Goal: Task Accomplishment & Management: Manage account settings

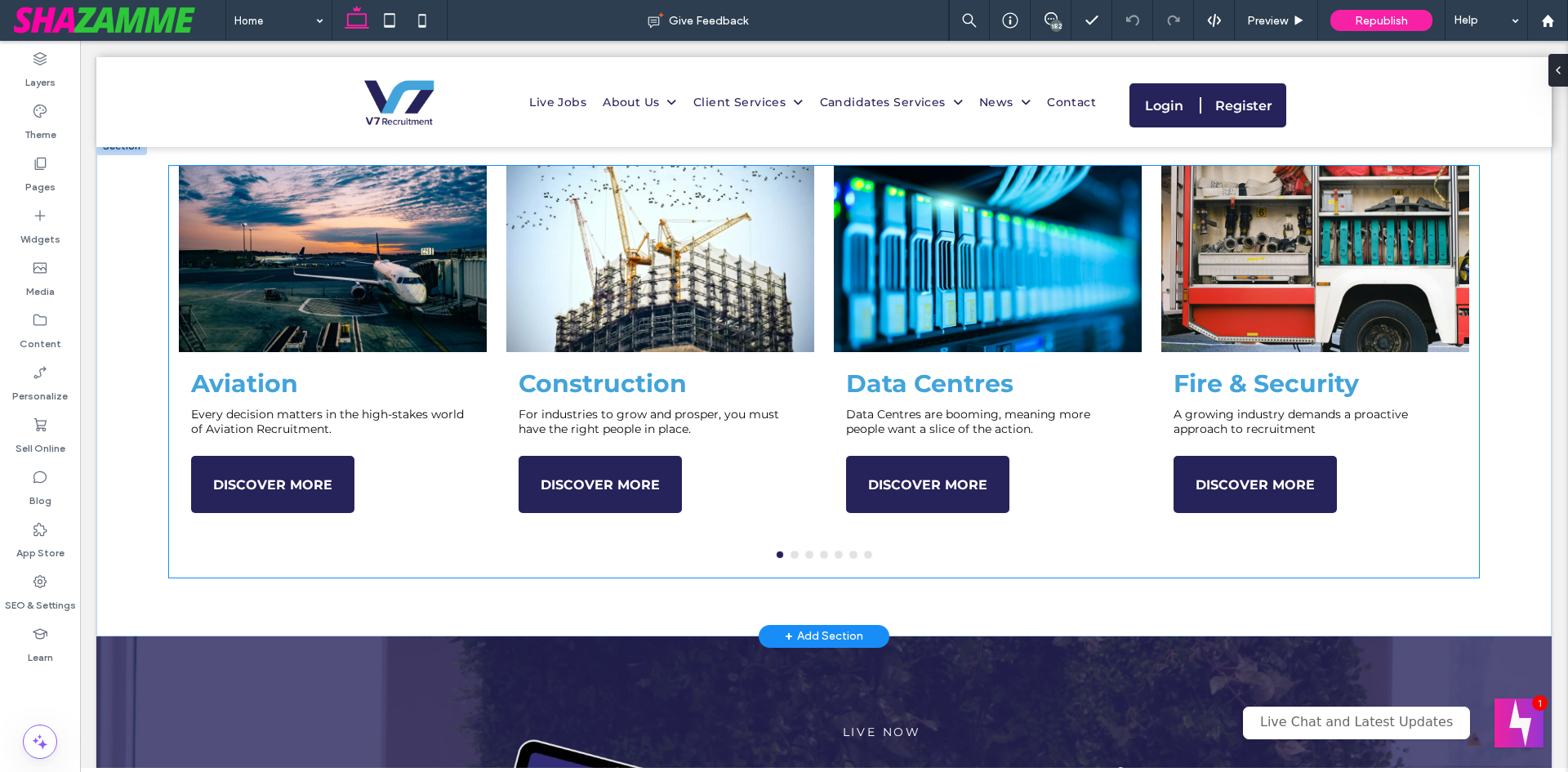
scroll to position [1144, 0]
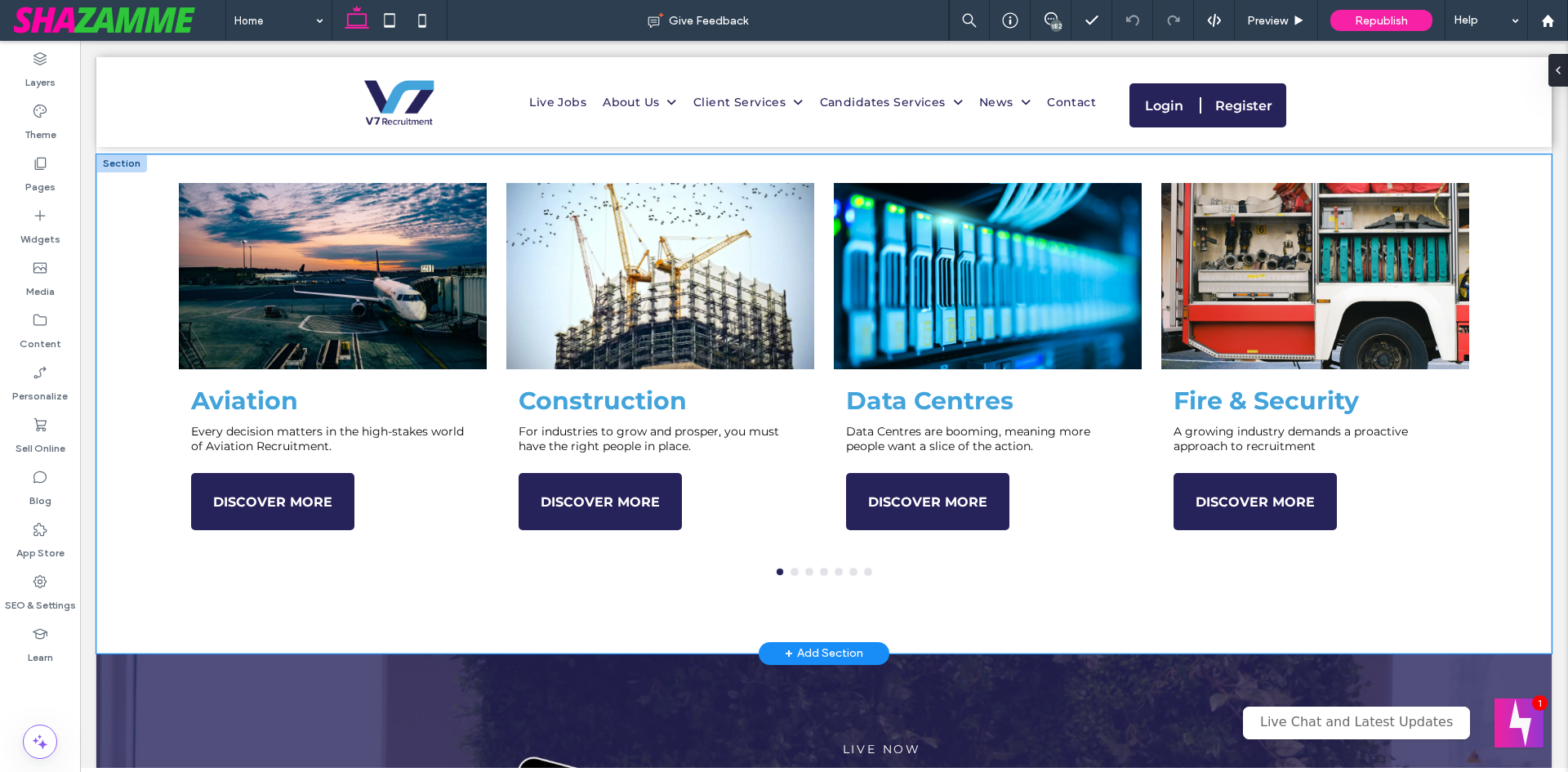
type input "**********"
click at [888, 620] on div "Aviation Every decision matters in the high-stakes world of Aviation Recruitmen…" at bounding box center [824, 404] width 1455 height 499
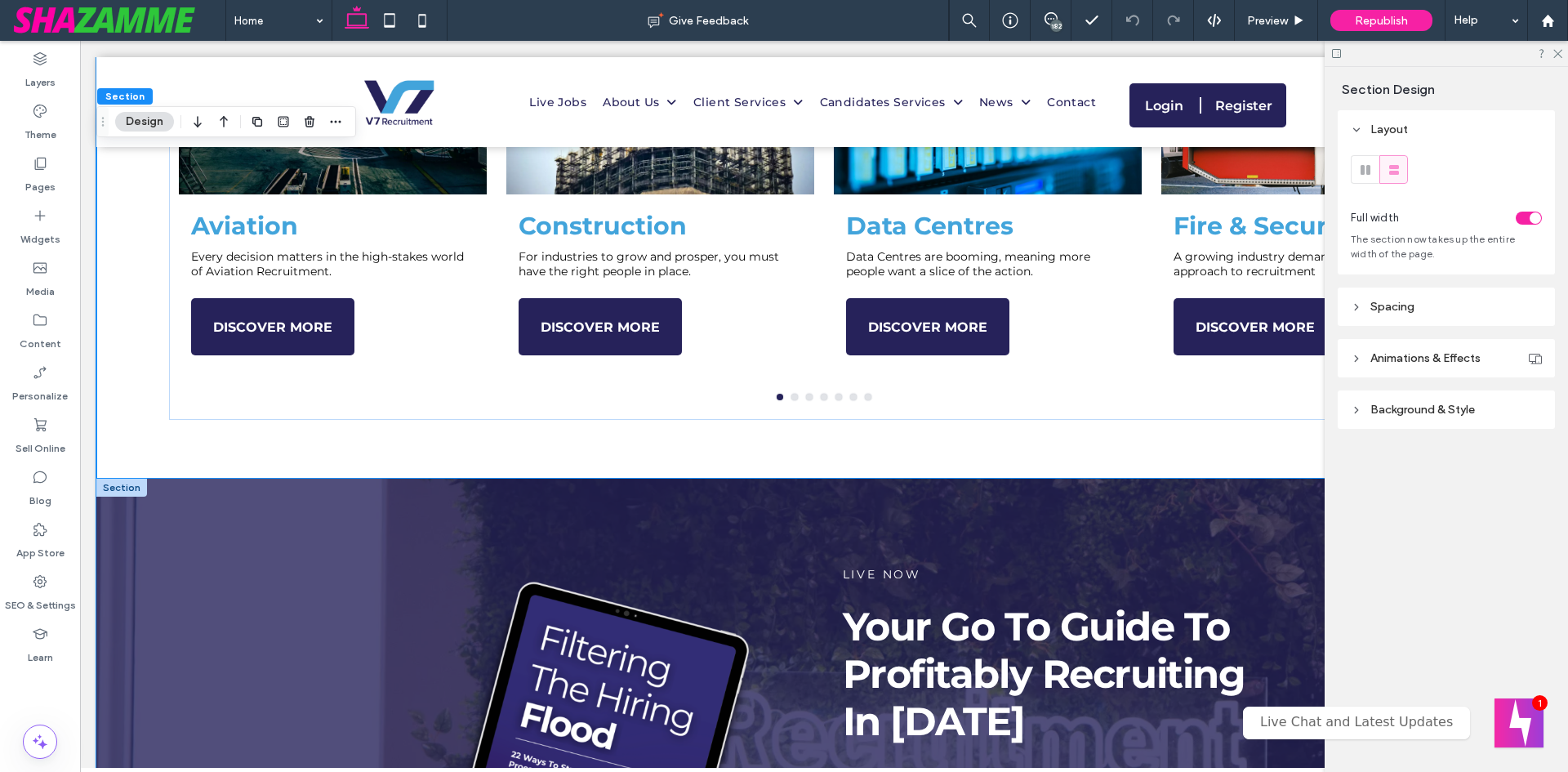
scroll to position [1389, 0]
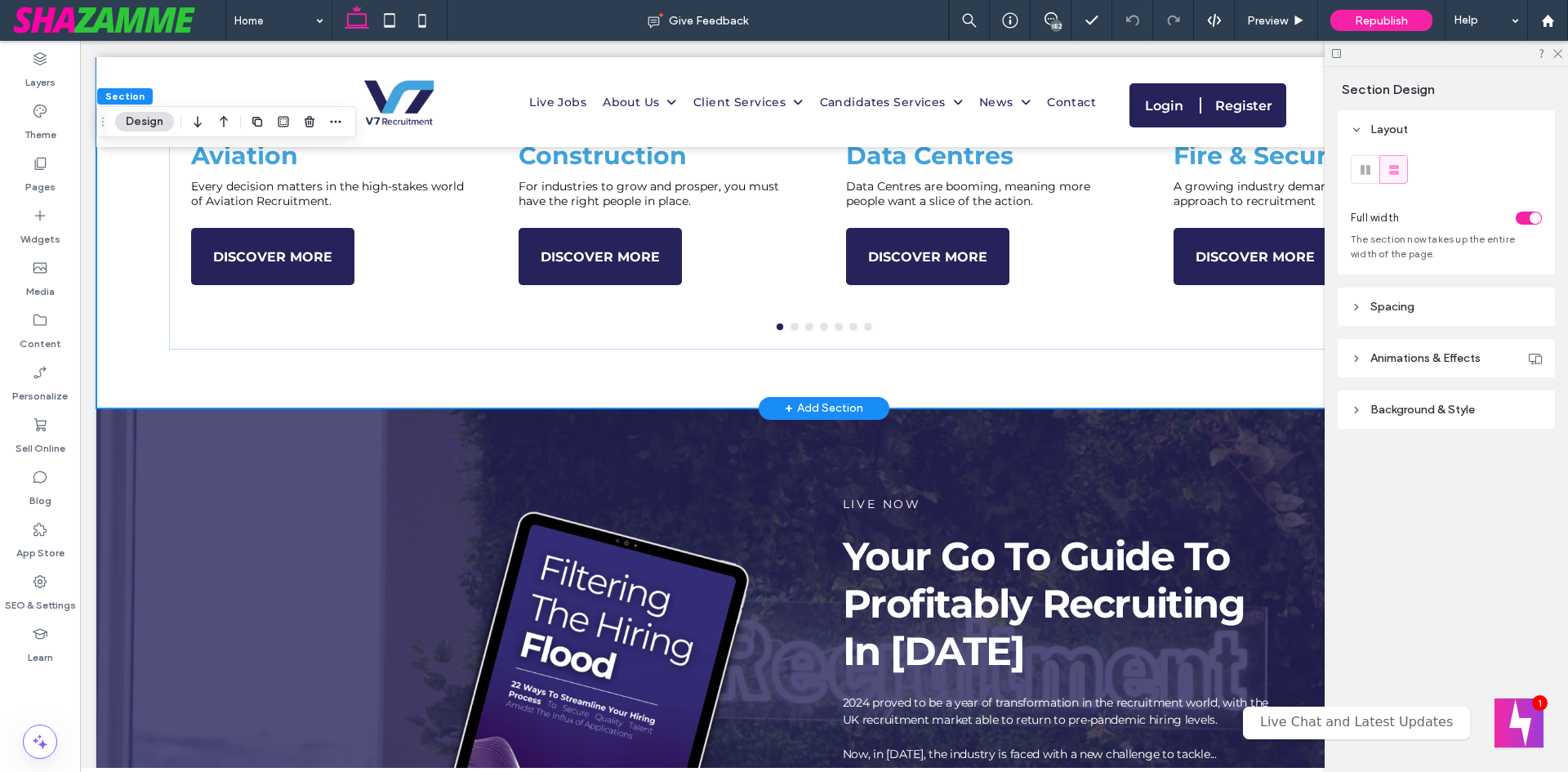
click at [413, 399] on div "Aviation Every decision matters in the high-stakes world of Aviation Recruitmen…" at bounding box center [824, 159] width 1455 height 499
click at [1411, 310] on span "Spacing" at bounding box center [1393, 307] width 44 height 14
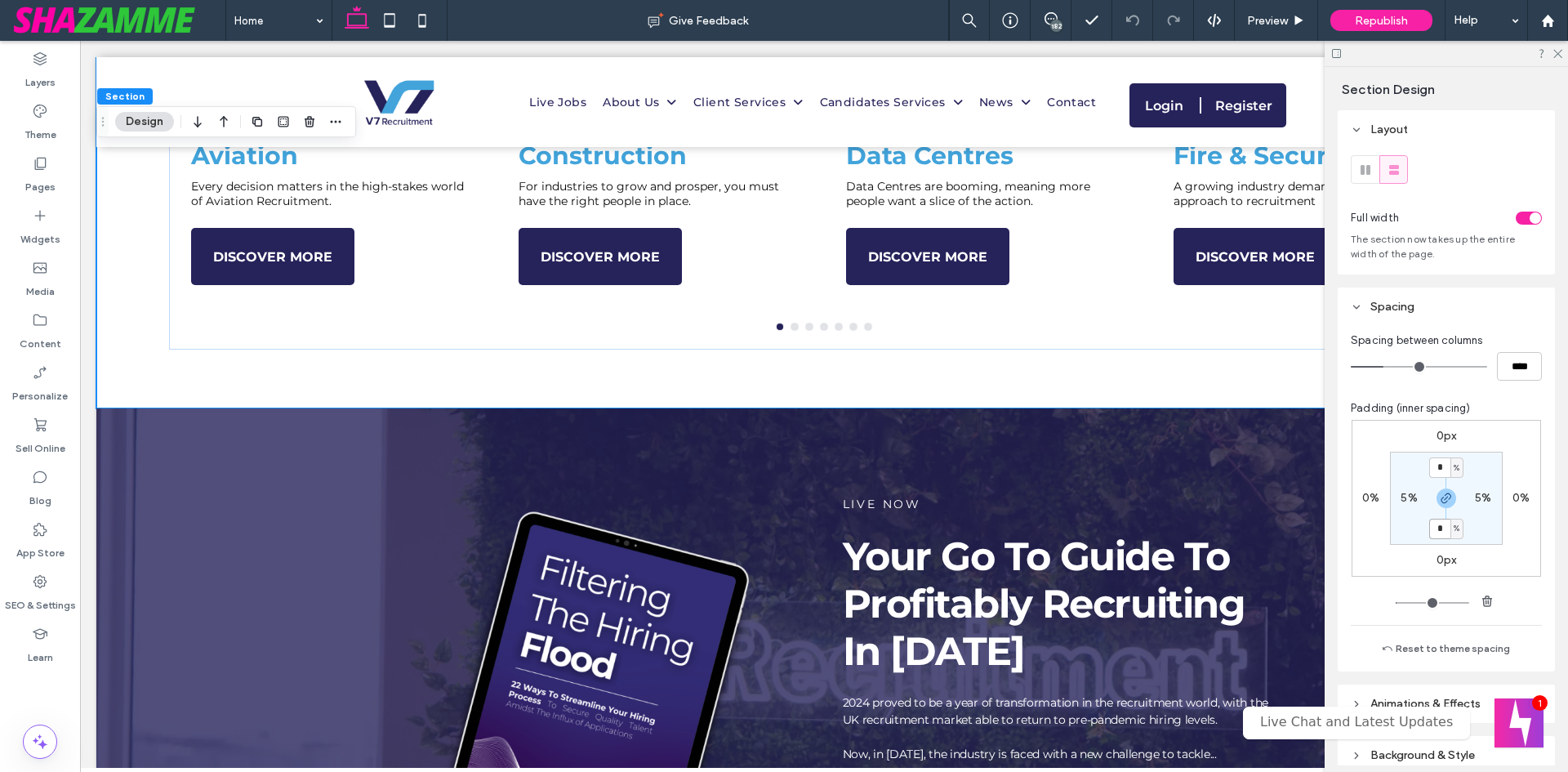
click at [1433, 530] on input "*" at bounding box center [1440, 529] width 21 height 21
type input "*"
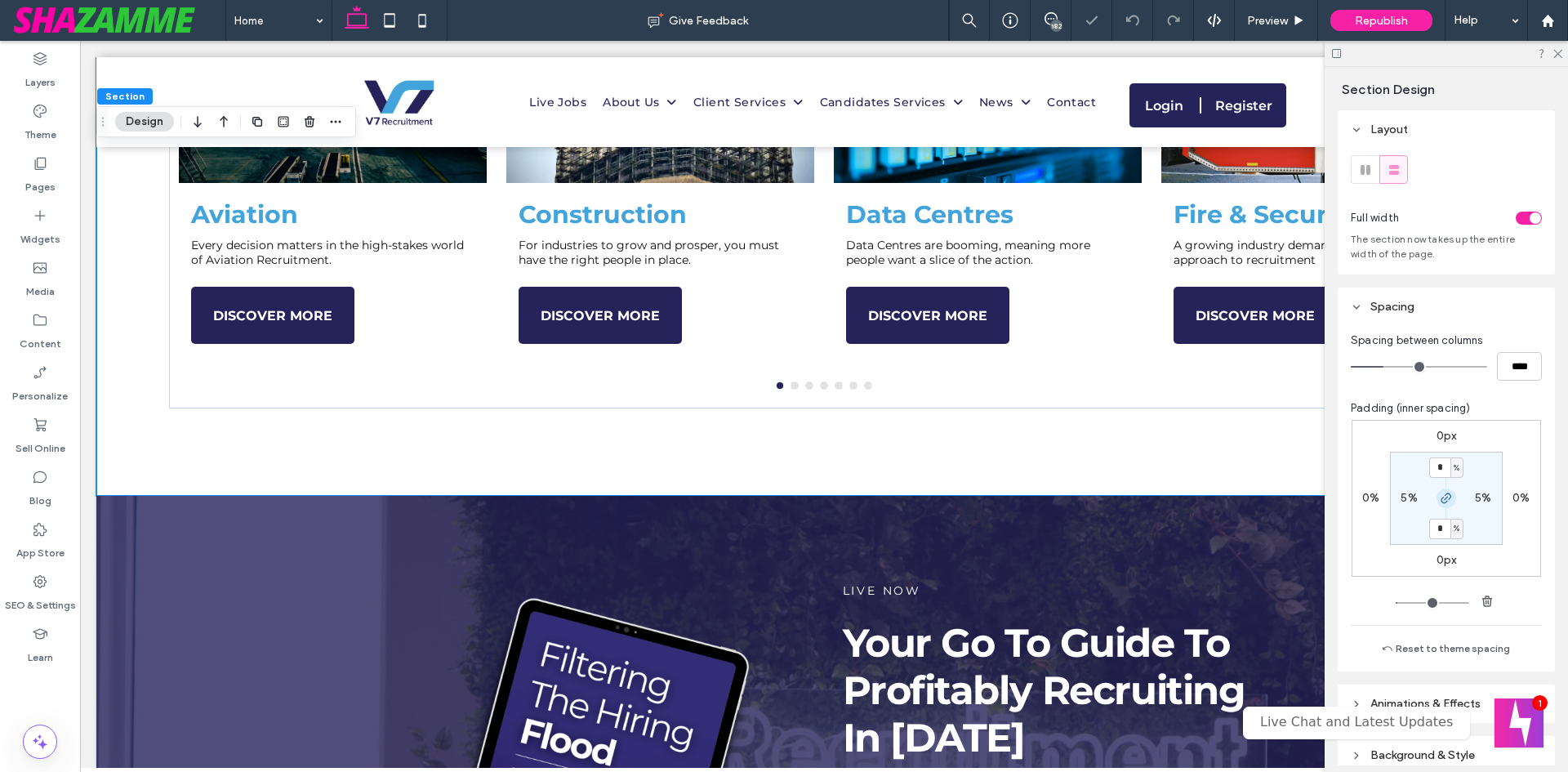
click at [1440, 495] on icon "button" at bounding box center [1446, 498] width 13 height 13
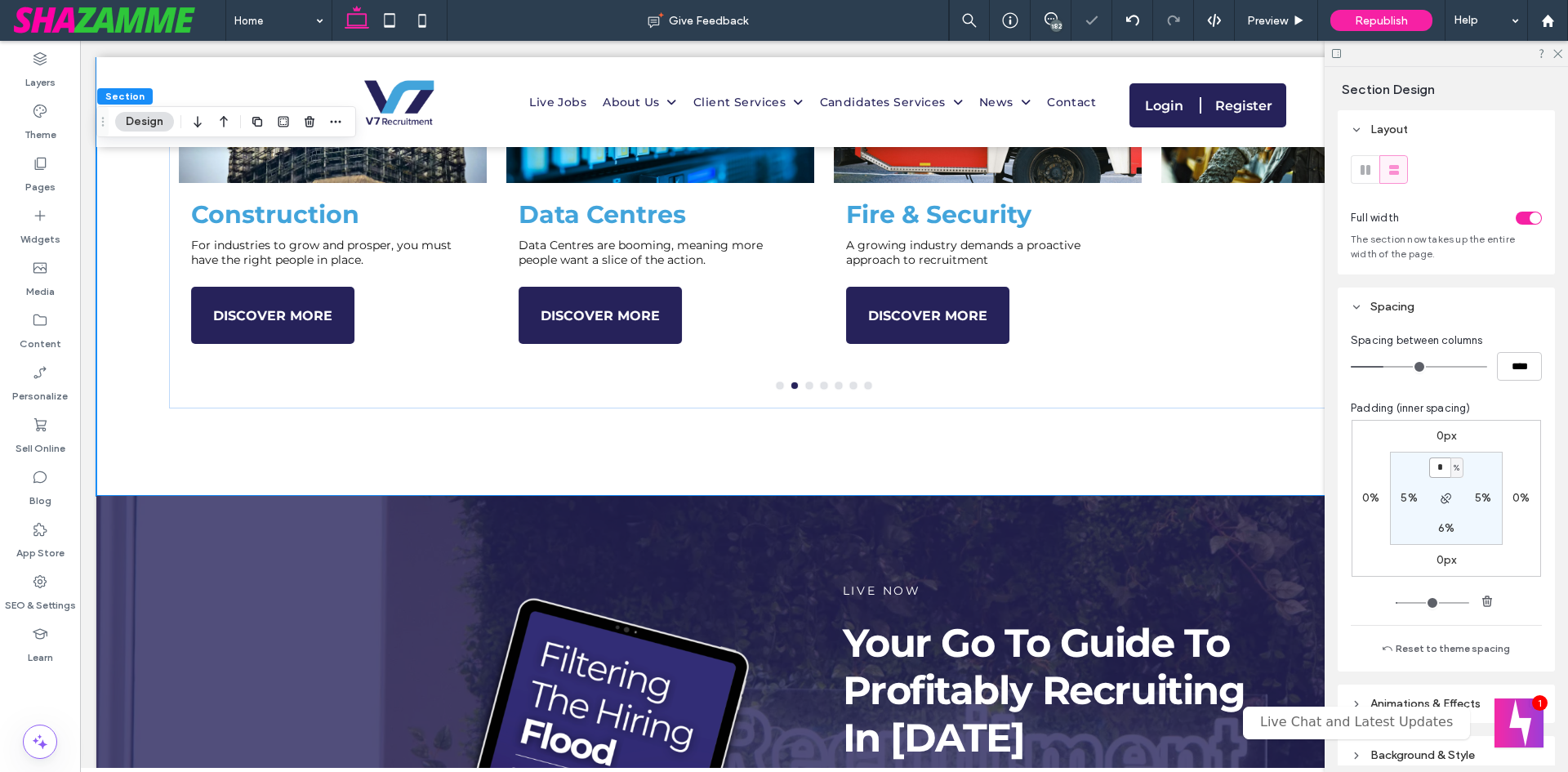
click at [1432, 465] on input "*" at bounding box center [1440, 468] width 21 height 21
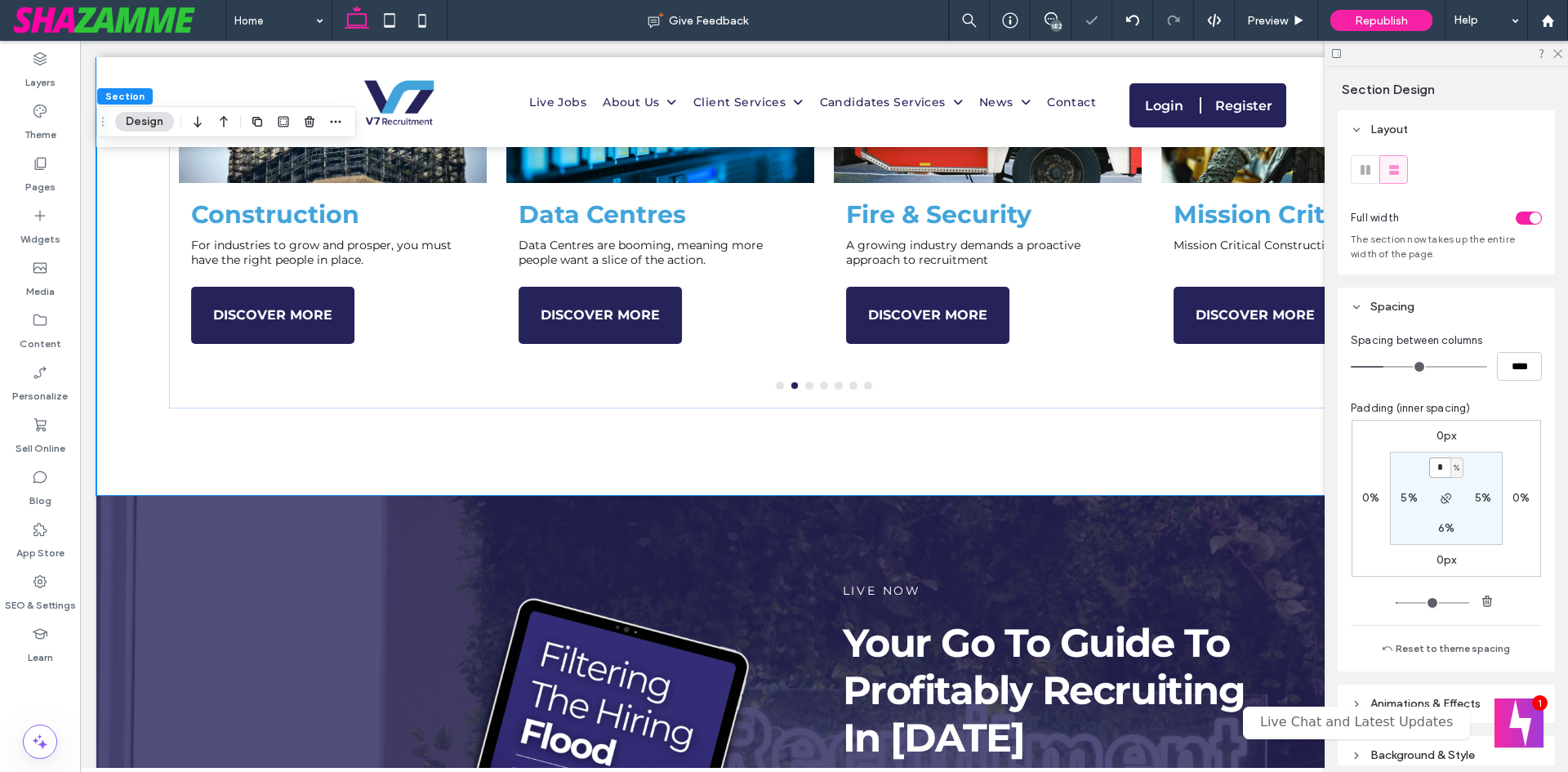
type input "*"
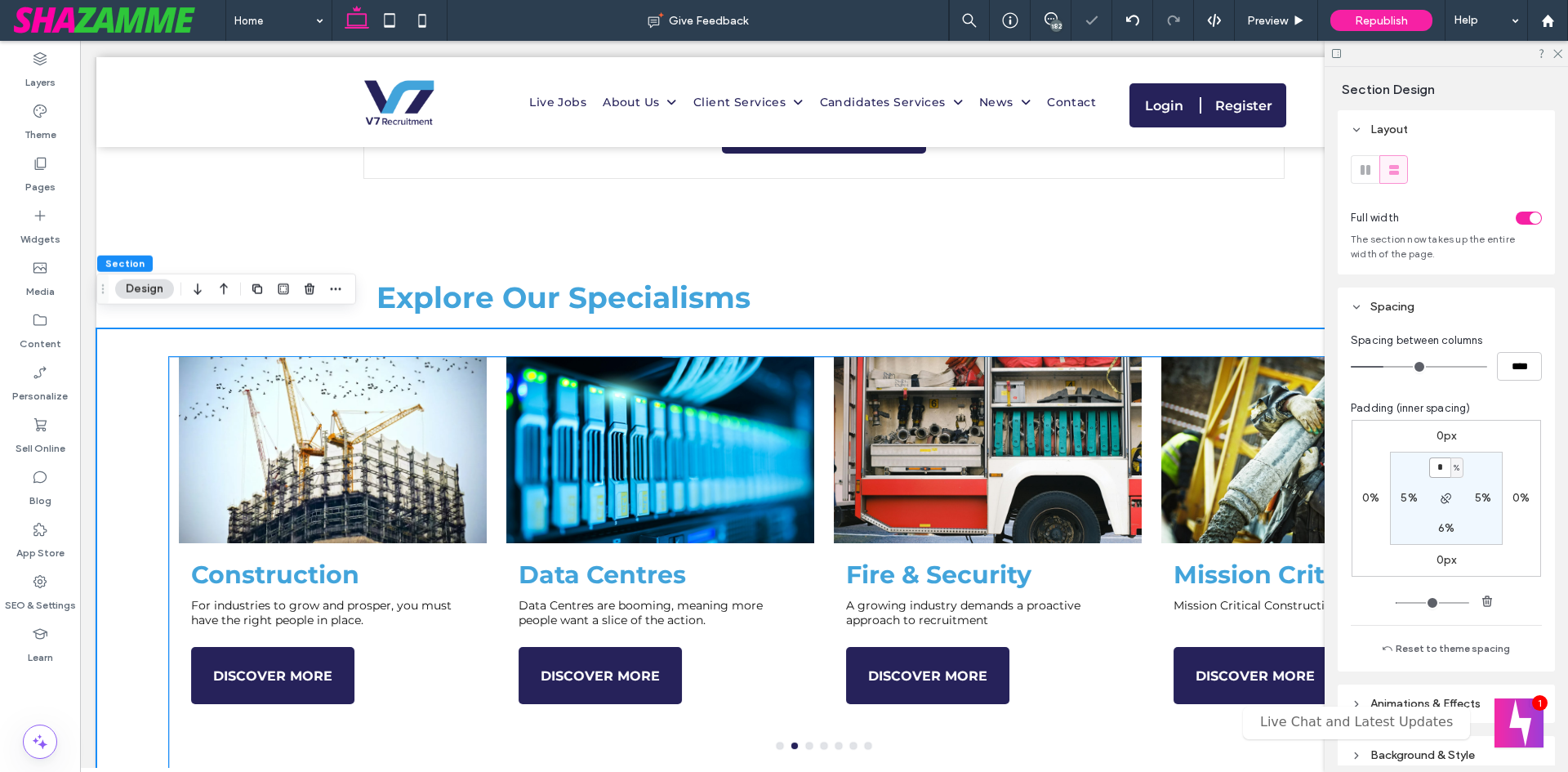
scroll to position [817, 0]
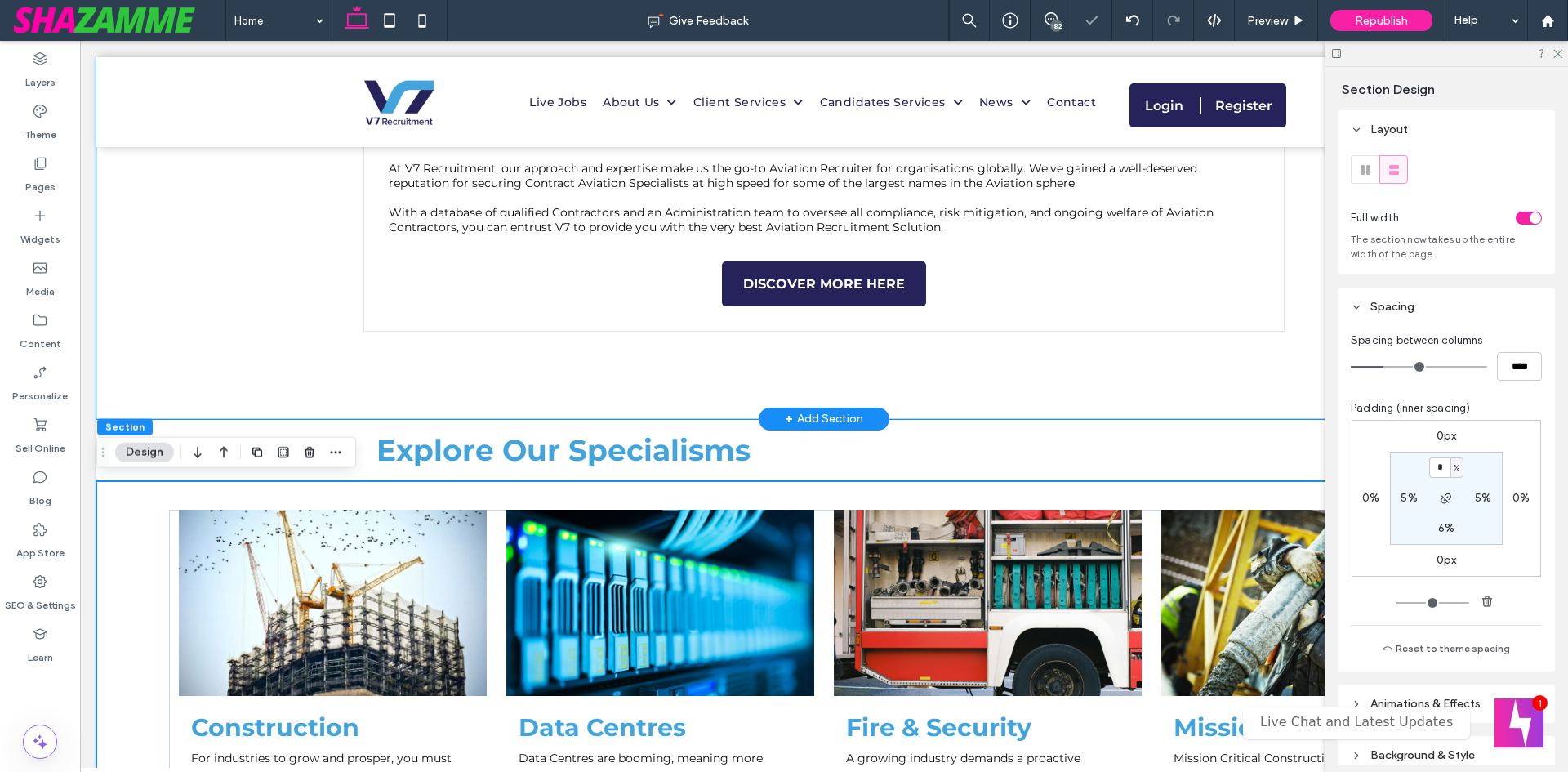
click at [260, 376] on div "Explore Our Specialisms Aviation Construction Data Centres Fire & Security Miss…" at bounding box center [824, 120] width 1455 height 599
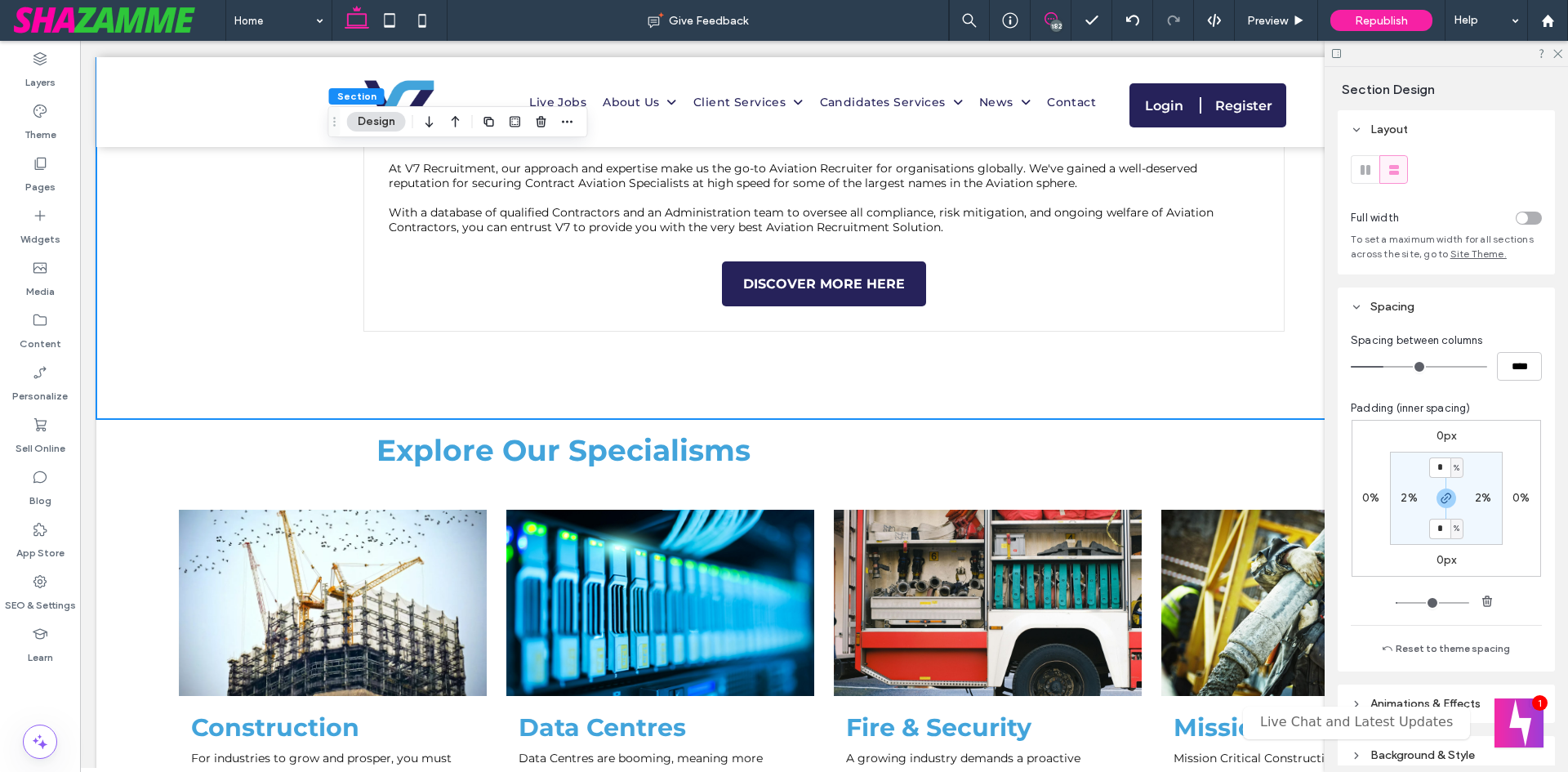
click at [1046, 17] on icon at bounding box center [1051, 18] width 13 height 13
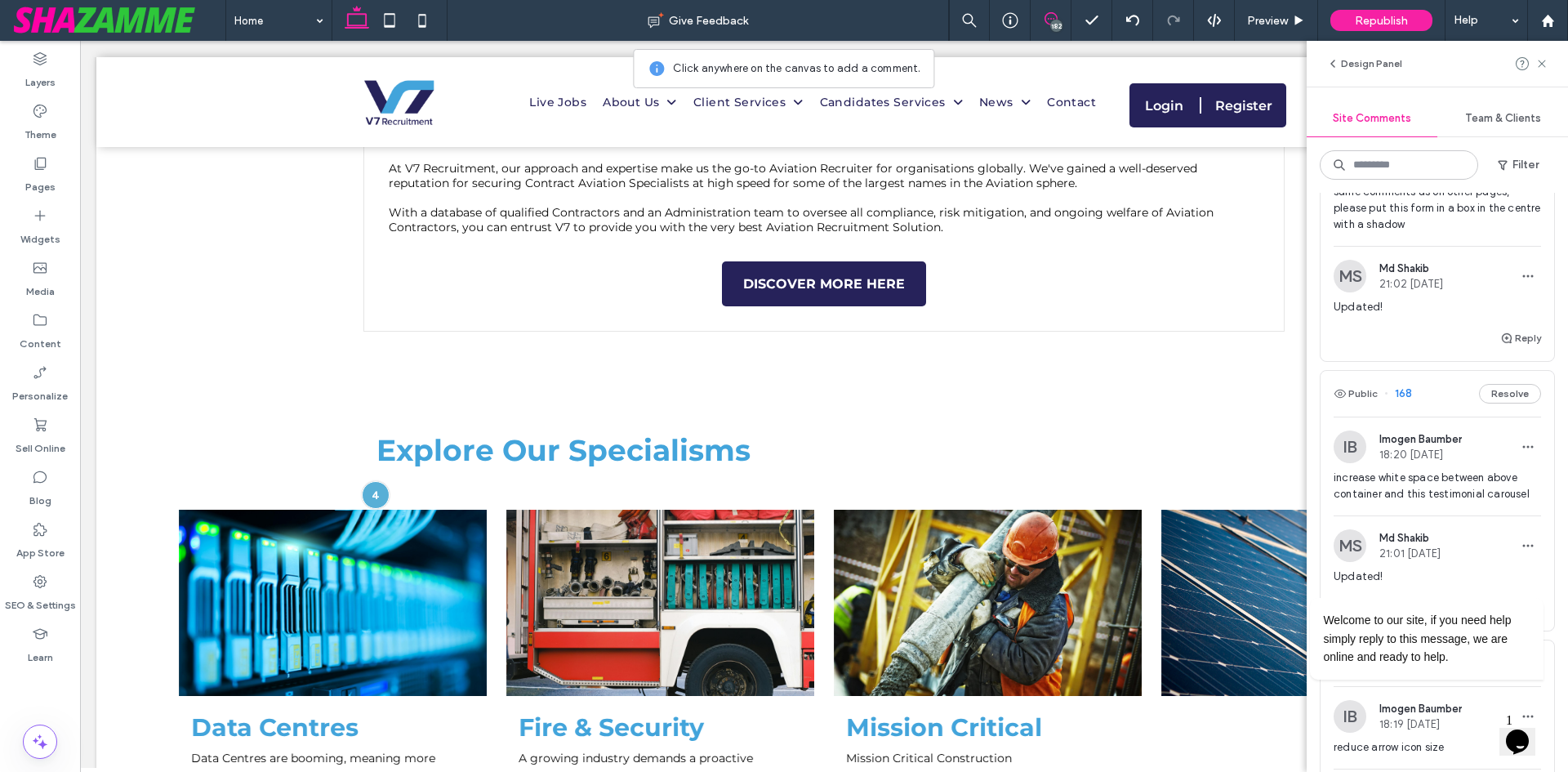
scroll to position [1552, 0]
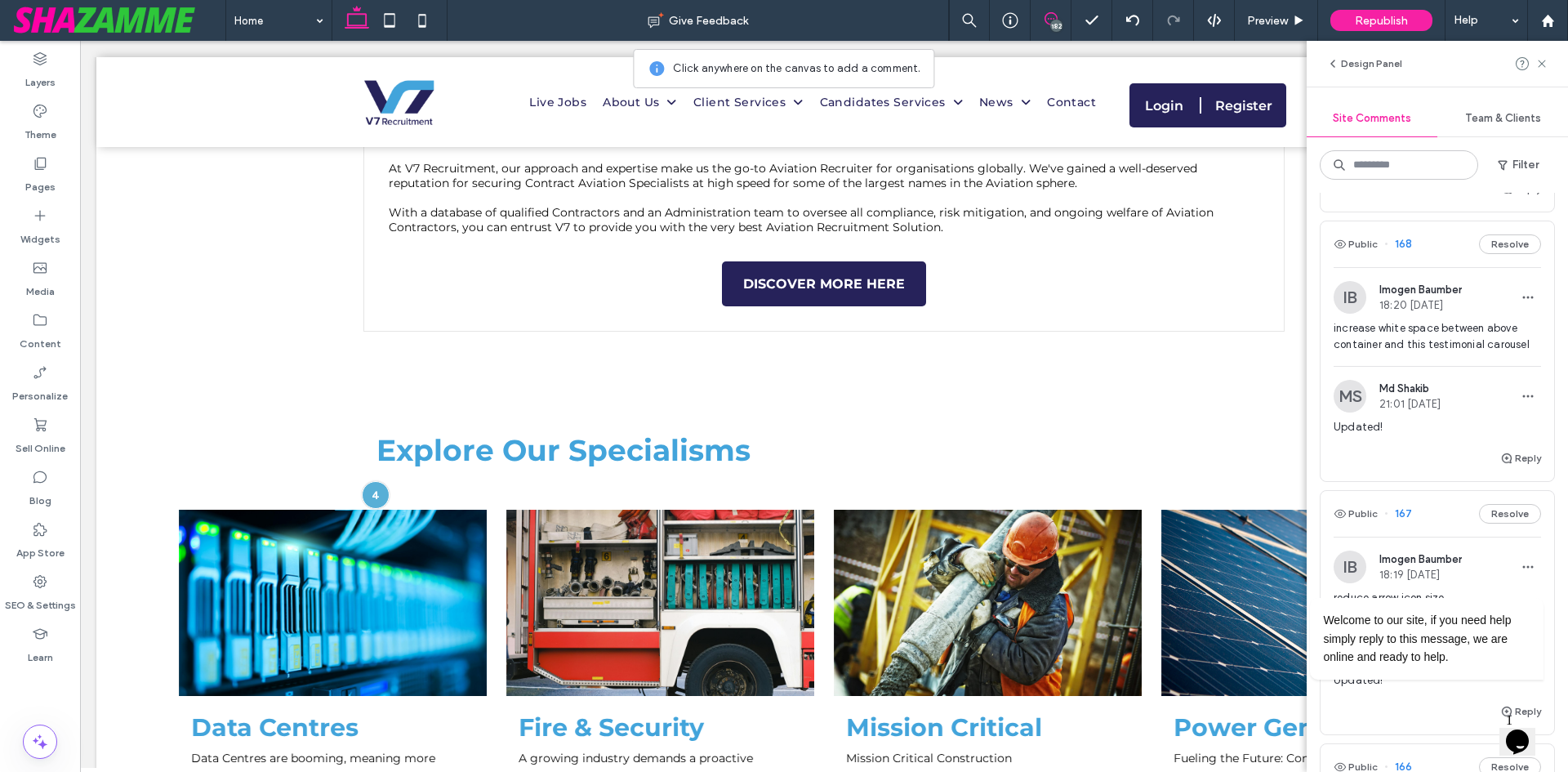
click at [1511, 729] on icon "Opens Chat This icon Opens the chat window." at bounding box center [1518, 742] width 26 height 26
click at [1512, 736] on div "Close Chat This icon closes the chat window." at bounding box center [1514, 745] width 20 height 20
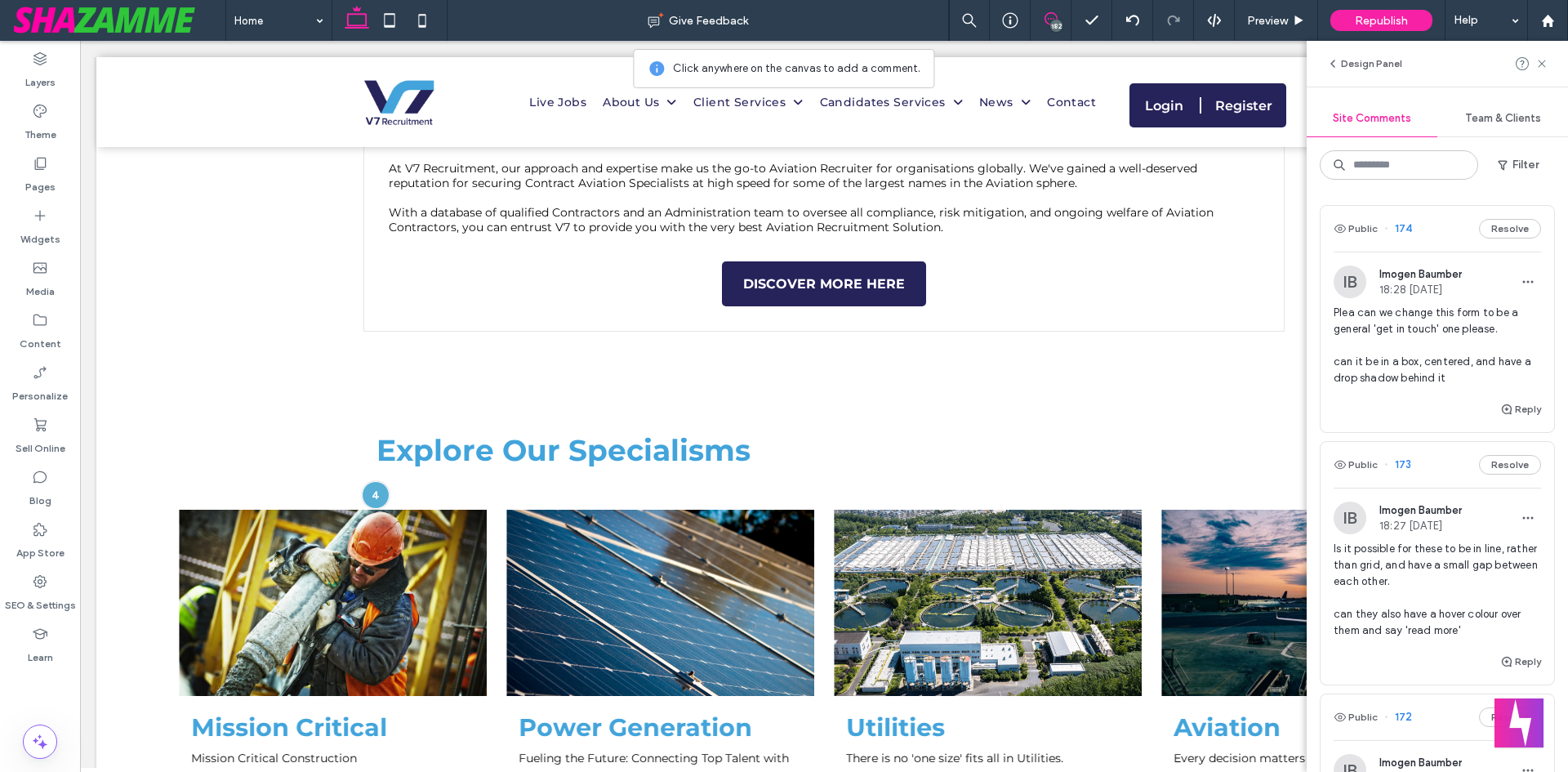
scroll to position [0, 0]
click at [1427, 360] on span "Plea can we change this form to be a general 'get in touch' one please. can it …" at bounding box center [1437, 346] width 208 height 82
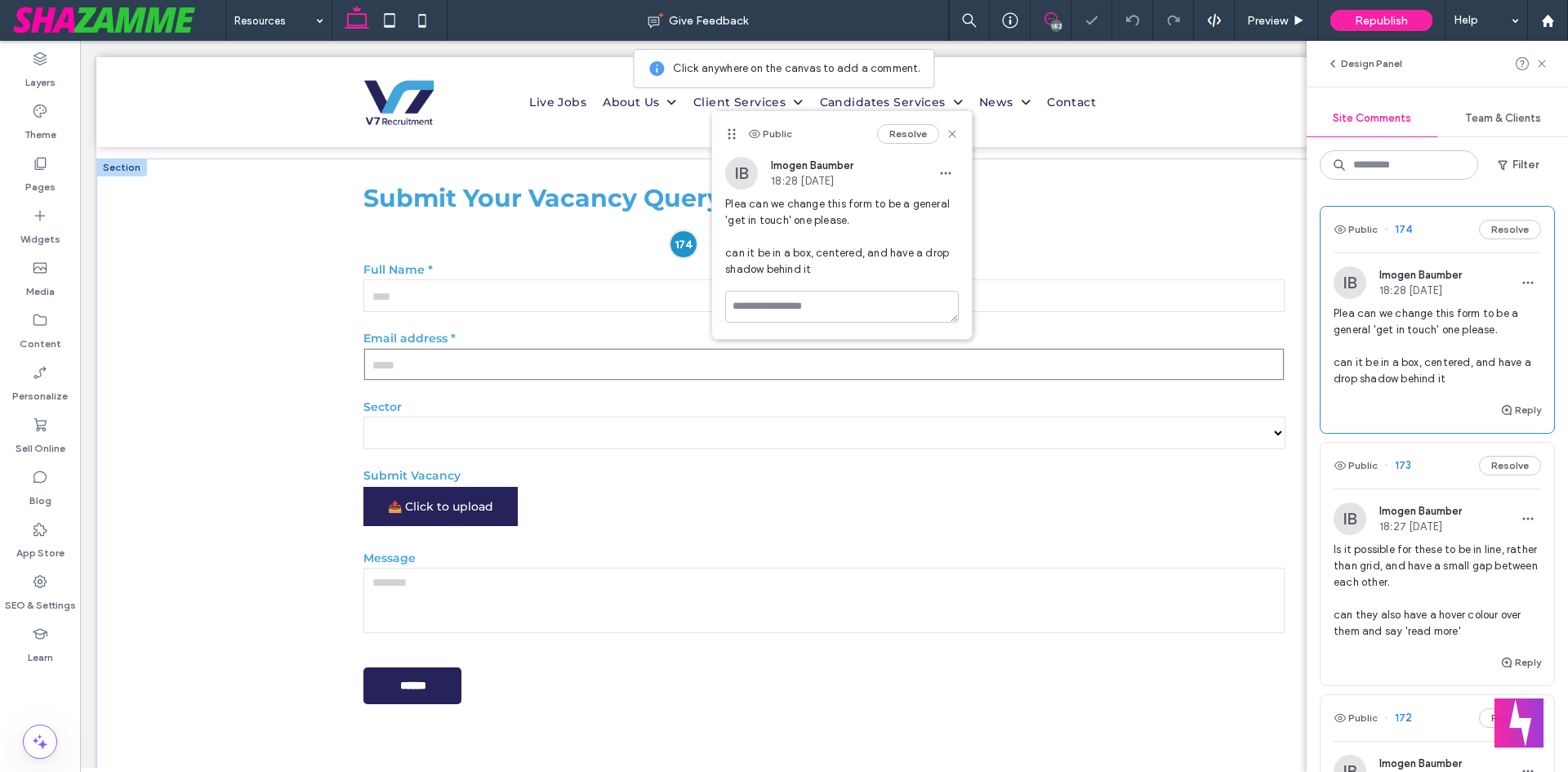
scroll to position [2776, 0]
drag, startPoint x: 728, startPoint y: 224, endPoint x: 787, endPoint y: 224, distance: 59.0
click at [787, 224] on span "Plea can we change this form to be a general 'get in touch' one please. can it …" at bounding box center [841, 237] width 234 height 82
copy span "get in touch"
click at [950, 139] on icon at bounding box center [952, 134] width 13 height 13
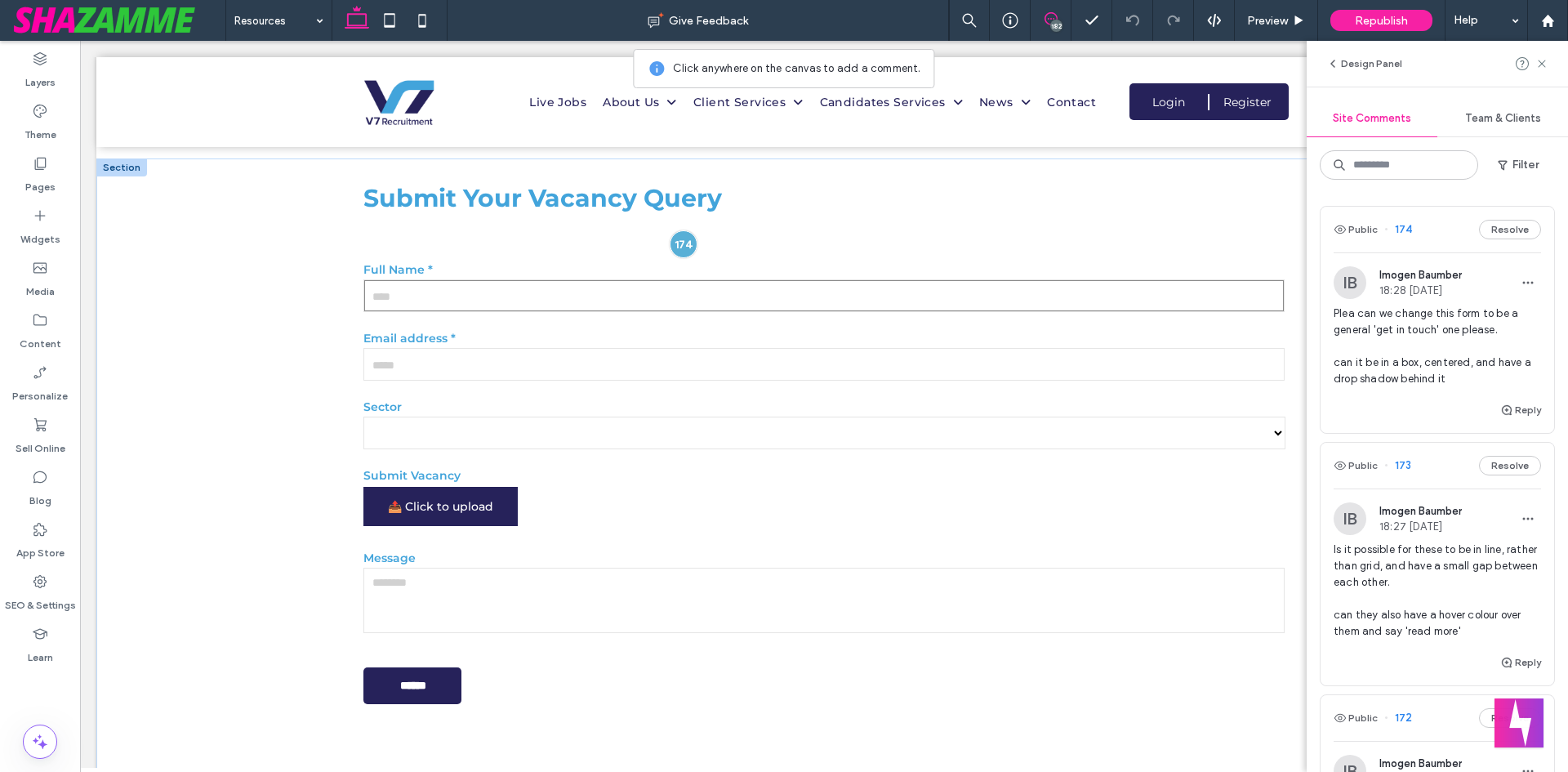
click at [529, 280] on input "text" at bounding box center [825, 296] width 922 height 33
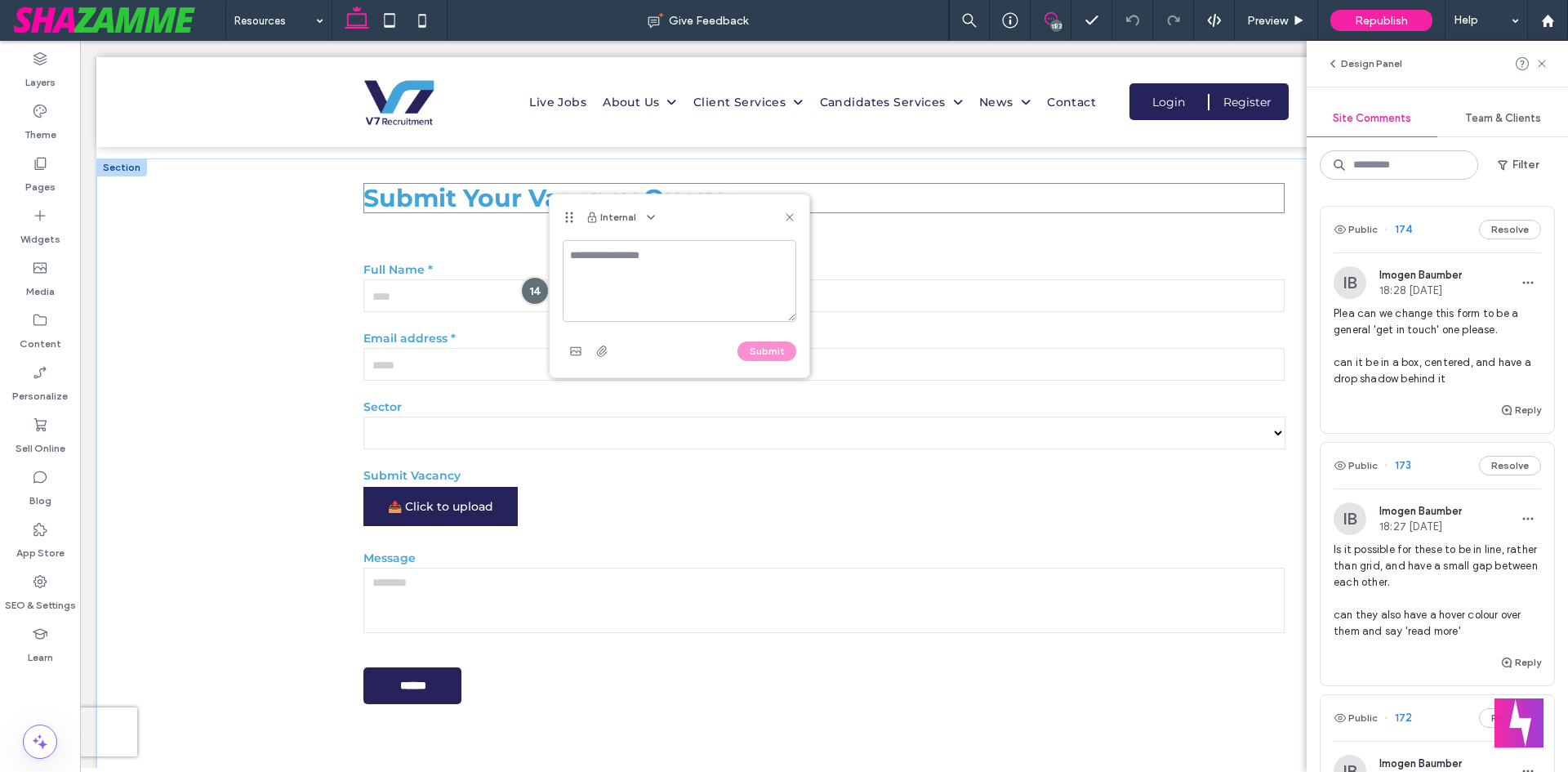
click at [496, 183] on h3 "Submit Your Vacancy Query" at bounding box center [825, 198] width 922 height 30
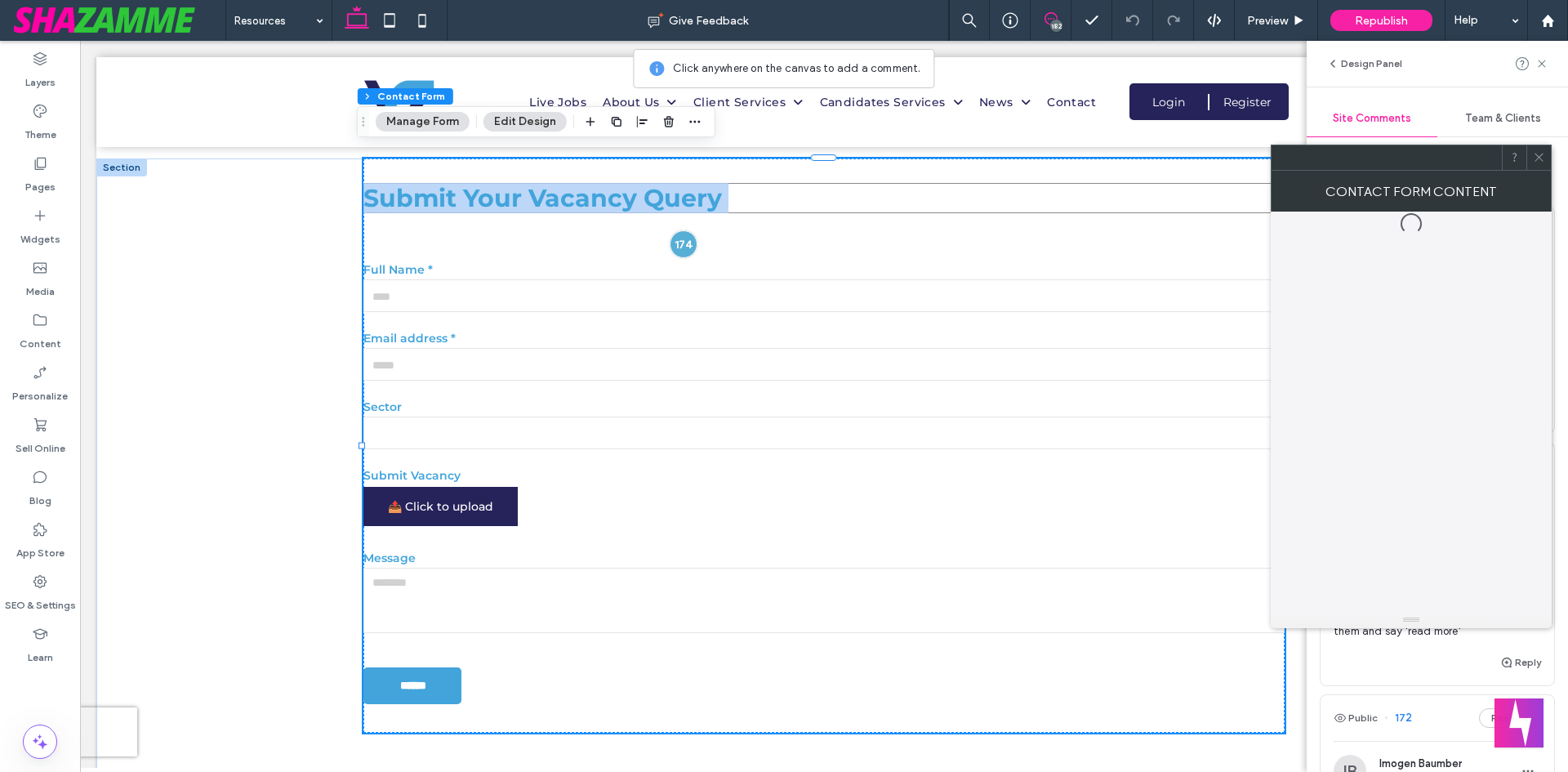
type input "*"
type input "***"
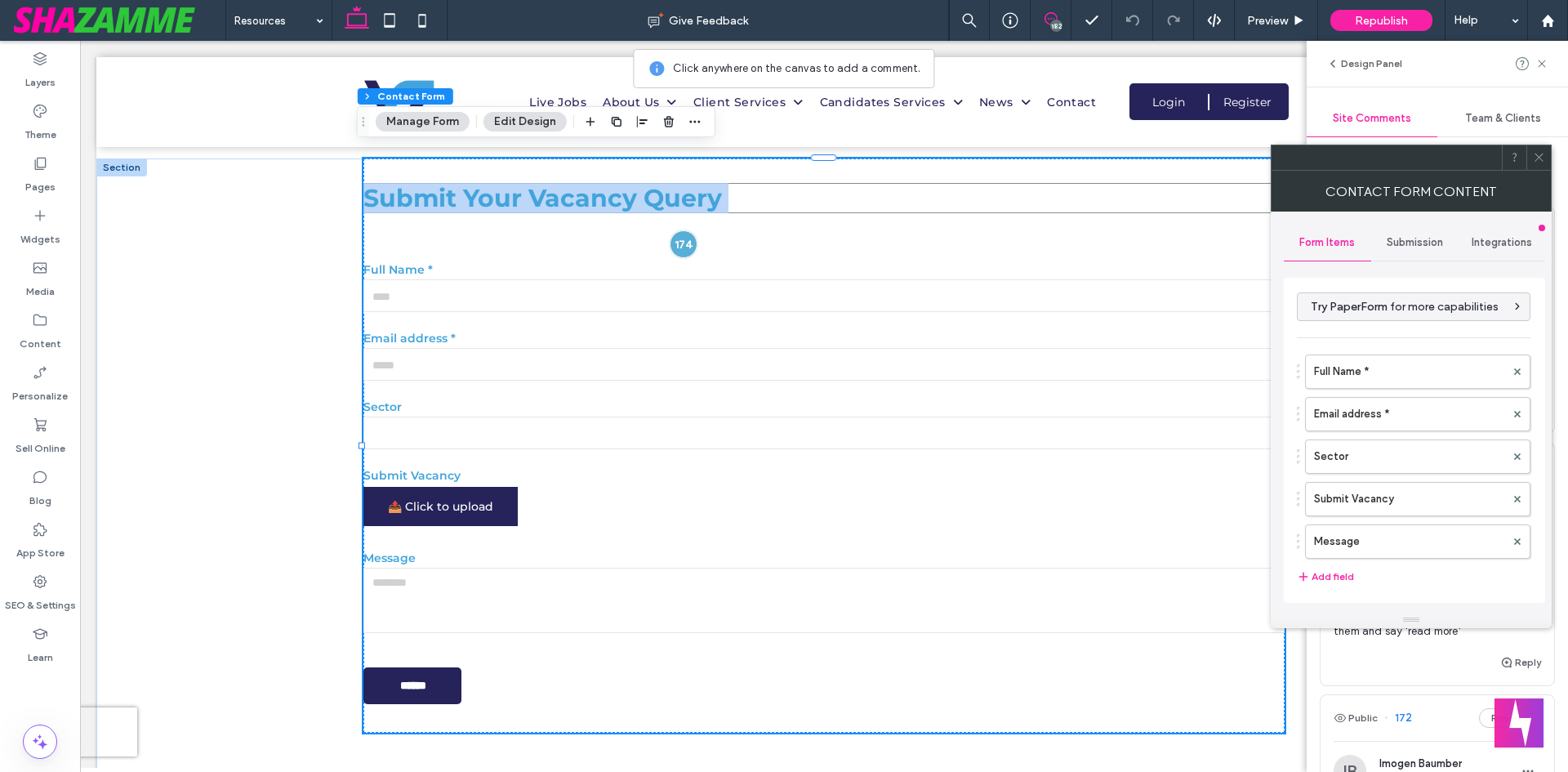
click at [527, 183] on h3 "Submit Your Vacancy Query" at bounding box center [825, 198] width 922 height 30
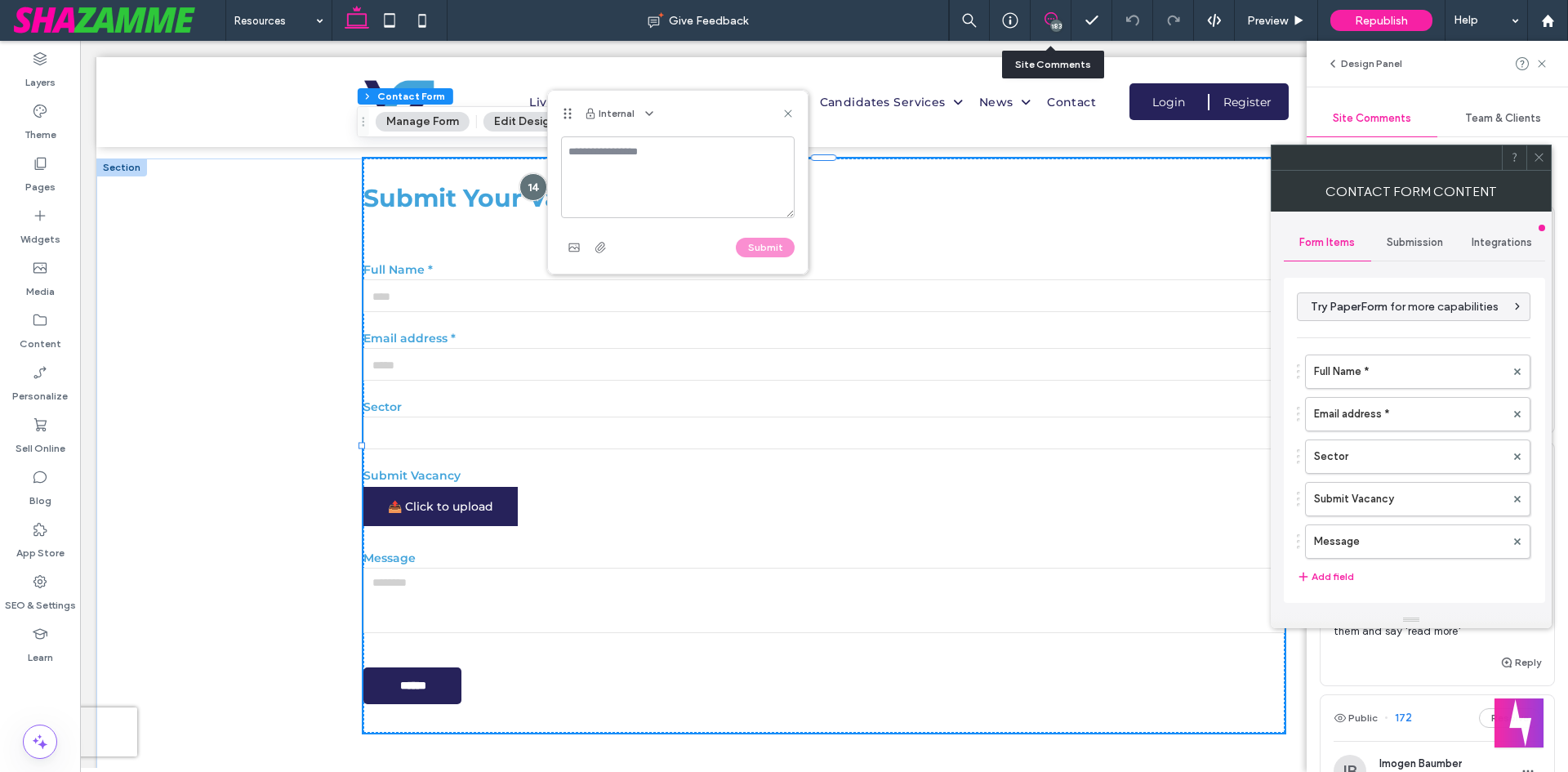
click at [1053, 10] on div "183" at bounding box center [1051, 20] width 41 height 41
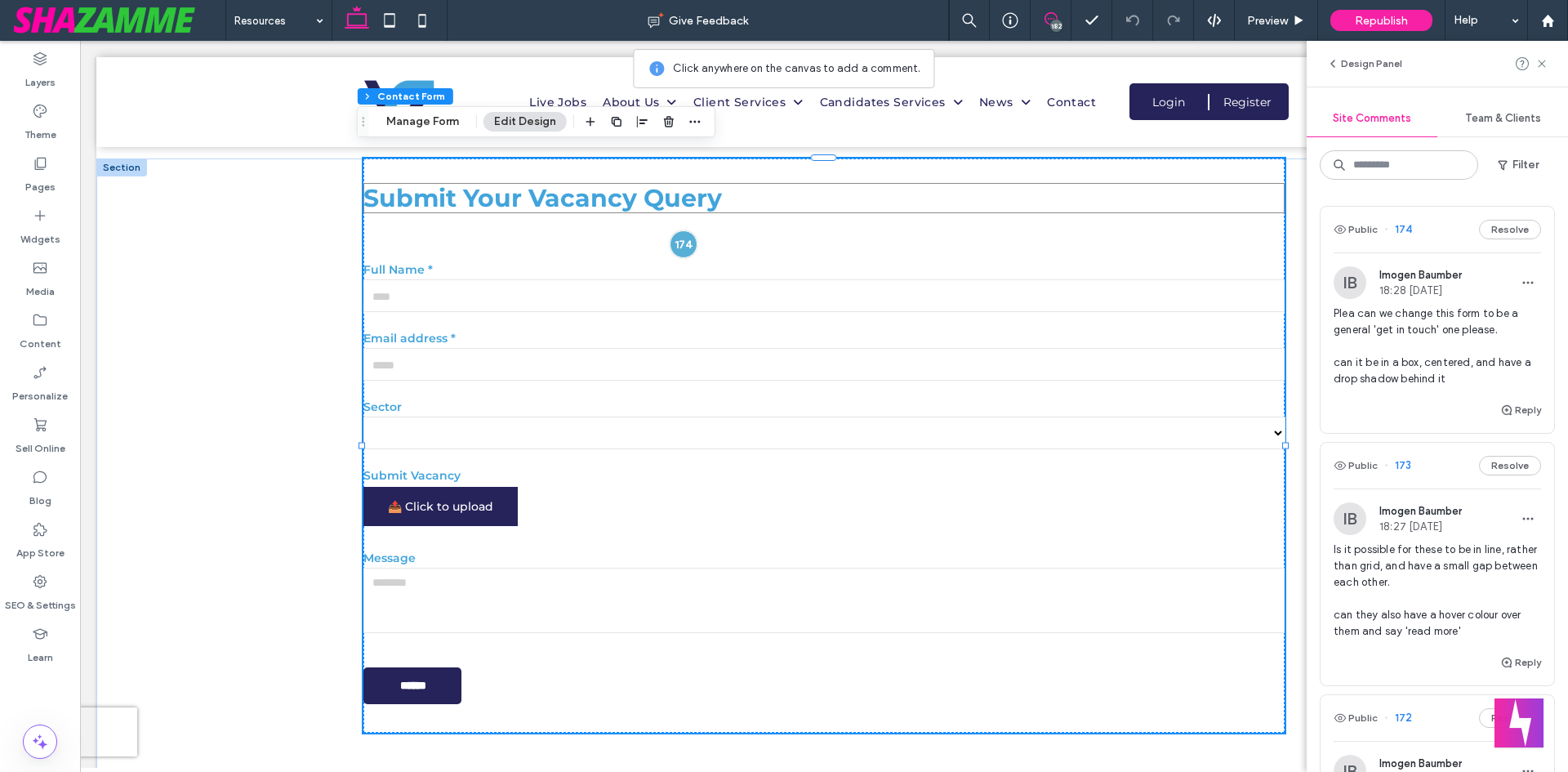
click at [489, 187] on h3 "Submit Your Vacancy Query" at bounding box center [825, 198] width 922 height 30
click at [1051, 15] on icon at bounding box center [1051, 18] width 13 height 13
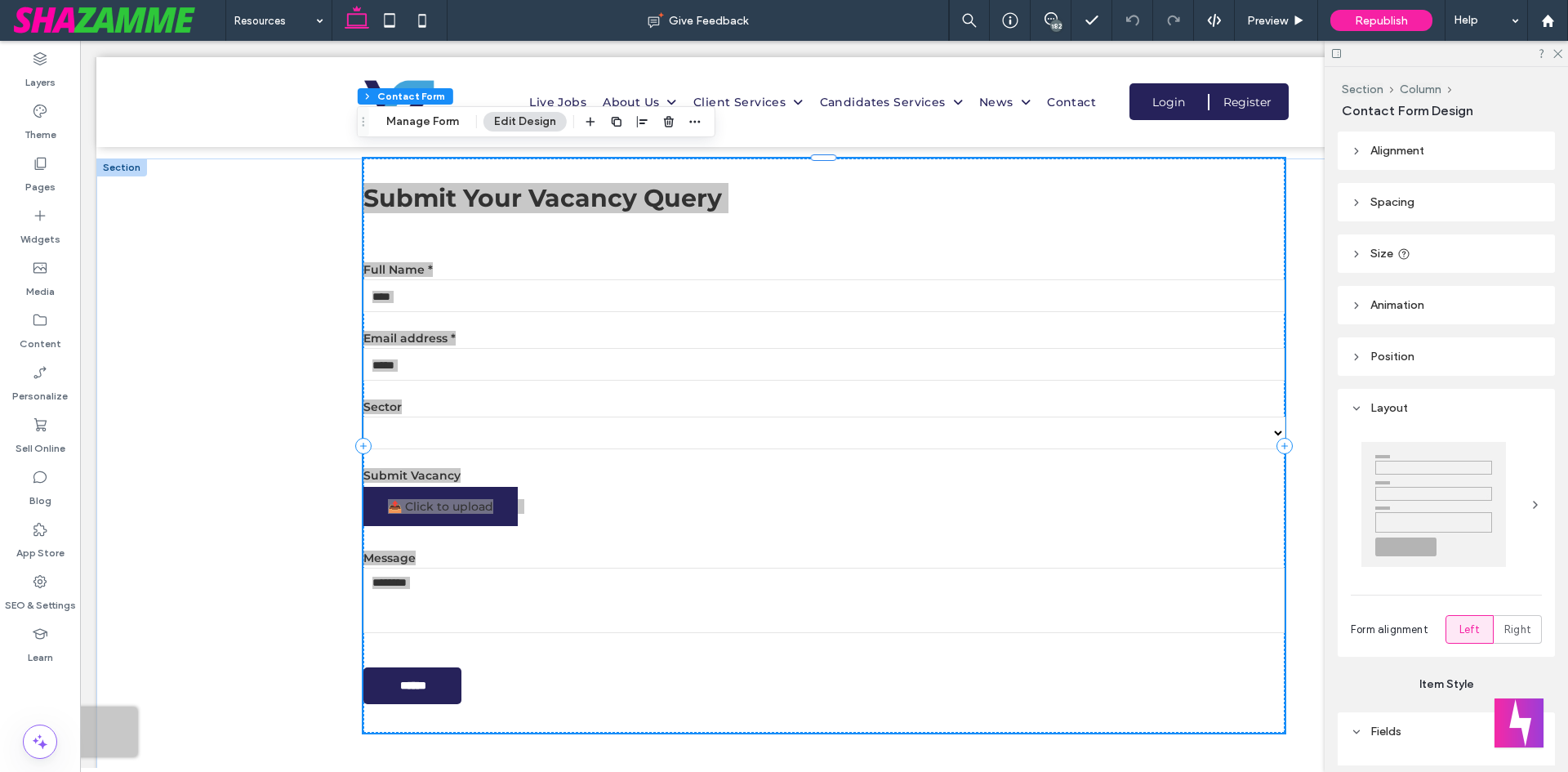
click at [530, 183] on h3 "Submit Your Vacancy Query" at bounding box center [825, 198] width 922 height 30
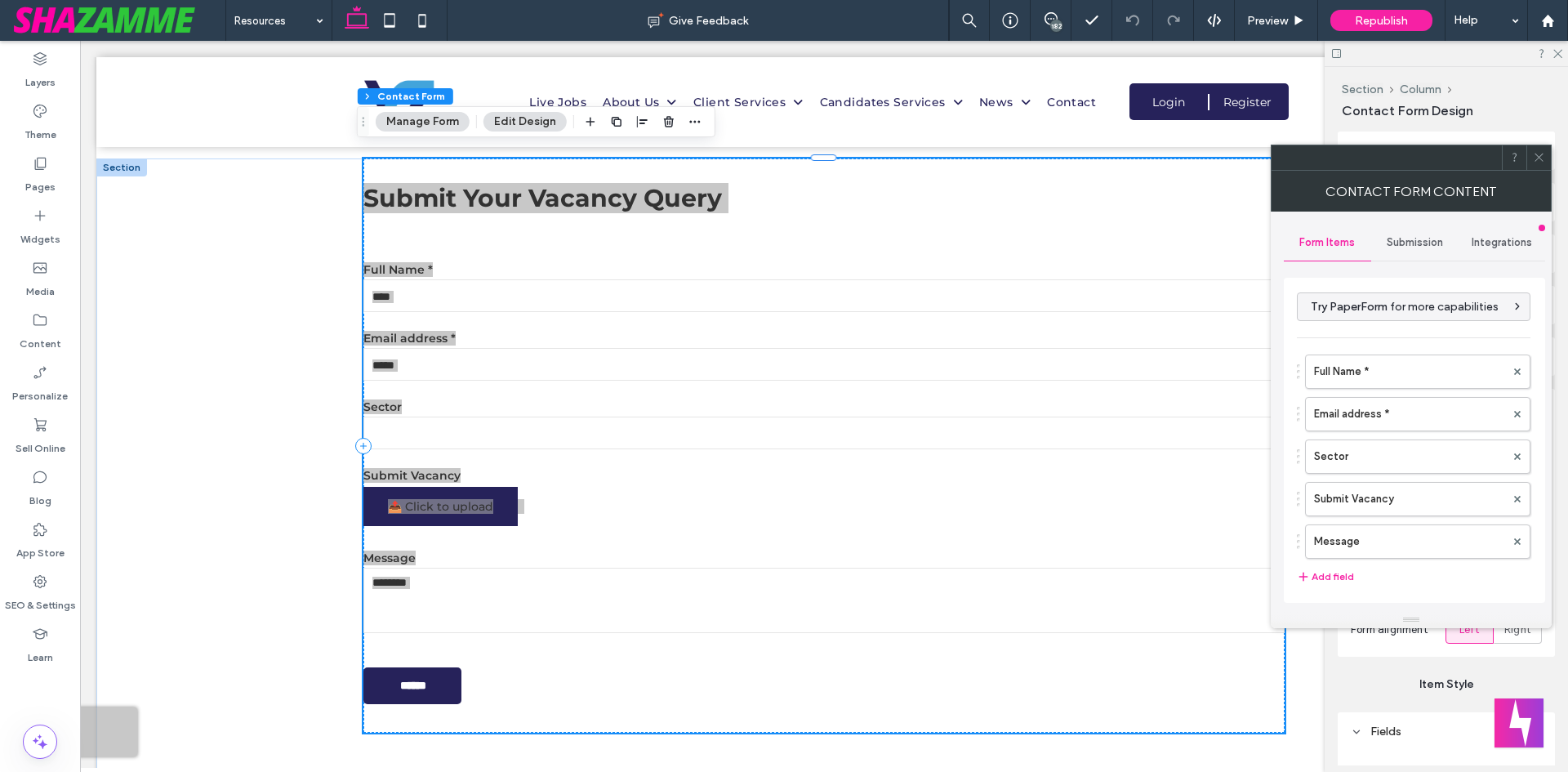
click at [565, 183] on h3 "Submit Your Vacancy Query" at bounding box center [825, 198] width 922 height 30
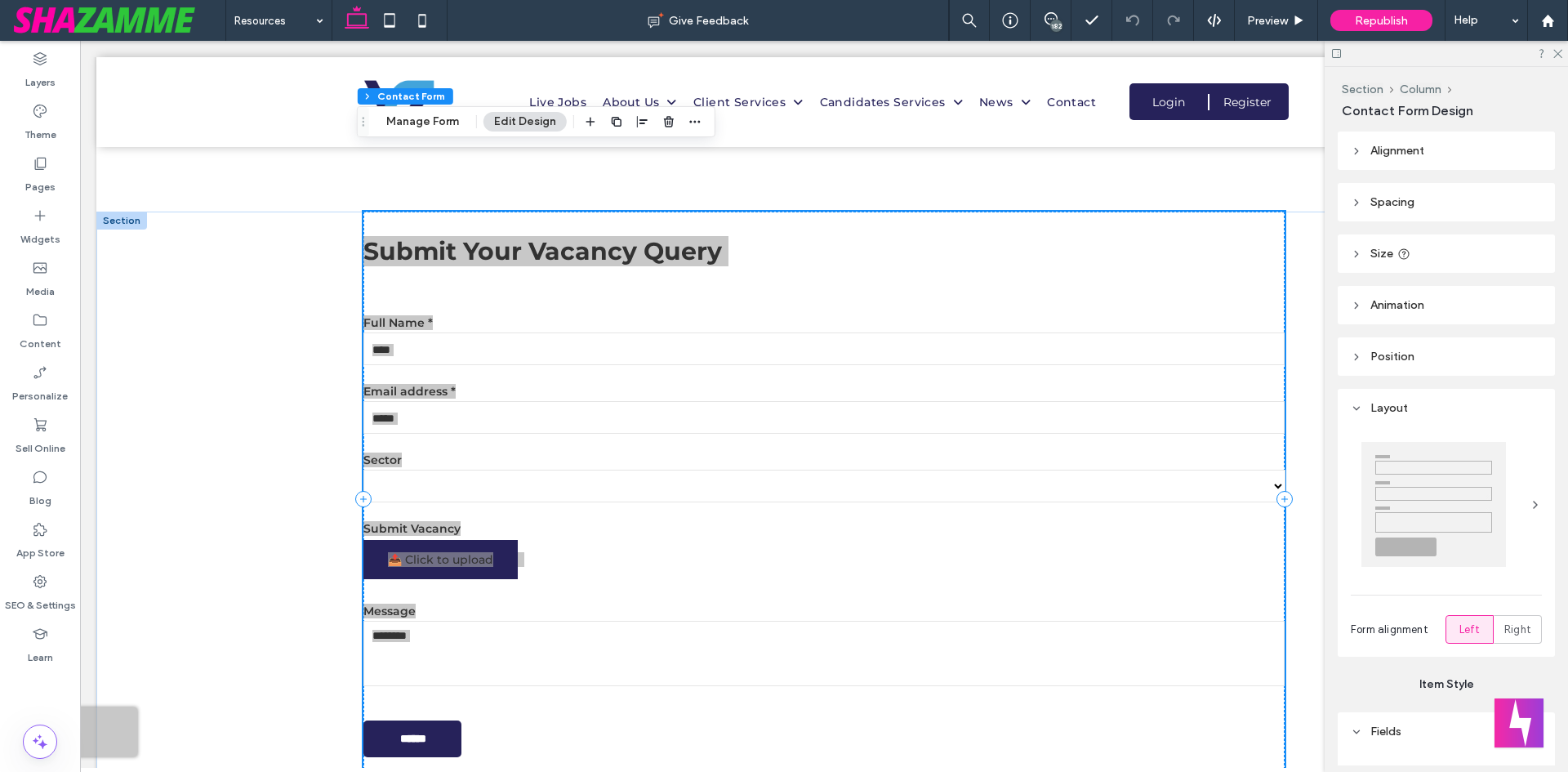
scroll to position [2694, 0]
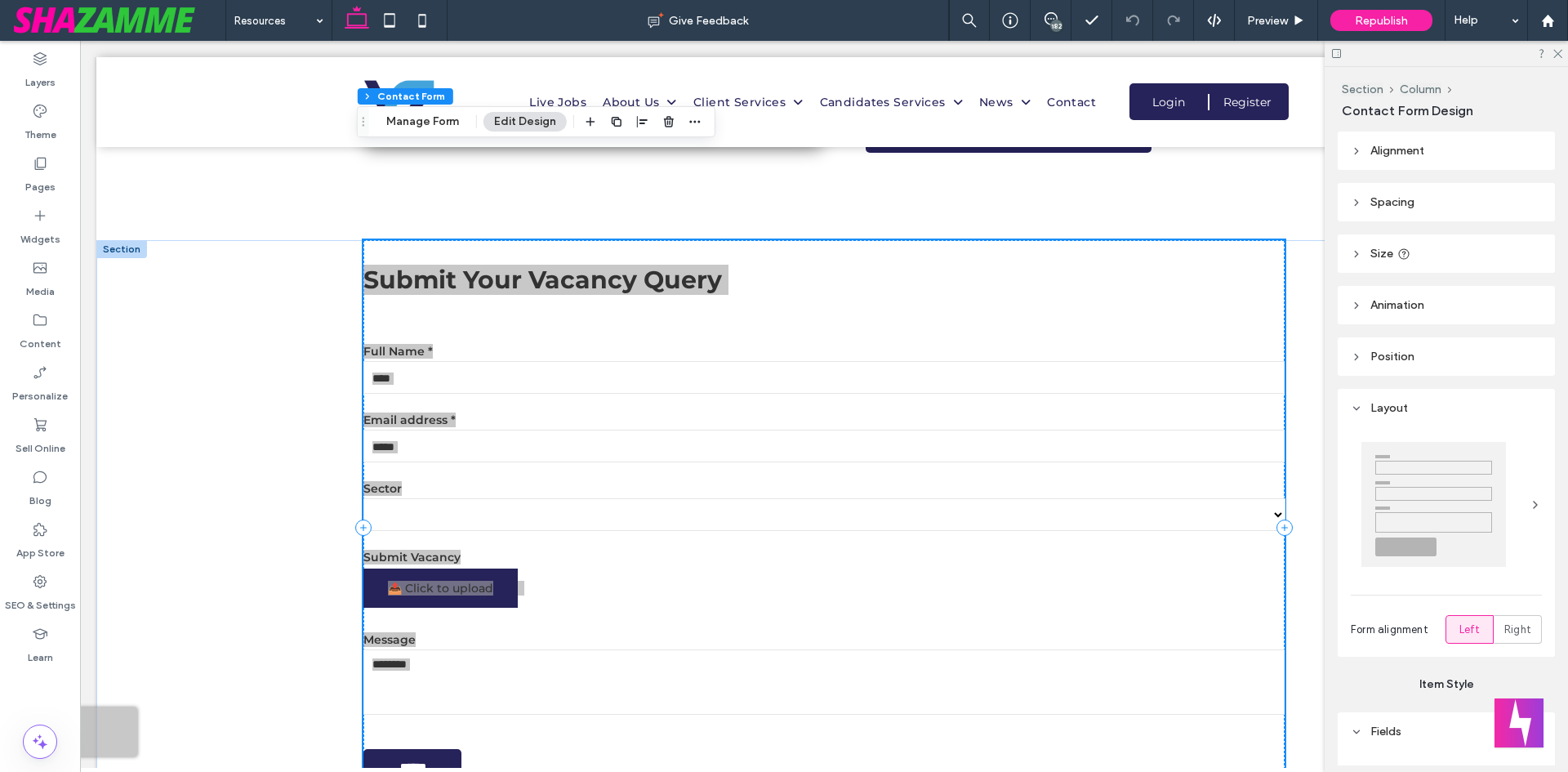
click at [681, 477] on div "**********" at bounding box center [825, 507] width 922 height 61
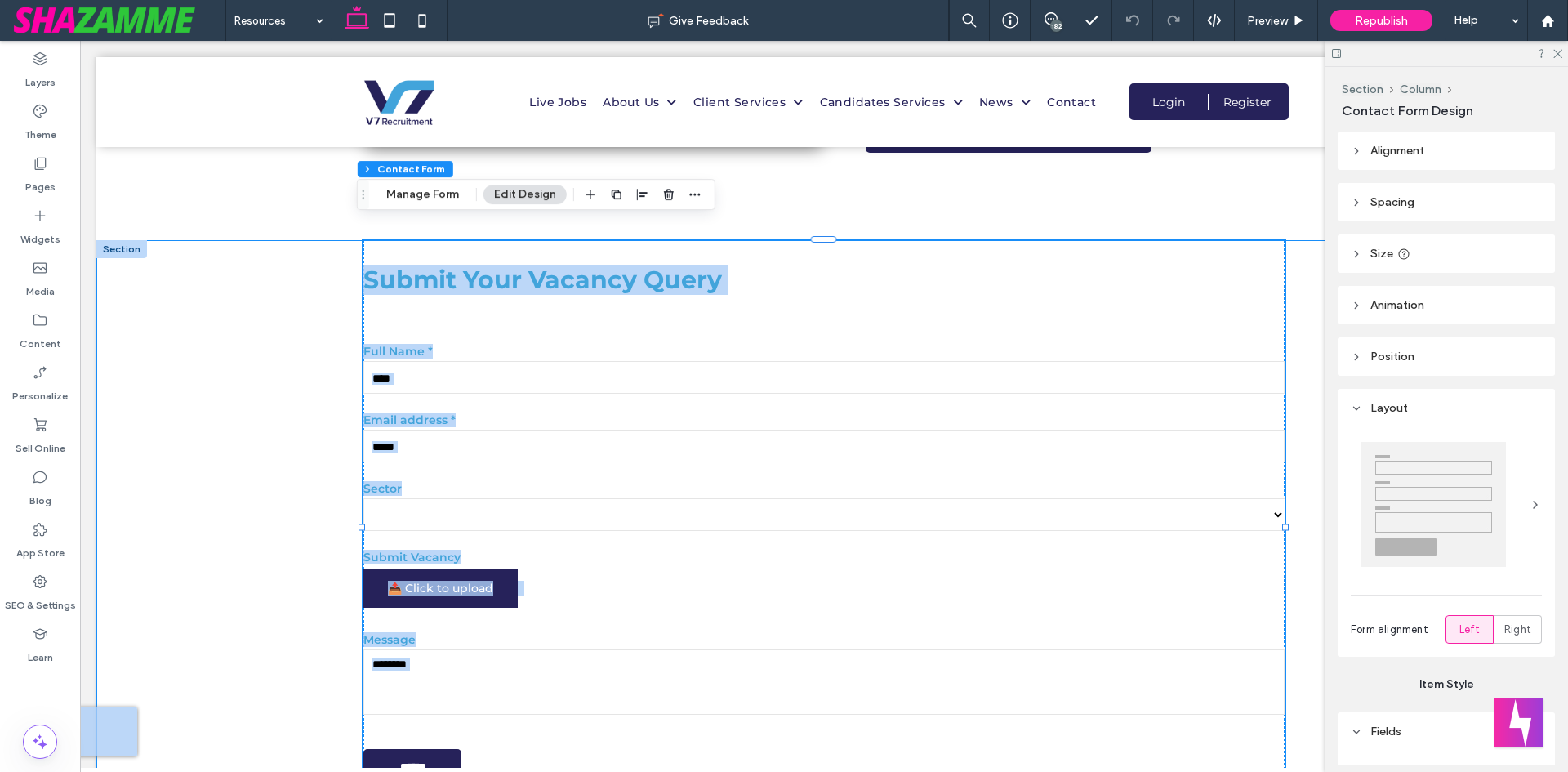
click at [296, 435] on div "**********" at bounding box center [824, 557] width 1455 height 632
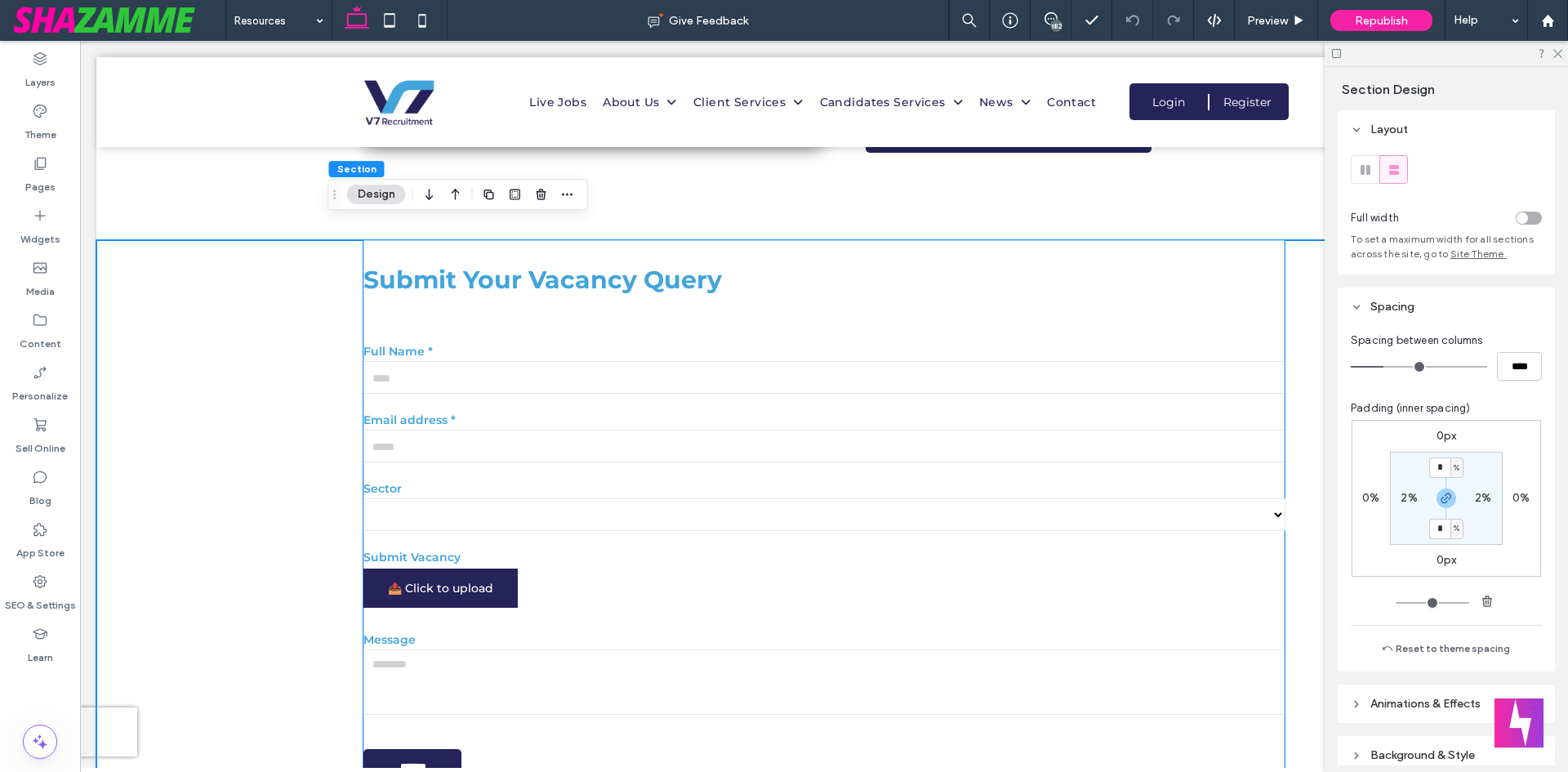
click at [575, 266] on h3 "Submit Your Vacancy Query" at bounding box center [825, 280] width 922 height 30
click at [575, 266] on div "**********" at bounding box center [825, 527] width 922 height 574
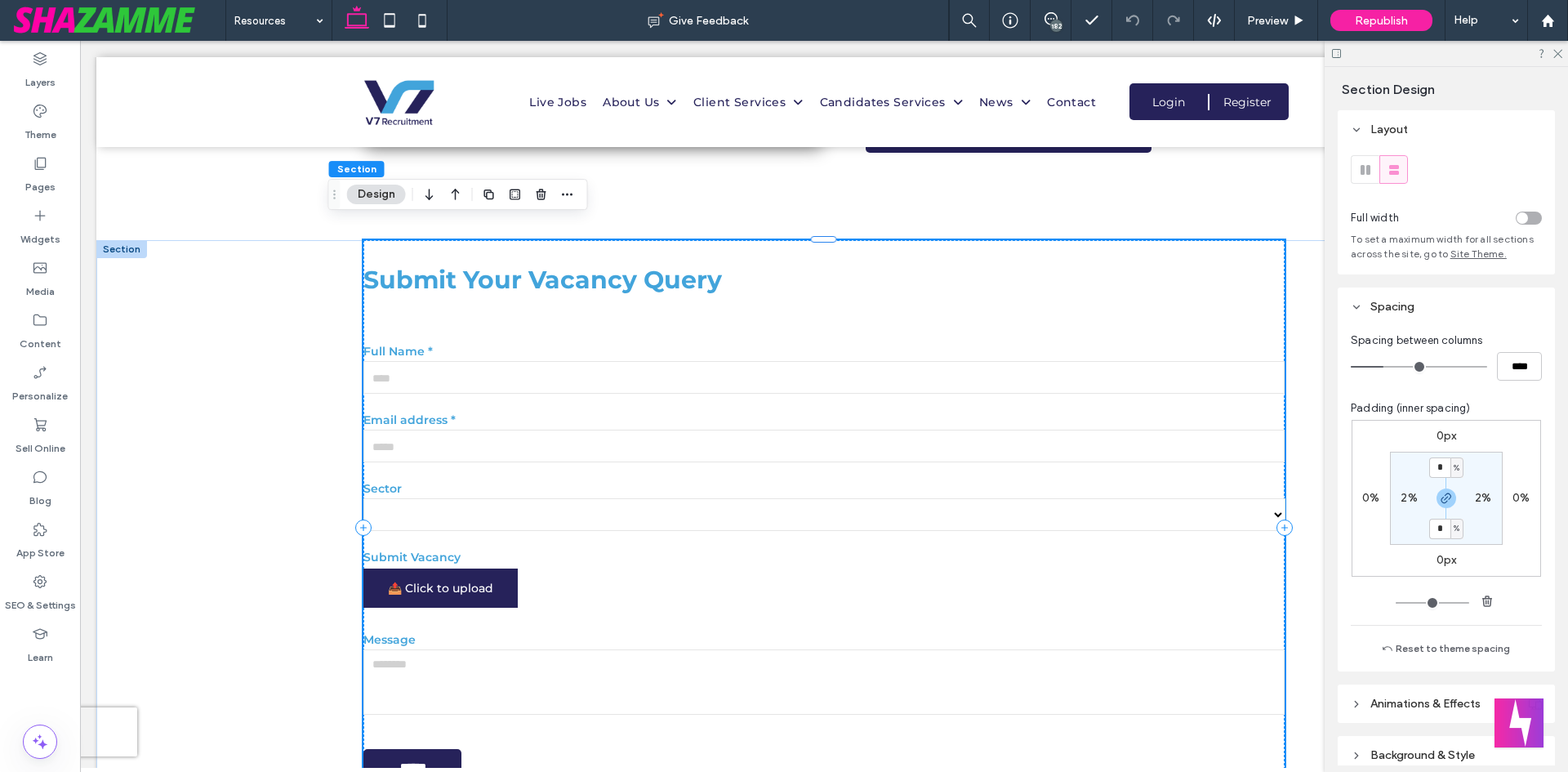
click at [575, 266] on h3 "Submit Your Vacancy Query" at bounding box center [825, 280] width 922 height 30
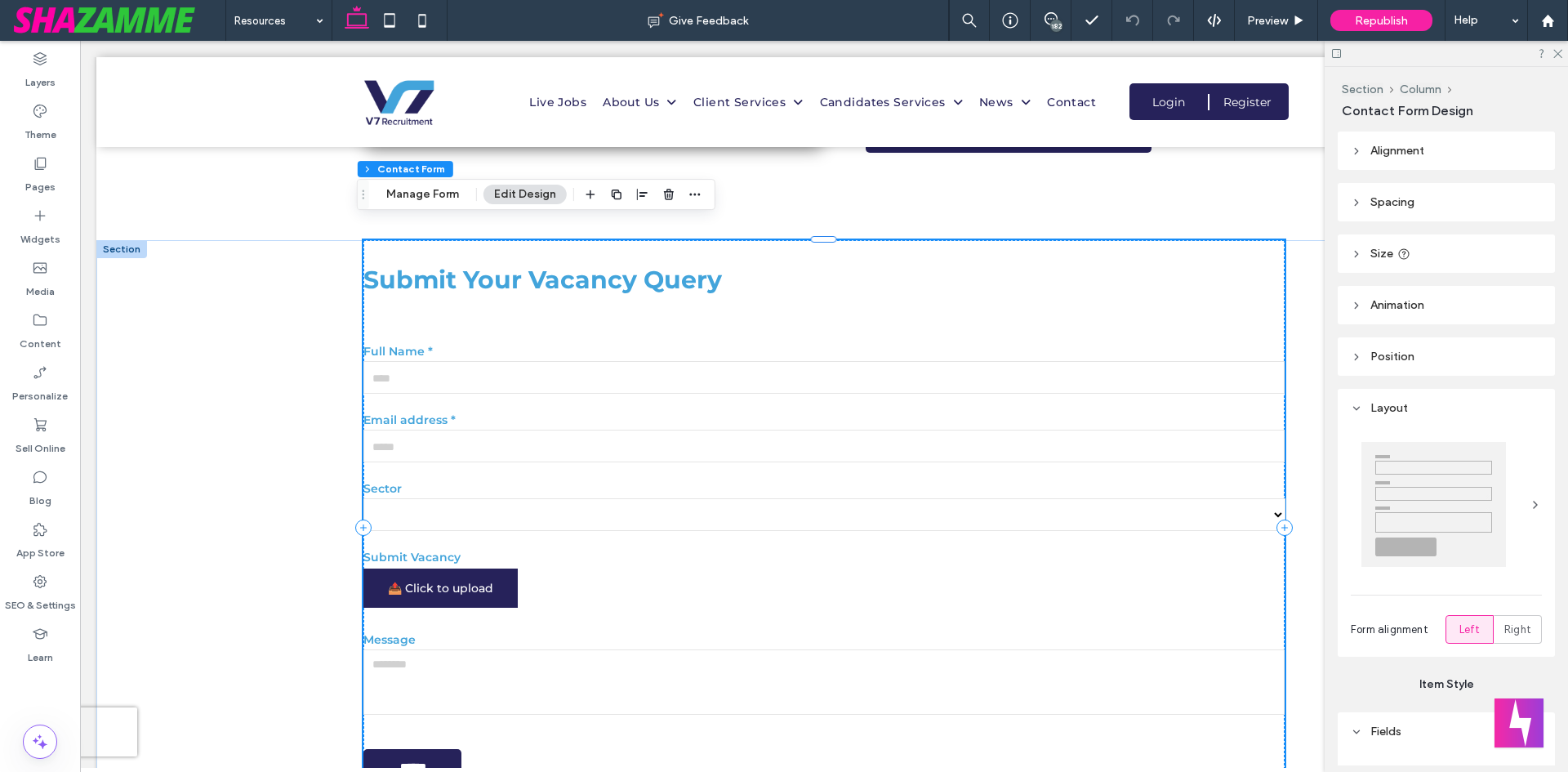
click at [575, 266] on h3 "Submit Your Vacancy Query" at bounding box center [825, 280] width 922 height 30
click at [442, 199] on button "Manage Form" at bounding box center [423, 195] width 94 height 20
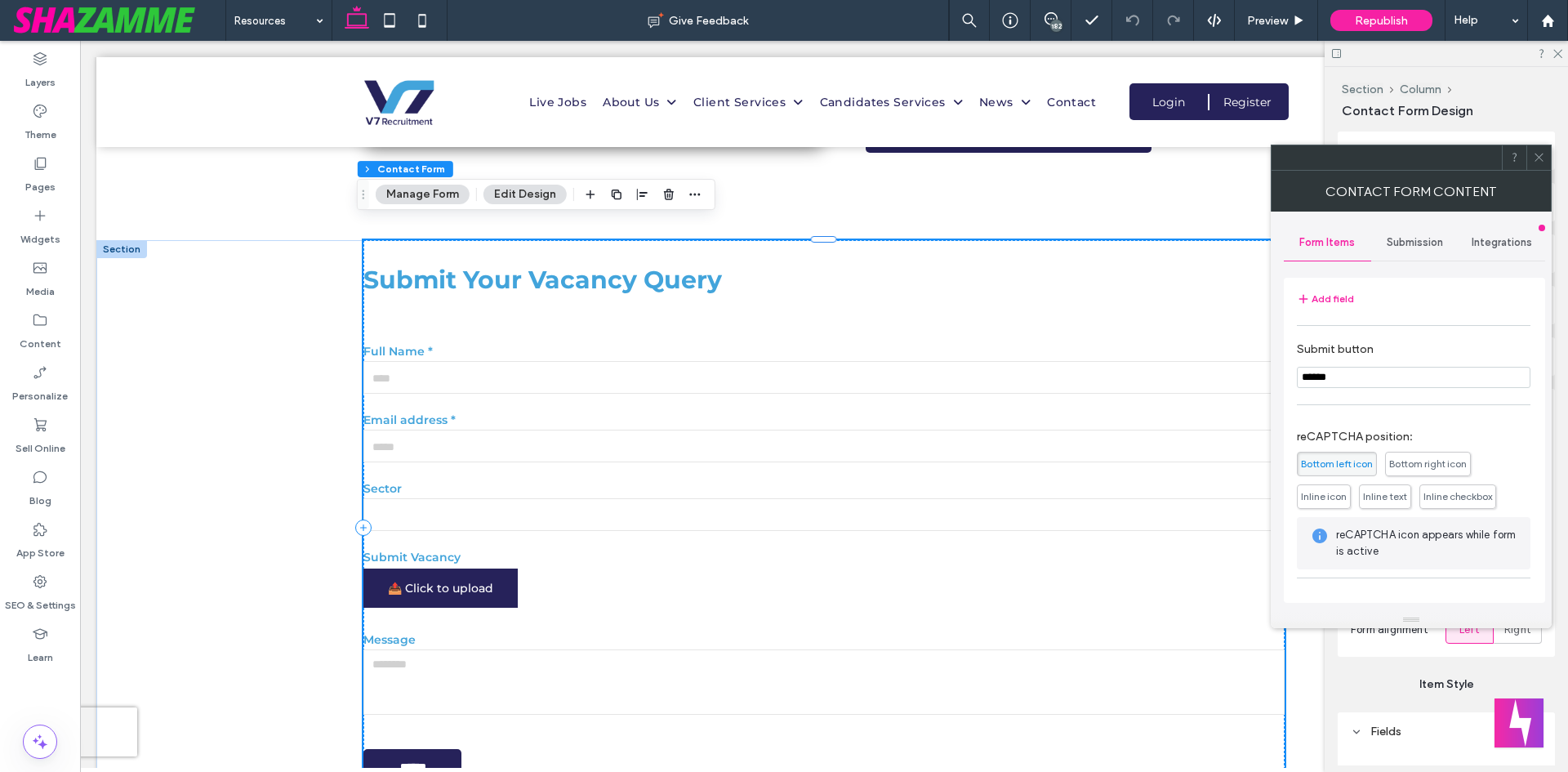
scroll to position [331, 0]
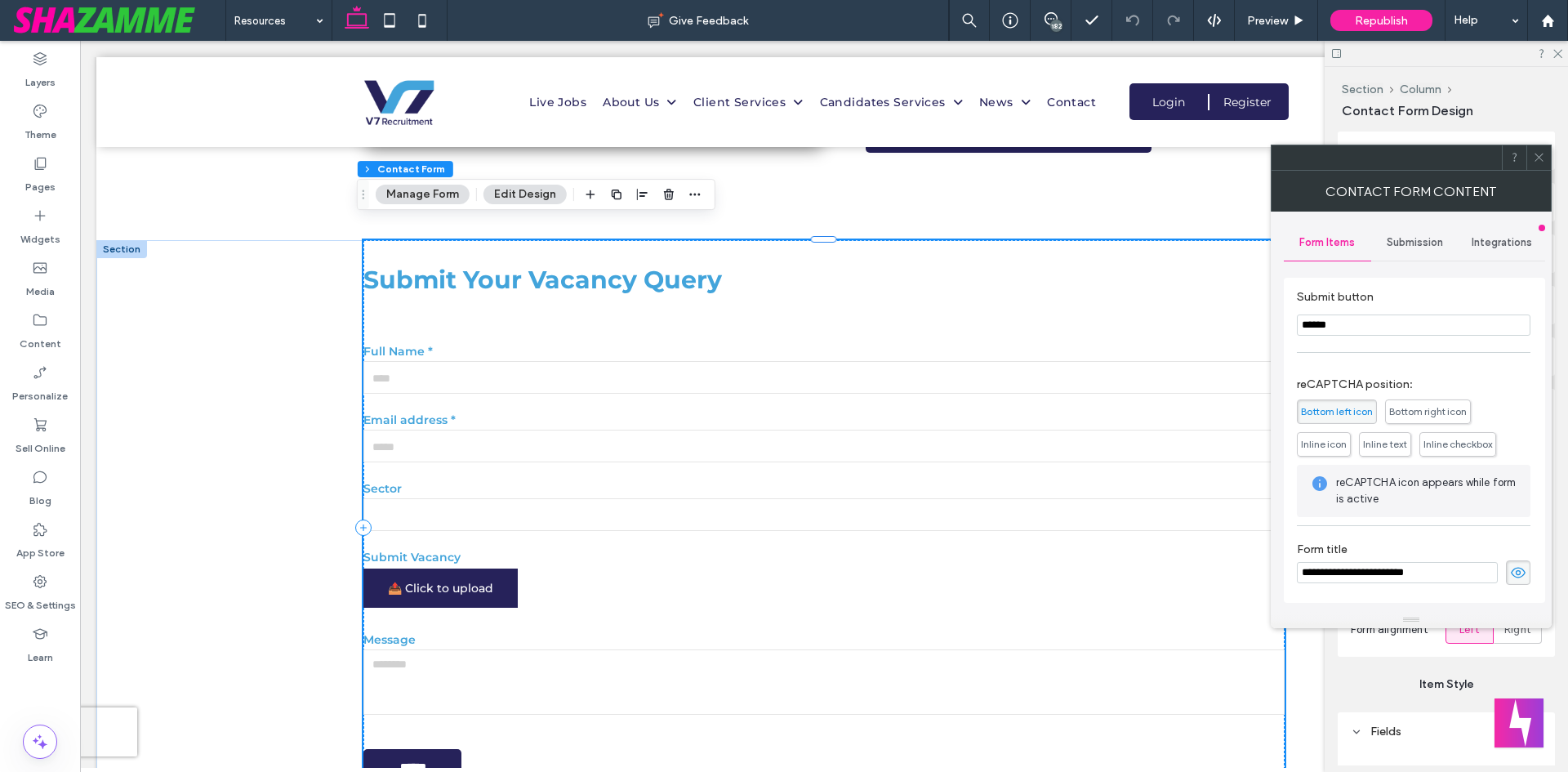
click at [1377, 558] on label "Form title" at bounding box center [1413, 551] width 234 height 18
click at [1377, 564] on input "**********" at bounding box center [1397, 572] width 201 height 21
paste input
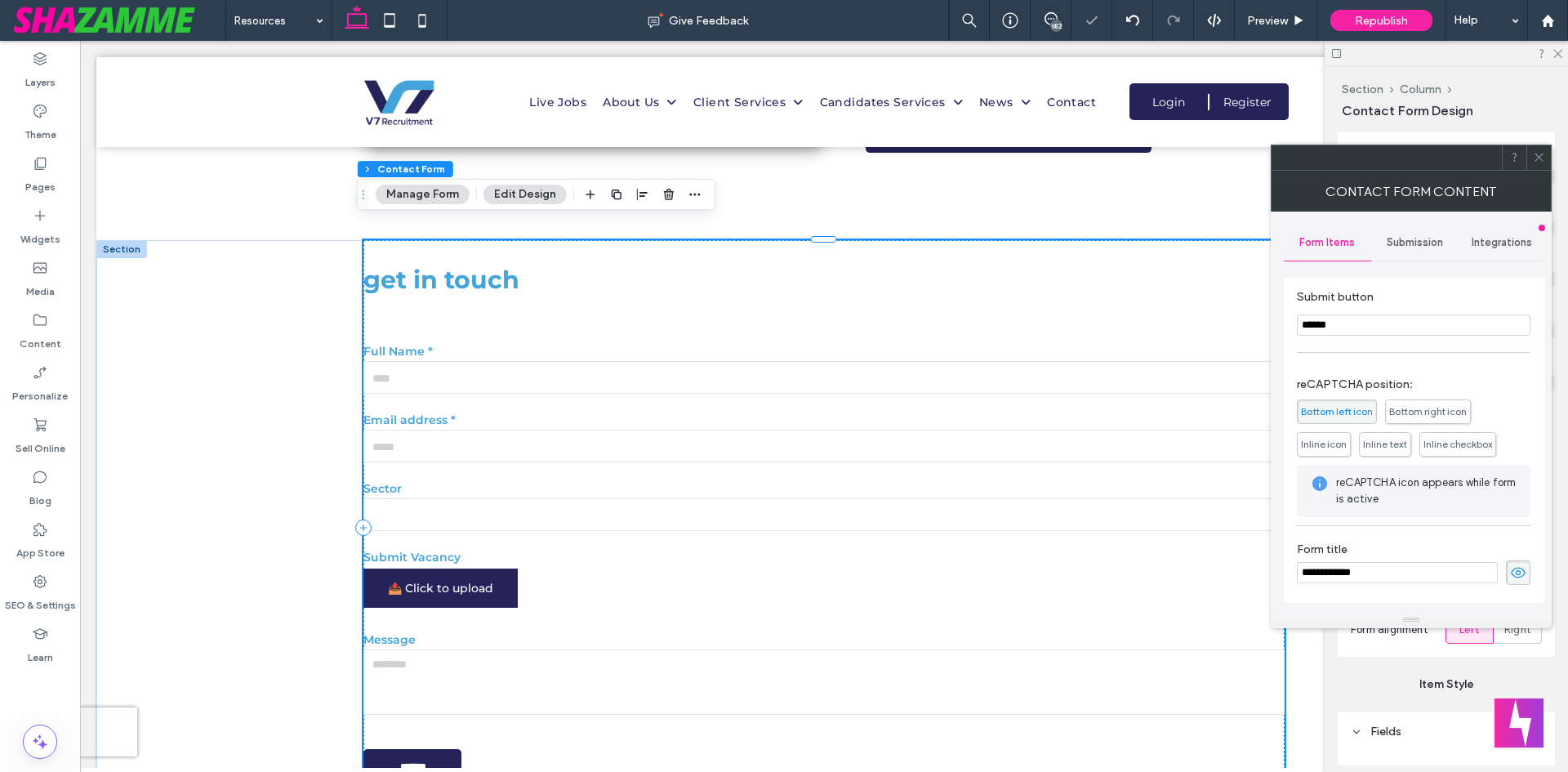
click at [1308, 575] on input "**********" at bounding box center [1397, 572] width 201 height 21
type input "**********"
click at [1536, 163] on span at bounding box center [1539, 157] width 12 height 24
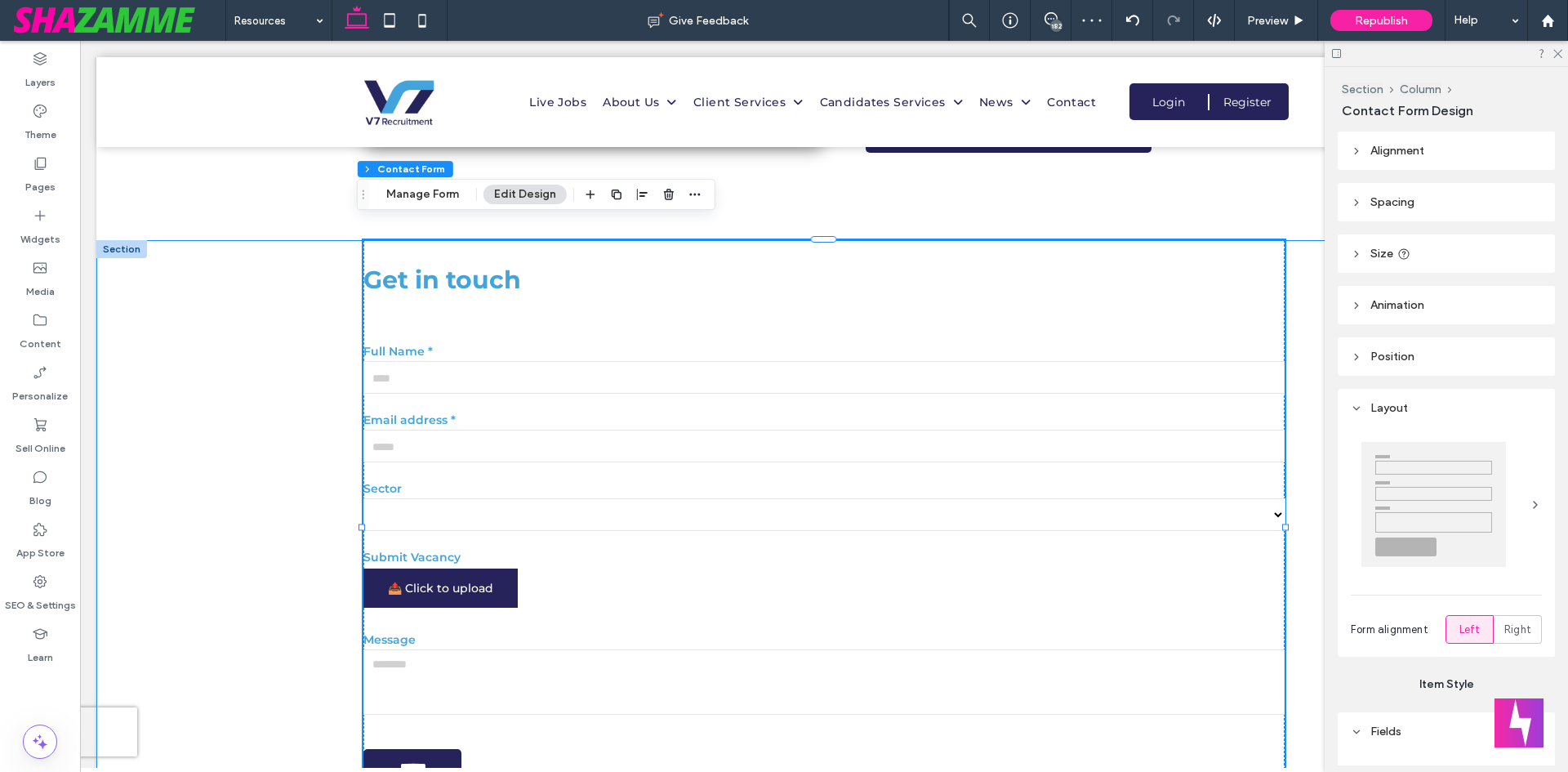
click at [295, 340] on div "**********" at bounding box center [824, 557] width 1455 height 632
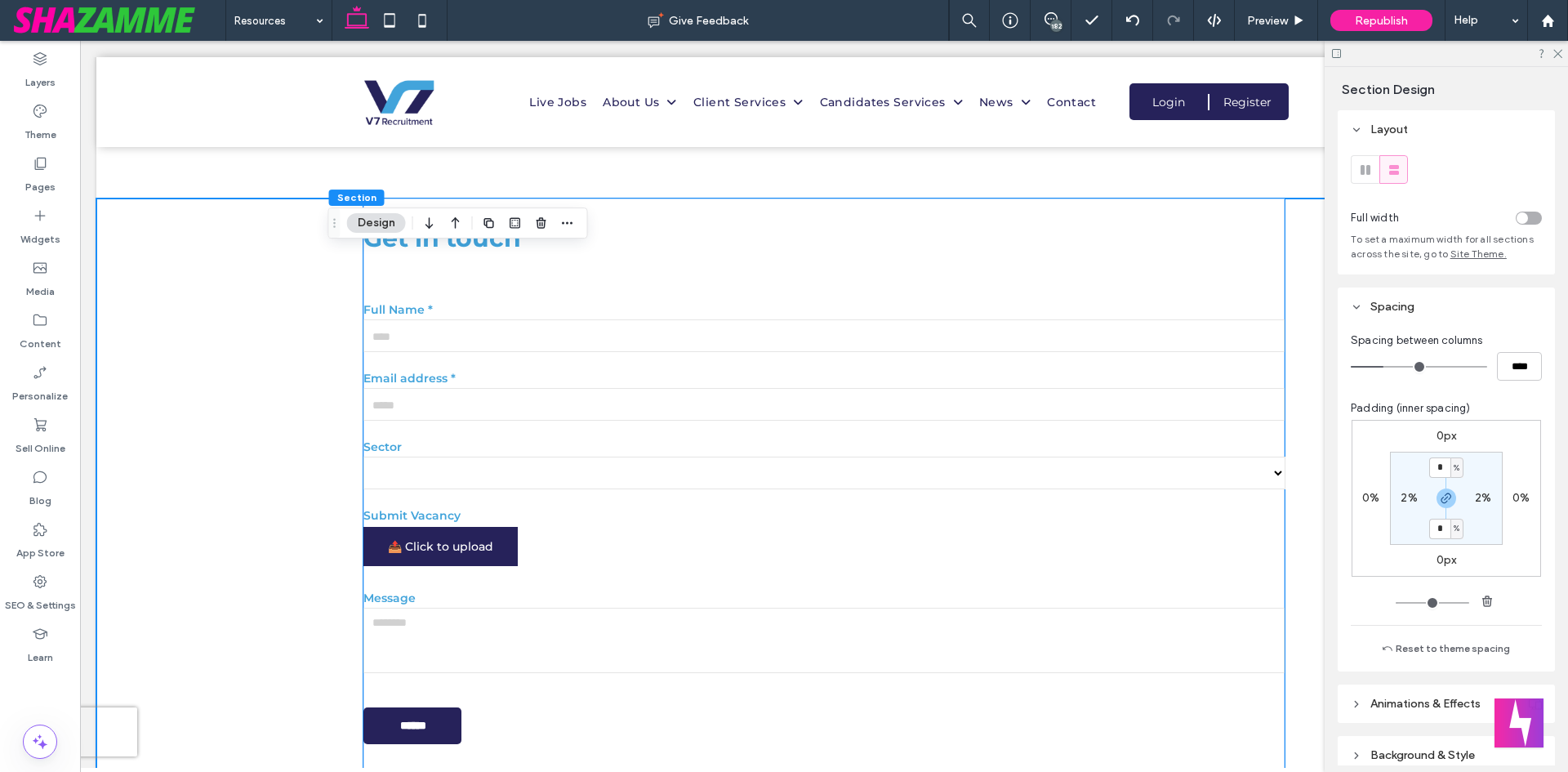
scroll to position [2858, 0]
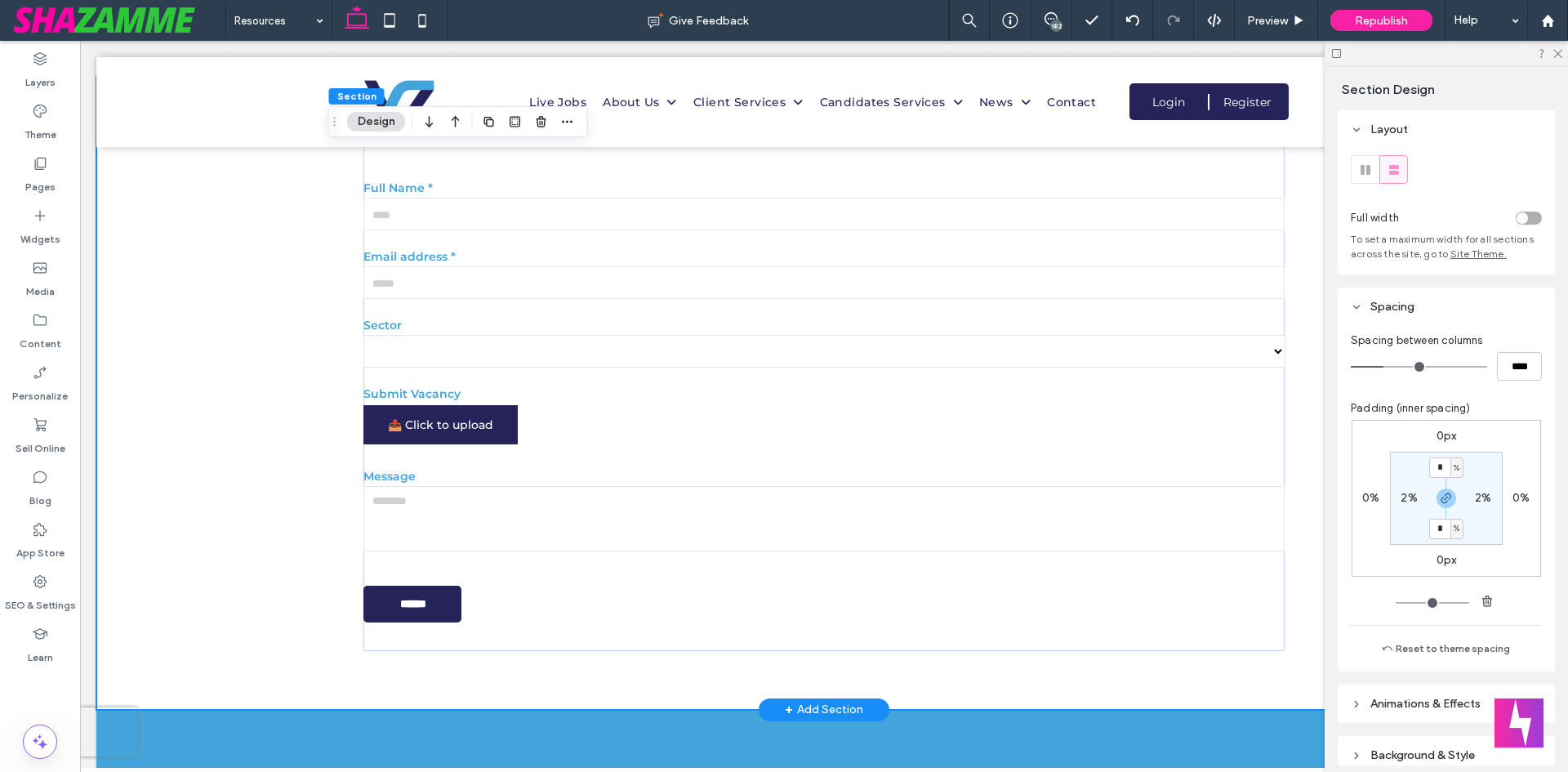
click at [272, 367] on div "**********" at bounding box center [824, 393] width 1455 height 632
click at [1513, 502] on label "0%" at bounding box center [1521, 498] width 17 height 14
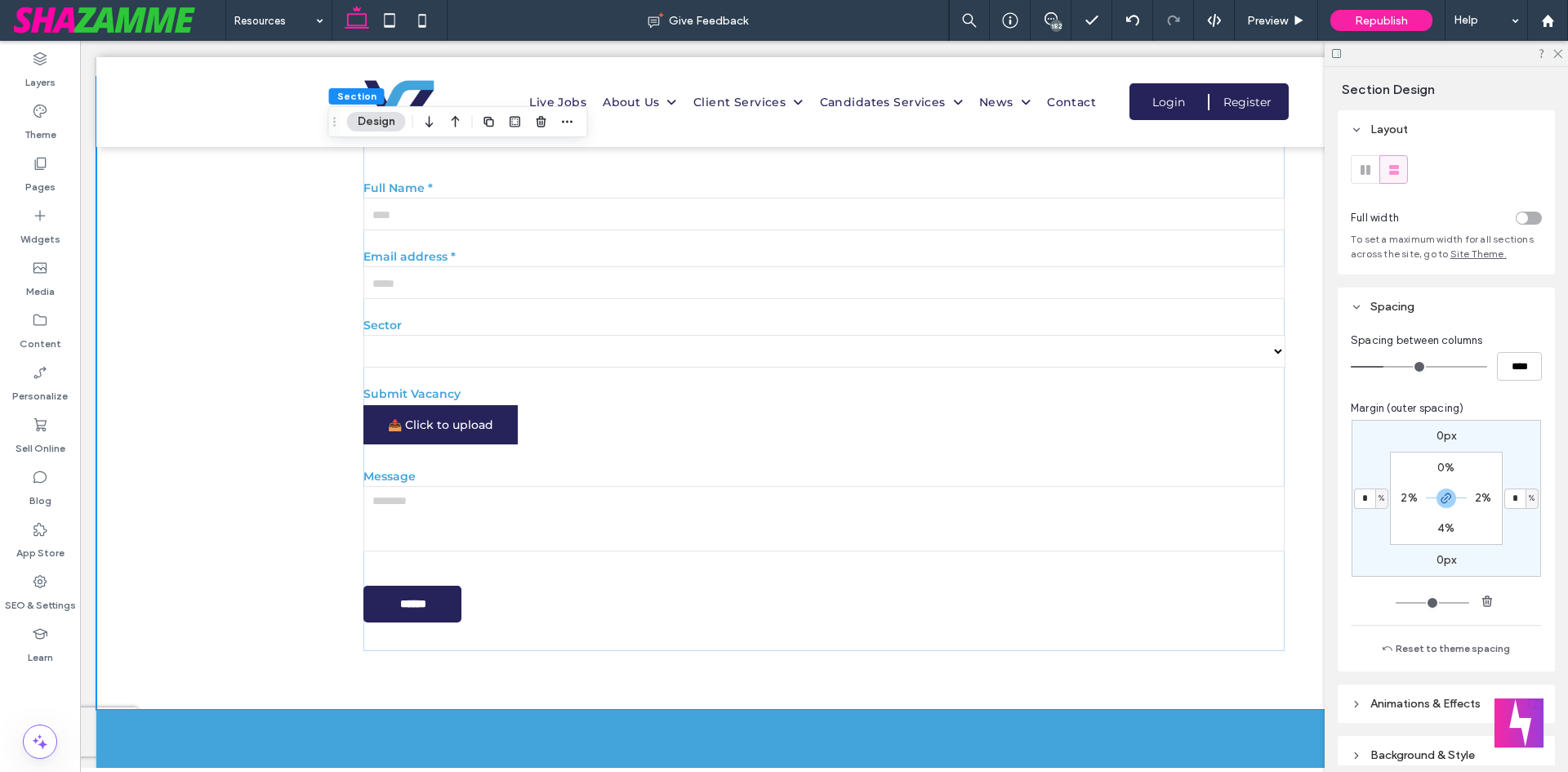
type input "**"
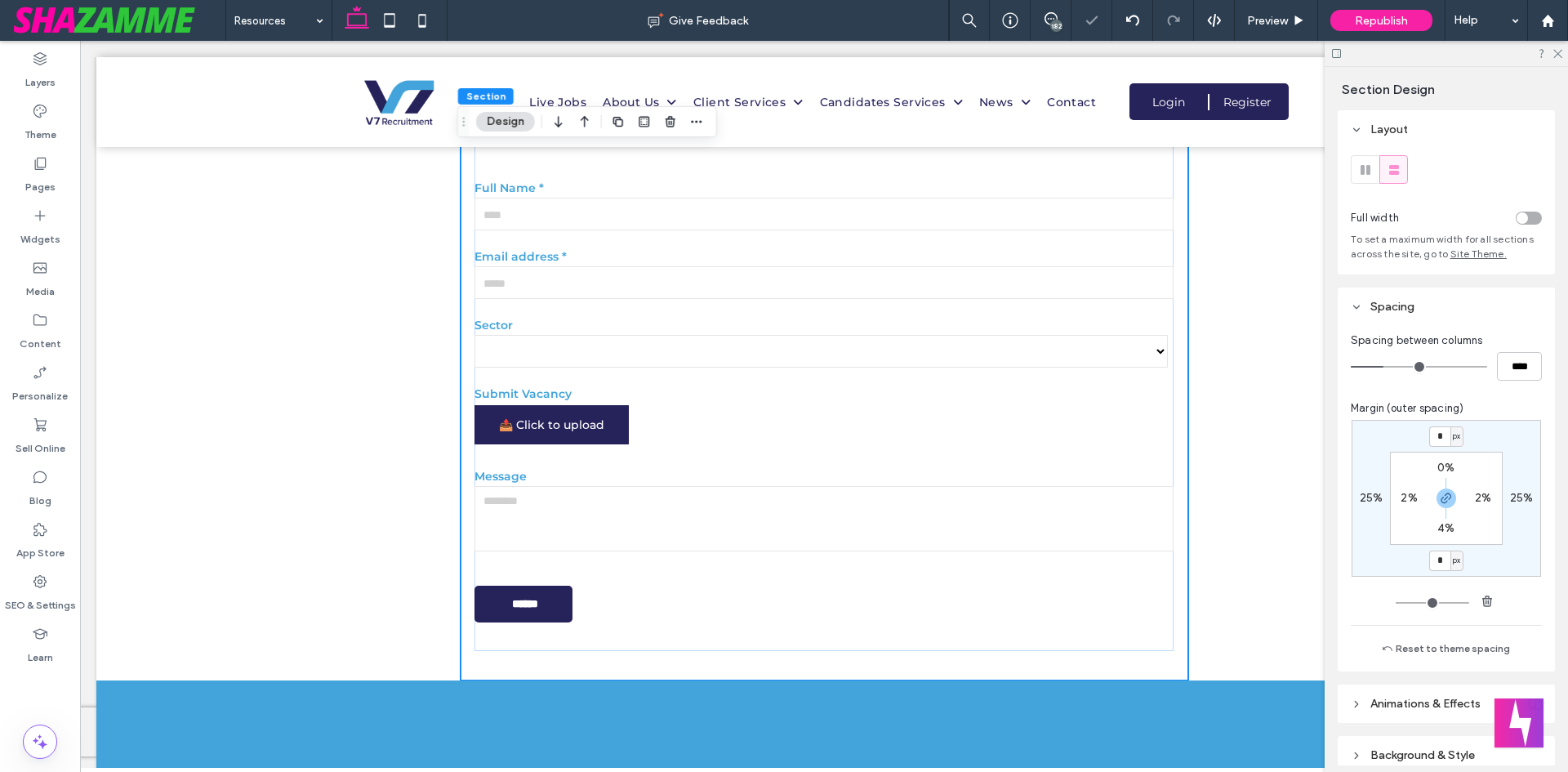
type input "*"
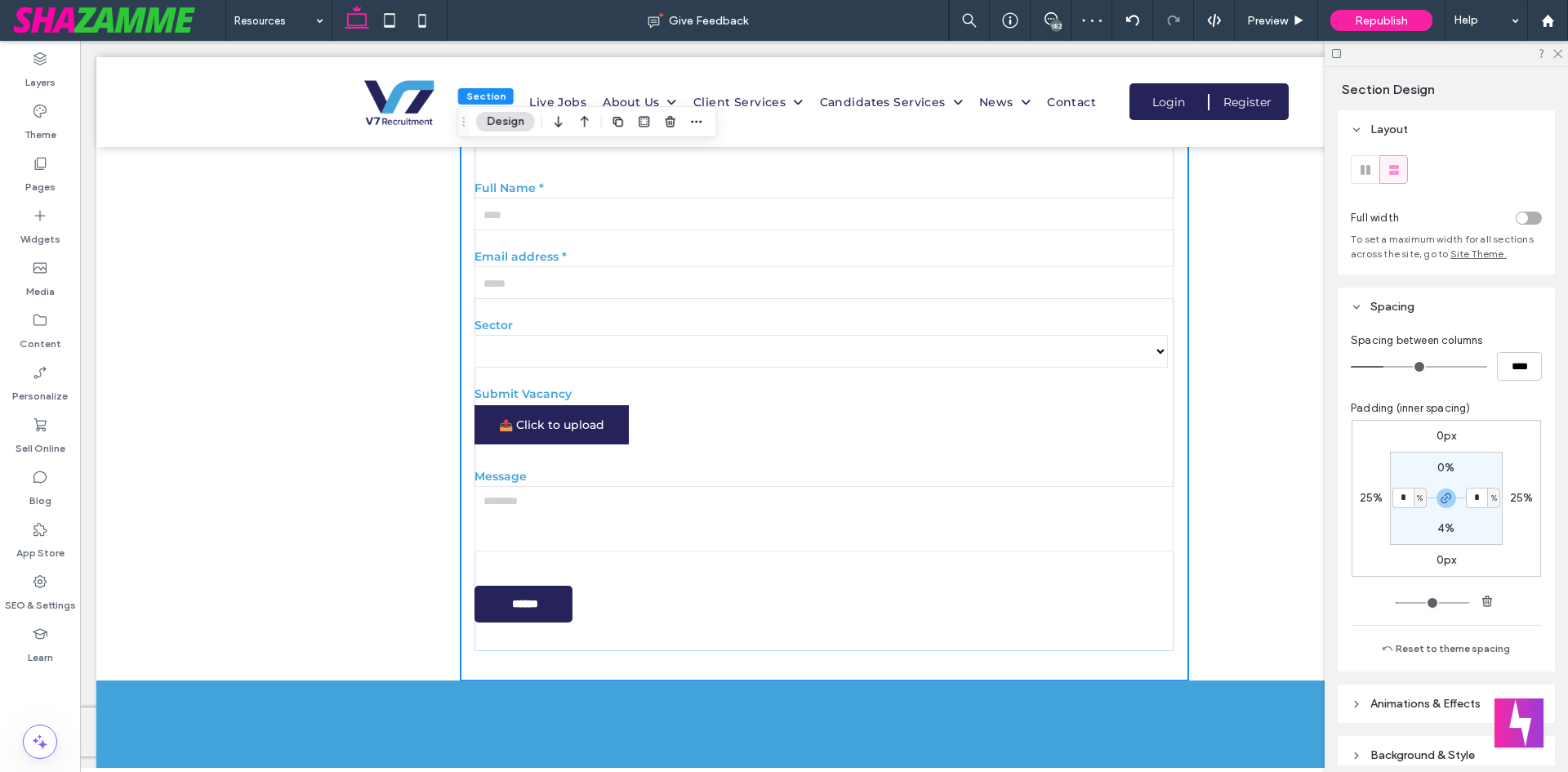
type input "*"
type input "**"
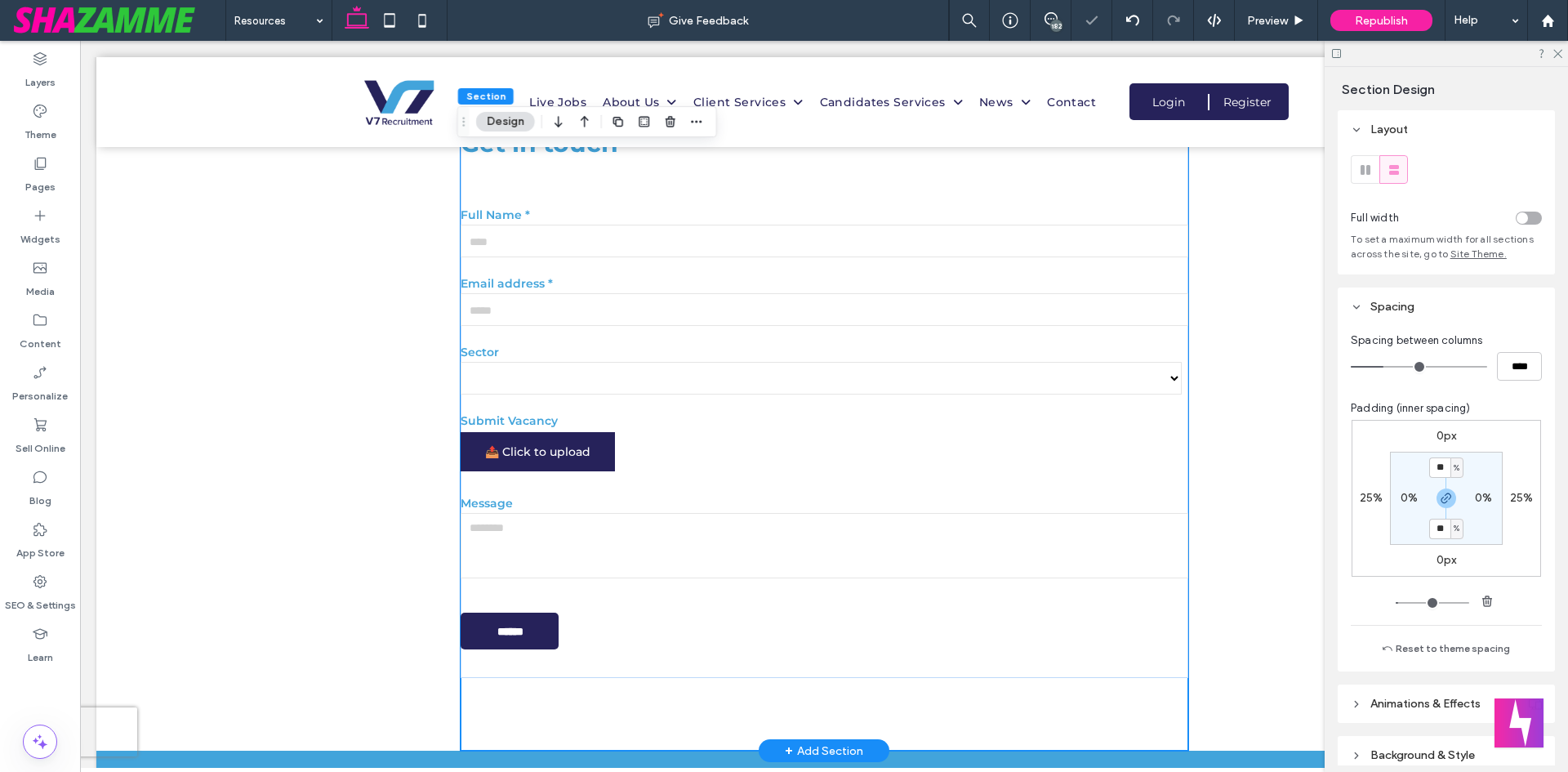
scroll to position [2940, 0]
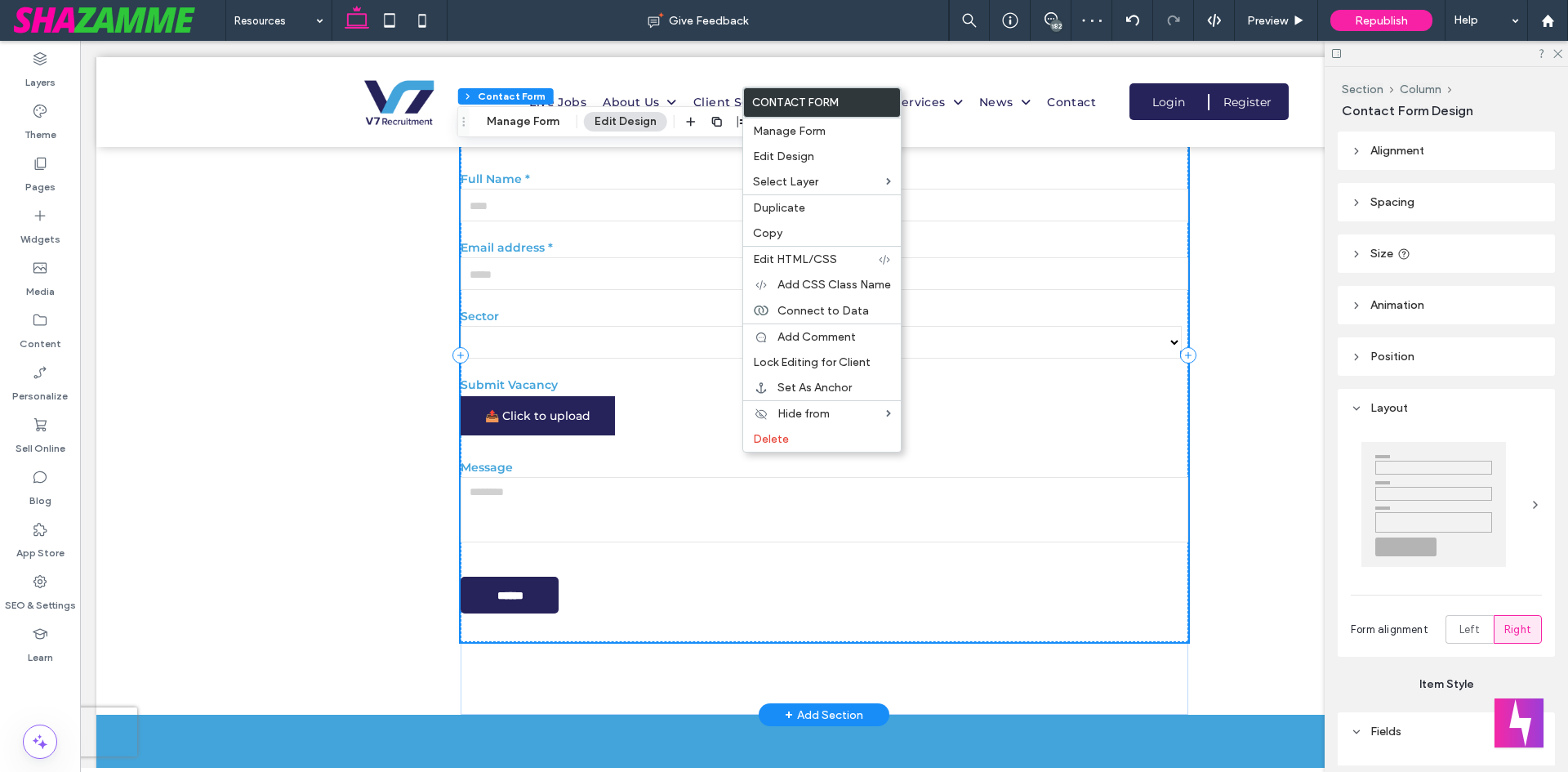
type input "*"
type input "***"
click at [976, 180] on label "Column" at bounding box center [972, 183] width 116 height 14
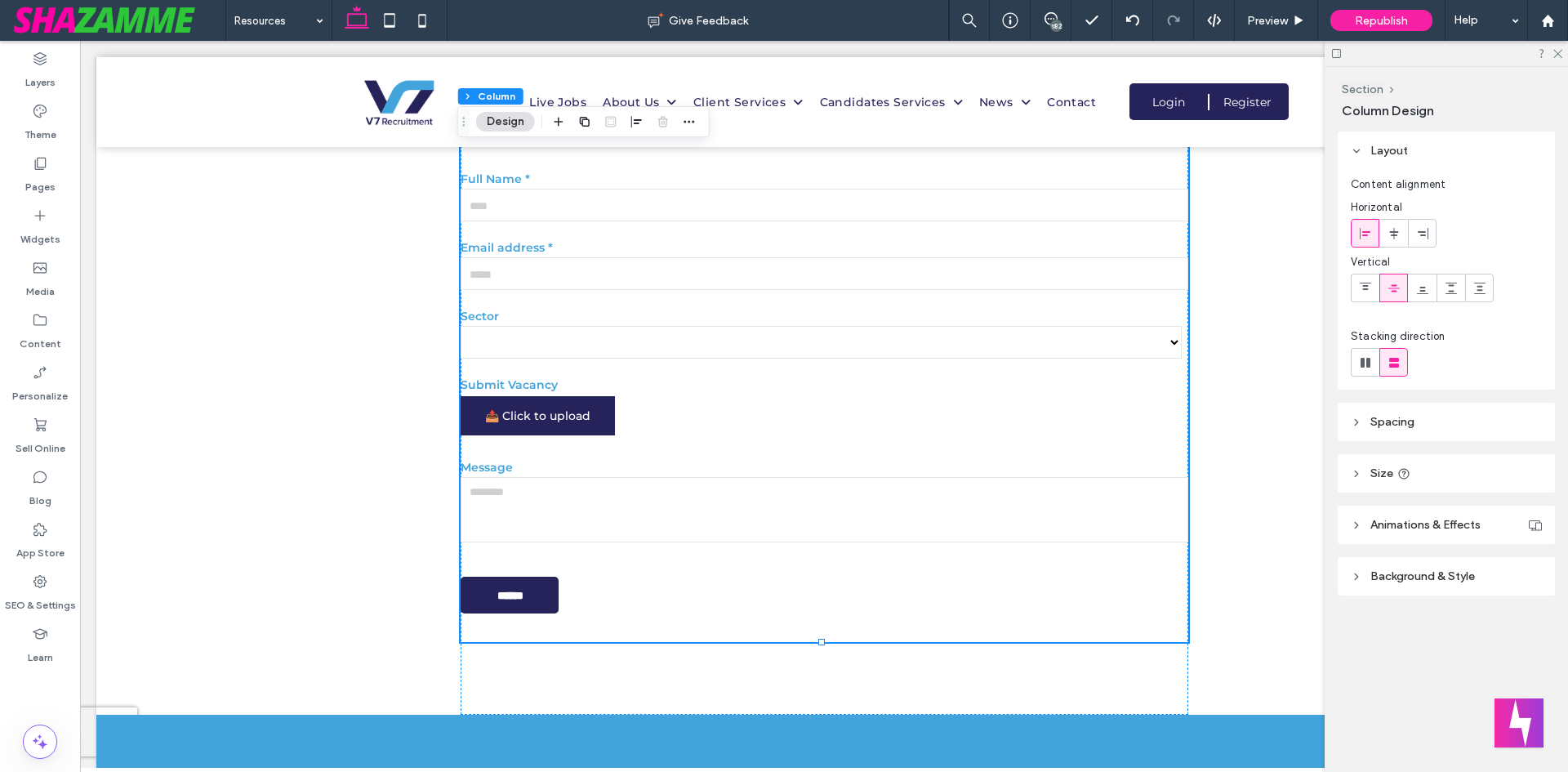
click at [1393, 406] on header "Spacing" at bounding box center [1446, 422] width 217 height 38
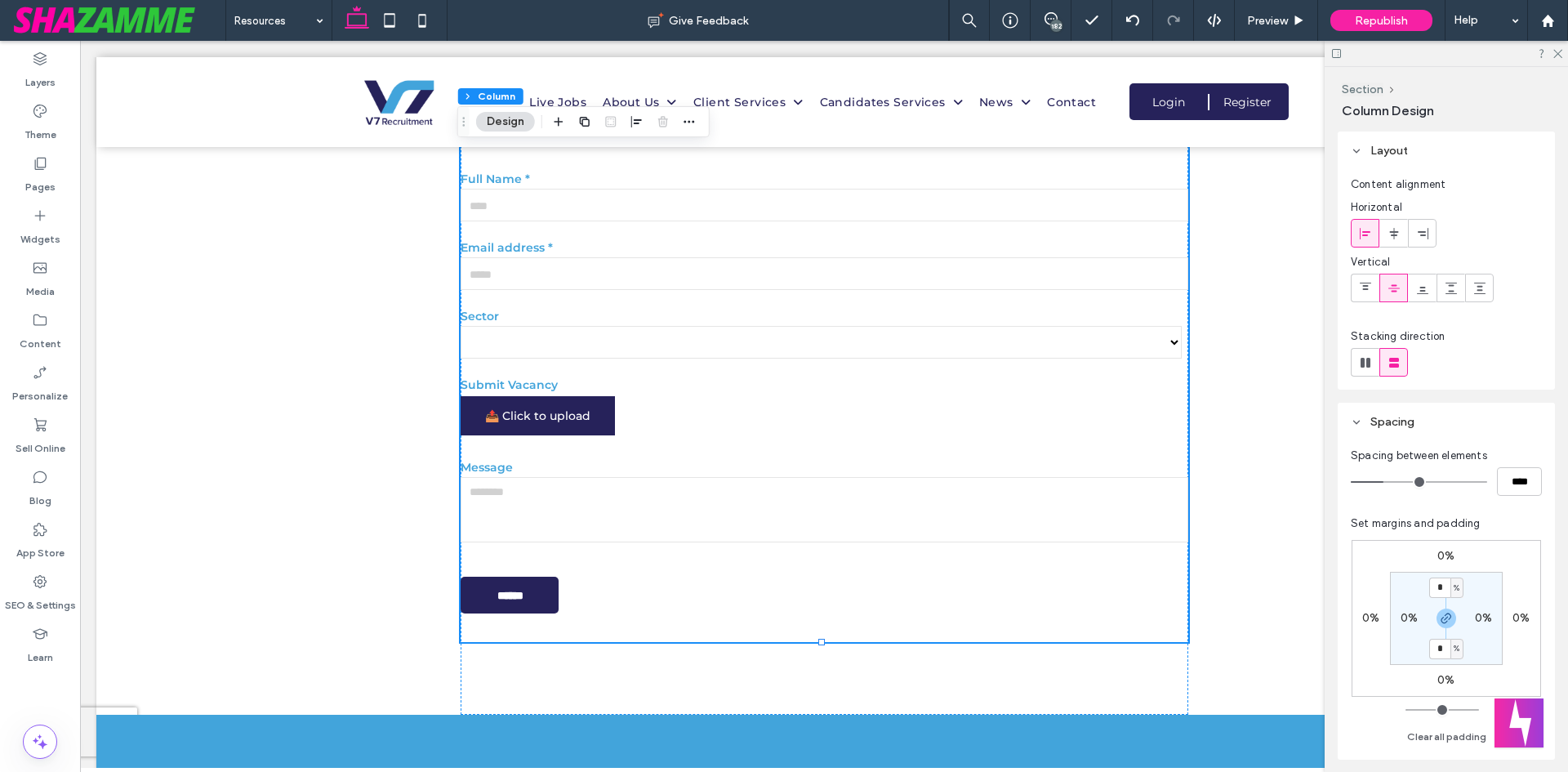
click at [1453, 591] on span "%" at bounding box center [1456, 588] width 6 height 16
click at [1453, 620] on span "px" at bounding box center [1450, 612] width 11 height 16
click at [1440, 587] on input "*" at bounding box center [1440, 588] width 21 height 21
type input "**"
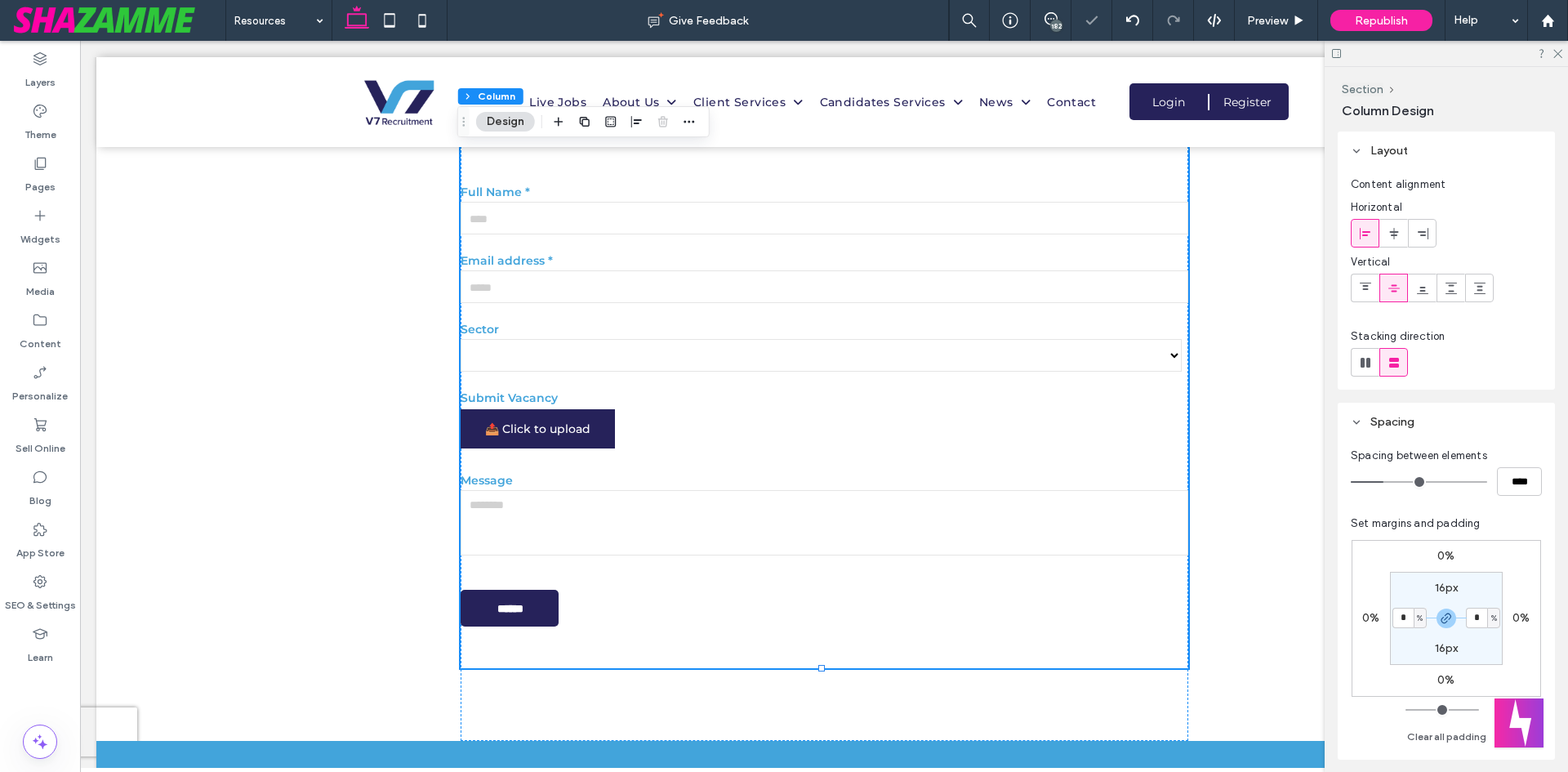
click at [1412, 613] on input "*" at bounding box center [1403, 618] width 21 height 21
click at [1424, 621] on div "%" at bounding box center [1420, 618] width 10 height 16
click at [1415, 641] on span "px" at bounding box center [1413, 643] width 11 height 16
click at [1406, 616] on input "*" at bounding box center [1403, 618] width 21 height 21
type input "**"
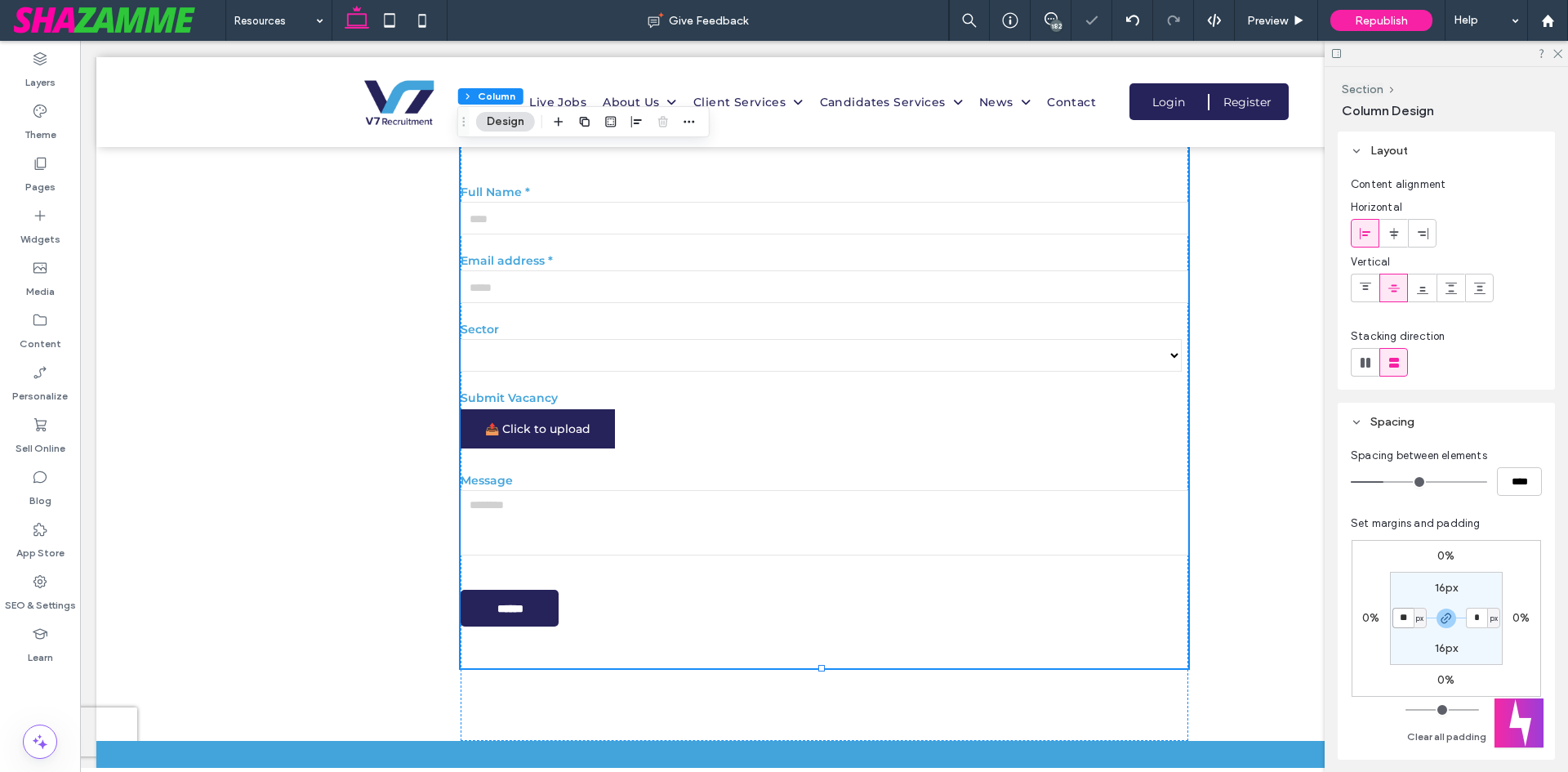
type input "**"
click at [1411, 622] on input "**" at bounding box center [1403, 618] width 21 height 21
type input "**"
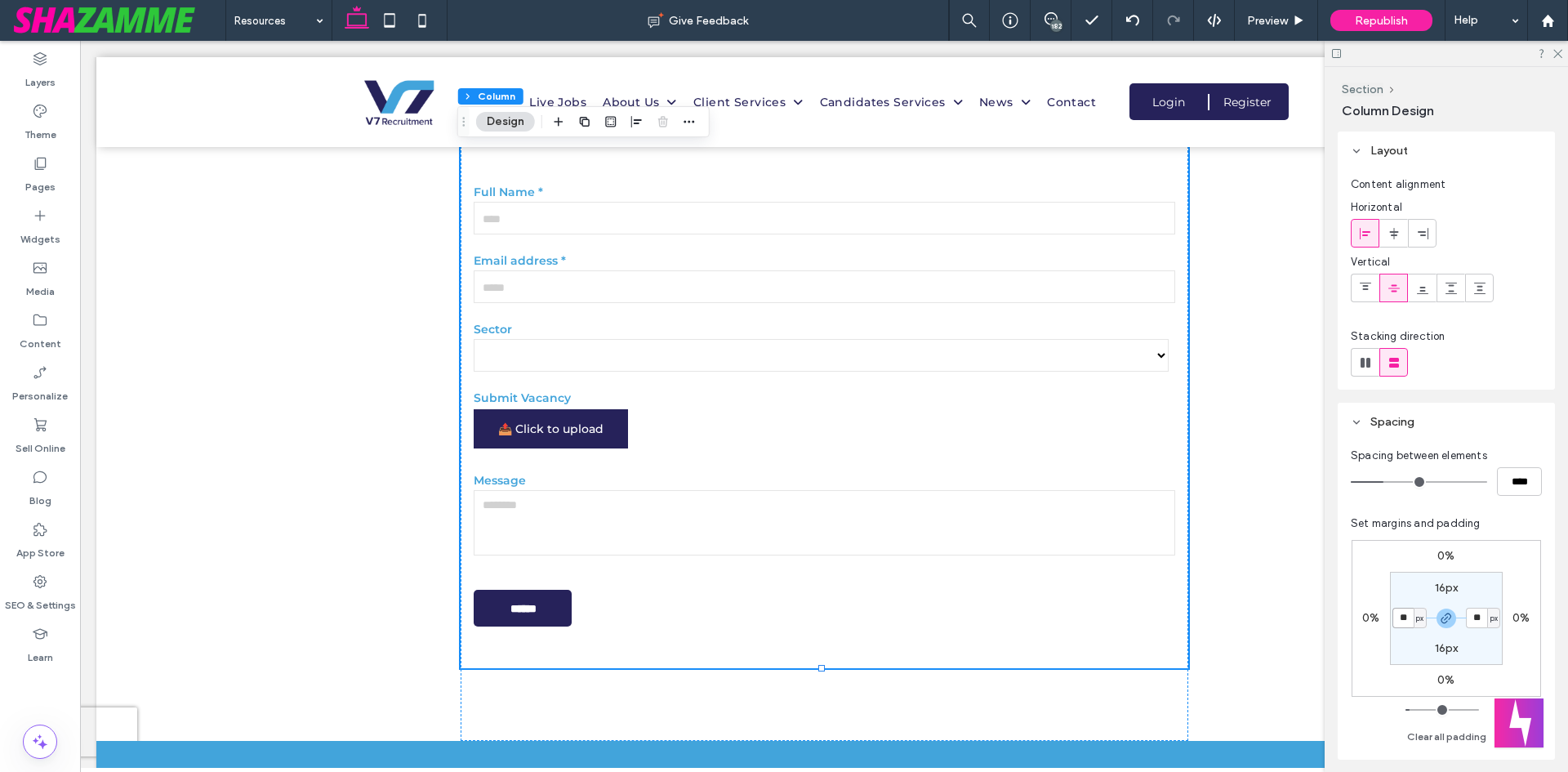
type input "**"
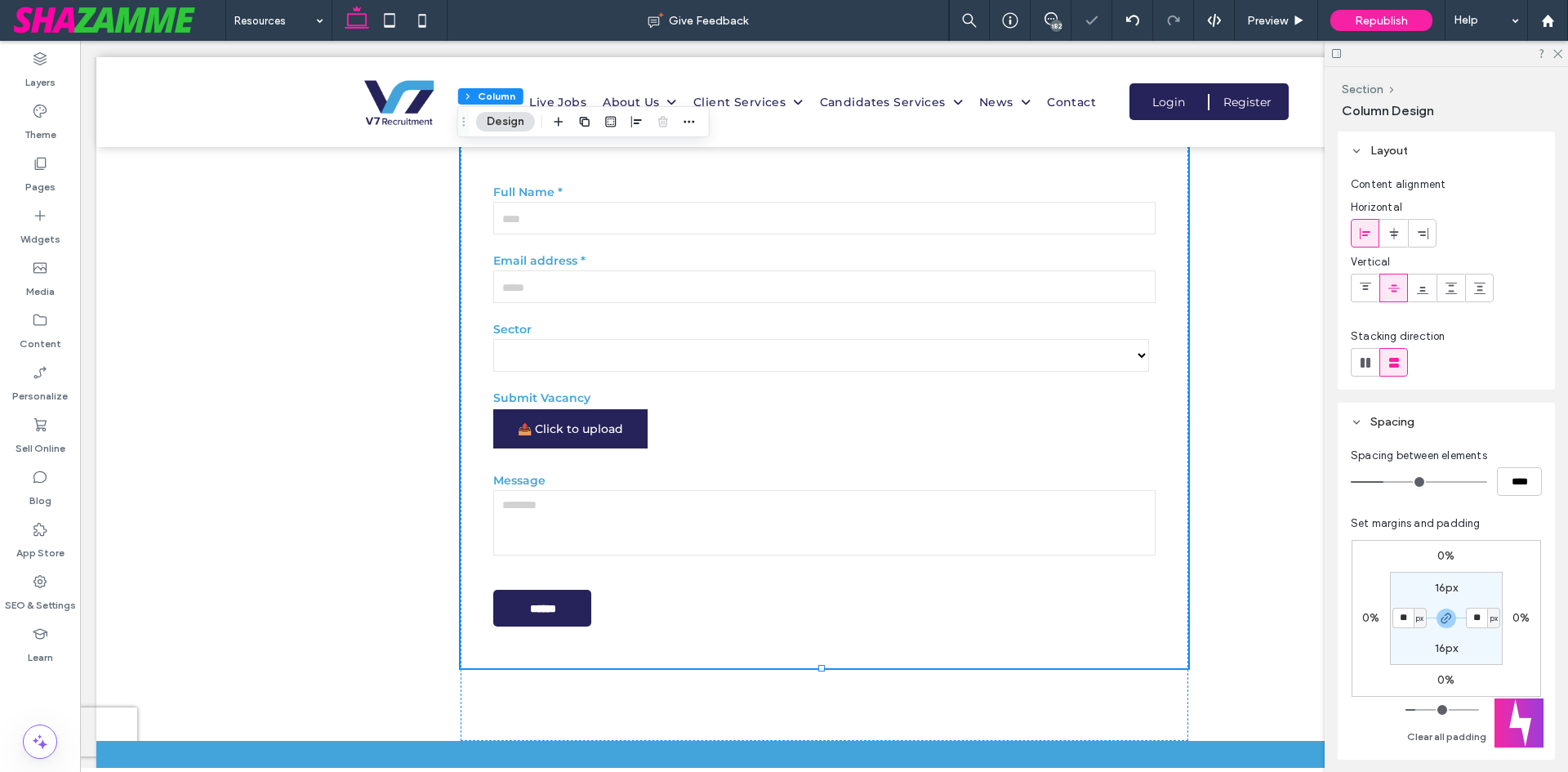
type input "**"
type input "*"
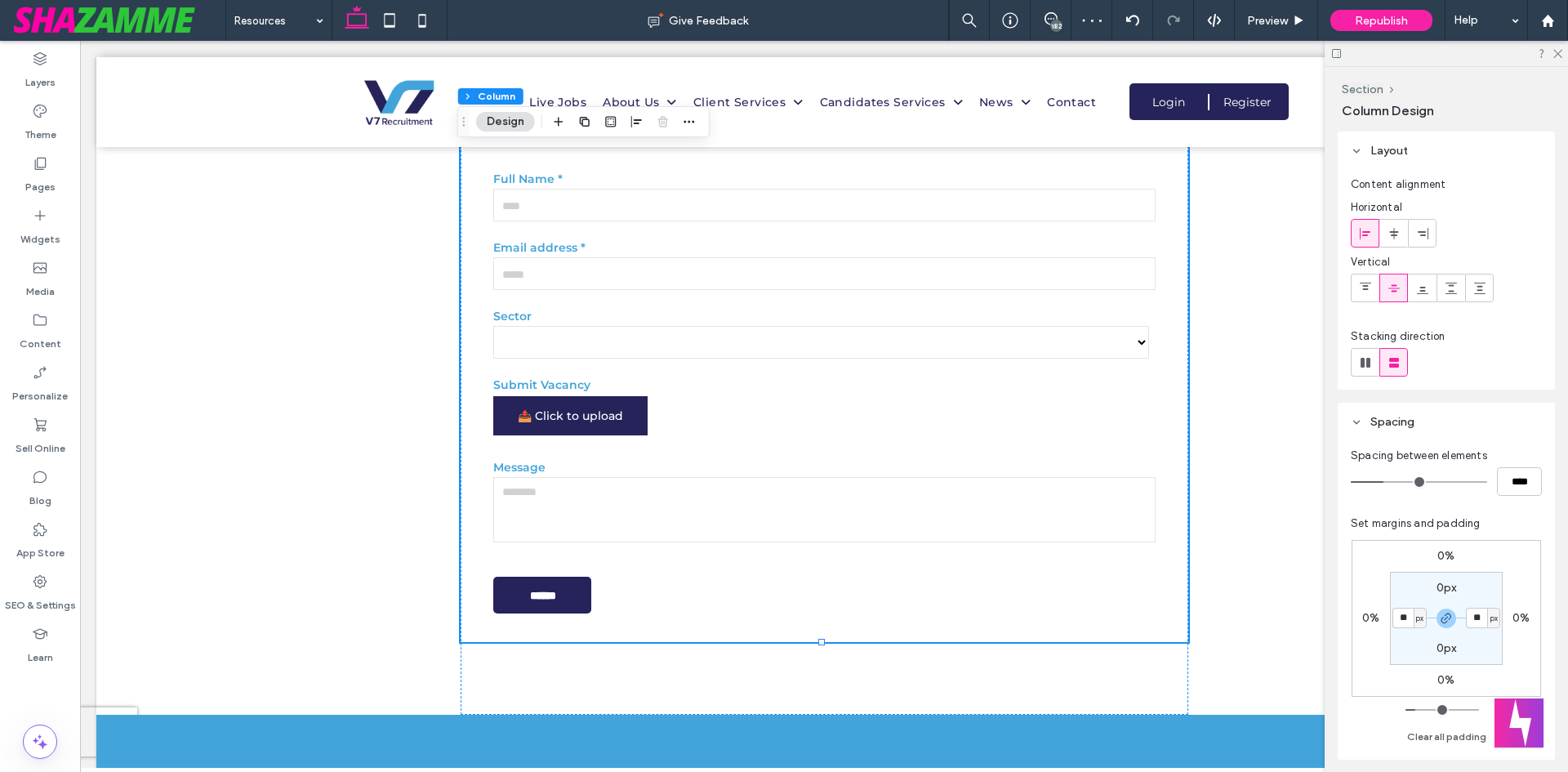
type input "*"
type input "**"
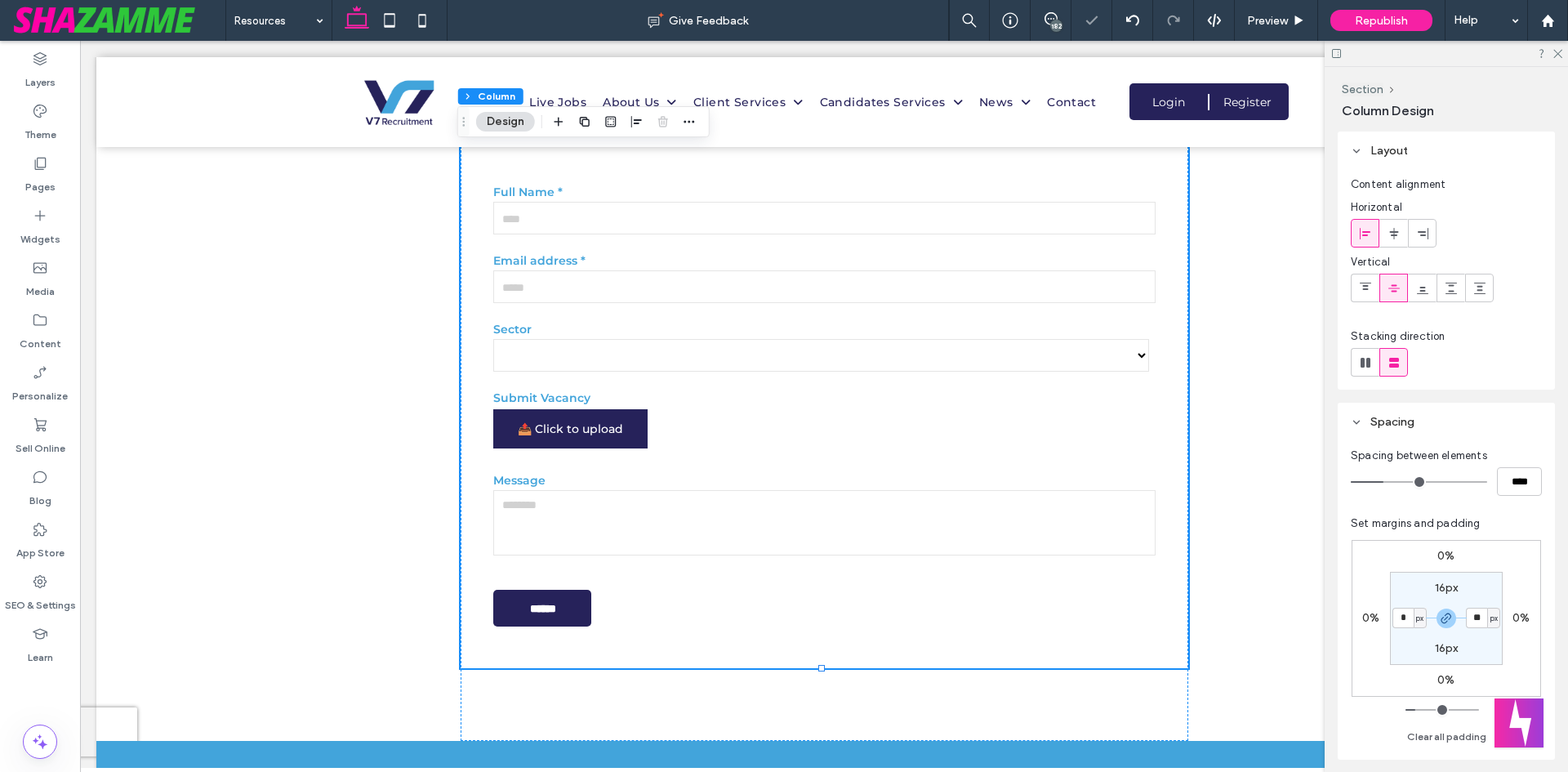
type input "**"
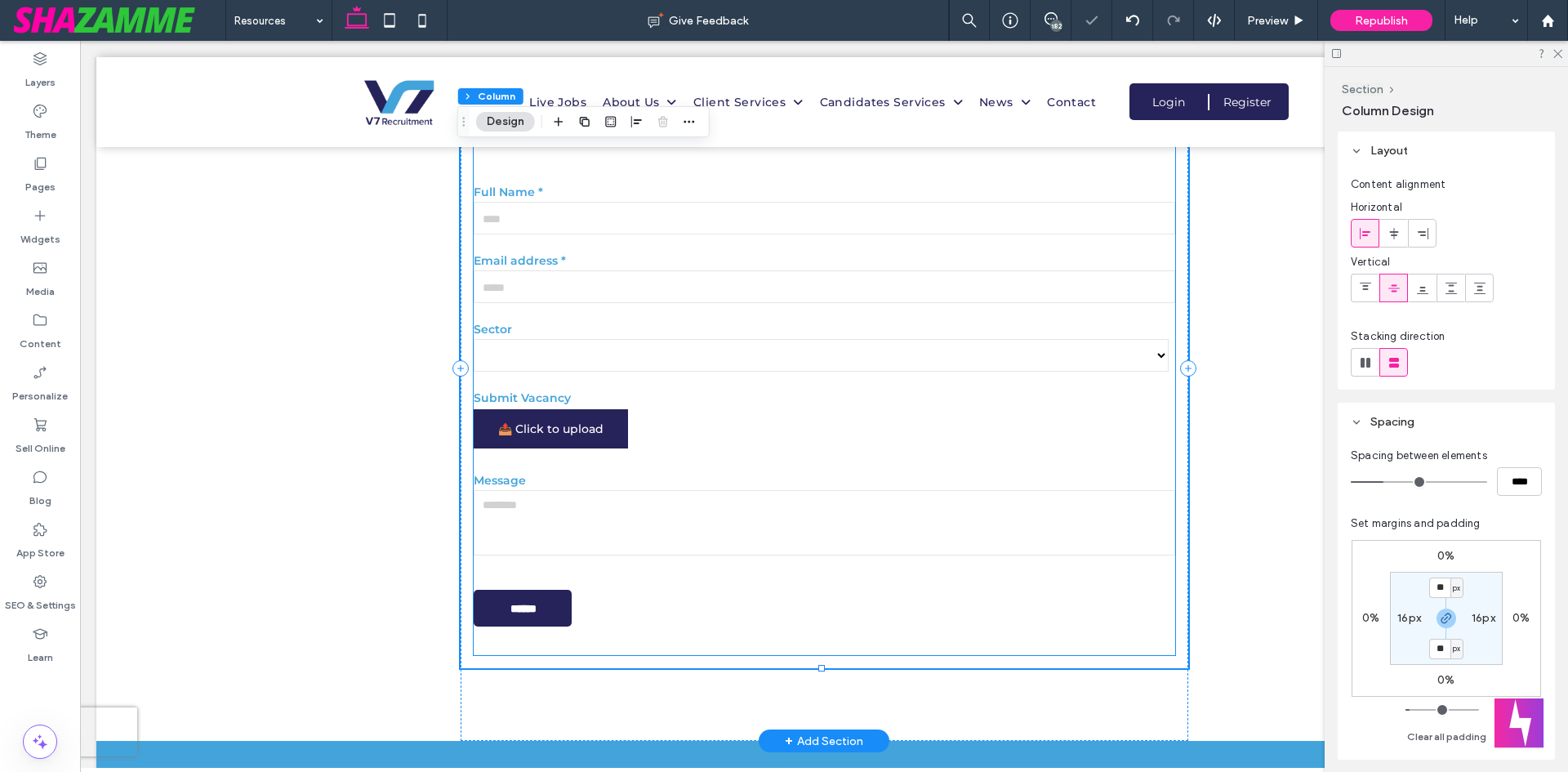
click at [1042, 441] on div "Submit Vacancy 📤 Click to upload" at bounding box center [825, 424] width 702 height 75
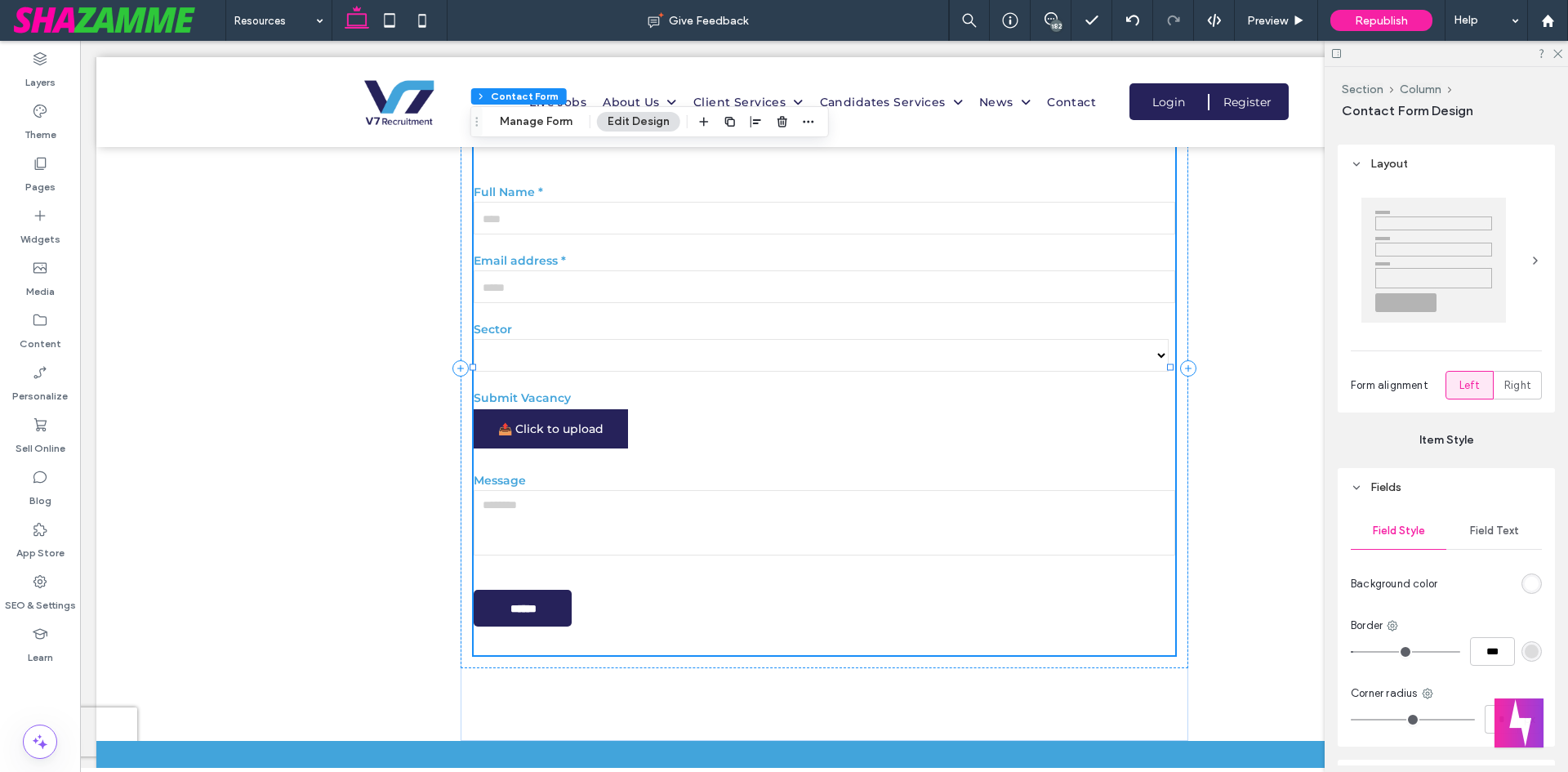
scroll to position [0, 0]
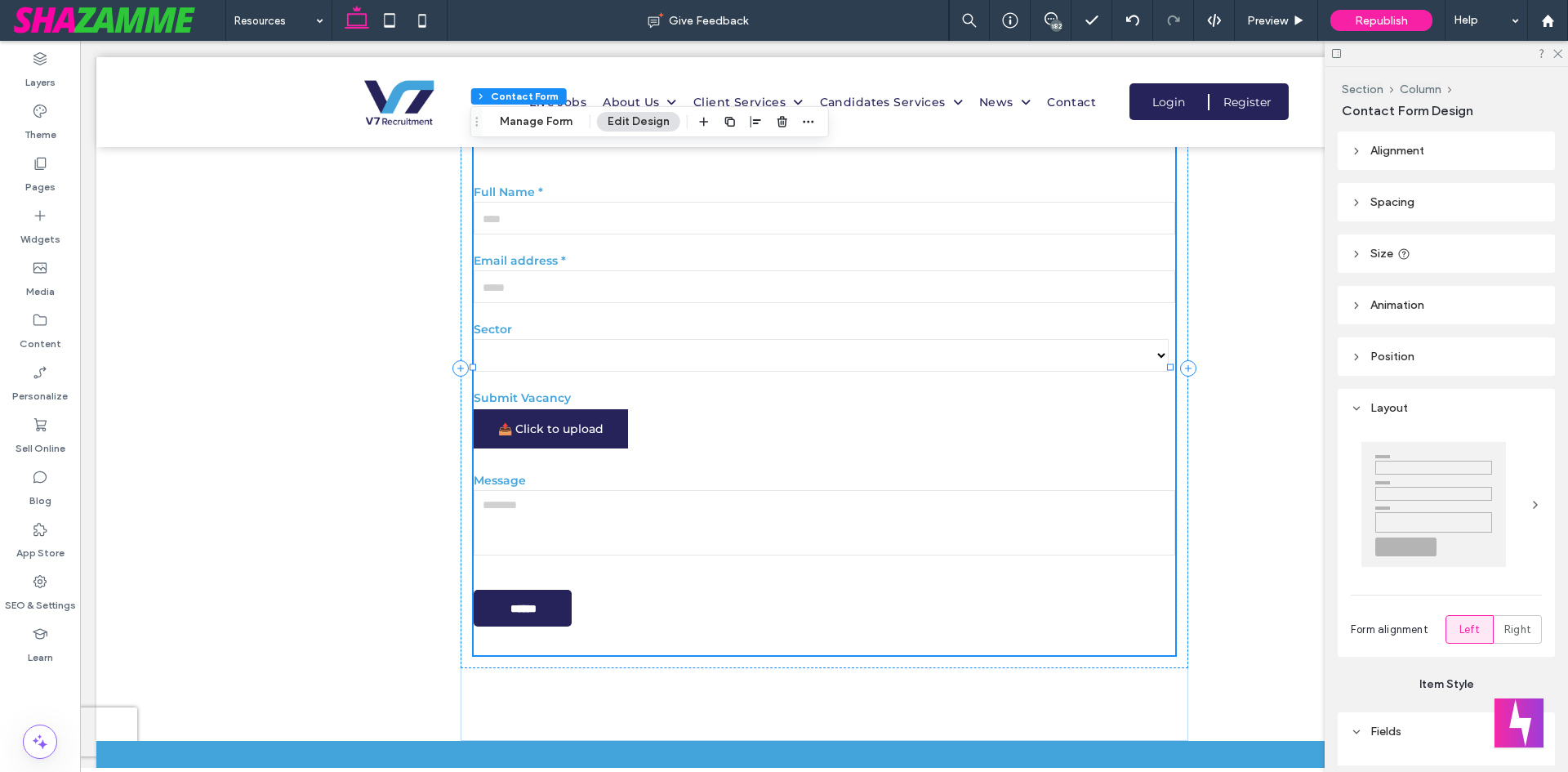
click at [1393, 198] on span "Spacing" at bounding box center [1393, 202] width 44 height 14
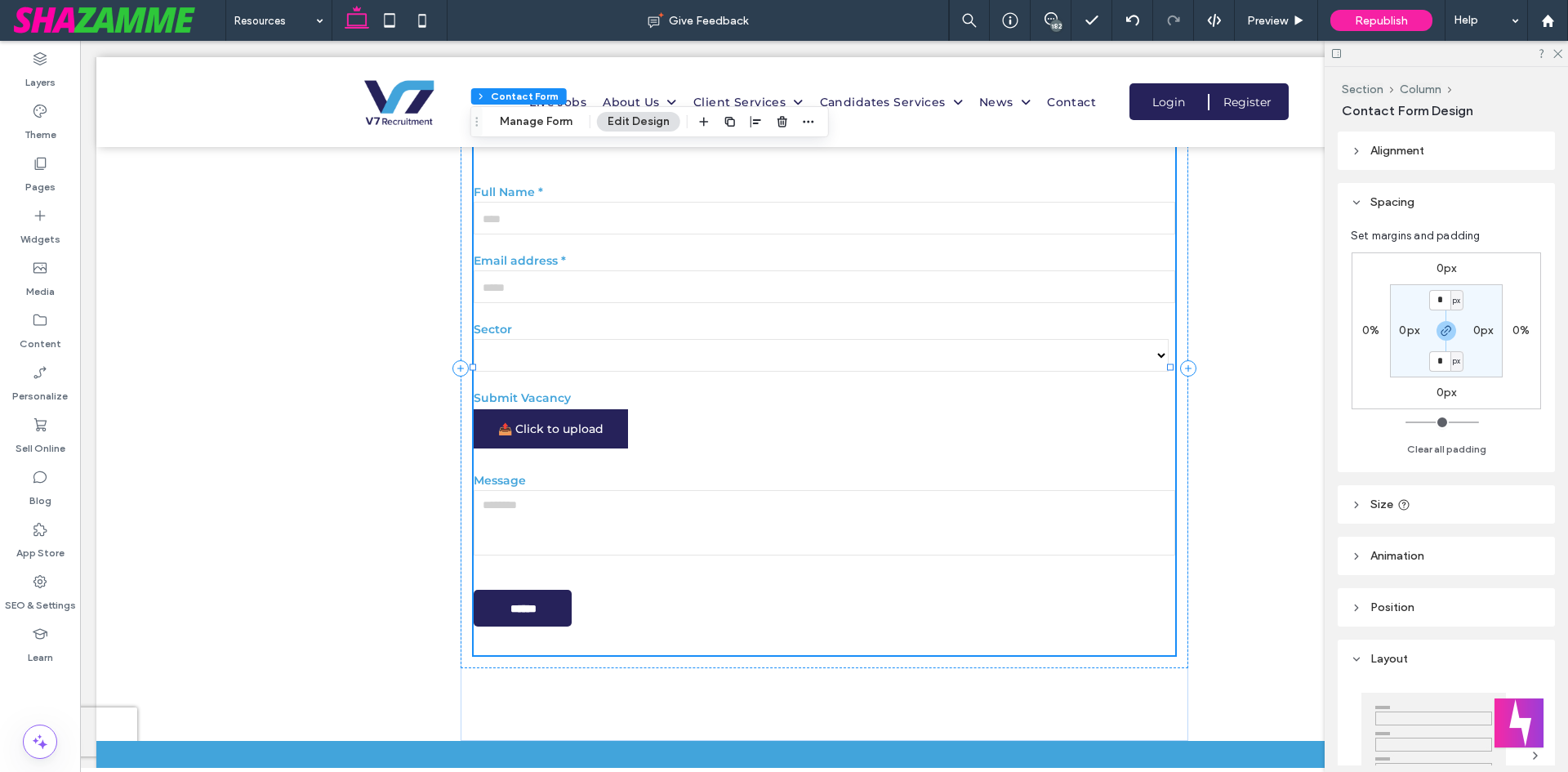
click at [1474, 332] on label "0px" at bounding box center [1484, 331] width 21 height 14
type input "**"
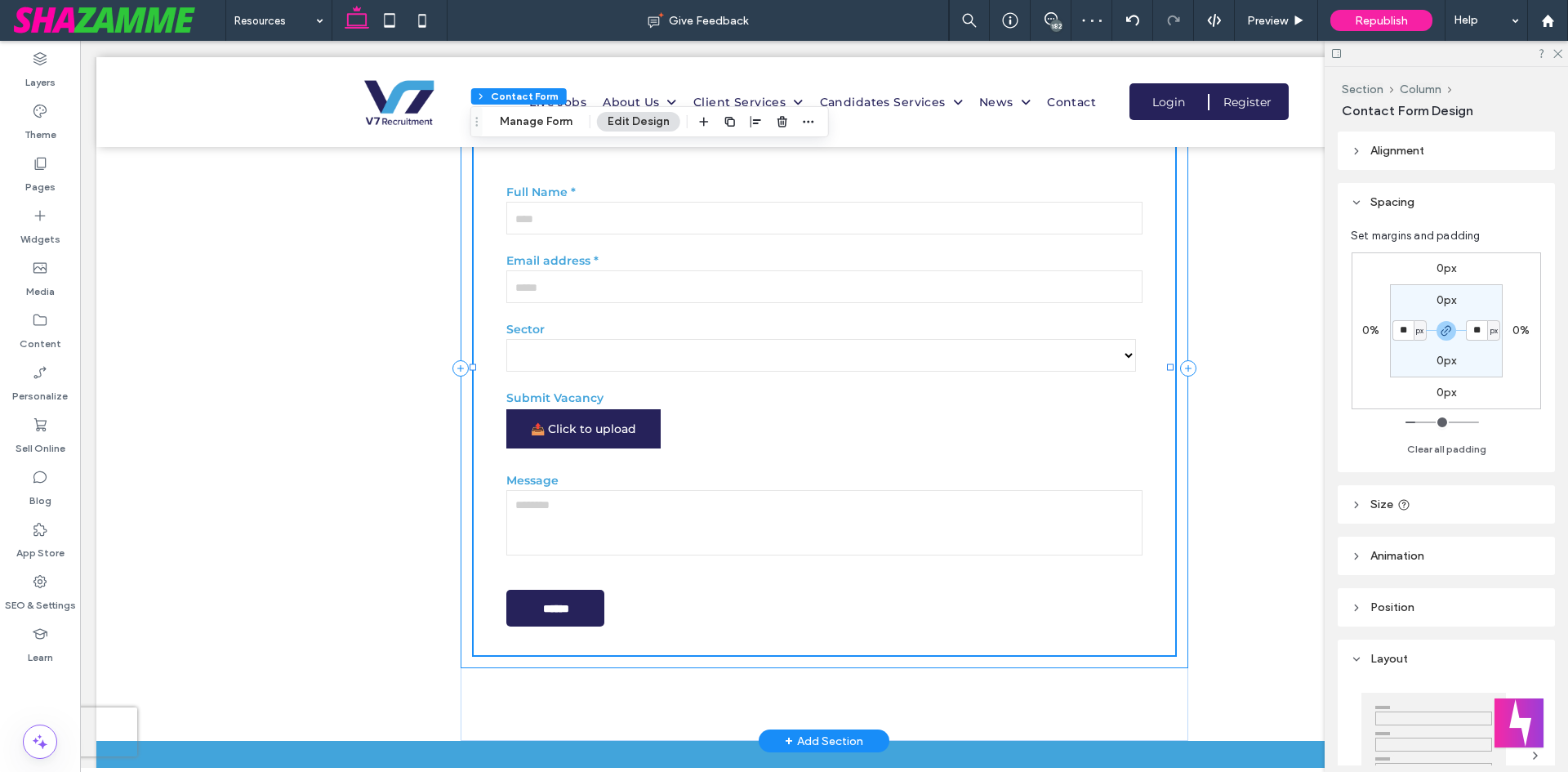
click at [1138, 646] on div "**********" at bounding box center [825, 367] width 728 height 600
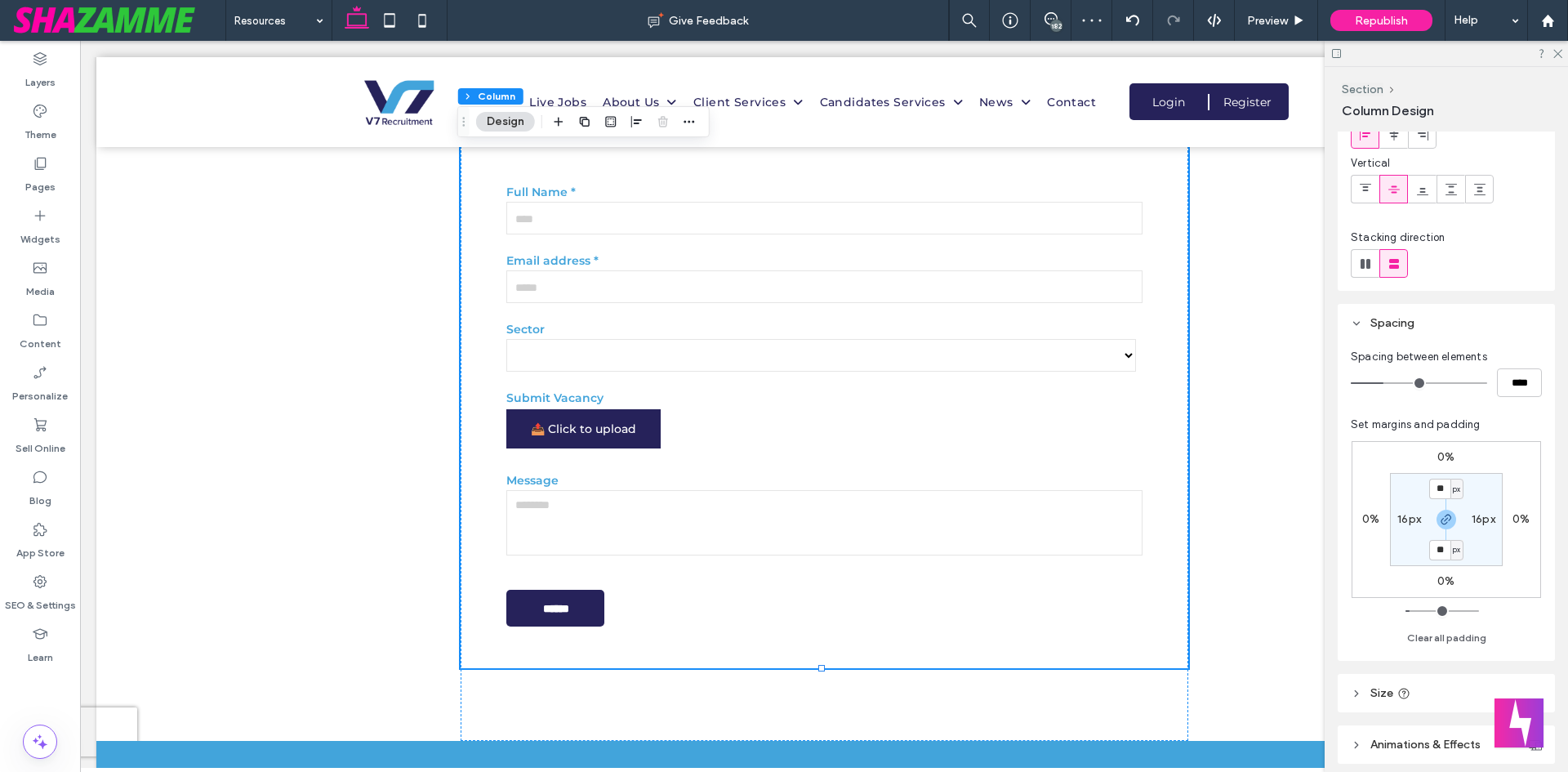
scroll to position [214, 0]
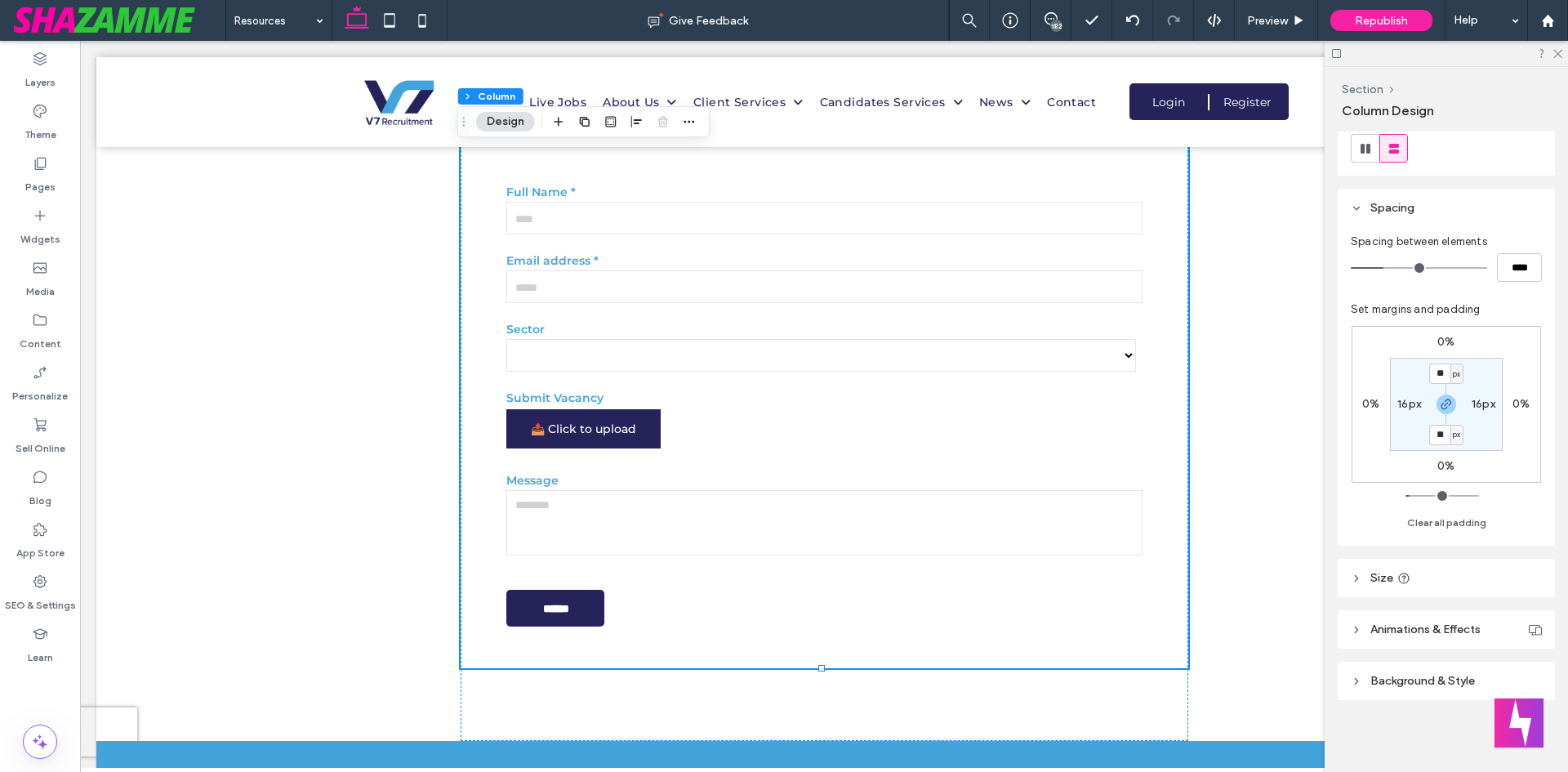
drag, startPoint x: 1421, startPoint y: 678, endPoint x: 1461, endPoint y: 646, distance: 51.2
click at [1424, 678] on span "Background & Style" at bounding box center [1423, 681] width 104 height 14
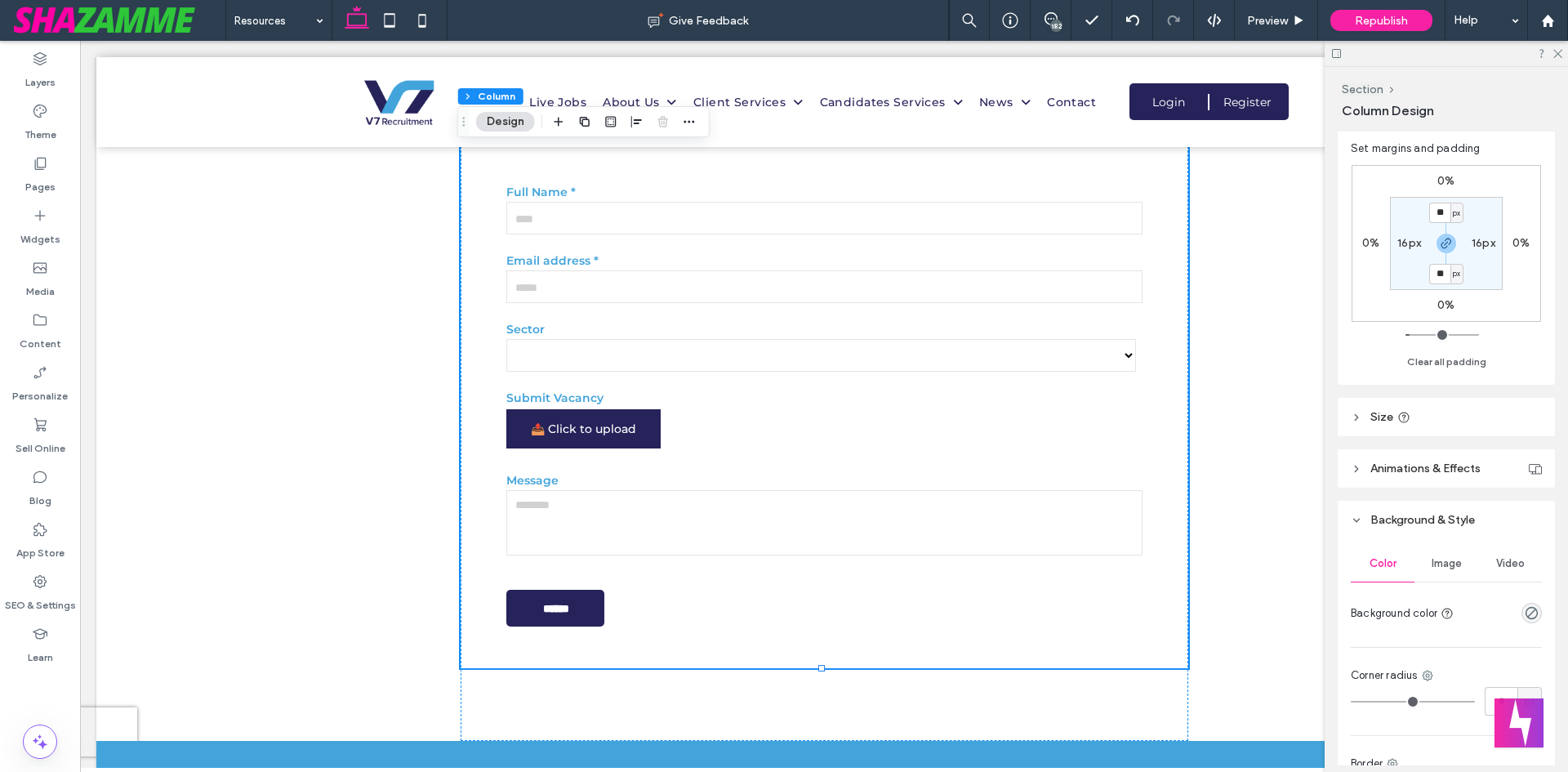
scroll to position [560, 0]
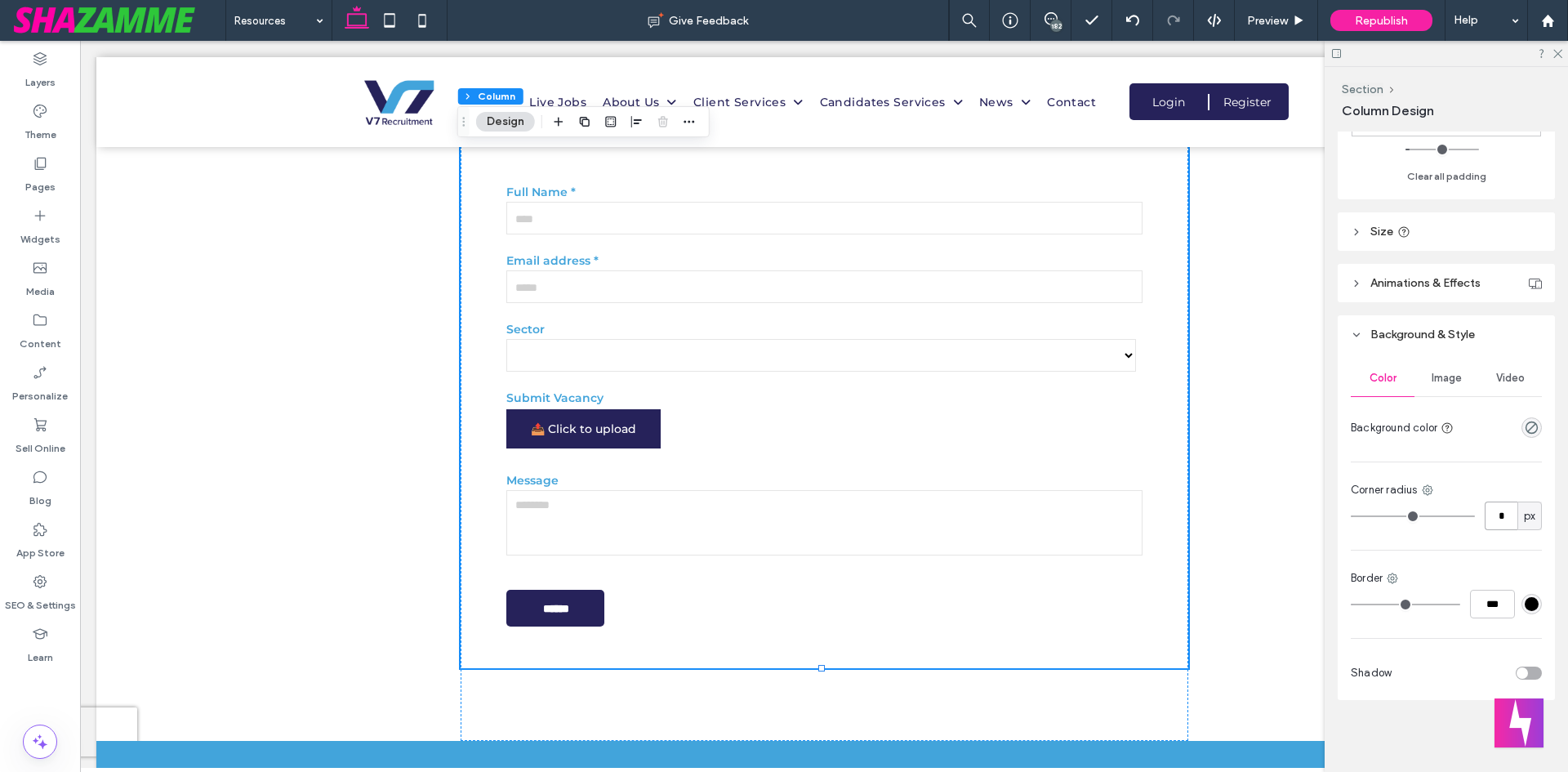
click at [1499, 522] on input "*" at bounding box center [1501, 516] width 33 height 29
type input "**"
click at [1517, 670] on div "toggle" at bounding box center [1522, 673] width 11 height 11
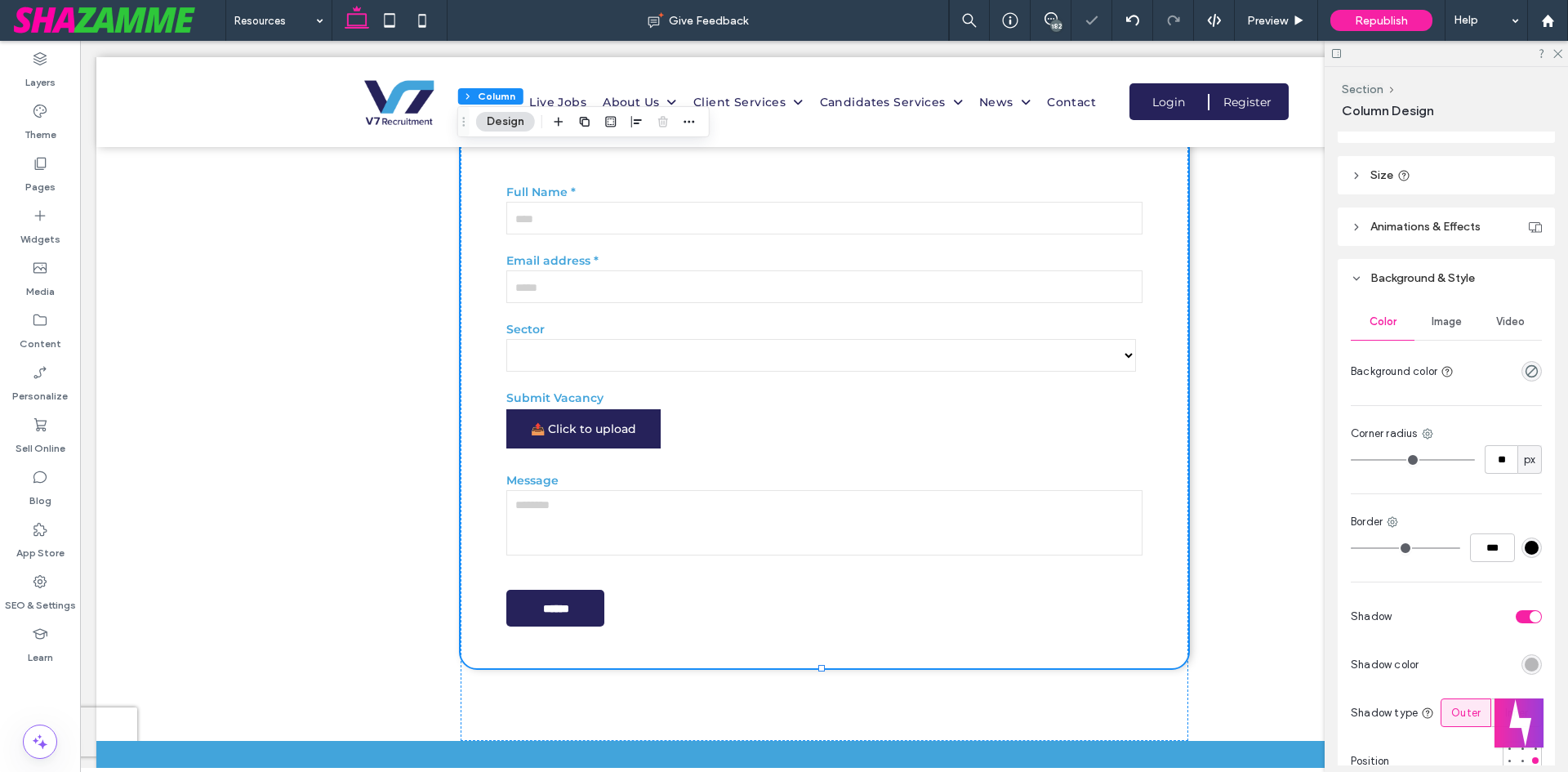
scroll to position [709, 0]
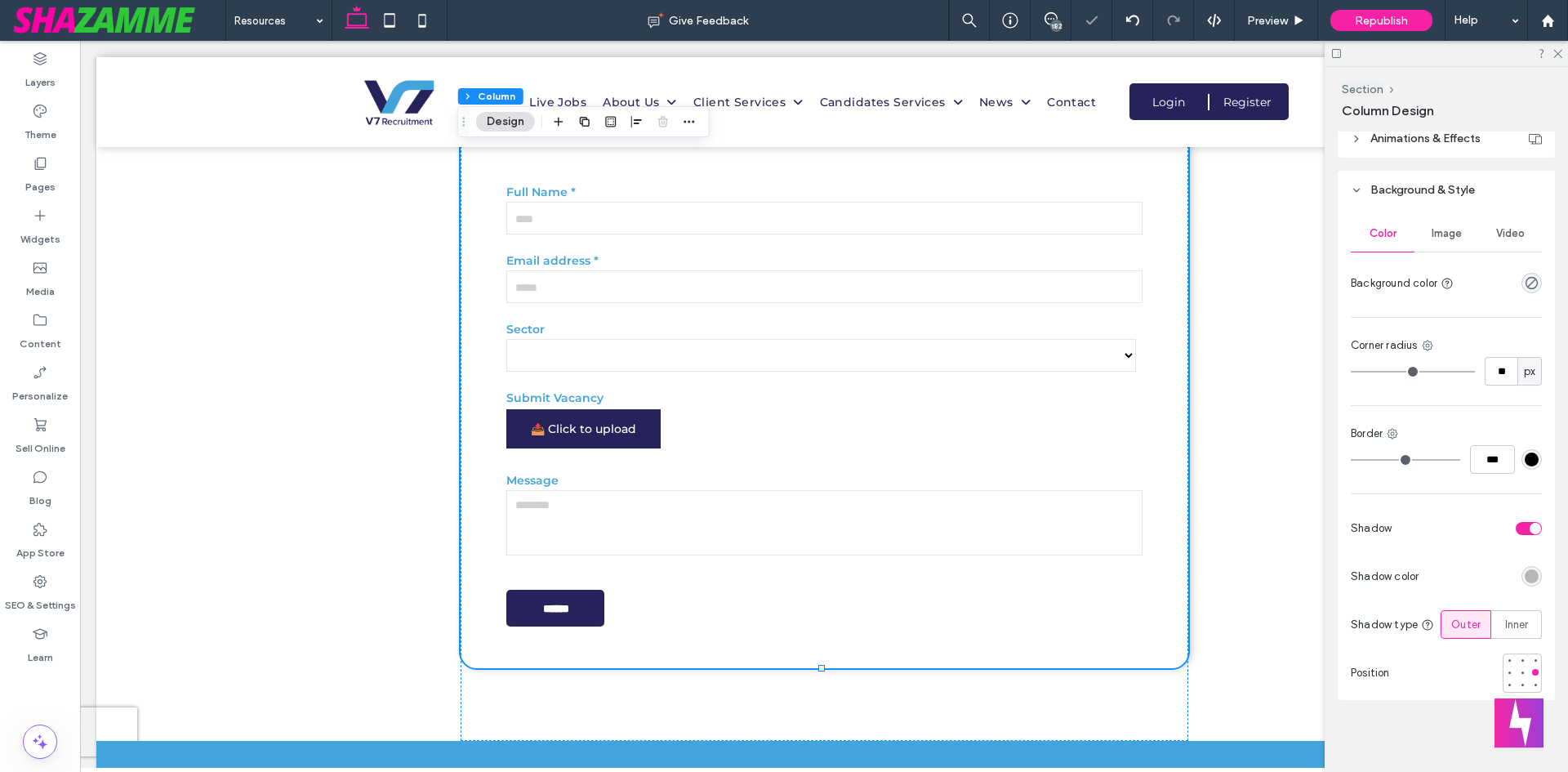
click at [1527, 577] on div "rgba(0, 0, 0, 0.25)" at bounding box center [1532, 577] width 14 height 14
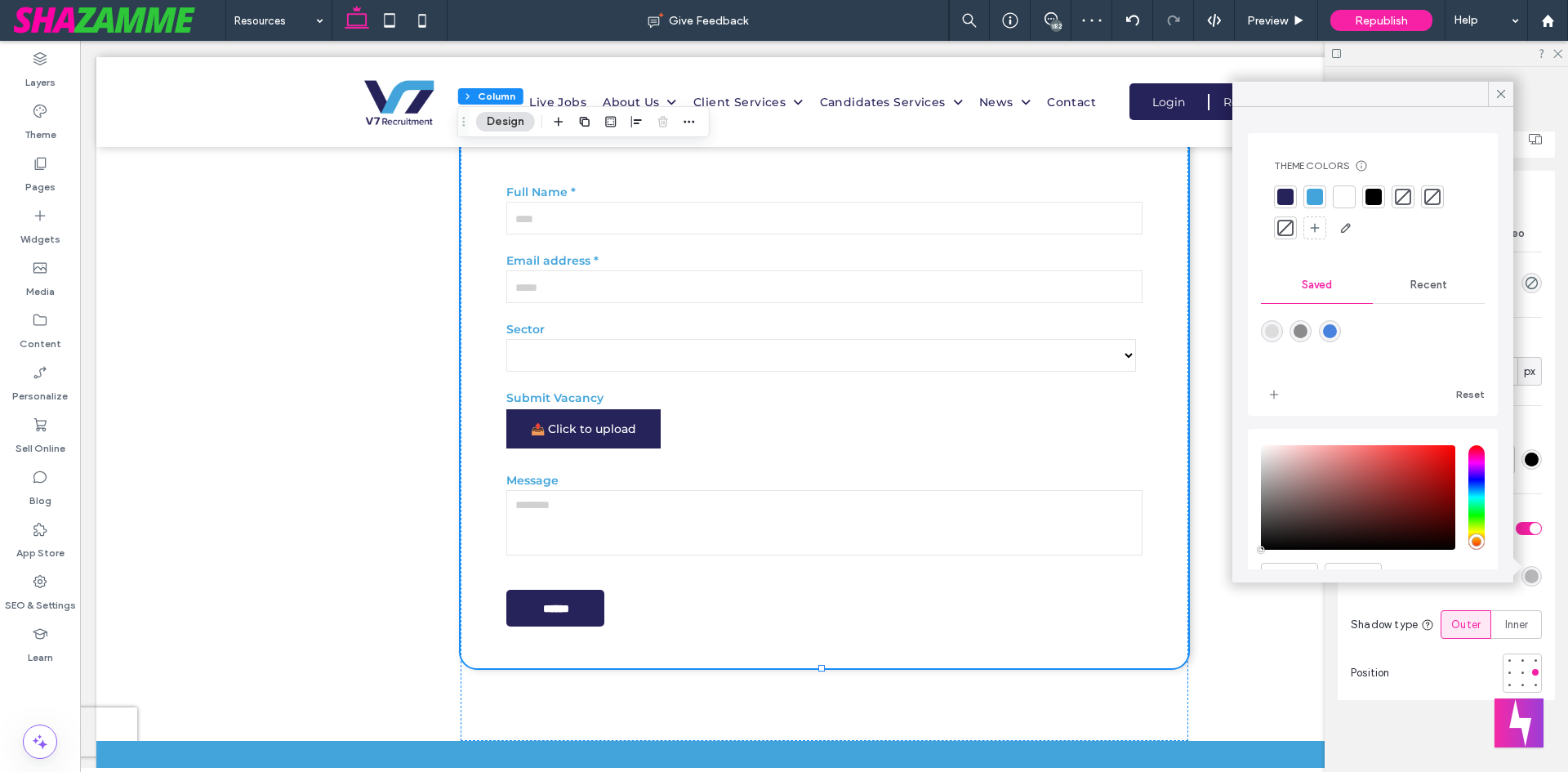
click at [1312, 333] on div "rgba(139,139,139,1)" at bounding box center [1300, 331] width 22 height 22
type input "*******"
type input "***"
type input "****"
click at [1503, 93] on icon at bounding box center [1501, 94] width 15 height 15
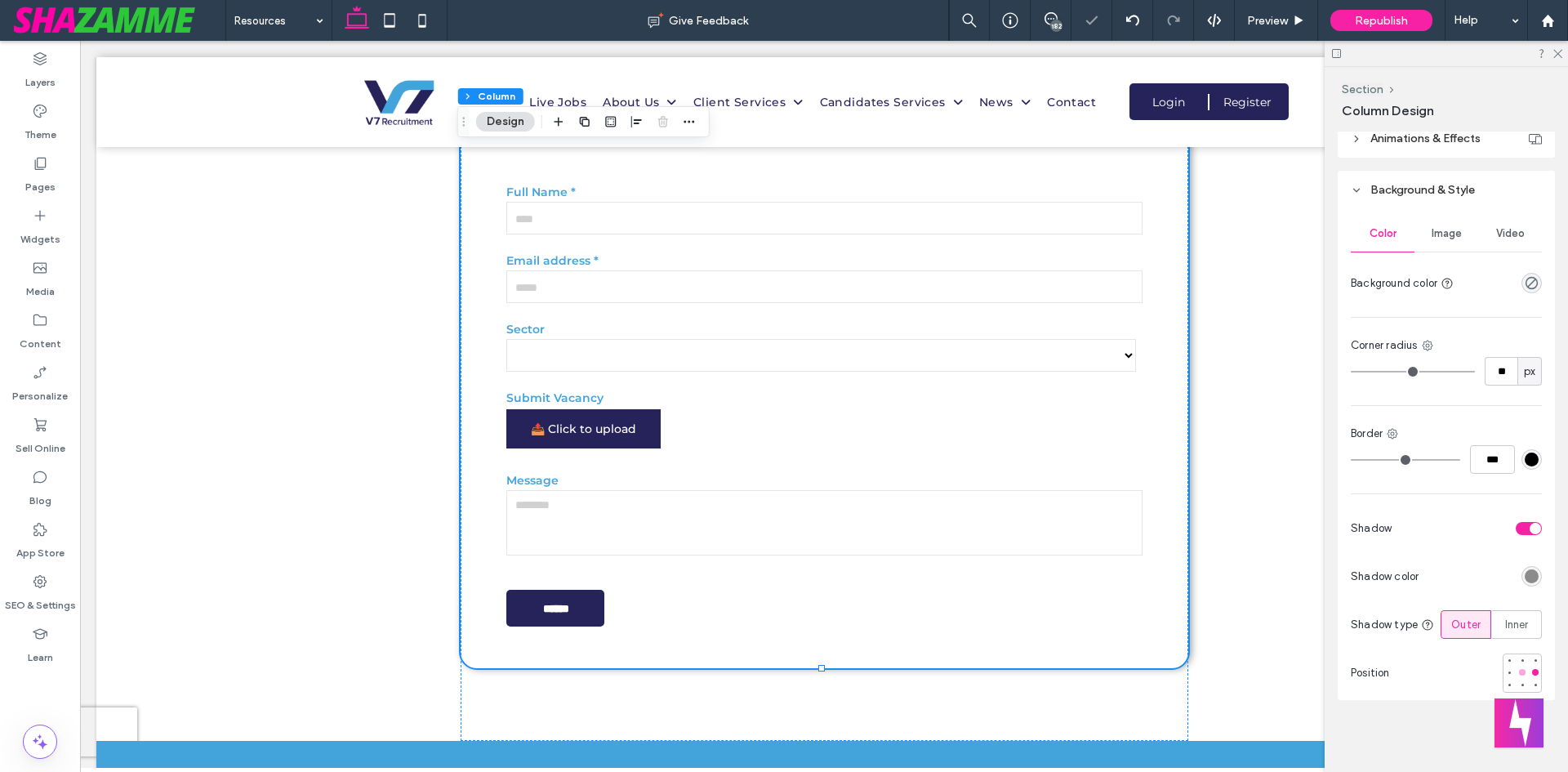
click at [1517, 672] on div at bounding box center [1522, 672] width 11 height 11
click at [402, 637] on div "**********" at bounding box center [824, 367] width 1455 height 746
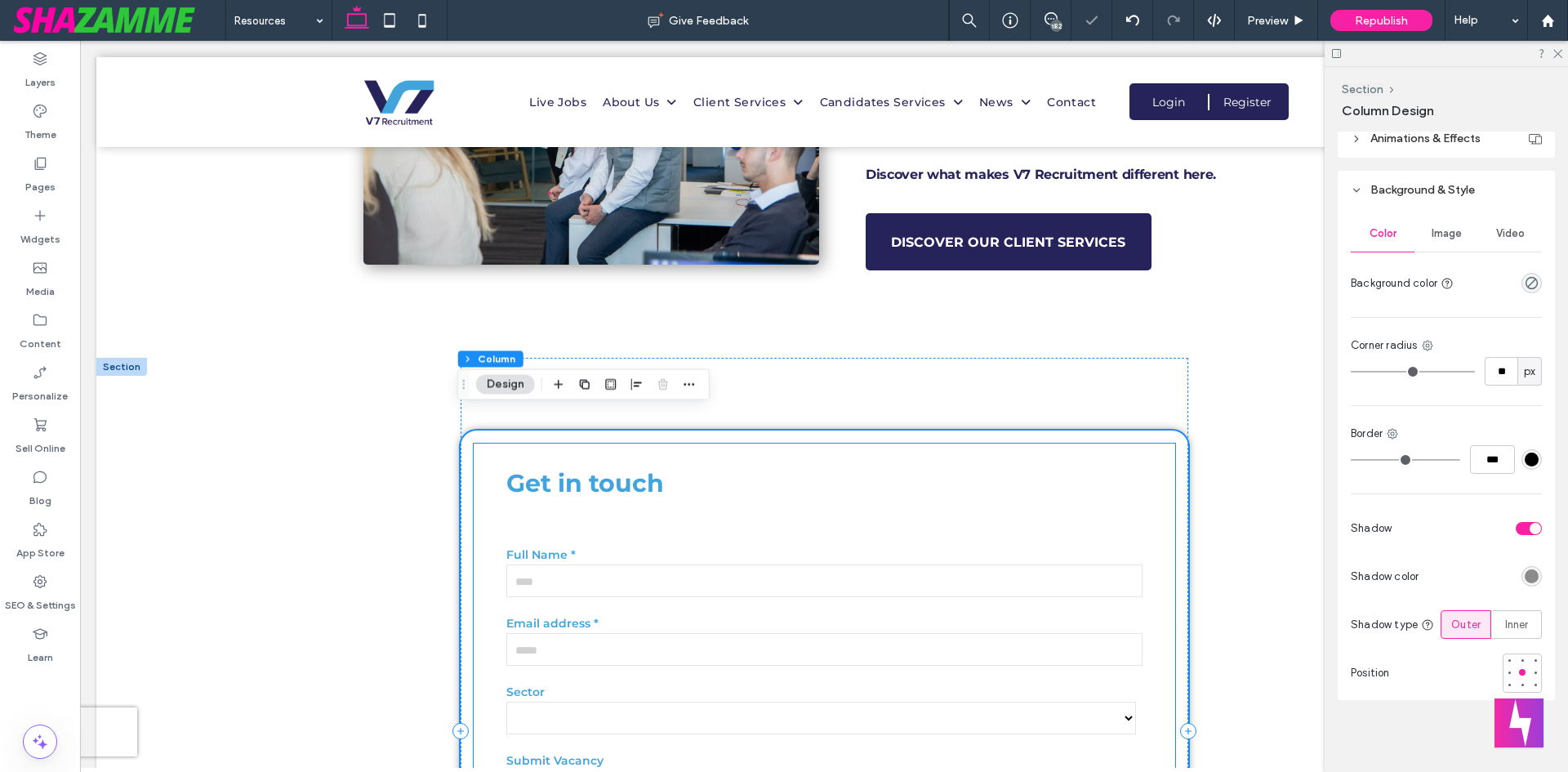
scroll to position [2449, 0]
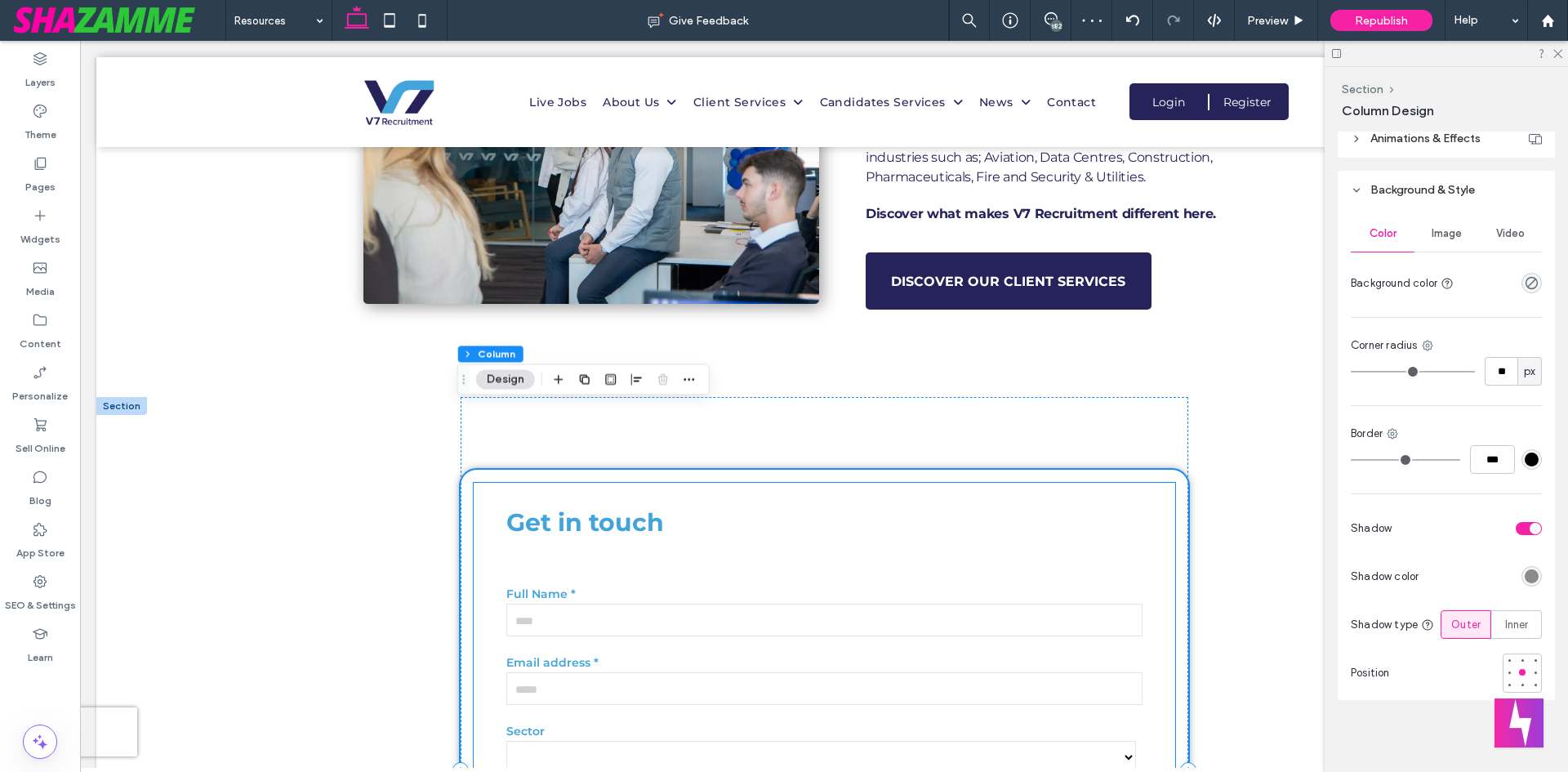
scroll to position [2612, 0]
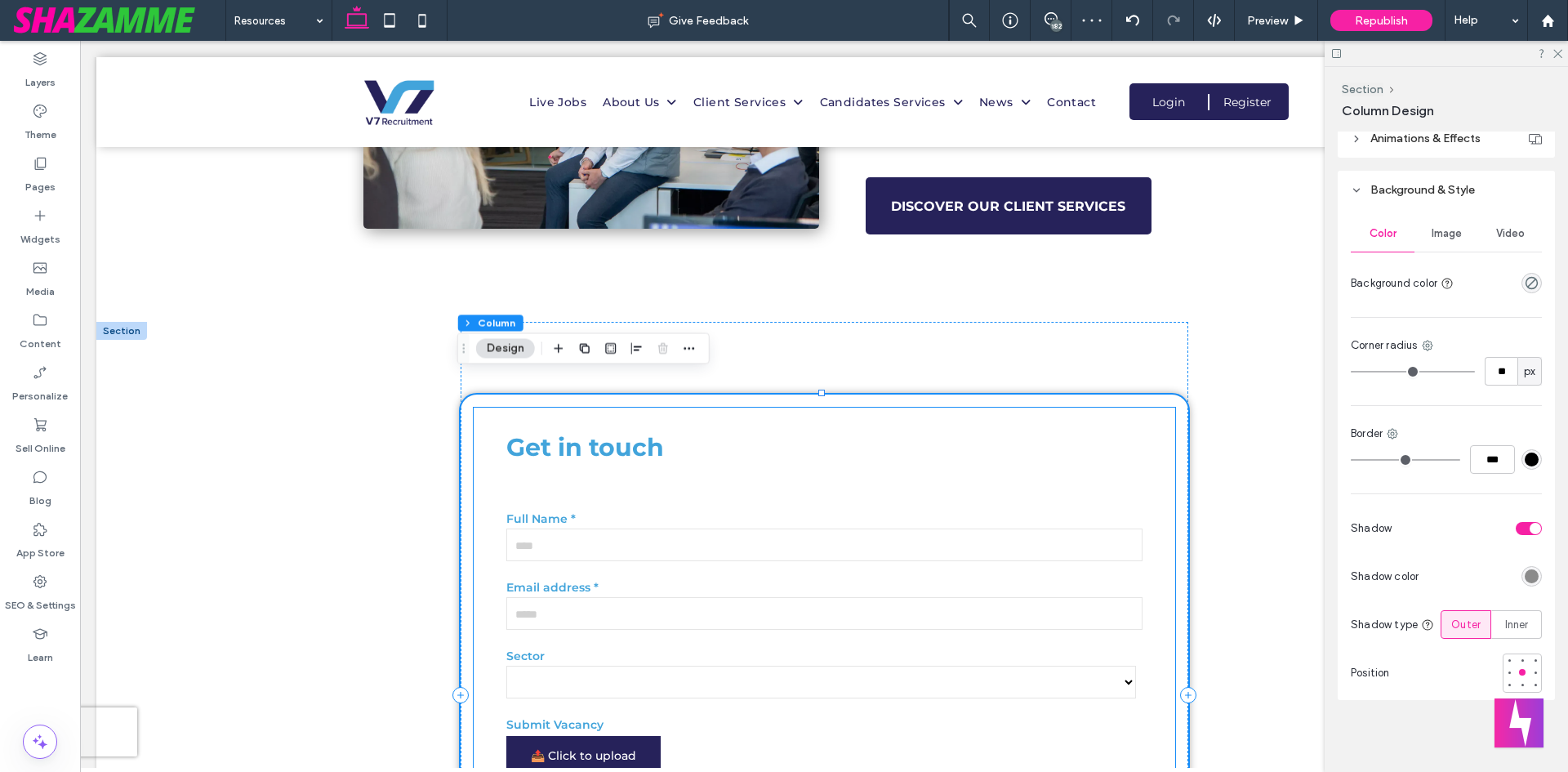
click at [674, 619] on form "**********" at bounding box center [824, 735] width 636 height 495
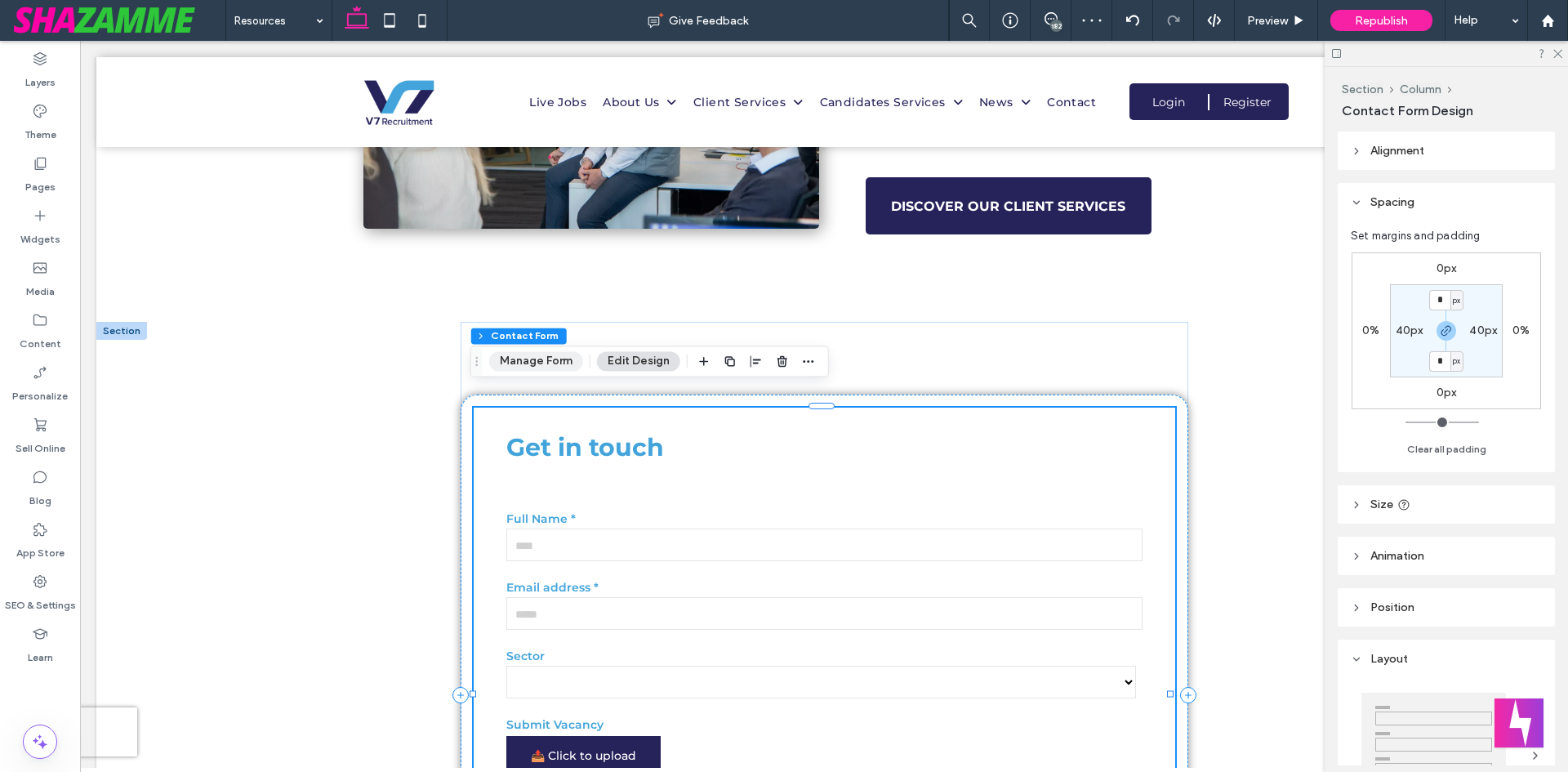
click at [545, 353] on button "Manage Form" at bounding box center [536, 361] width 94 height 20
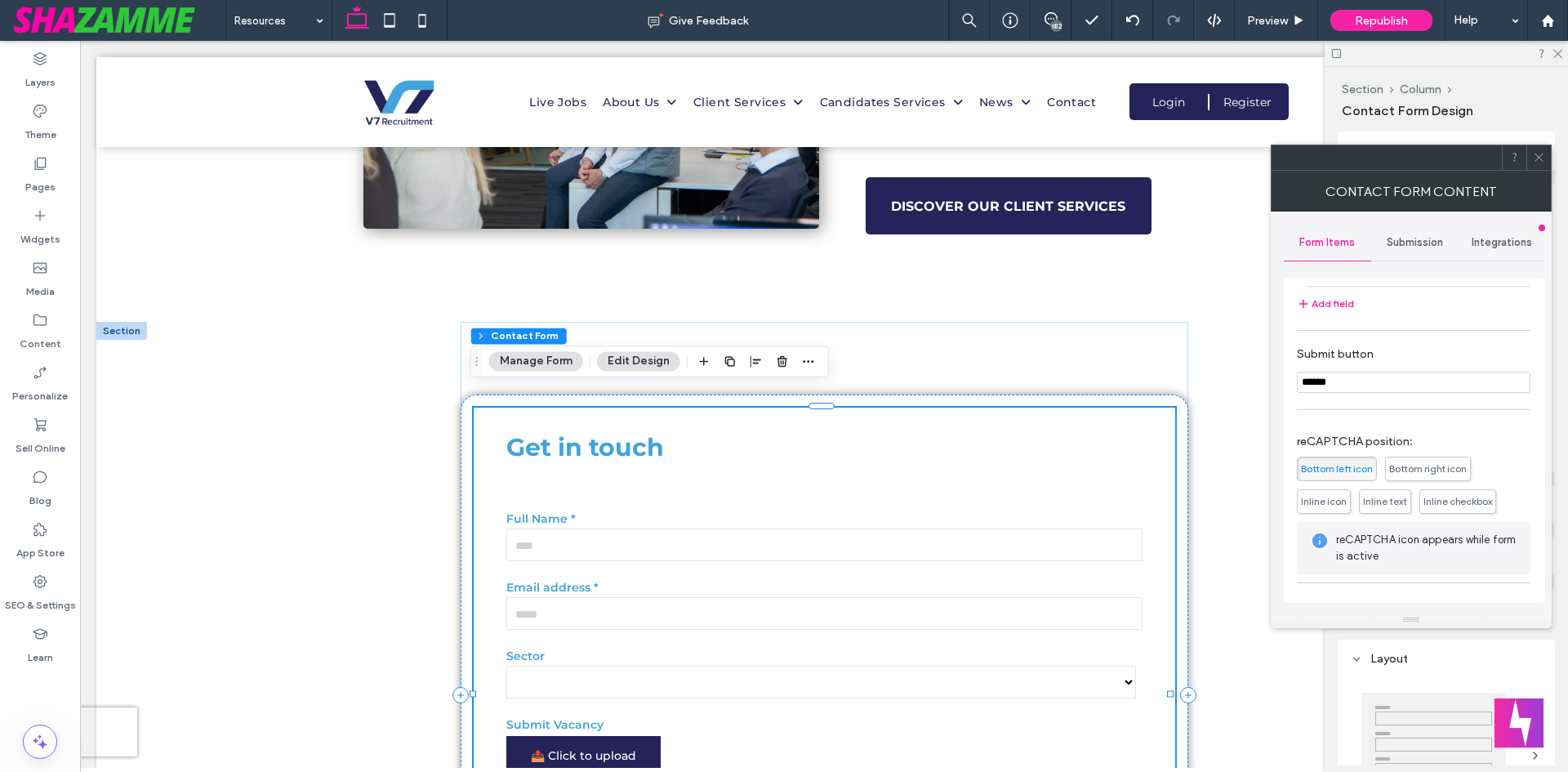
scroll to position [331, 0]
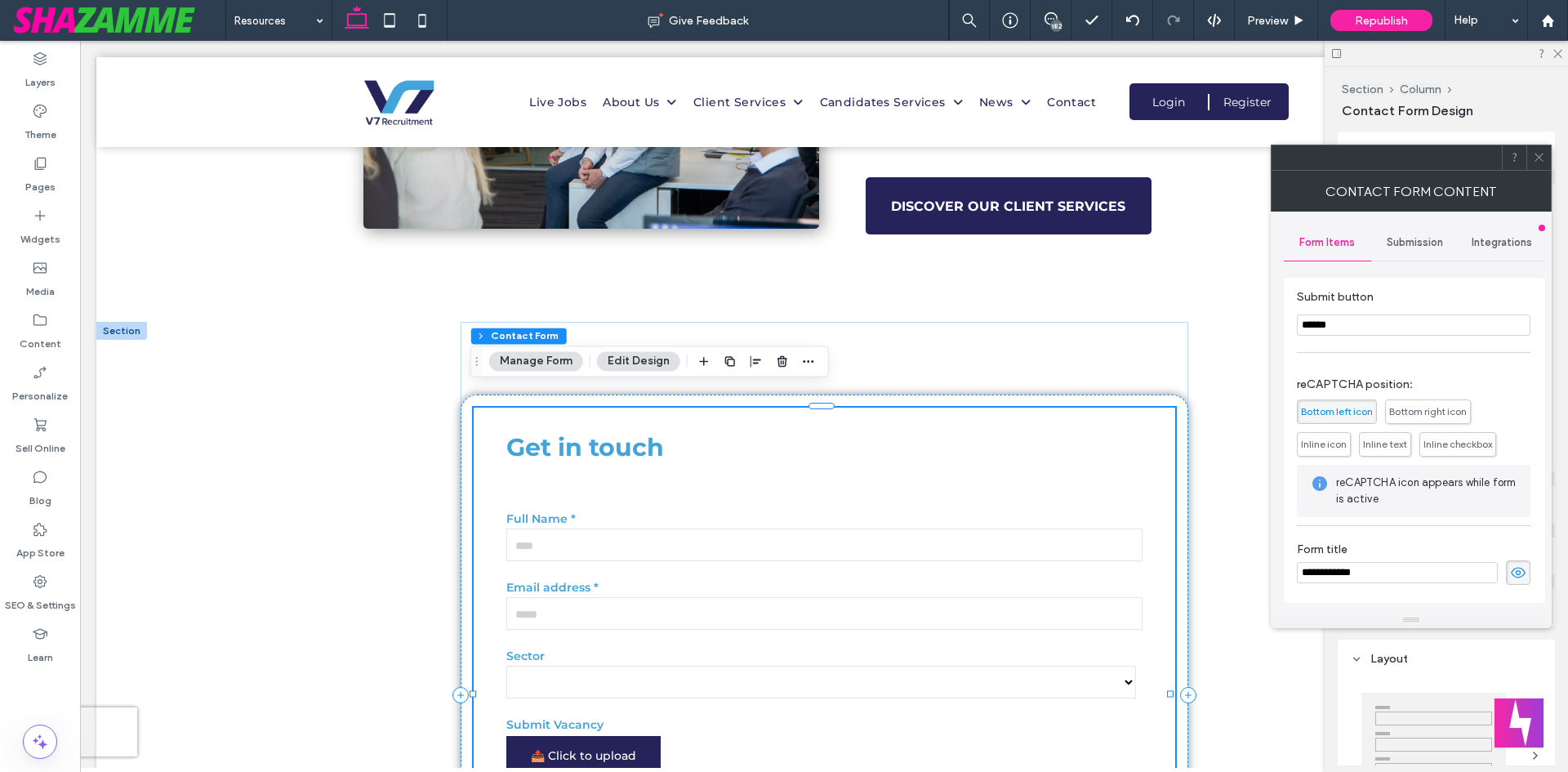
click at [1540, 159] on icon at bounding box center [1539, 157] width 12 height 12
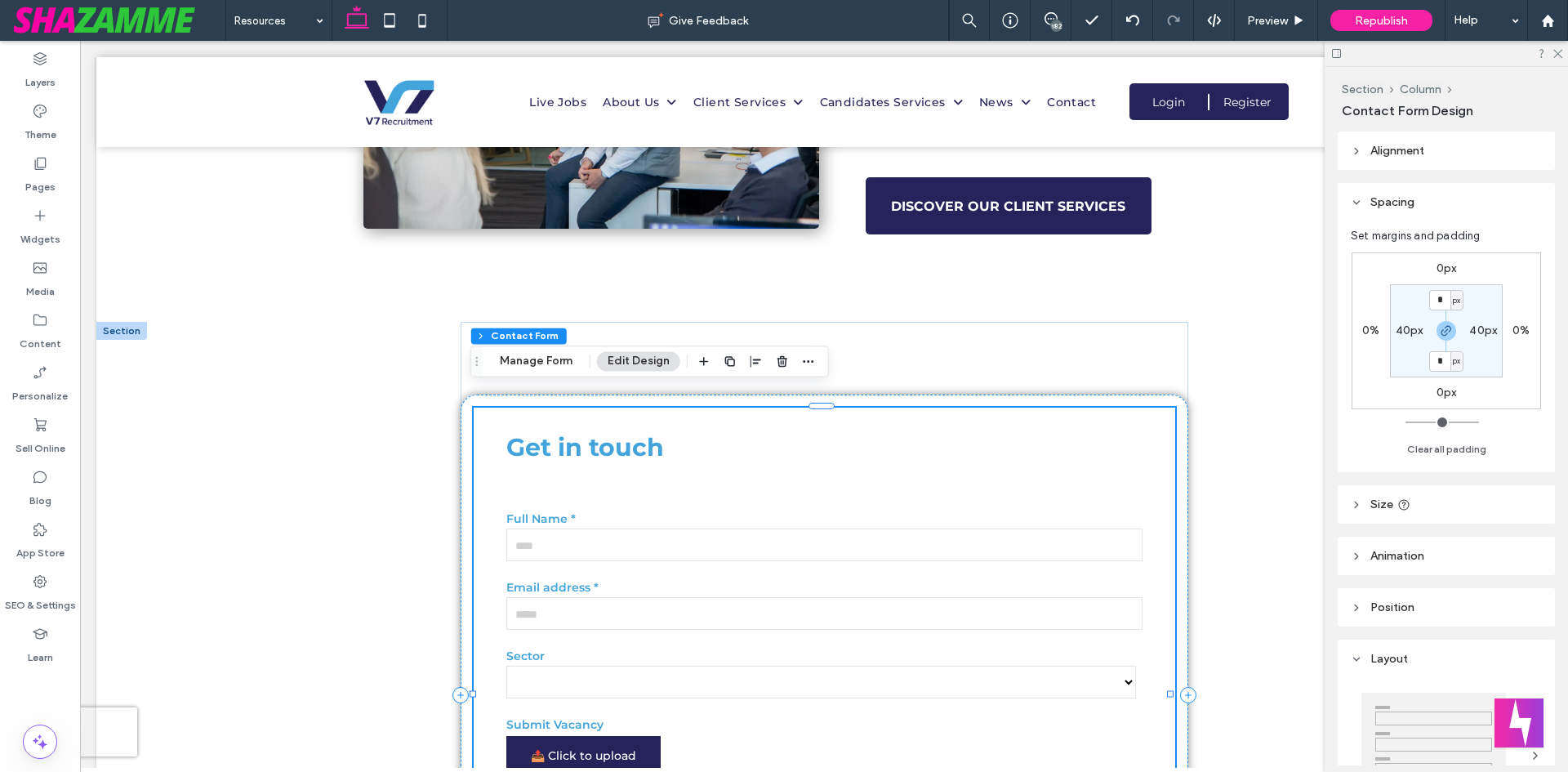
click at [311, 522] on div "**********" at bounding box center [824, 695] width 1455 height 746
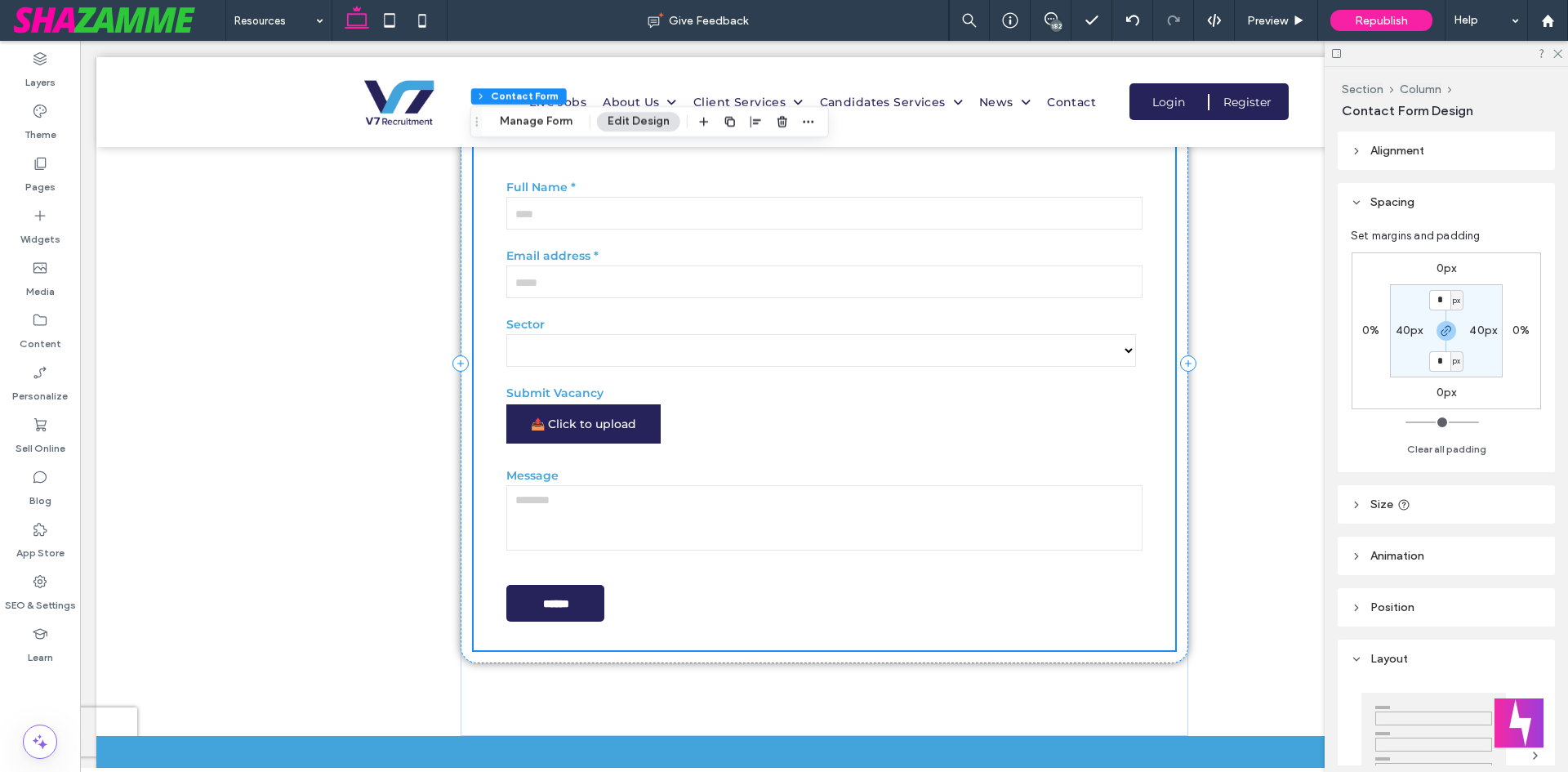
scroll to position [3103, 0]
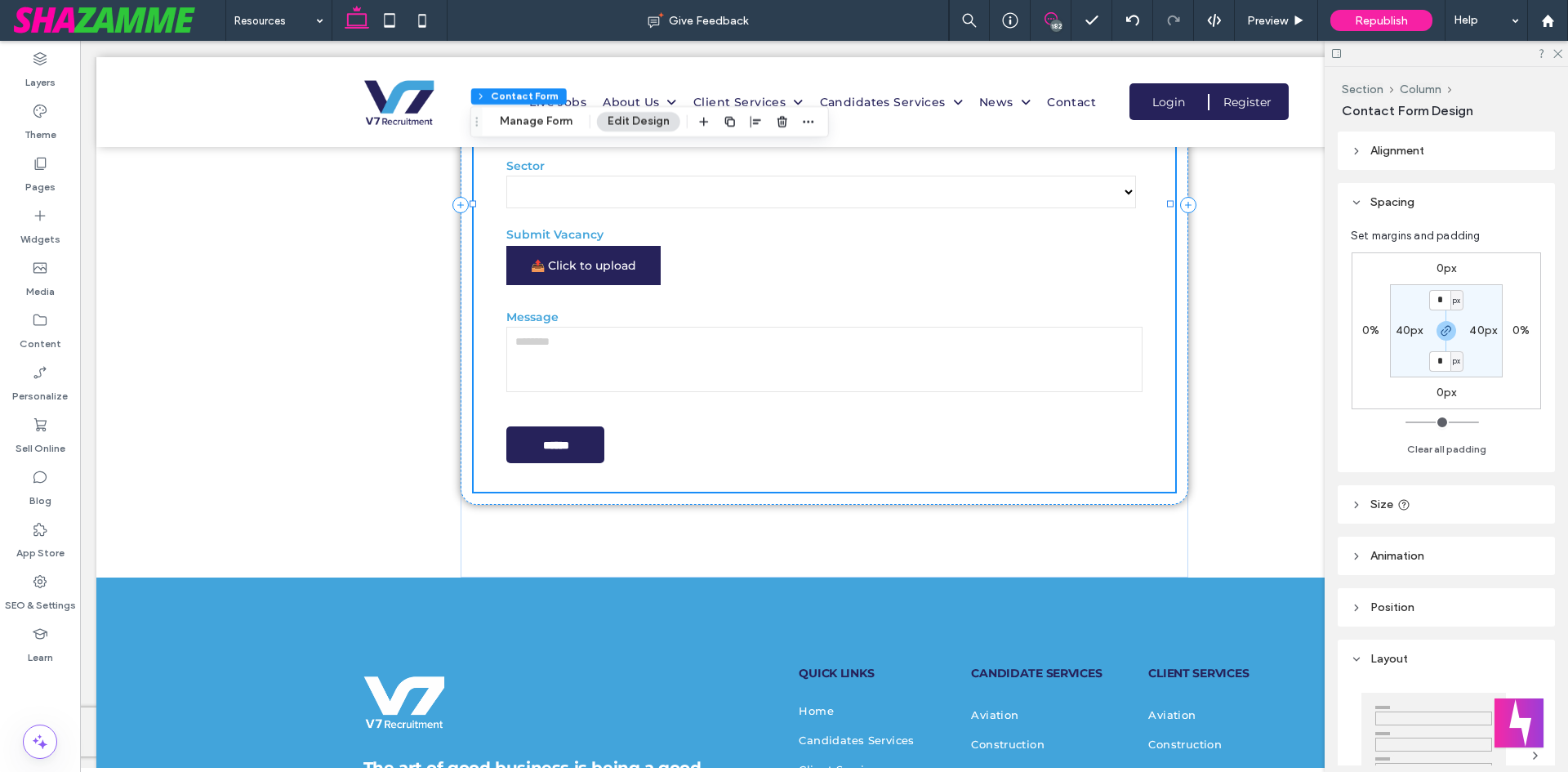
drag, startPoint x: 1051, startPoint y: 12, endPoint x: 947, endPoint y: 152, distance: 174.4
click at [1051, 12] on use at bounding box center [1051, 18] width 13 height 13
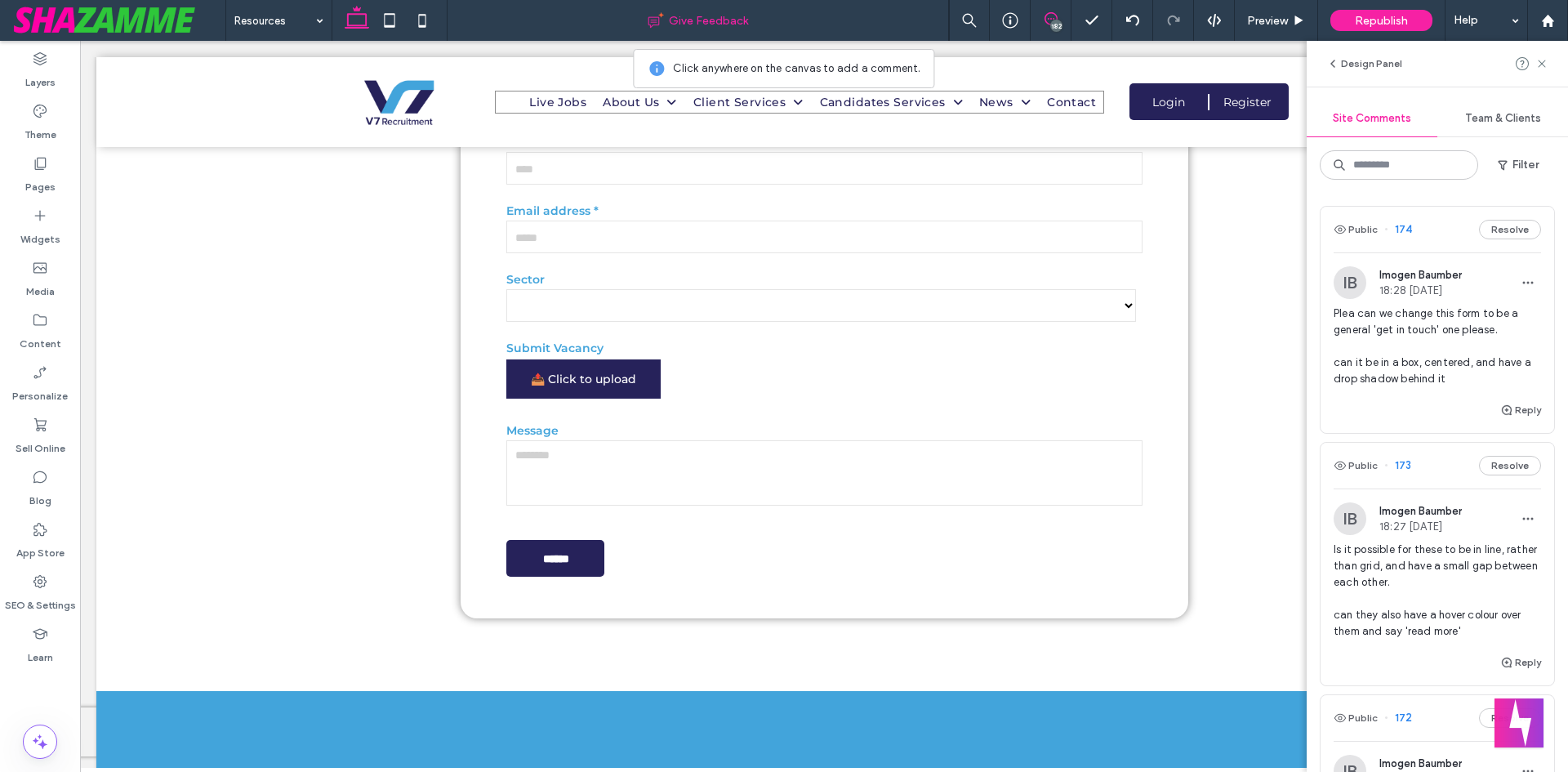
scroll to position [2858, 0]
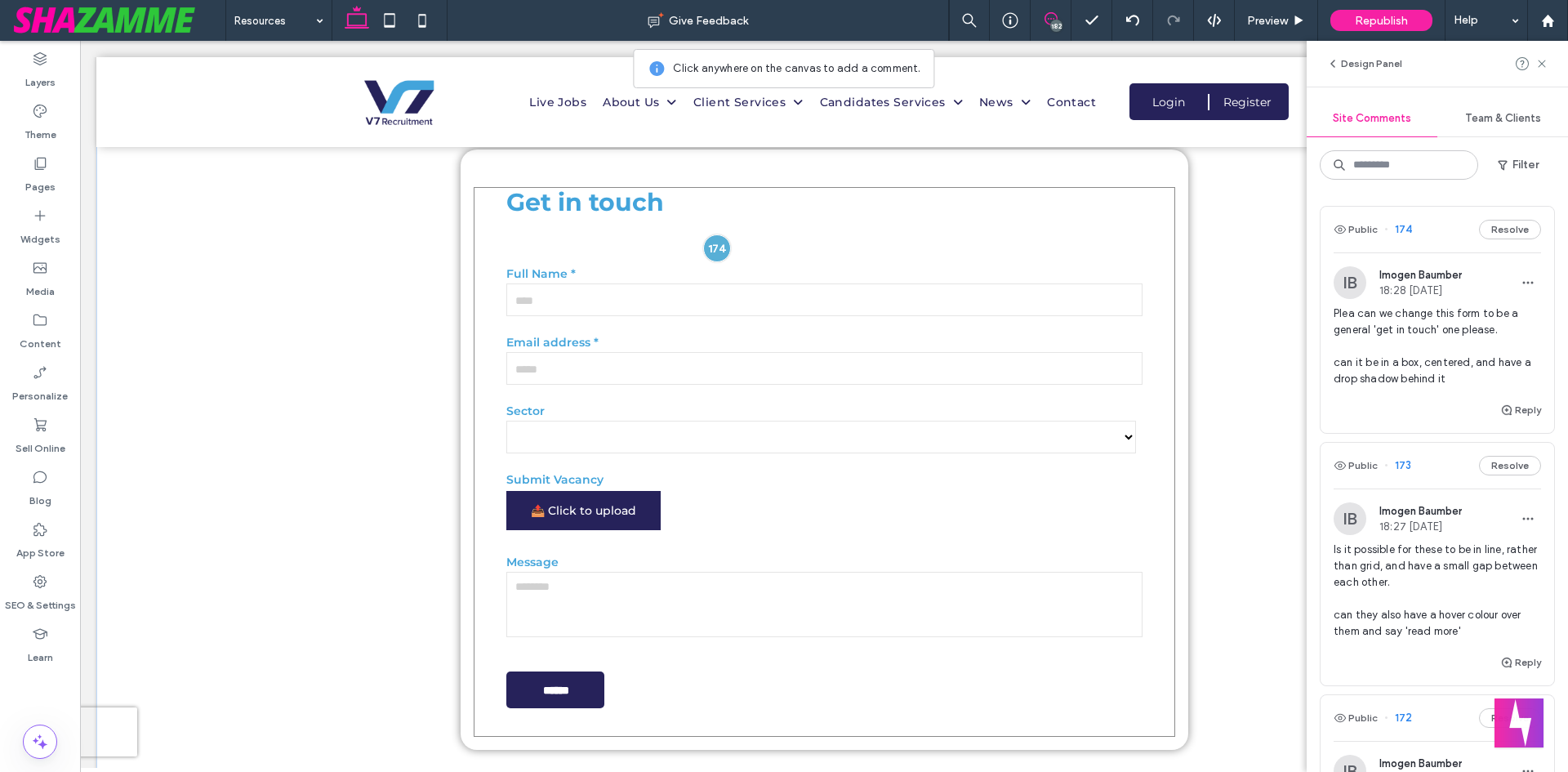
click at [716, 234] on div at bounding box center [717, 248] width 28 height 28
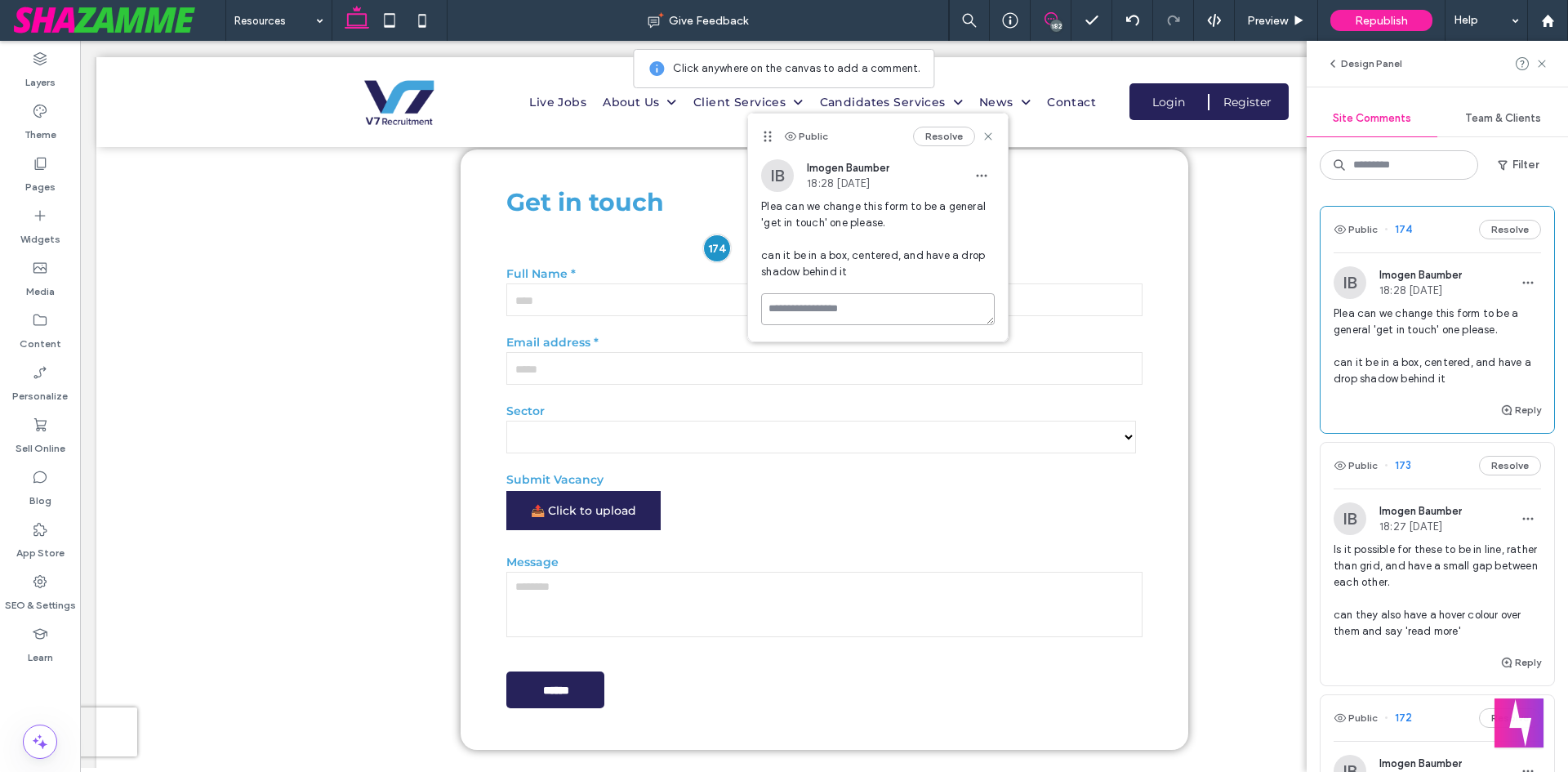
click at [873, 315] on textarea at bounding box center [878, 309] width 234 height 32
click at [1235, 352] on div "**********" at bounding box center [824, 449] width 1455 height 746
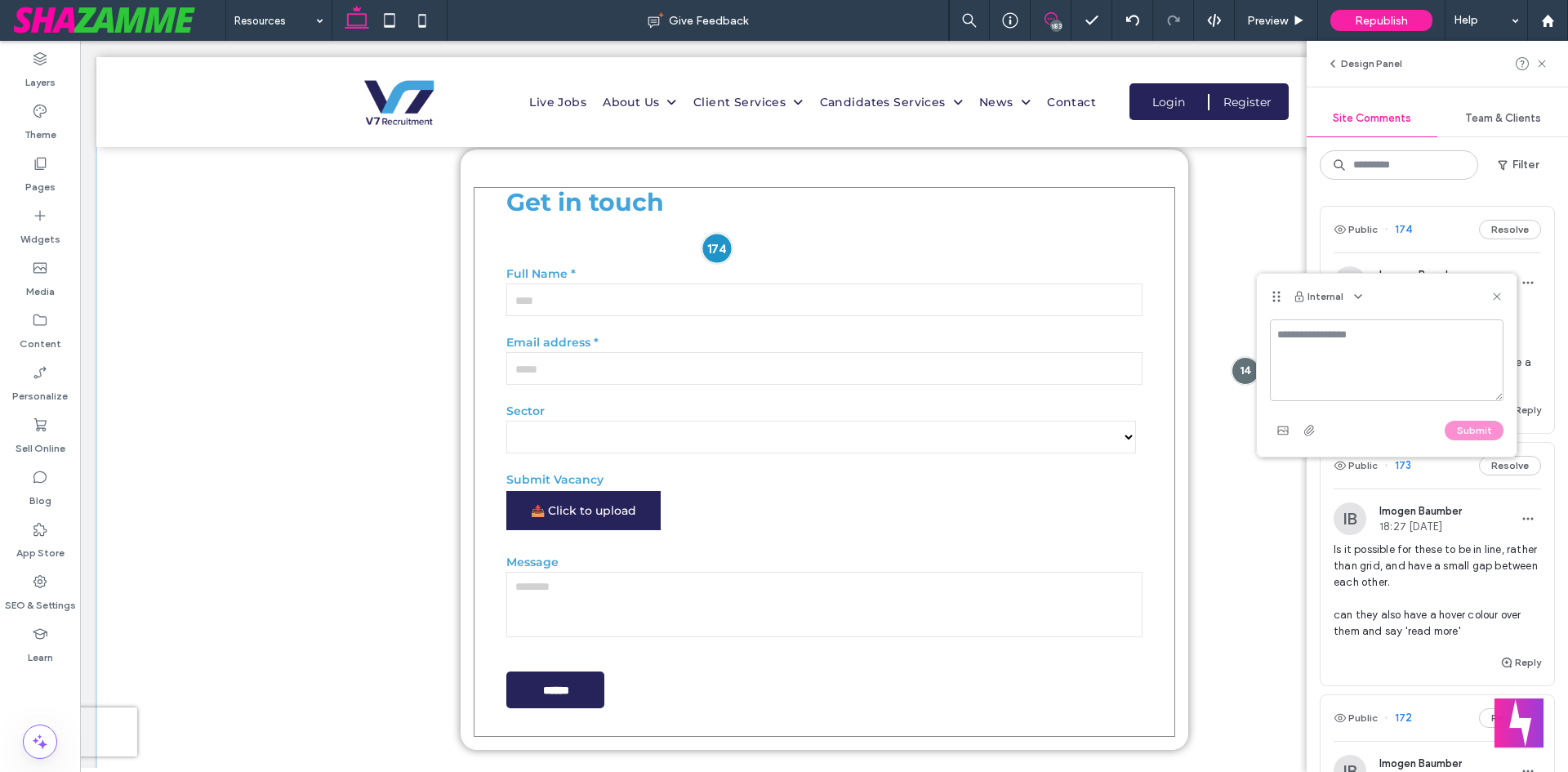
click at [714, 233] on div at bounding box center [716, 247] width 30 height 30
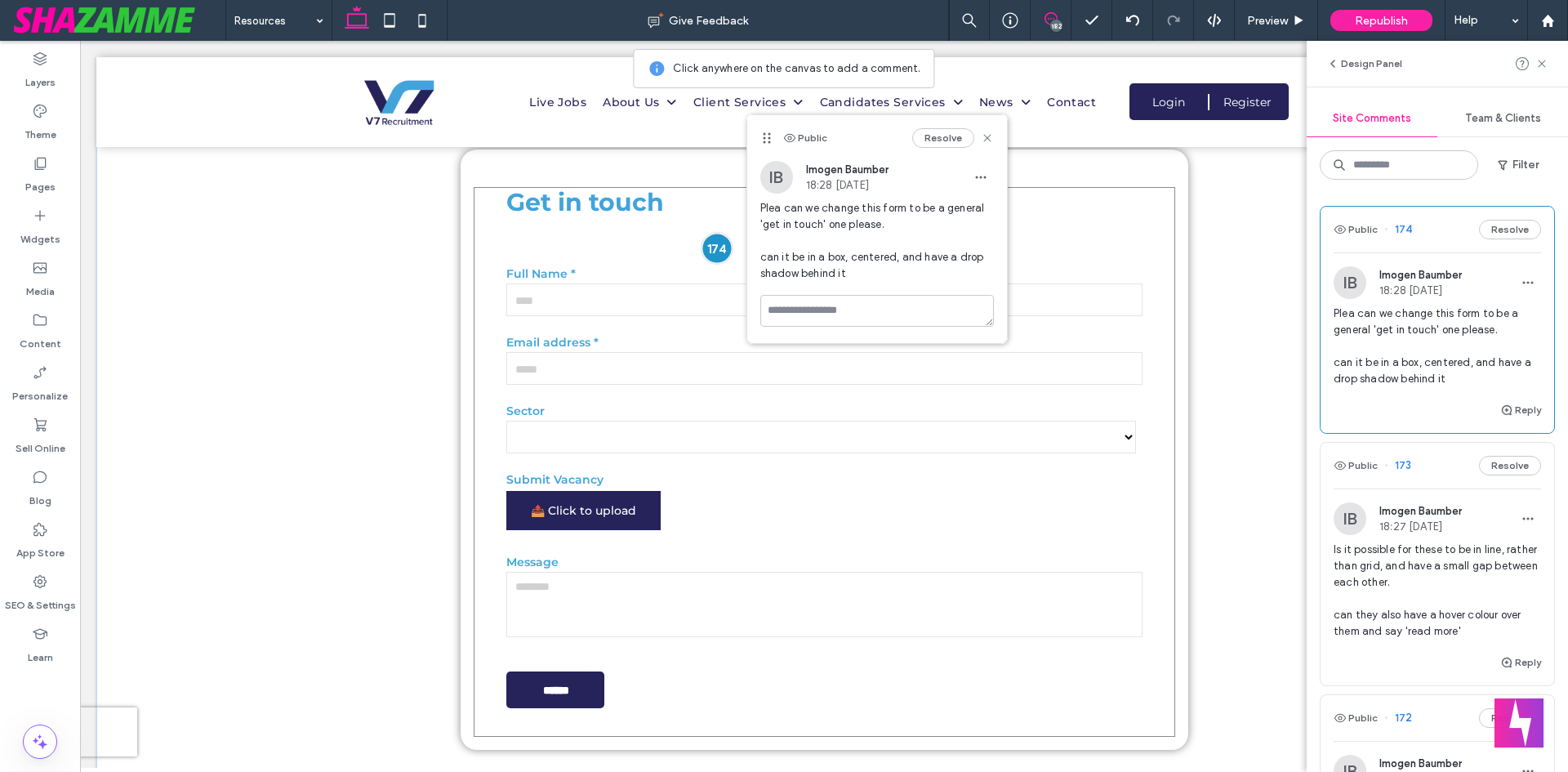
click at [712, 233] on div at bounding box center [716, 247] width 30 height 30
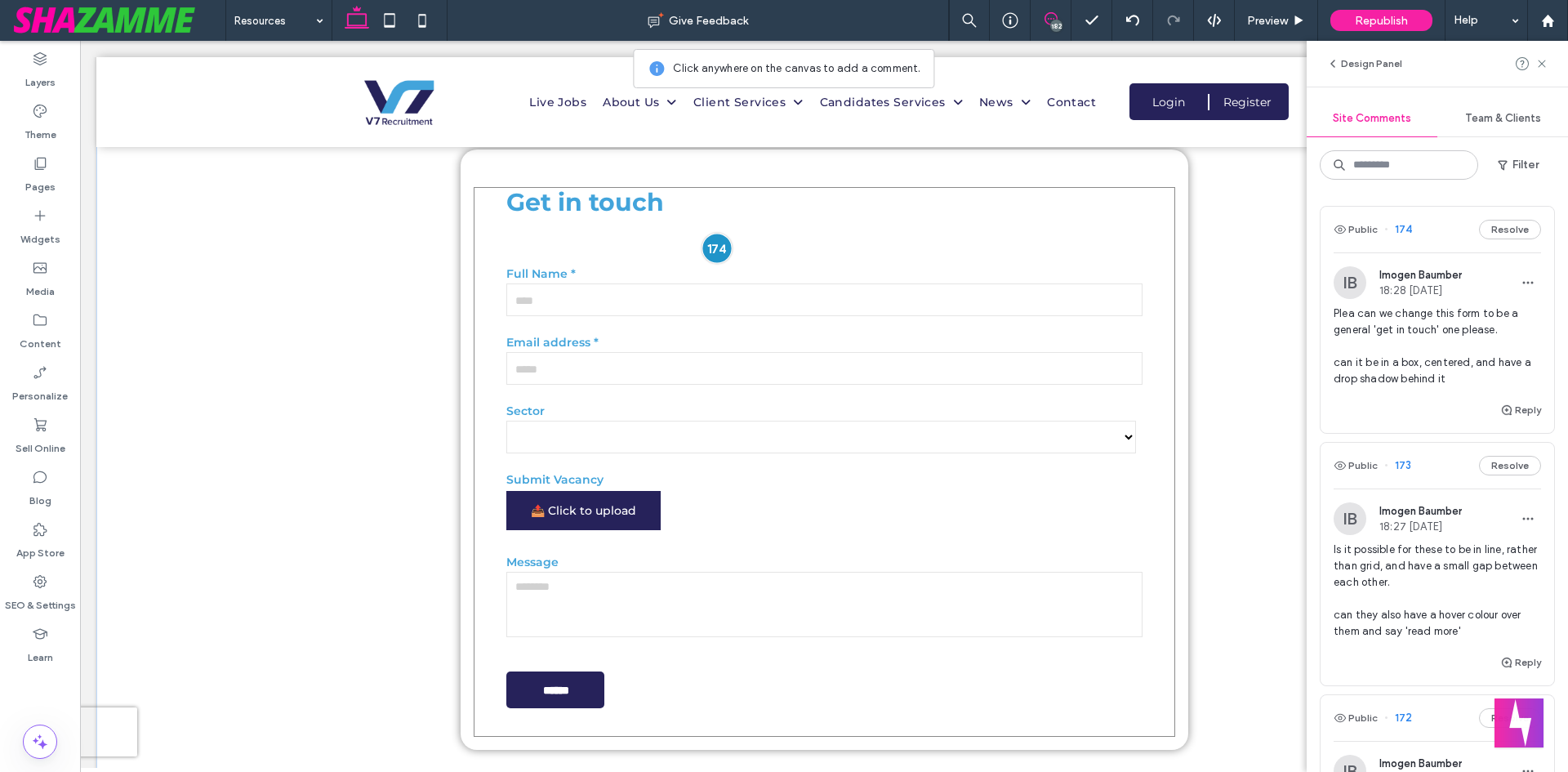
click at [704, 233] on div at bounding box center [716, 247] width 30 height 30
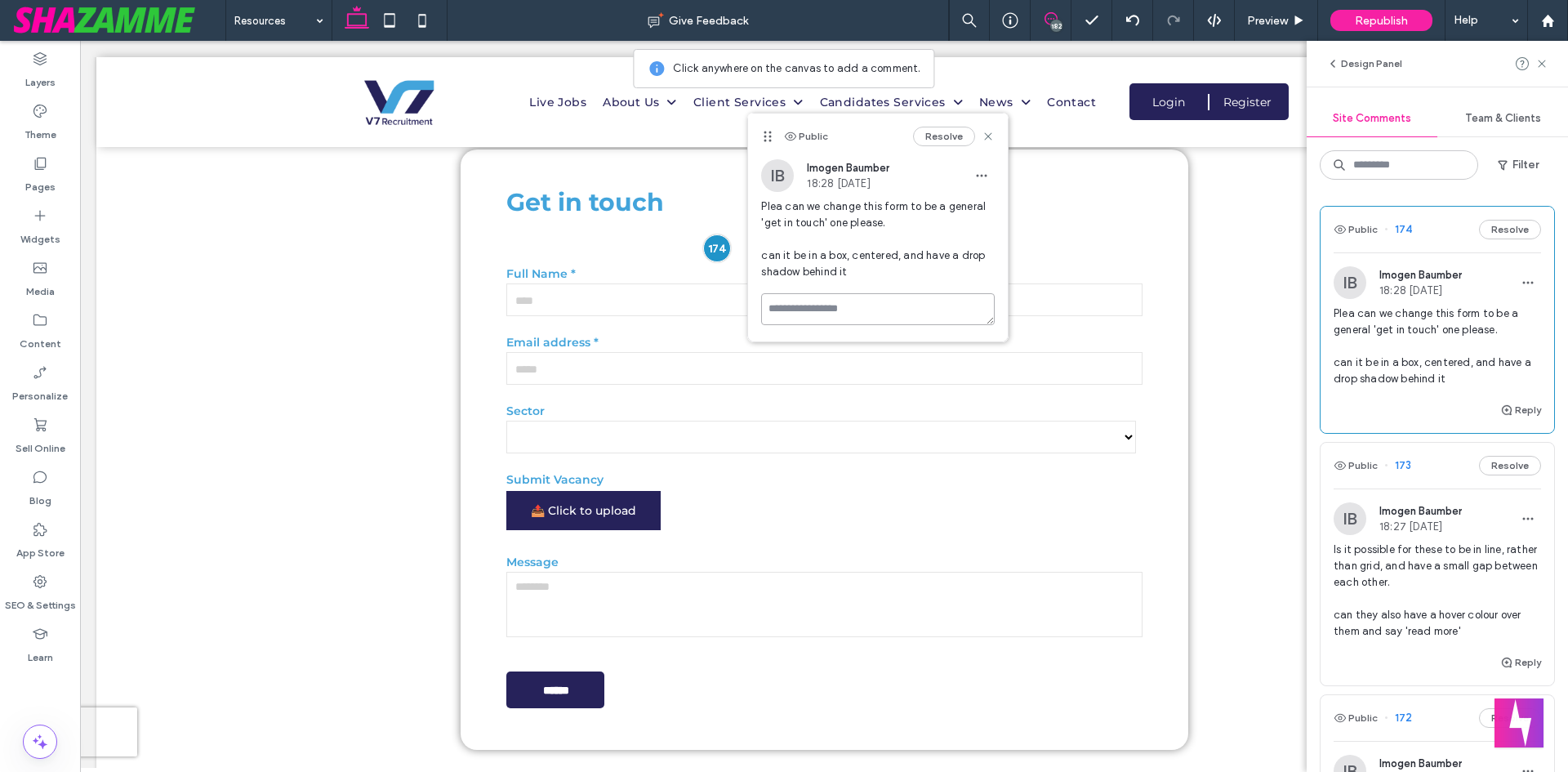
click at [829, 312] on textarea at bounding box center [878, 309] width 234 height 32
type textarea "********"
click at [954, 405] on button "Submit" at bounding box center [965, 404] width 59 height 20
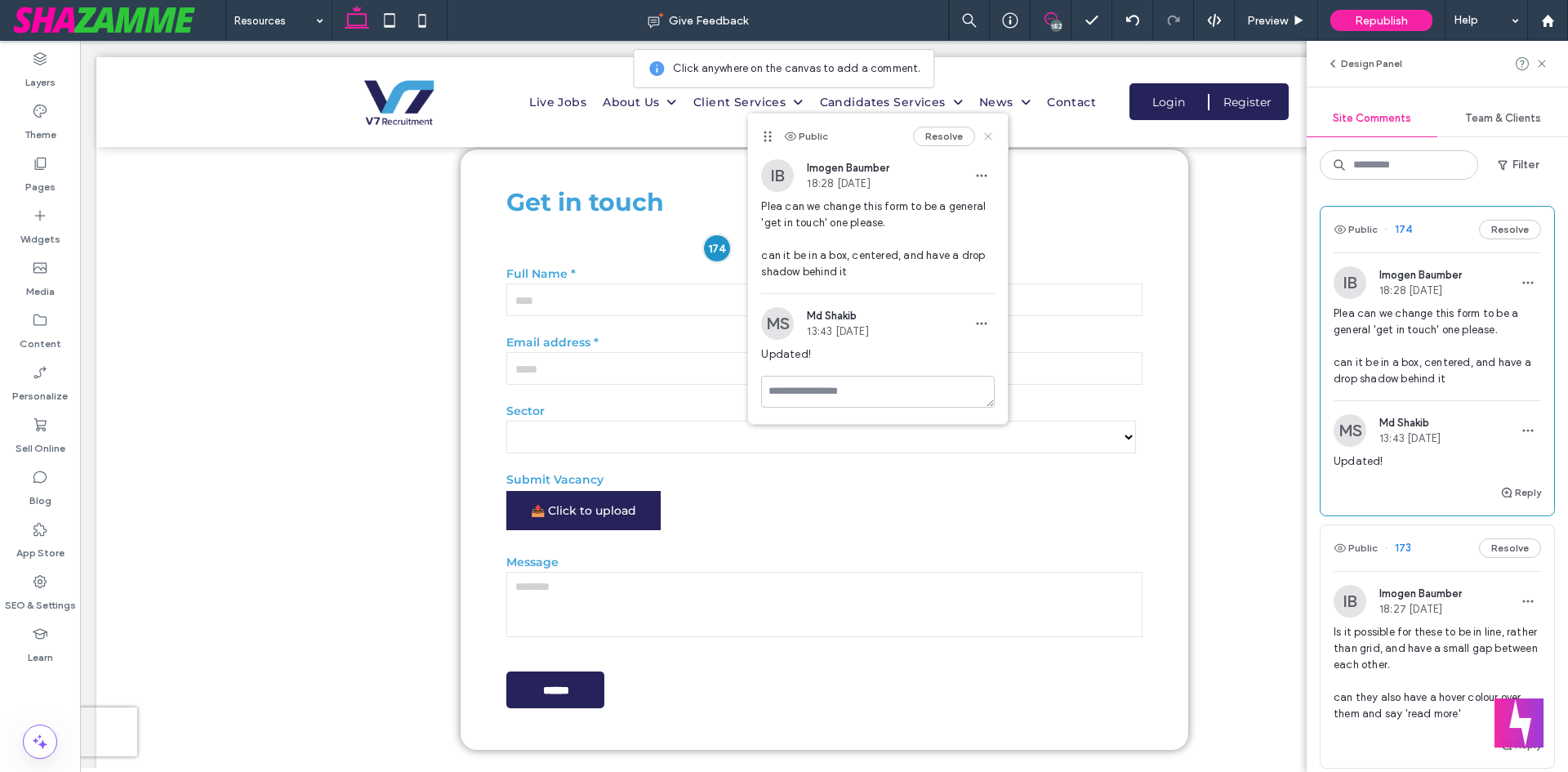
click at [985, 135] on icon at bounding box center [988, 136] width 13 height 13
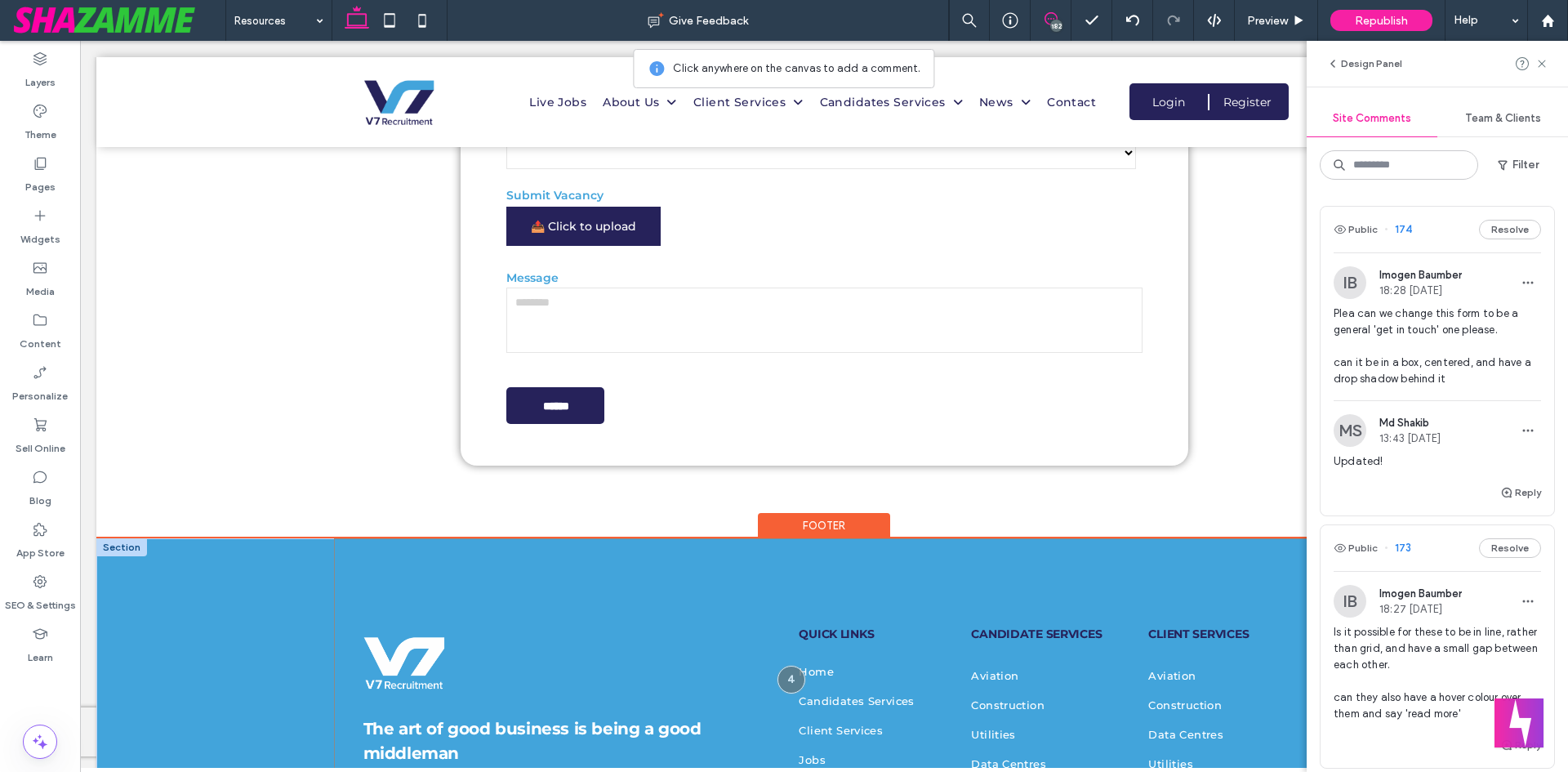
scroll to position [2776, 0]
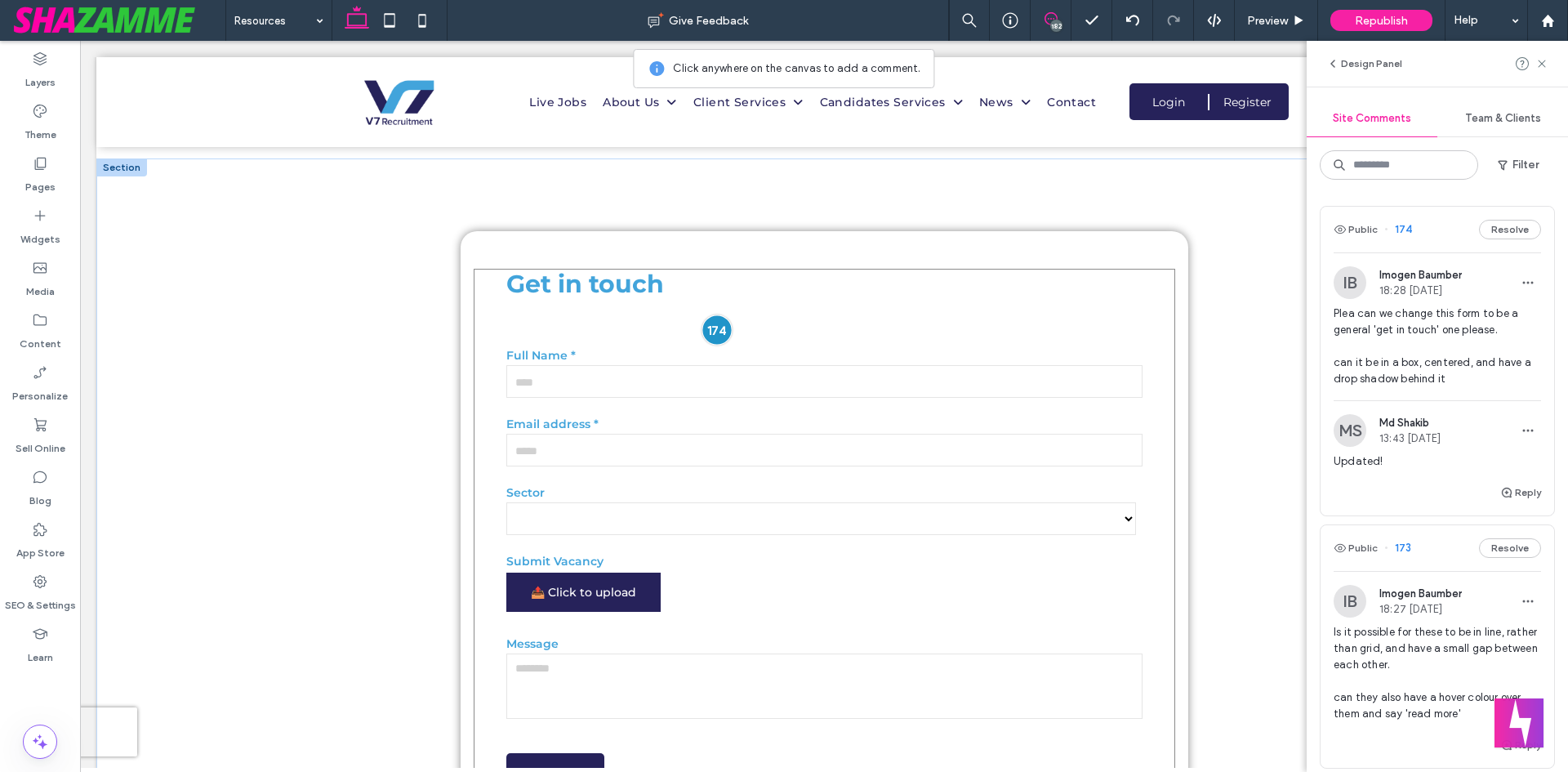
click at [717, 314] on div at bounding box center [716, 329] width 30 height 30
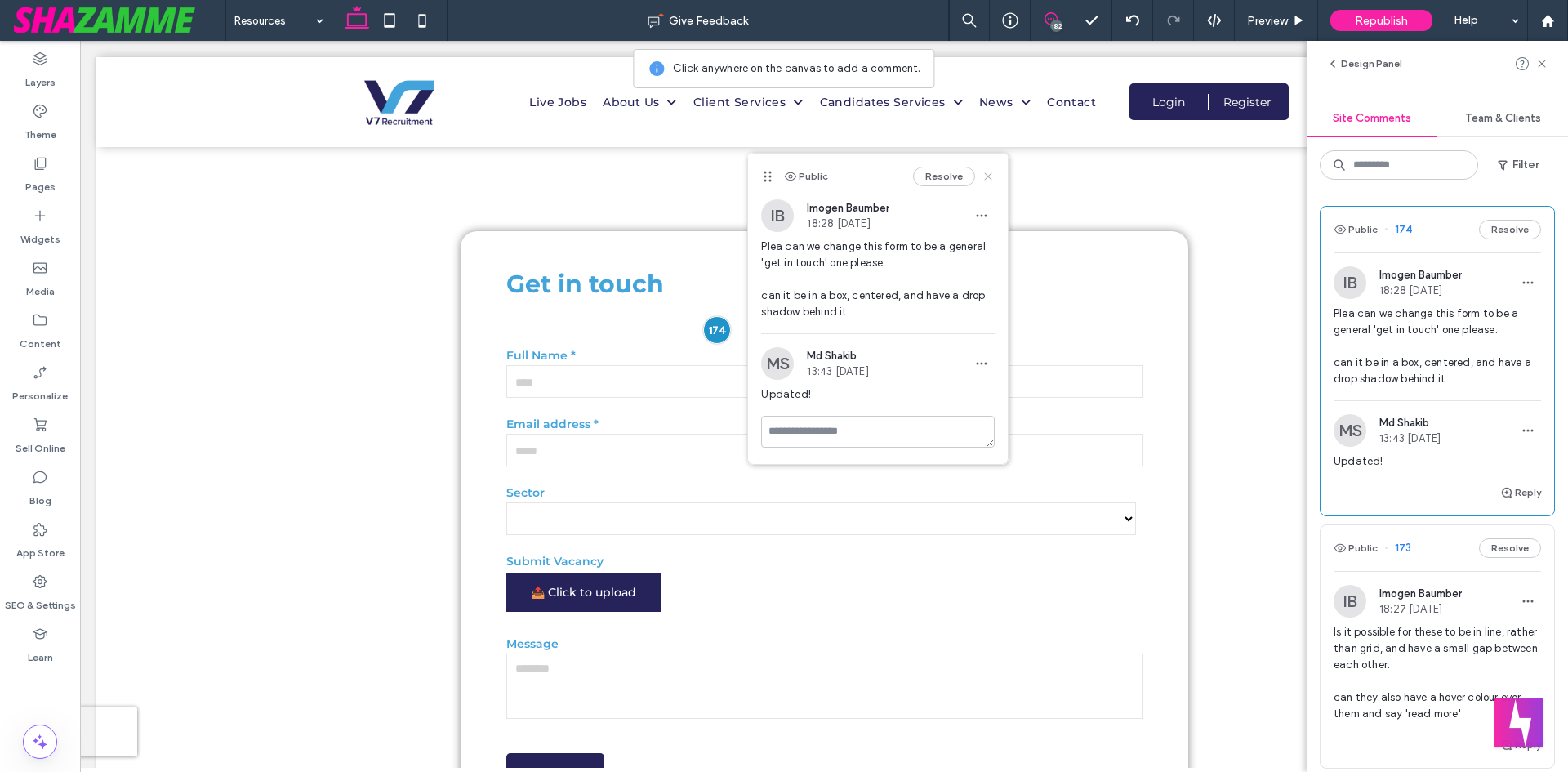
click at [988, 174] on icon at bounding box center [988, 176] width 13 height 13
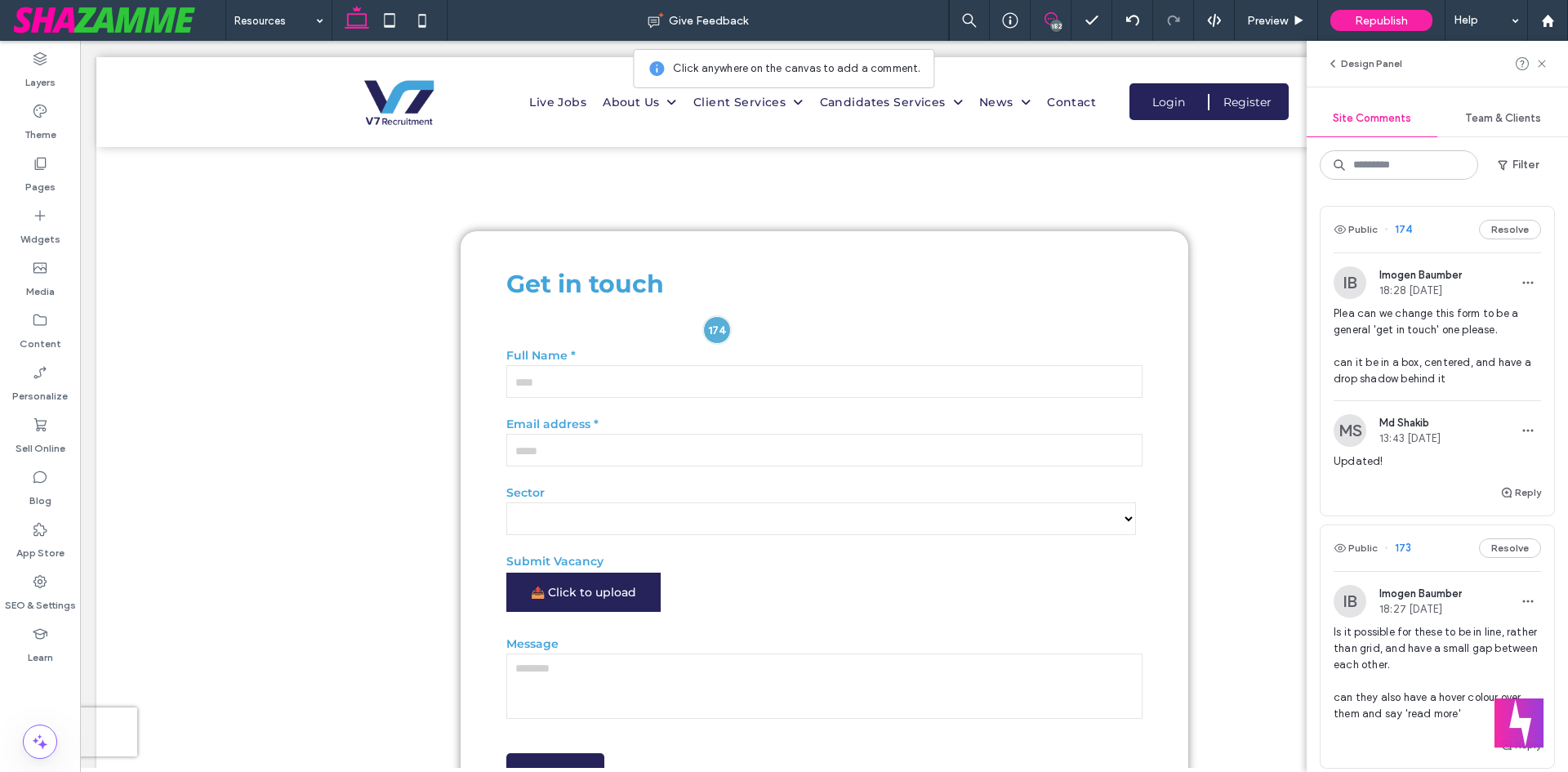
click at [1056, 27] on div "182" at bounding box center [1057, 26] width 12 height 12
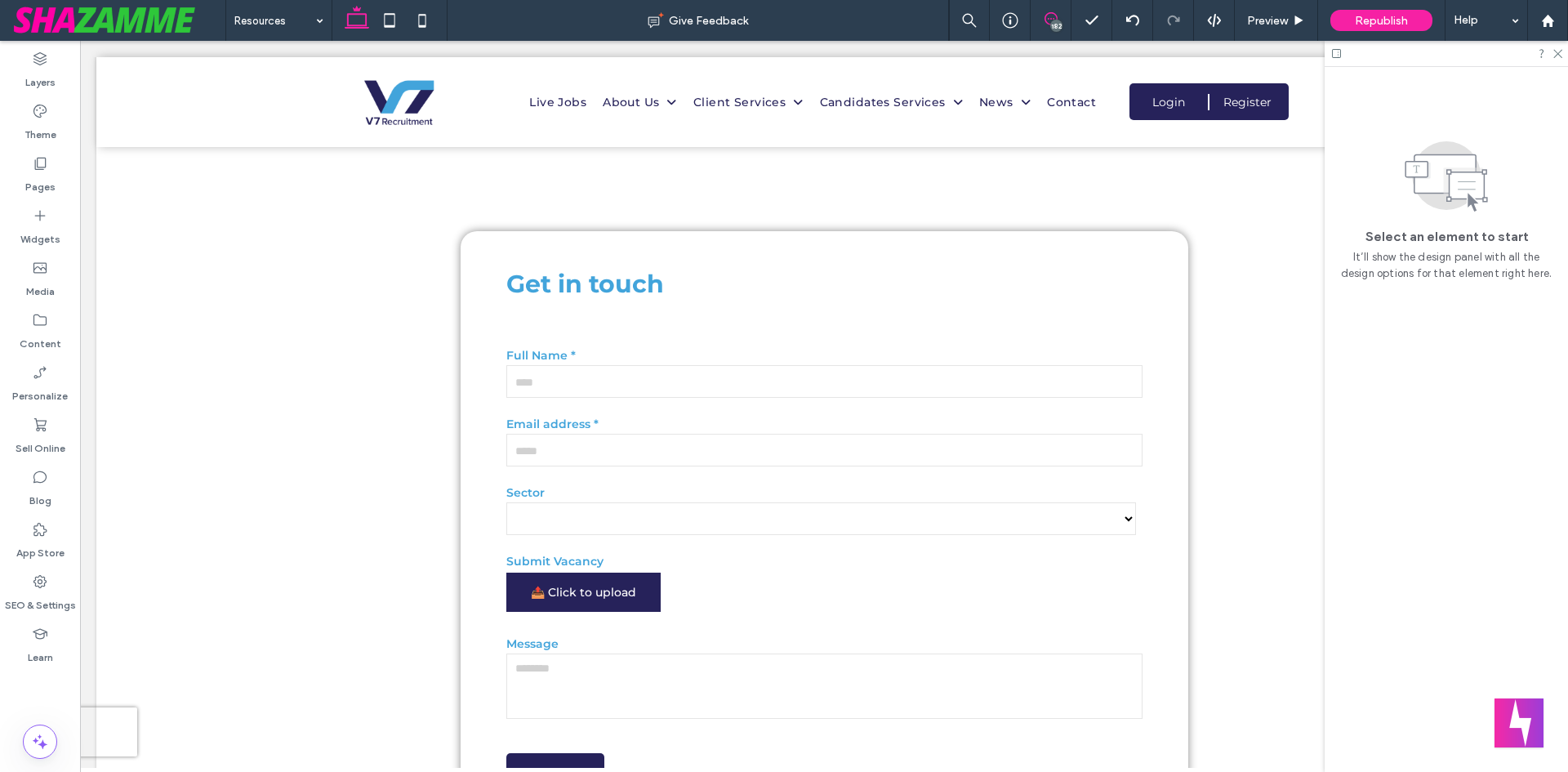
click at [1041, 13] on span at bounding box center [1051, 18] width 40 height 13
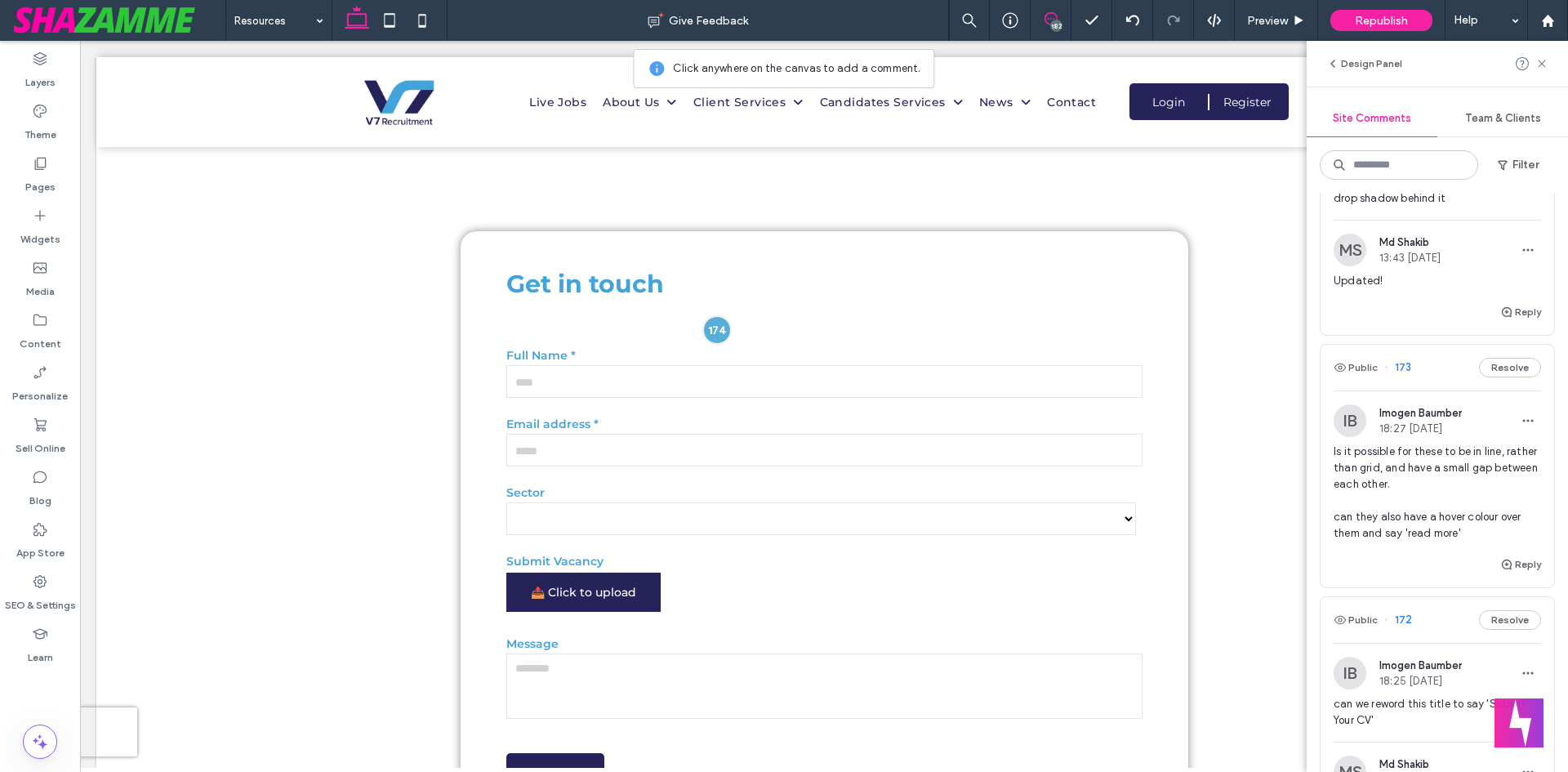
scroll to position [163, 0]
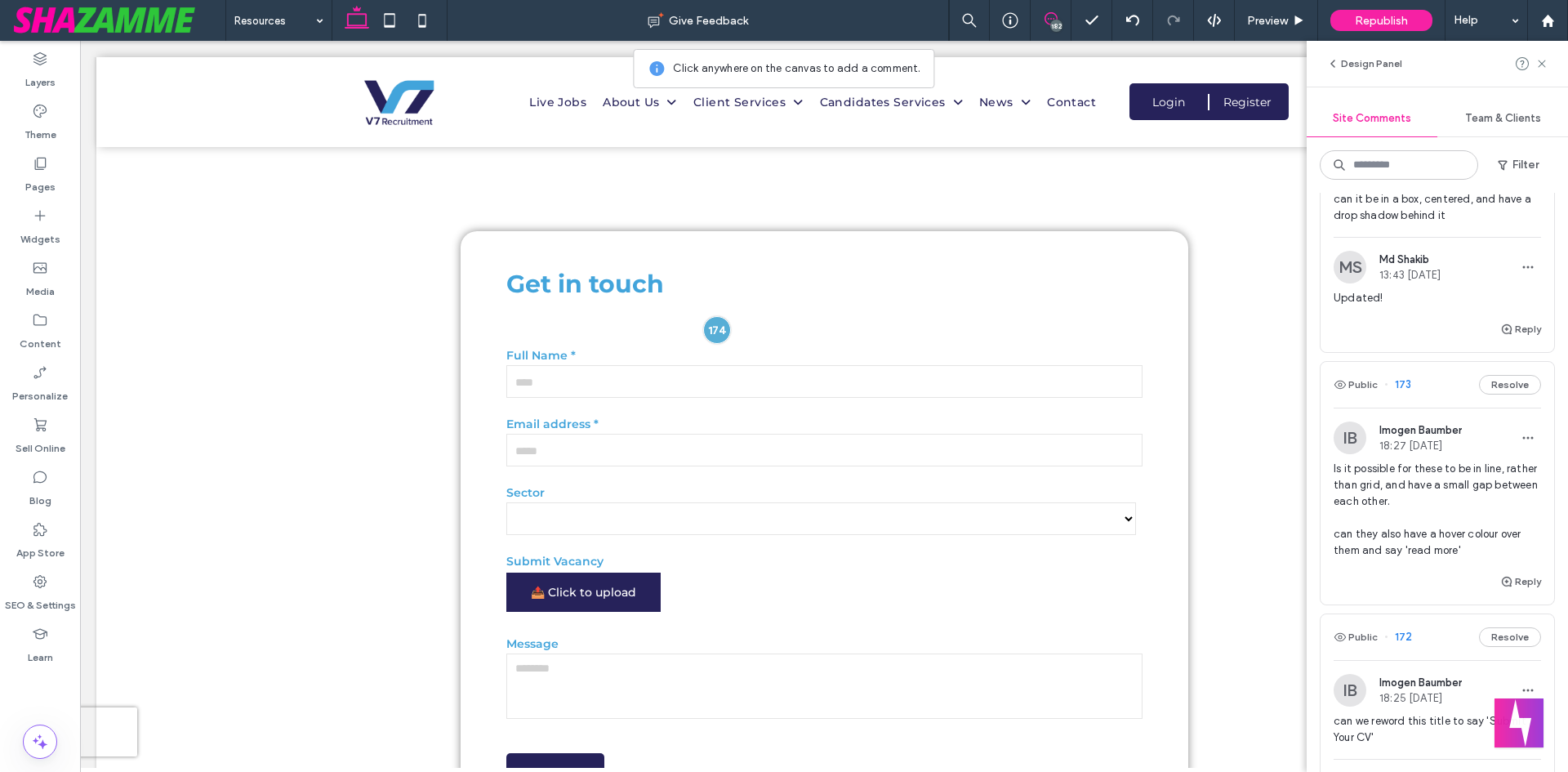
click at [1385, 484] on span "Is it possible for these to be in line, rather than grid, and have a small gap …" at bounding box center [1437, 510] width 208 height 98
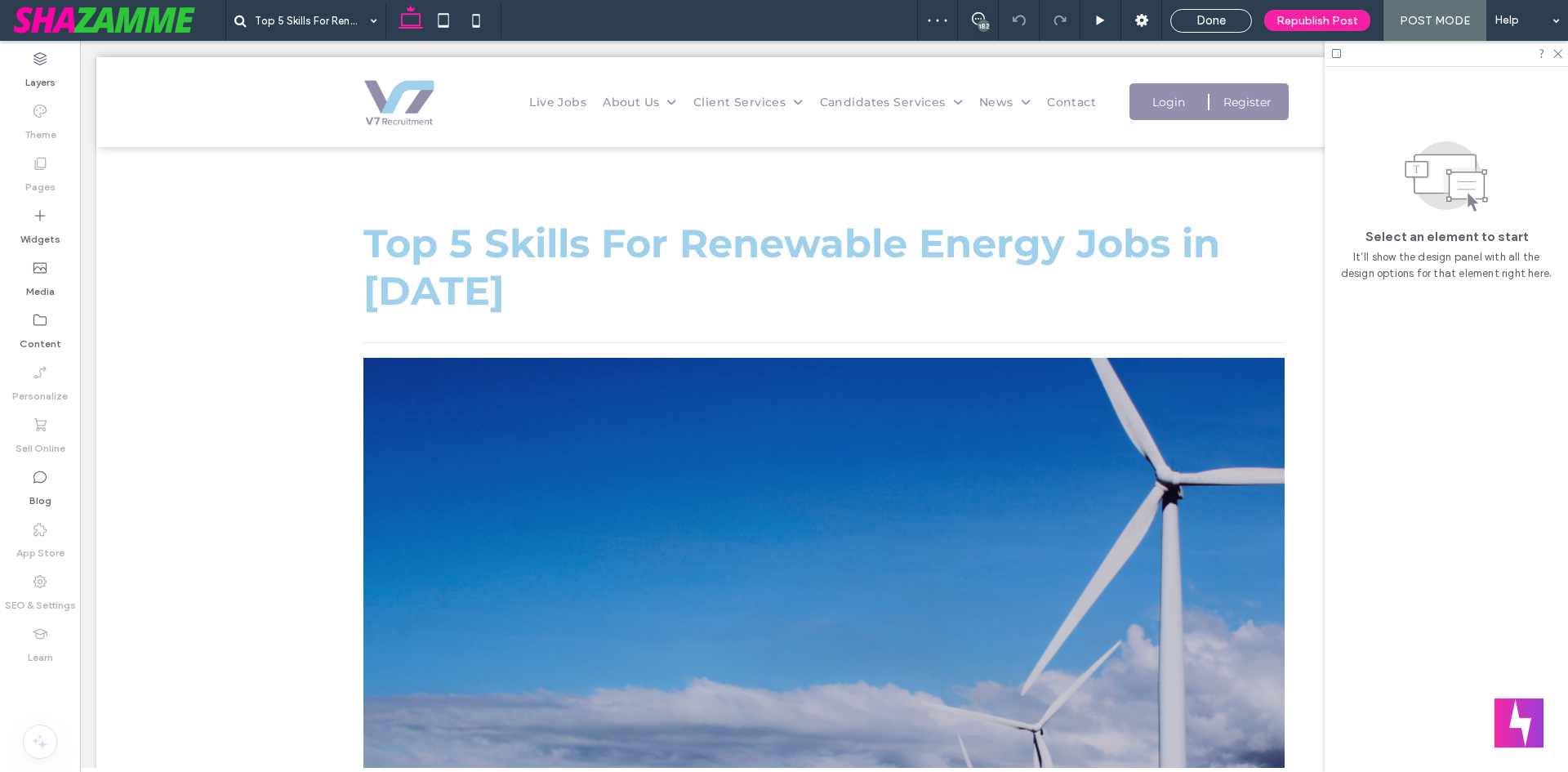
scroll to position [2442, 0]
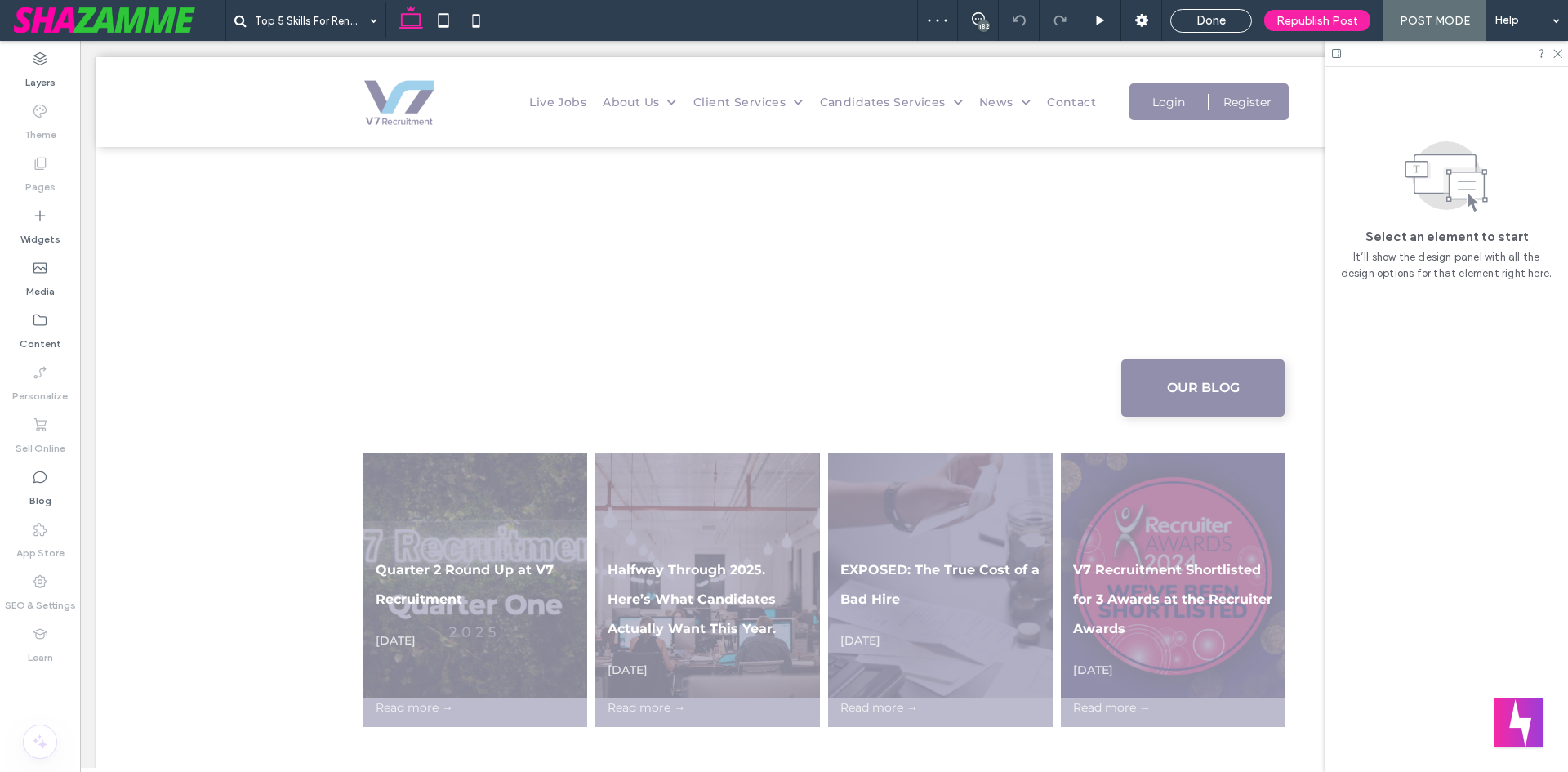
click at [986, 21] on div "182" at bounding box center [984, 26] width 12 height 12
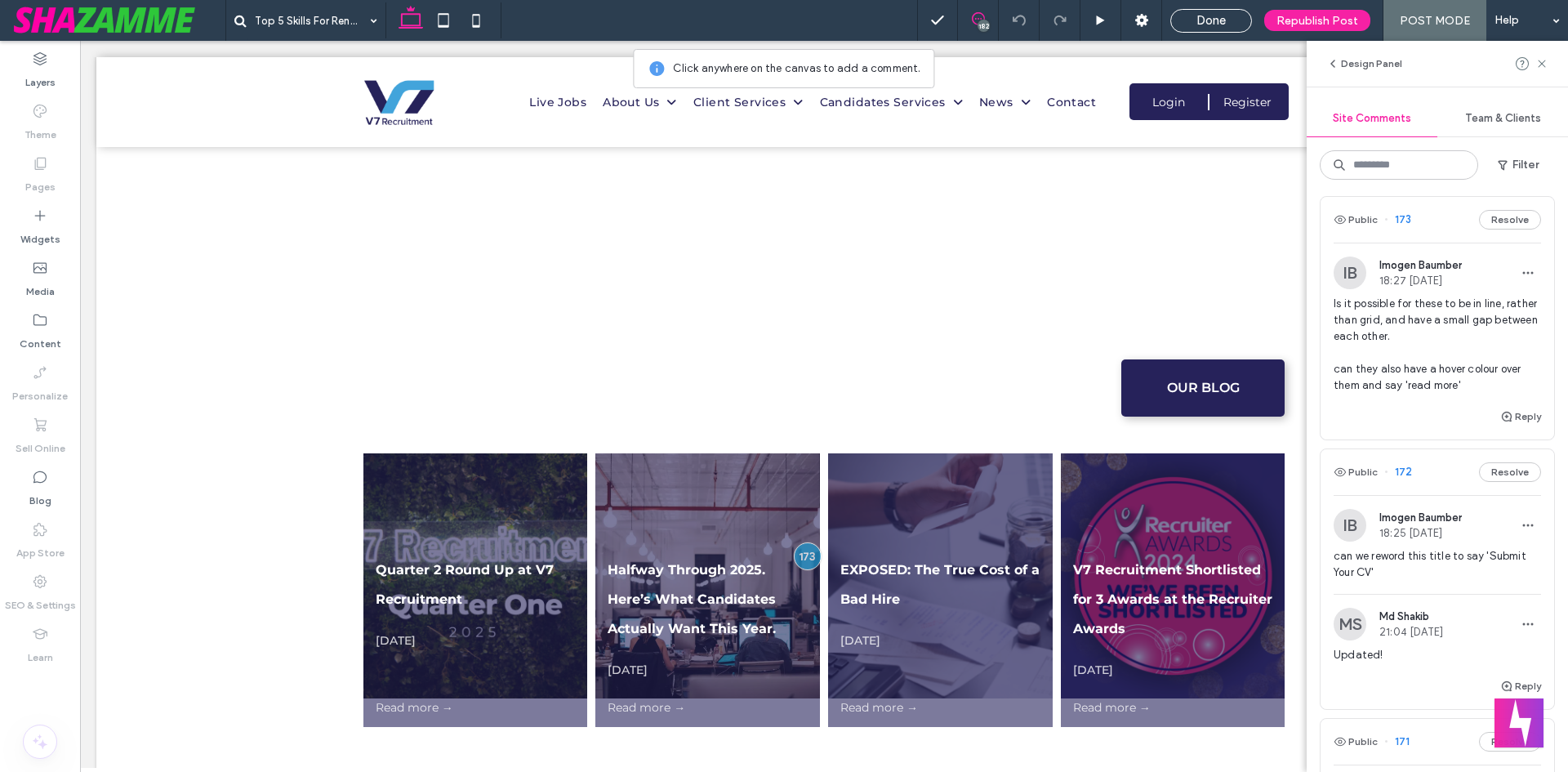
scroll to position [245, 0]
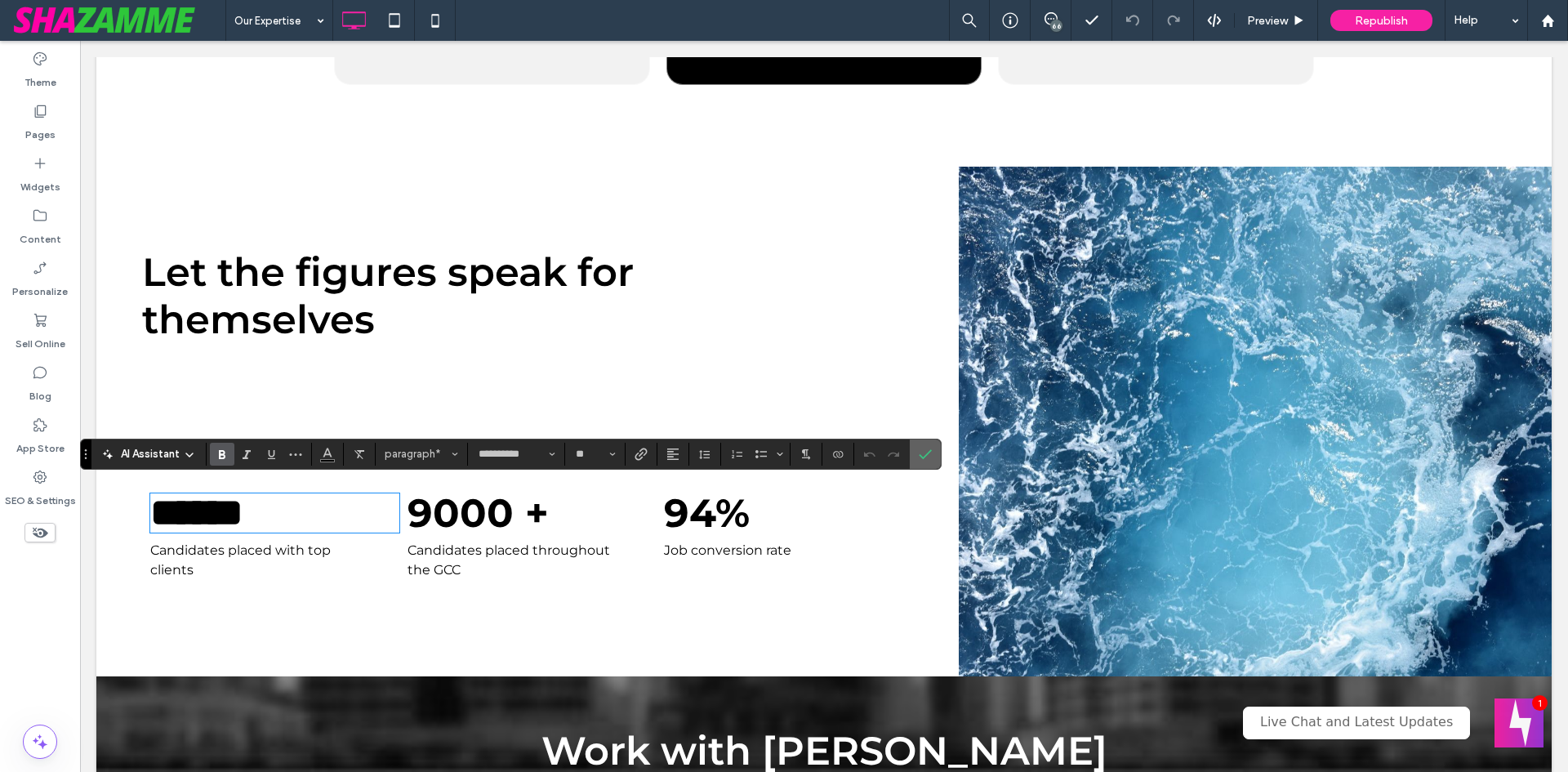
click at [928, 459] on icon "Confirm" at bounding box center [925, 454] width 13 height 13
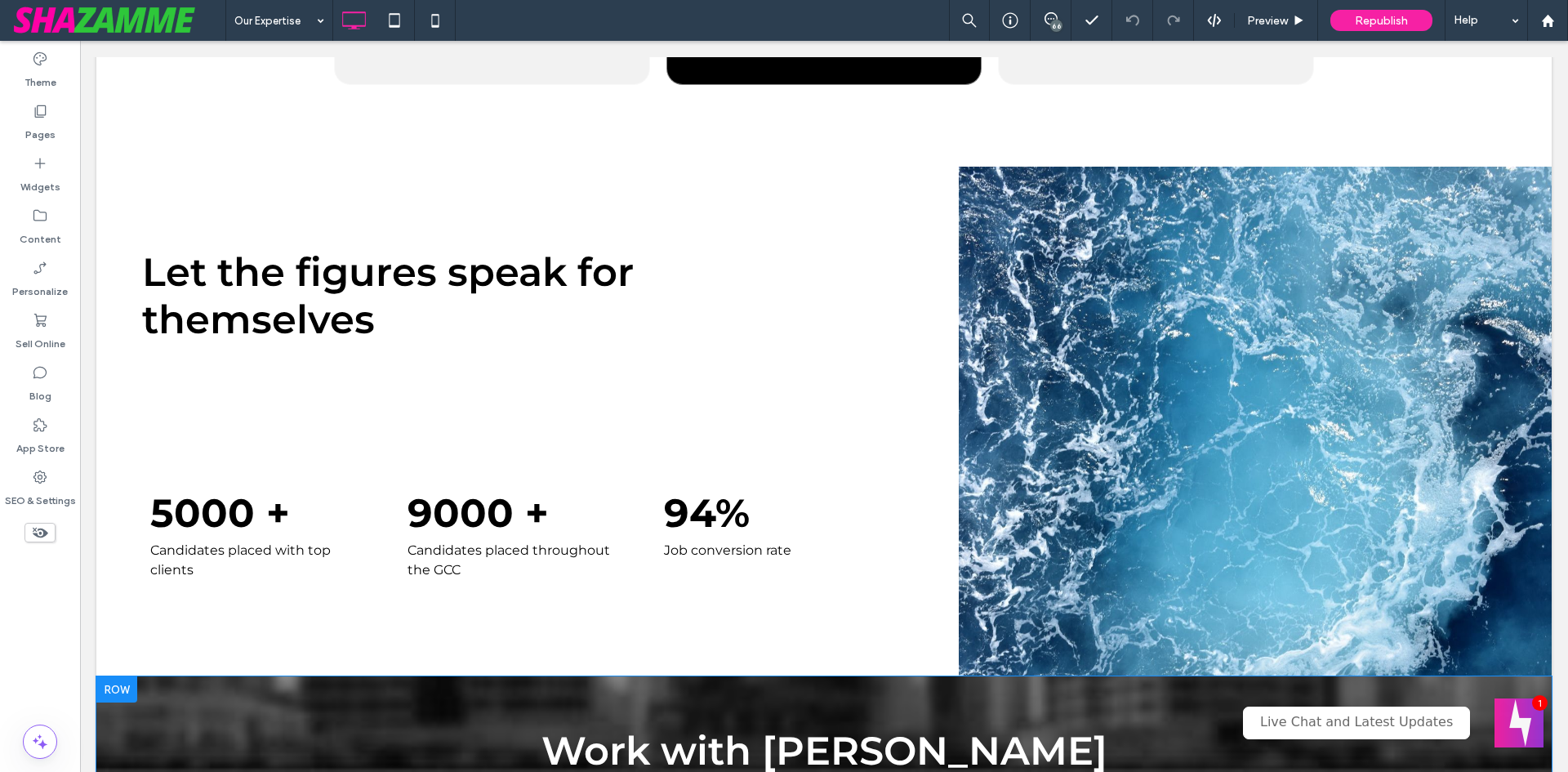
scroll to position [1552, 0]
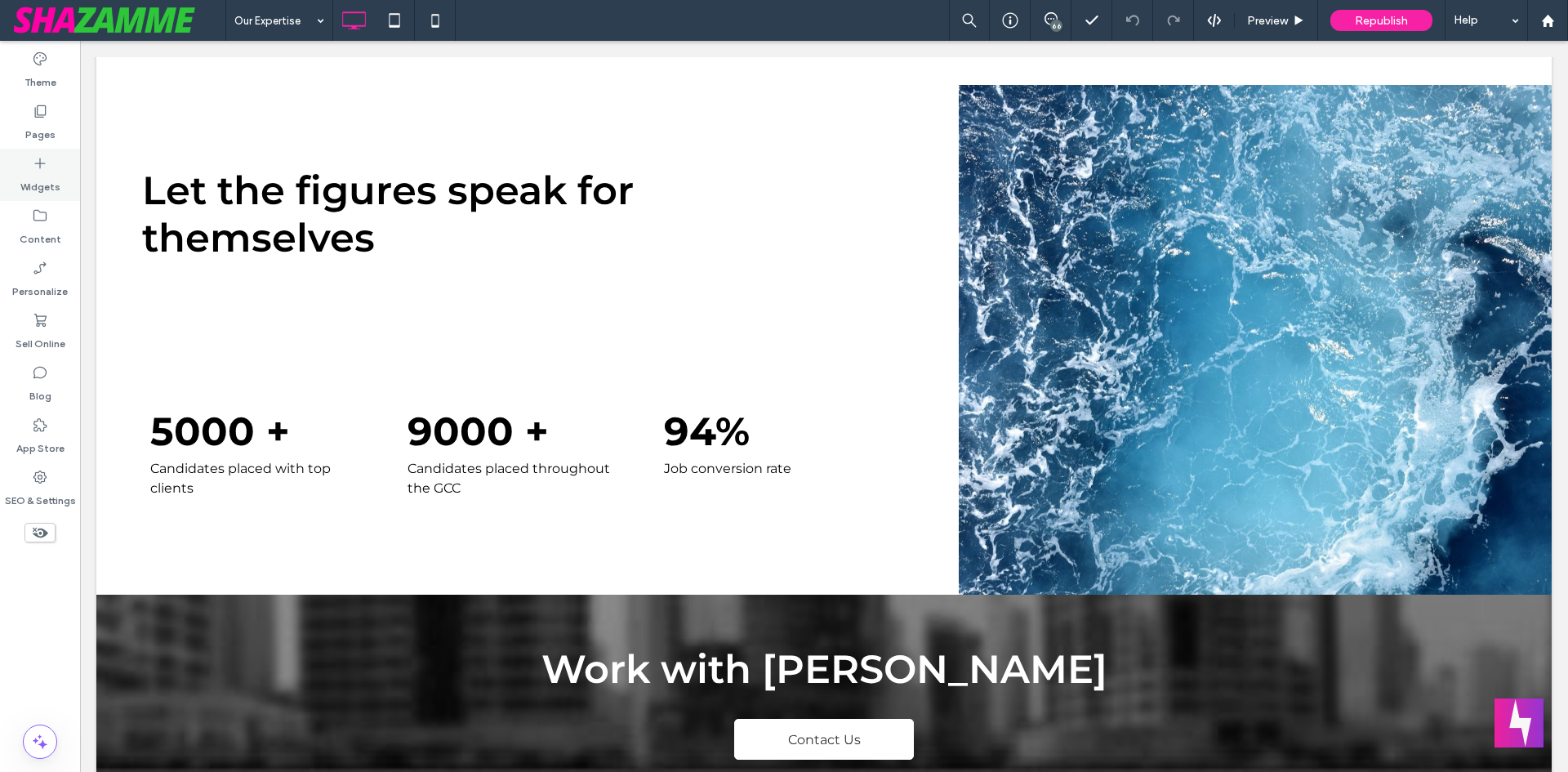
click at [44, 180] on label "Widgets" at bounding box center [41, 183] width 40 height 23
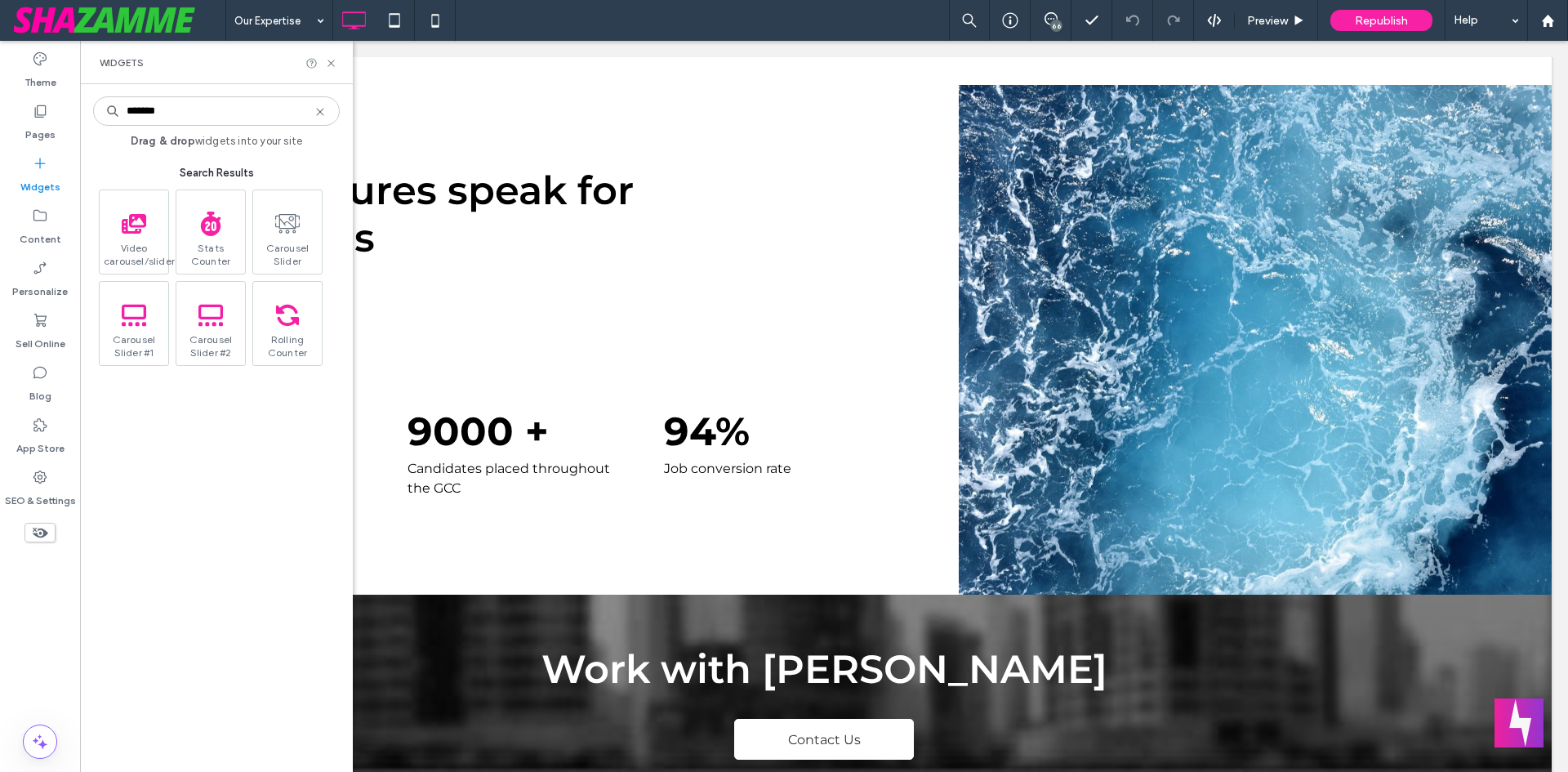
type input "*******"
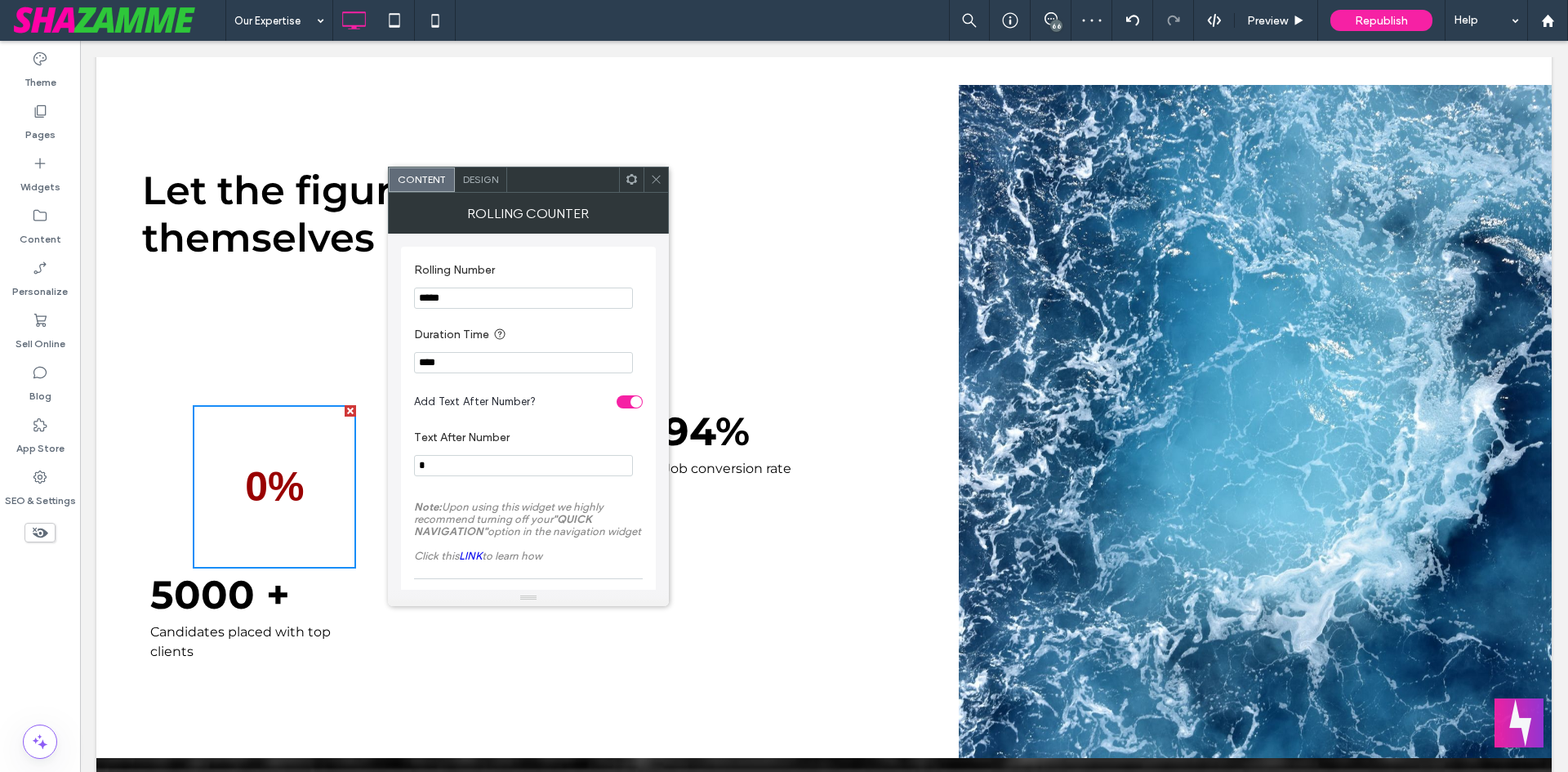
drag, startPoint x: 532, startPoint y: 340, endPoint x: 360, endPoint y: 294, distance: 178.0
type input "****"
click at [425, 362] on input "****" at bounding box center [524, 362] width 219 height 21
type input "****"
click at [622, 338] on label "Duration Time" at bounding box center [525, 335] width 222 height 21
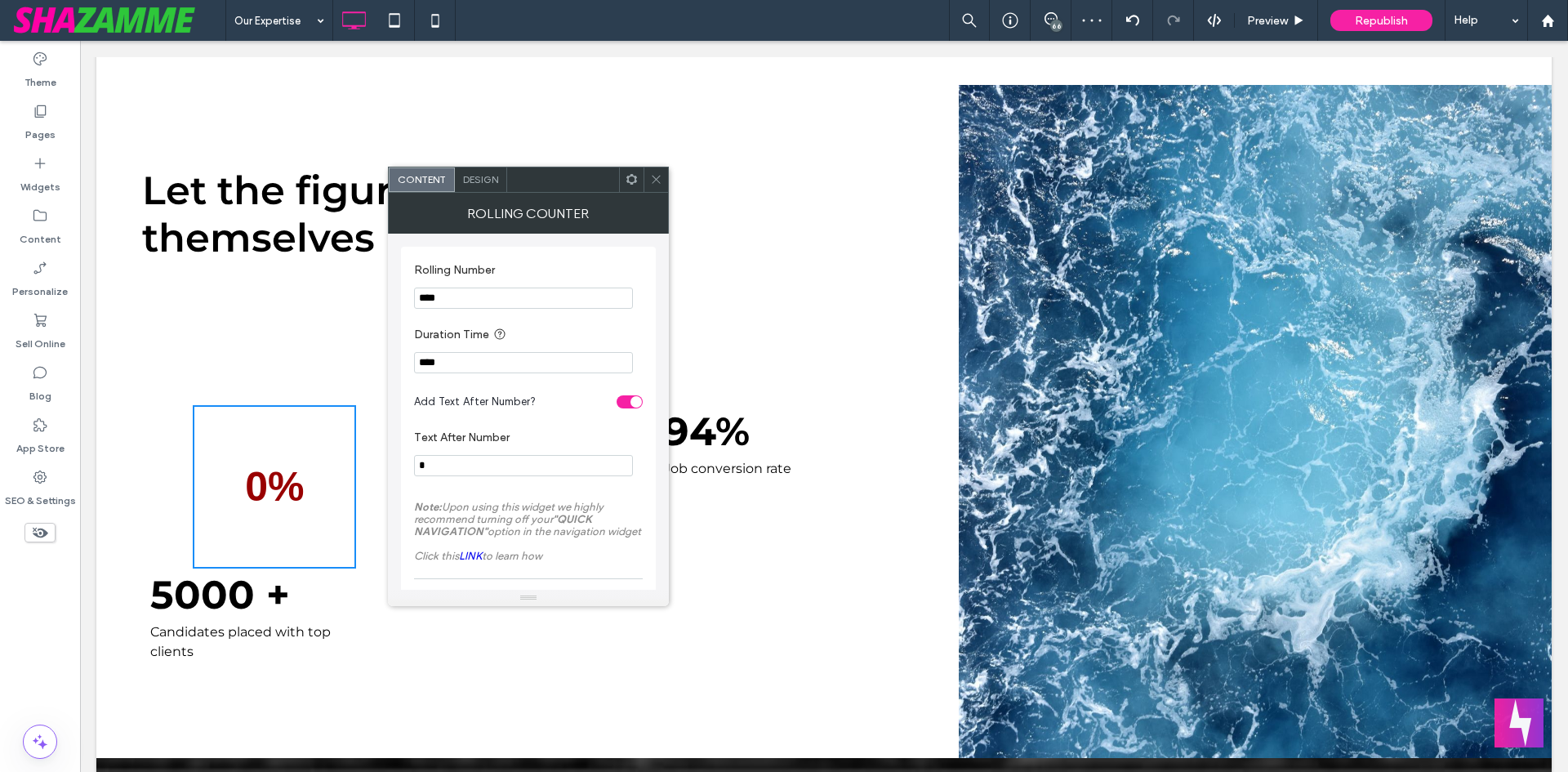
click at [493, 461] on input "*" at bounding box center [524, 465] width 219 height 21
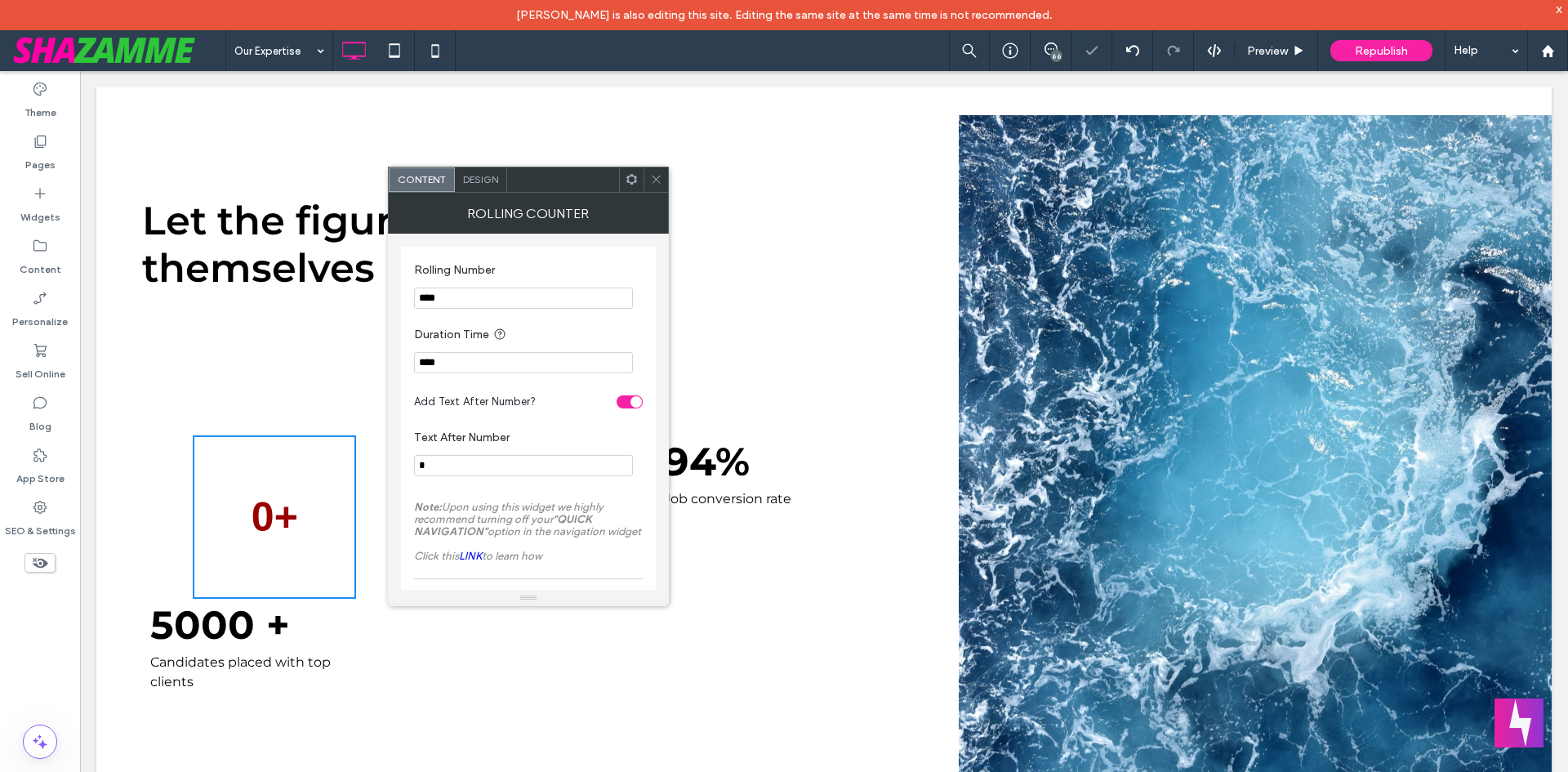
type input "*"
click at [516, 496] on label "Note: Upon using this widget we highly recommend turning off your "QUICK NAVIGA…" at bounding box center [528, 531] width 228 height 77
click at [483, 174] on span "Design" at bounding box center [480, 179] width 35 height 12
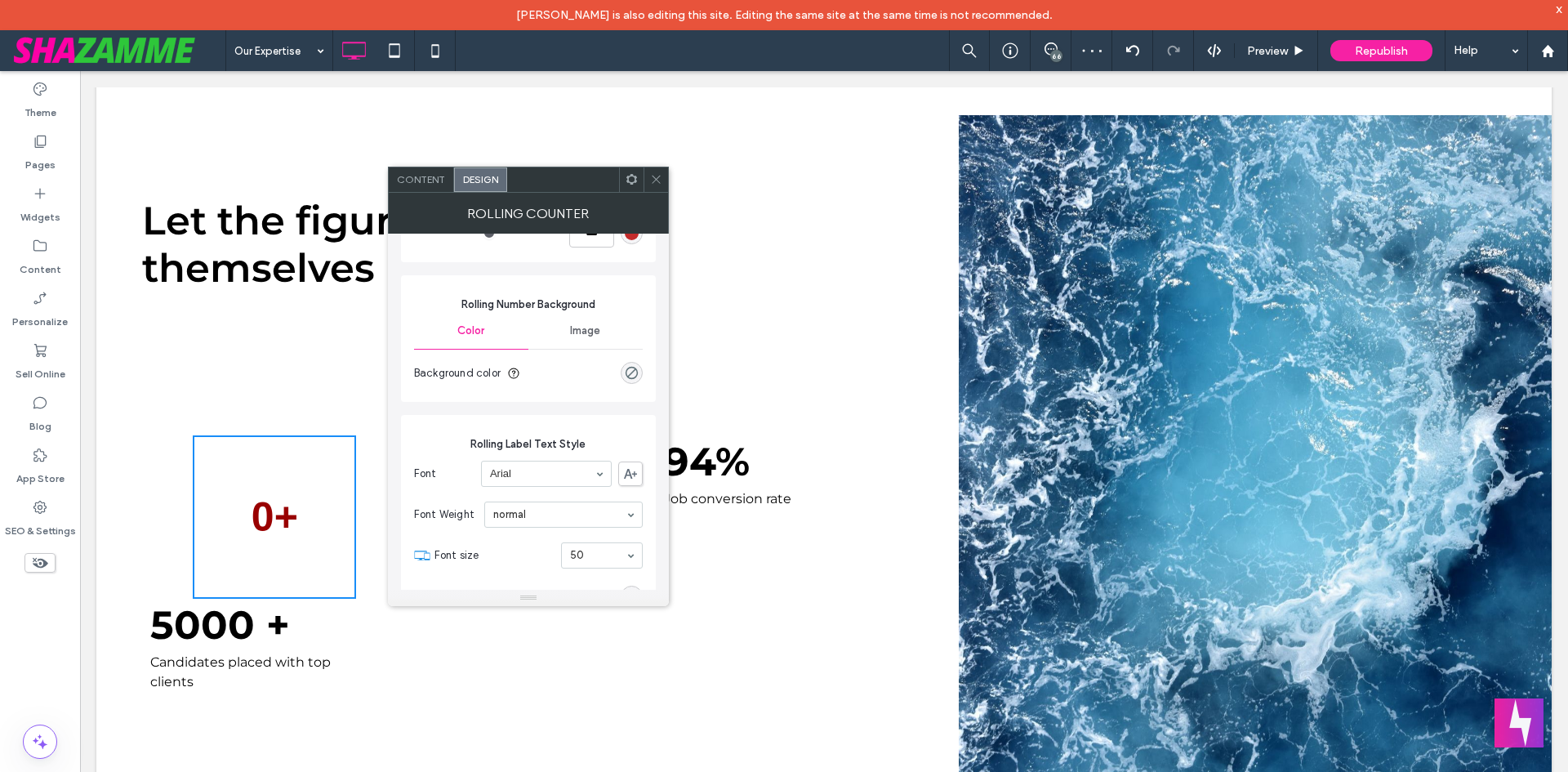
scroll to position [163, 0]
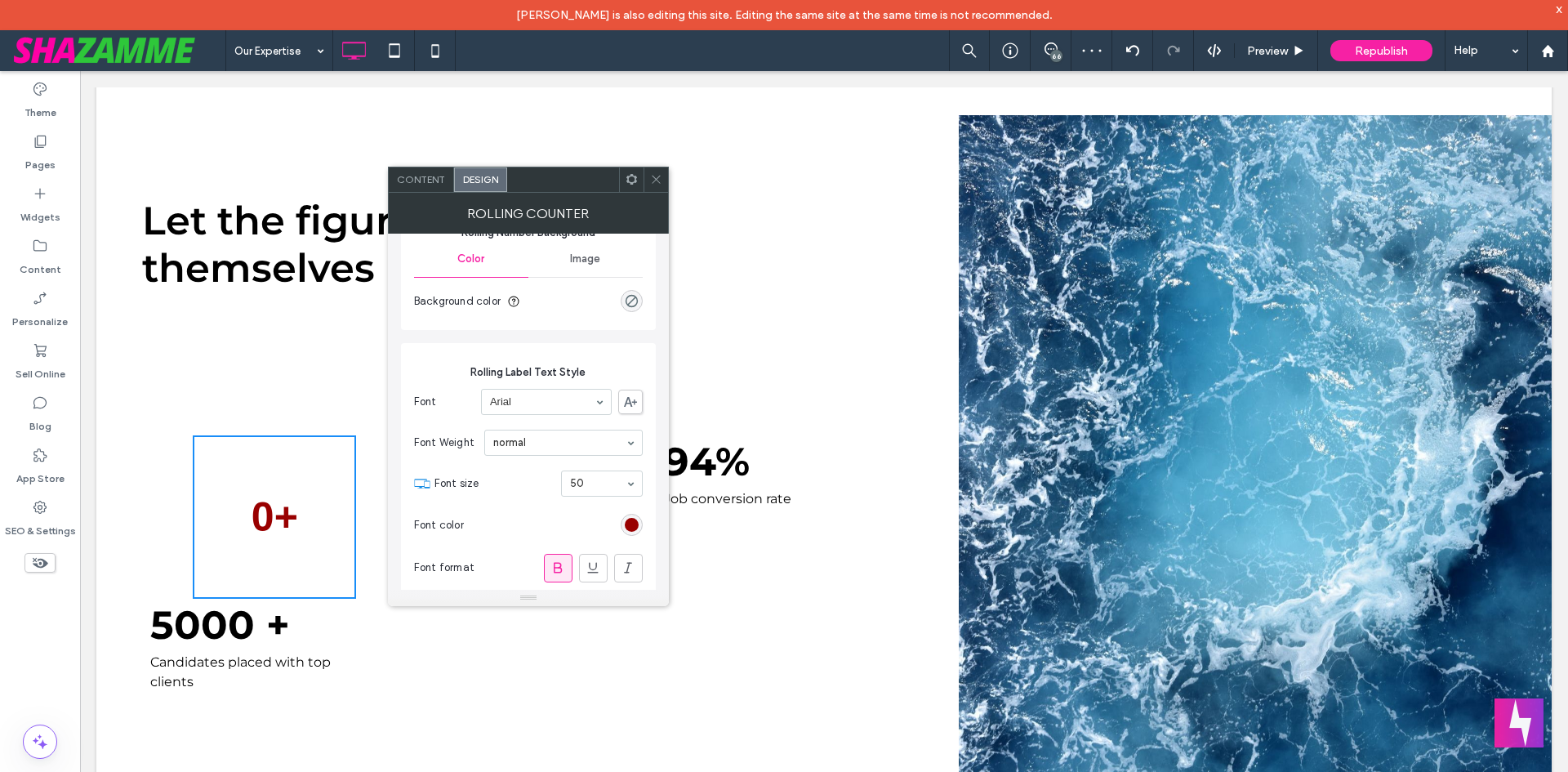
click at [623, 526] on div "rgb(153, 0, 0)" at bounding box center [631, 525] width 22 height 22
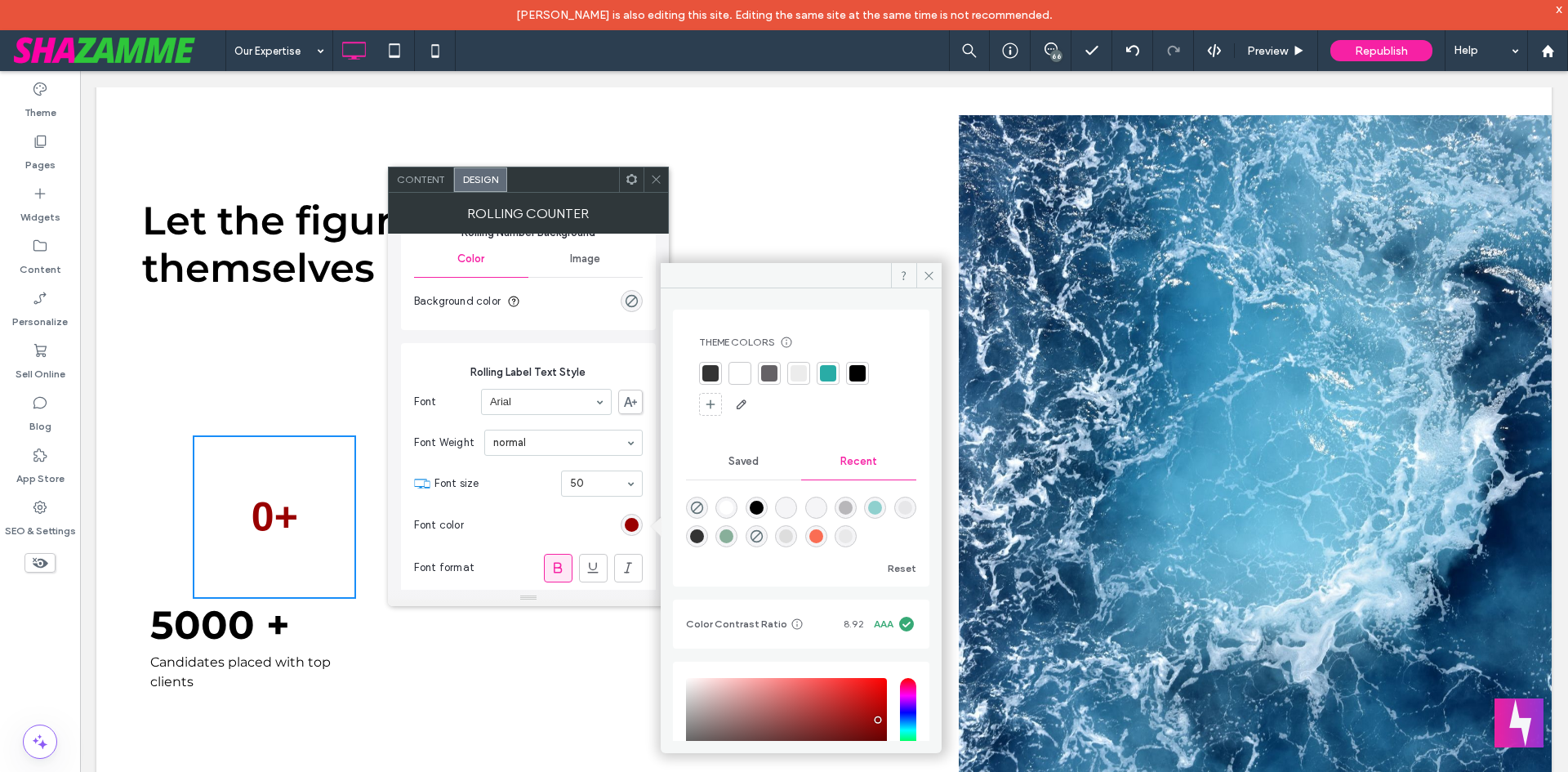
click at [715, 368] on div at bounding box center [710, 373] width 16 height 16
click at [858, 374] on div at bounding box center [860, 374] width 16 height 16
click at [659, 174] on icon at bounding box center [656, 179] width 12 height 12
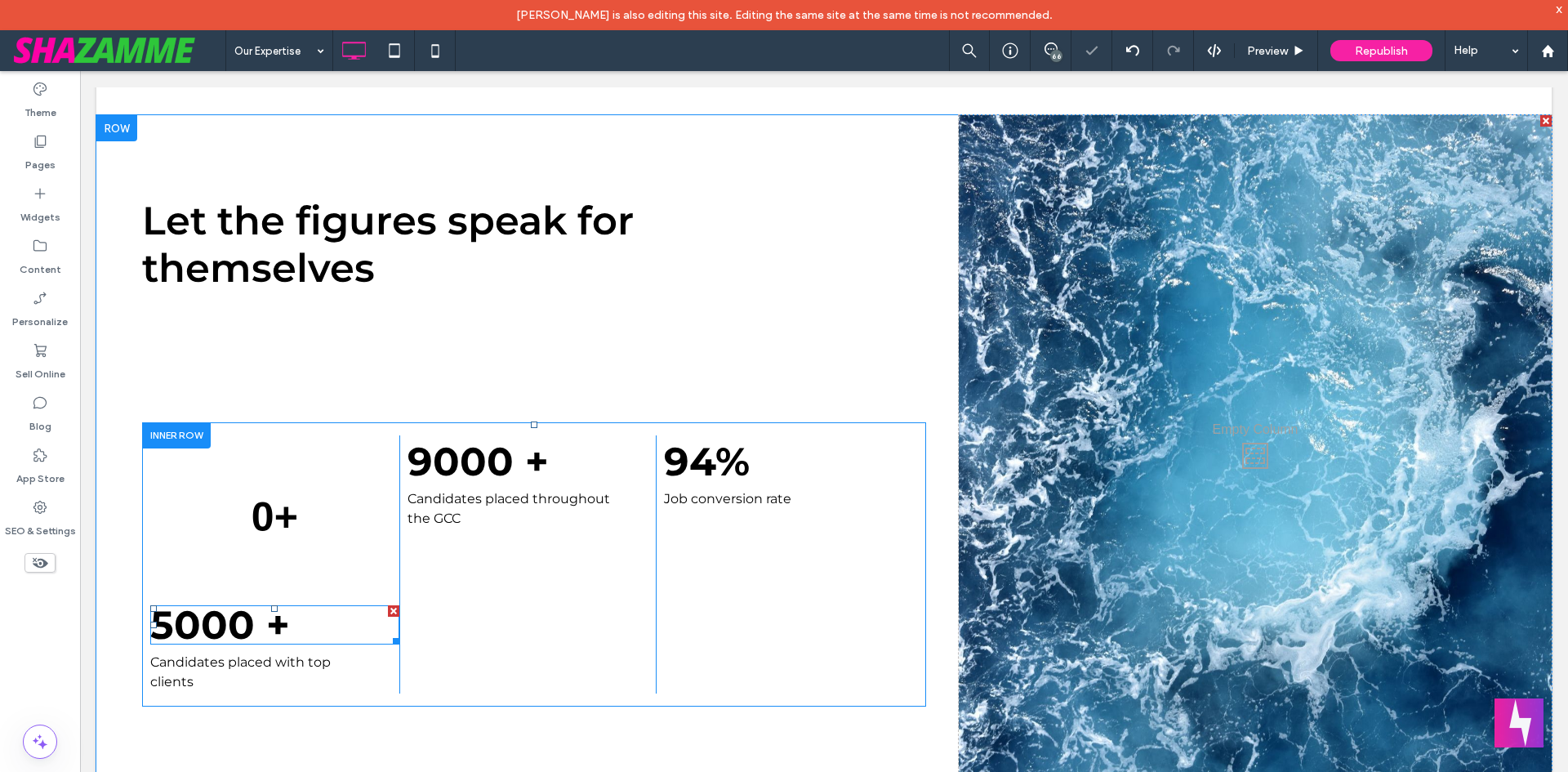
click at [249, 604] on strong "5000 +" at bounding box center [220, 624] width 140 height 48
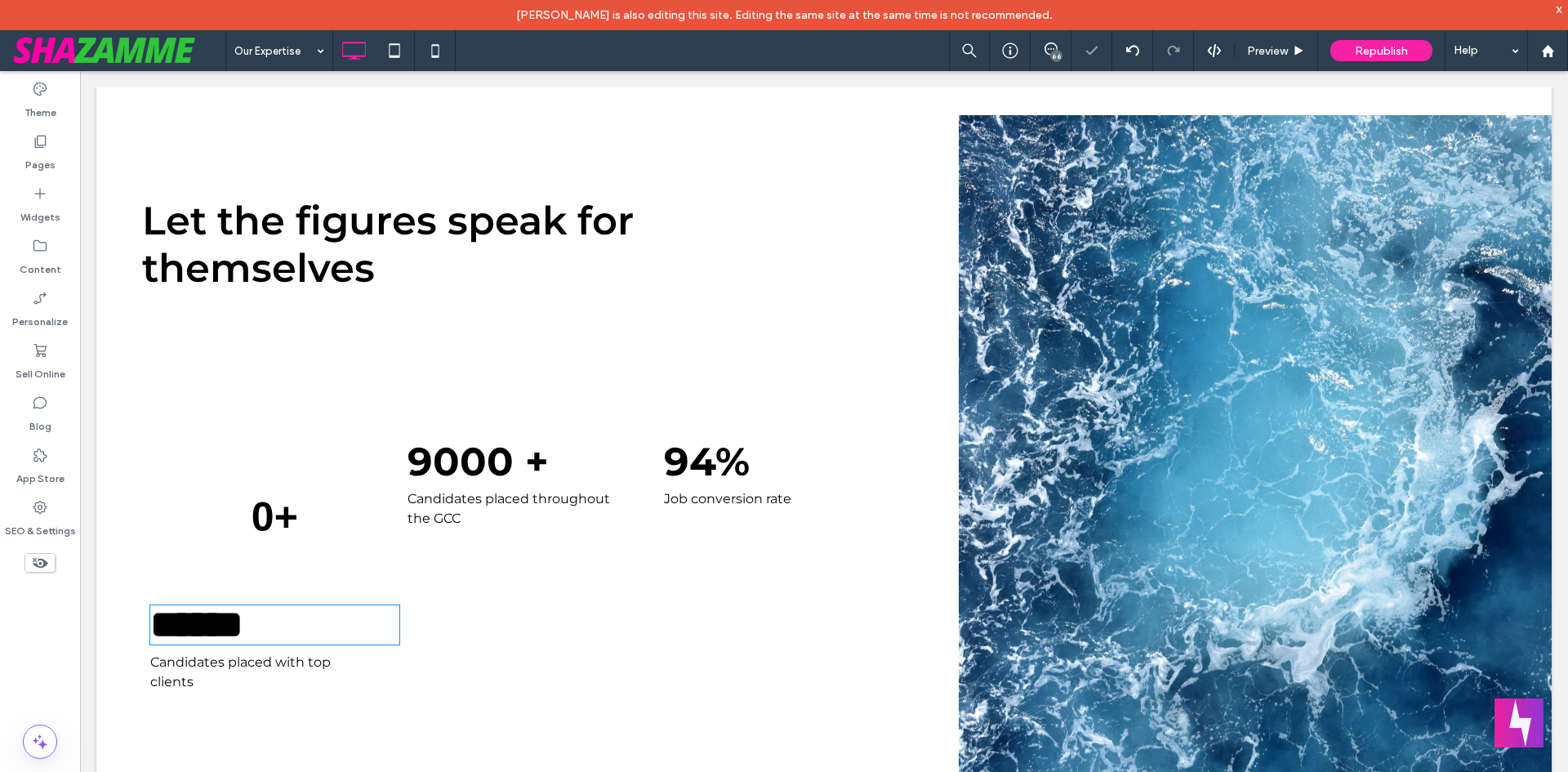
click at [243, 605] on strong "******" at bounding box center [196, 624] width 93 height 38
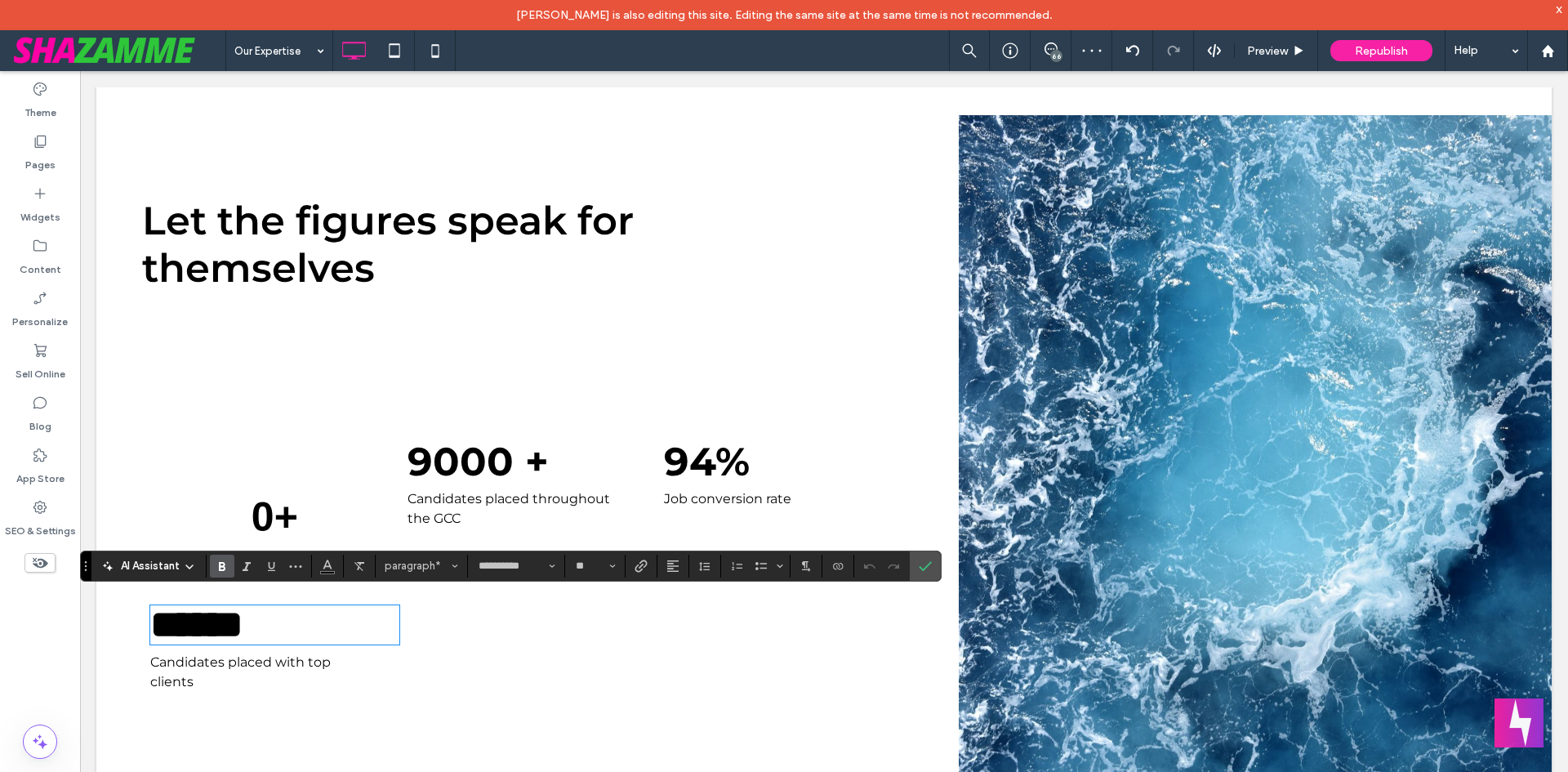
drag, startPoint x: 616, startPoint y: 620, endPoint x: 596, endPoint y: 615, distance: 20.6
click at [616, 621] on div "9000 + Candidates placed throughout the GCC Click To Paste" at bounding box center [528, 564] width 257 height 258
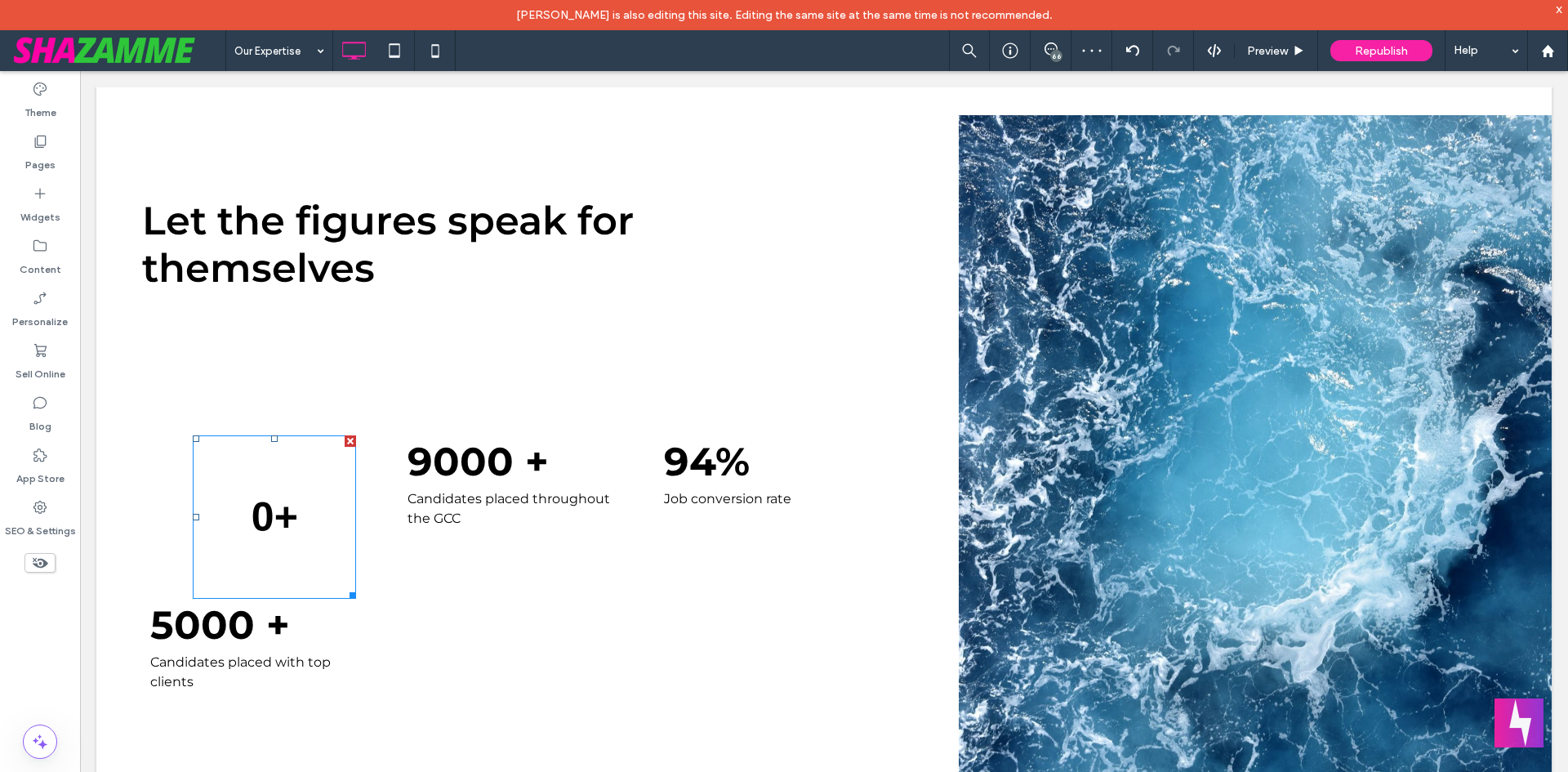
click at [280, 472] on span at bounding box center [274, 517] width 163 height 163
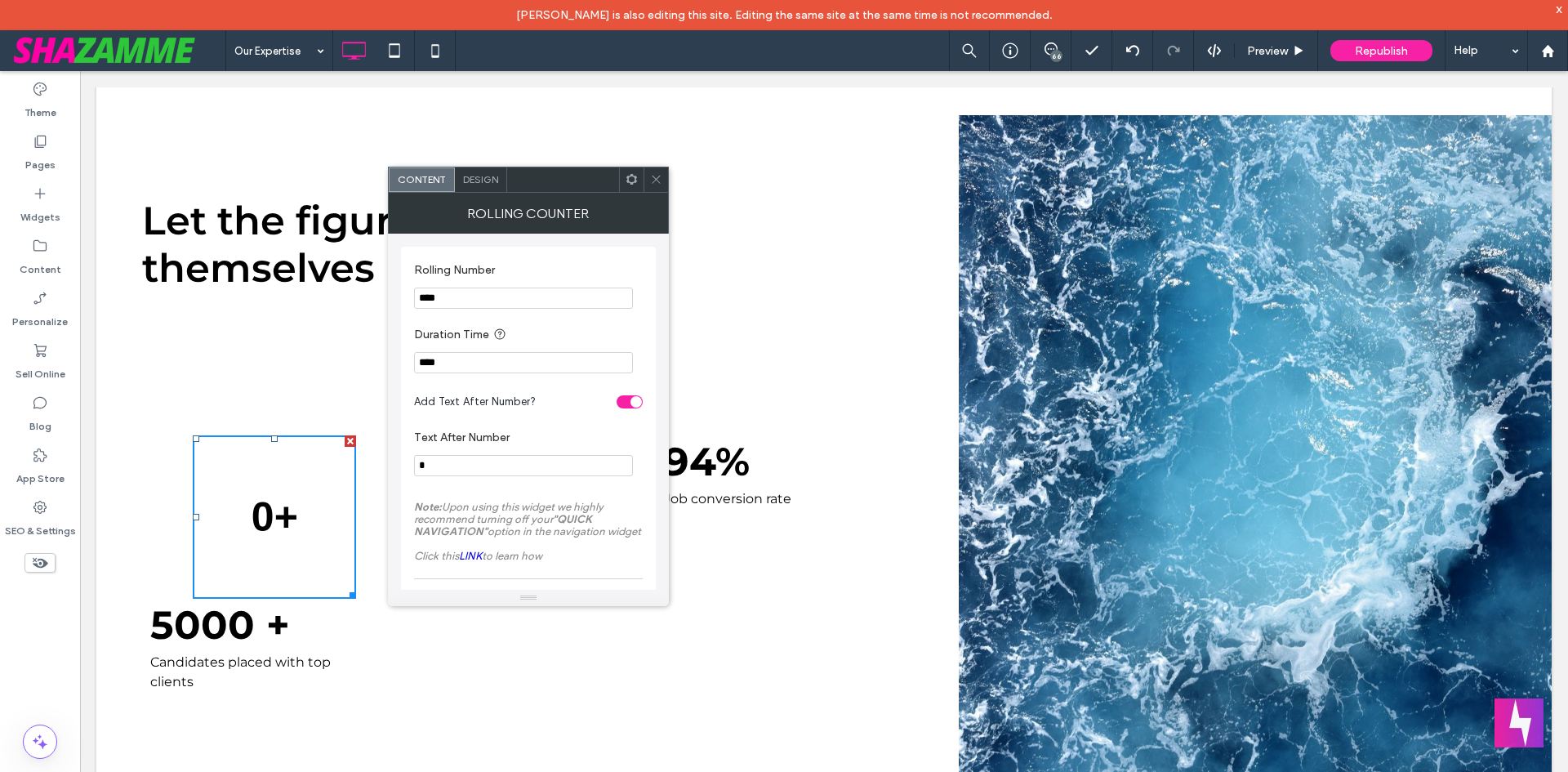
click at [480, 181] on span "Design" at bounding box center [480, 179] width 35 height 12
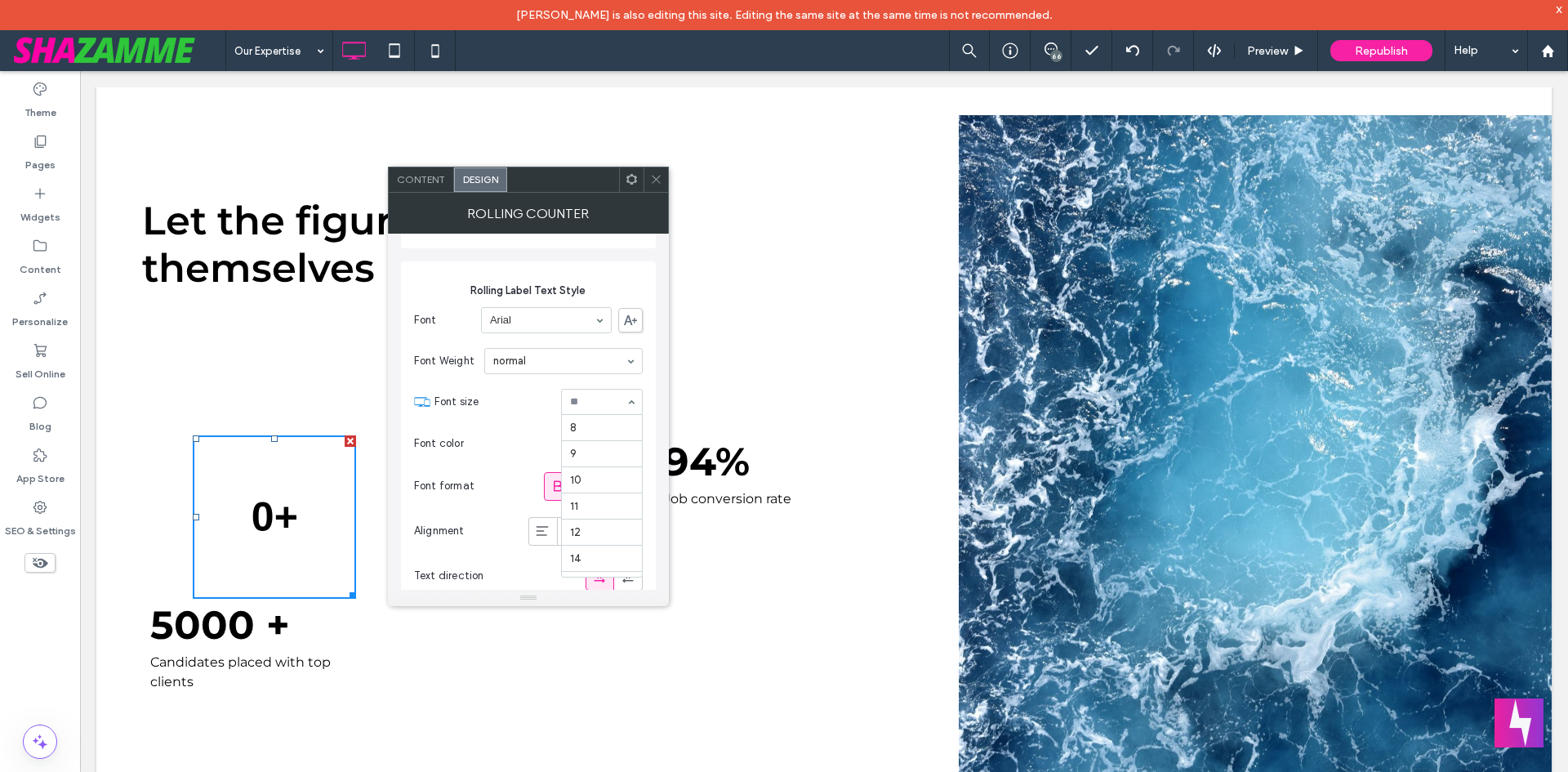
scroll to position [282, 0]
click at [458, 367] on span "Font Weight" at bounding box center [445, 360] width 61 height 16
click at [248, 618] on strong "5000 +" at bounding box center [220, 624] width 140 height 48
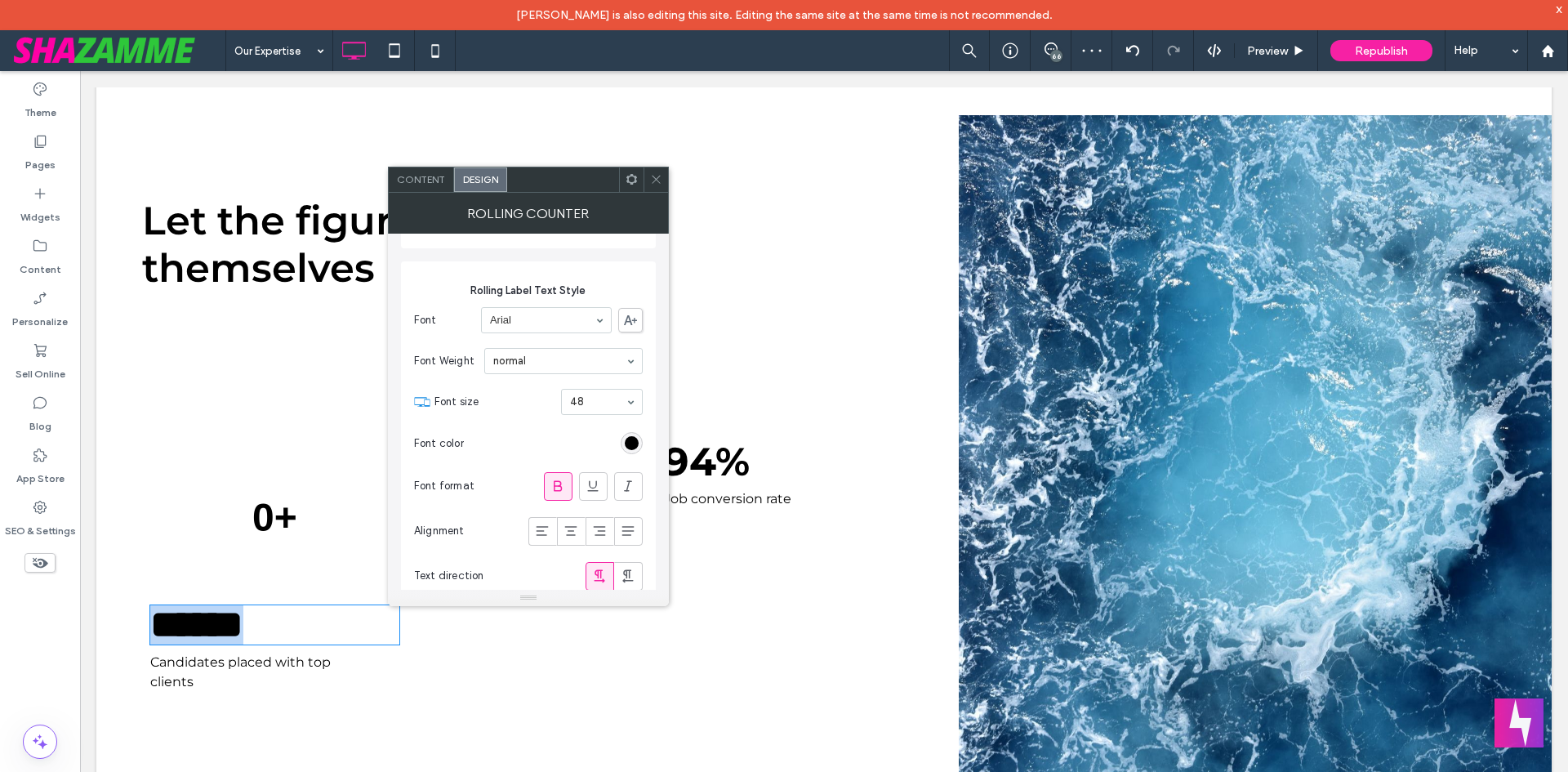
click at [243, 618] on strong "******" at bounding box center [196, 624] width 93 height 38
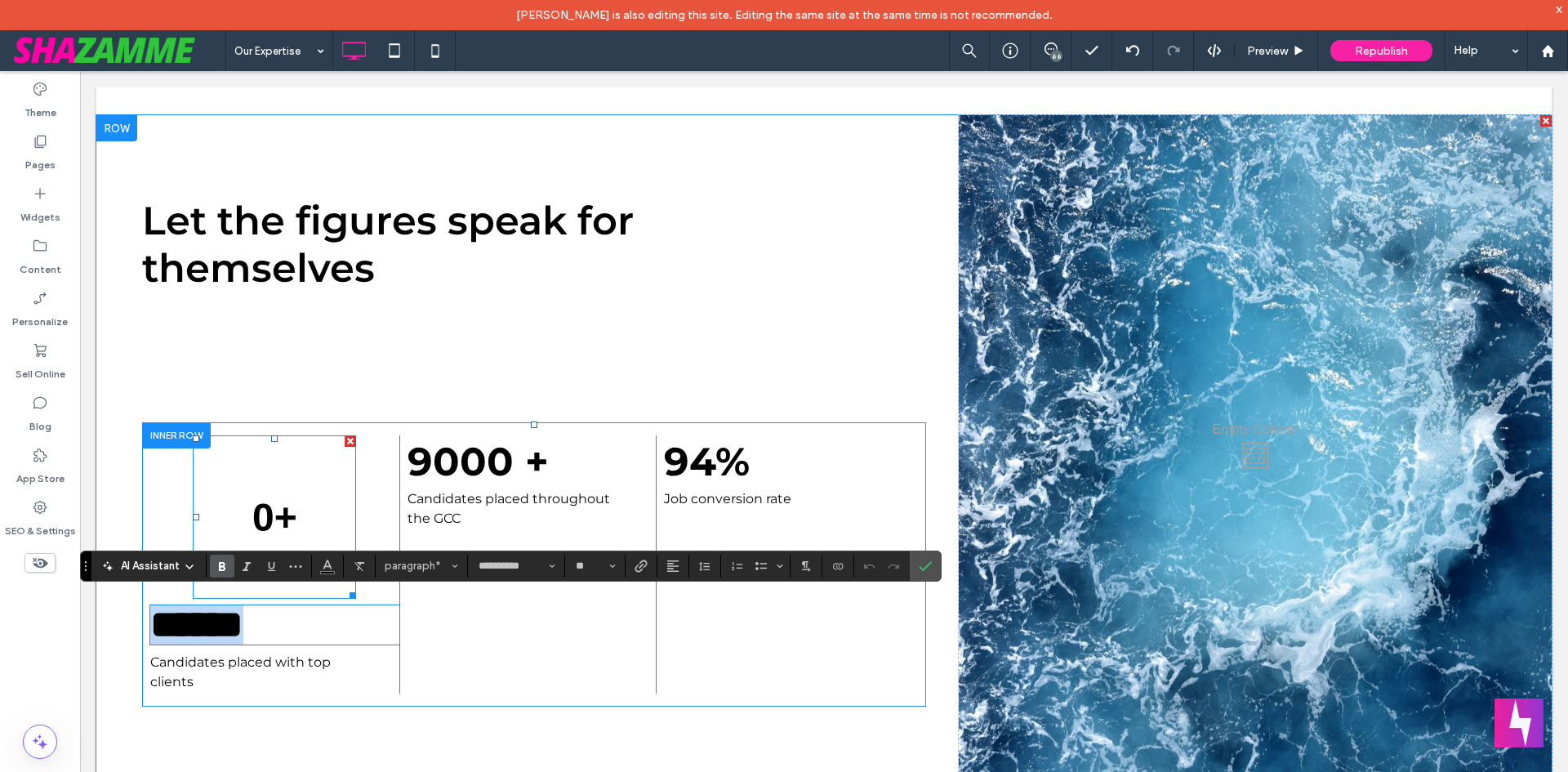
click at [282, 495] on span at bounding box center [274, 517] width 163 height 163
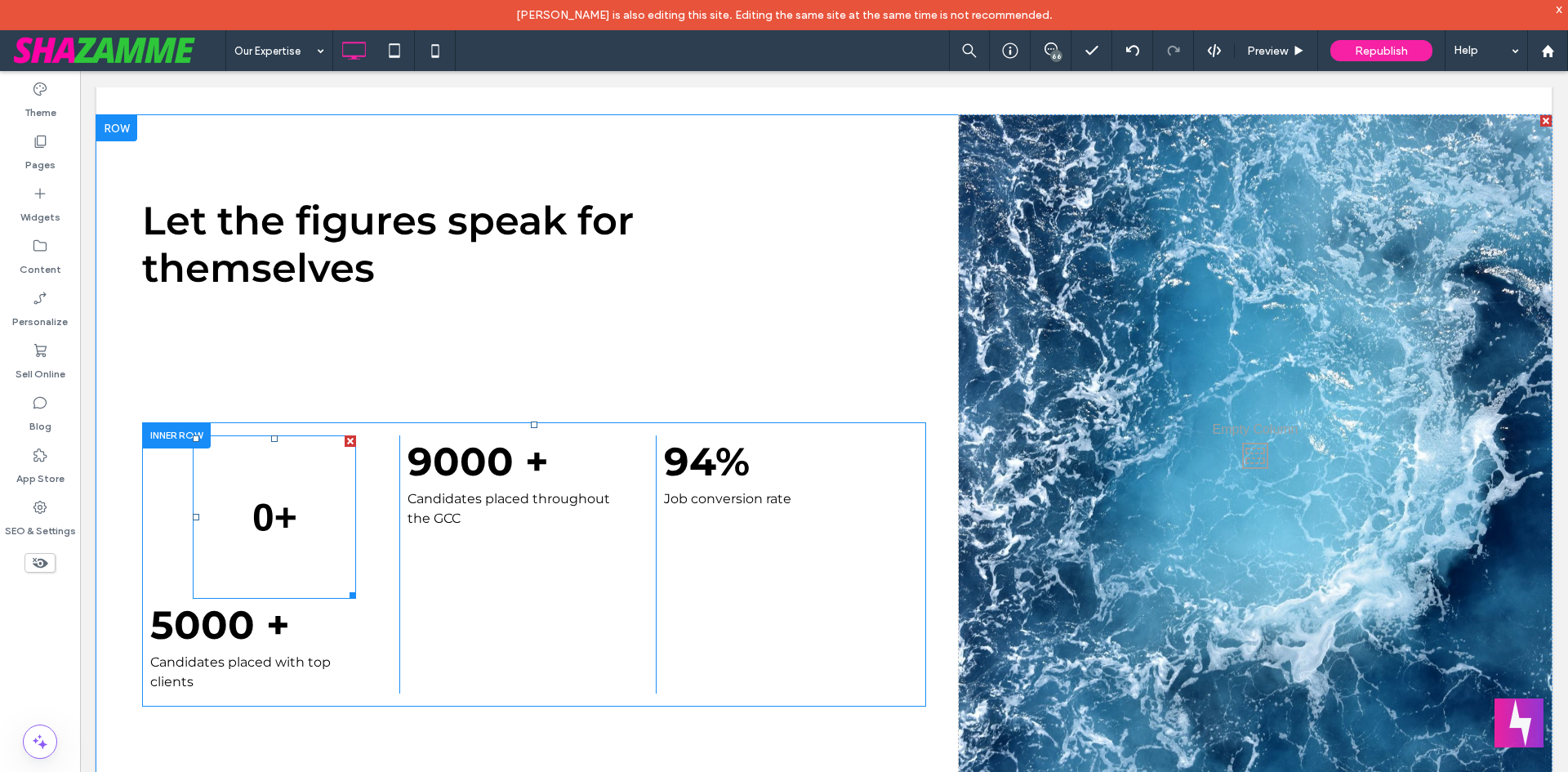
click at [308, 511] on span at bounding box center [274, 517] width 163 height 163
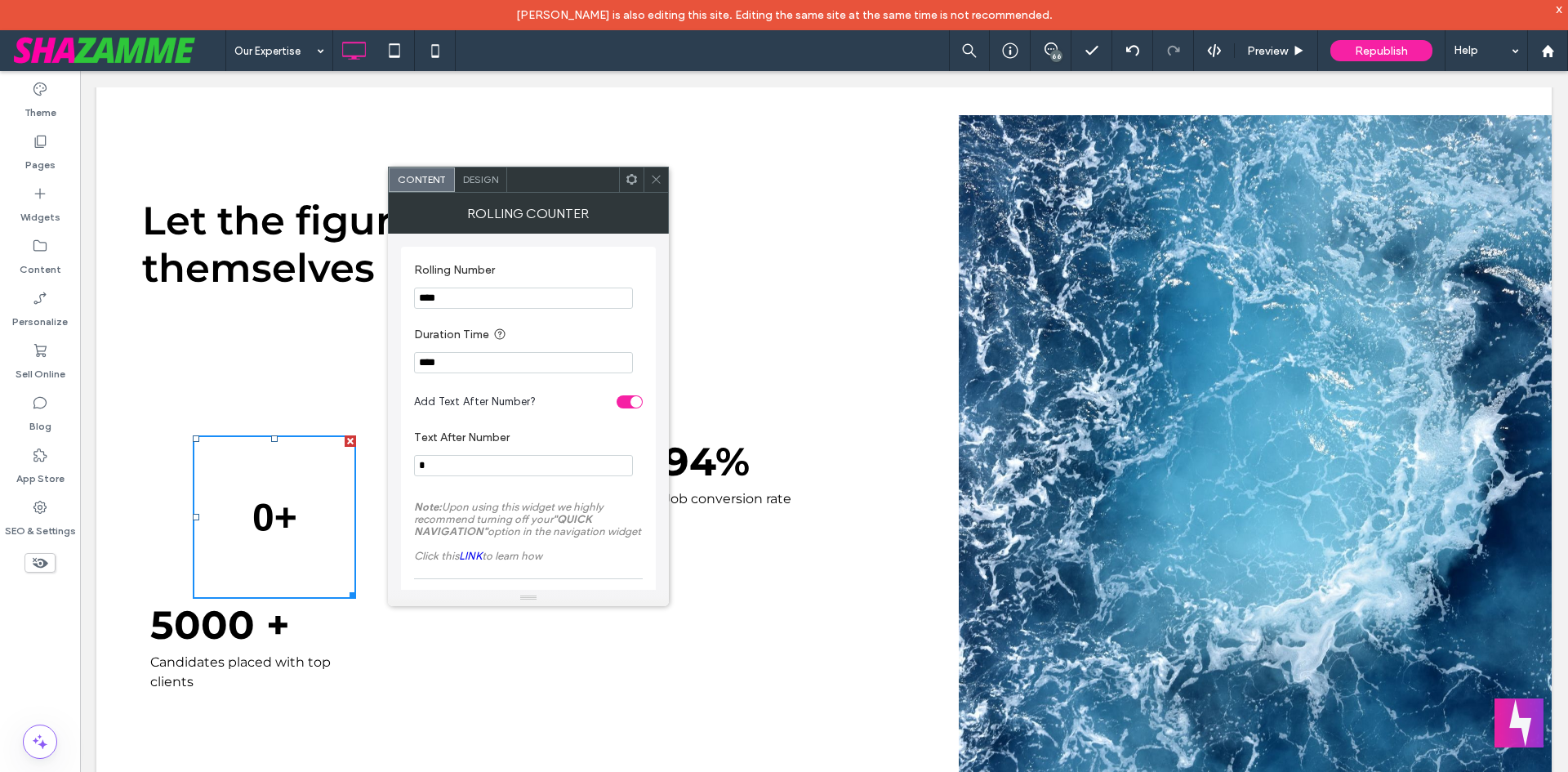
click at [472, 178] on span "Design" at bounding box center [480, 179] width 35 height 12
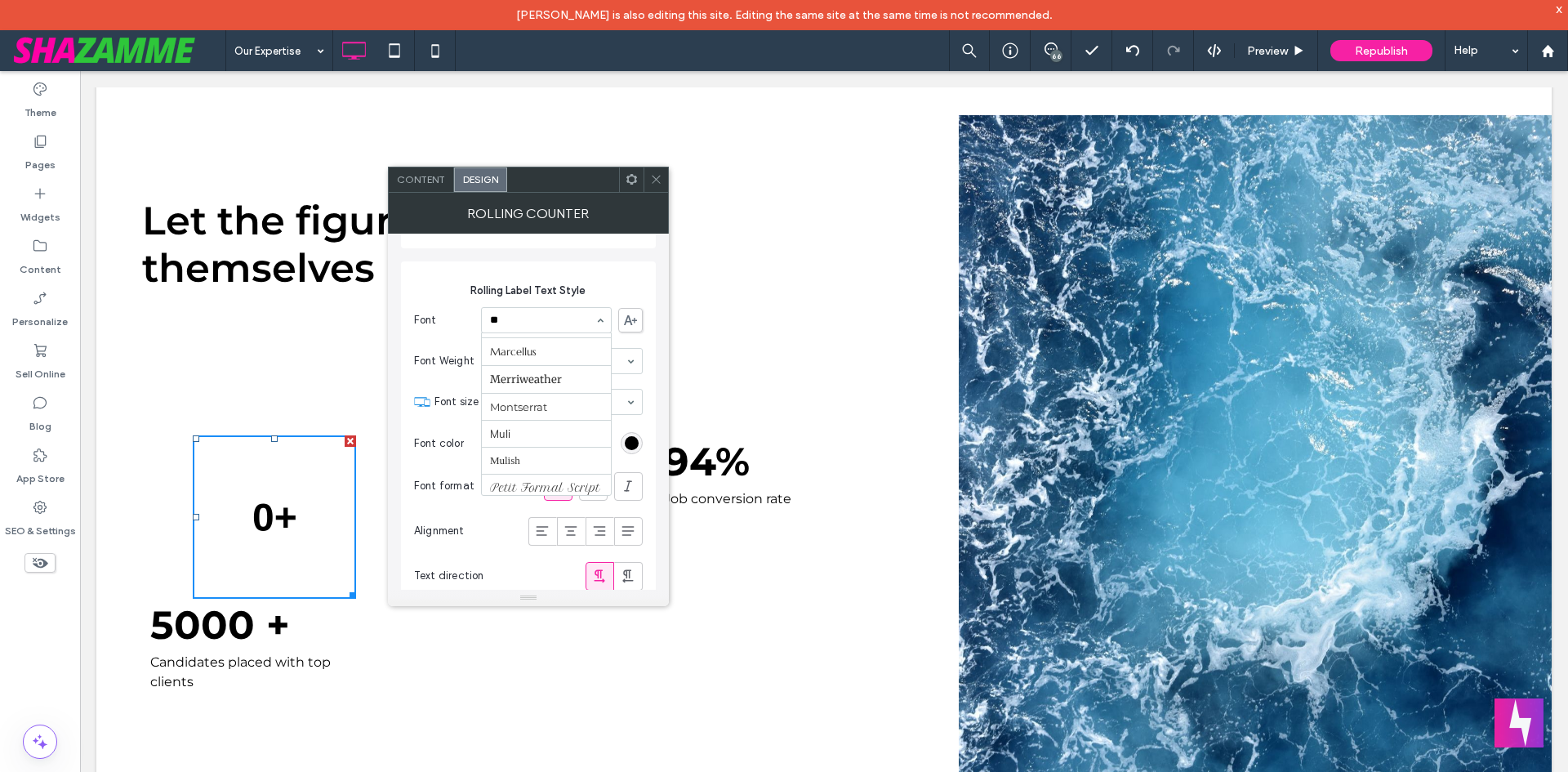
scroll to position [0, 0]
type input "****"
click at [568, 361] on input at bounding box center [559, 360] width 132 height 11
type input "****"
click at [663, 174] on div at bounding box center [656, 180] width 24 height 24
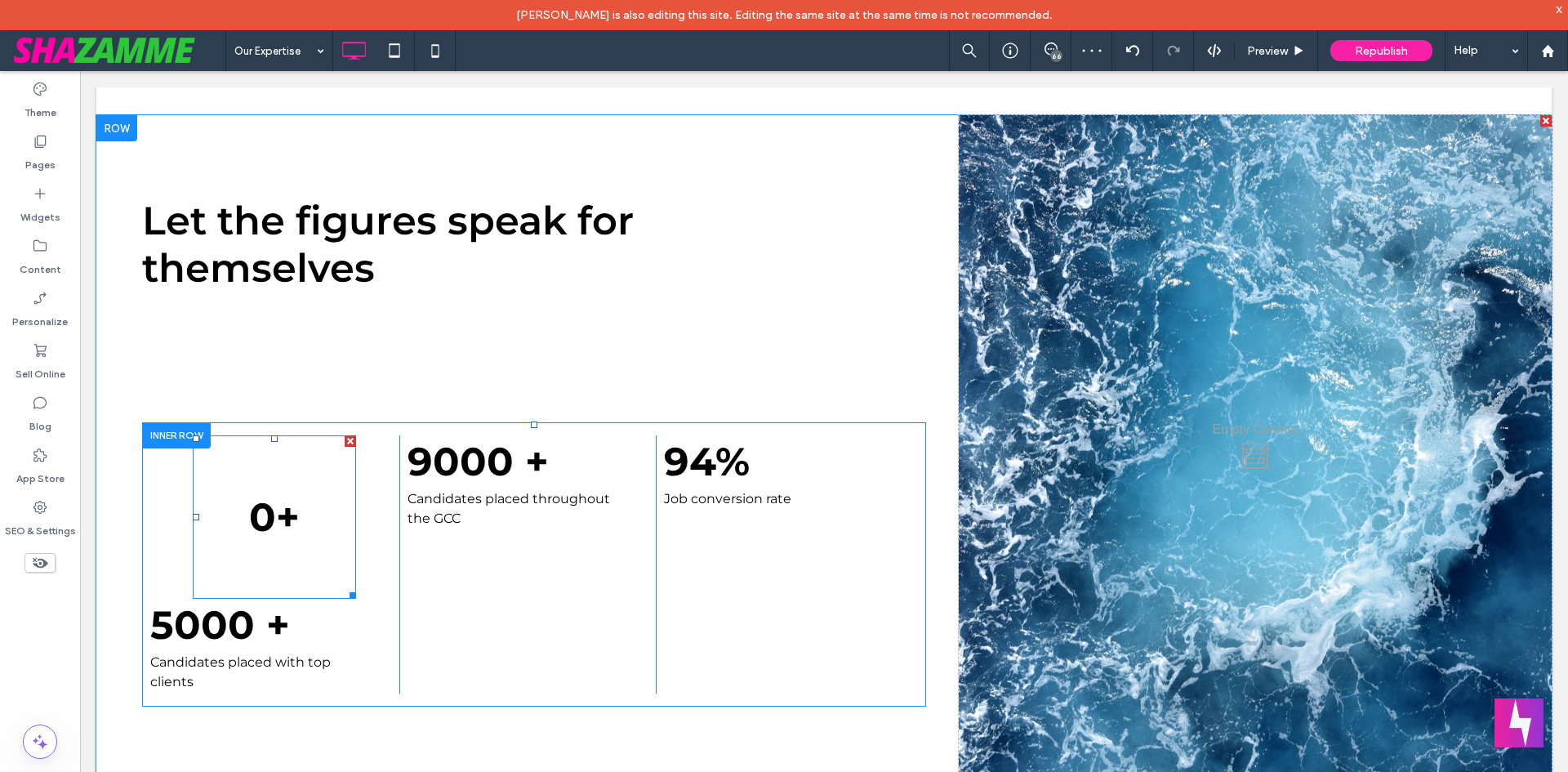
click at [250, 497] on span at bounding box center [274, 517] width 163 height 163
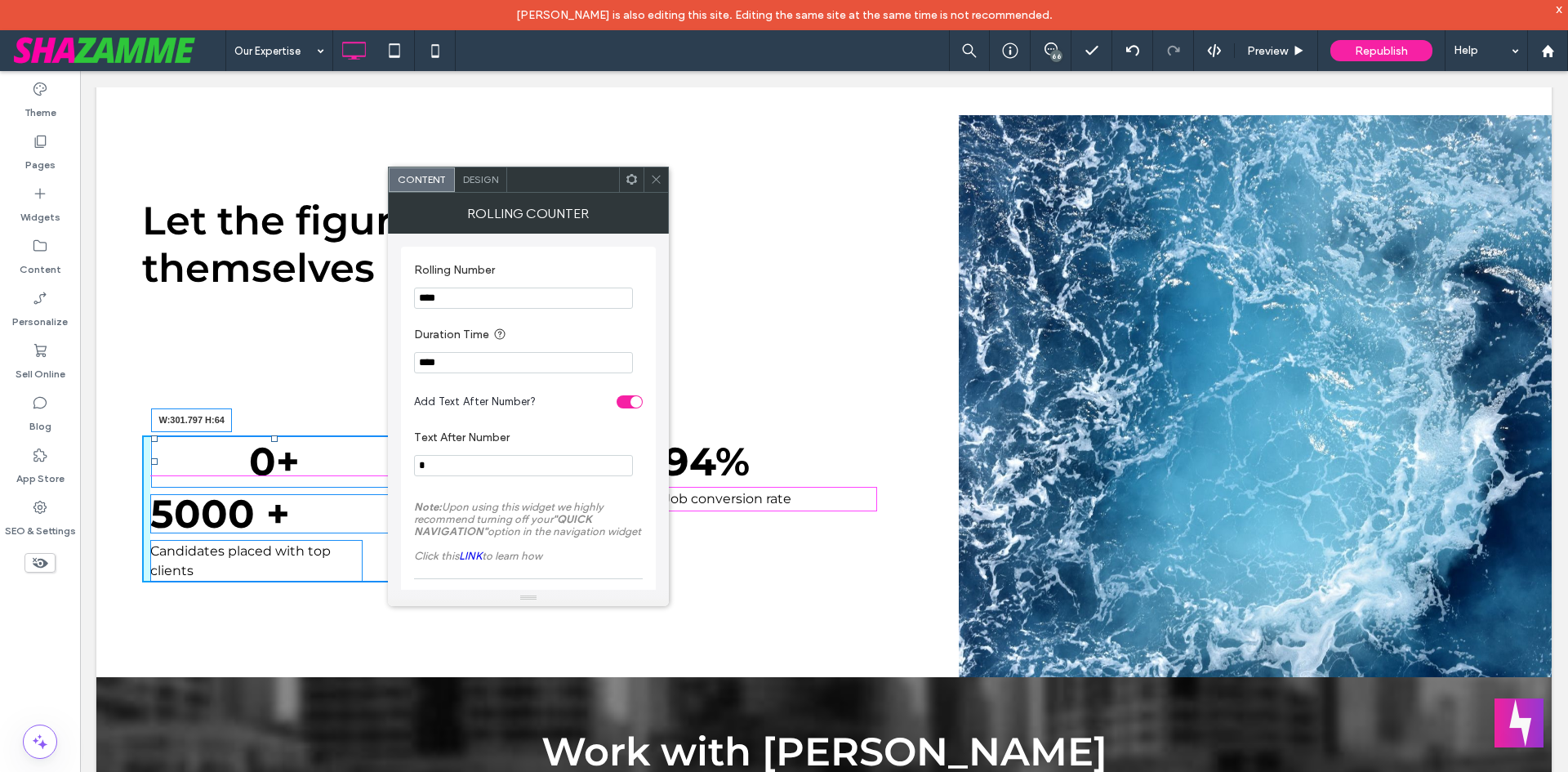
drag, startPoint x: 350, startPoint y: 584, endPoint x: 484, endPoint y: 547, distance: 139.0
click at [404, 476] on div "0 + W:301.797 H:64 5000 + Candidates placed with top clients Click To Paste 900…" at bounding box center [528, 508] width 771 height 147
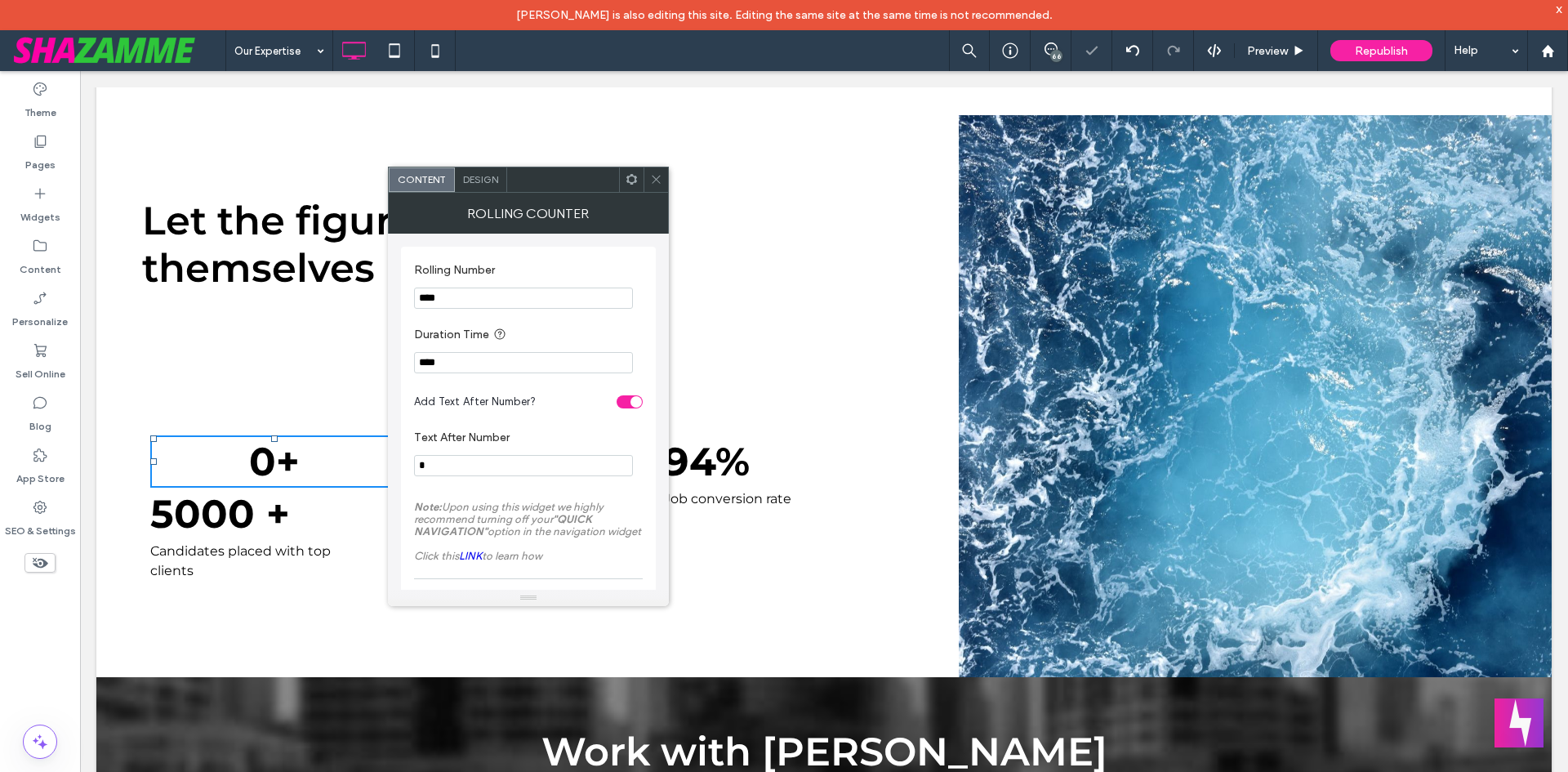
click at [497, 174] on span "Design" at bounding box center [480, 179] width 35 height 12
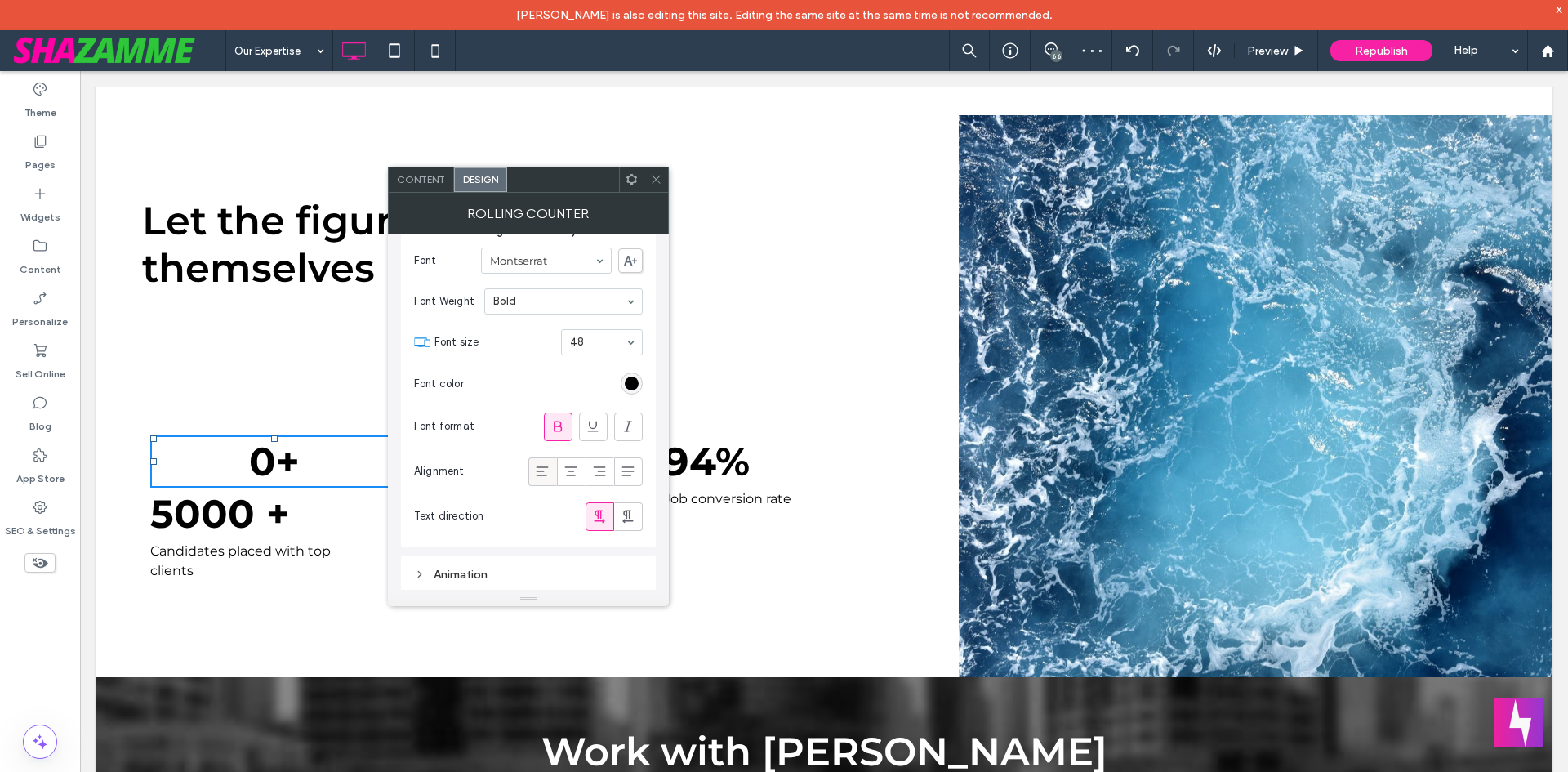
scroll to position [360, 0]
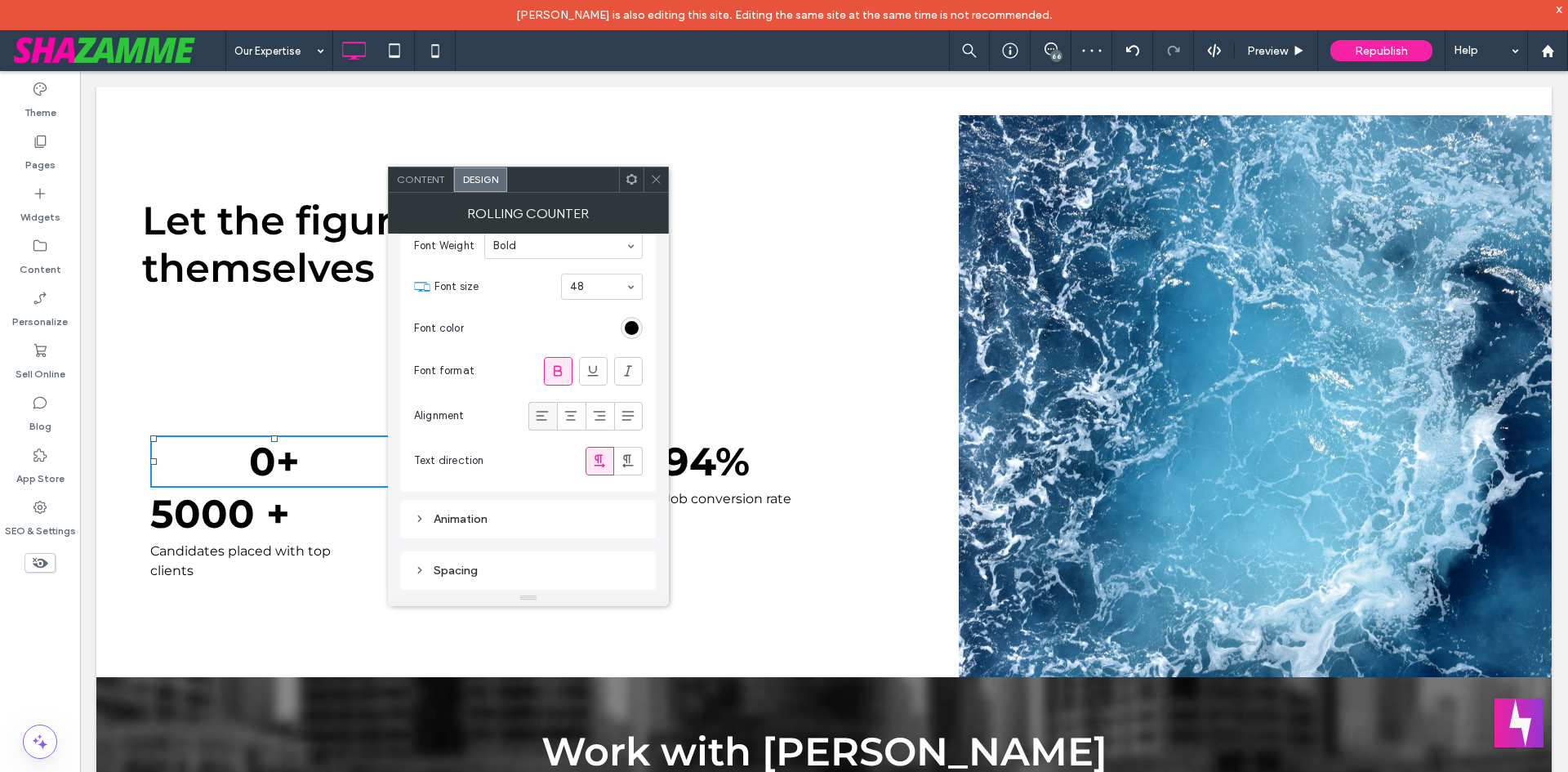
click at [541, 419] on icon at bounding box center [542, 415] width 16 height 16
click at [458, 380] on div "Font format" at bounding box center [528, 372] width 228 height 45
click at [443, 181] on span "Content" at bounding box center [421, 179] width 49 height 12
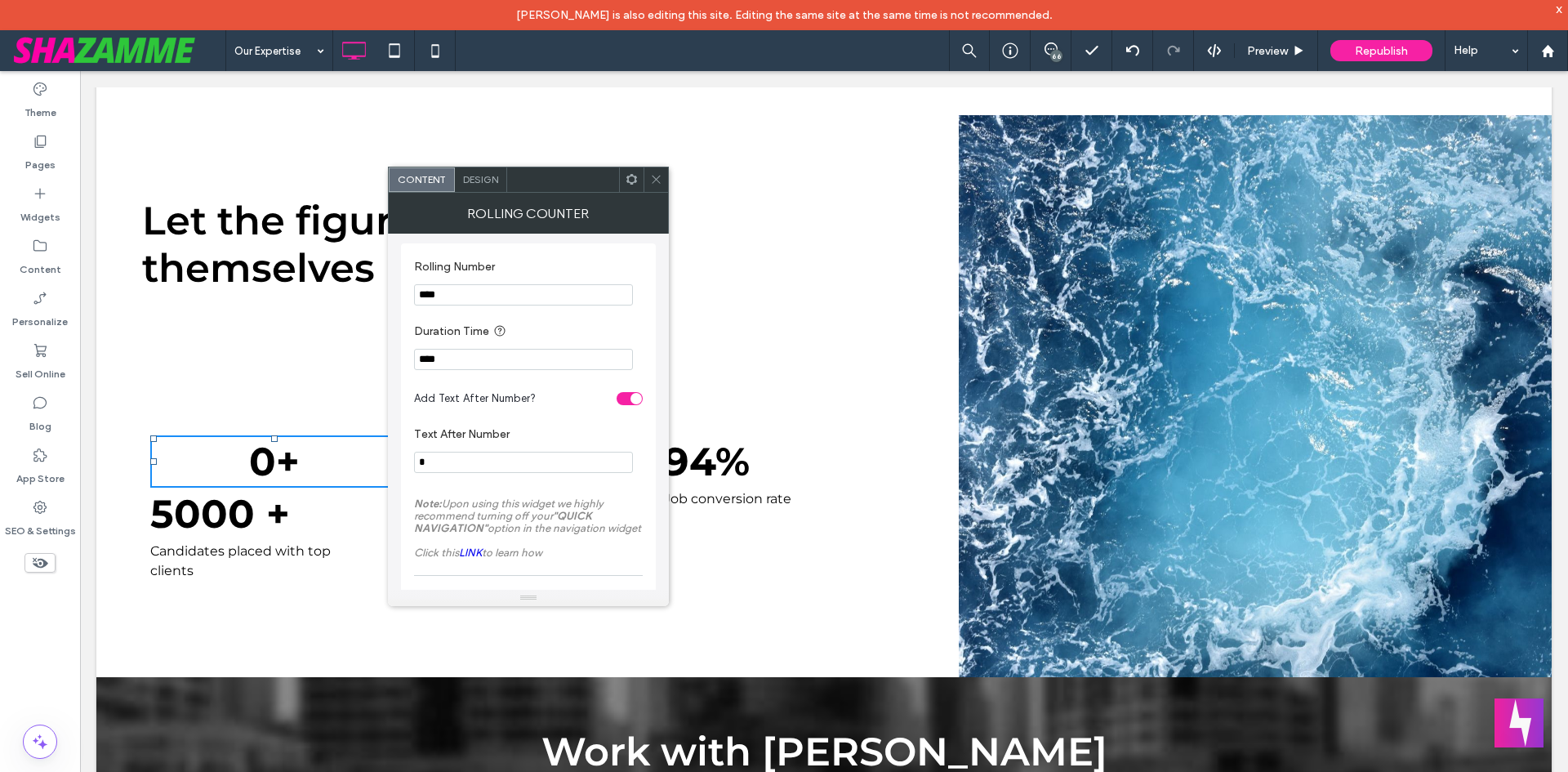
scroll to position [0, 0]
click at [482, 174] on span "Design" at bounding box center [480, 179] width 35 height 12
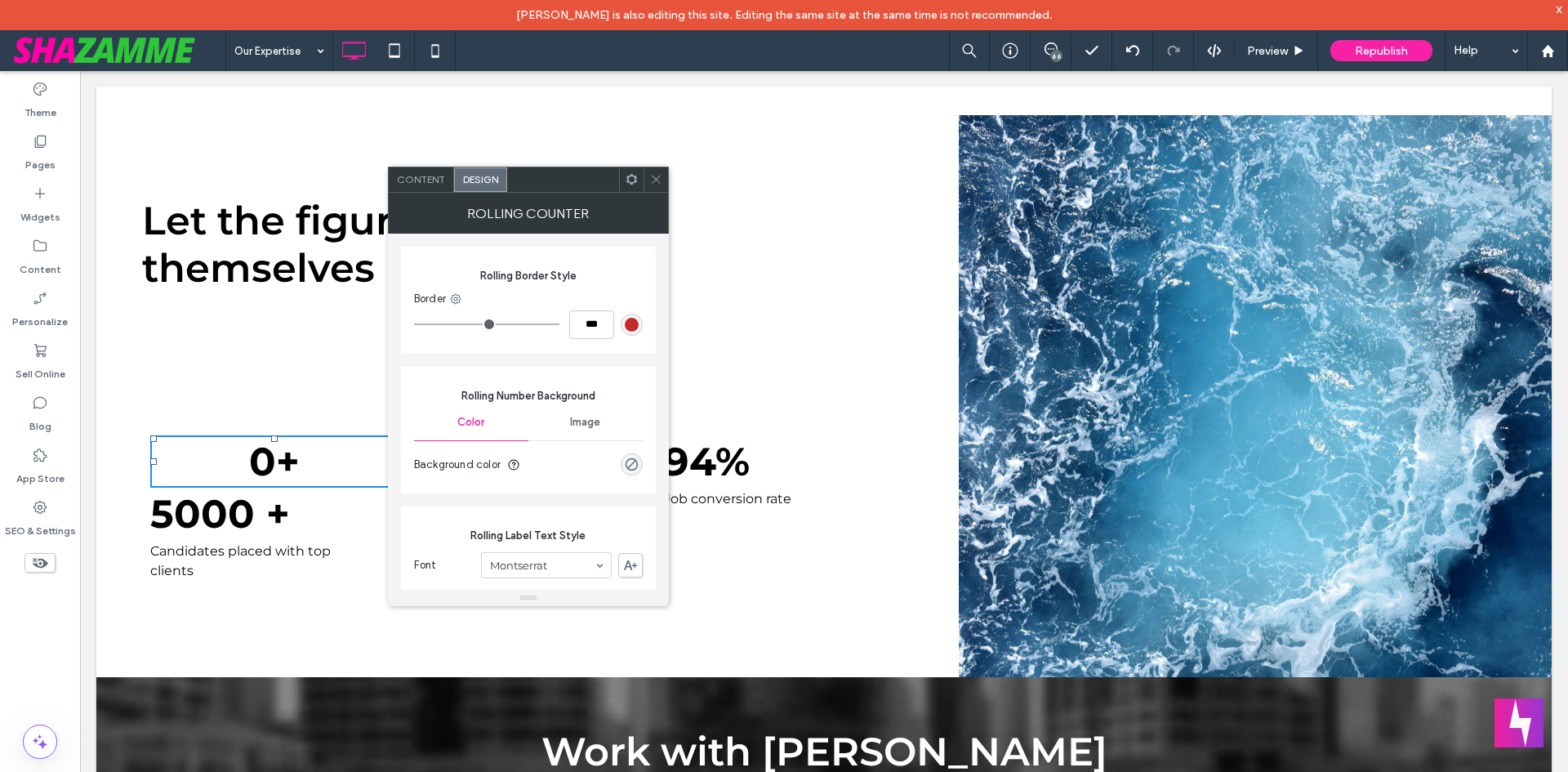
click at [634, 178] on icon at bounding box center [632, 179] width 12 height 12
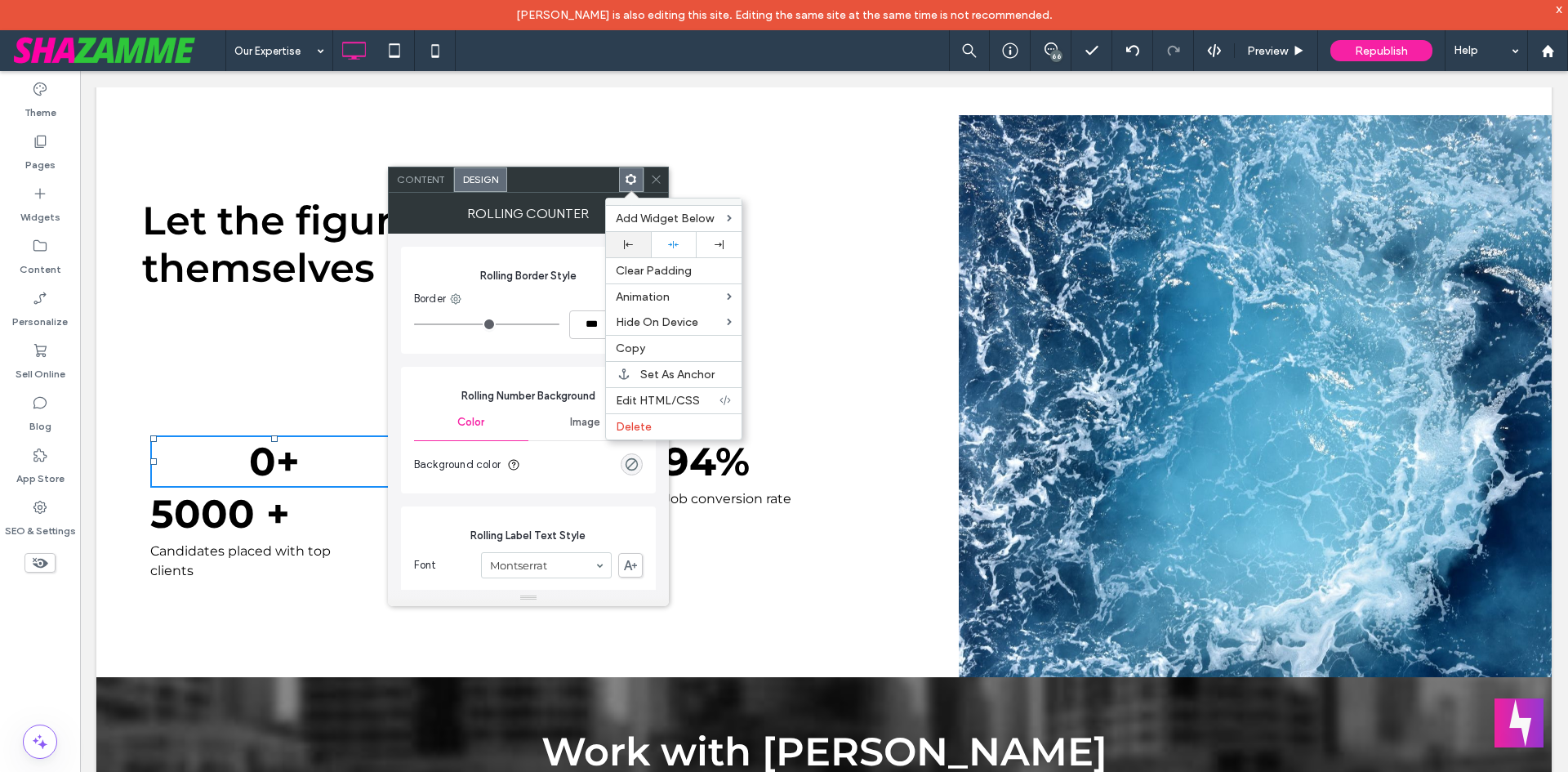
click at [642, 246] on div at bounding box center [628, 245] width 29 height 9
click at [662, 182] on icon at bounding box center [656, 179] width 12 height 12
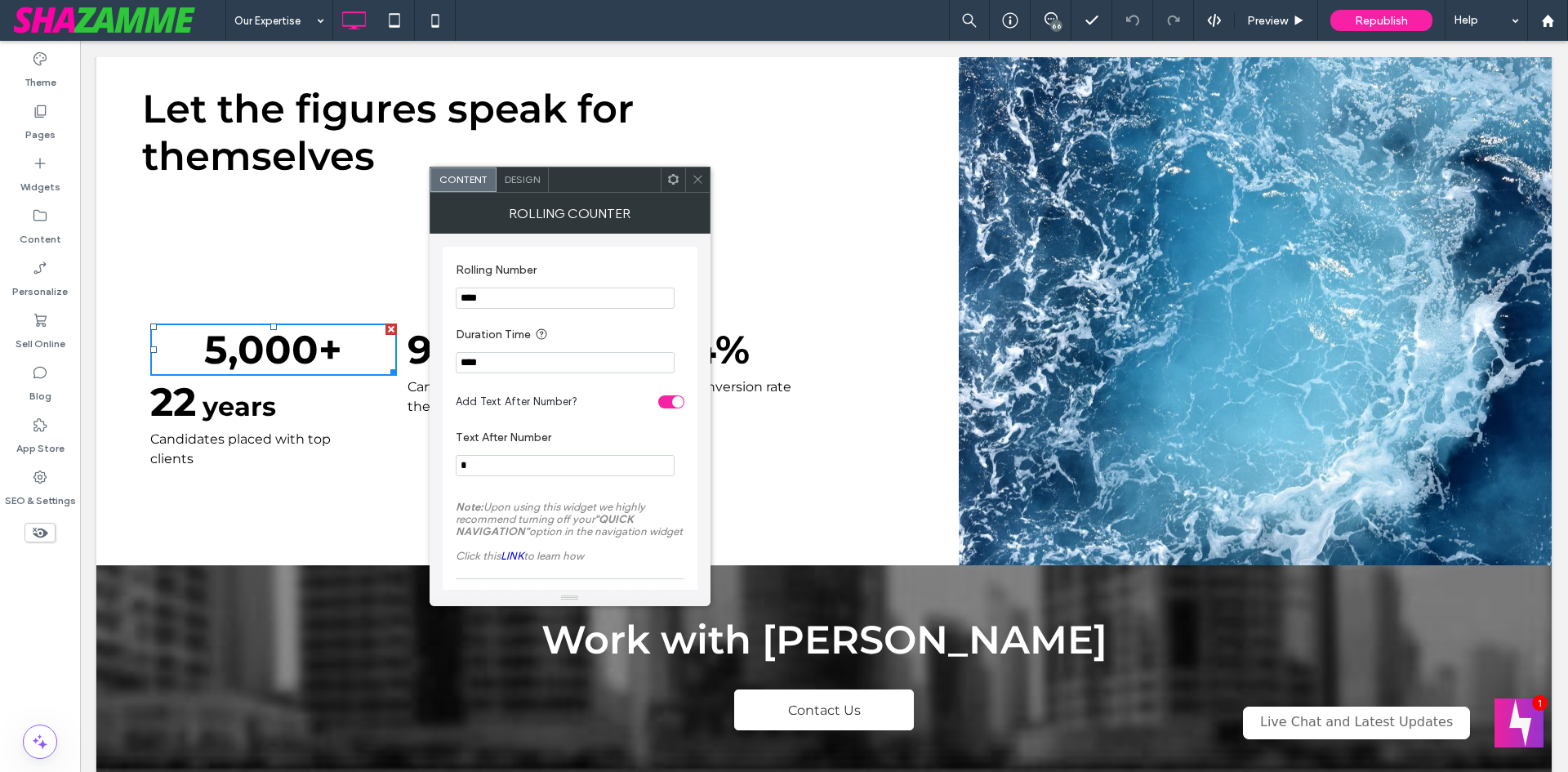
click at [284, 332] on span "5,000" at bounding box center [261, 349] width 115 height 48
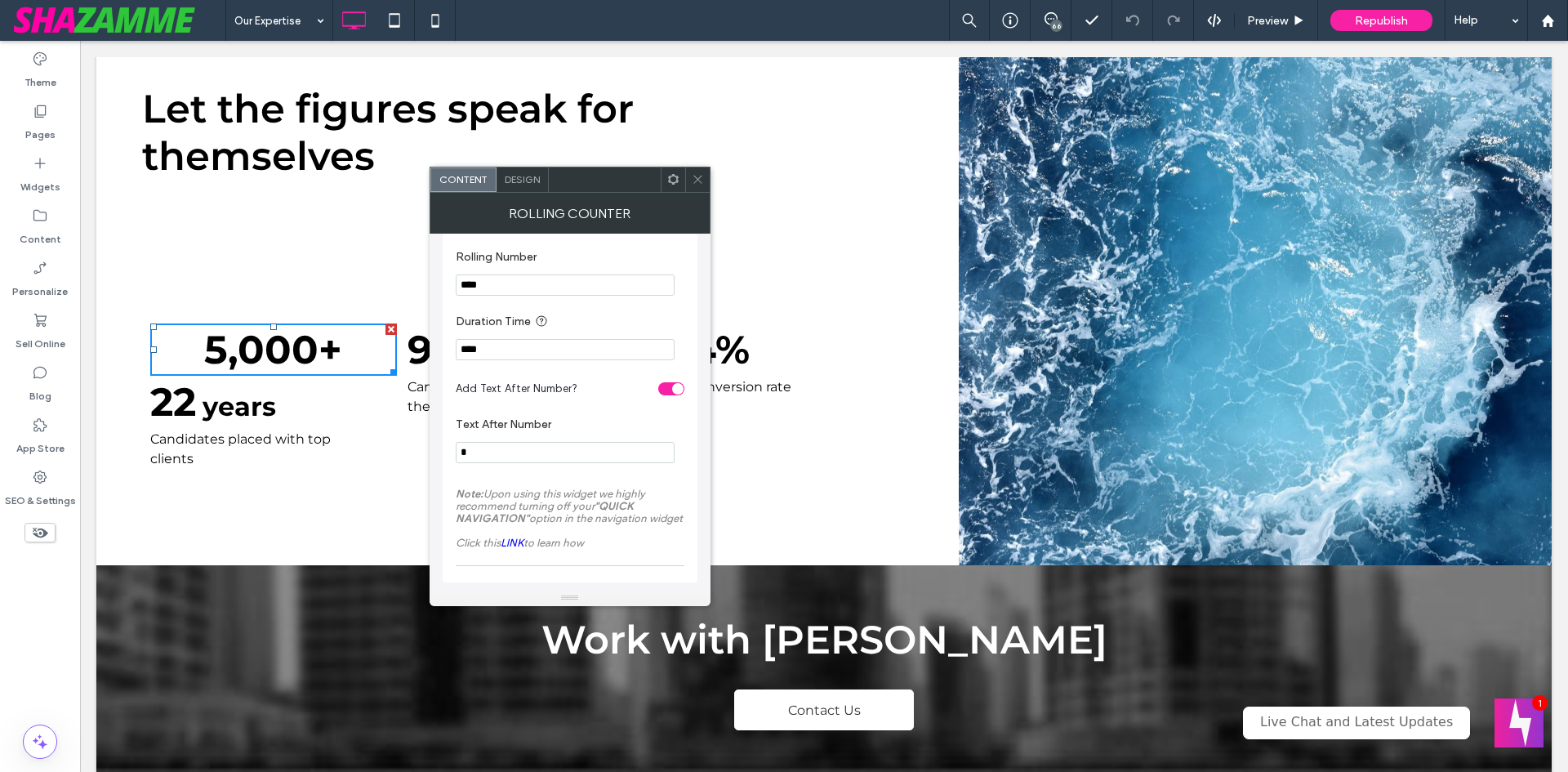
scroll to position [16, 0]
click at [525, 181] on span "Design" at bounding box center [522, 179] width 35 height 12
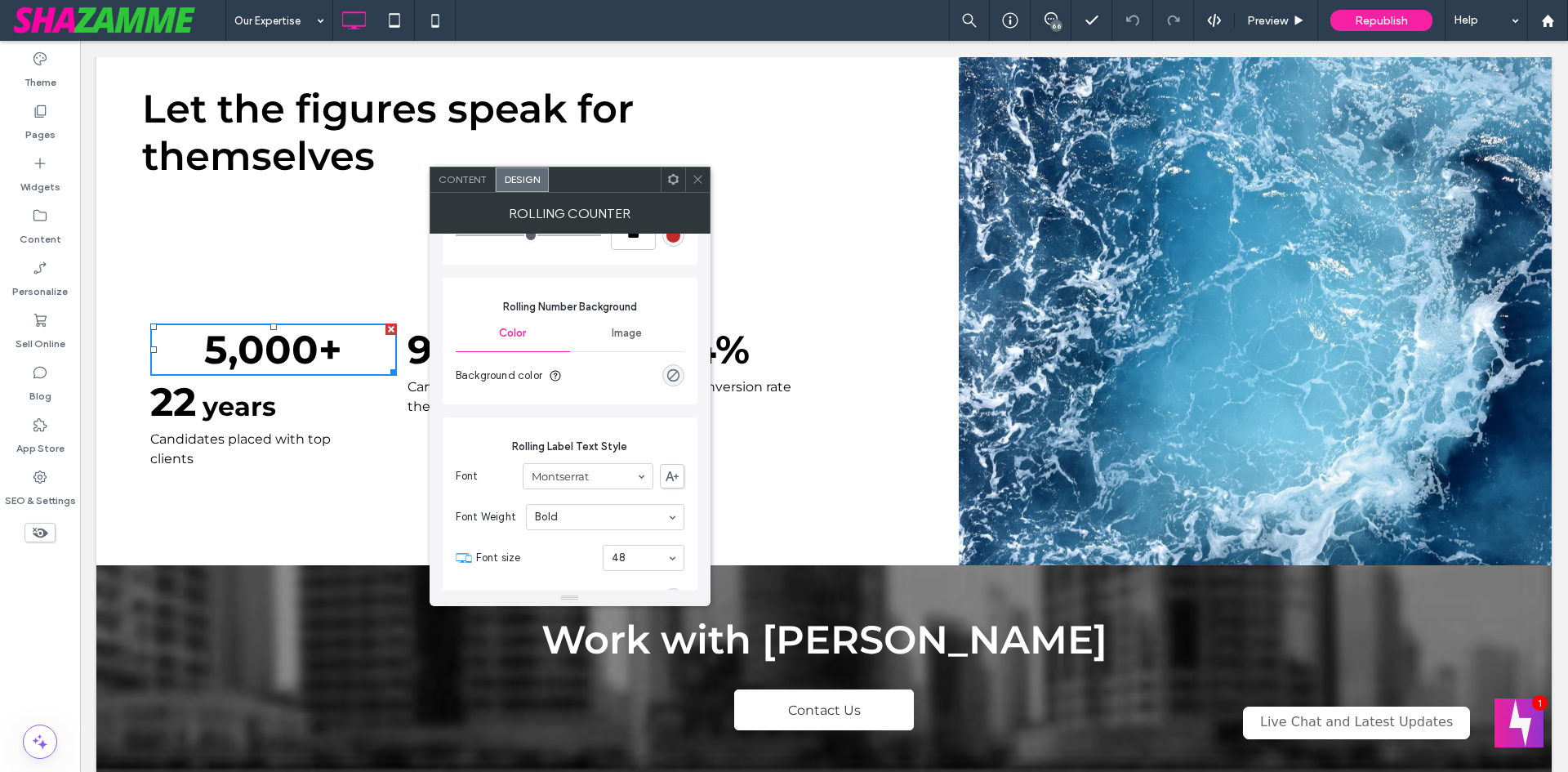
scroll to position [327, 0]
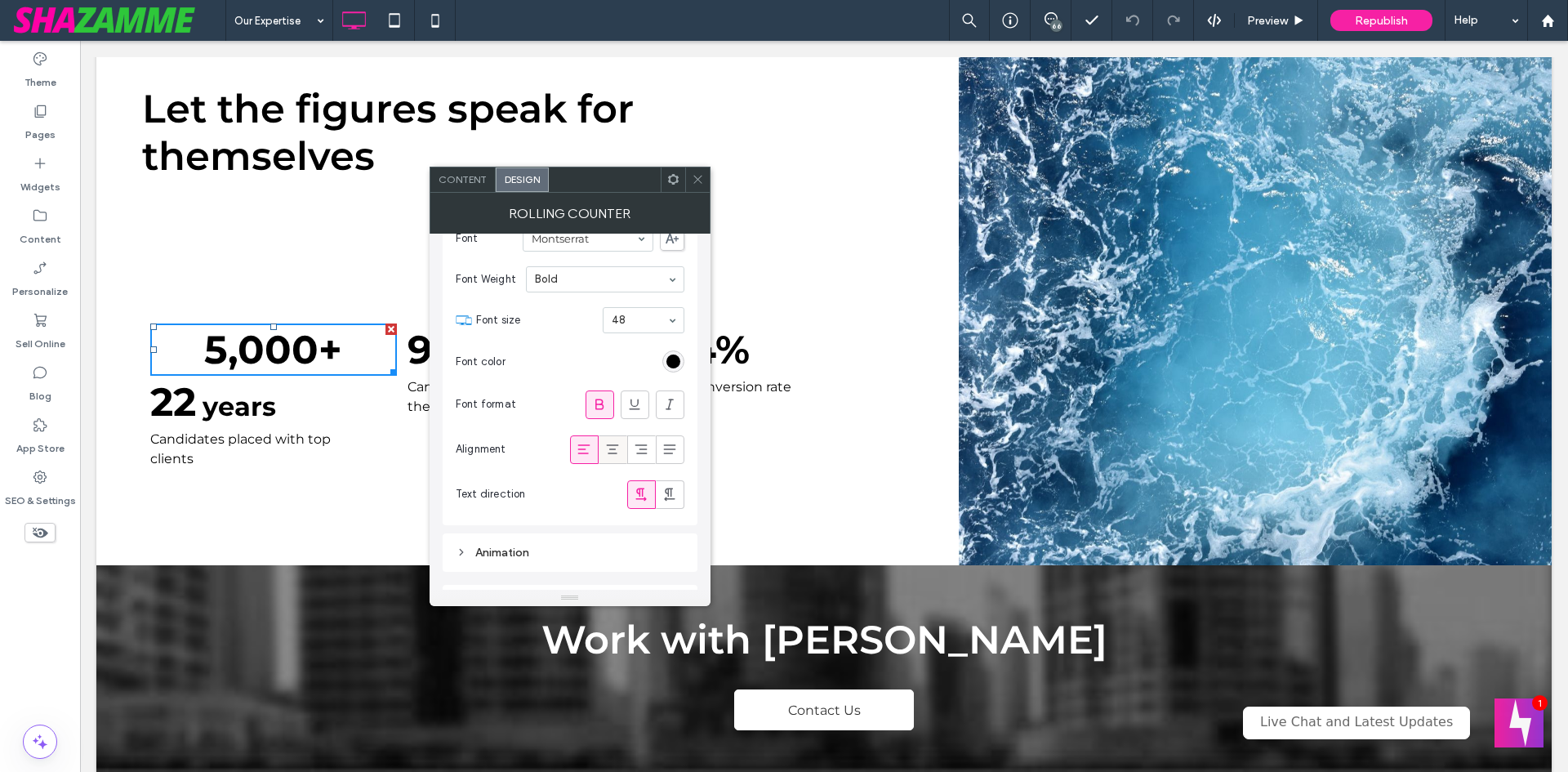
click at [609, 440] on span at bounding box center [612, 449] width 16 height 27
click at [633, 447] on icon at bounding box center [641, 449] width 16 height 16
click at [575, 446] on div at bounding box center [584, 449] width 27 height 27
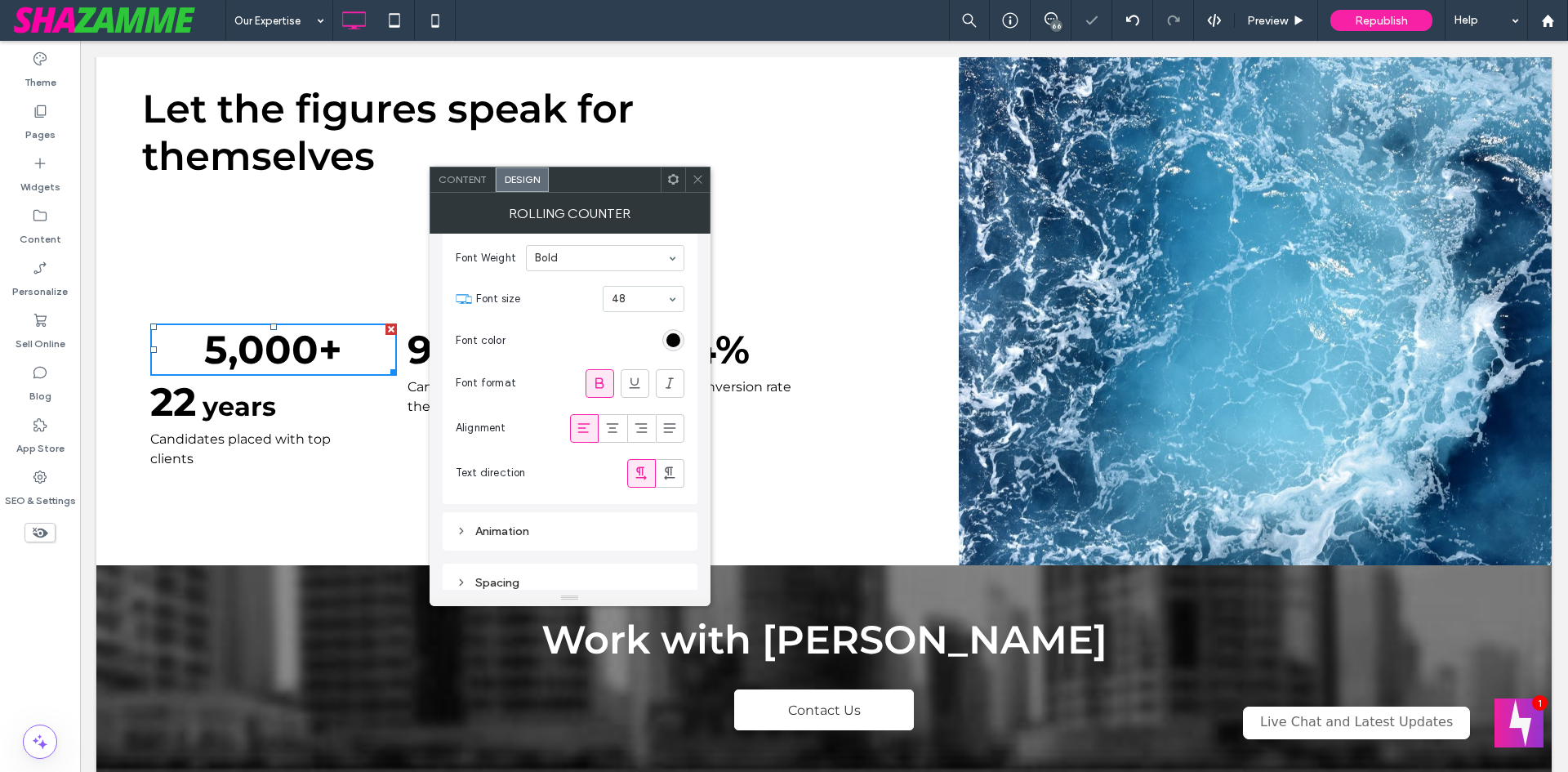
scroll to position [360, 0]
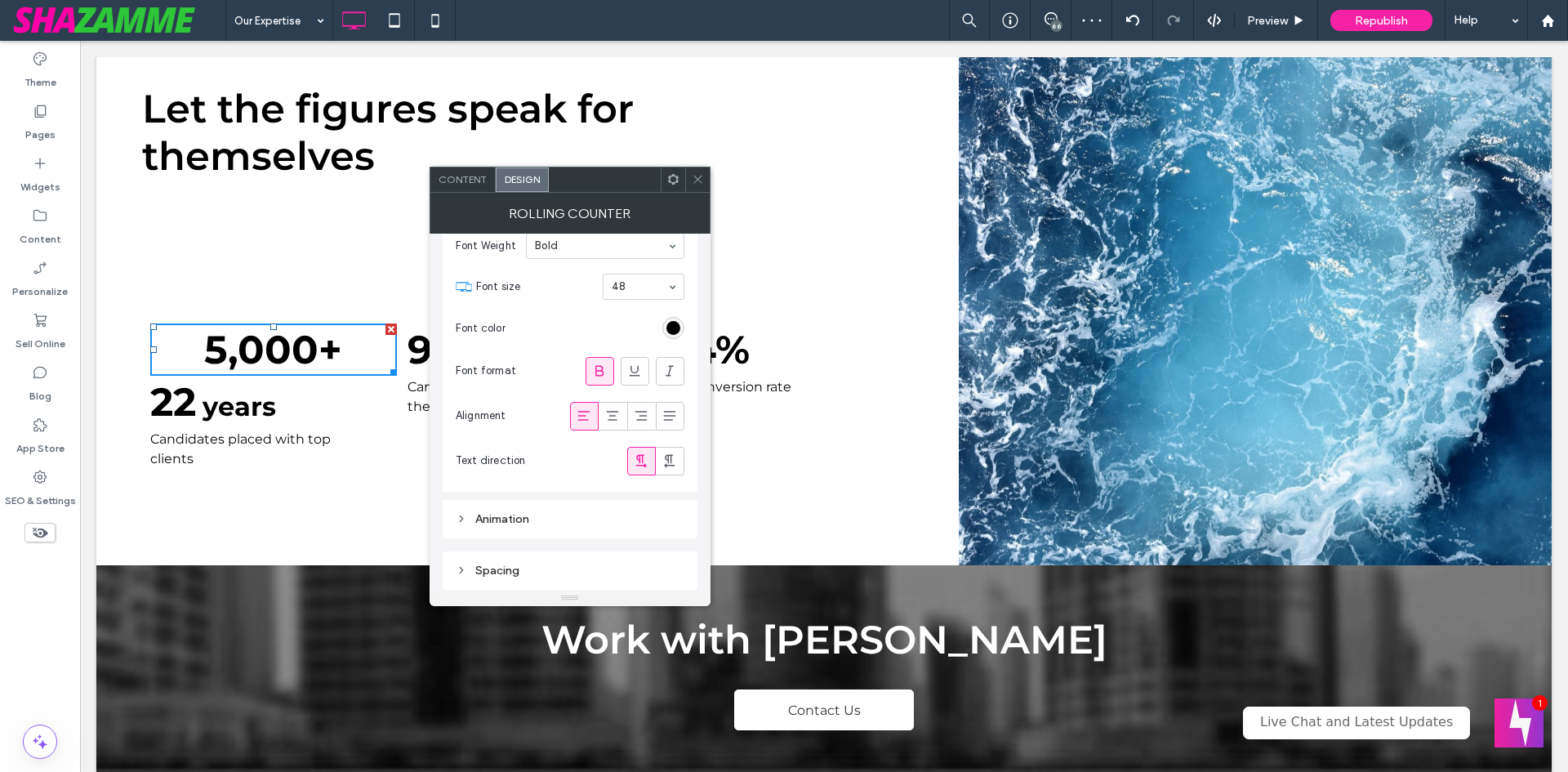
click at [505, 564] on div "Spacing" at bounding box center [570, 571] width 228 height 14
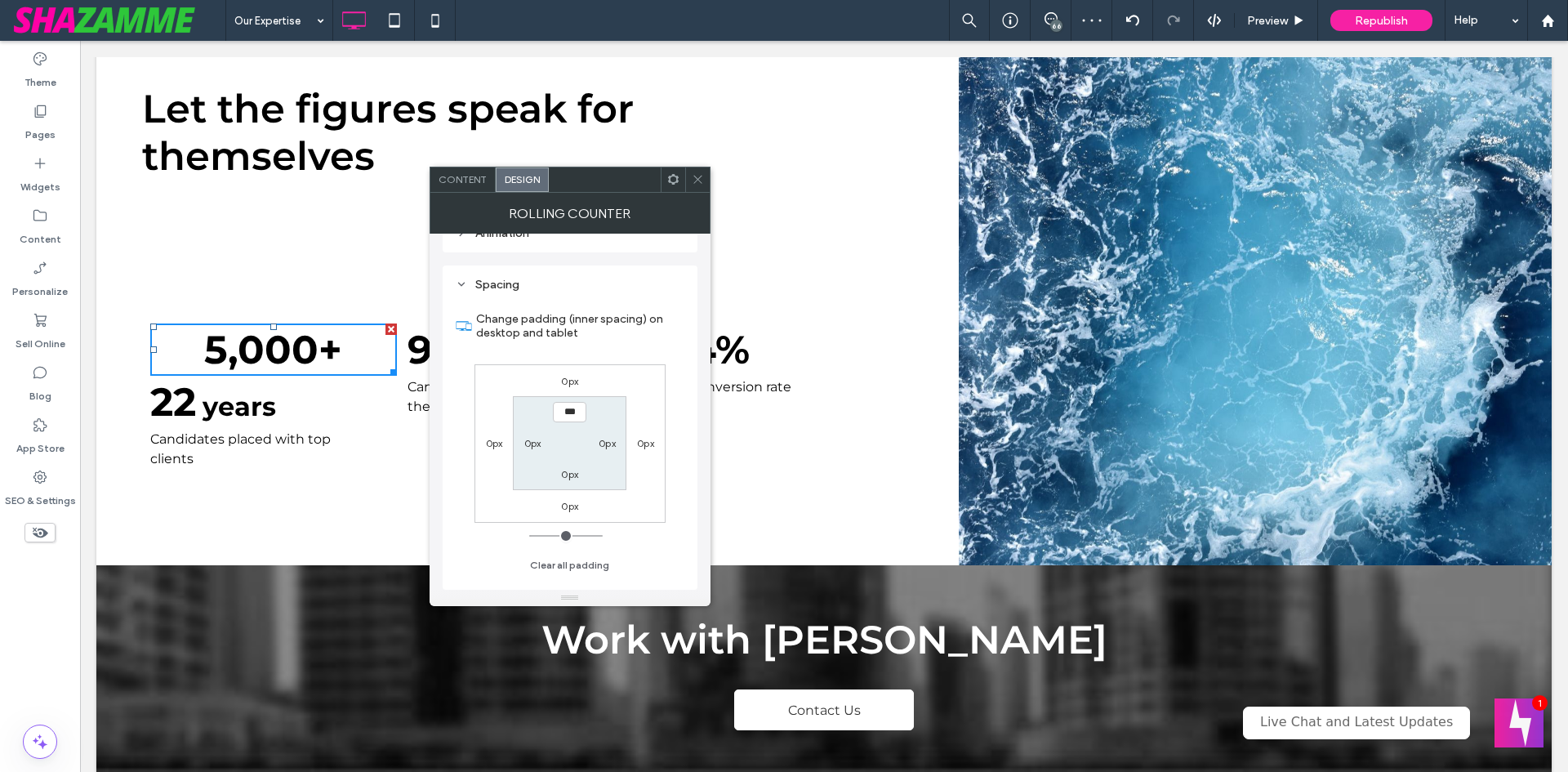
scroll to position [564, 0]
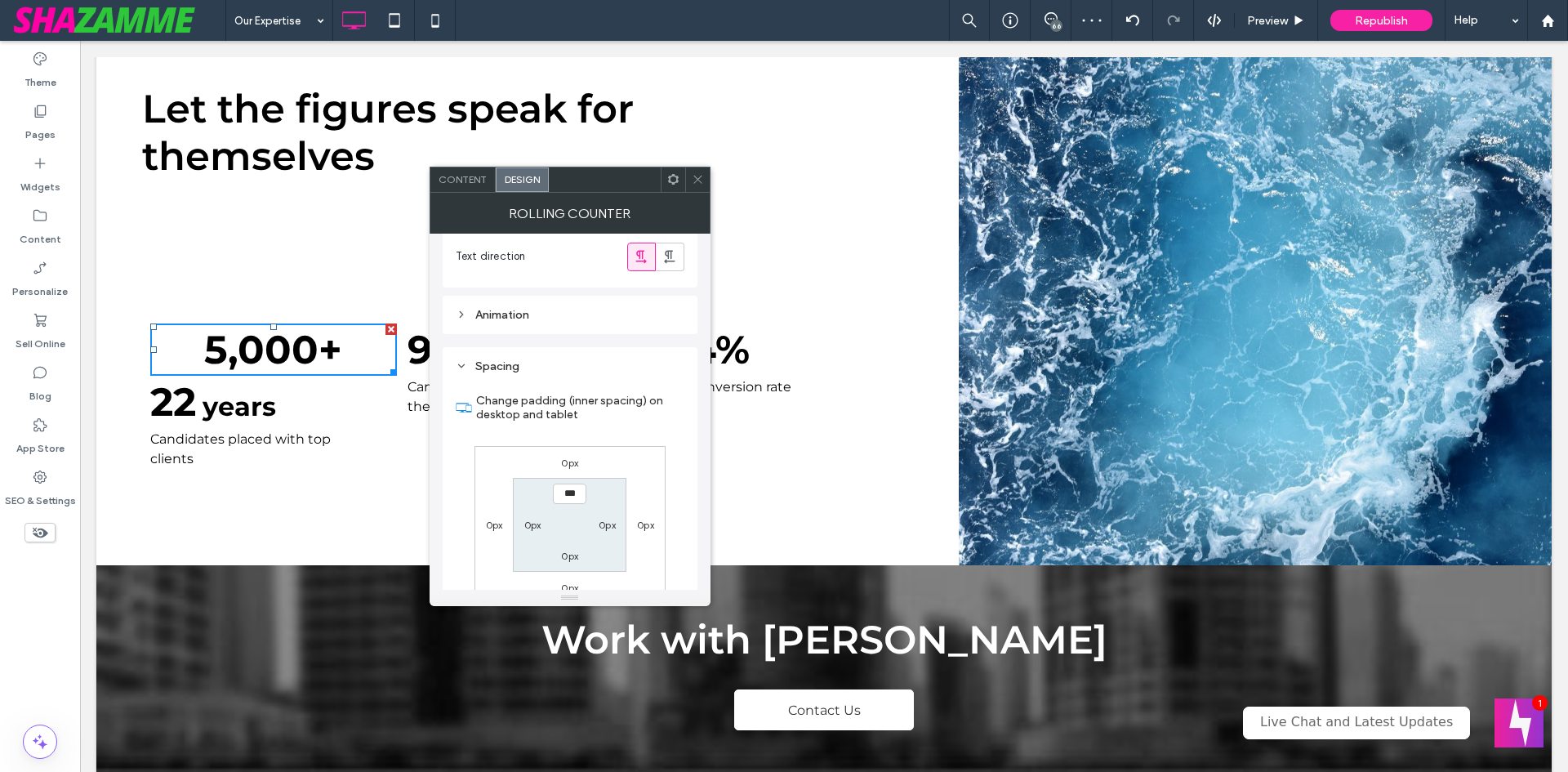
click at [497, 314] on div "Animation" at bounding box center [570, 315] width 228 height 14
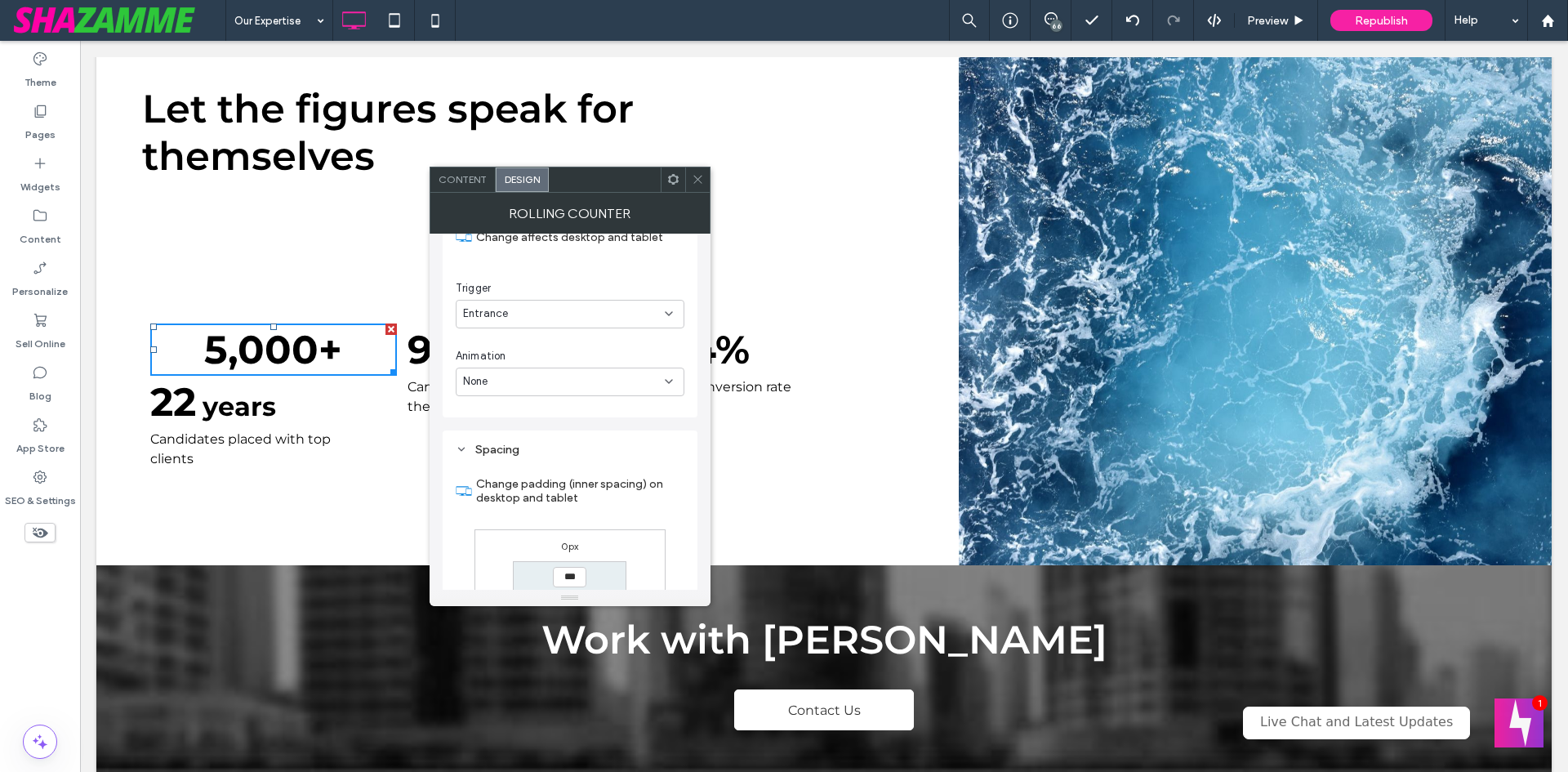
scroll to position [728, 0]
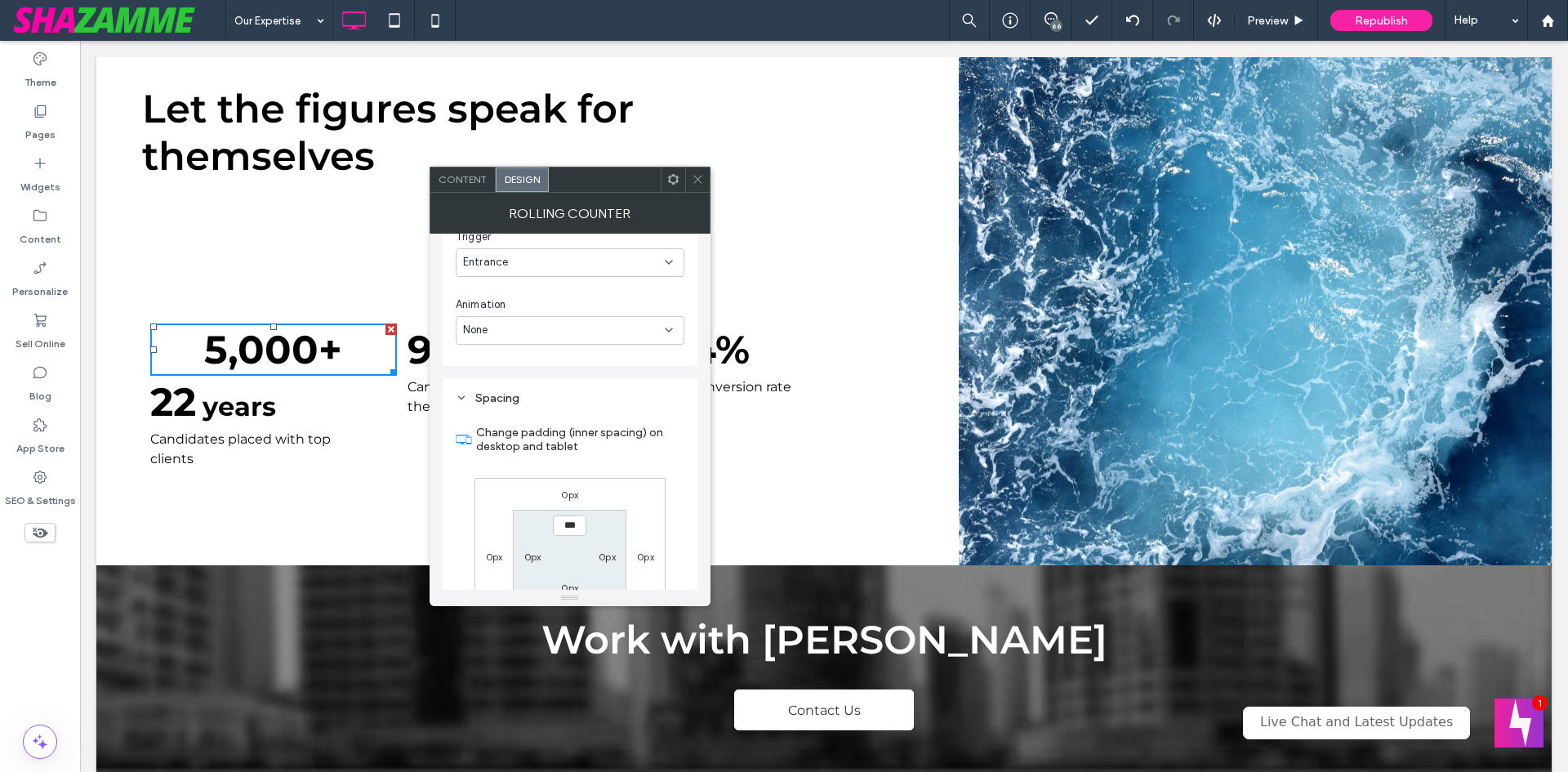
click at [696, 177] on icon at bounding box center [698, 179] width 12 height 12
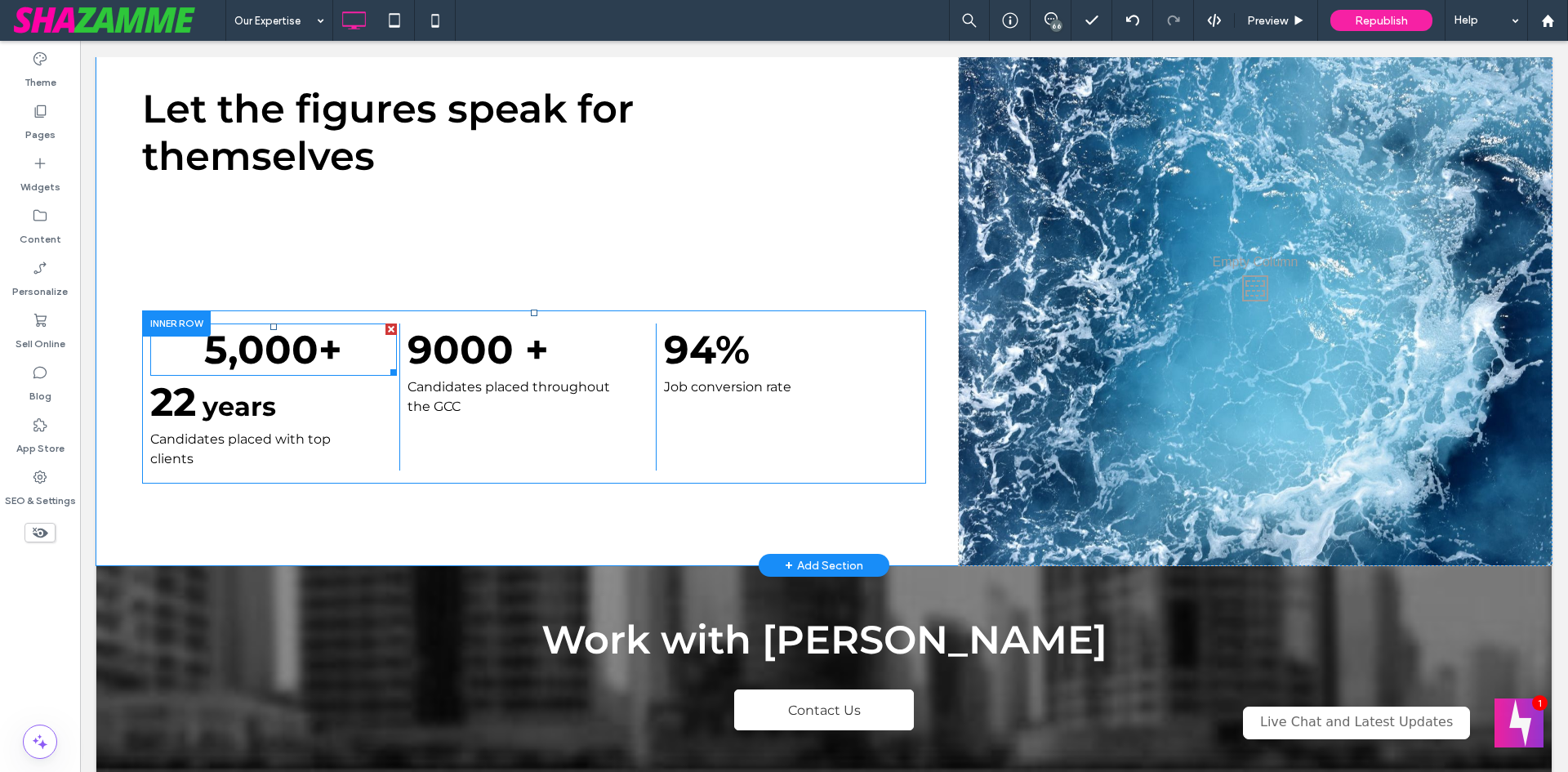
click at [291, 337] on span at bounding box center [273, 350] width 247 height 52
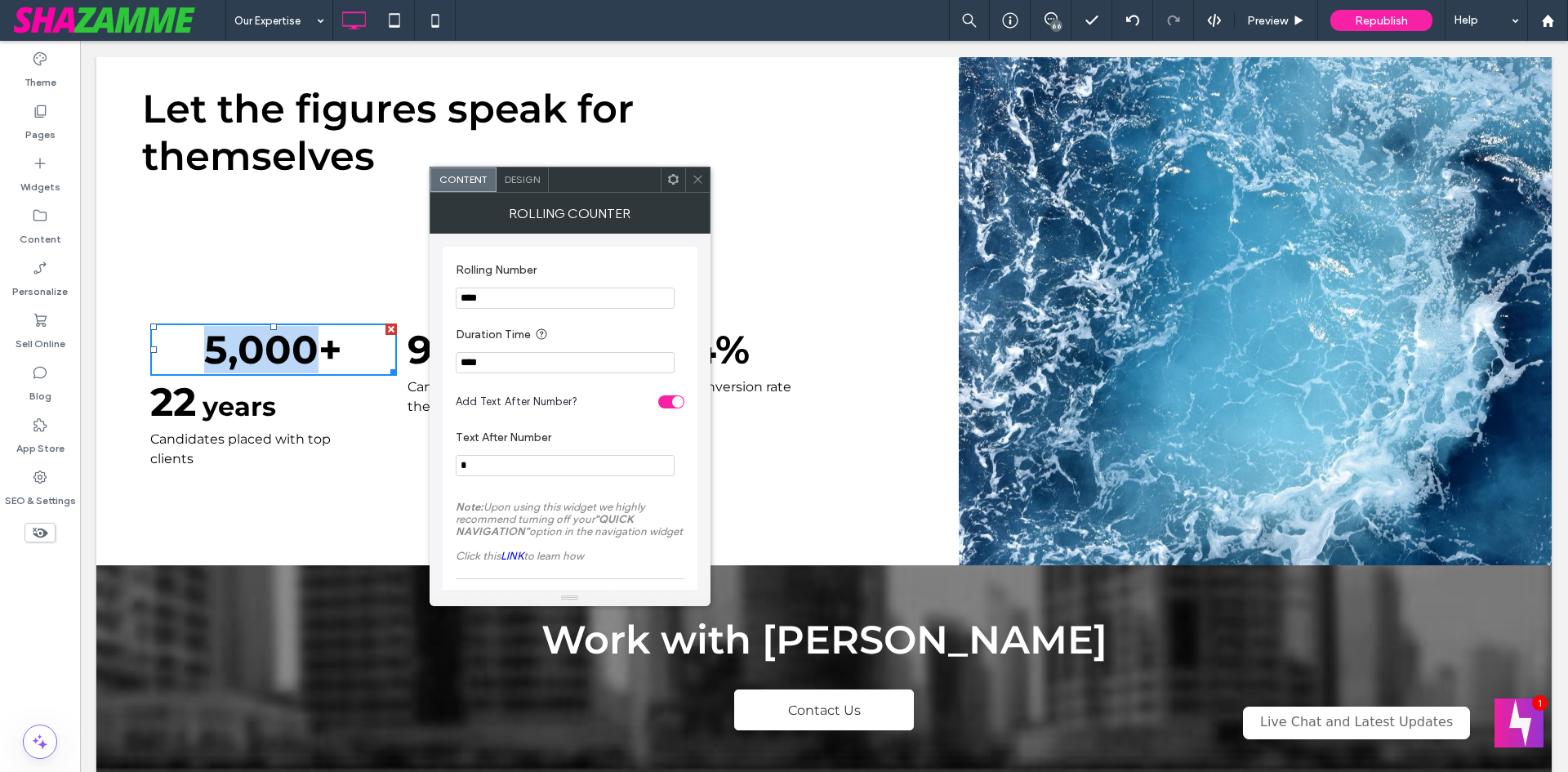
click at [291, 337] on span "5,000" at bounding box center [261, 349] width 115 height 48
click at [524, 184] on span "Design" at bounding box center [522, 179] width 35 height 12
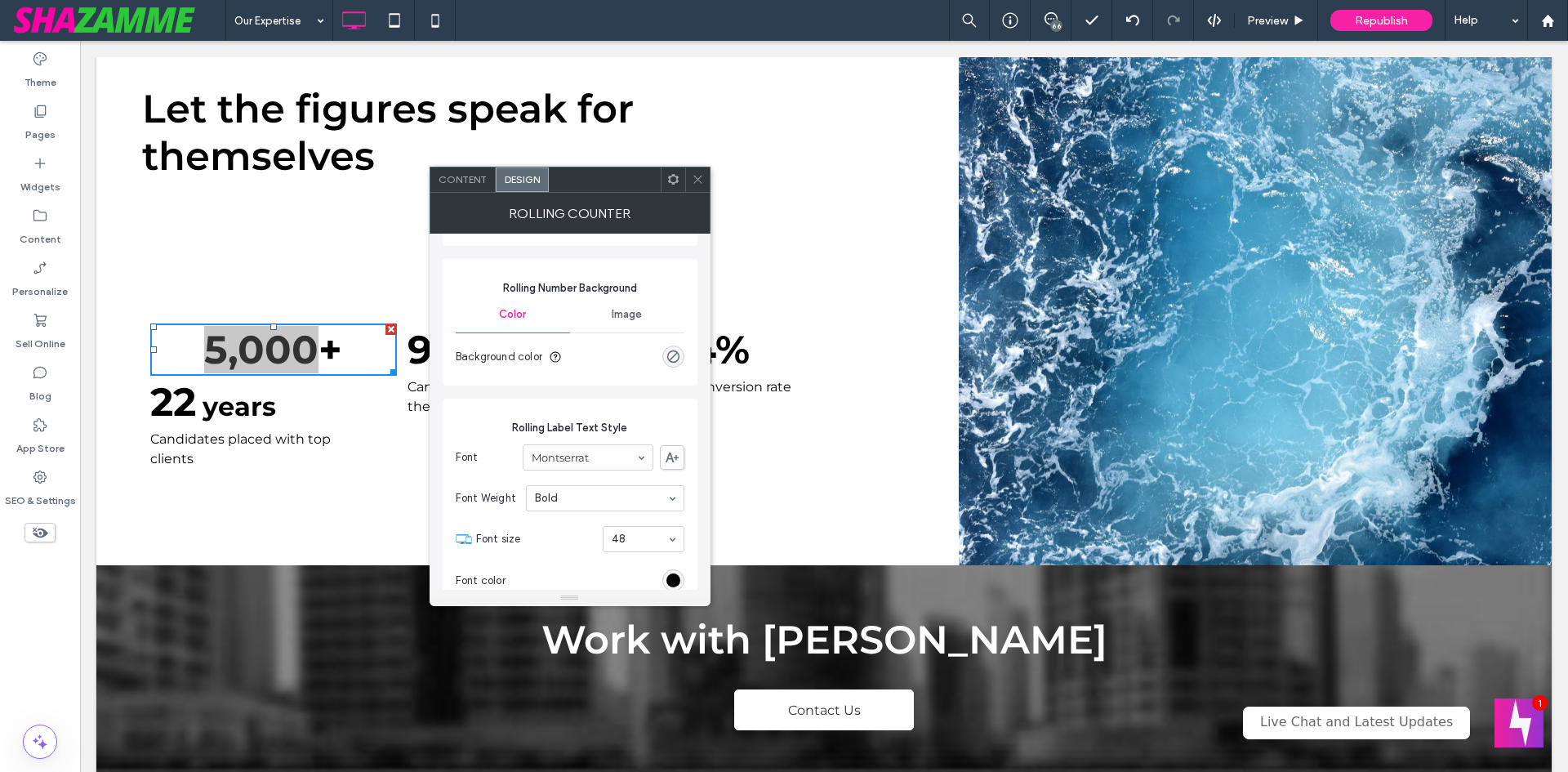
scroll to position [245, 0]
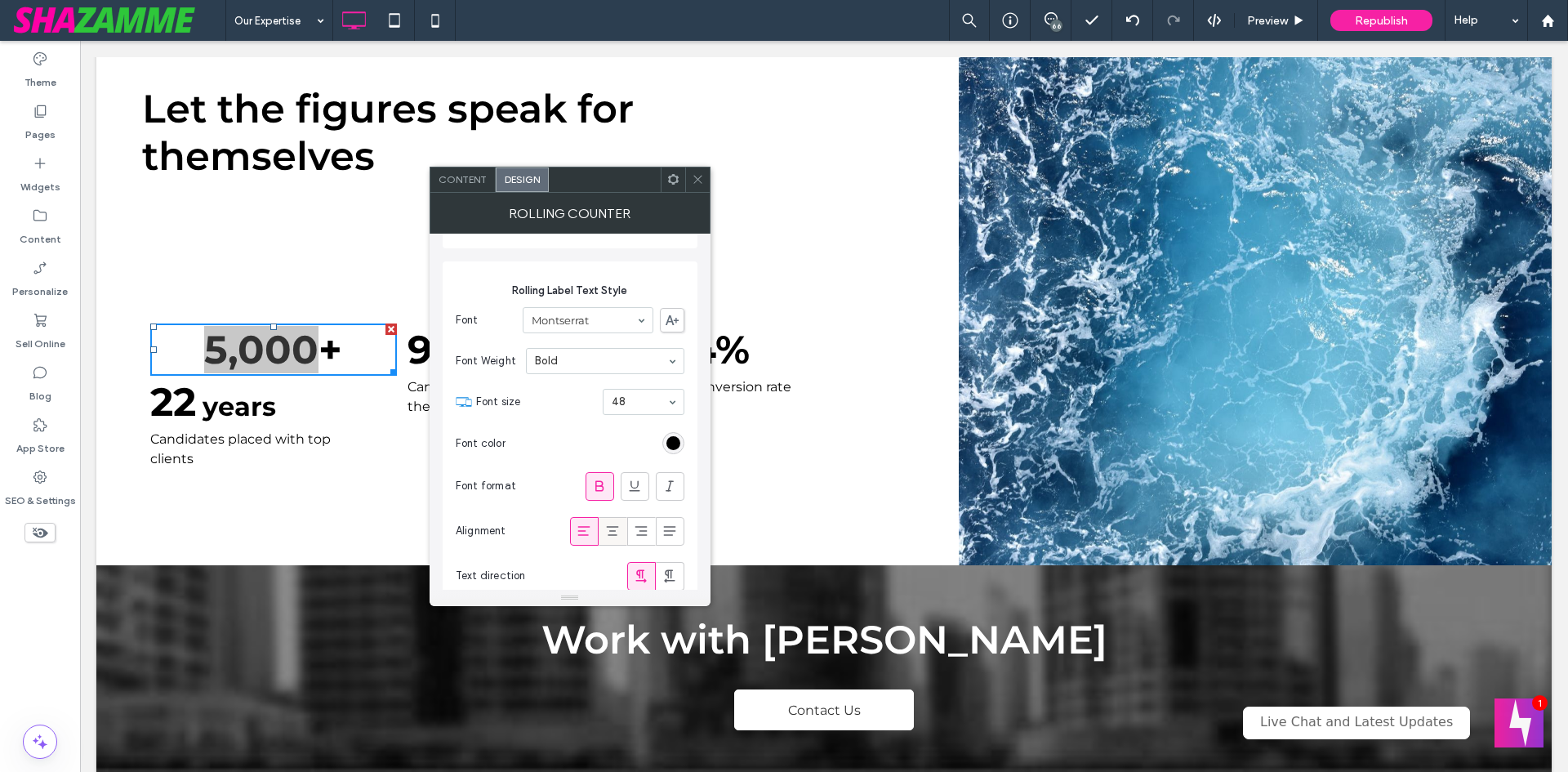
click at [623, 528] on div at bounding box center [612, 531] width 27 height 27
click at [596, 475] on span at bounding box center [599, 486] width 16 height 27
click at [594, 485] on icon at bounding box center [599, 485] width 16 height 16
click at [634, 534] on icon at bounding box center [641, 531] width 16 height 16
click at [667, 538] on icon at bounding box center [669, 531] width 16 height 16
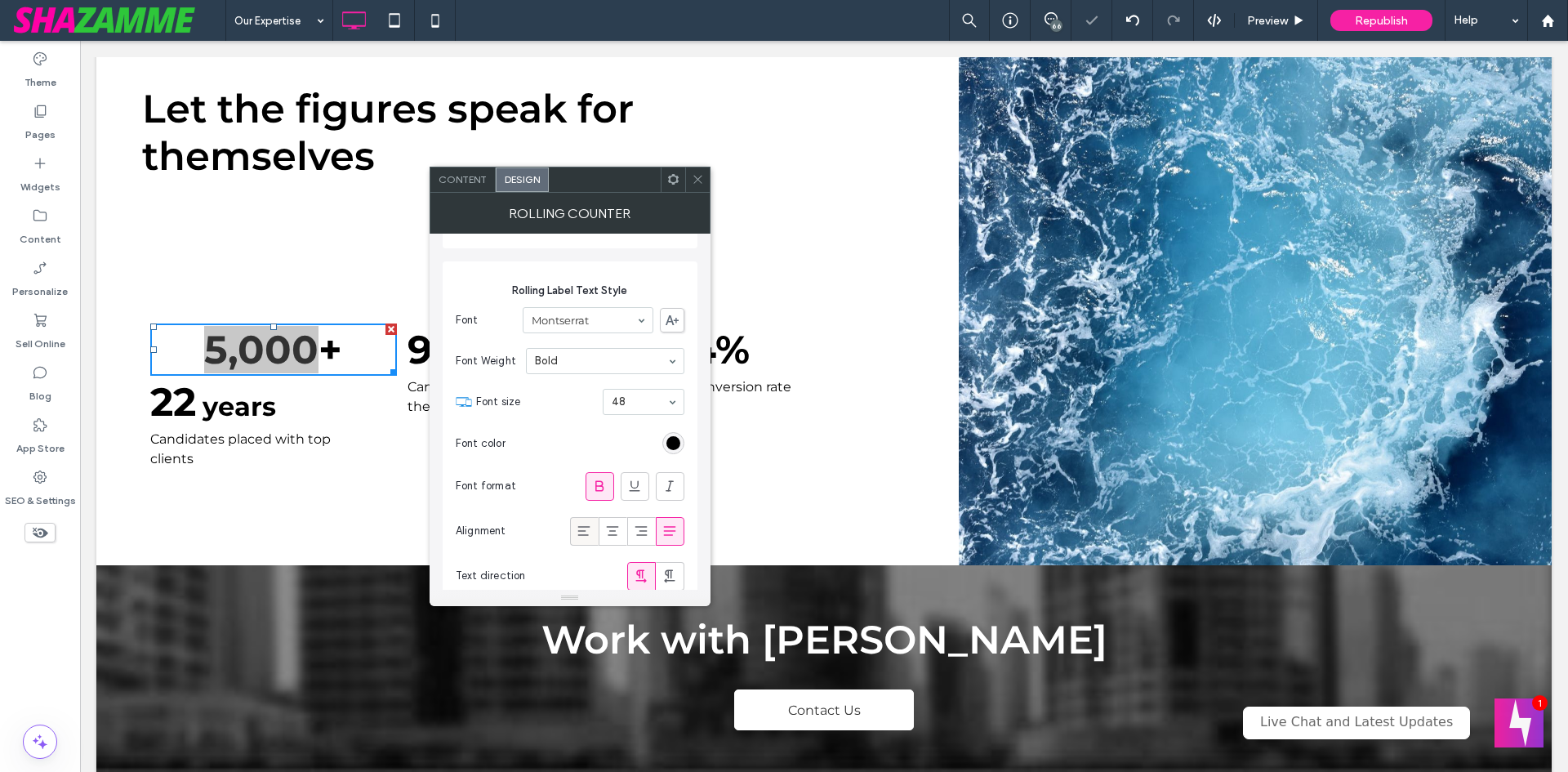
click at [590, 528] on icon at bounding box center [583, 531] width 16 height 16
click at [546, 529] on div "Alignment" at bounding box center [570, 531] width 228 height 45
click at [463, 185] on span "Content" at bounding box center [463, 179] width 49 height 12
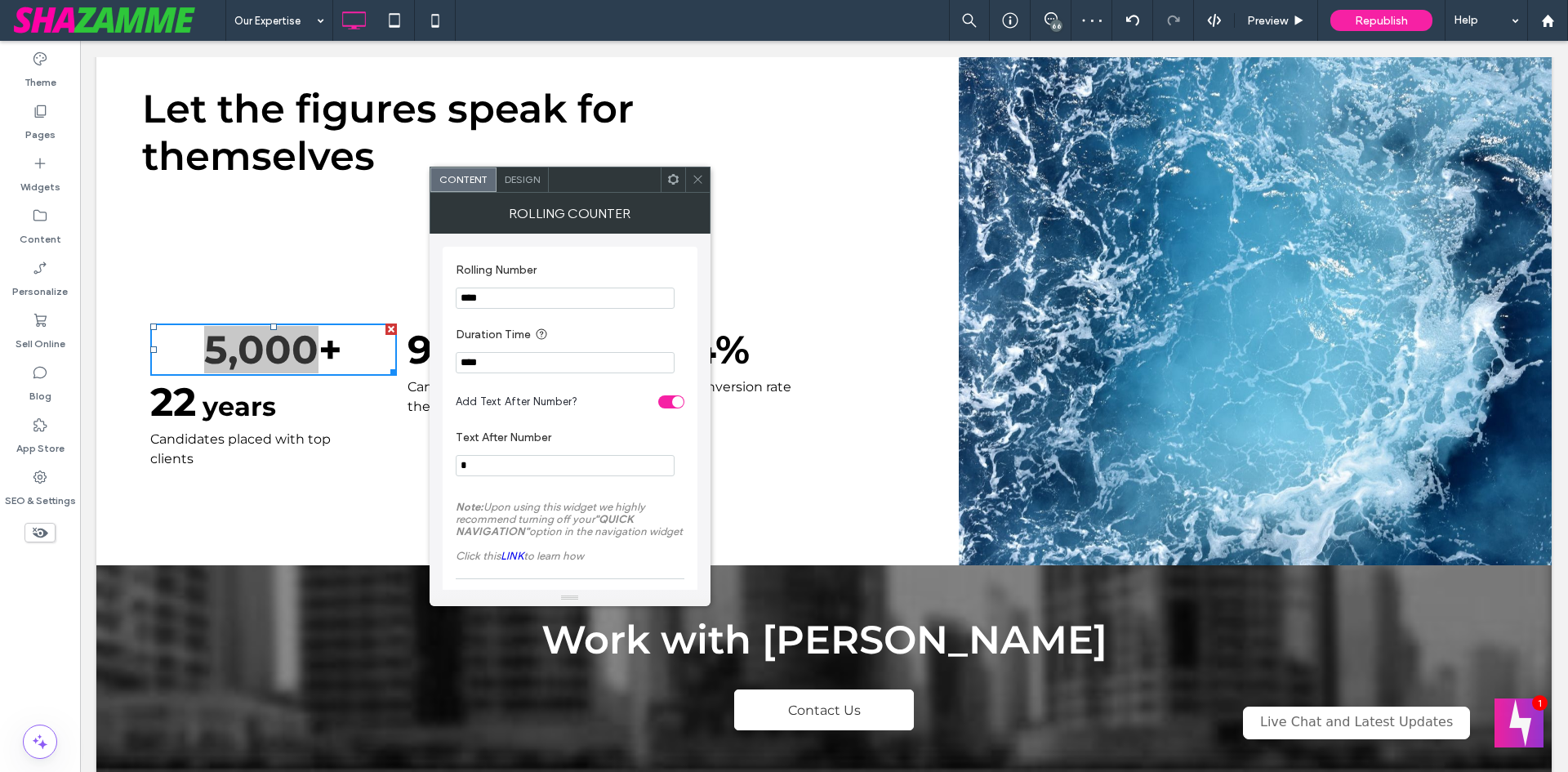
click at [702, 171] on span at bounding box center [698, 180] width 12 height 24
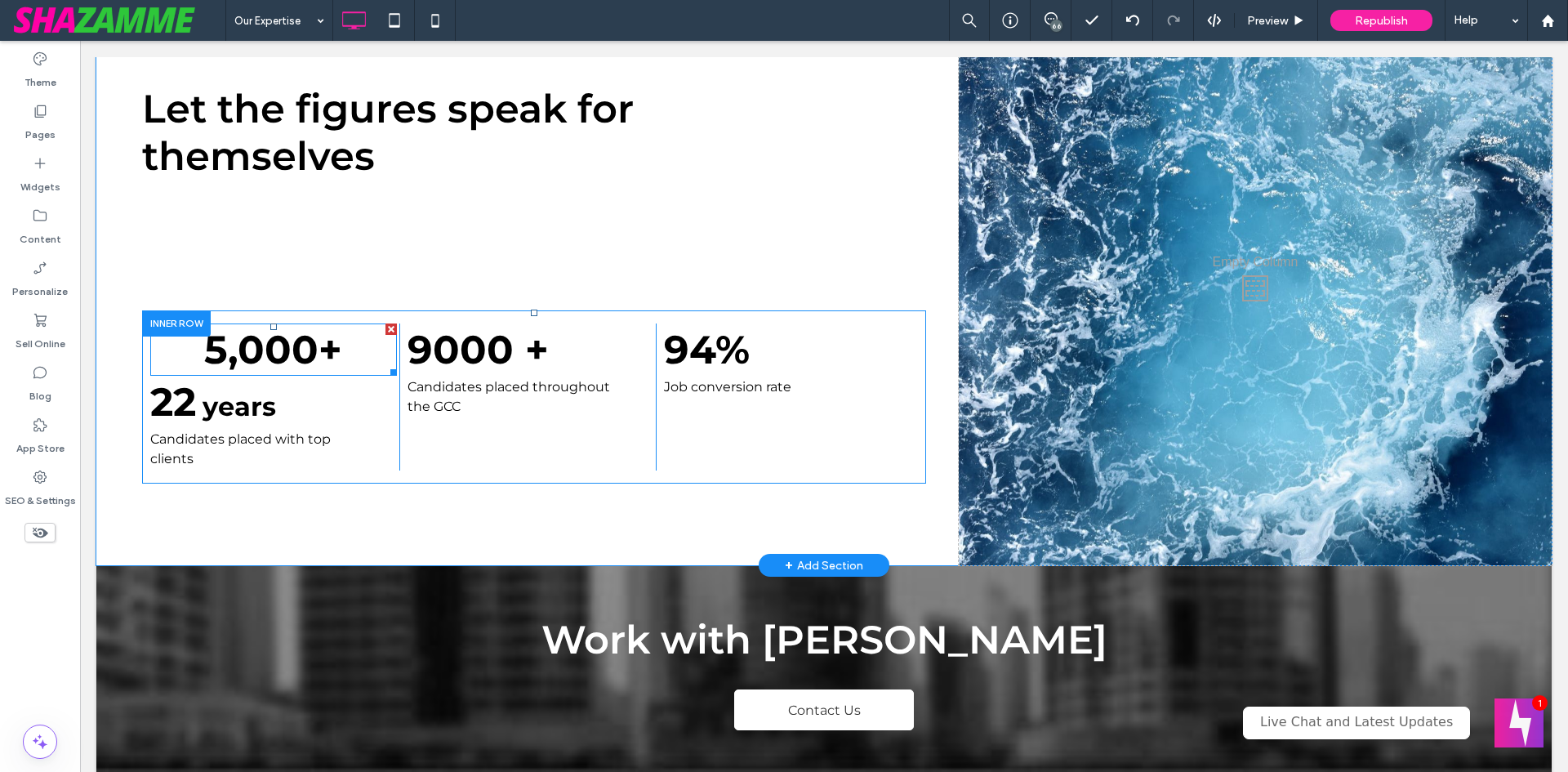
click at [361, 350] on span at bounding box center [273, 350] width 247 height 52
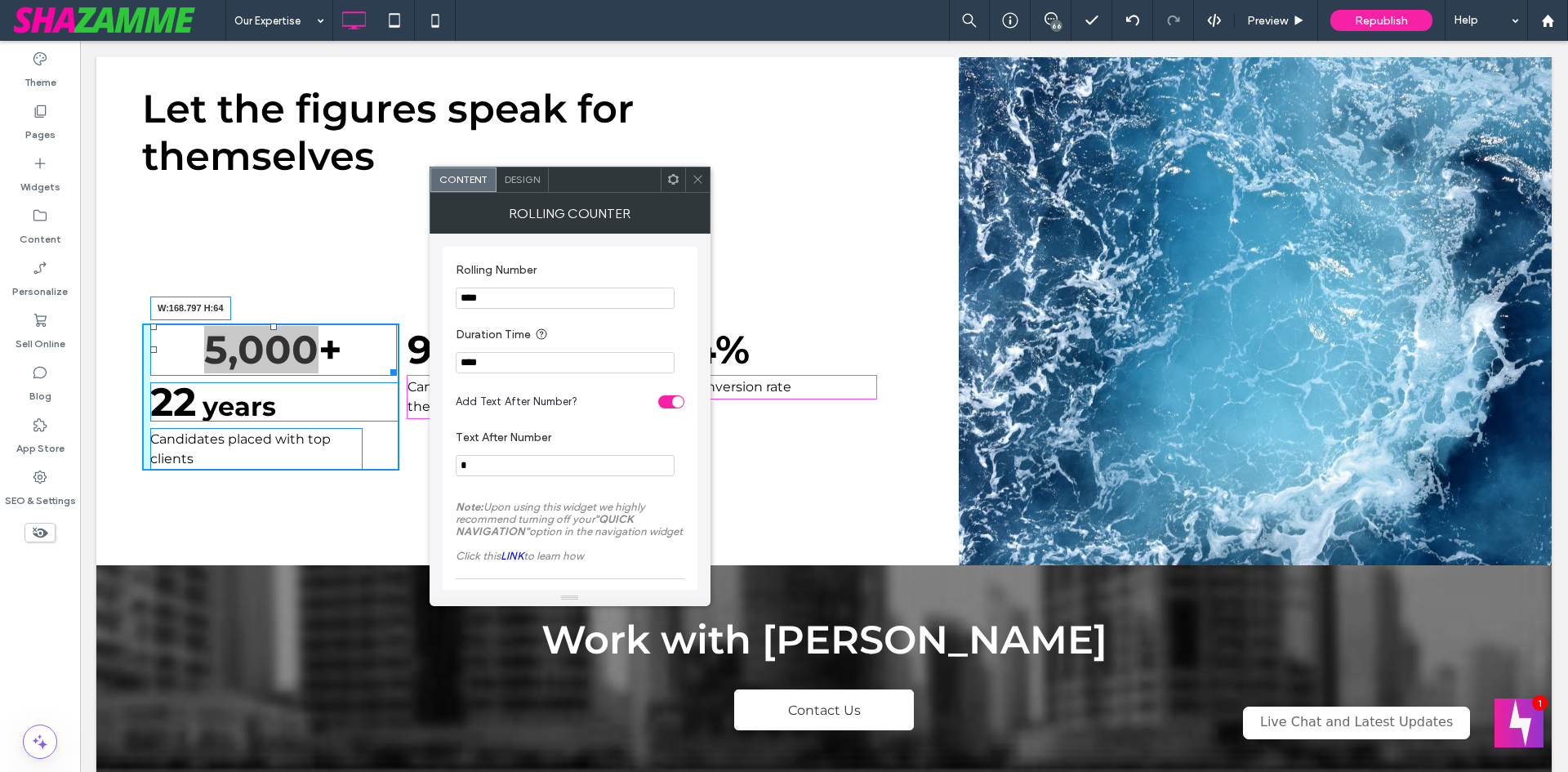
drag, startPoint x: 389, startPoint y: 356, endPoint x: 280, endPoint y: 353, distance: 109.0
click at [385, 364] on div at bounding box center [391, 370] width 12 height 12
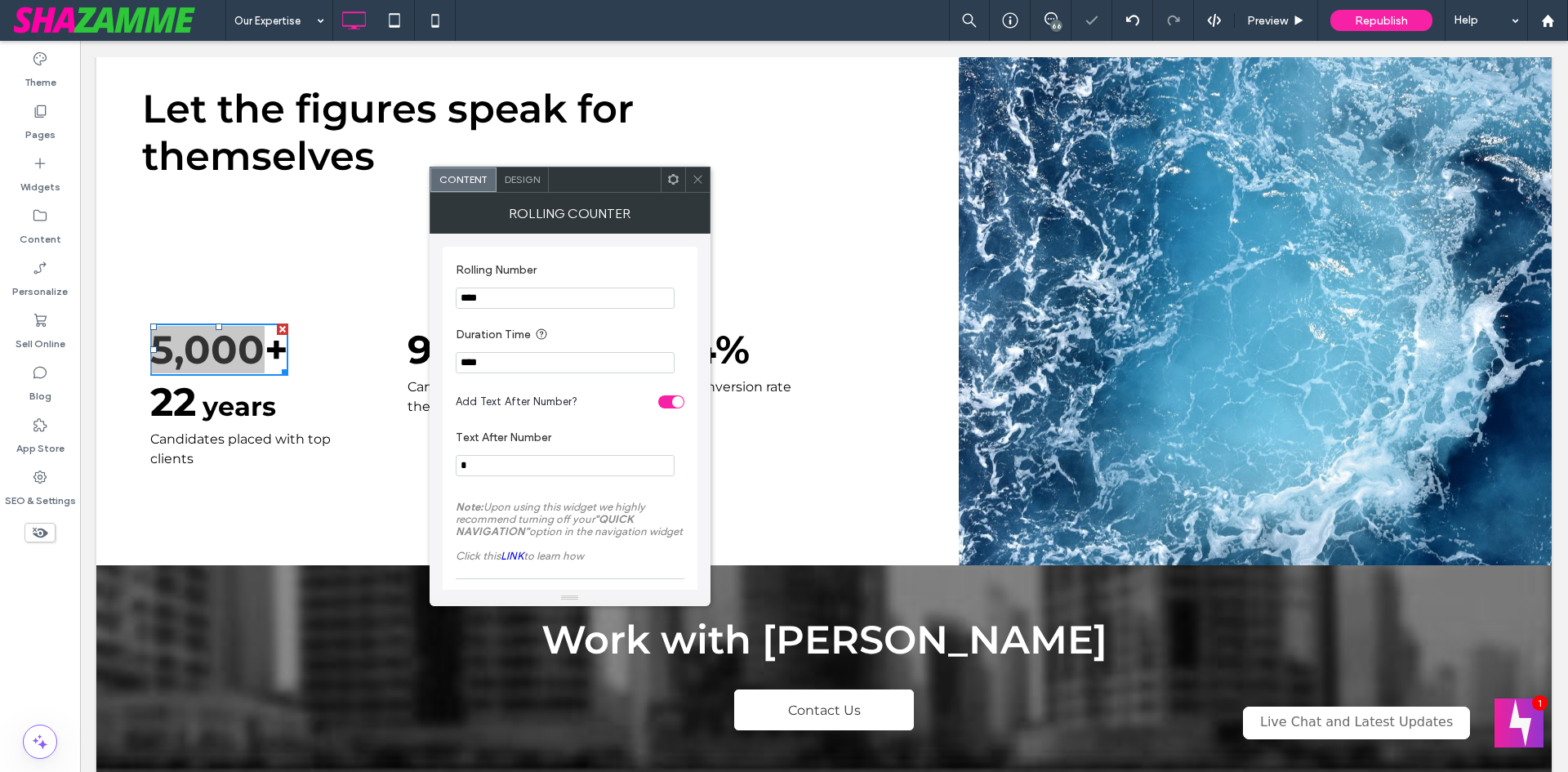
click at [688, 174] on div at bounding box center [697, 180] width 24 height 24
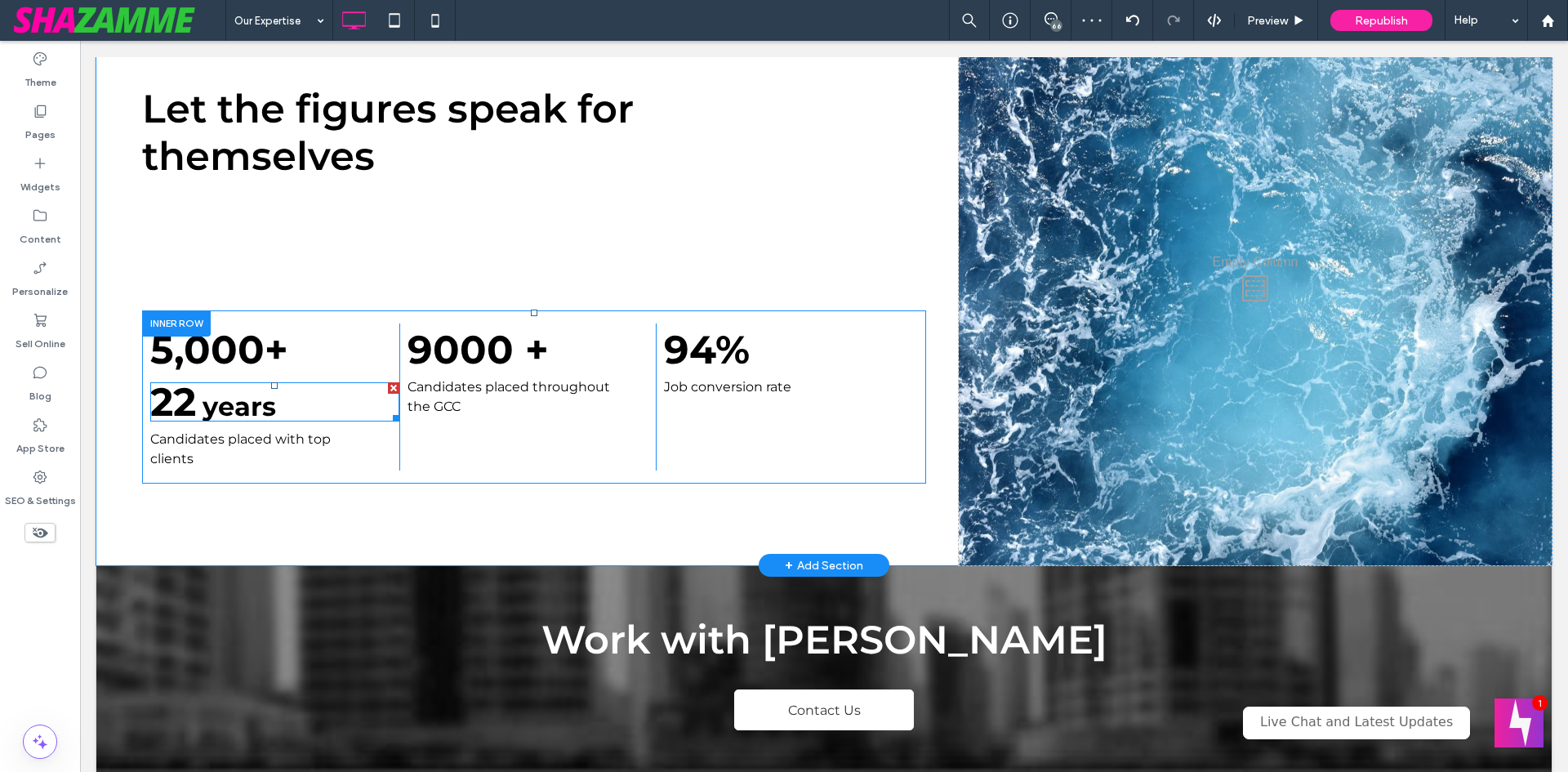
click at [270, 407] on strong "years" at bounding box center [239, 406] width 74 height 32
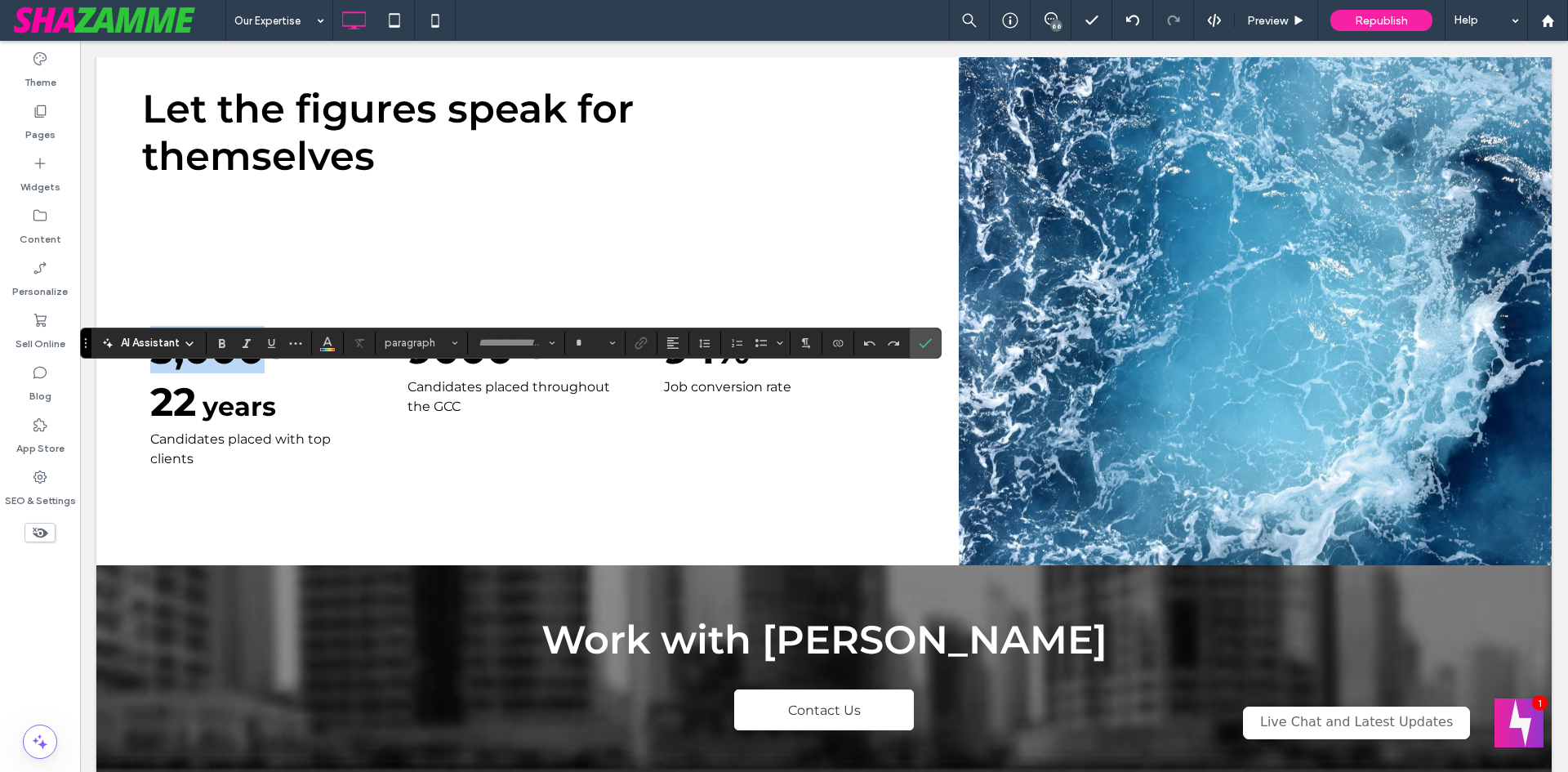
type input "**********"
click at [650, 502] on div "Let the figures speak for themselves 5,000 + ** ***** Candidates placed with to…" at bounding box center [544, 284] width 830 height 562
click at [922, 338] on icon "Confirm" at bounding box center [925, 343] width 13 height 13
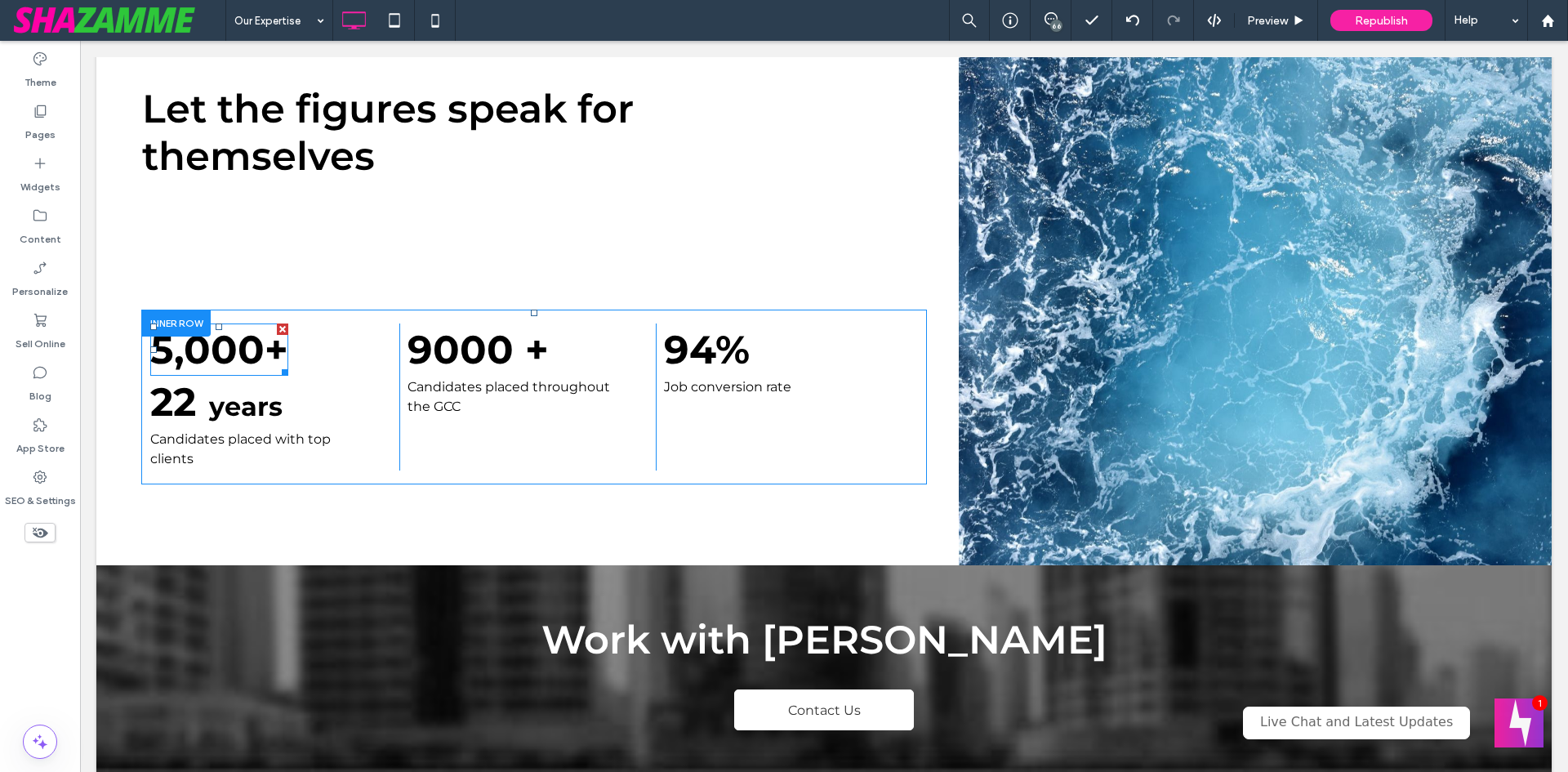
click at [256, 328] on span at bounding box center [219, 350] width 138 height 52
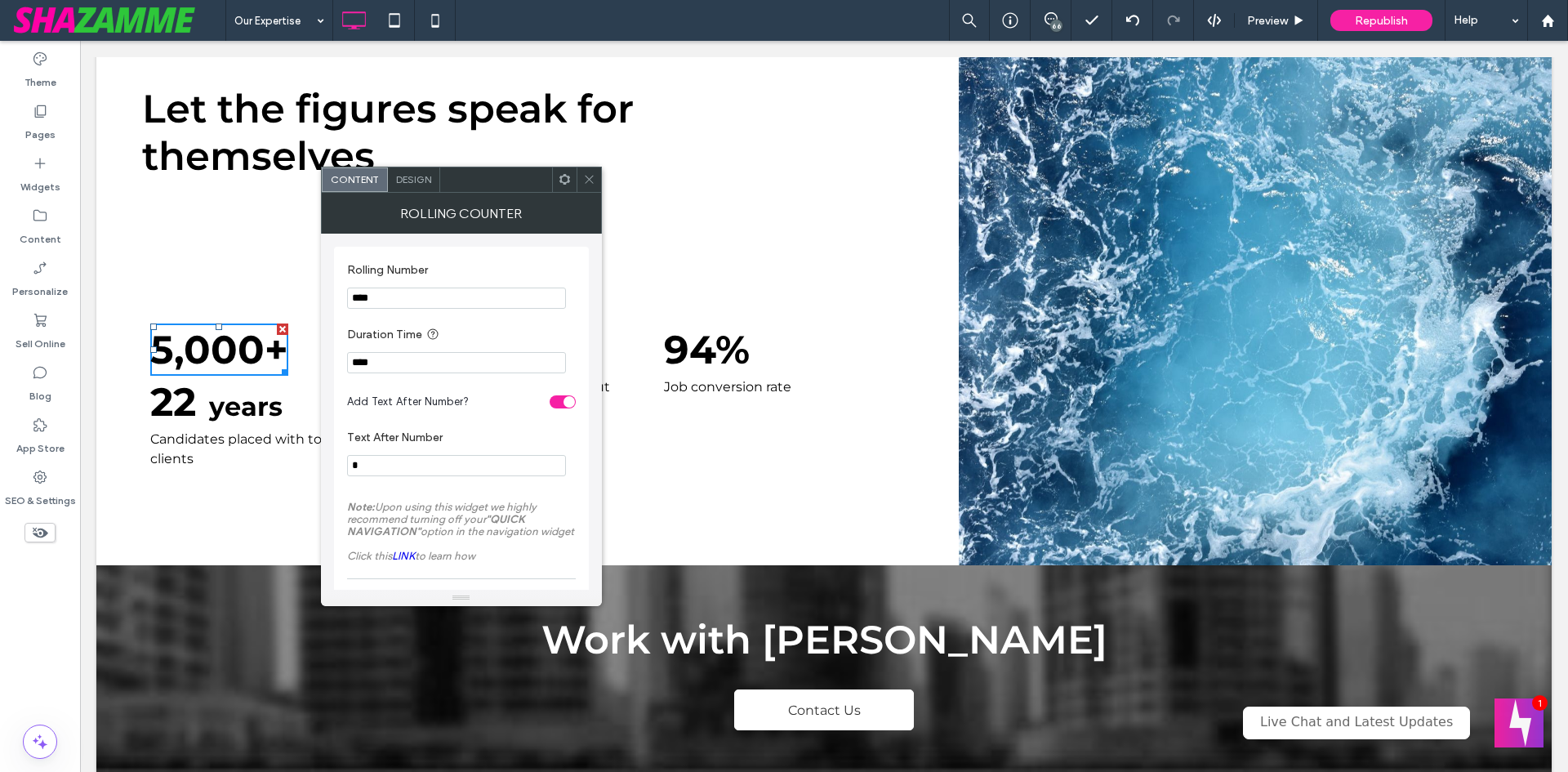
click at [589, 180] on use at bounding box center [589, 179] width 8 height 8
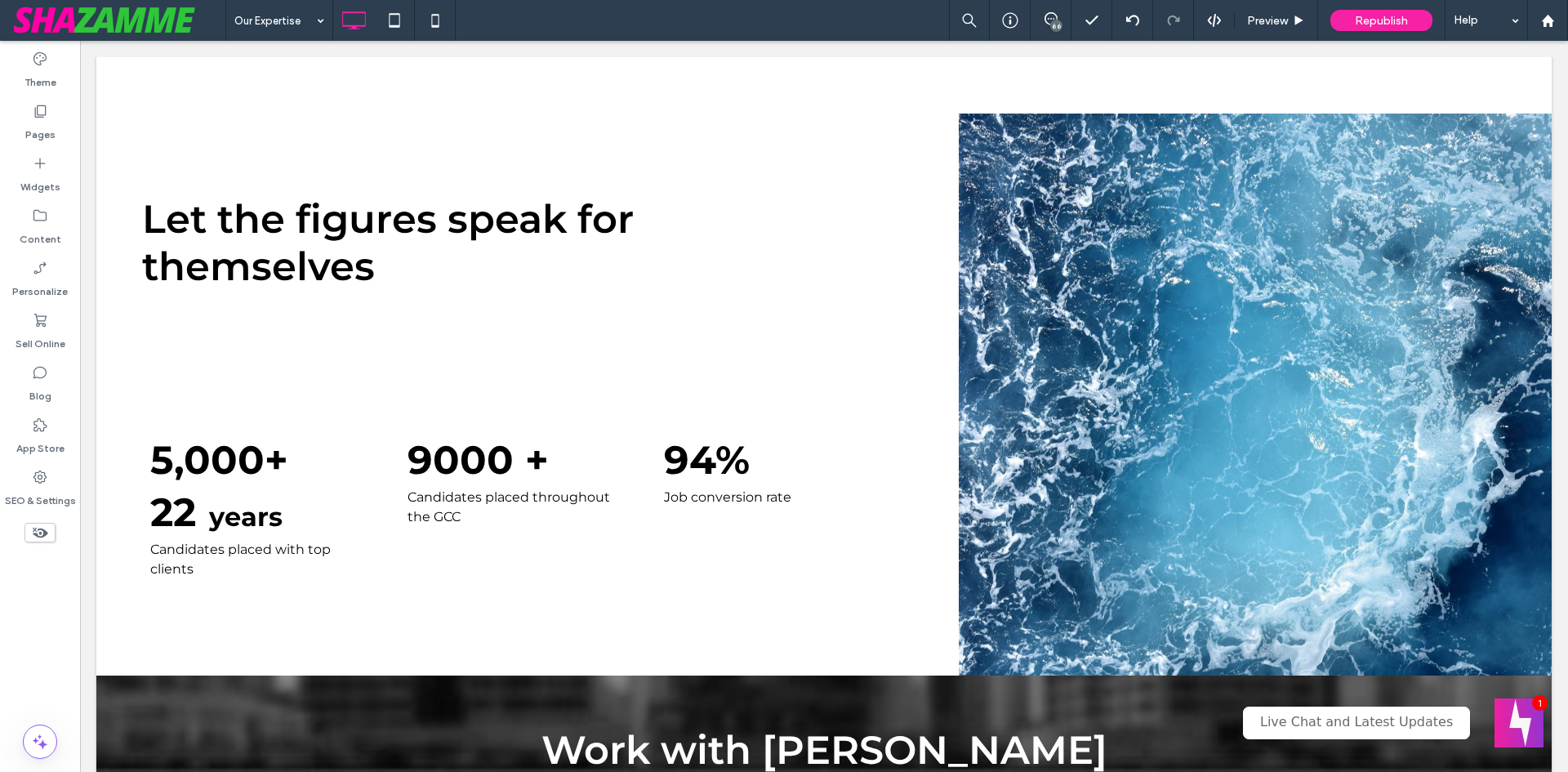
scroll to position [1552, 0]
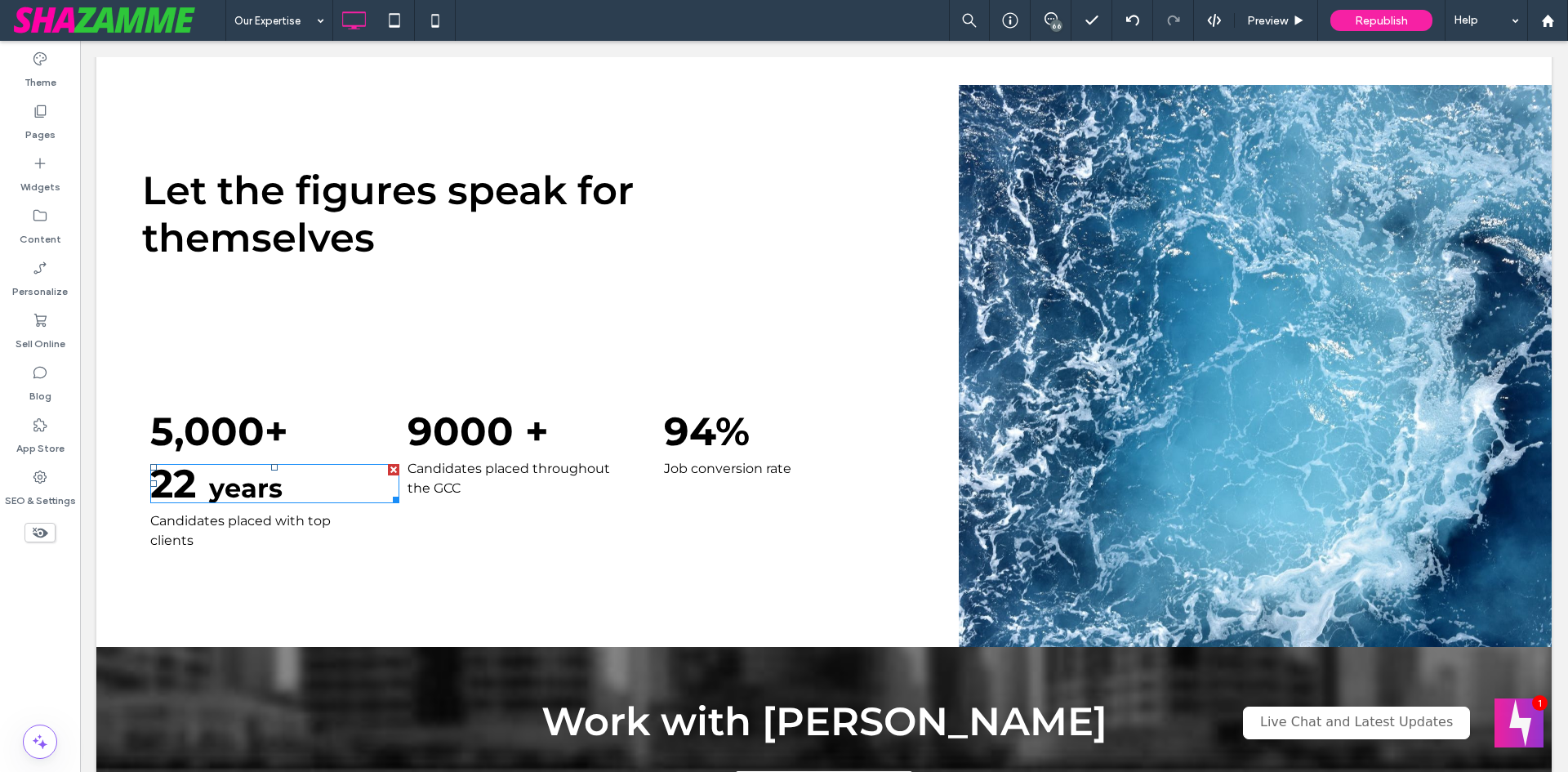
click at [261, 472] on strong "years" at bounding box center [246, 488] width 74 height 32
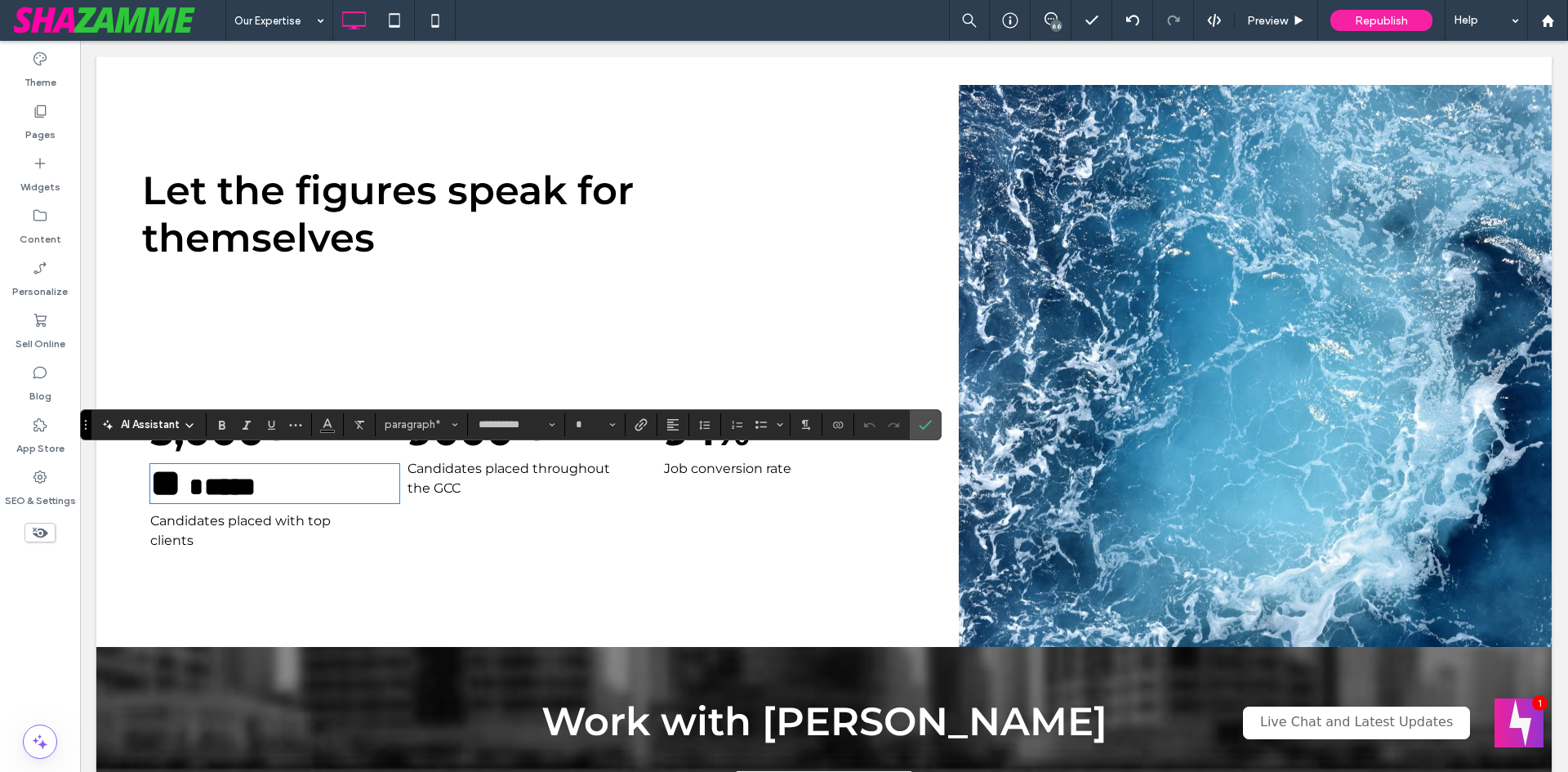
click at [255, 474] on strong "*****" at bounding box center [229, 487] width 51 height 26
type input "**"
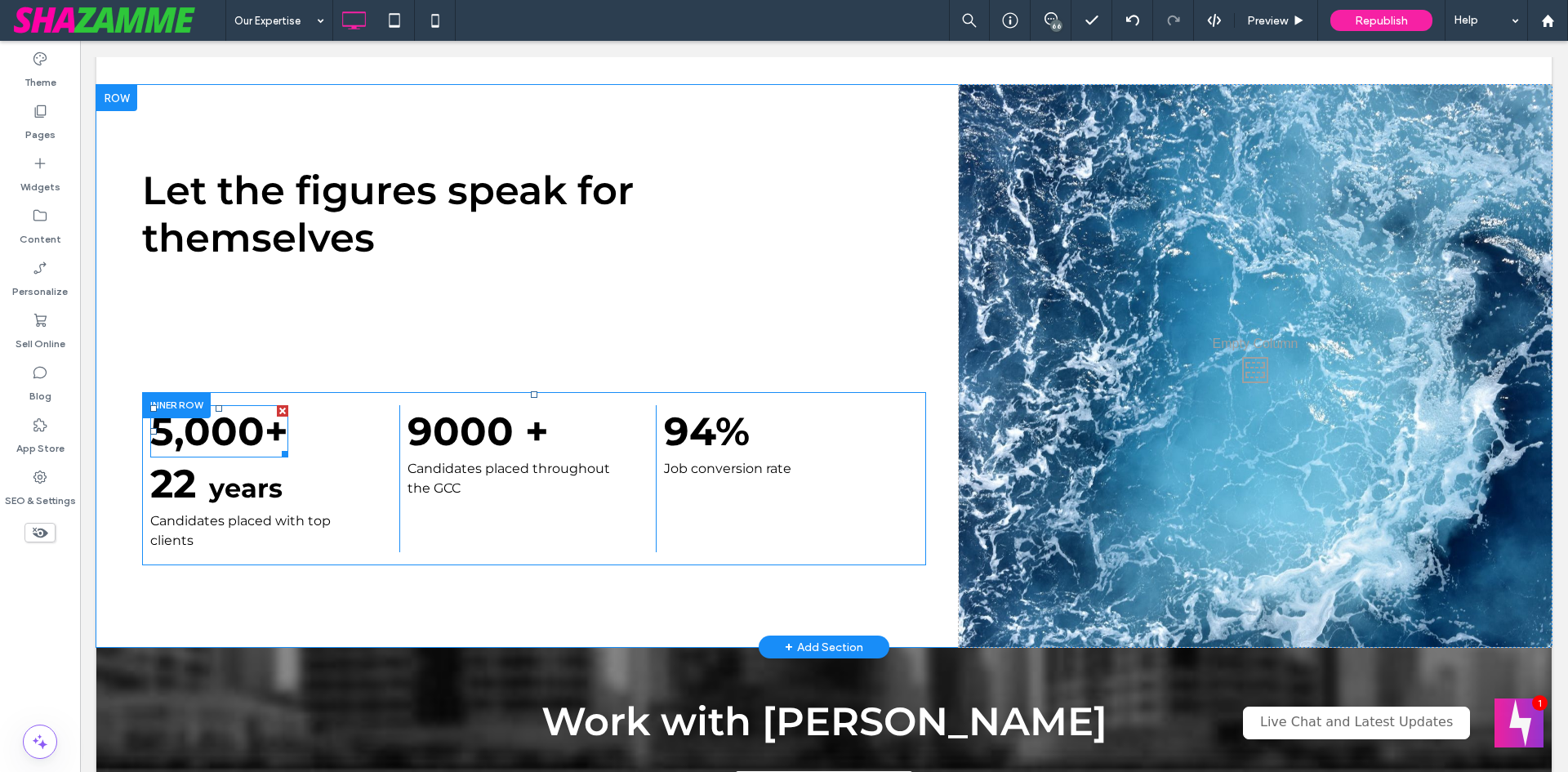
click at [210, 412] on span at bounding box center [219, 432] width 138 height 52
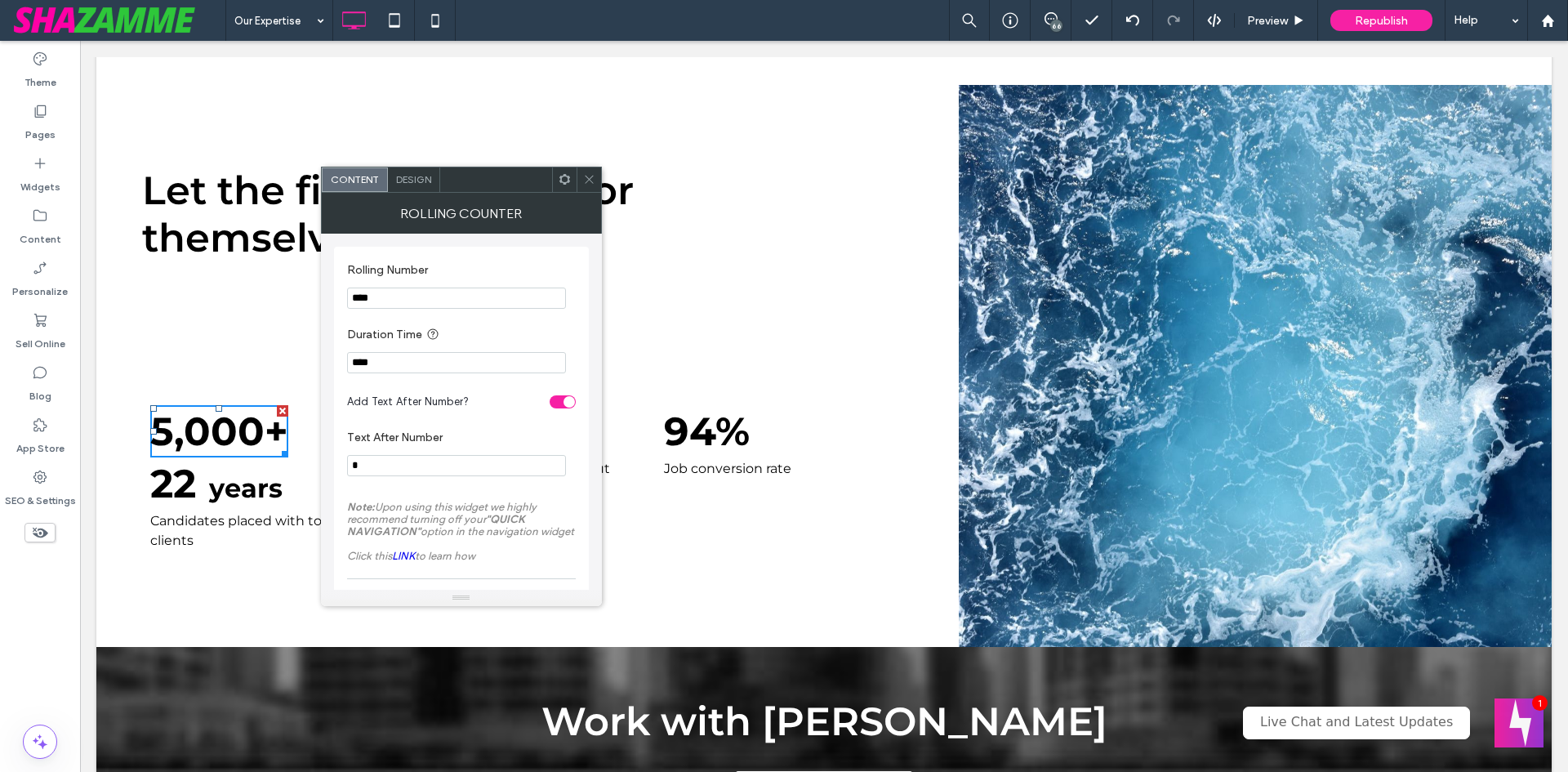
click at [412, 282] on section "Rolling Number ****" at bounding box center [461, 286] width 228 height 62
click at [412, 290] on input "****" at bounding box center [457, 298] width 219 height 21
type input "*****"
click at [435, 327] on label "Duration Time" at bounding box center [458, 335] width 222 height 21
drag, startPoint x: 377, startPoint y: 465, endPoint x: 345, endPoint y: 465, distance: 32.0
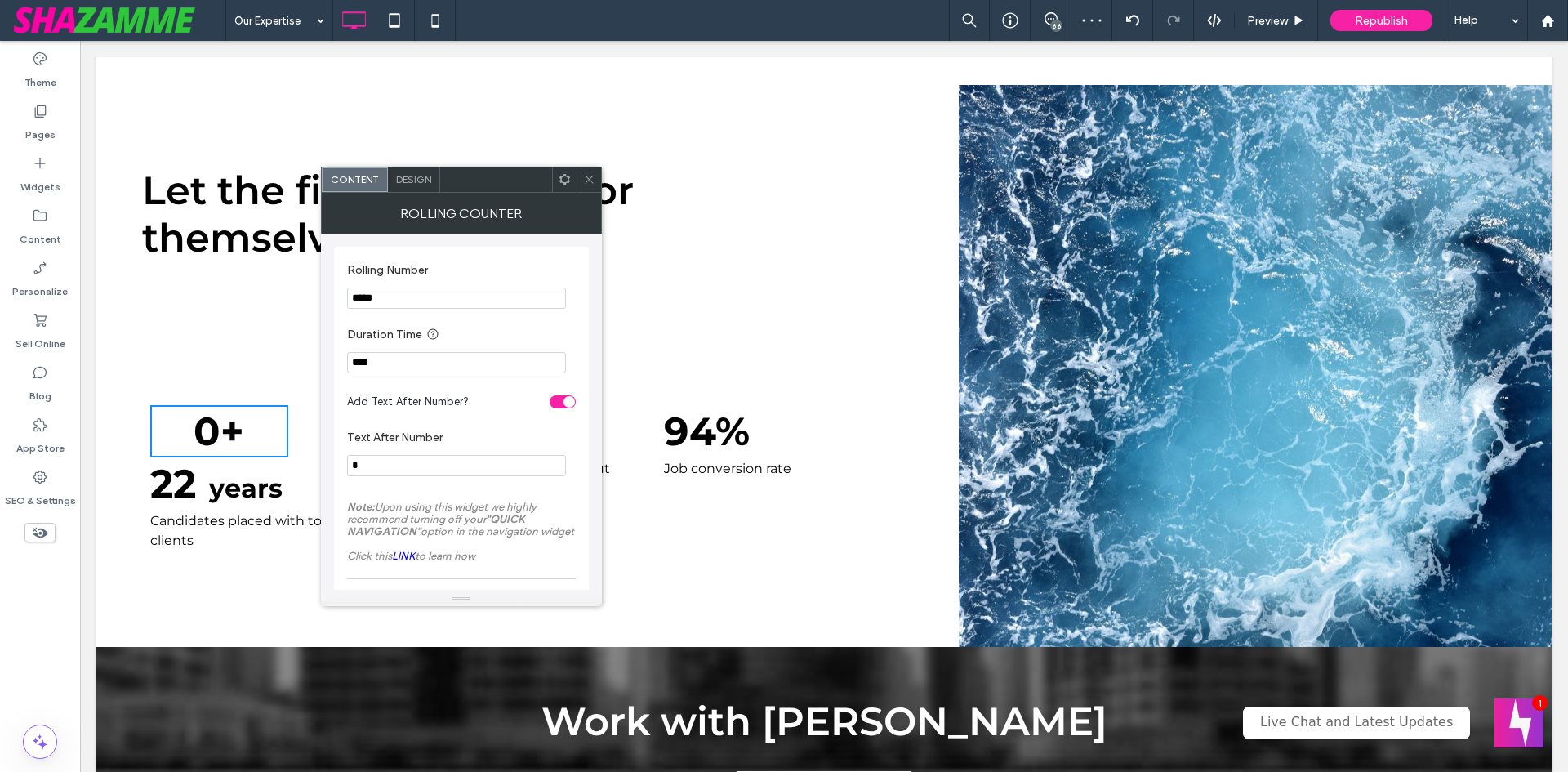
click at [345, 465] on div "Rolling Number ***** Duration Time **** Add Text After Number? Text After Numbe…" at bounding box center [462, 421] width 255 height 349
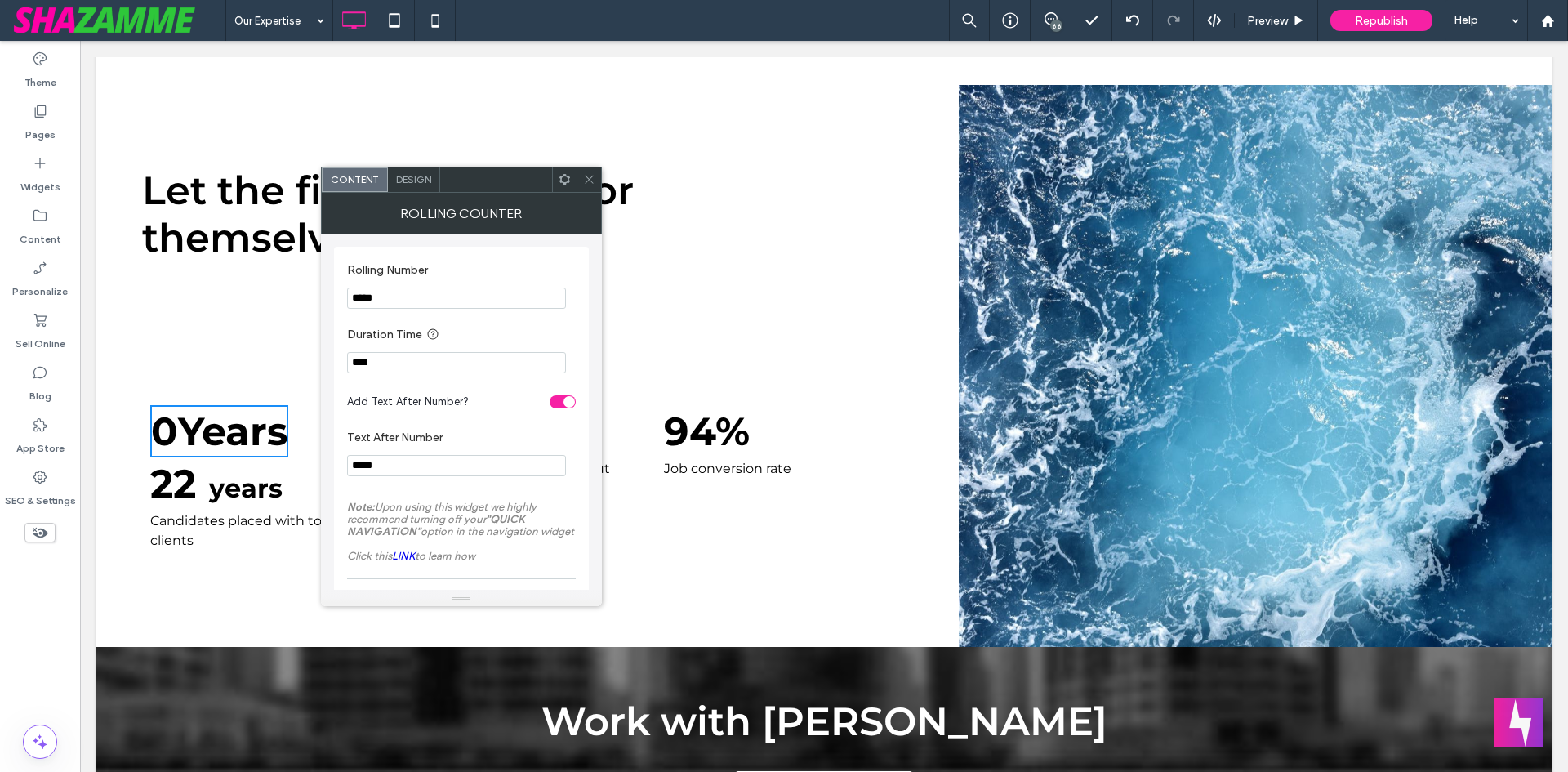
type input "*****"
click at [368, 306] on input "*****" at bounding box center [457, 298] width 219 height 21
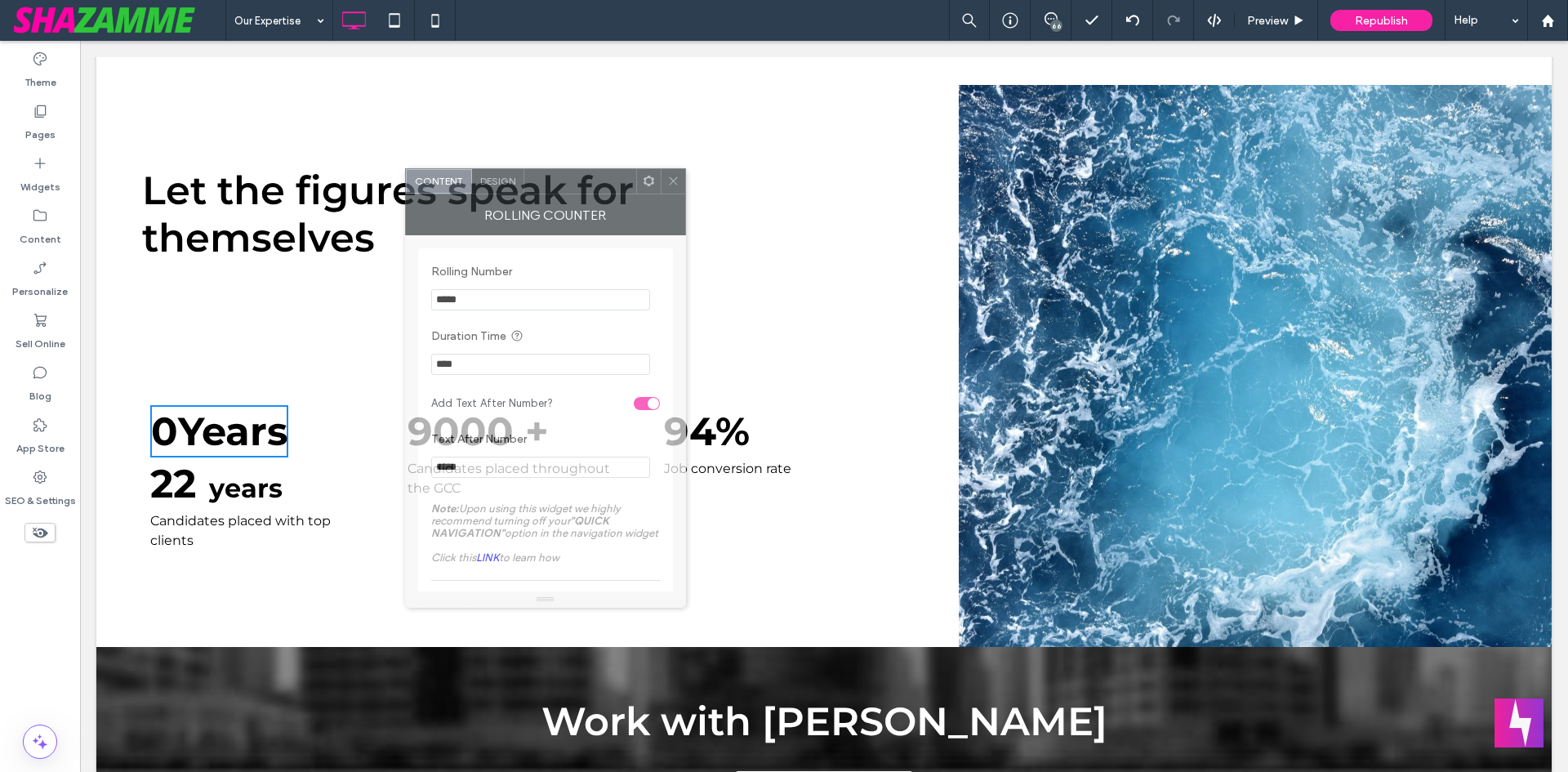
drag, startPoint x: 458, startPoint y: 171, endPoint x: 542, endPoint y: 172, distance: 84.0
click at [542, 172] on div at bounding box center [580, 181] width 112 height 24
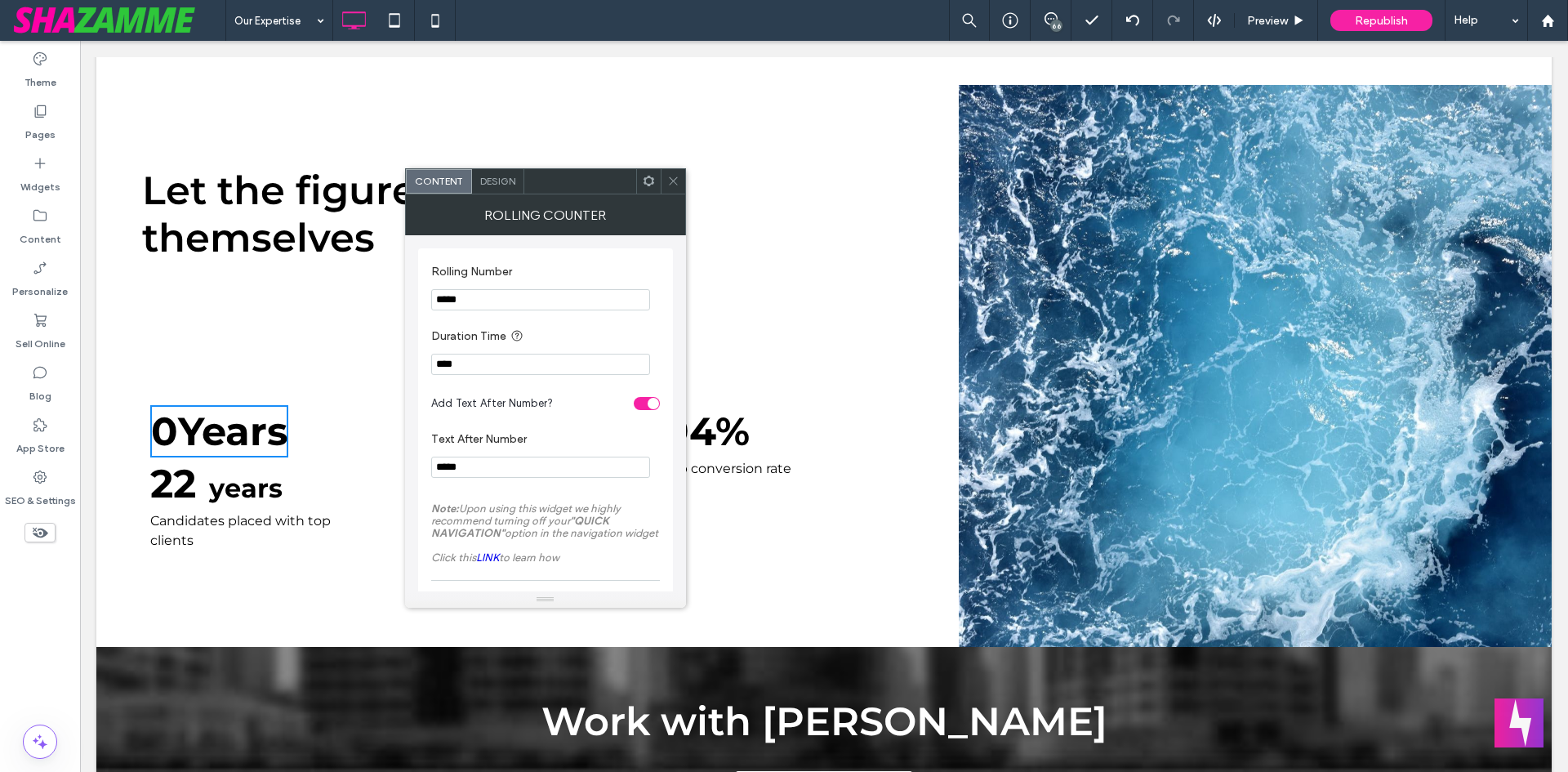
click at [248, 476] on strong "years" at bounding box center [246, 488] width 74 height 32
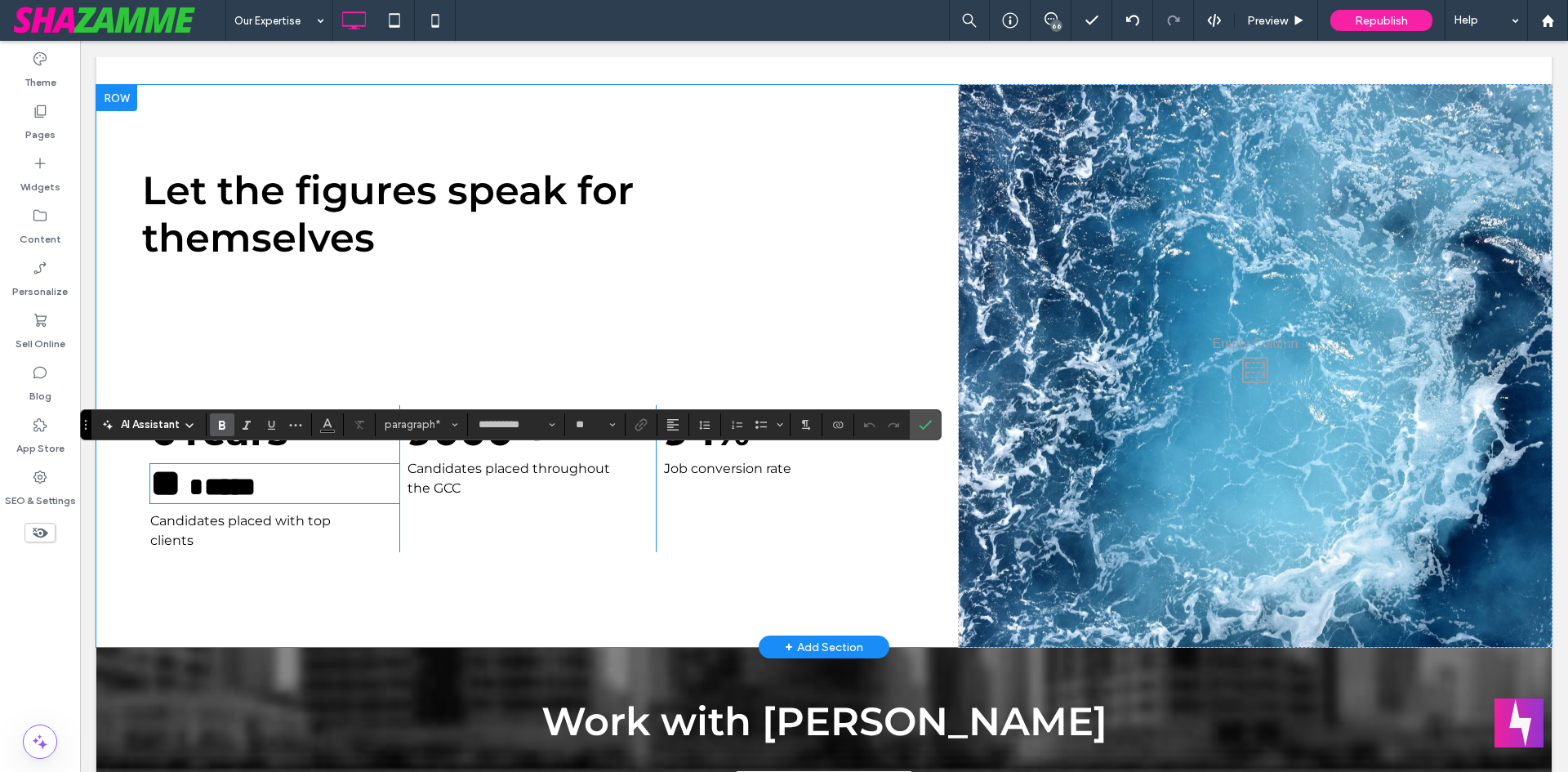
click at [524, 576] on div "Let the figures speak for themselves 0 Years ** ***** Candidates placed with to…" at bounding box center [544, 366] width 830 height 562
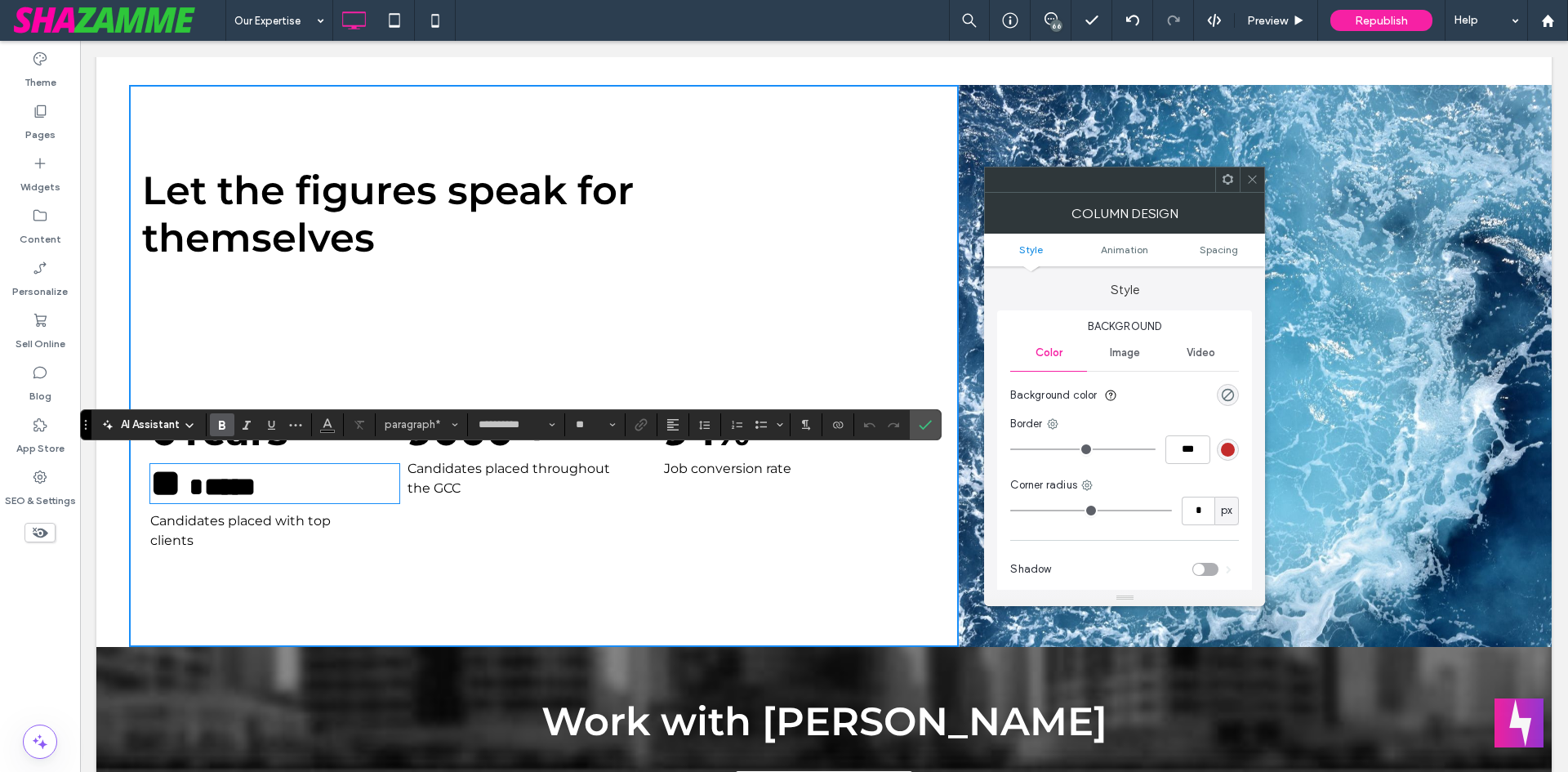
click at [1249, 175] on icon at bounding box center [1253, 179] width 12 height 12
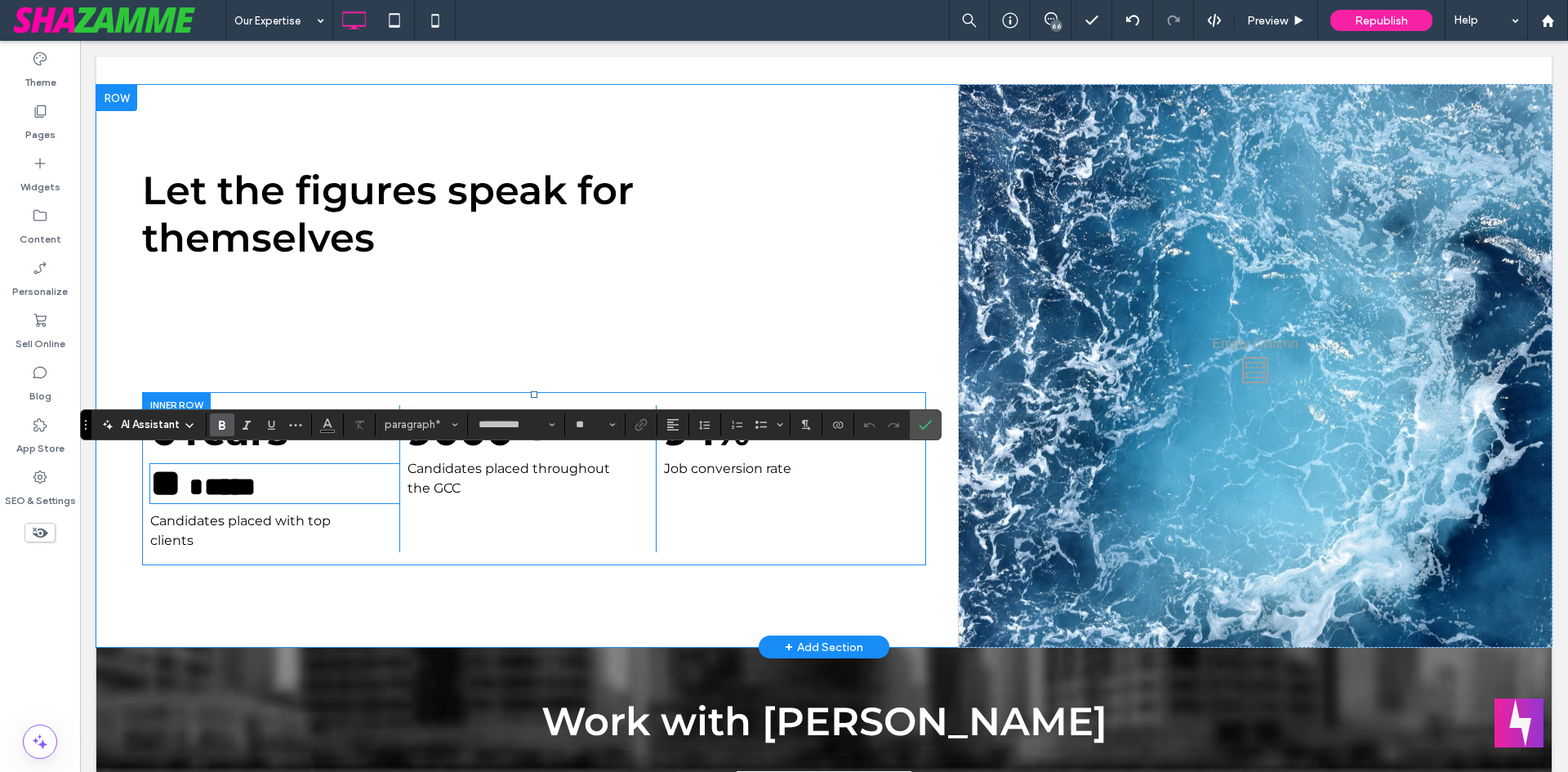
click at [651, 549] on div "0 Years ** ***** Candidates placed with top clients Click To Paste 9000 + Candi…" at bounding box center [534, 478] width 784 height 173
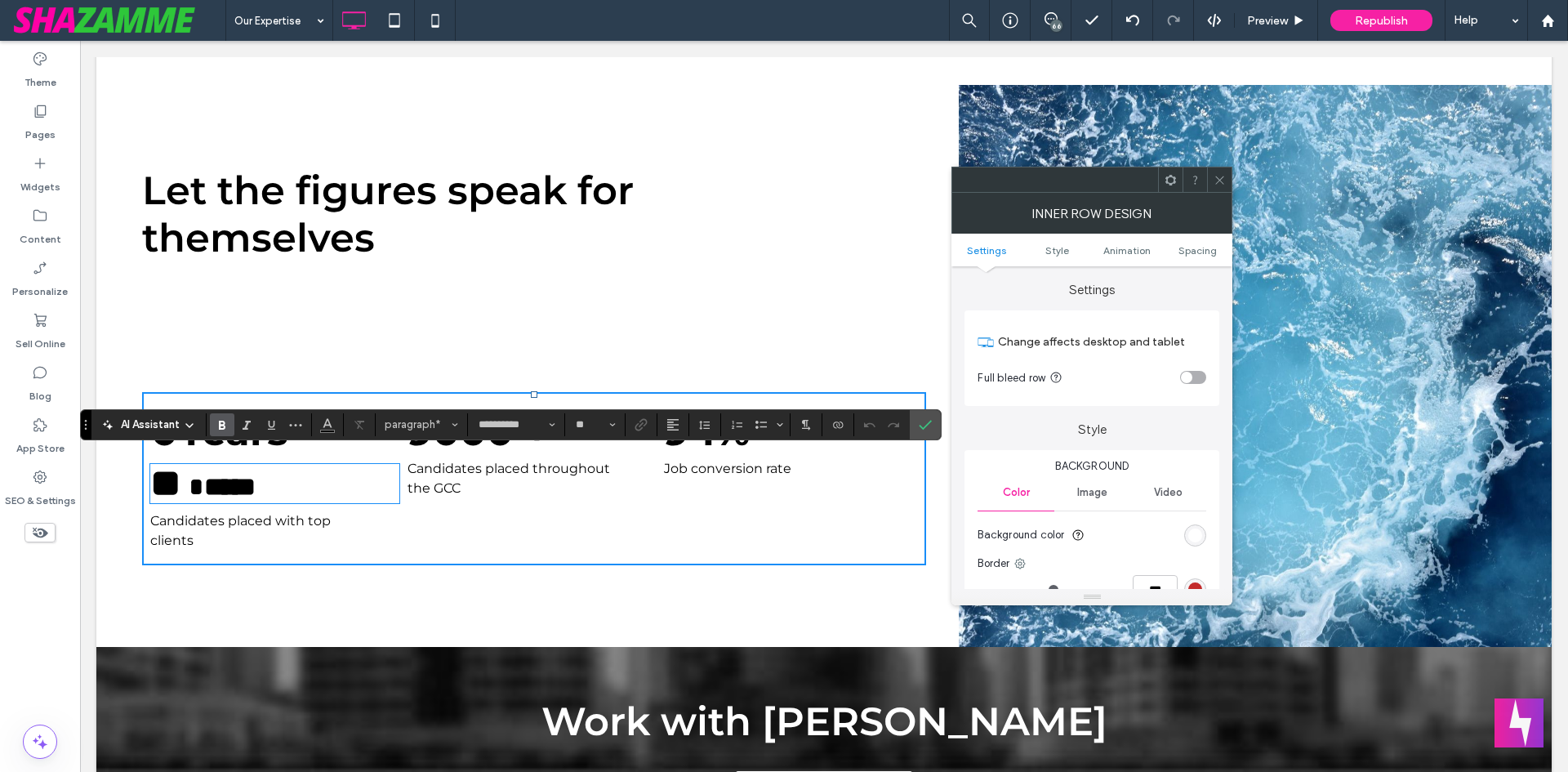
click at [422, 393] on div "0 Years ** ***** Candidates placed with top clients Click To Paste 9000 + Candi…" at bounding box center [534, 478] width 784 height 173
drag, startPoint x: 1209, startPoint y: 167, endPoint x: 1216, endPoint y: 174, distance: 9.9
click at [1213, 172] on div at bounding box center [1092, 180] width 281 height 26
click at [1117, 20] on div at bounding box center [1132, 20] width 40 height 13
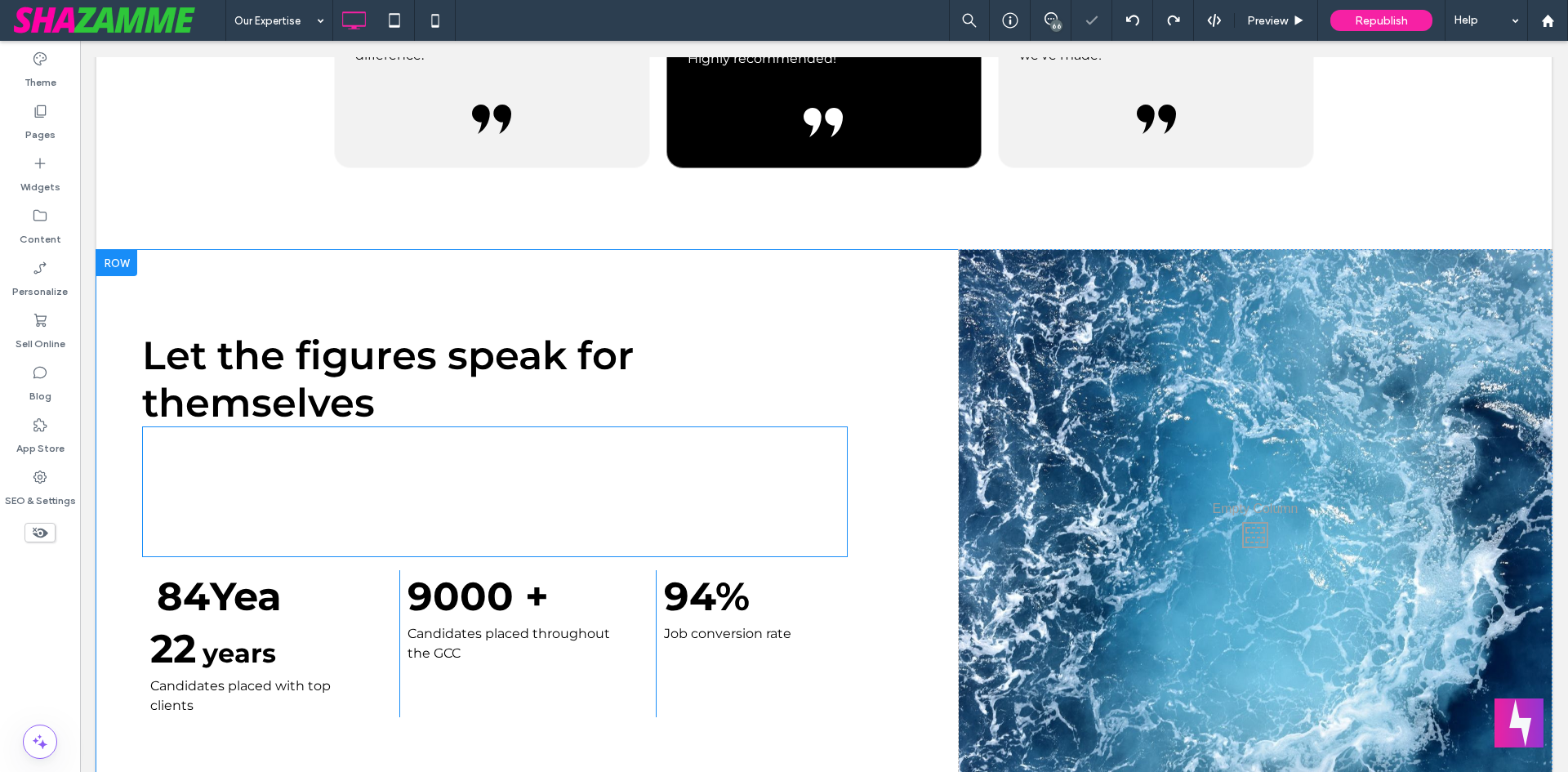
scroll to position [1552, 0]
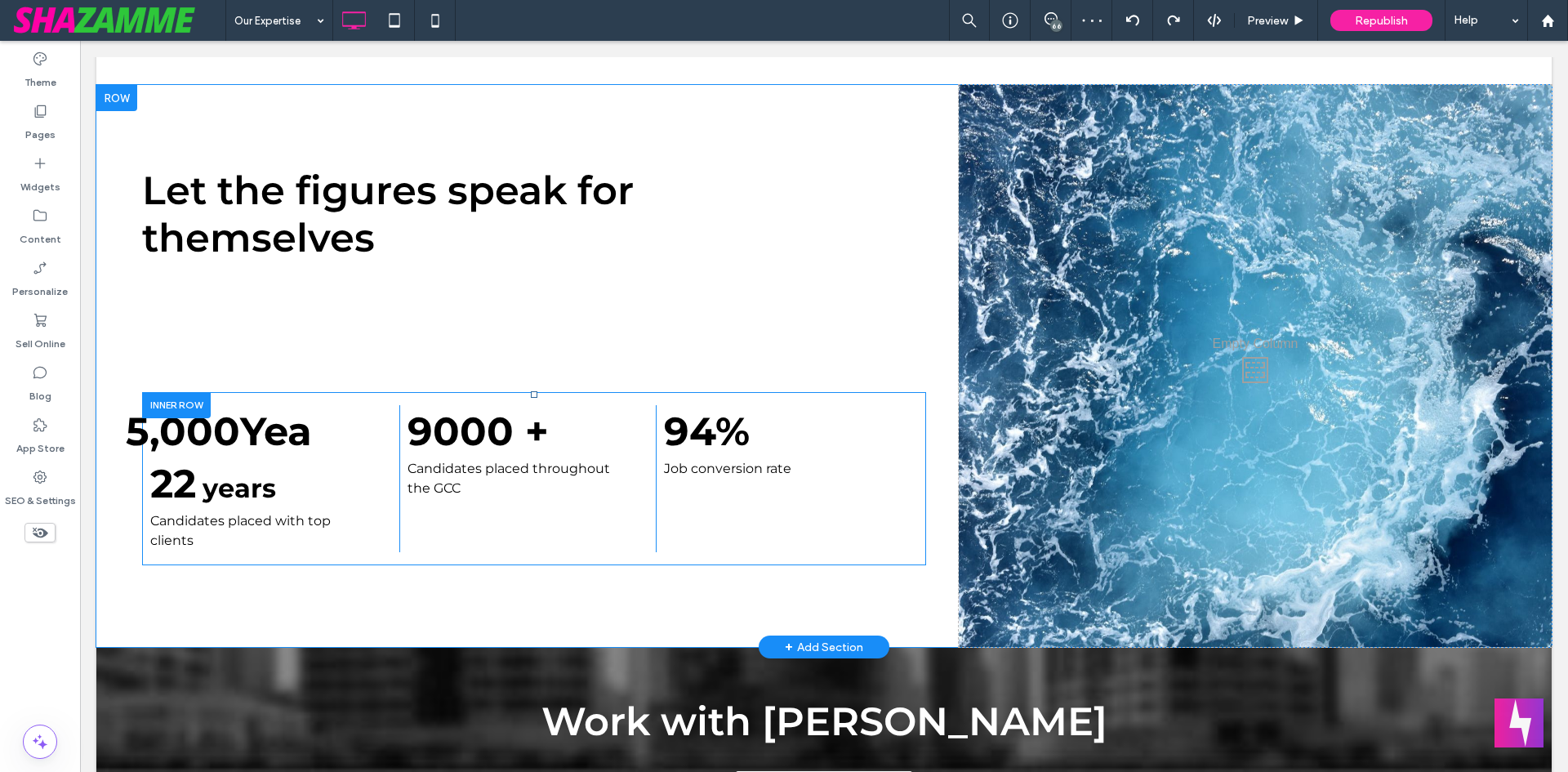
click at [273, 393] on div "5,000 Yea 22 years Candidates placed with top clients Click To Paste 9000 + Can…" at bounding box center [534, 478] width 784 height 173
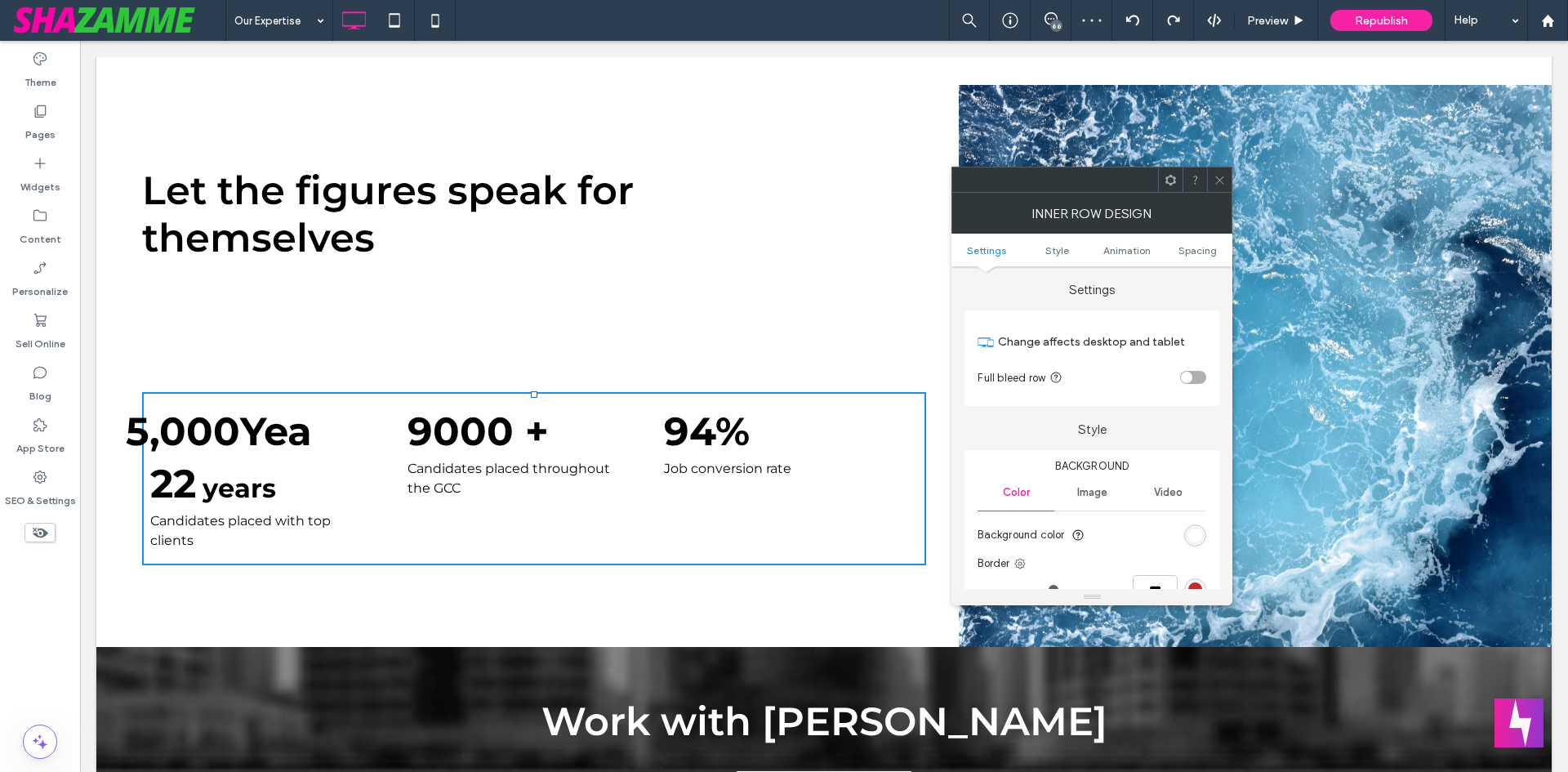
click at [273, 408] on span "Yea" at bounding box center [276, 431] width 72 height 48
click at [1218, 182] on use at bounding box center [1220, 179] width 8 height 8
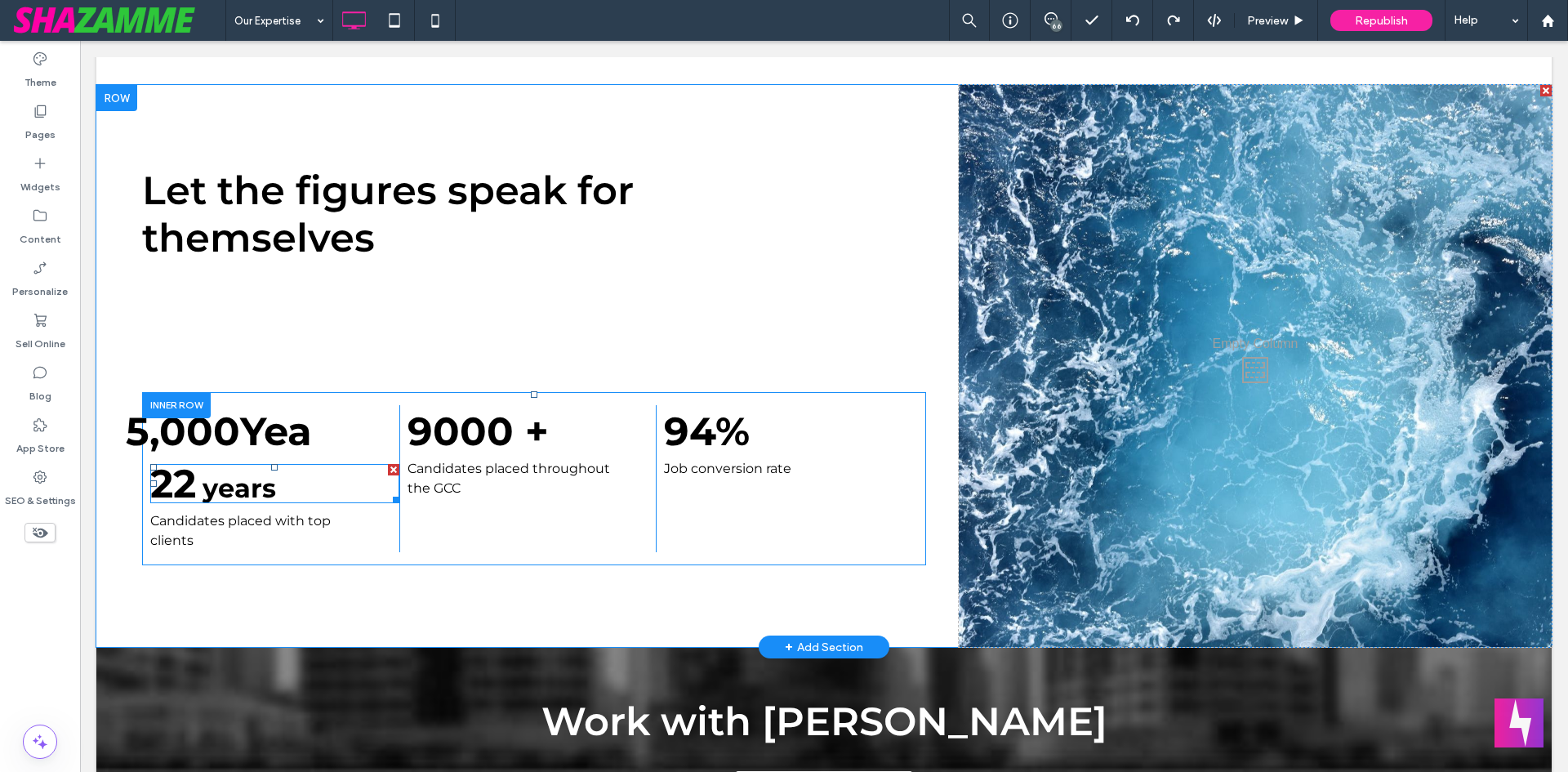
click at [241, 433] on span at bounding box center [219, 432] width 138 height 52
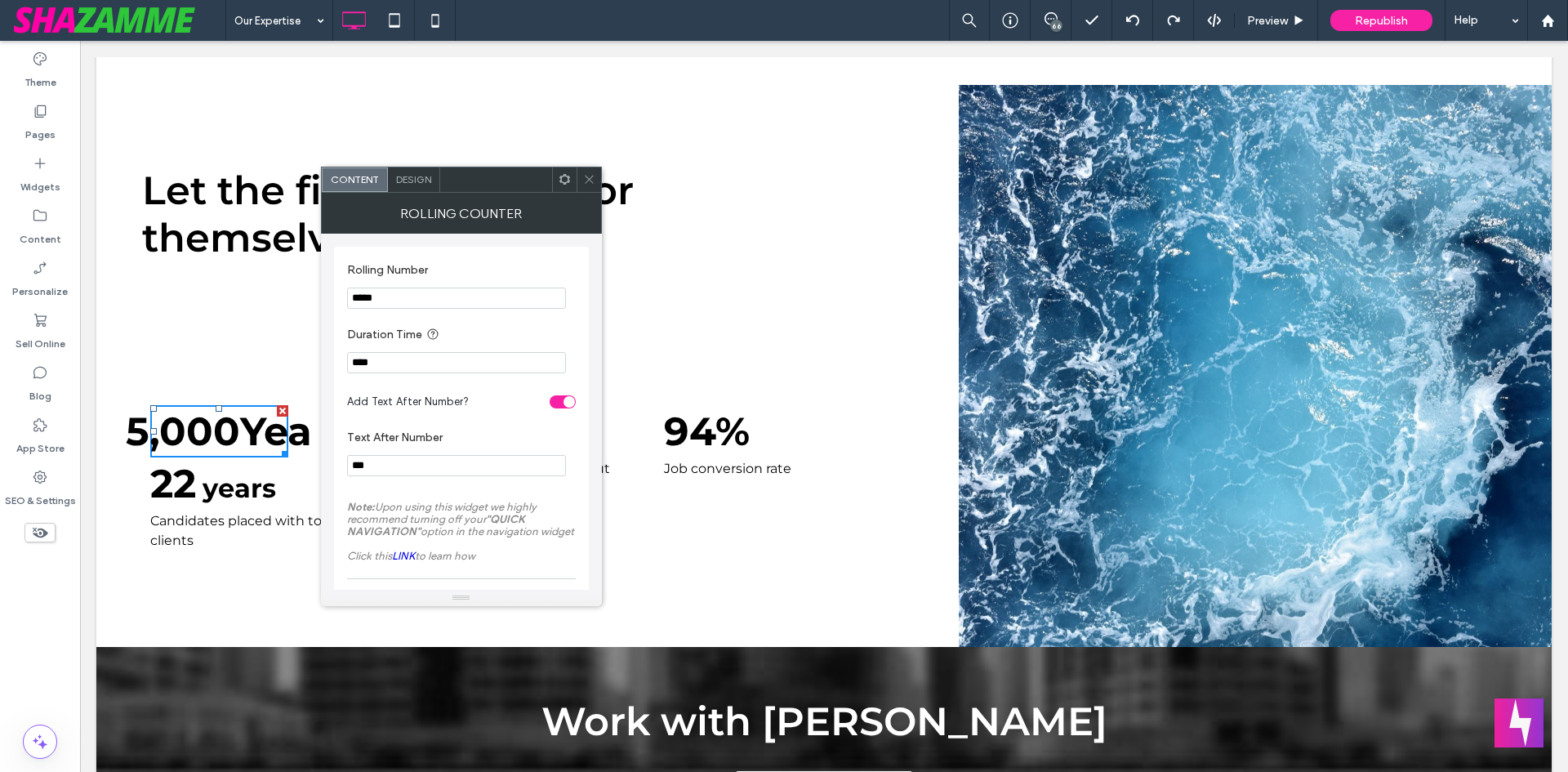
click at [419, 298] on input "*****" at bounding box center [457, 298] width 219 height 21
type input "****"
click at [399, 456] on section "Text After Number ***" at bounding box center [461, 452] width 228 height 62
click at [397, 465] on input "***" at bounding box center [457, 465] width 219 height 21
type input "*"
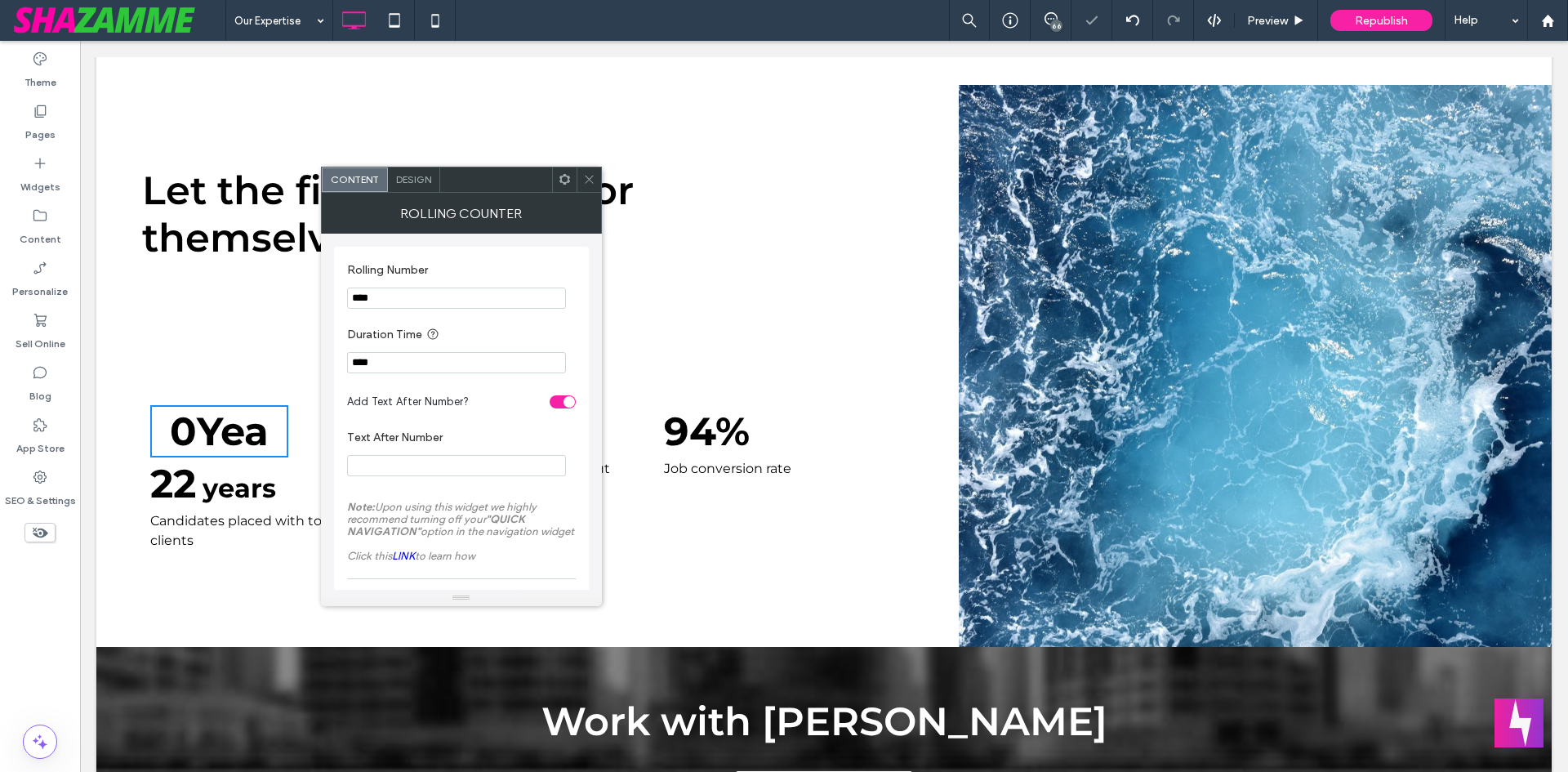
click at [432, 427] on section "Text After Number" at bounding box center [461, 452] width 228 height 62
click at [399, 461] on input "Text After Number" at bounding box center [457, 465] width 219 height 21
type input "*"
click at [303, 464] on p "22 years" at bounding box center [274, 483] width 249 height 39
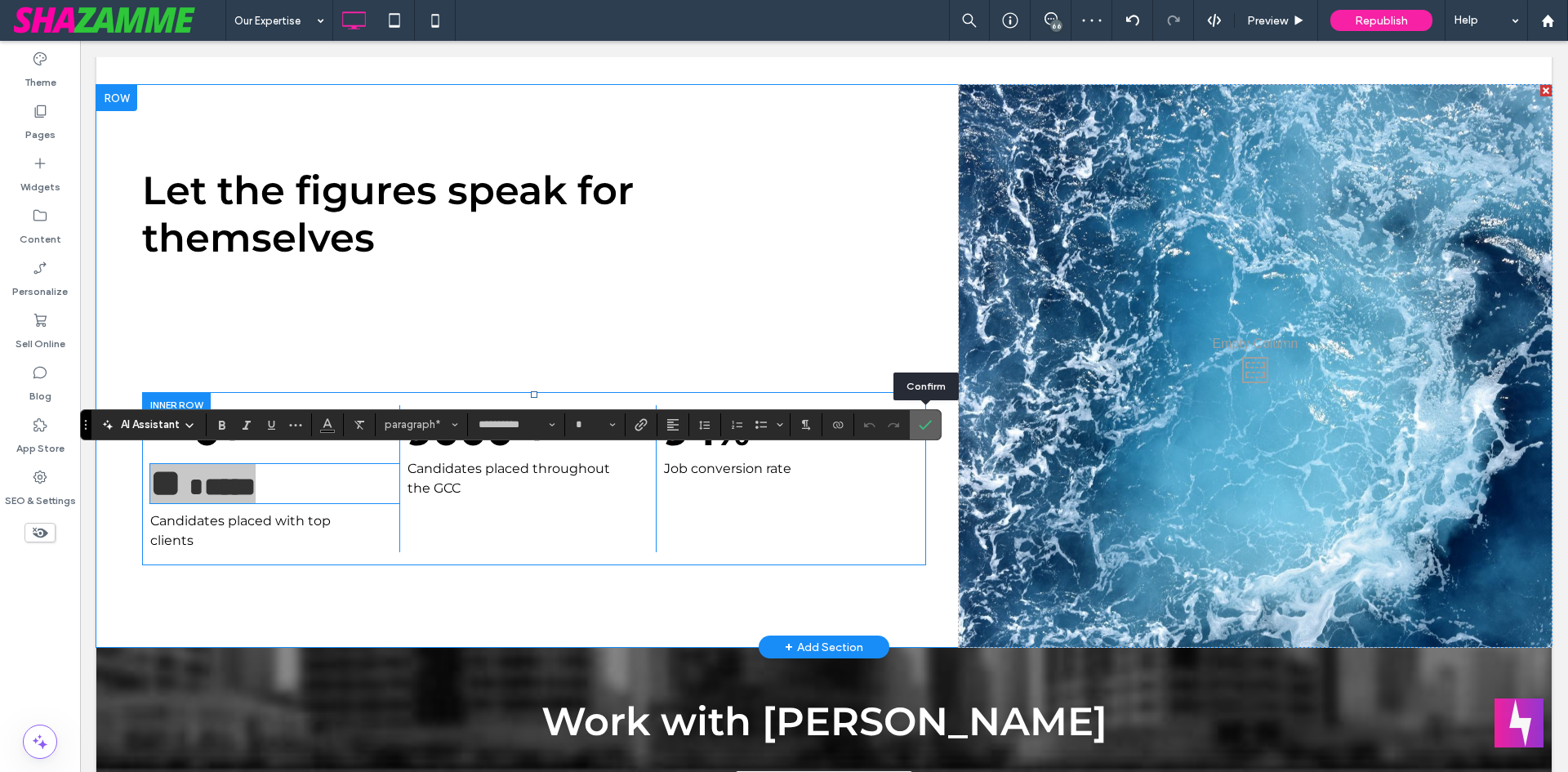
drag, startPoint x: 861, startPoint y: 369, endPoint x: 526, endPoint y: 468, distance: 349.3
click at [930, 421] on use "Confirm" at bounding box center [926, 425] width 13 height 10
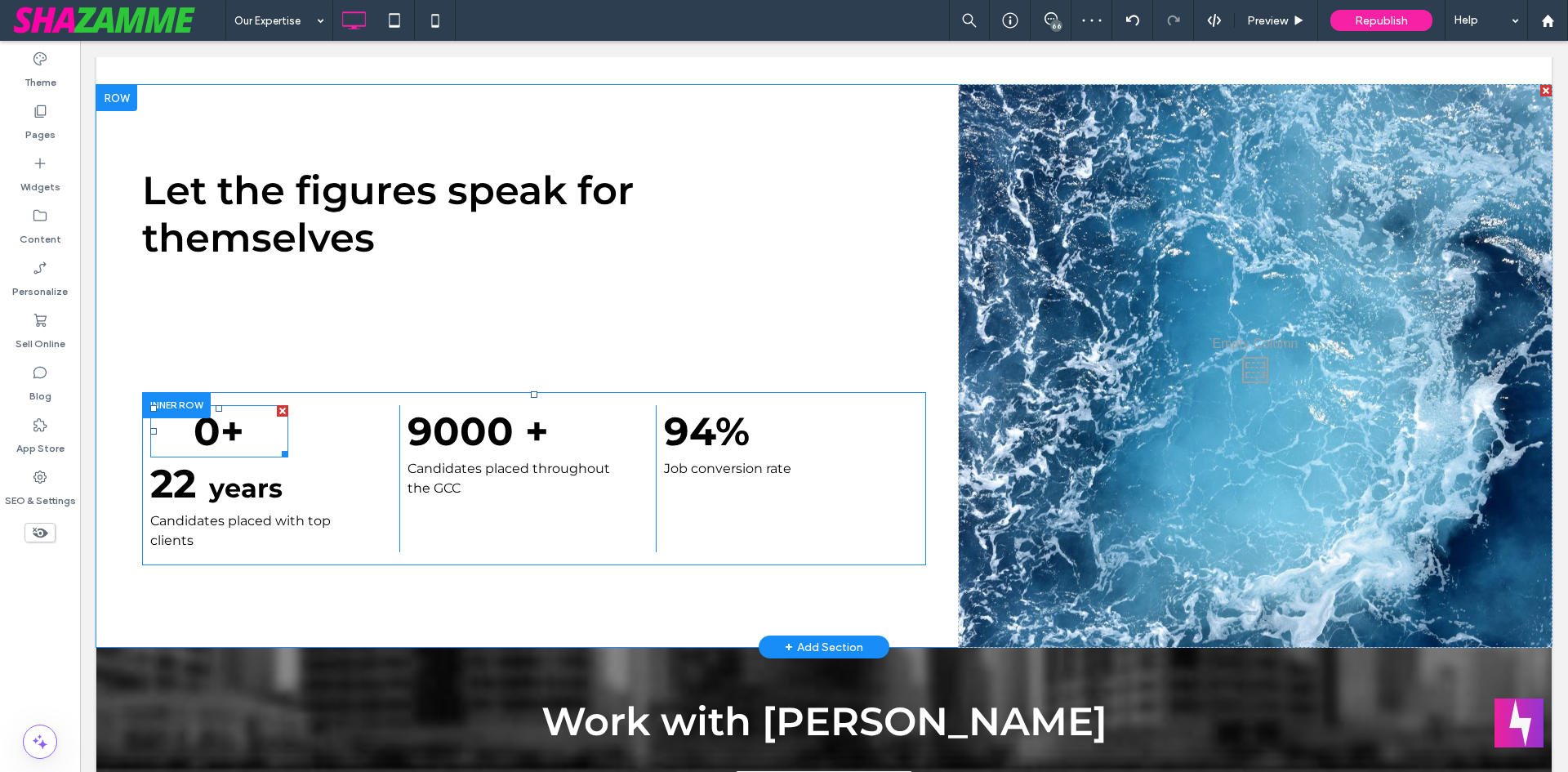
click at [247, 430] on span at bounding box center [219, 432] width 138 height 52
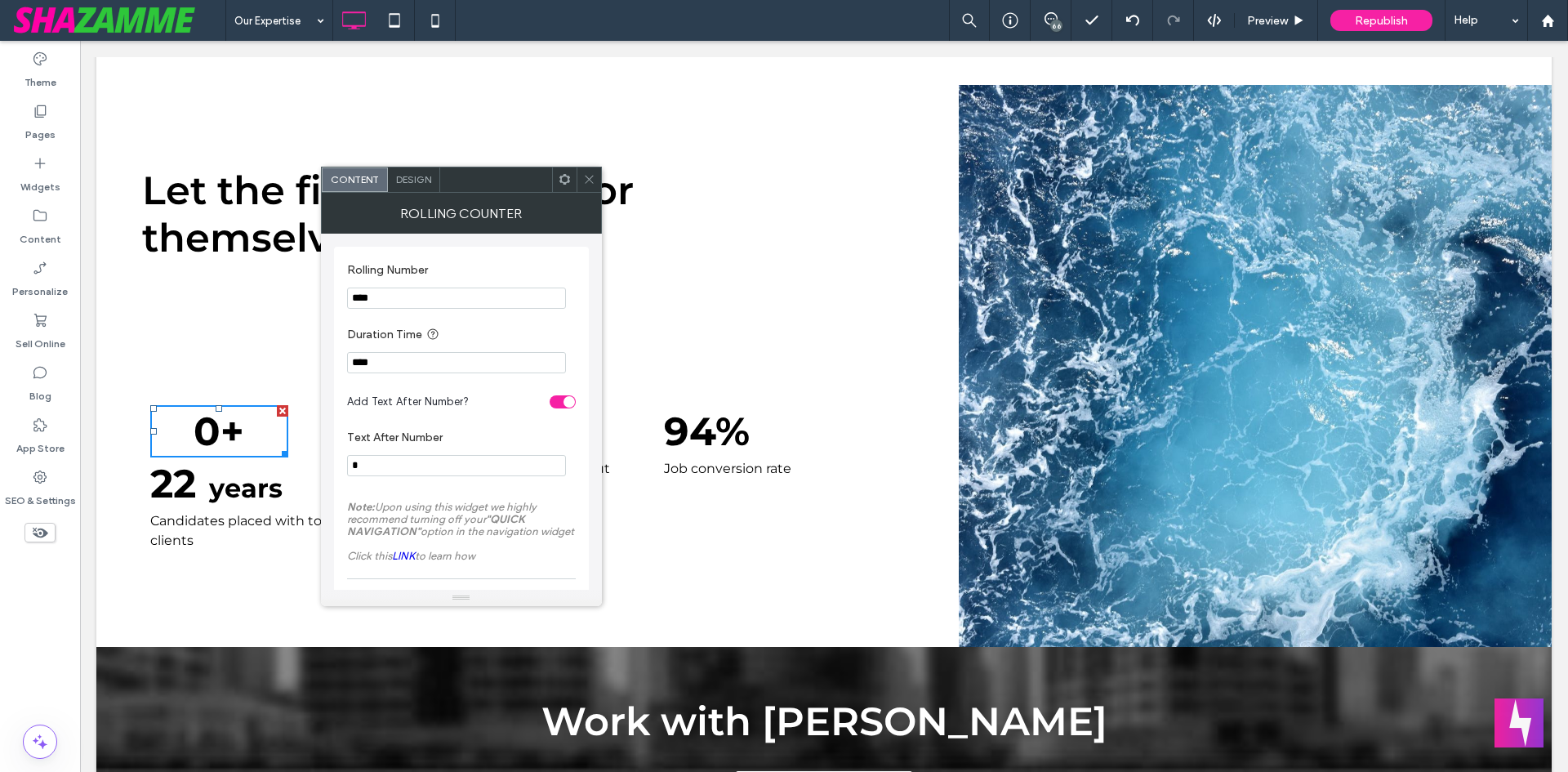
click at [418, 186] on div "Design" at bounding box center [414, 180] width 52 height 24
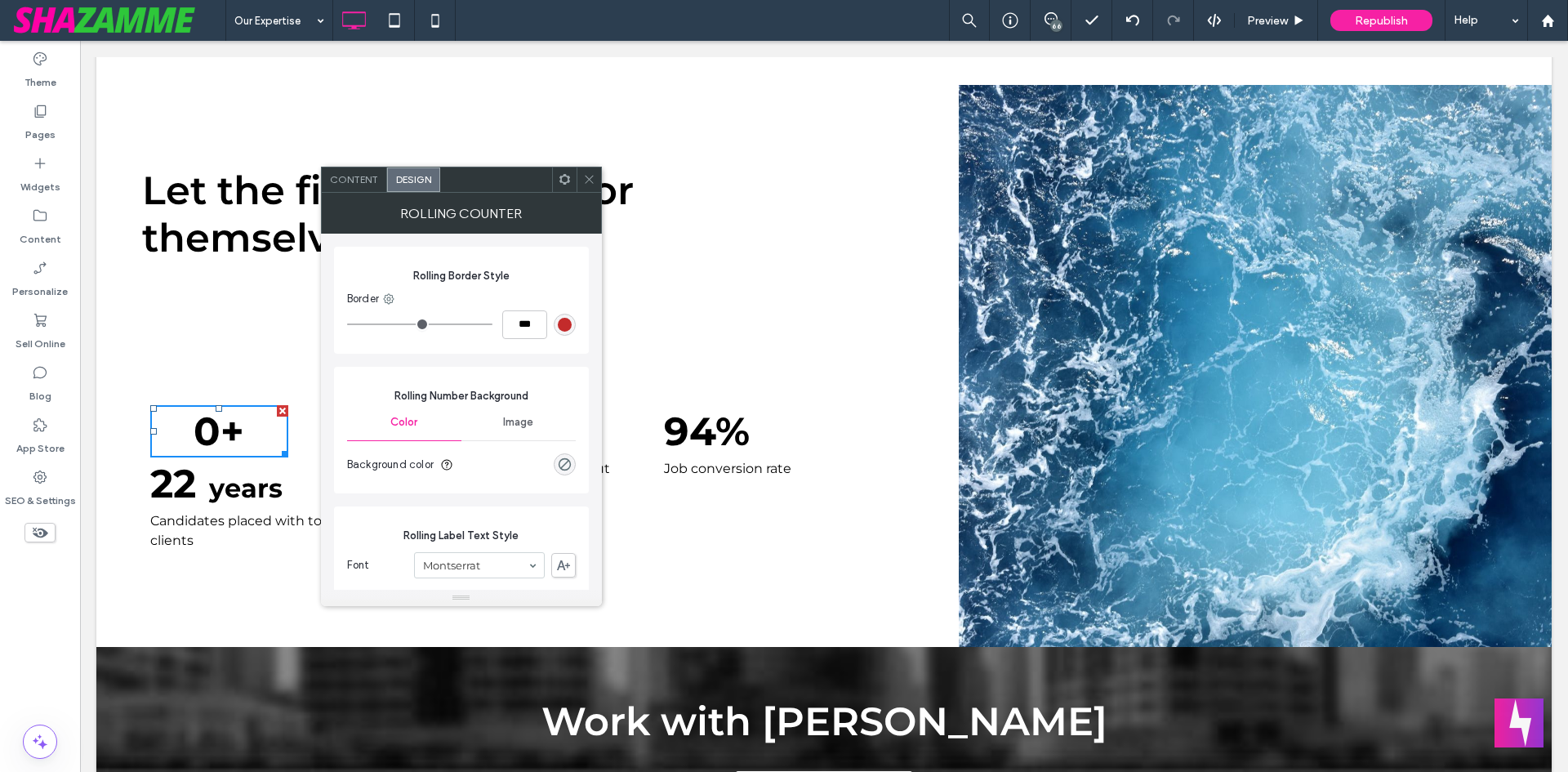
click at [570, 172] on span at bounding box center [564, 180] width 12 height 24
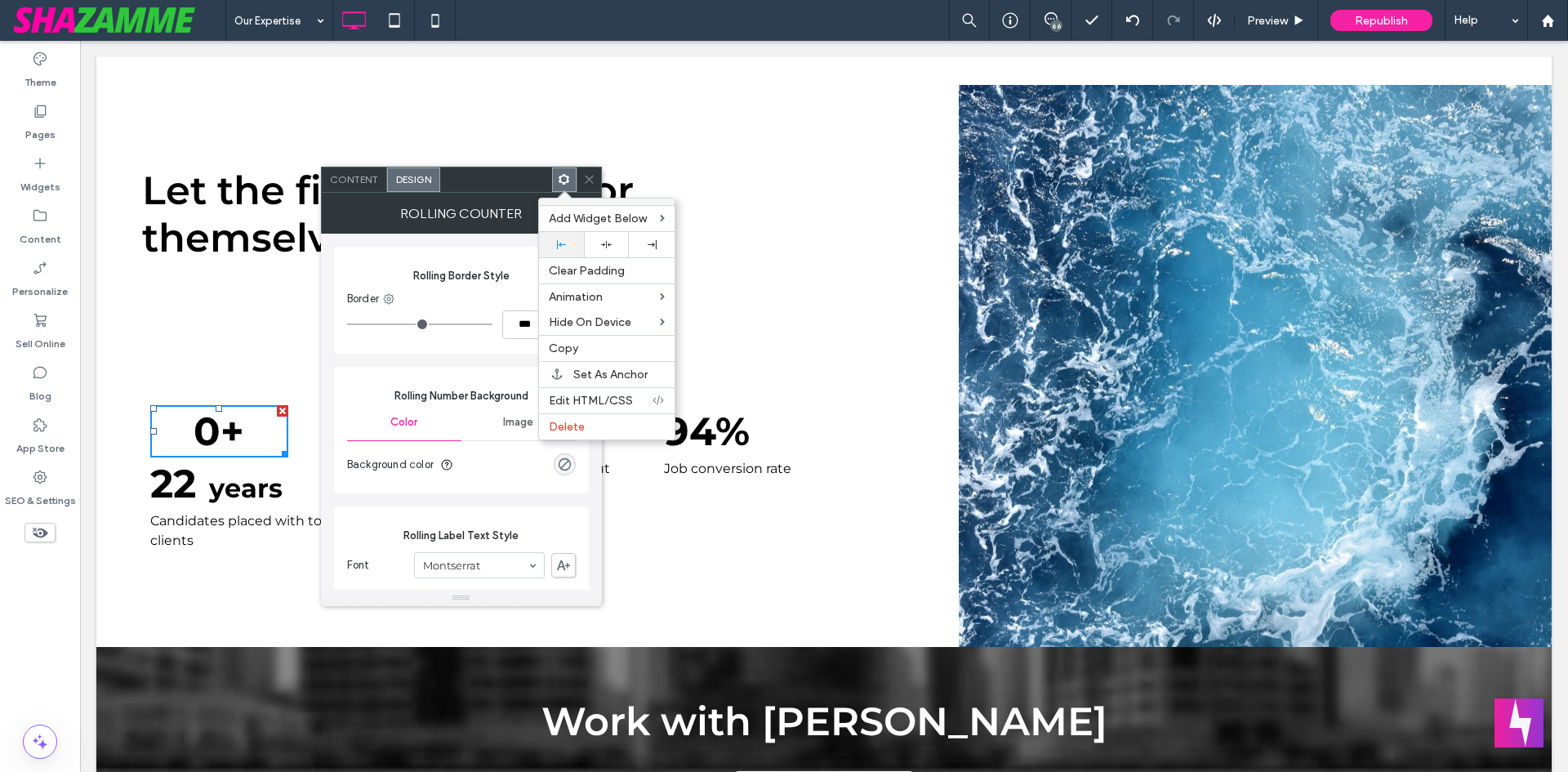
click at [576, 248] on div at bounding box center [561, 245] width 29 height 9
click at [585, 176] on icon at bounding box center [590, 179] width 12 height 12
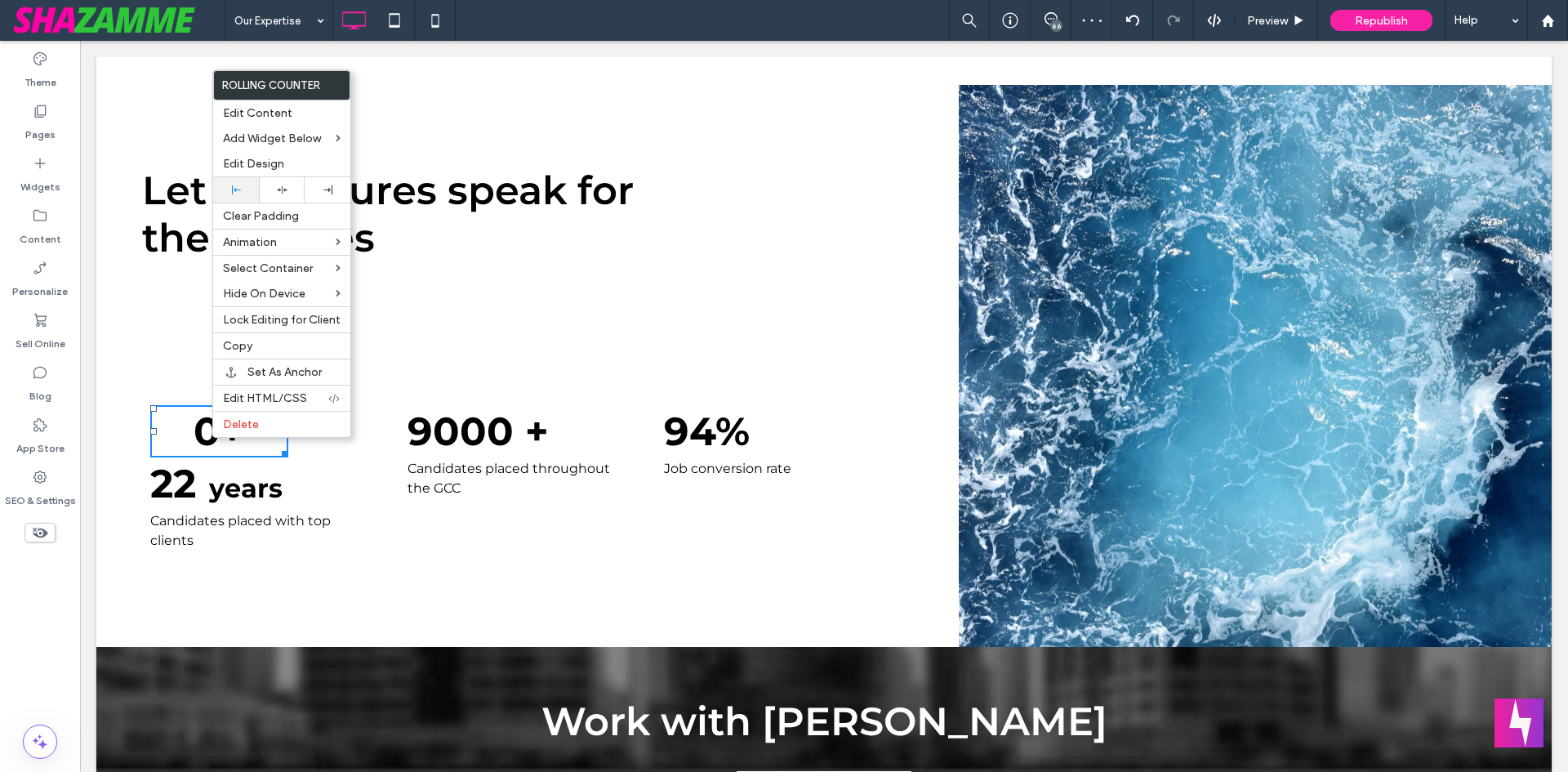
click at [230, 188] on div at bounding box center [236, 190] width 30 height 9
click at [709, 261] on div at bounding box center [495, 327] width 706 height 131
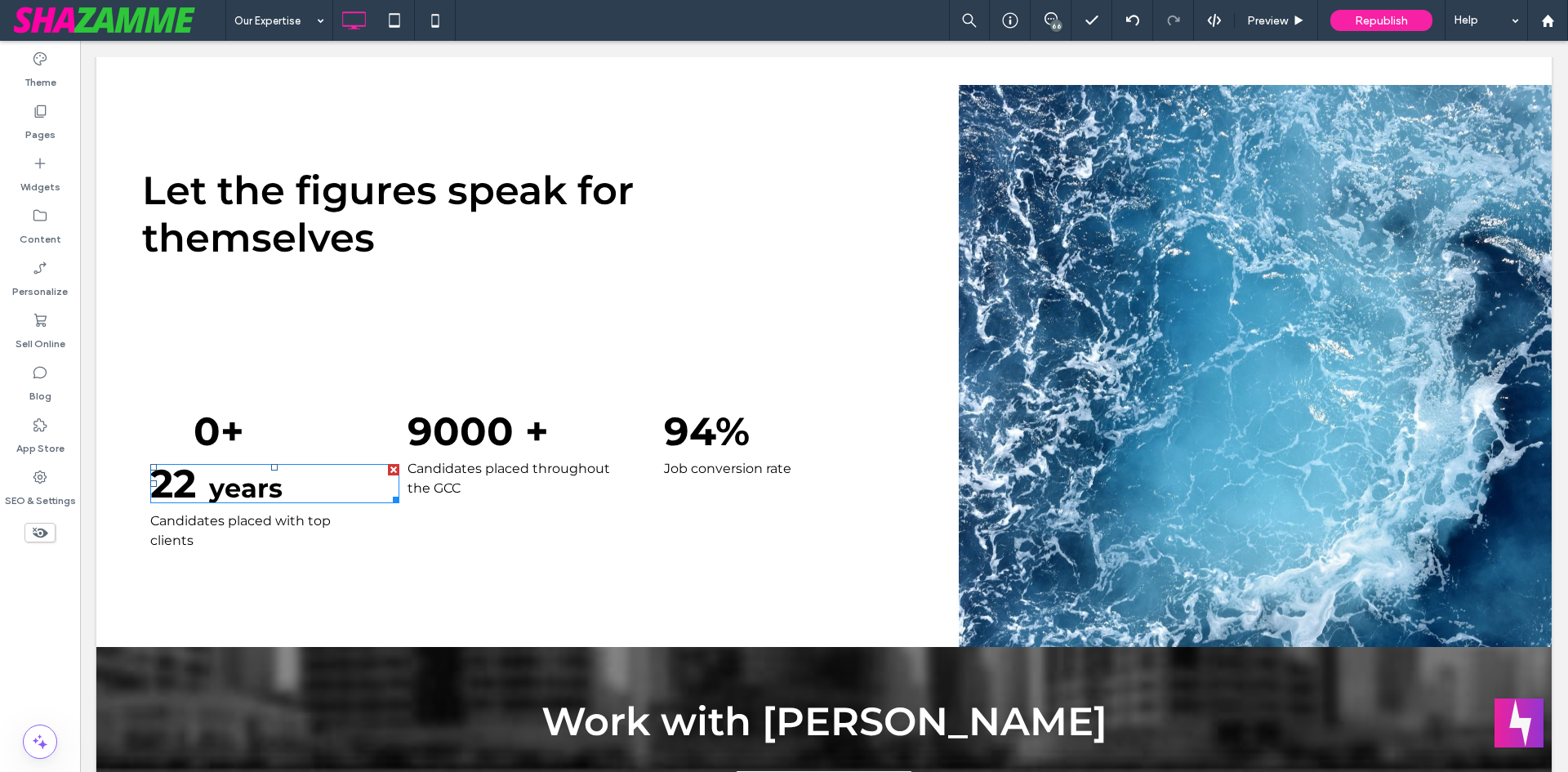
click at [389, 464] on div at bounding box center [393, 469] width 11 height 11
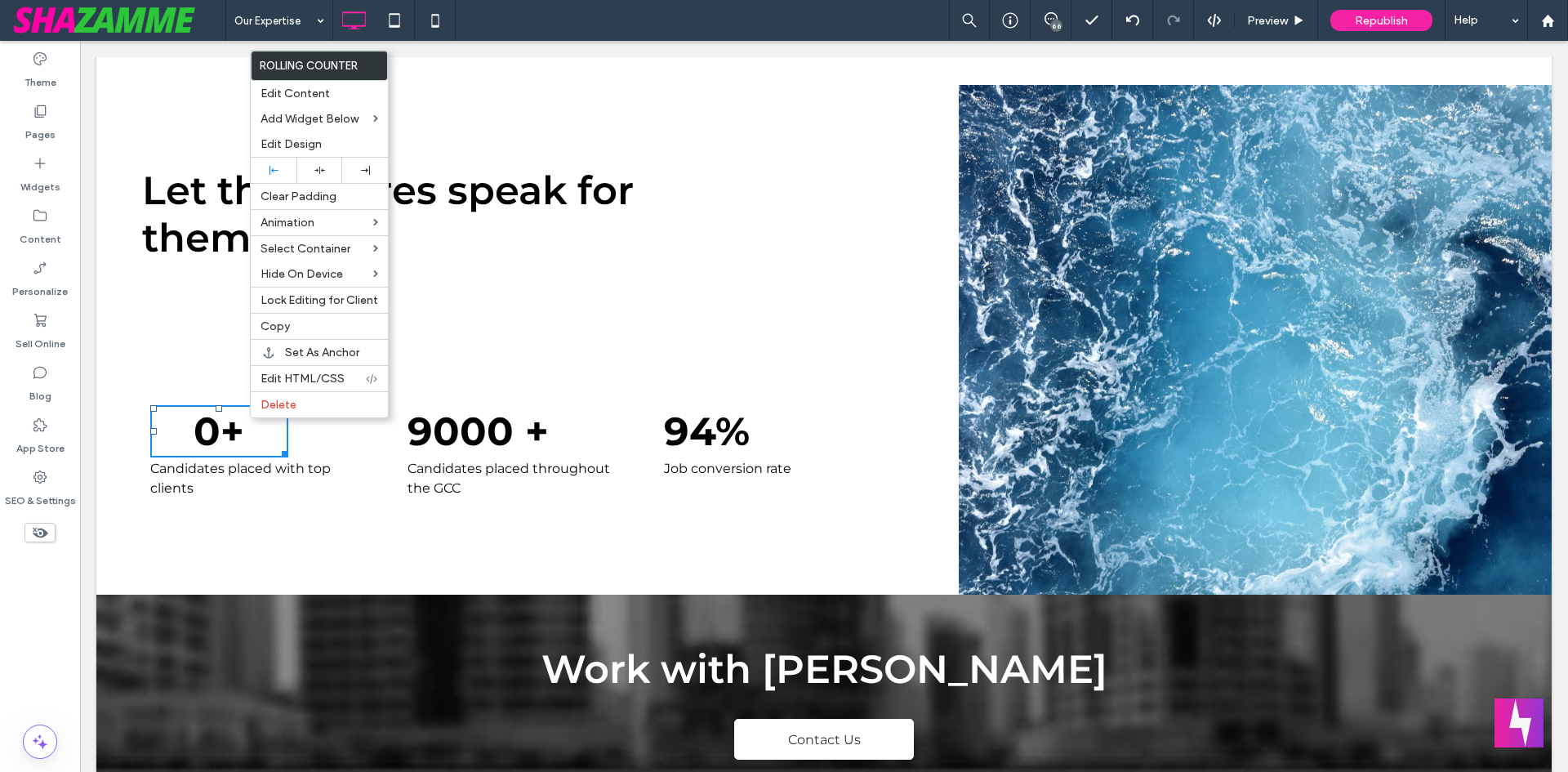
click at [494, 426] on strong "9000 +" at bounding box center [478, 431] width 142 height 48
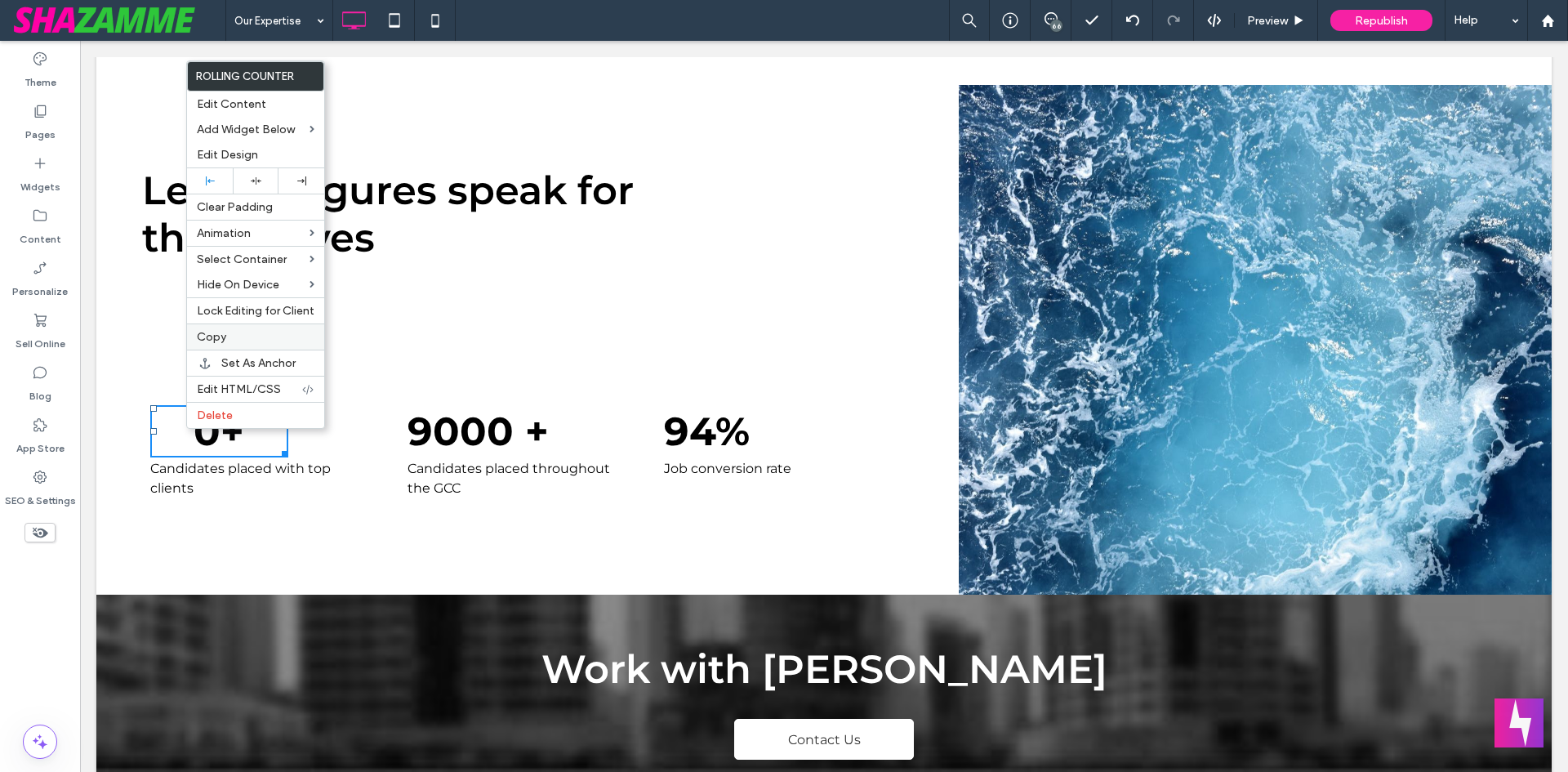
click at [231, 339] on label "Copy" at bounding box center [255, 337] width 117 height 14
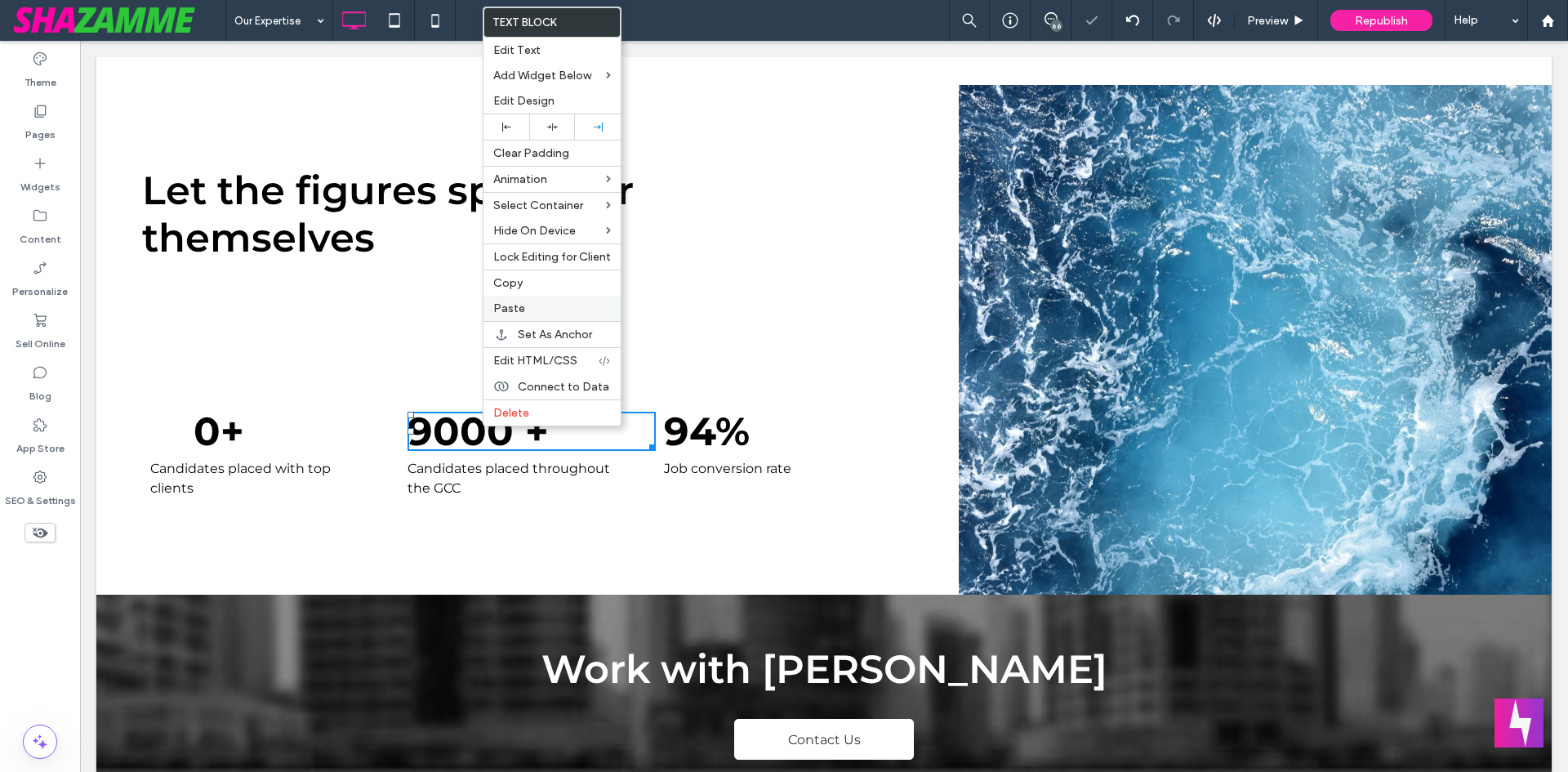
click at [522, 305] on span "Paste" at bounding box center [509, 308] width 32 height 14
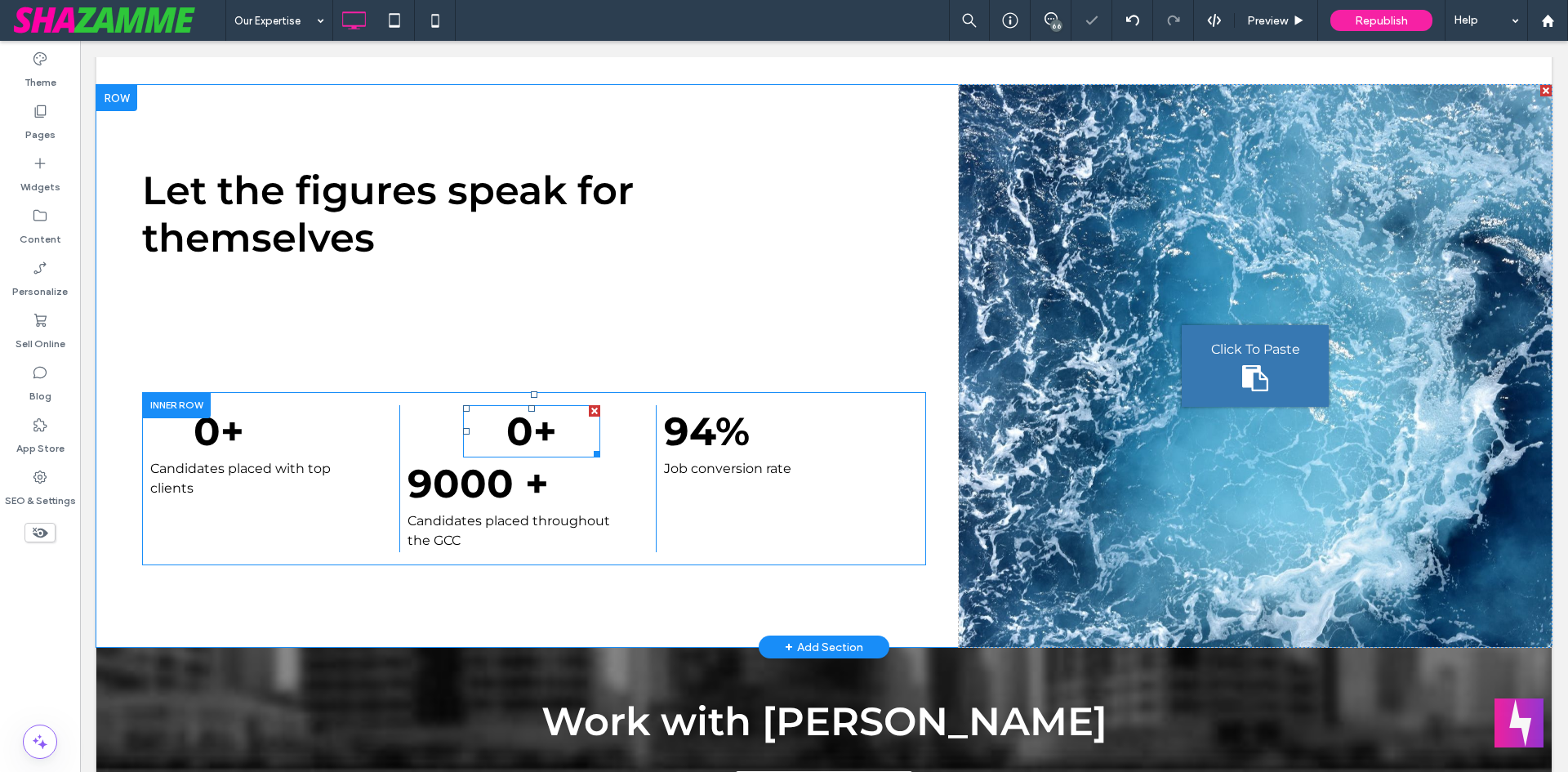
click at [492, 406] on span at bounding box center [531, 432] width 138 height 52
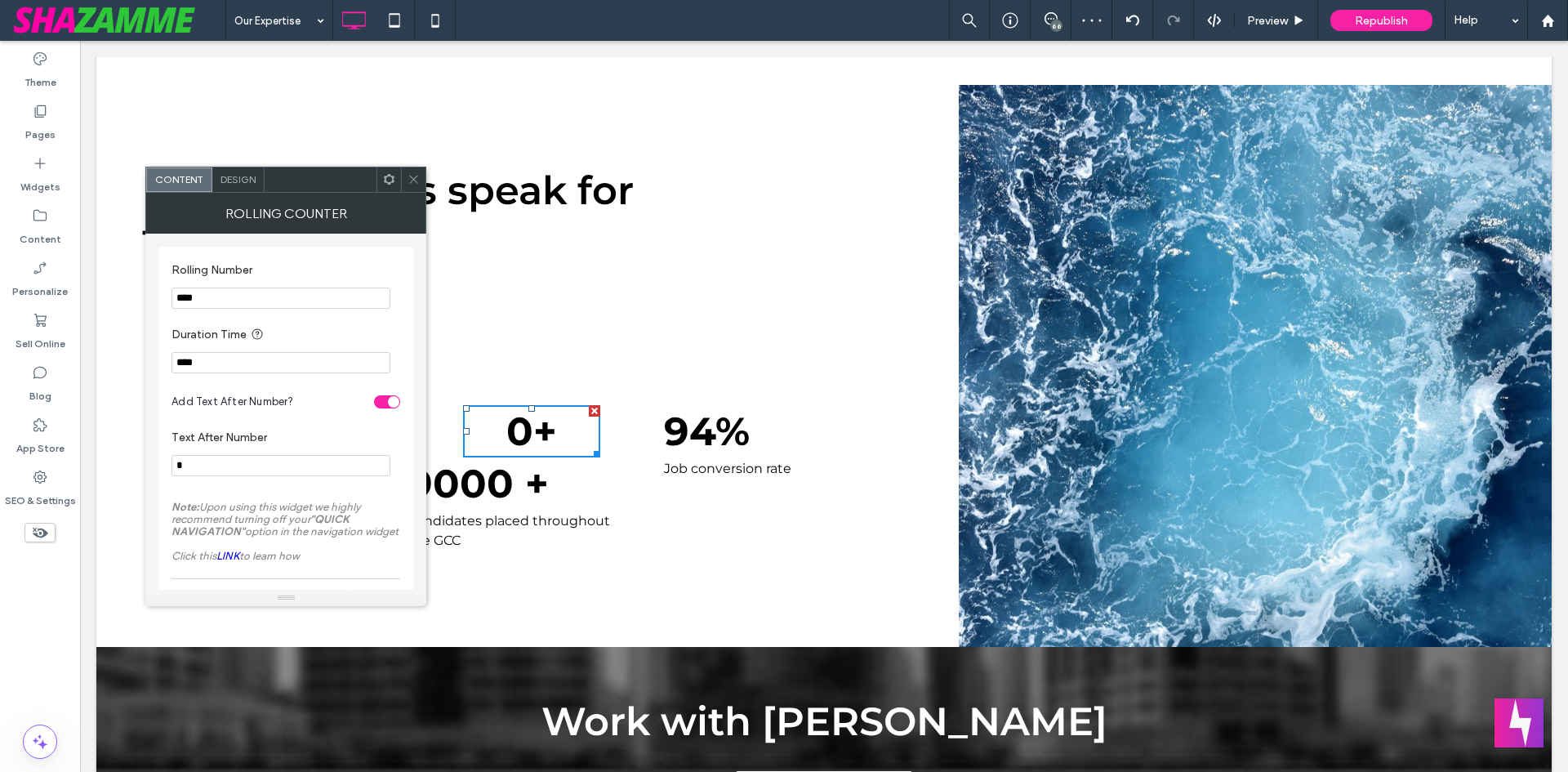
click at [182, 301] on input "****" at bounding box center [281, 298] width 219 height 21
type input "****"
click at [373, 332] on label "Duration Time" at bounding box center [283, 335] width 222 height 21
click at [414, 167] on span "Let the figures speak for themselves" at bounding box center [388, 214] width 491 height 95
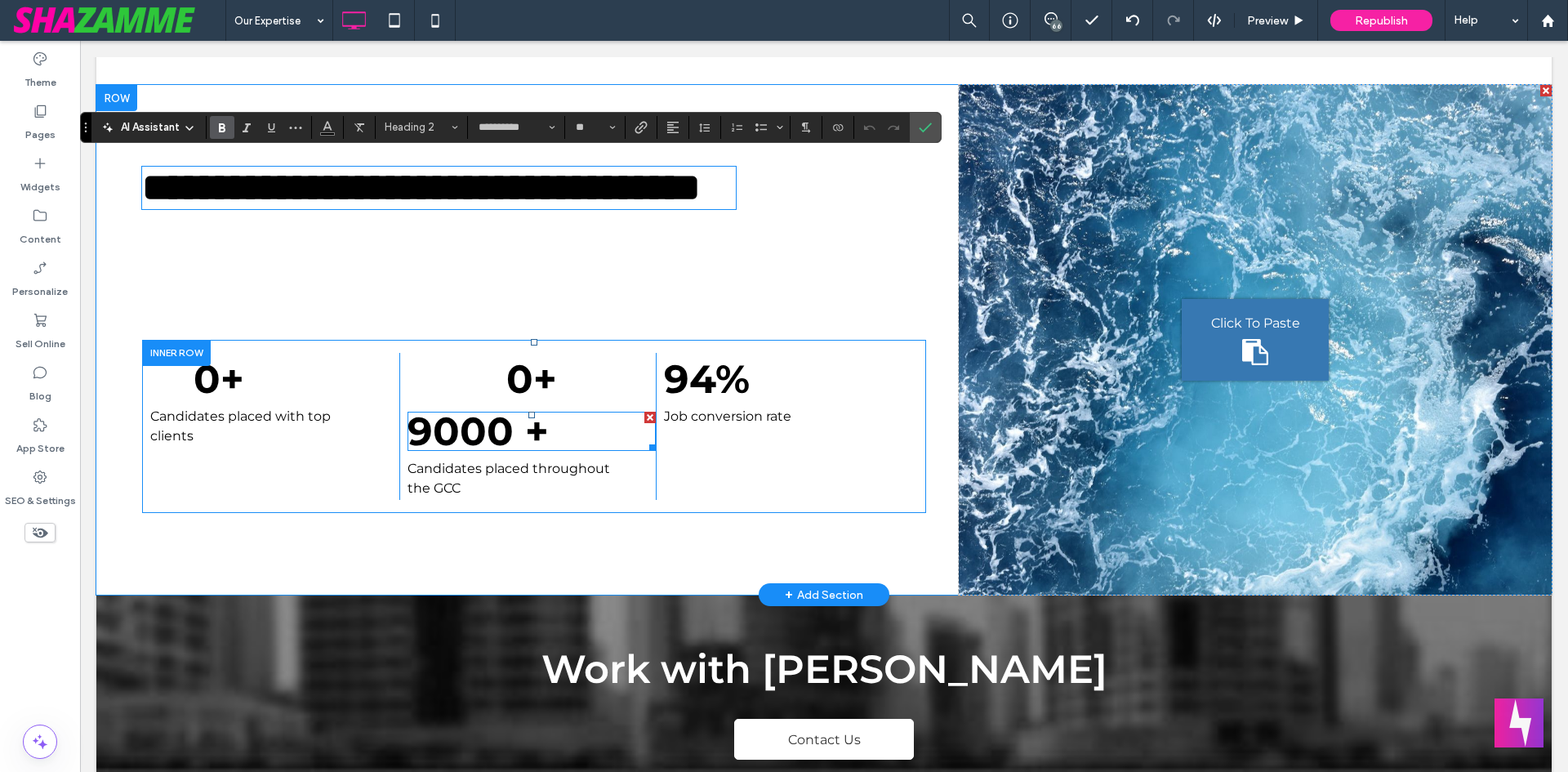
drag, startPoint x: 497, startPoint y: 478, endPoint x: 550, endPoint y: 503, distance: 58.6
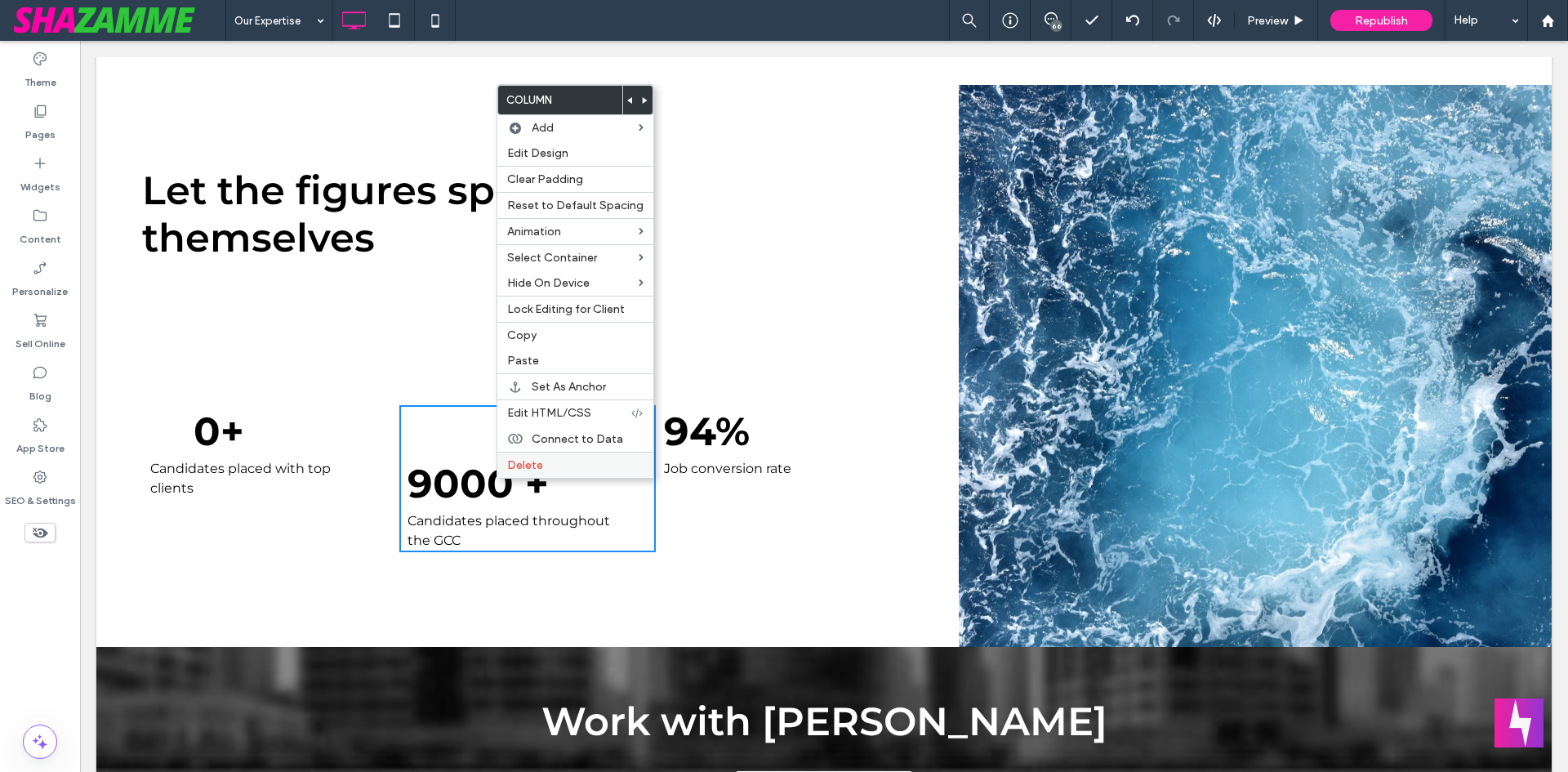
click at [562, 461] on label "Delete" at bounding box center [575, 465] width 136 height 14
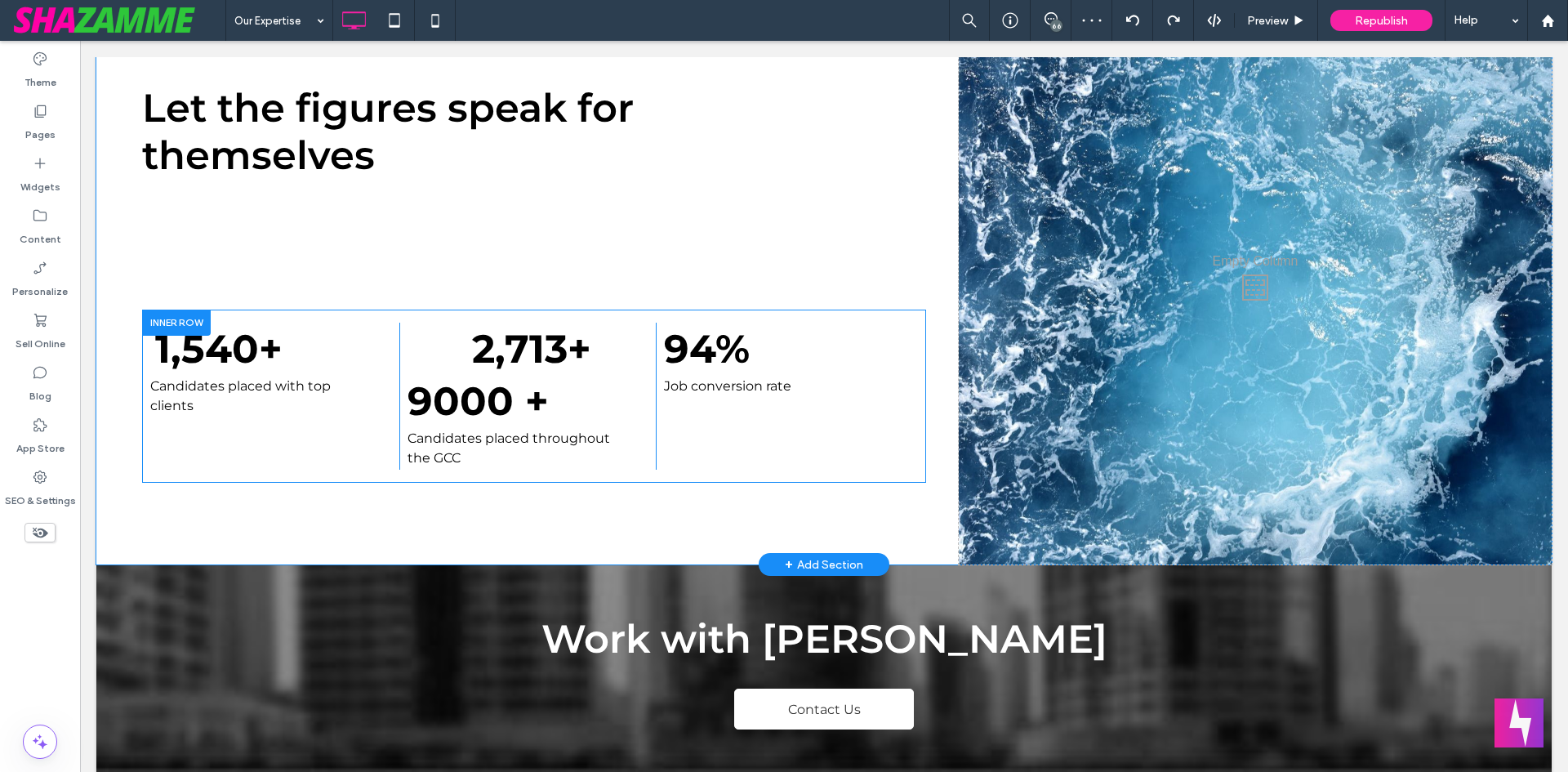
scroll to position [1633, 0]
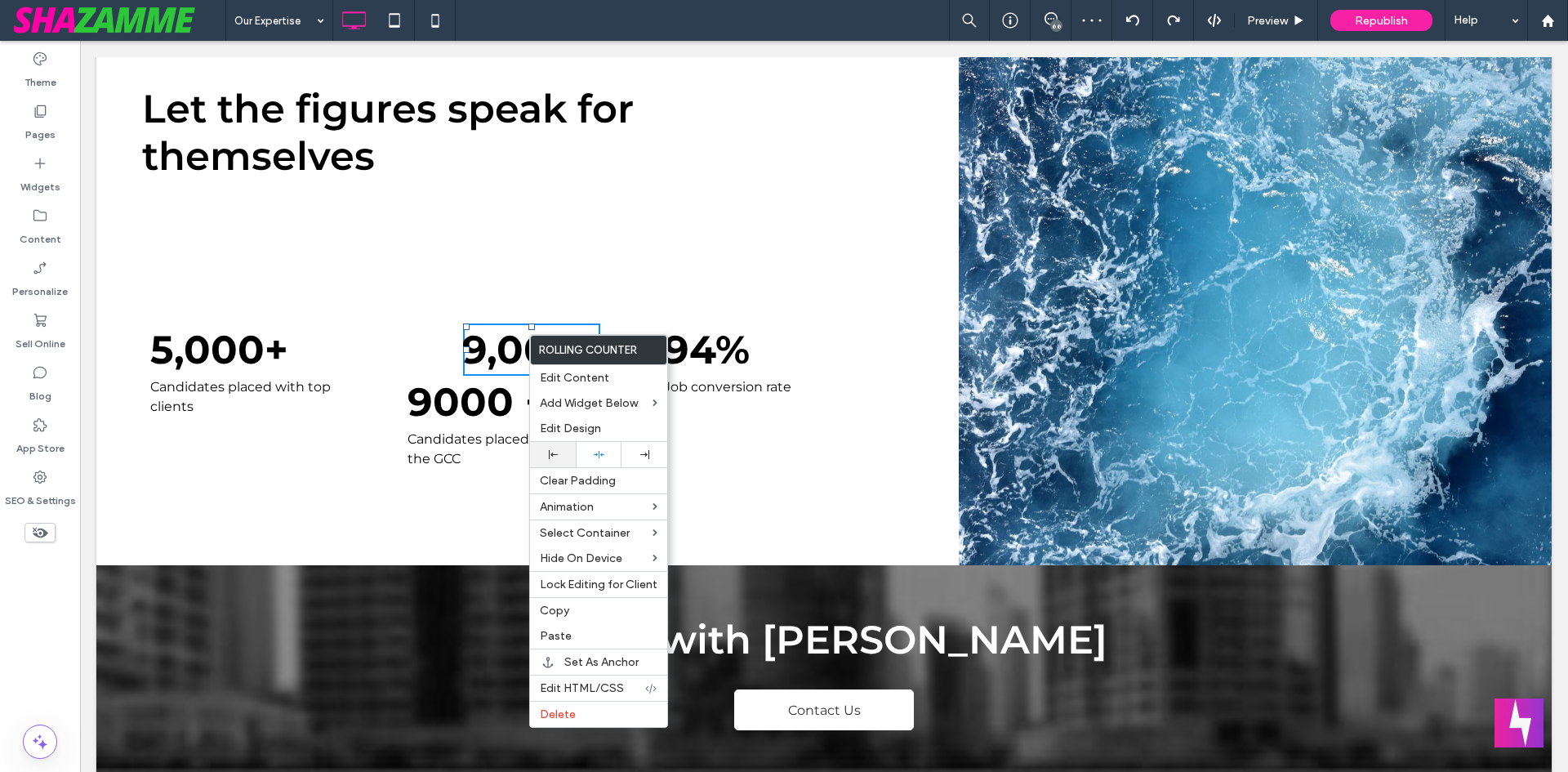
click at [551, 444] on div at bounding box center [553, 454] width 46 height 25
click at [388, 346] on div "5,000 + Candidates placed with top clients Click To Paste" at bounding box center [271, 397] width 257 height 147
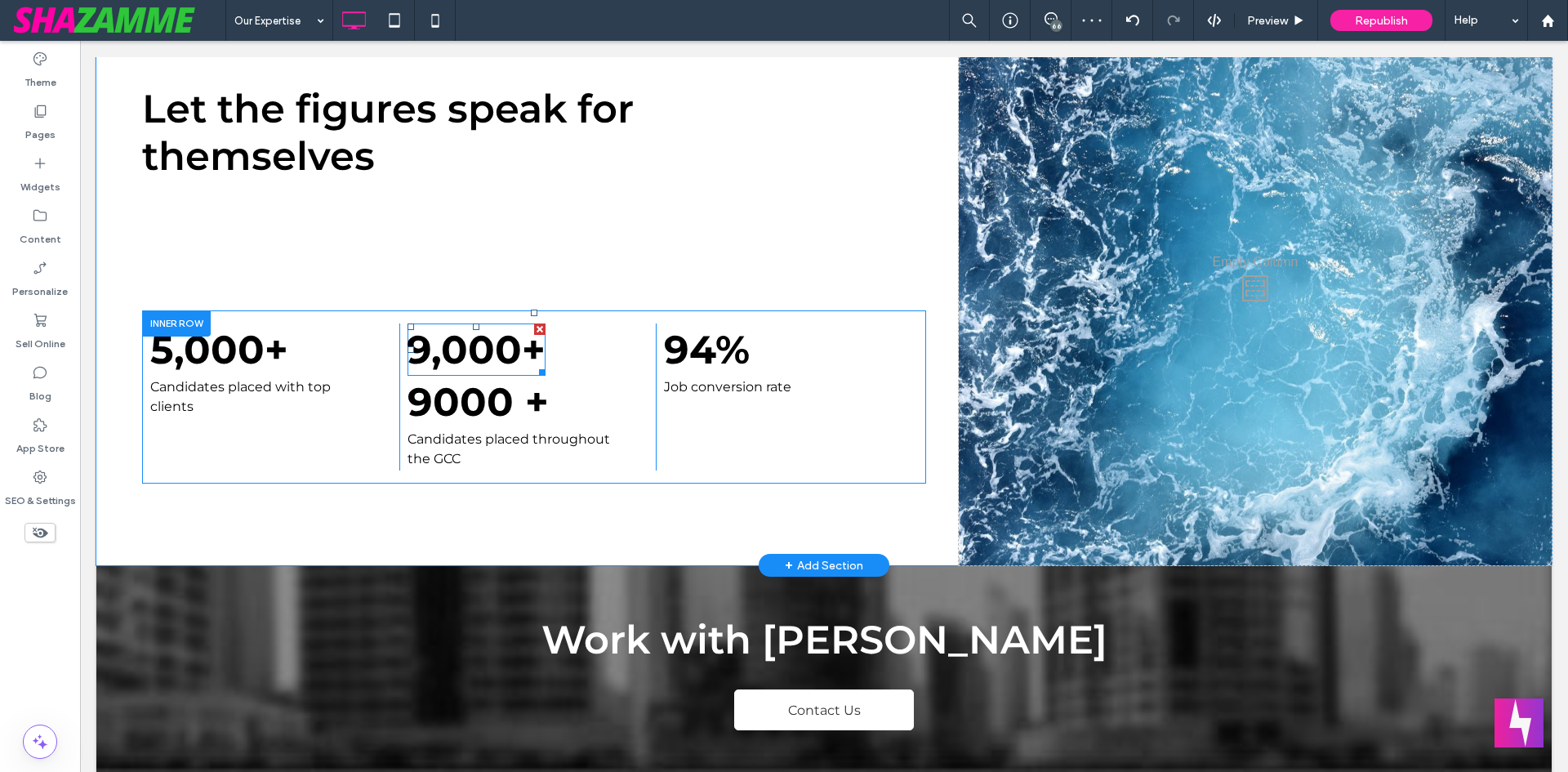
click at [431, 345] on span at bounding box center [476, 350] width 138 height 52
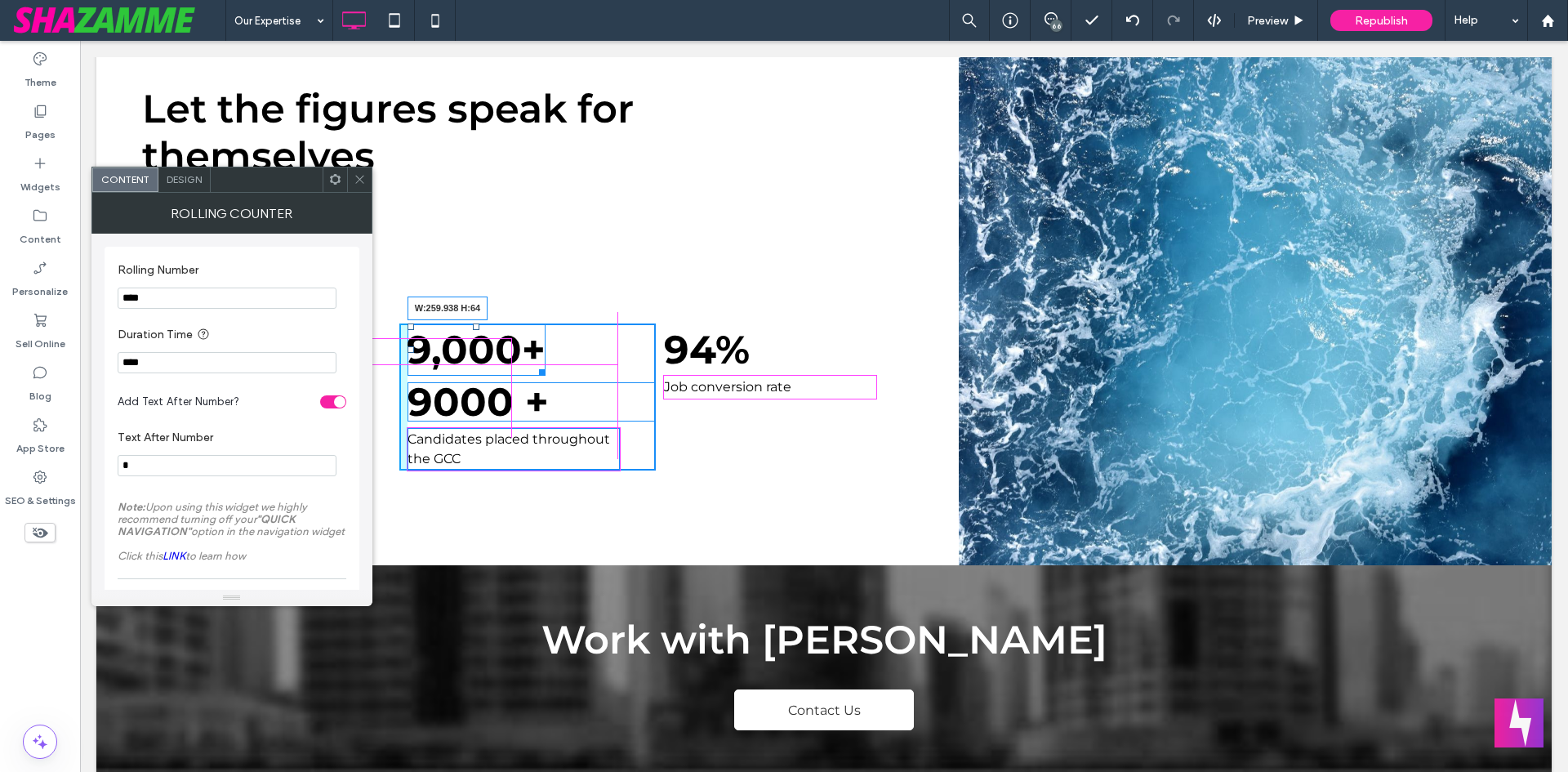
drag, startPoint x: 535, startPoint y: 361, endPoint x: 609, endPoint y: 364, distance: 74.1
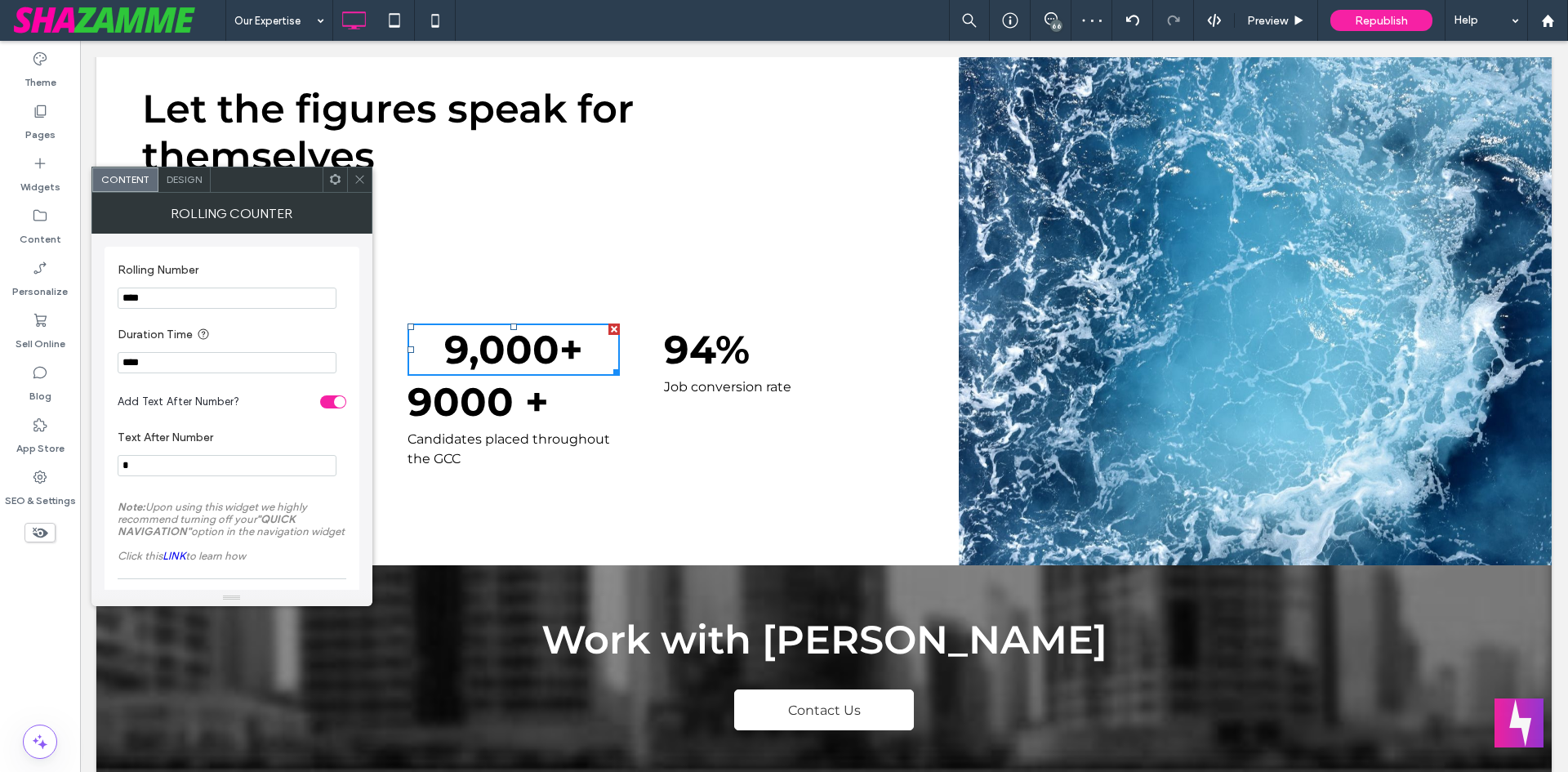
click at [197, 175] on span "Design" at bounding box center [184, 179] width 35 height 12
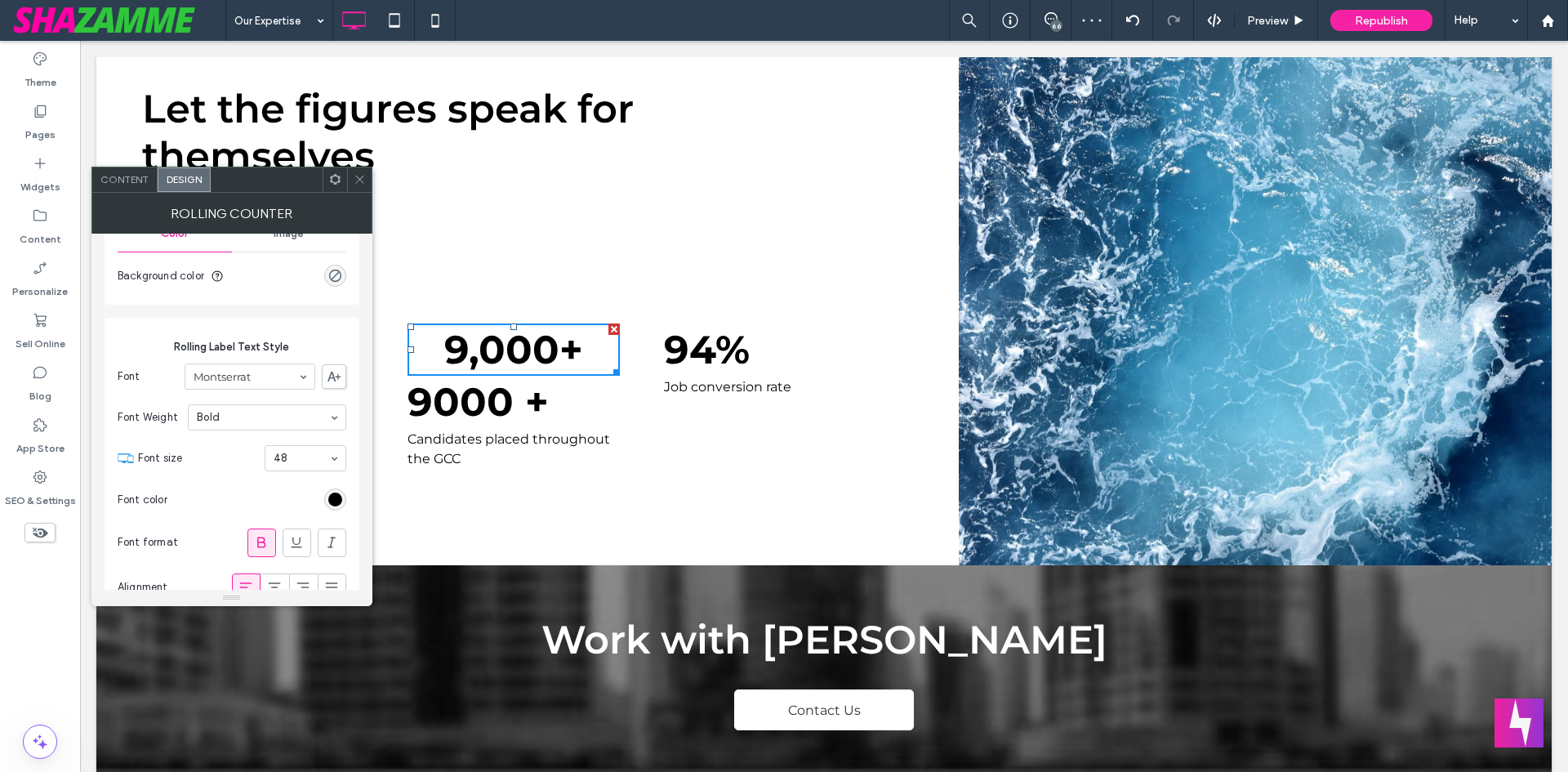
scroll to position [245, 0]
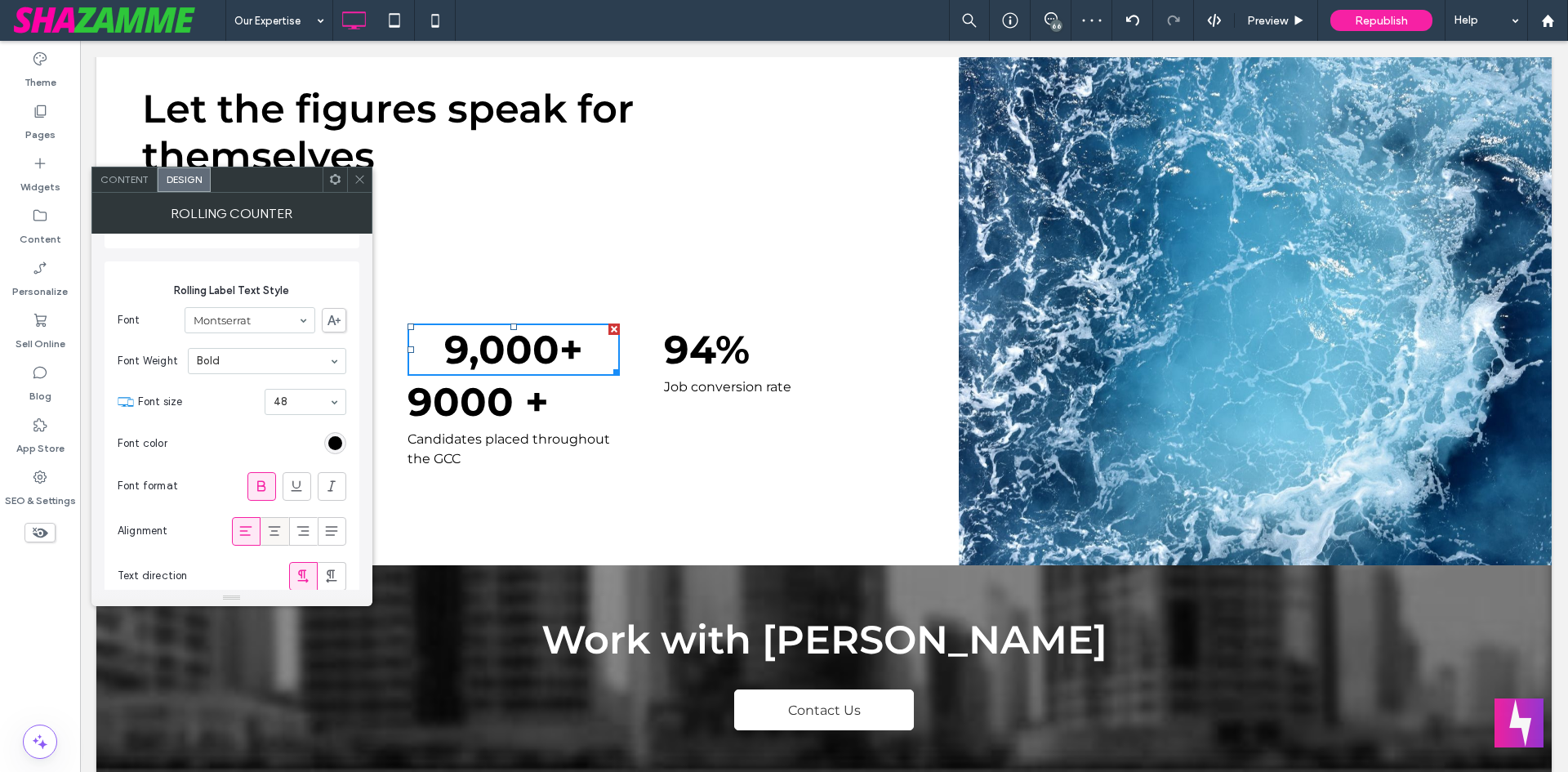
click at [279, 530] on icon at bounding box center [274, 531] width 16 height 16
click at [243, 531] on icon at bounding box center [246, 531] width 16 height 16
click at [281, 532] on icon at bounding box center [274, 531] width 16 height 16
click at [330, 531] on icon at bounding box center [332, 531] width 16 height 16
click at [289, 533] on label at bounding box center [303, 531] width 29 height 29
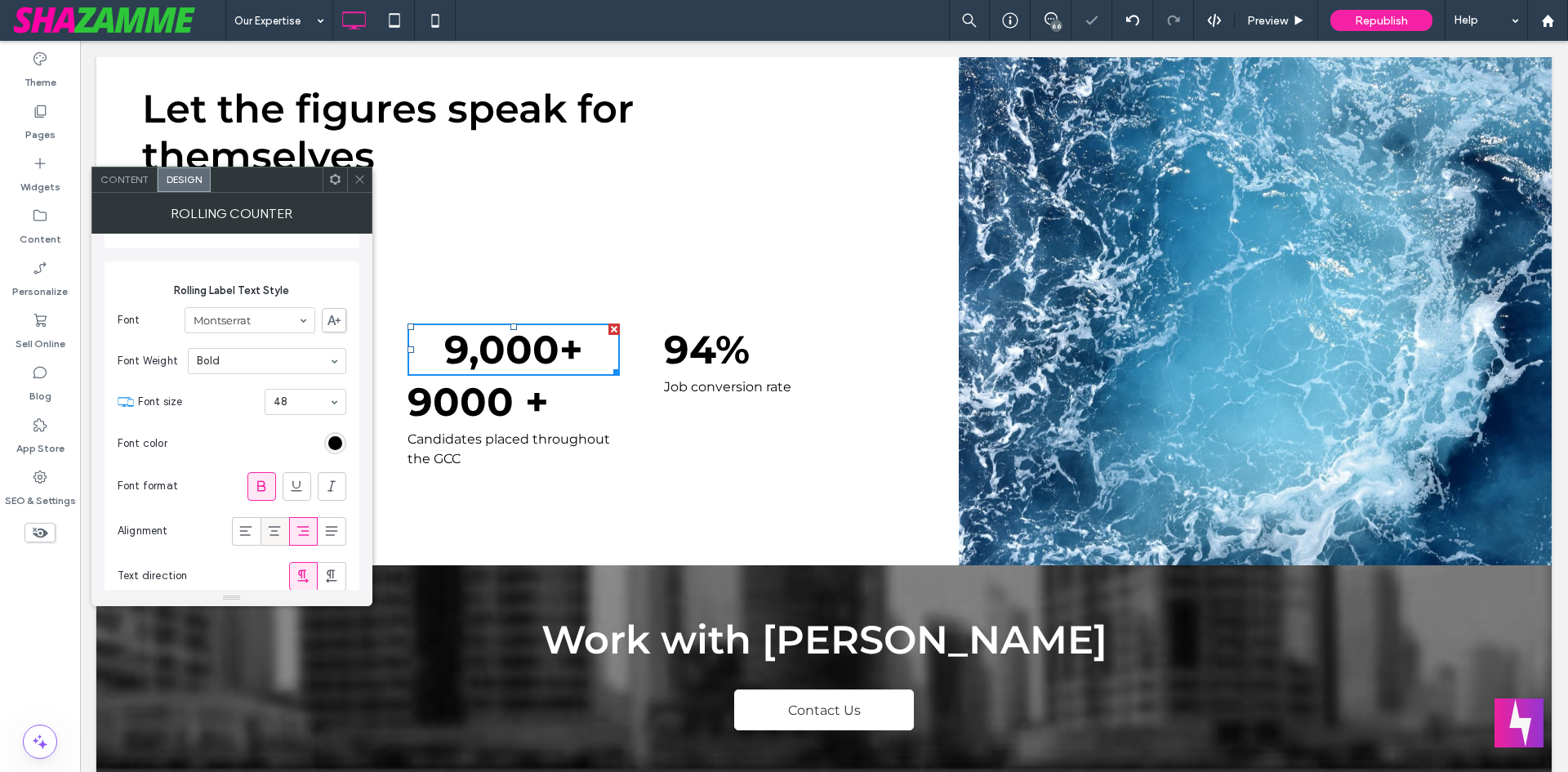
click at [266, 532] on div at bounding box center [274, 531] width 27 height 27
click at [235, 532] on div at bounding box center [246, 531] width 27 height 27
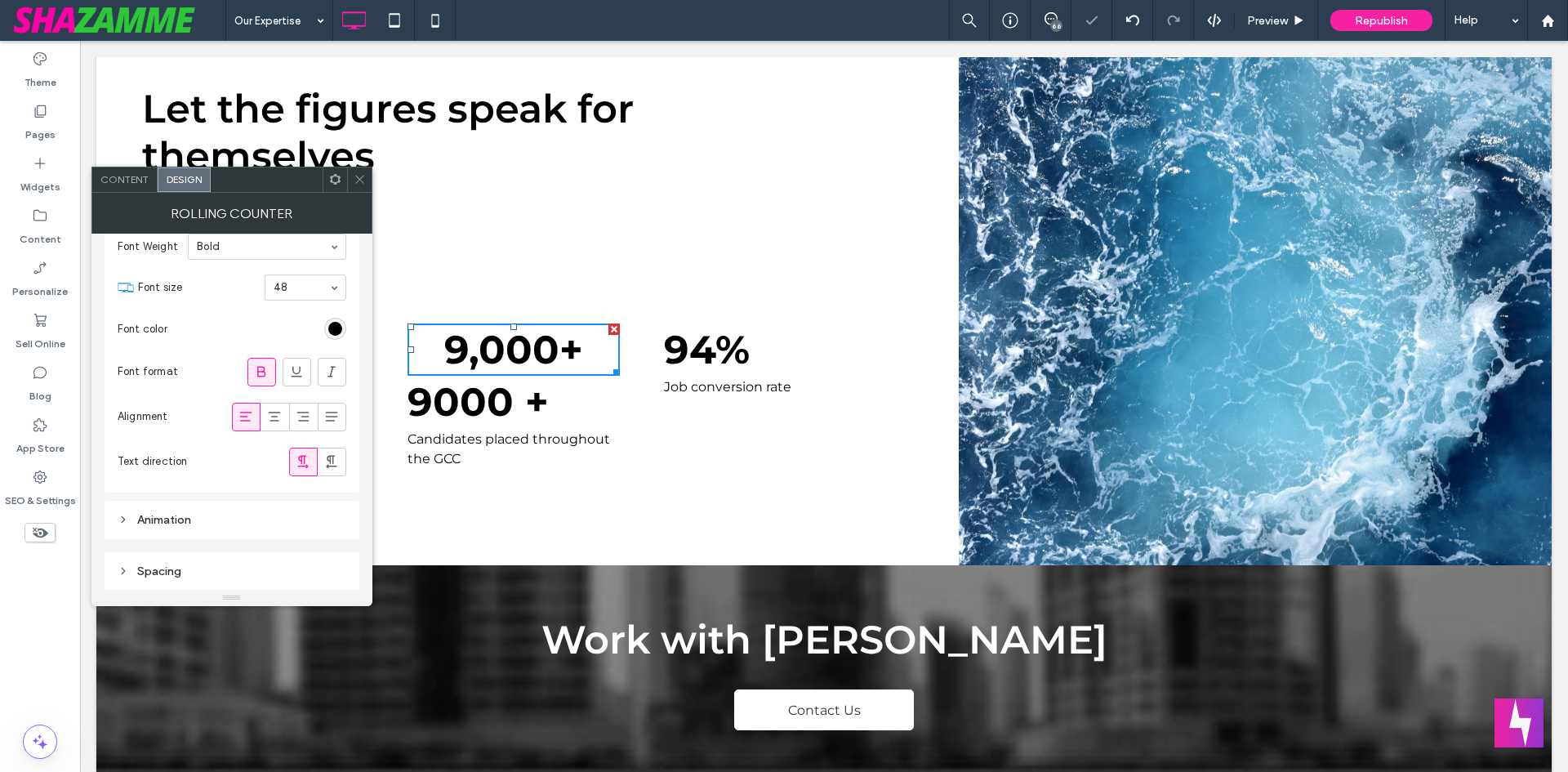
scroll to position [360, 0]
click at [370, 172] on div at bounding box center [359, 180] width 24 height 24
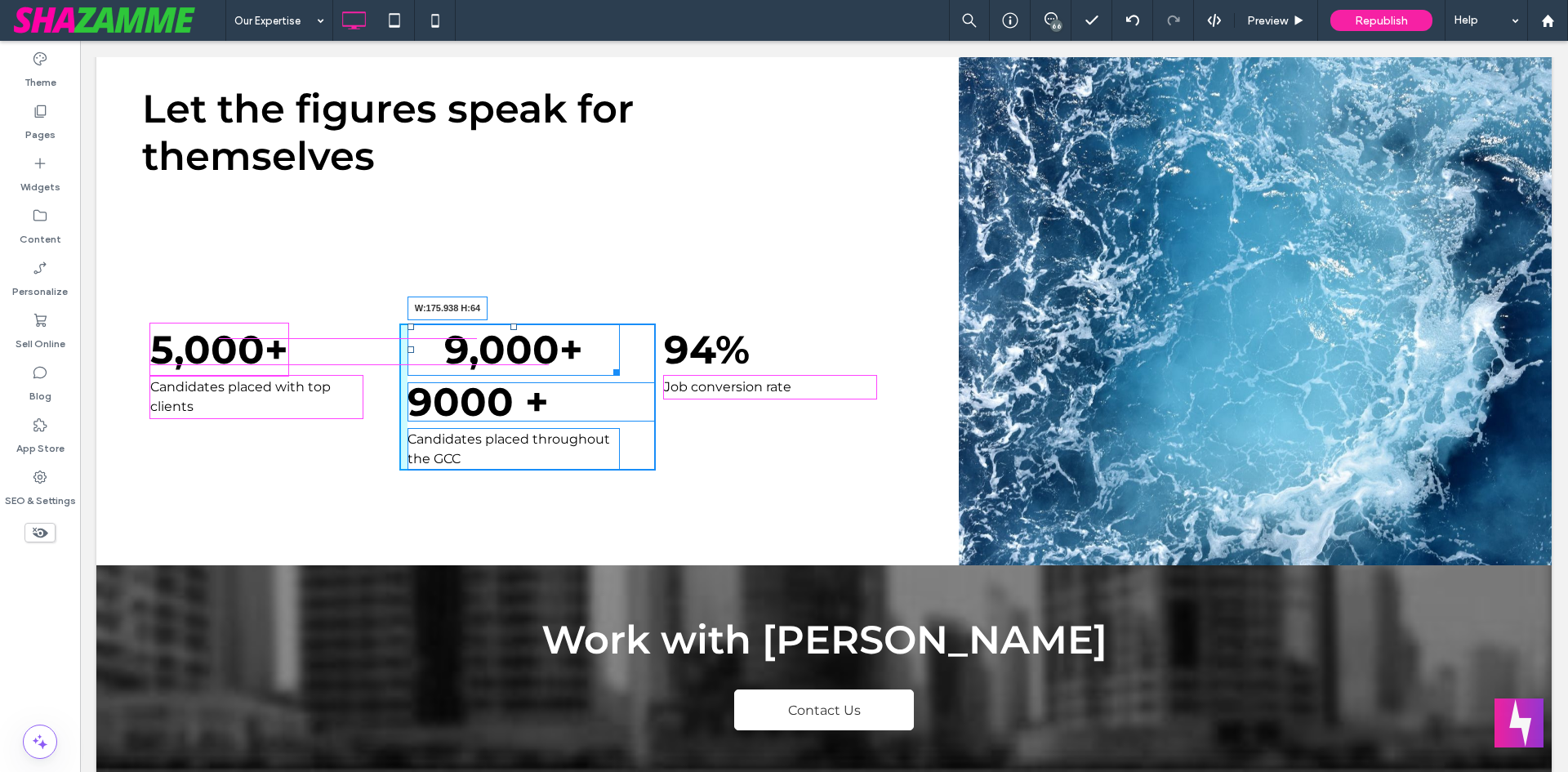
drag, startPoint x: 608, startPoint y: 360, endPoint x: 538, endPoint y: 364, distance: 70.1
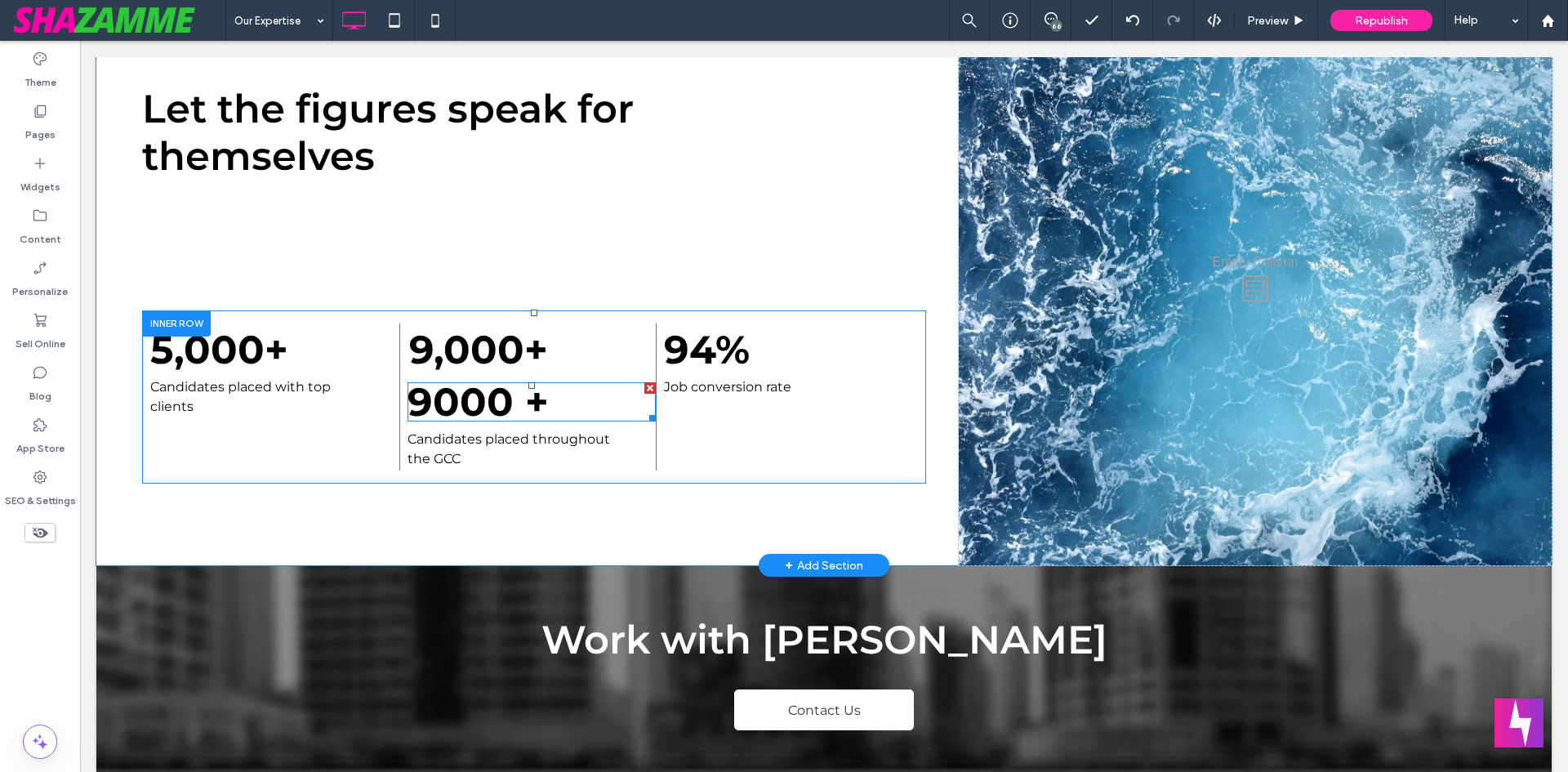
click at [646, 382] on div at bounding box center [649, 387] width 11 height 11
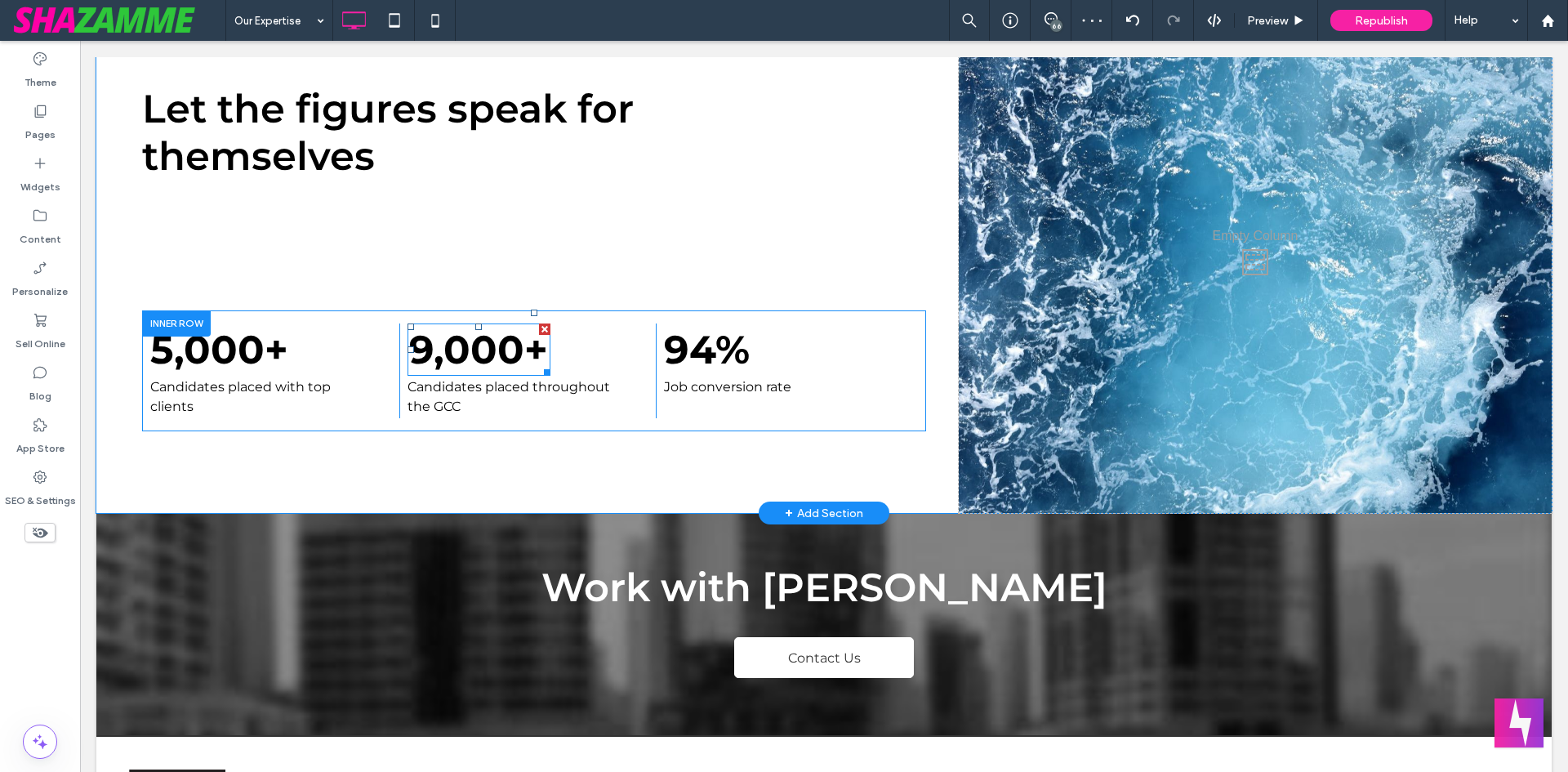
click at [491, 337] on span at bounding box center [478, 350] width 143 height 52
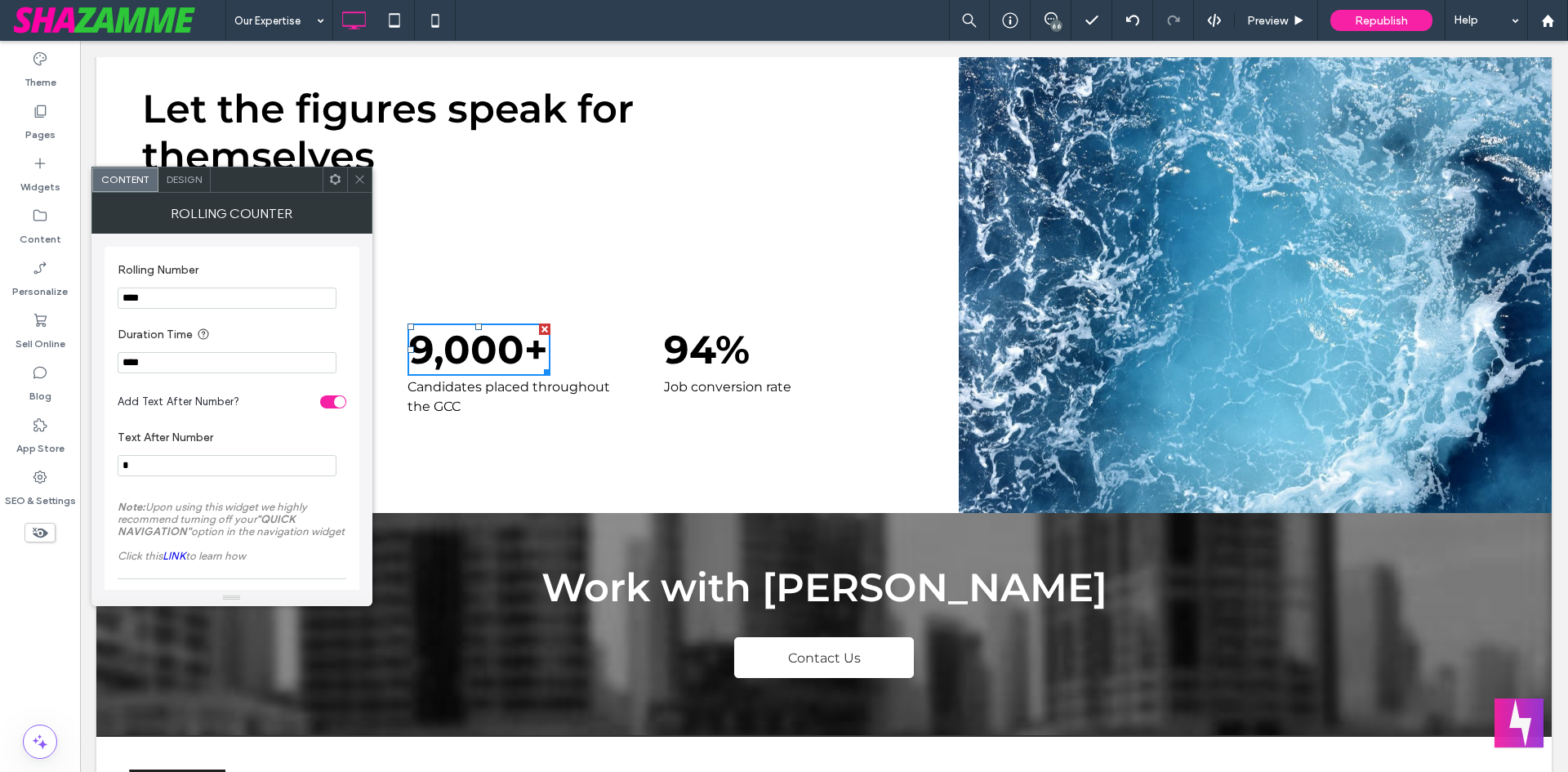
drag, startPoint x: 357, startPoint y: 181, endPoint x: 620, endPoint y: 286, distance: 283.2
click at [357, 181] on icon at bounding box center [359, 179] width 12 height 12
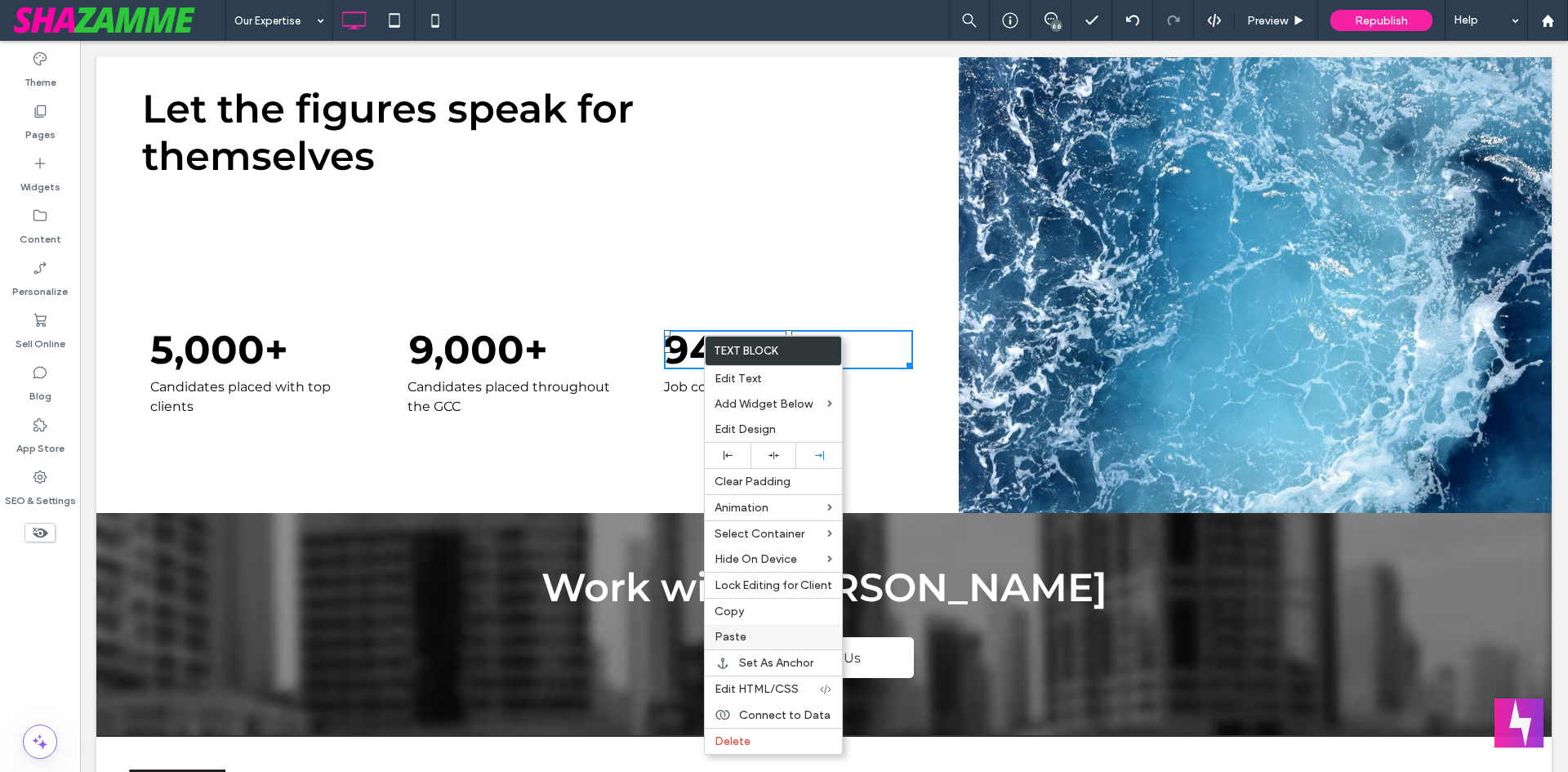
click at [747, 633] on label "Paste" at bounding box center [773, 637] width 117 height 14
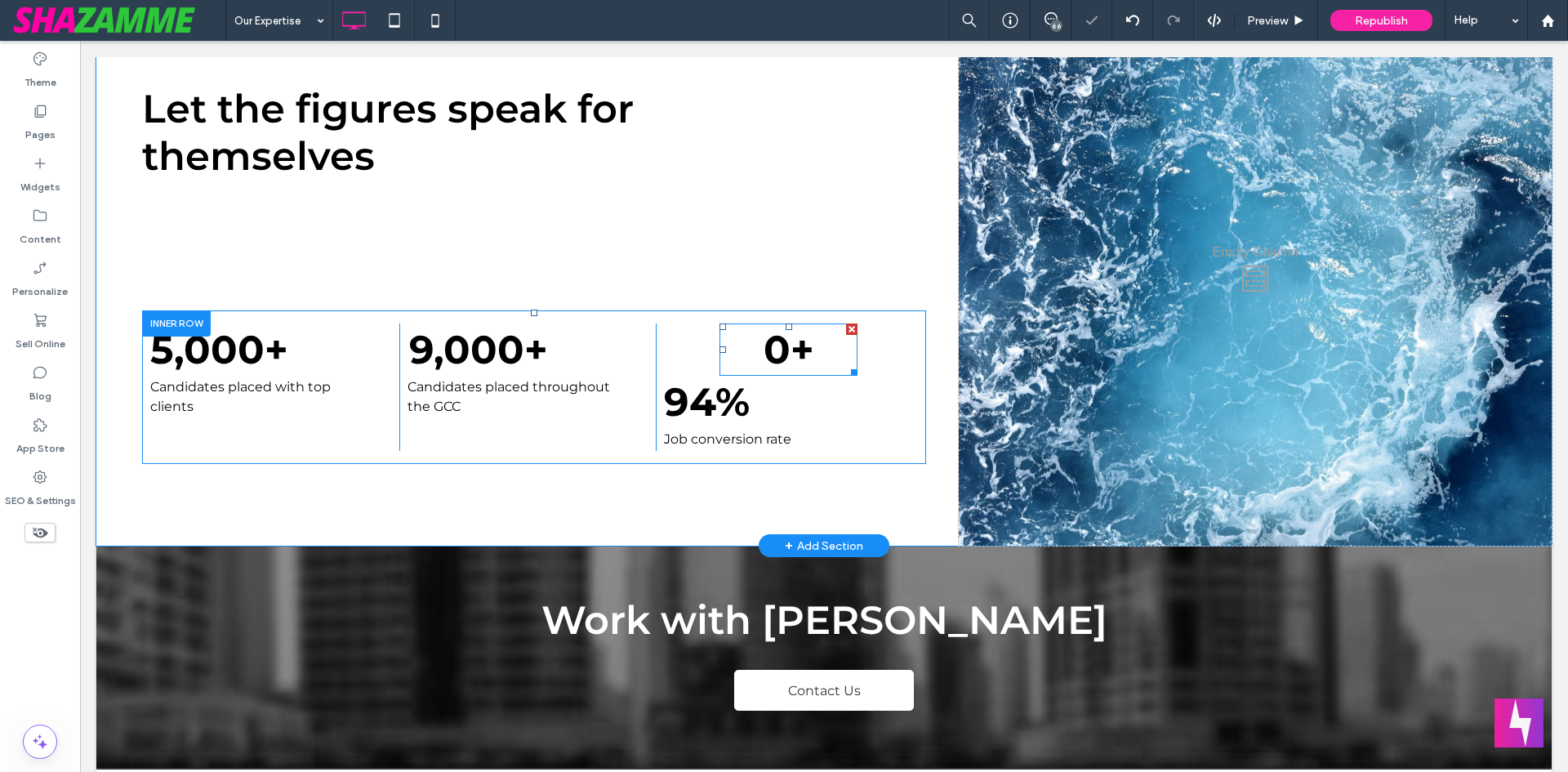
click at [792, 336] on span at bounding box center [788, 350] width 138 height 52
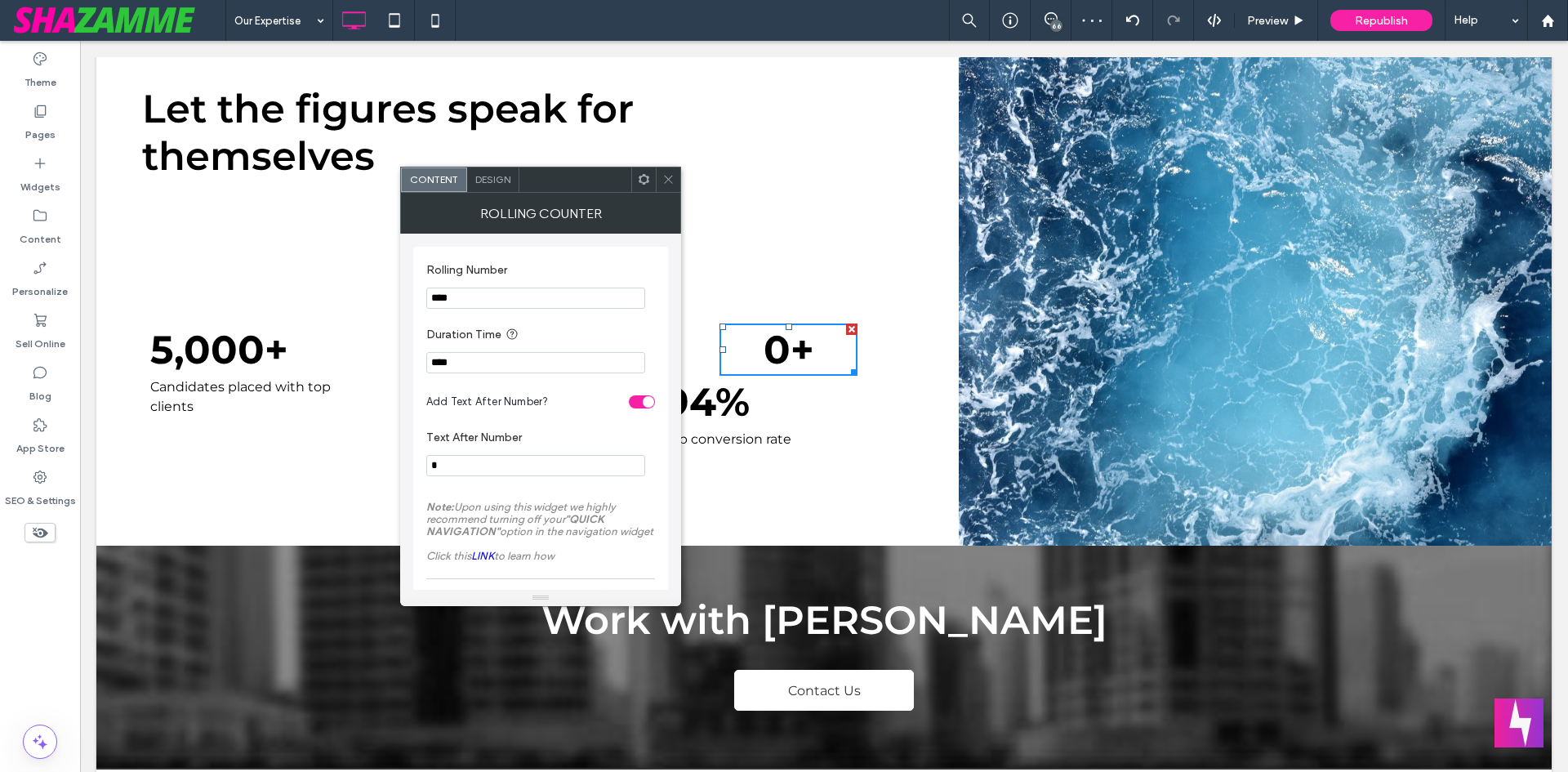
click at [638, 188] on span at bounding box center [644, 180] width 12 height 24
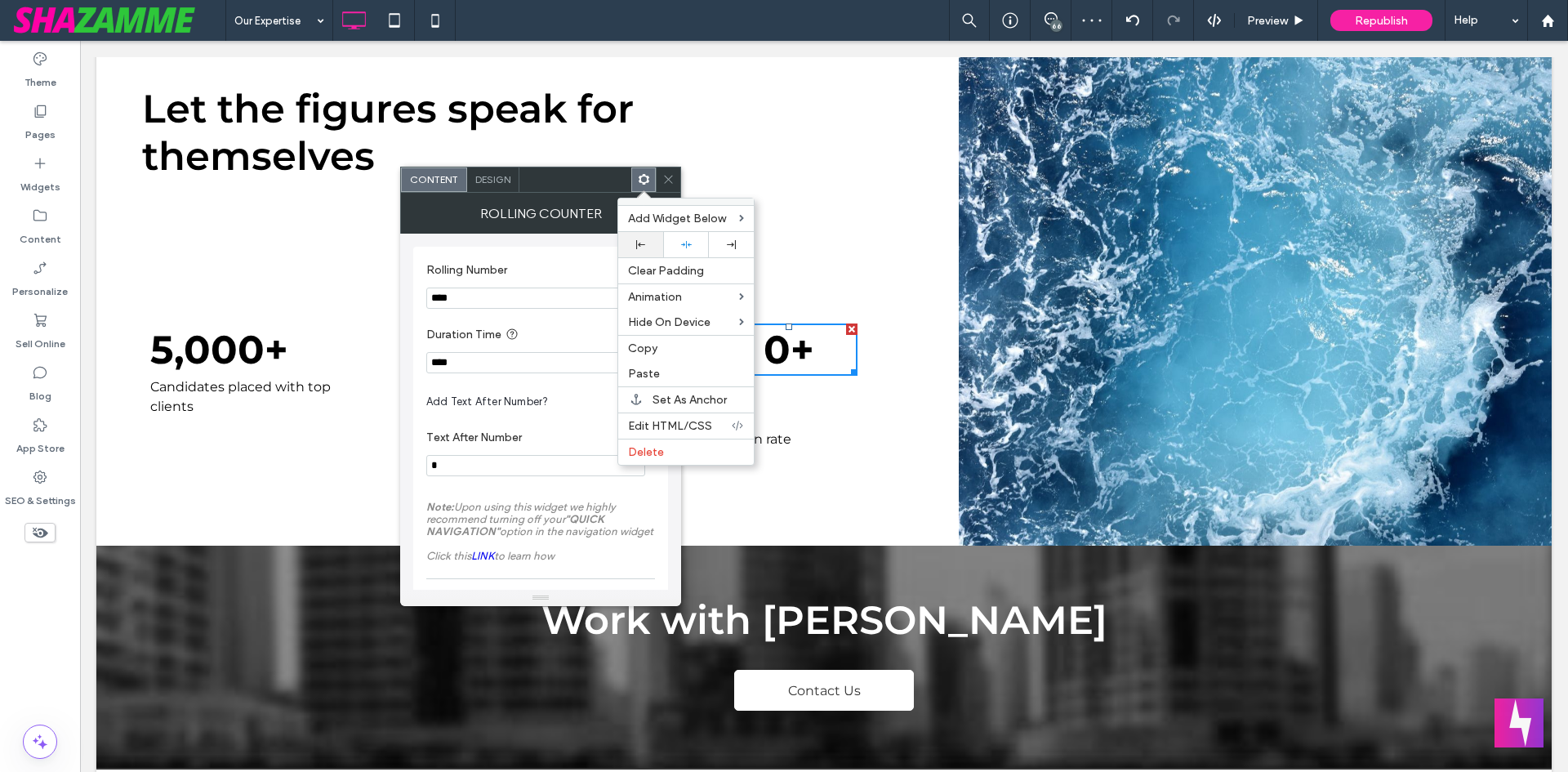
click at [636, 244] on icon at bounding box center [641, 245] width 9 height 9
click at [669, 176] on icon at bounding box center [669, 179] width 12 height 12
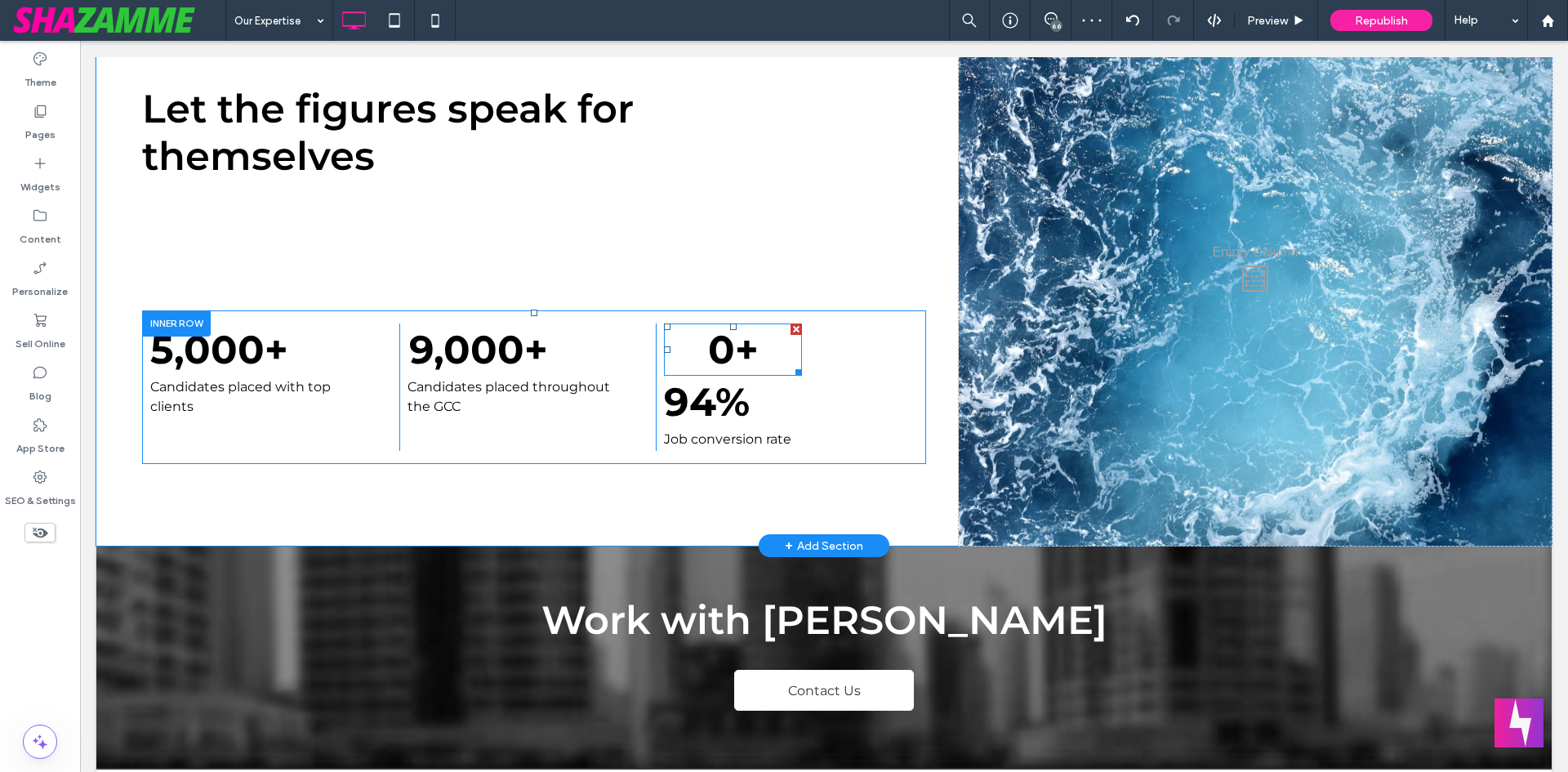
click at [723, 333] on span at bounding box center [733, 350] width 138 height 52
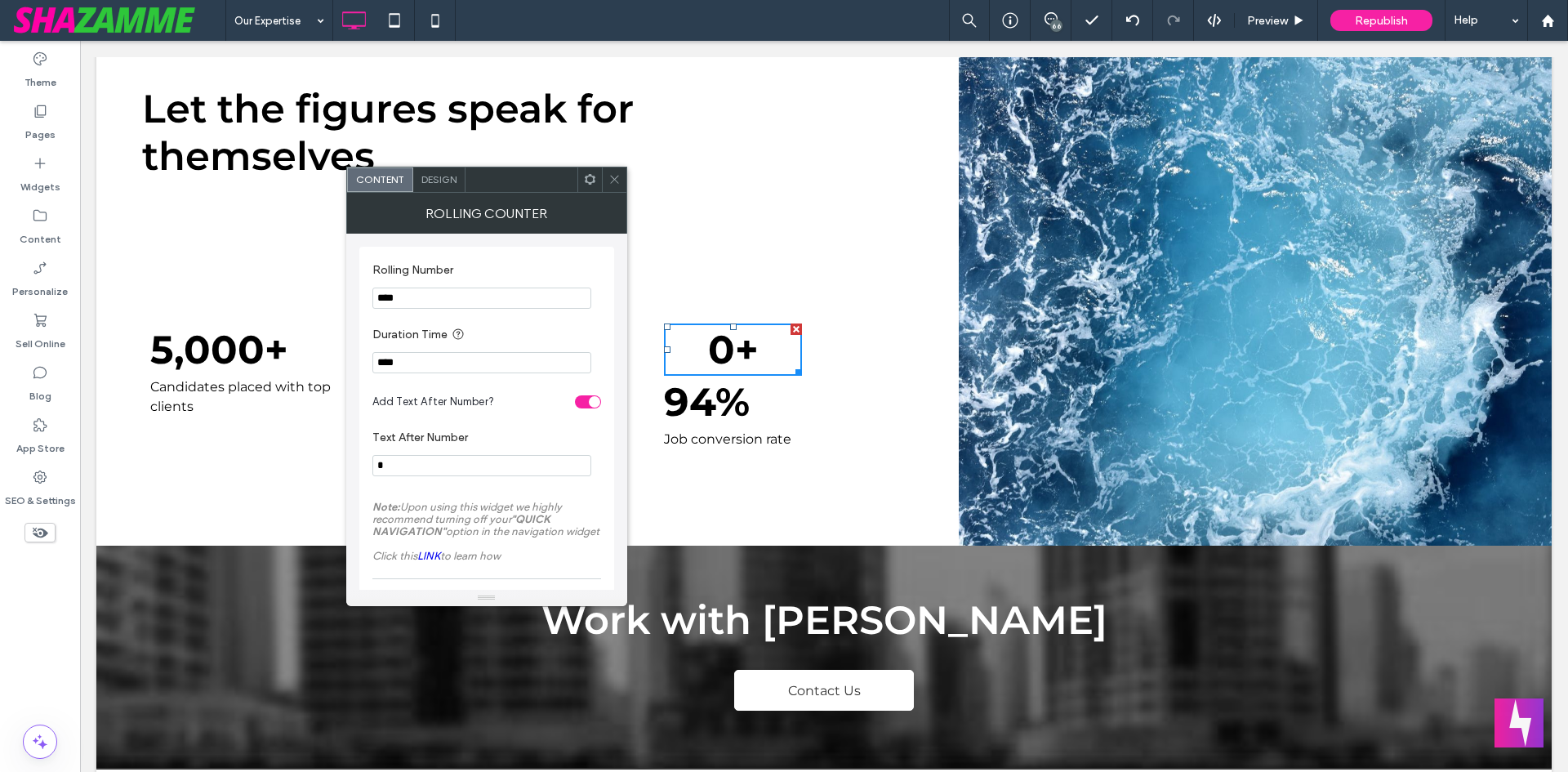
drag, startPoint x: 445, startPoint y: 296, endPoint x: 349, endPoint y: 294, distance: 96.0
click at [349, 294] on div "Rolling Number **** Duration Time **** Add Text After Number? Text After Number…" at bounding box center [487, 412] width 281 height 356
type input "**"
drag, startPoint x: 443, startPoint y: 511, endPoint x: 321, endPoint y: 470, distance: 128.7
type input "*"
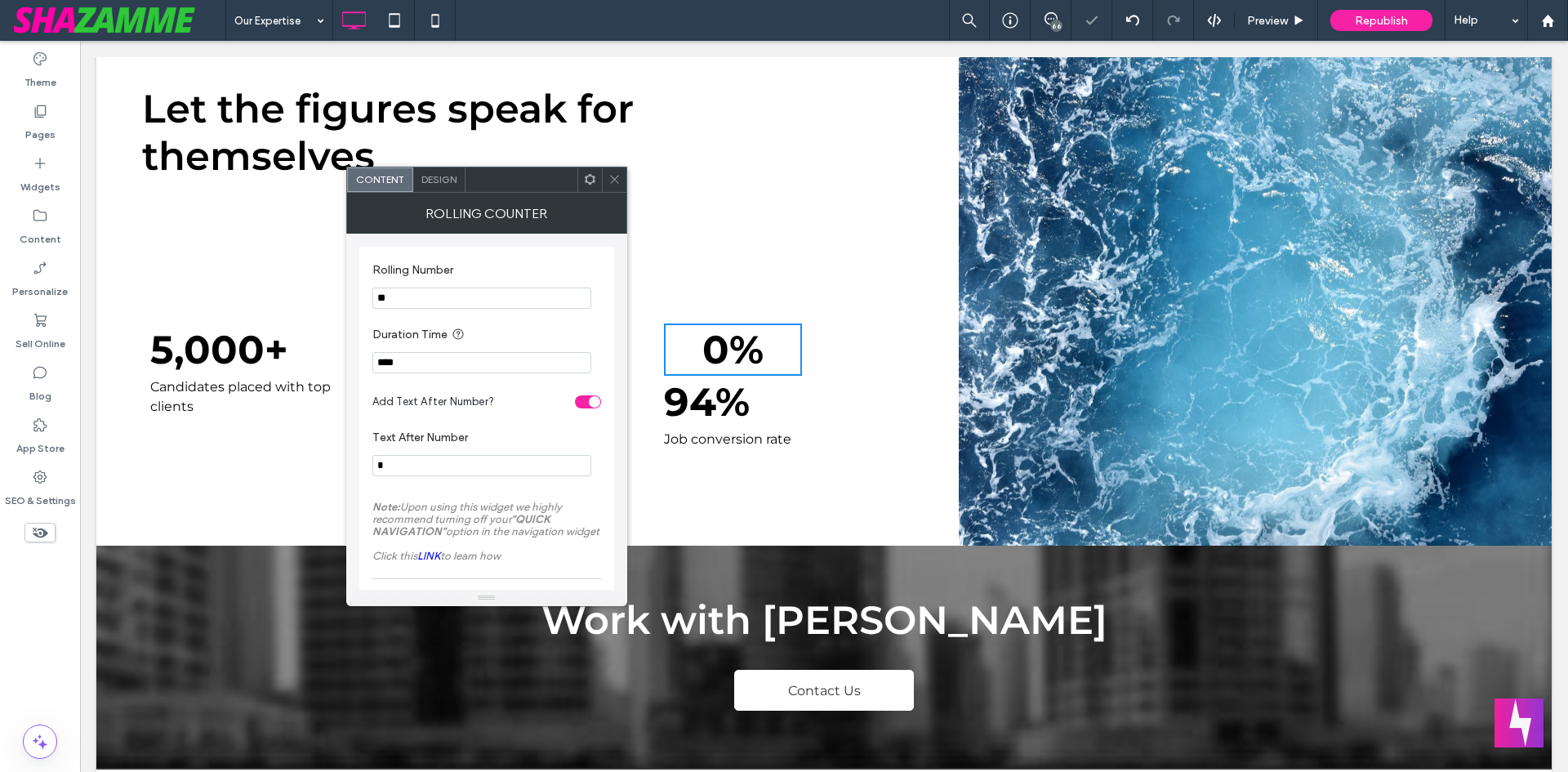
click at [463, 496] on label "Note: Upon using this widget we highly recommend turning off your "QUICK NAVIGA…" at bounding box center [486, 531] width 228 height 77
click at [615, 176] on icon at bounding box center [615, 179] width 12 height 12
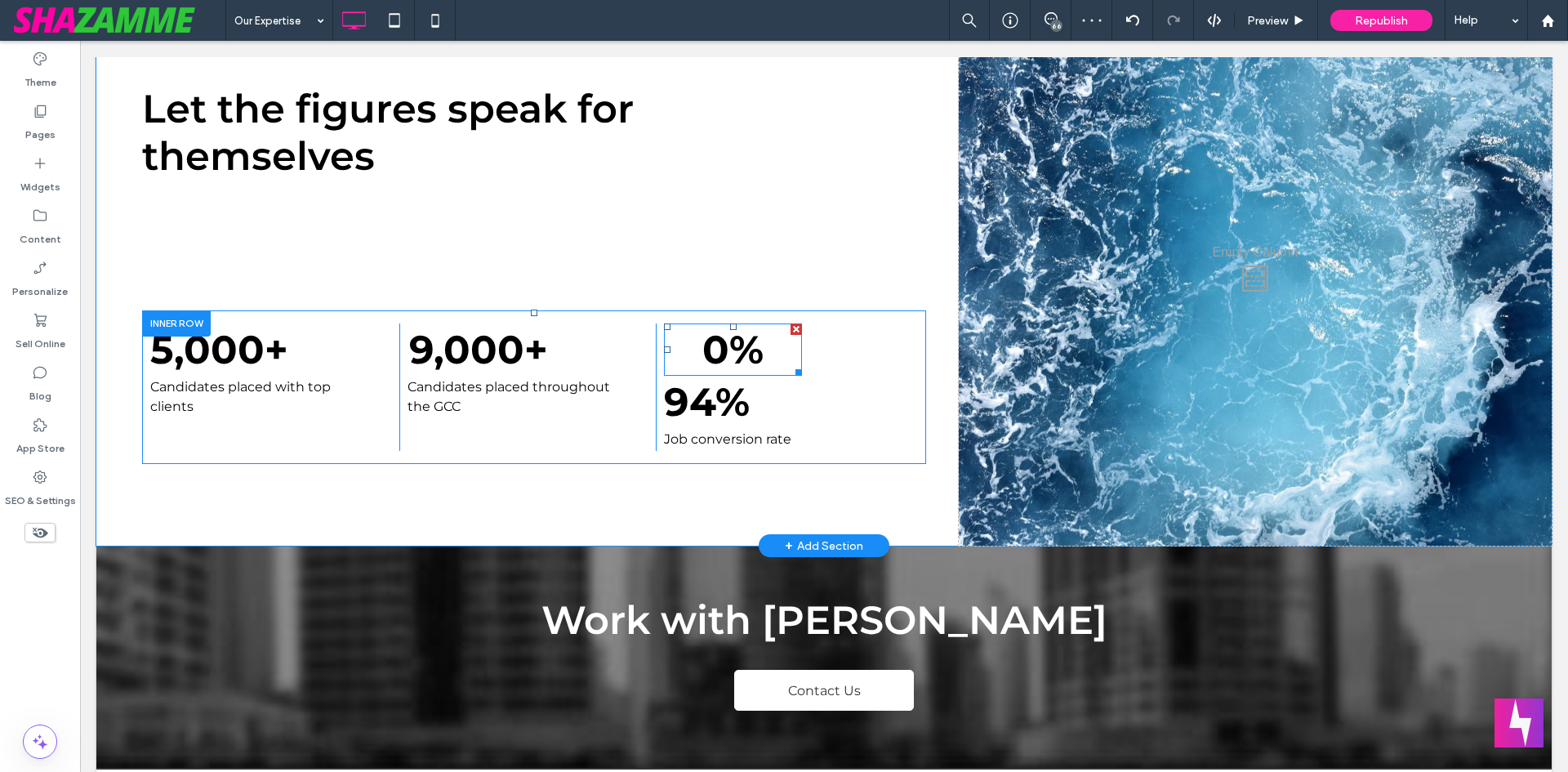
click at [713, 340] on span at bounding box center [733, 350] width 138 height 52
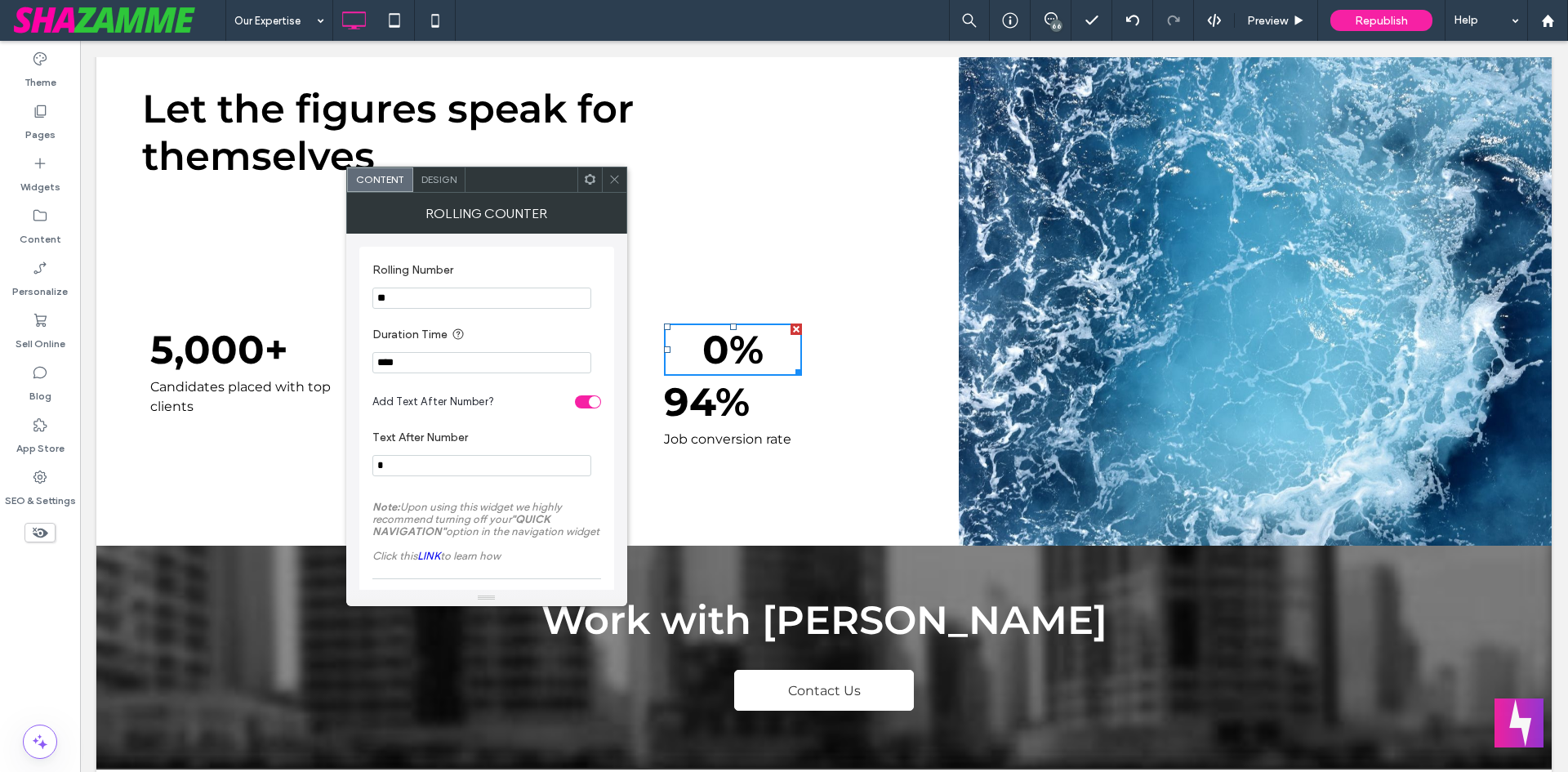
click at [613, 175] on icon at bounding box center [615, 179] width 12 height 12
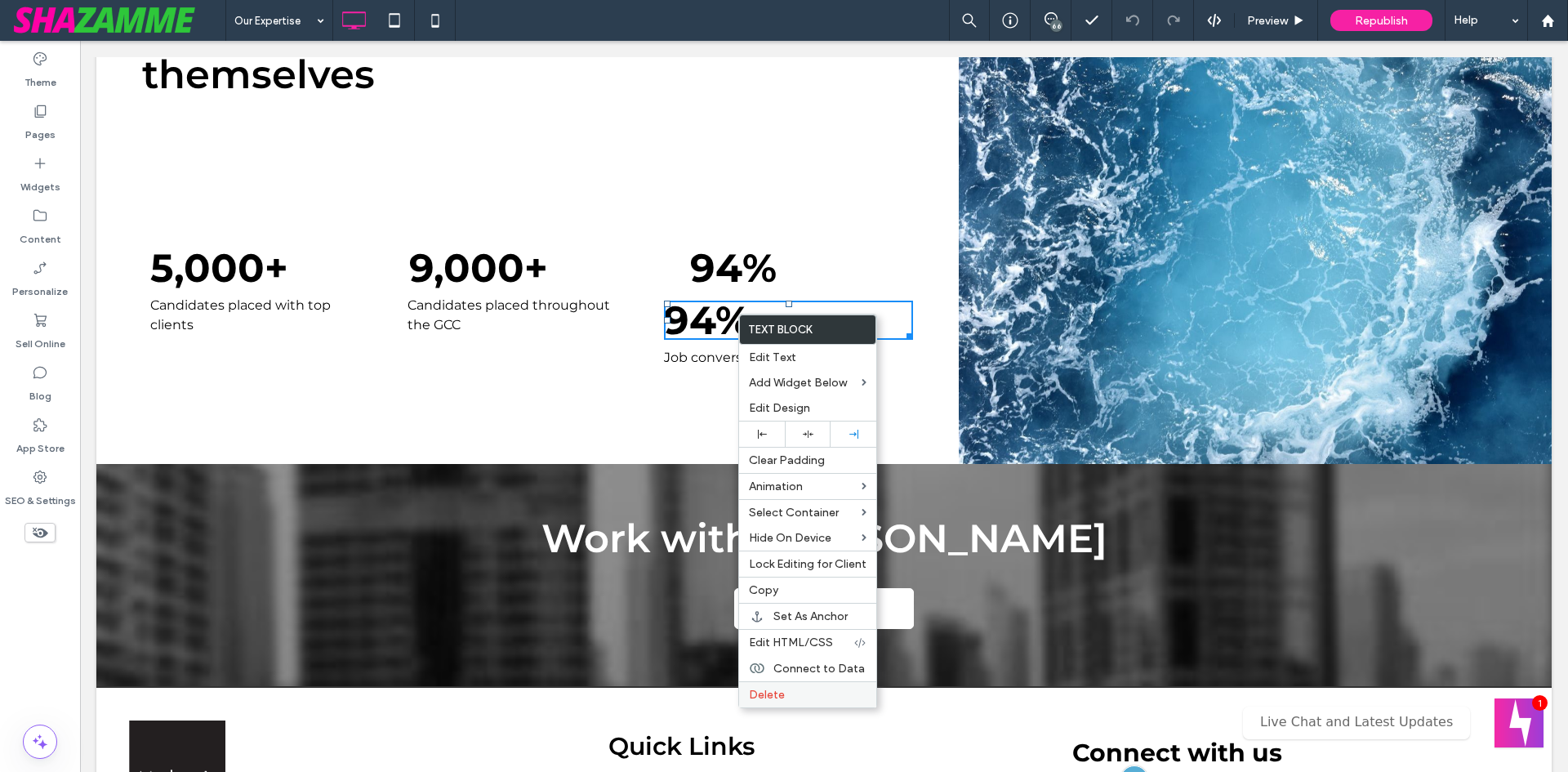
click at [827, 700] on label "Delete" at bounding box center [807, 695] width 117 height 14
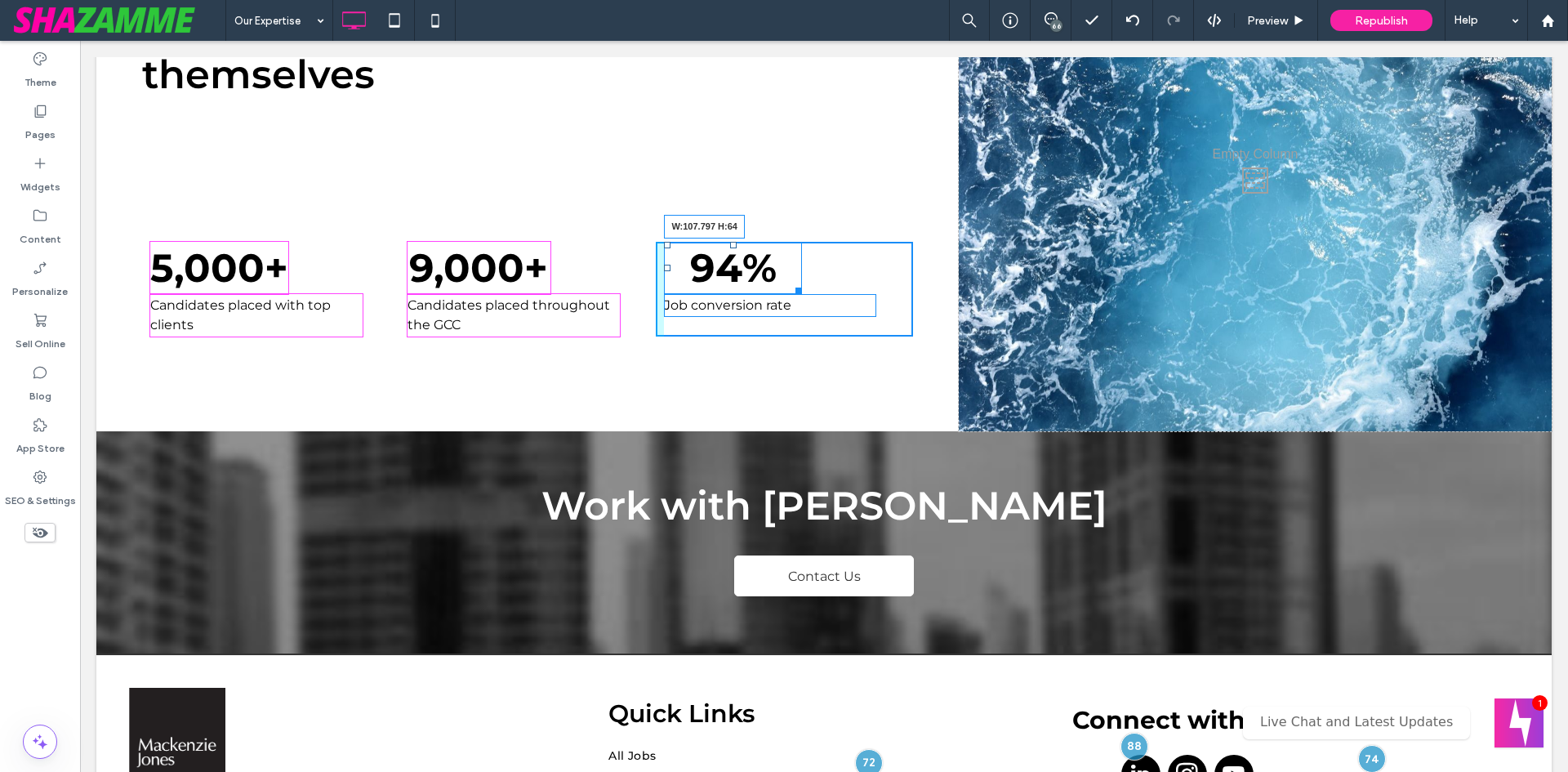
drag, startPoint x: 787, startPoint y: 275, endPoint x: 737, endPoint y: 274, distance: 50.0
click at [790, 282] on div at bounding box center [796, 288] width 12 height 12
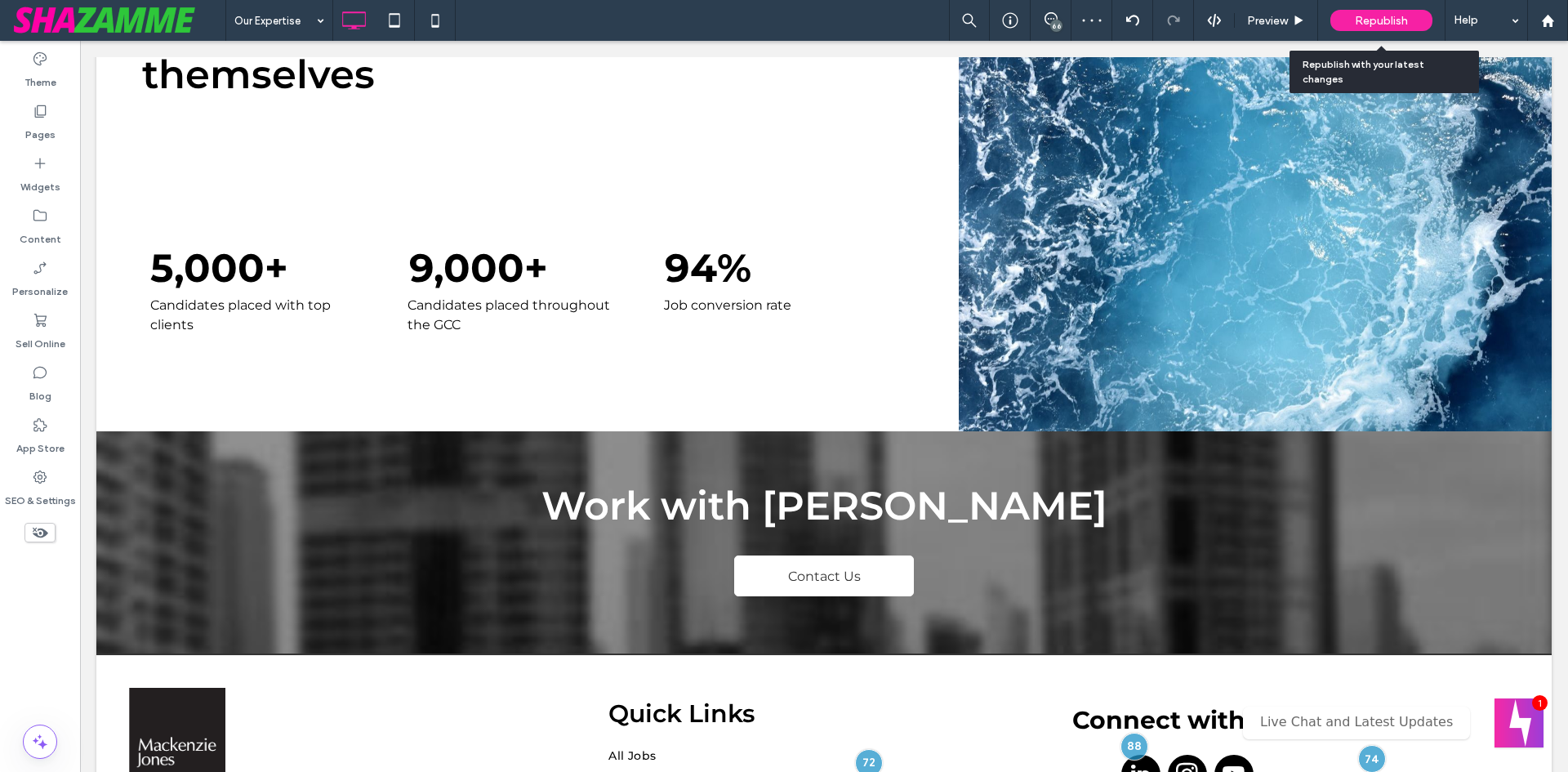
click at [1394, 22] on span "Republish" at bounding box center [1381, 21] width 53 height 14
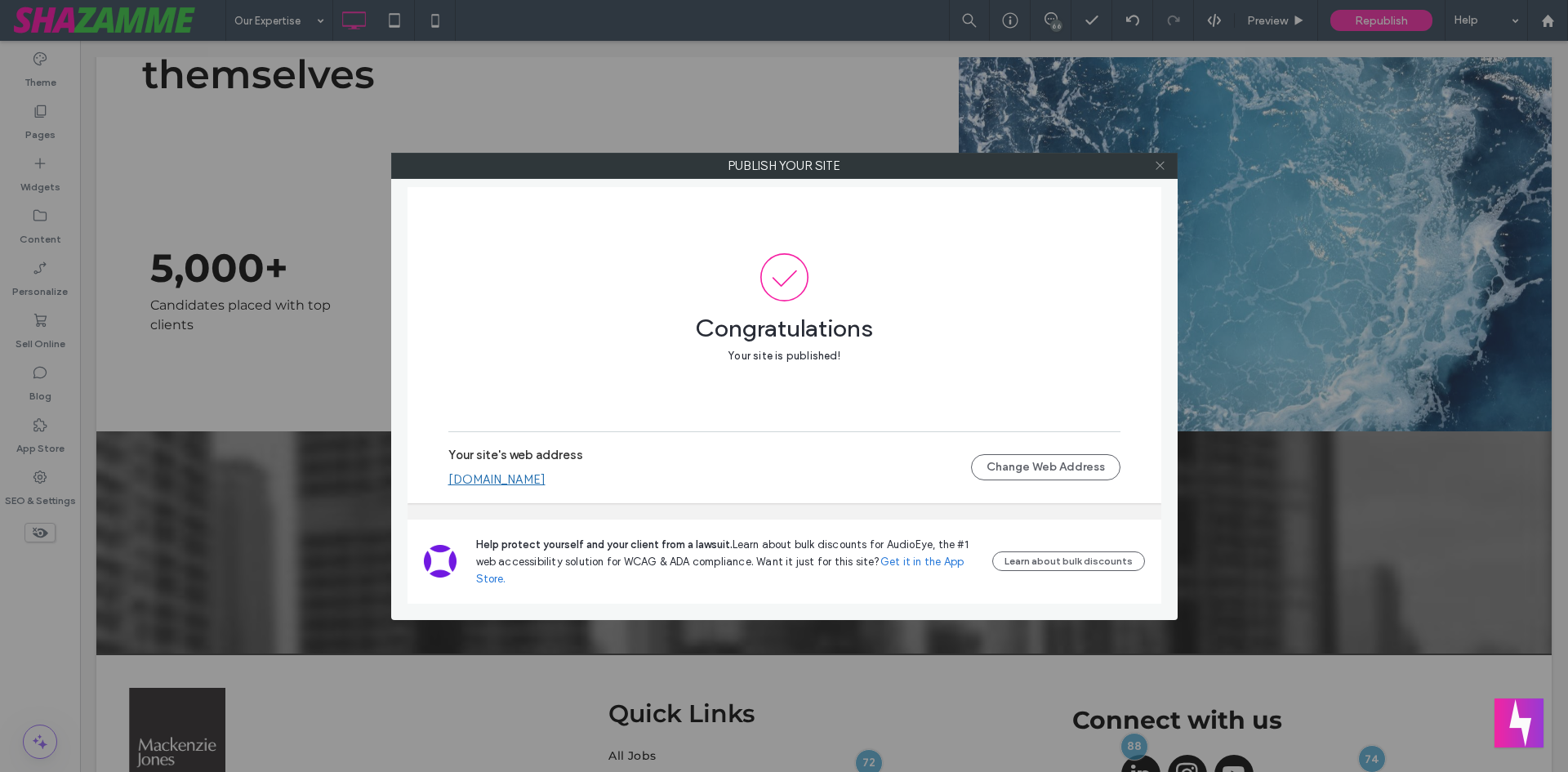
click at [1156, 171] on icon at bounding box center [1160, 165] width 12 height 12
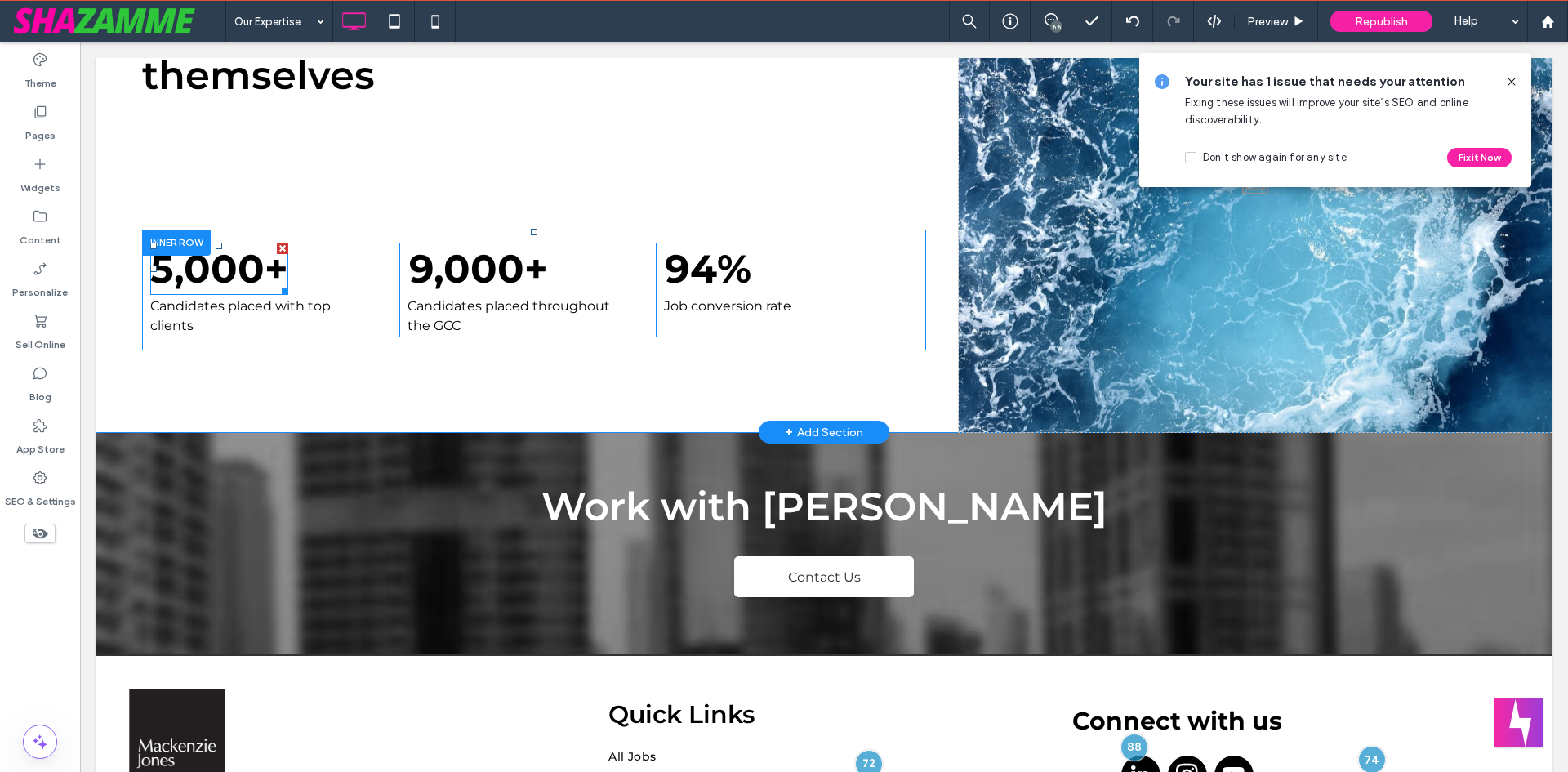
click at [222, 273] on span at bounding box center [219, 268] width 138 height 52
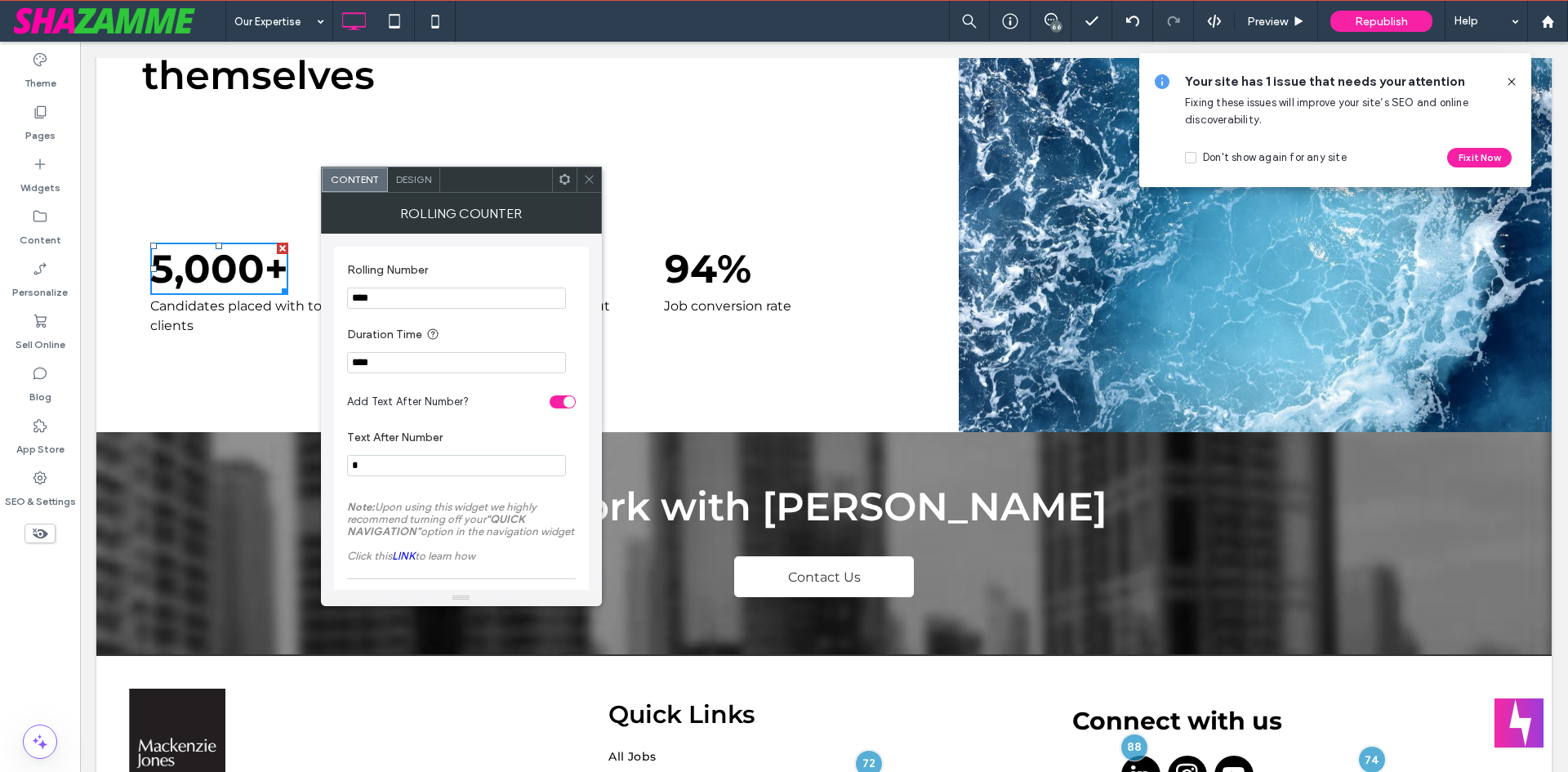
click at [396, 300] on input "****" at bounding box center [457, 298] width 219 height 21
type input "**"
click at [394, 476] on input "*" at bounding box center [457, 465] width 219 height 21
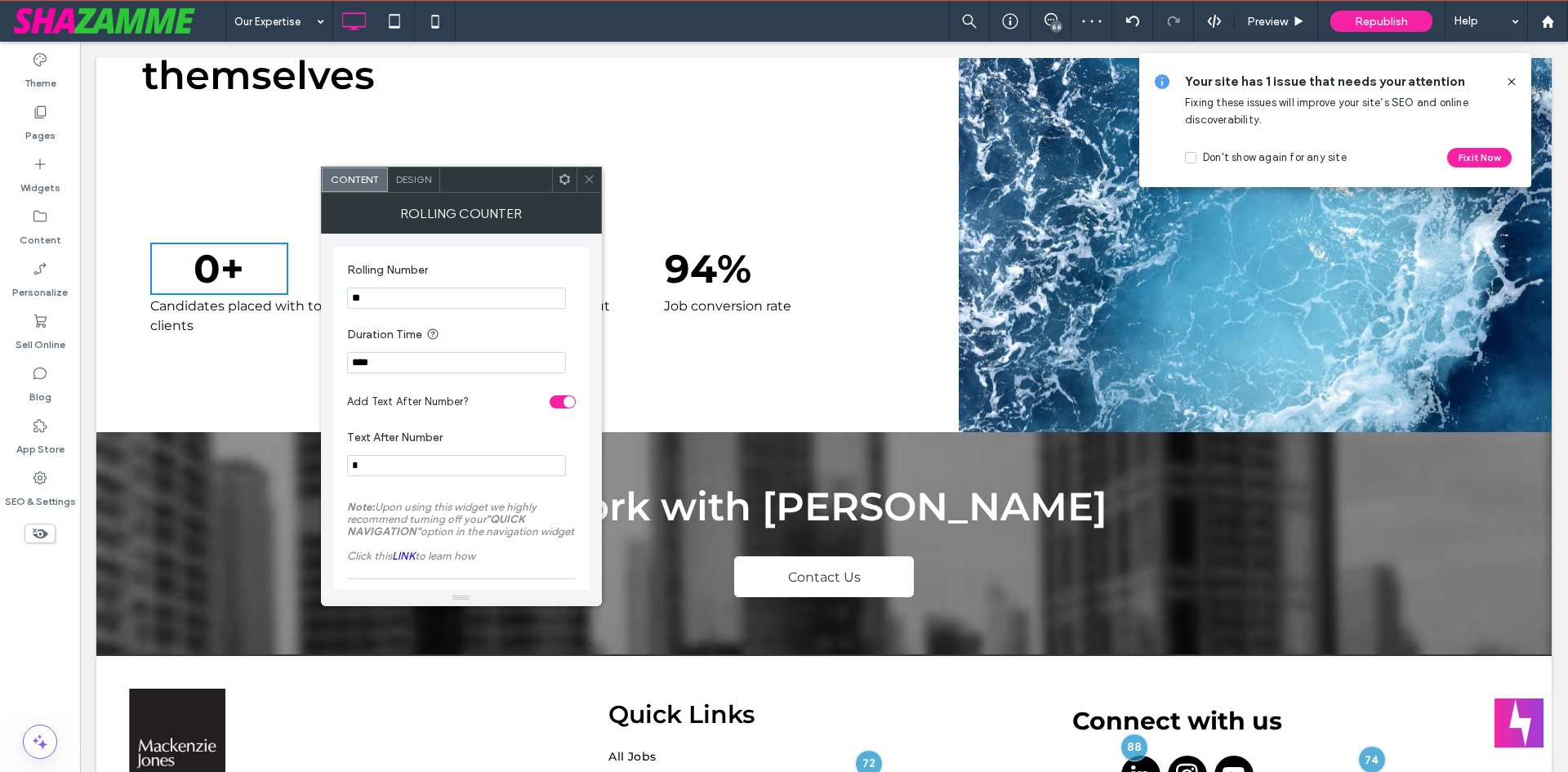
type input "*"
type input "*****"
click at [418, 181] on span "Design" at bounding box center [413, 179] width 35 height 12
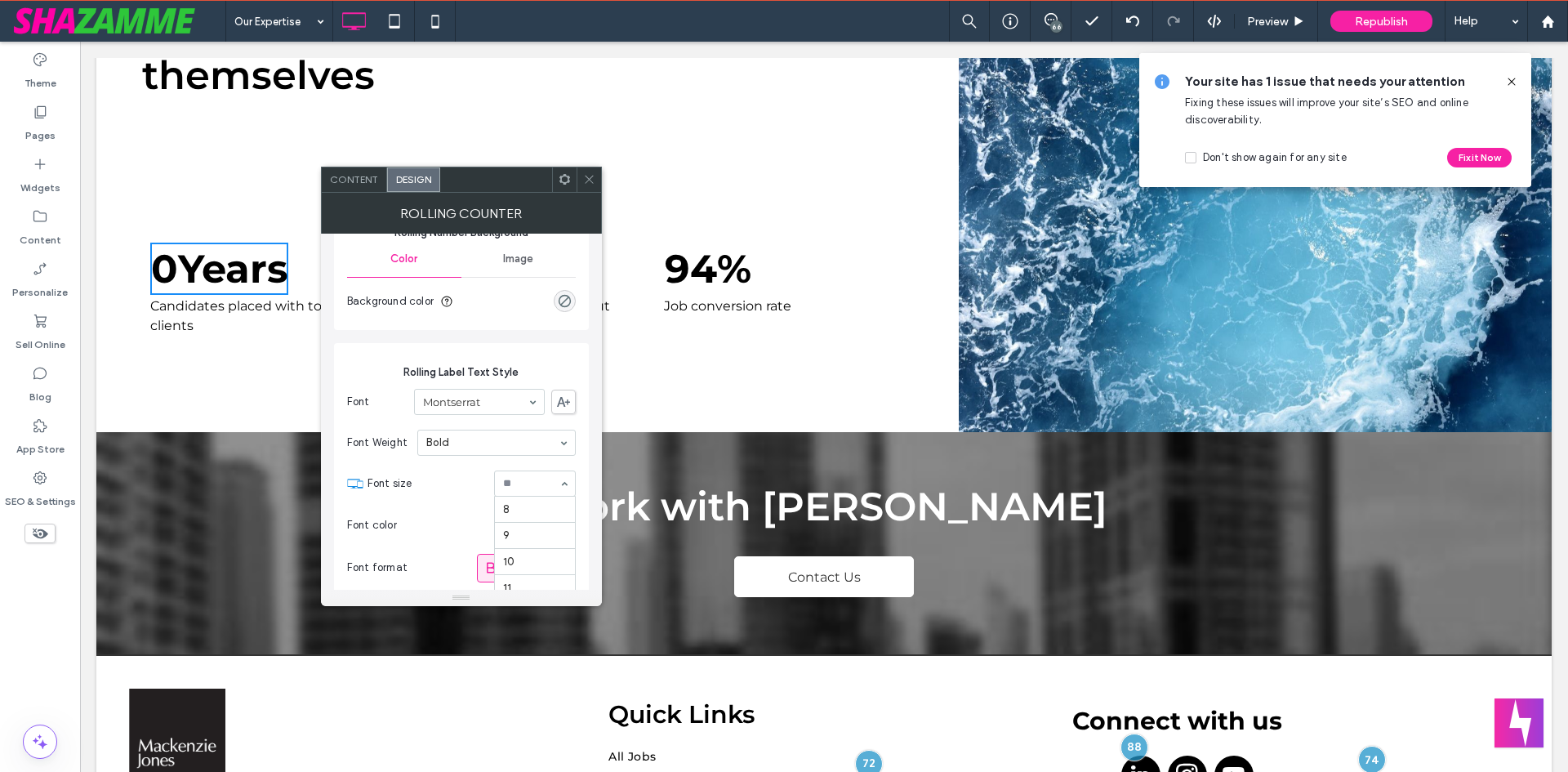
scroll to position [255, 0]
click at [541, 479] on input at bounding box center [530, 483] width 56 height 11
click at [358, 181] on span "Content" at bounding box center [354, 179] width 49 height 12
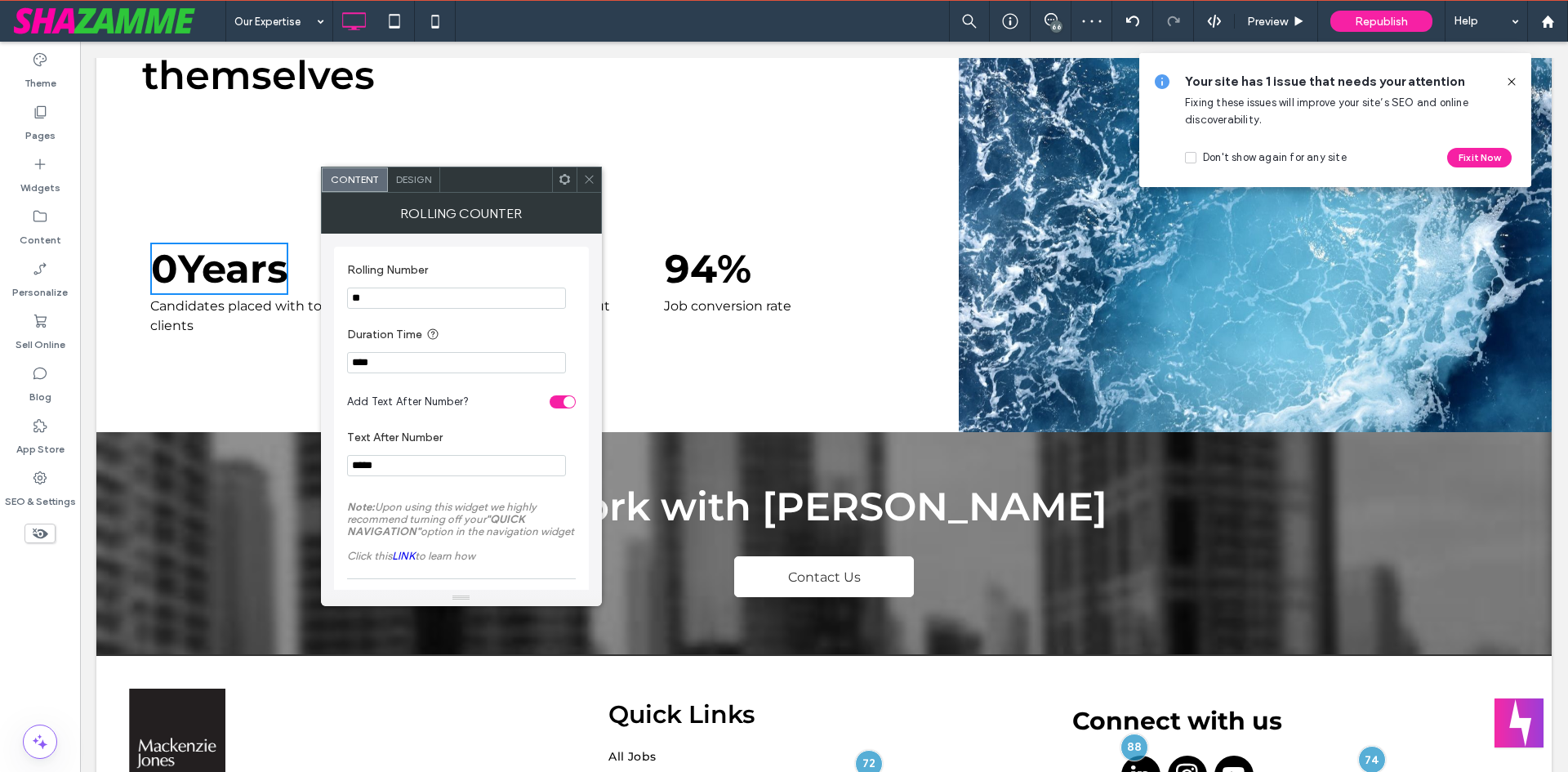
click at [351, 467] on input "*****" at bounding box center [457, 465] width 219 height 21
type input "*****"
click at [479, 437] on label "Text After Number" at bounding box center [458, 439] width 222 height 18
click at [376, 296] on input "**" at bounding box center [457, 298] width 219 height 21
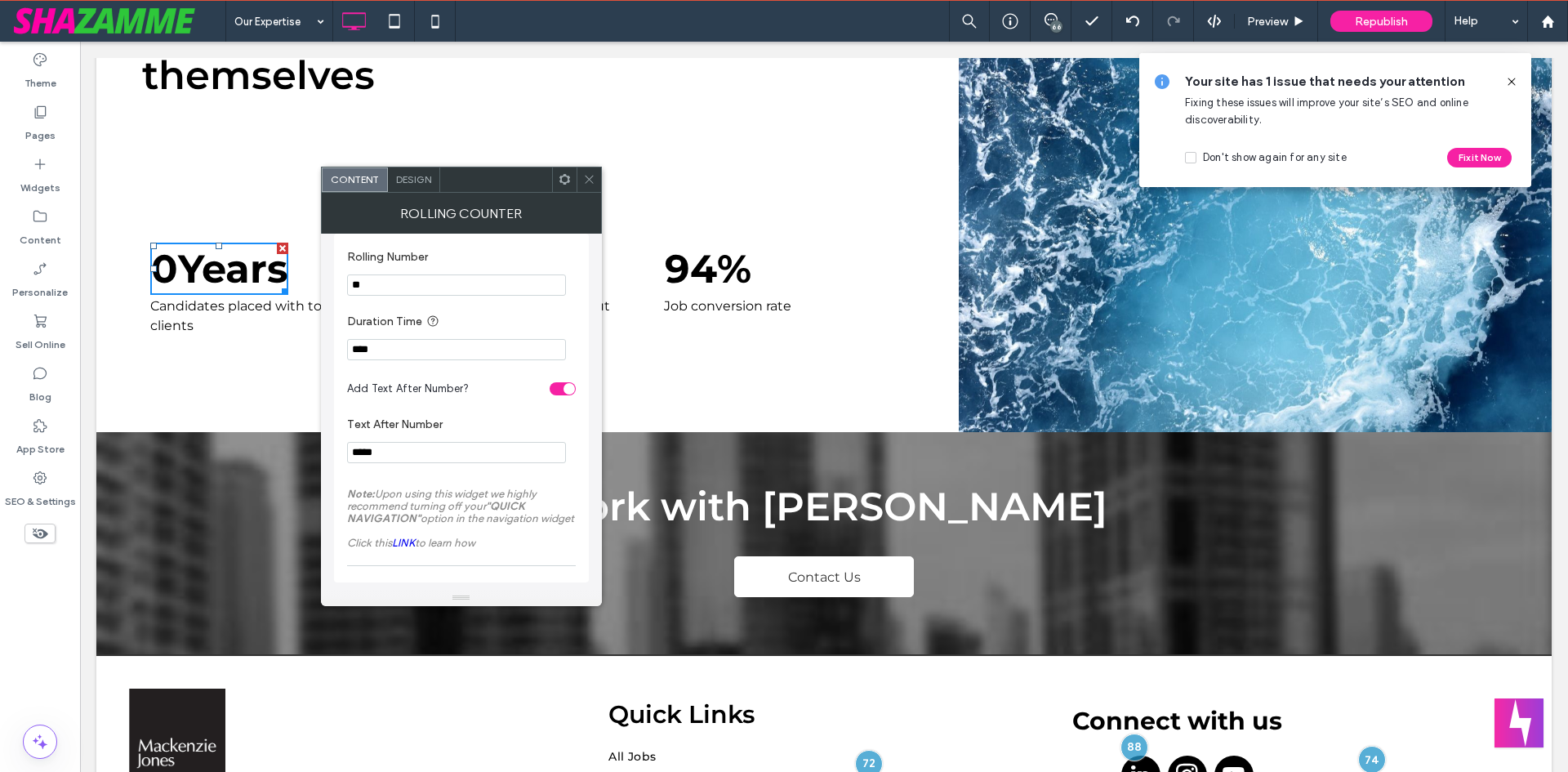
scroll to position [16, 0]
click at [558, 385] on div "toggle" at bounding box center [563, 387] width 26 height 13
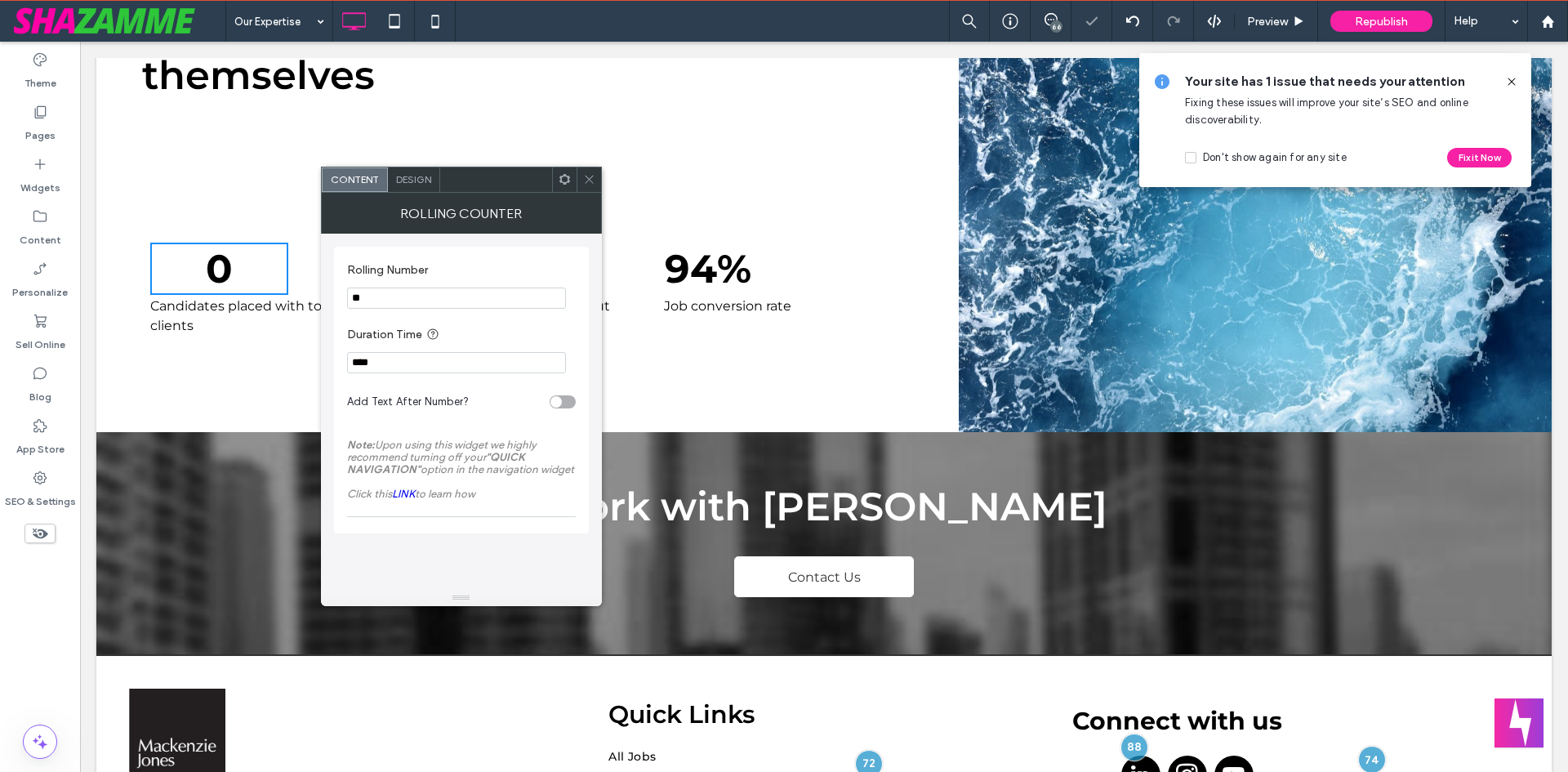
click at [558, 385] on section "Add Text After Number?" at bounding box center [461, 401] width 228 height 41
click at [565, 403] on div "toggle" at bounding box center [563, 401] width 26 height 13
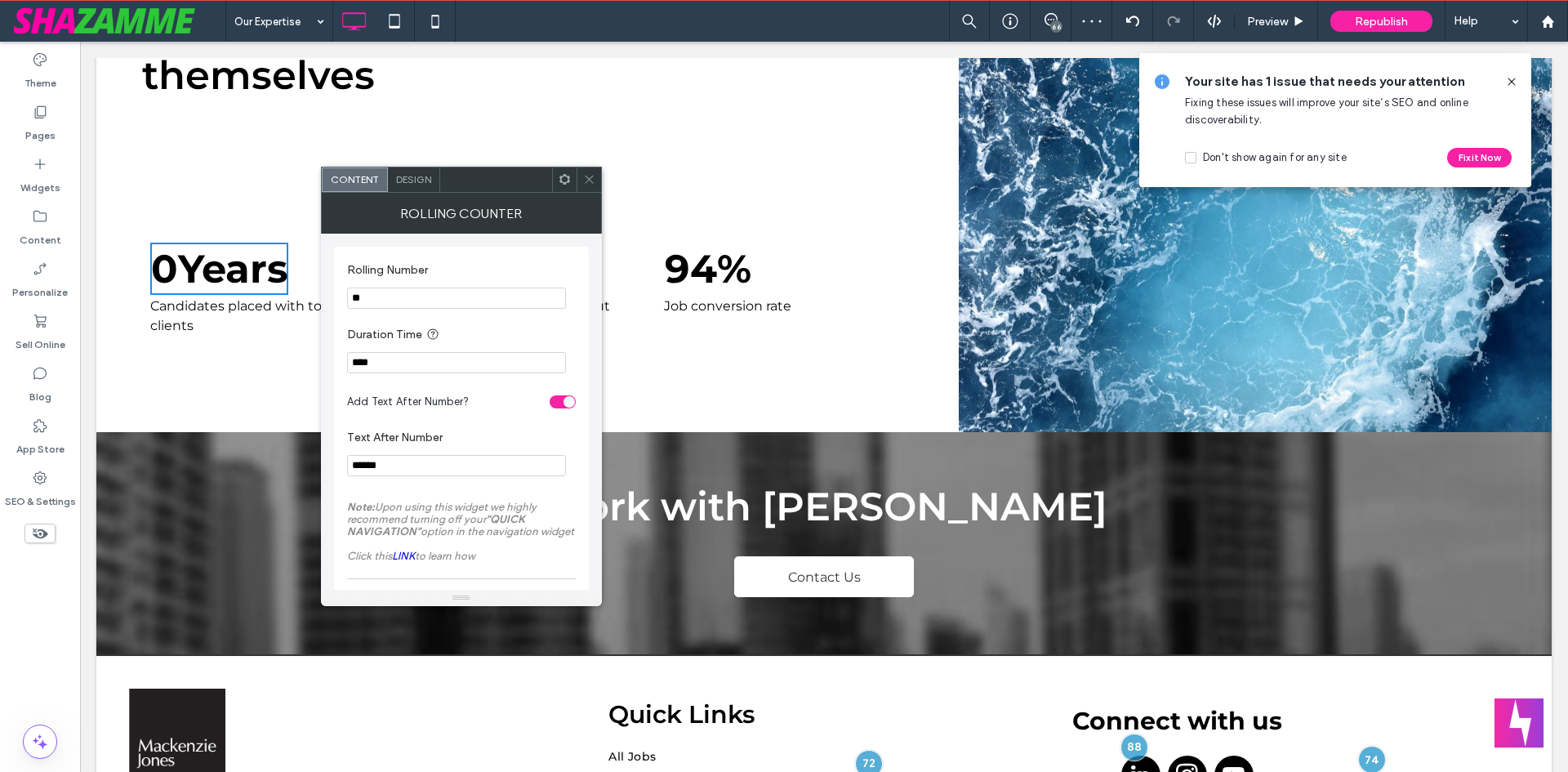
click at [405, 172] on div "Design" at bounding box center [414, 180] width 52 height 24
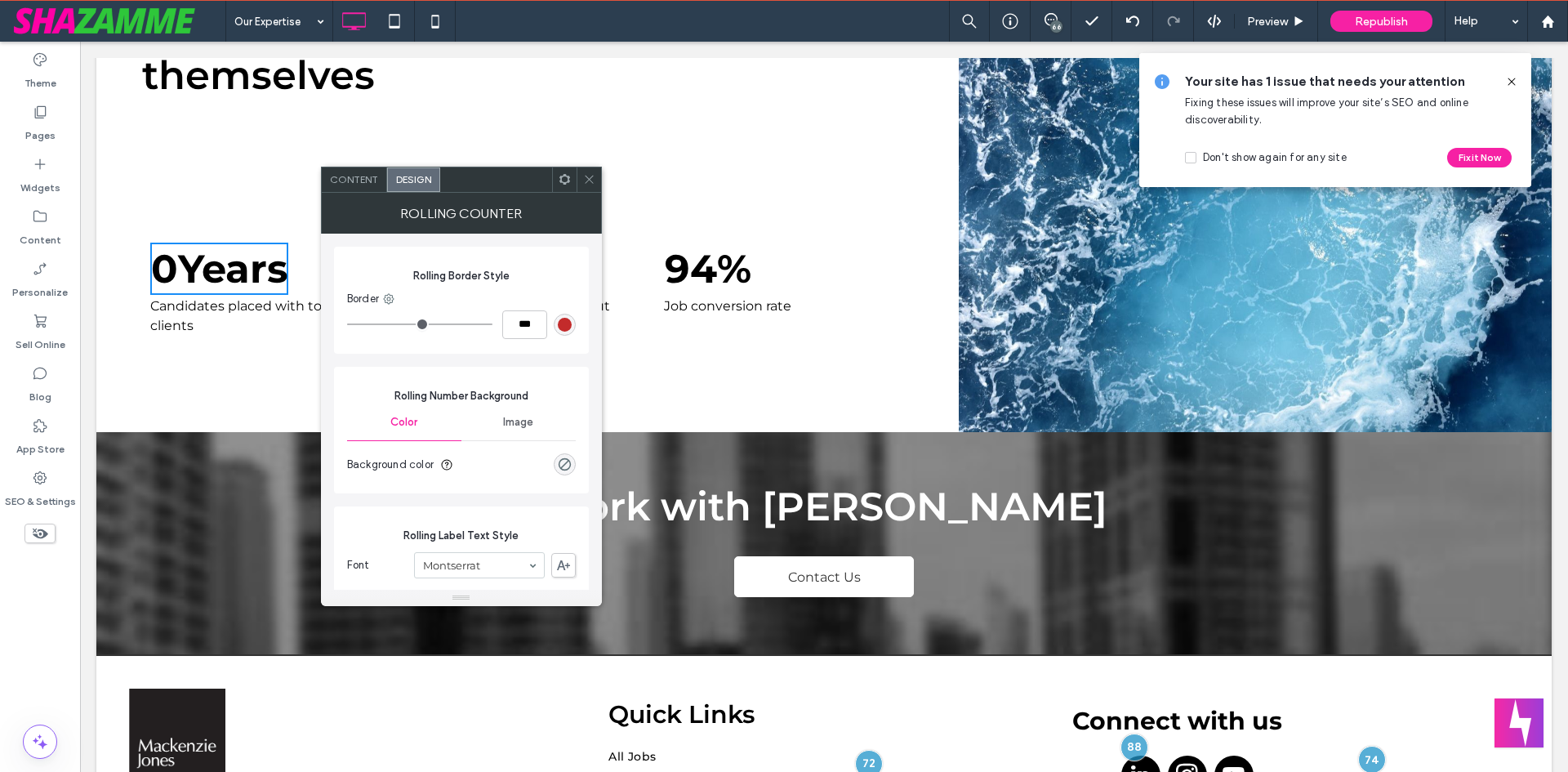
click at [342, 173] on div "Content" at bounding box center [354, 180] width 65 height 24
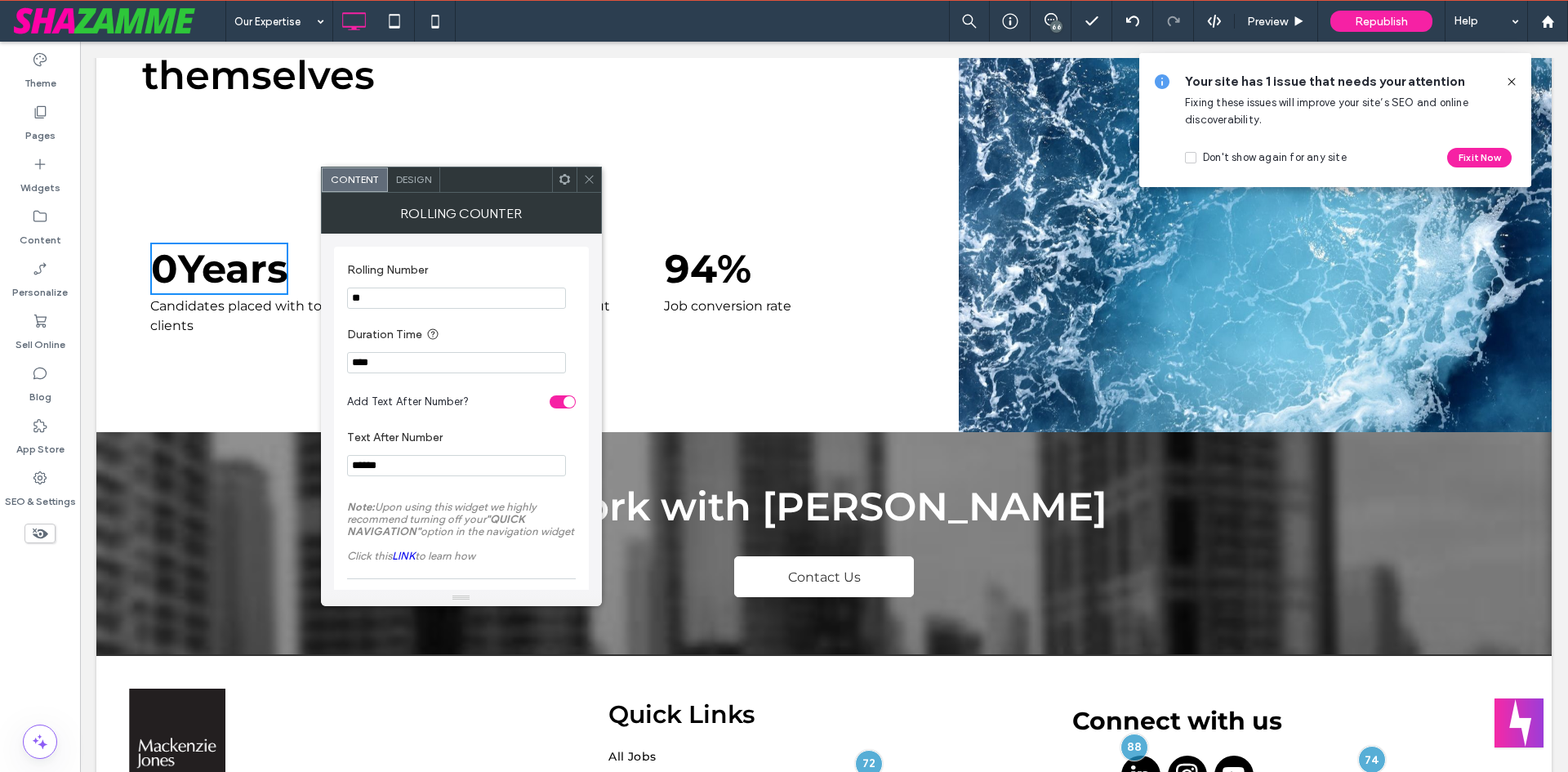
click at [395, 307] on input "**" at bounding box center [457, 298] width 219 height 21
type input "**"
click at [414, 333] on label "Duration Time" at bounding box center [458, 335] width 222 height 21
click at [415, 324] on section "Duration Time ****" at bounding box center [461, 349] width 228 height 64
click at [424, 459] on input "*****" at bounding box center [457, 465] width 219 height 21
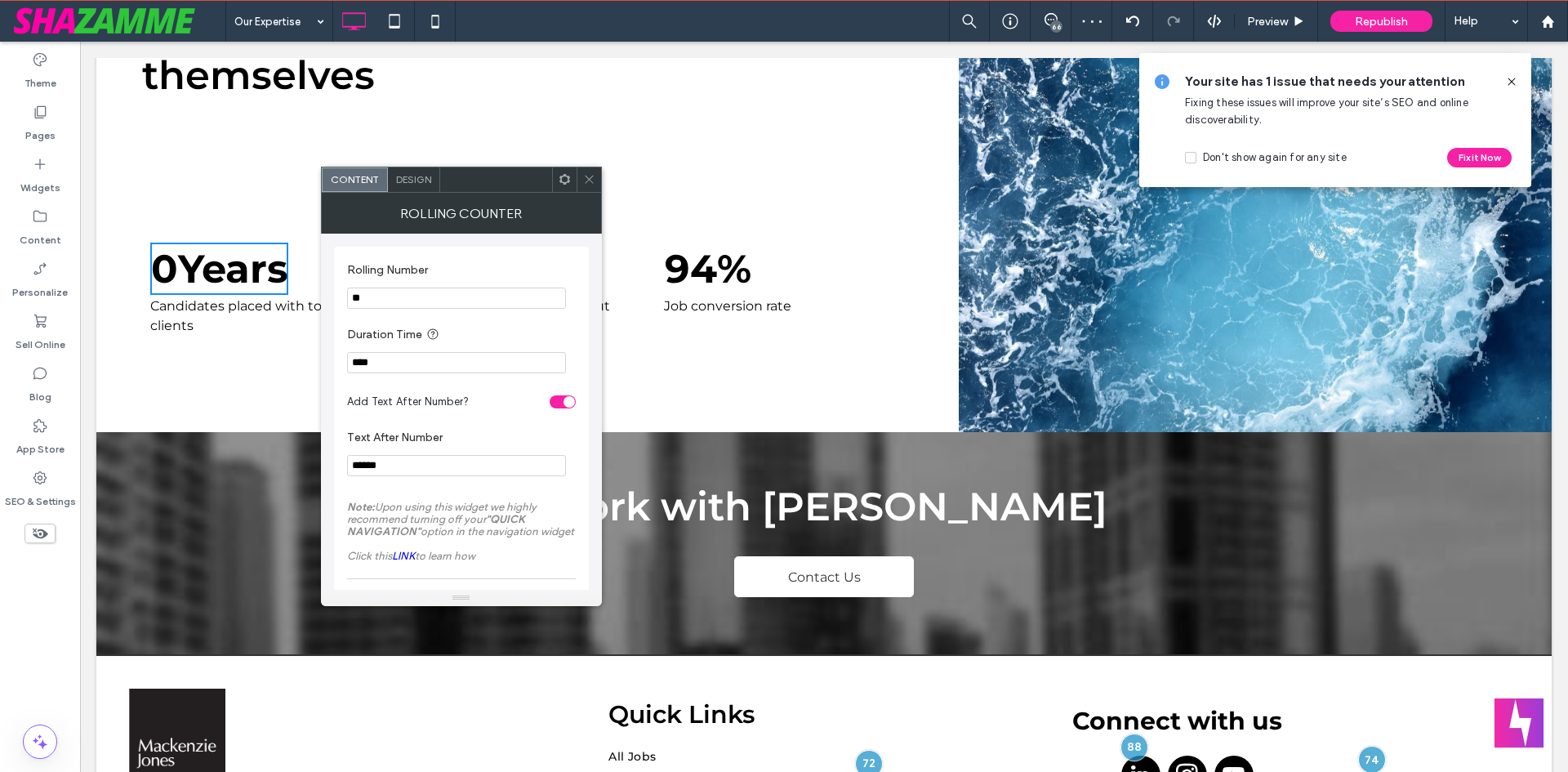
click at [352, 465] on input "*****" at bounding box center [457, 465] width 219 height 21
click at [348, 466] on input "*****" at bounding box center [457, 465] width 219 height 21
type input "*****"
click at [447, 448] on label "Text After Number" at bounding box center [458, 439] width 222 height 18
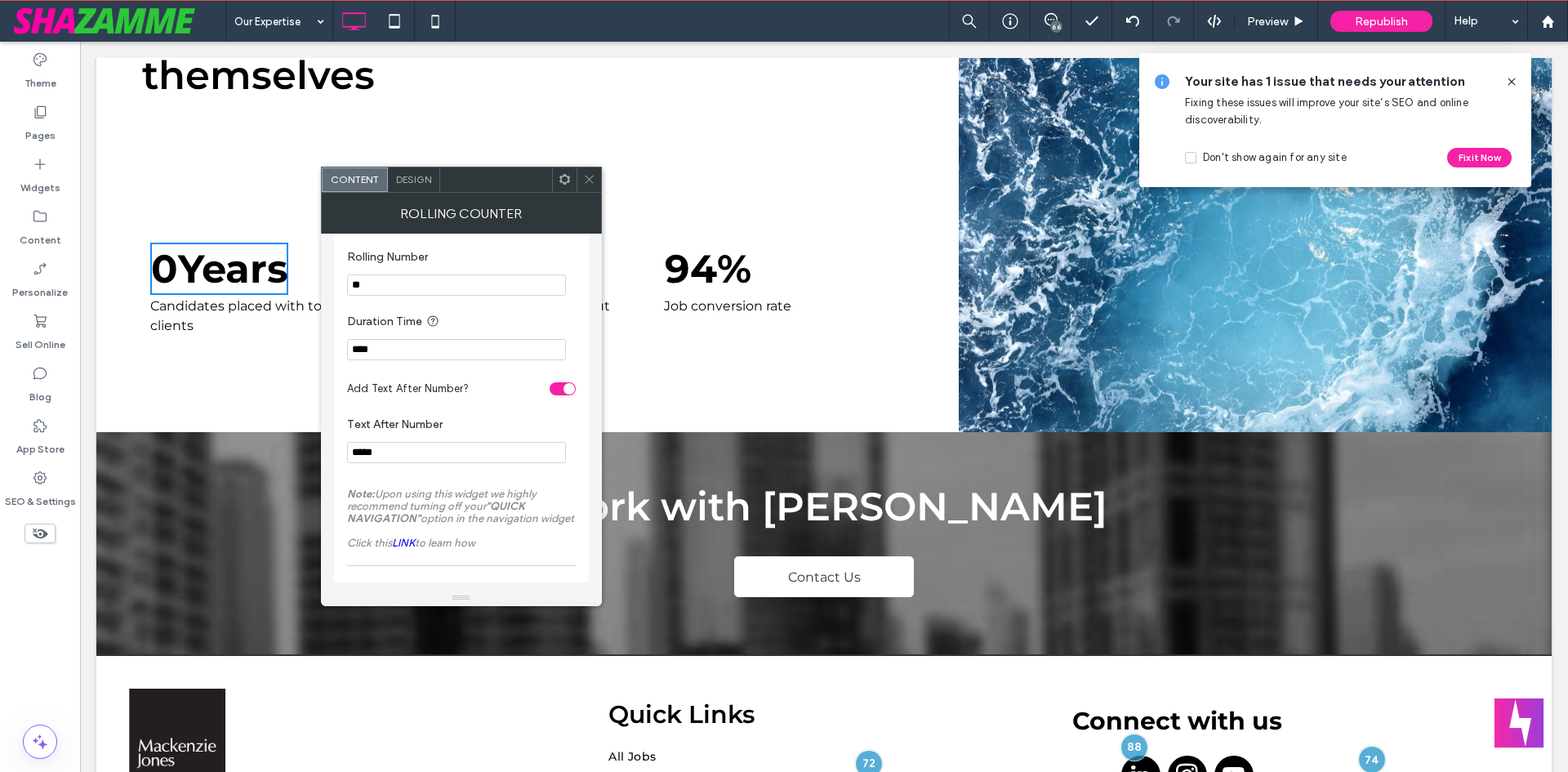
scroll to position [16, 0]
click at [411, 187] on div "Design" at bounding box center [414, 180] width 52 height 24
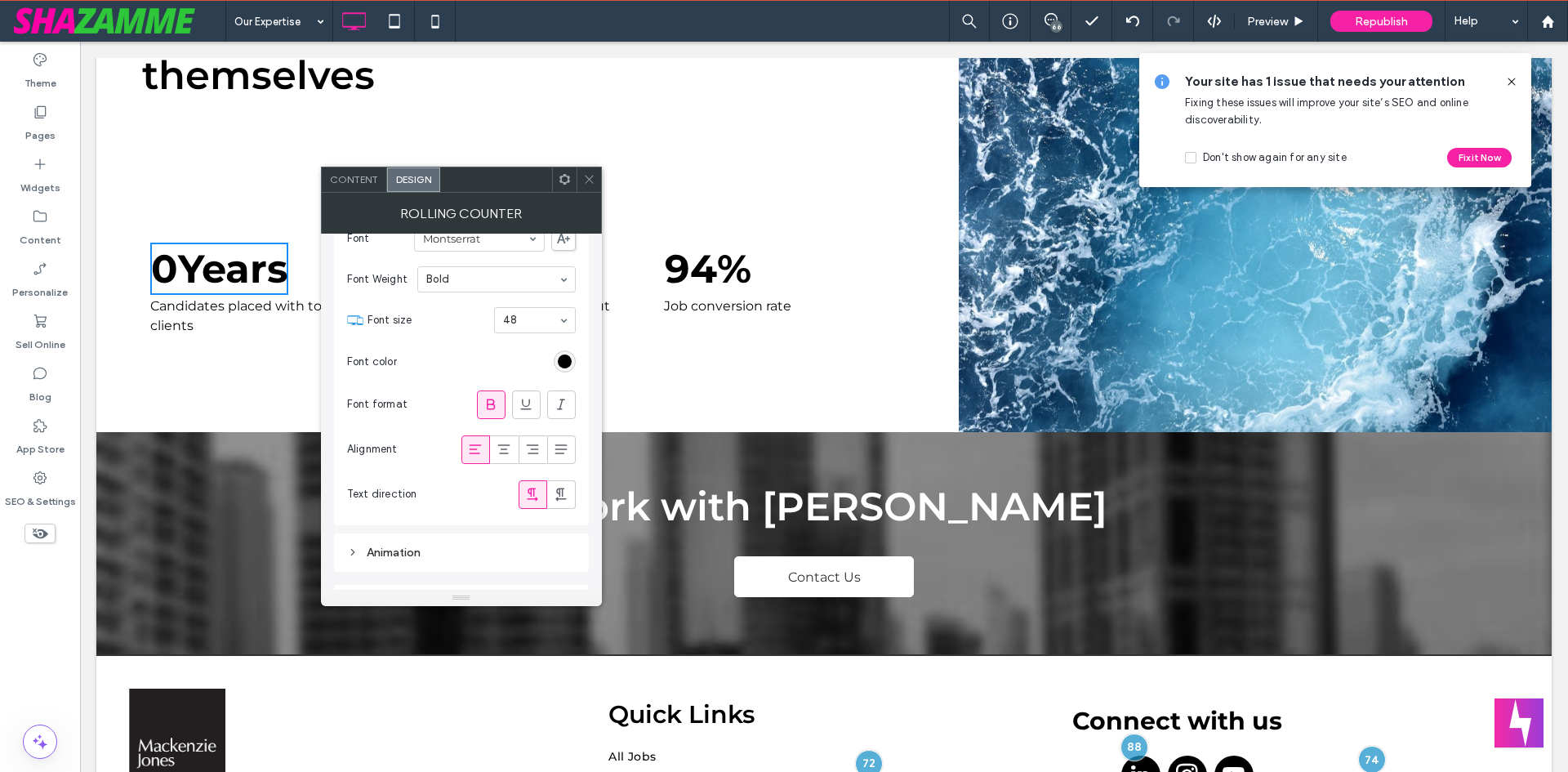
scroll to position [360, 0]
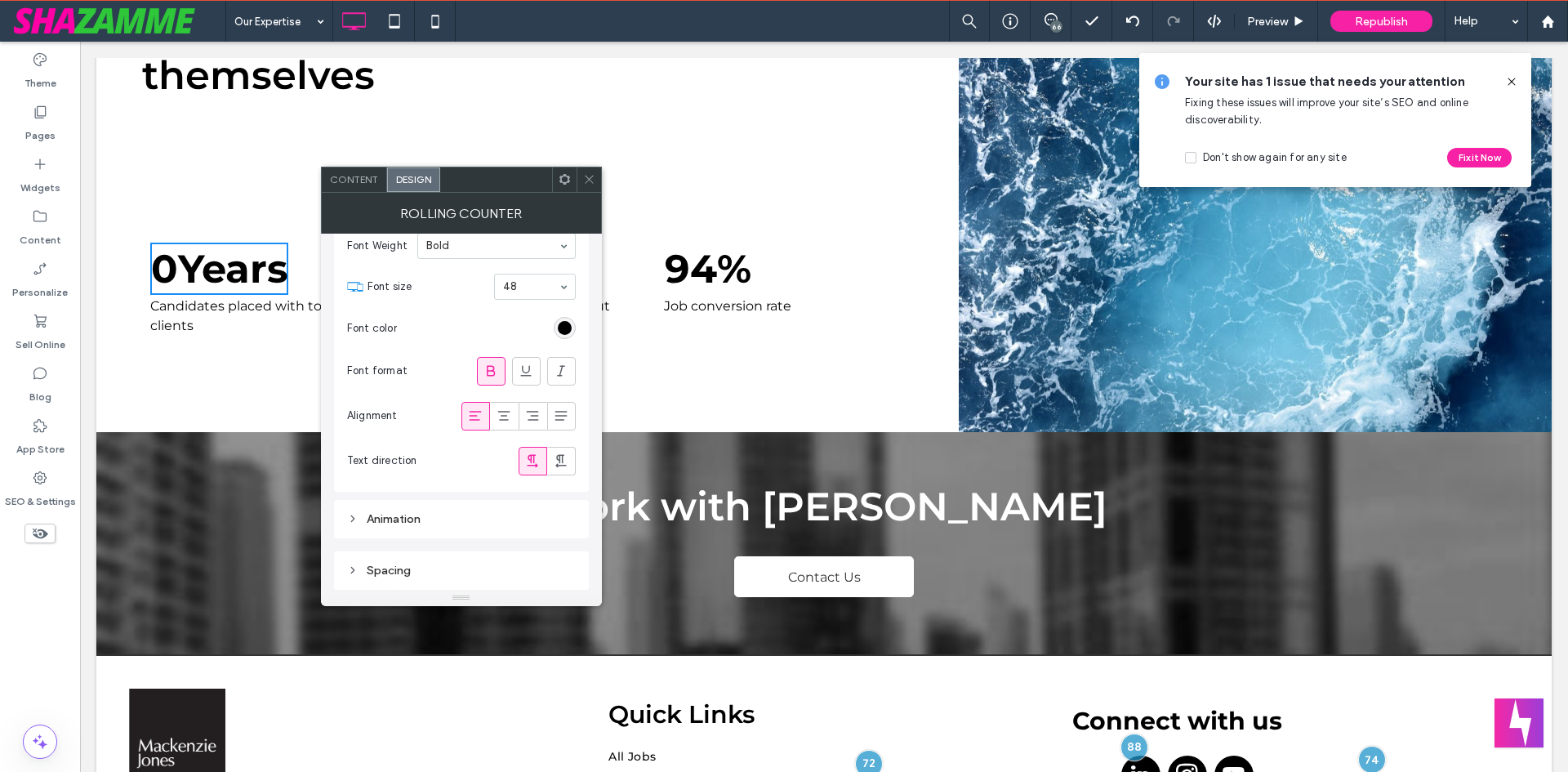
click at [435, 520] on div "Animation" at bounding box center [461, 519] width 228 height 14
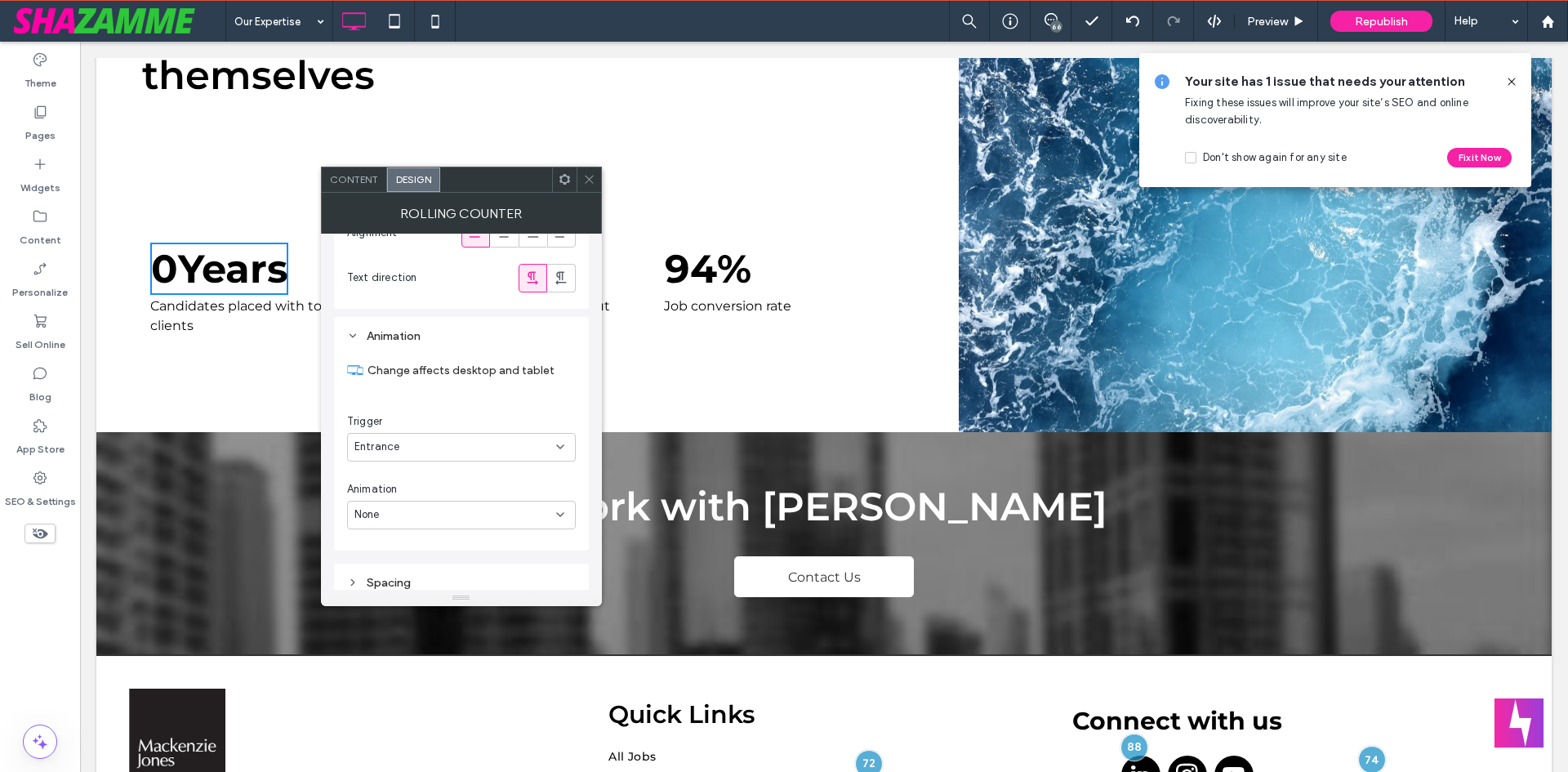
scroll to position [556, 0]
click at [429, 567] on div "Spacing" at bounding box center [461, 571] width 228 height 14
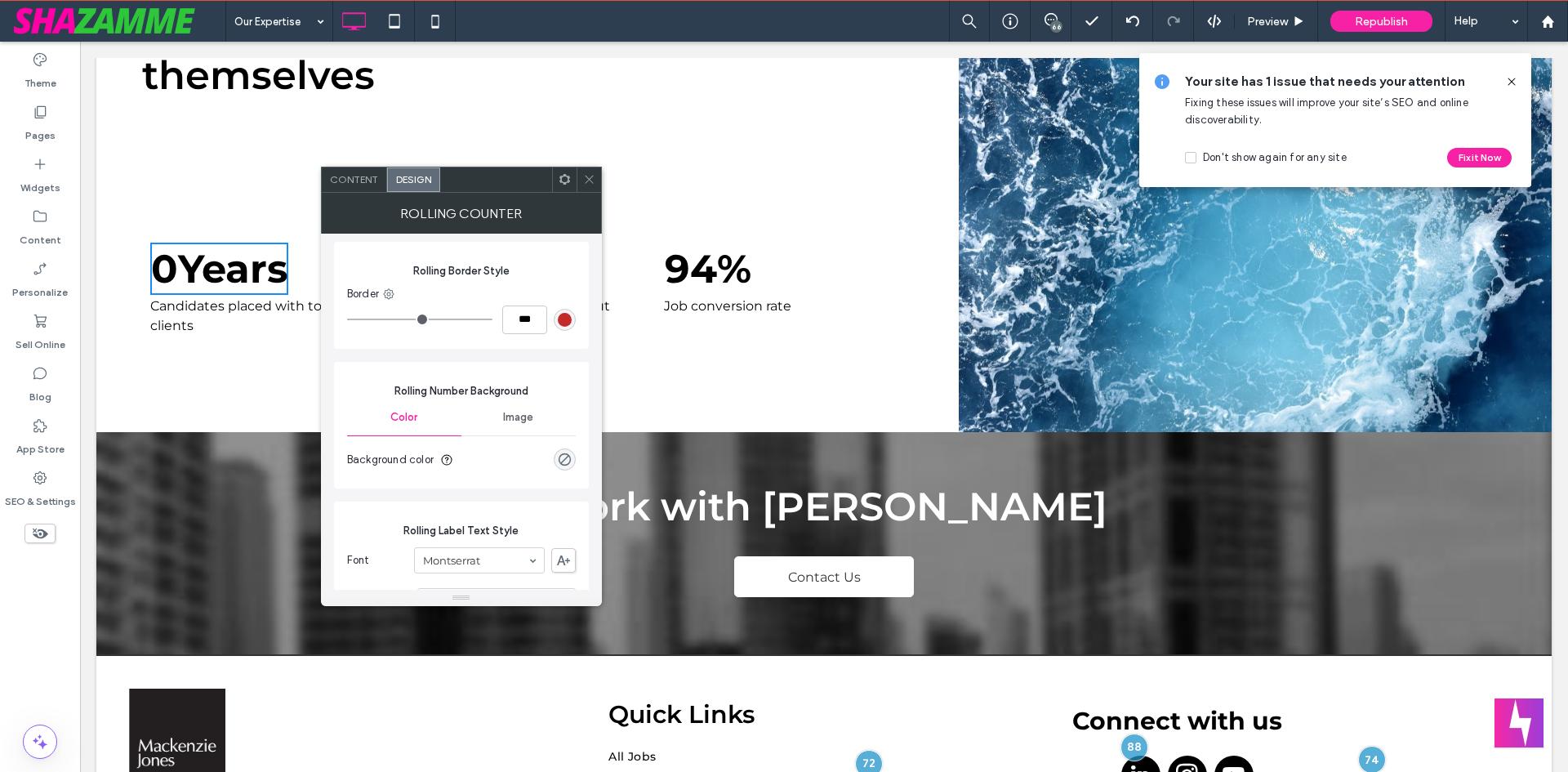
scroll to position [0, 0]
click at [595, 178] on icon at bounding box center [590, 179] width 12 height 12
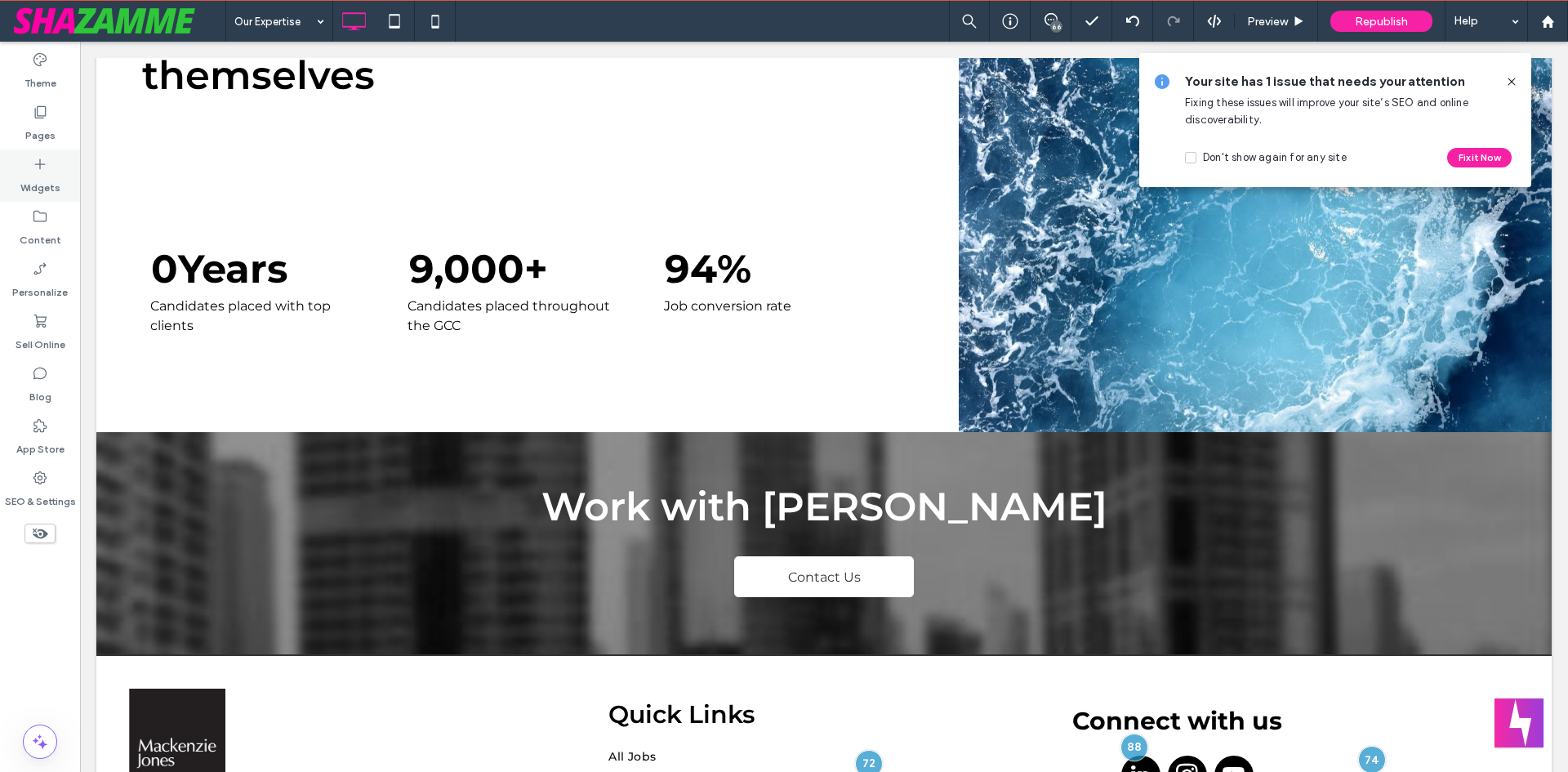
click at [20, 171] on div "Widgets" at bounding box center [40, 175] width 80 height 52
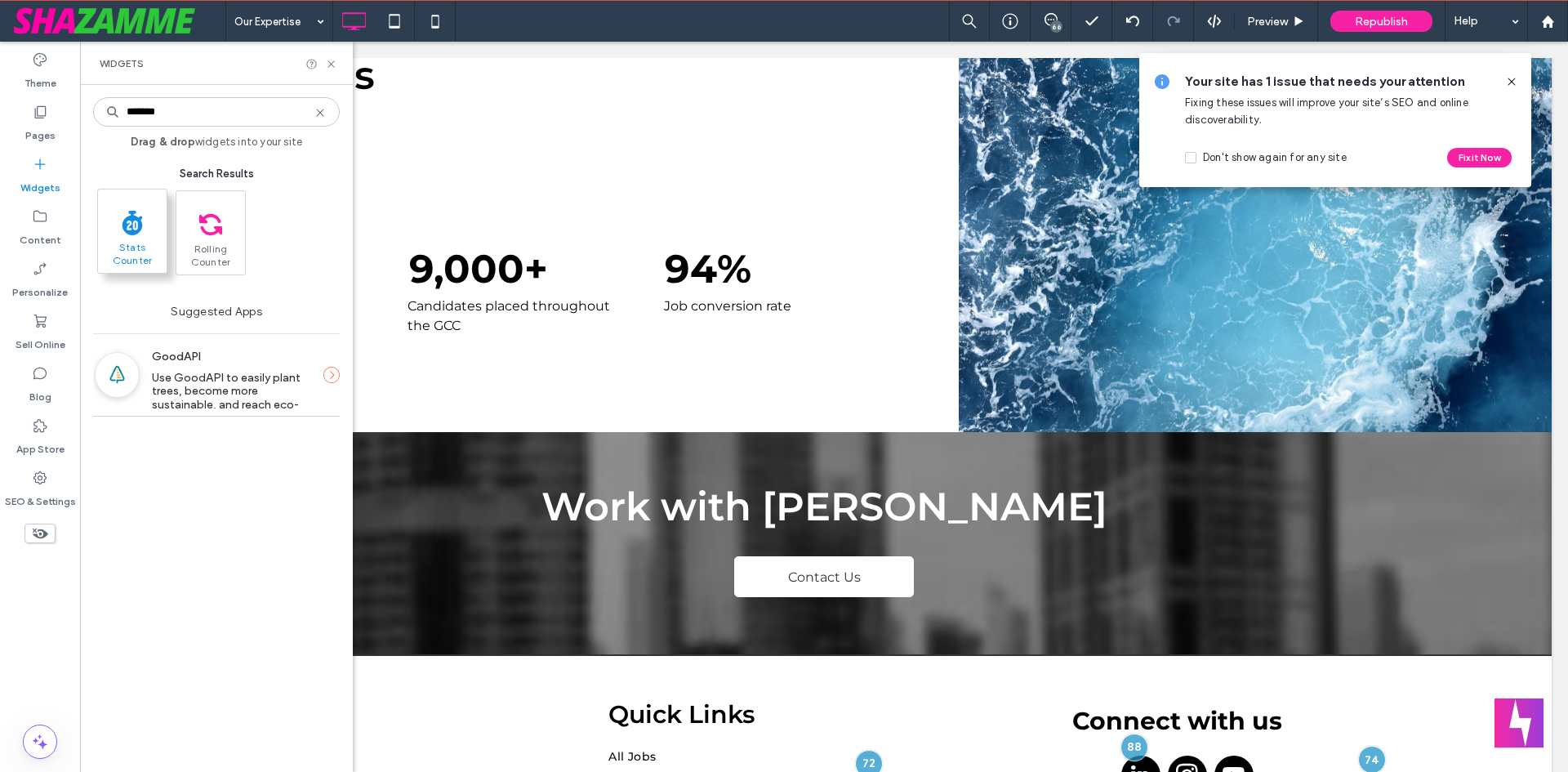
type input "*******"
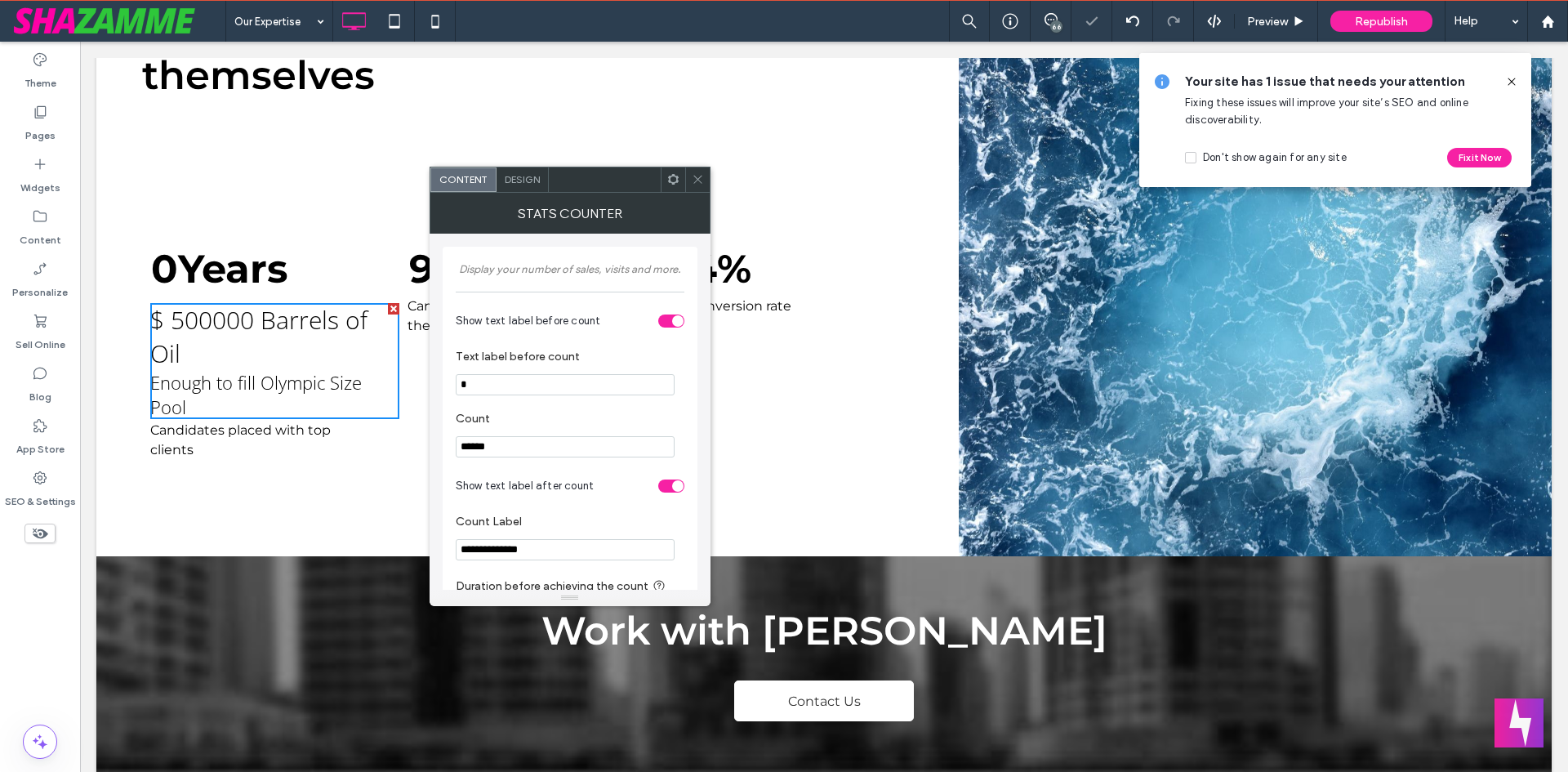
click at [504, 383] on input "*" at bounding box center [565, 385] width 219 height 21
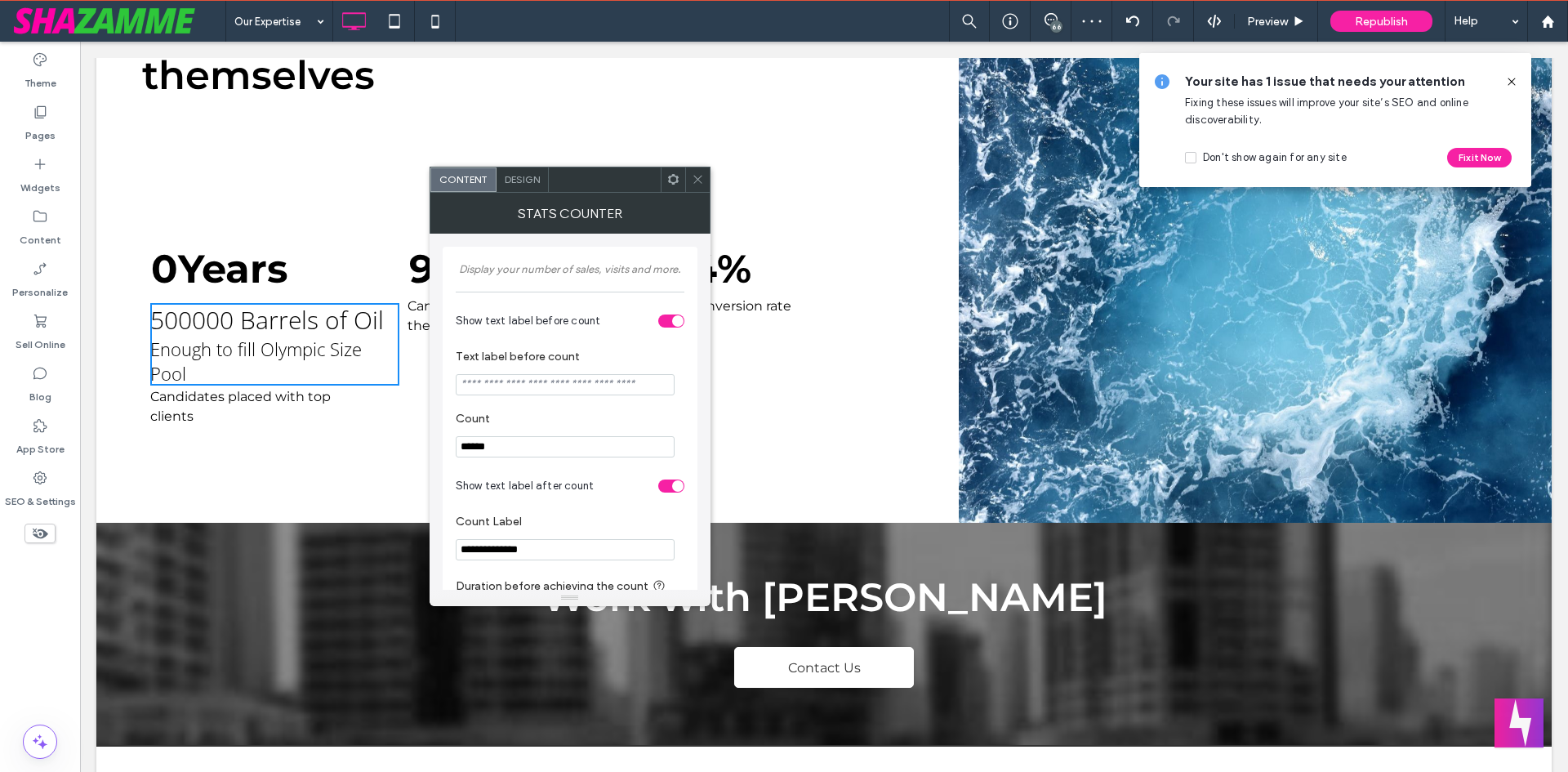
click at [484, 442] on input "******" at bounding box center [565, 446] width 219 height 21
click at [484, 442] on input "******" at bounding box center [565, 446] width 219 height 21
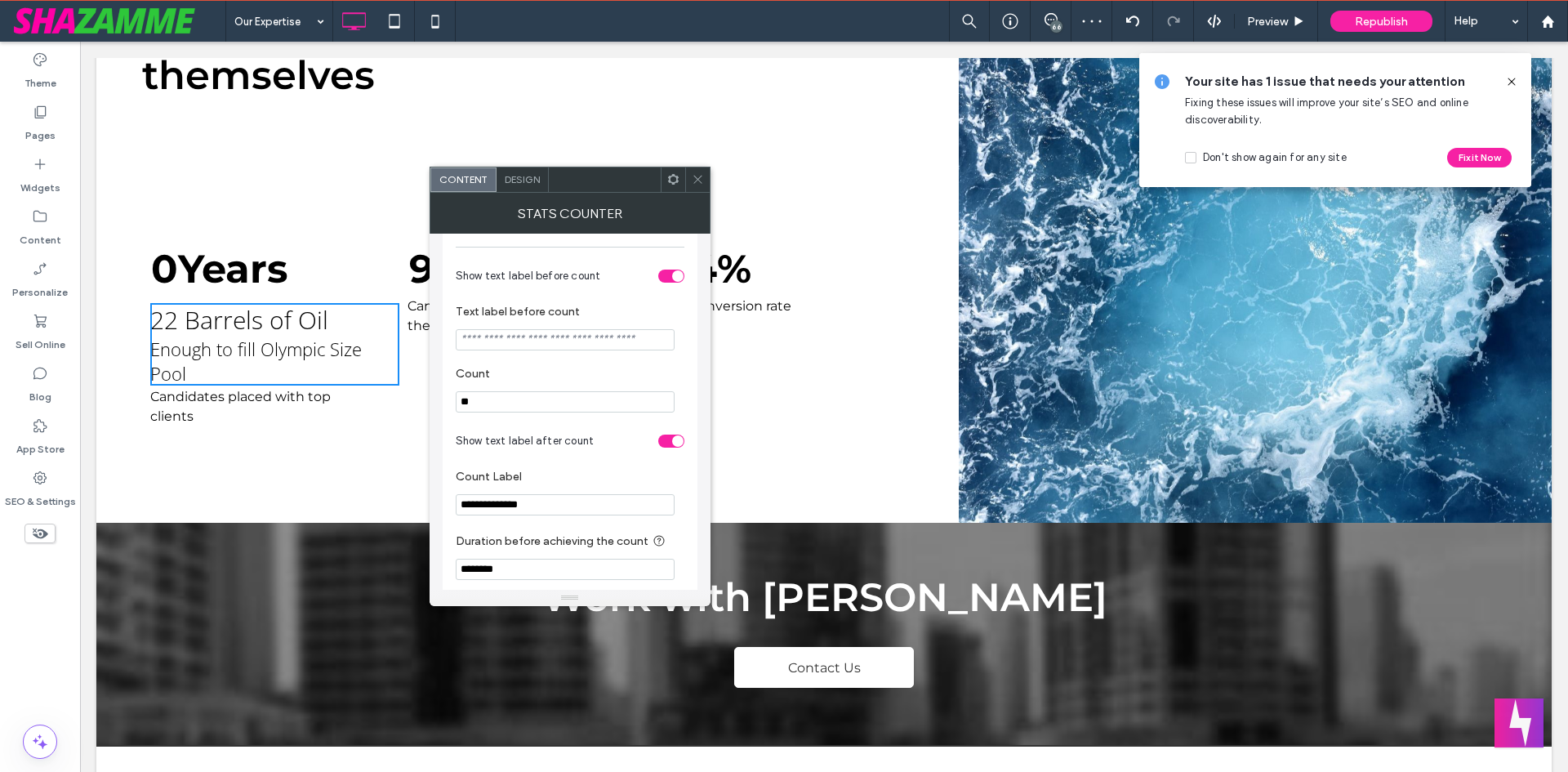
scroll to position [82, 0]
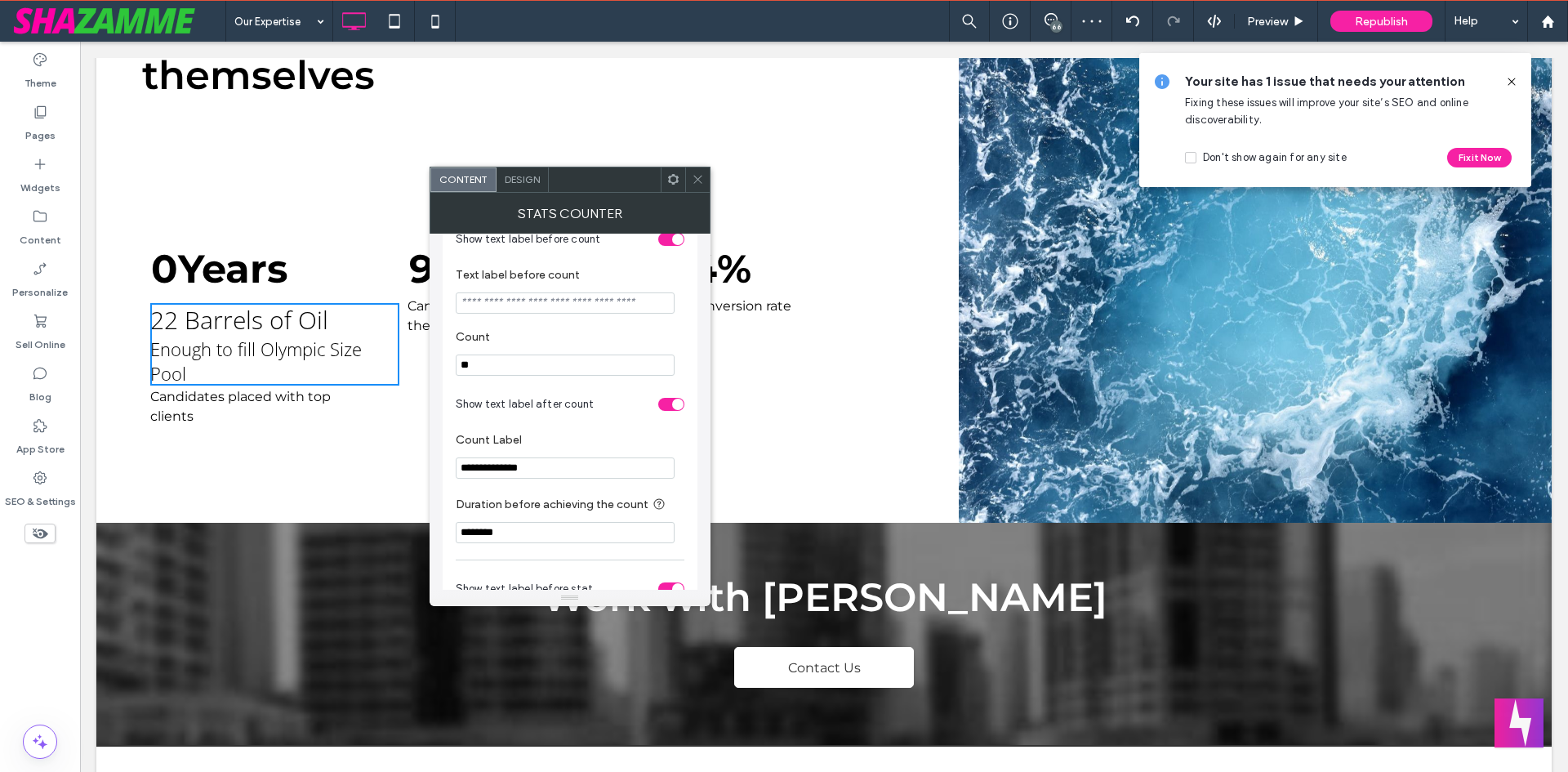
type input "**"
click at [544, 471] on input "**********" at bounding box center [565, 468] width 219 height 21
click at [542, 471] on input "**********" at bounding box center [565, 468] width 219 height 21
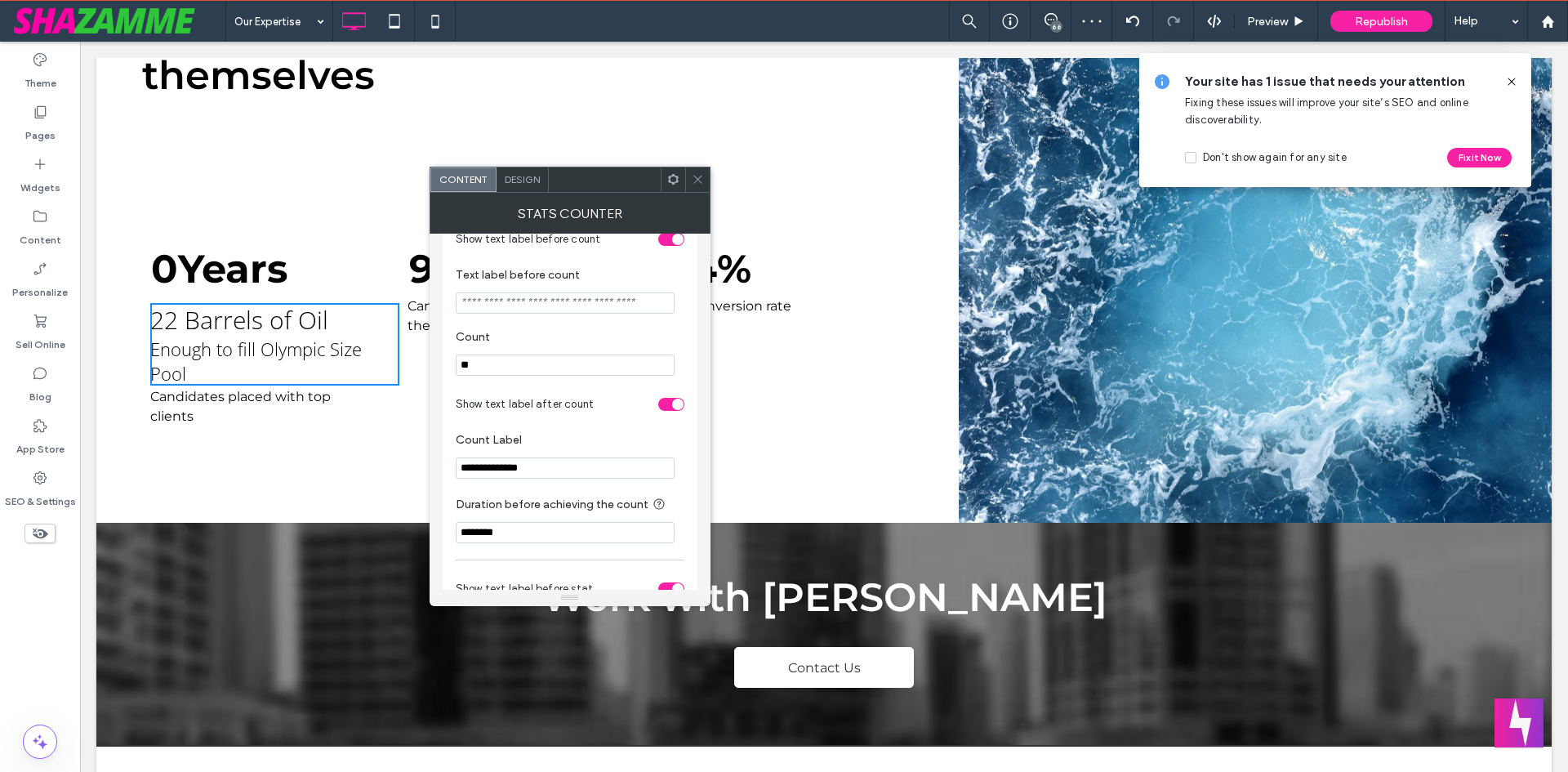
click at [542, 471] on input "**********" at bounding box center [565, 468] width 219 height 21
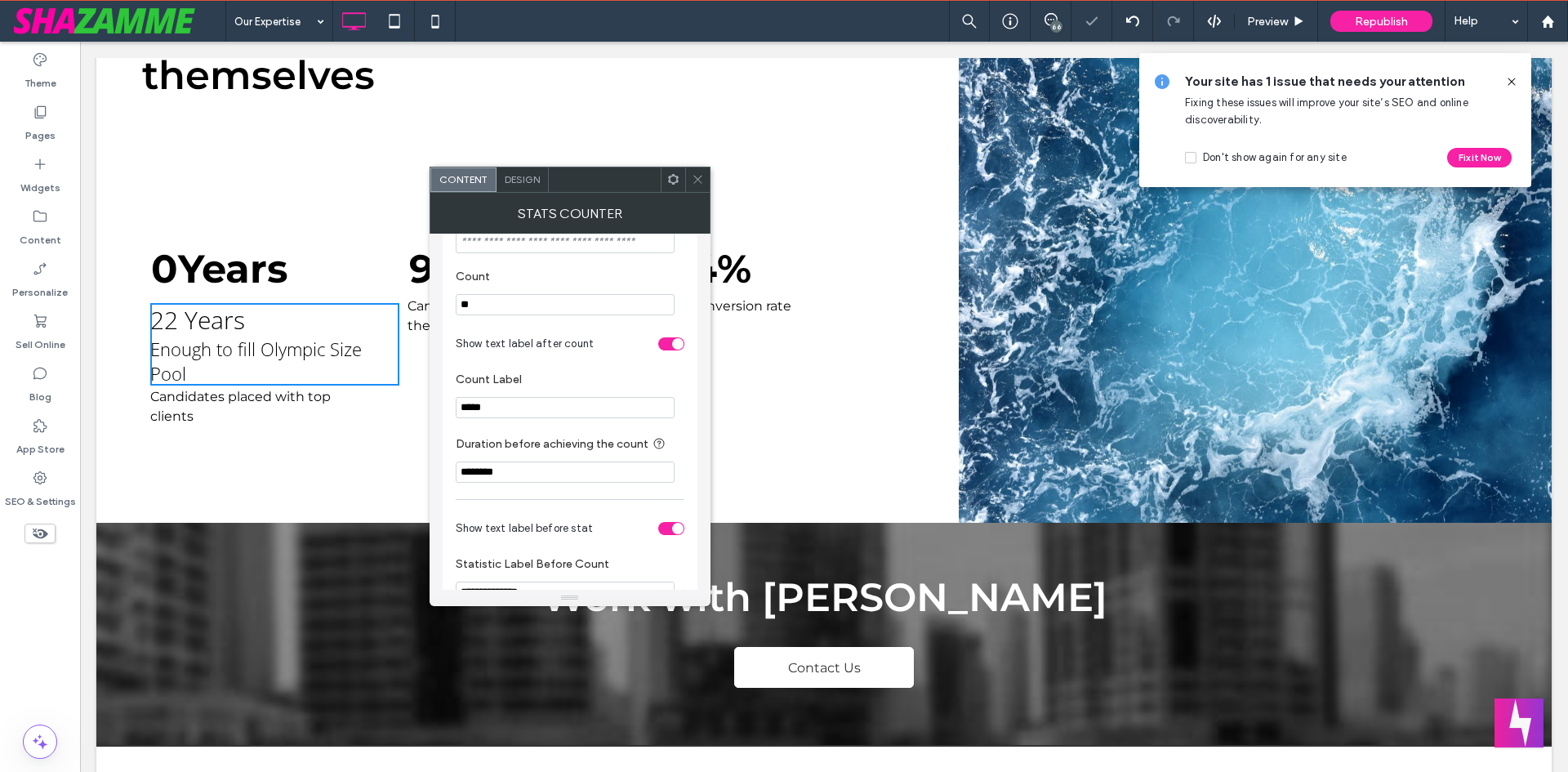
scroll to position [245, 0]
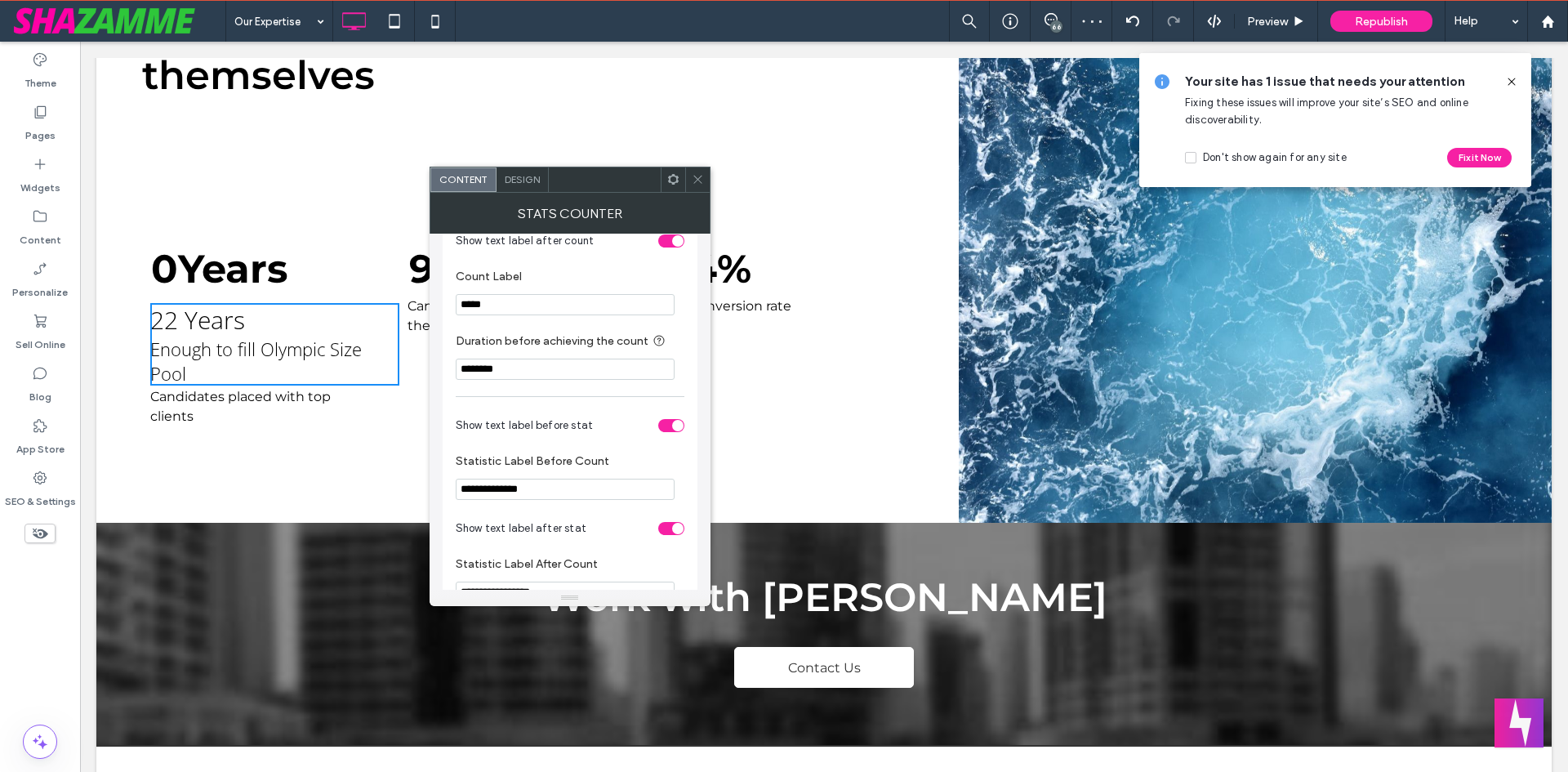
type input "*****"
click at [520, 370] on input "********" at bounding box center [565, 369] width 219 height 21
type input "****"
click at [533, 393] on div "**********" at bounding box center [570, 386] width 228 height 754
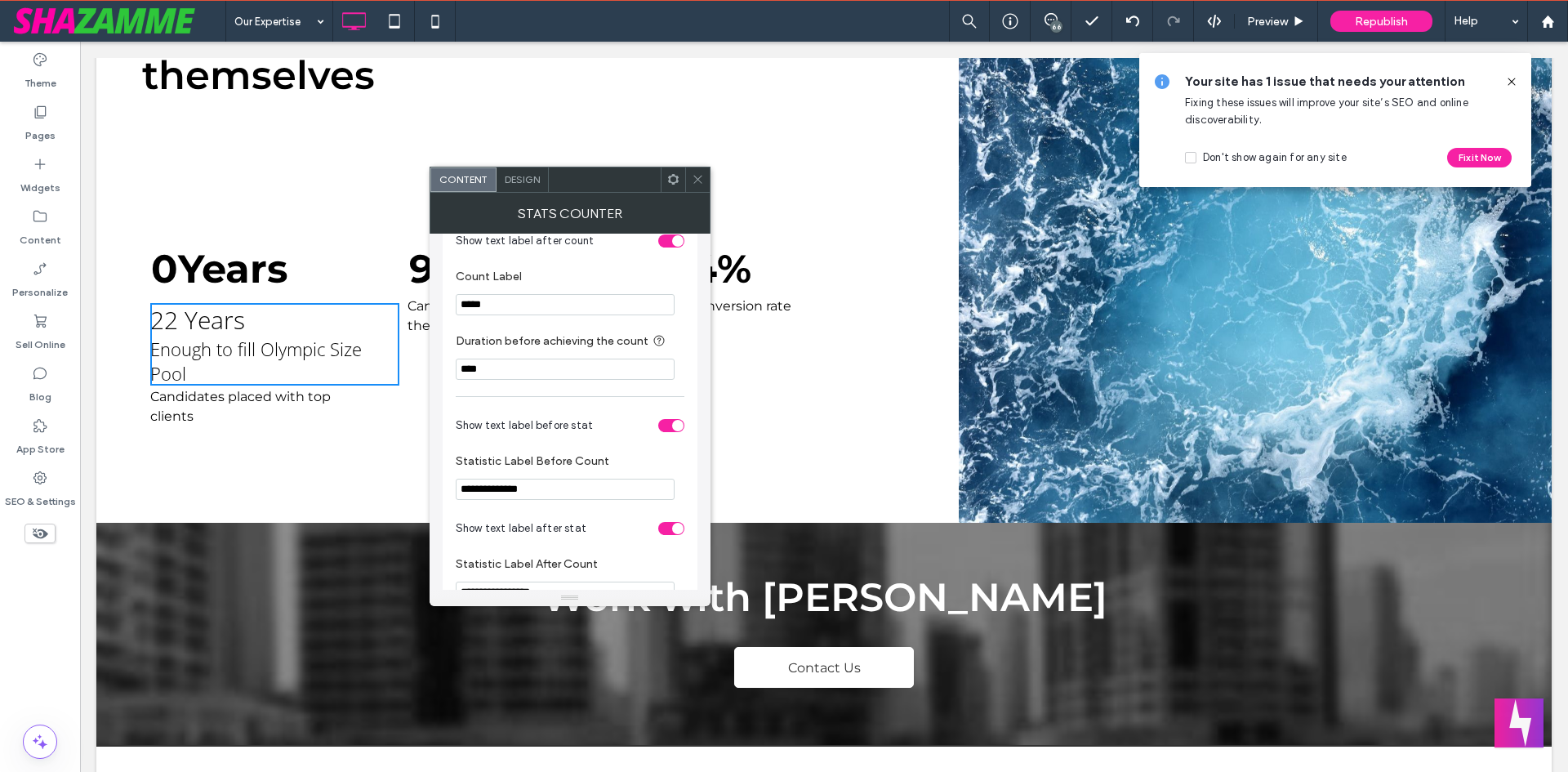
click at [667, 432] on div "toggle" at bounding box center [671, 426] width 26 height 13
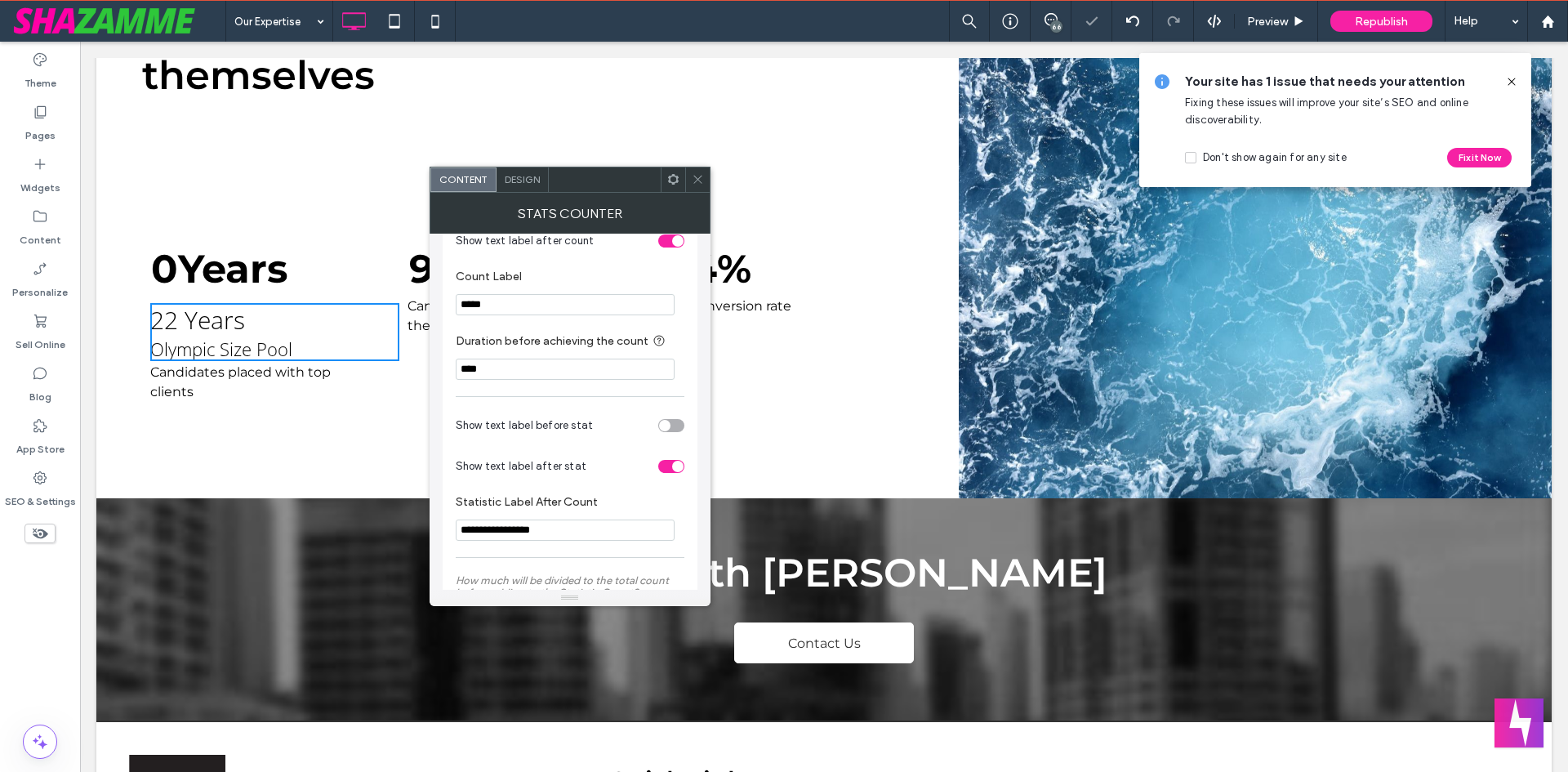
click at [679, 432] on div "toggle" at bounding box center [671, 426] width 26 height 13
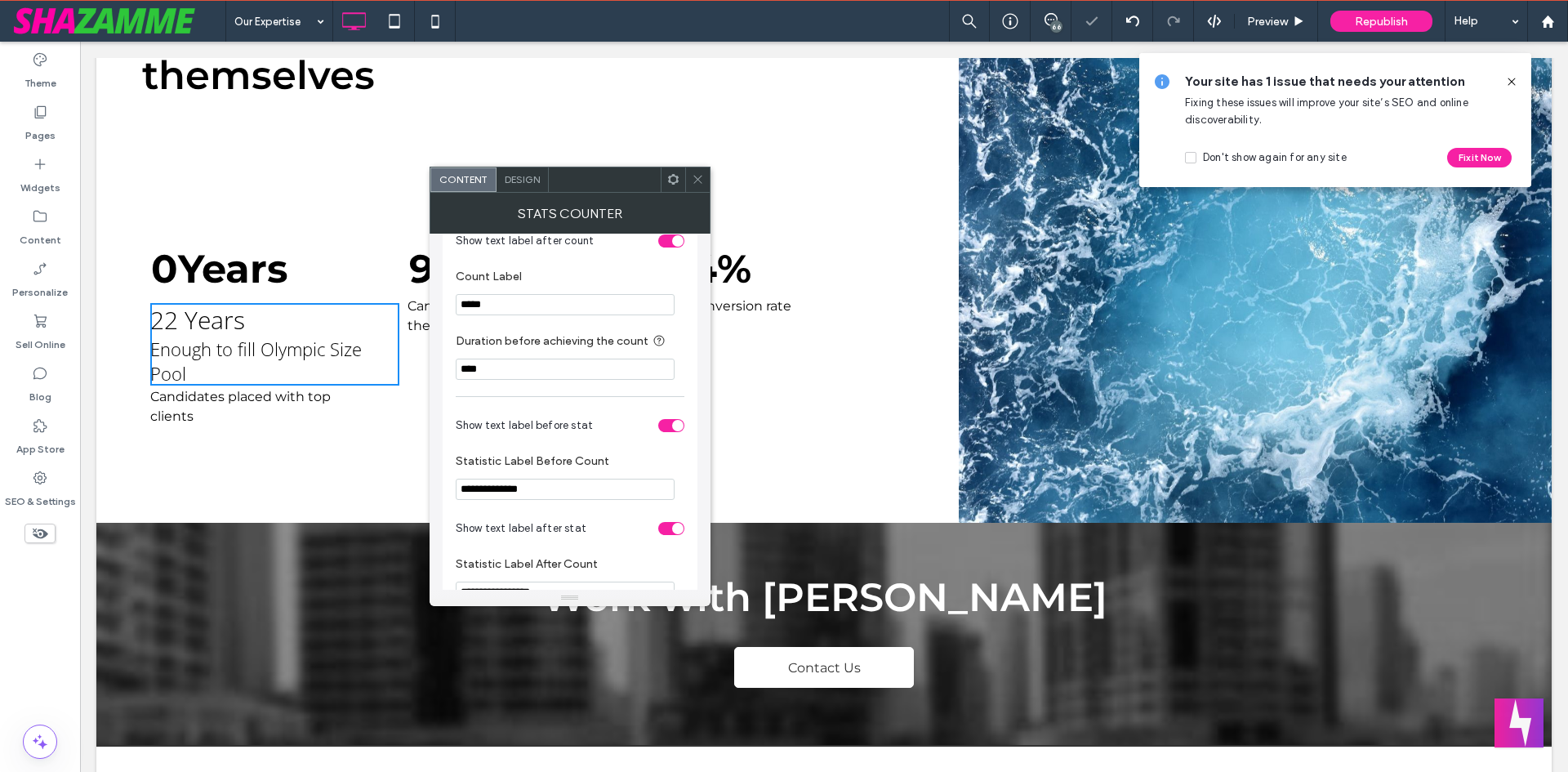
click at [679, 432] on div "toggle" at bounding box center [677, 426] width 11 height 11
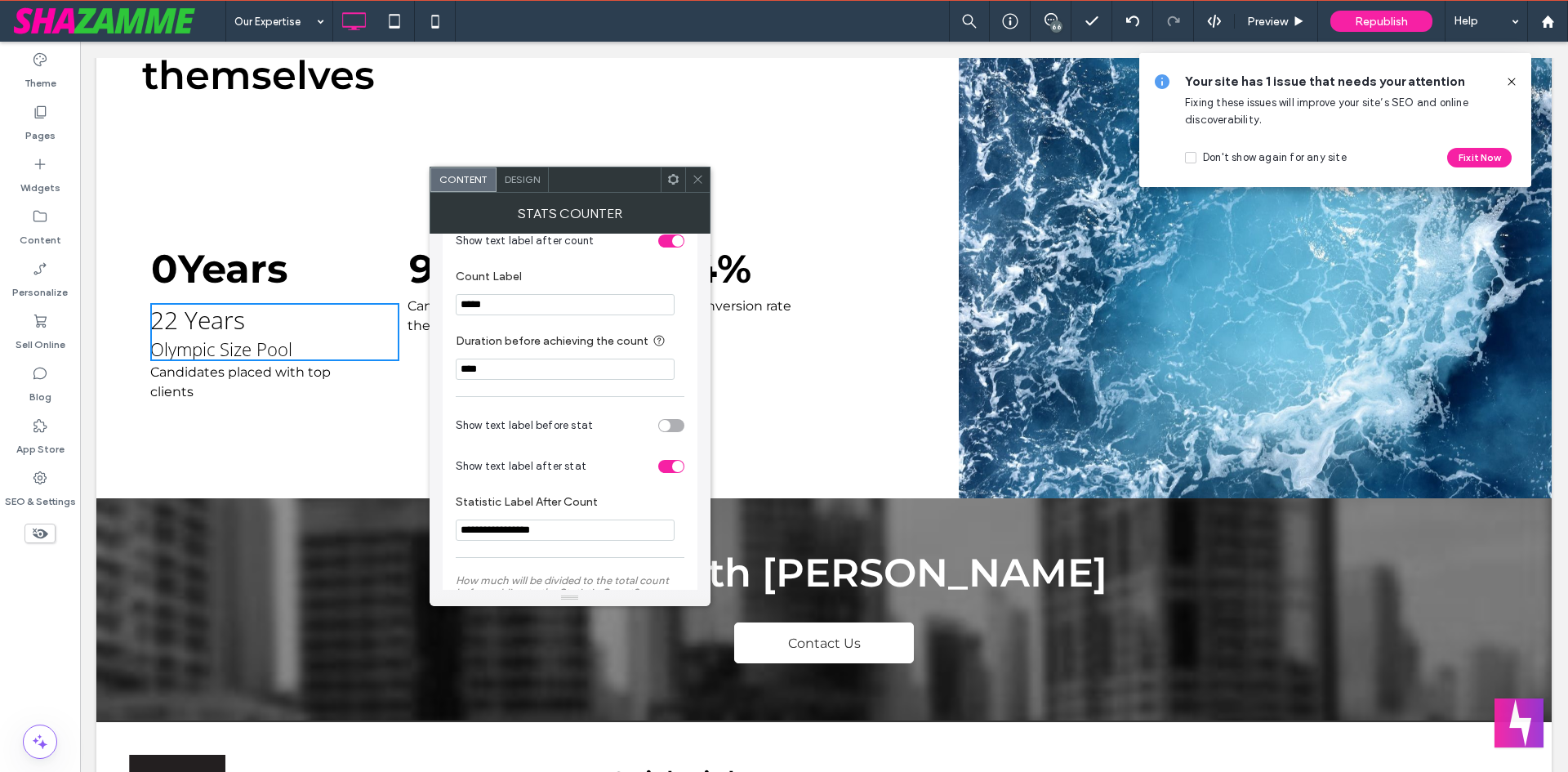
click at [456, 311] on input "*****" at bounding box center [565, 305] width 219 height 21
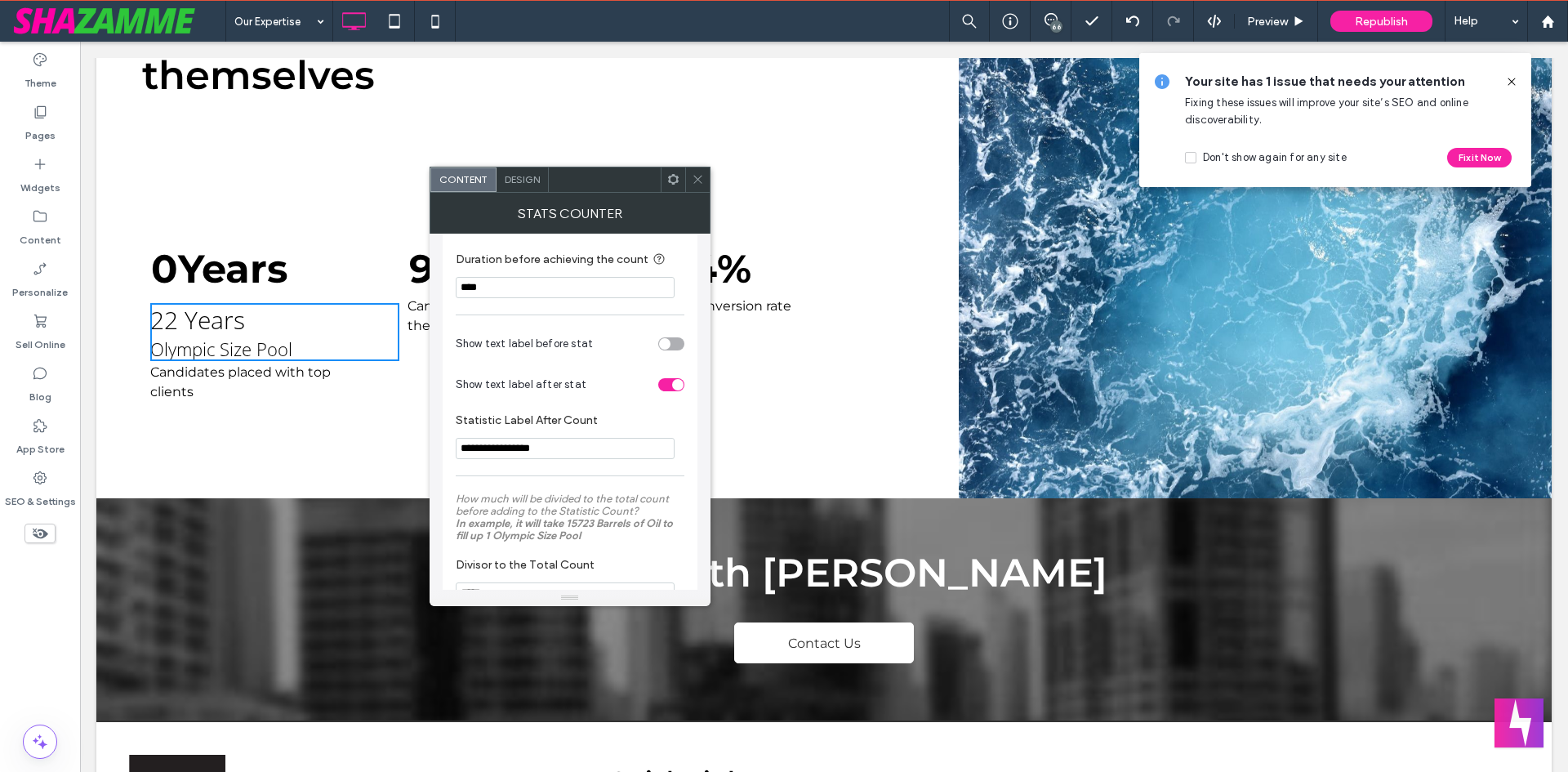
click at [677, 391] on div "toggle" at bounding box center [677, 384] width 11 height 11
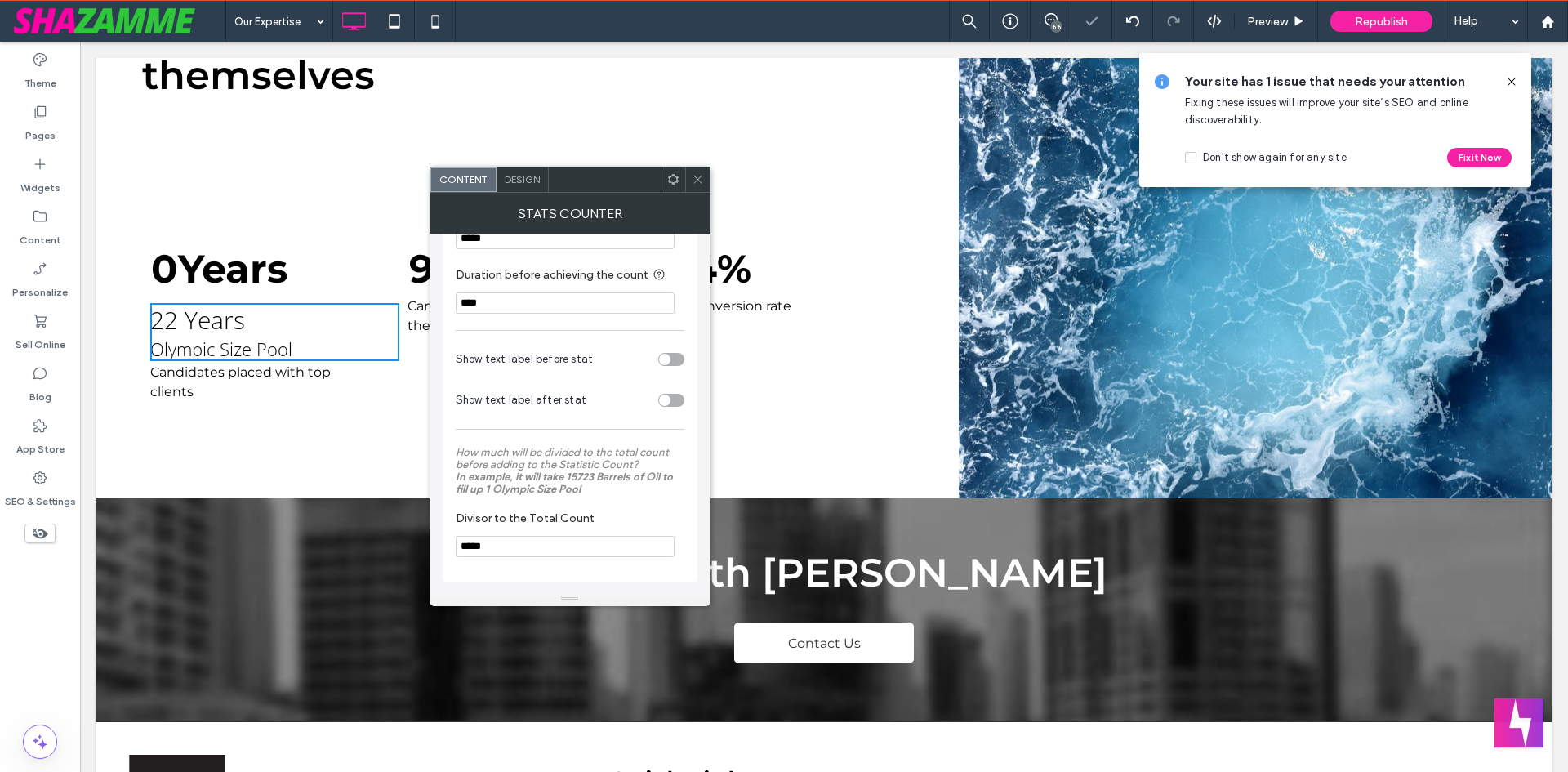
scroll to position [315, 0]
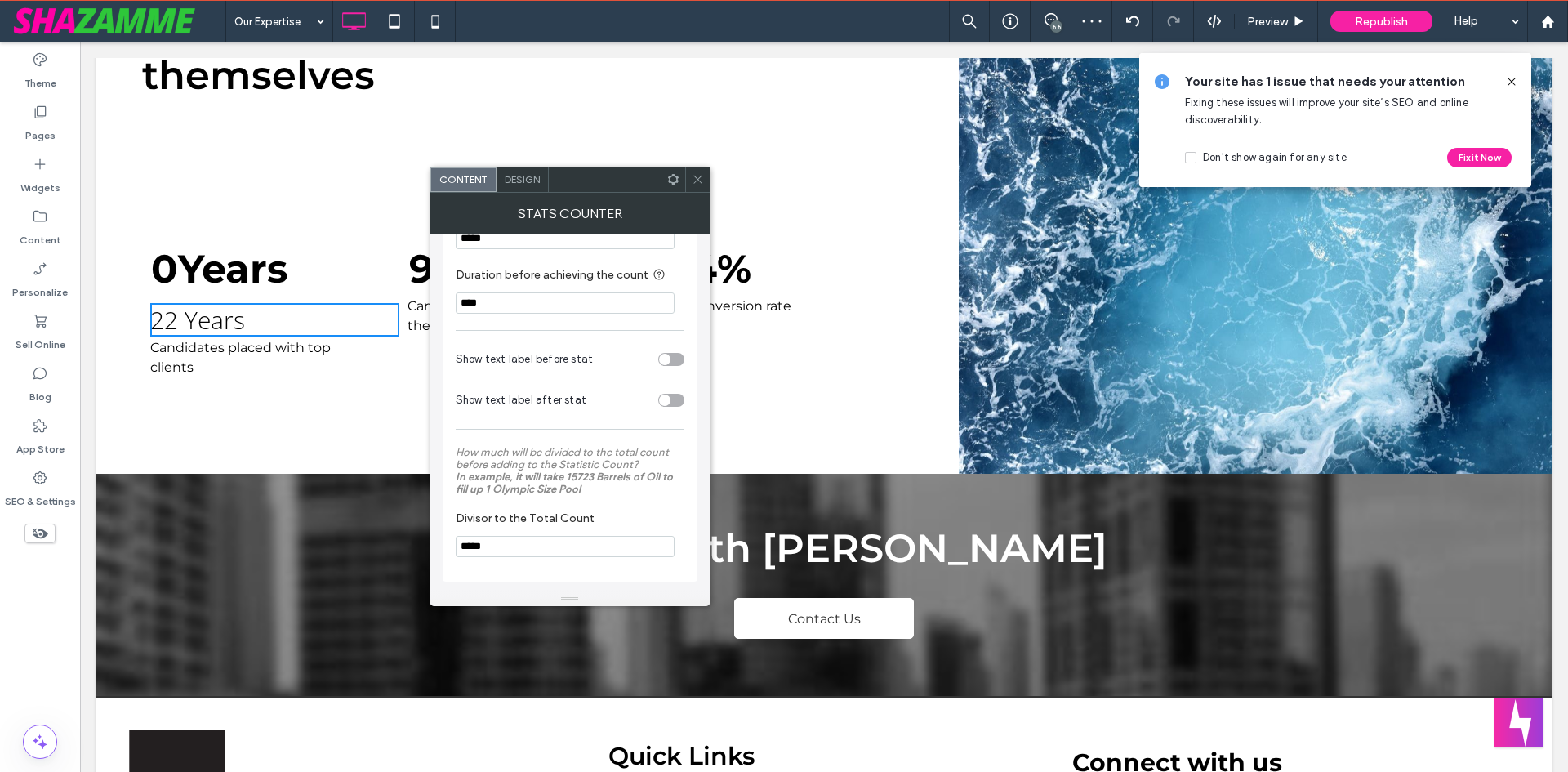
click at [487, 551] on input "*****" at bounding box center [565, 546] width 219 height 21
type input "**"
click at [653, 509] on section "Divisor to the Total Count **" at bounding box center [570, 533] width 228 height 62
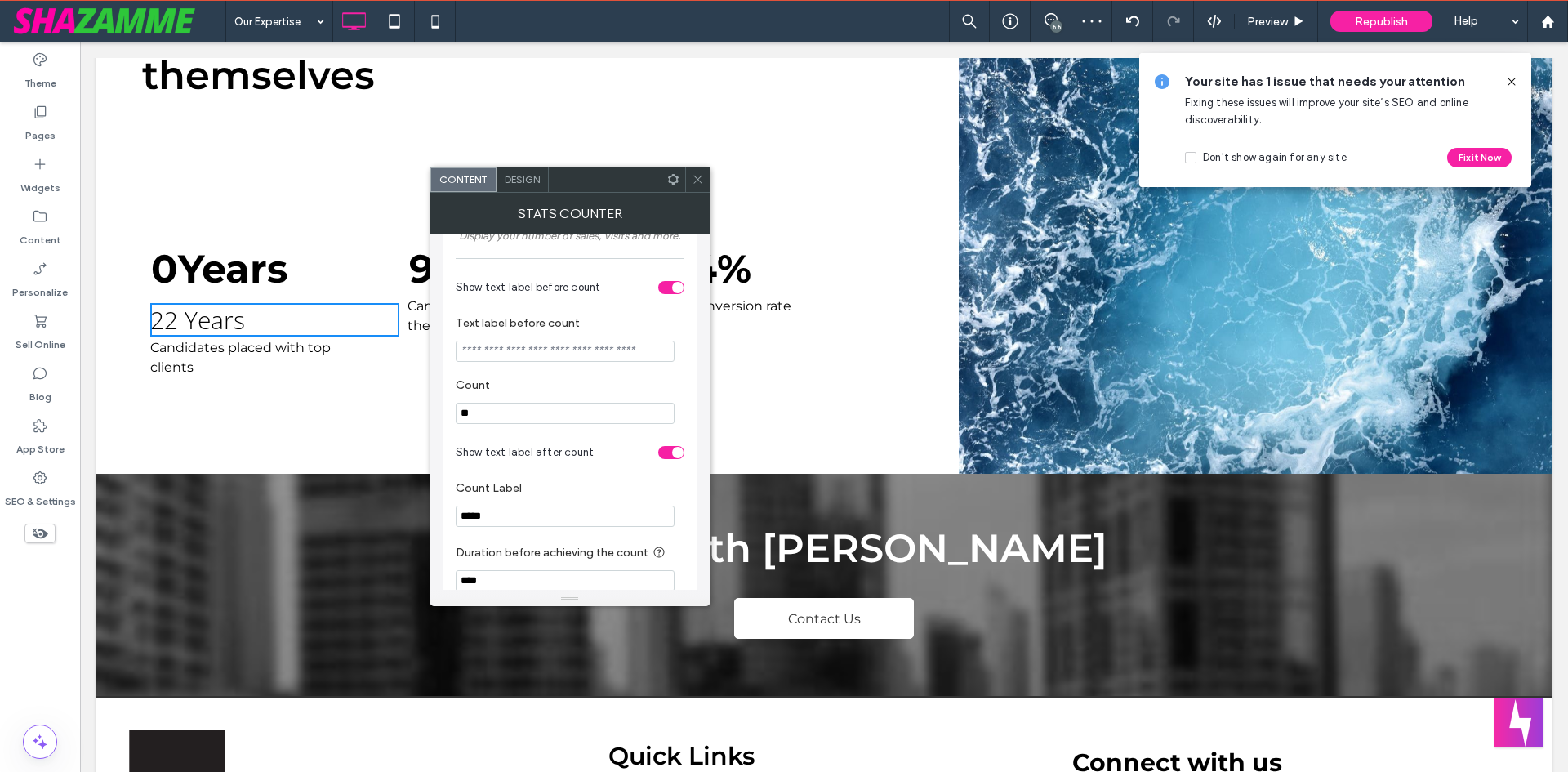
scroll to position [0, 0]
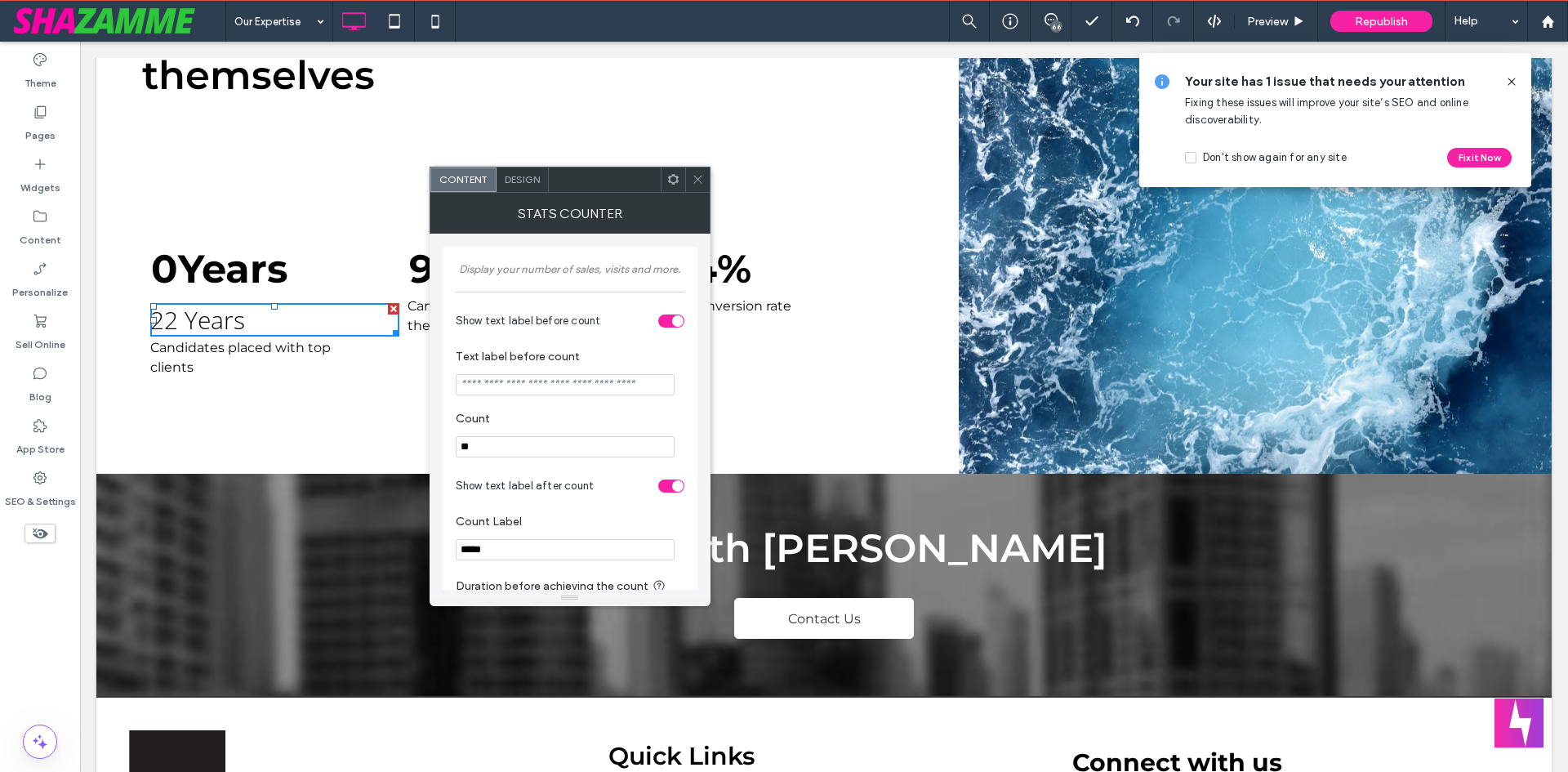
click at [497, 177] on div "Design" at bounding box center [523, 180] width 52 height 24
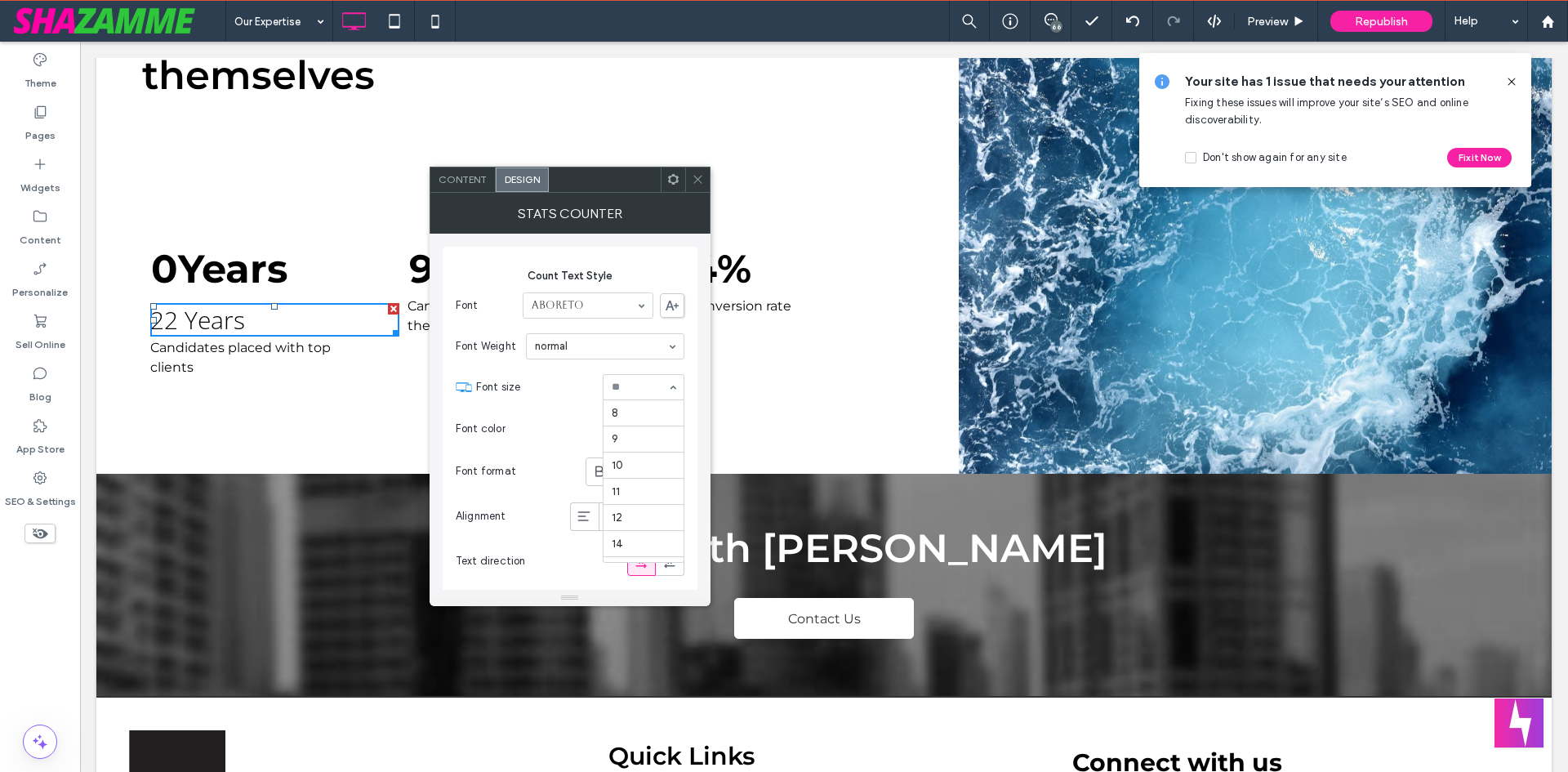
scroll to position [235, 0]
type input "****"
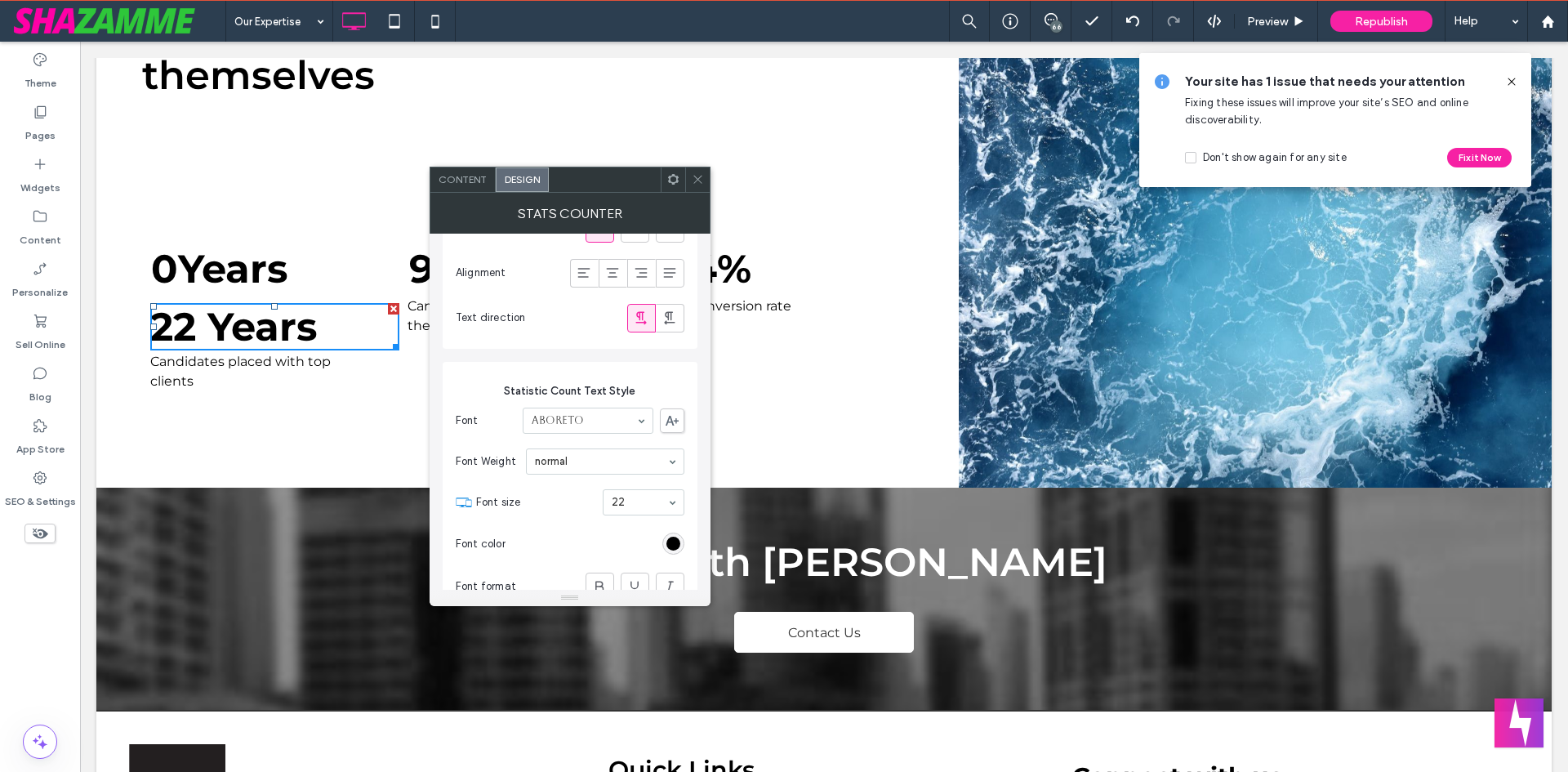
scroll to position [327, 0]
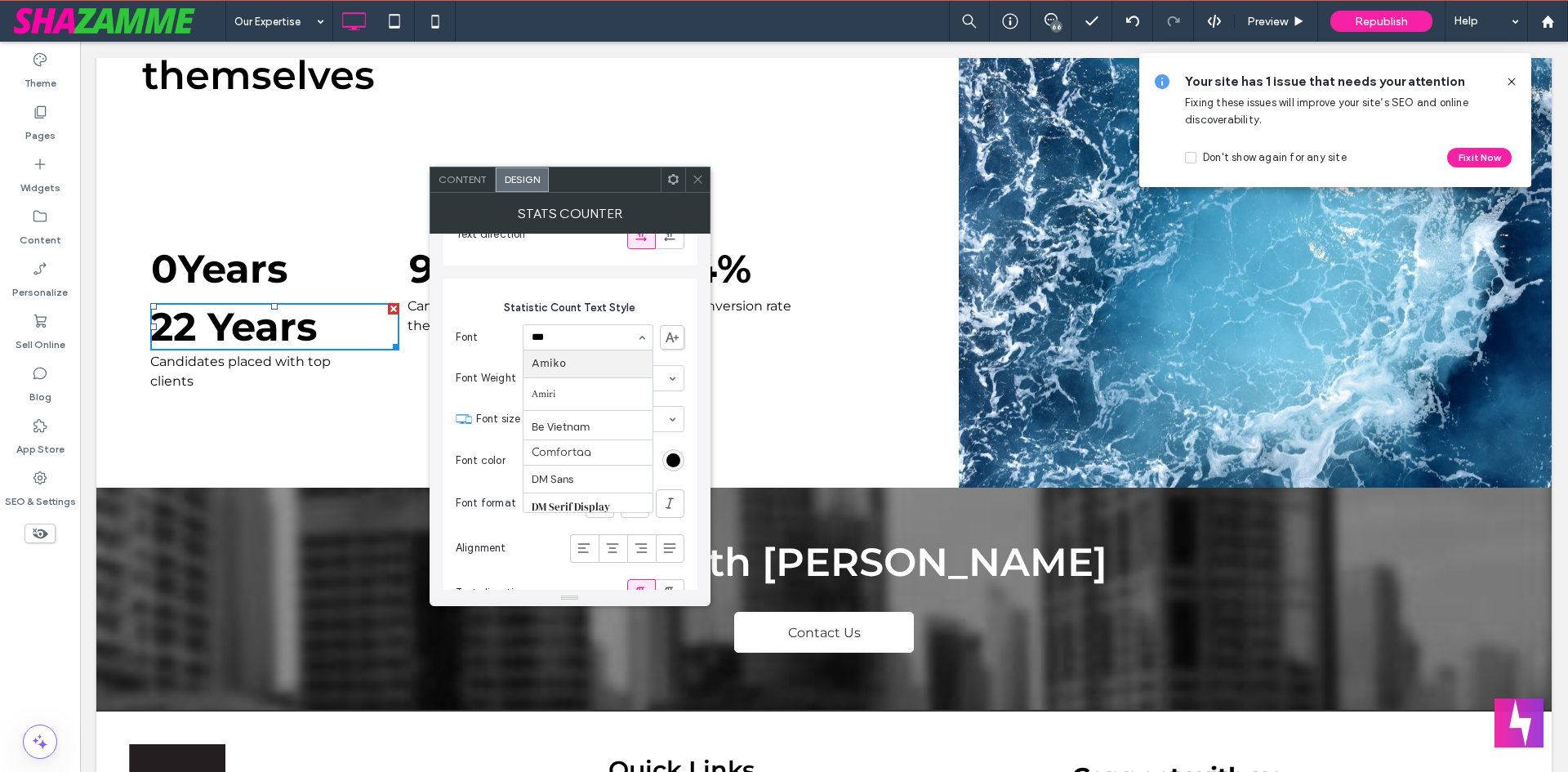
type input "****"
click at [582, 430] on section "Font size 18" at bounding box center [580, 419] width 208 height 43
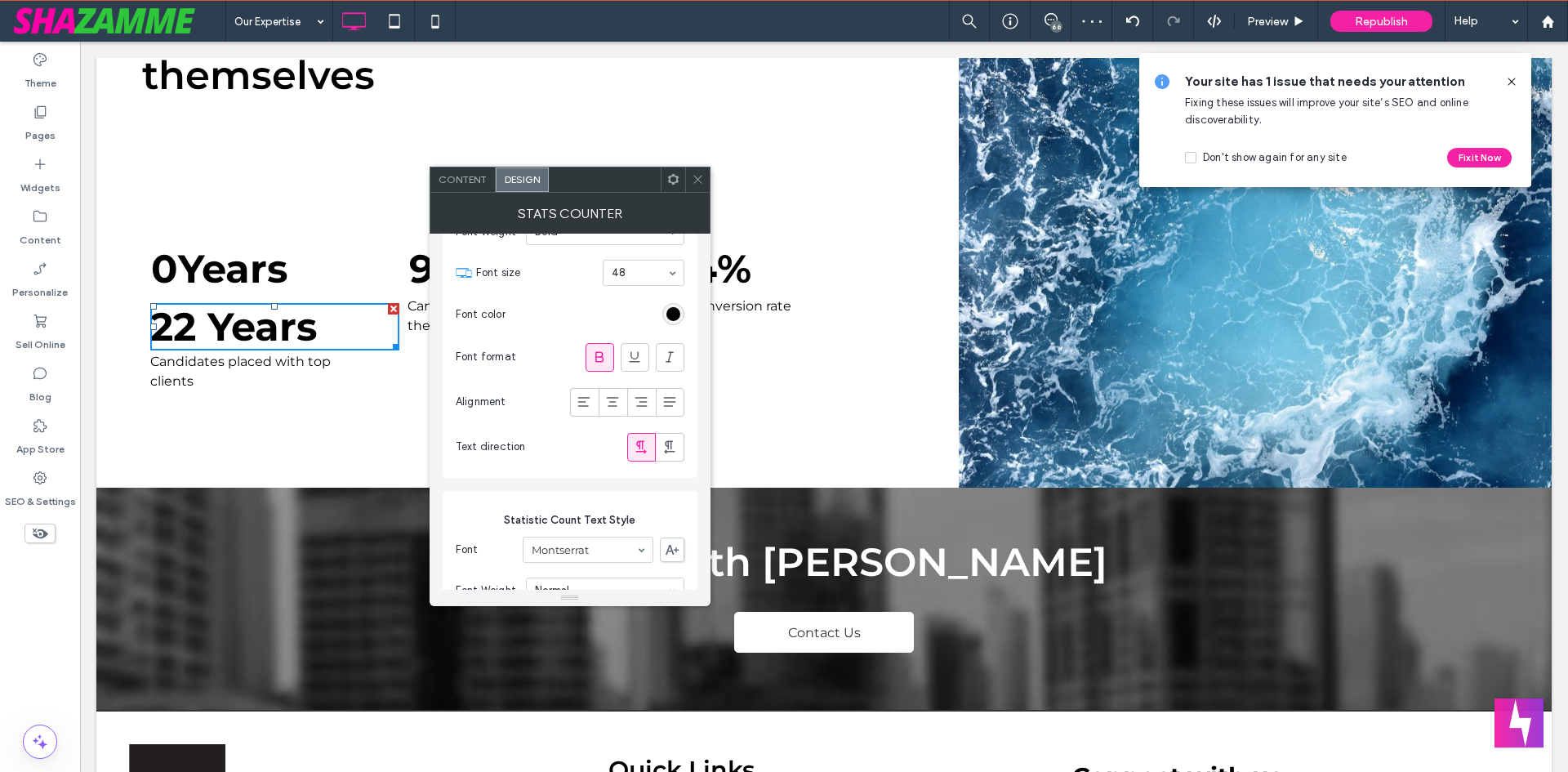
scroll to position [0, 0]
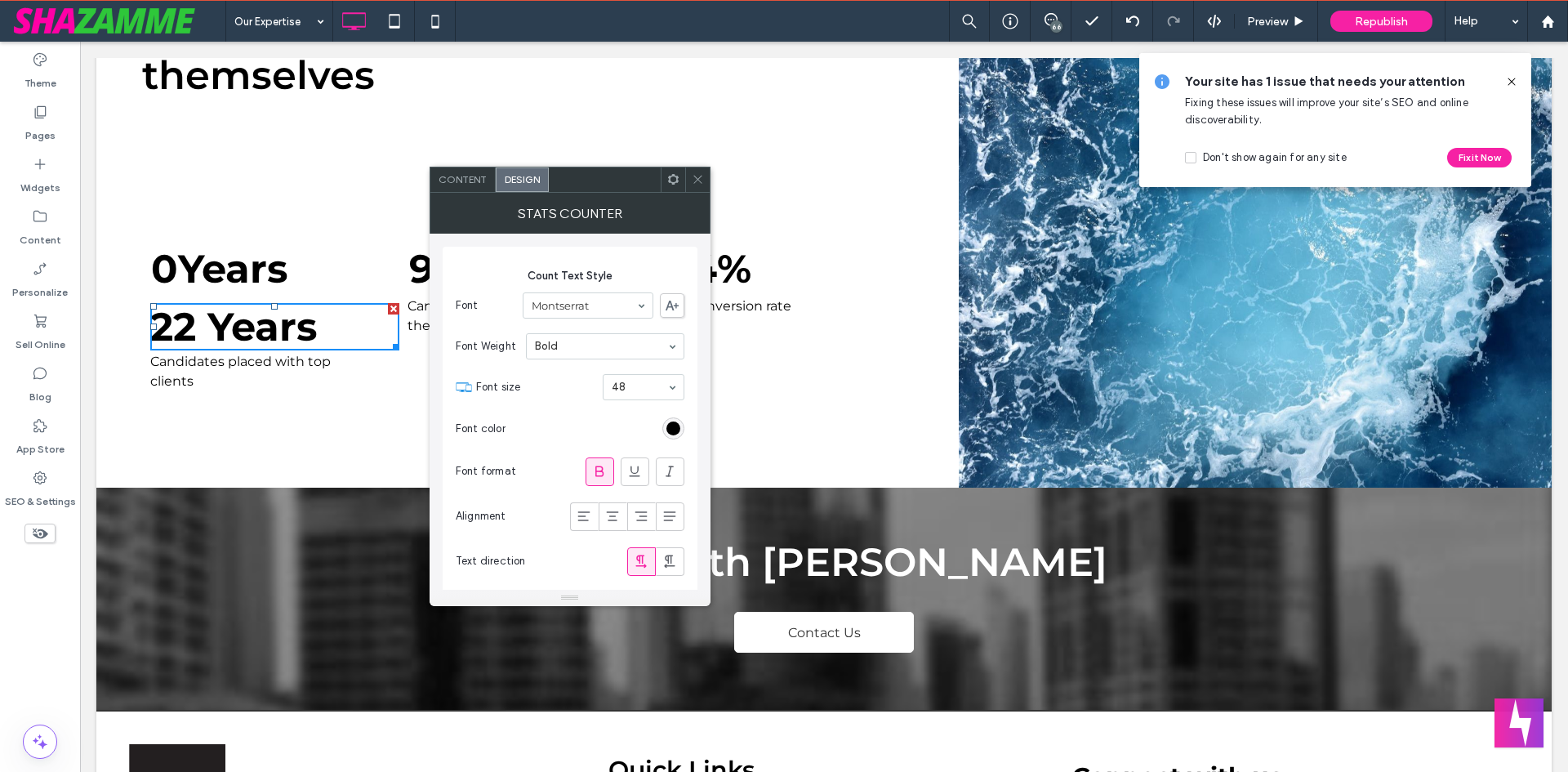
click at [472, 180] on span "Content" at bounding box center [463, 179] width 49 height 12
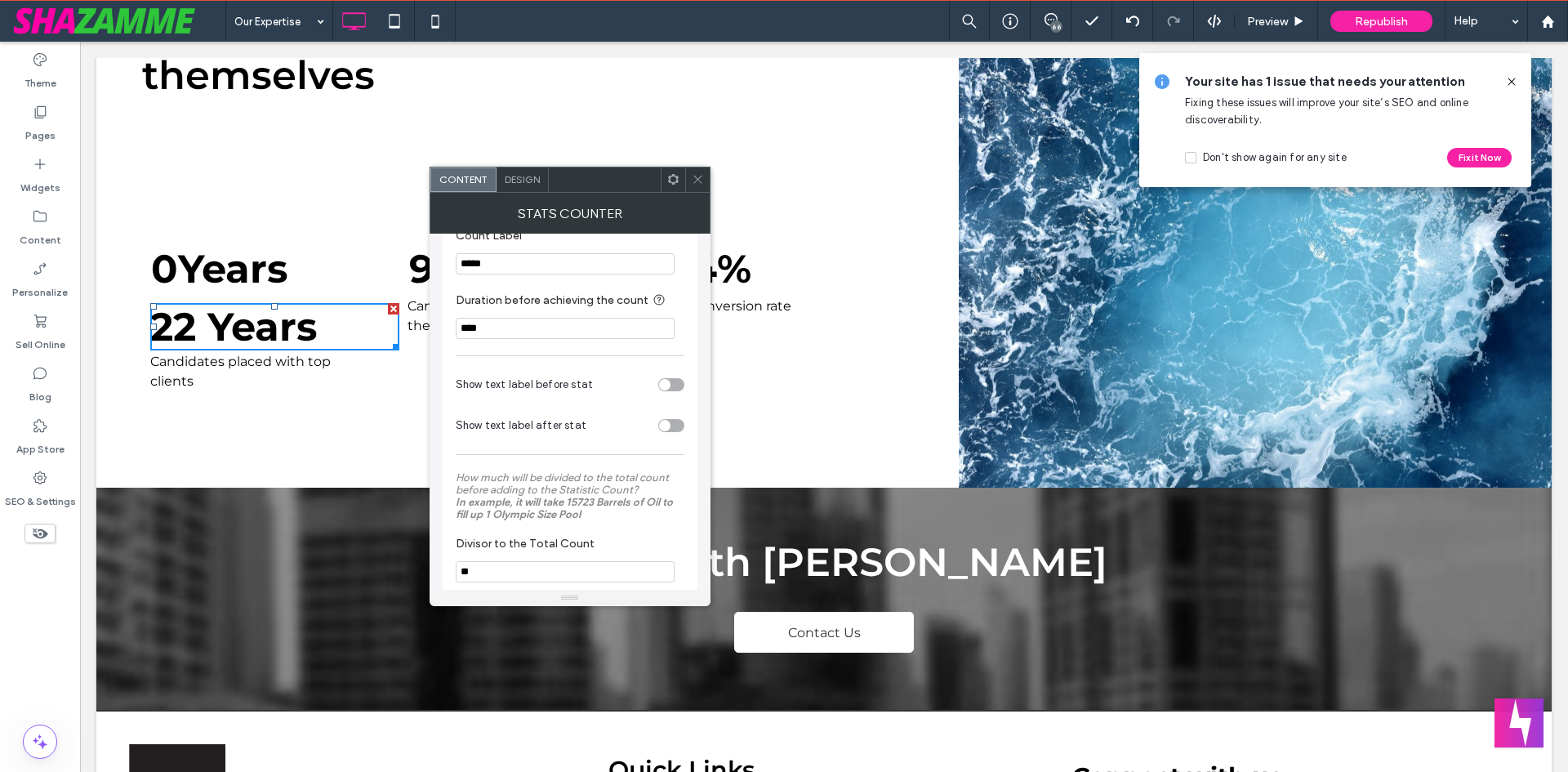
scroll to position [315, 0]
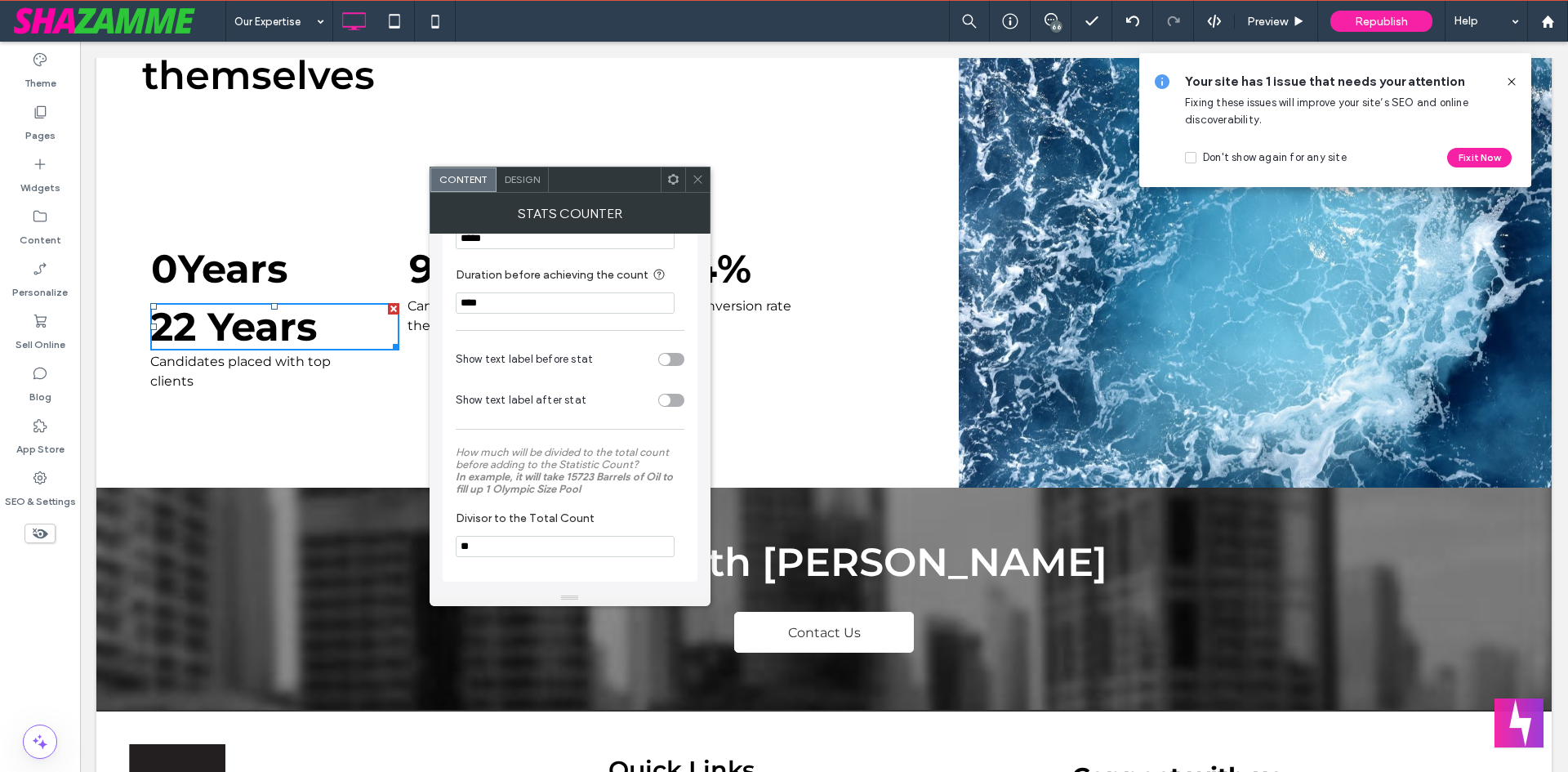
click at [664, 395] on div "toggle" at bounding box center [664, 399] width 11 height 11
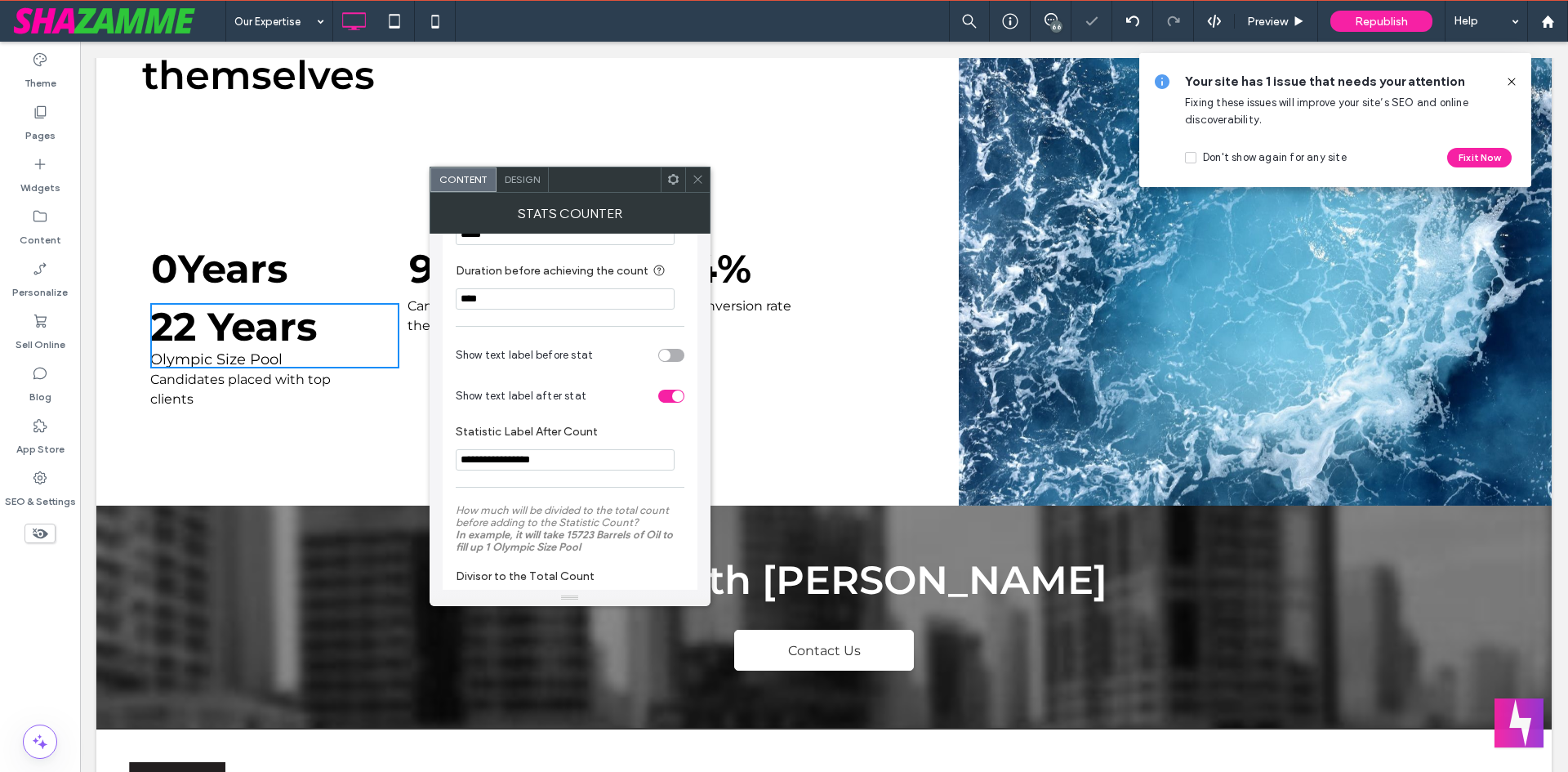
click at [544, 462] on input "**********" at bounding box center [565, 459] width 219 height 21
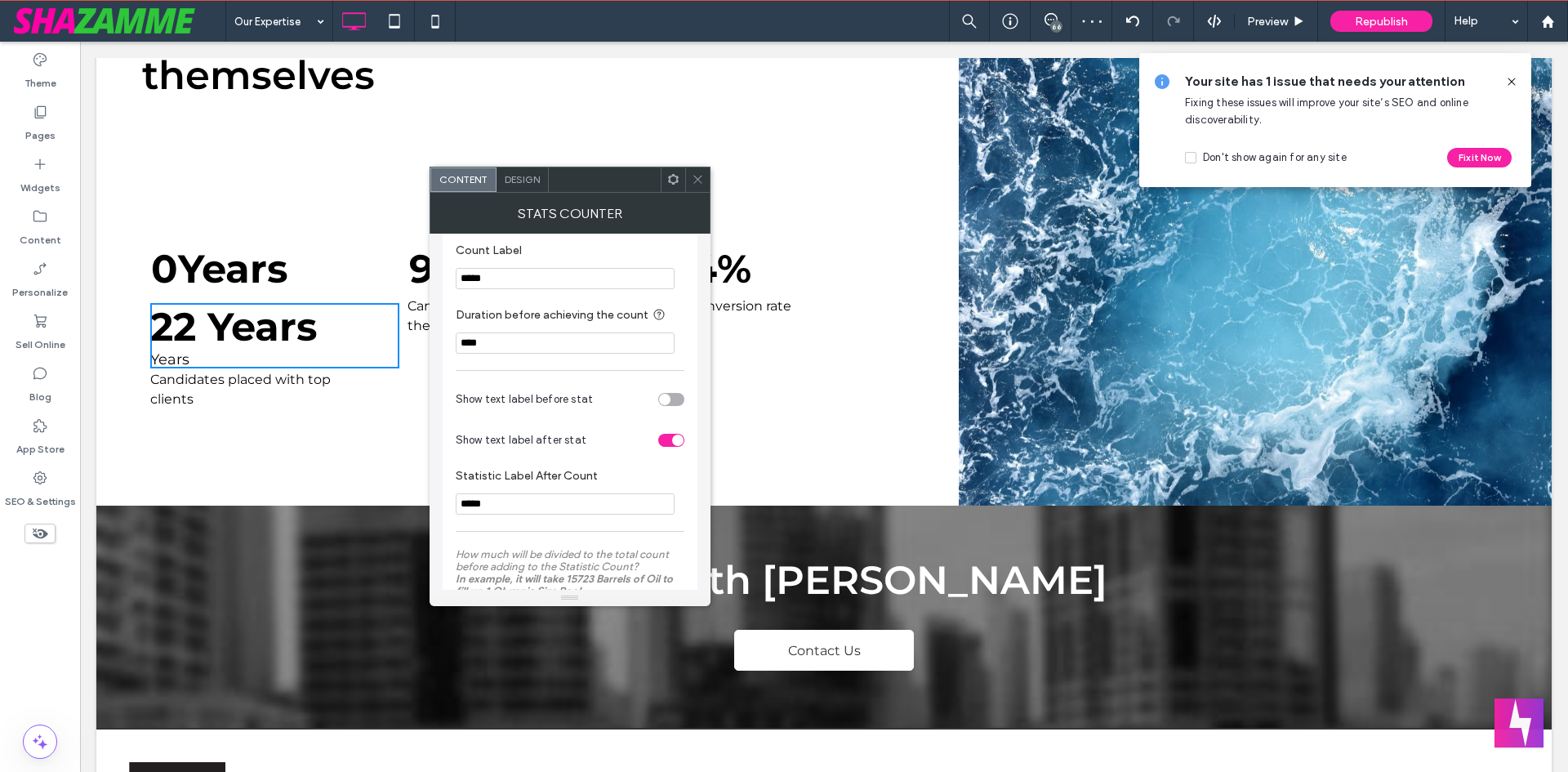
scroll to position [234, 0]
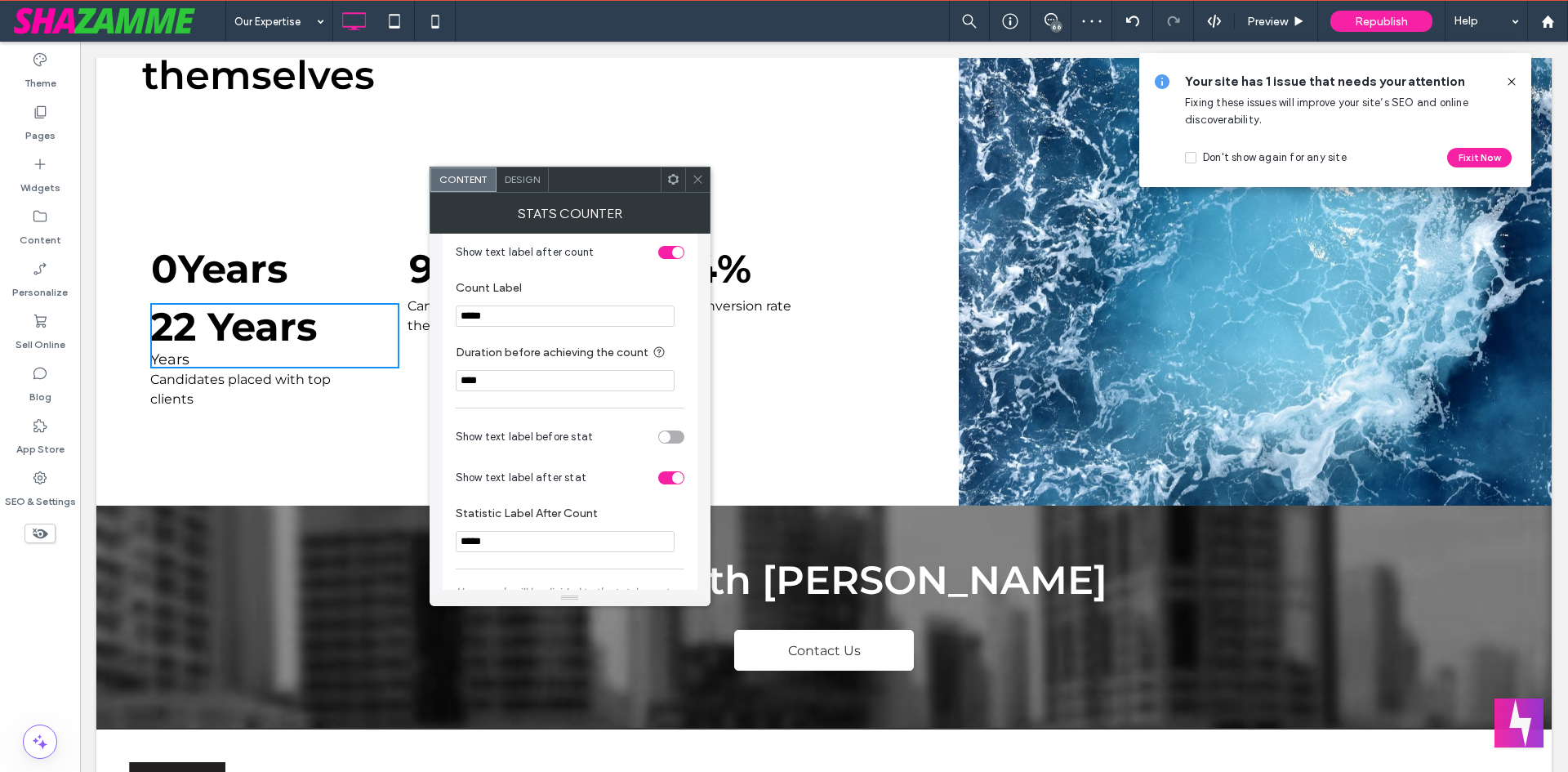
type input "*****"
drag, startPoint x: 586, startPoint y: 355, endPoint x: 303, endPoint y: 279, distance: 293.0
click at [544, 335] on section "Count Label" at bounding box center [570, 303] width 228 height 62
click at [578, 316] on input "Count Label" at bounding box center [565, 316] width 219 height 21
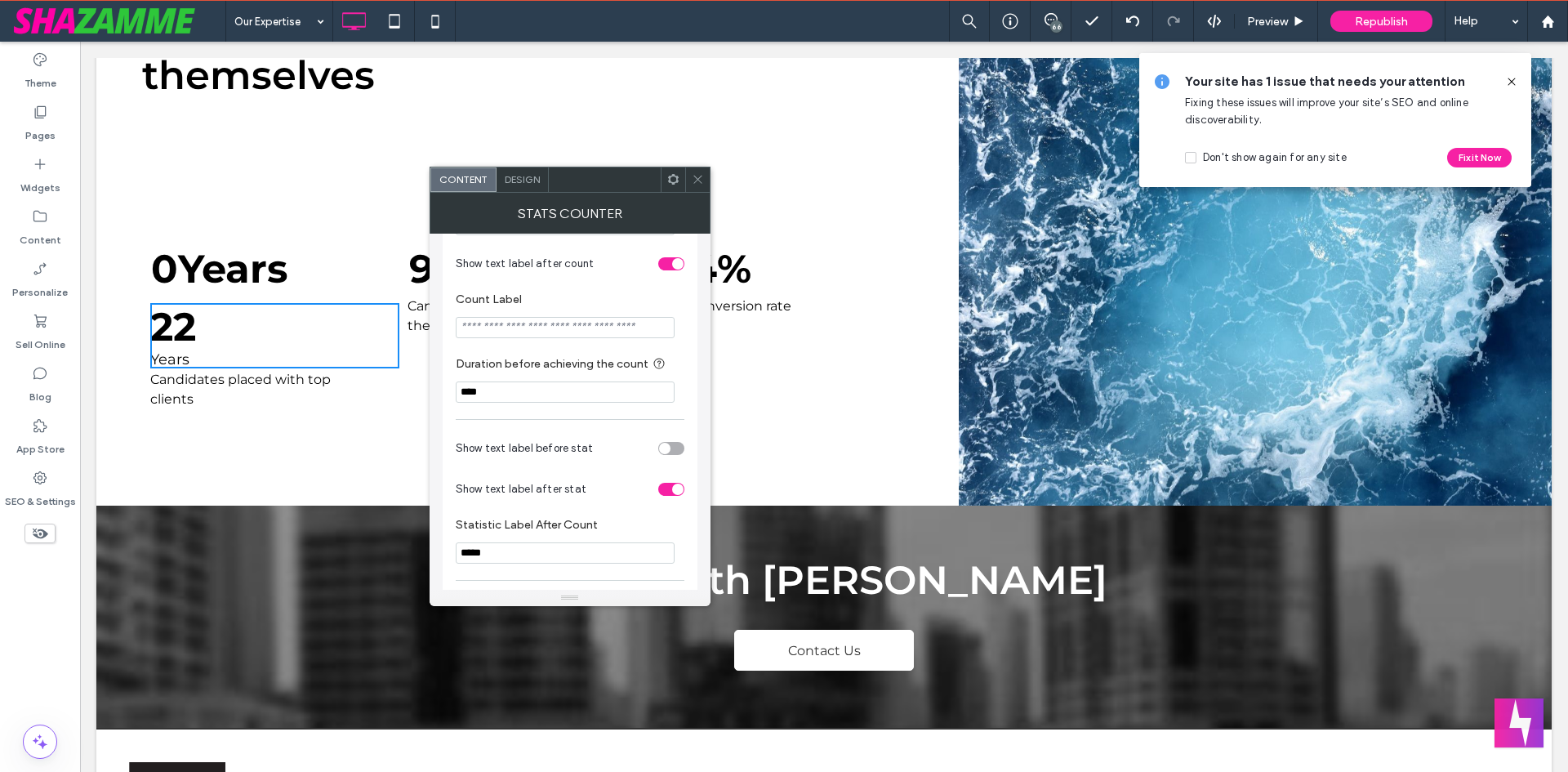
scroll to position [214, 0]
click at [499, 561] on input "*****" at bounding box center [565, 560] width 219 height 21
click at [497, 560] on input "*****" at bounding box center [565, 560] width 219 height 21
click at [532, 340] on input "Count Label" at bounding box center [565, 334] width 219 height 21
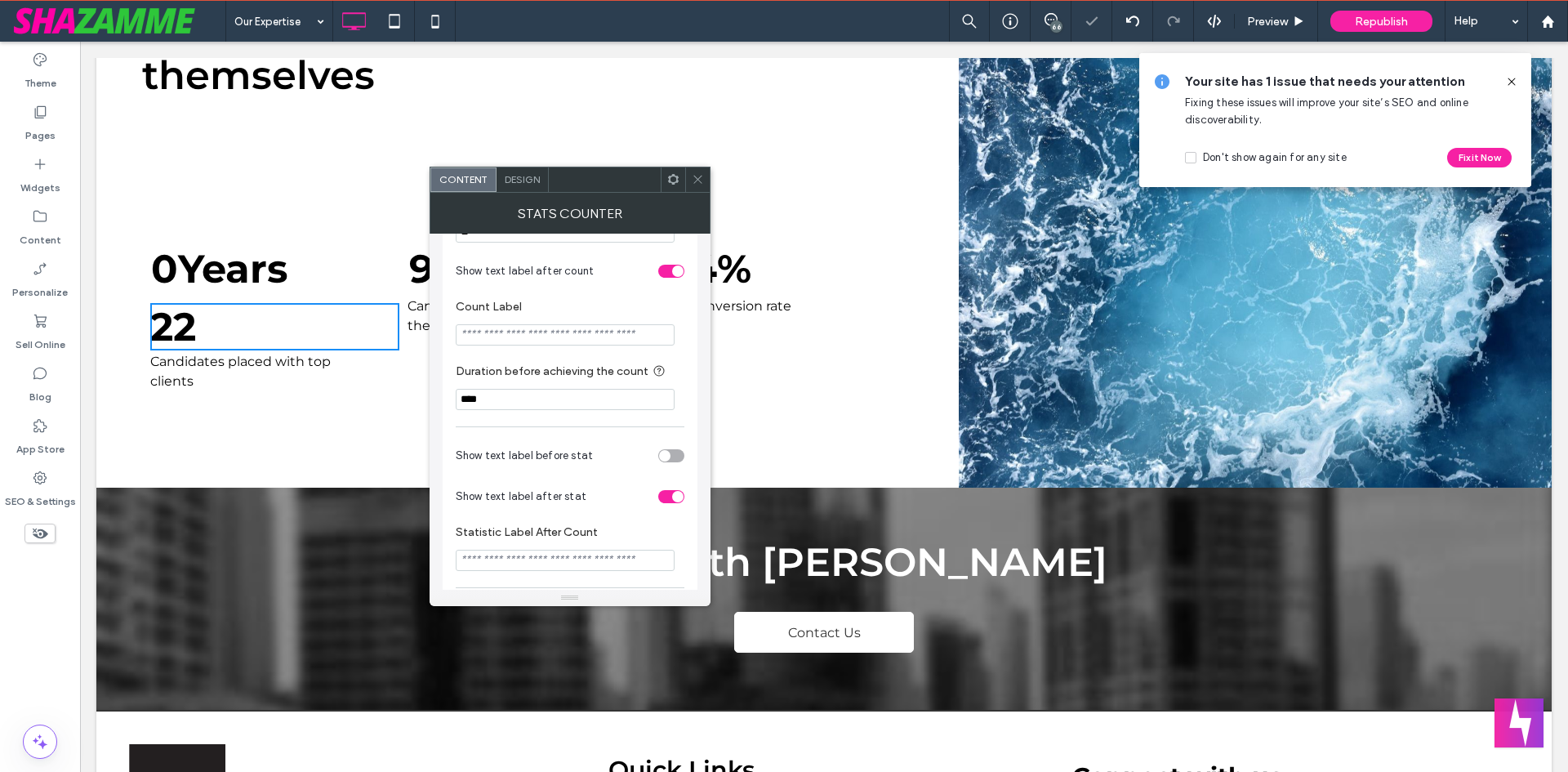
type input "*"
type input "*****"
click at [552, 360] on section "Duration before achieving the count ****" at bounding box center [570, 386] width 228 height 64
click at [669, 503] on div "toggle" at bounding box center [671, 496] width 26 height 13
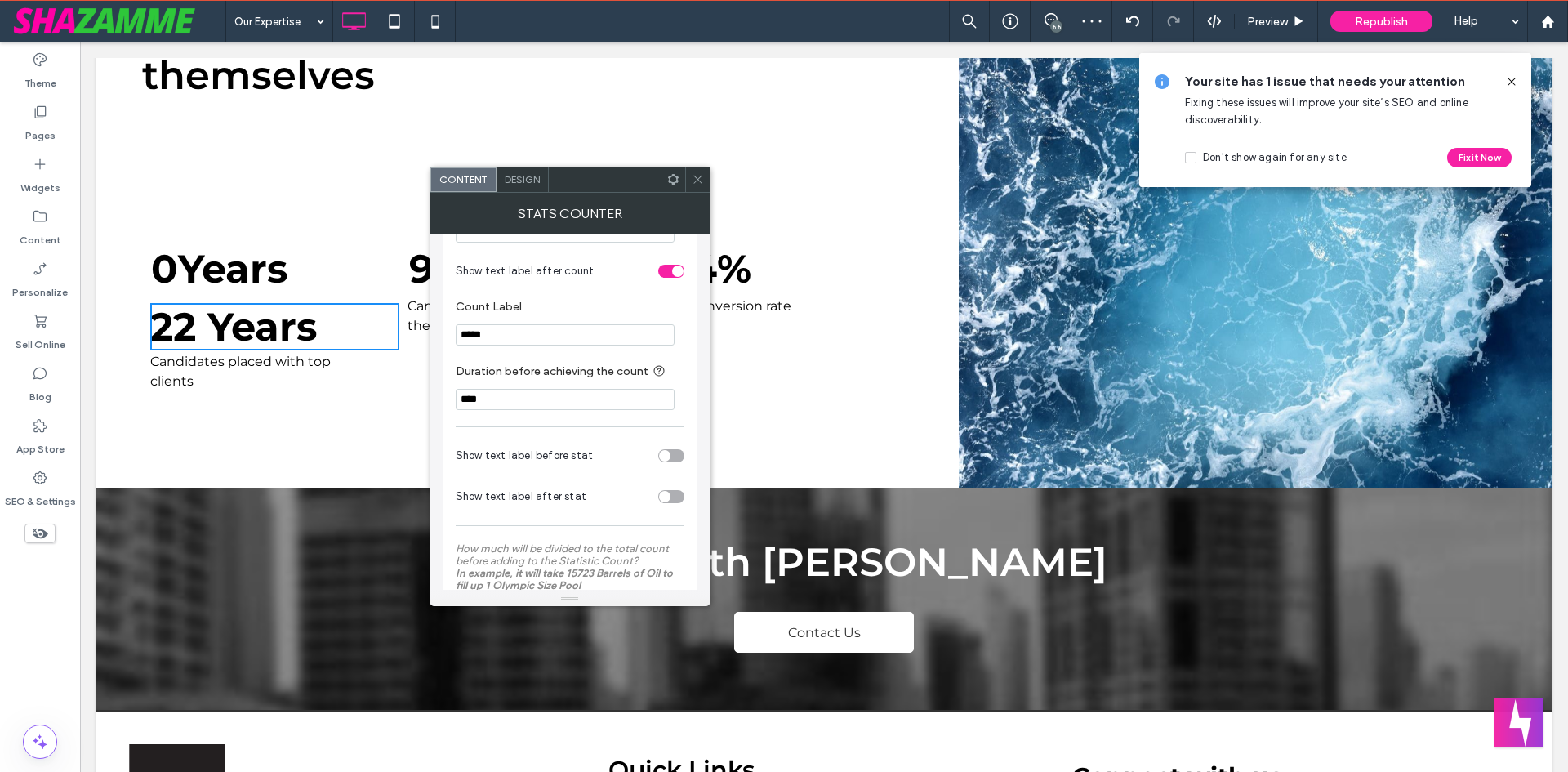
click at [524, 183] on span "Design" at bounding box center [522, 179] width 35 height 12
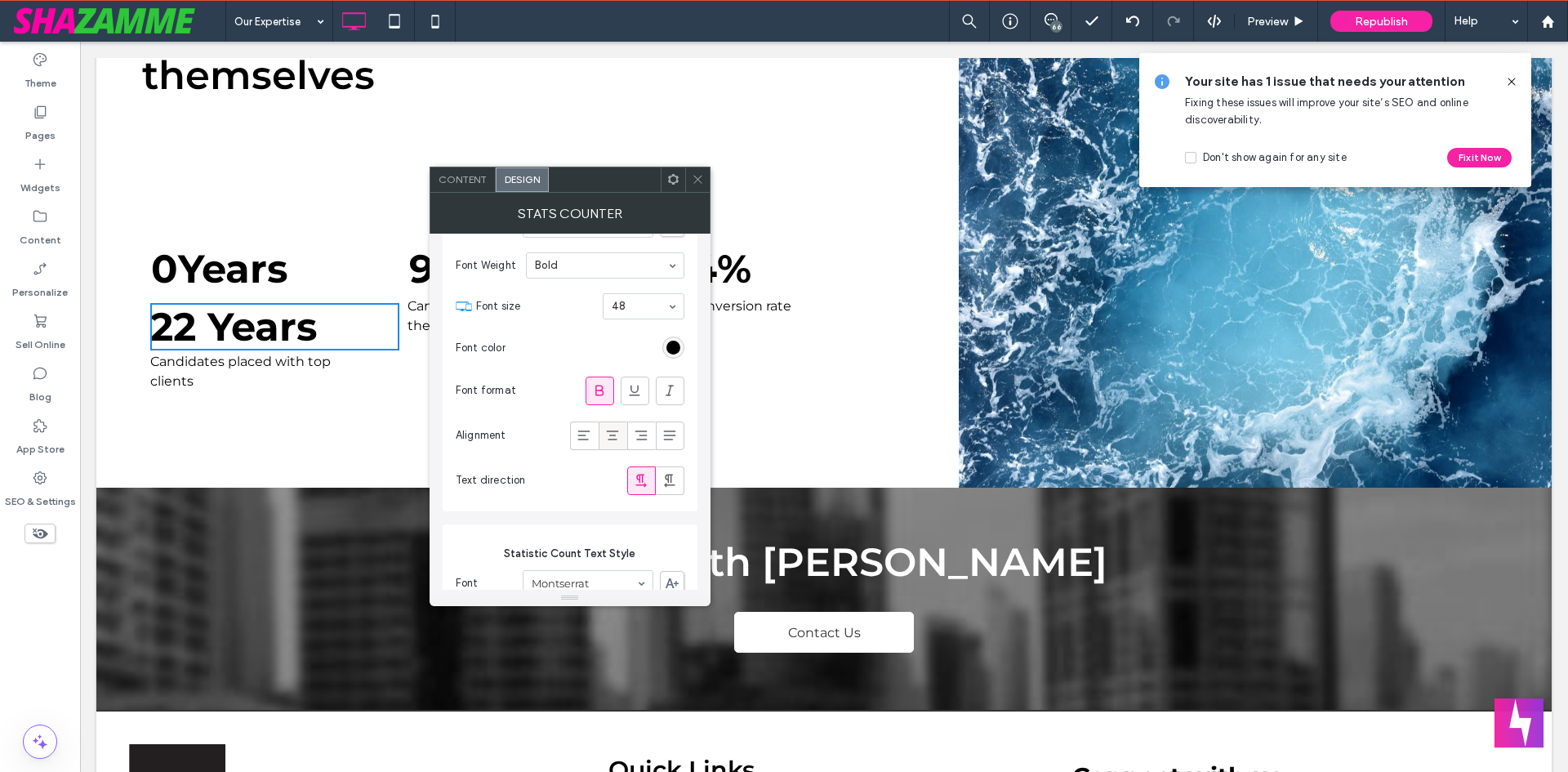
scroll to position [82, 0]
click at [690, 172] on div at bounding box center [697, 180] width 24 height 24
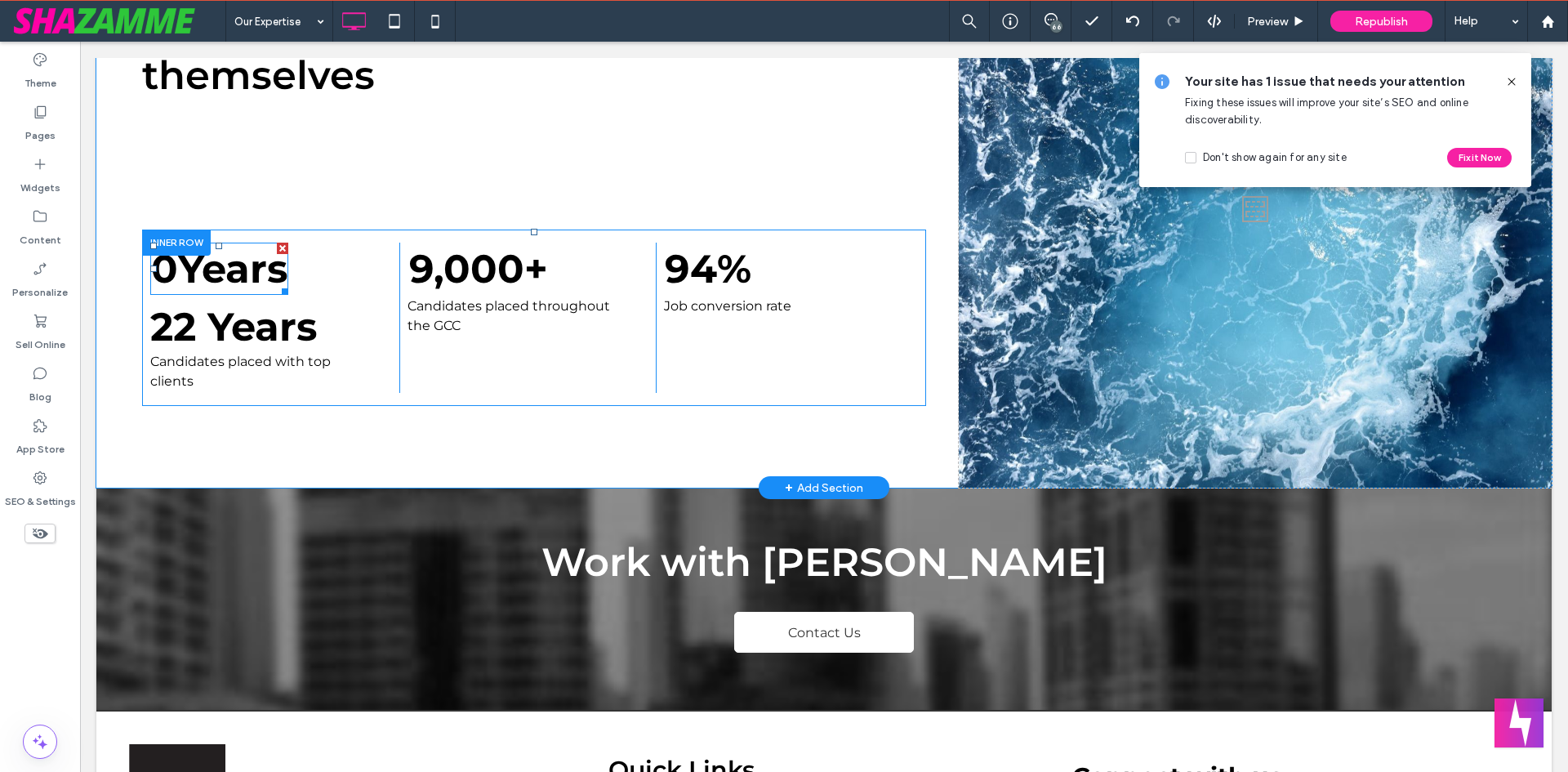
click at [285, 242] on div at bounding box center [282, 247] width 11 height 11
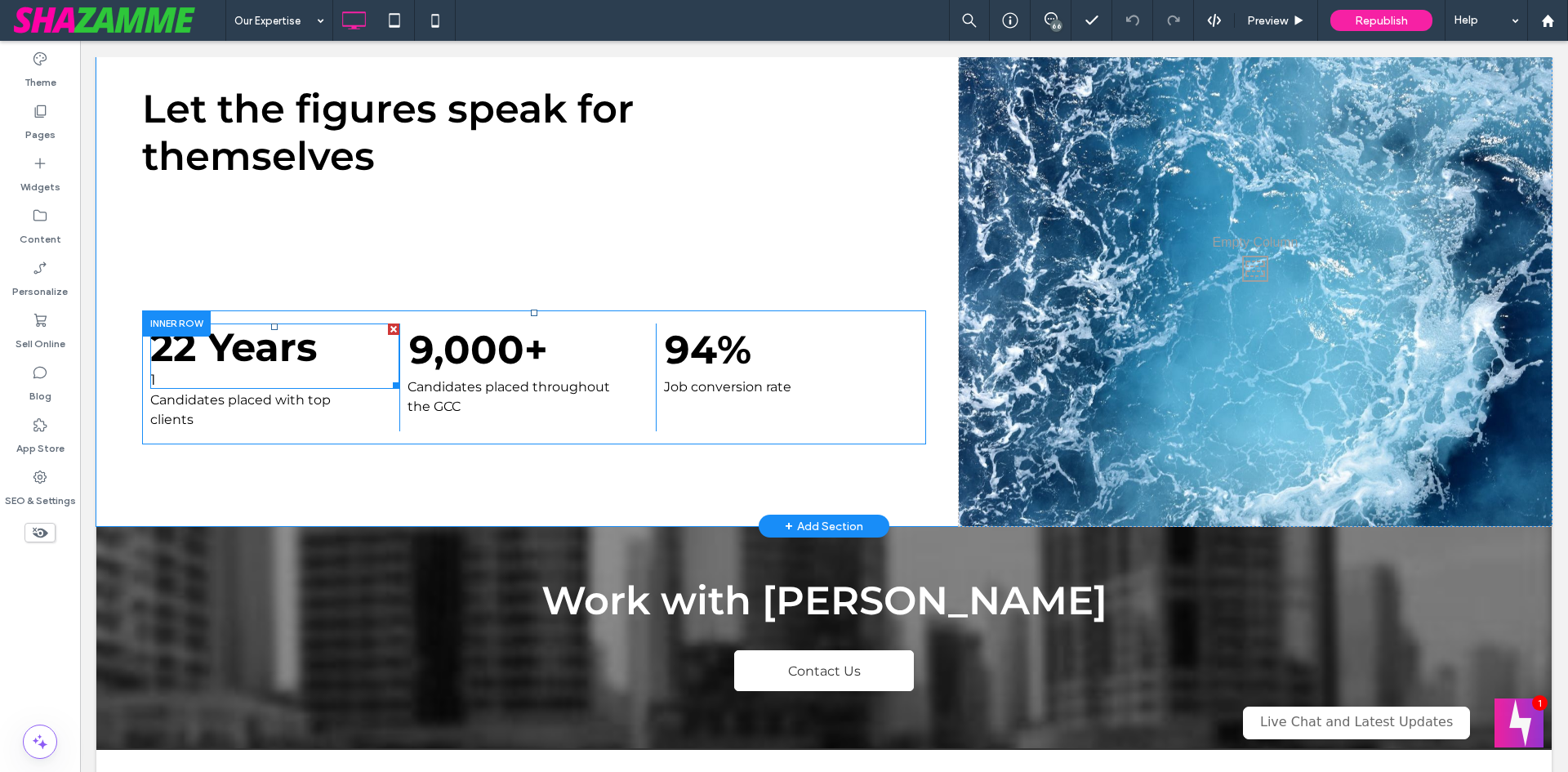
click at [178, 356] on span at bounding box center [274, 356] width 249 height 65
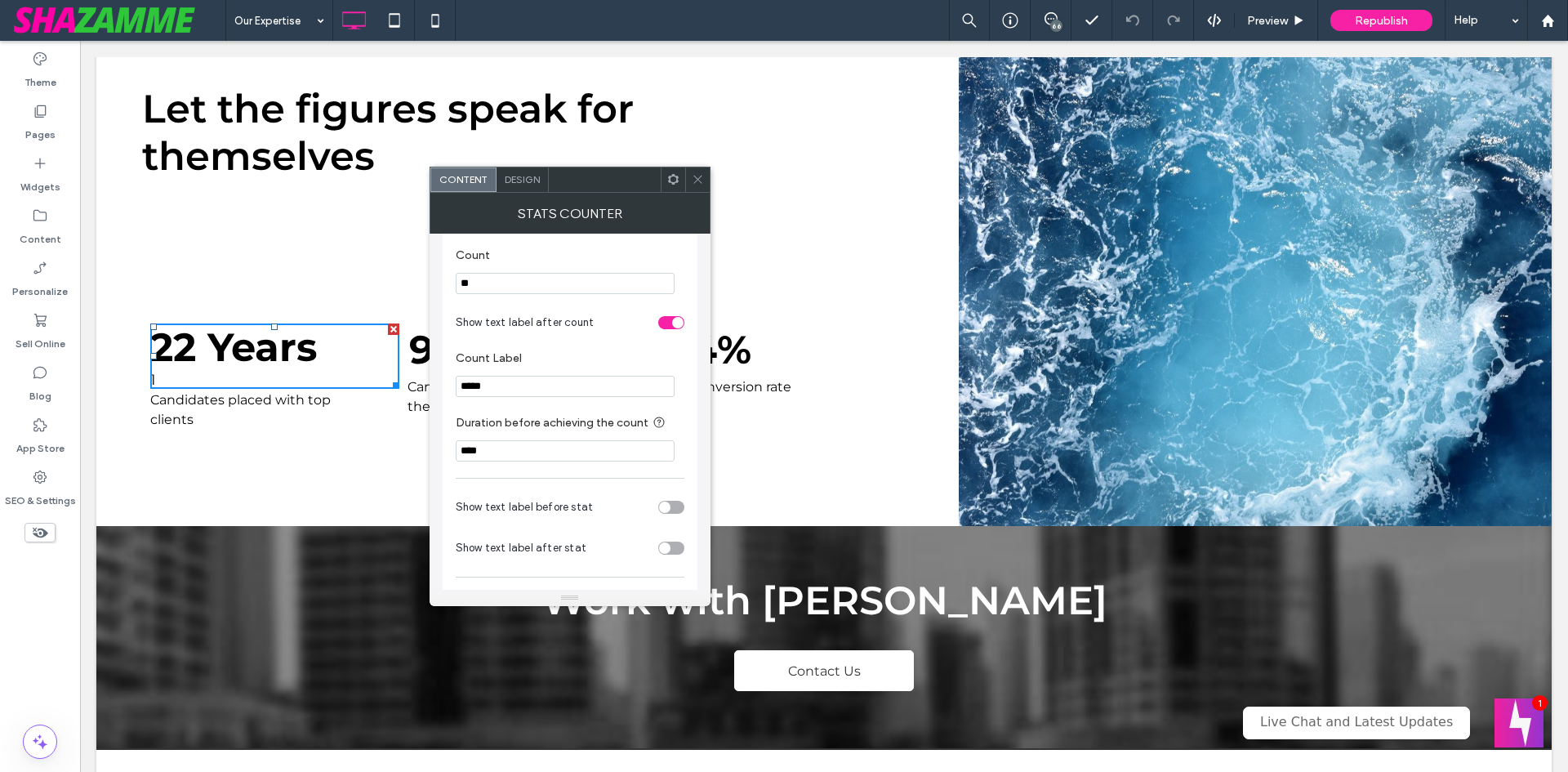
scroll to position [315, 0]
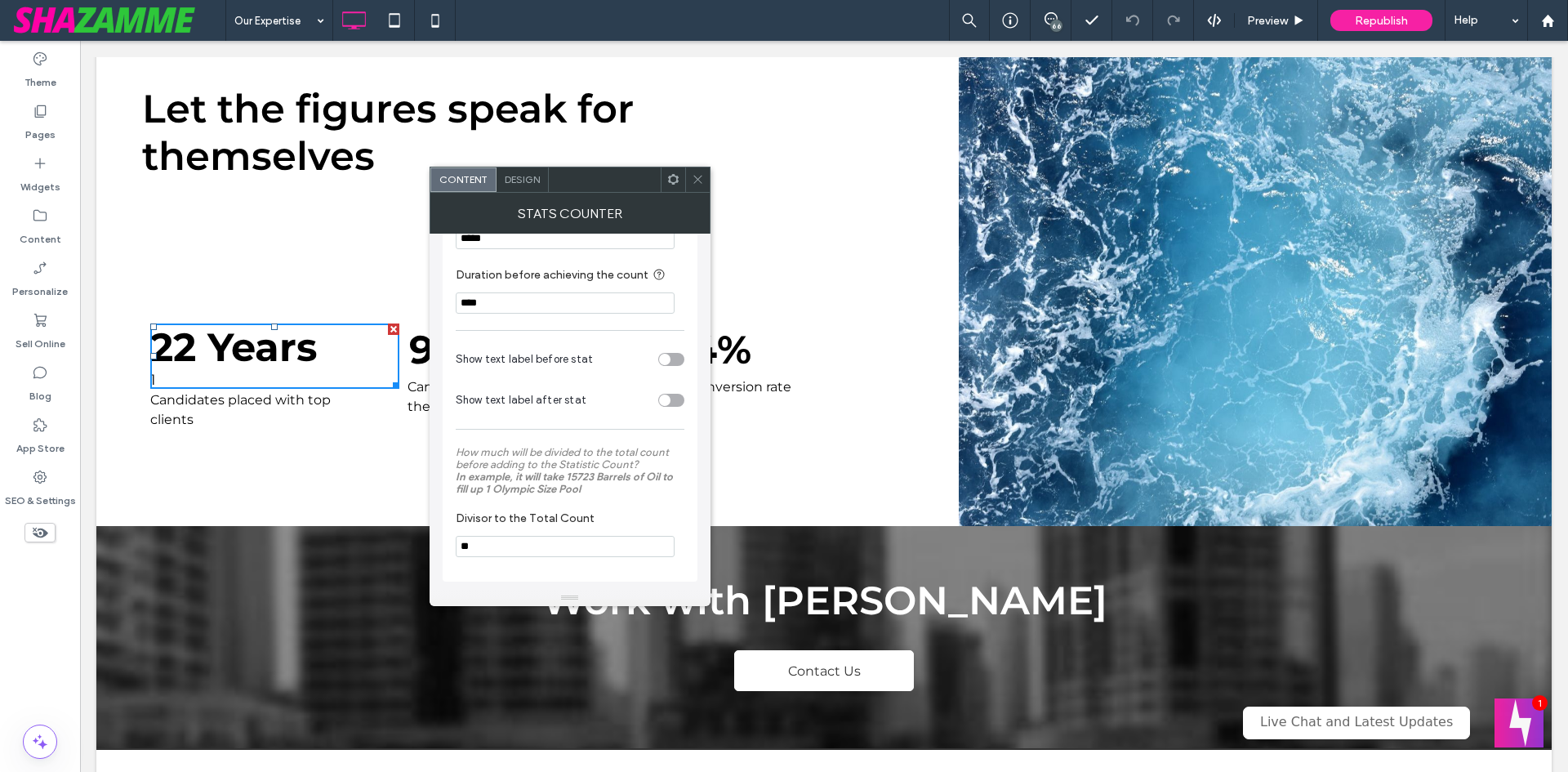
click at [161, 371] on div "1" at bounding box center [274, 379] width 249 height 18
click at [388, 377] on div at bounding box center [393, 383] width 12 height 12
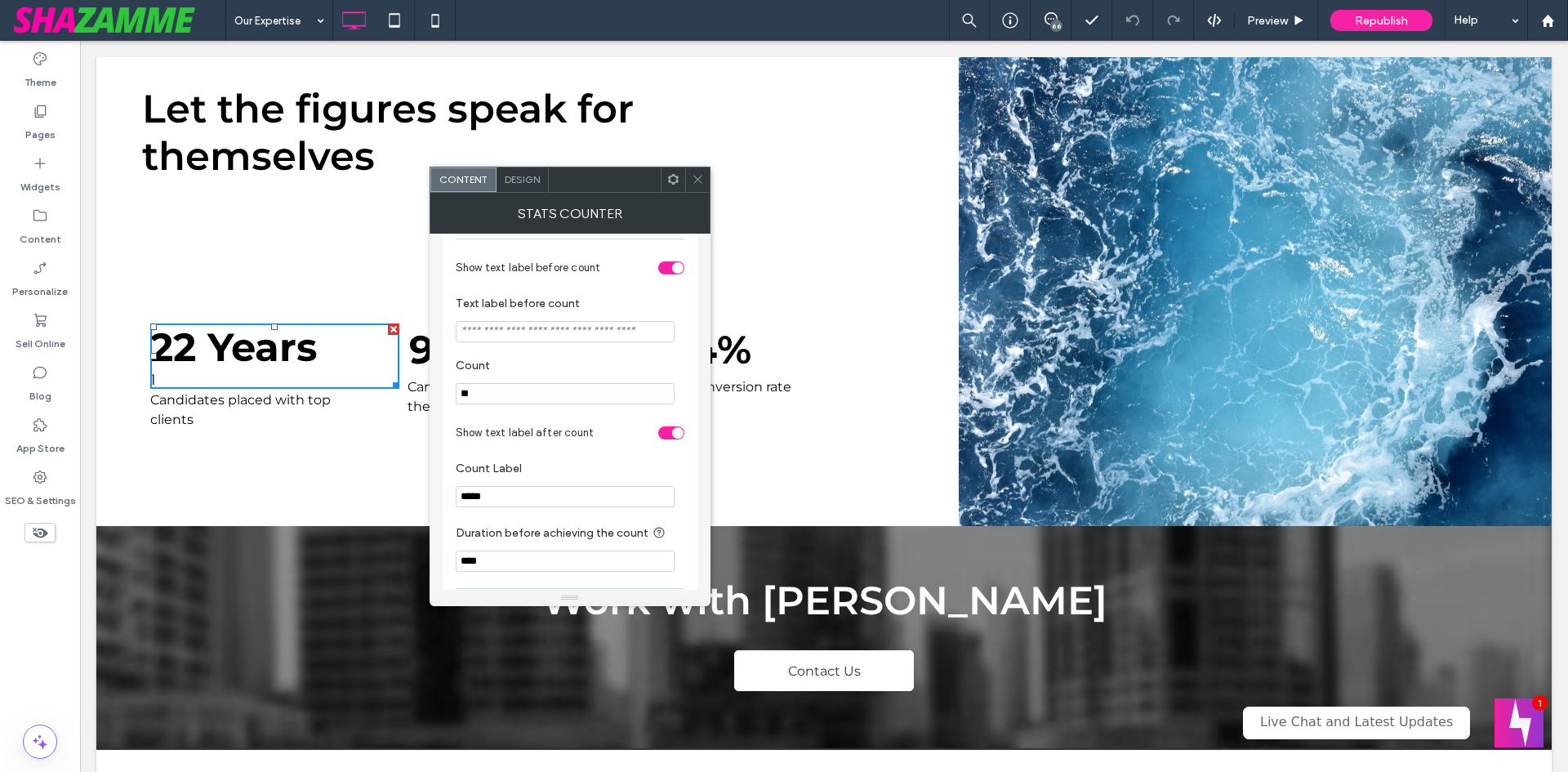
scroll to position [82, 0]
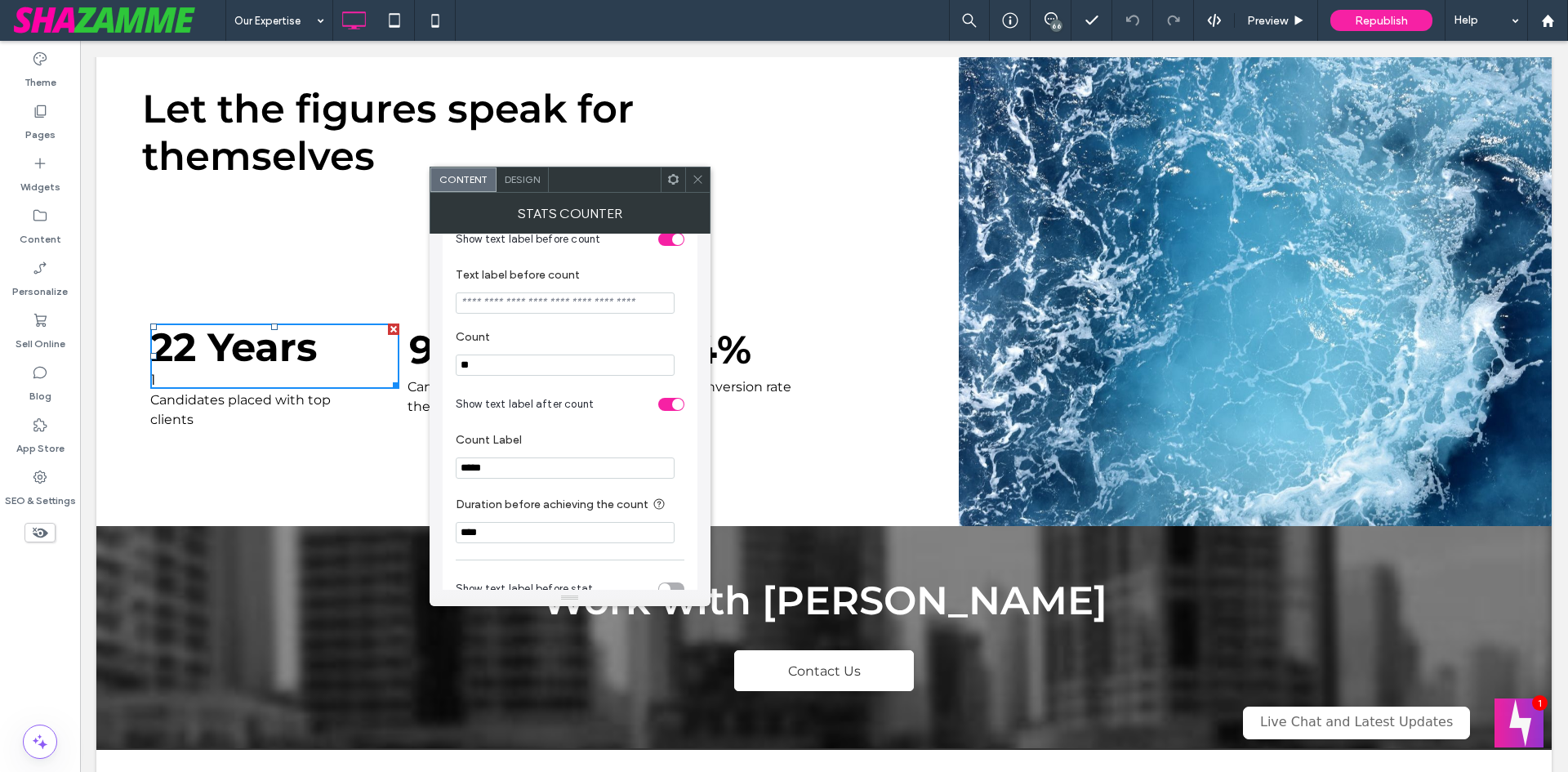
click at [665, 403] on div "toggle" at bounding box center [671, 404] width 26 height 13
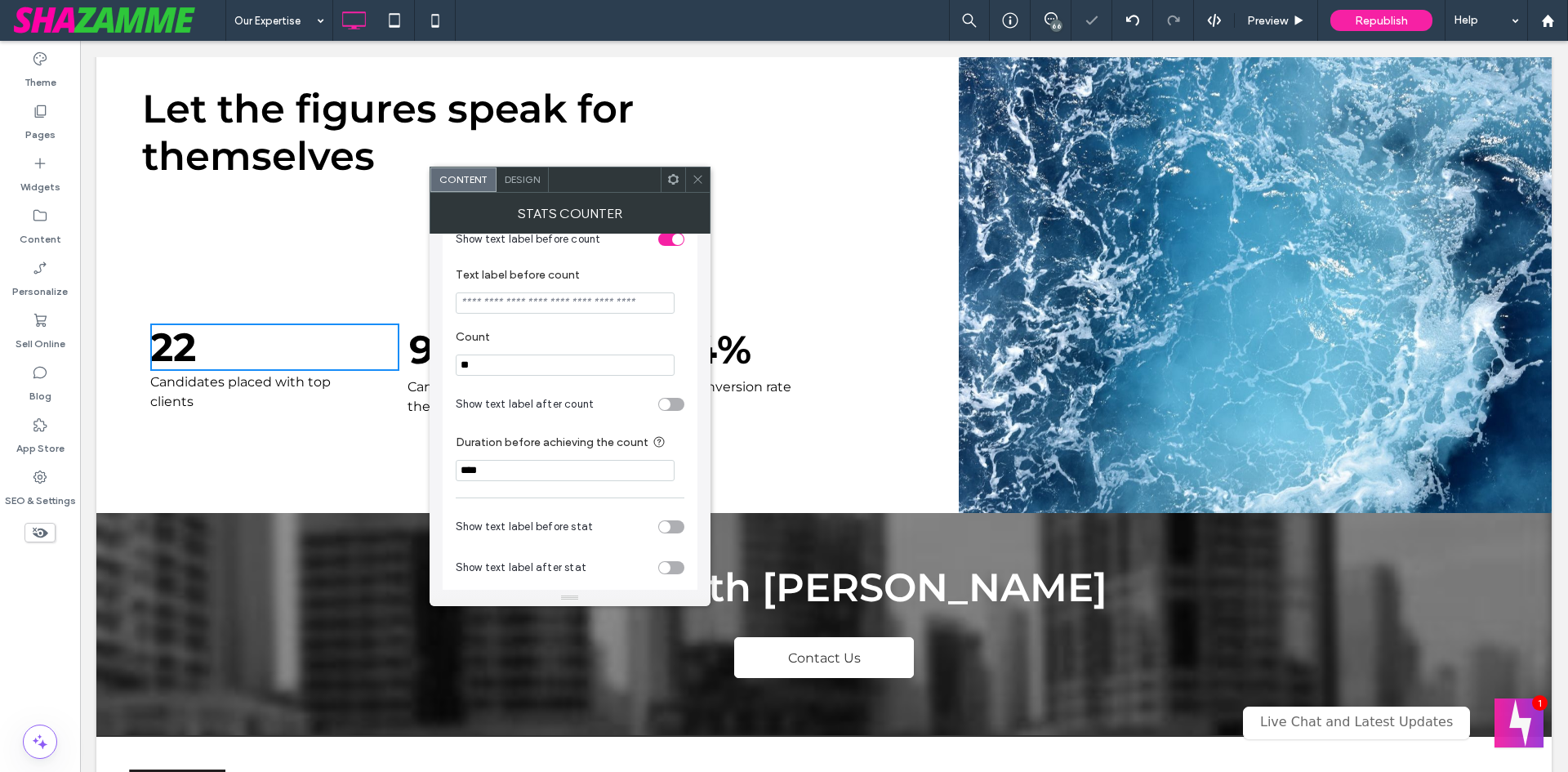
click at [667, 403] on div "toggle" at bounding box center [664, 404] width 11 height 11
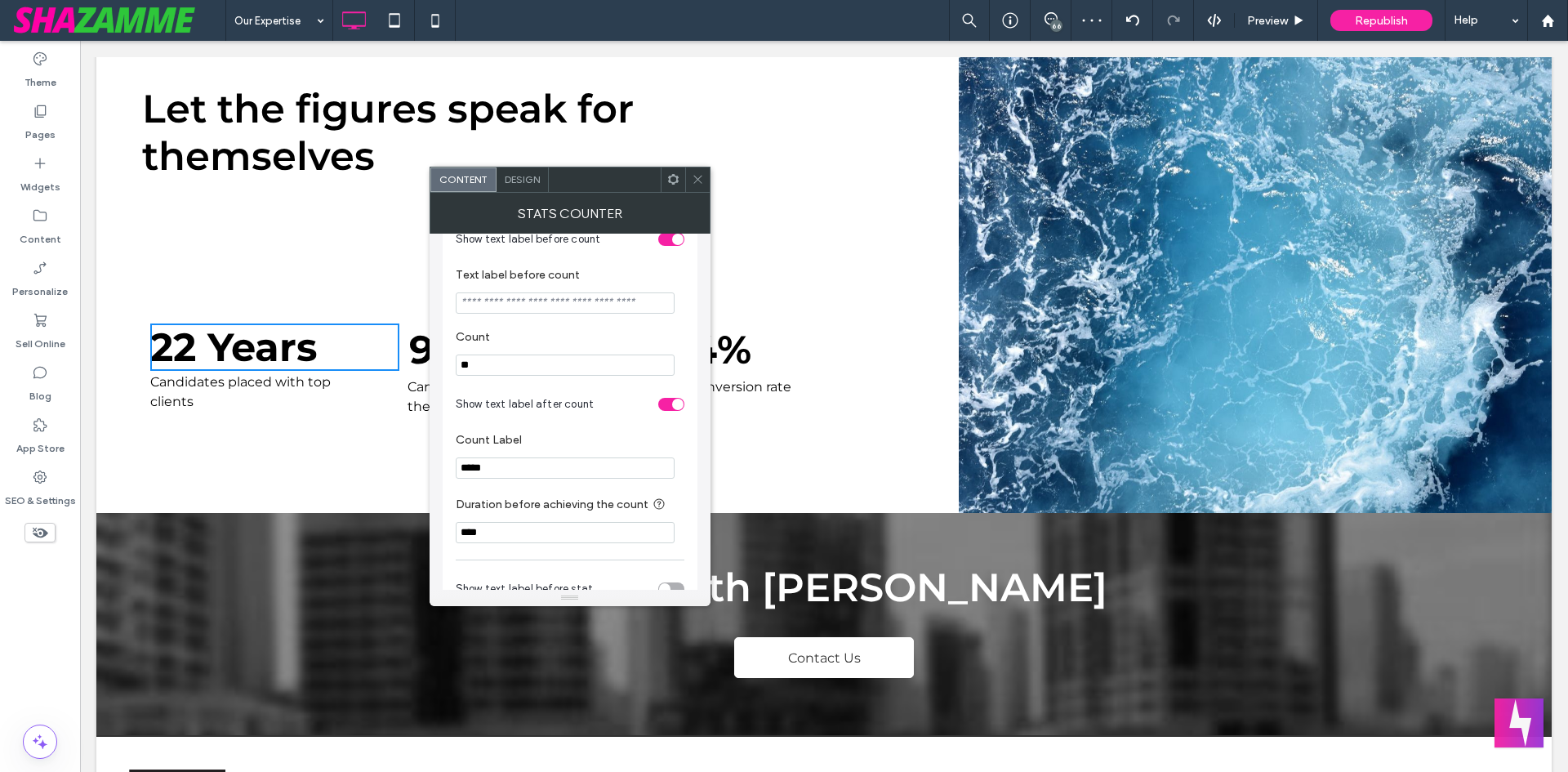
click at [667, 403] on div "toggle" at bounding box center [671, 404] width 26 height 13
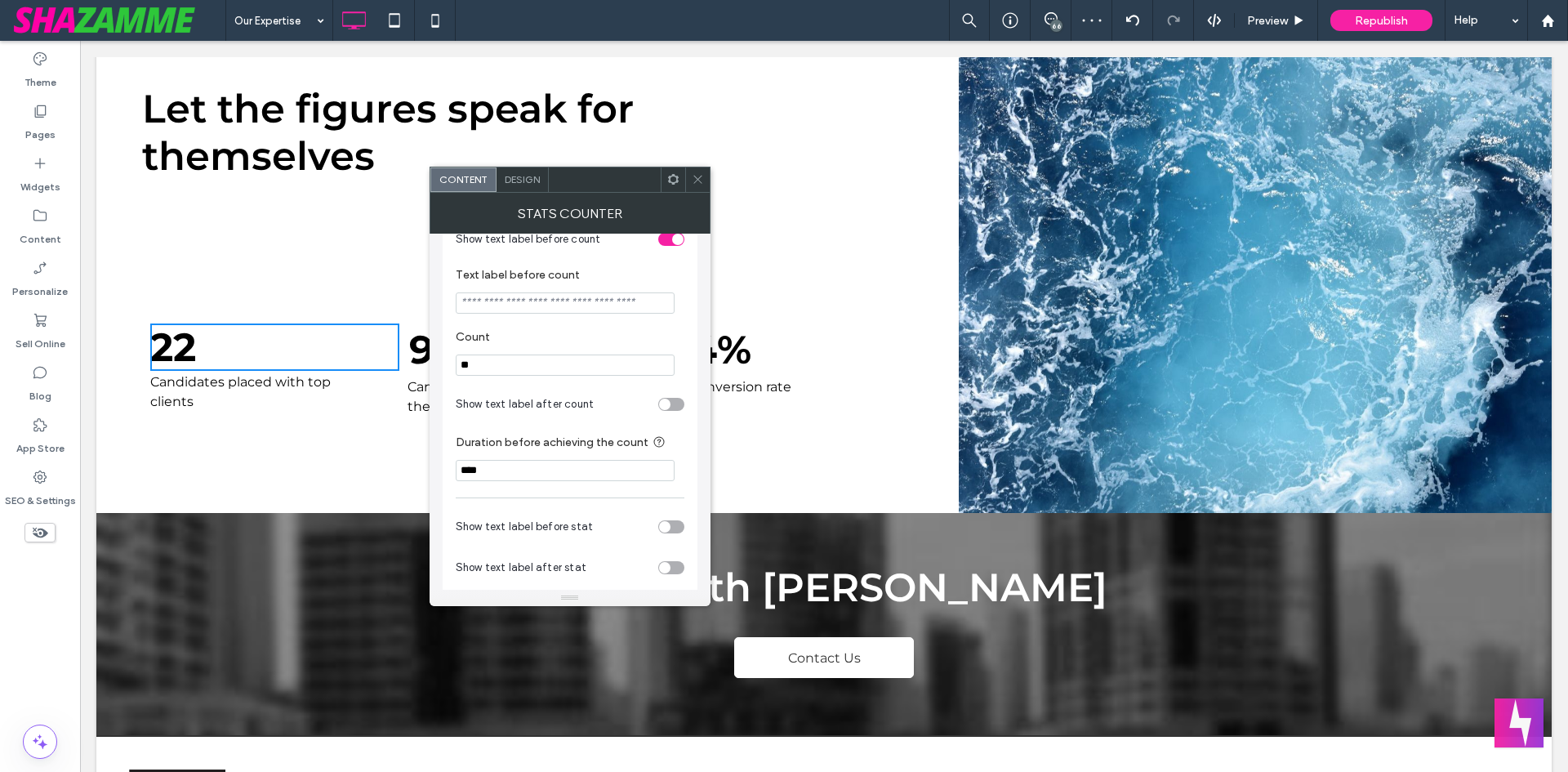
click at [677, 564] on div "toggle" at bounding box center [671, 567] width 26 height 13
click at [669, 571] on div "toggle" at bounding box center [671, 567] width 26 height 13
click at [675, 405] on div "toggle" at bounding box center [671, 404] width 26 height 13
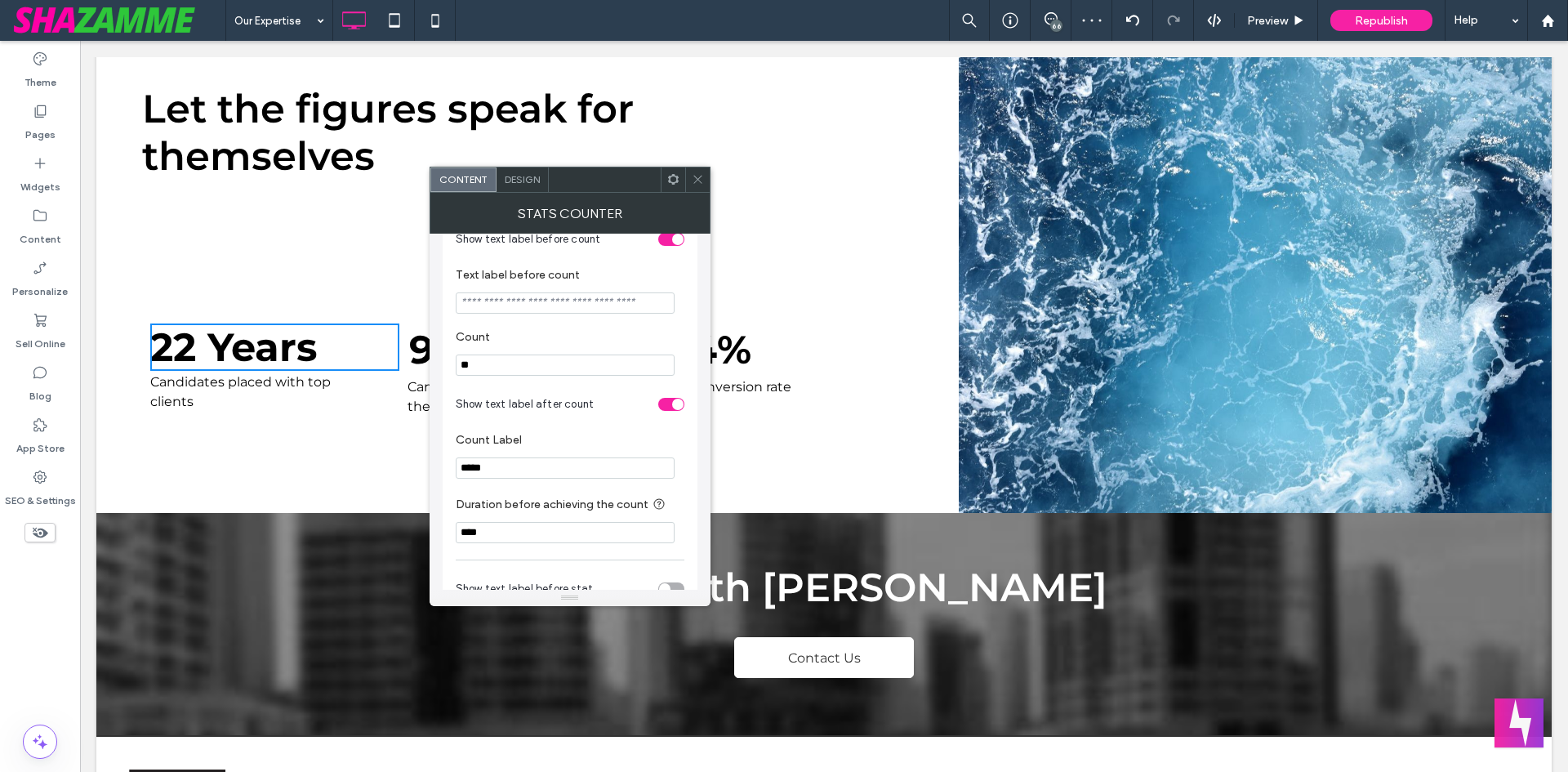
click at [691, 448] on div "Display your number of sales, visits and more. Show text label before count Tex…" at bounding box center [570, 488] width 255 height 646
click at [695, 179] on icon at bounding box center [698, 179] width 12 height 12
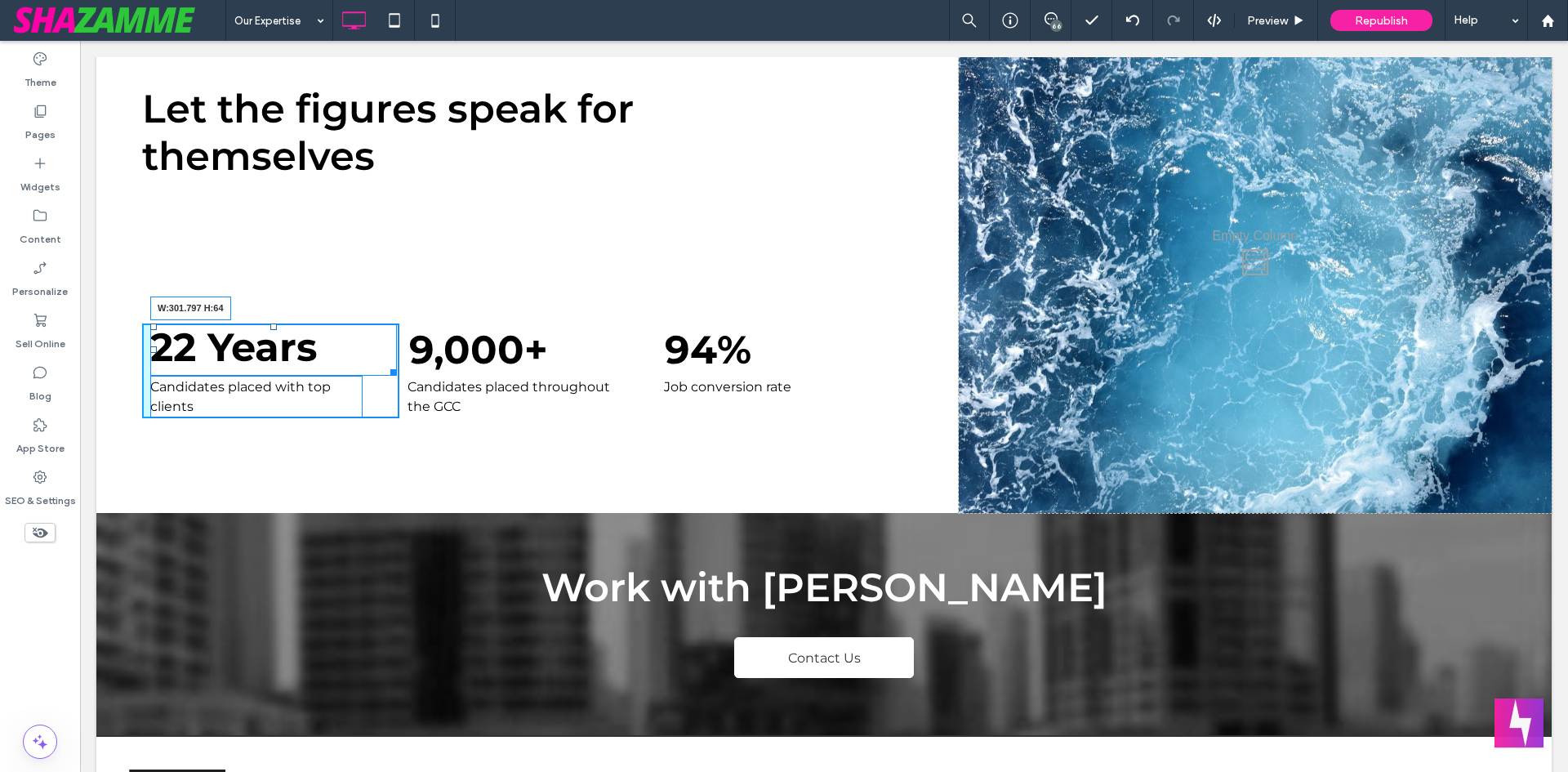
click at [392, 364] on div at bounding box center [391, 370] width 12 height 12
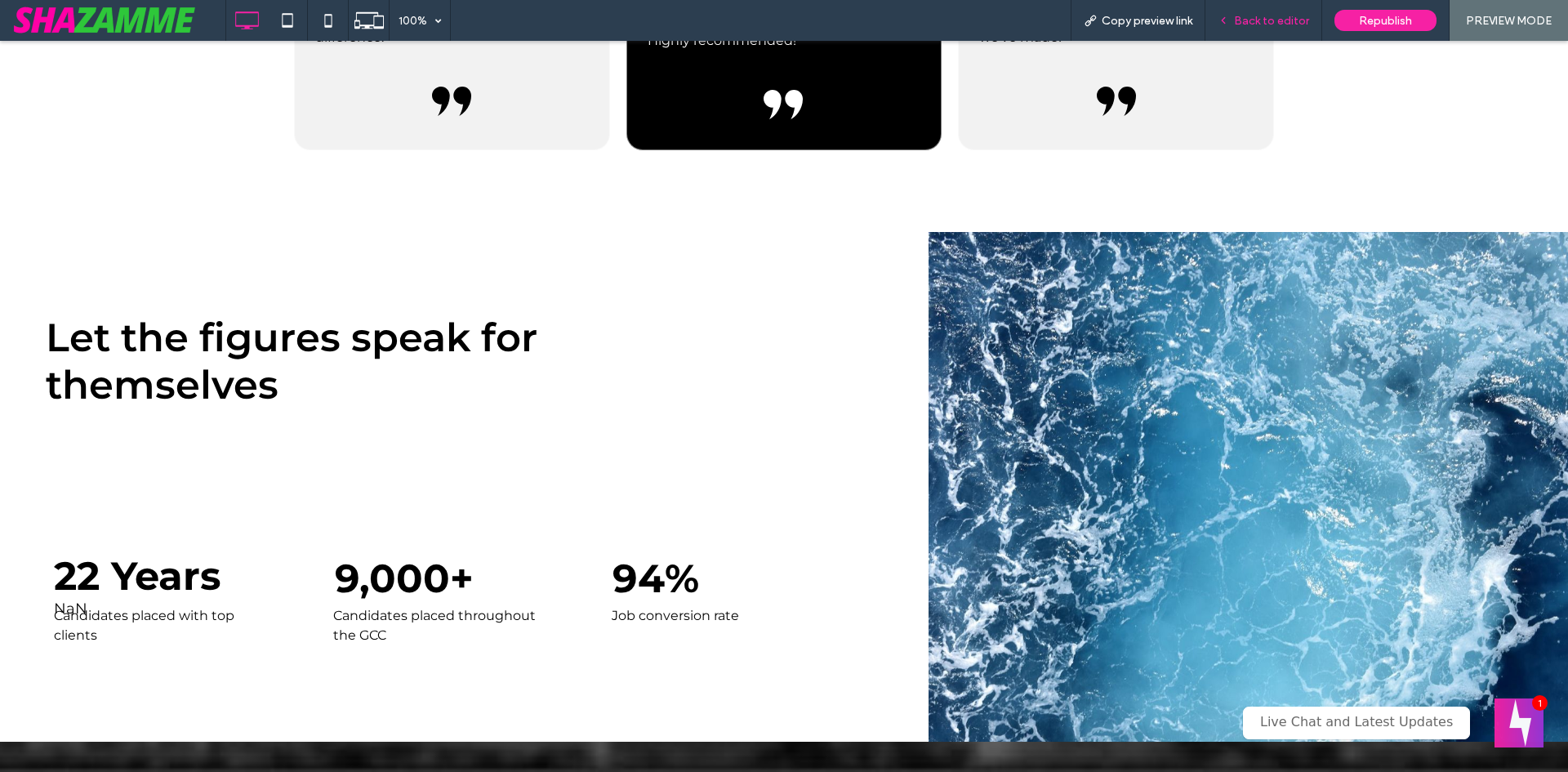
click at [1239, 24] on span "Back to editor" at bounding box center [1271, 21] width 76 height 14
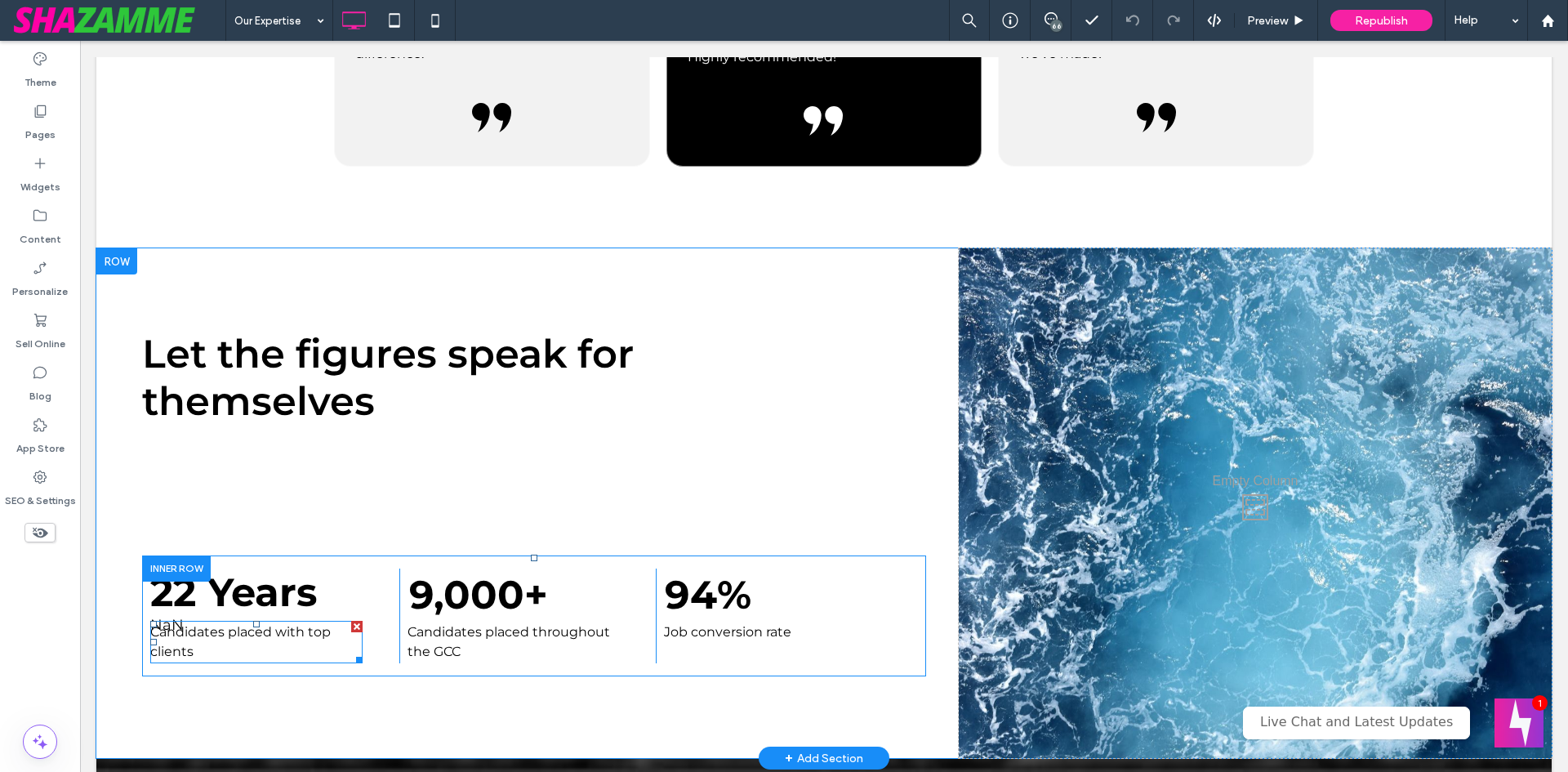
click at [225, 630] on p "Candidates placed with top clients" at bounding box center [256, 642] width 213 height 39
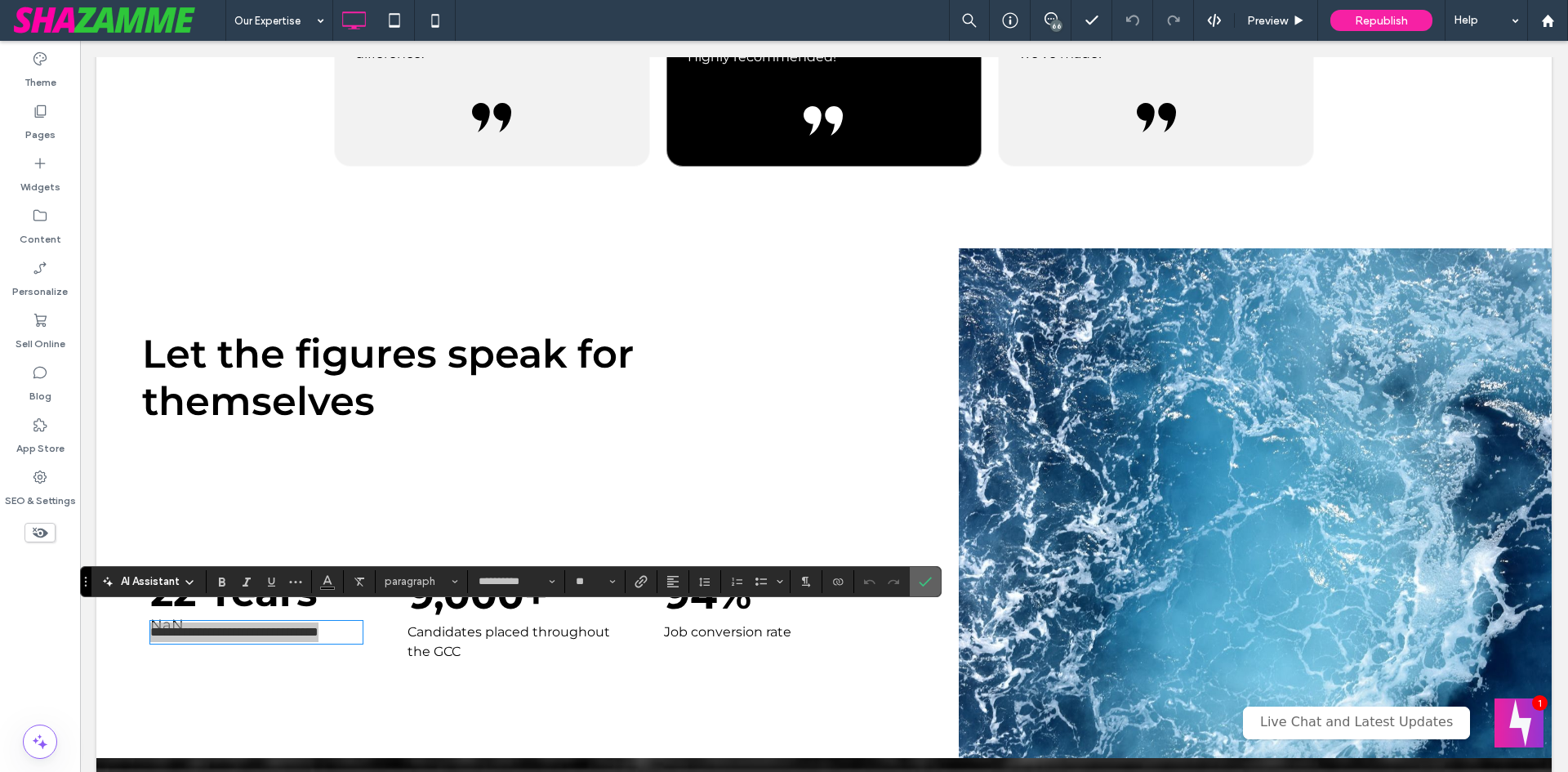
click at [912, 585] on section at bounding box center [926, 582] width 31 height 30
click at [910, 578] on section at bounding box center [926, 582] width 31 height 30
click at [908, 579] on section at bounding box center [882, 582] width 56 height 23
click at [919, 580] on icon "Confirm" at bounding box center [925, 581] width 13 height 13
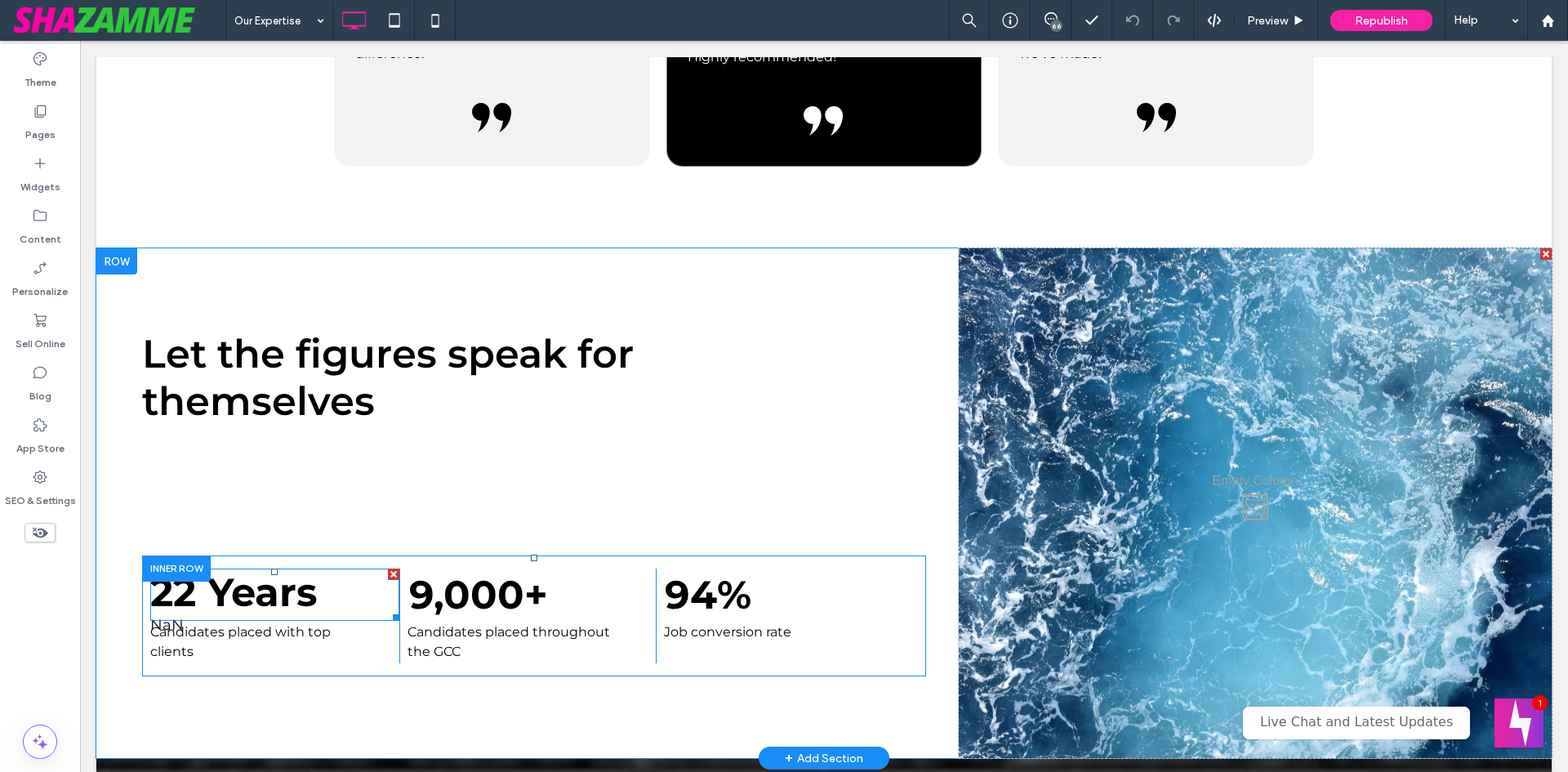
click at [249, 577] on span at bounding box center [274, 595] width 249 height 52
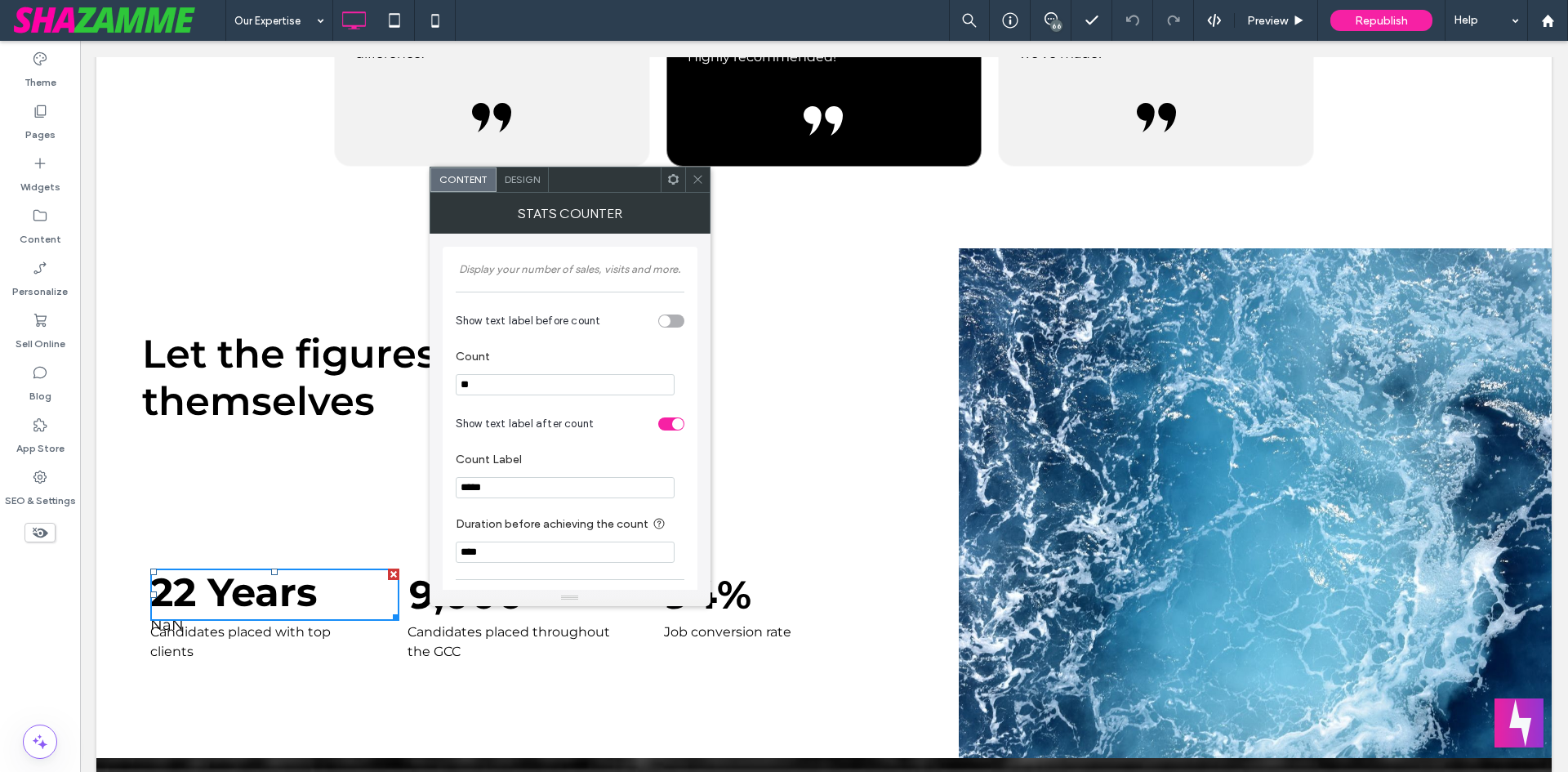
click at [392, 569] on div at bounding box center [393, 574] width 11 height 11
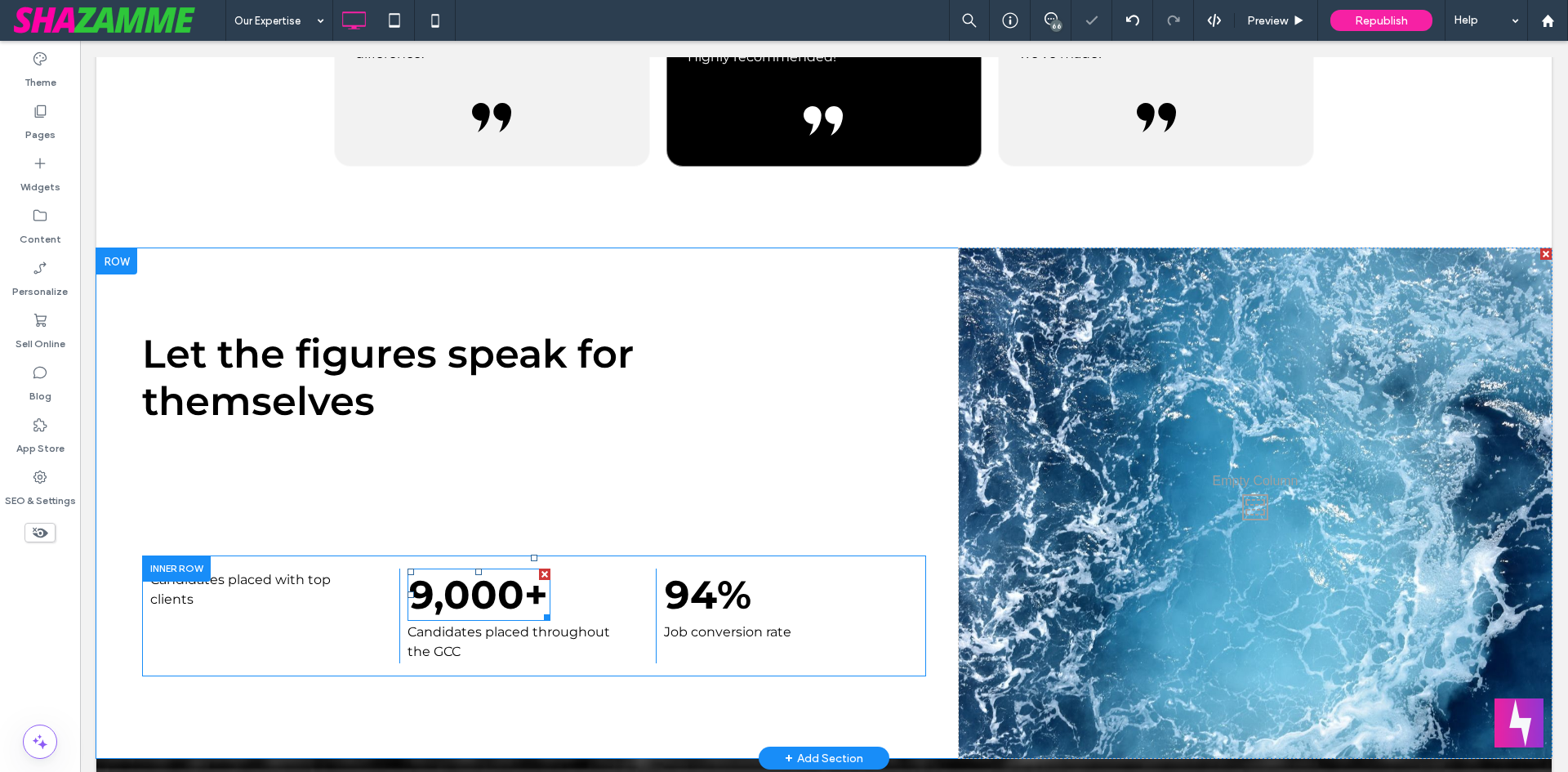
click at [489, 596] on span at bounding box center [478, 595] width 143 height 52
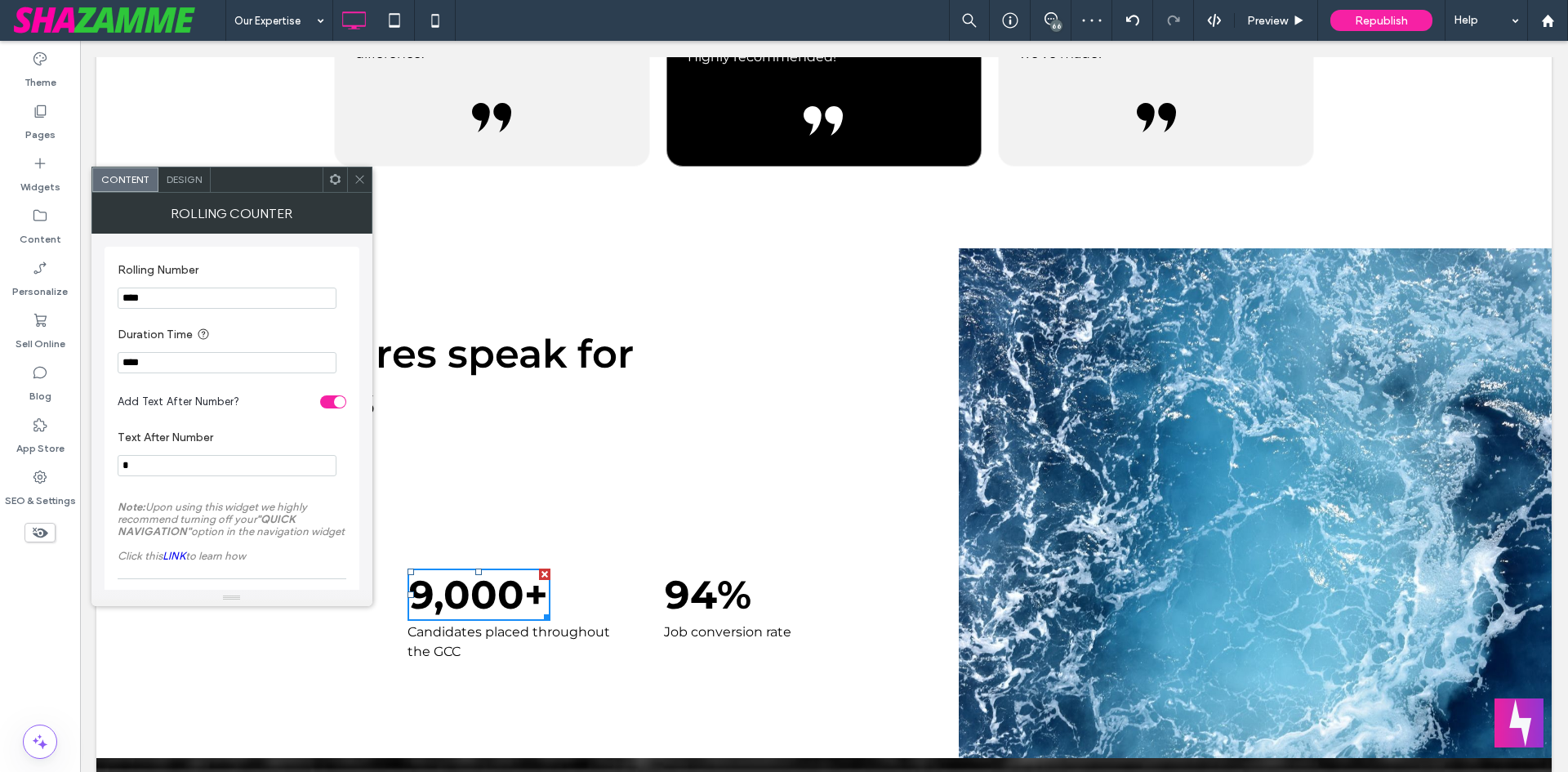
click at [372, 186] on div "Content Design" at bounding box center [232, 180] width 281 height 26
click at [359, 178] on icon at bounding box center [359, 179] width 12 height 12
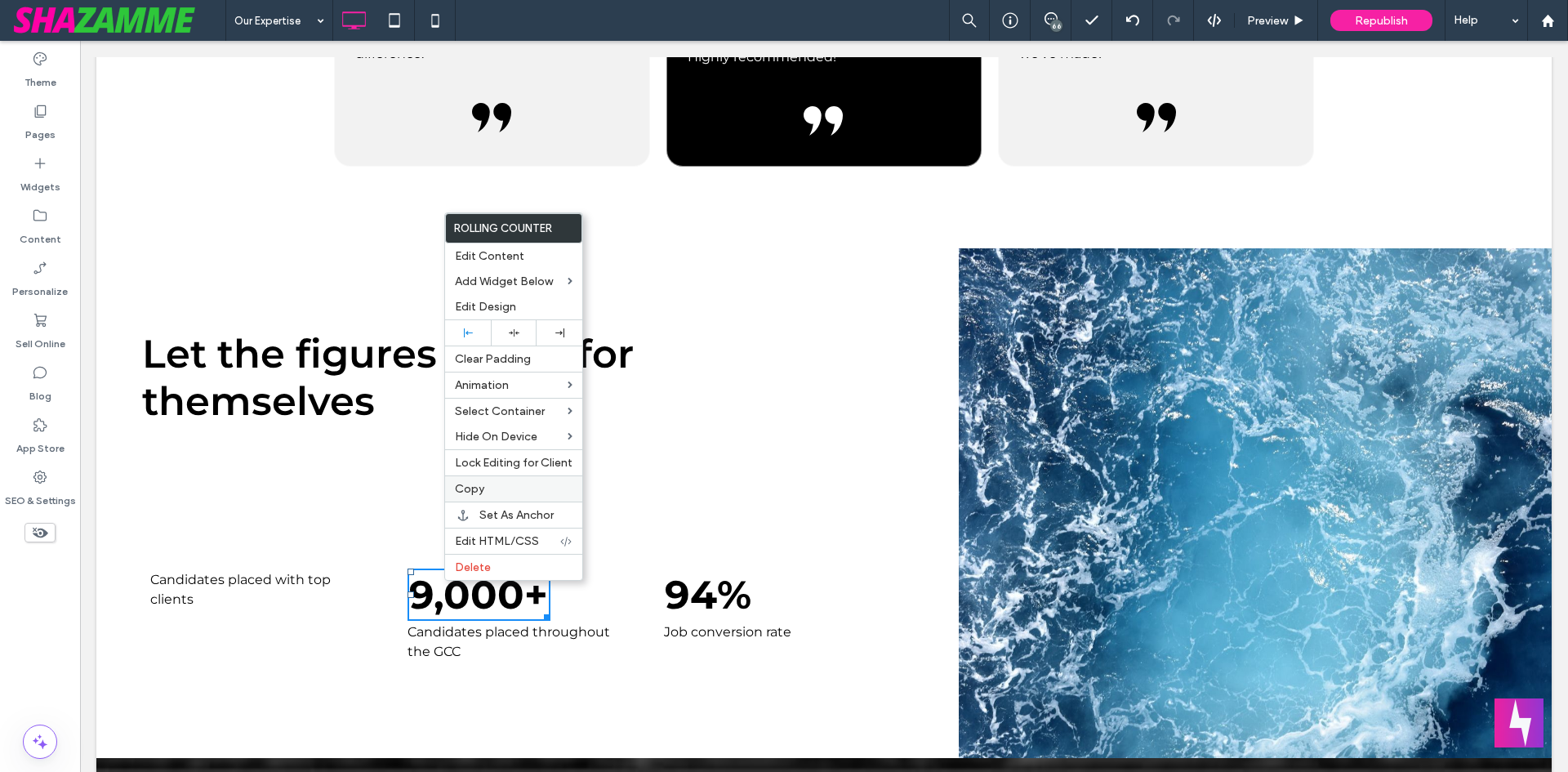
click at [488, 493] on label "Copy" at bounding box center [513, 489] width 117 height 14
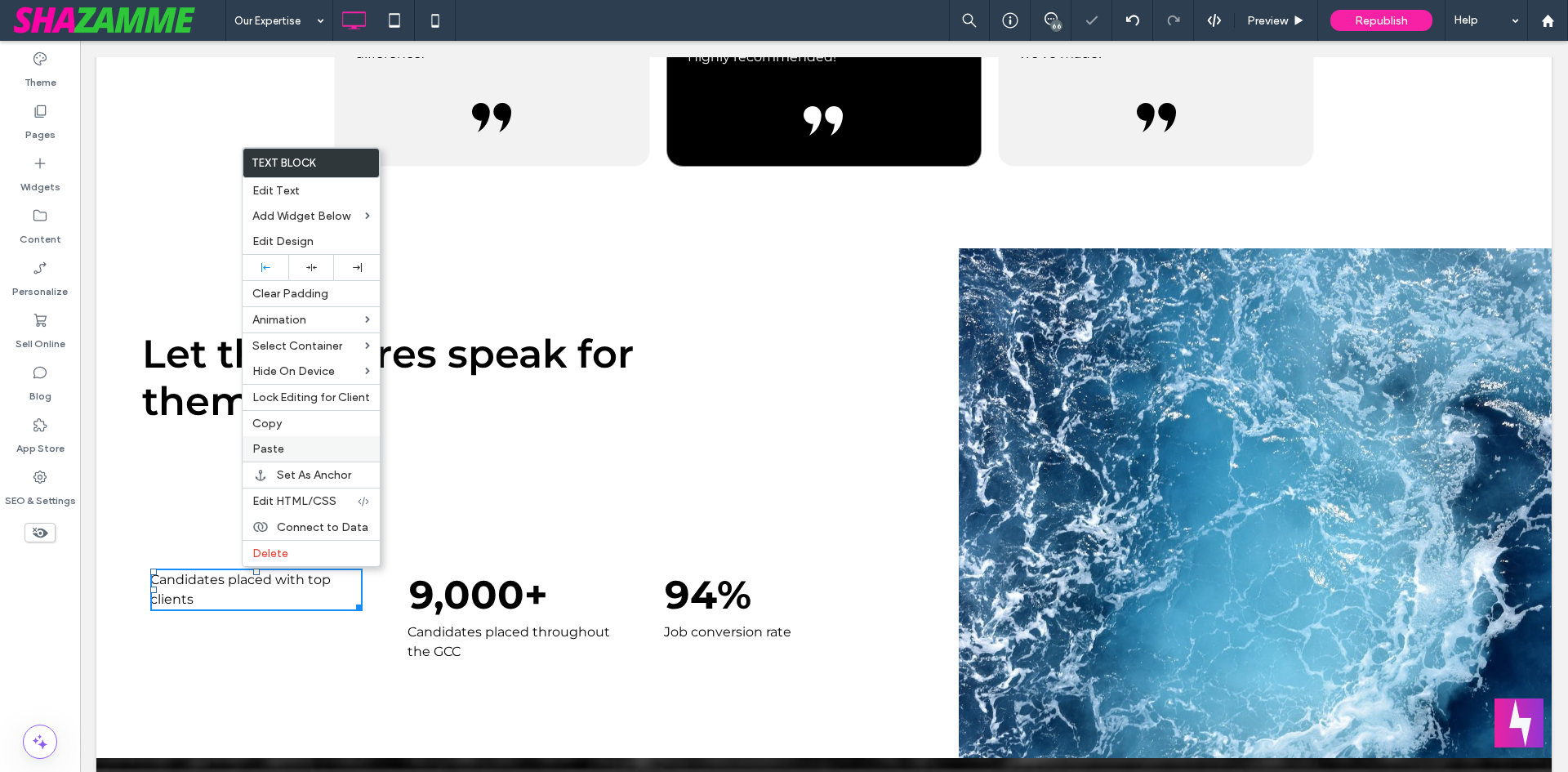
click at [297, 444] on label "Paste" at bounding box center [311, 449] width 117 height 14
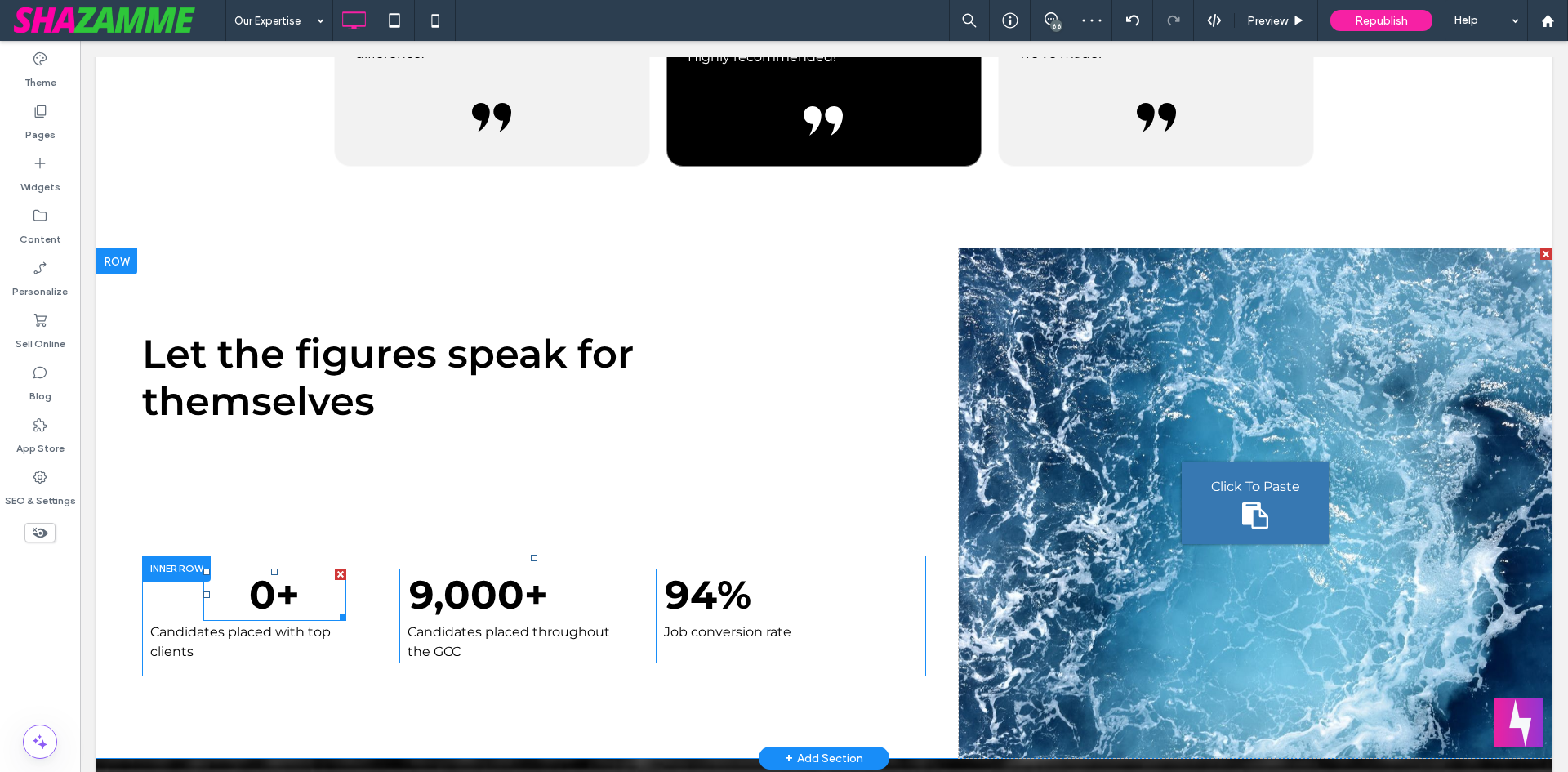
click at [256, 581] on span at bounding box center [274, 595] width 143 height 52
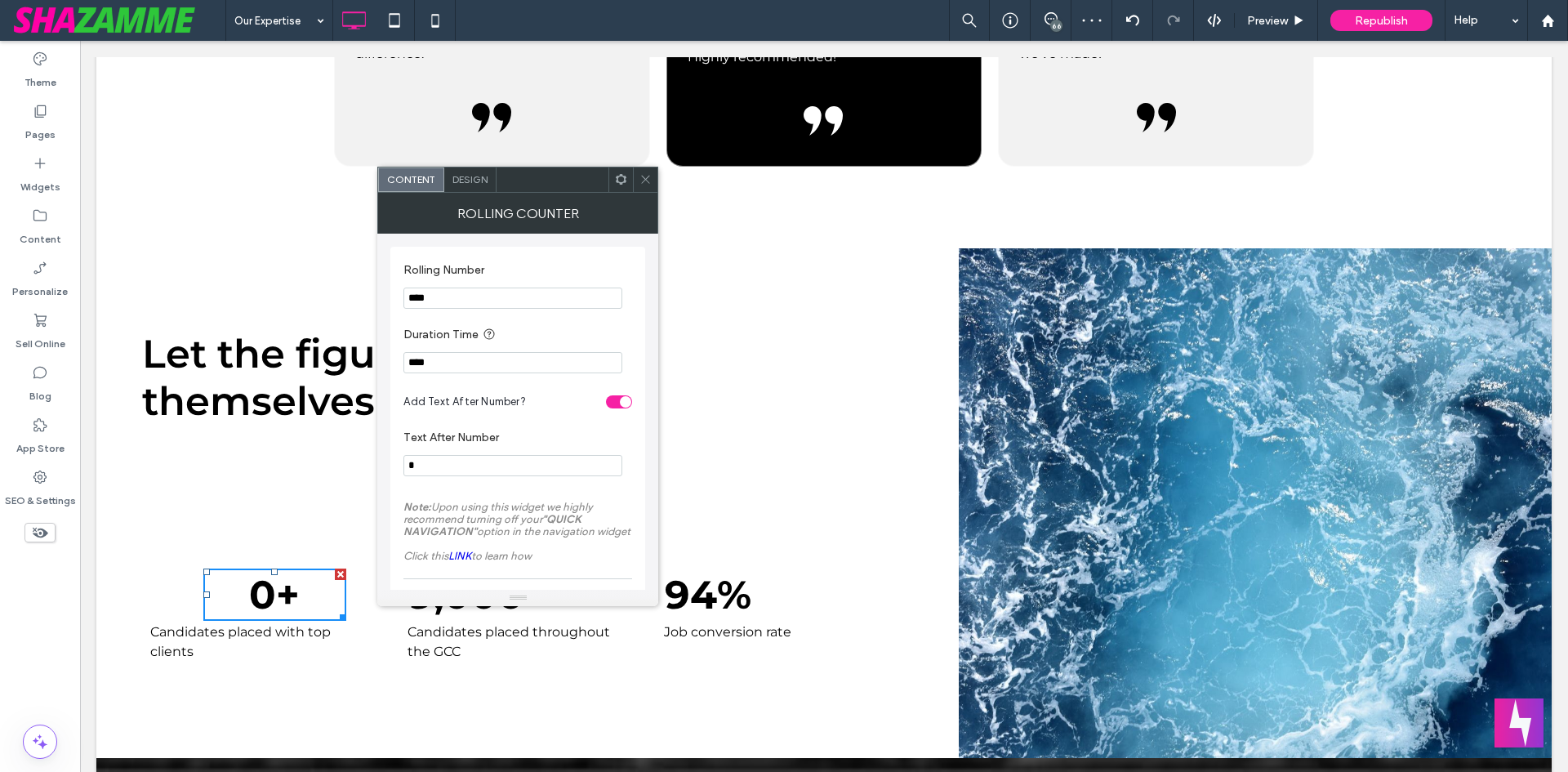
drag, startPoint x: 517, startPoint y: 340, endPoint x: 335, endPoint y: 305, distance: 185.3
type input "**"
drag, startPoint x: 404, startPoint y: 468, endPoint x: 387, endPoint y: 465, distance: 17.3
click at [391, 465] on div "Rolling Number ** Duration Time **** Add Text After Number? Text After Number *…" at bounding box center [518, 421] width 255 height 349
click at [451, 490] on div "Rolling Number ** Duration Time **** Add Text After Number? Text After Number *…" at bounding box center [517, 421] width 228 height 333
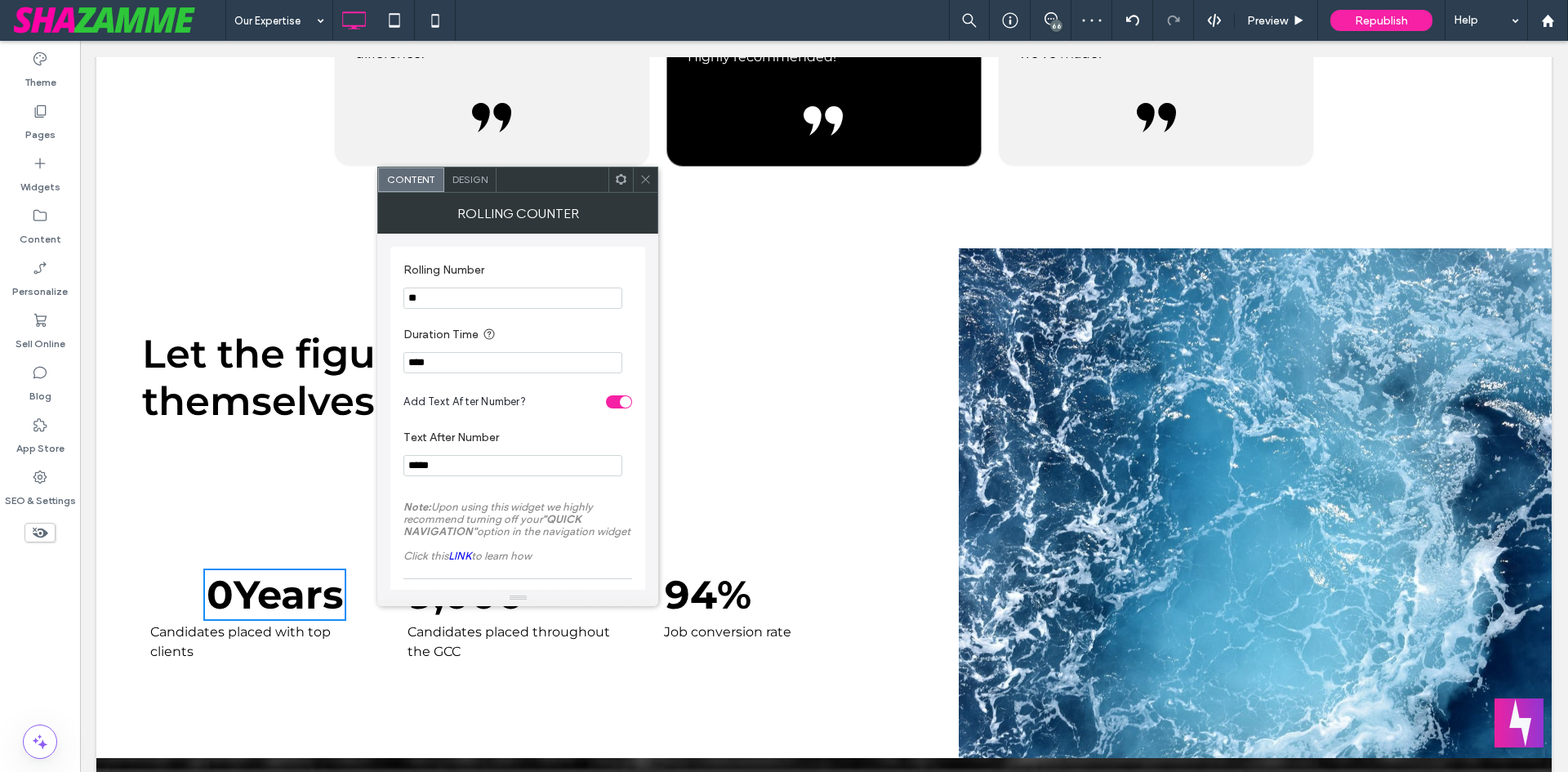
click at [409, 466] on input "*****" at bounding box center [513, 465] width 219 height 21
type input "*****"
click at [402, 482] on div "Rolling Number ** Duration Time **** Add Text After Number? Text After Number *…" at bounding box center [518, 421] width 255 height 349
click at [410, 485] on section "Text After Number *****" at bounding box center [517, 452] width 228 height 62
click at [443, 300] on input "**" at bounding box center [513, 298] width 219 height 21
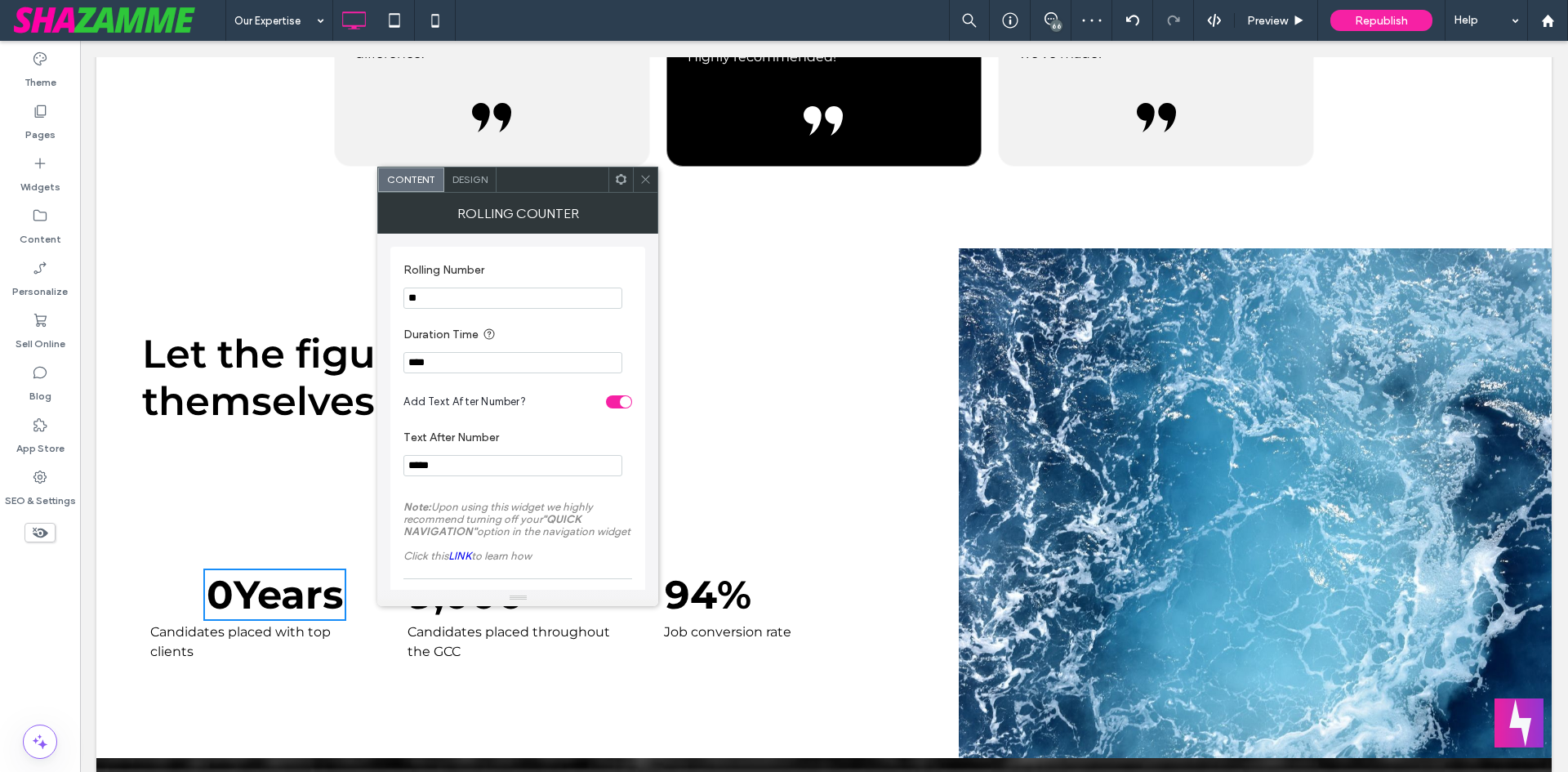
click at [478, 323] on section "Duration Time ****" at bounding box center [517, 349] width 228 height 64
click at [460, 310] on section "Rolling Number **" at bounding box center [517, 286] width 228 height 62
click at [406, 318] on section "Duration Time ****" at bounding box center [517, 349] width 228 height 64
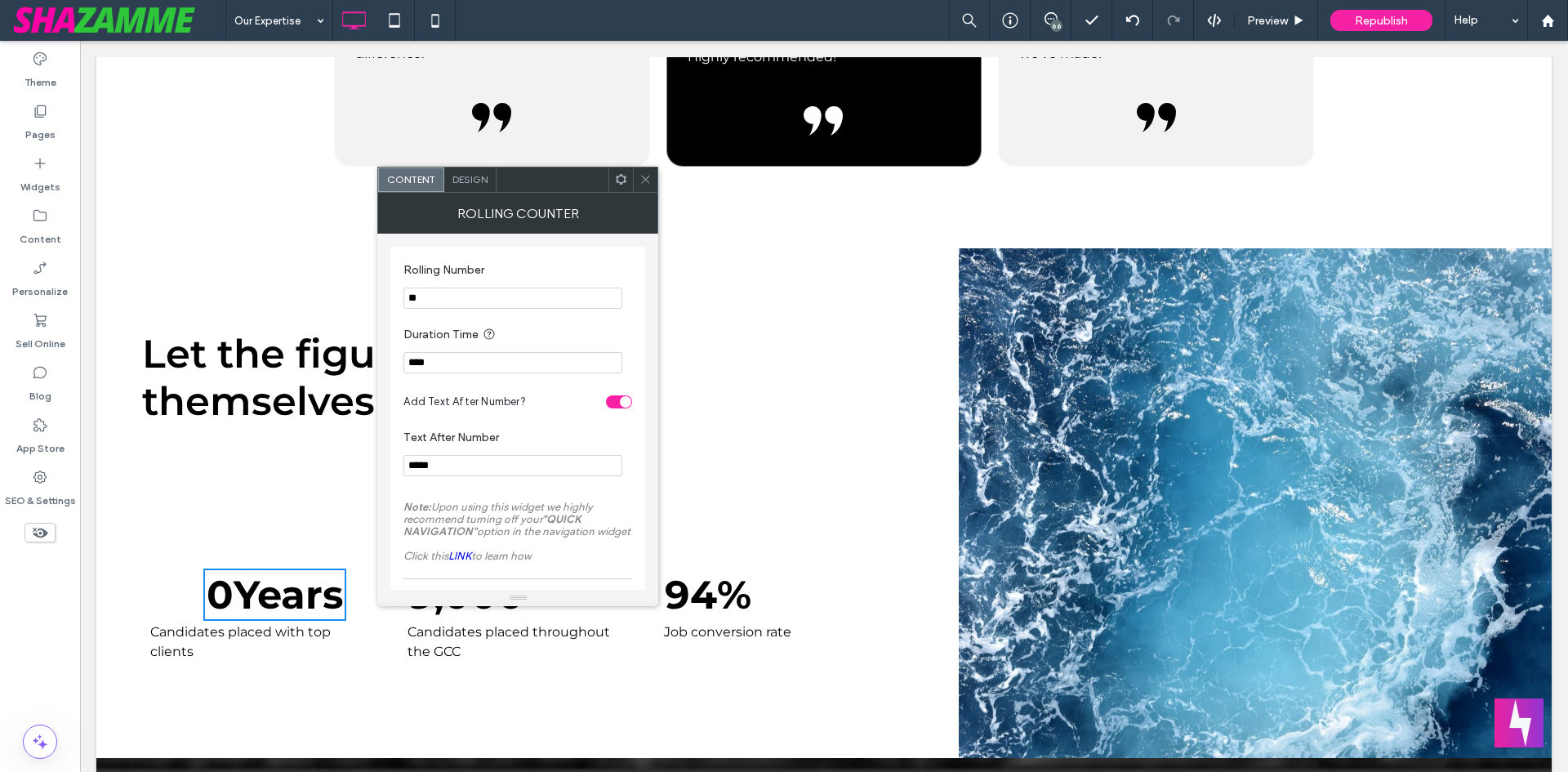
scroll to position [16, 0]
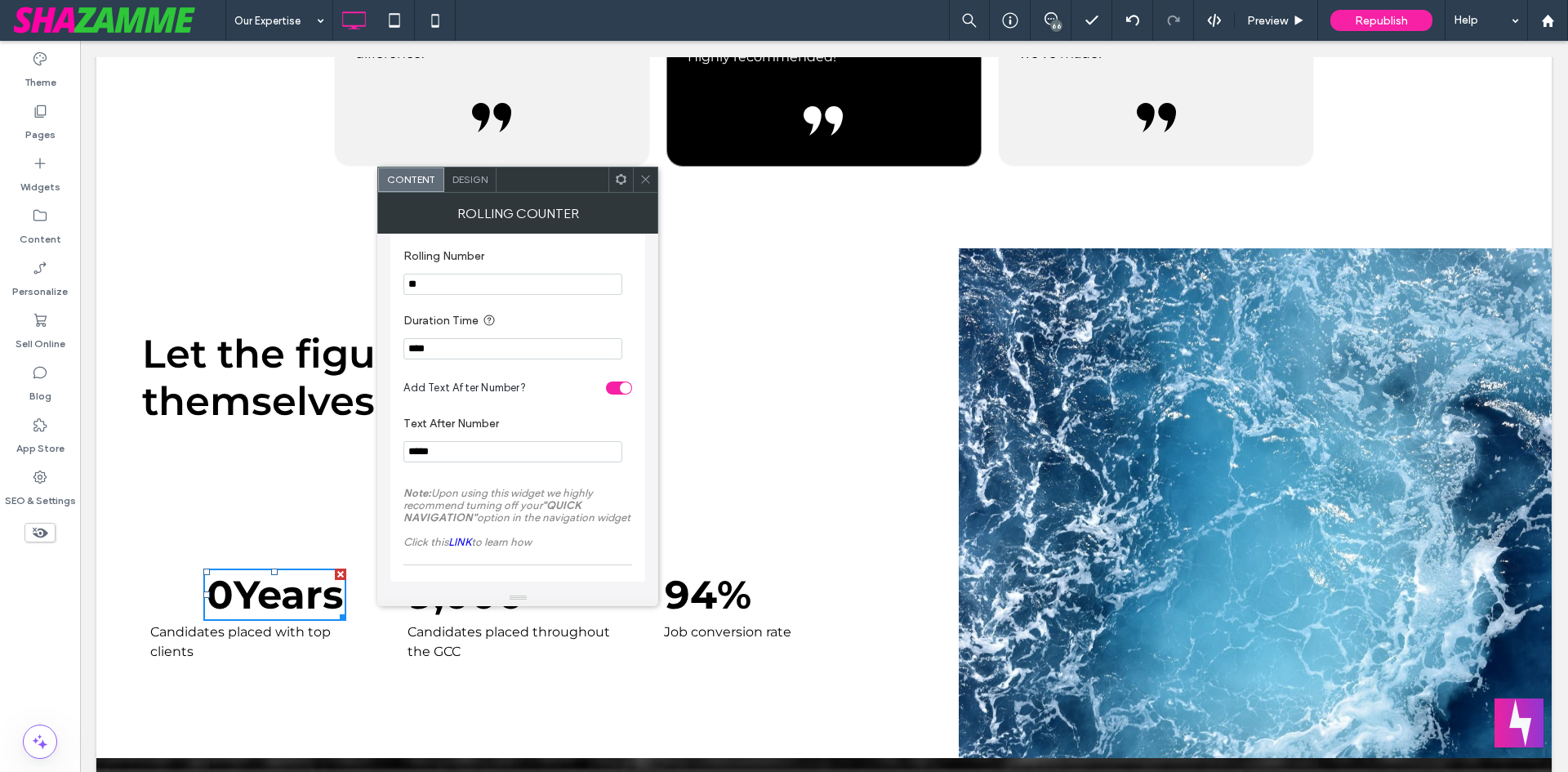
click at [427, 286] on input "**" at bounding box center [513, 284] width 219 height 21
type input "********"
click at [517, 303] on section "Duration Time ****" at bounding box center [517, 335] width 228 height 64
drag, startPoint x: 520, startPoint y: 498, endPoint x: 320, endPoint y: 452, distance: 205.2
click at [589, 417] on label "Text After Number" at bounding box center [515, 426] width 222 height 18
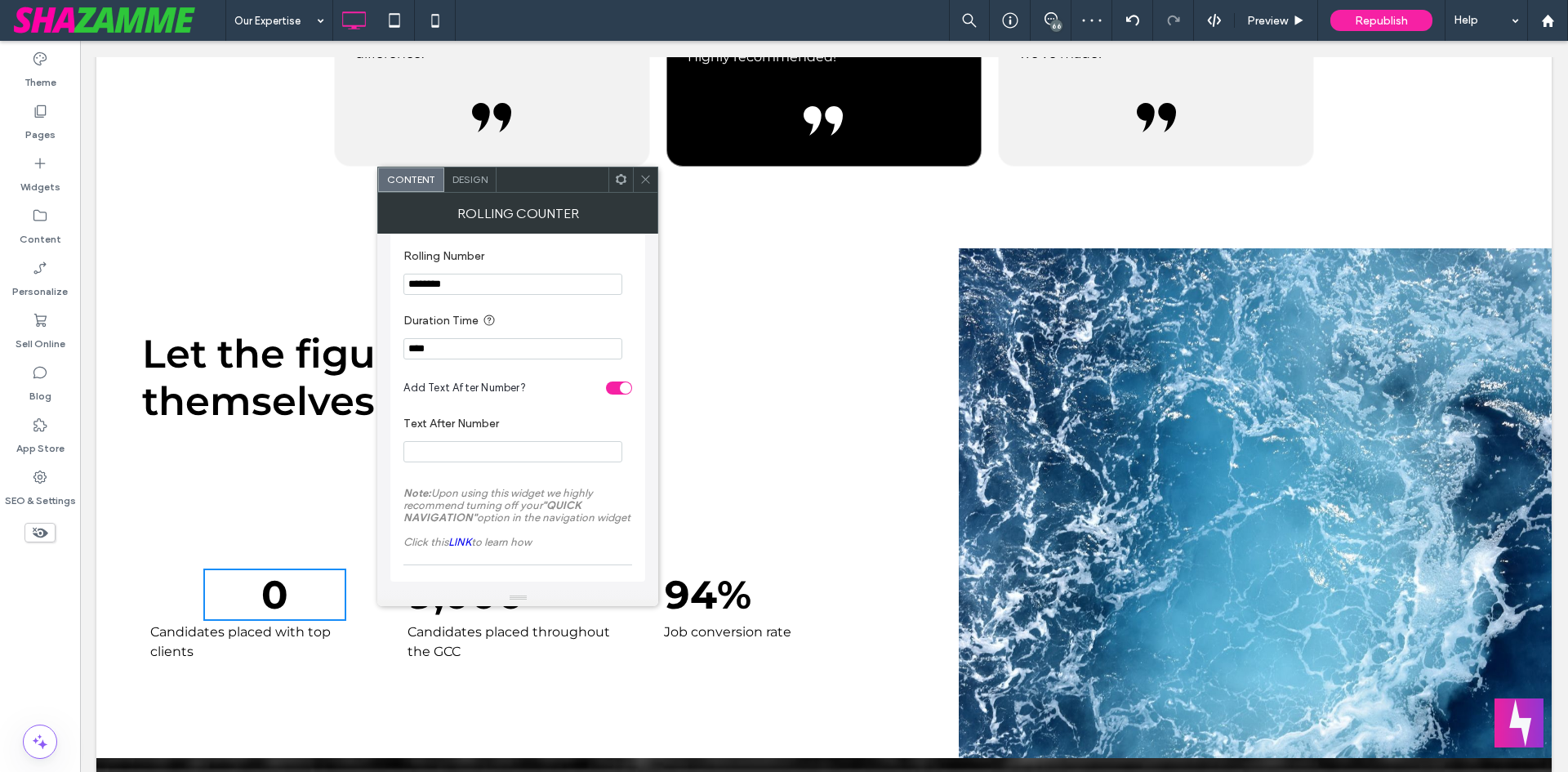
drag, startPoint x: 424, startPoint y: 279, endPoint x: 458, endPoint y: 281, distance: 34.1
click at [458, 281] on input "********" at bounding box center [513, 284] width 219 height 21
type input "**"
click at [462, 462] on input "Text After Number" at bounding box center [513, 452] width 219 height 21
paste input "*****"
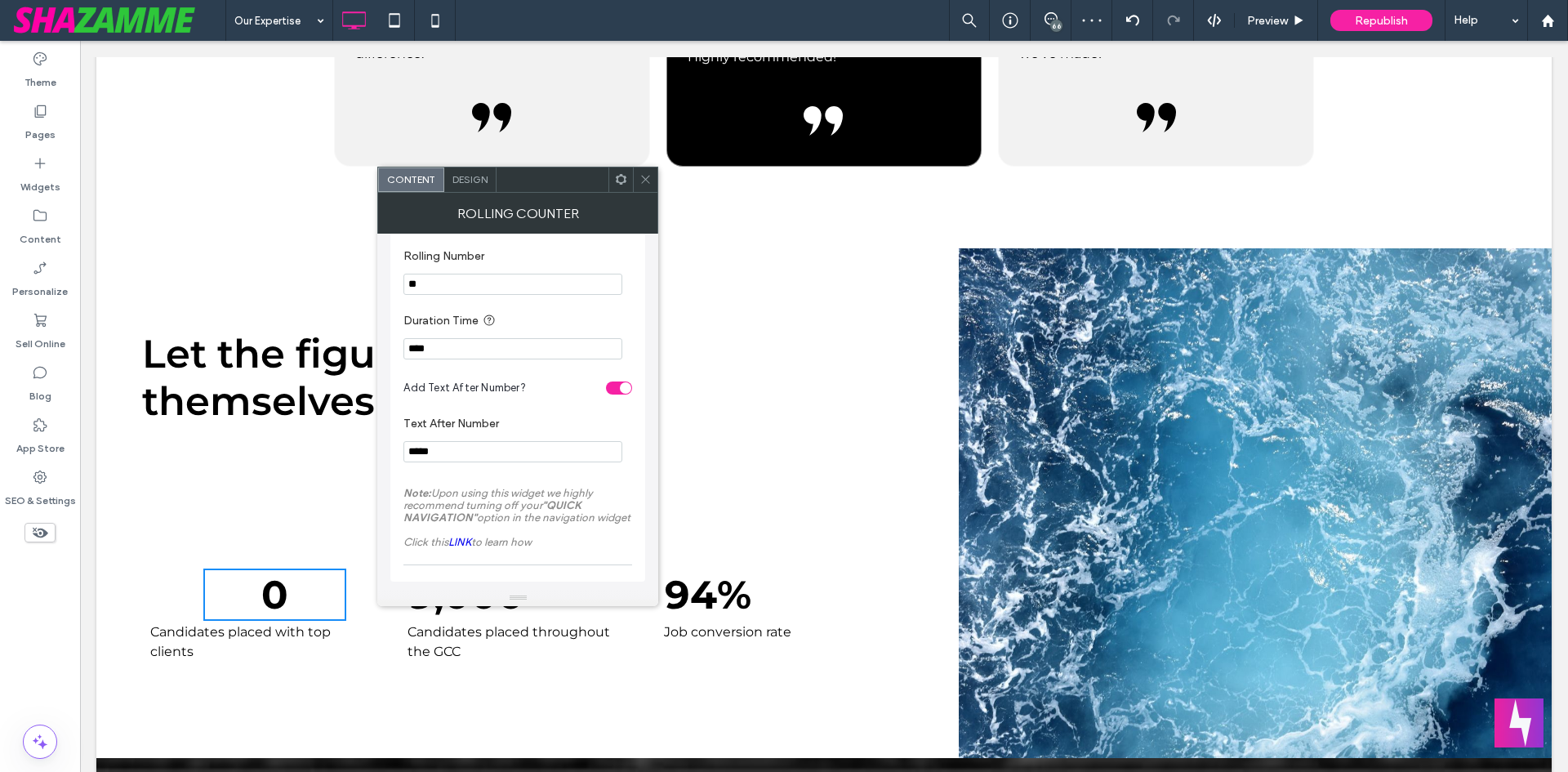
type input "*****"
click at [462, 467] on section "Text After Number *****" at bounding box center [517, 439] width 228 height 62
click at [609, 176] on div at bounding box center [621, 180] width 24 height 24
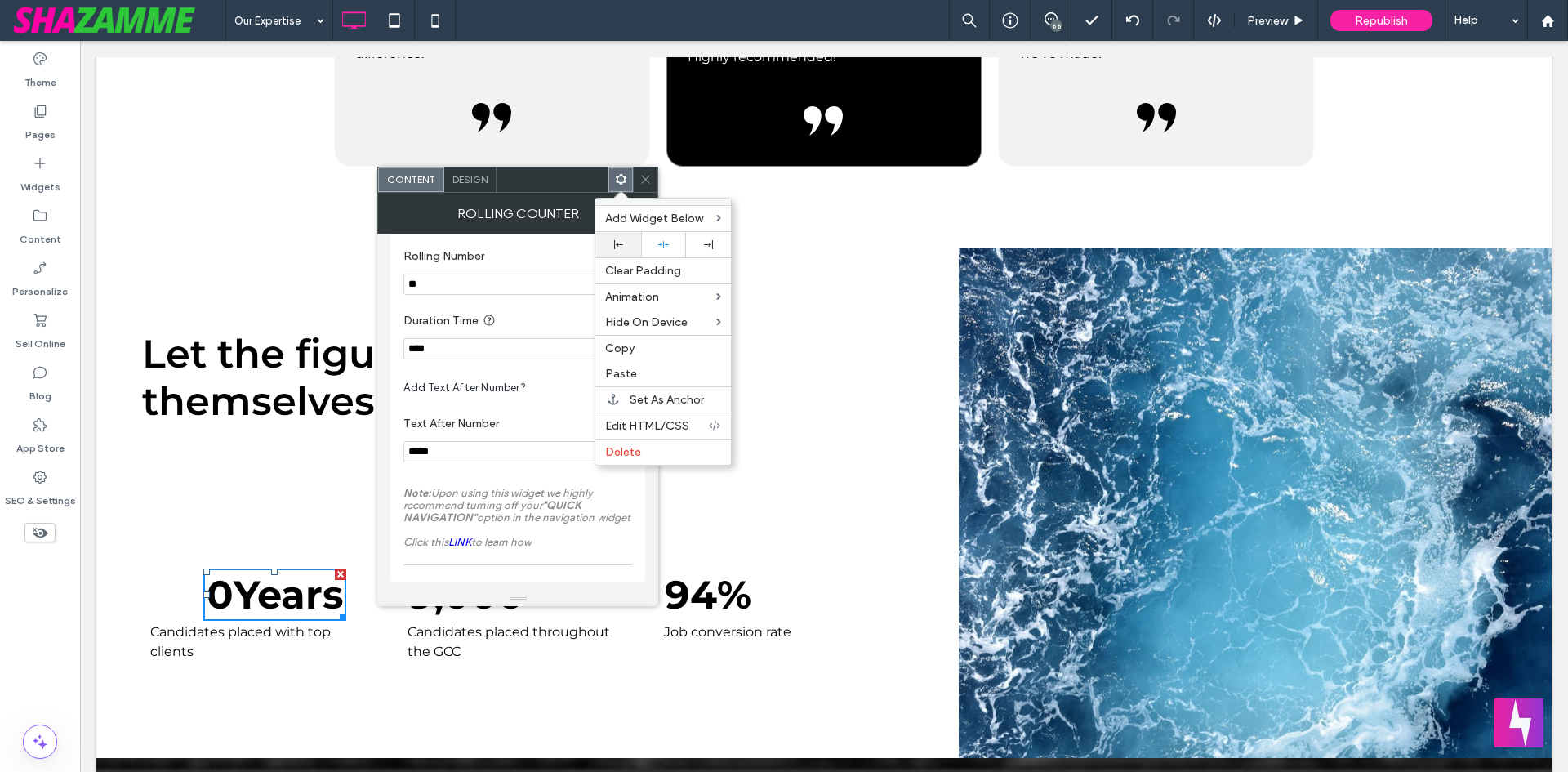
click at [621, 250] on div at bounding box center [618, 244] width 45 height 25
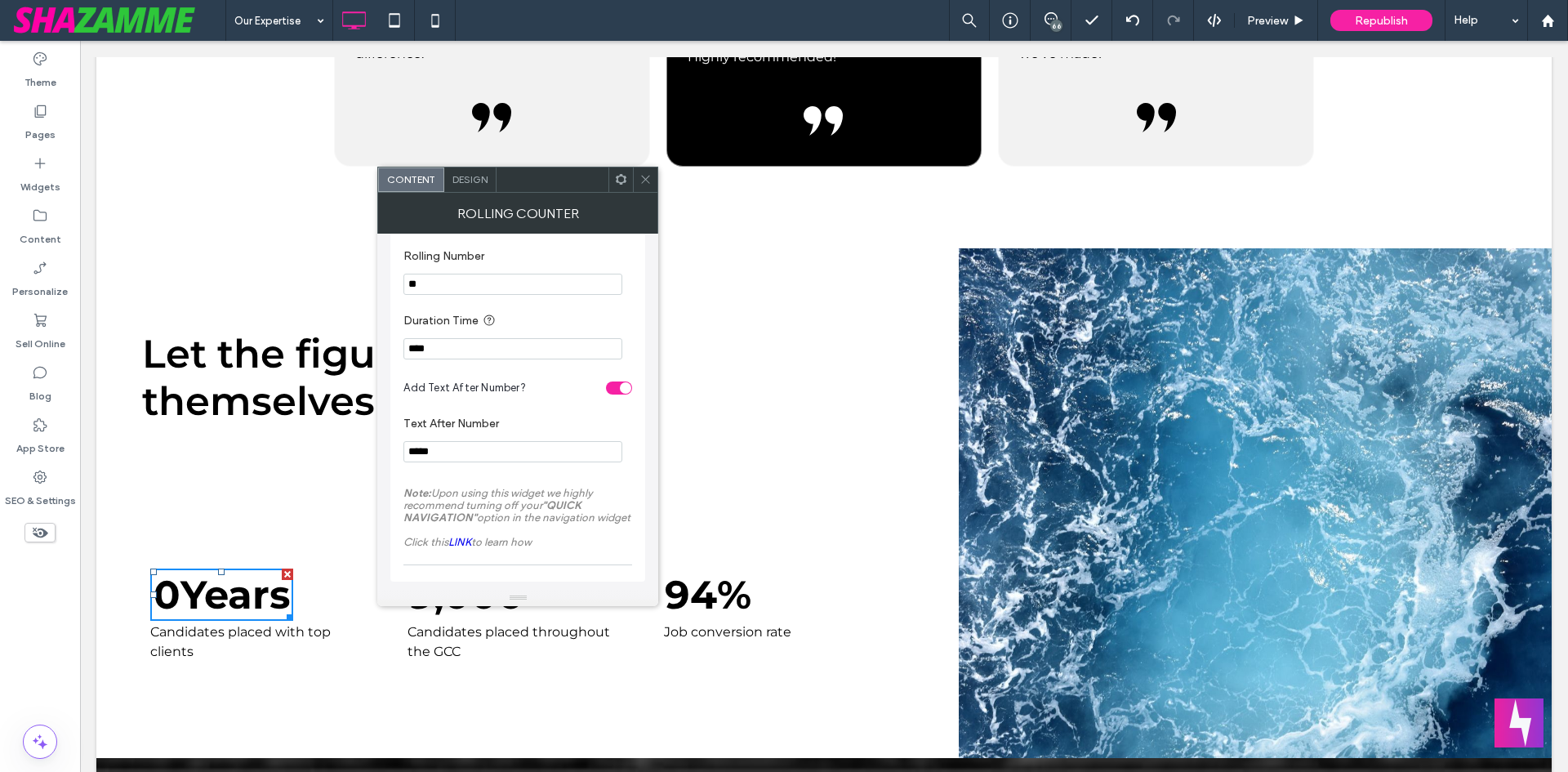
drag, startPoint x: 638, startPoint y: 184, endPoint x: 484, endPoint y: 479, distance: 332.8
click at [639, 184] on div at bounding box center [645, 180] width 24 height 24
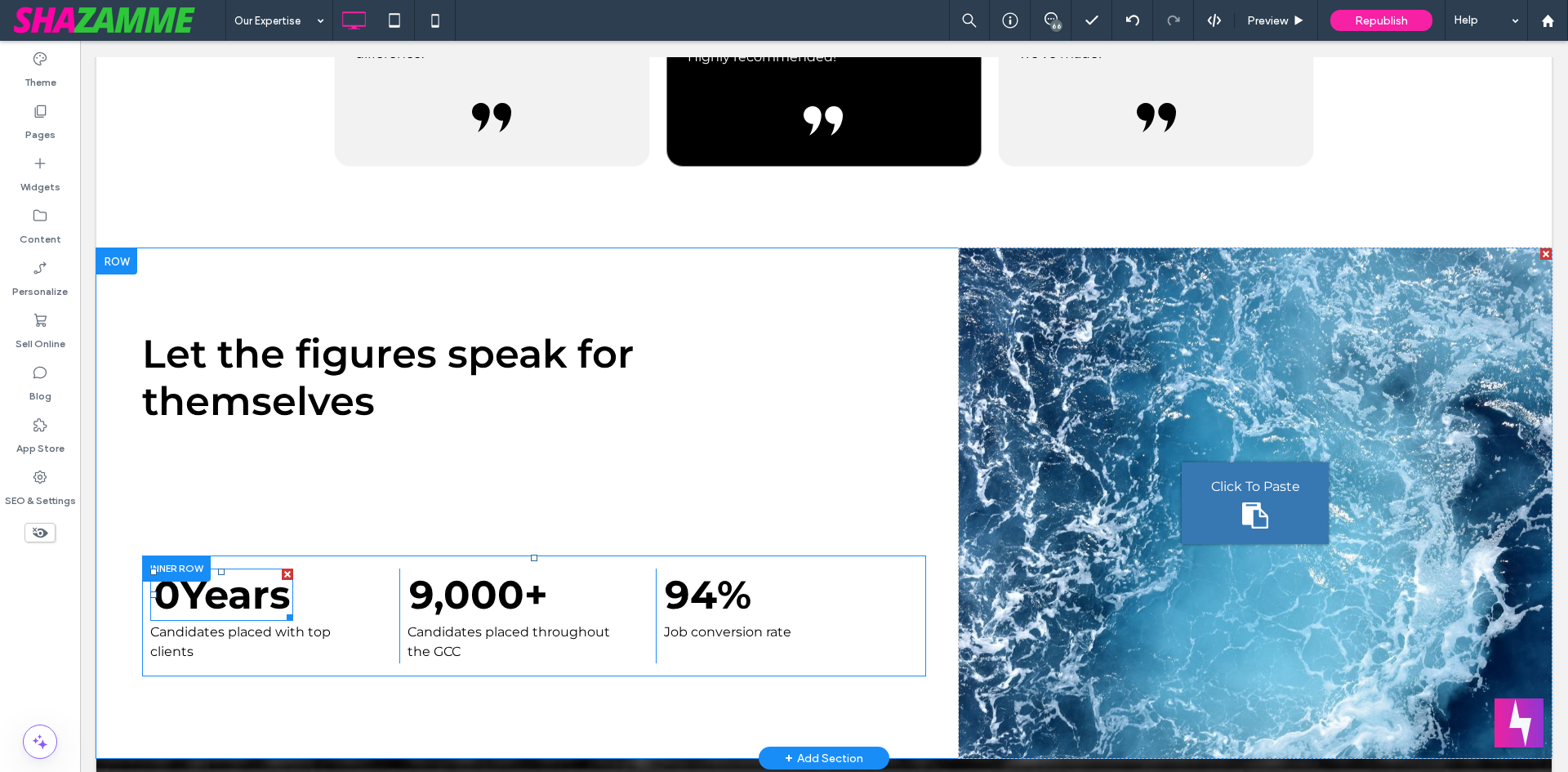
click at [204, 584] on span at bounding box center [221, 595] width 143 height 52
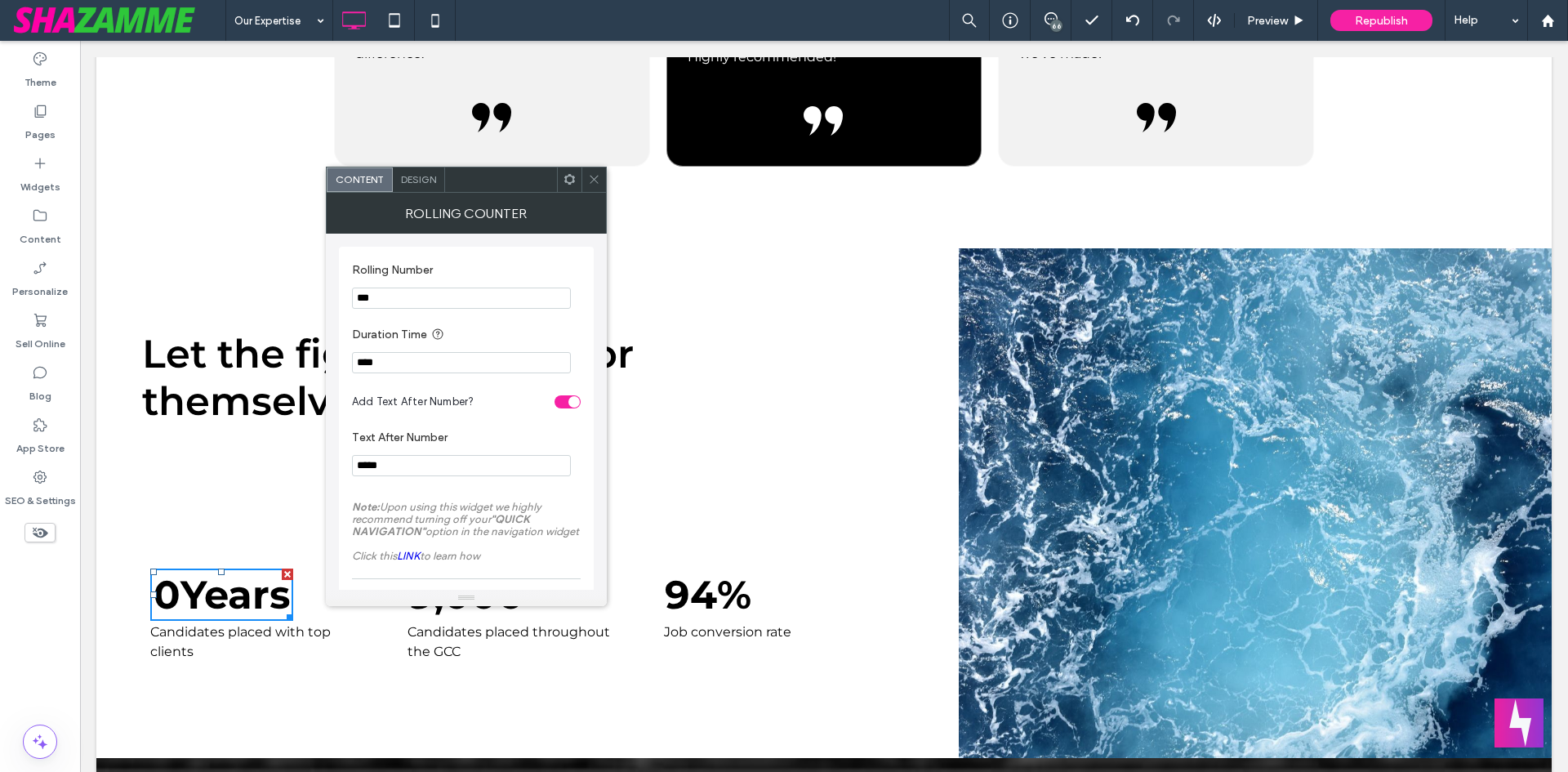
click at [599, 181] on icon at bounding box center [594, 179] width 12 height 12
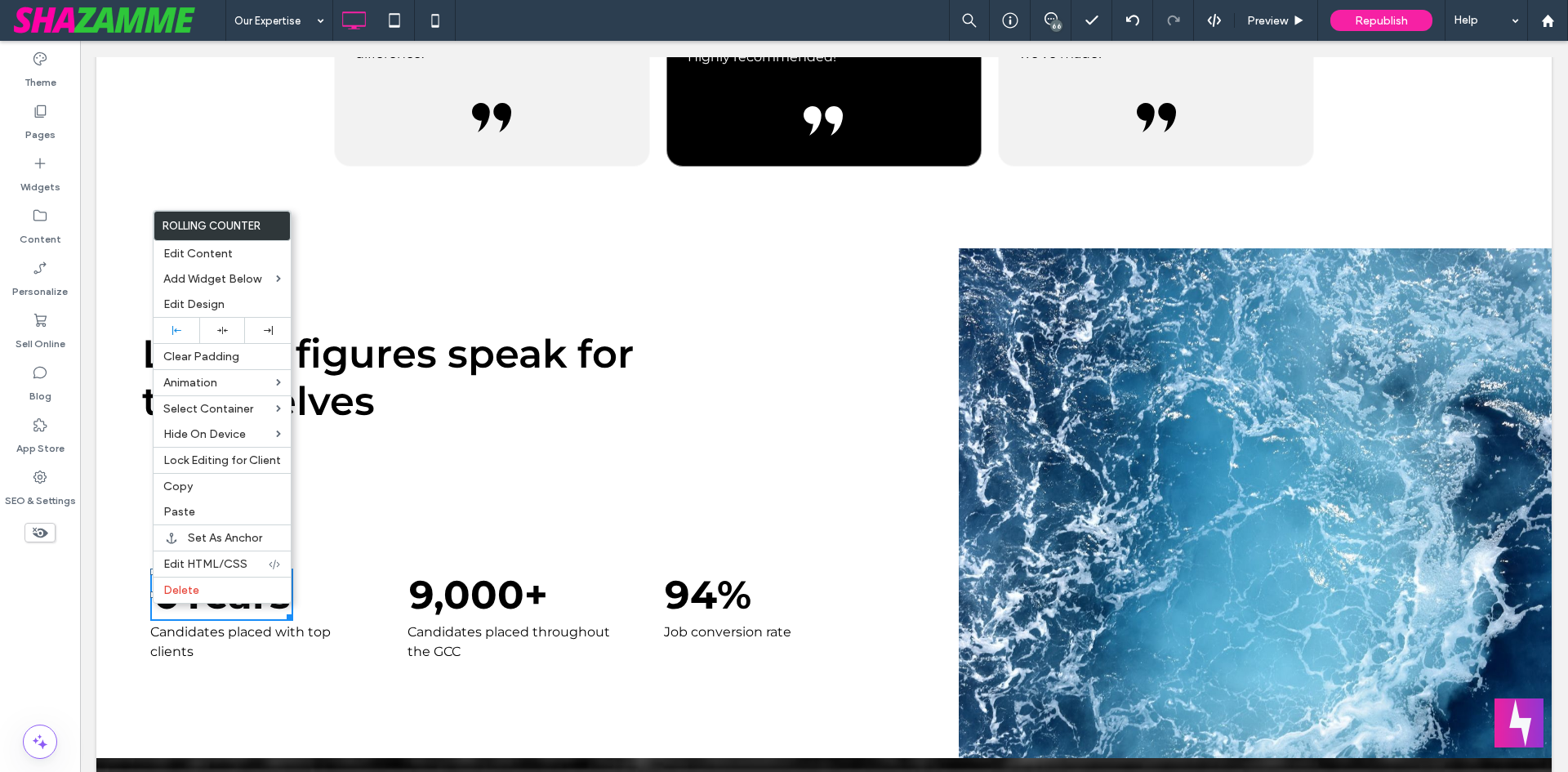
drag, startPoint x: 243, startPoint y: 673, endPoint x: 234, endPoint y: 648, distance: 26.6
click at [243, 666] on div "Let the figures speak for themselves 0 Years Candidates placed with top clients…" at bounding box center [544, 503] width 830 height 510
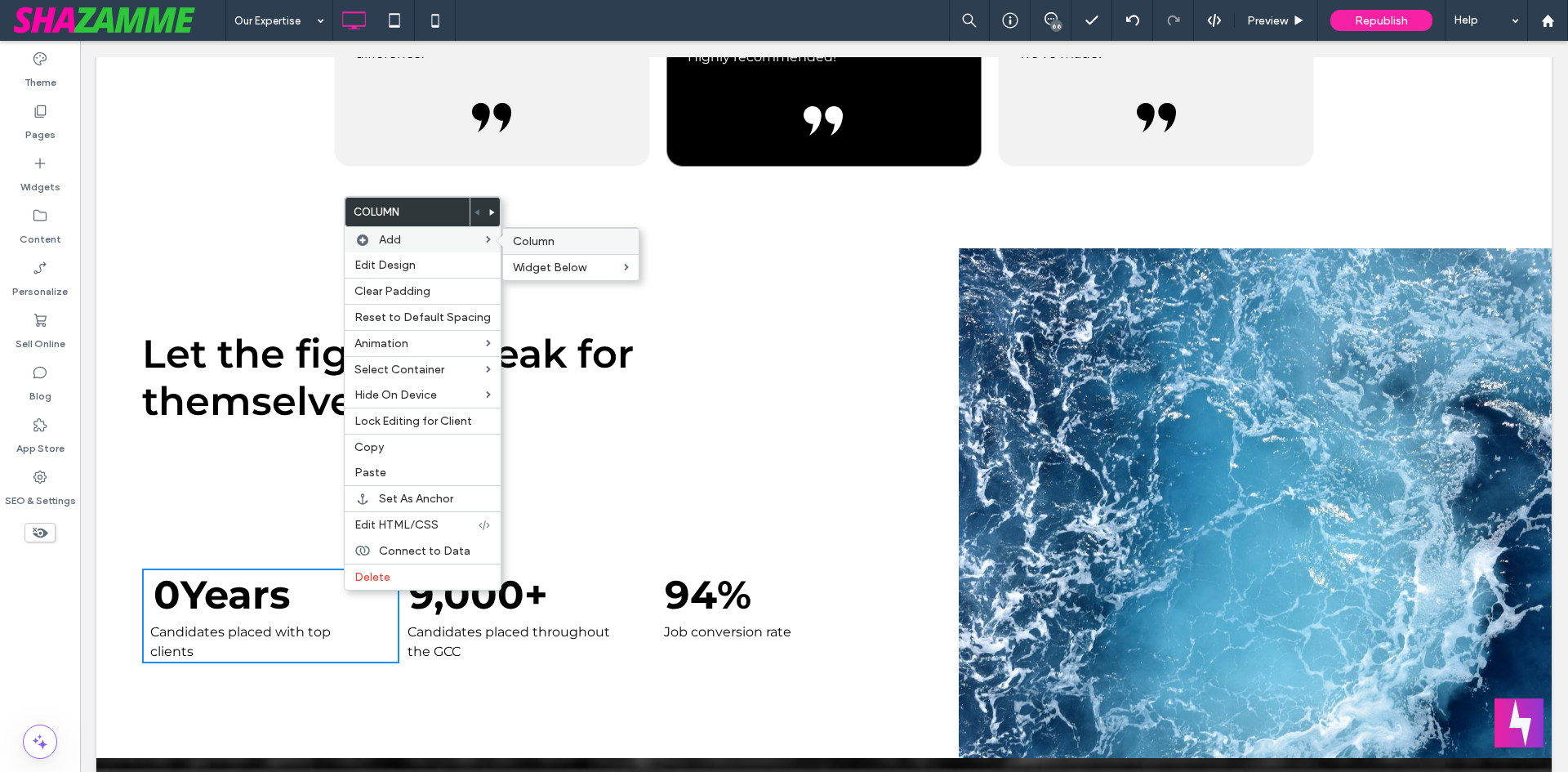
drag, startPoint x: 544, startPoint y: 245, endPoint x: 435, endPoint y: 387, distance: 179.0
click at [544, 245] on span "Column" at bounding box center [534, 241] width 42 height 14
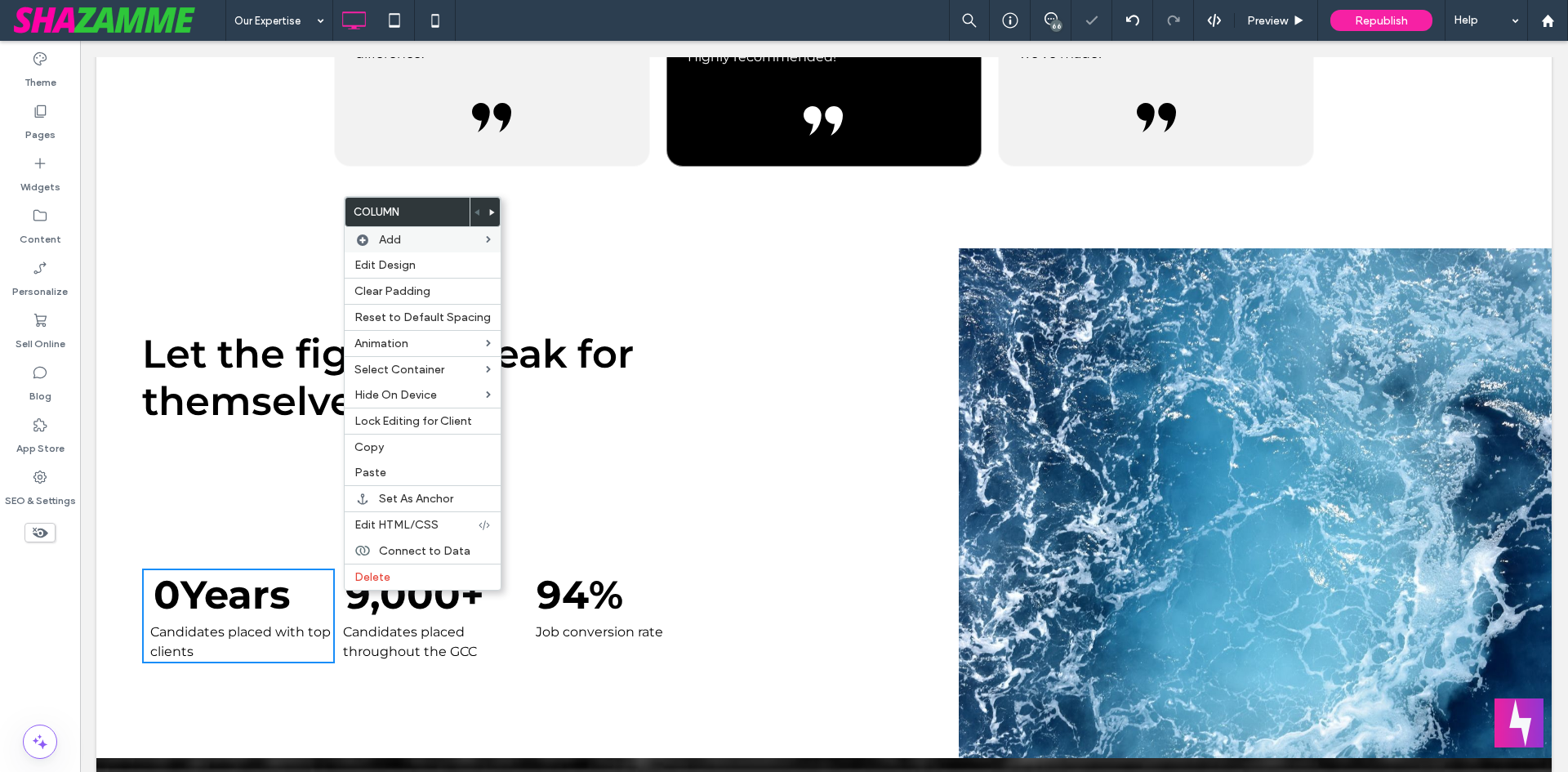
click at [469, 685] on div "Let the figures speak for themselves 0 Years Candidates placed with top clients…" at bounding box center [544, 503] width 830 height 510
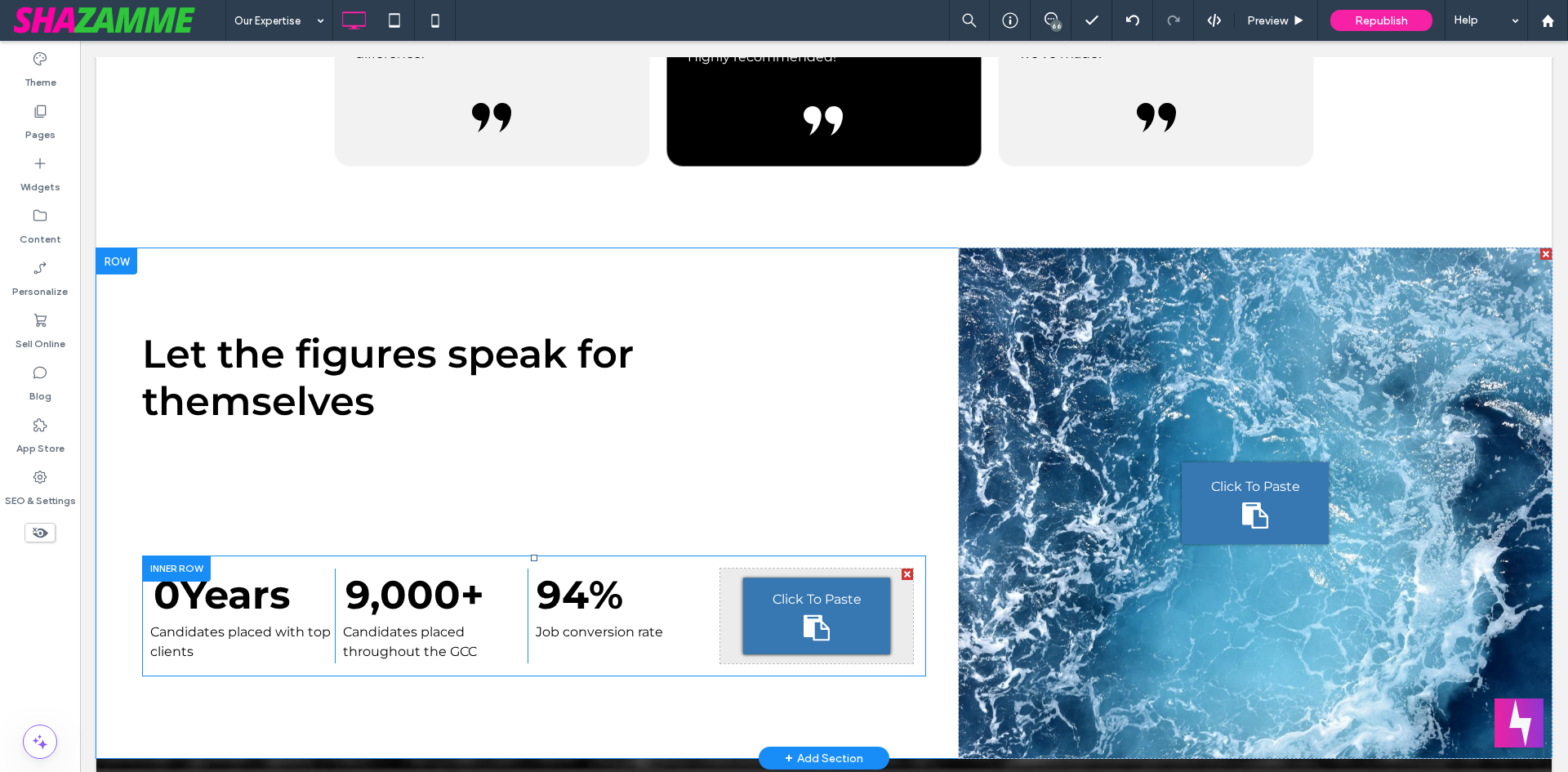
click at [902, 569] on div at bounding box center [907, 574] width 11 height 11
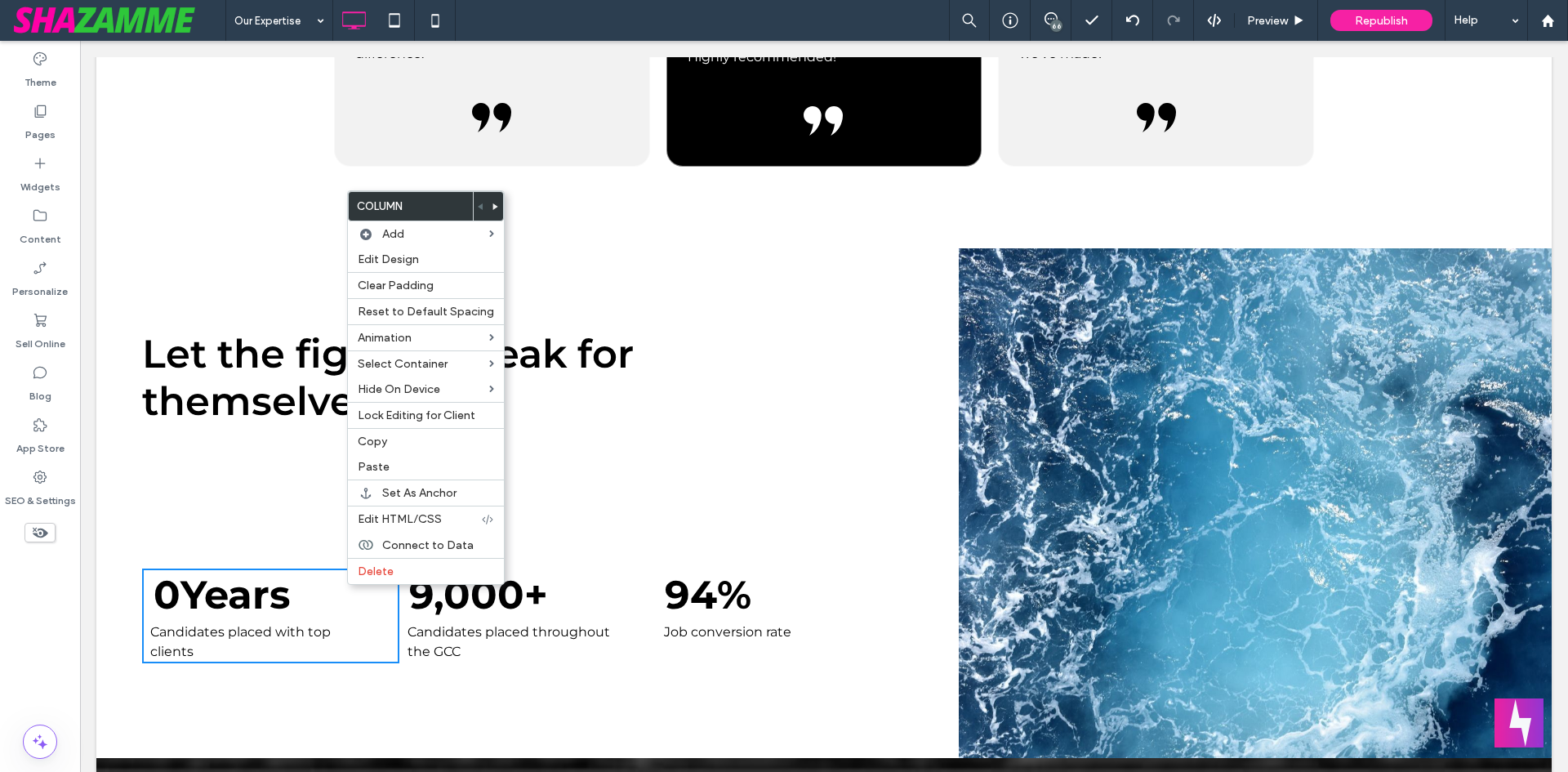
click at [320, 655] on div "0 Years Candidates placed with top clients Click To Paste 9,000 + Candidates pl…" at bounding box center [534, 616] width 784 height 121
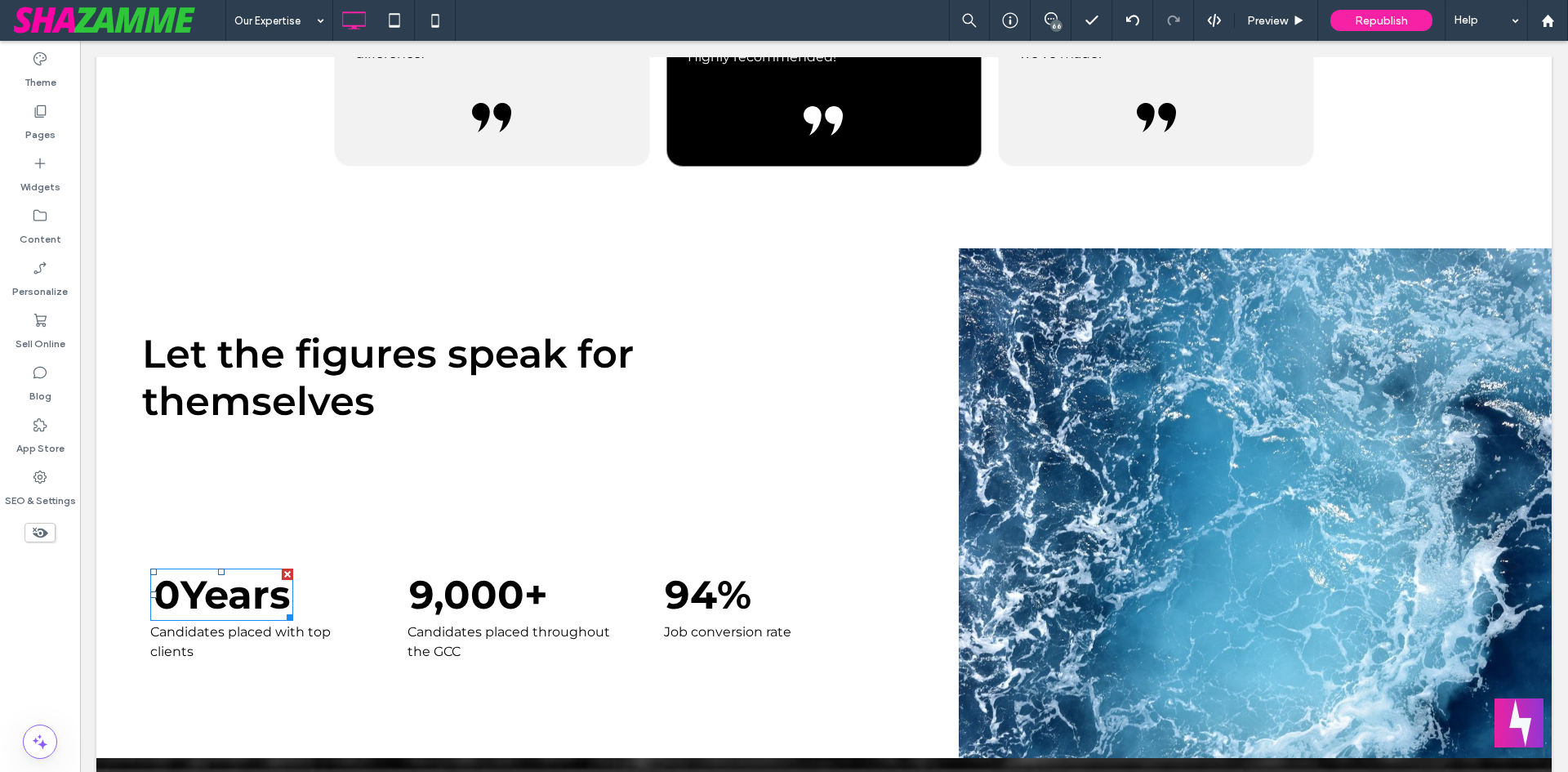
click at [209, 576] on span at bounding box center [221, 595] width 143 height 52
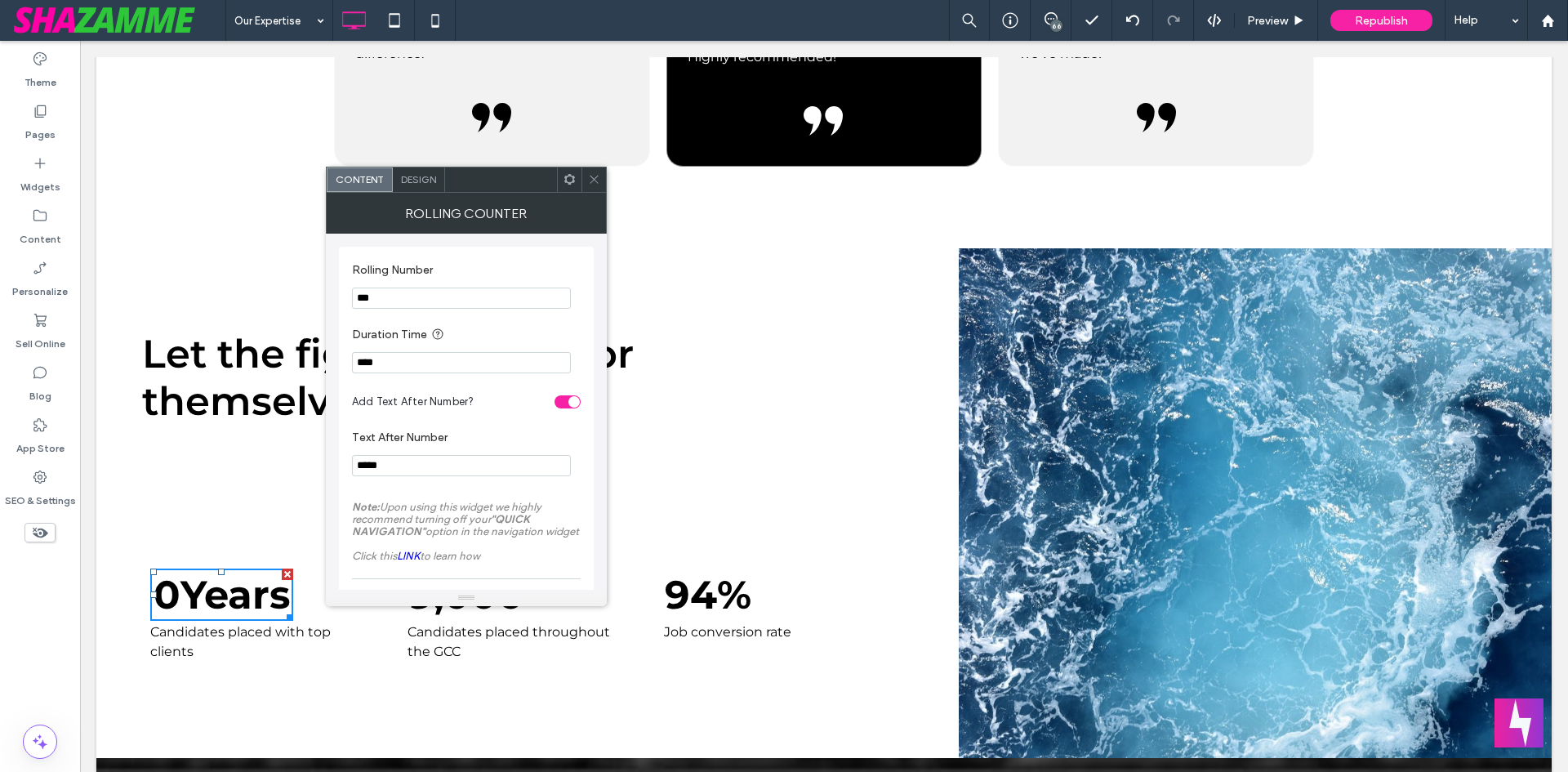
click at [353, 467] on input "*****" at bounding box center [461, 465] width 219 height 21
type input "******"
click at [596, 183] on icon at bounding box center [594, 179] width 12 height 12
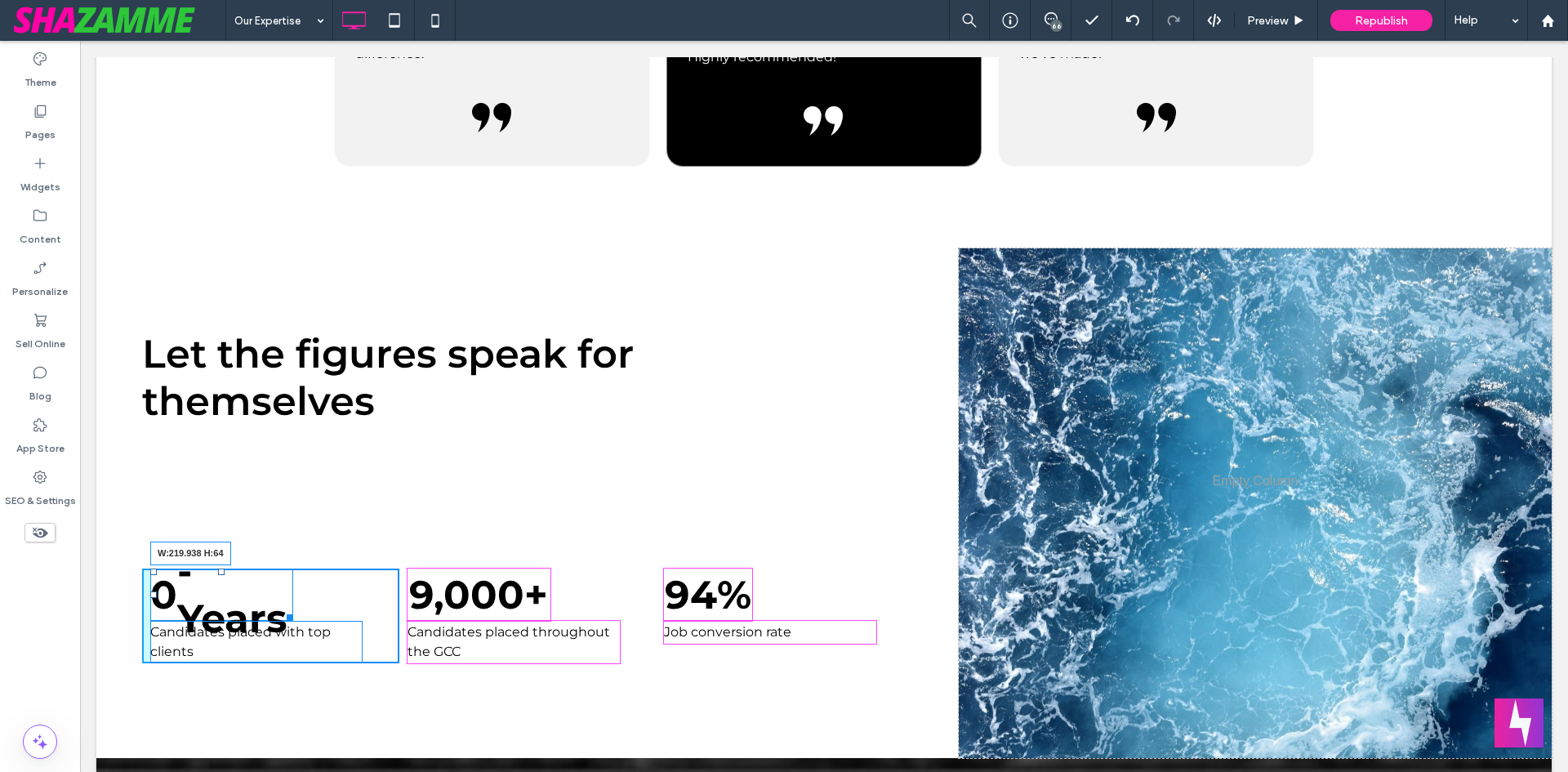
drag, startPoint x: 283, startPoint y: 605, endPoint x: 324, endPoint y: 604, distance: 41.0
click at [293, 609] on div at bounding box center [287, 615] width 12 height 12
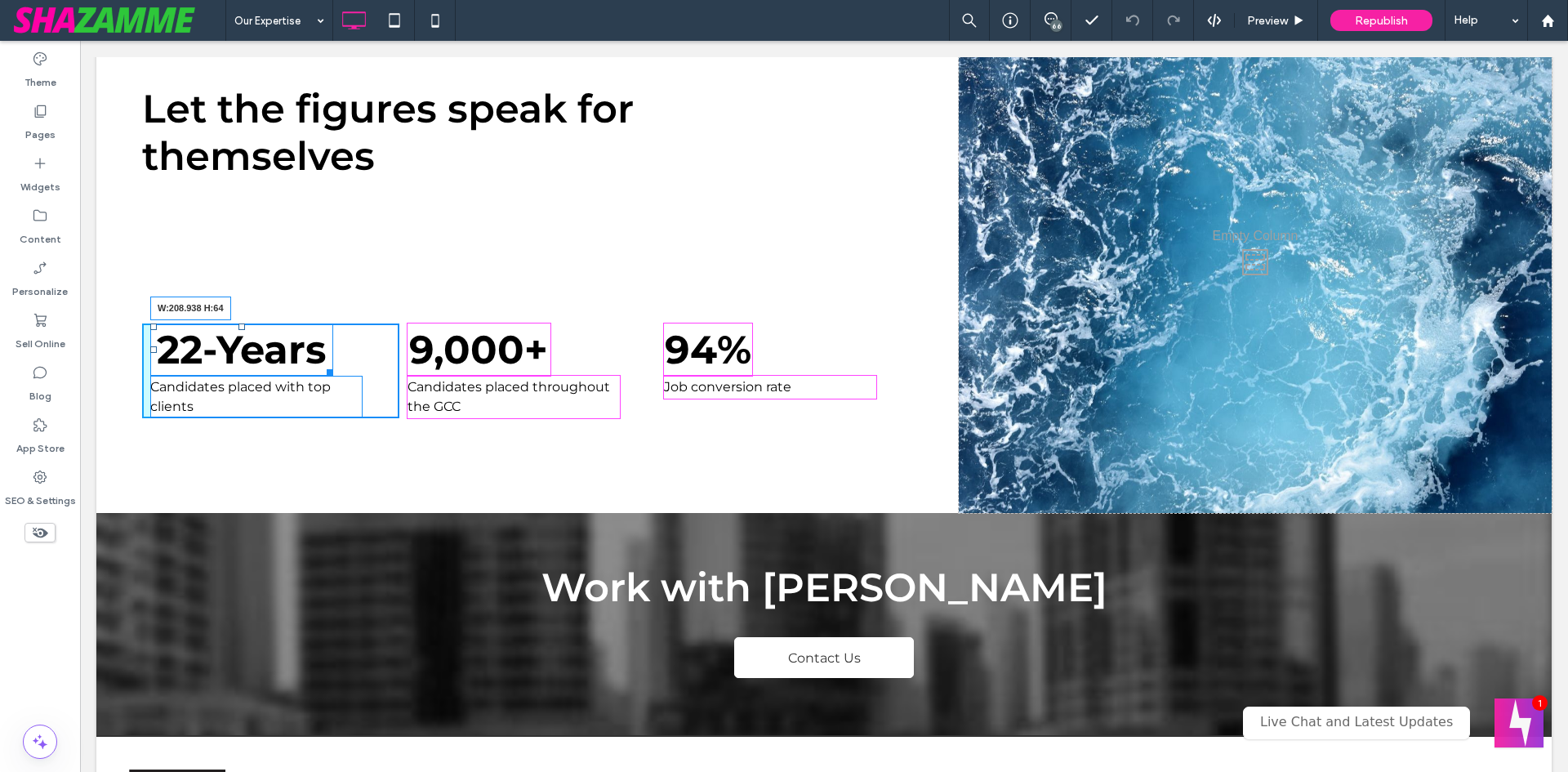
drag, startPoint x: 324, startPoint y: 353, endPoint x: 312, endPoint y: 354, distance: 12.0
click at [321, 364] on div at bounding box center [327, 370] width 12 height 12
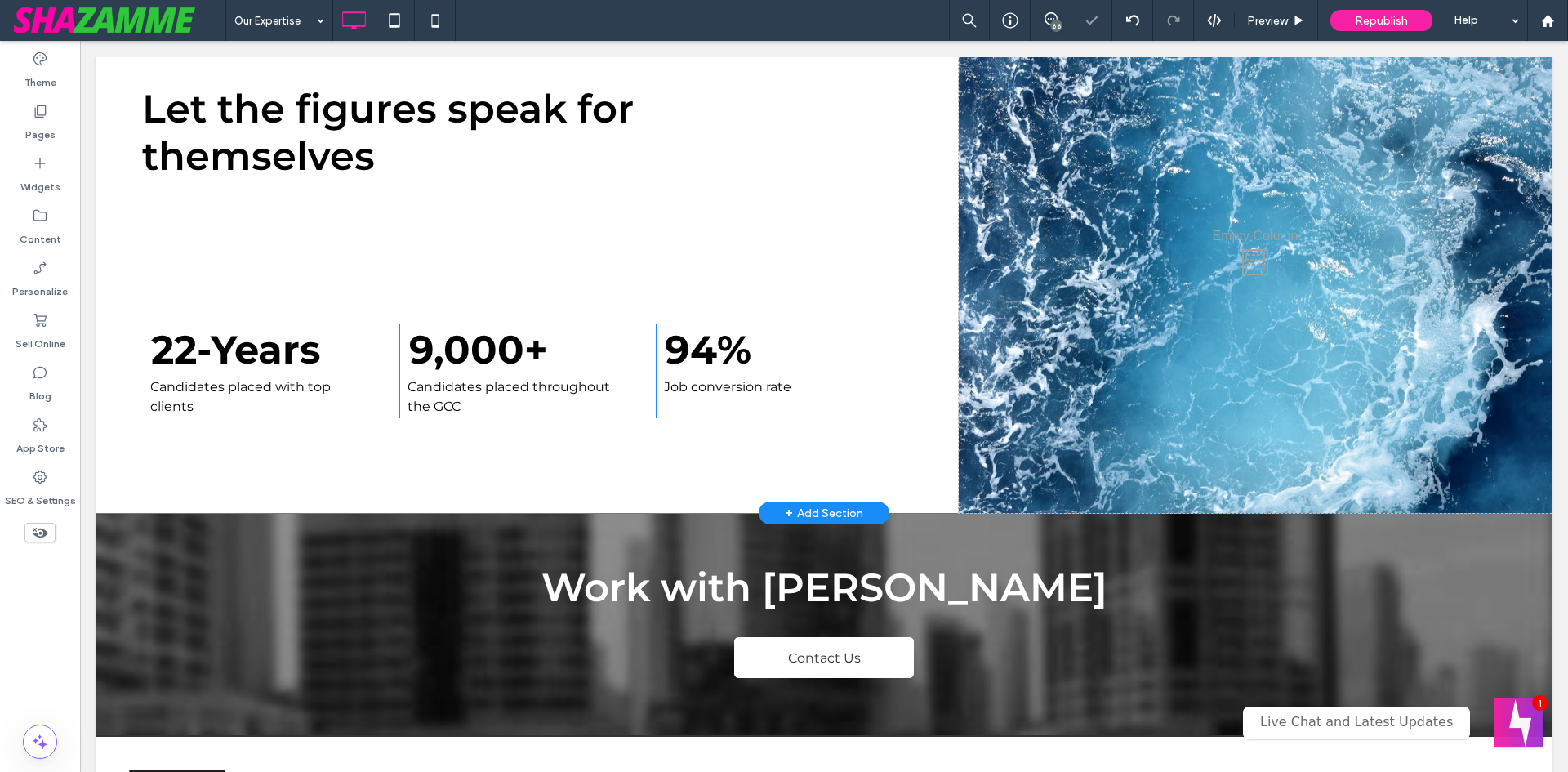
click at [370, 436] on div "Let the figures speak for themselves 22 -Years Candidates placed with top clien…" at bounding box center [544, 258] width 830 height 510
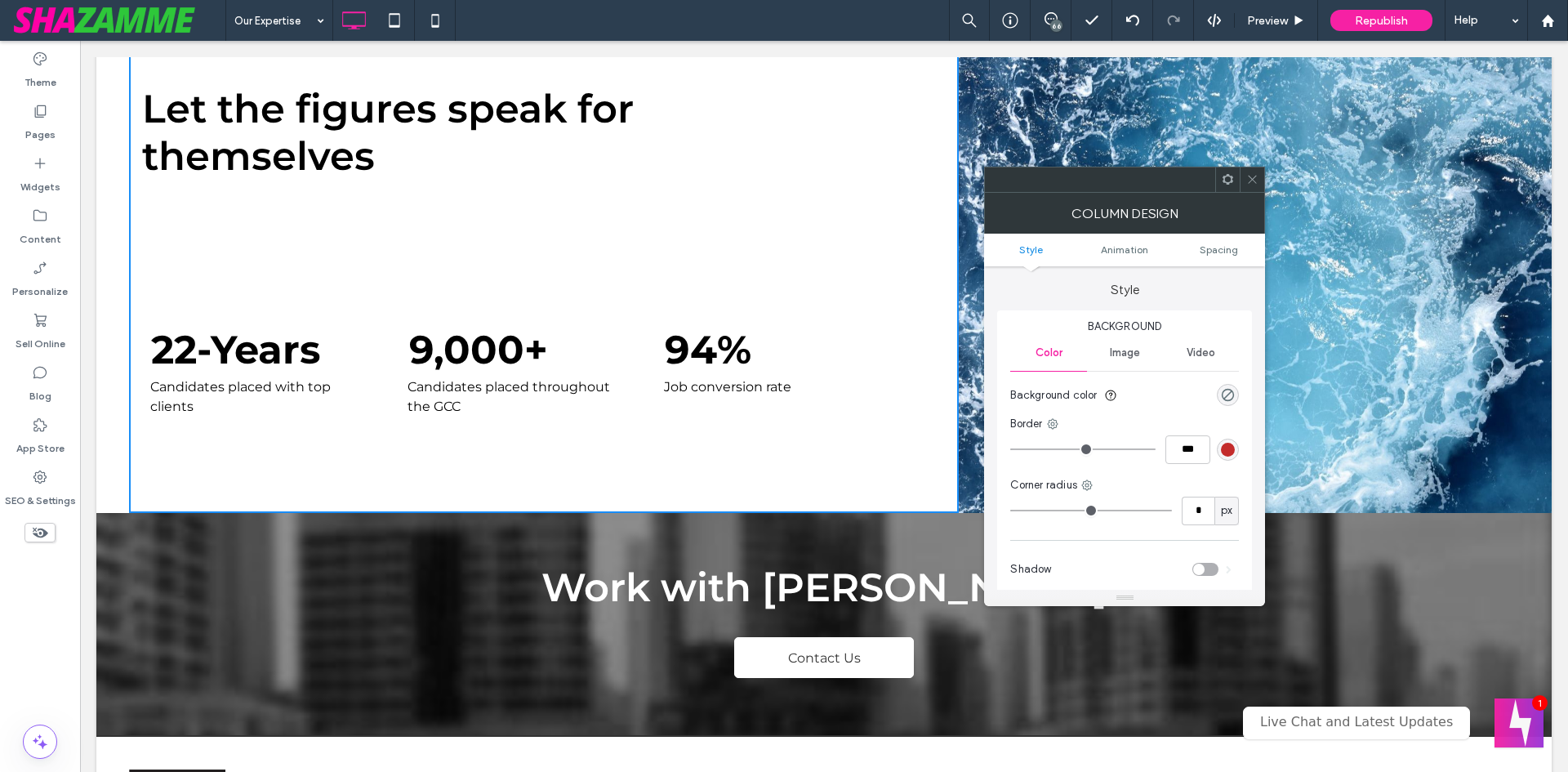
click at [35, 134] on label "Pages" at bounding box center [40, 130] width 30 height 23
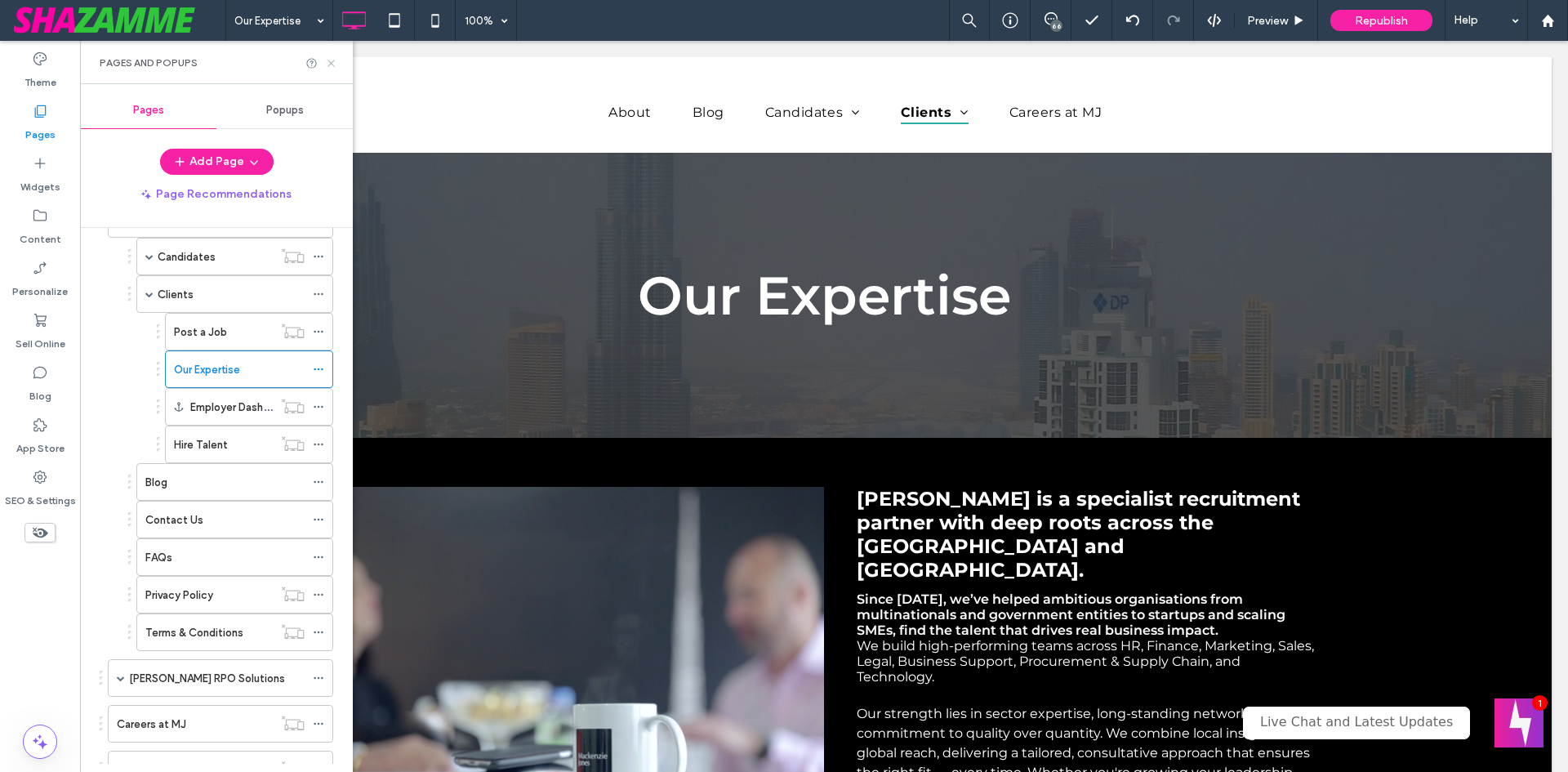
click at [333, 65] on icon at bounding box center [331, 63] width 12 height 12
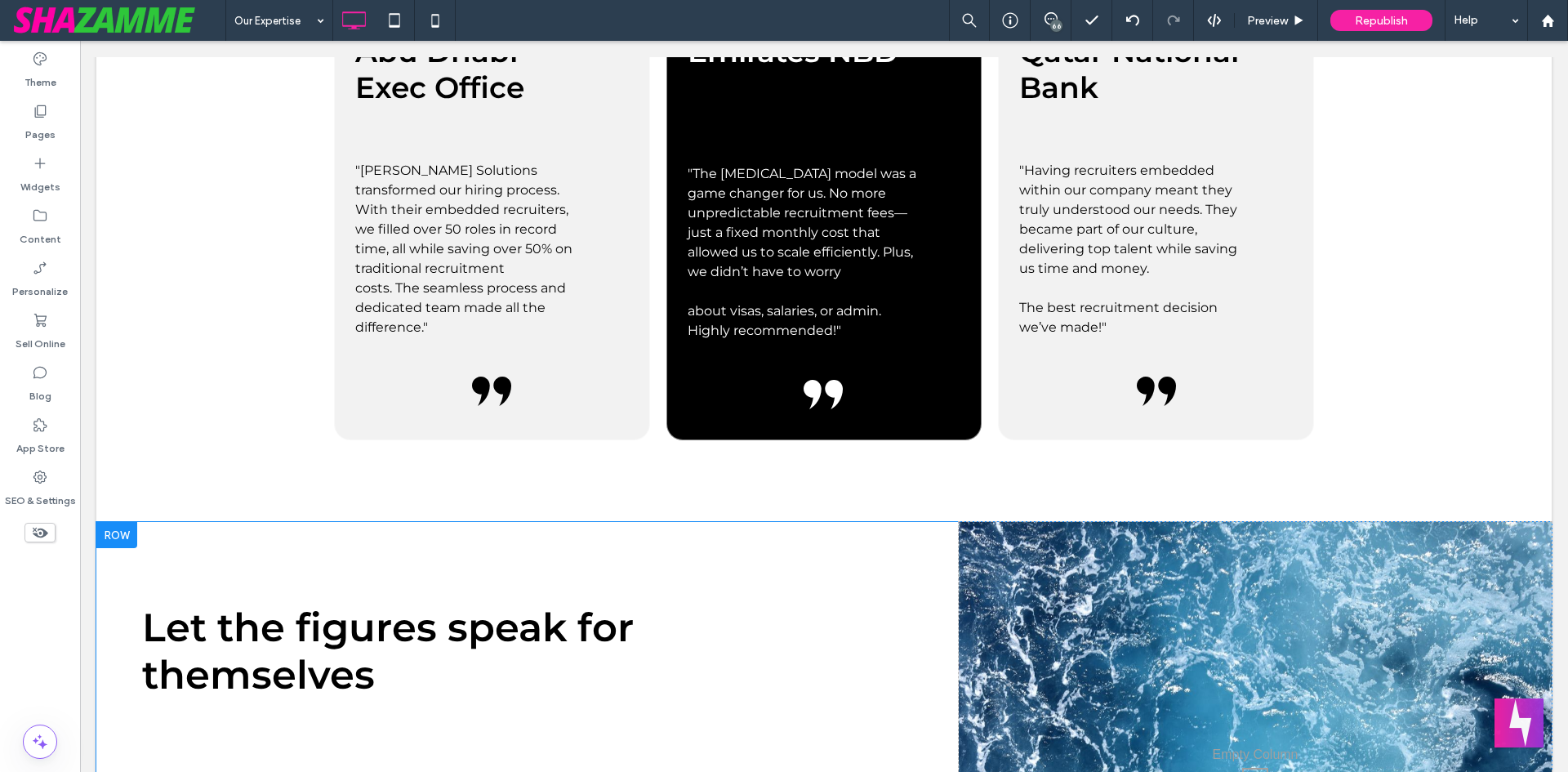
scroll to position [1144, 0]
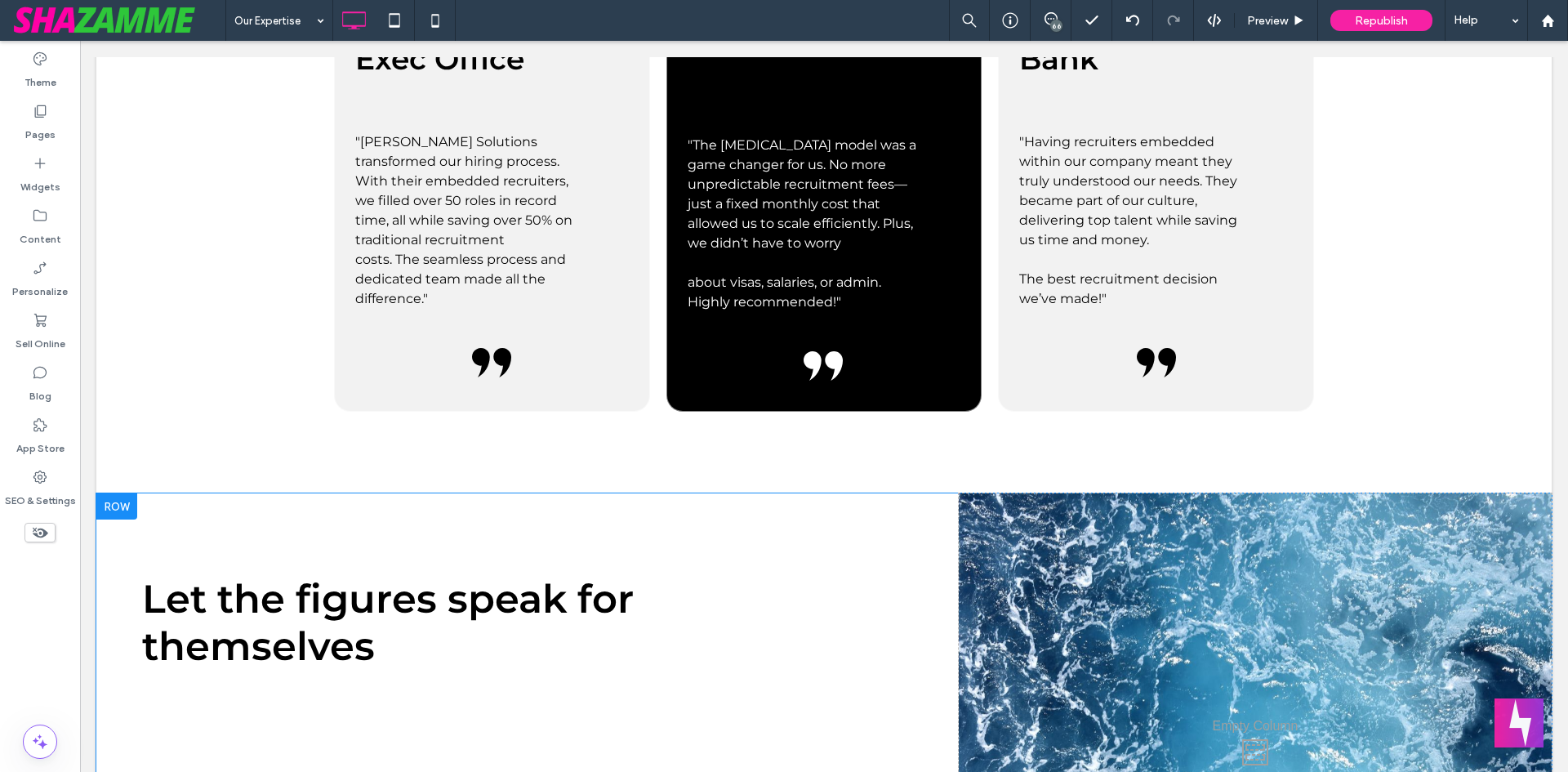
click at [126, 500] on div at bounding box center [116, 506] width 41 height 26
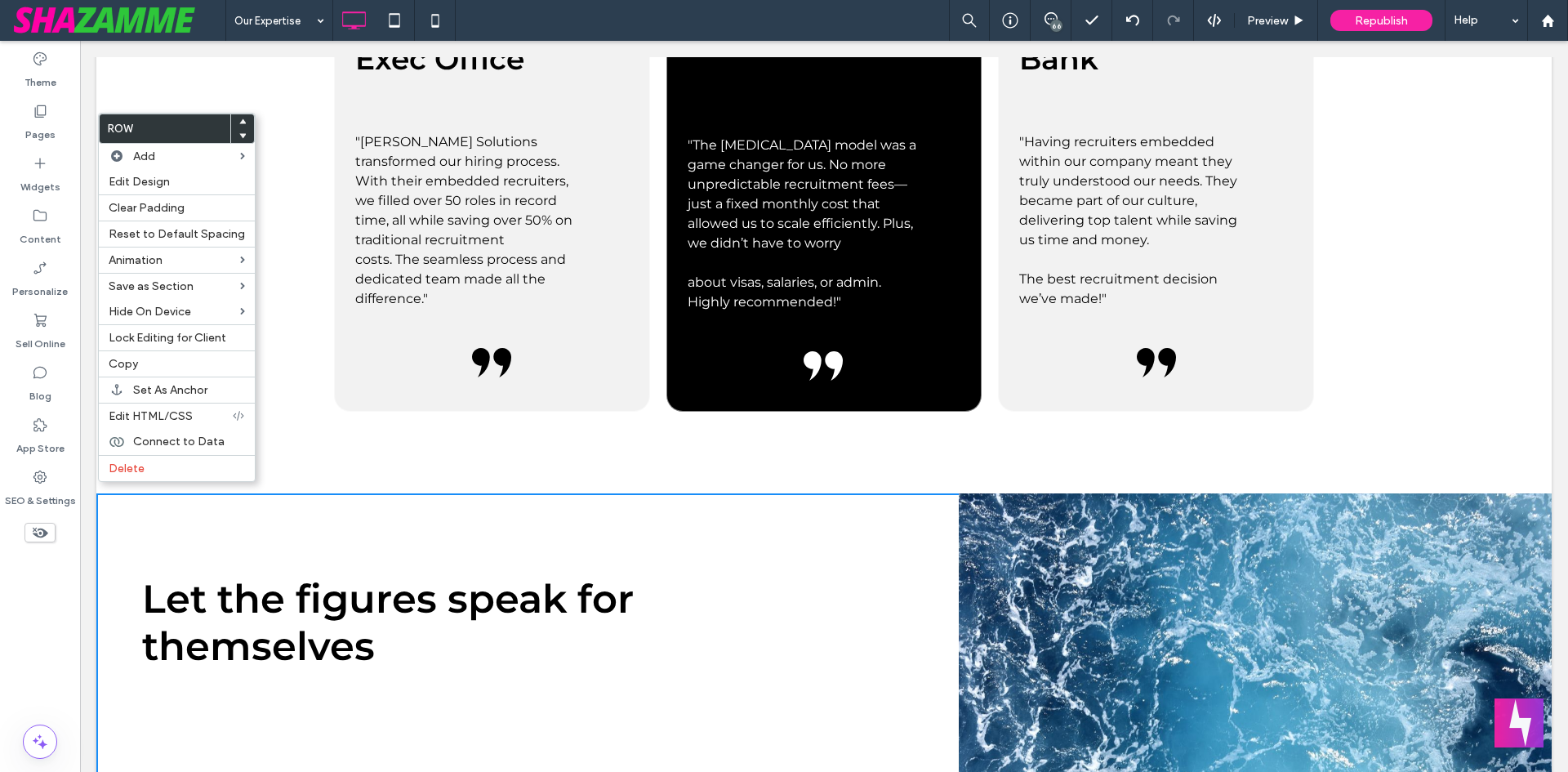
click at [240, 117] on span at bounding box center [243, 122] width 7 height 15
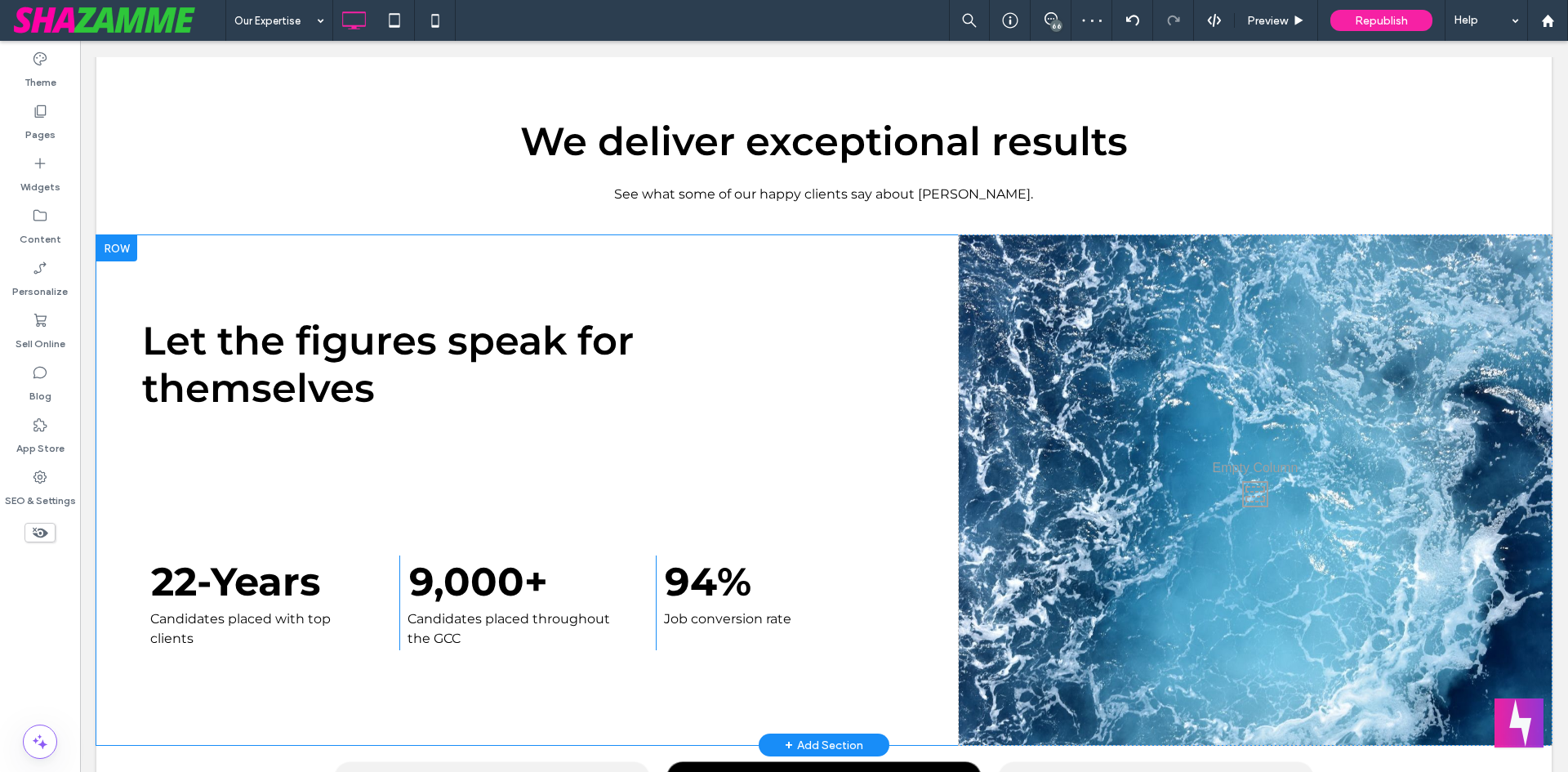
scroll to position [836, 0]
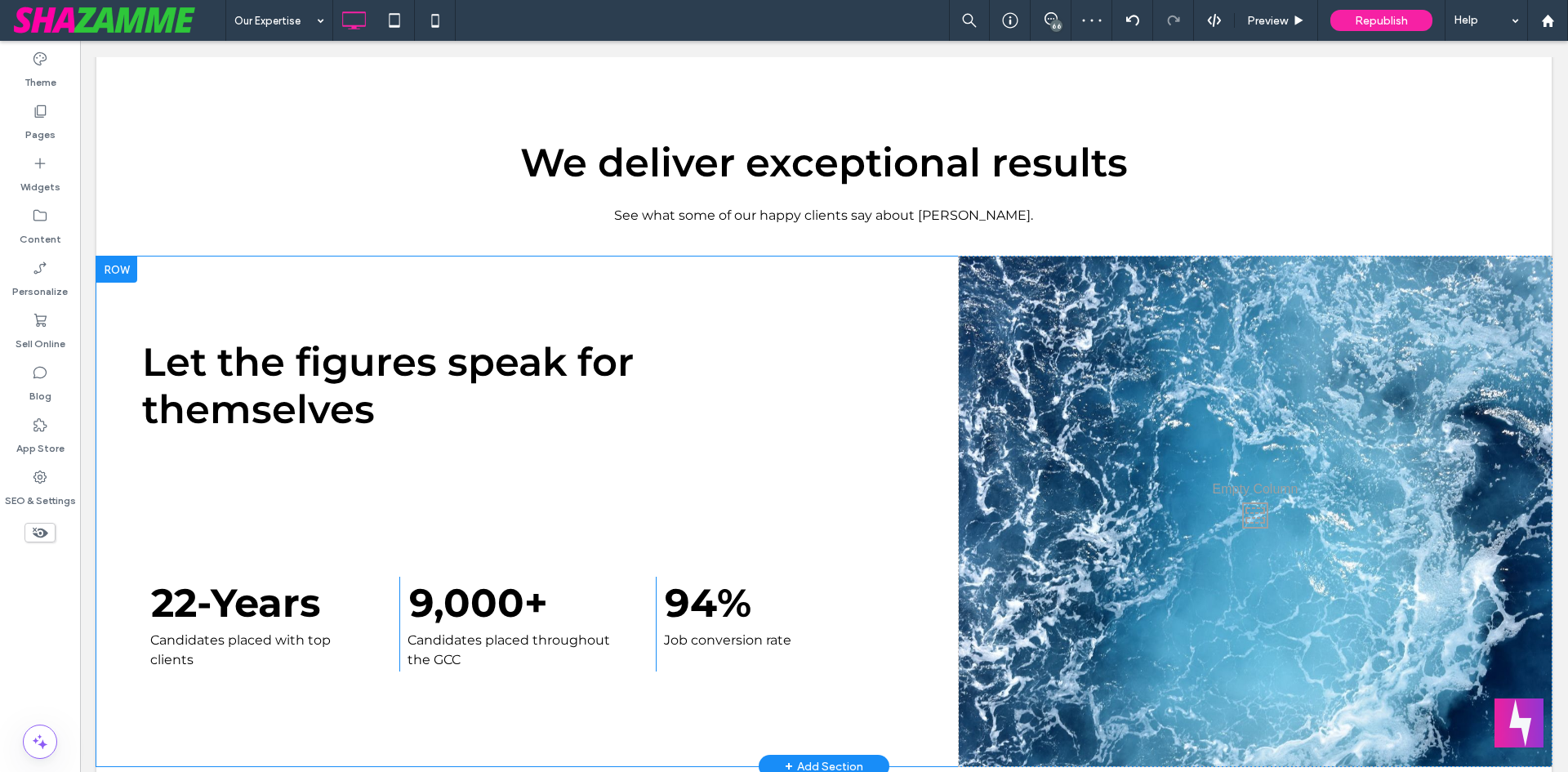
click at [118, 264] on div at bounding box center [116, 269] width 41 height 26
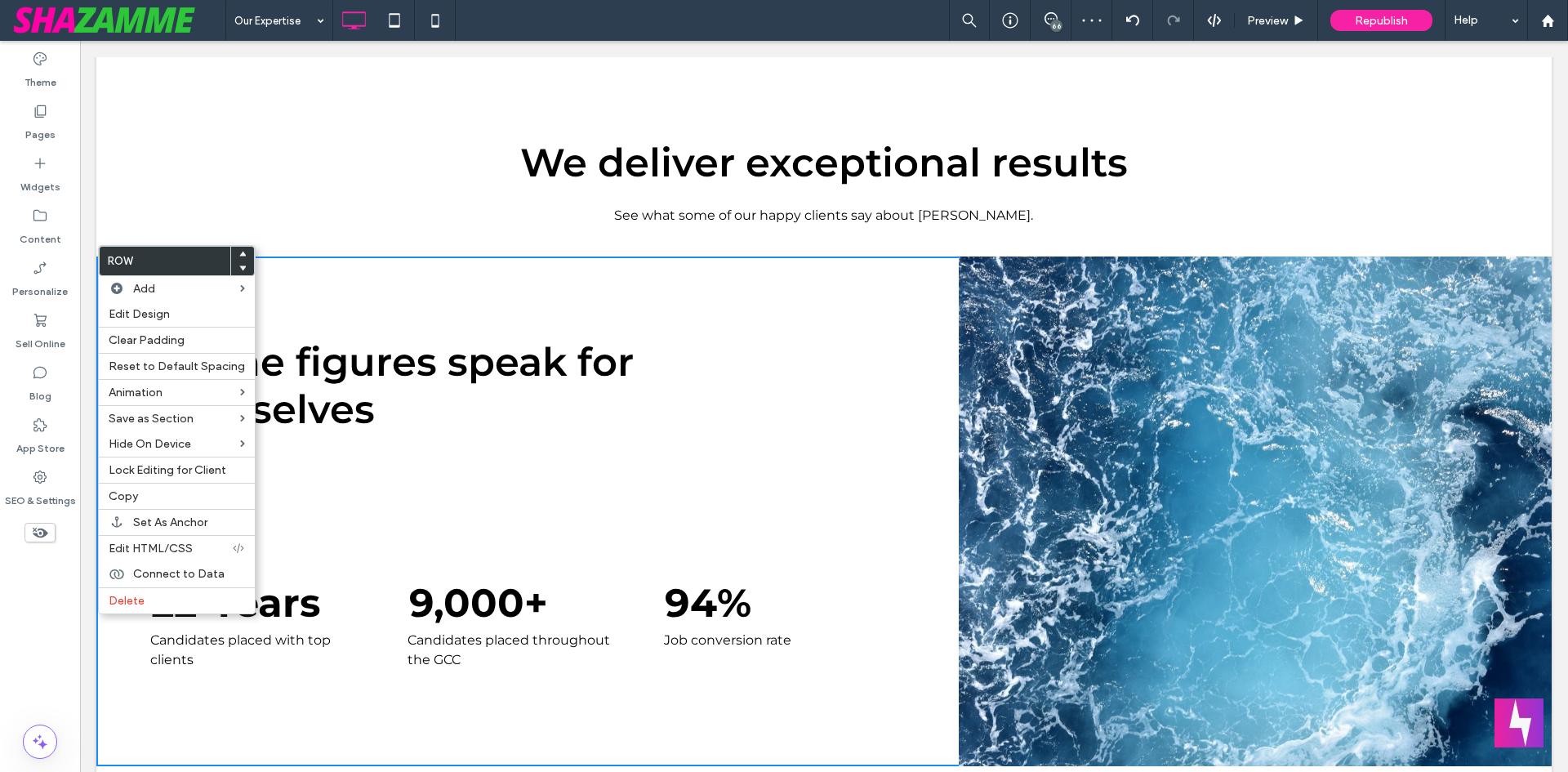
click at [240, 254] on use at bounding box center [243, 254] width 7 height 5
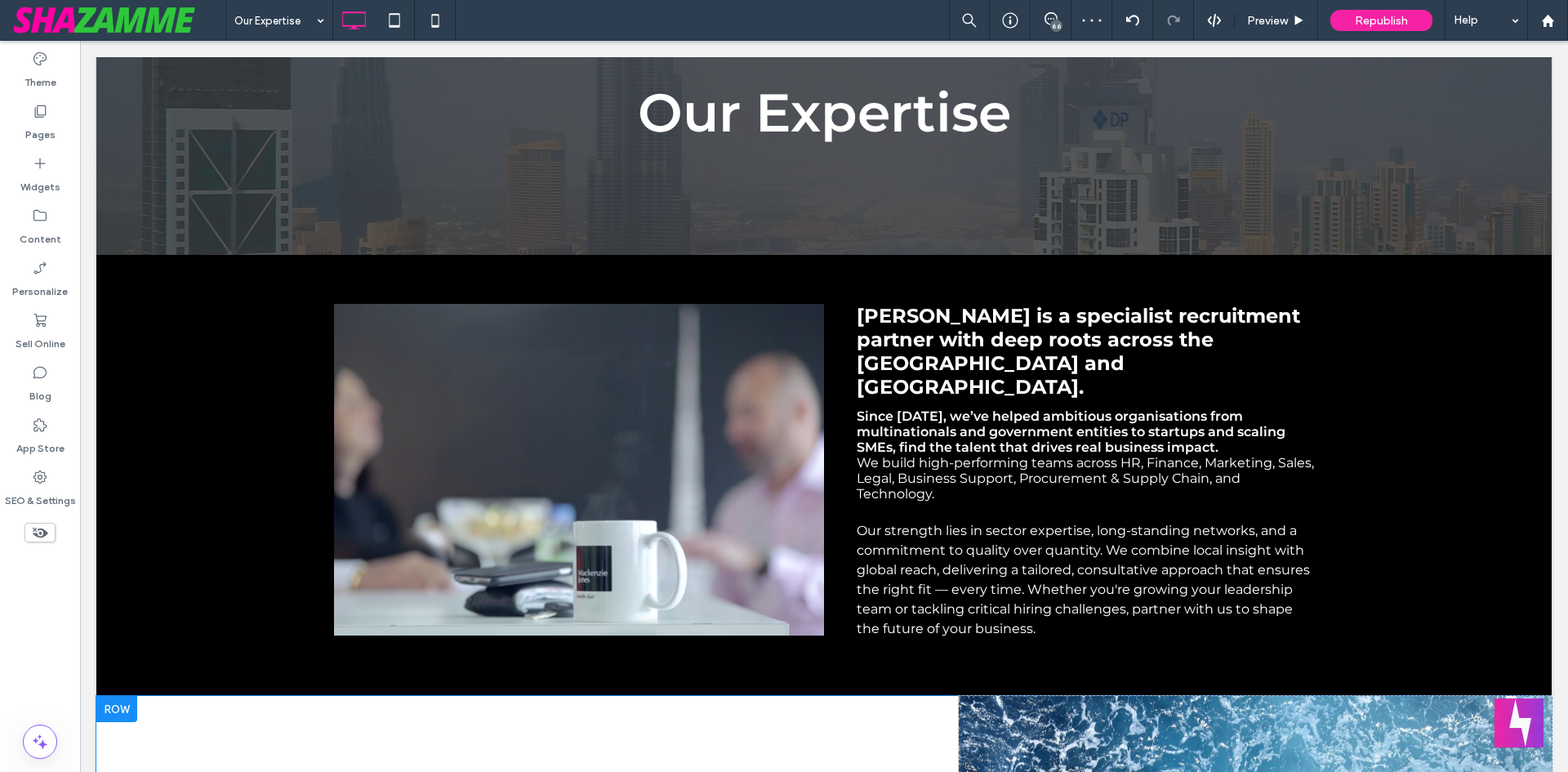
scroll to position [510, 0]
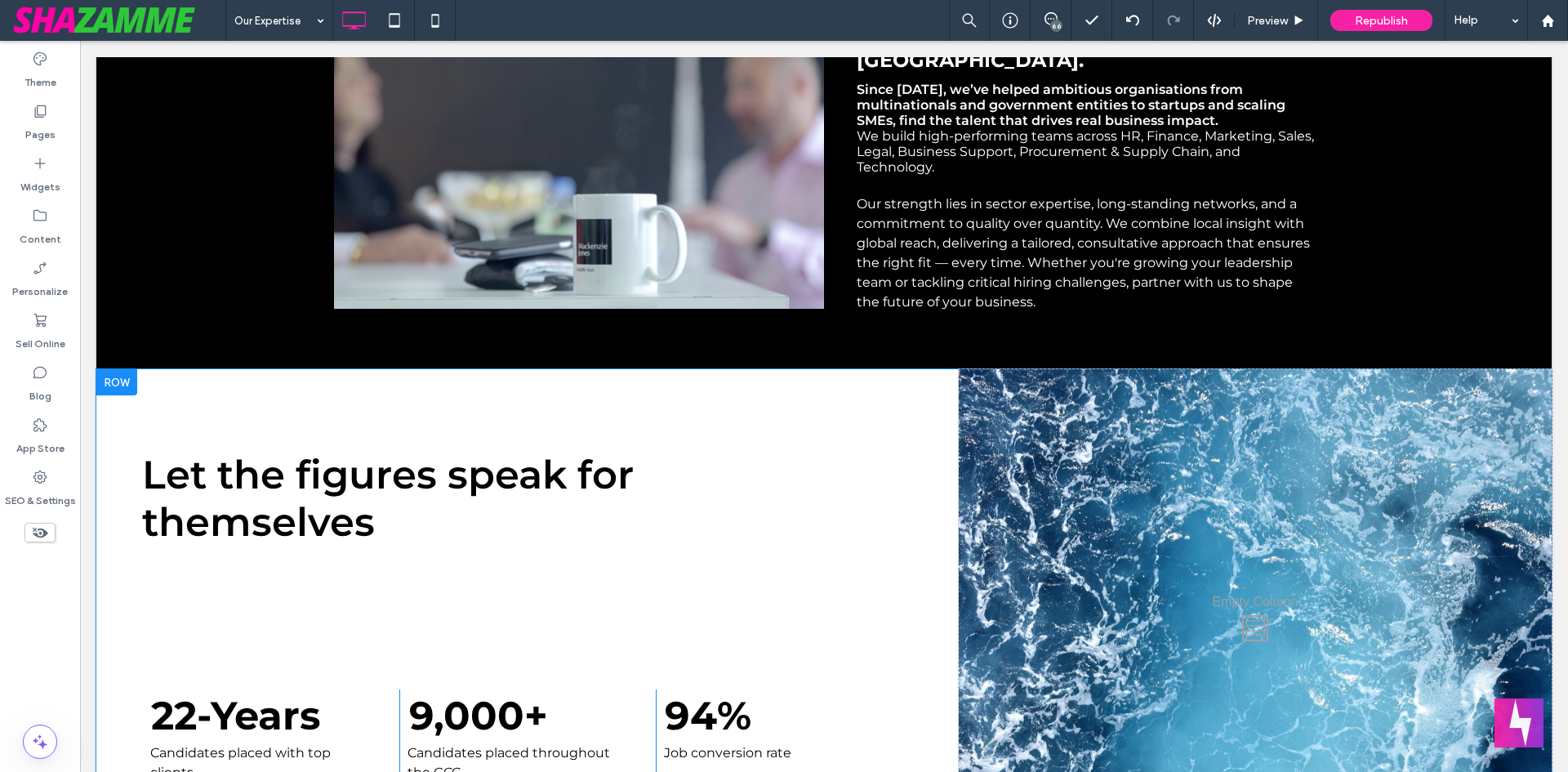
click at [129, 370] on div at bounding box center [116, 382] width 41 height 26
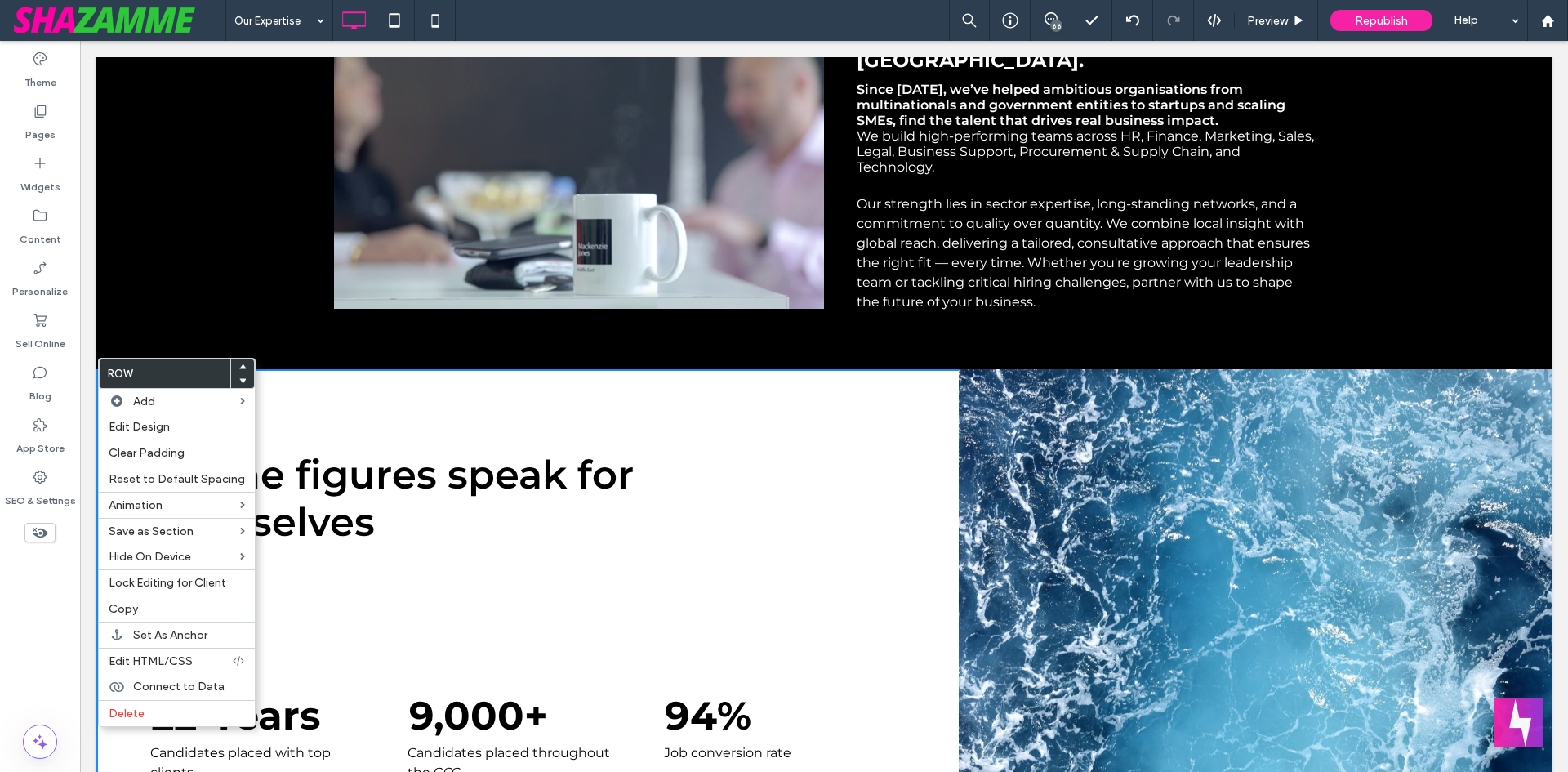
click at [240, 366] on icon at bounding box center [243, 367] width 7 height 7
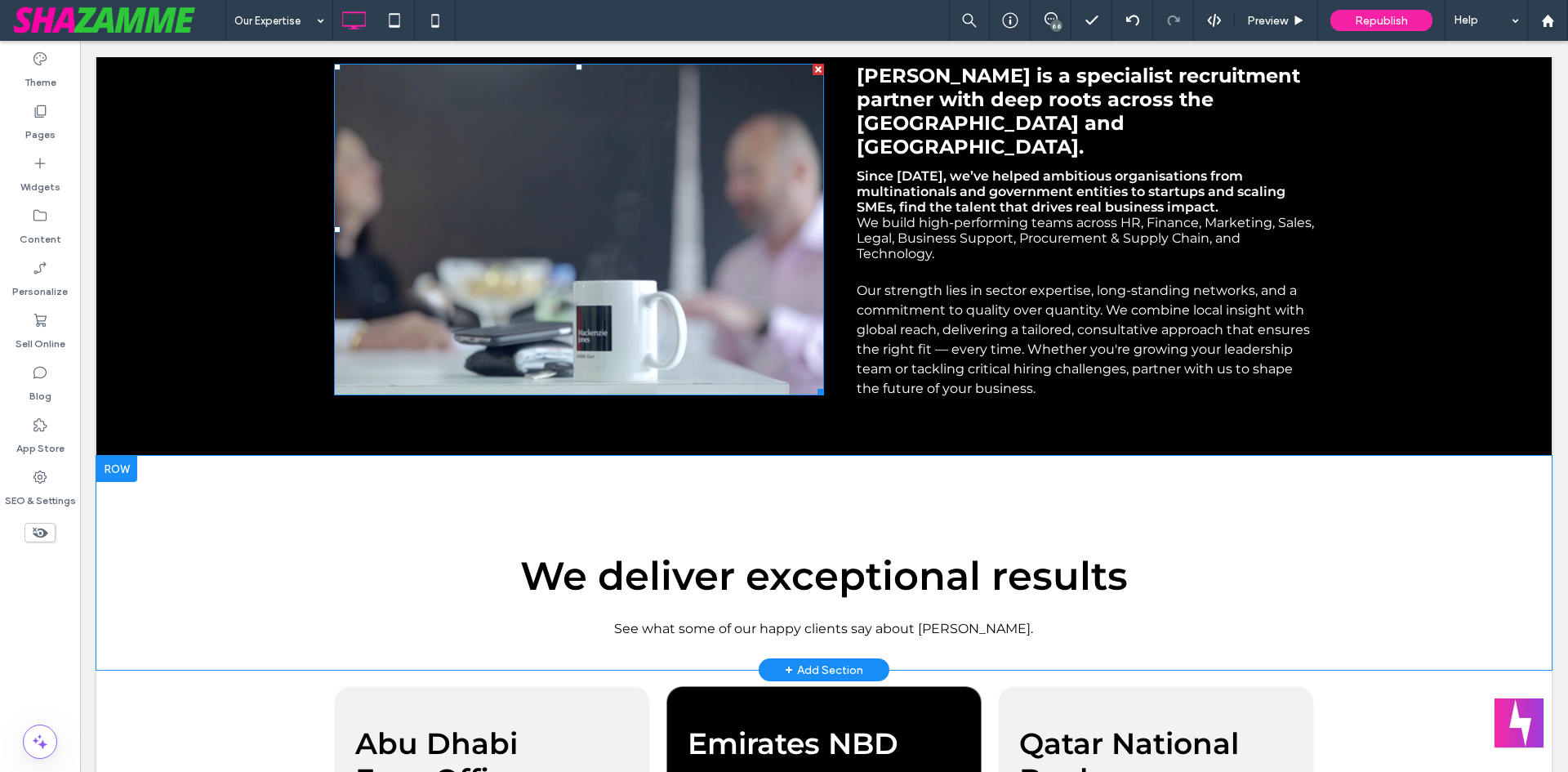
scroll to position [938, 0]
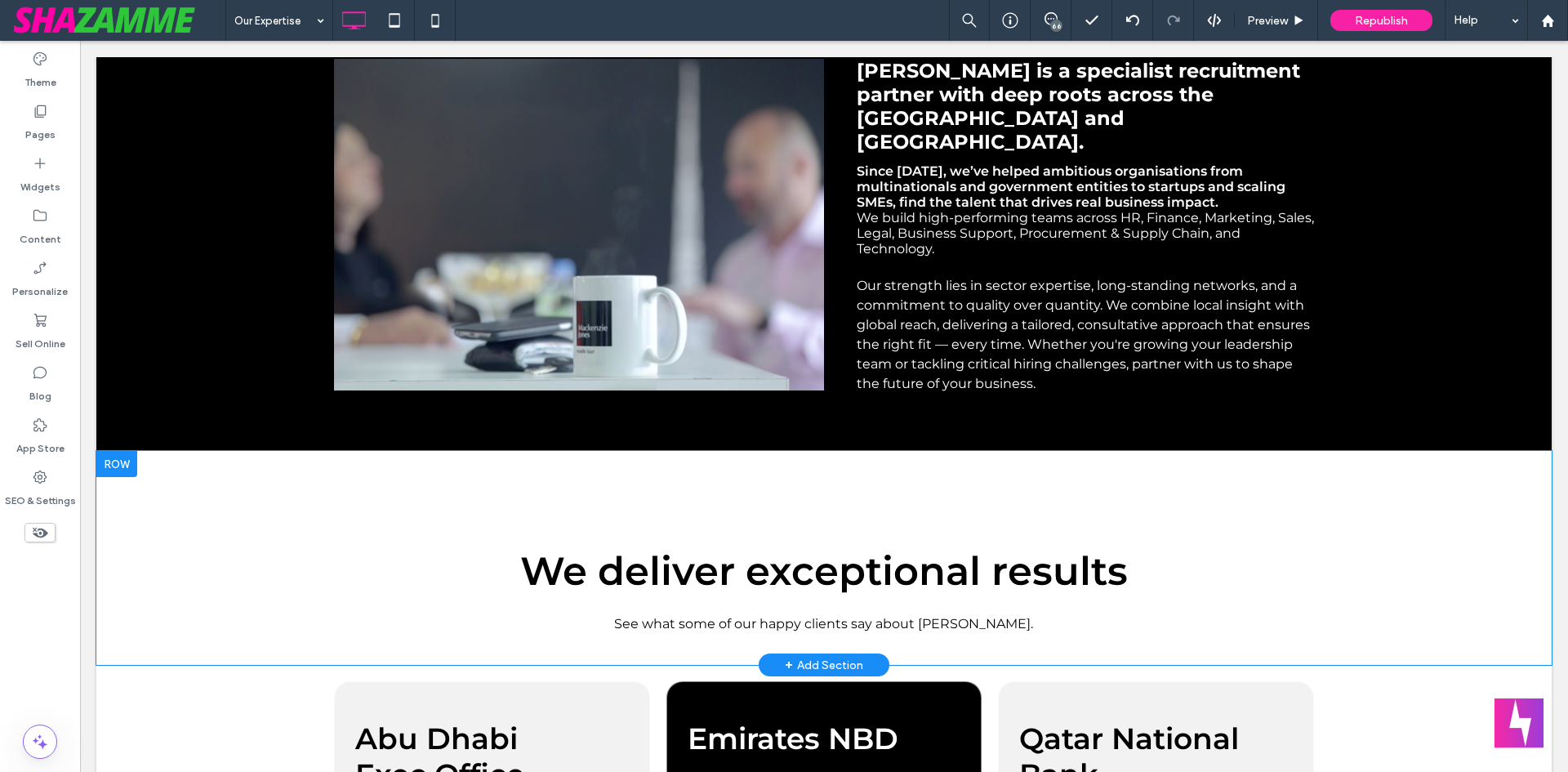
drag, startPoint x: 119, startPoint y: 452, endPoint x: 178, endPoint y: 564, distance: 126.6
click at [120, 452] on div at bounding box center [116, 464] width 41 height 26
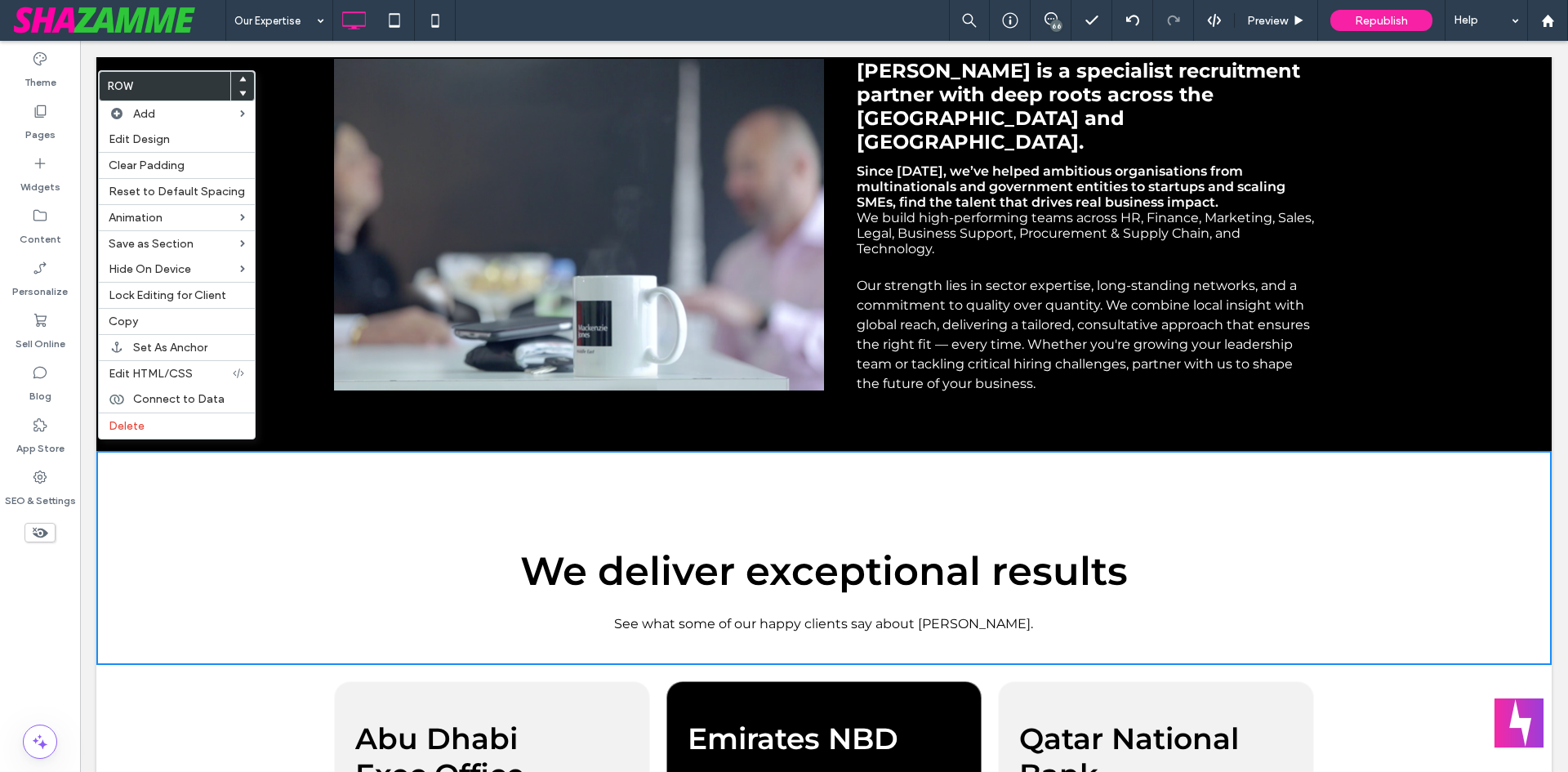
click at [240, 76] on icon at bounding box center [243, 79] width 7 height 7
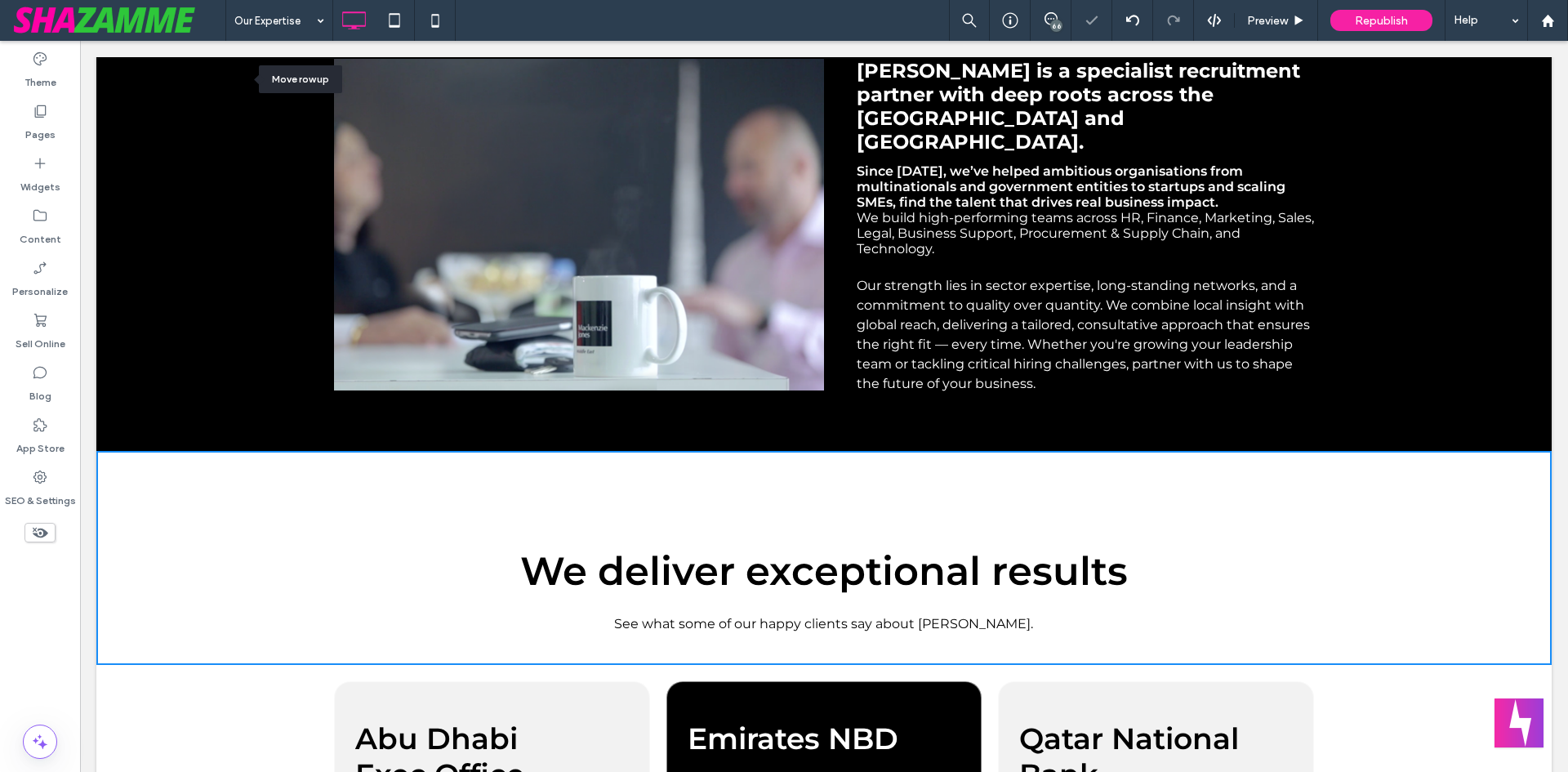
scroll to position [1151, 0]
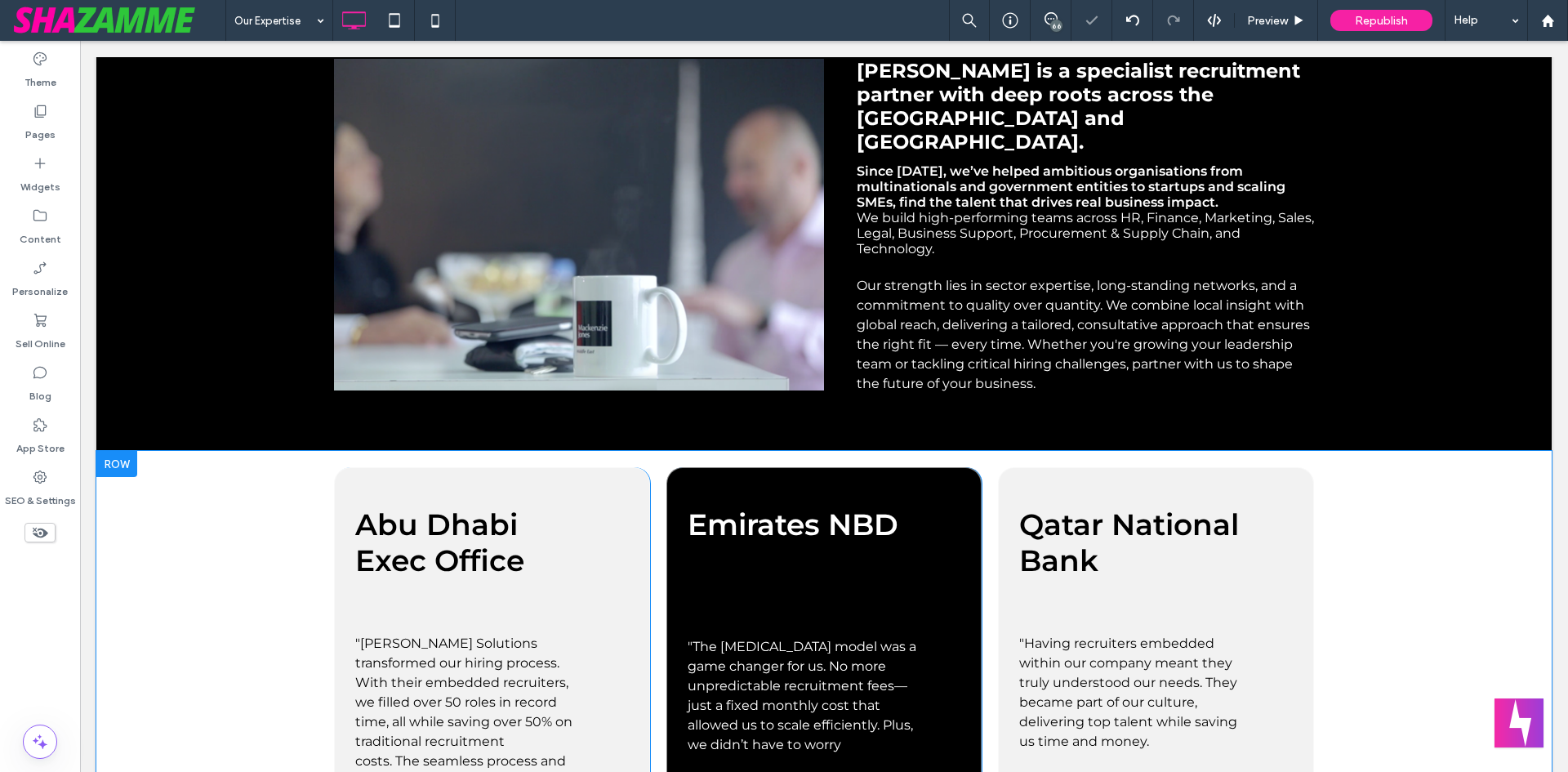
click at [113, 451] on div at bounding box center [116, 464] width 41 height 26
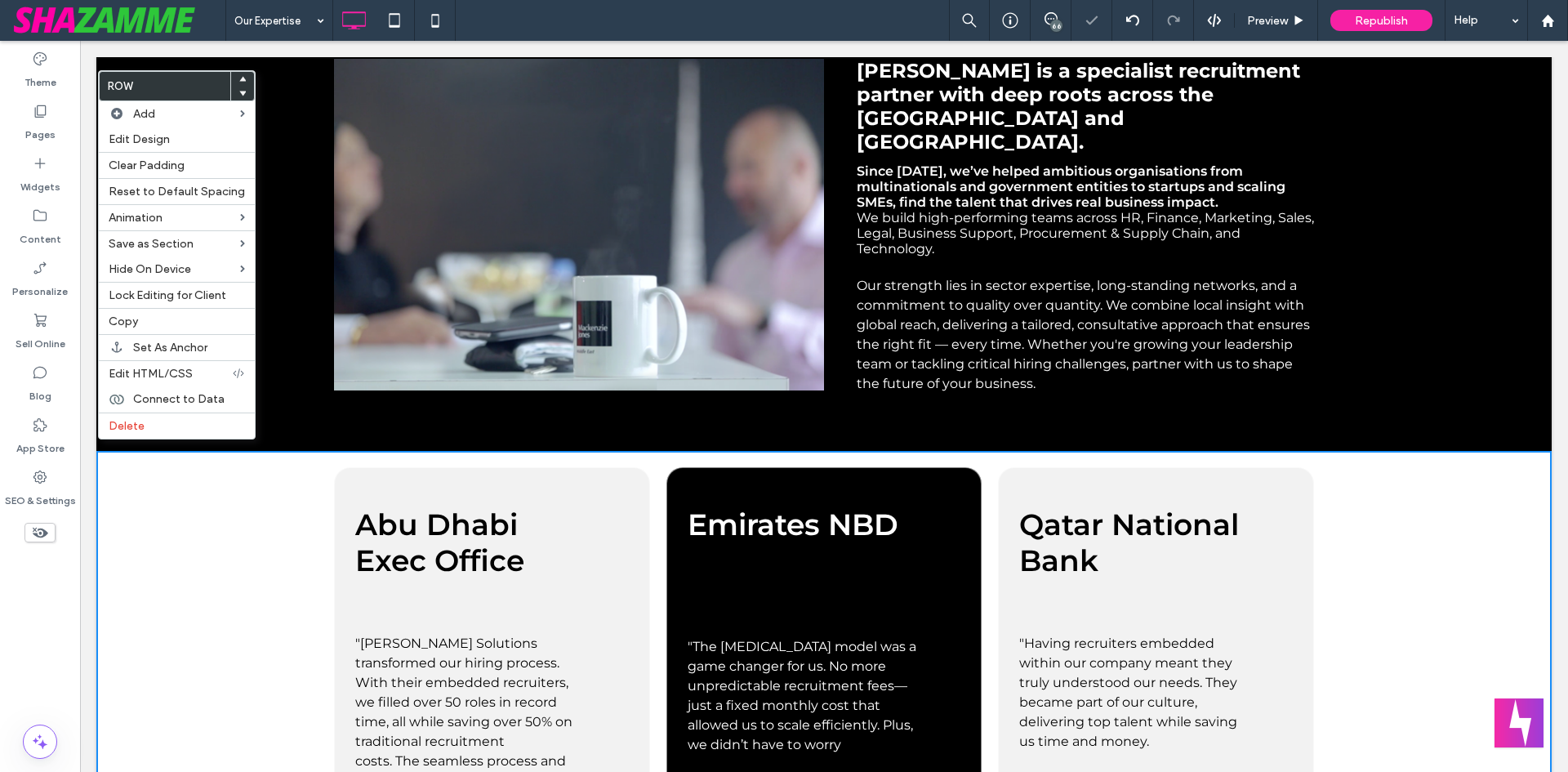
click at [240, 76] on icon at bounding box center [243, 79] width 7 height 7
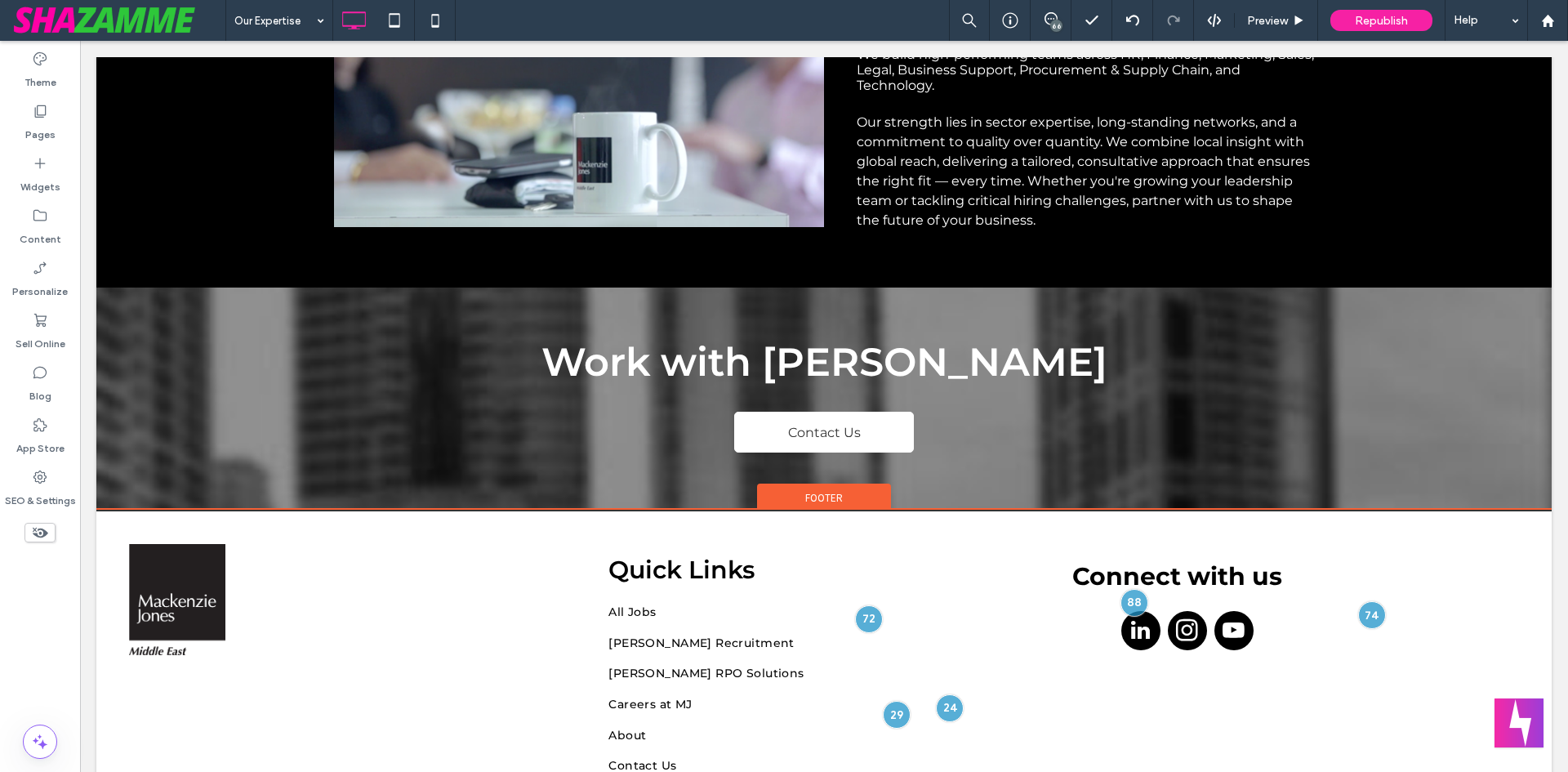
scroll to position [2044, 0]
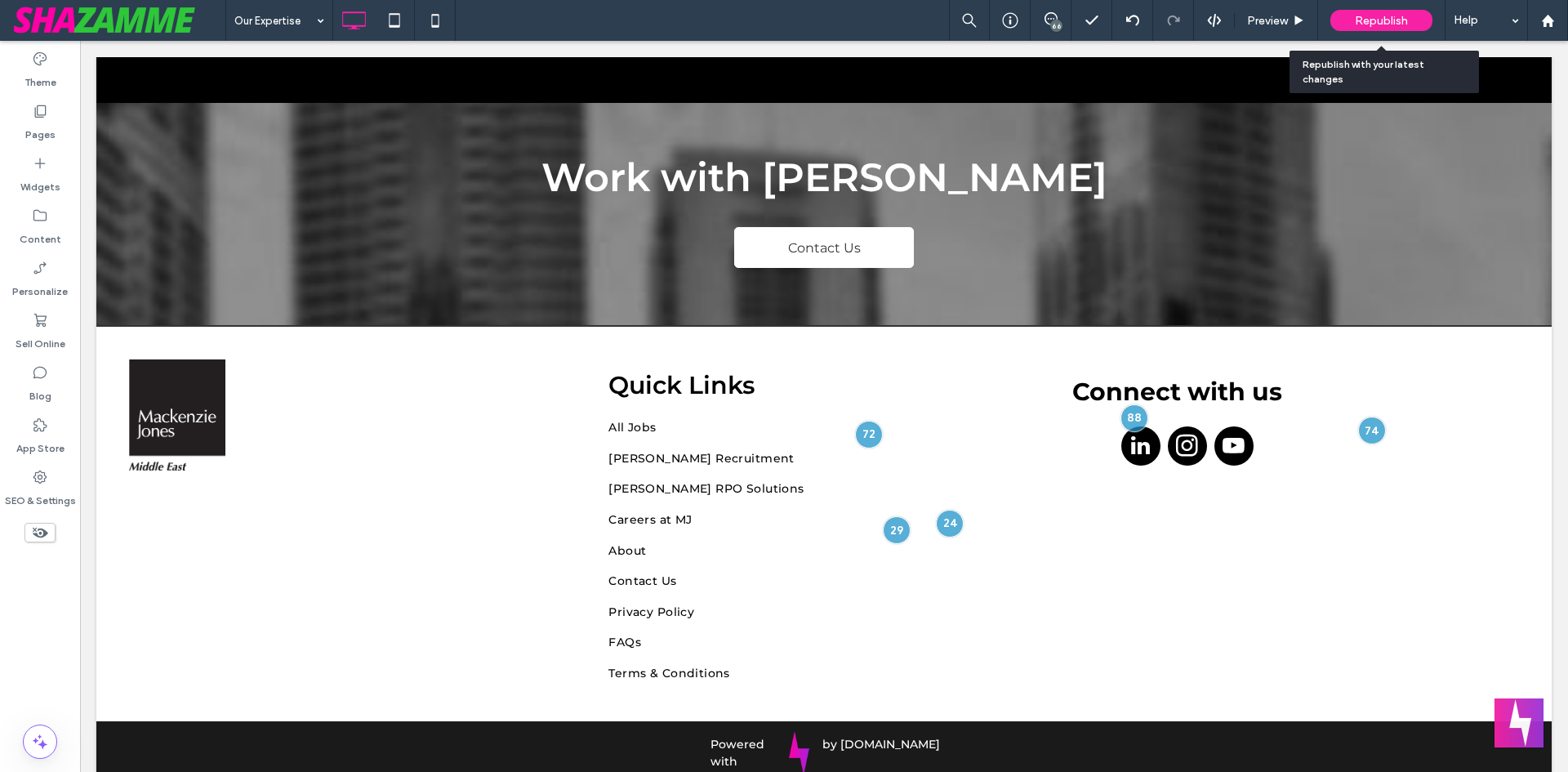
click at [1393, 14] on span "Republish" at bounding box center [1381, 21] width 53 height 14
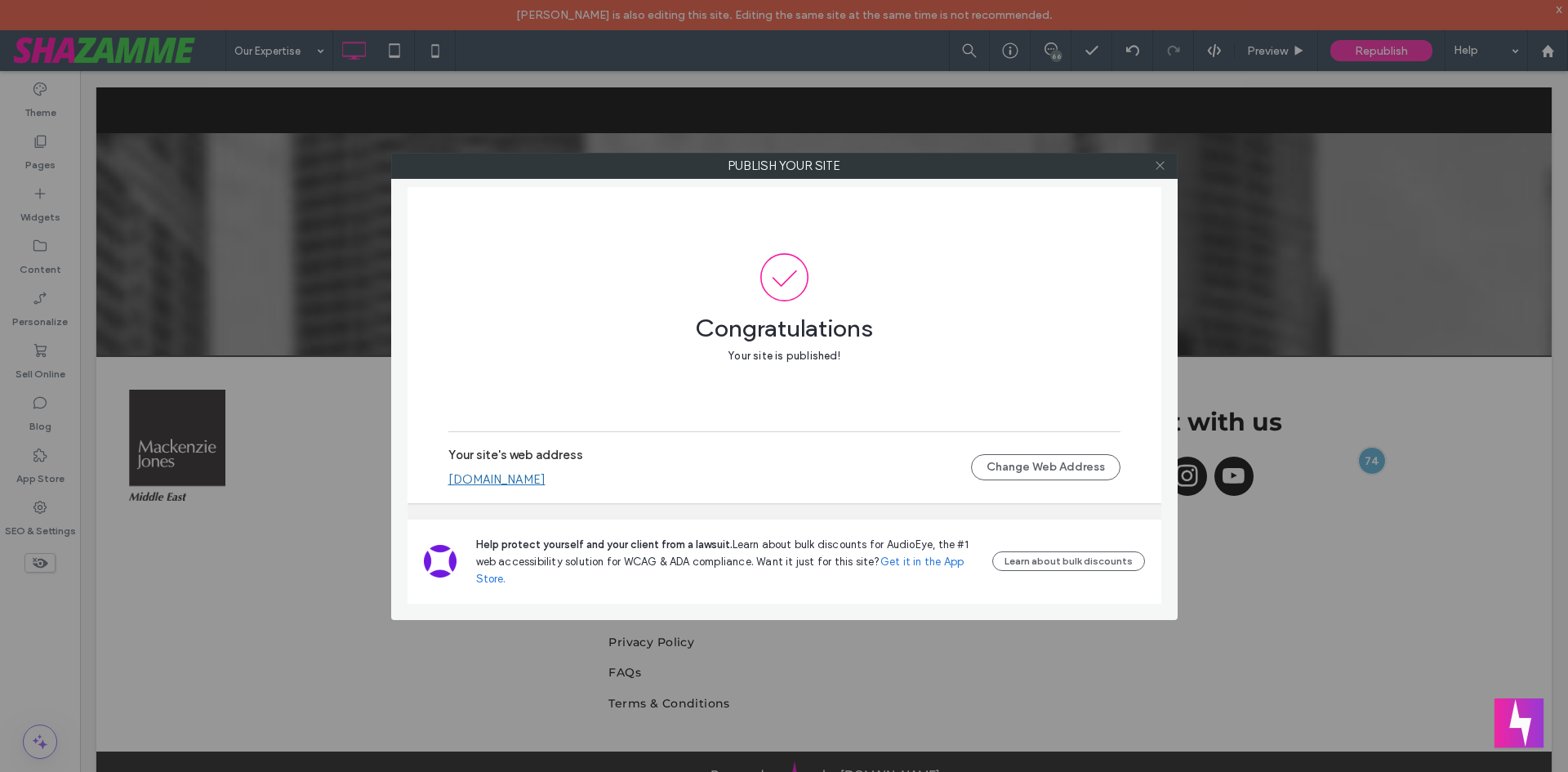
click at [1157, 167] on icon at bounding box center [1160, 165] width 12 height 12
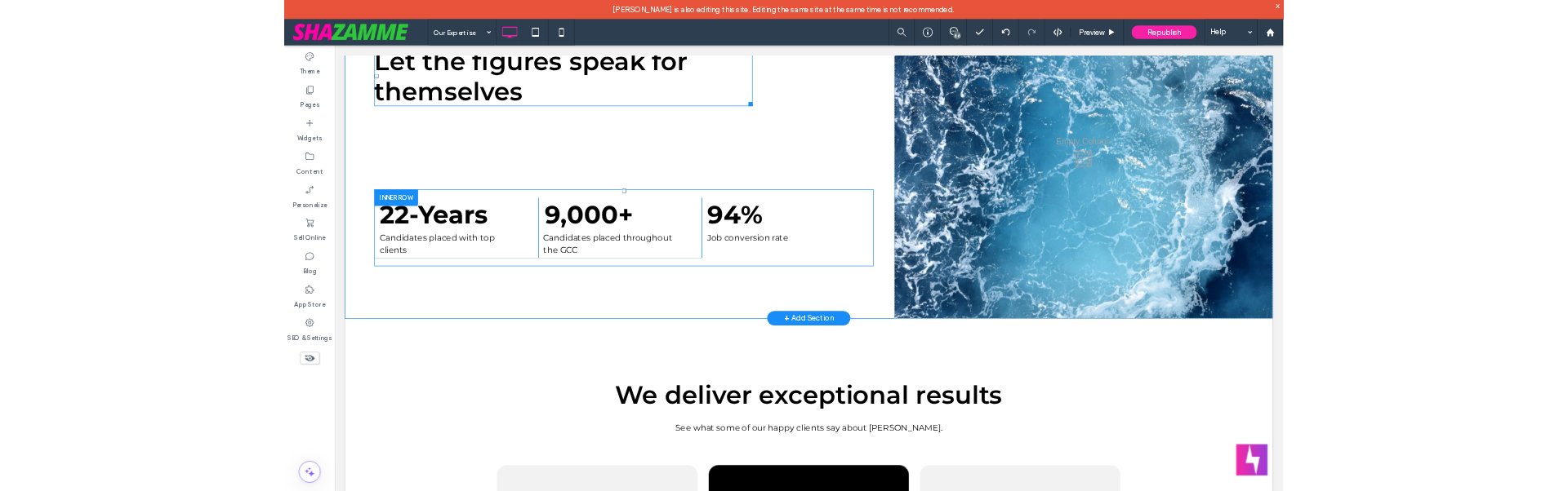
scroll to position [491, 0]
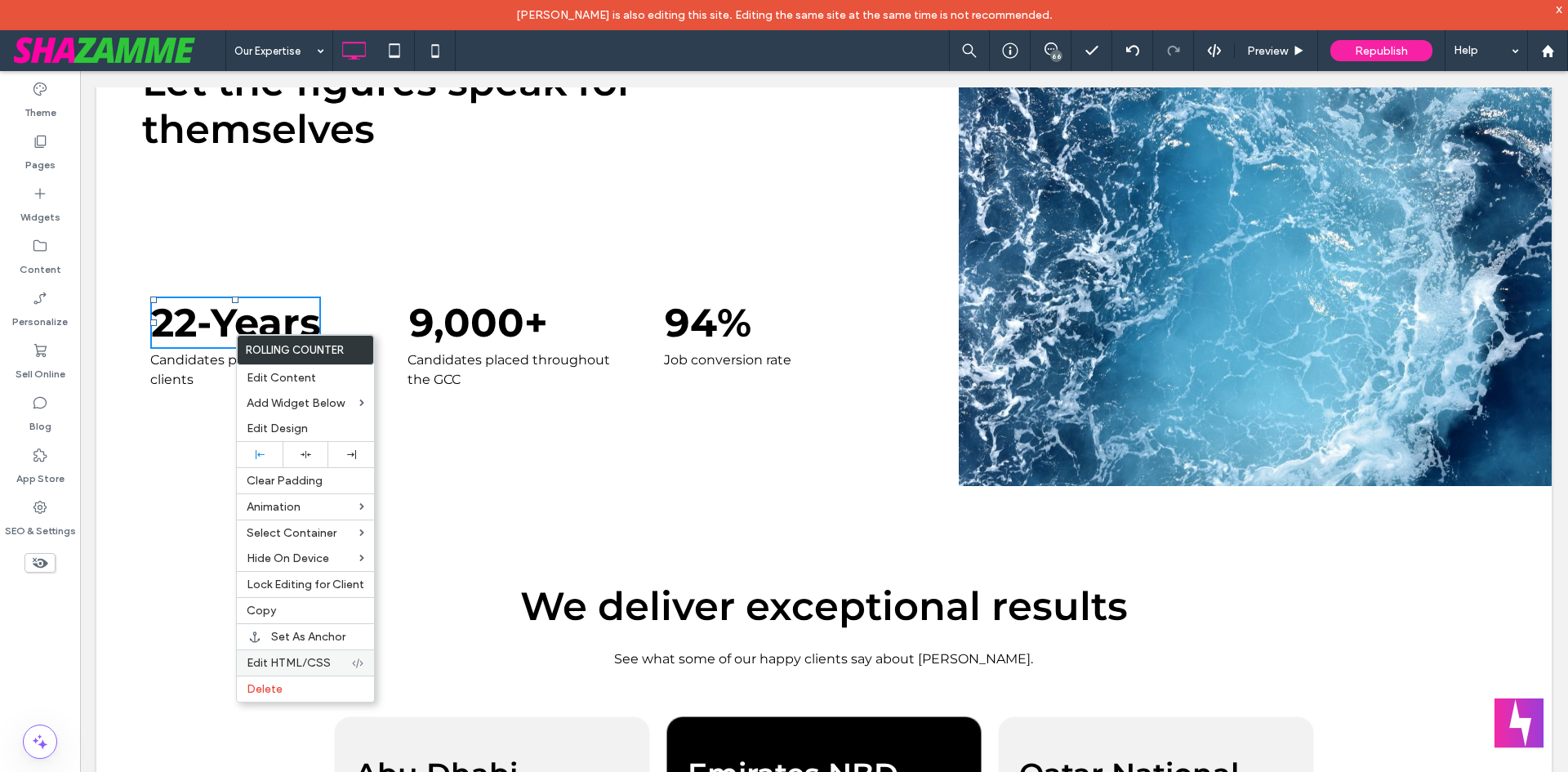
click at [293, 660] on span "Edit HTML/CSS" at bounding box center [288, 663] width 84 height 14
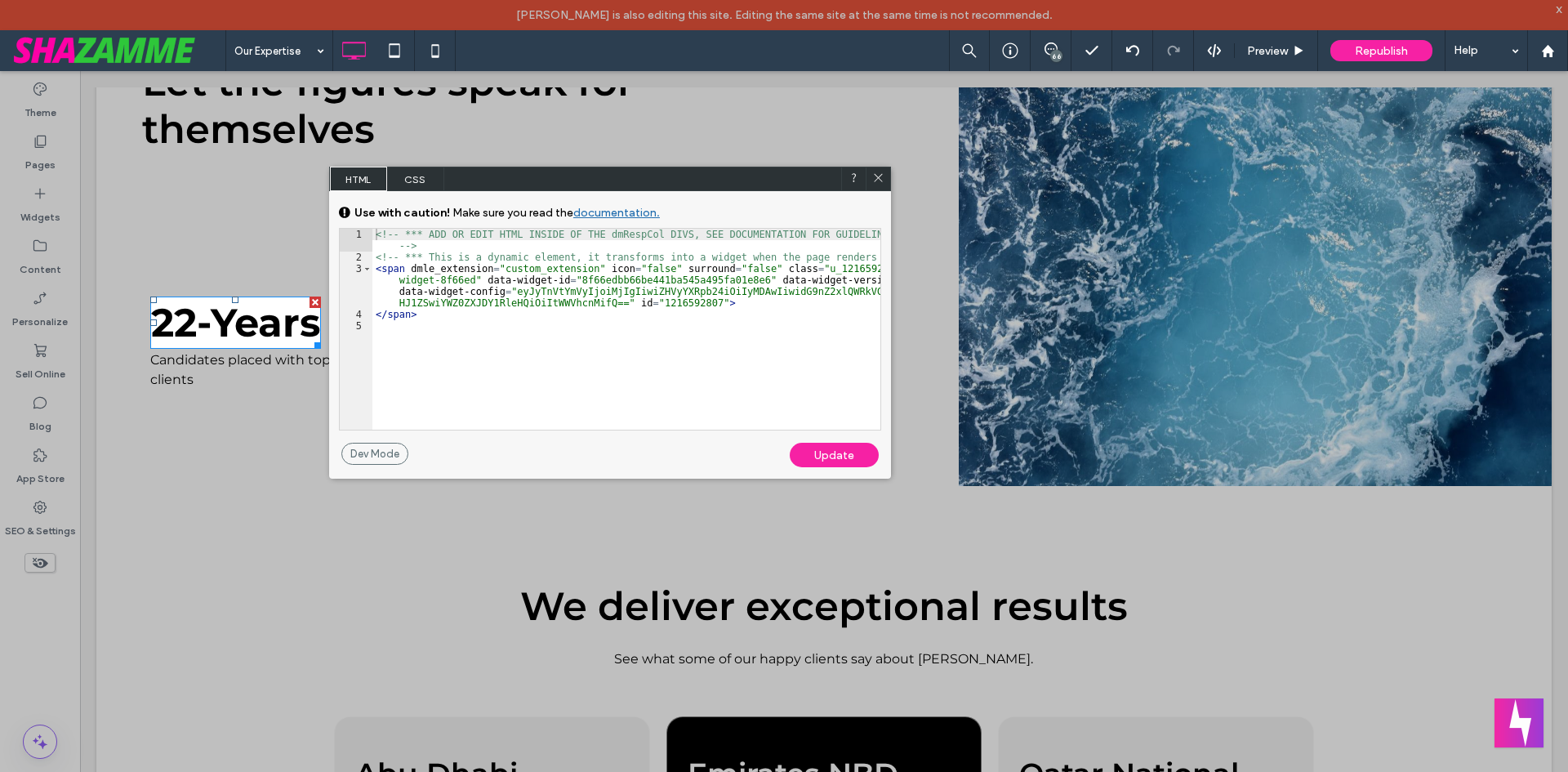
click at [425, 186] on span "CSS" at bounding box center [416, 179] width 57 height 24
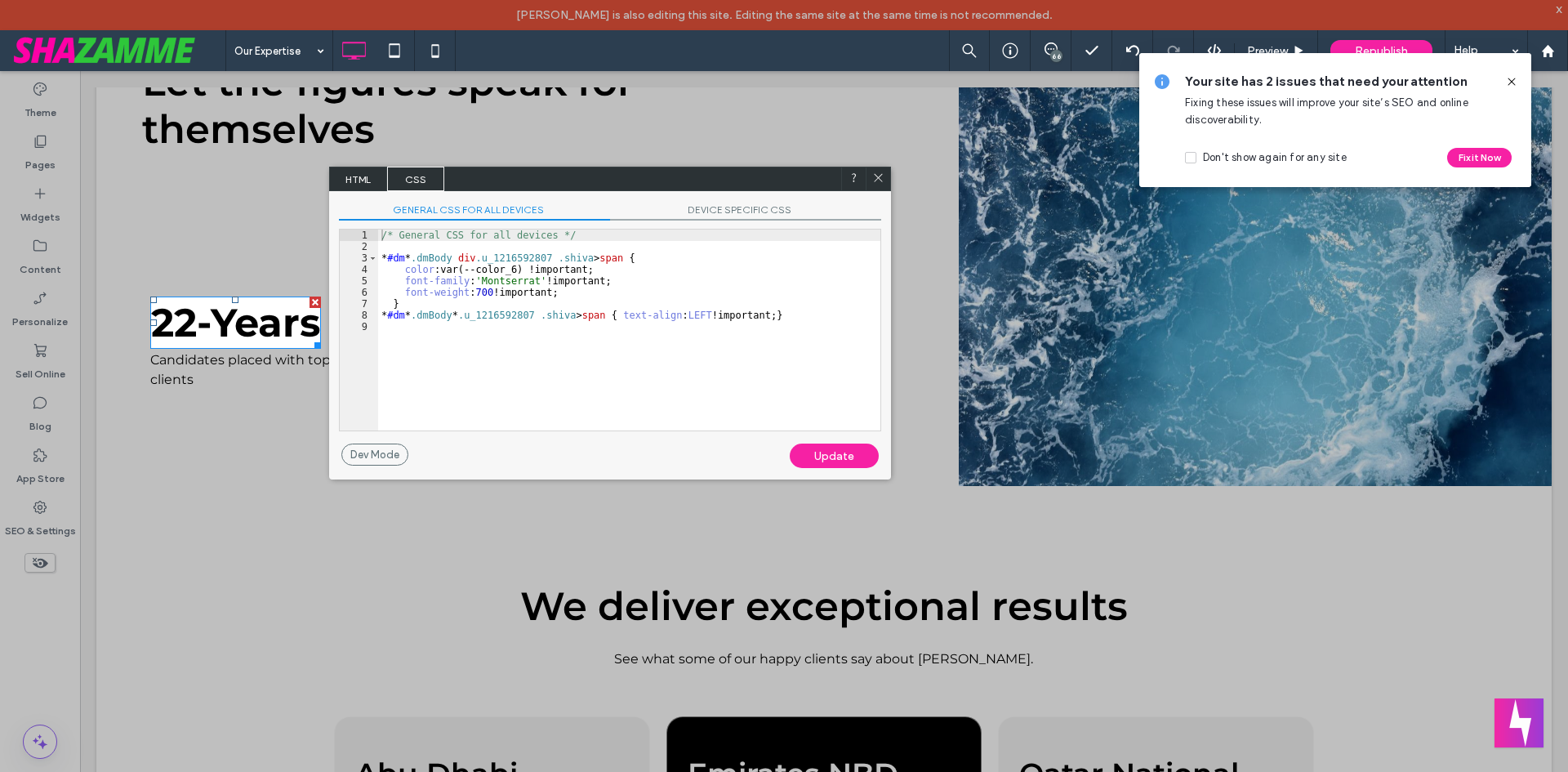
click at [880, 174] on icon at bounding box center [879, 178] width 12 height 12
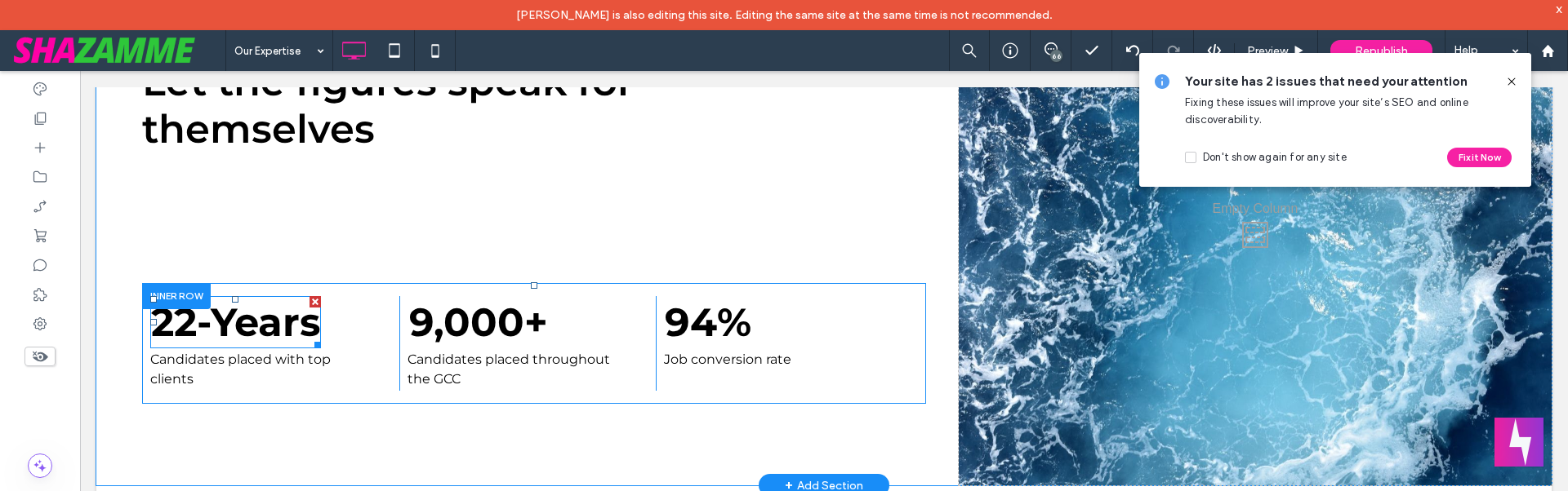
click at [249, 327] on span at bounding box center [235, 322] width 171 height 52
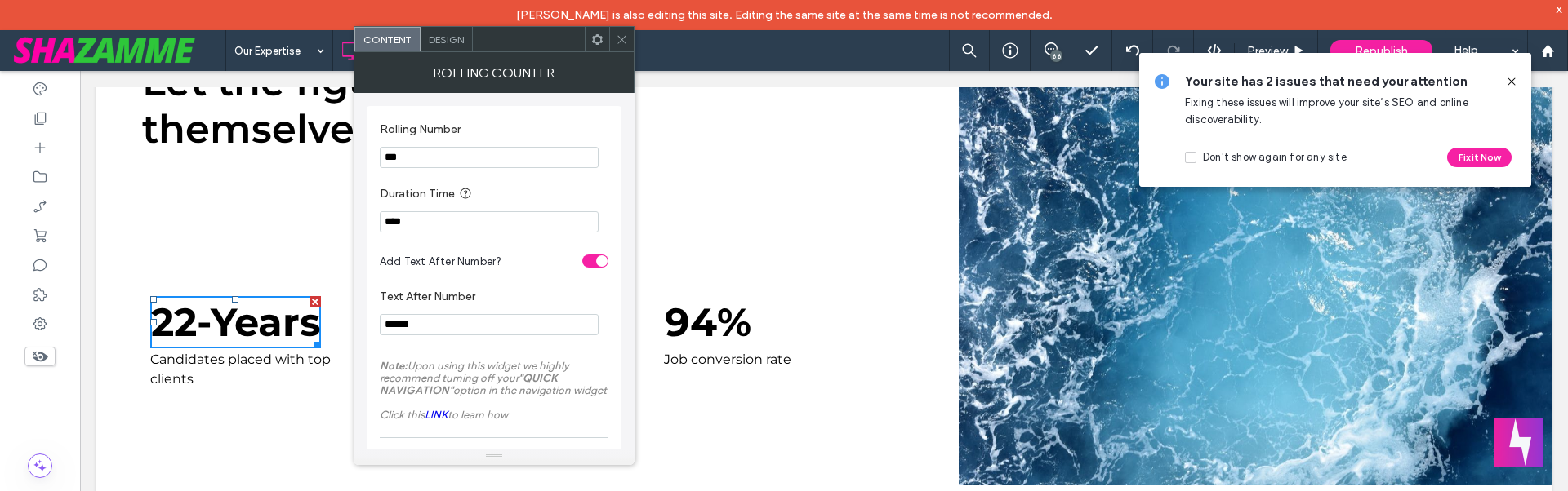
drag, startPoint x: 510, startPoint y: 400, endPoint x: 284, endPoint y: 345, distance: 232.6
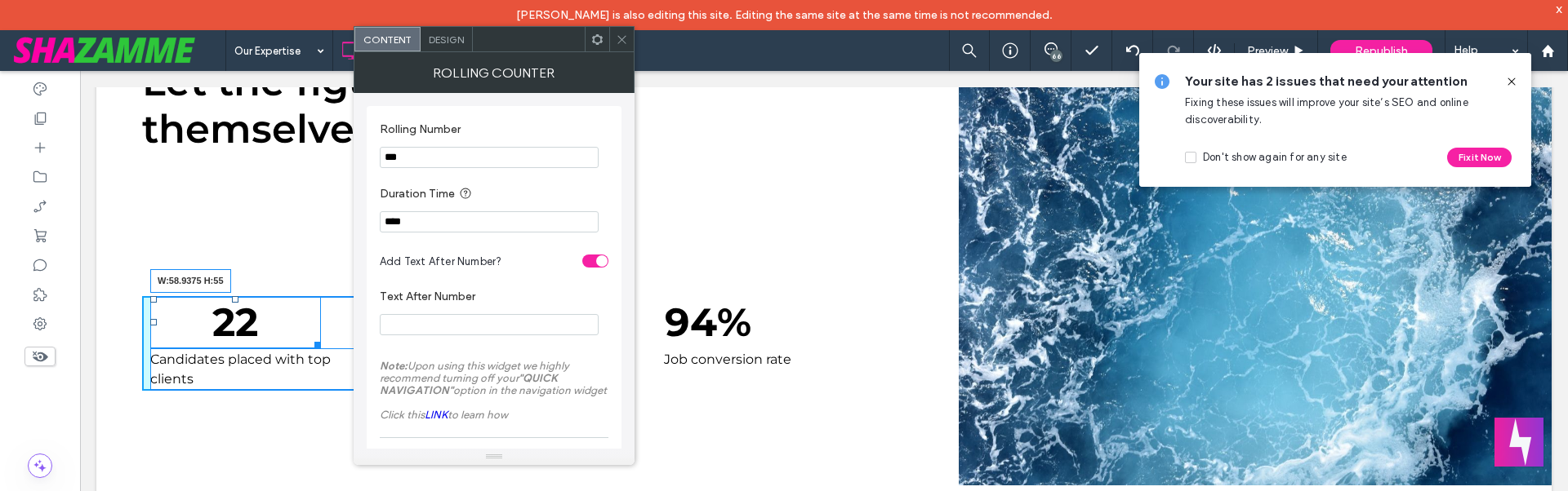
drag, startPoint x: 316, startPoint y: 344, endPoint x: 1245, endPoint y: 522, distance: 945.9
click at [309, 337] on div at bounding box center [315, 343] width 12 height 12
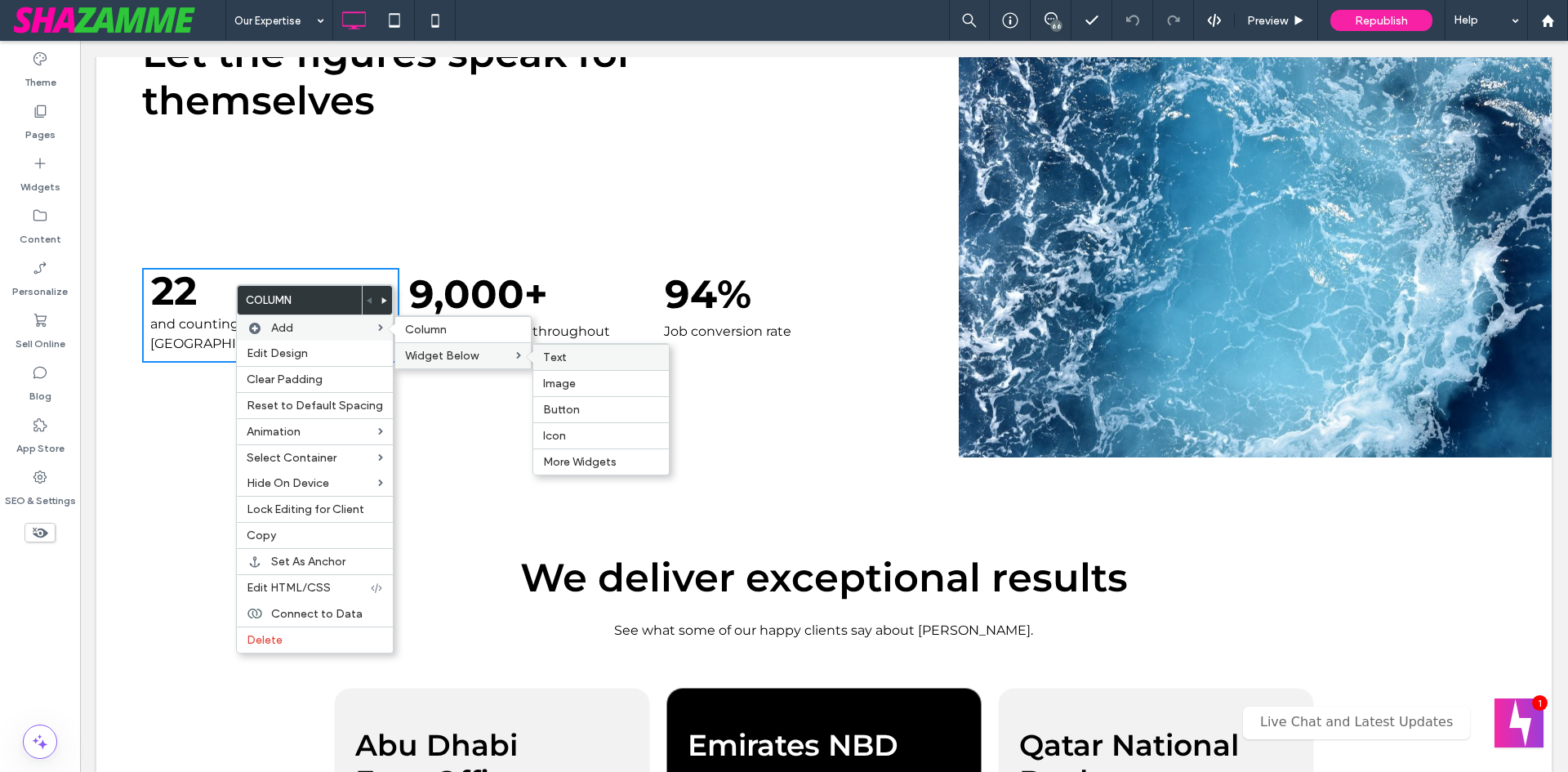
click at [548, 353] on span "Text" at bounding box center [555, 358] width 23 height 14
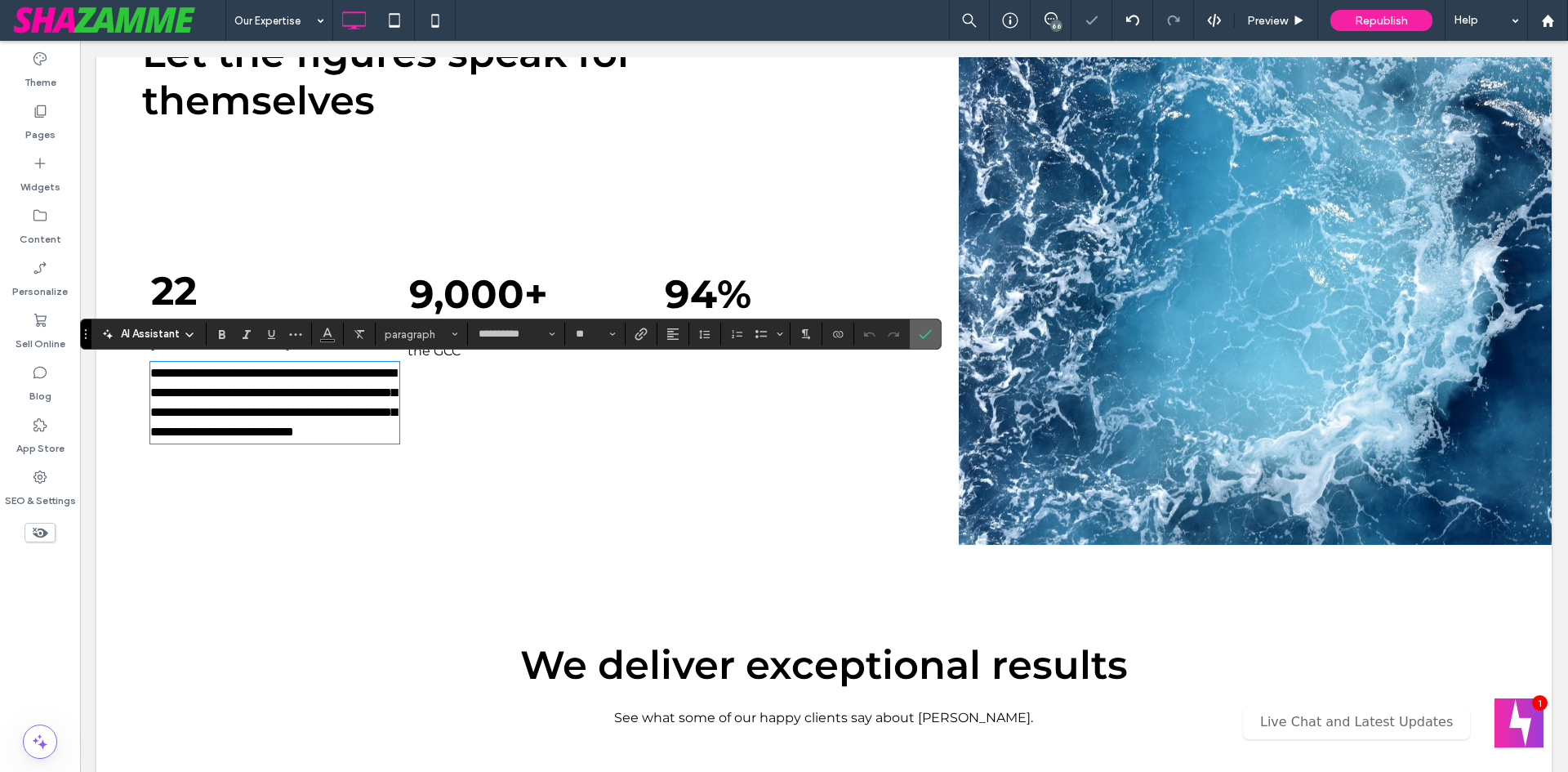
click at [919, 335] on icon "Confirm" at bounding box center [925, 333] width 13 height 13
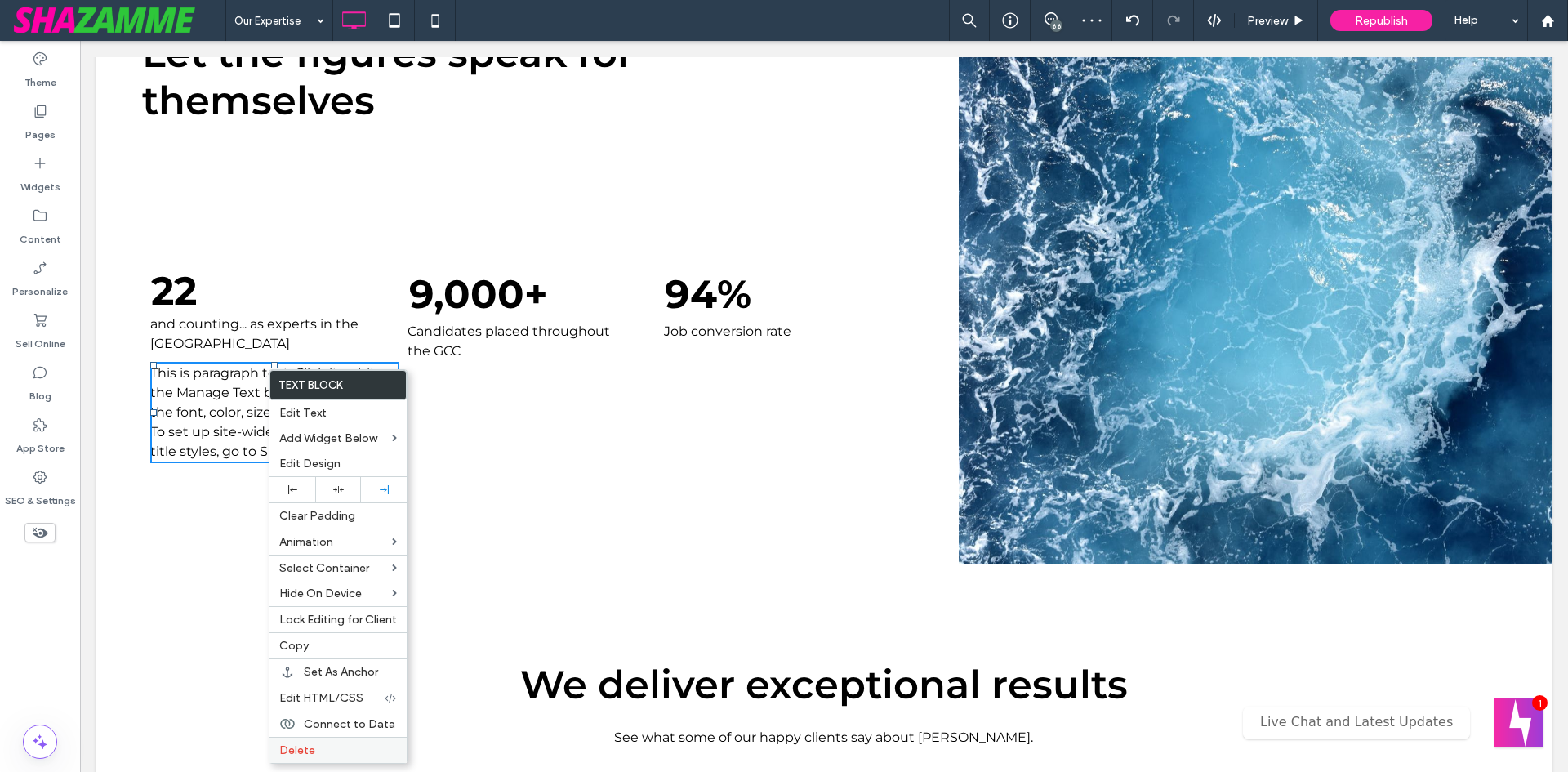
click at [320, 753] on label "Delete" at bounding box center [338, 750] width 117 height 14
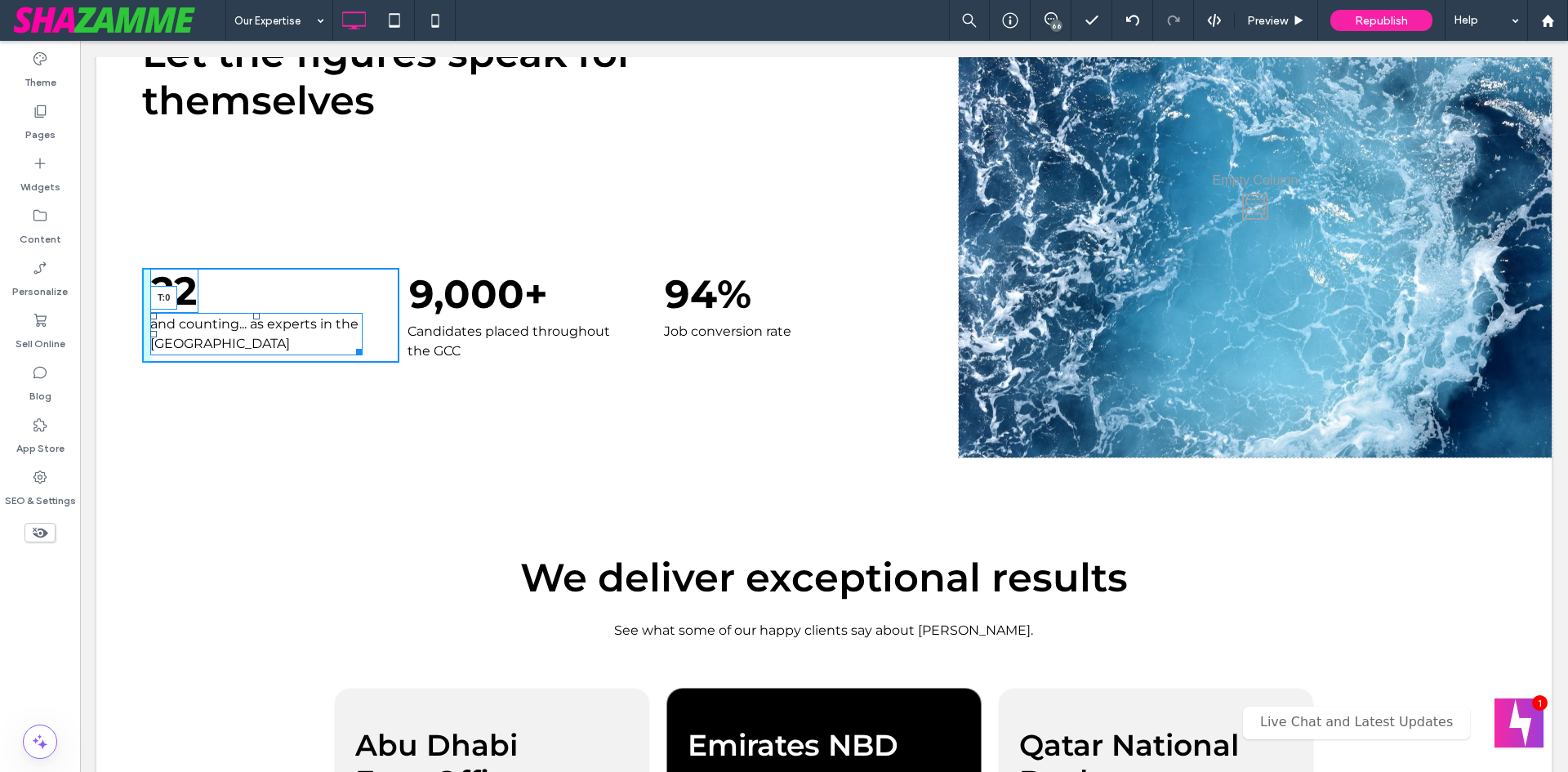
click at [255, 320] on div at bounding box center [257, 316] width 7 height 7
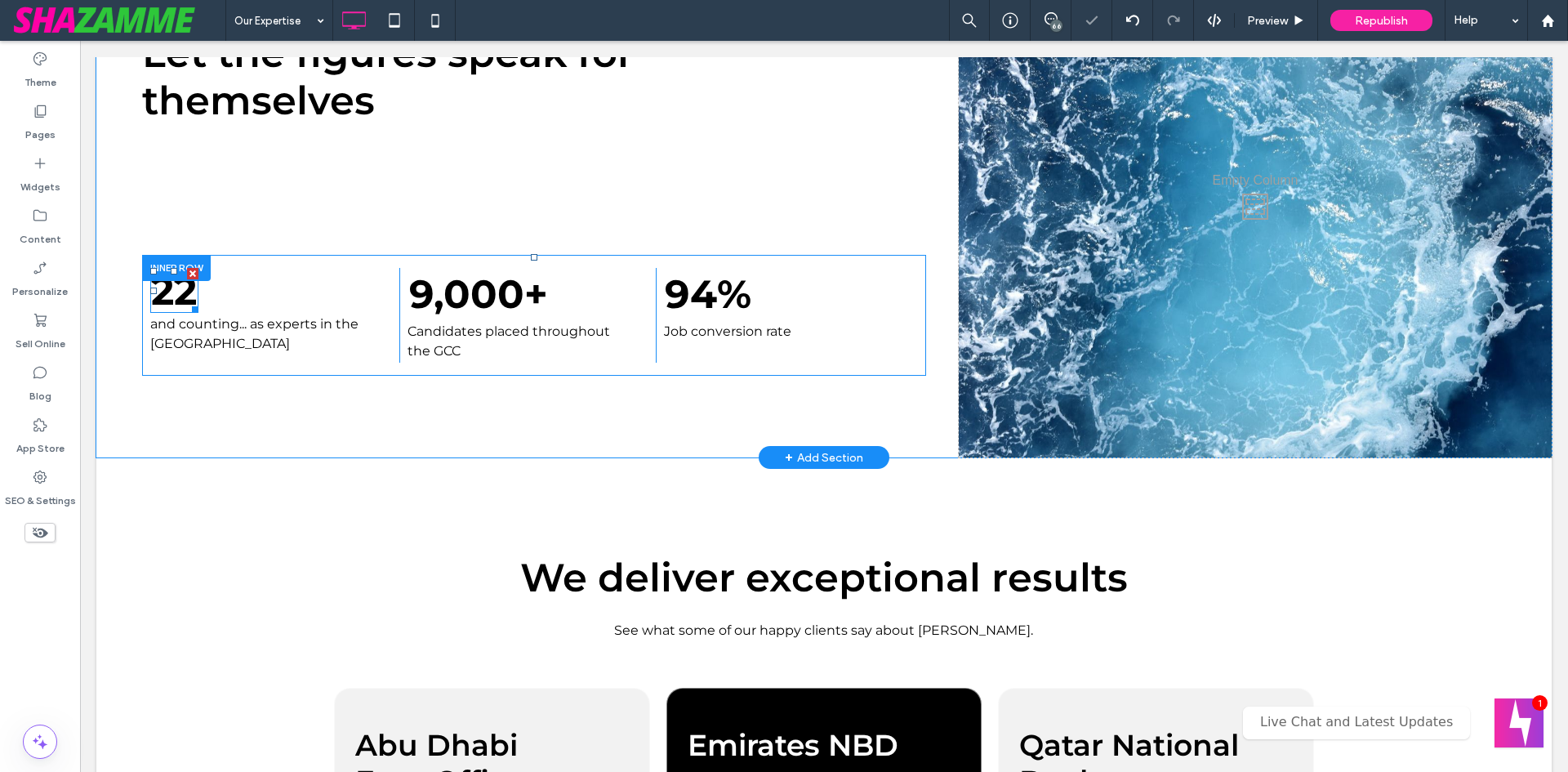
click at [186, 304] on div at bounding box center [192, 307] width 12 height 12
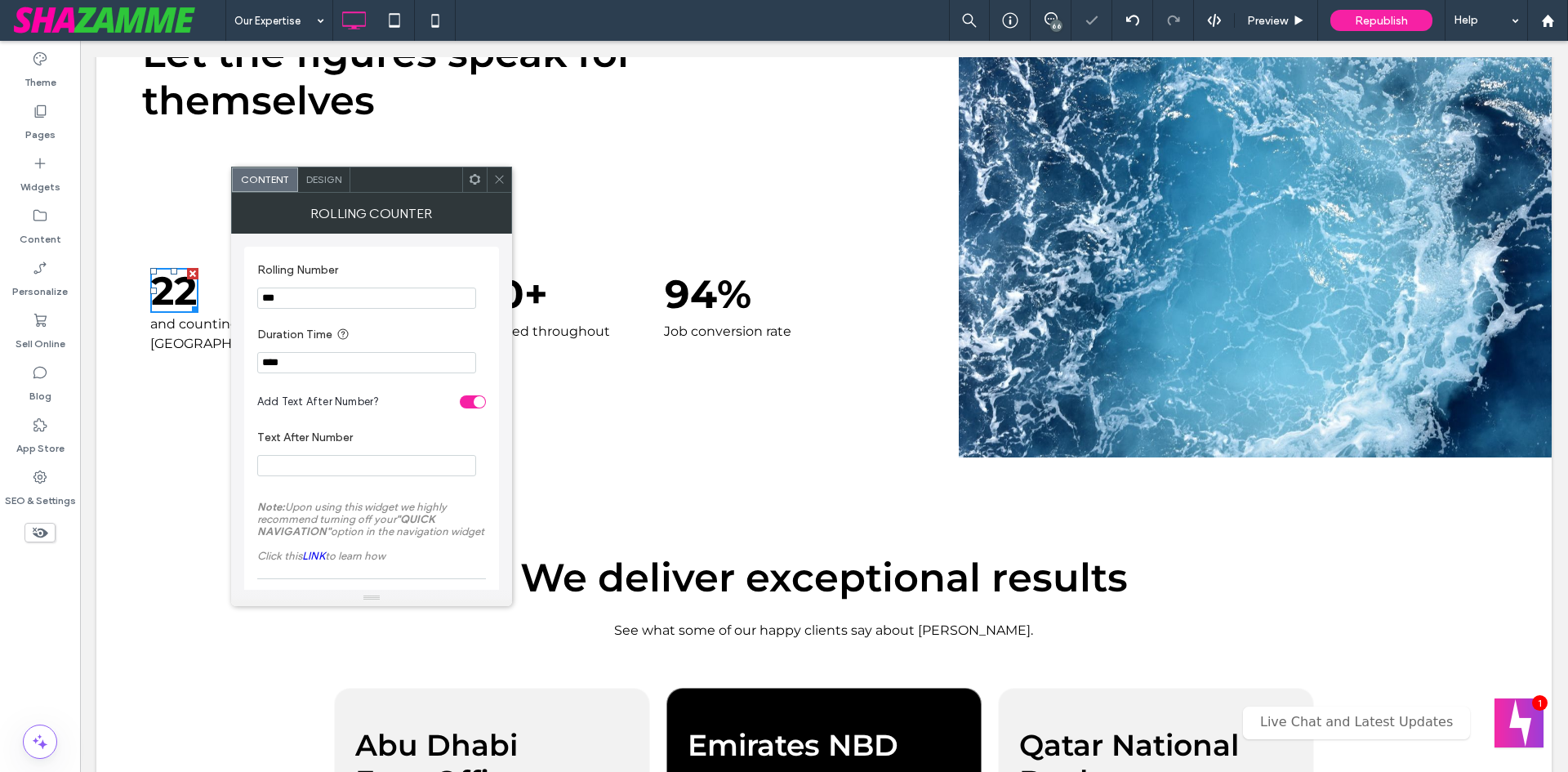
click at [190, 310] on div at bounding box center [192, 307] width 12 height 12
click at [506, 169] on div at bounding box center [499, 180] width 24 height 24
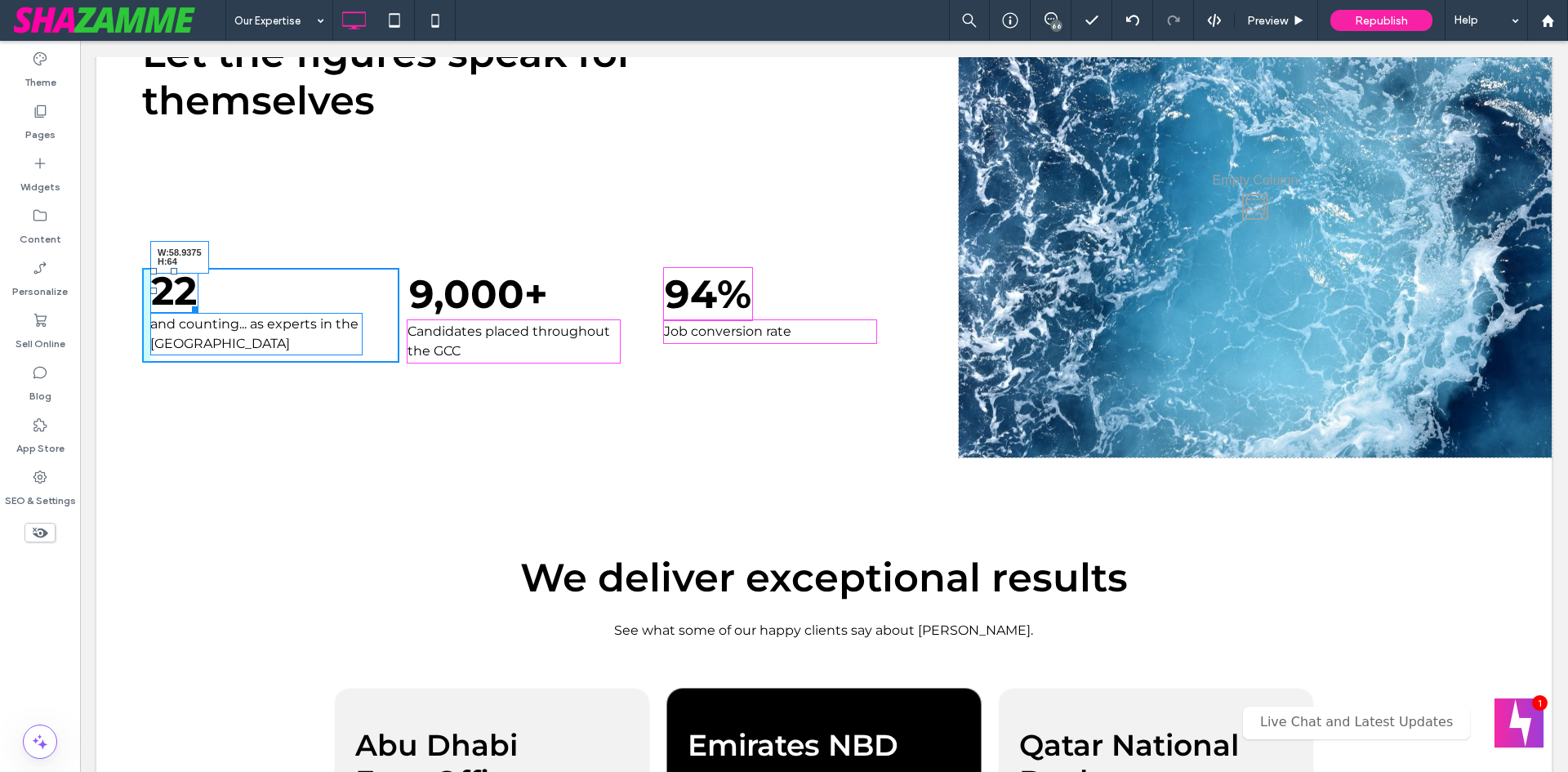
click at [196, 310] on div at bounding box center [192, 307] width 12 height 12
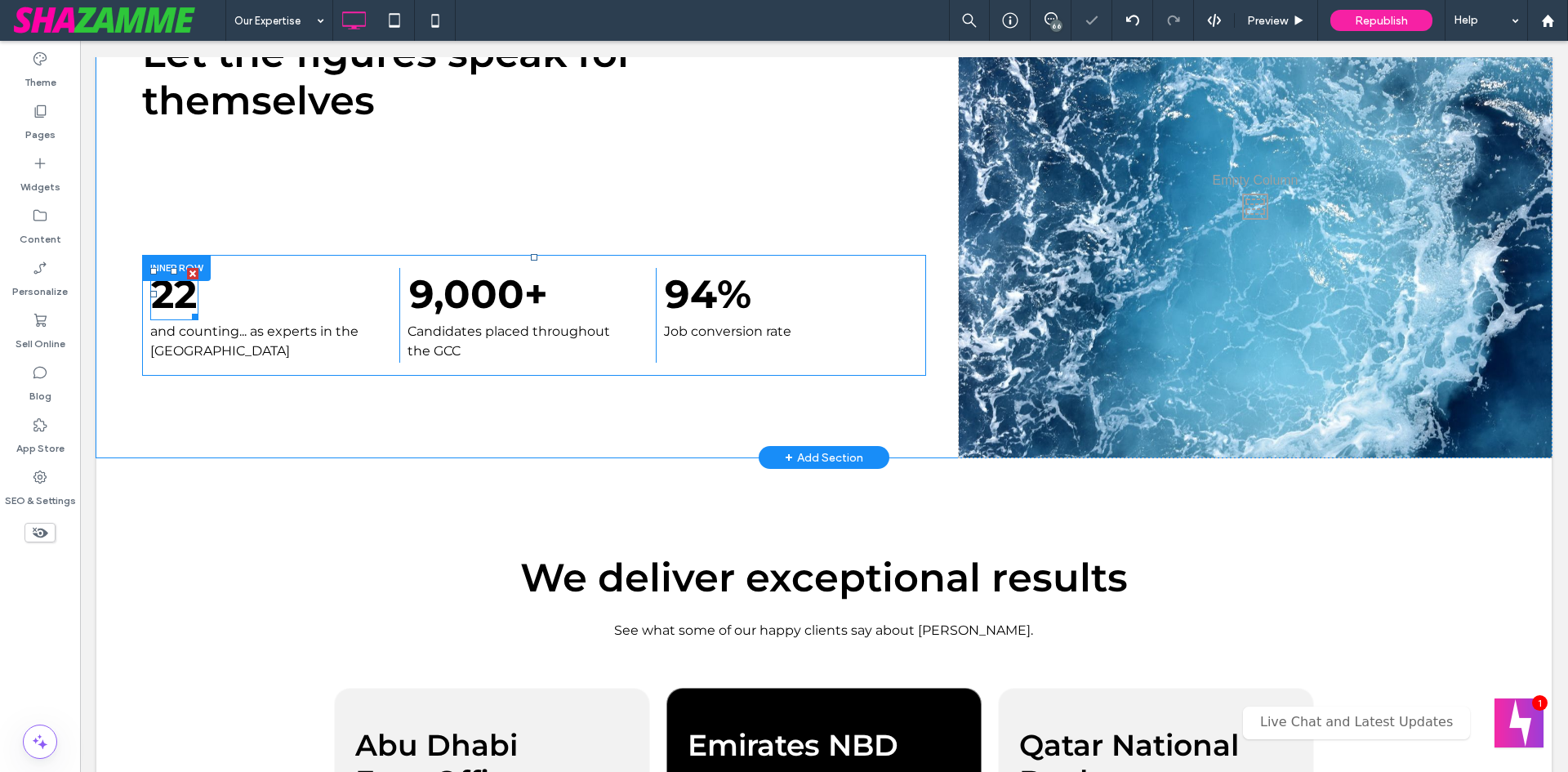
click at [194, 294] on span at bounding box center [175, 294] width 49 height 52
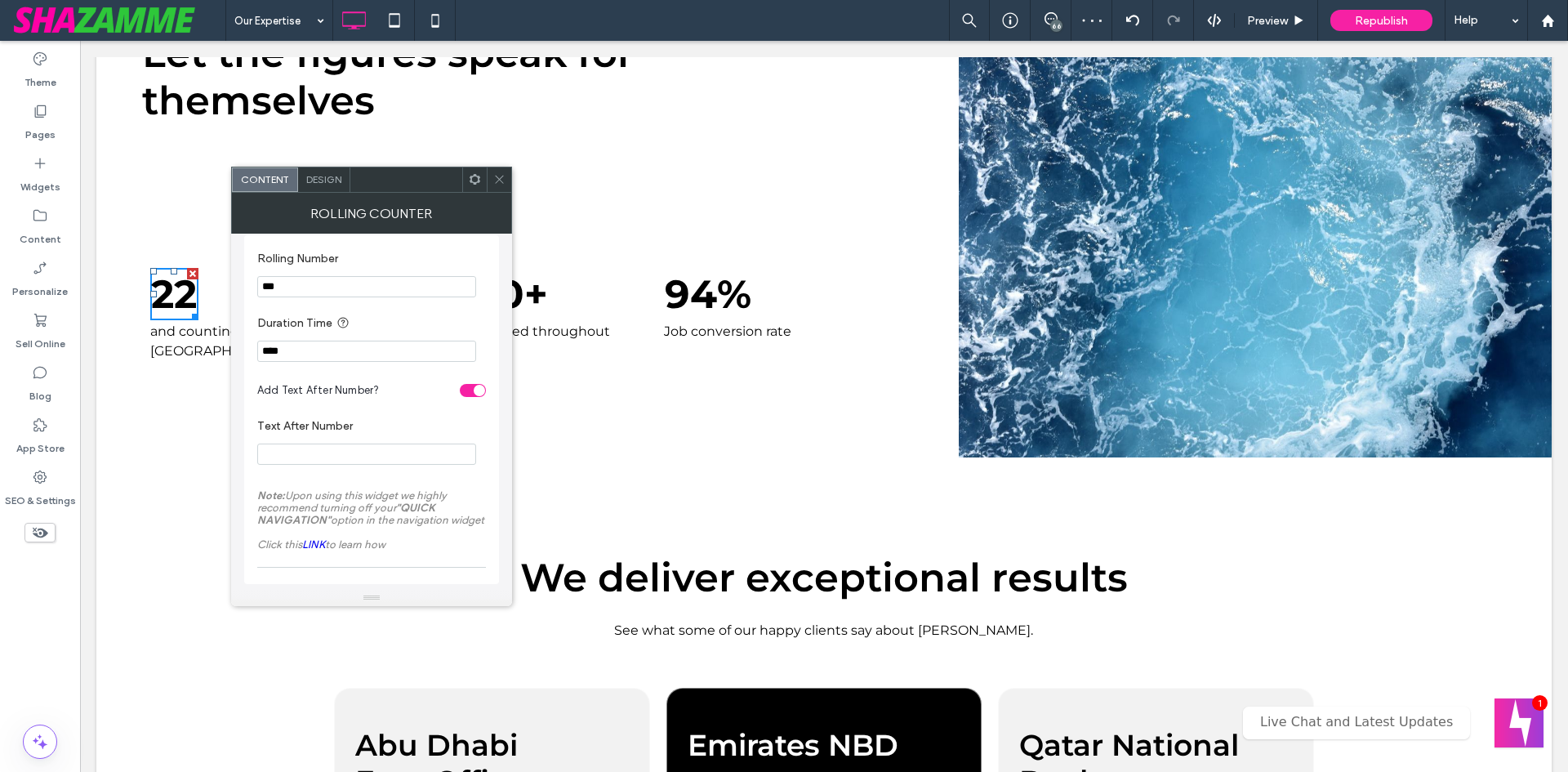
scroll to position [16, 0]
click at [470, 386] on div "toggle" at bounding box center [473, 387] width 26 height 13
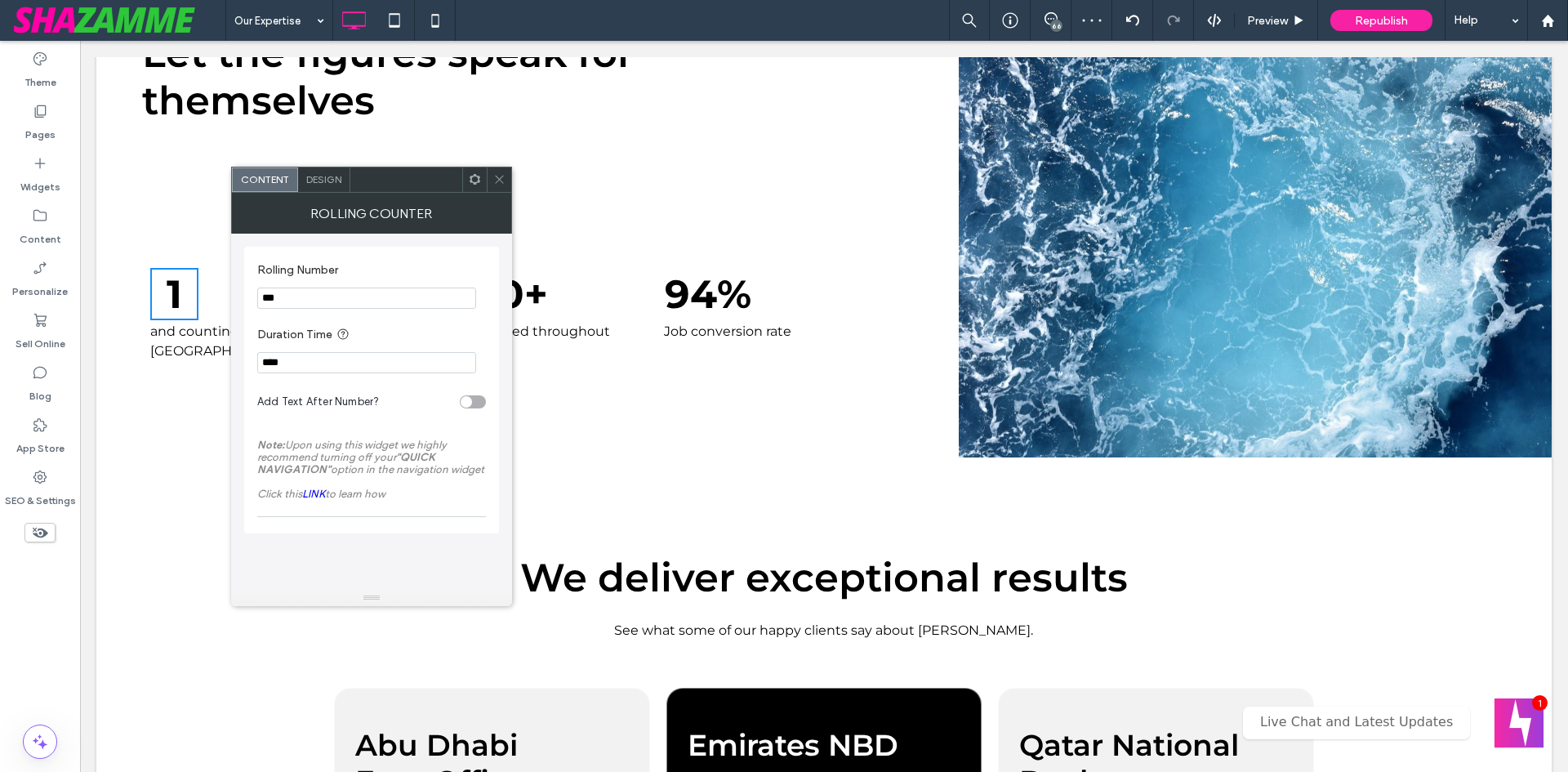
click at [301, 298] on input "**" at bounding box center [366, 298] width 219 height 21
type input "**"
click at [498, 181] on icon at bounding box center [499, 179] width 12 height 12
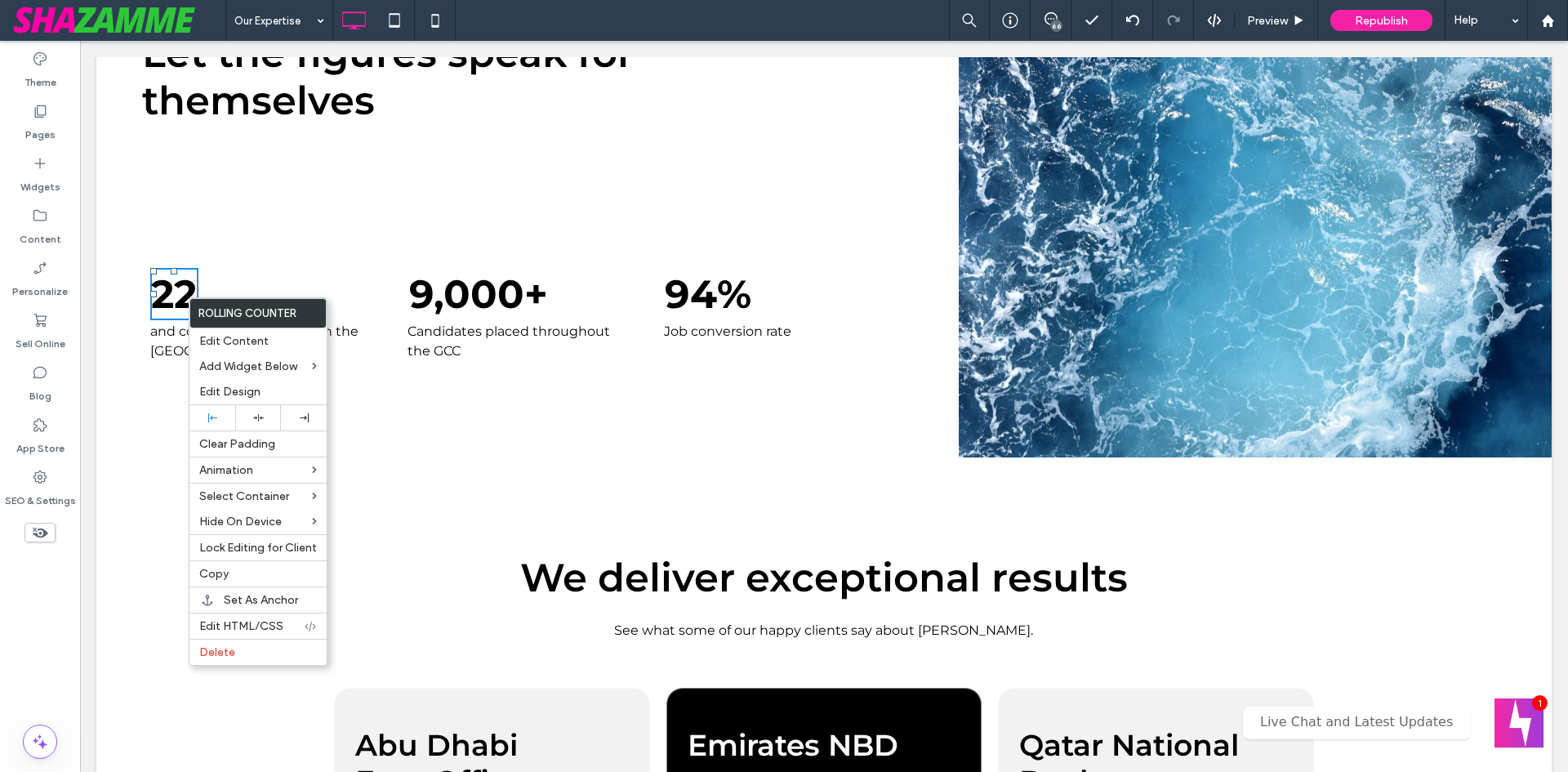
click at [392, 557] on h2 "We deliver exceptional results" at bounding box center [824, 577] width 954 height 48
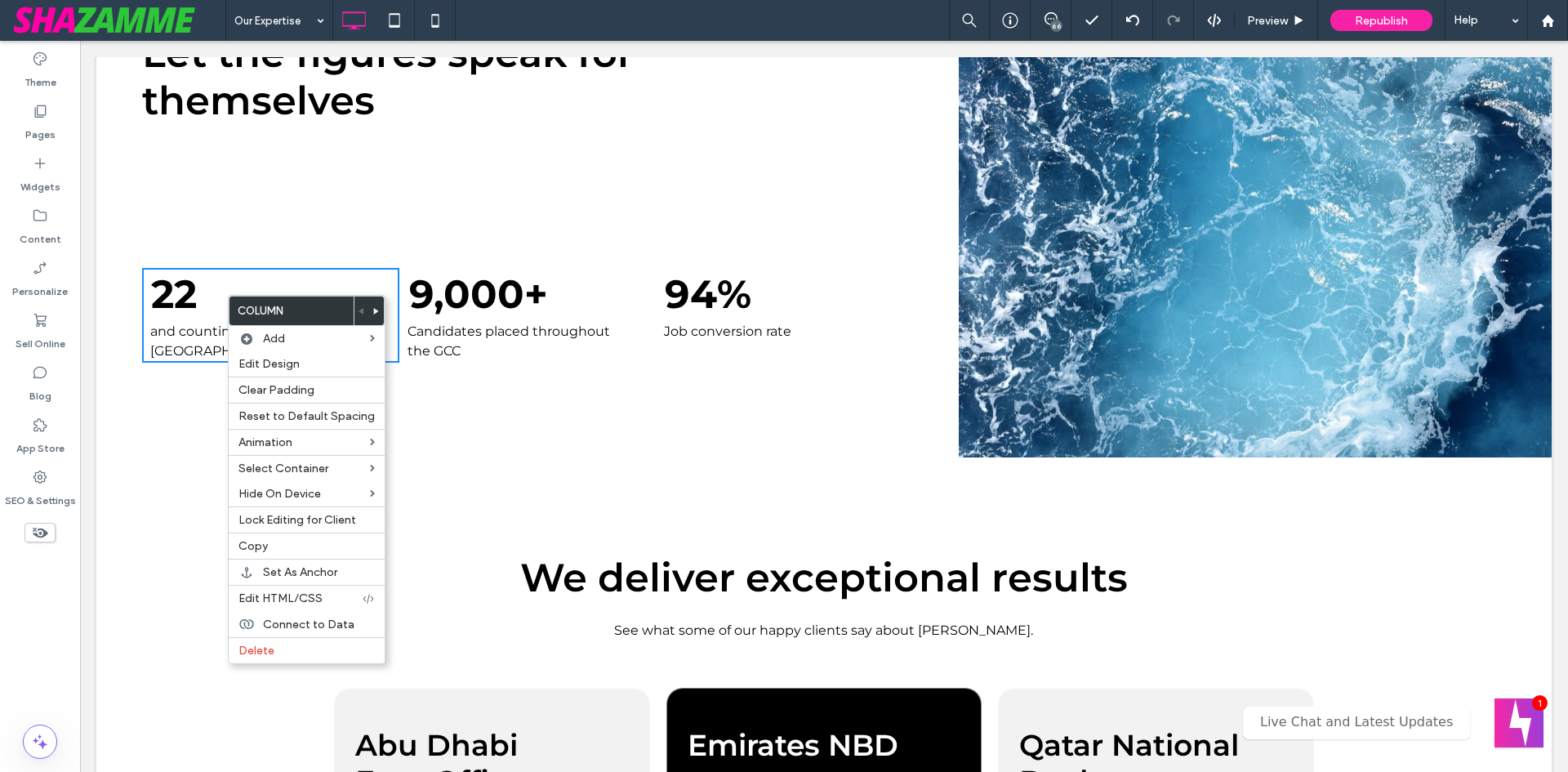
click at [417, 408] on div "Let the figures speak for themselves 22 and counting... as experts in the Middl…" at bounding box center [544, 202] width 830 height 510
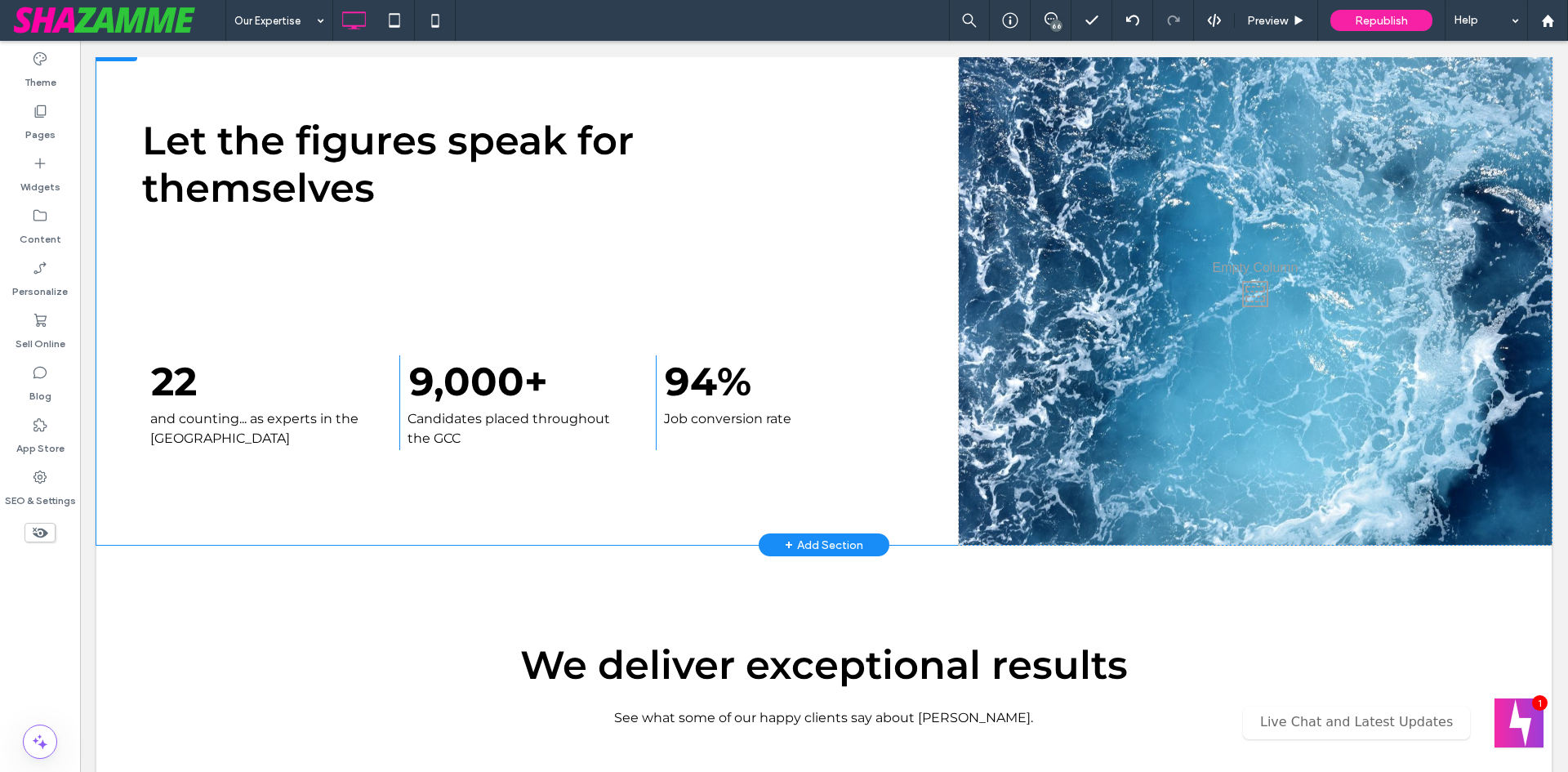
scroll to position [490, 0]
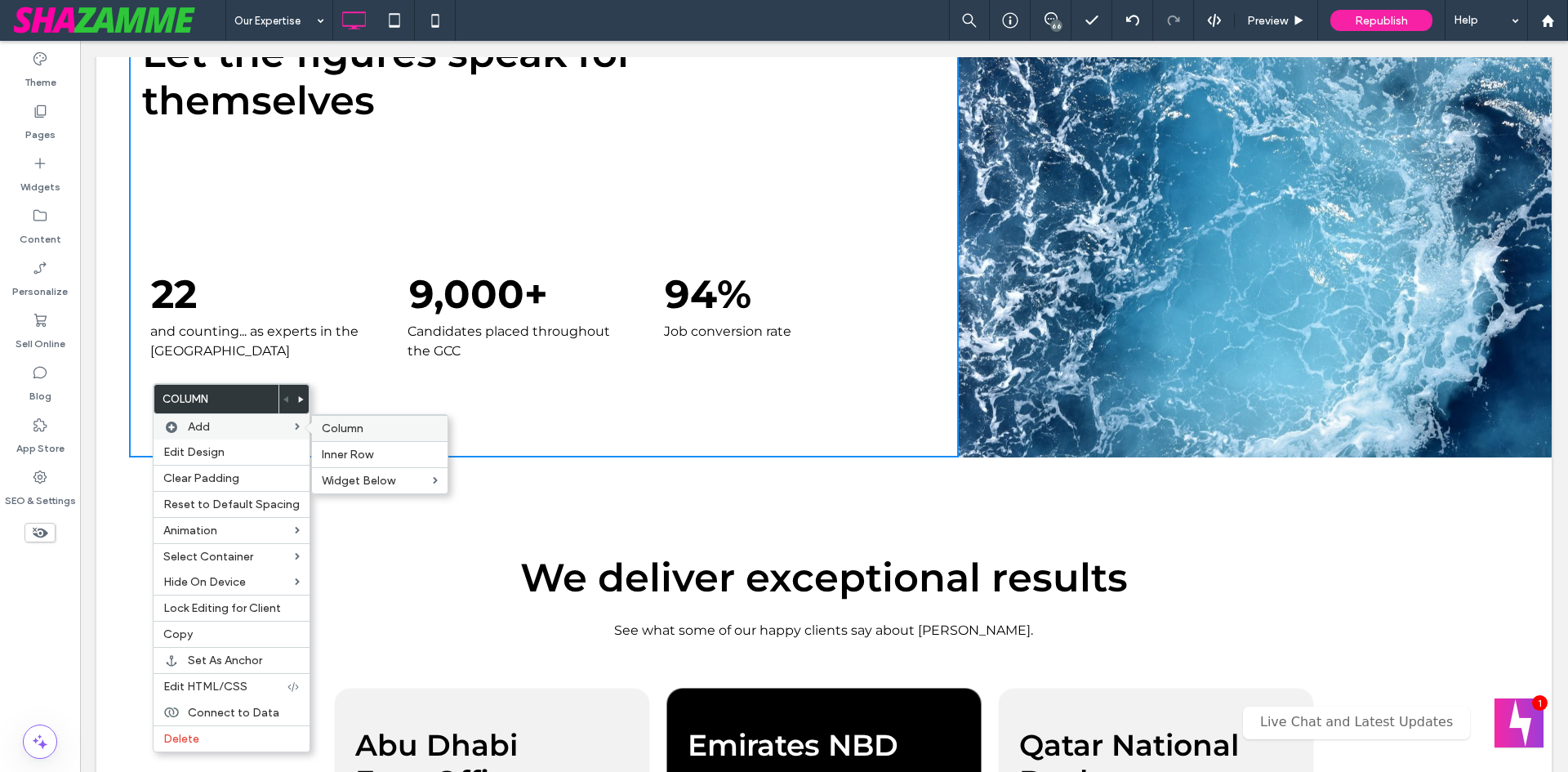
click at [345, 419] on div "Column" at bounding box center [379, 428] width 135 height 26
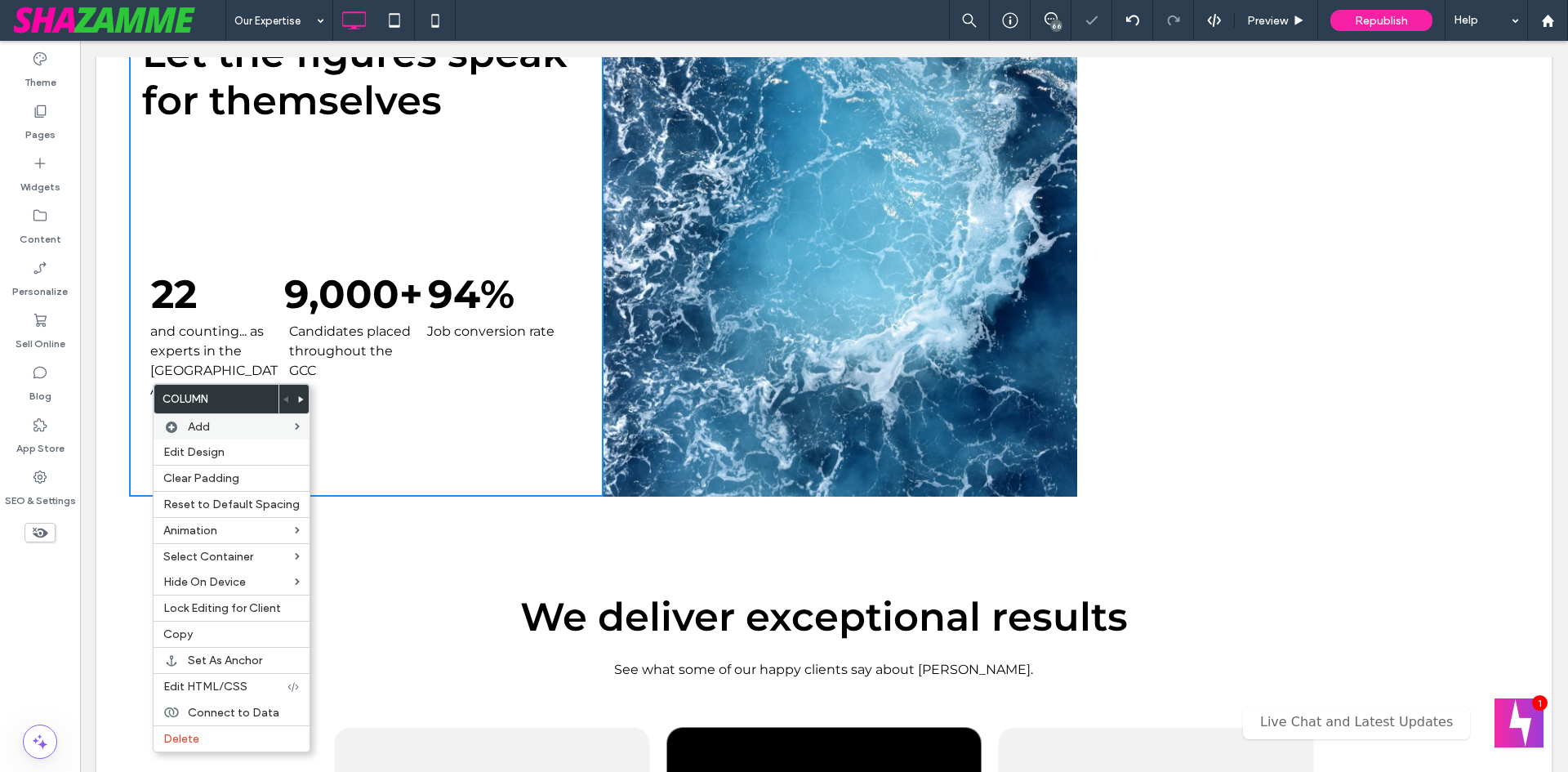
click at [1295, 247] on div "Click To Paste Click To Paste" at bounding box center [1314, 222] width 475 height 549
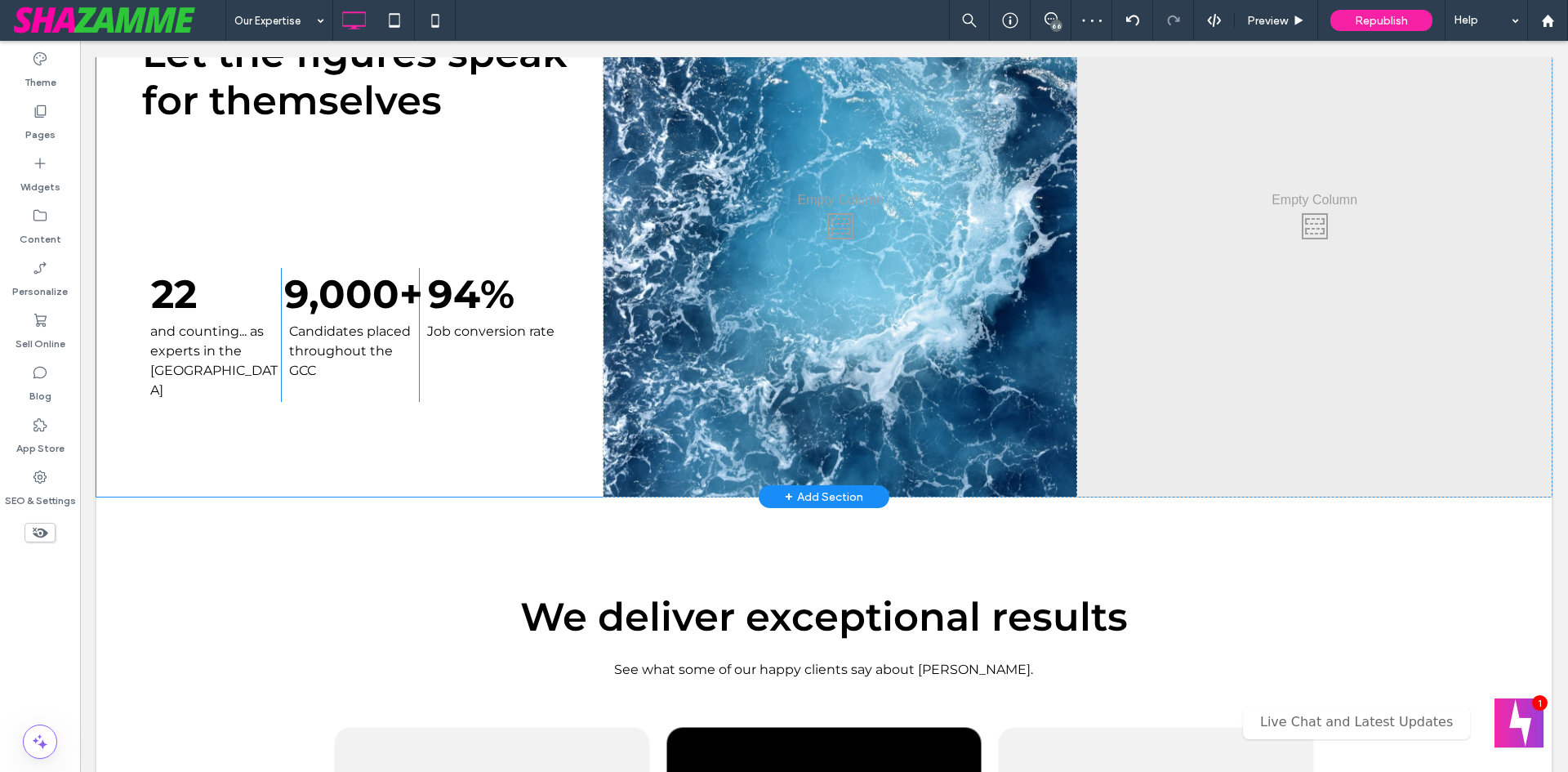
drag, startPoint x: 1231, startPoint y: 274, endPoint x: 1231, endPoint y: 293, distance: 19.0
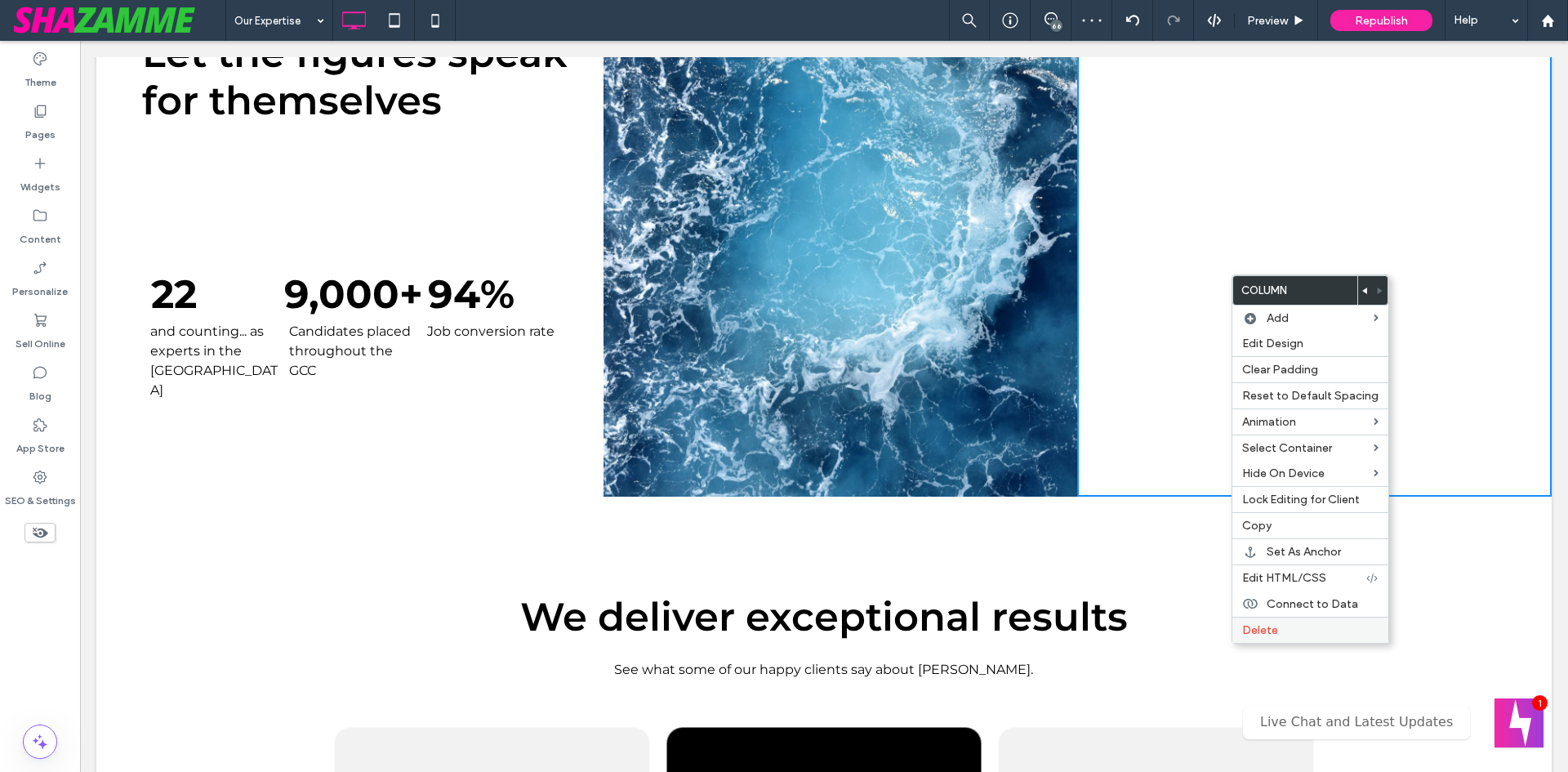
click at [1272, 633] on span "Delete" at bounding box center [1260, 630] width 36 height 14
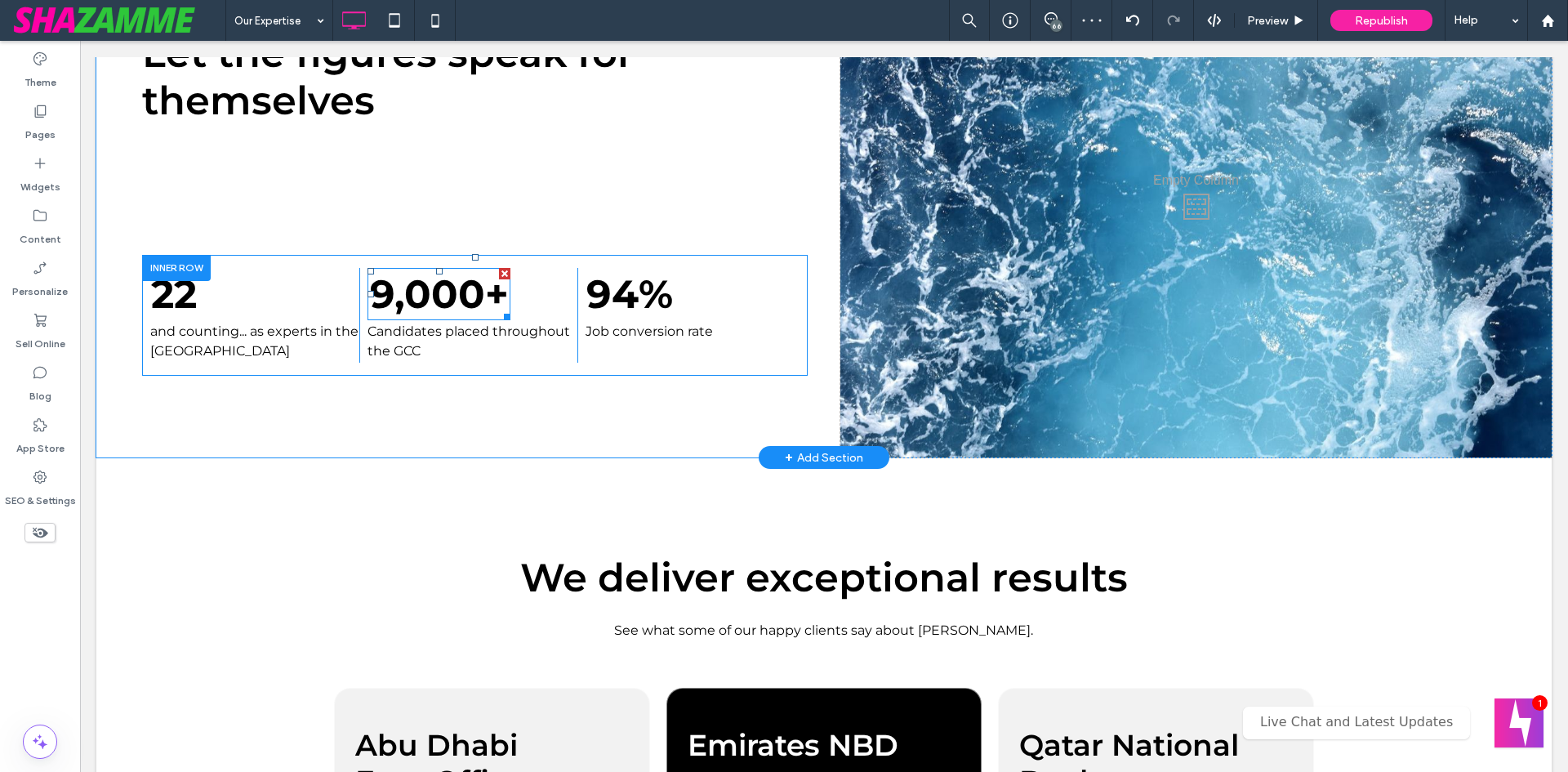
scroll to position [408, 0]
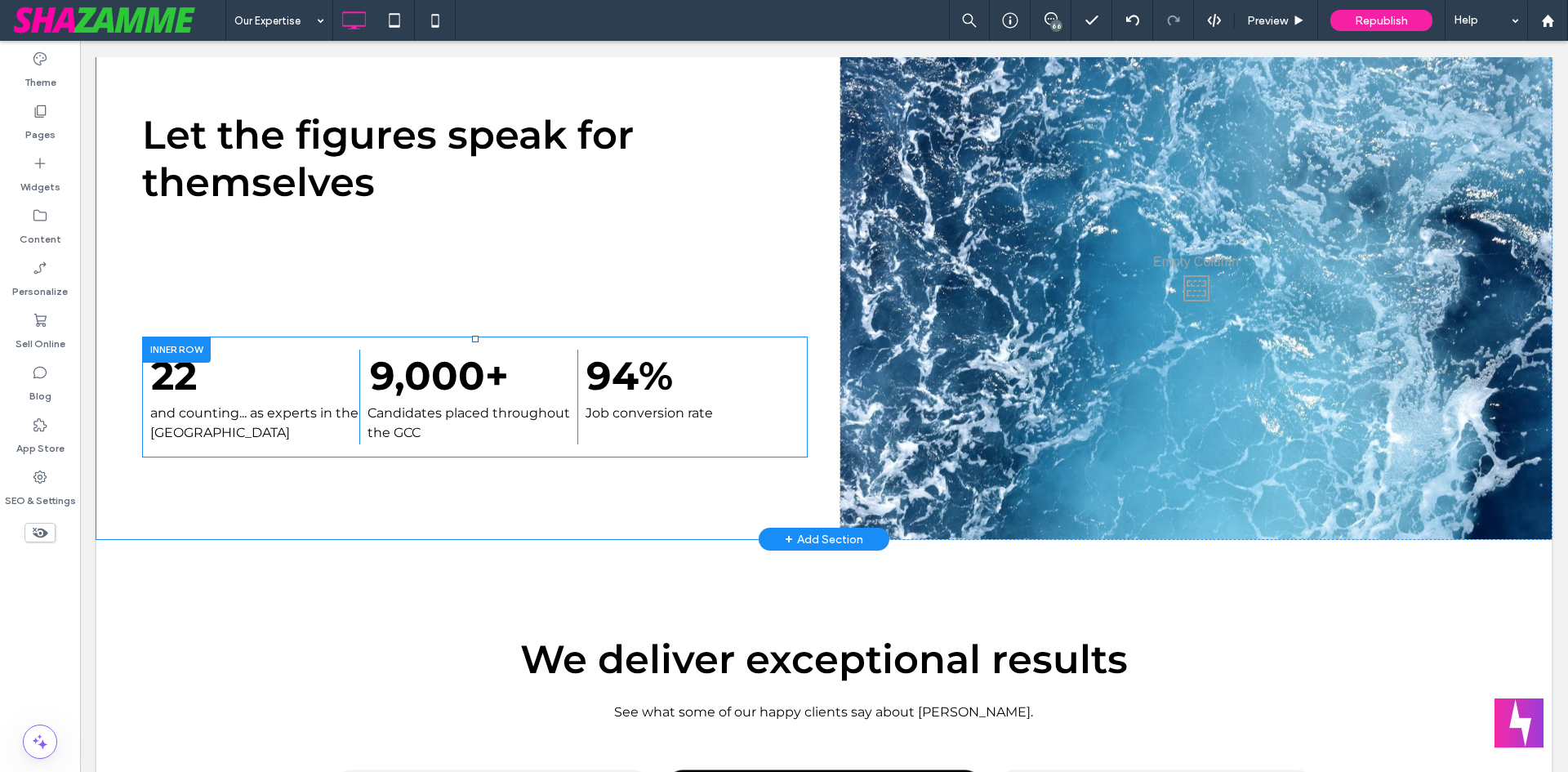
click at [210, 370] on div "22 and counting... as experts in the Middle East Click To Paste" at bounding box center [251, 397] width 217 height 95
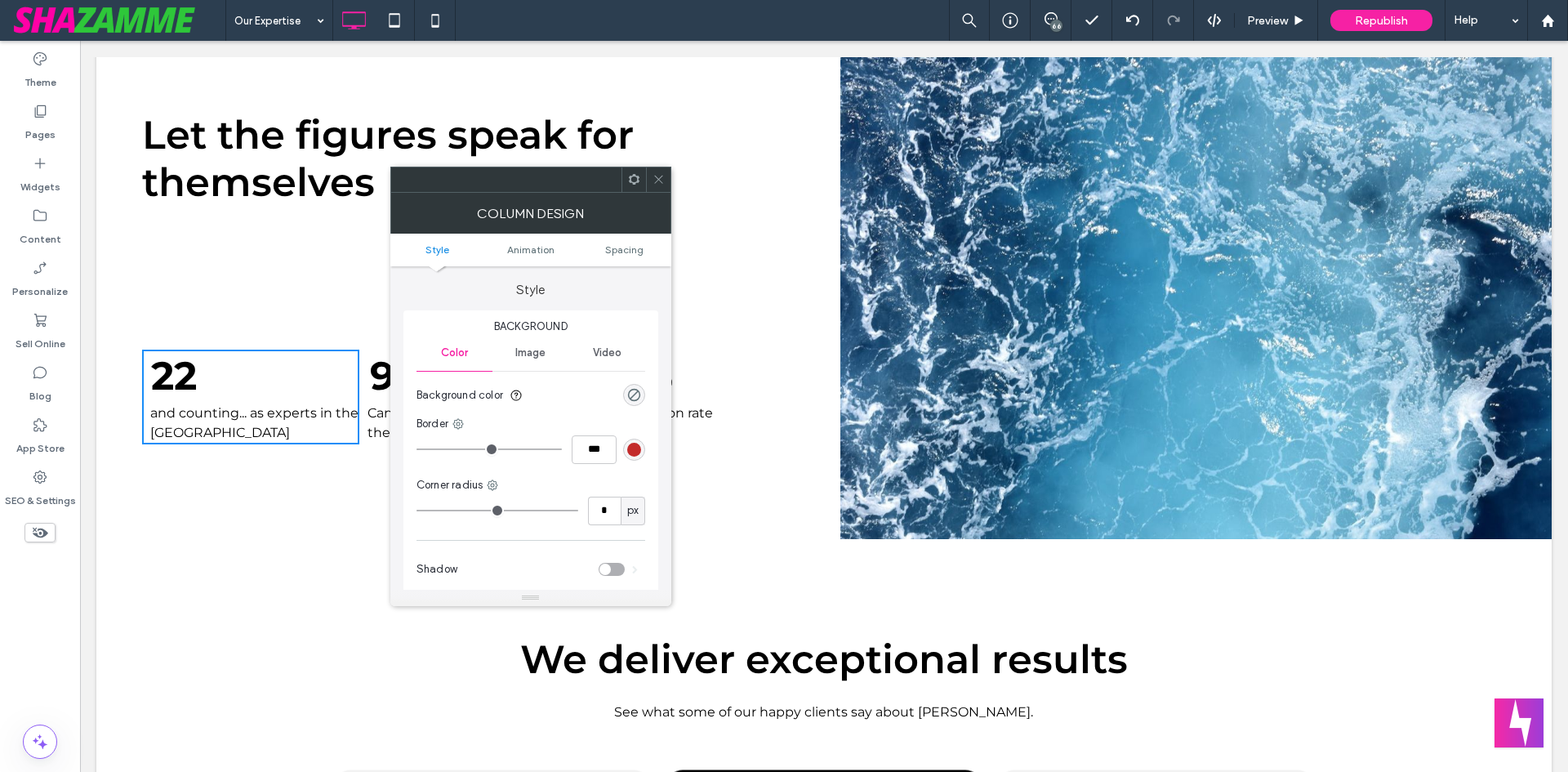
click at [194, 381] on span "22" at bounding box center [174, 375] width 46 height 48
click at [655, 177] on icon at bounding box center [659, 179] width 12 height 12
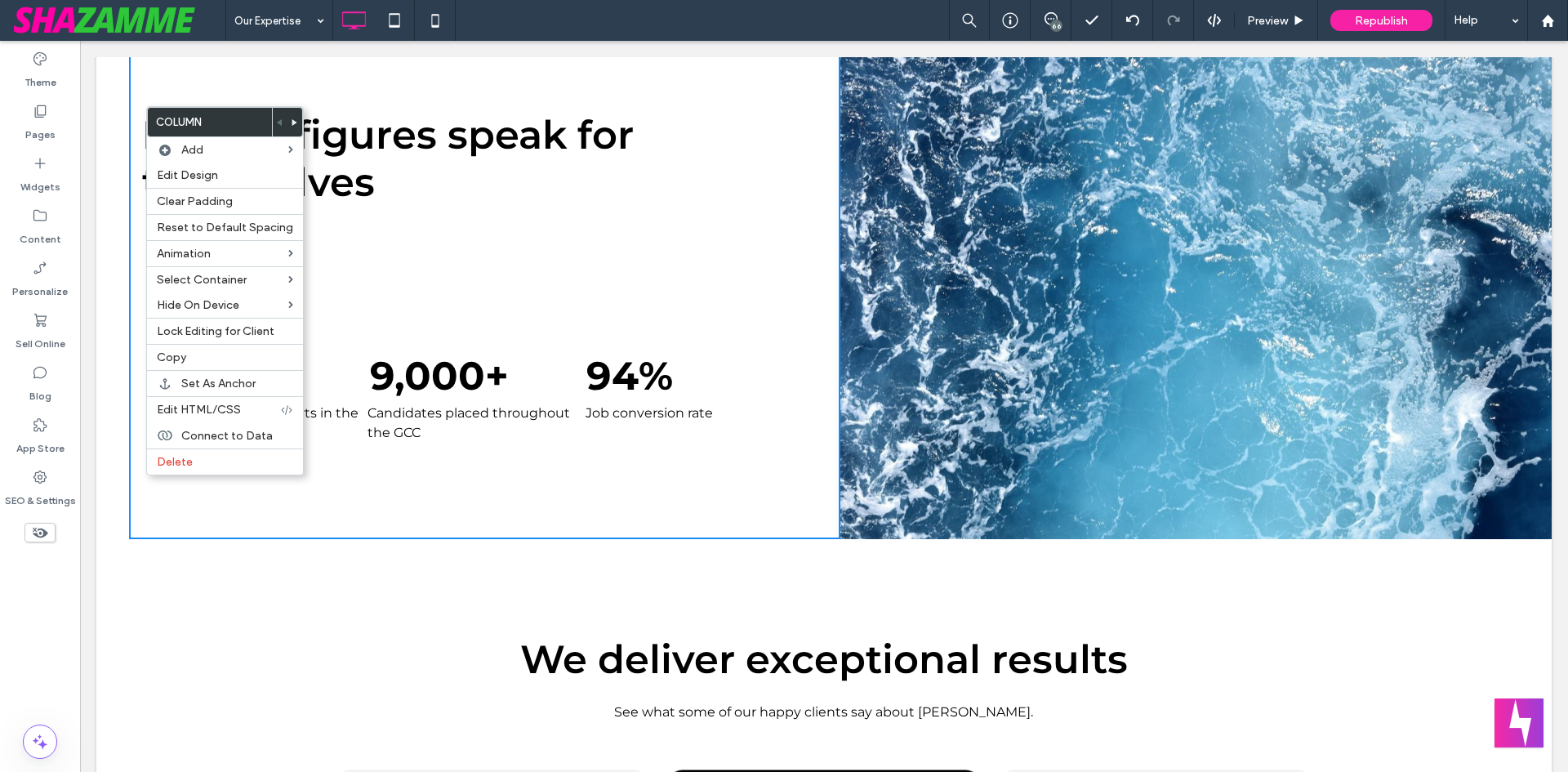
click at [310, 499] on div "Let the figures speak for themselves 22 and counting... as experts in the Middl…" at bounding box center [484, 284] width 711 height 510
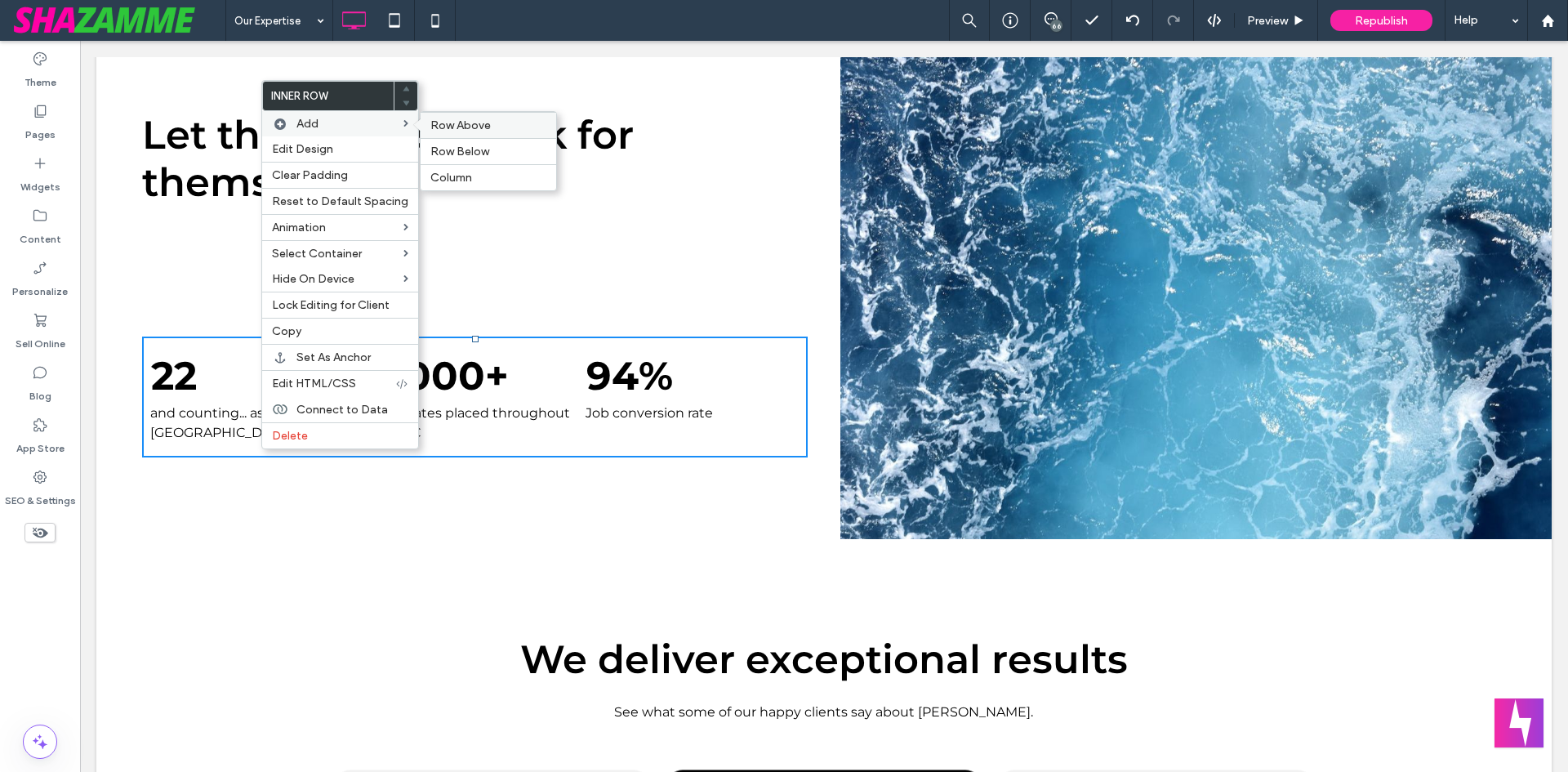
click at [465, 129] on span "Row Above" at bounding box center [461, 125] width 61 height 14
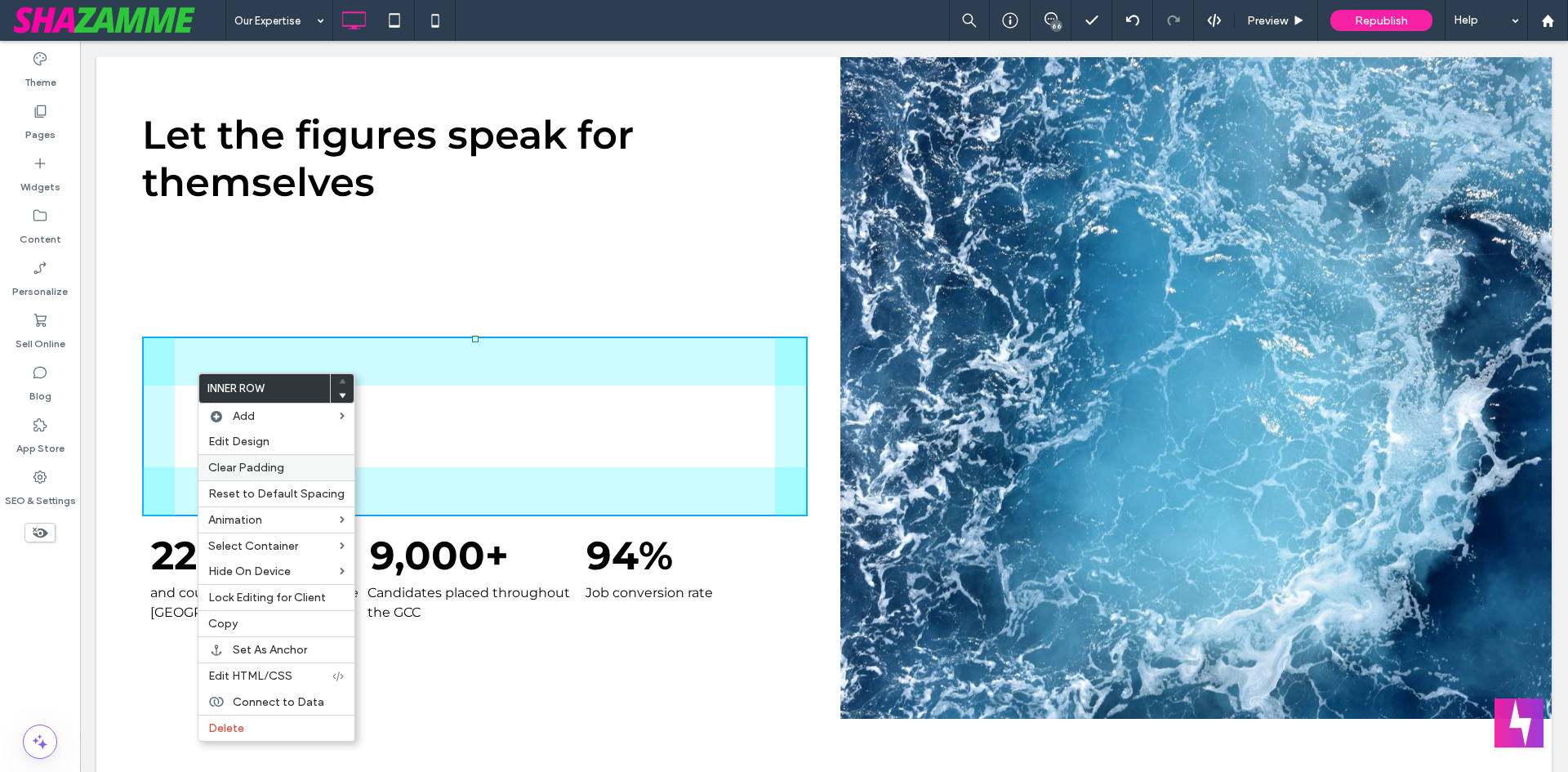
click at [268, 465] on span "Clear Padding" at bounding box center [246, 468] width 76 height 14
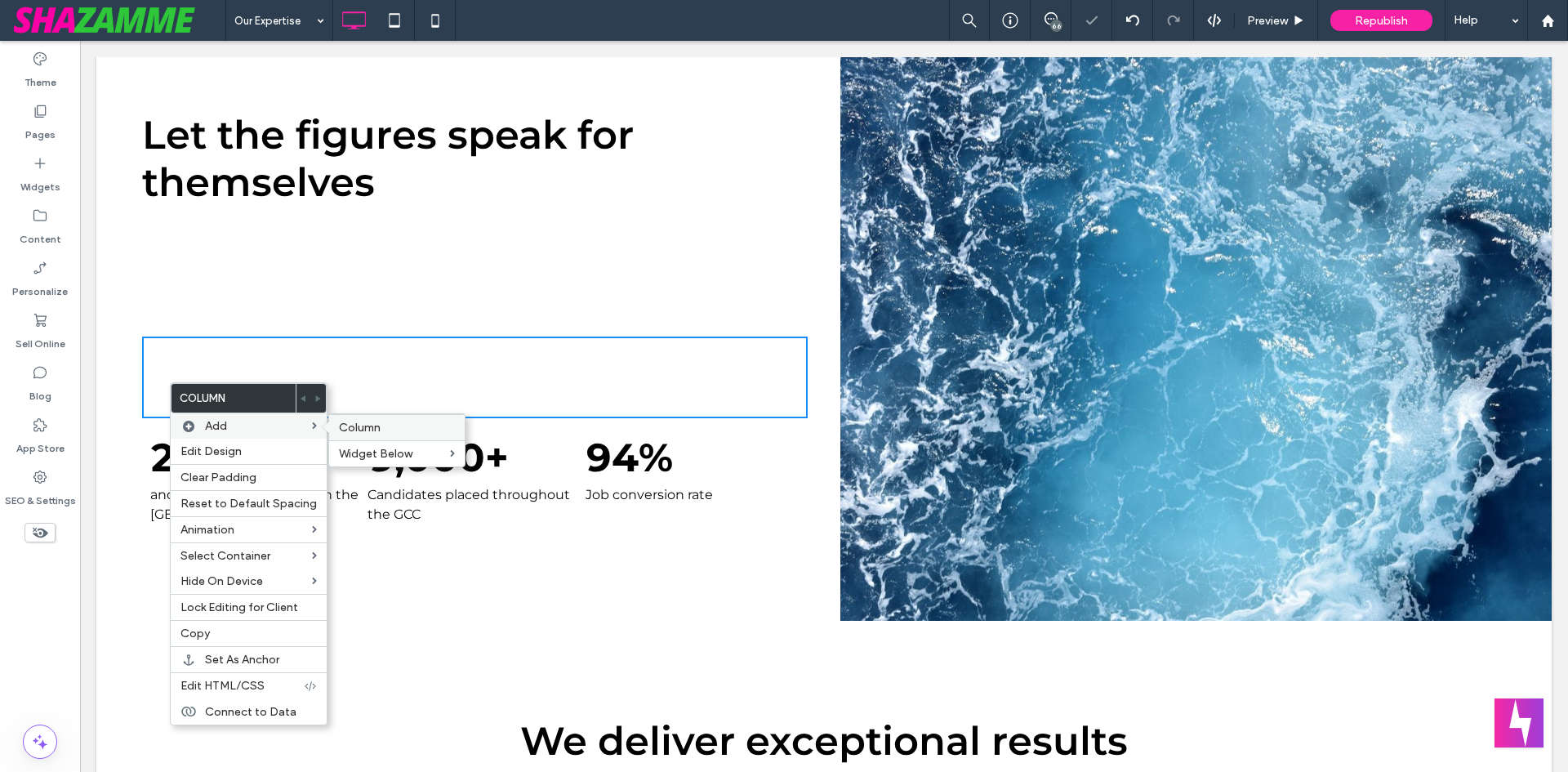
click at [364, 431] on span "Column" at bounding box center [359, 427] width 42 height 14
click at [407, 432] on label "Column" at bounding box center [397, 427] width 116 height 14
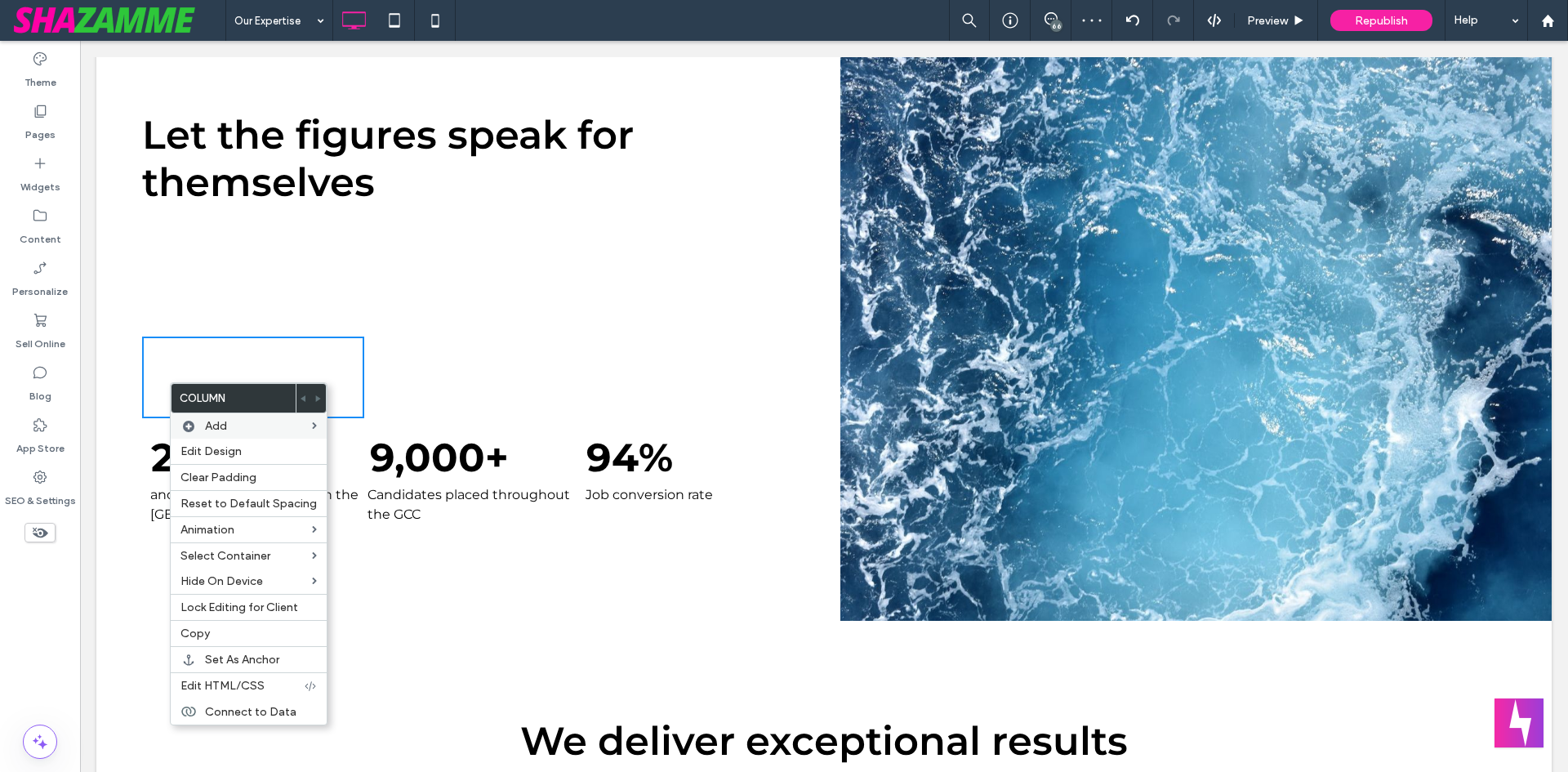
click at [542, 373] on div "Click To Paste Click To Paste" at bounding box center [476, 378] width 222 height 82
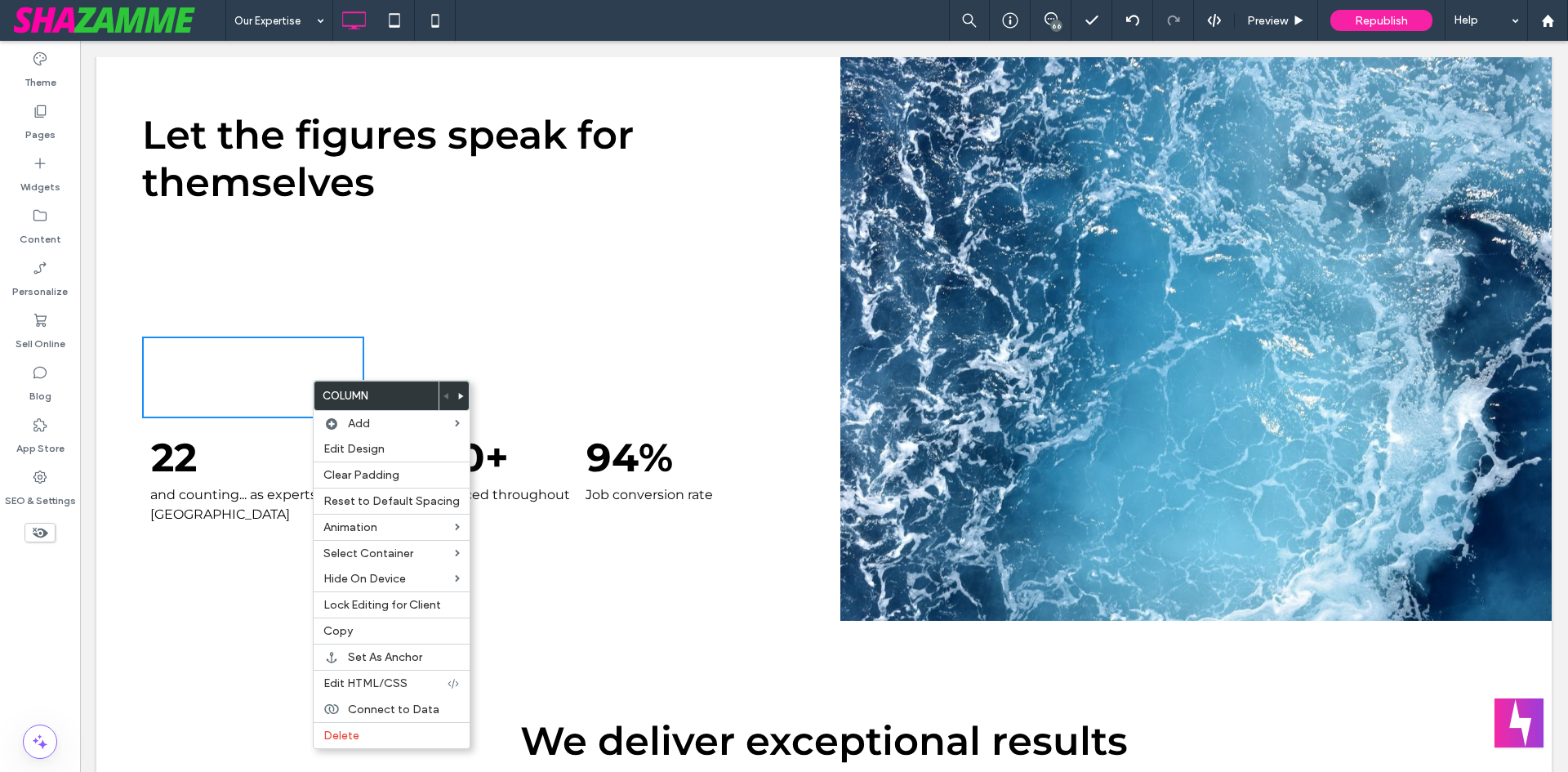
click at [624, 364] on div "Click To Paste Click To Paste" at bounding box center [696, 378] width 222 height 82
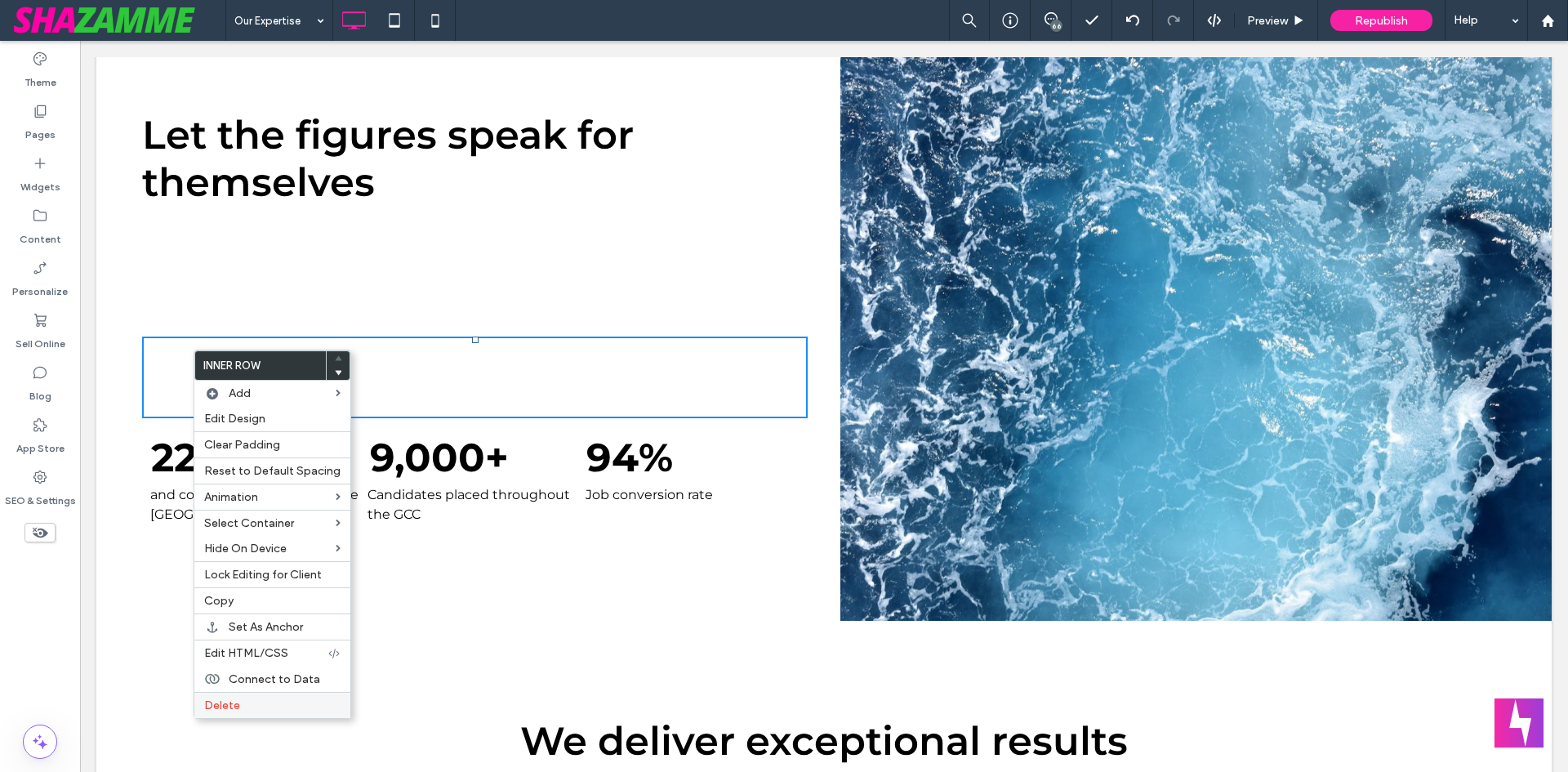
click at [235, 703] on span "Delete" at bounding box center [221, 705] width 36 height 14
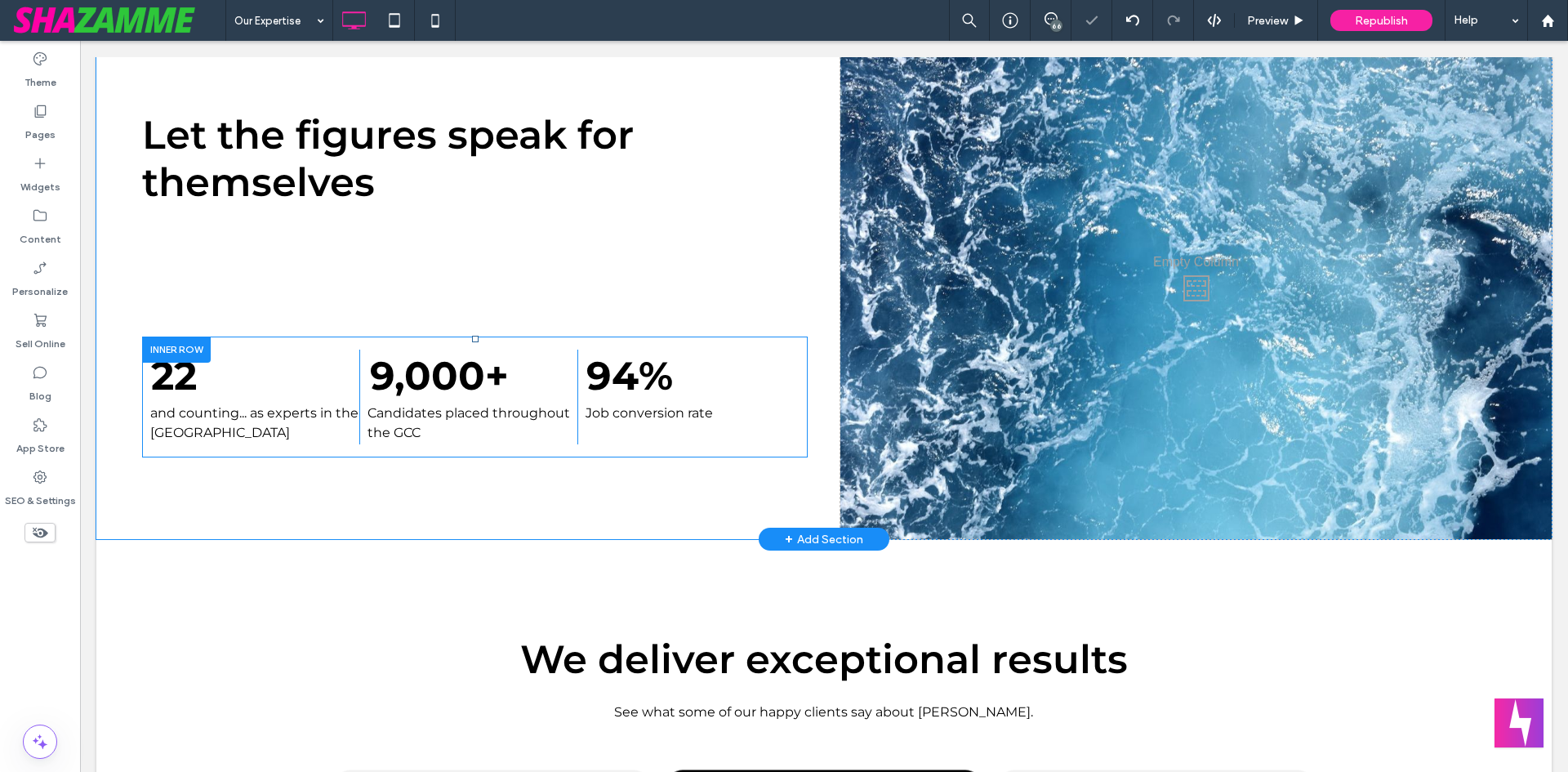
click at [265, 448] on div "22 and counting... as experts in the Middle East Click To Paste 9,000 + Candida…" at bounding box center [475, 397] width 666 height 121
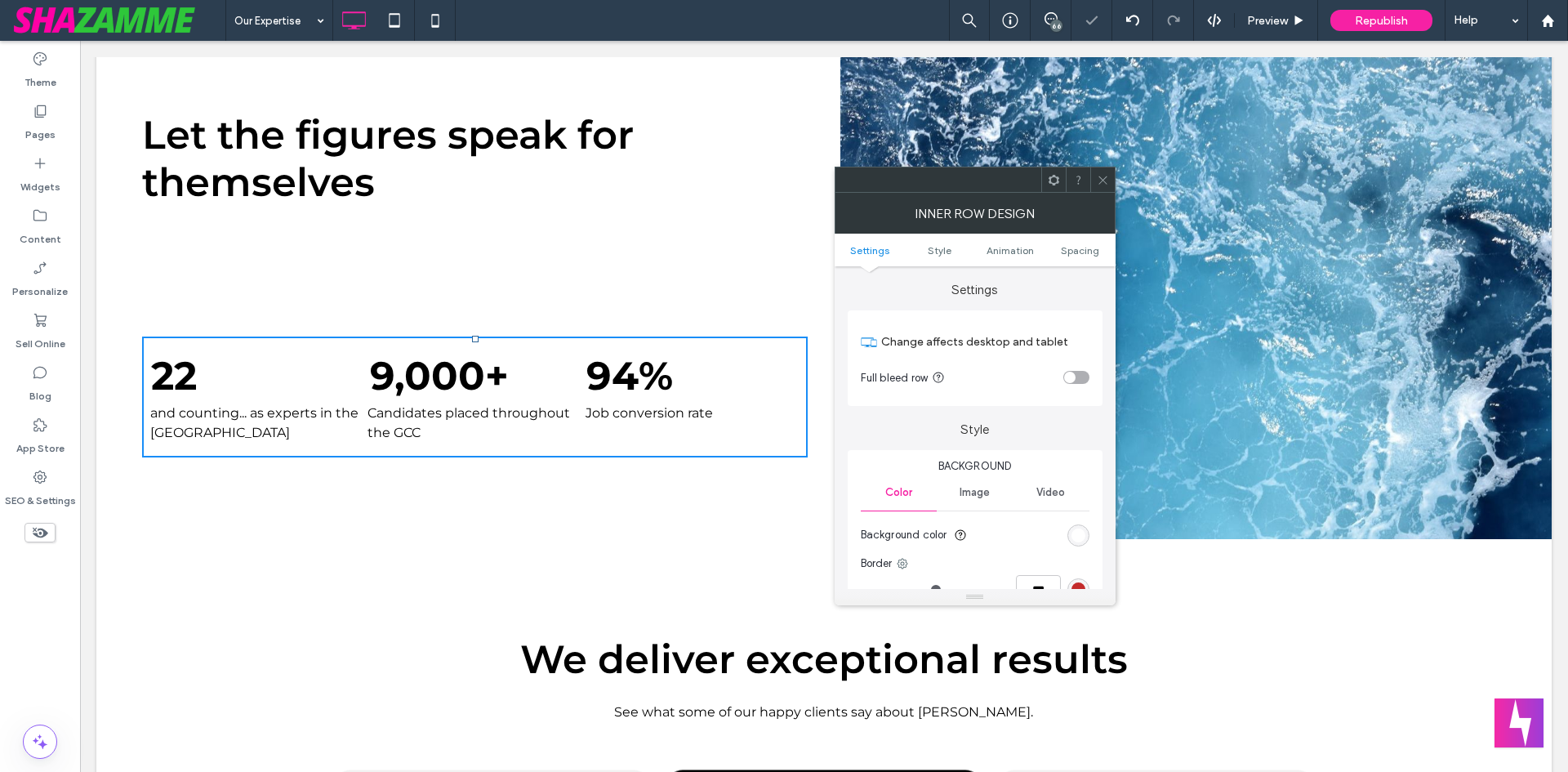
click at [266, 473] on div "Let the figures speak for themselves 22 and counting... as experts in the Middl…" at bounding box center [484, 284] width 711 height 510
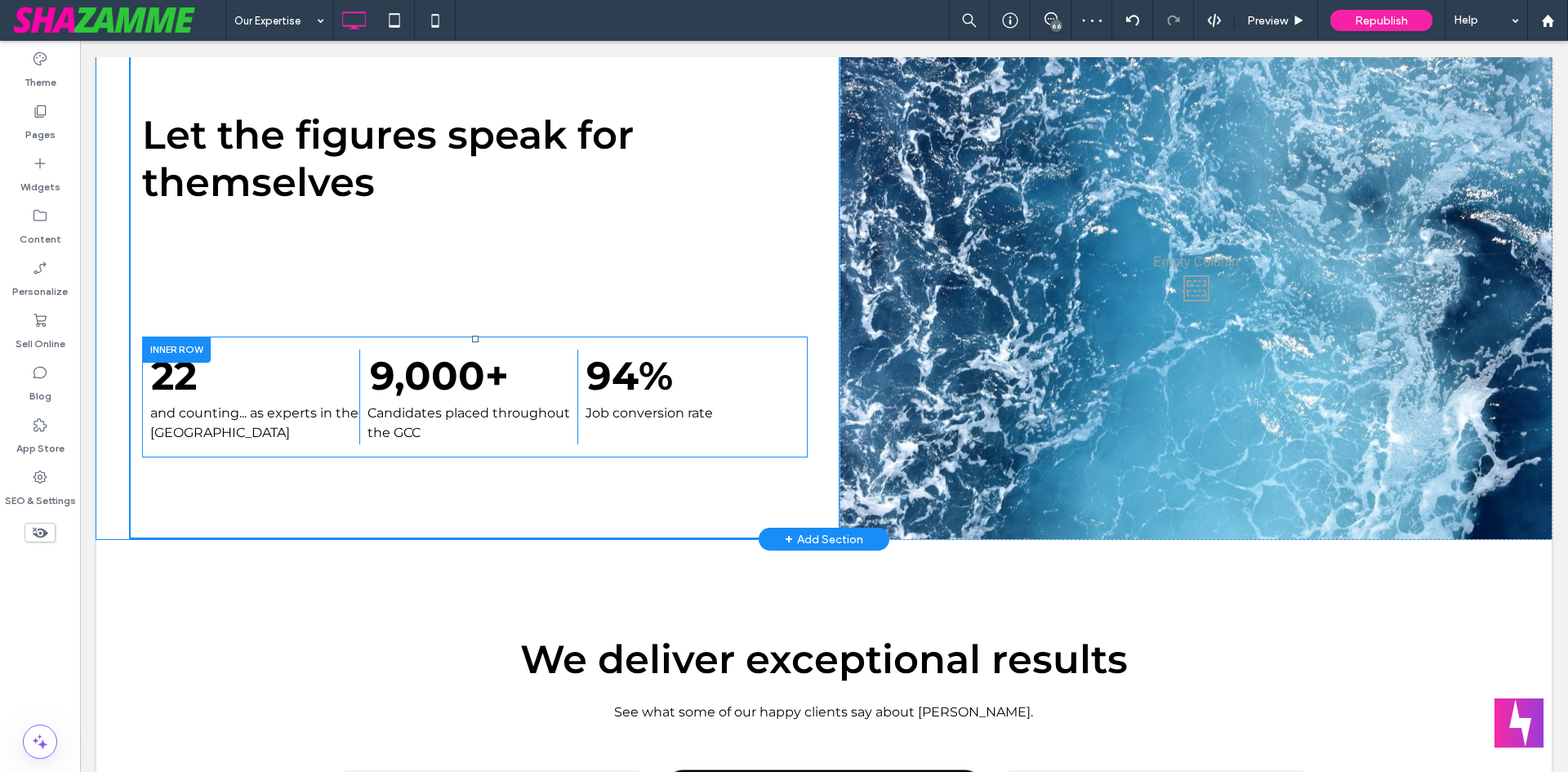
click at [362, 451] on div "22 and counting... as experts in the Middle East Click To Paste 9,000 + Candida…" at bounding box center [475, 397] width 666 height 121
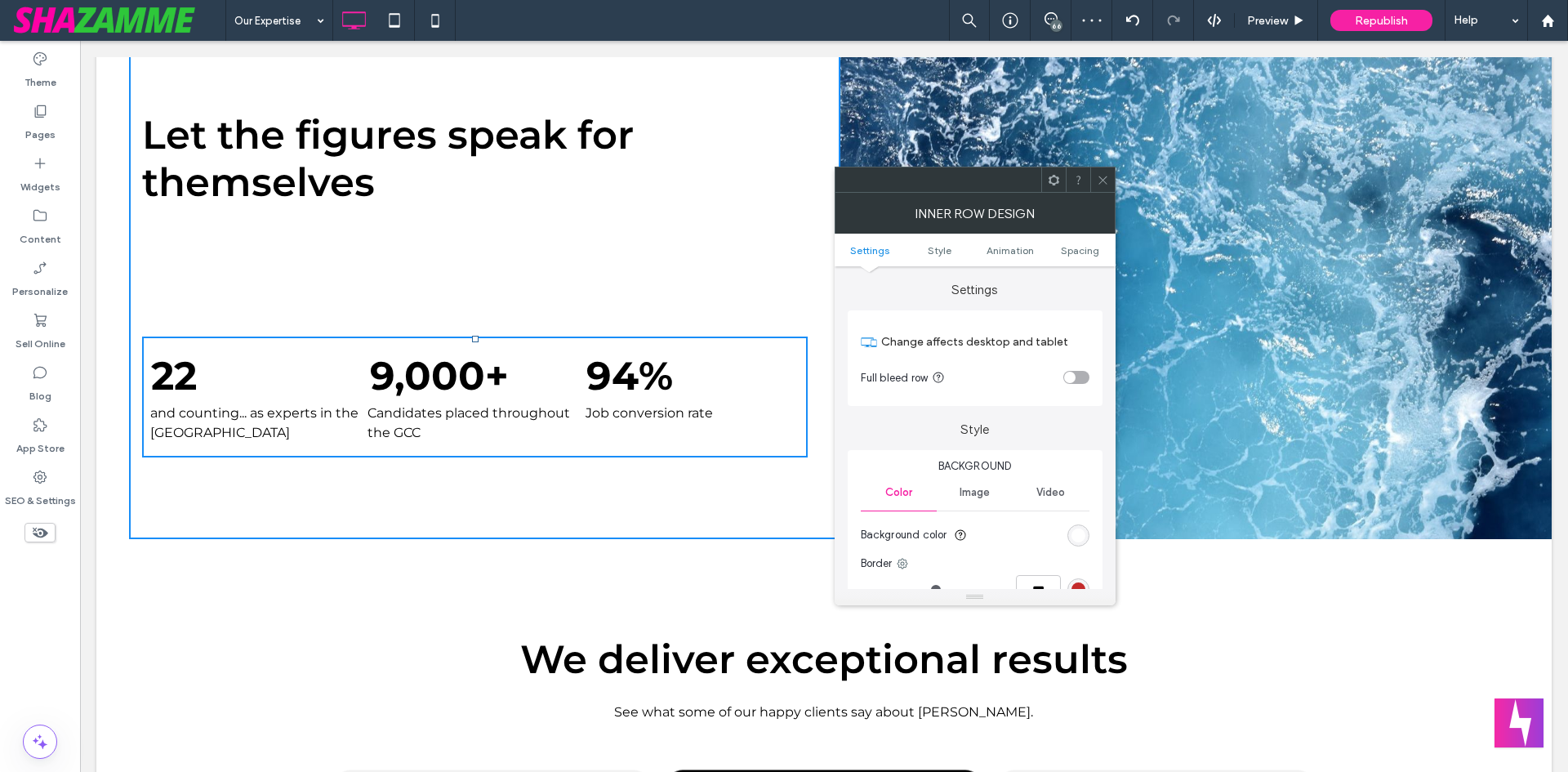
click at [224, 366] on div "22 and counting... as experts in the Middle East Click To Paste" at bounding box center [251, 397] width 217 height 95
click at [1111, 185] on div at bounding box center [1103, 180] width 24 height 24
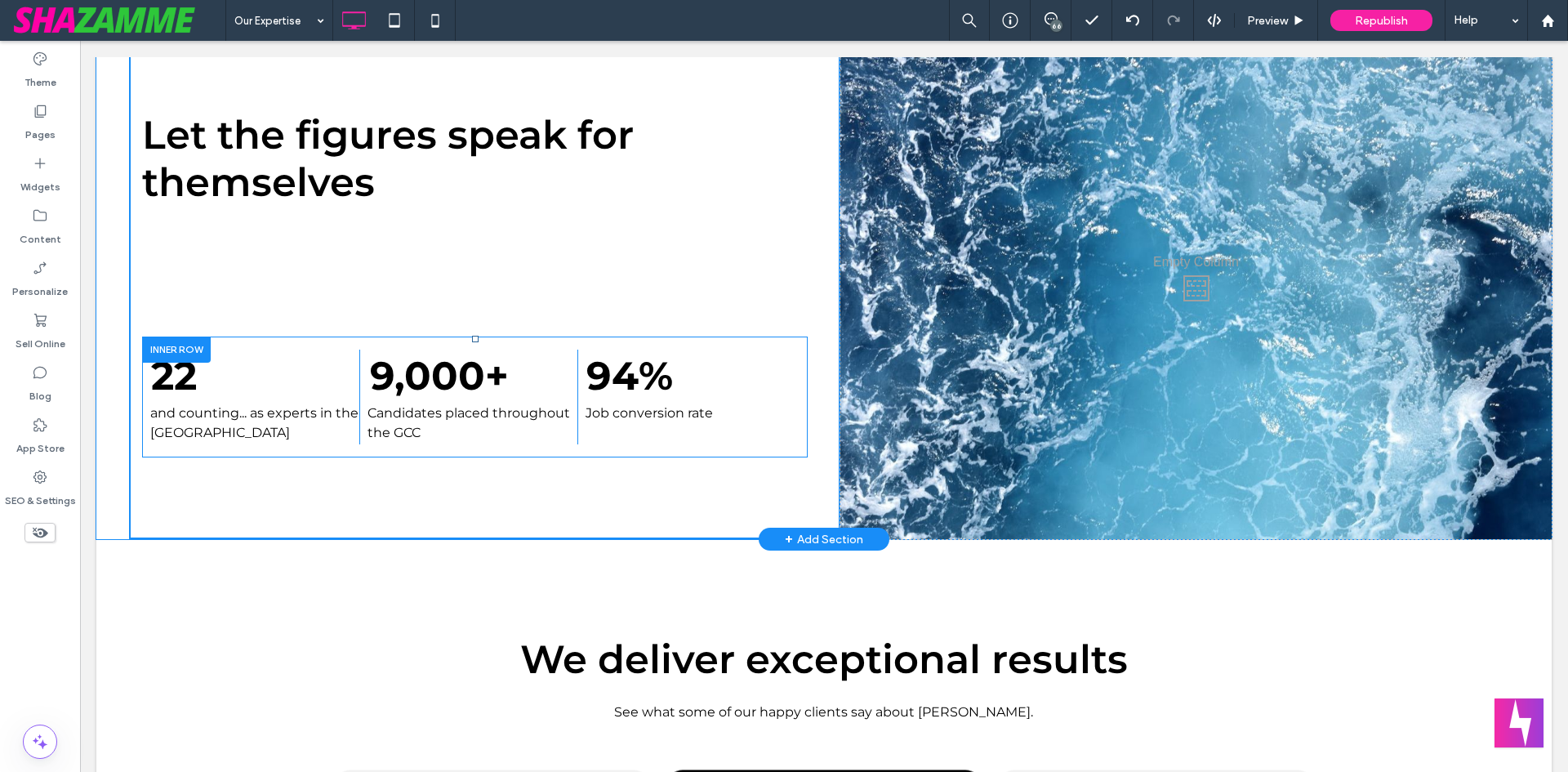
click at [214, 373] on div "22 and counting... as experts in the Middle East Click To Paste" at bounding box center [251, 397] width 217 height 95
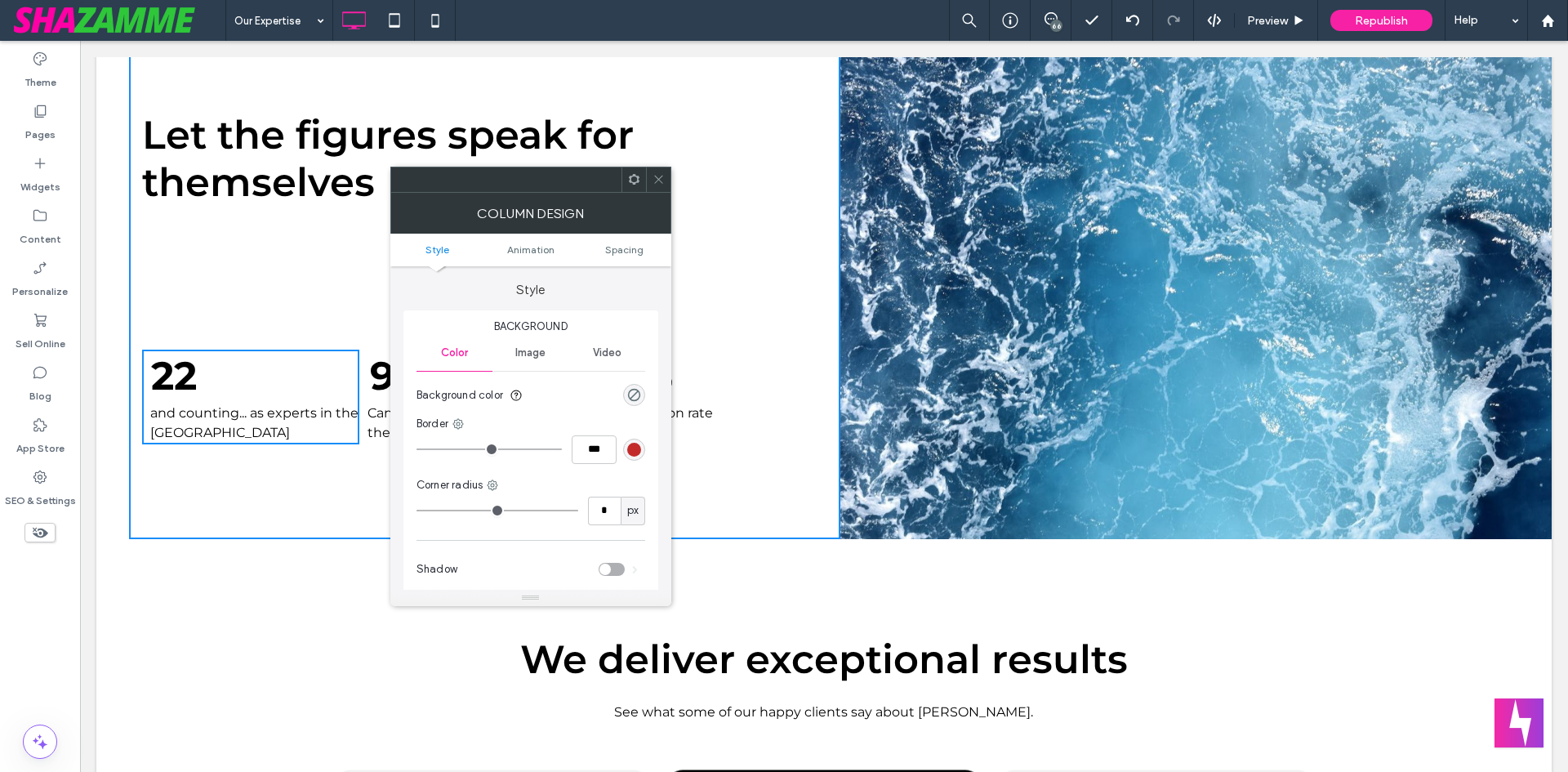
click at [651, 181] on div at bounding box center [658, 180] width 24 height 24
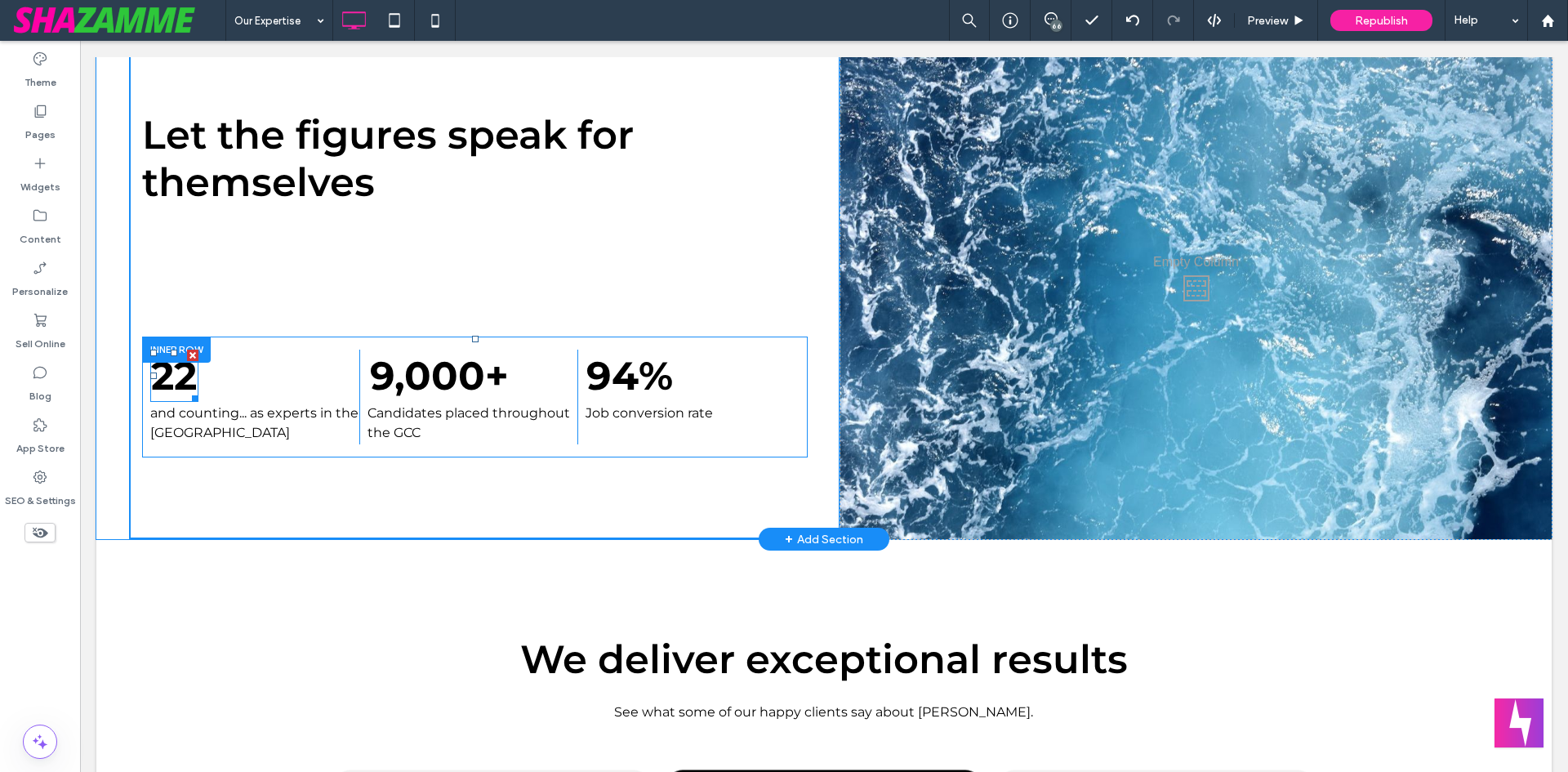
click at [185, 376] on span at bounding box center [175, 376] width 49 height 52
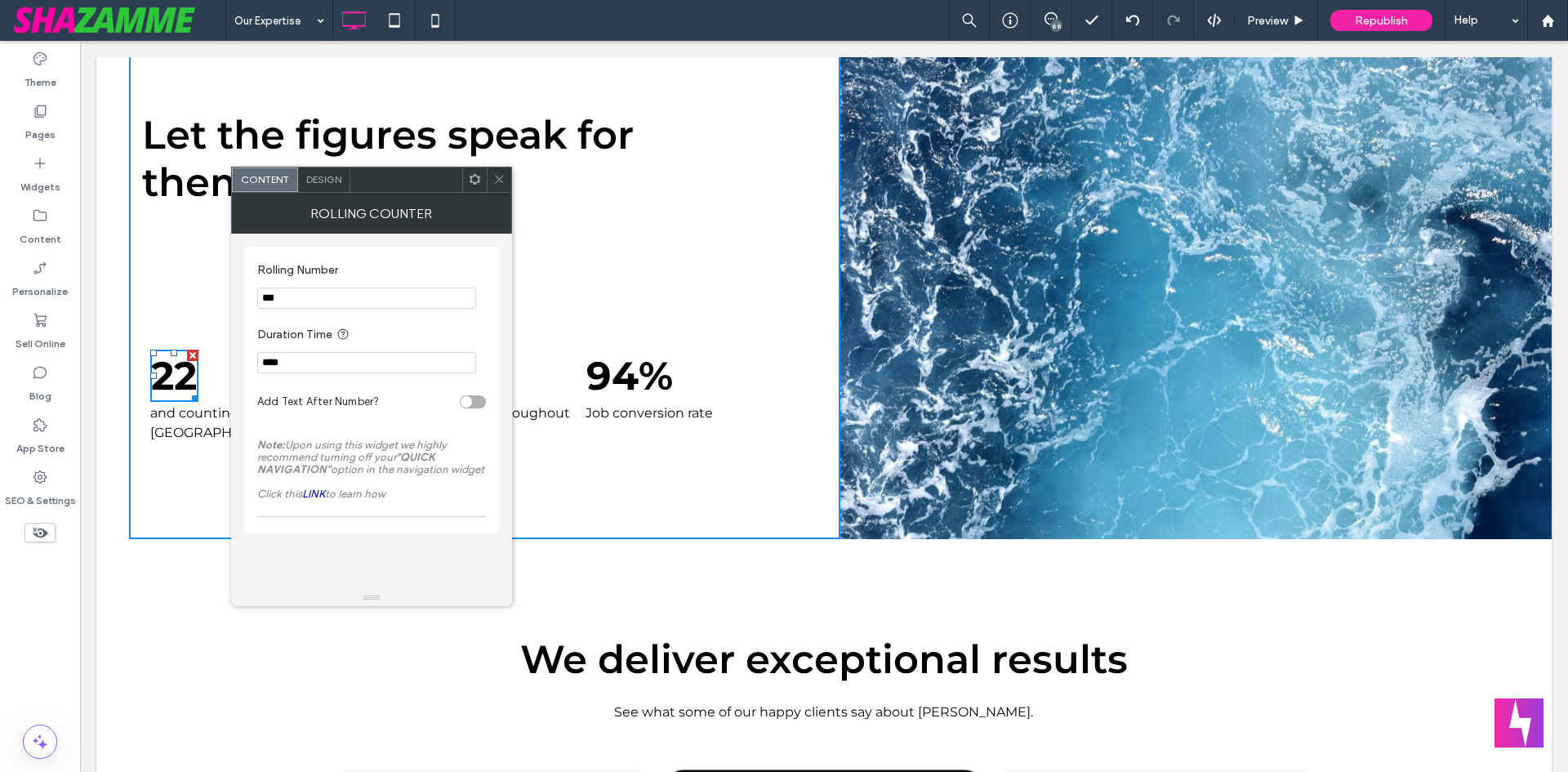
click at [486, 402] on div "Rolling Number ** Duration Time **** Add Text After Number? Note: Upon using th…" at bounding box center [372, 390] width 255 height 287
click at [475, 406] on div "toggle" at bounding box center [473, 401] width 26 height 13
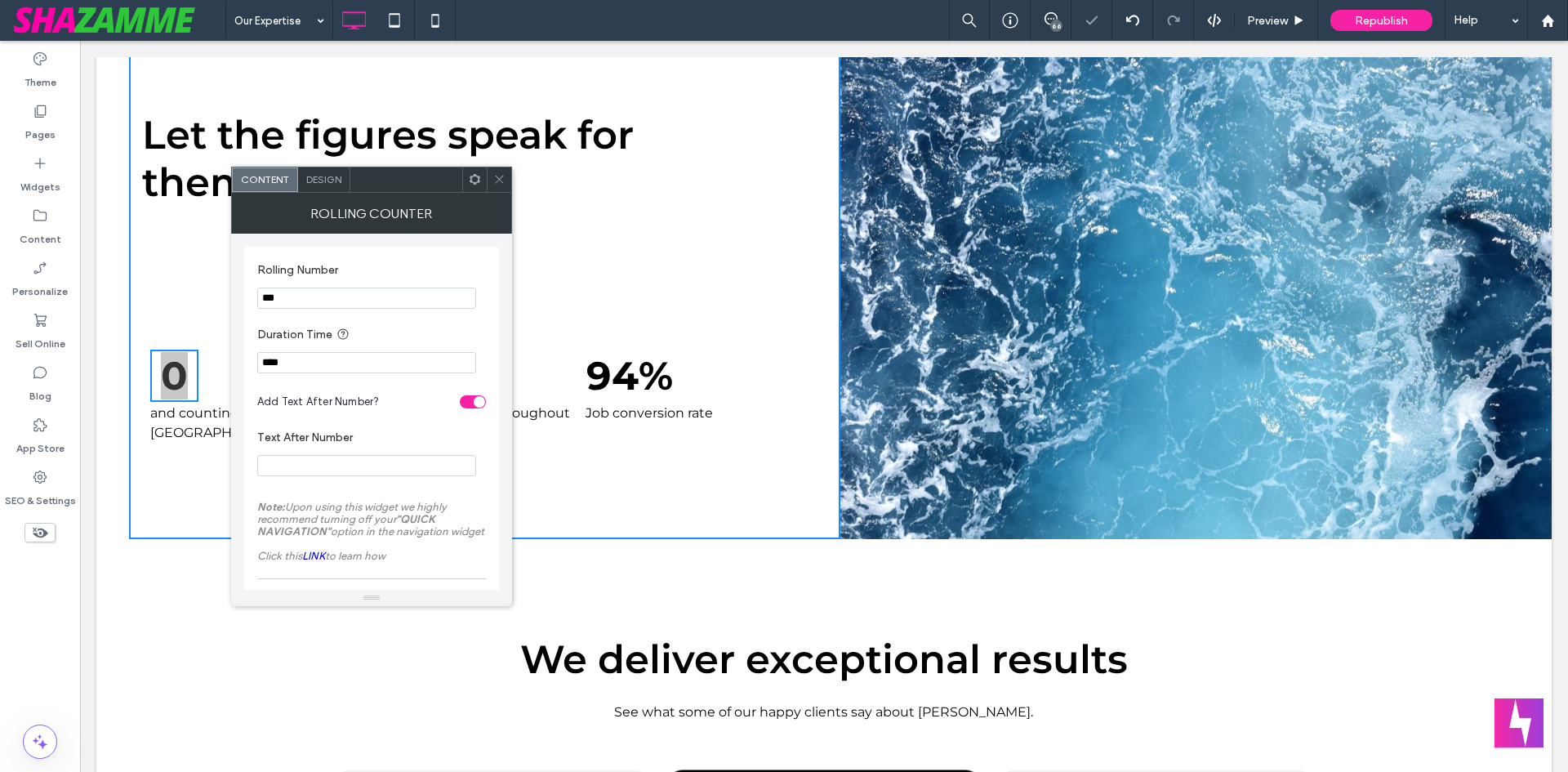
click at [343, 186] on div "Design" at bounding box center [324, 180] width 52 height 24
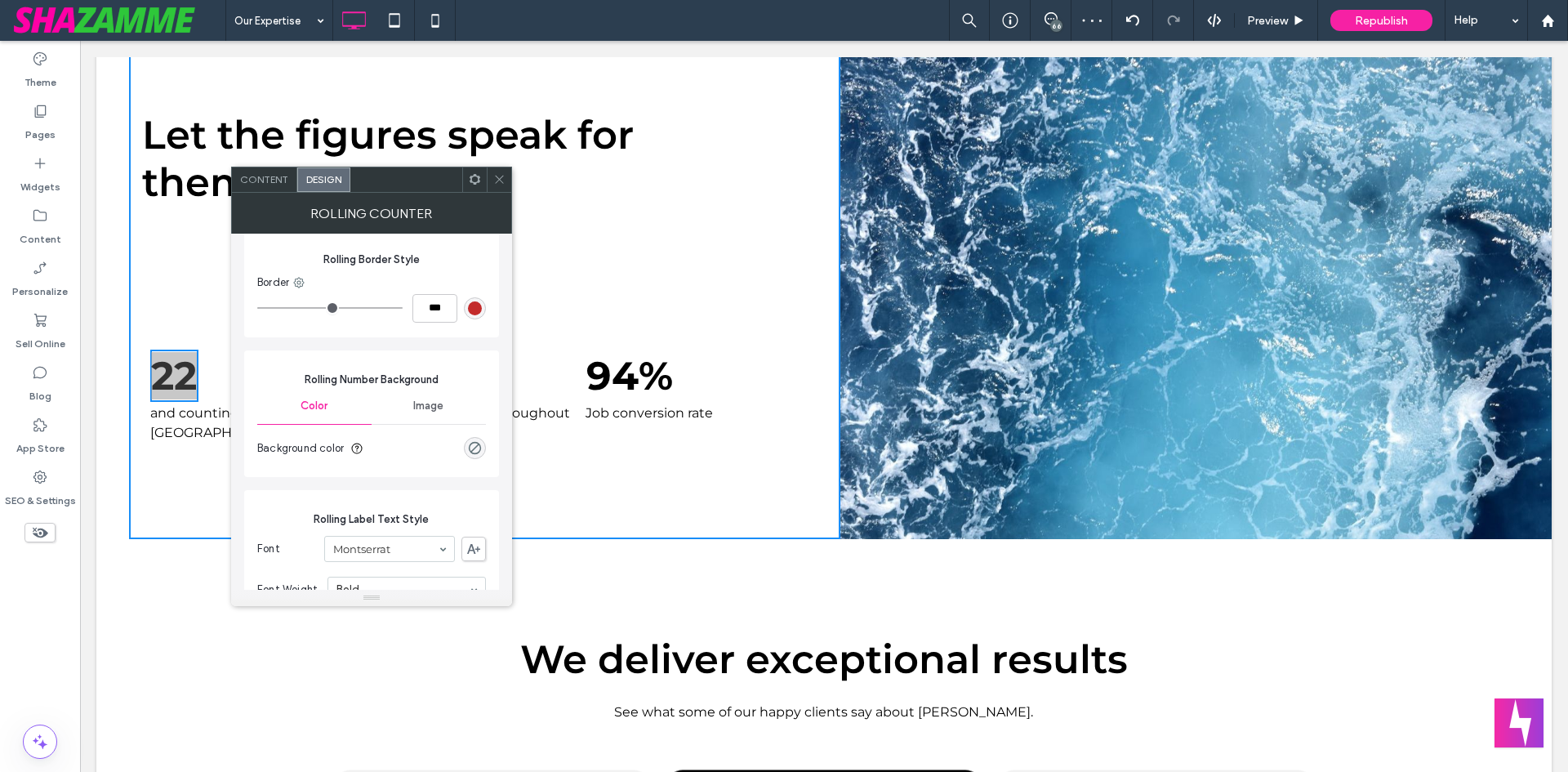
scroll to position [0, 0]
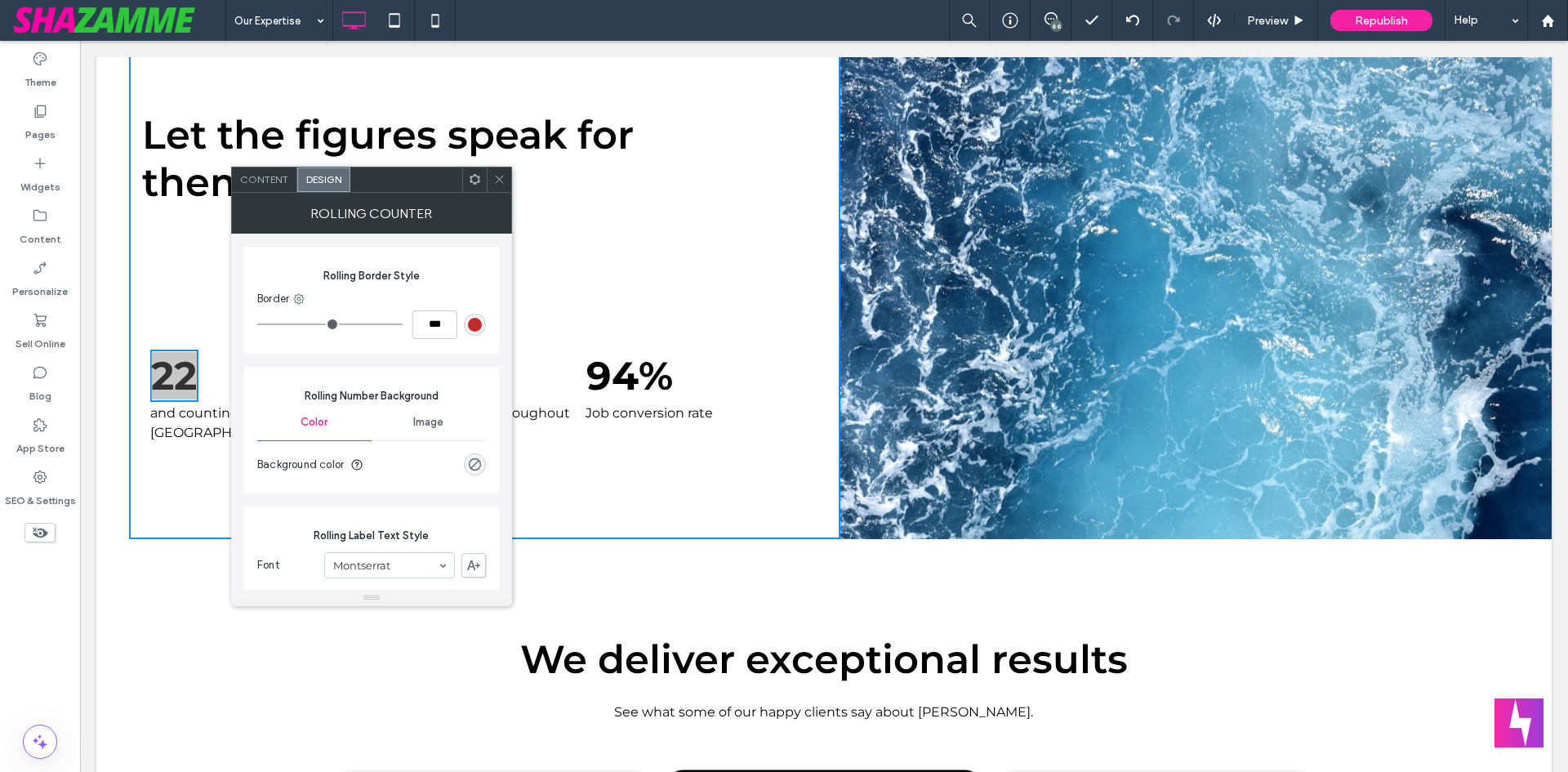
click at [496, 172] on span at bounding box center [499, 180] width 12 height 24
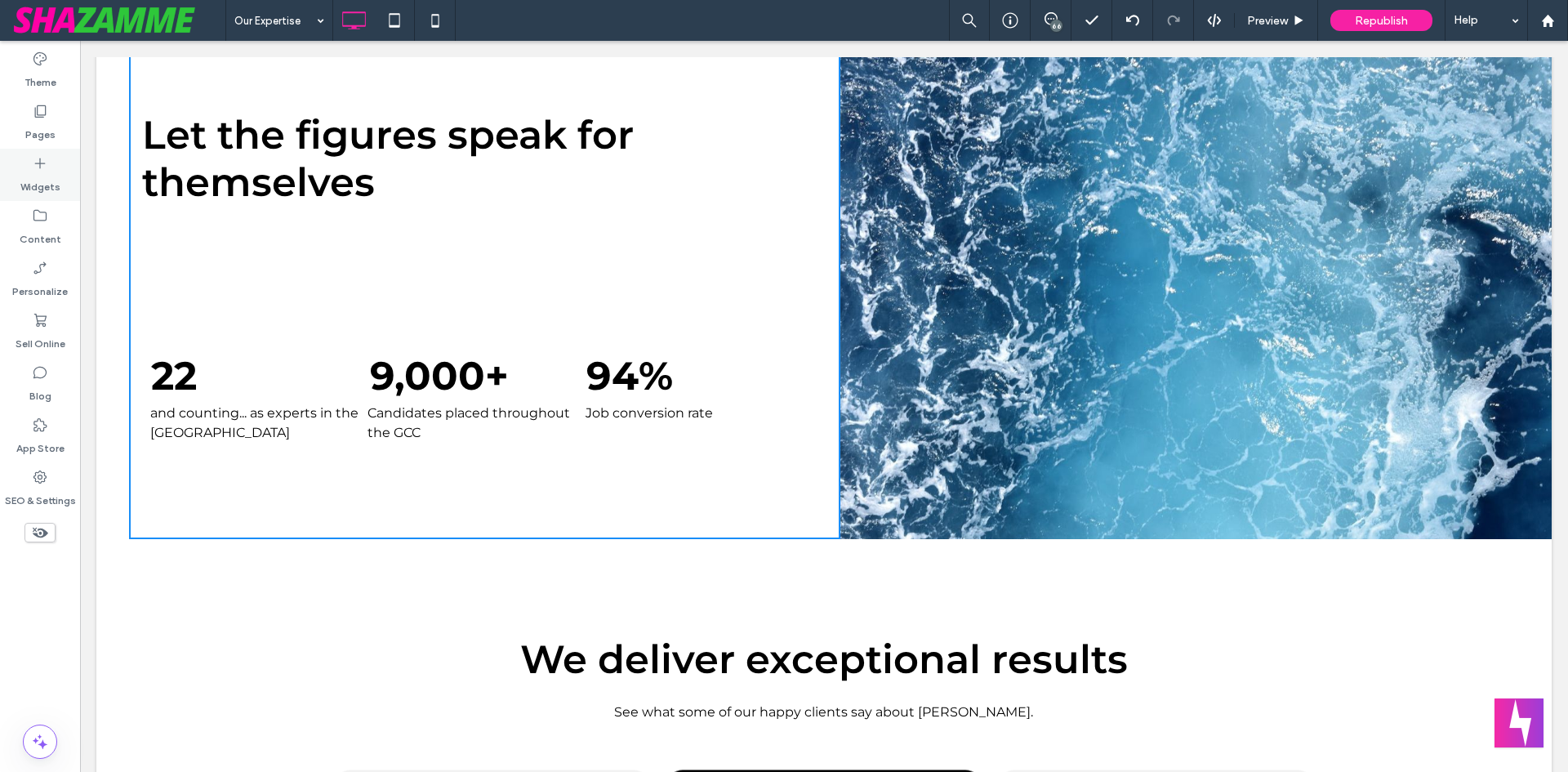
click at [37, 163] on use at bounding box center [40, 163] width 10 height 10
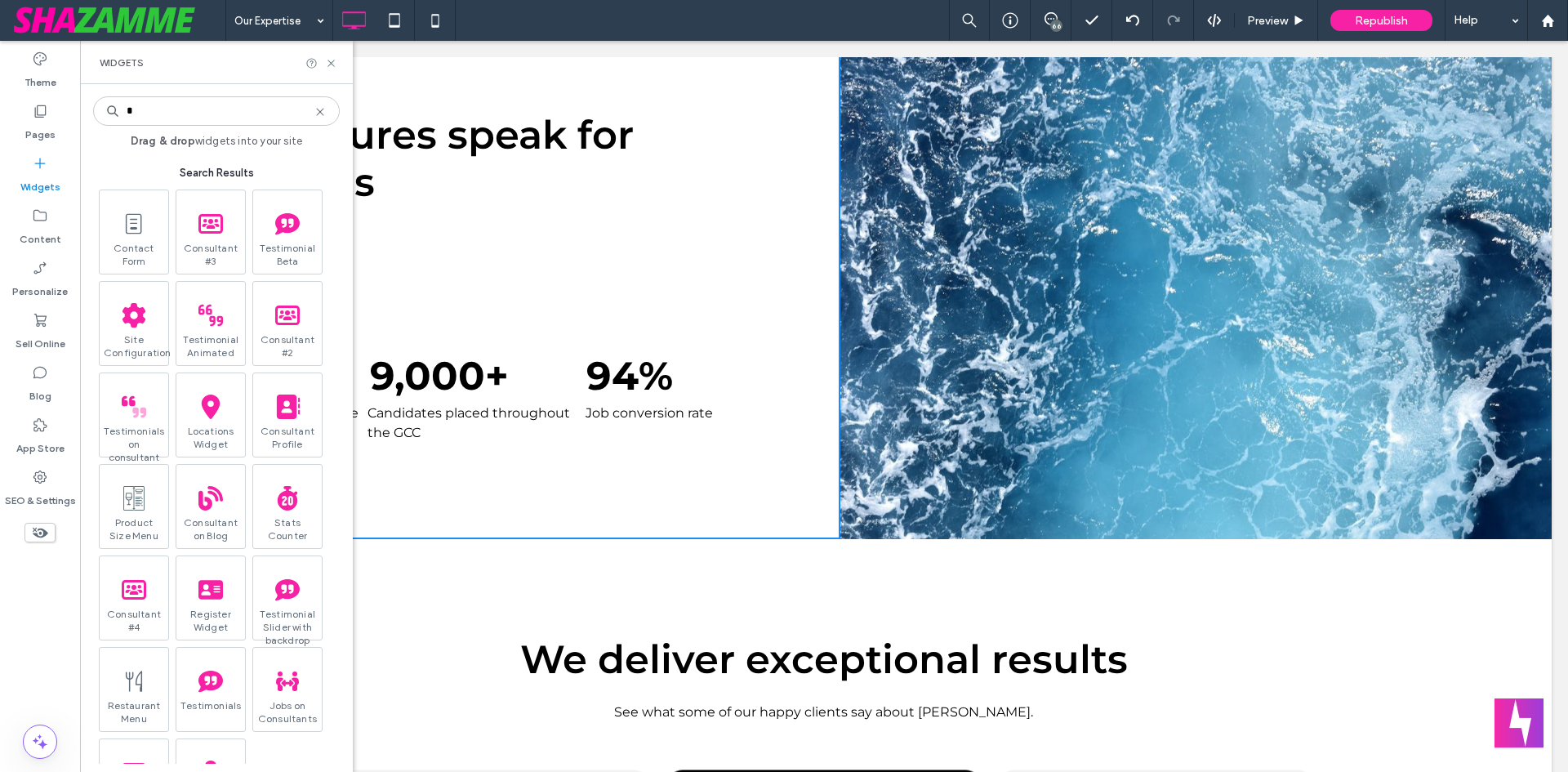
type input "*"
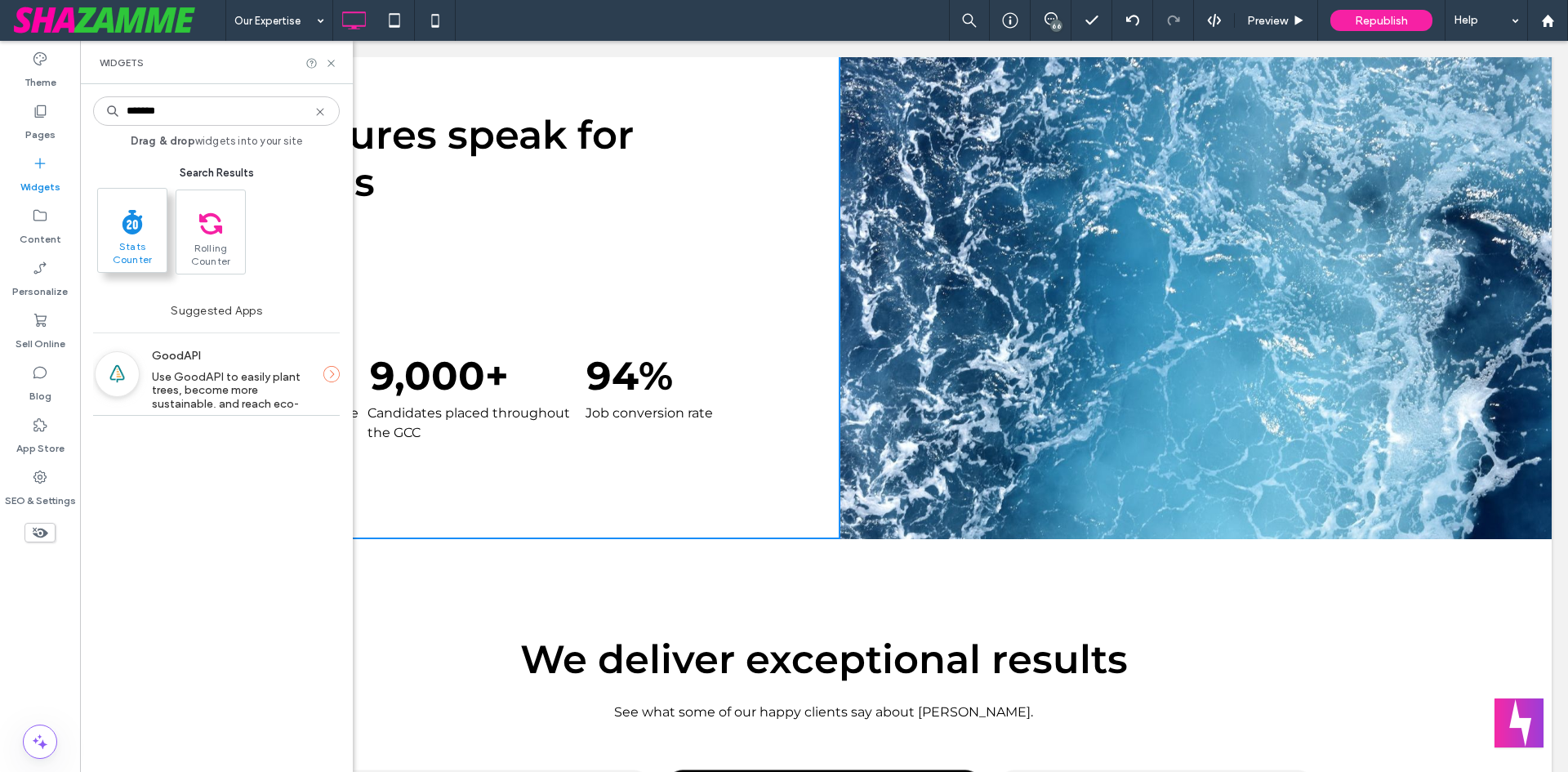
type input "*******"
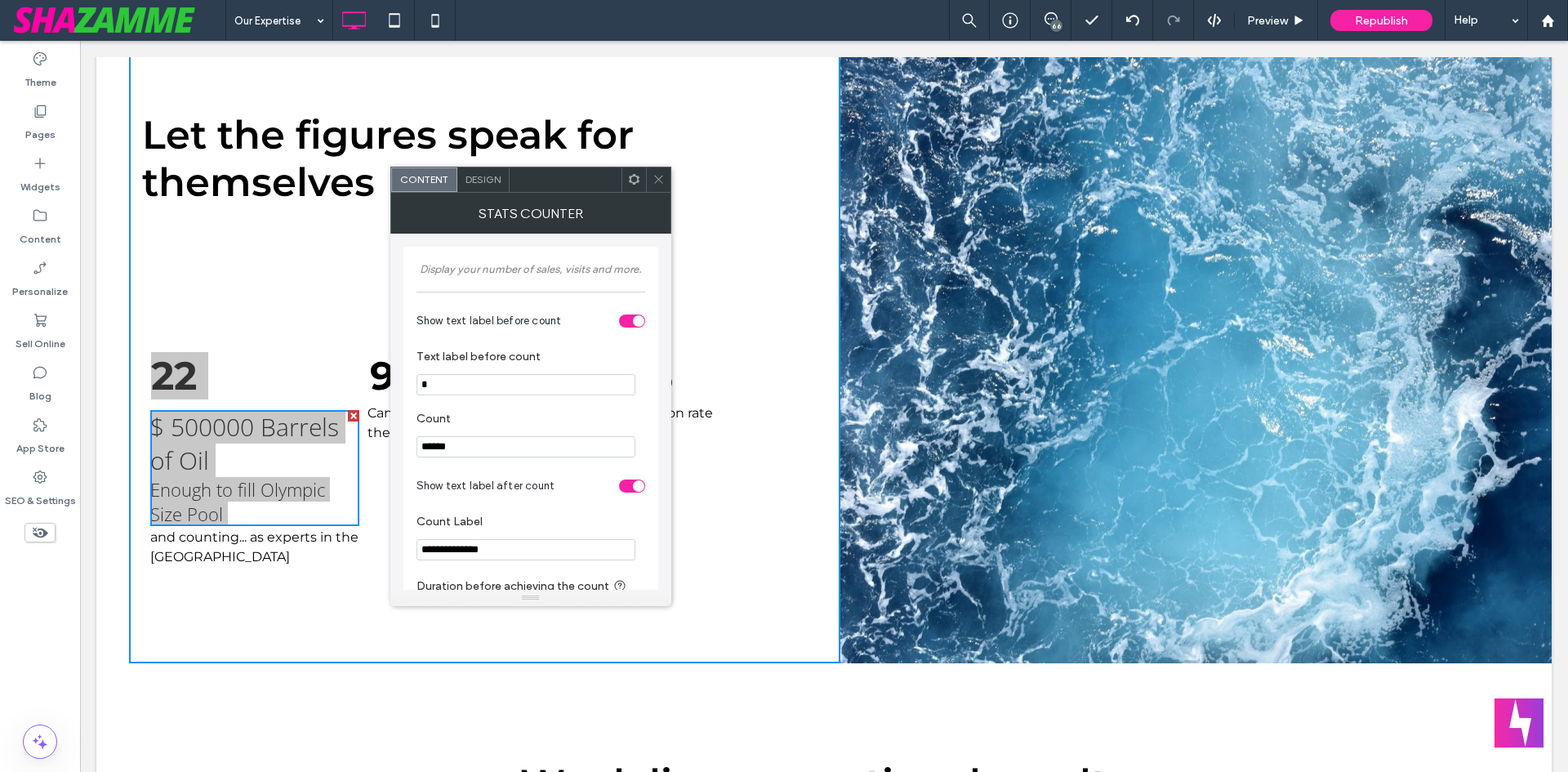
drag, startPoint x: 563, startPoint y: 425, endPoint x: 241, endPoint y: 381, distance: 325.0
click at [448, 378] on input "*" at bounding box center [526, 385] width 219 height 21
type input "**"
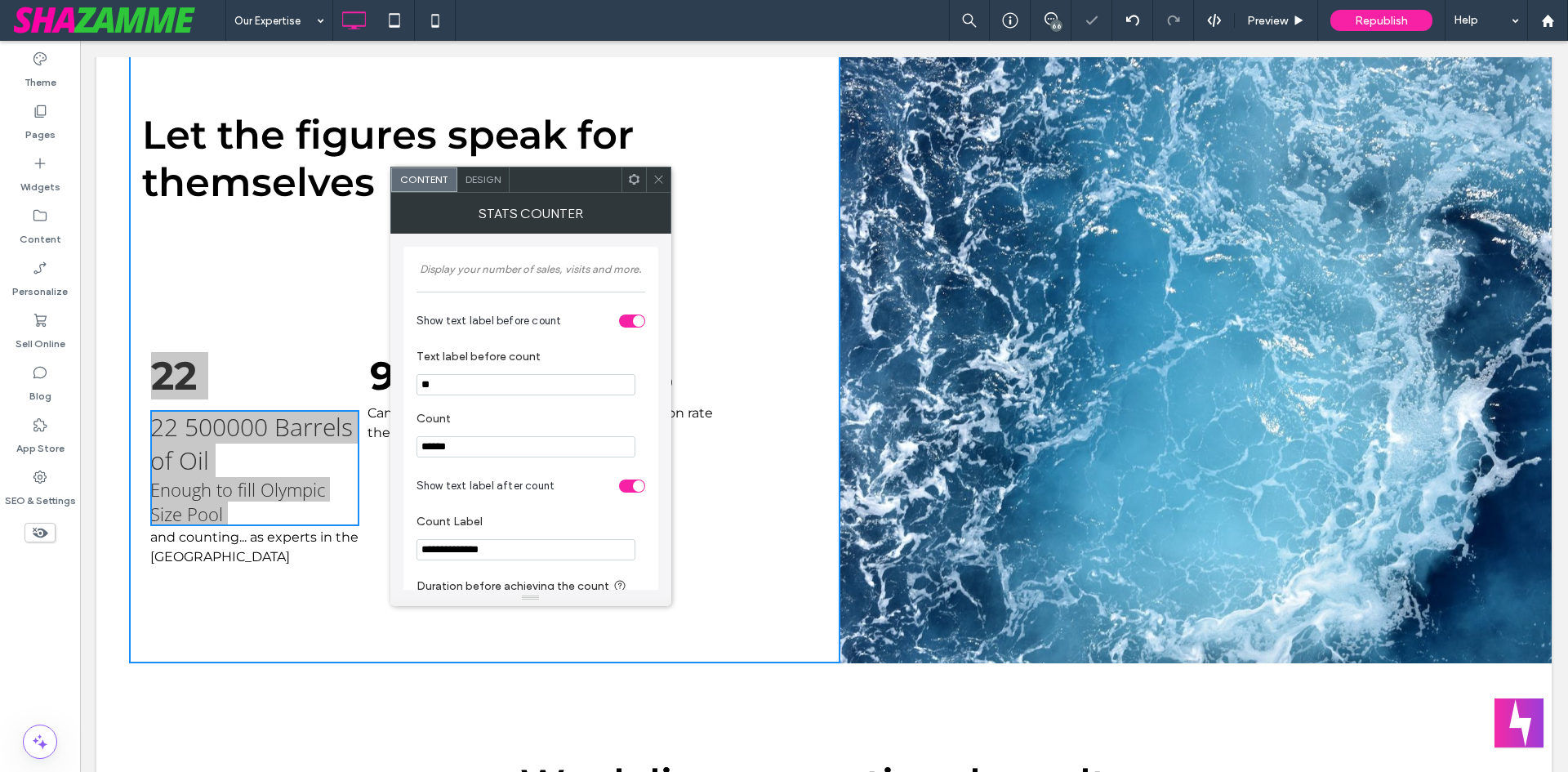
click at [454, 422] on label "Count" at bounding box center [528, 420] width 222 height 18
click at [478, 443] on input "******" at bounding box center [526, 446] width 219 height 21
type input "**"
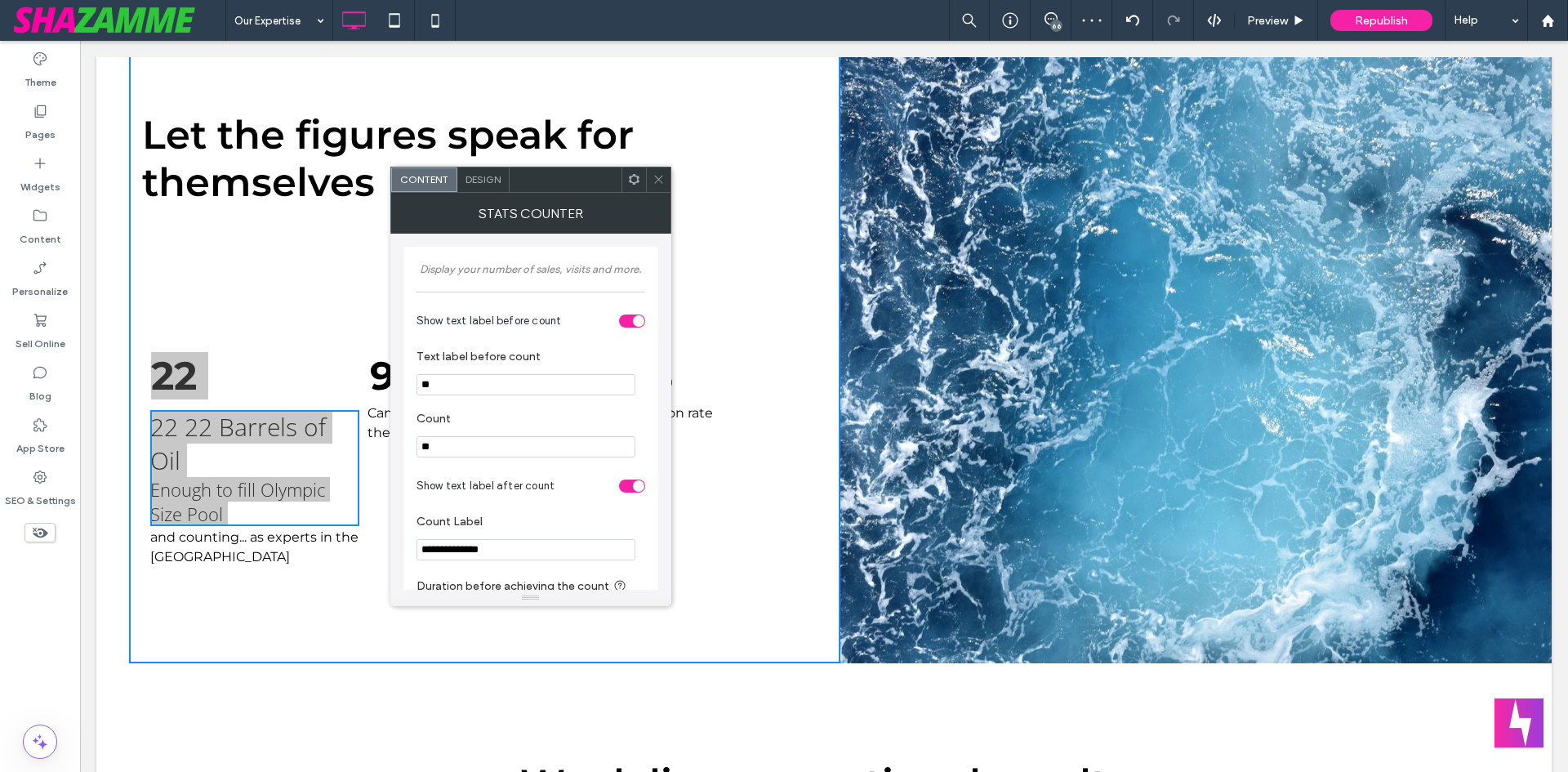
click at [512, 406] on section "Count **" at bounding box center [530, 434] width 228 height 62
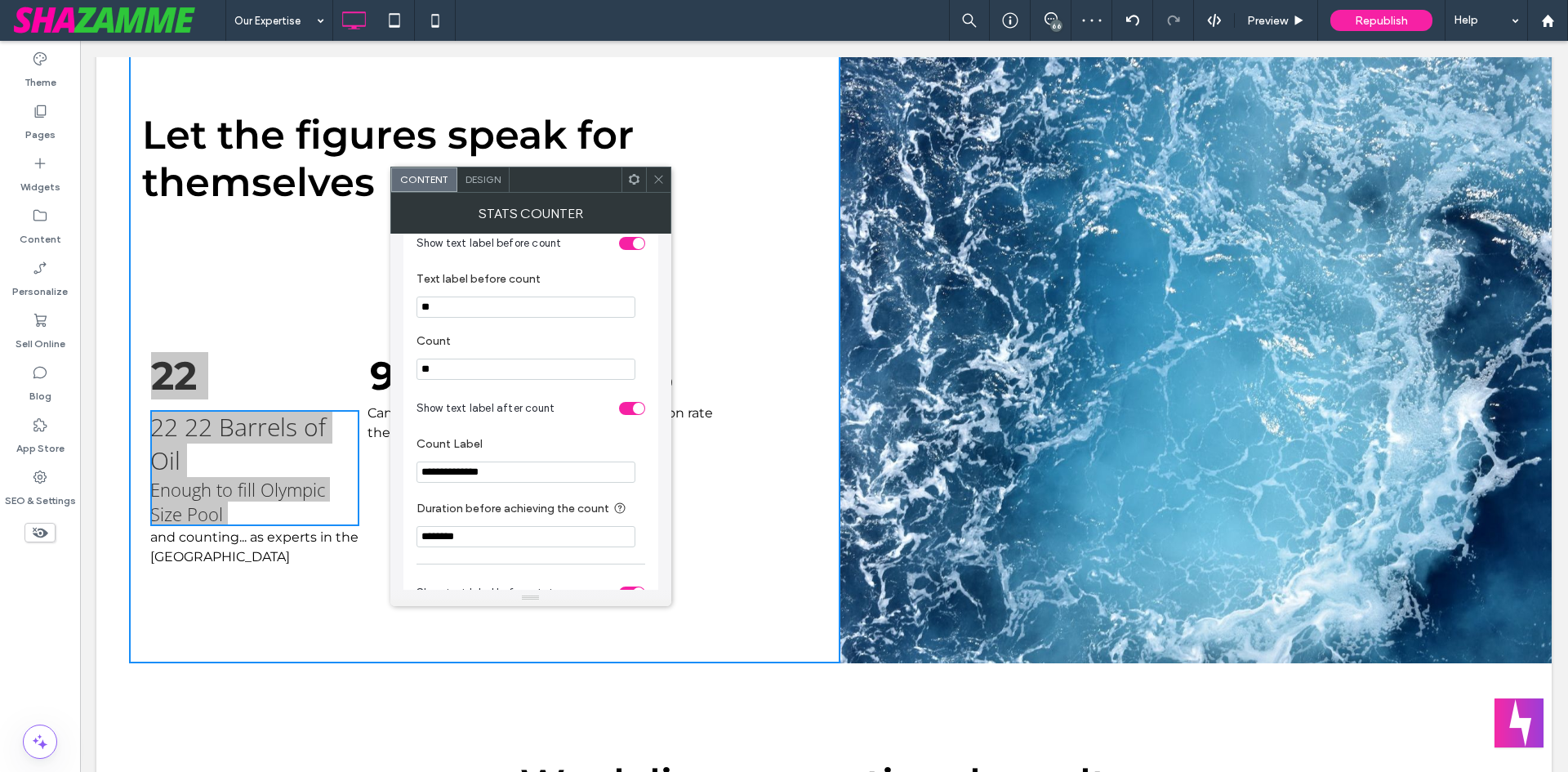
scroll to position [163, 0]
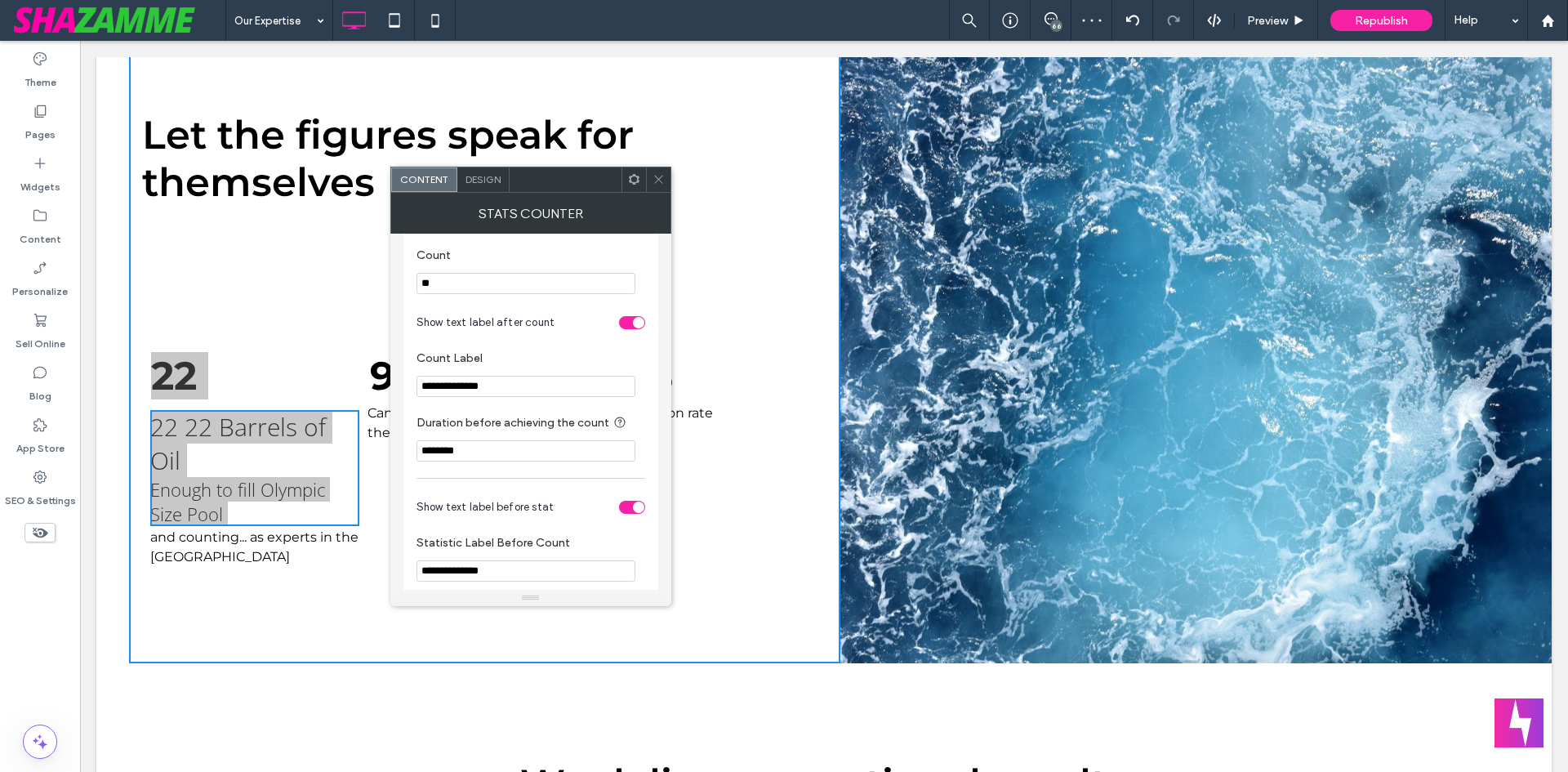
click at [481, 391] on input "**********" at bounding box center [526, 386] width 219 height 21
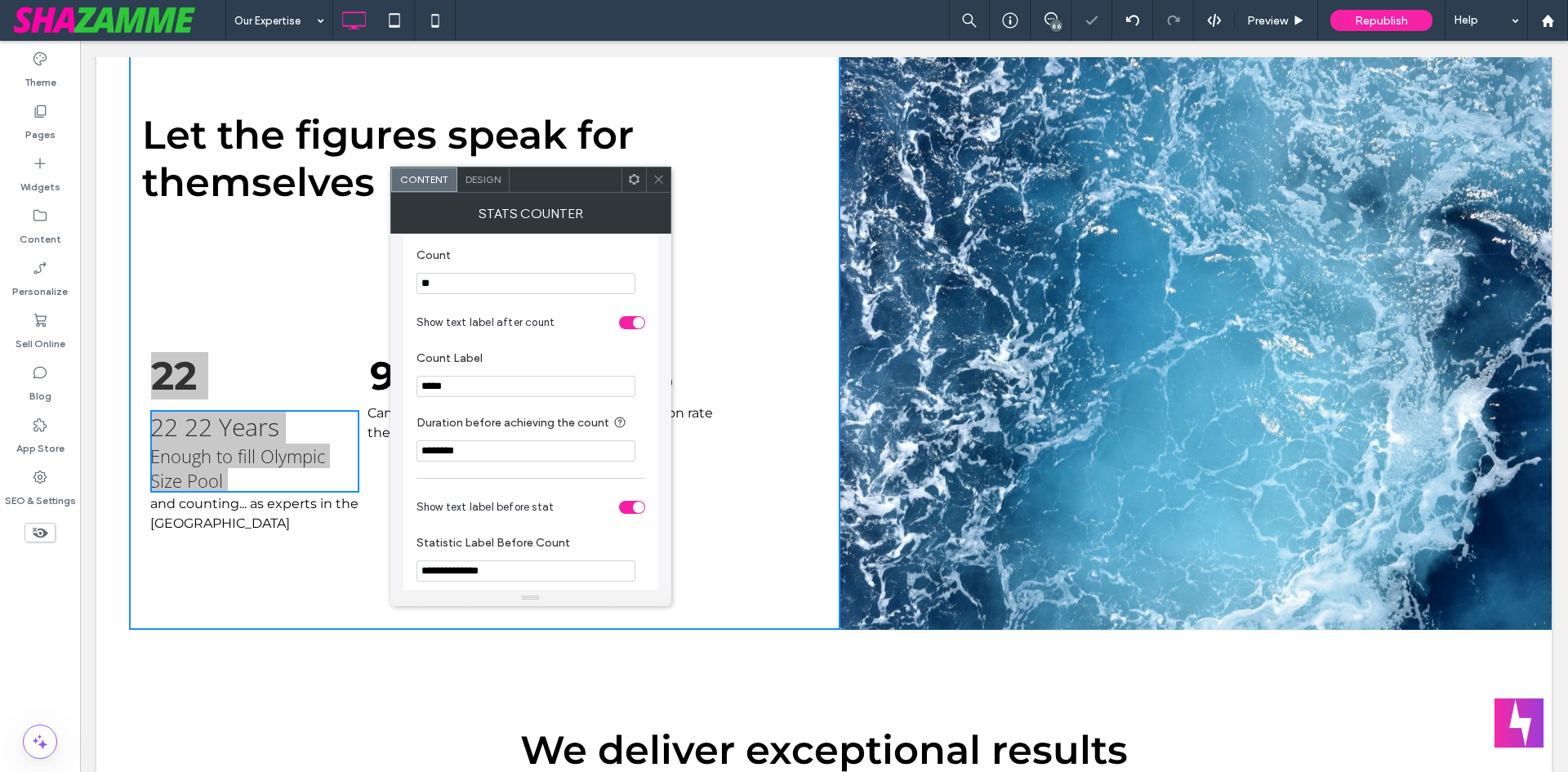
type input "*****"
click at [571, 357] on label "Count Label" at bounding box center [528, 360] width 222 height 18
click at [482, 459] on input "********" at bounding box center [526, 451] width 219 height 21
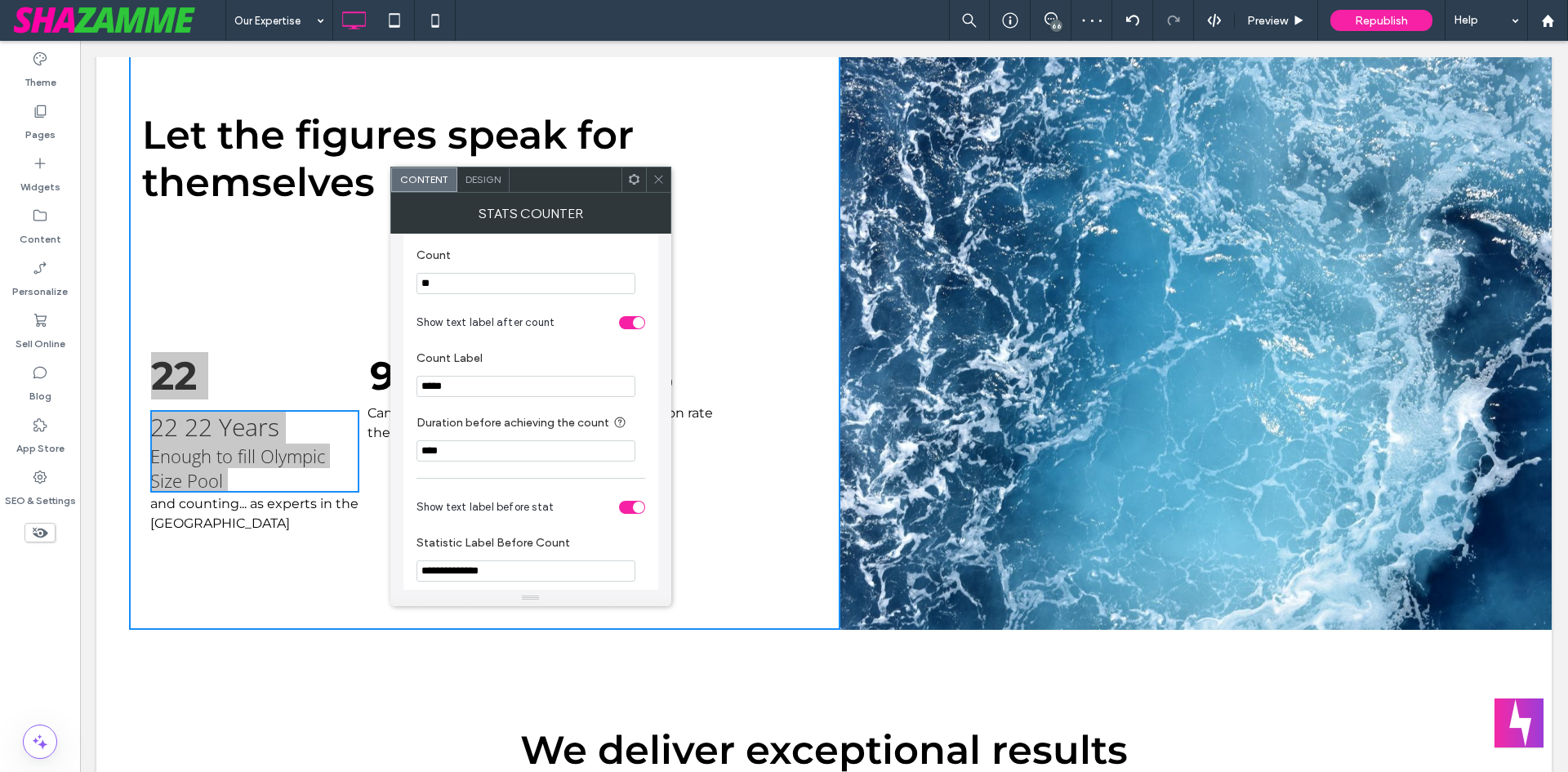
type input "****"
click at [491, 486] on div "**********" at bounding box center [530, 468] width 228 height 754
click at [629, 514] on div "toggle" at bounding box center [632, 507] width 26 height 13
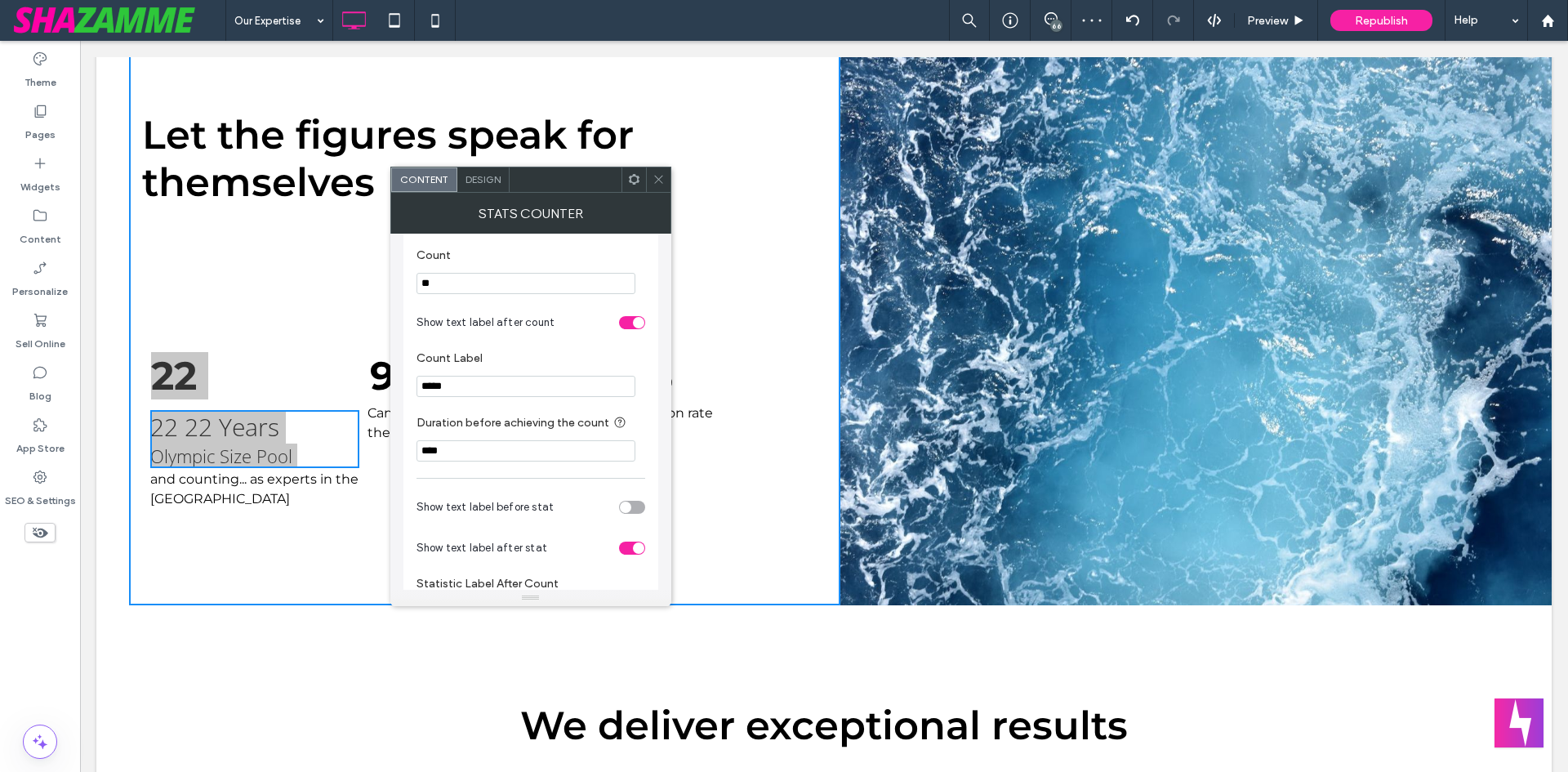
click at [633, 544] on div "toggle" at bounding box center [632, 548] width 26 height 13
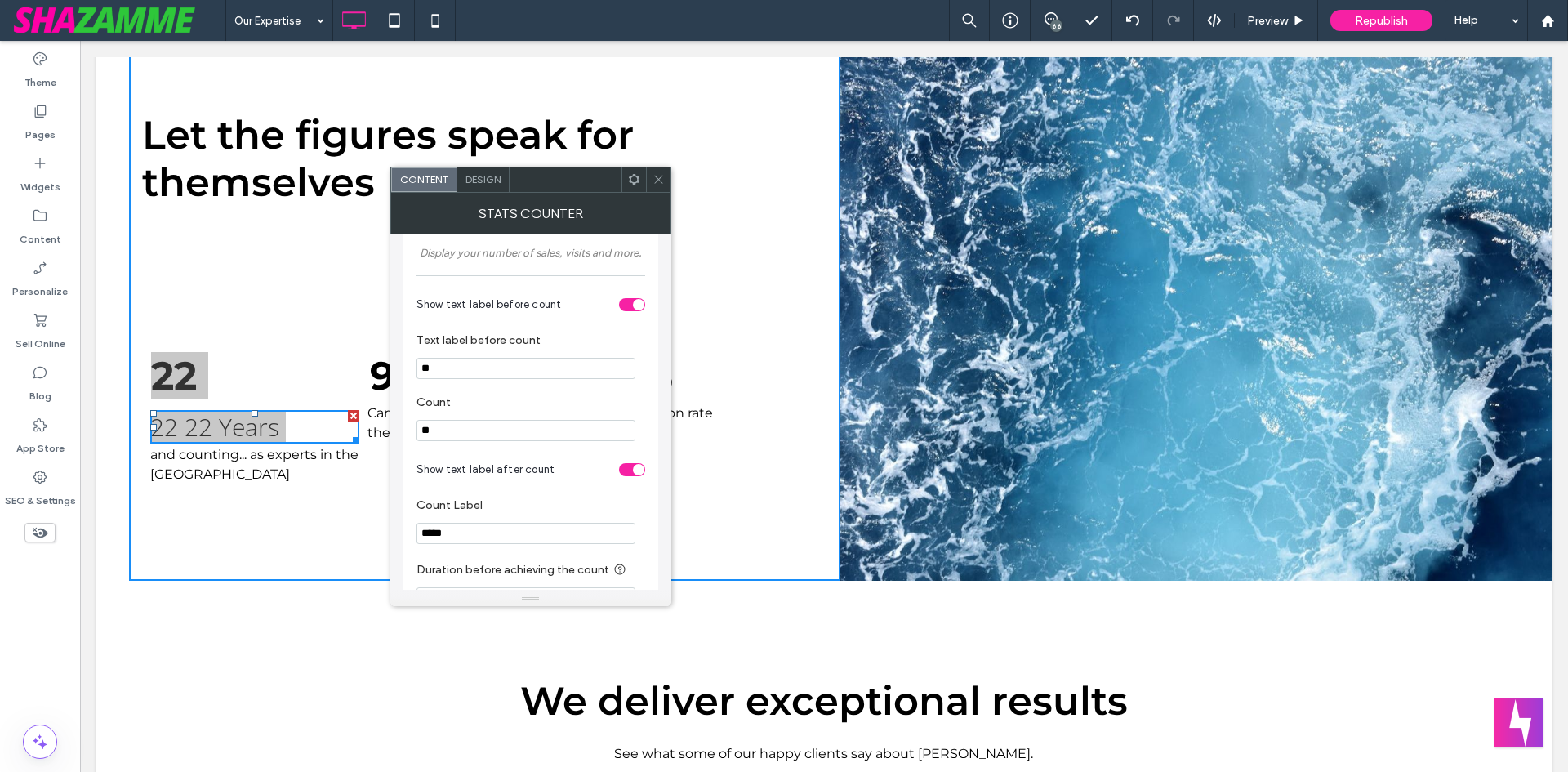
scroll to position [0, 0]
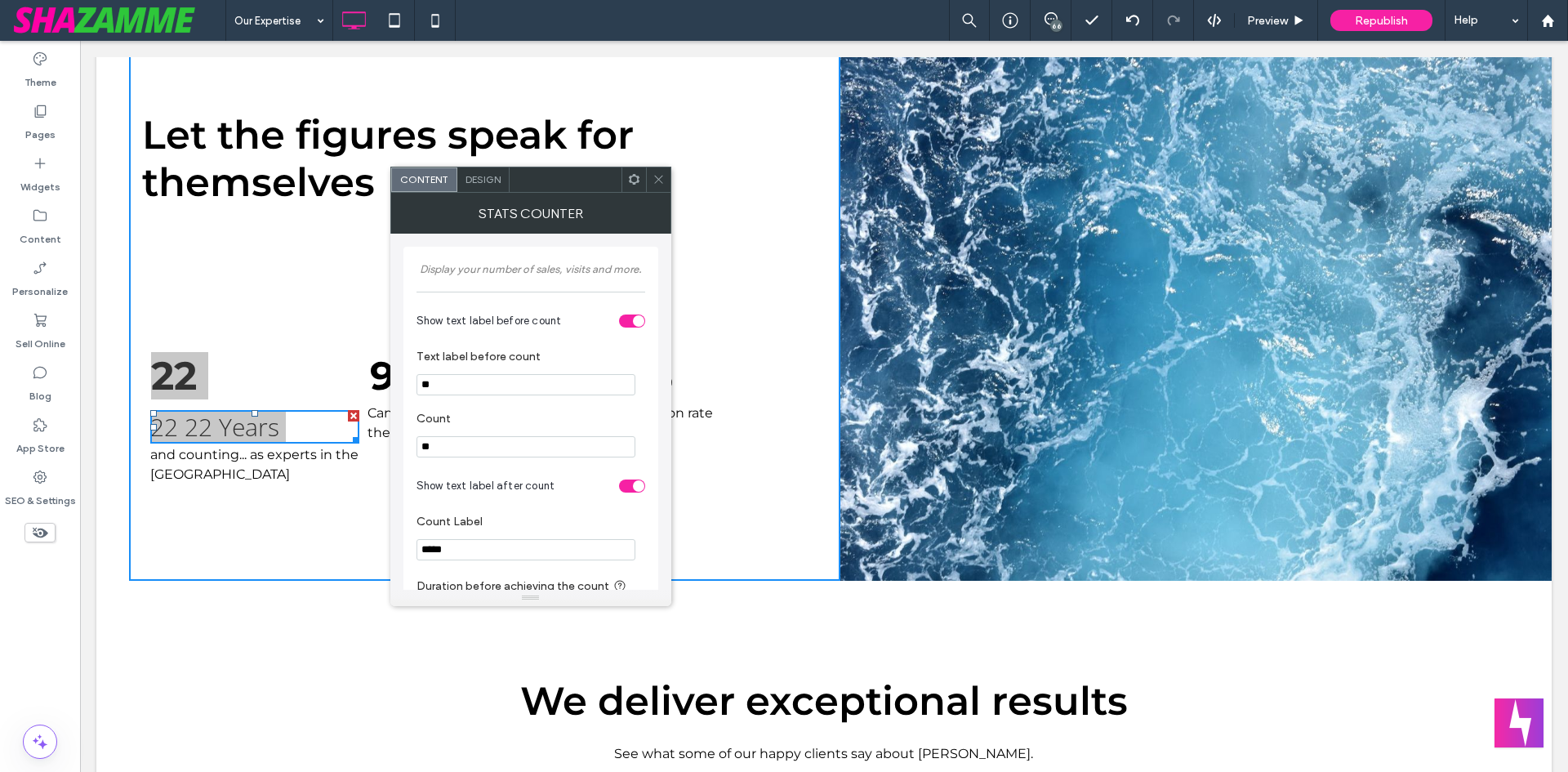
click at [451, 389] on input "**" at bounding box center [526, 385] width 219 height 21
click at [627, 320] on div "toggle" at bounding box center [632, 320] width 26 height 13
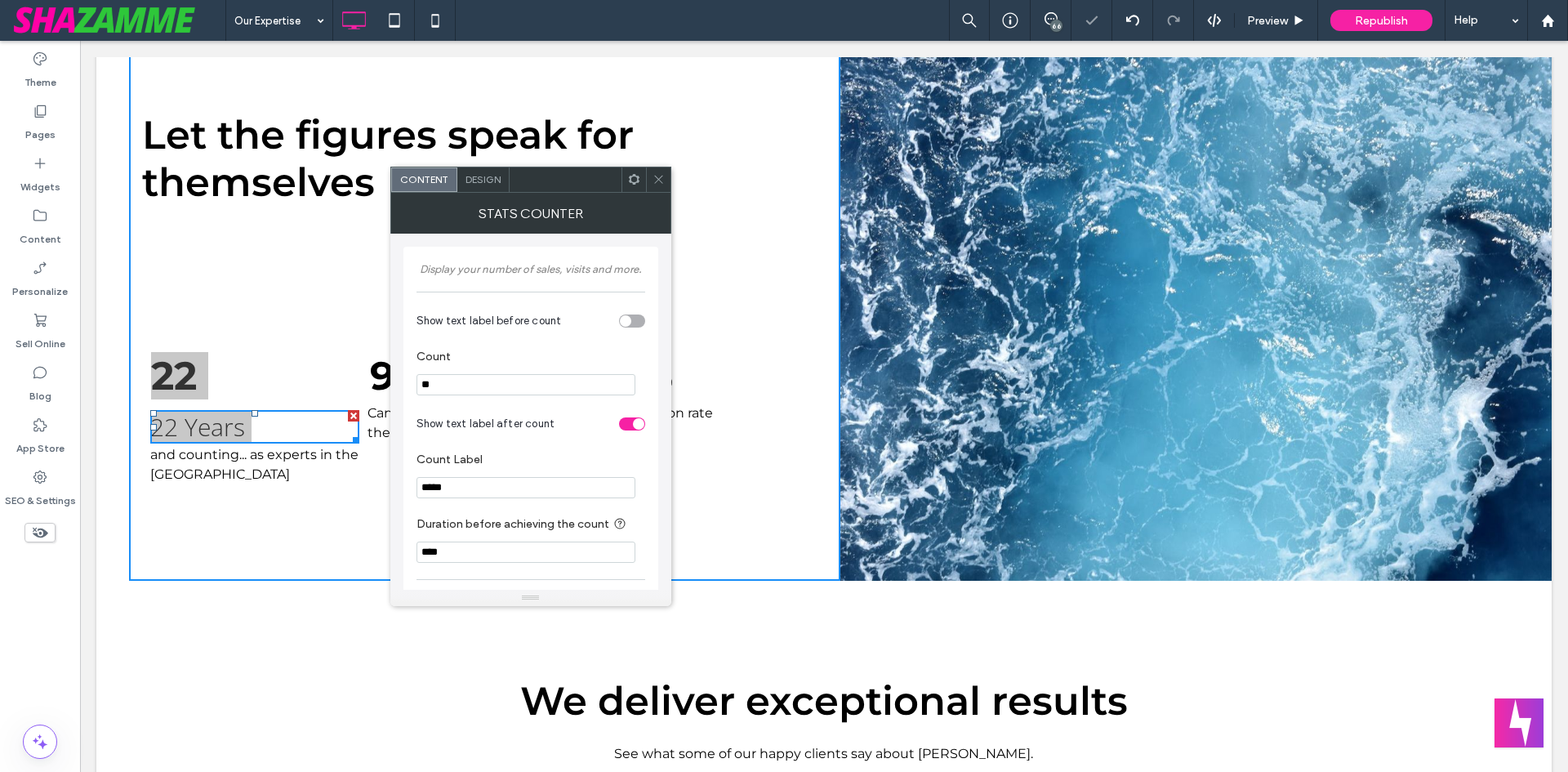
click at [475, 182] on span "Design" at bounding box center [483, 179] width 35 height 12
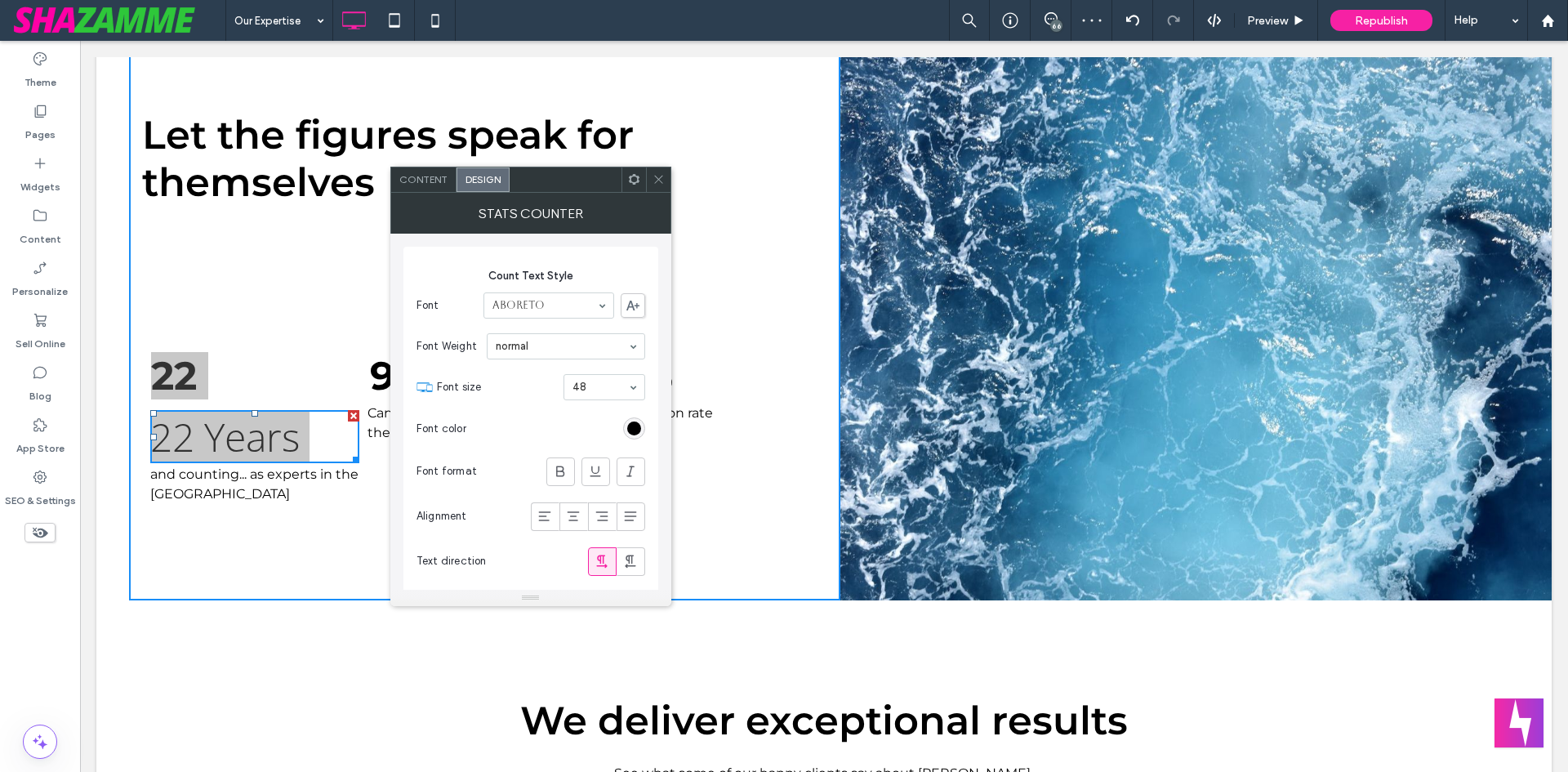
drag, startPoint x: 577, startPoint y: 310, endPoint x: 567, endPoint y: 306, distance: 10.8
type input "****"
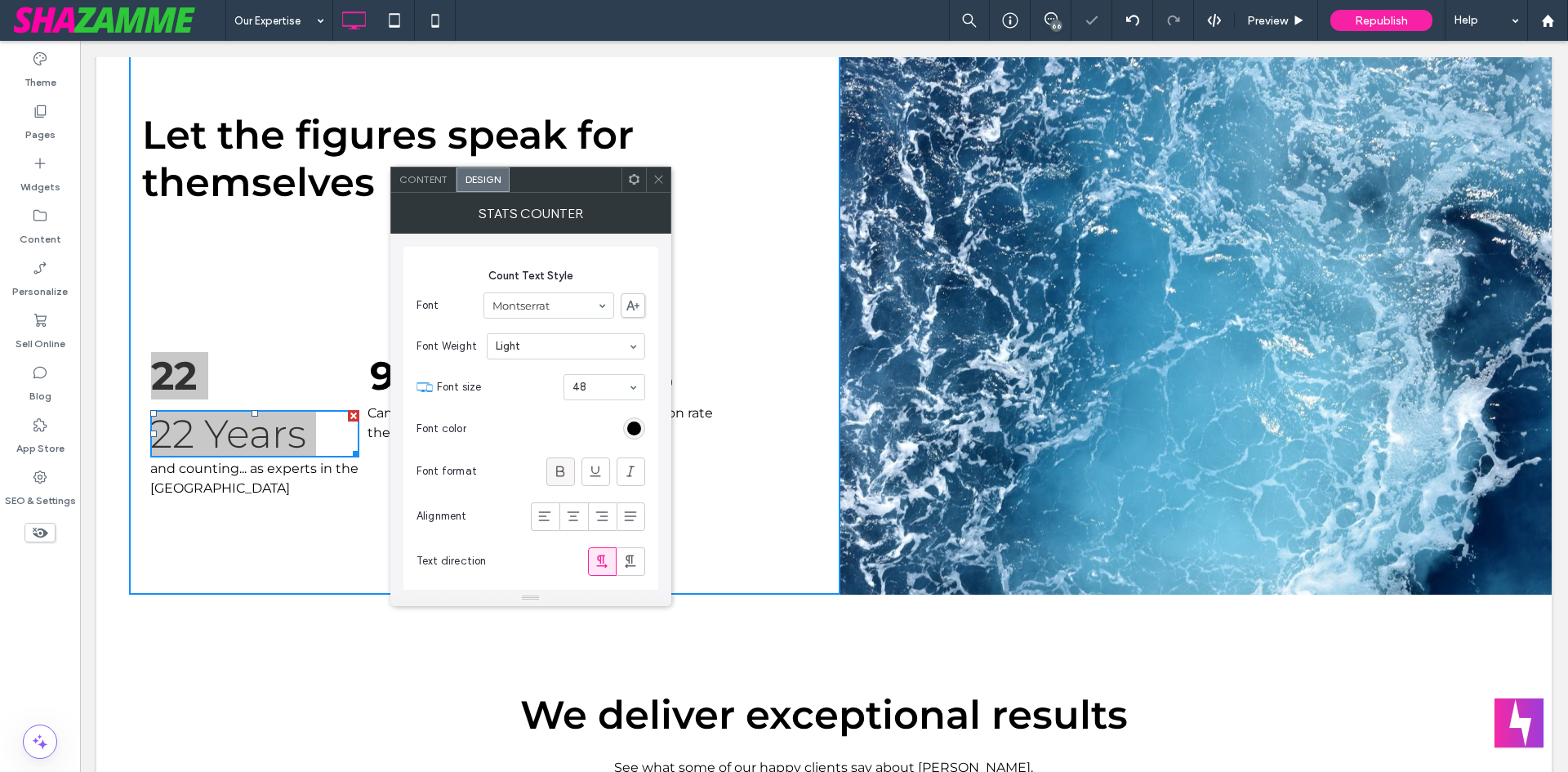
click at [566, 469] on icon at bounding box center [560, 471] width 16 height 16
click at [542, 425] on section "Font color" at bounding box center [530, 428] width 228 height 41
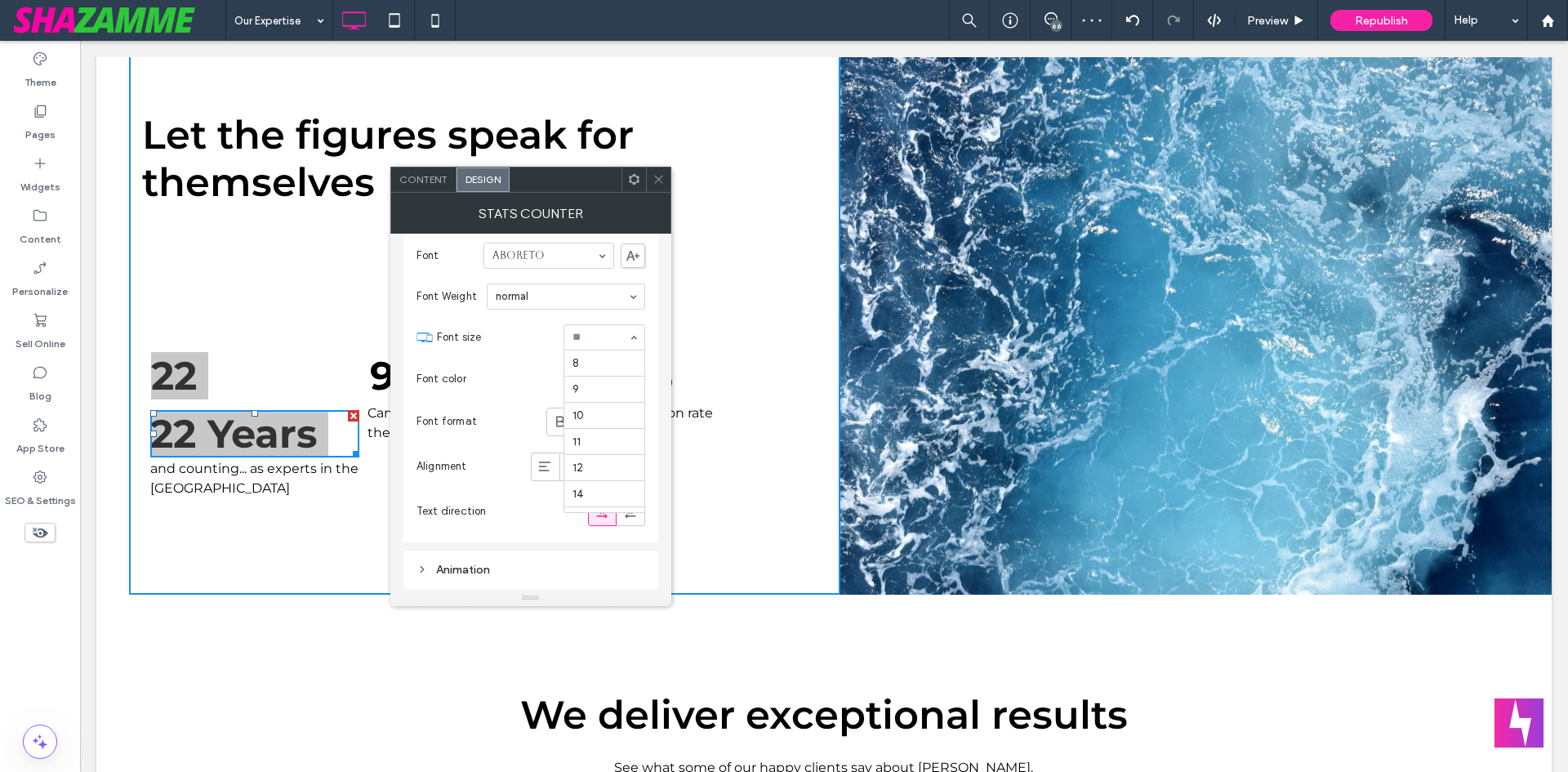
scroll to position [209, 0]
type input "****"
click at [603, 324] on section "Font size 22" at bounding box center [541, 337] width 208 height 43
type input "**"
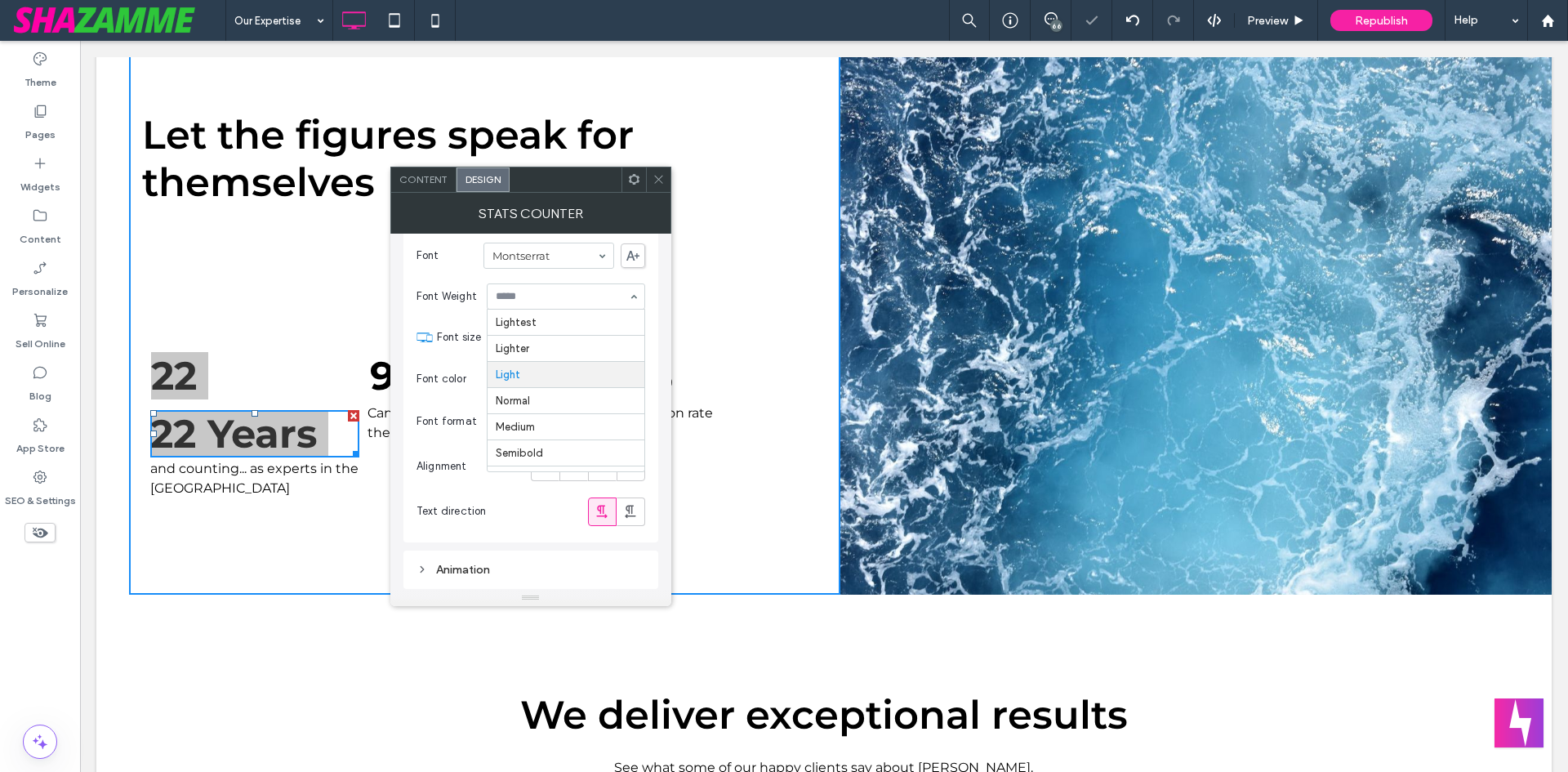
scroll to position [52, 0]
click at [542, 357] on section "Font size 36" at bounding box center [541, 337] width 208 height 43
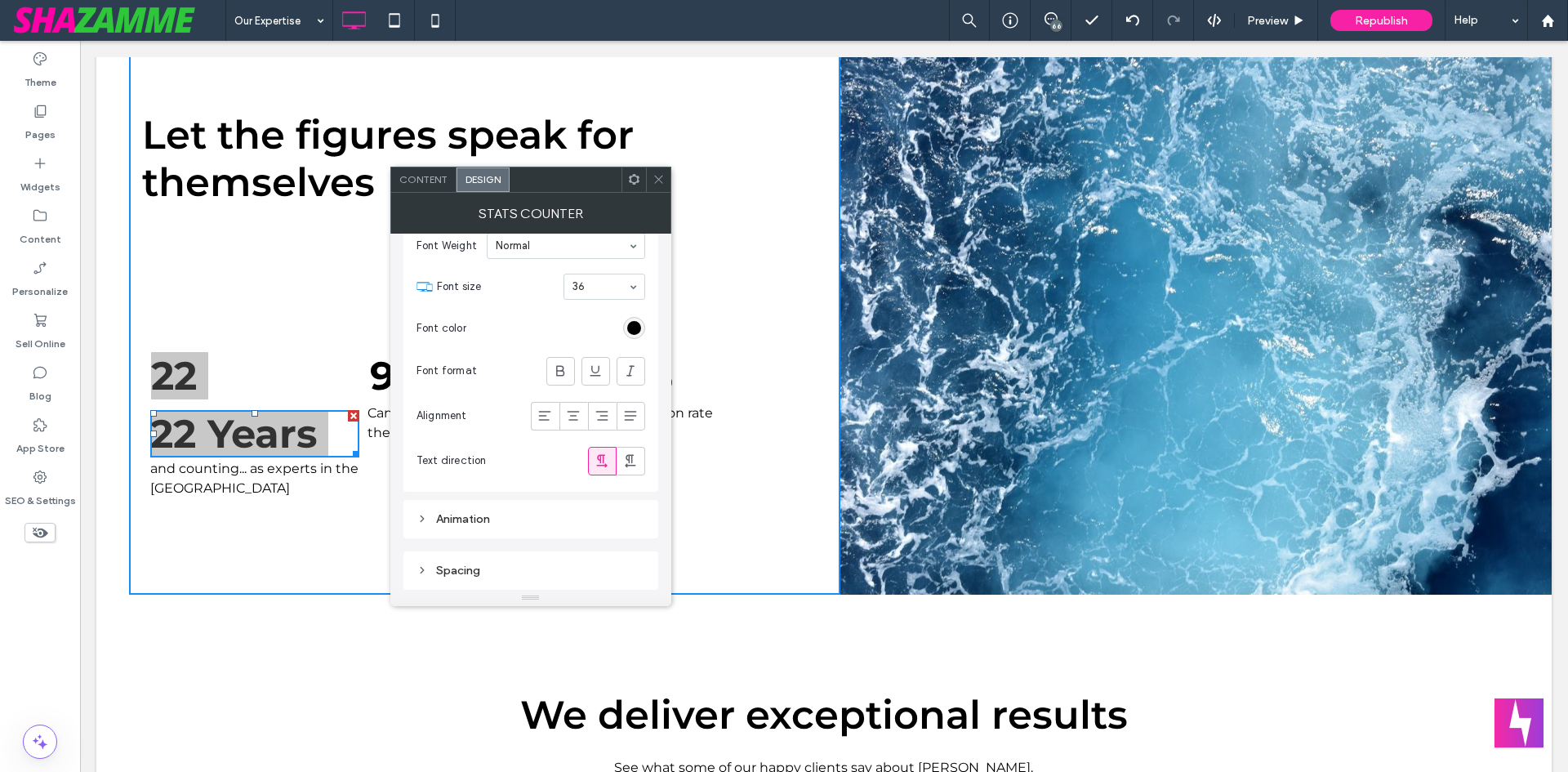
click at [433, 180] on span "Content" at bounding box center [424, 179] width 49 height 12
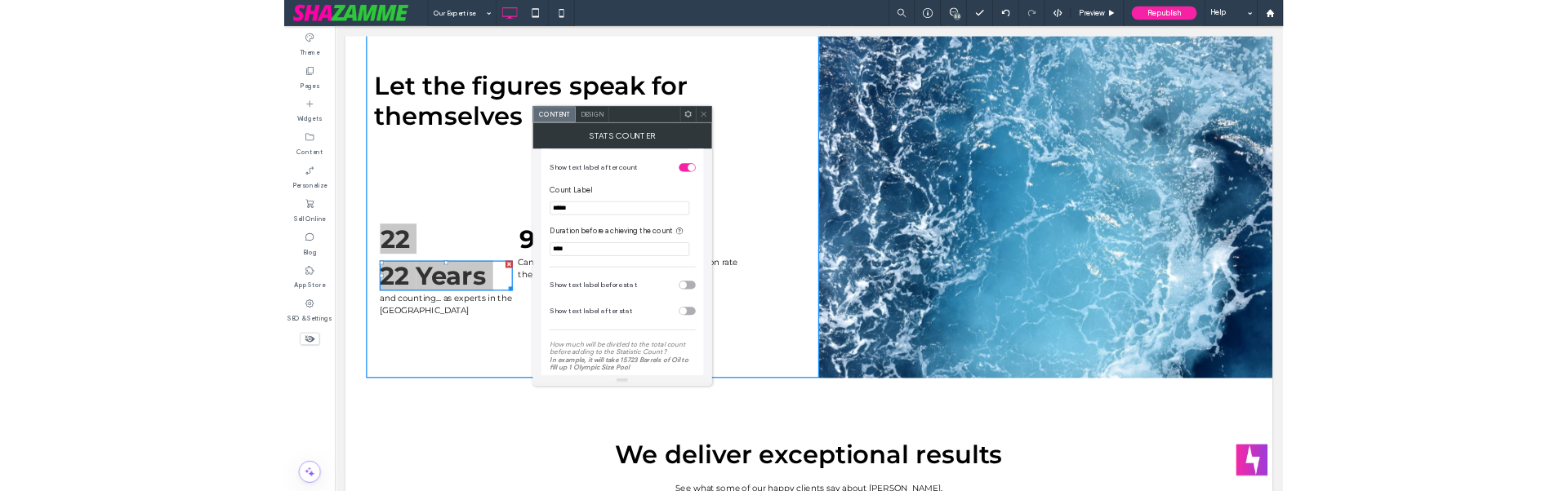
scroll to position [163, 0]
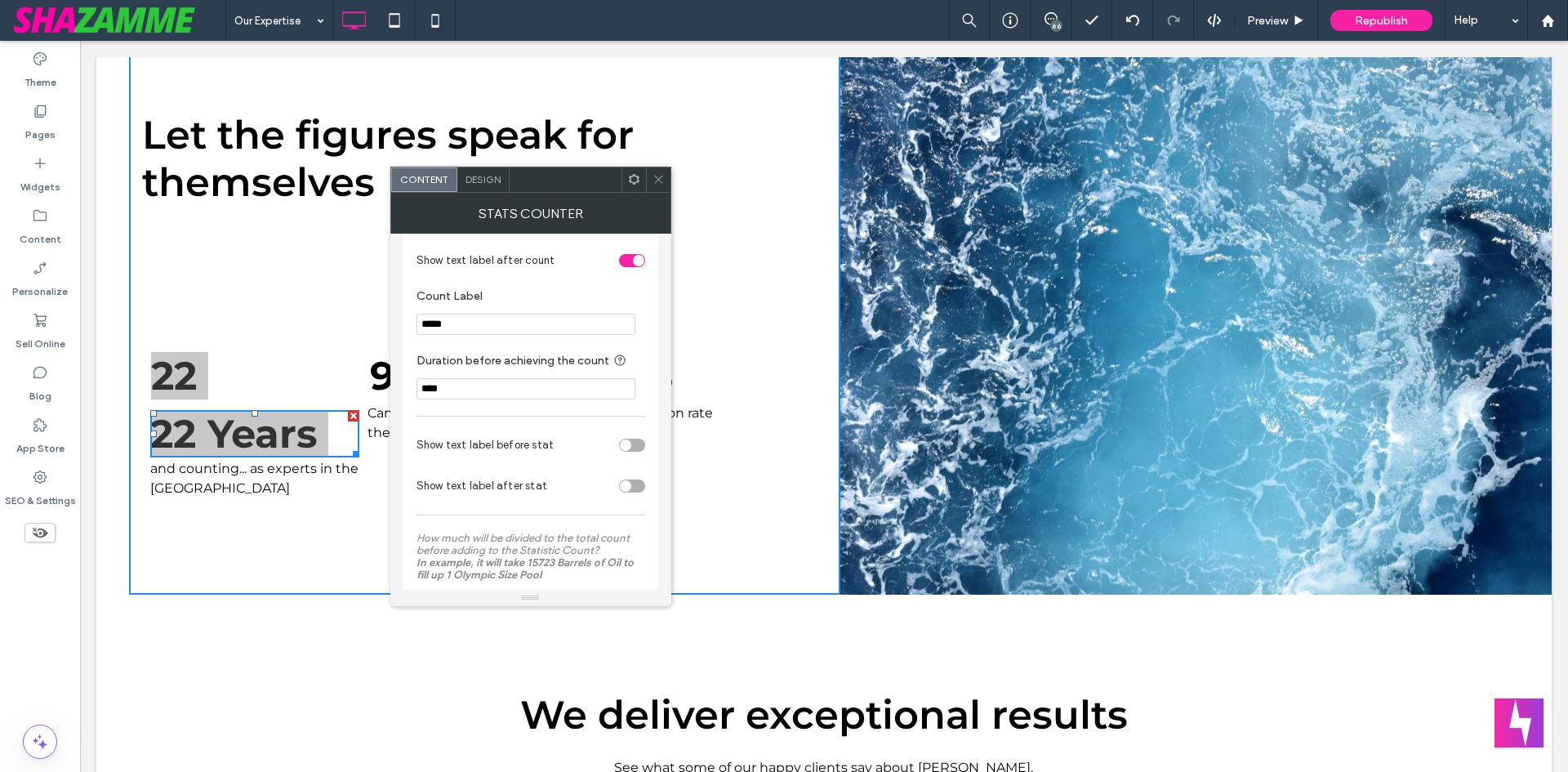
click at [625, 486] on div "toggle" at bounding box center [625, 485] width 11 height 11
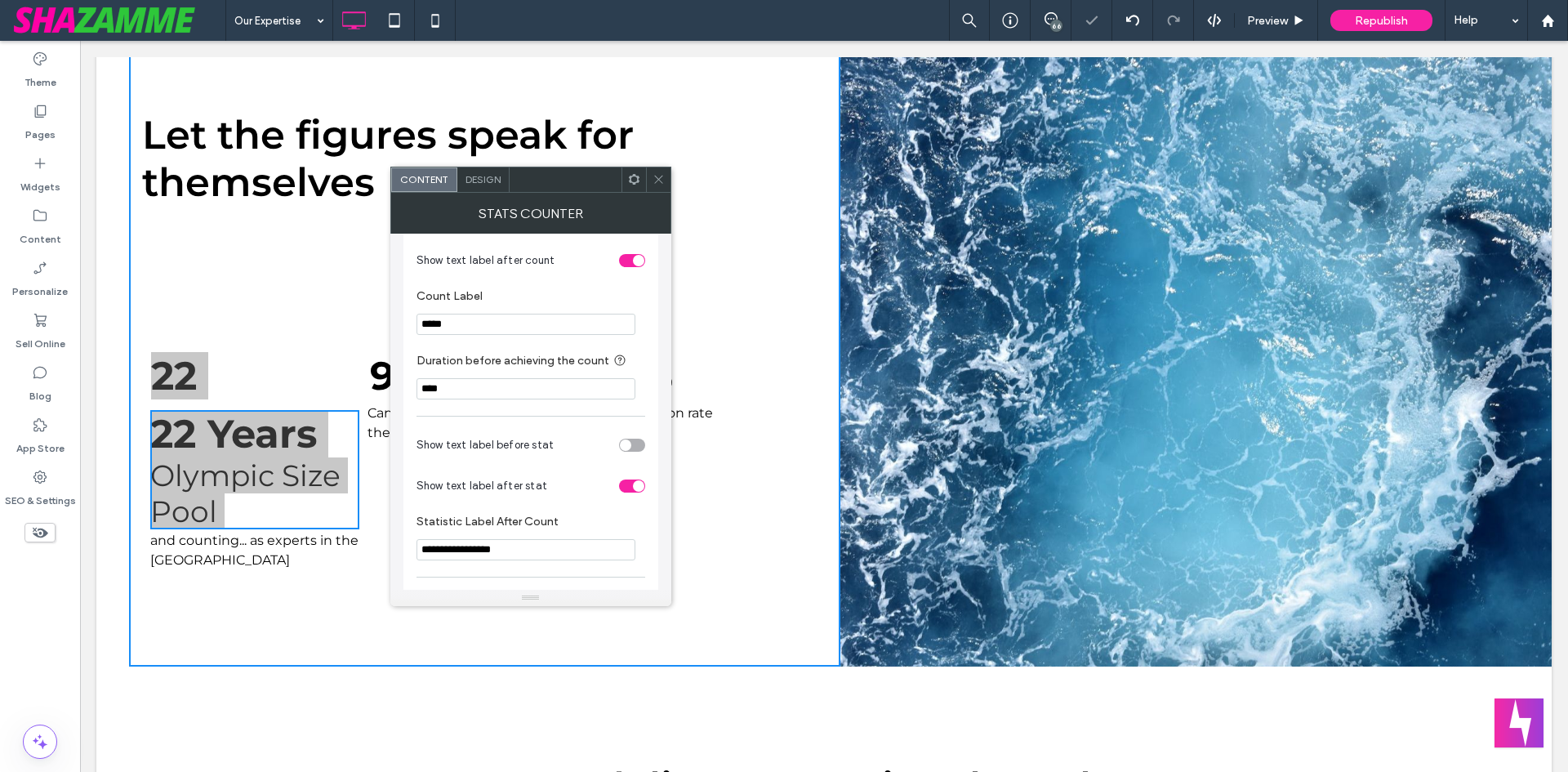
click at [506, 551] on input "**********" at bounding box center [526, 550] width 219 height 21
drag, startPoint x: 506, startPoint y: 551, endPoint x: 491, endPoint y: 551, distance: 15.0
click at [505, 551] on input "**********" at bounding box center [526, 550] width 219 height 21
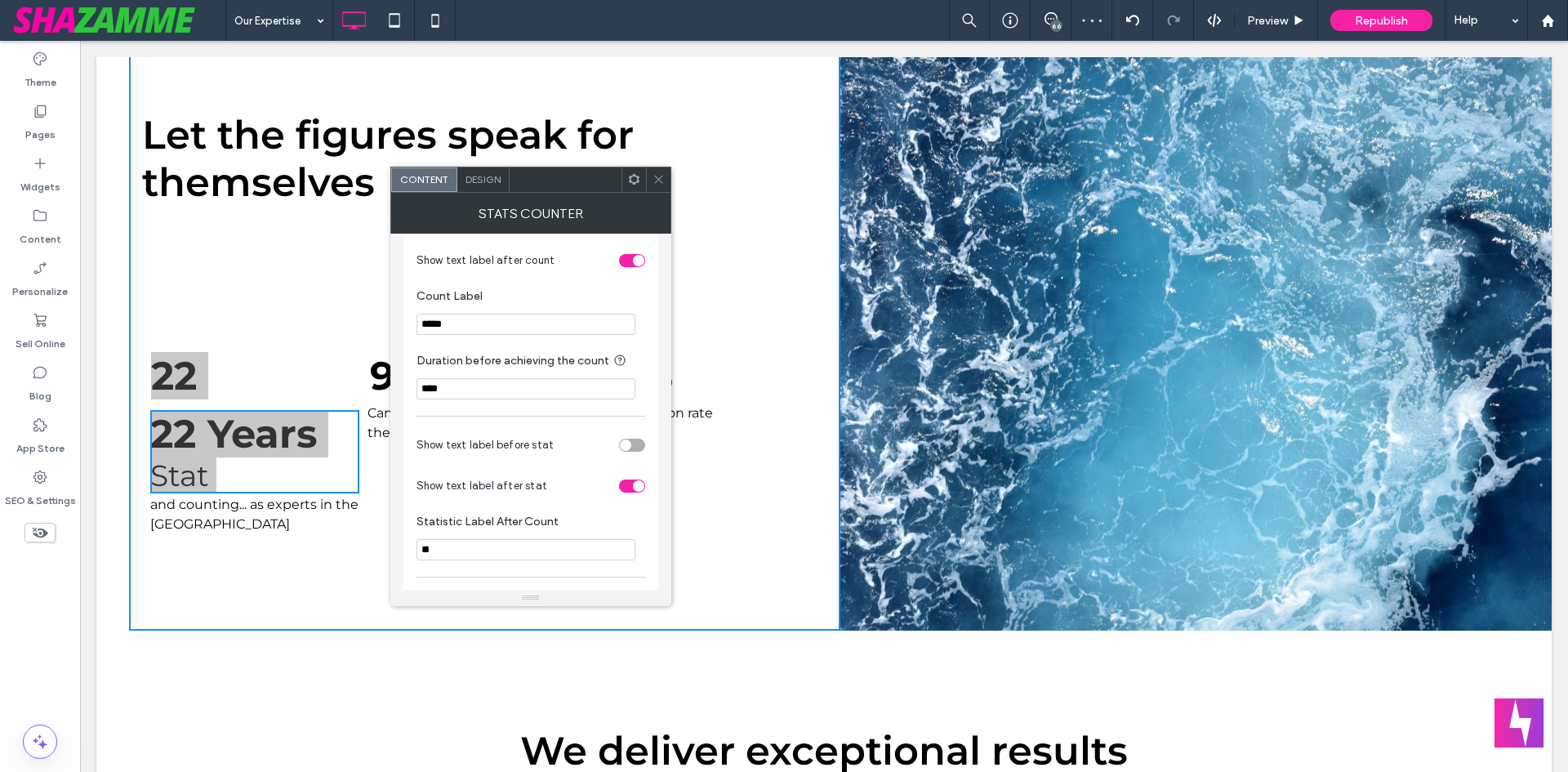
type input "*"
type input "*****"
click at [499, 555] on input "*****" at bounding box center [526, 550] width 219 height 21
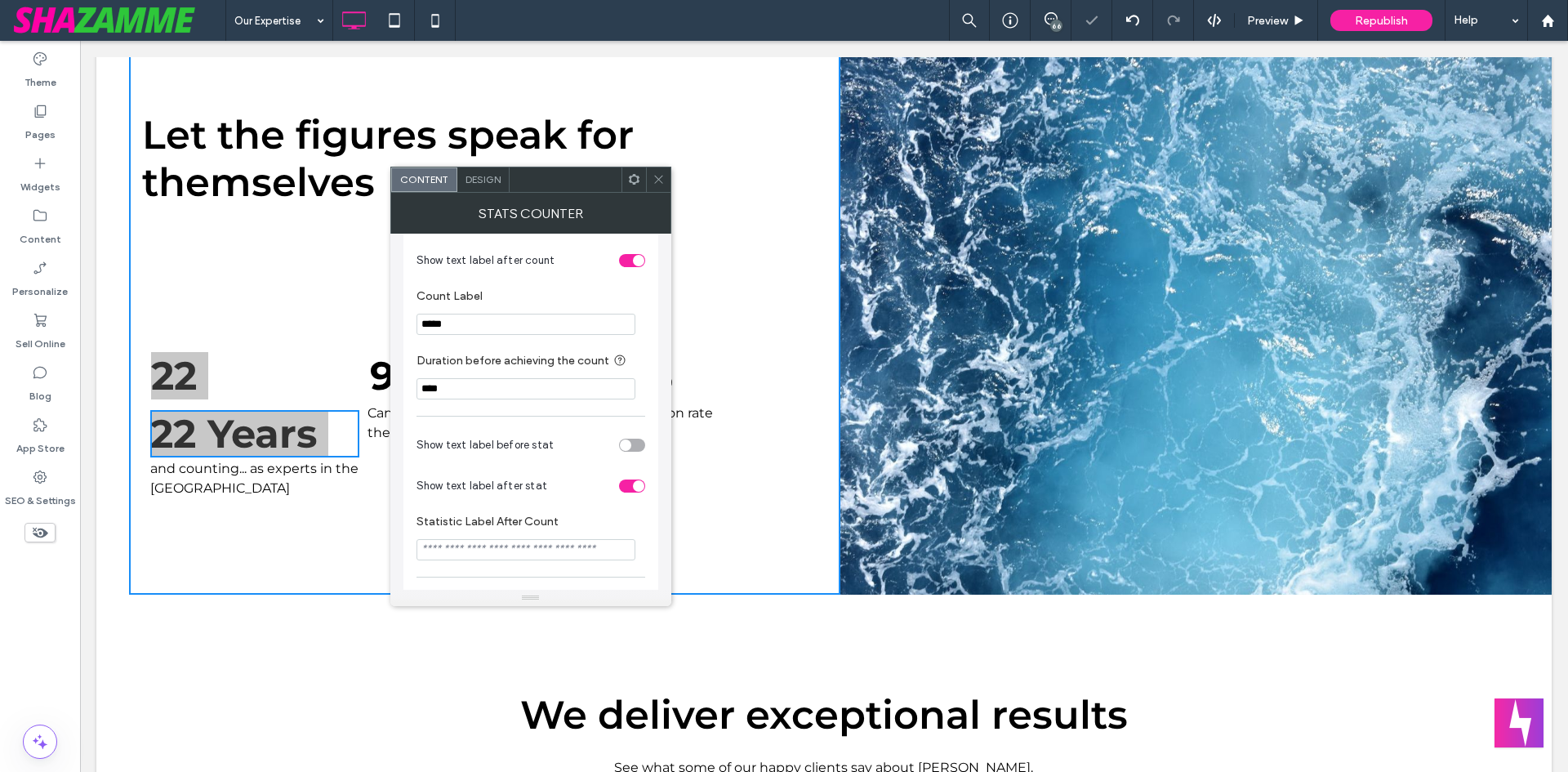
click at [620, 496] on section "Show text label after stat" at bounding box center [530, 485] width 228 height 41
drag, startPoint x: 636, startPoint y: 489, endPoint x: 631, endPoint y: 481, distance: 9.4
click at [637, 489] on div "toggle" at bounding box center [638, 485] width 11 height 11
click at [636, 447] on div "toggle" at bounding box center [632, 445] width 26 height 13
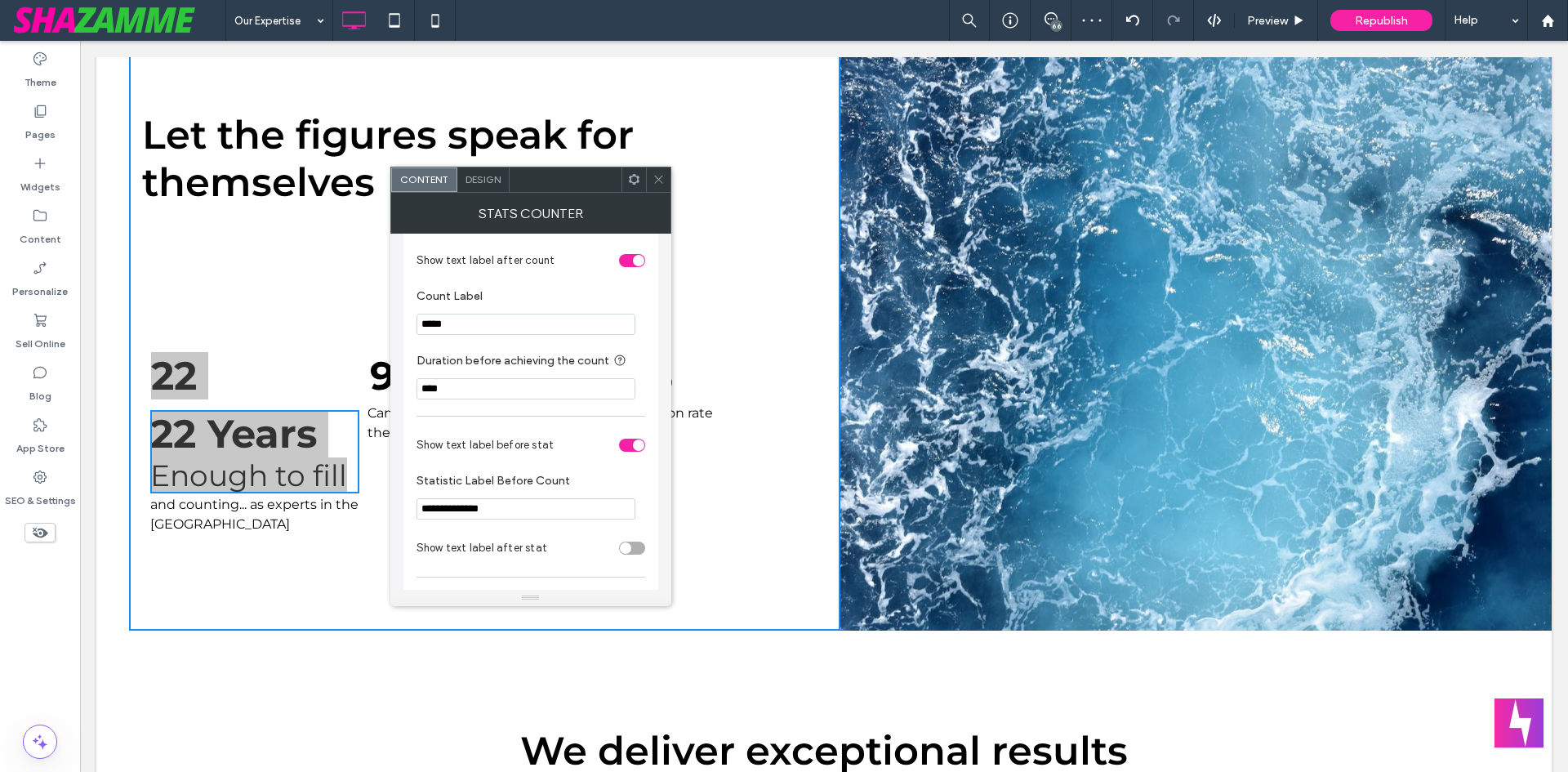
drag, startPoint x: 505, startPoint y: 365, endPoint x: 243, endPoint y: 313, distance: 267.1
click at [471, 346] on section "Duration before achieving the count ****" at bounding box center [530, 375] width 228 height 64
click at [468, 517] on input "**********" at bounding box center [526, 509] width 219 height 21
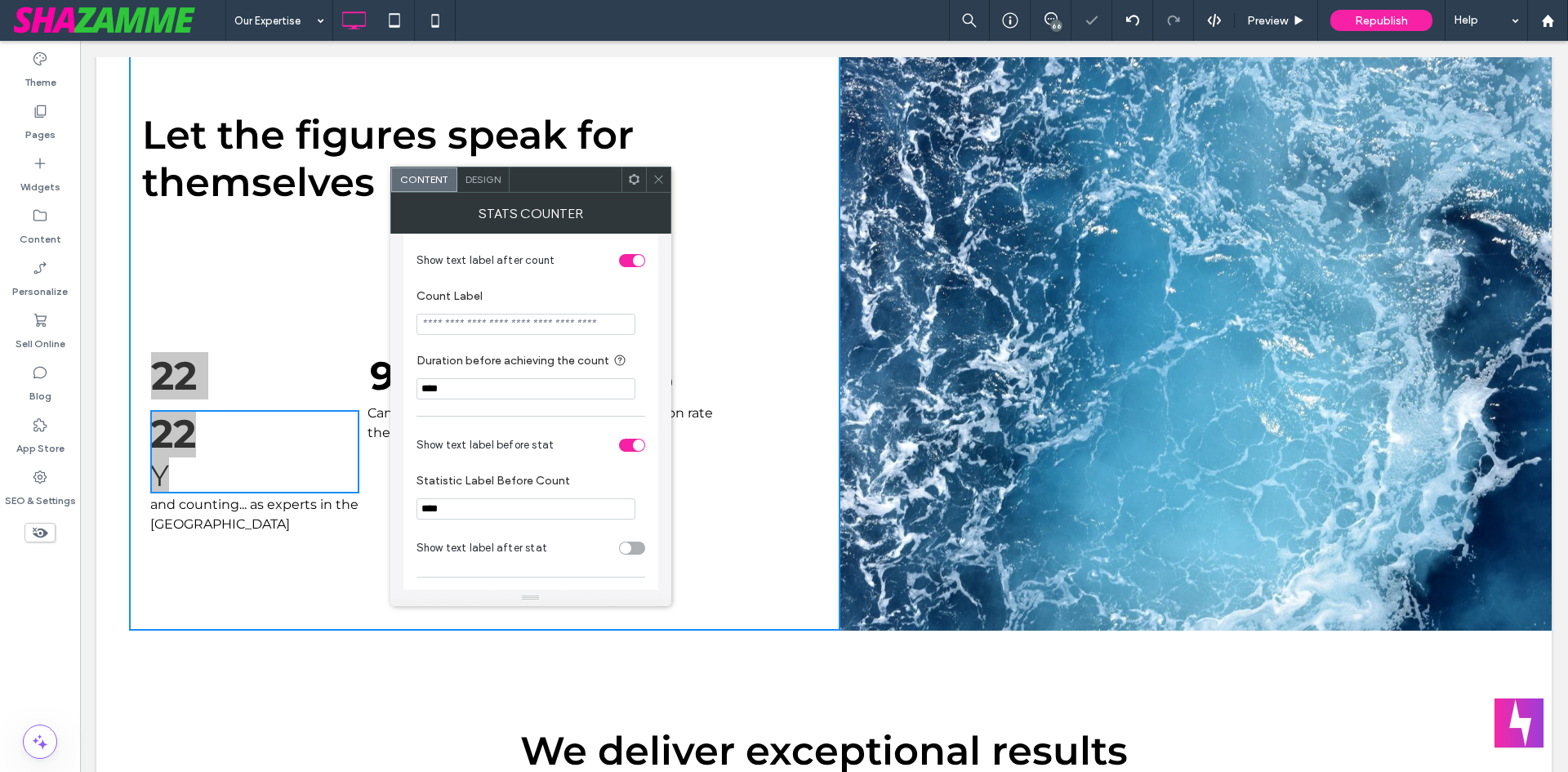
type input "*****"
click at [452, 506] on input "*****" at bounding box center [526, 509] width 219 height 21
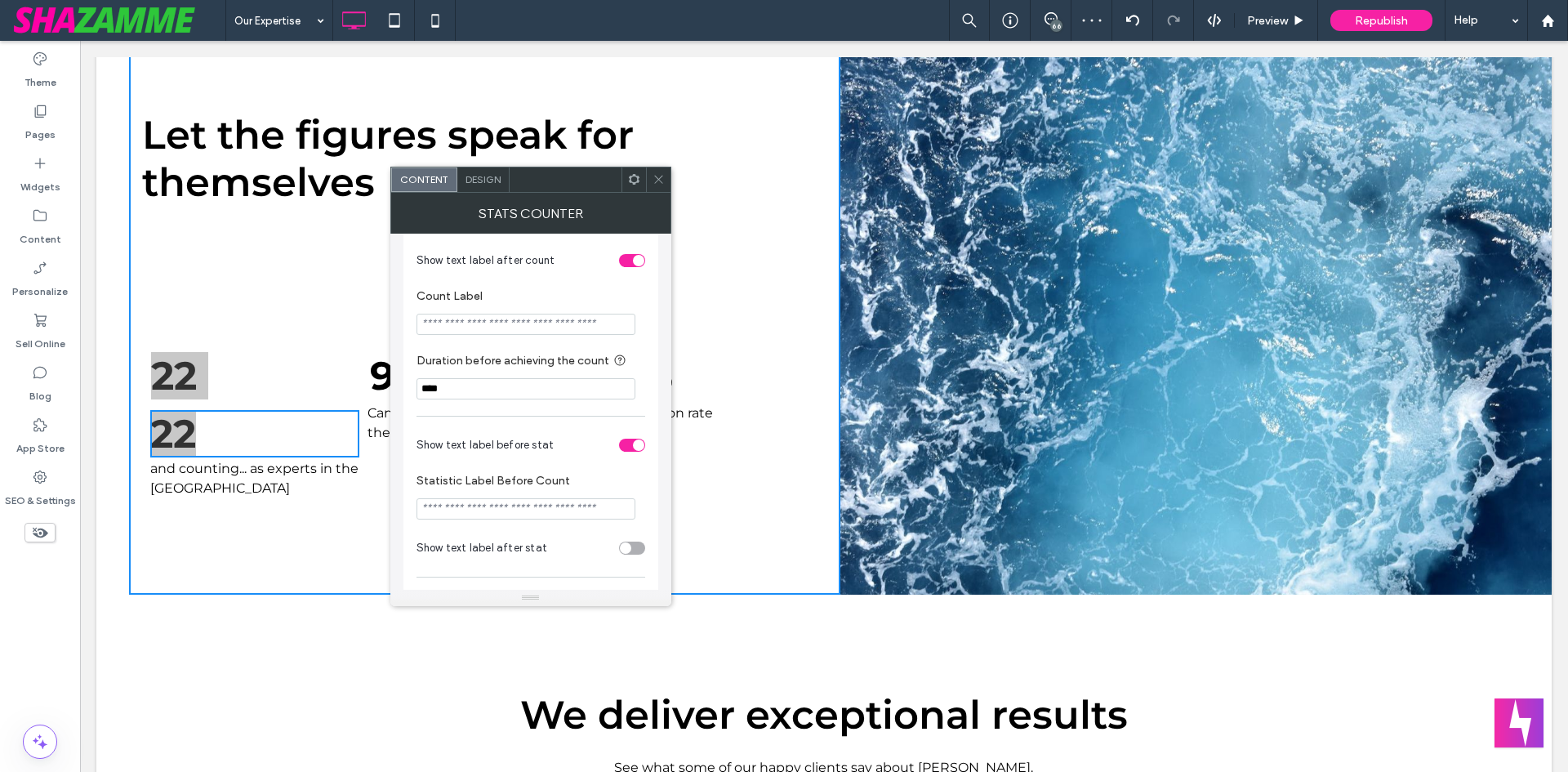
click at [511, 333] on input "Count Label" at bounding box center [526, 324] width 219 height 21
click at [498, 334] on input "*****" at bounding box center [526, 324] width 219 height 21
type input "*****"
click at [637, 181] on use at bounding box center [634, 179] width 10 height 10
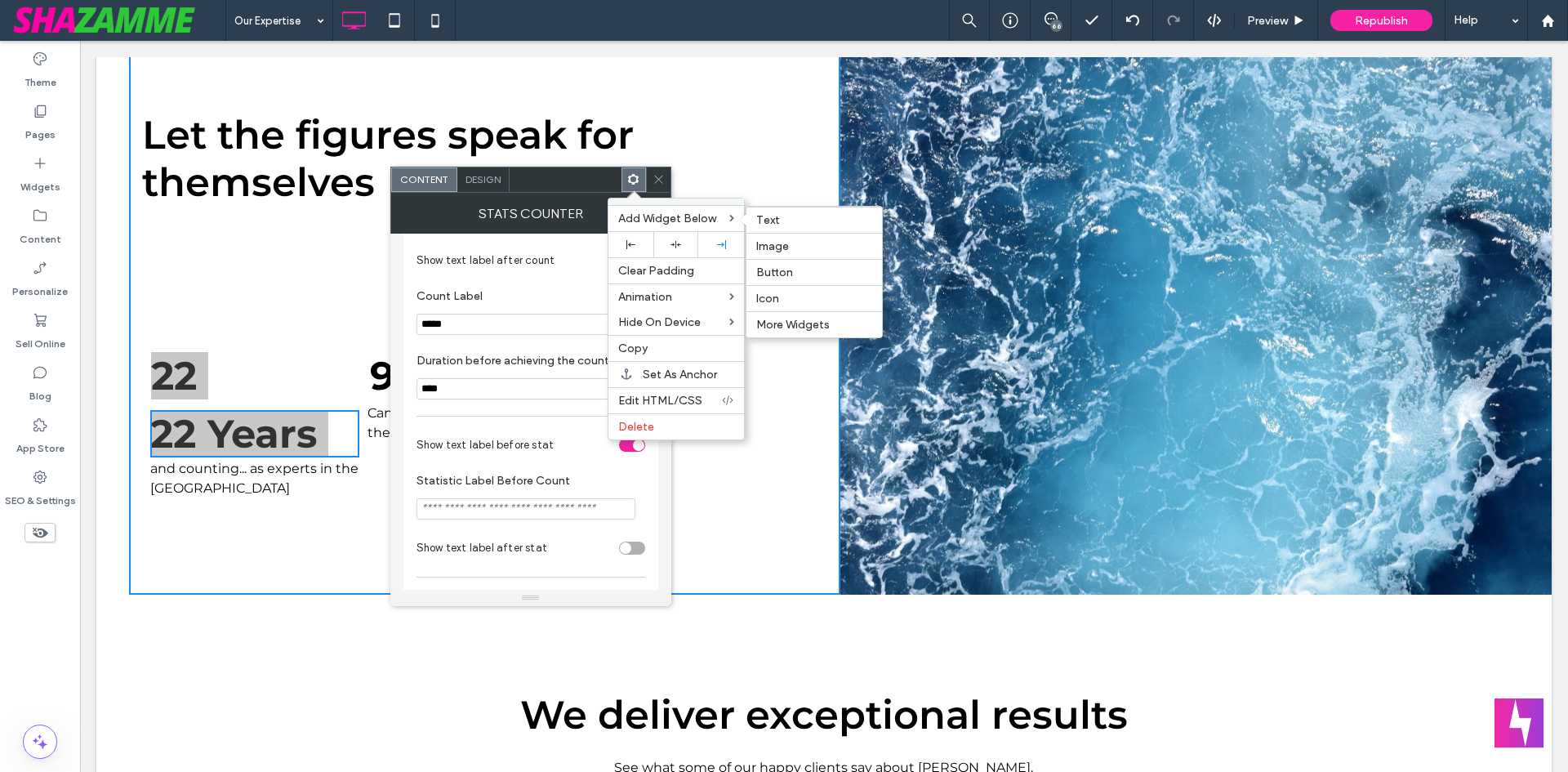
click at [669, 181] on div at bounding box center [658, 180] width 24 height 24
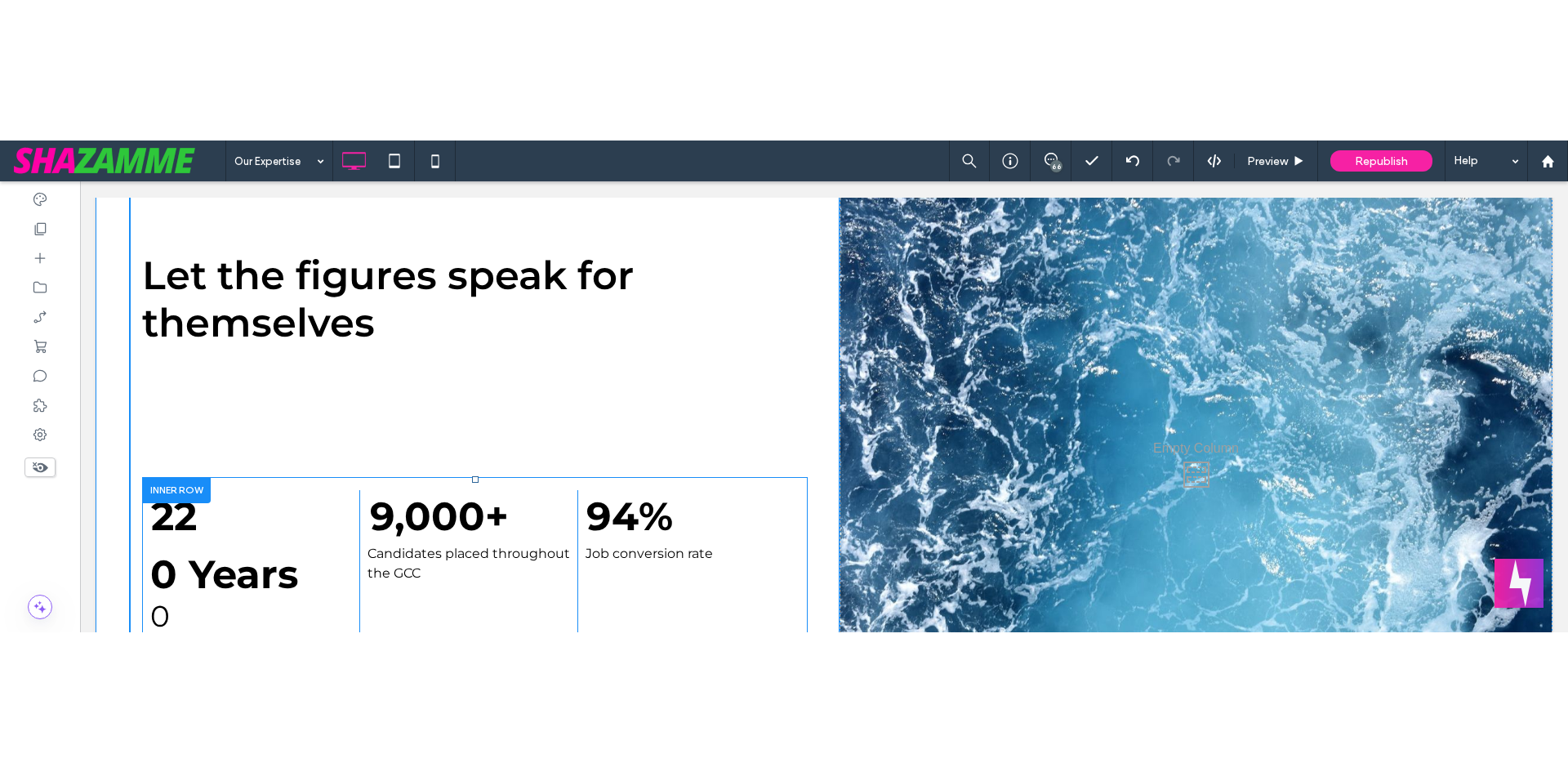
scroll to position [544, 0]
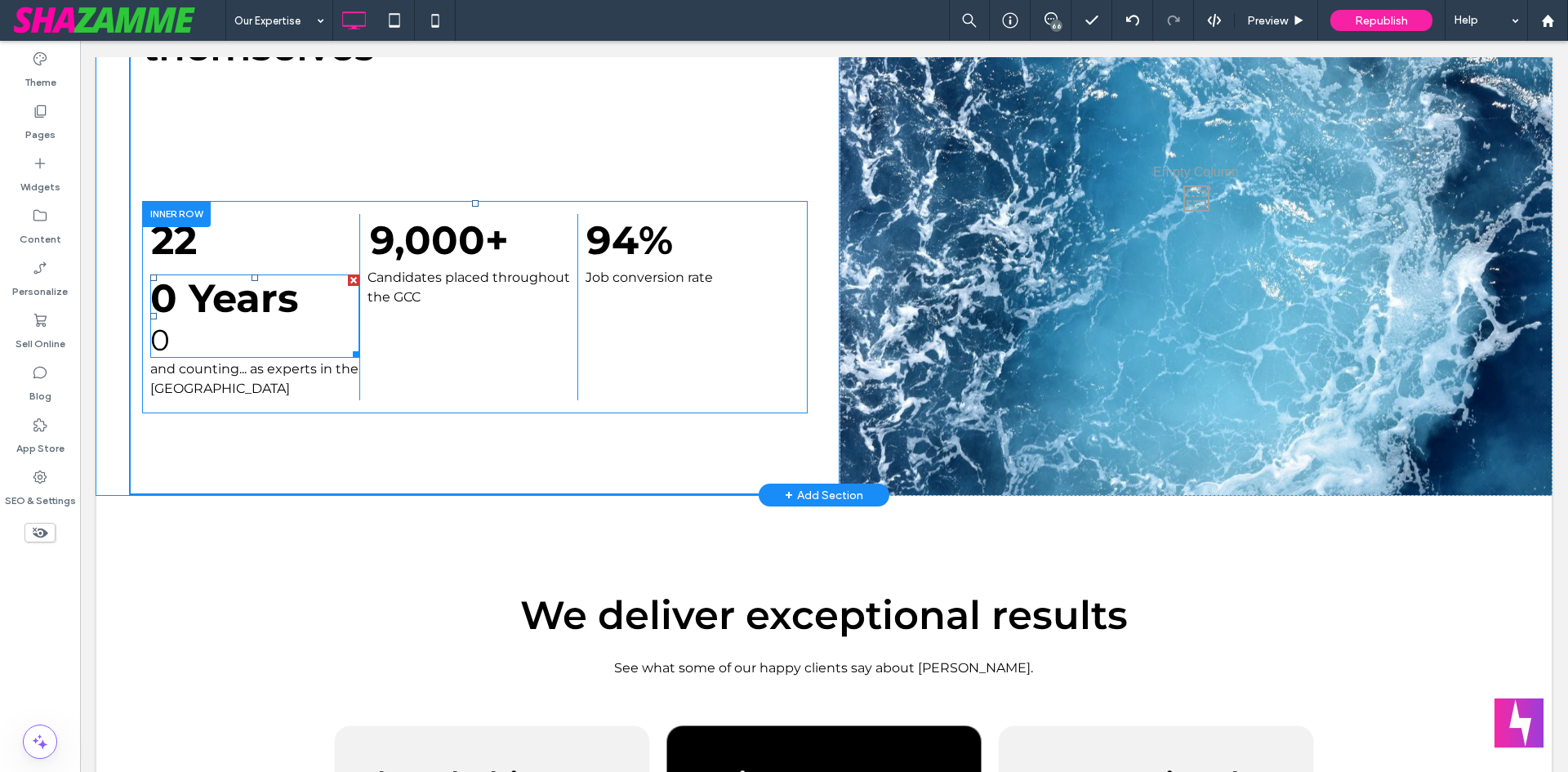
click at [352, 286] on div at bounding box center [353, 280] width 11 height 11
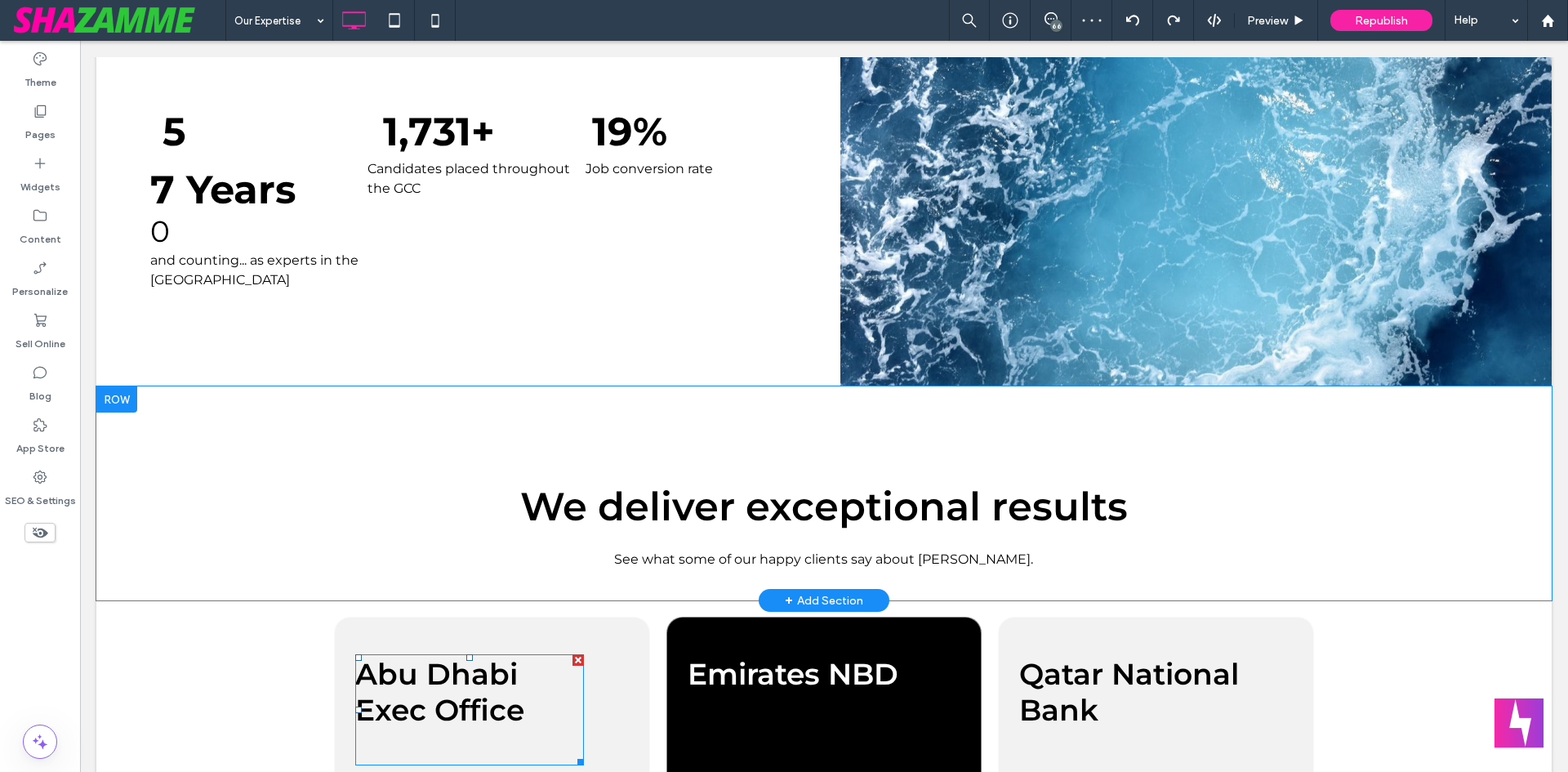
scroll to position [490, 0]
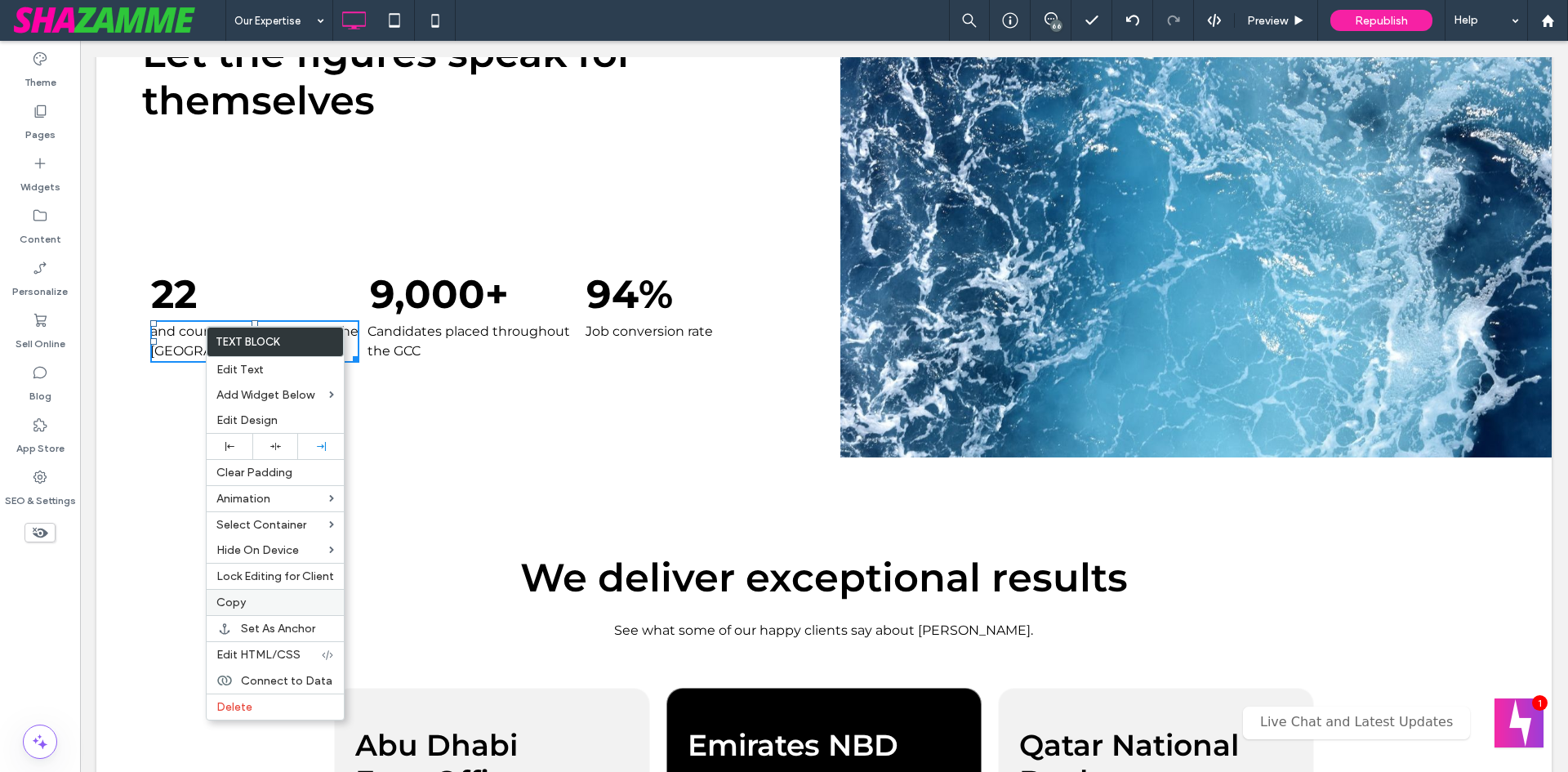
click at [248, 604] on label "Copy" at bounding box center [274, 603] width 117 height 14
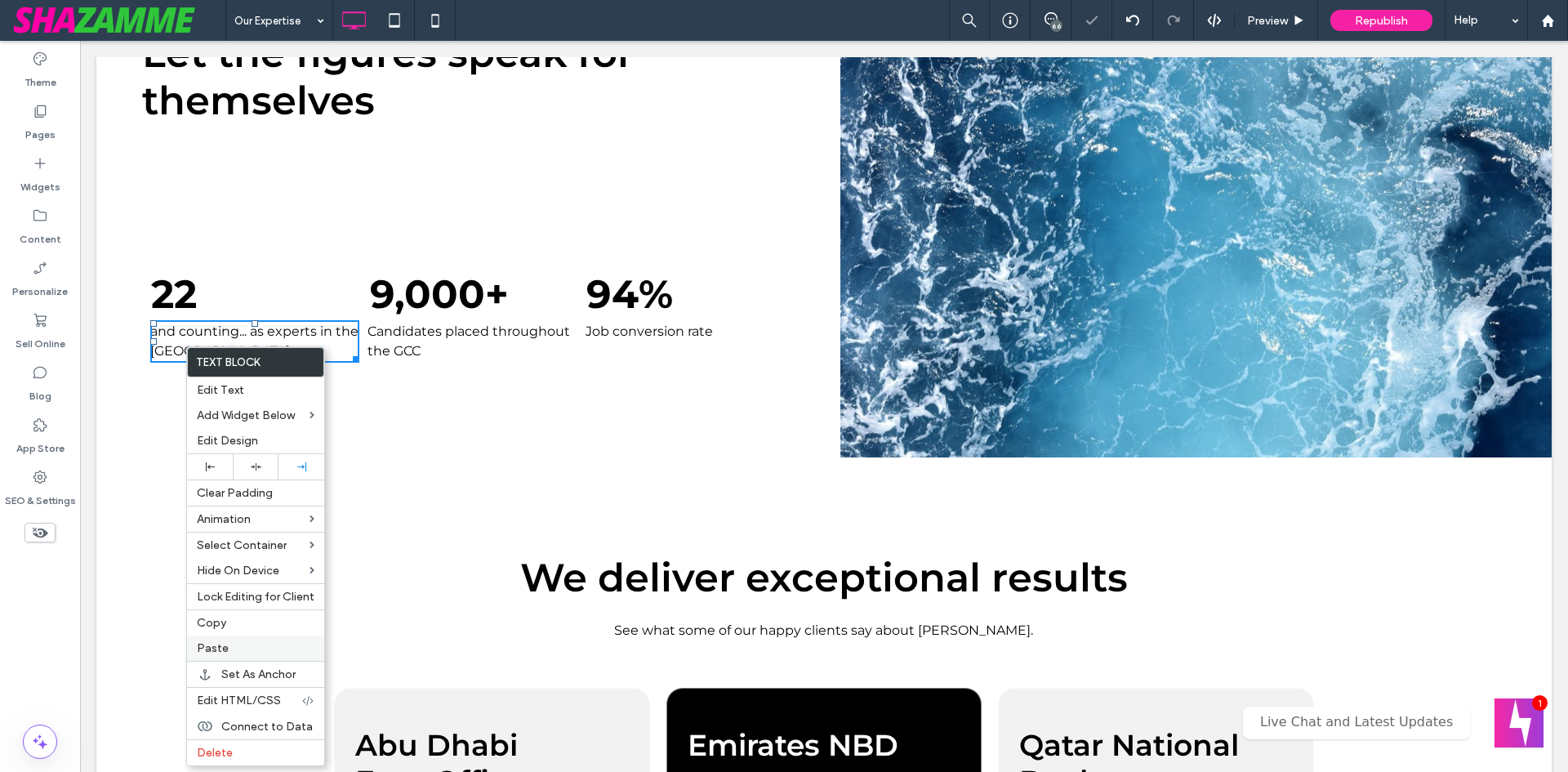
click at [217, 640] on div "Paste" at bounding box center [255, 648] width 137 height 25
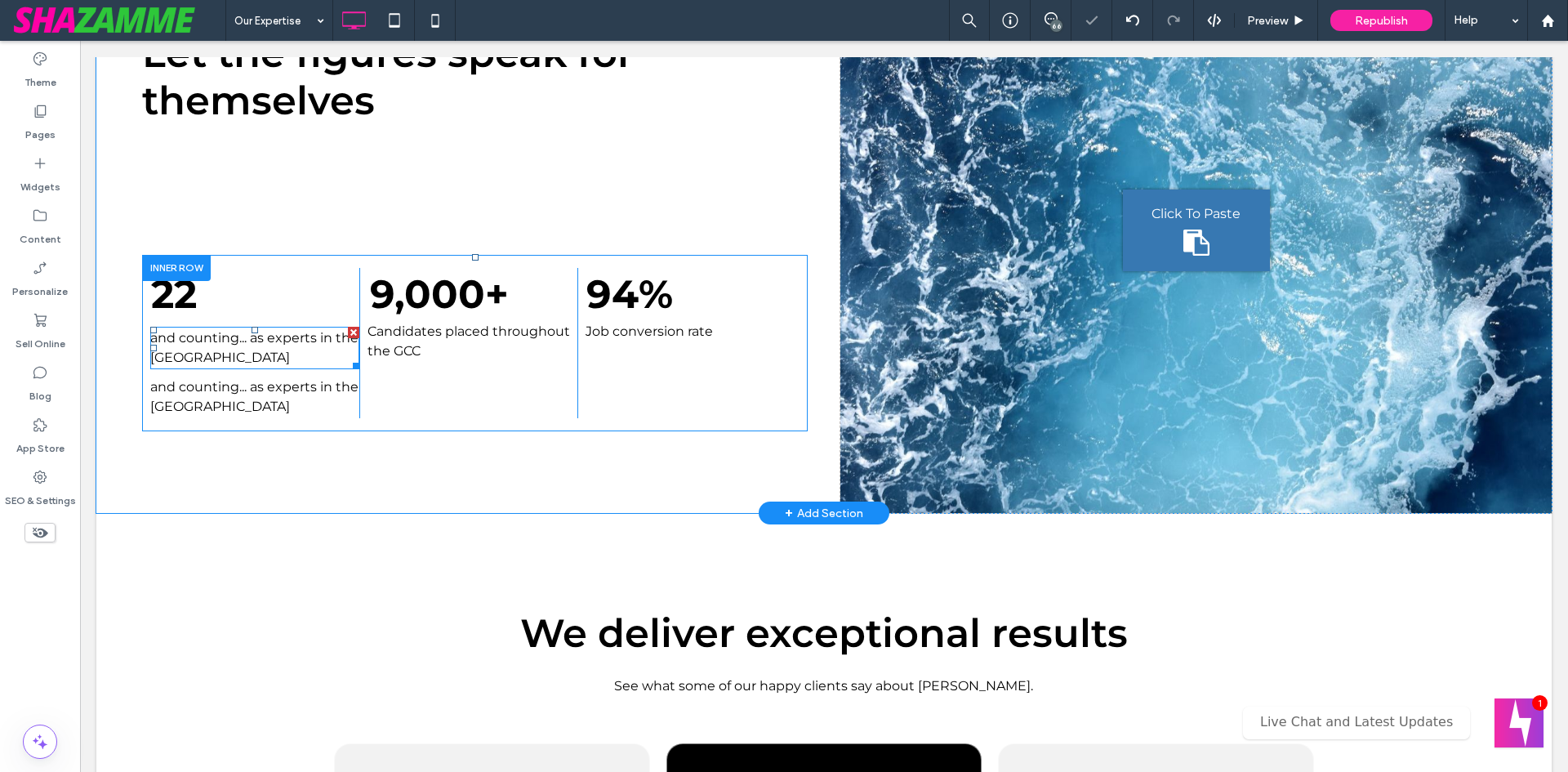
click at [186, 335] on span "and counting... as experts in the [GEOGRAPHIC_DATA]" at bounding box center [254, 347] width 208 height 35
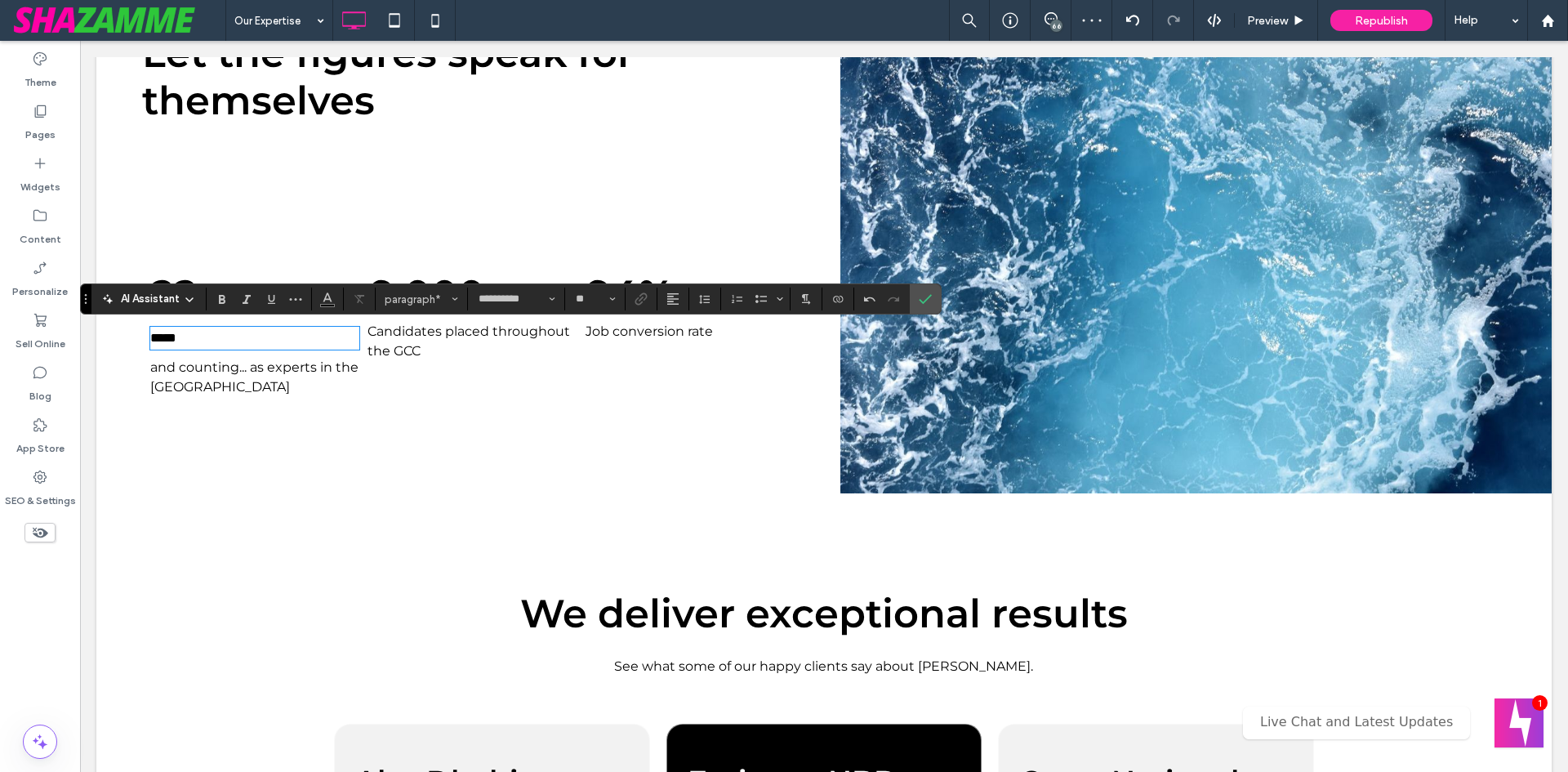
click at [186, 335] on p "*****" at bounding box center [254, 338] width 209 height 20
click at [614, 302] on icon "Size" at bounding box center [613, 300] width 7 height 7
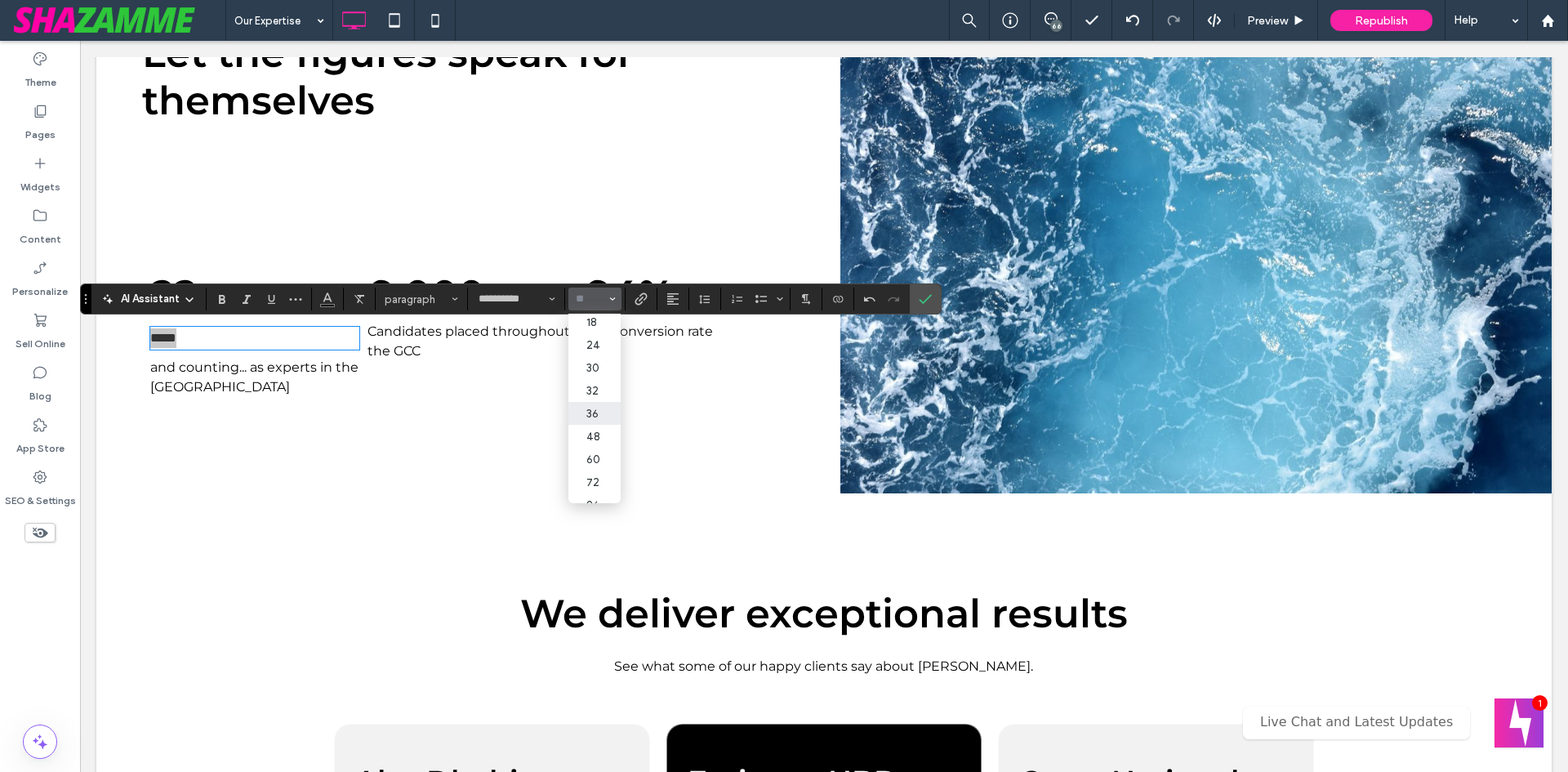
click at [600, 419] on label "36" at bounding box center [595, 413] width 52 height 23
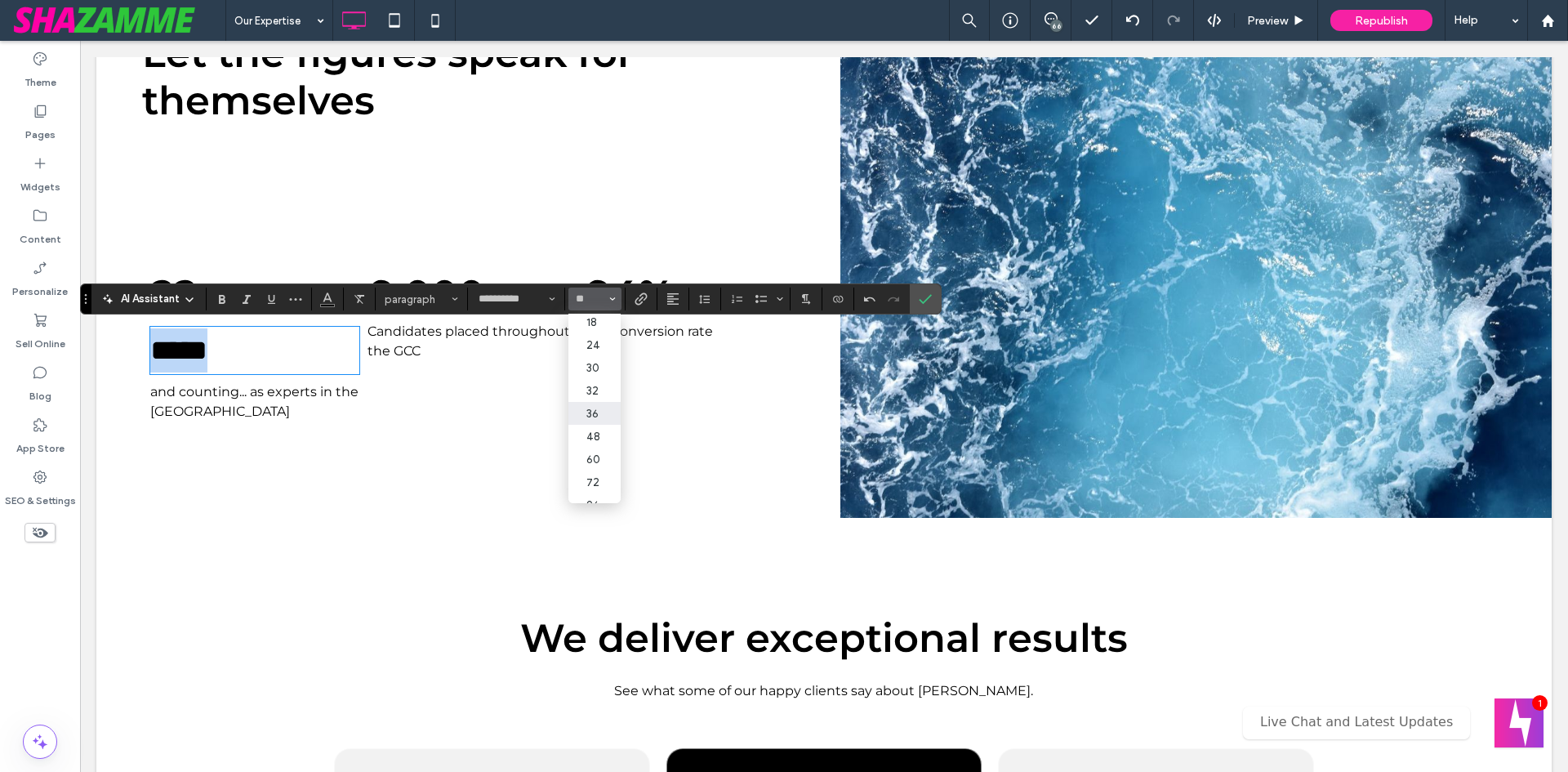
type input "**"
click at [229, 301] on label "Bold" at bounding box center [222, 299] width 24 height 23
click at [257, 346] on p "*****" at bounding box center [254, 350] width 209 height 44
click at [310, 446] on div "Let the figures speak for themselves 22 ***** and counting... as experts in the…" at bounding box center [484, 233] width 711 height 571
click at [923, 295] on icon "Confirm" at bounding box center [925, 299] width 13 height 13
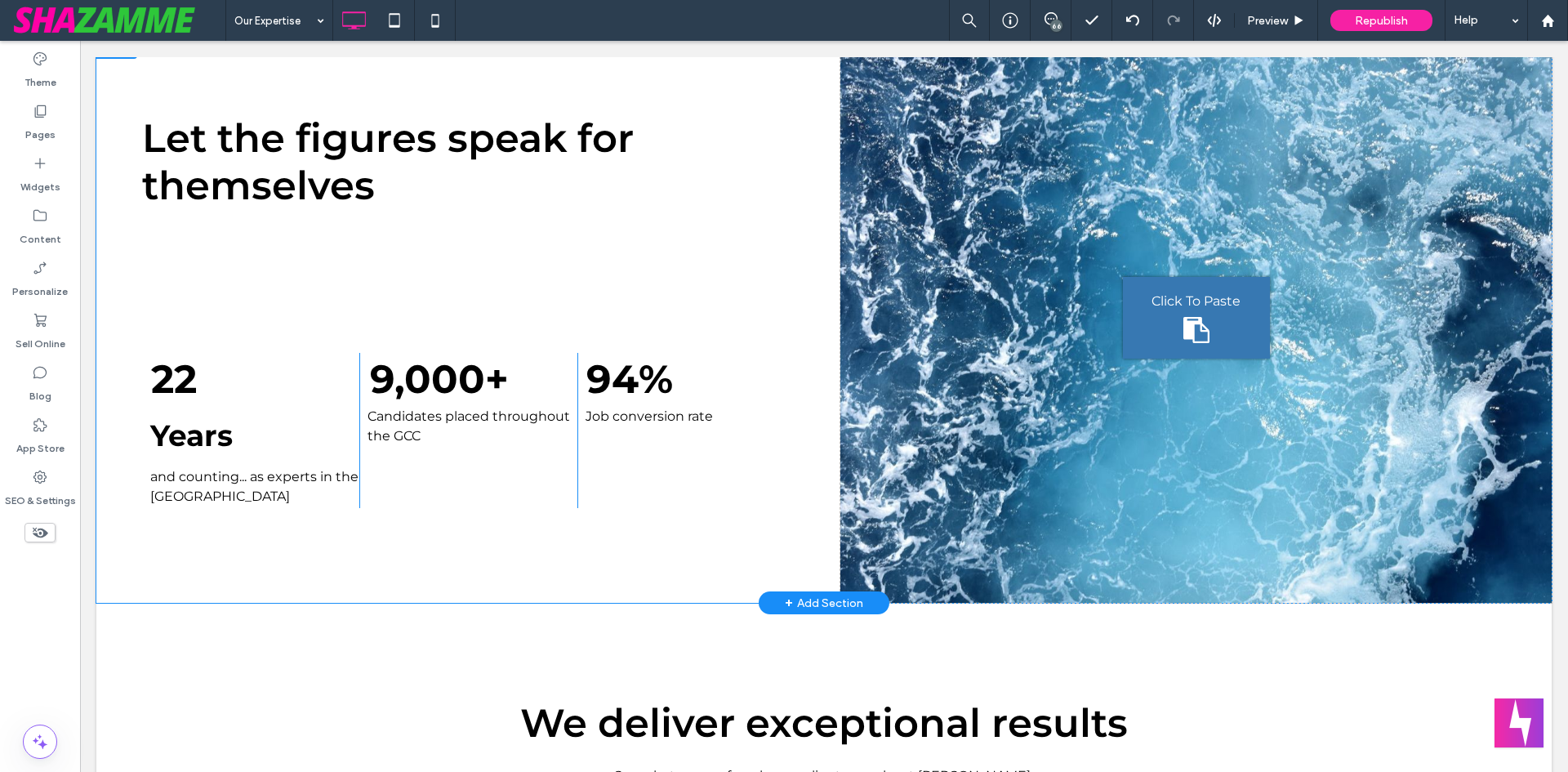
scroll to position [490, 0]
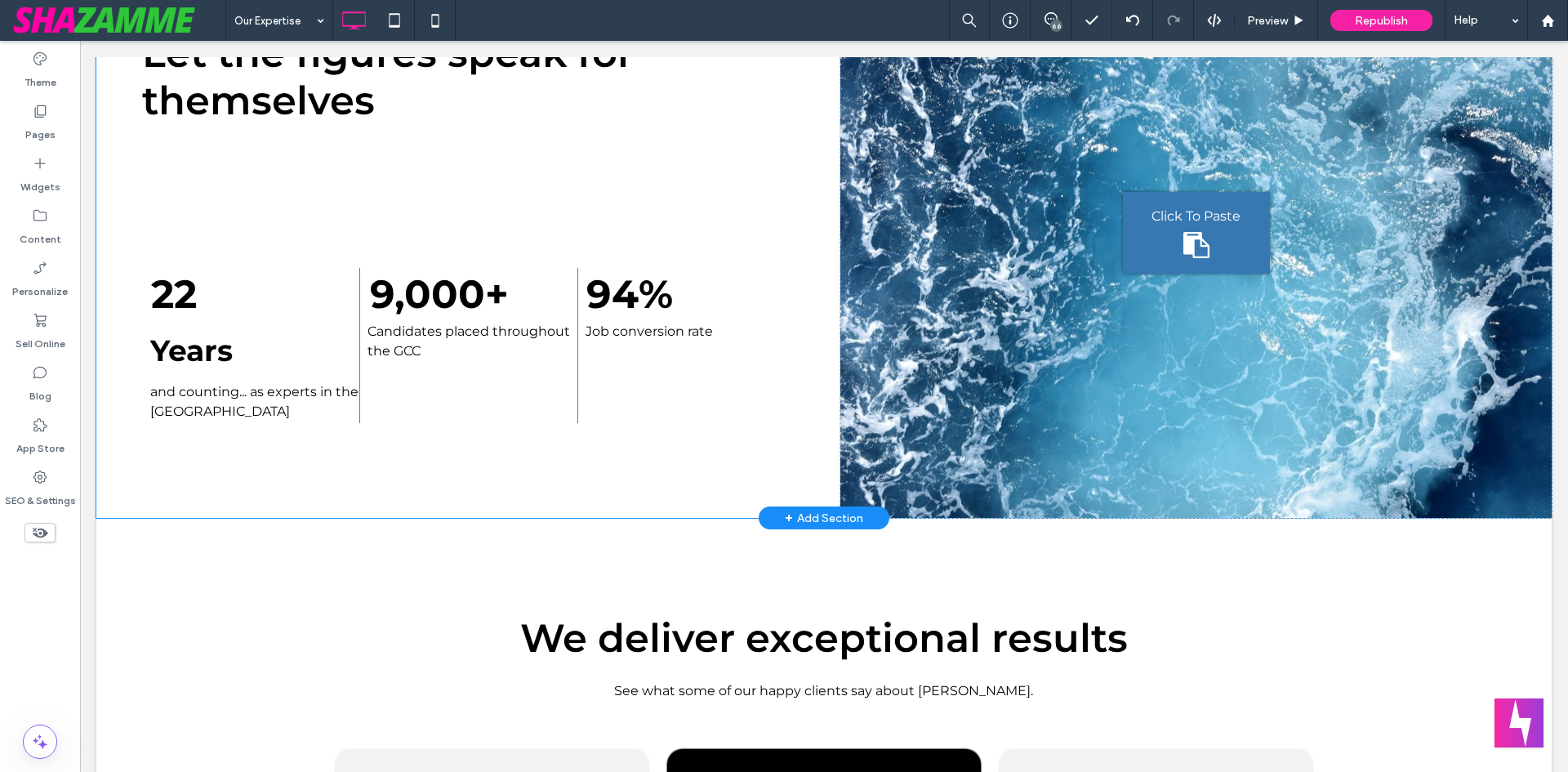
click at [813, 516] on div "+ Add Section" at bounding box center [824, 518] width 78 height 18
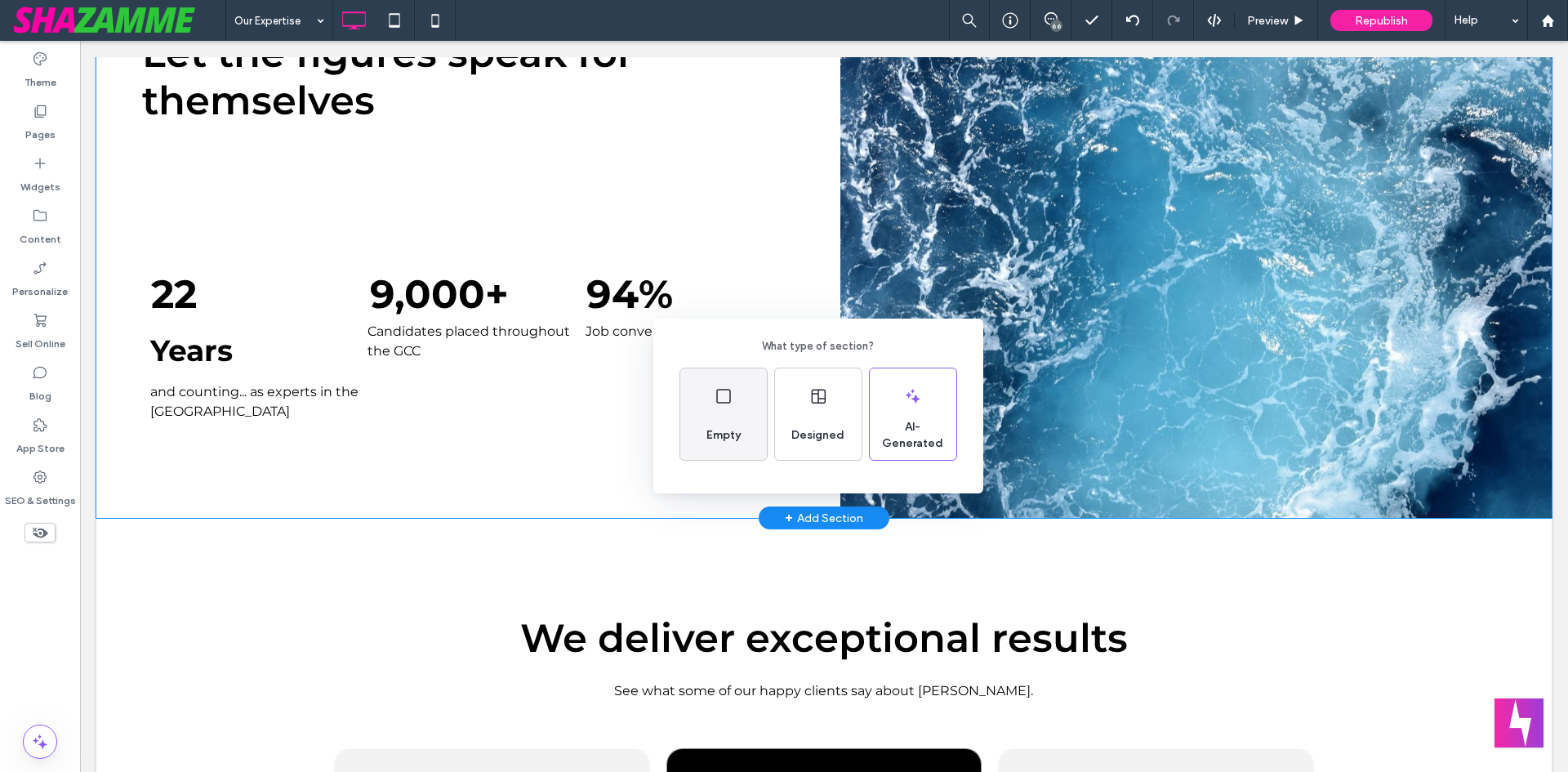
drag, startPoint x: 709, startPoint y: 401, endPoint x: 796, endPoint y: 647, distance: 260.9
click at [709, 401] on div "Empty" at bounding box center [724, 413] width 87 height 91
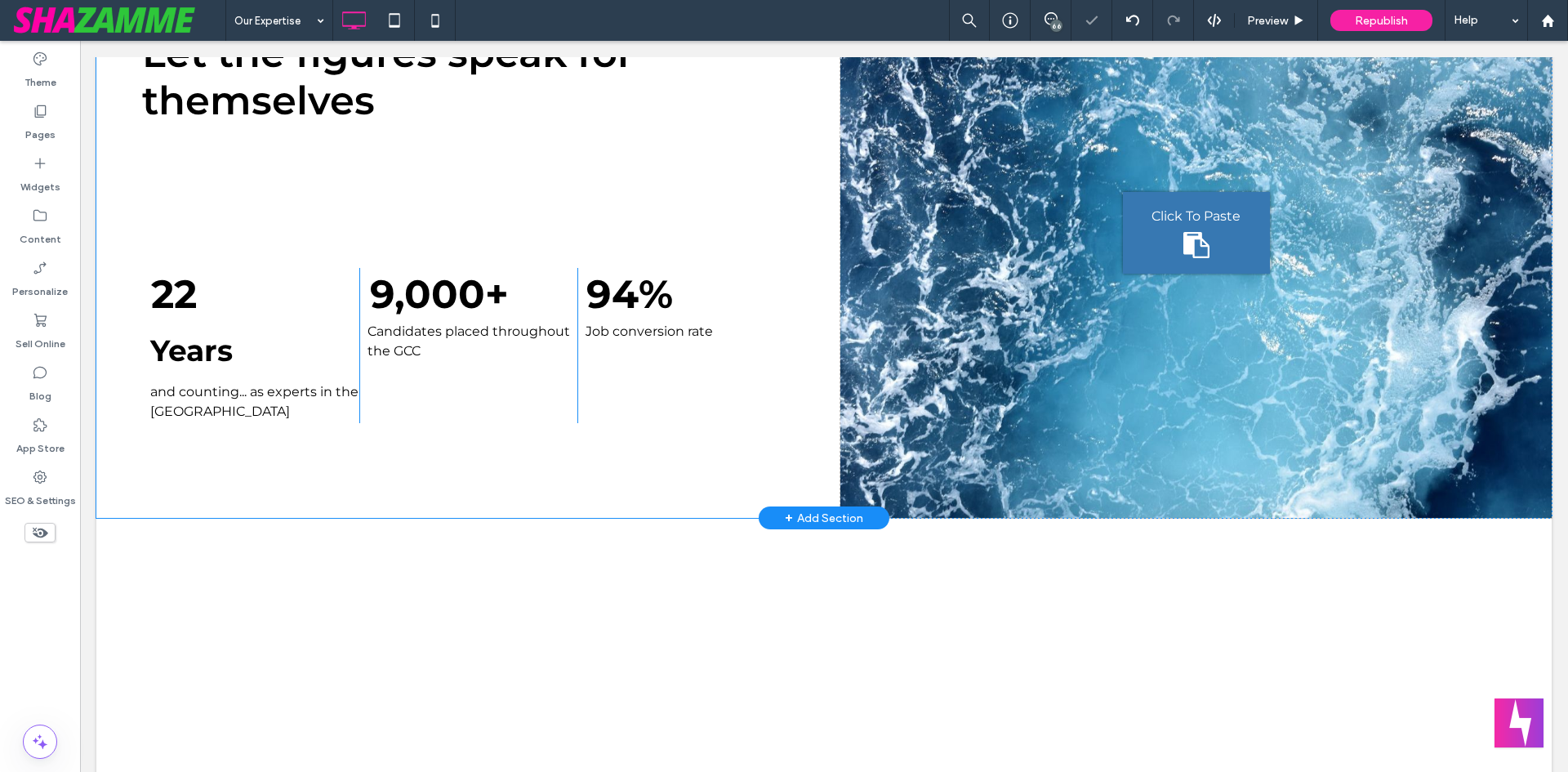
click at [101, 492] on div "Let the figures speak for themselves 22 Years and counting... as experts in the…" at bounding box center [824, 233] width 1455 height 571
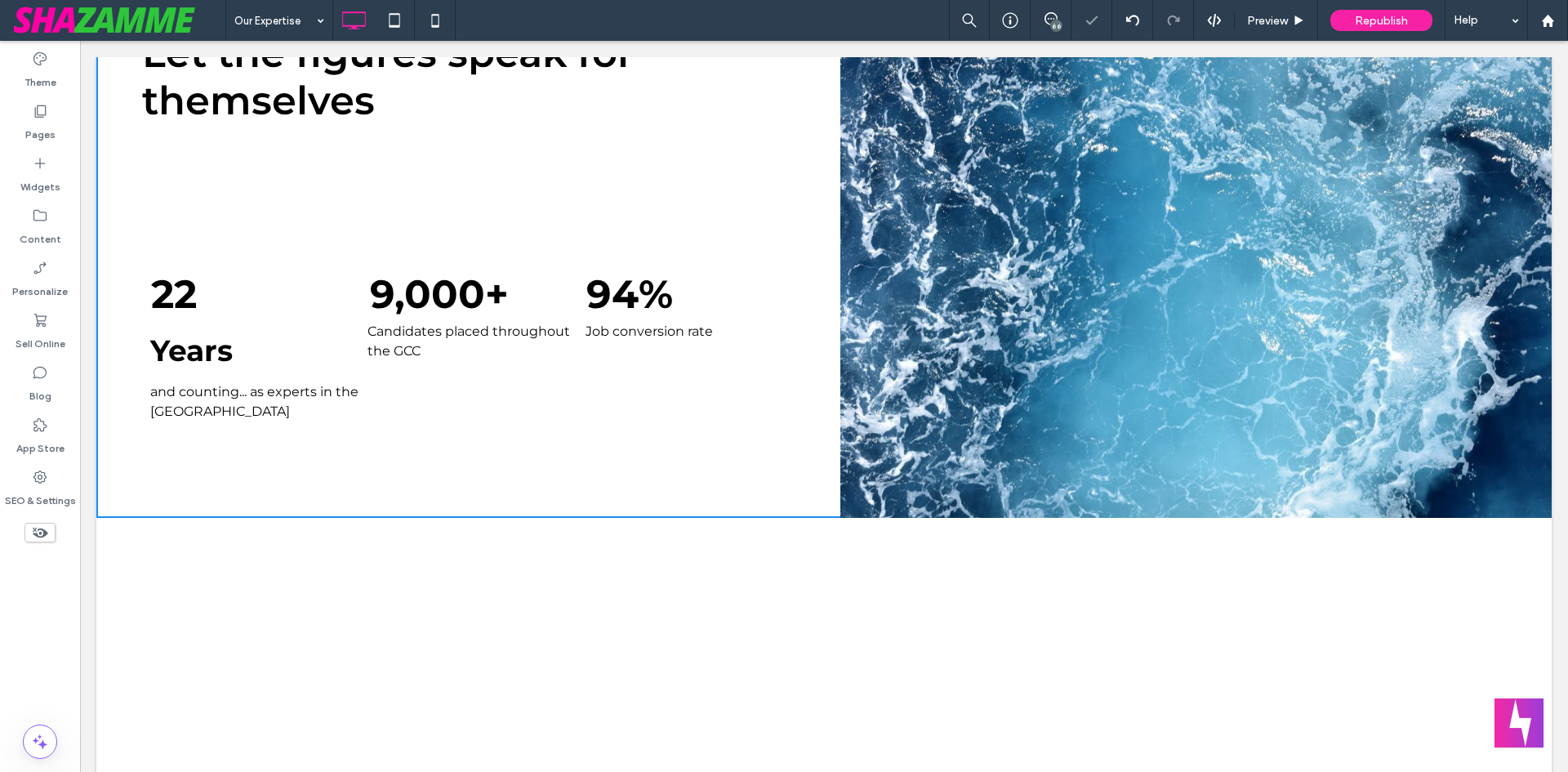
scroll to position [0, 0]
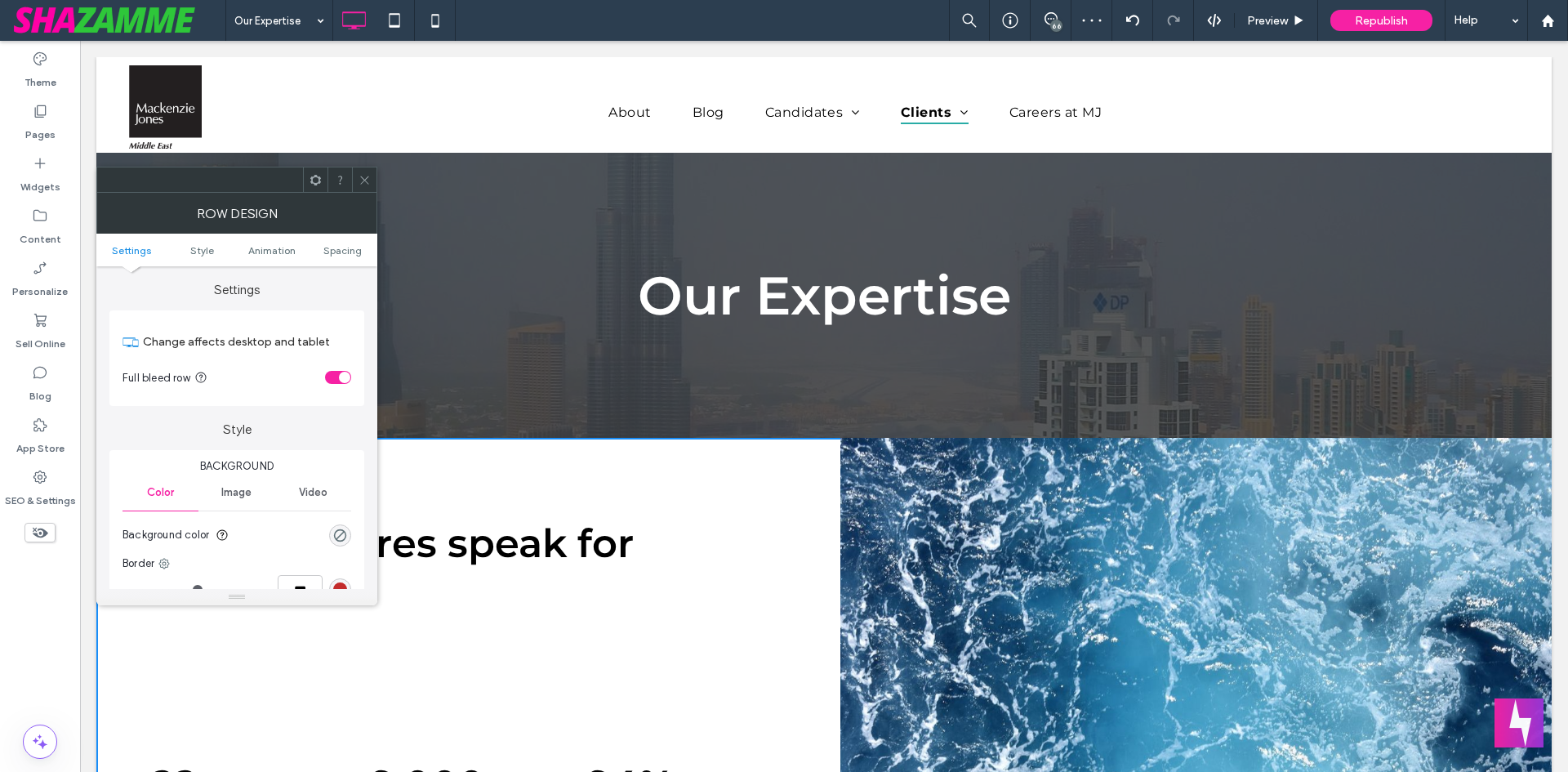
click at [346, 259] on ul "Settings Style Animation Spacing" at bounding box center [237, 250] width 281 height 33
drag, startPoint x: 347, startPoint y: 251, endPoint x: 348, endPoint y: 226, distance: 25.0
click at [348, 251] on span "Spacing" at bounding box center [343, 250] width 38 height 12
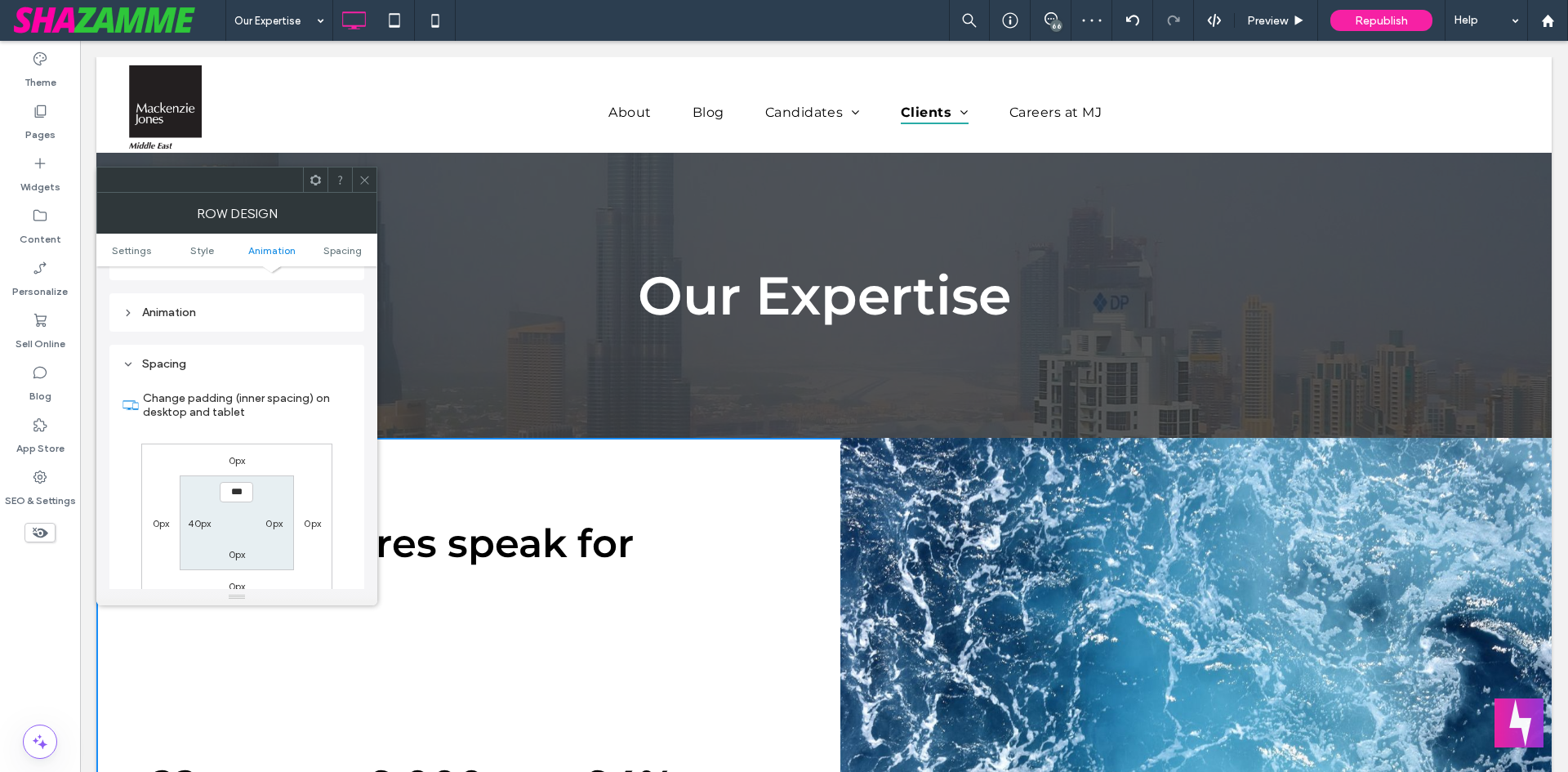
scroll to position [462, 0]
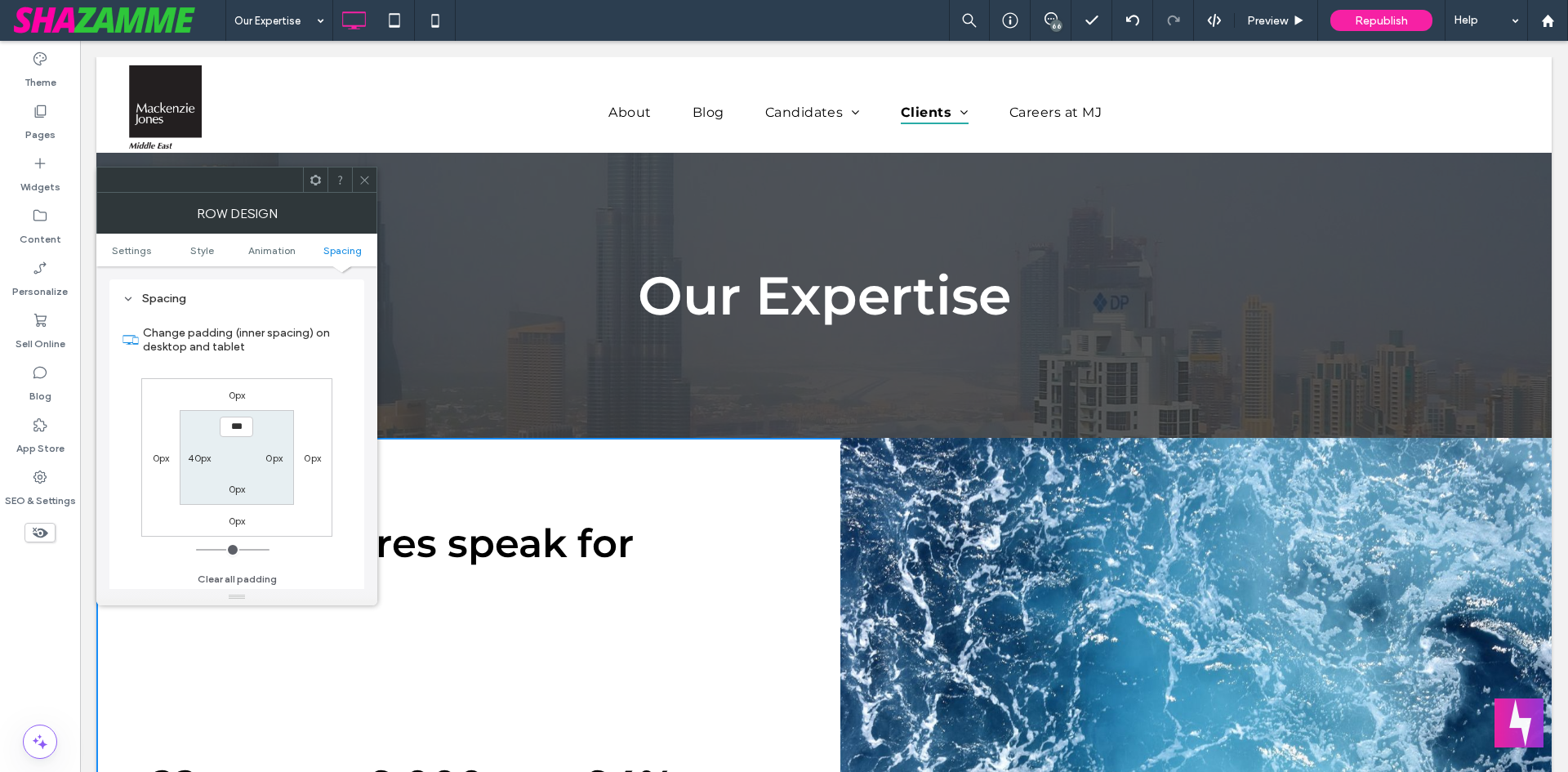
click at [374, 183] on div at bounding box center [364, 180] width 24 height 24
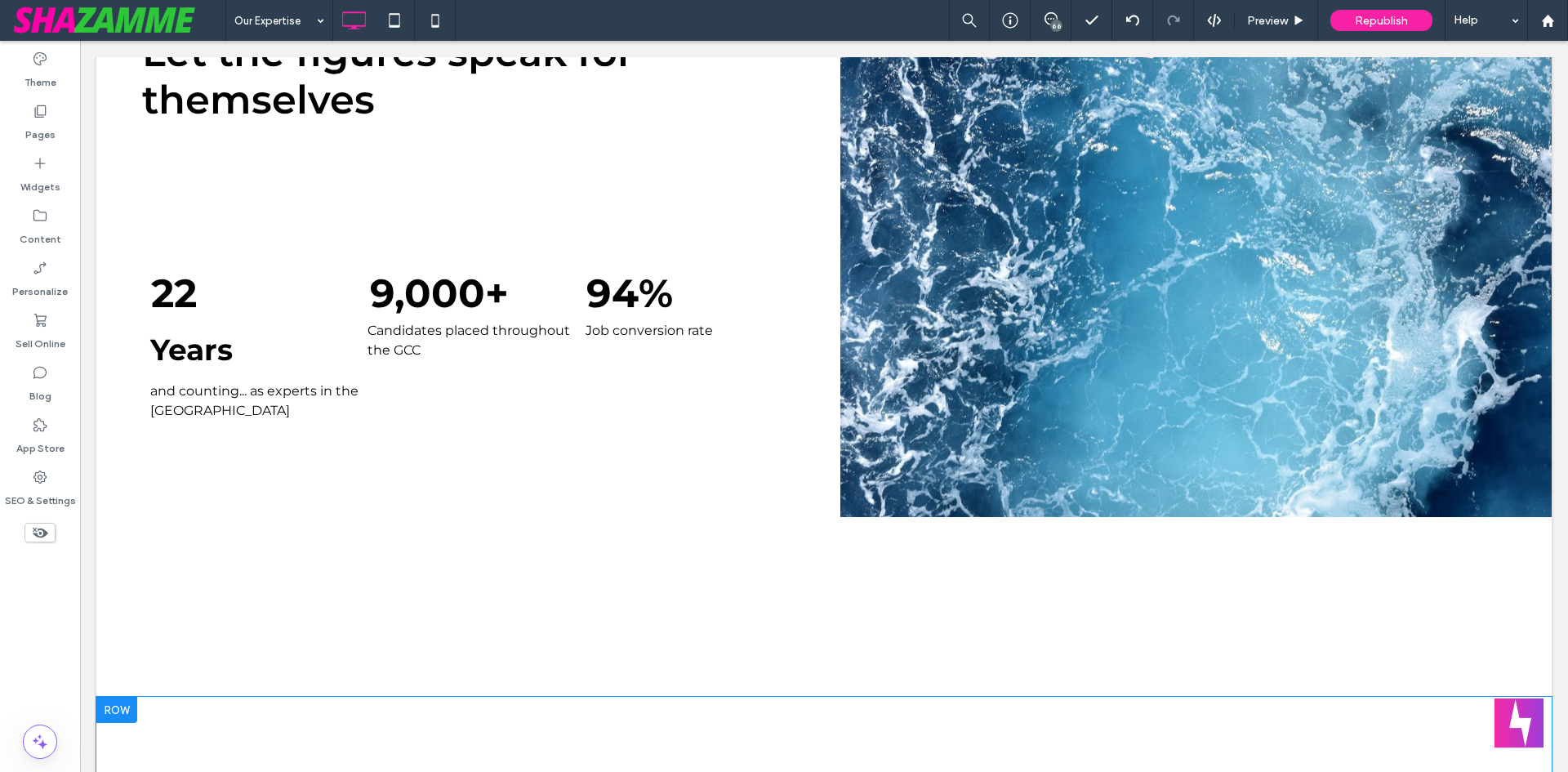
scroll to position [654, 0]
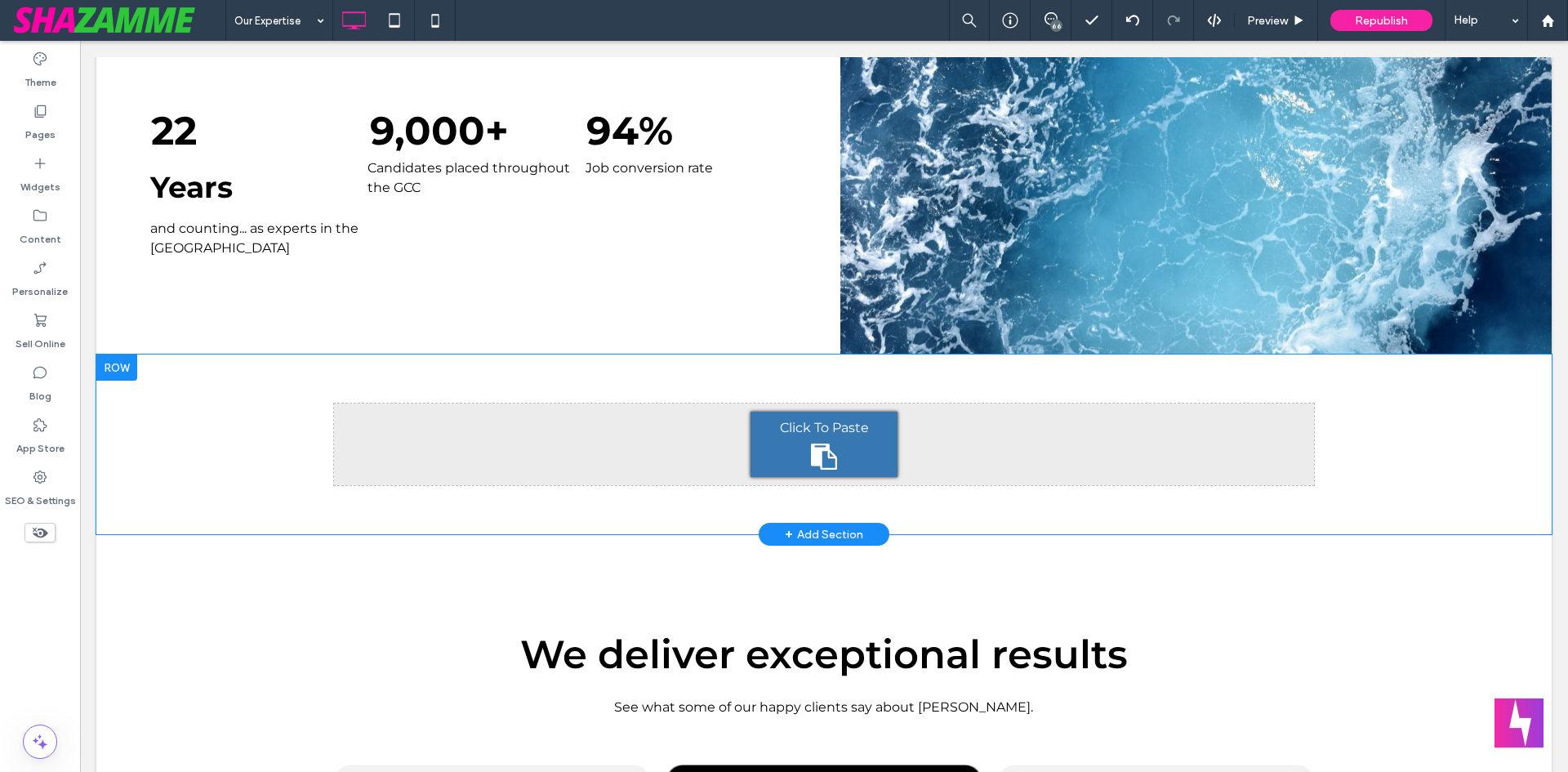
click at [219, 431] on div "Click To Paste Click To Paste Row + Add Section" at bounding box center [824, 444] width 1455 height 180
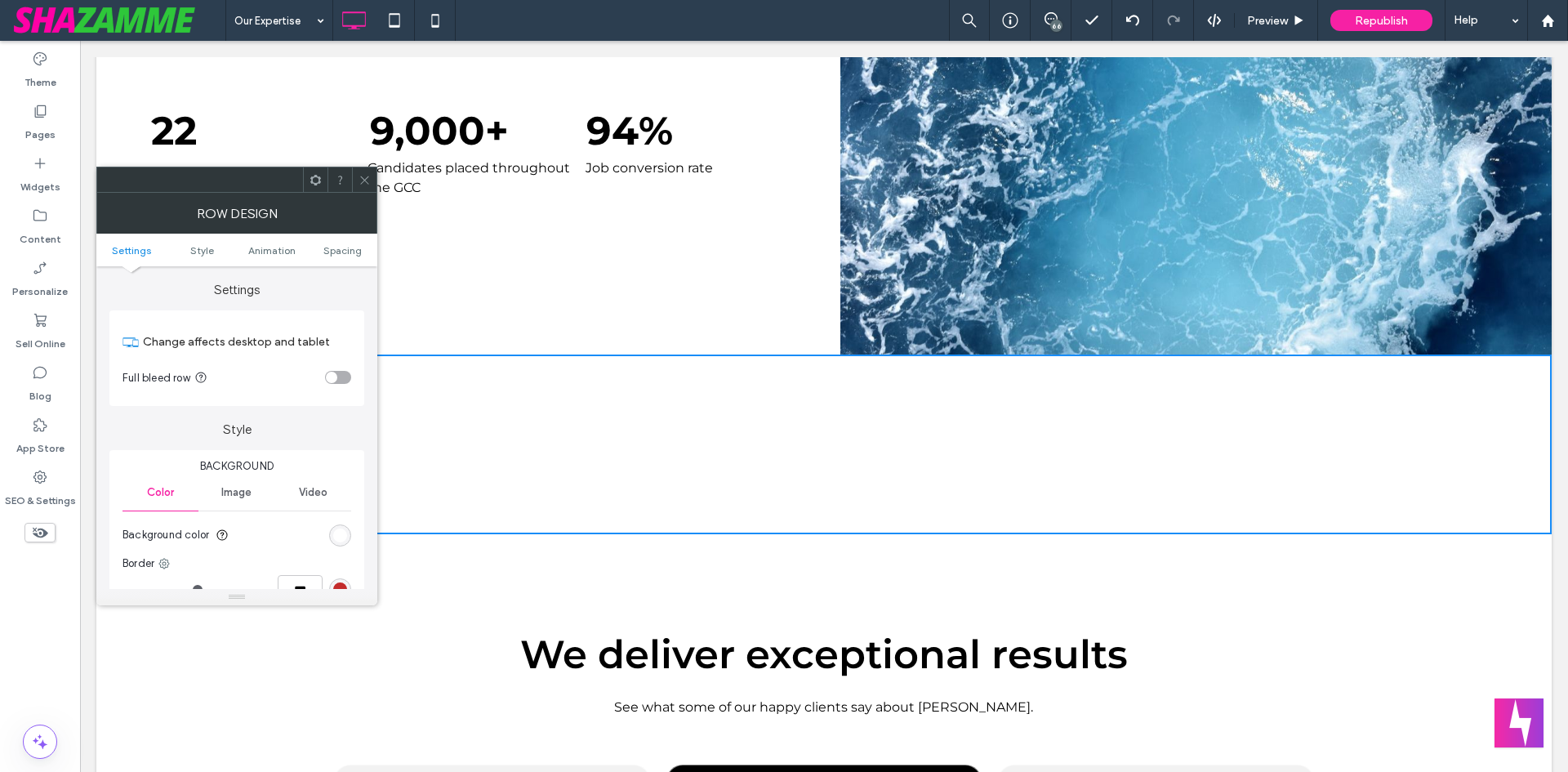
click at [333, 370] on section "Full bleed row" at bounding box center [236, 377] width 228 height 41
click at [339, 372] on div "toggle" at bounding box center [338, 377] width 26 height 13
click at [352, 250] on span "Spacing" at bounding box center [343, 250] width 38 height 12
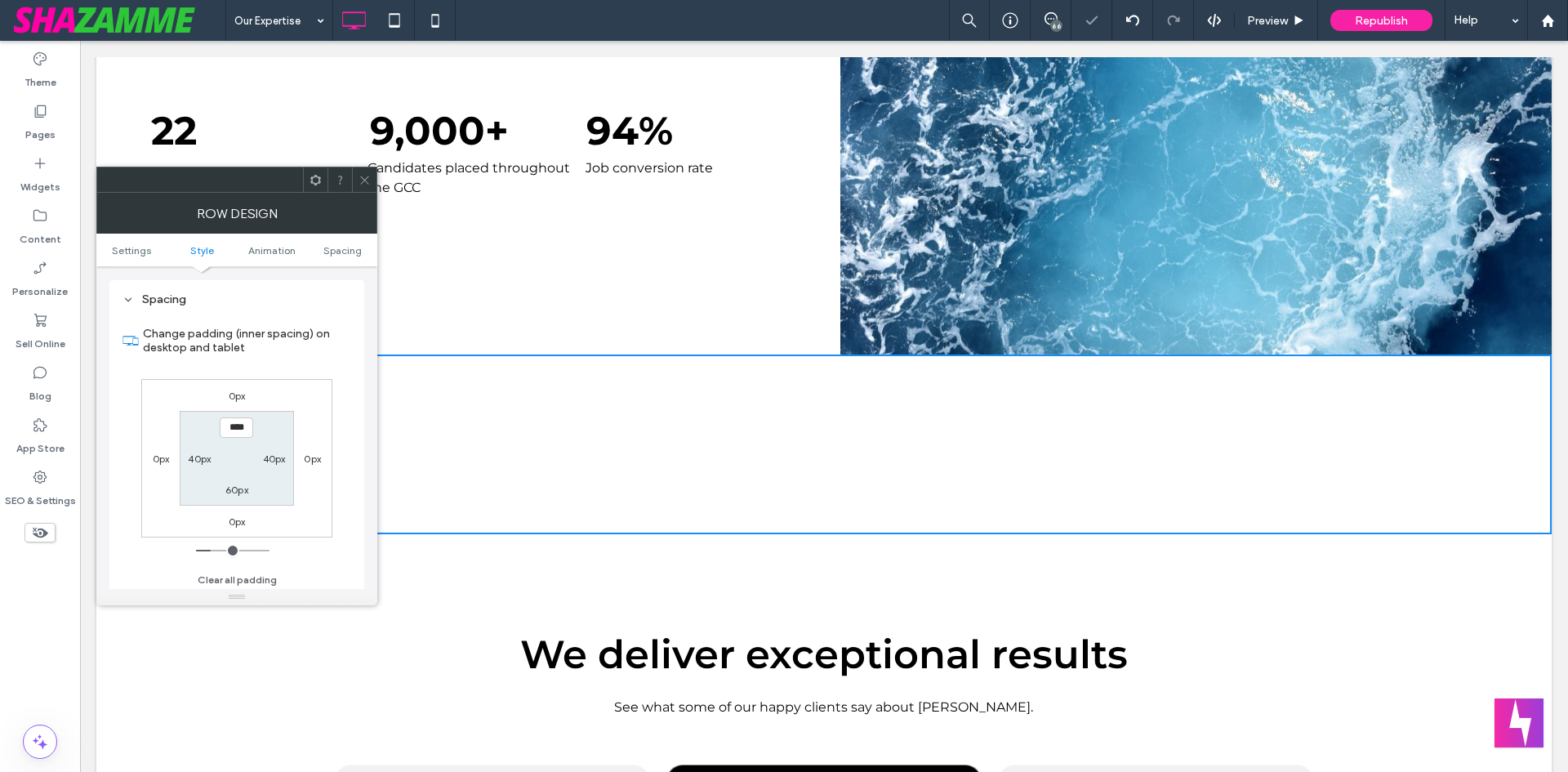
scroll to position [462, 0]
type input "*"
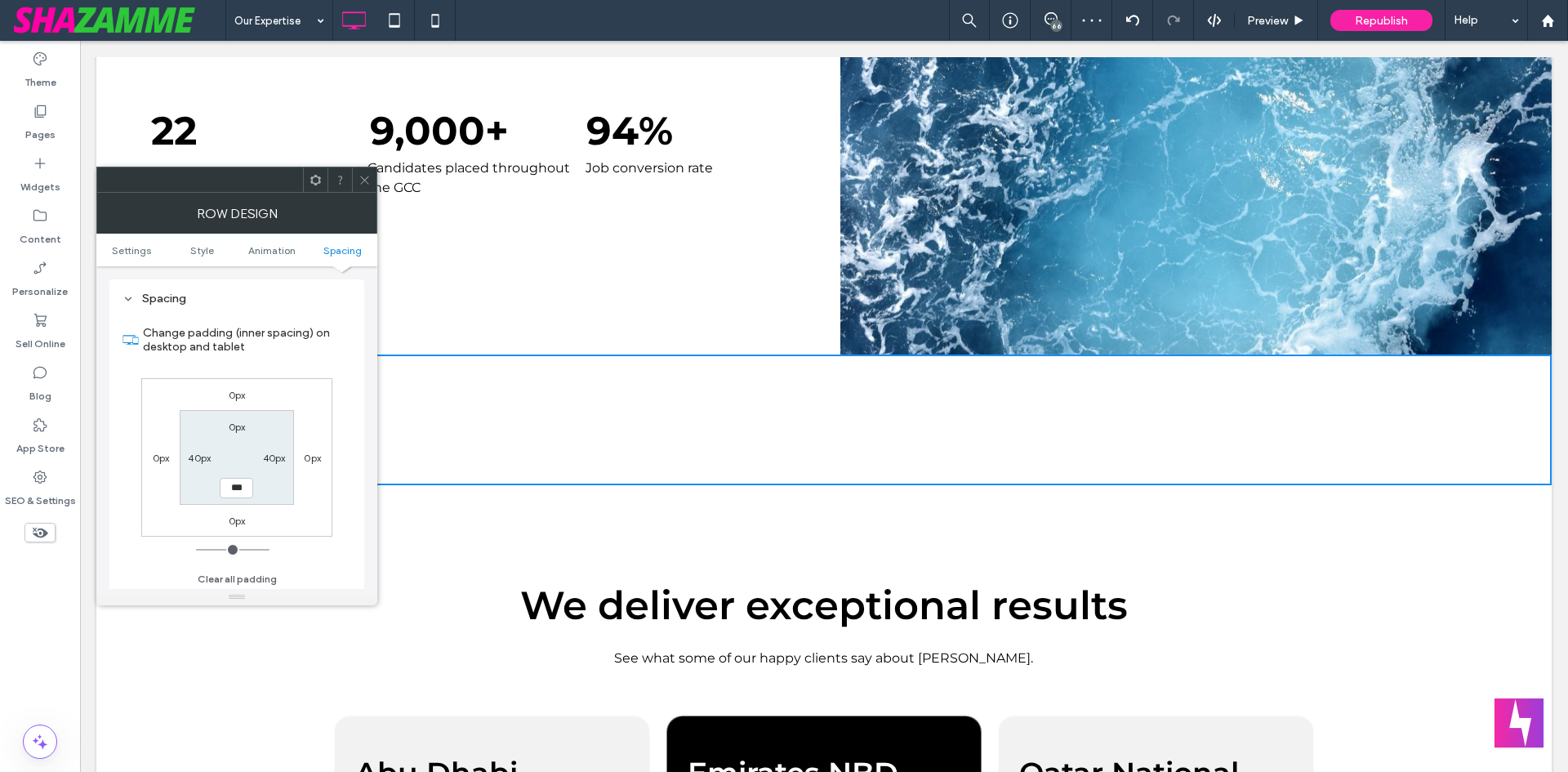
type input "**"
type input "*"
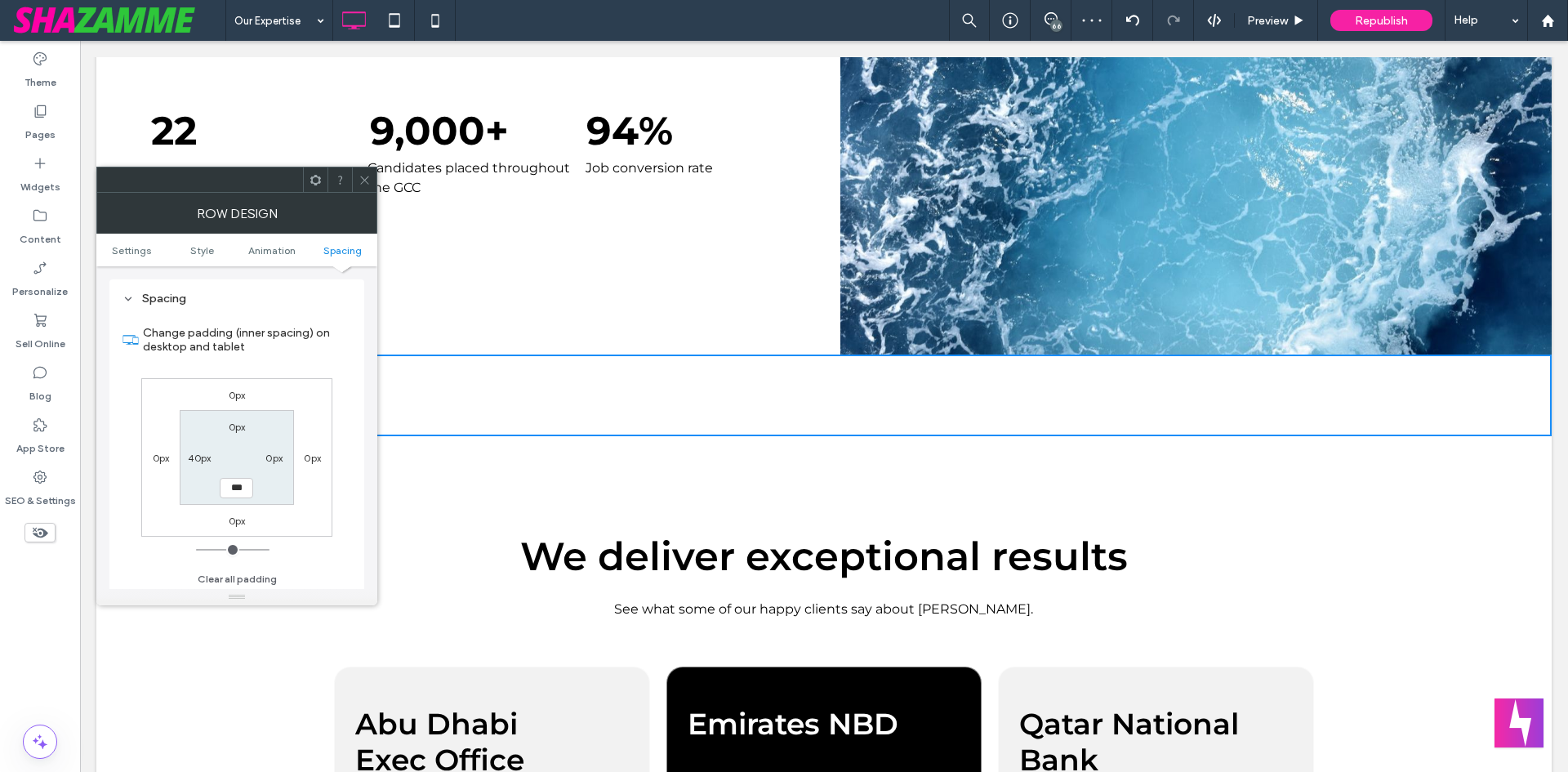
click at [378, 178] on p "Candidates placed throughout the GCC" at bounding box center [471, 177] width 209 height 39
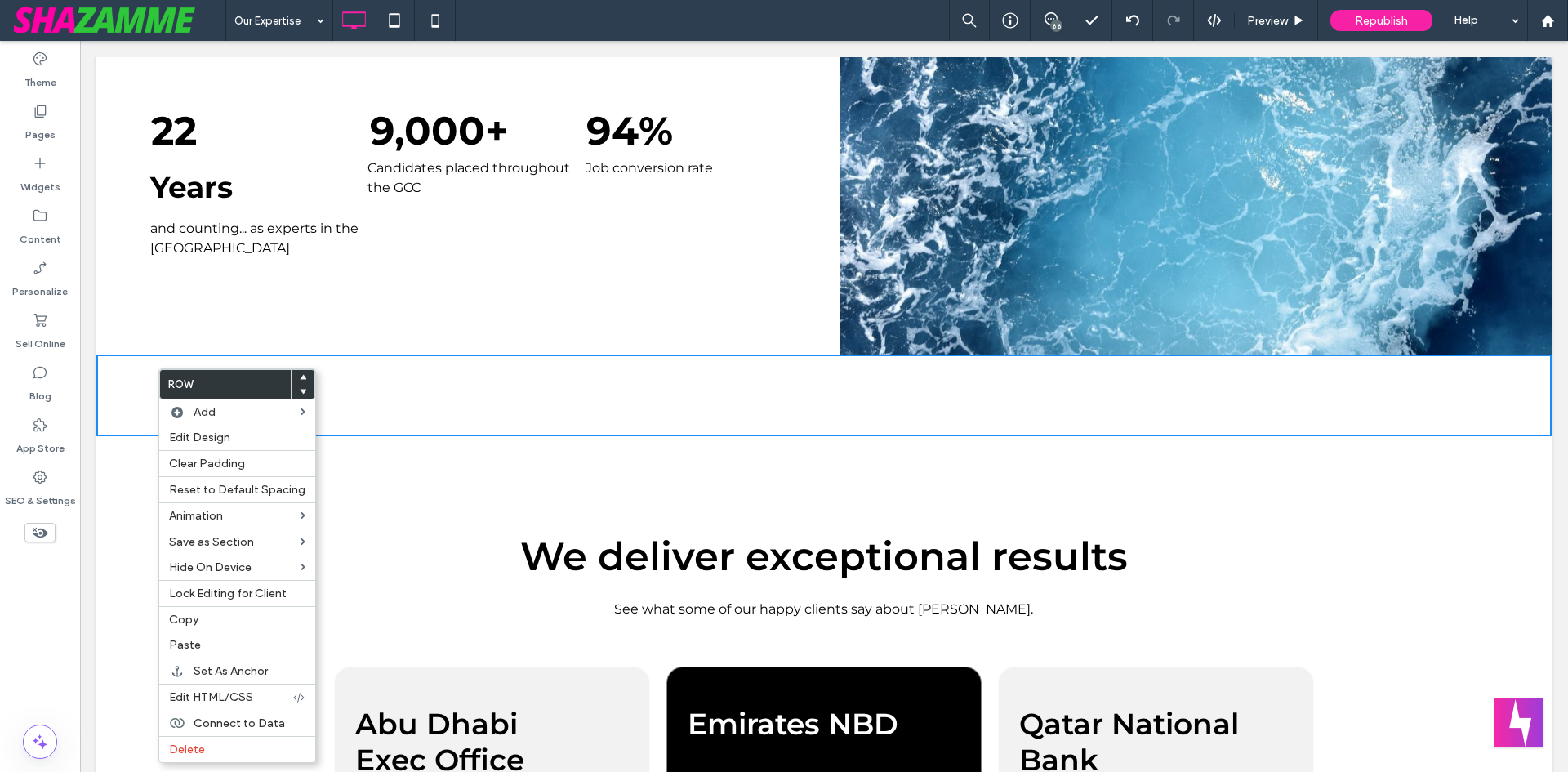
click at [139, 394] on div "Click To Paste Click To Paste" at bounding box center [840, 395] width 1423 height 82
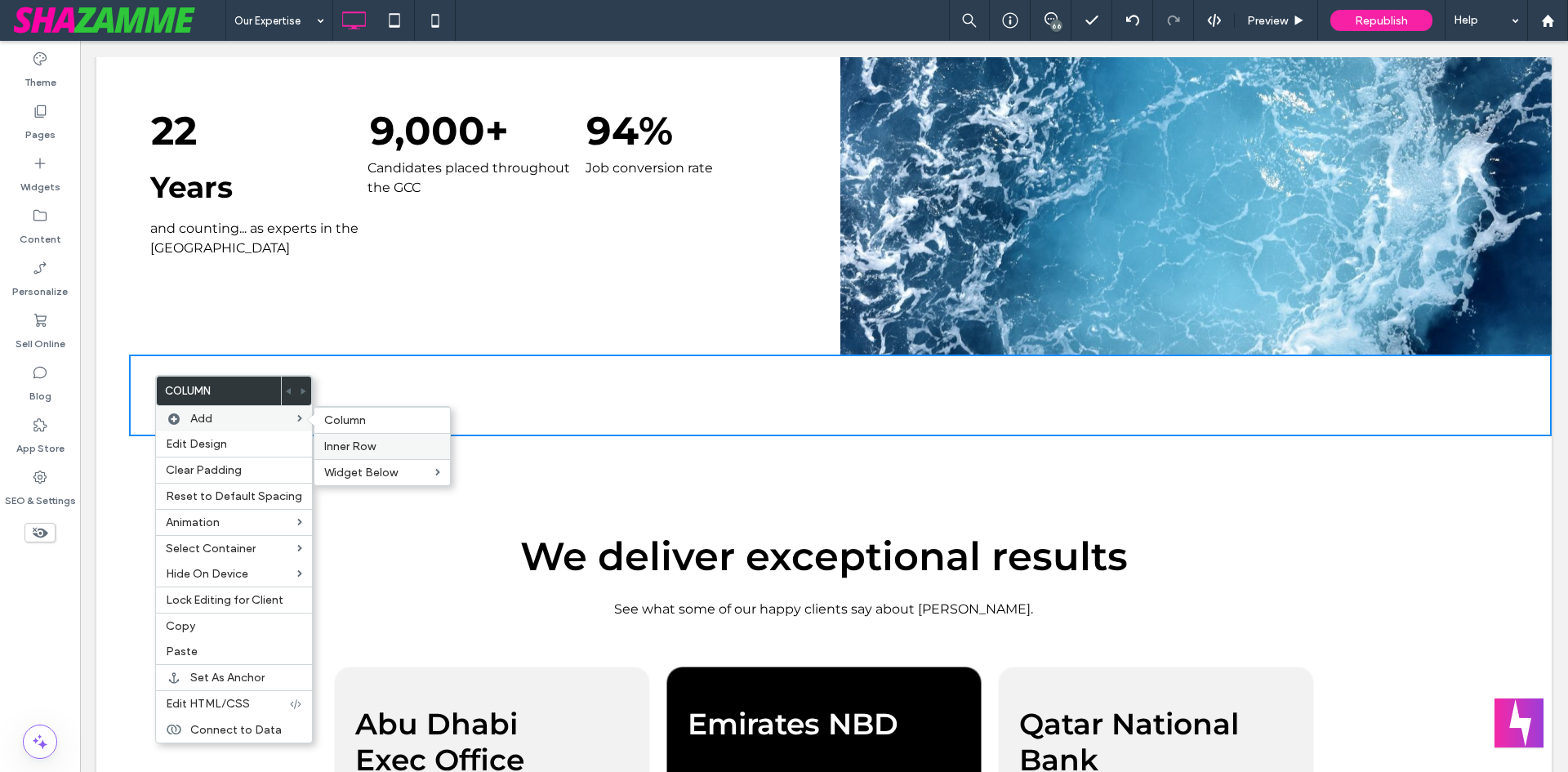
click at [352, 450] on span "Inner Row" at bounding box center [349, 446] width 51 height 14
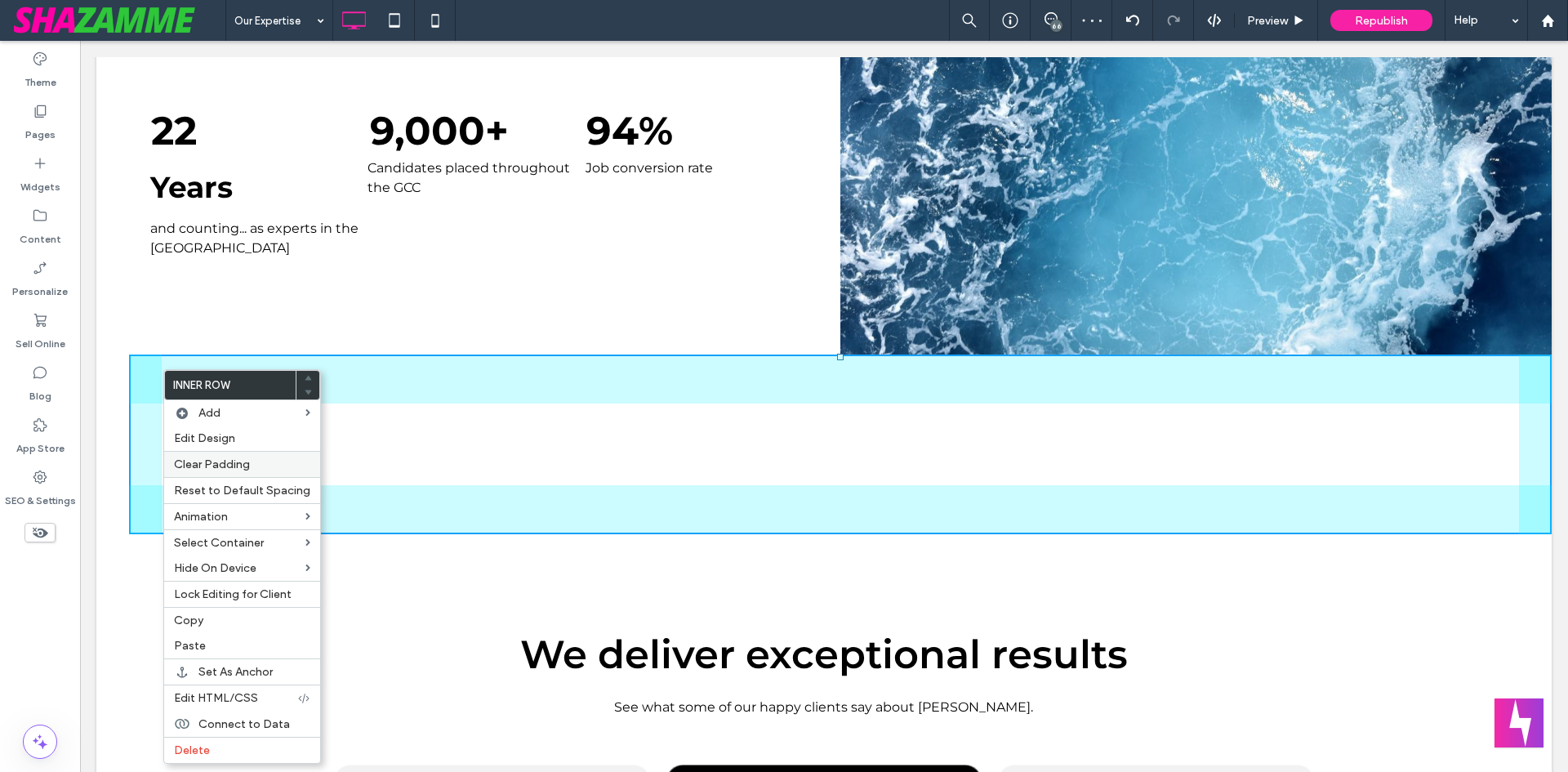
click at [233, 459] on span "Clear Padding" at bounding box center [211, 465] width 76 height 14
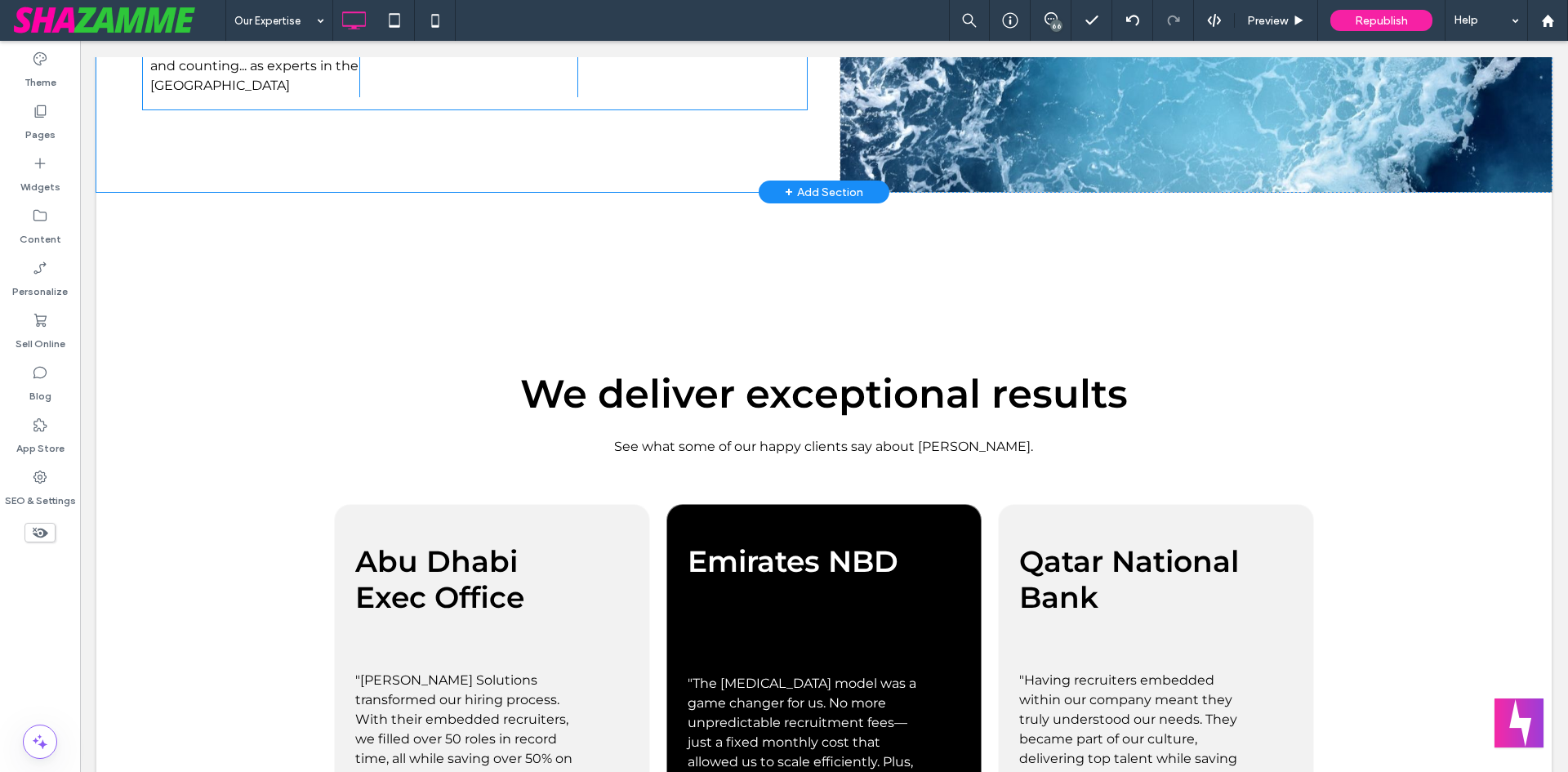
scroll to position [817, 0]
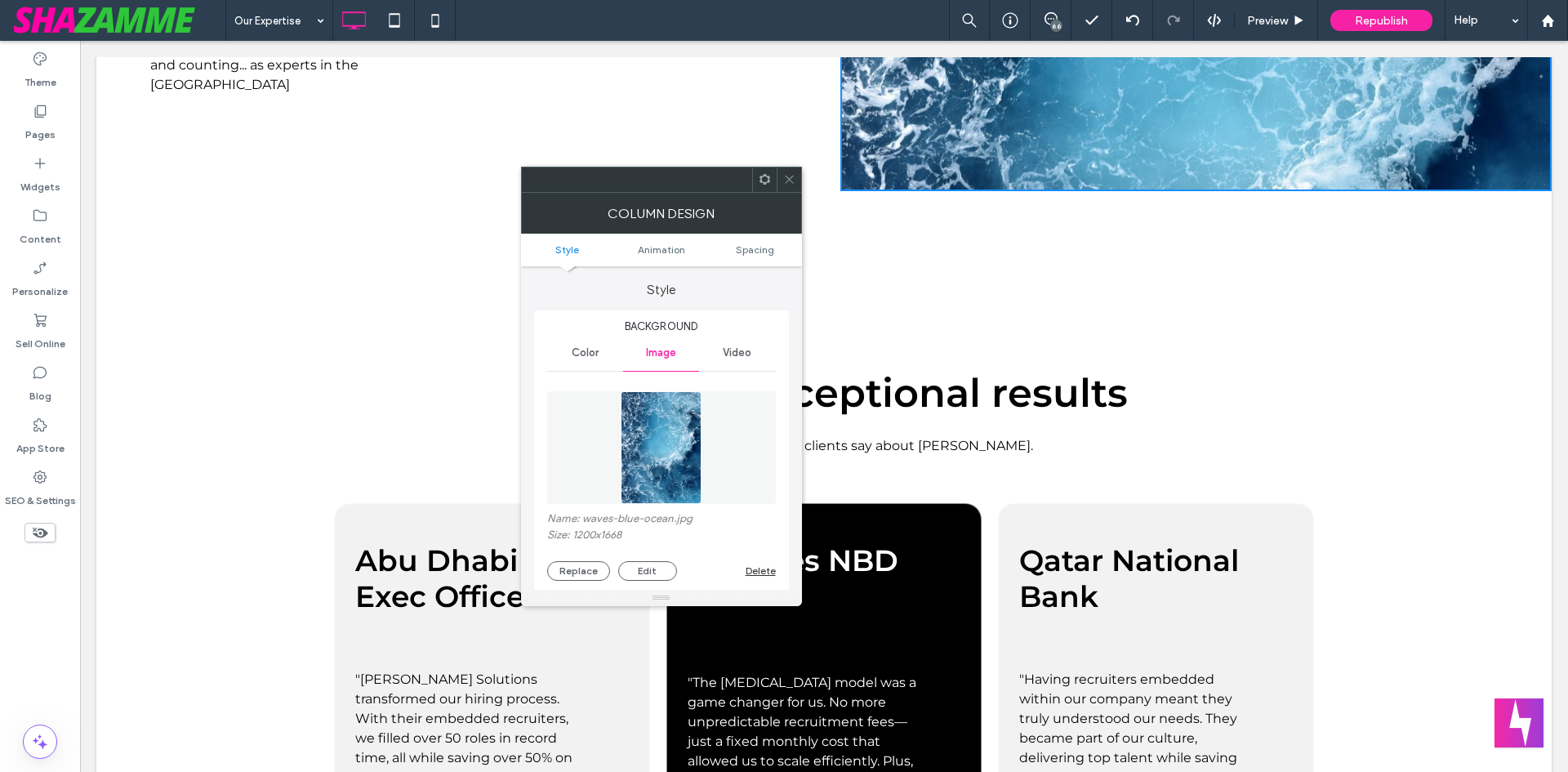
click at [788, 181] on icon at bounding box center [789, 179] width 12 height 12
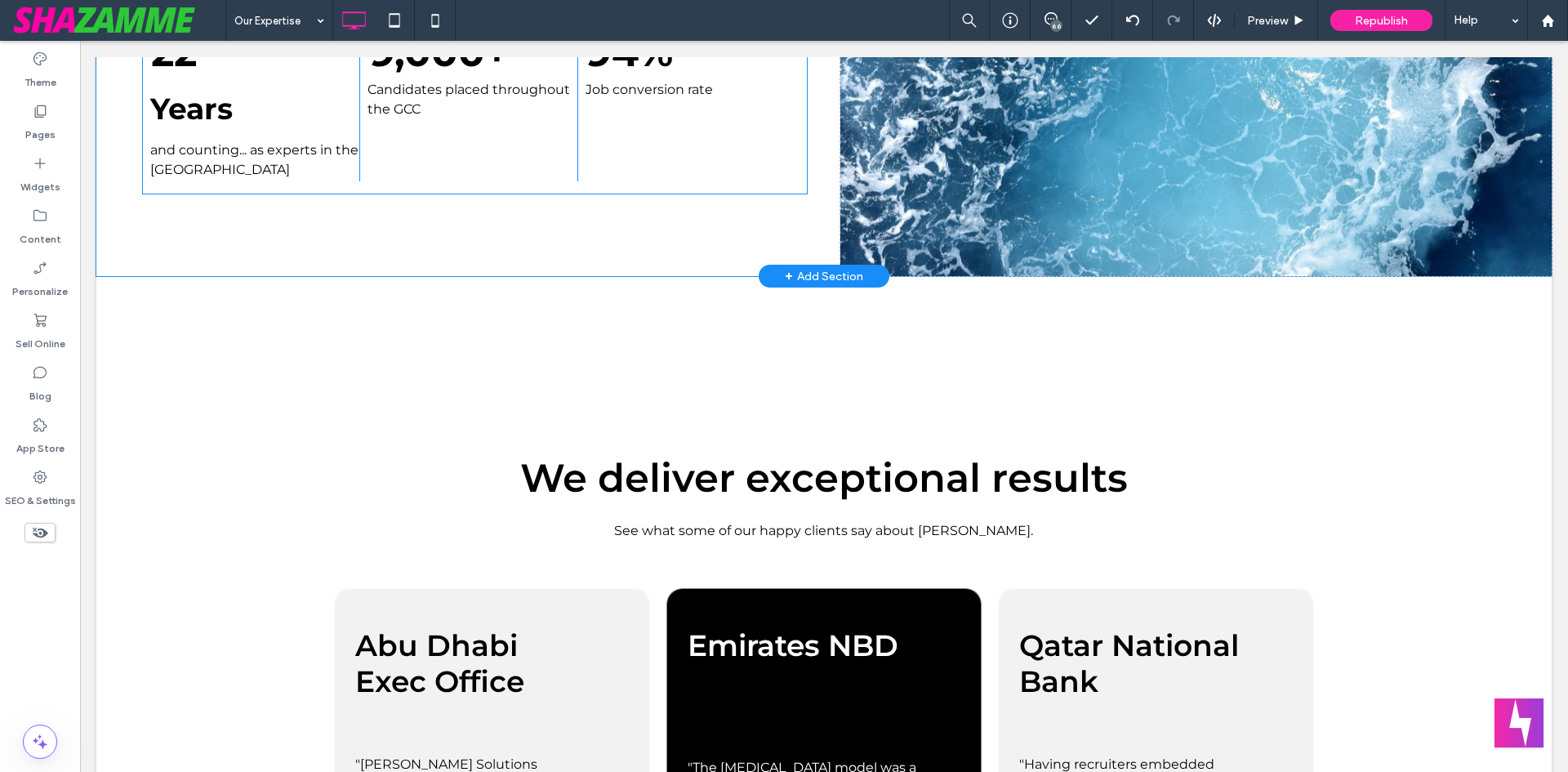
scroll to position [654, 0]
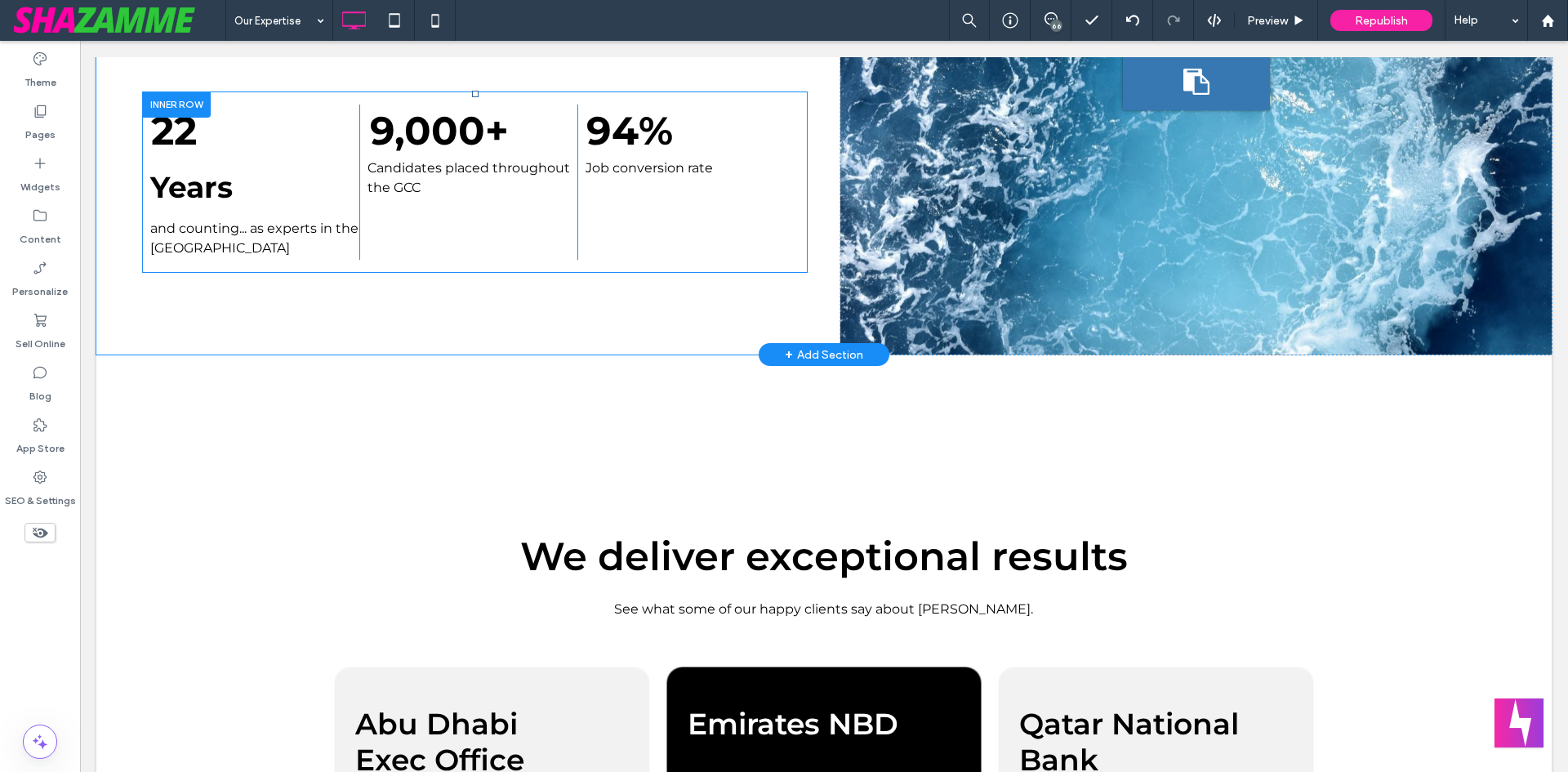
click at [969, 312] on div "Click To Paste" at bounding box center [1196, 69] width 711 height 571
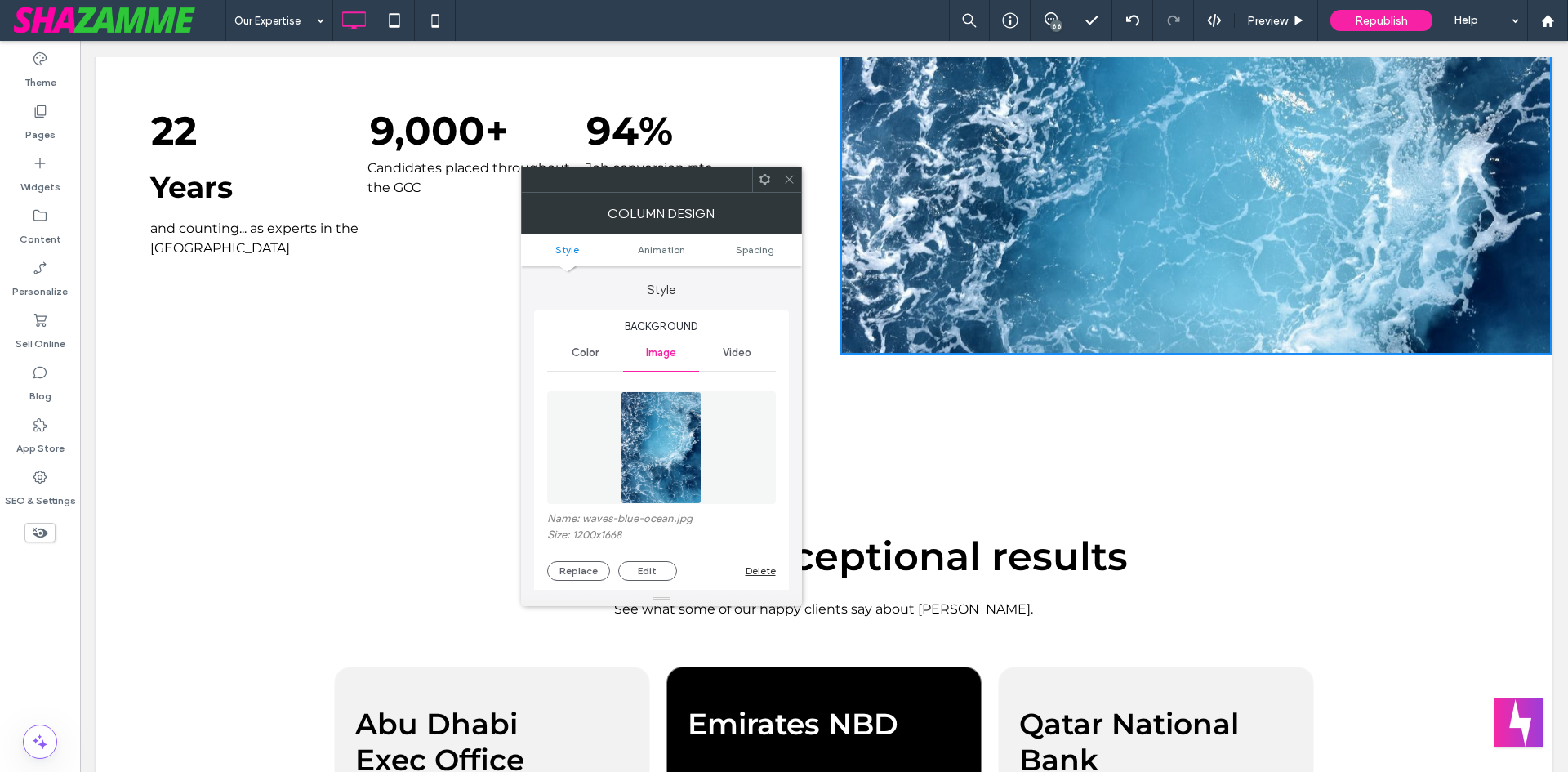
click at [786, 177] on icon at bounding box center [789, 179] width 12 height 12
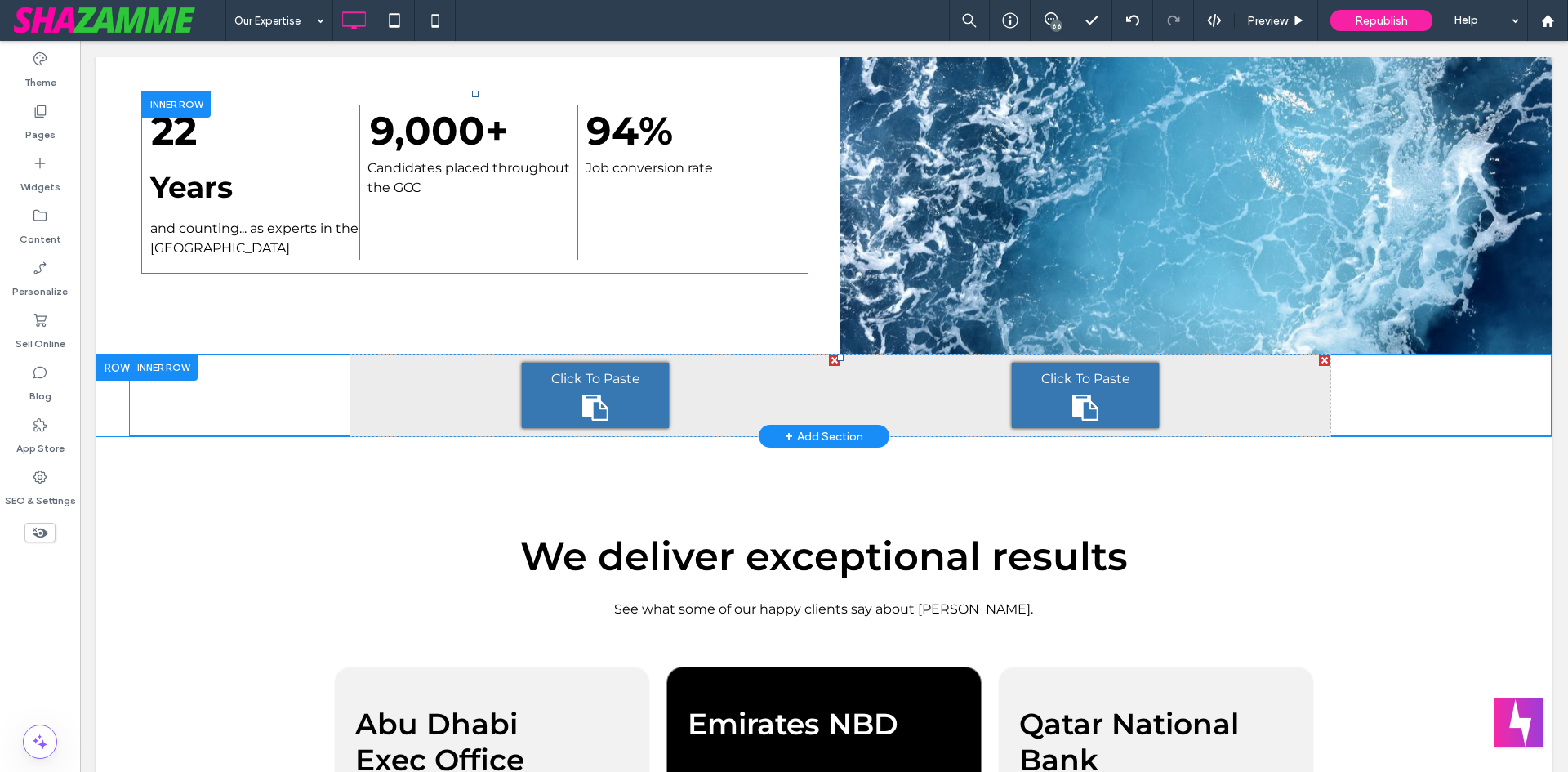
click at [954, 400] on div "Click To Paste Click To Paste" at bounding box center [1085, 395] width 490 height 82
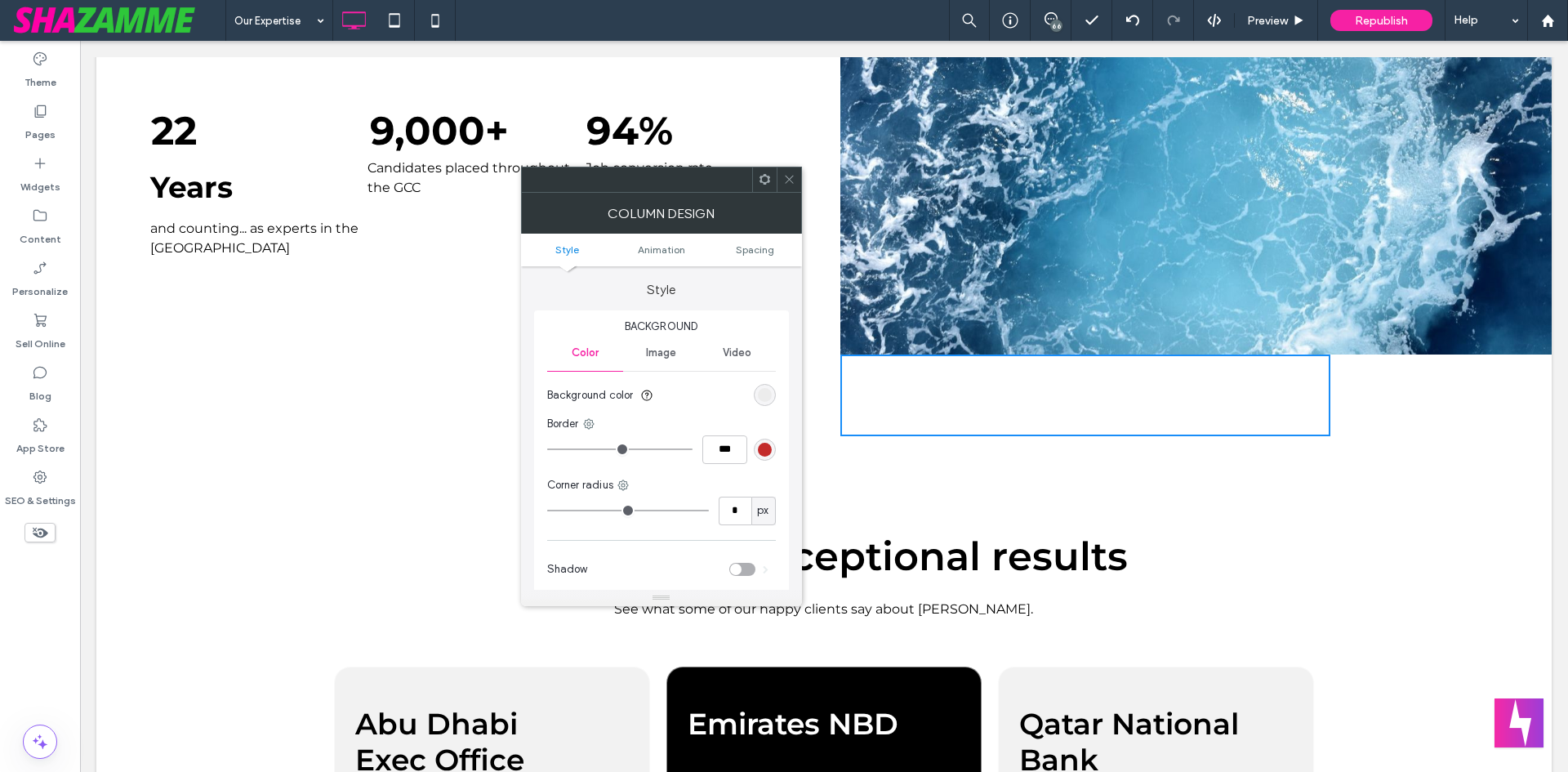
click at [1380, 401] on div "Click To Paste Click To Paste Click To Paste Click To Paste" at bounding box center [840, 395] width 1423 height 82
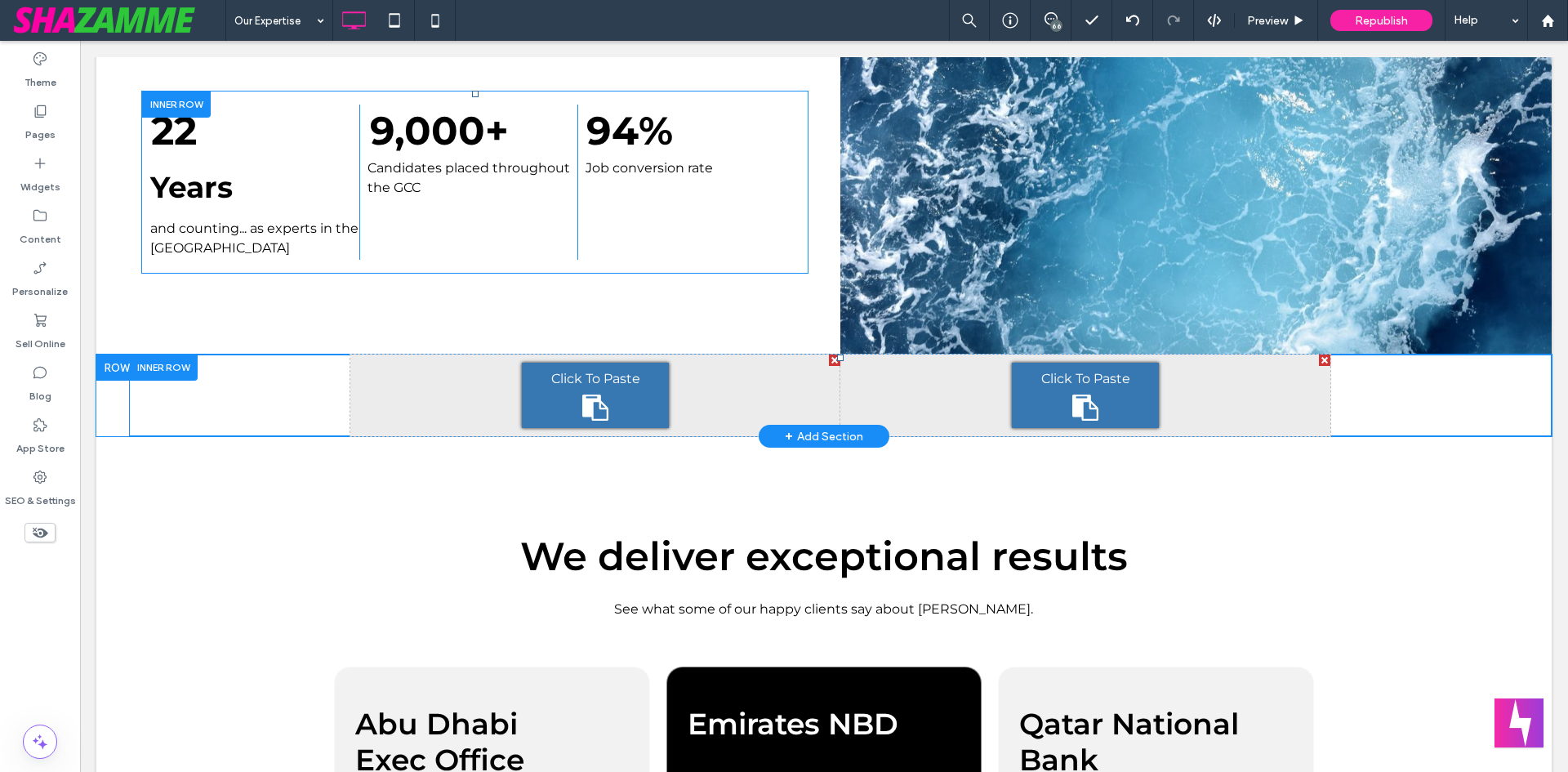
click at [167, 368] on div at bounding box center [163, 366] width 69 height 25
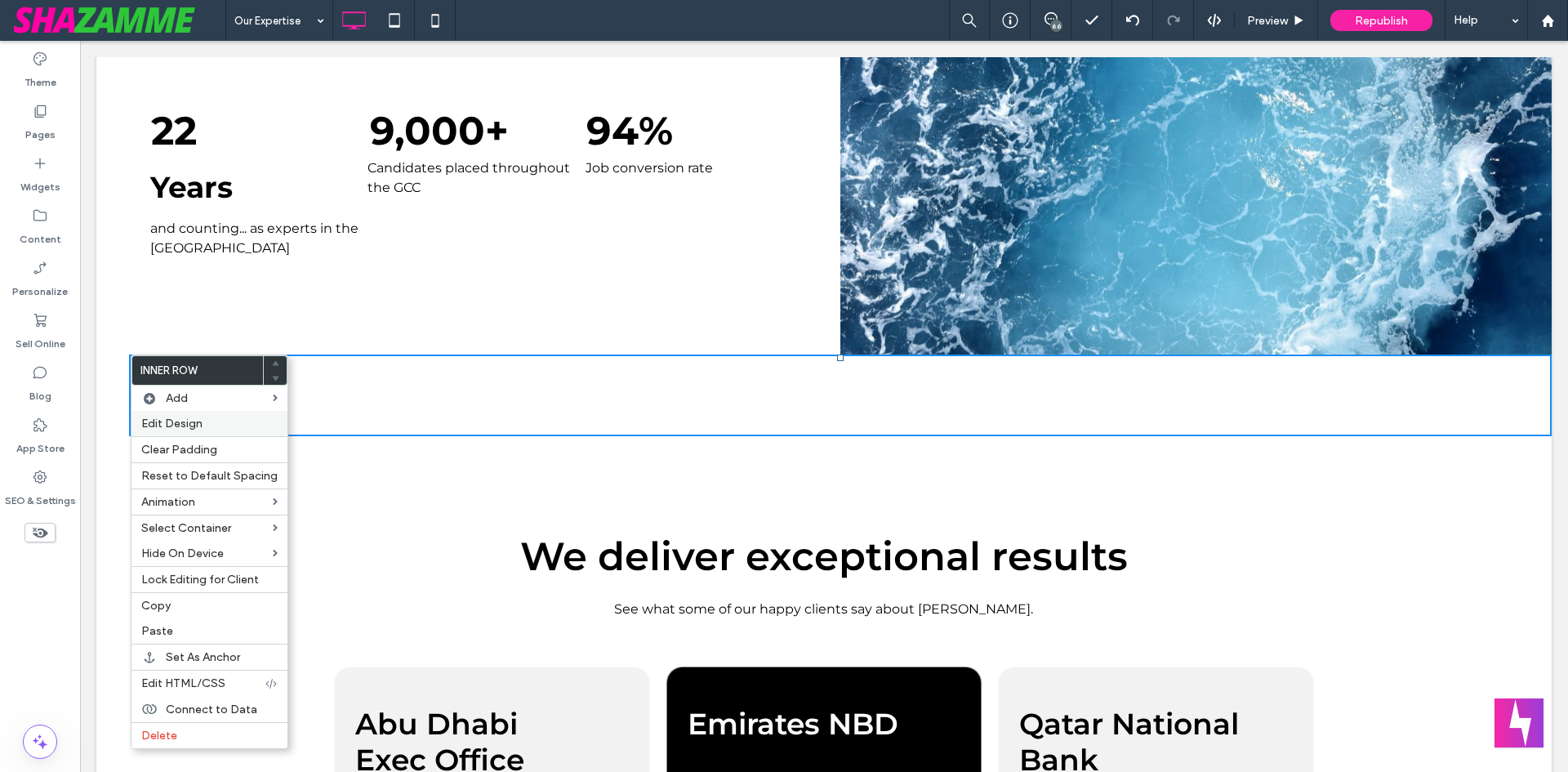
click at [183, 415] on div "Edit Design" at bounding box center [209, 423] width 156 height 25
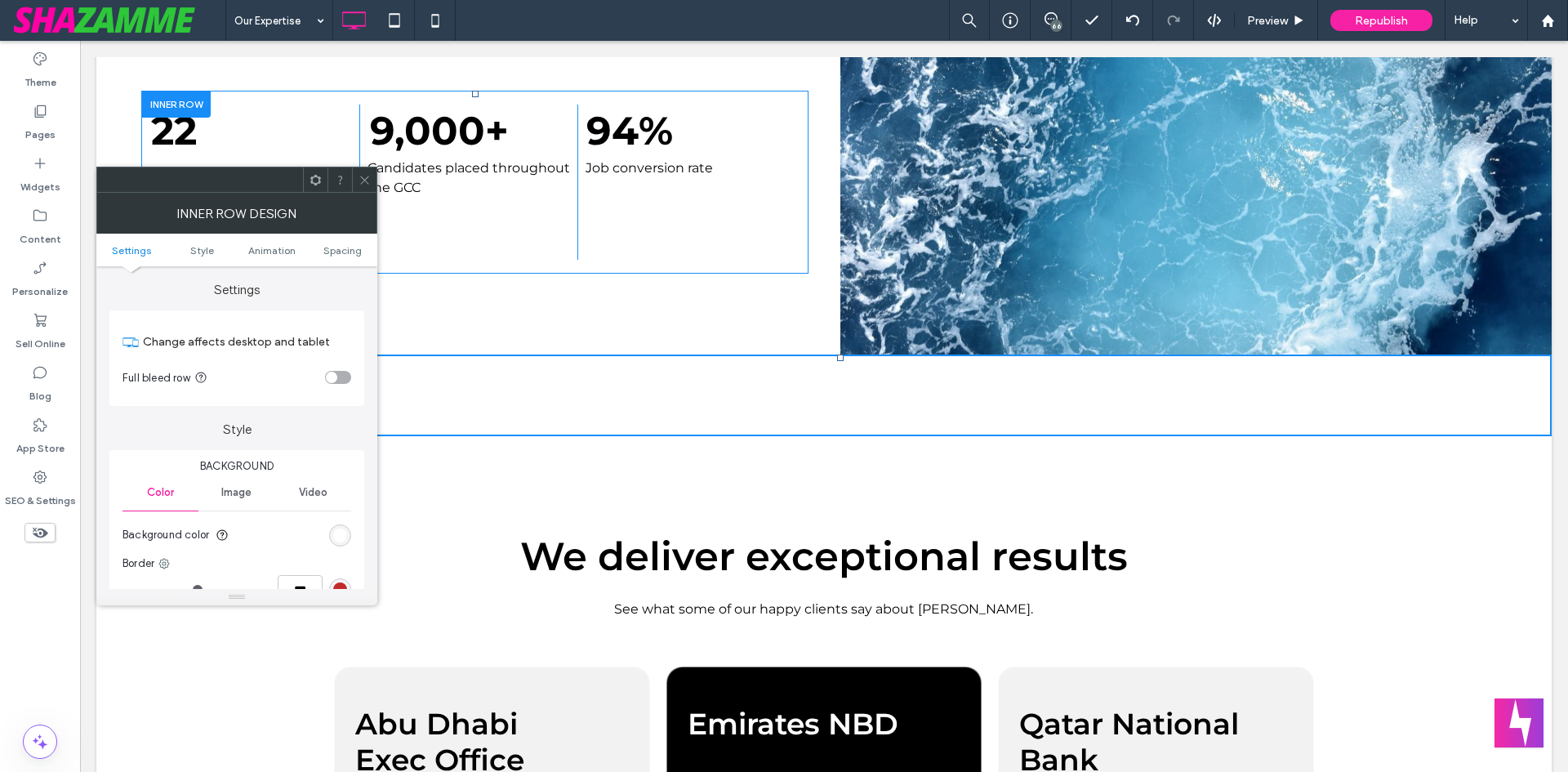
click at [326, 374] on div "toggle" at bounding box center [331, 377] width 11 height 11
click at [359, 172] on span at bounding box center [365, 180] width 12 height 24
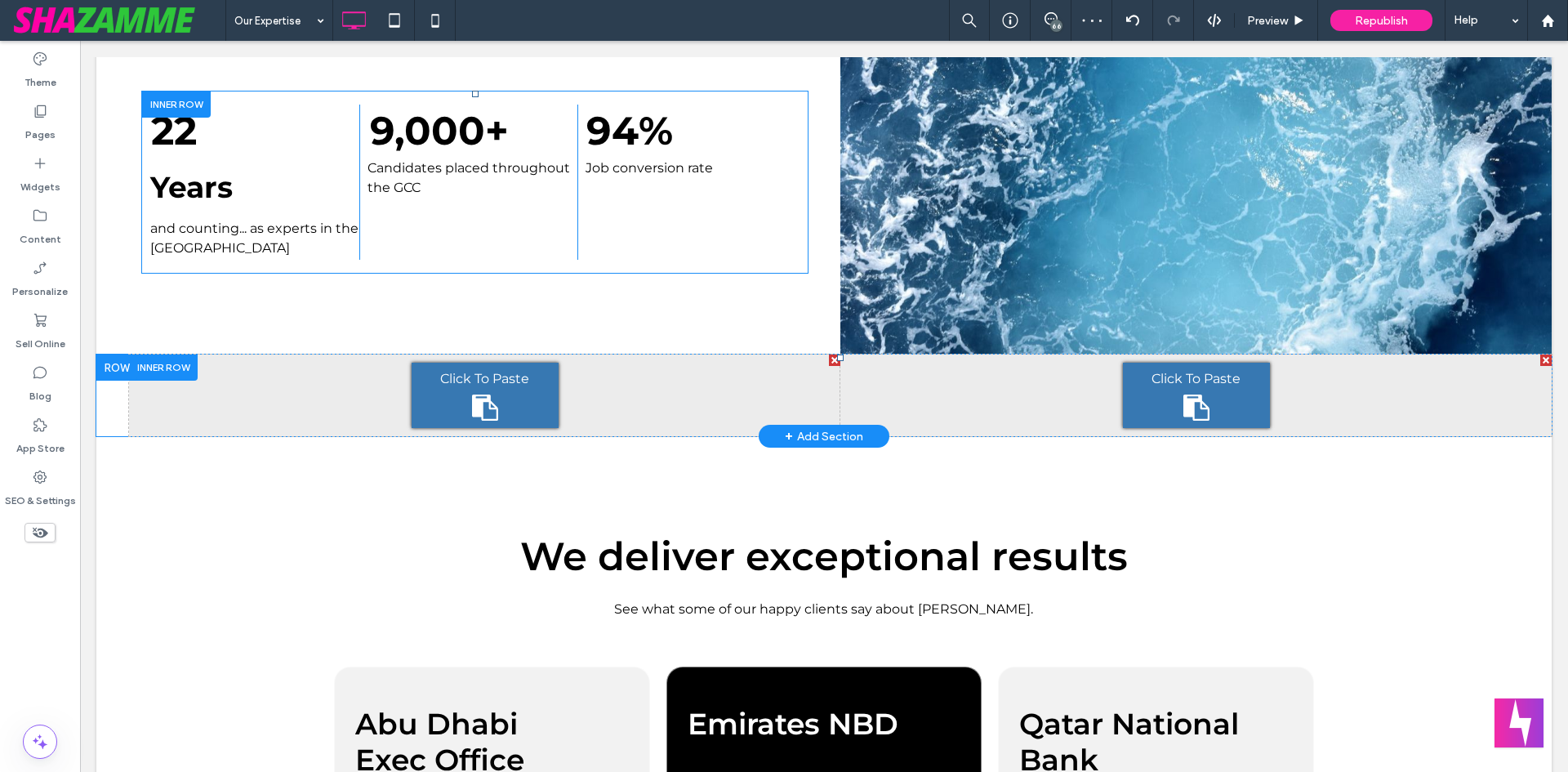
click at [1072, 409] on div "Click To Paste Click To Paste" at bounding box center [1196, 395] width 711 height 82
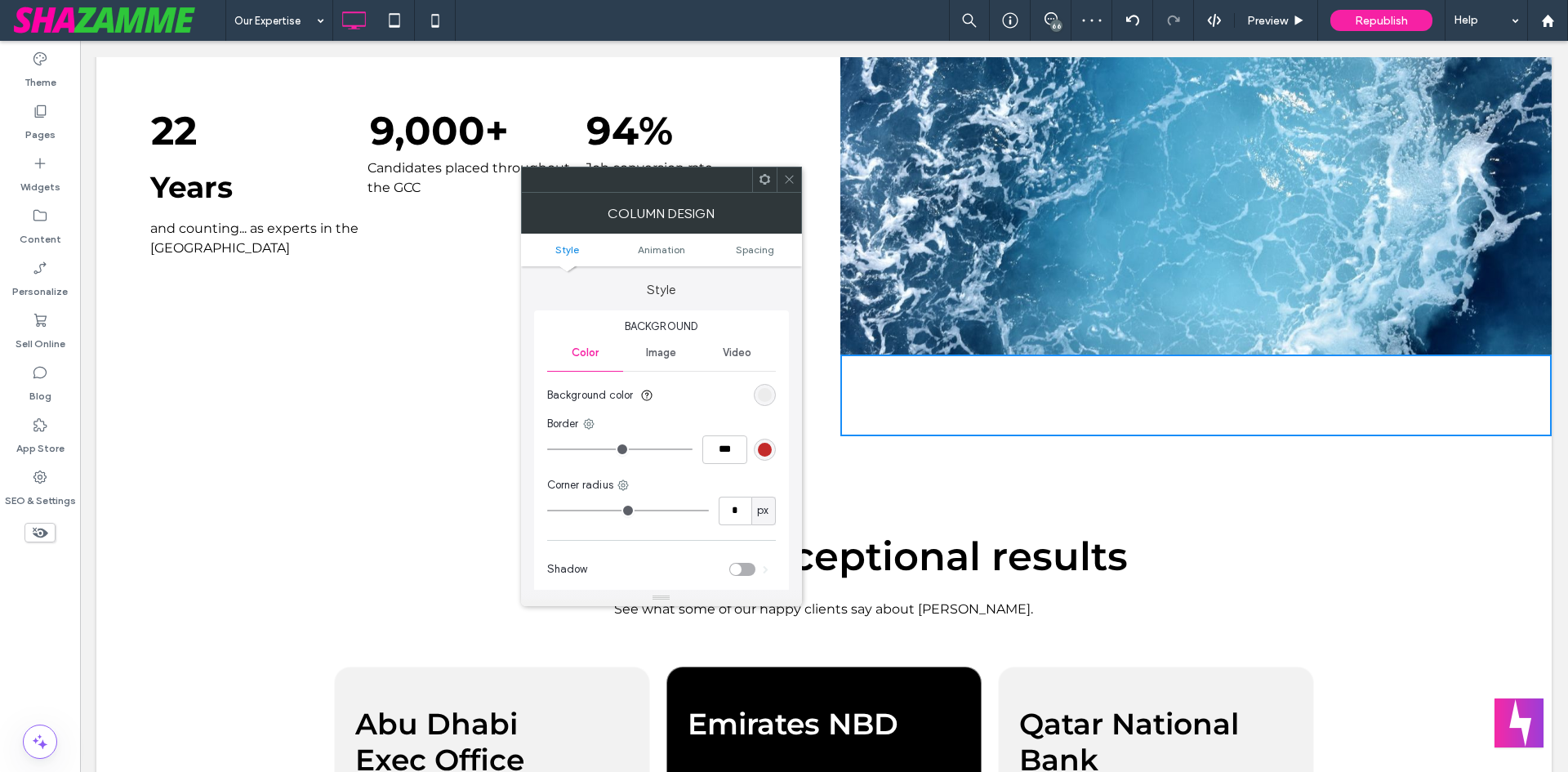
click at [679, 360] on div "Image" at bounding box center [661, 353] width 76 height 36
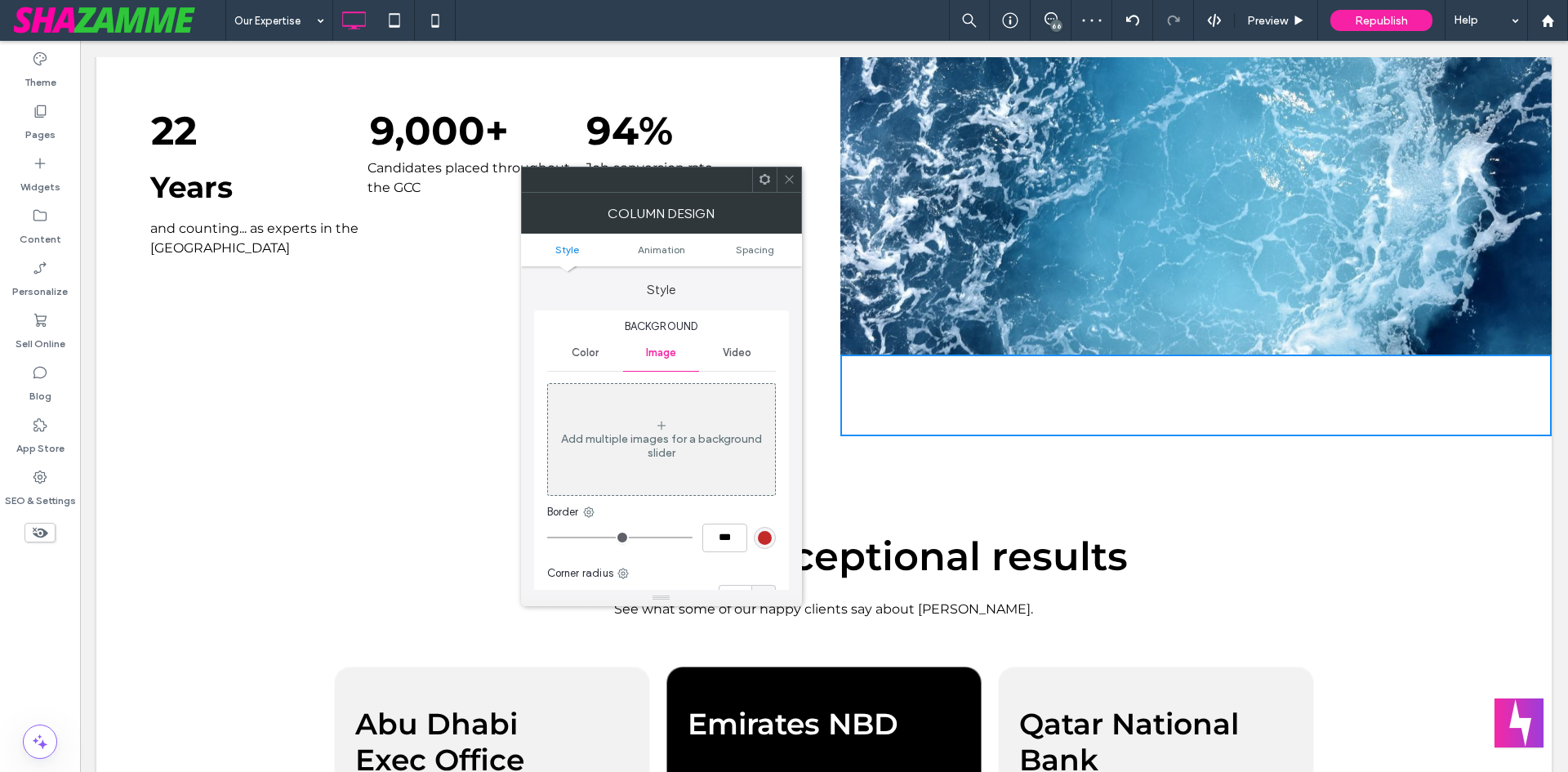
click at [721, 501] on div "Add multiple images for a background slider" at bounding box center [661, 439] width 228 height 129
click at [695, 469] on div "Add multiple images for a background slider" at bounding box center [662, 439] width 227 height 108
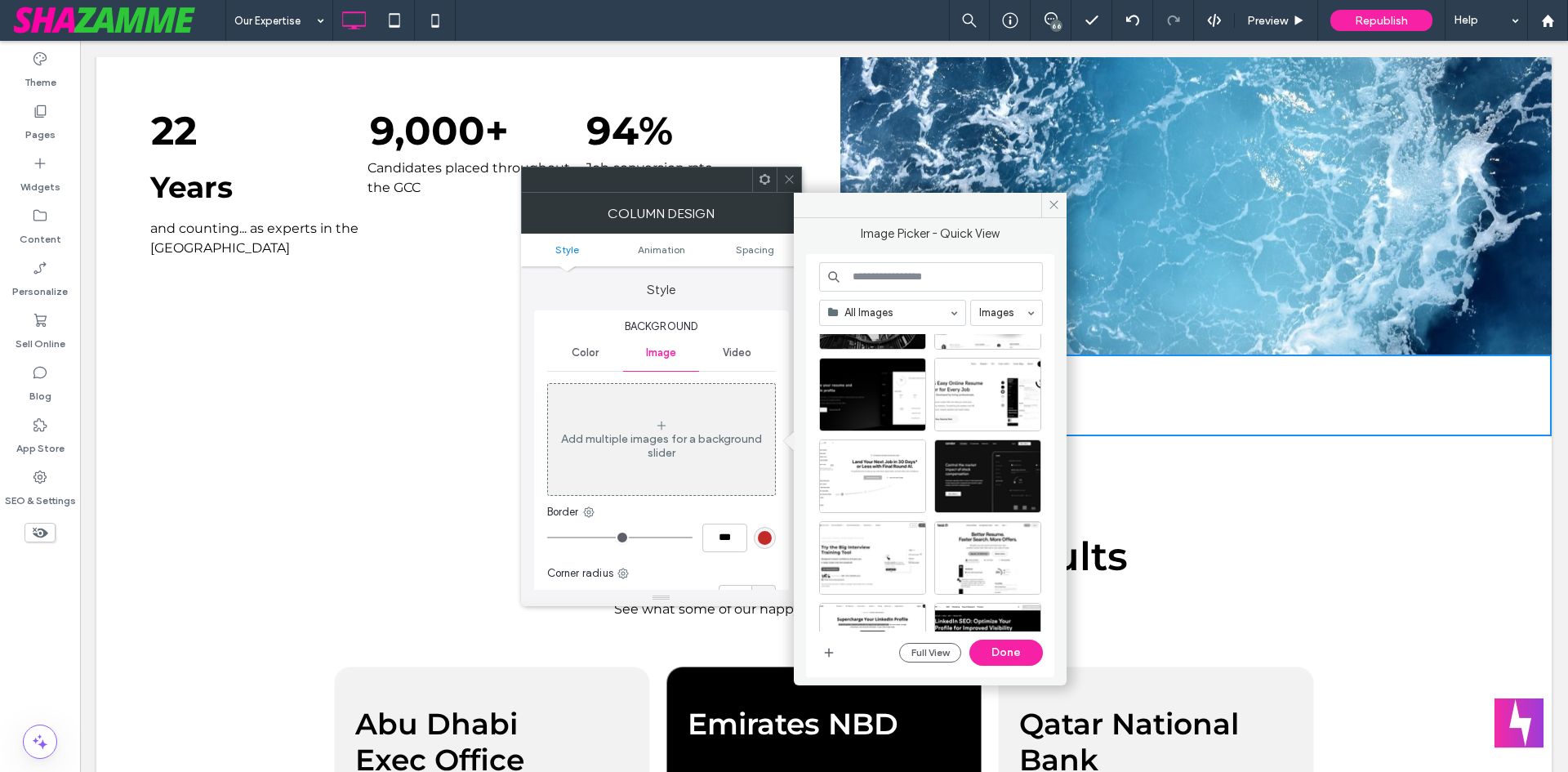
scroll to position [953, 0]
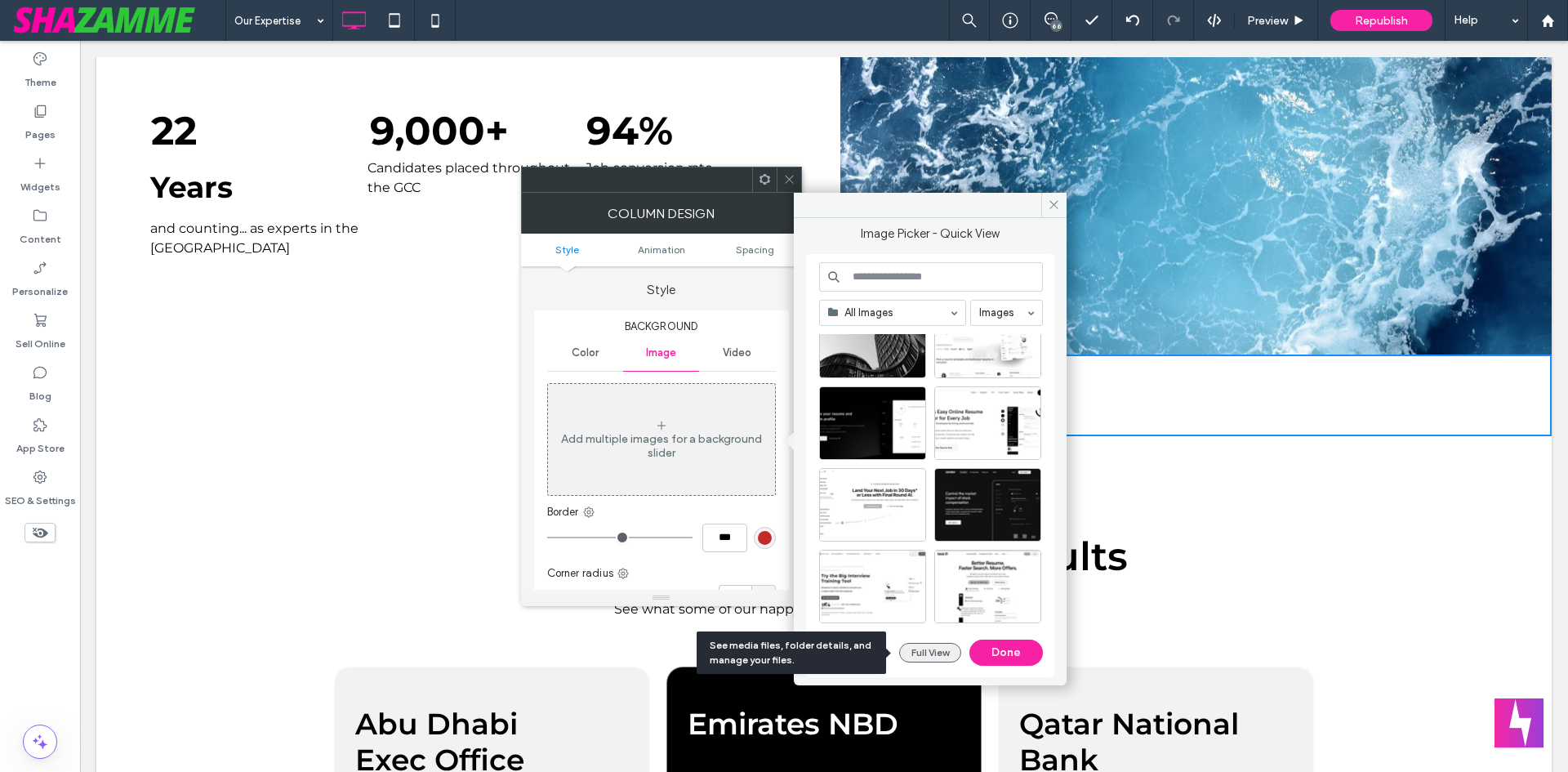
click at [932, 651] on button "Full View" at bounding box center [930, 652] width 62 height 20
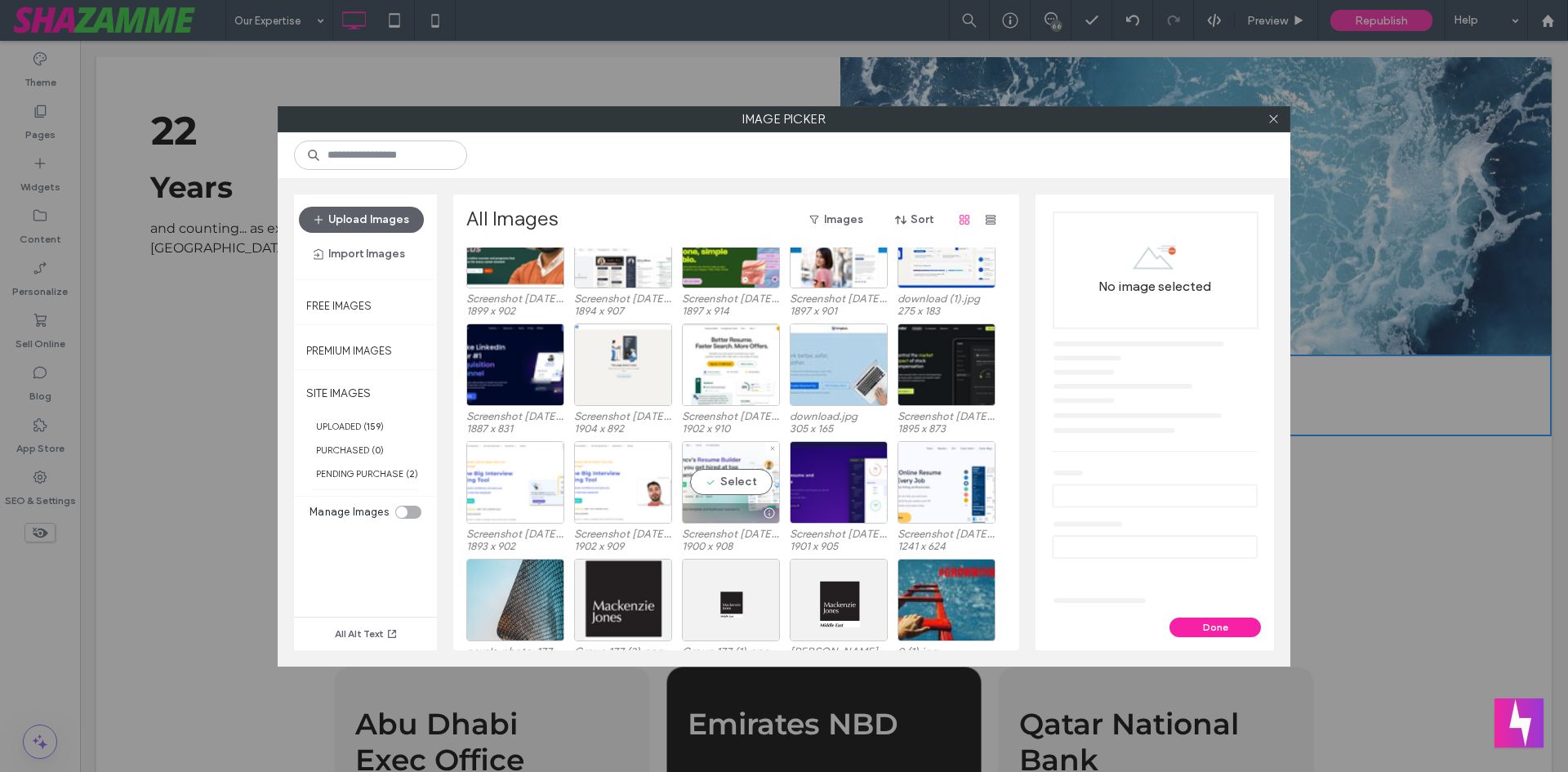
scroll to position [1865, 0]
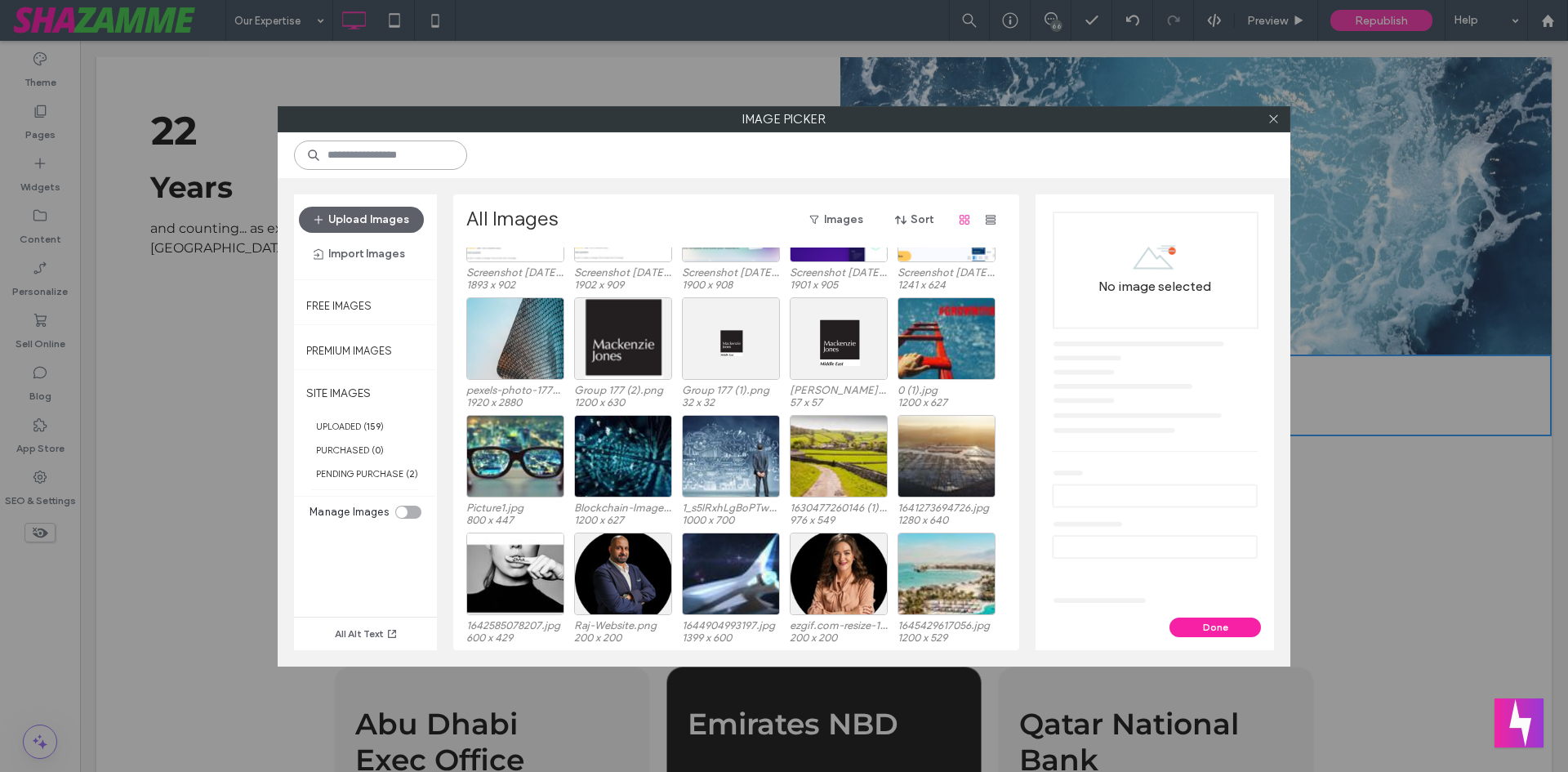
click at [395, 156] on input at bounding box center [380, 155] width 173 height 30
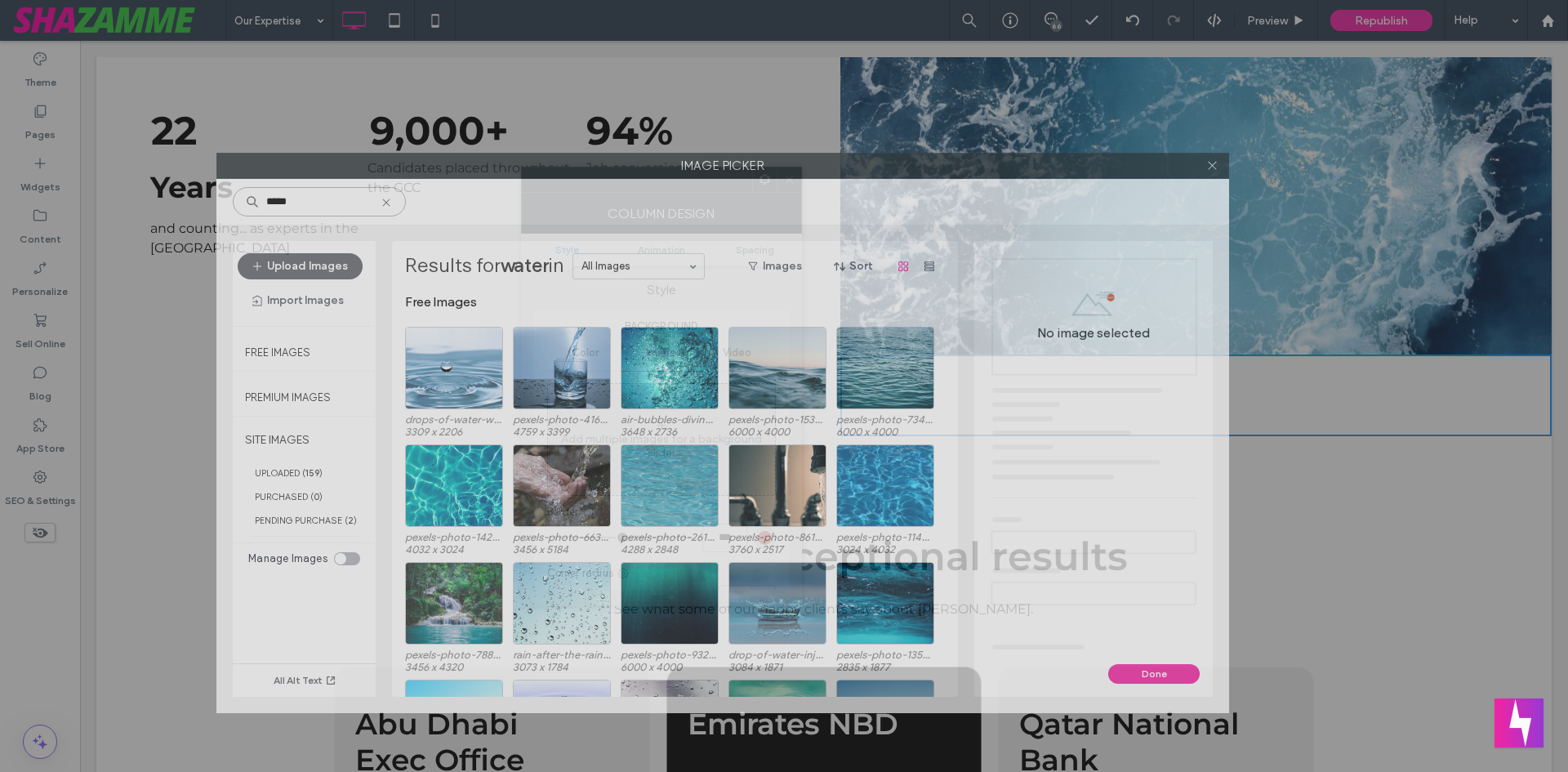
drag, startPoint x: 1130, startPoint y: 129, endPoint x: 1030, endPoint y: 250, distance: 157.0
click at [1030, 250] on div "Image Picker ***** Upload Images Import Images Free Images Premium Images SITE …" at bounding box center [722, 432] width 1012 height 560
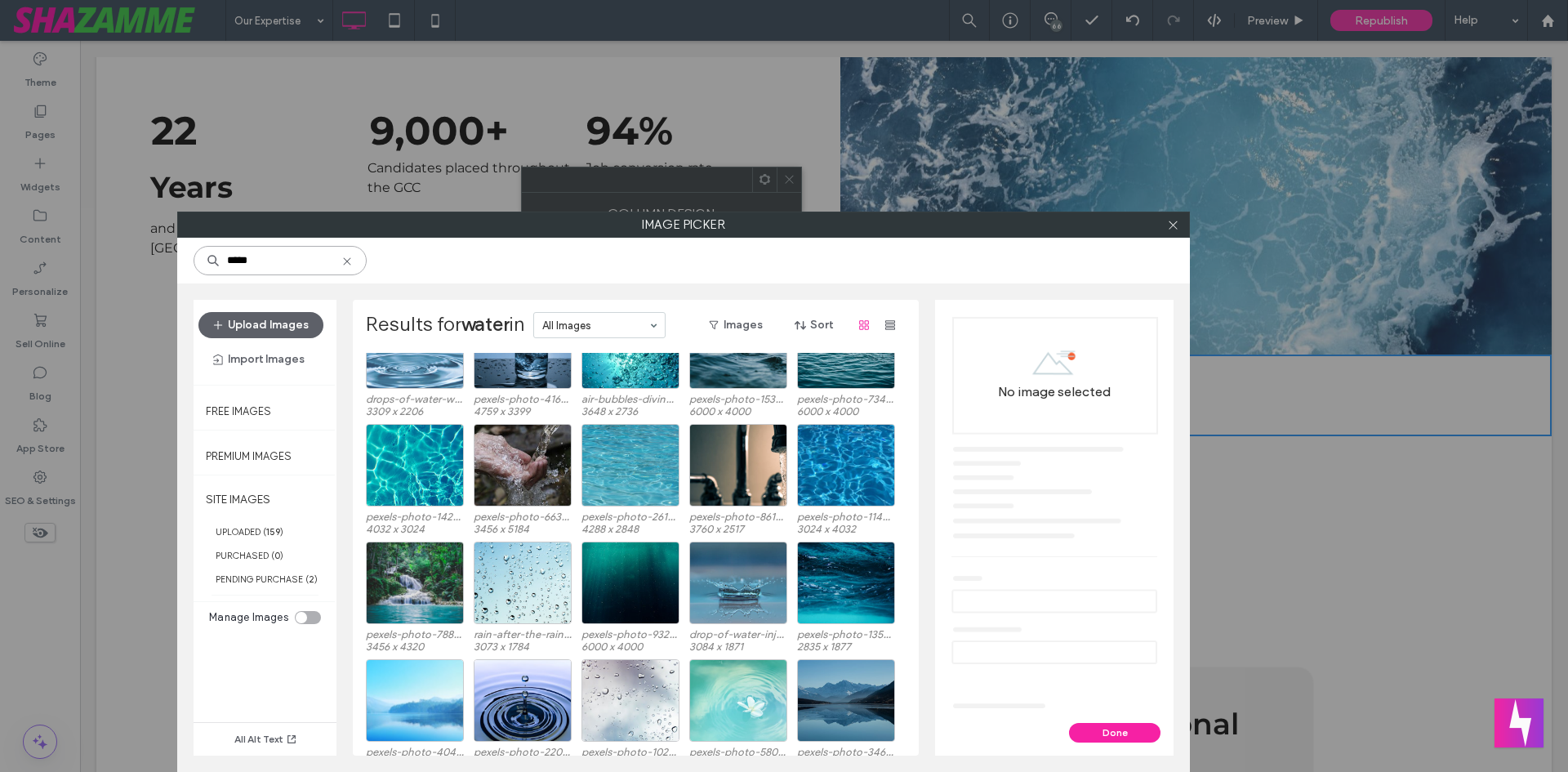
scroll to position [50, 0]
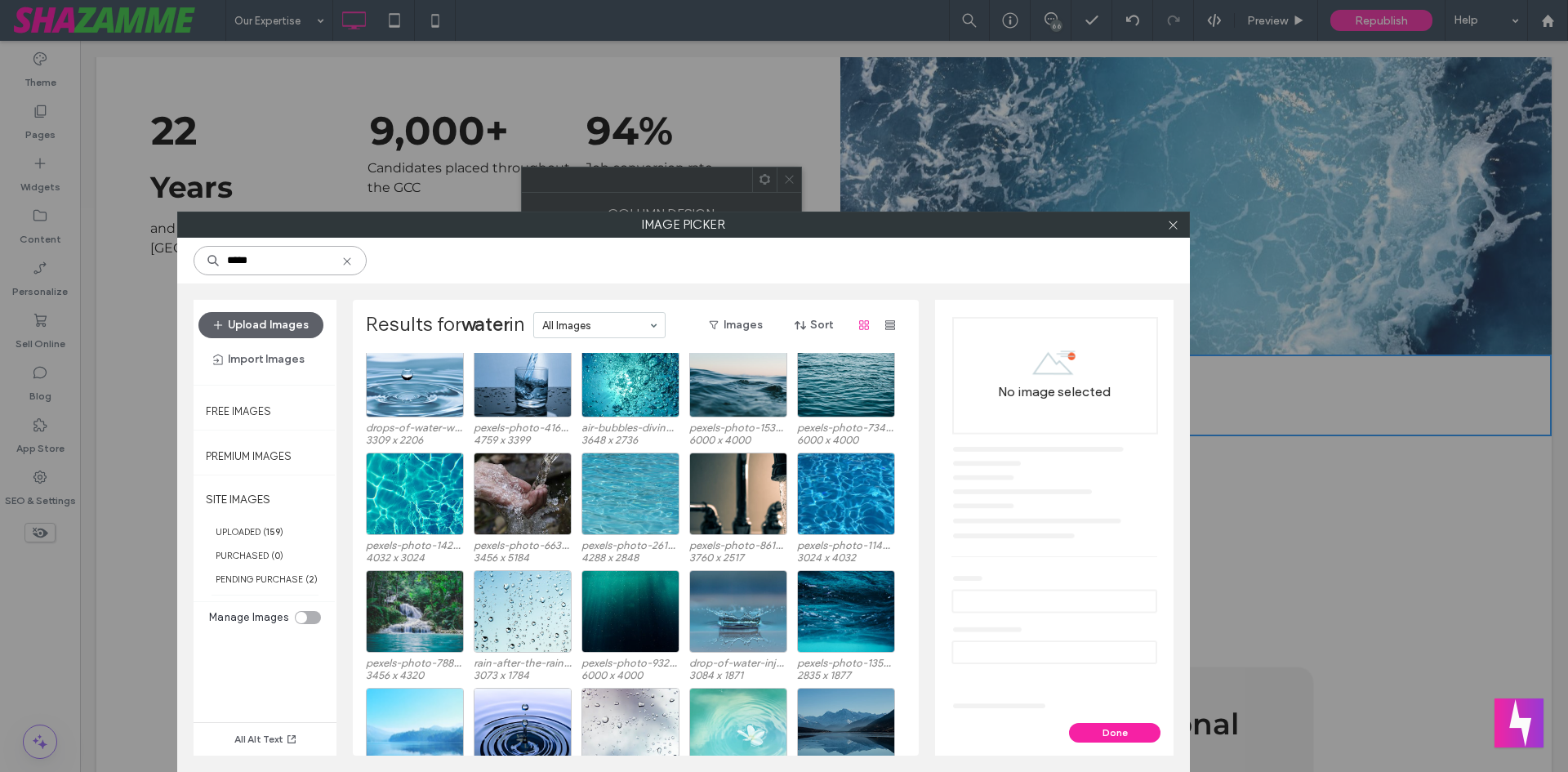
click at [268, 270] on input "*****" at bounding box center [280, 261] width 173 height 30
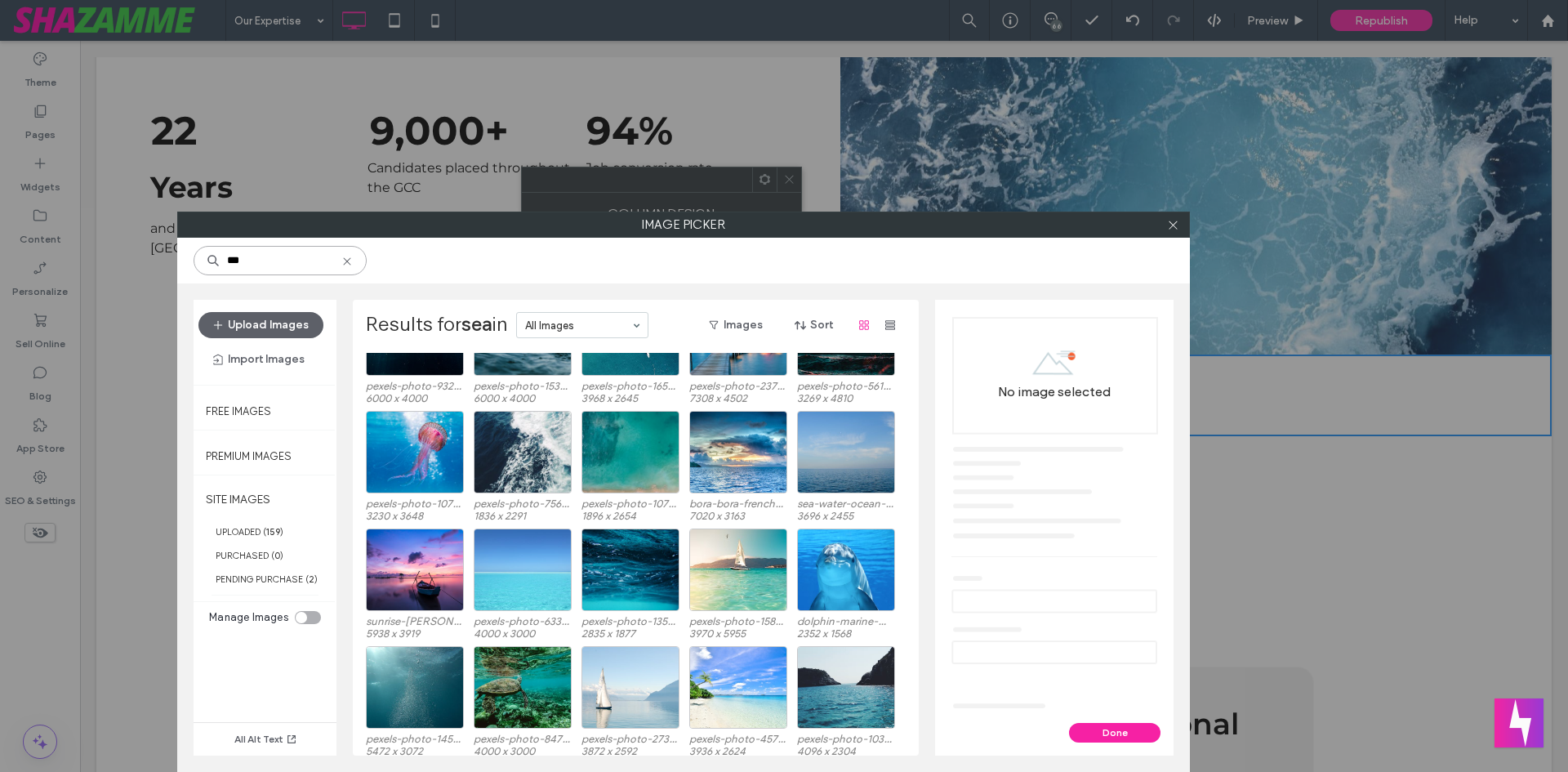
scroll to position [361, 0]
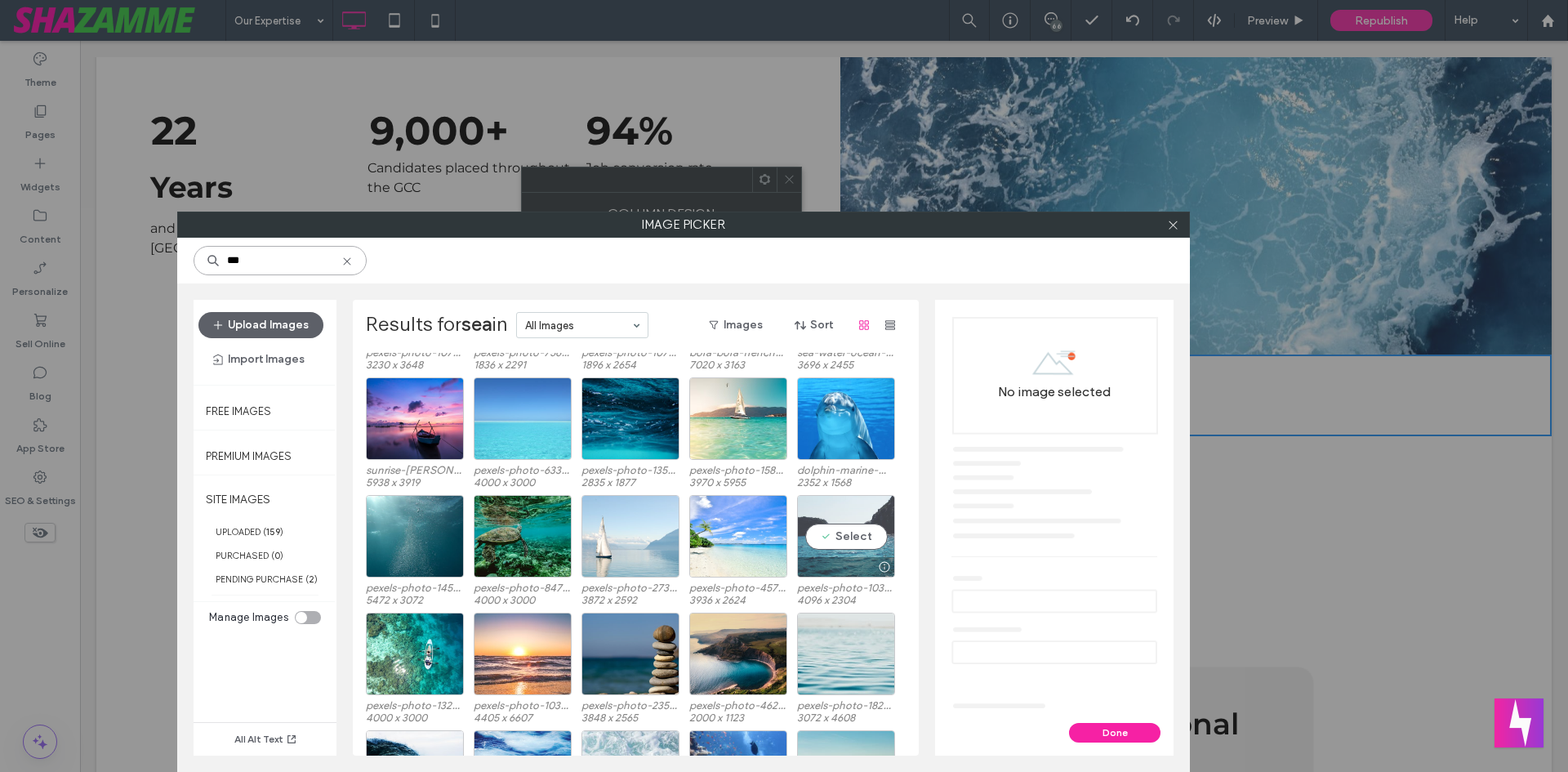
type input "***"
click at [836, 538] on div "Select" at bounding box center [846, 536] width 98 height 82
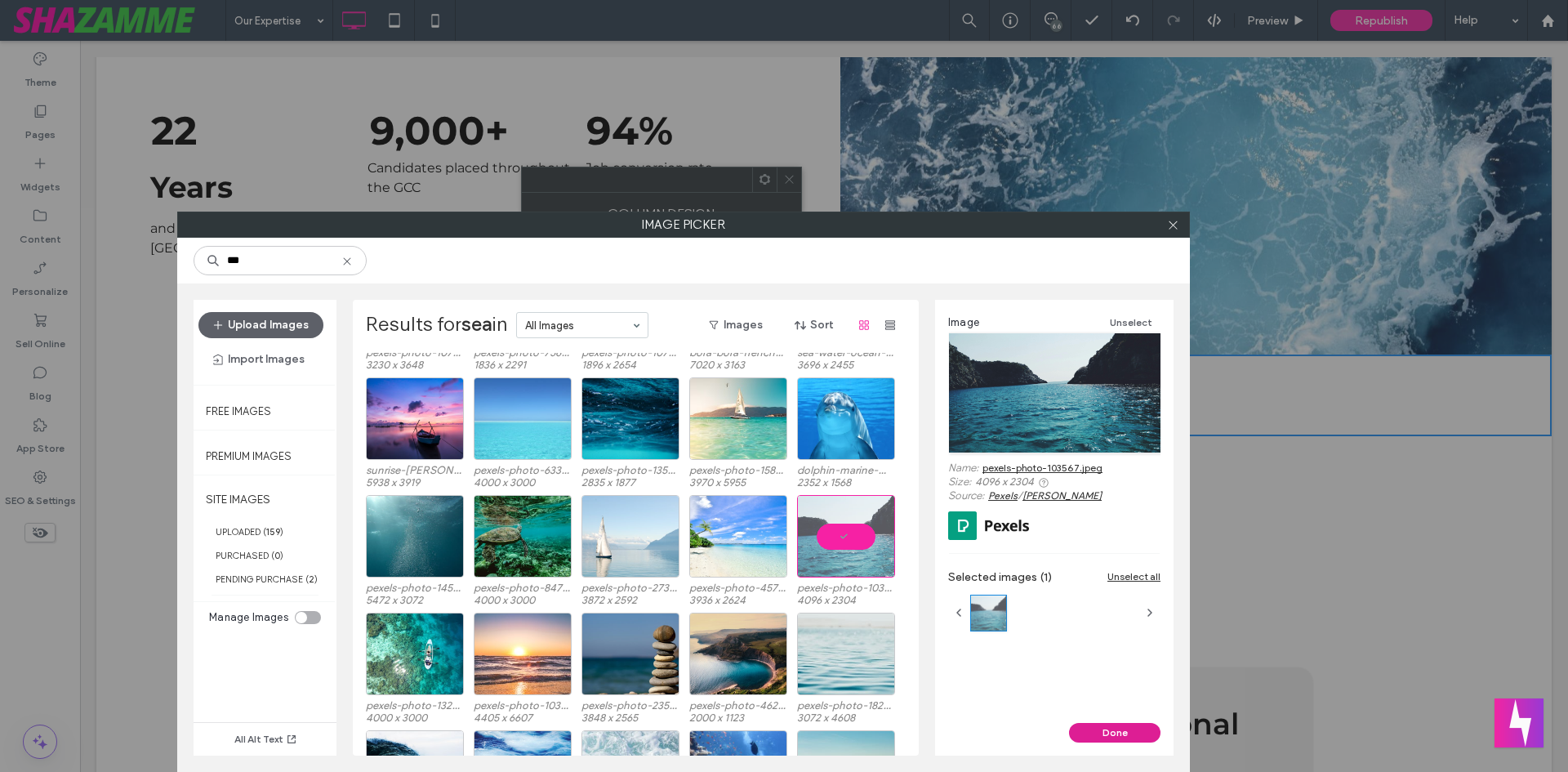
click at [1137, 737] on button "Done" at bounding box center [1114, 733] width 91 height 20
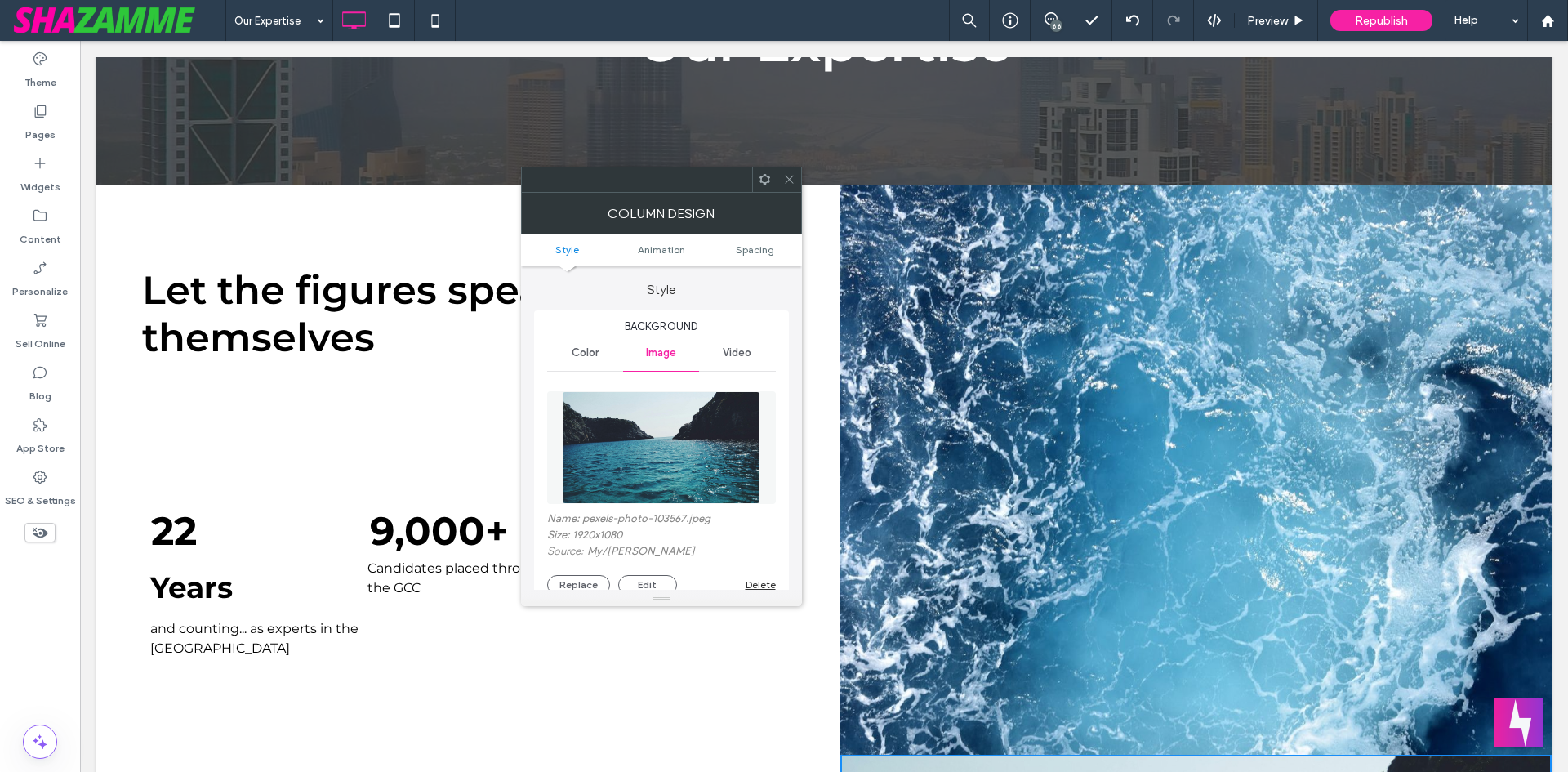
scroll to position [408, 0]
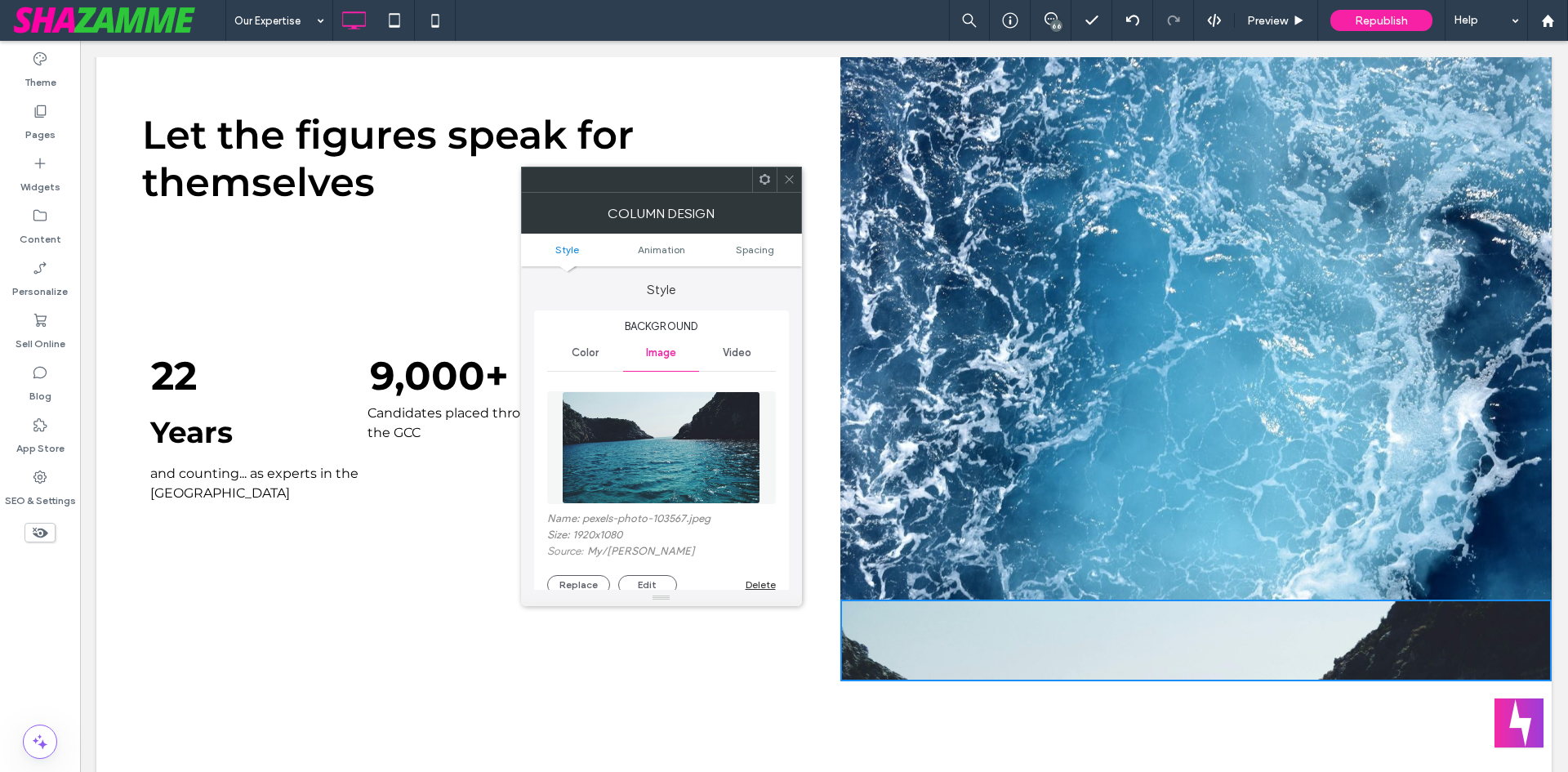
click at [777, 186] on div at bounding box center [789, 180] width 24 height 24
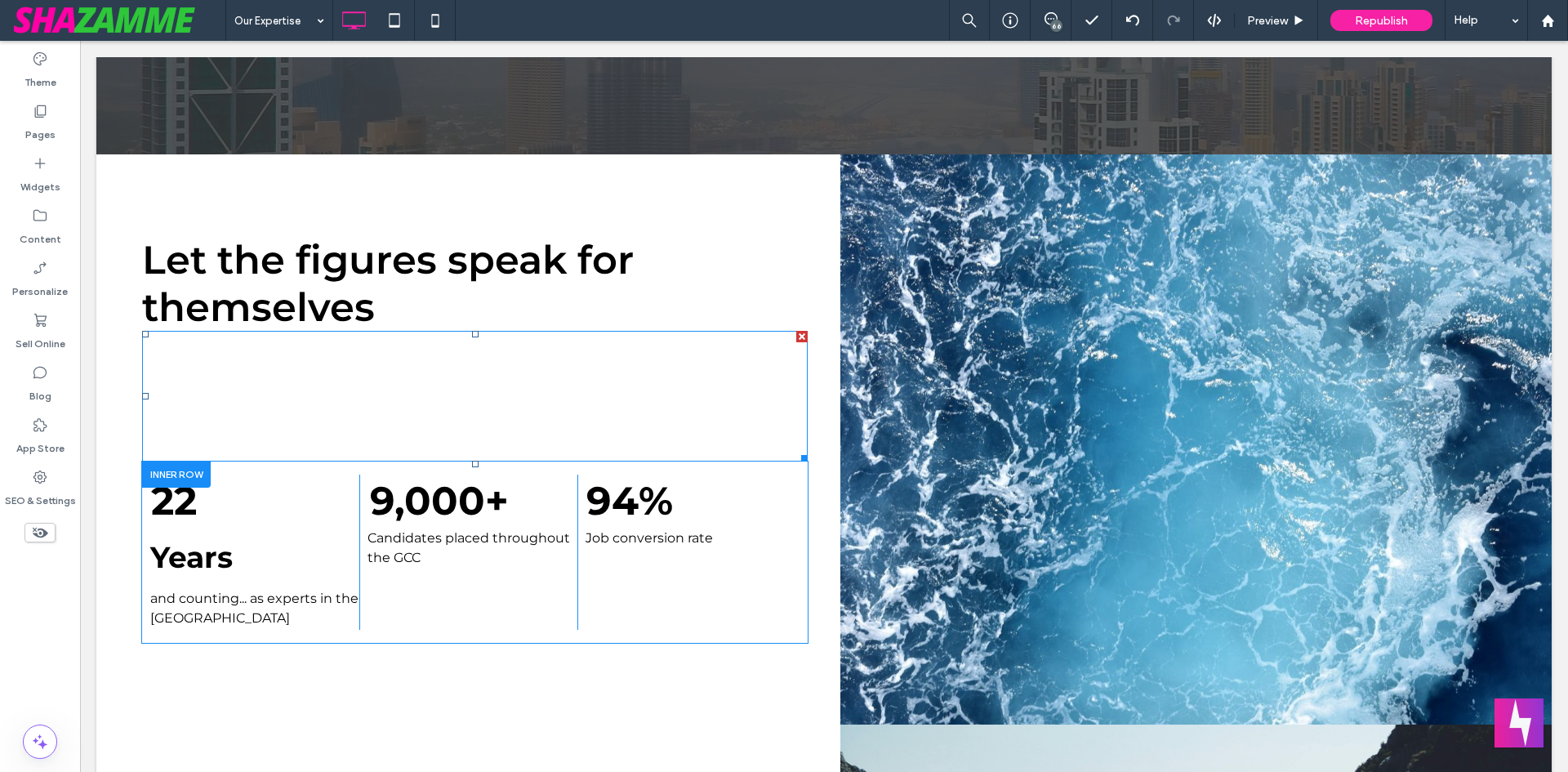
scroll to position [163, 0]
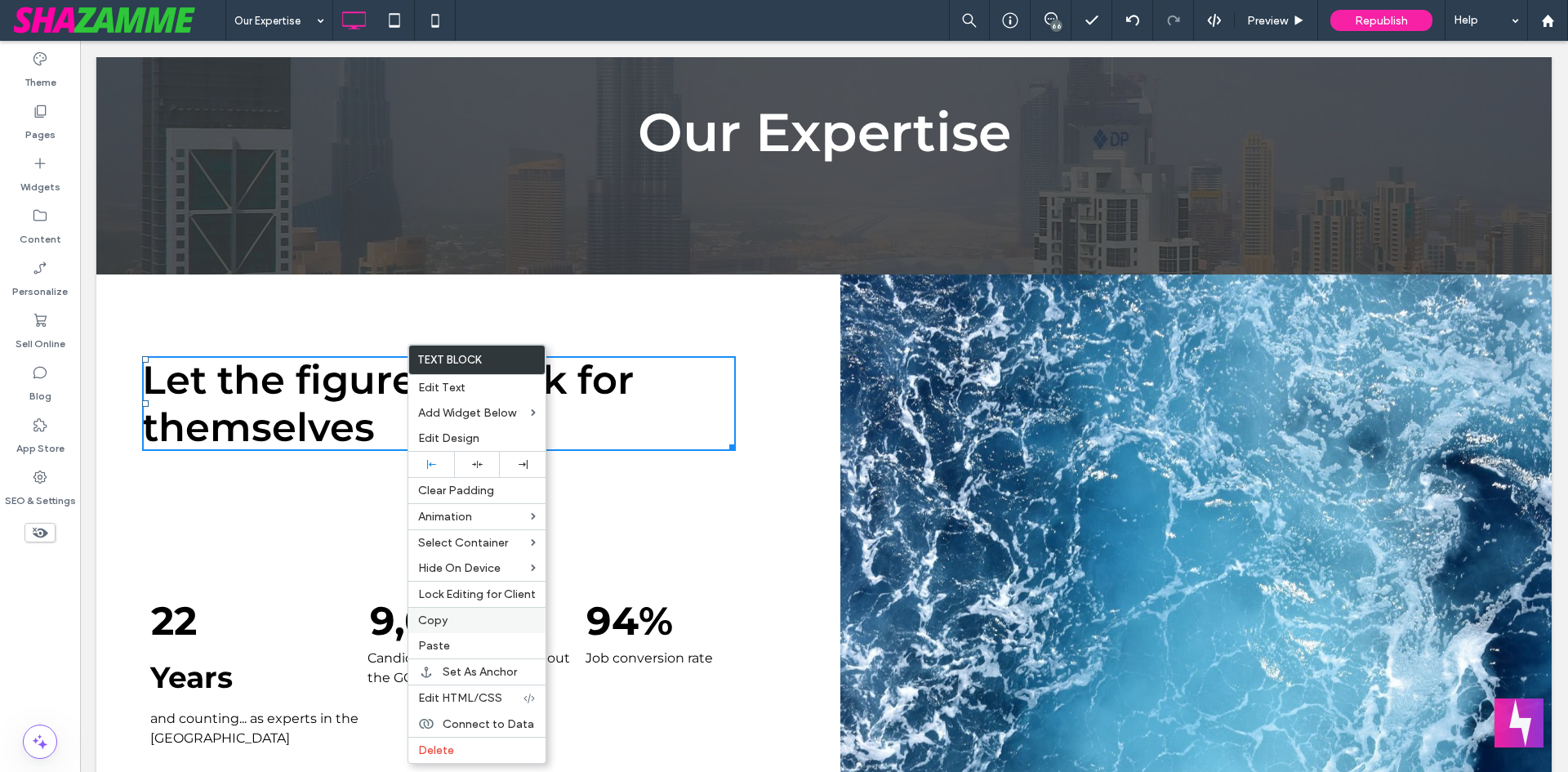
click at [450, 619] on label "Copy" at bounding box center [477, 620] width 117 height 14
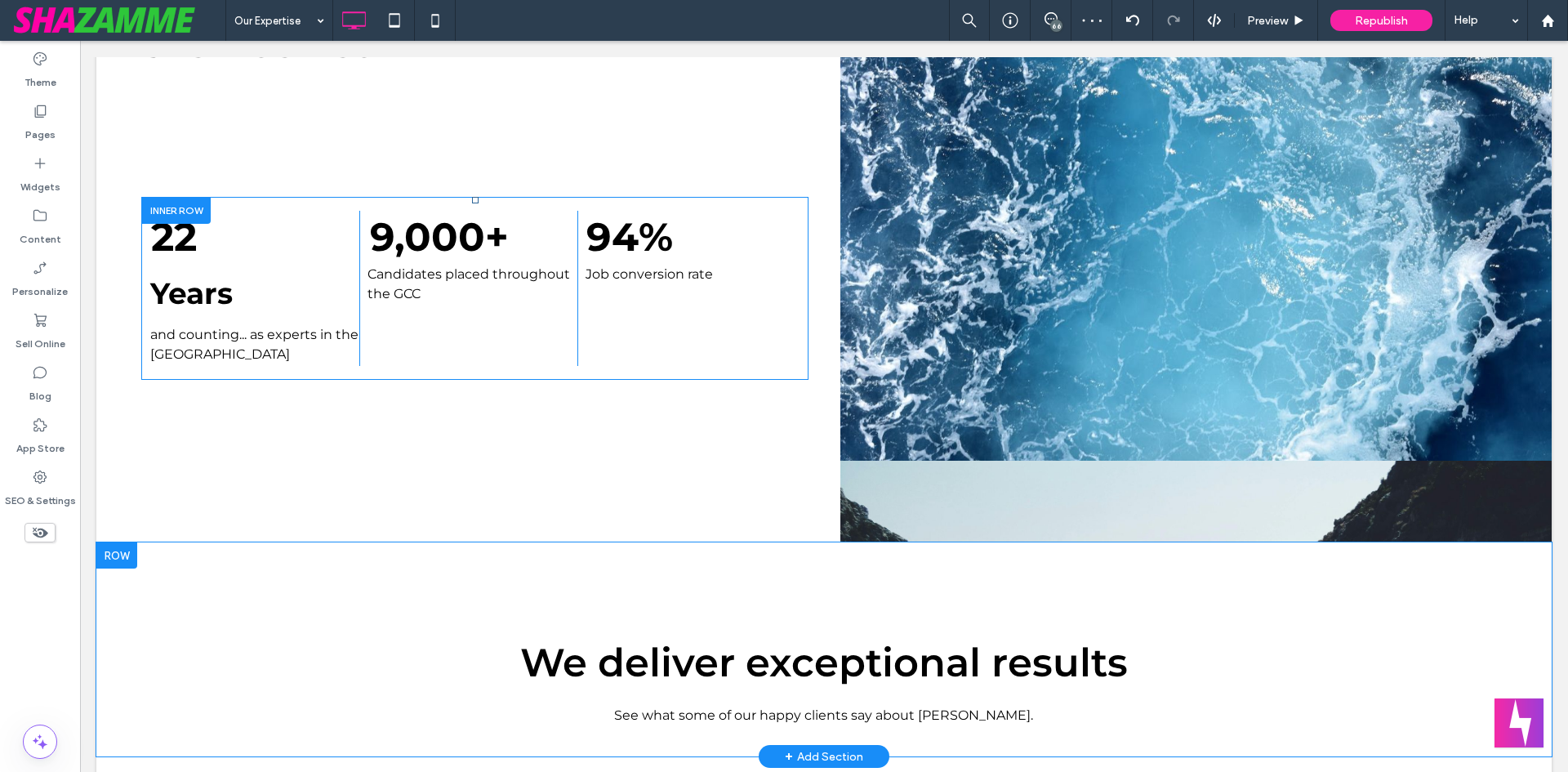
scroll to position [654, 0]
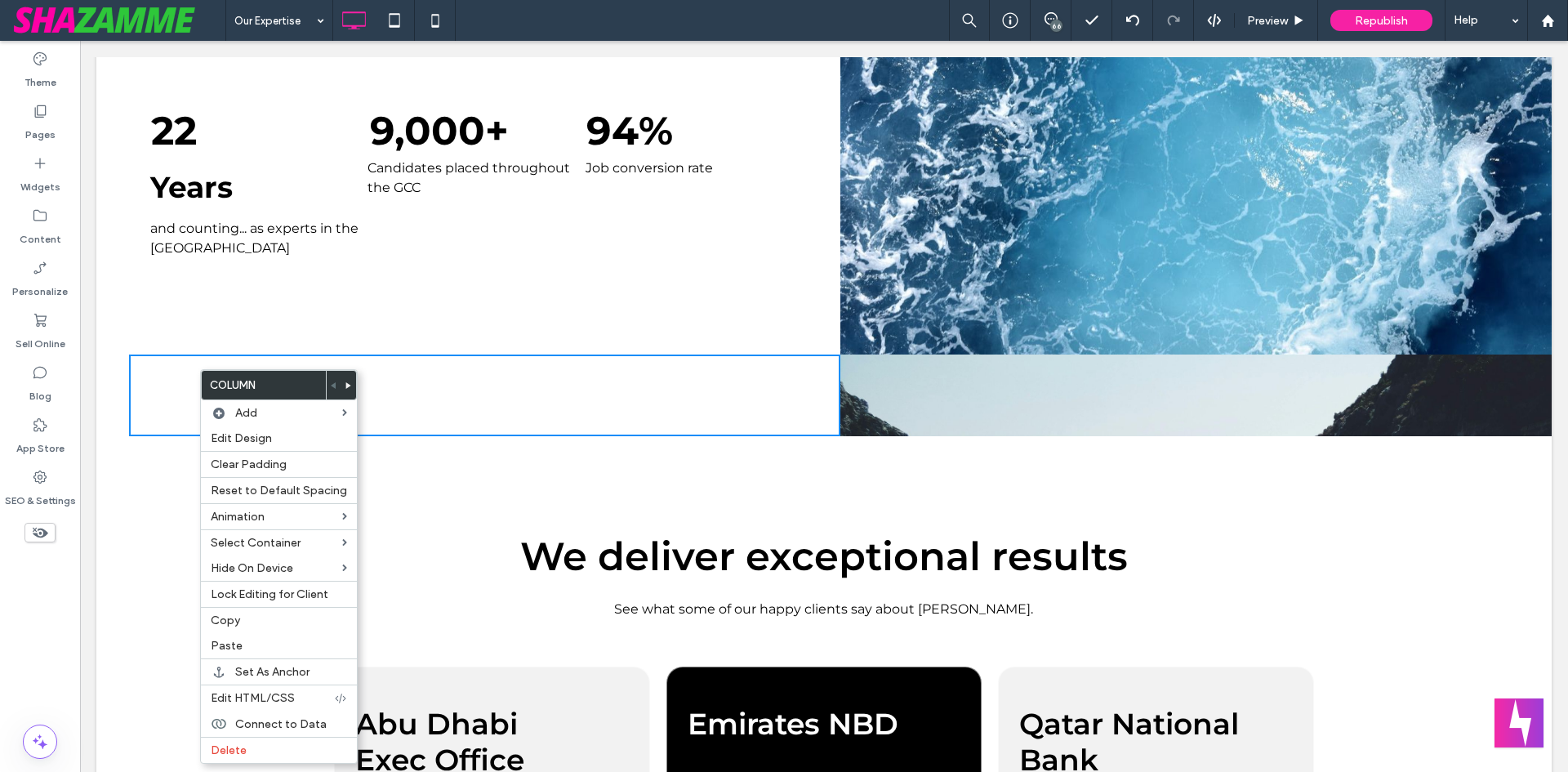
click at [519, 360] on div "Click To Paste Click To Paste" at bounding box center [484, 395] width 711 height 82
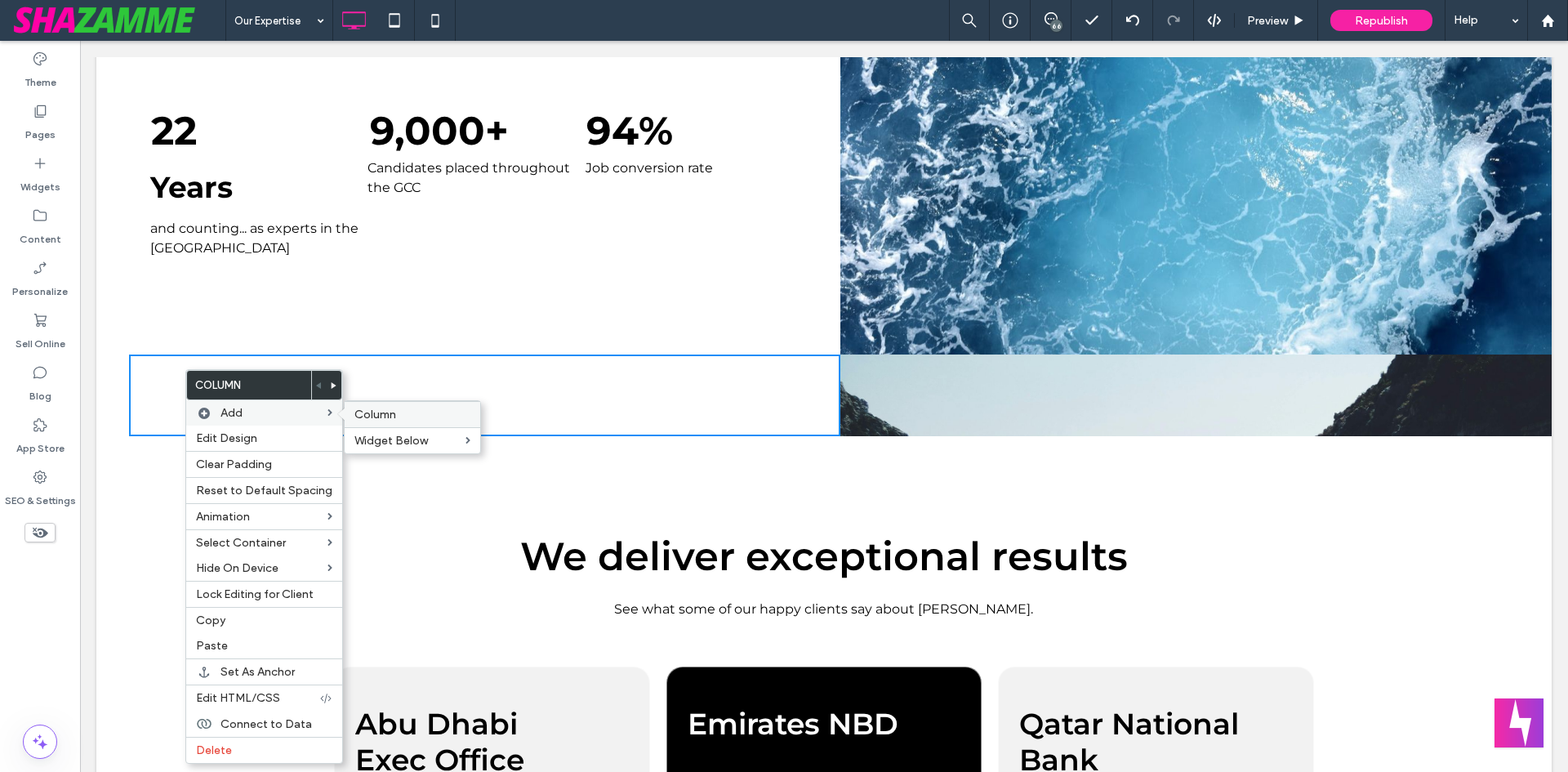
drag, startPoint x: 462, startPoint y: 415, endPoint x: 780, endPoint y: 464, distance: 321.8
click at [462, 415] on label "Column" at bounding box center [412, 414] width 116 height 14
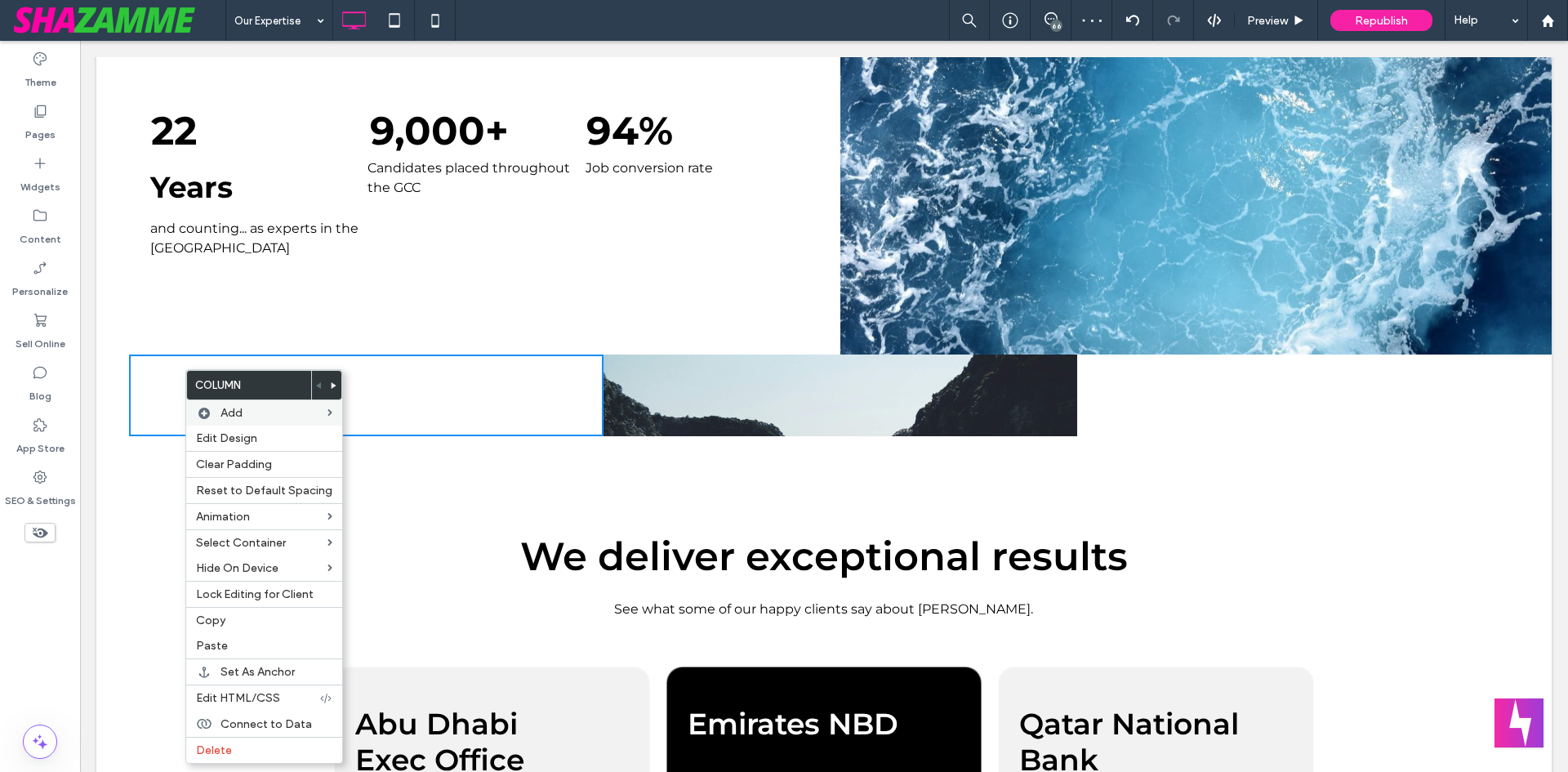
click at [1164, 409] on div "Click To Paste Click To Paste" at bounding box center [1314, 395] width 475 height 82
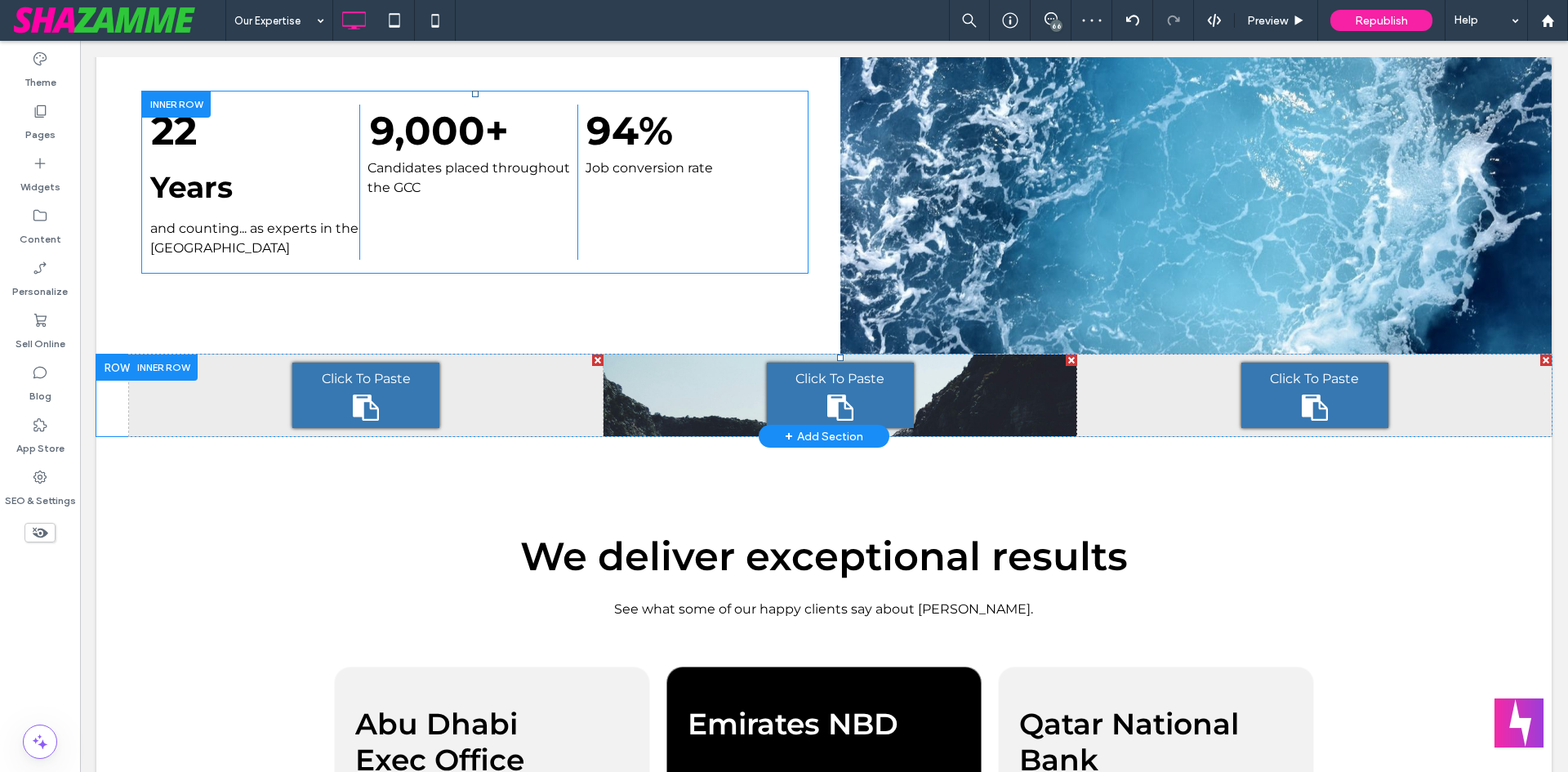
click at [1540, 360] on div at bounding box center [1545, 360] width 11 height 11
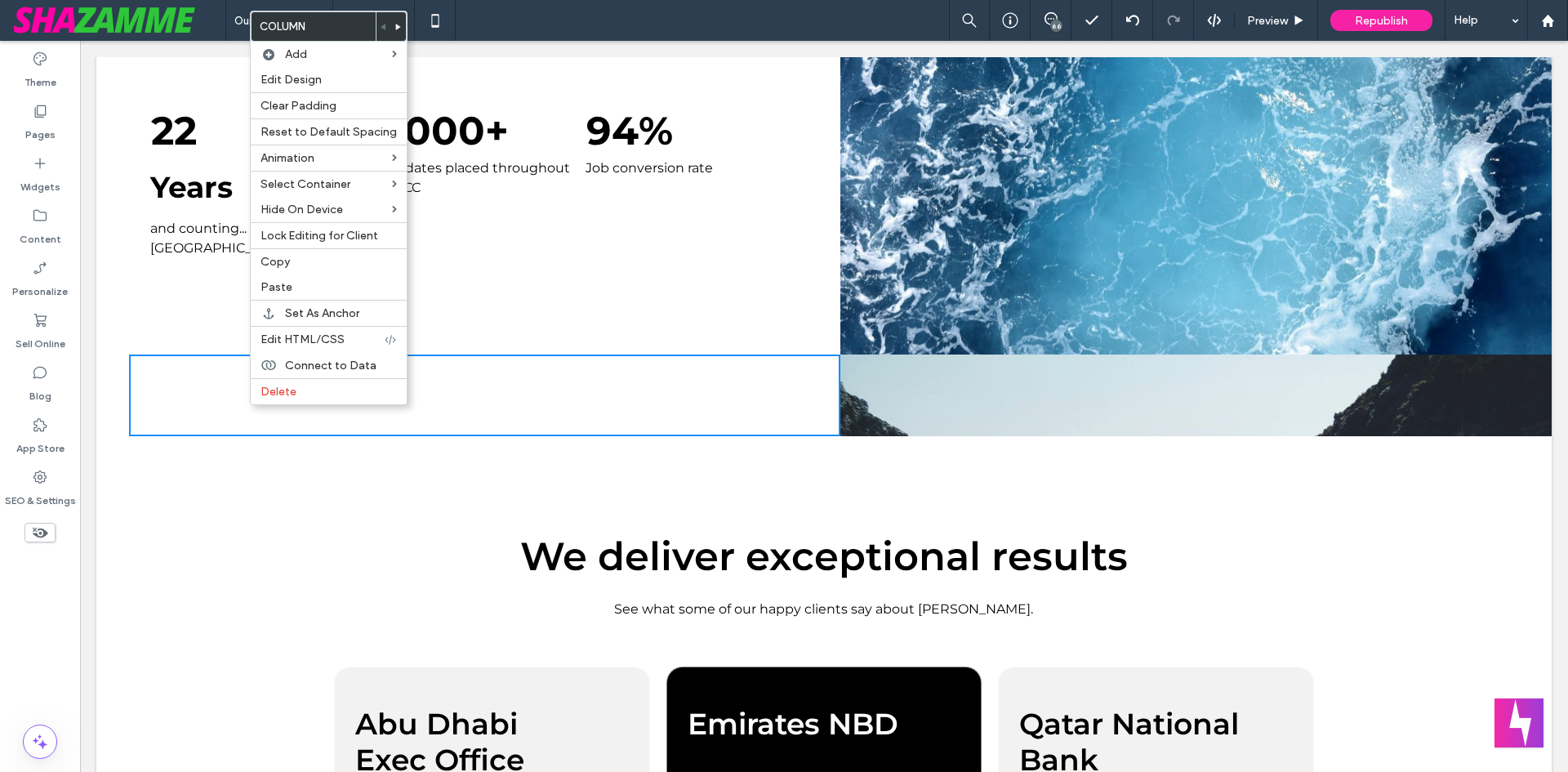
click at [451, 413] on div "Click To Paste Click To Paste" at bounding box center [484, 395] width 711 height 82
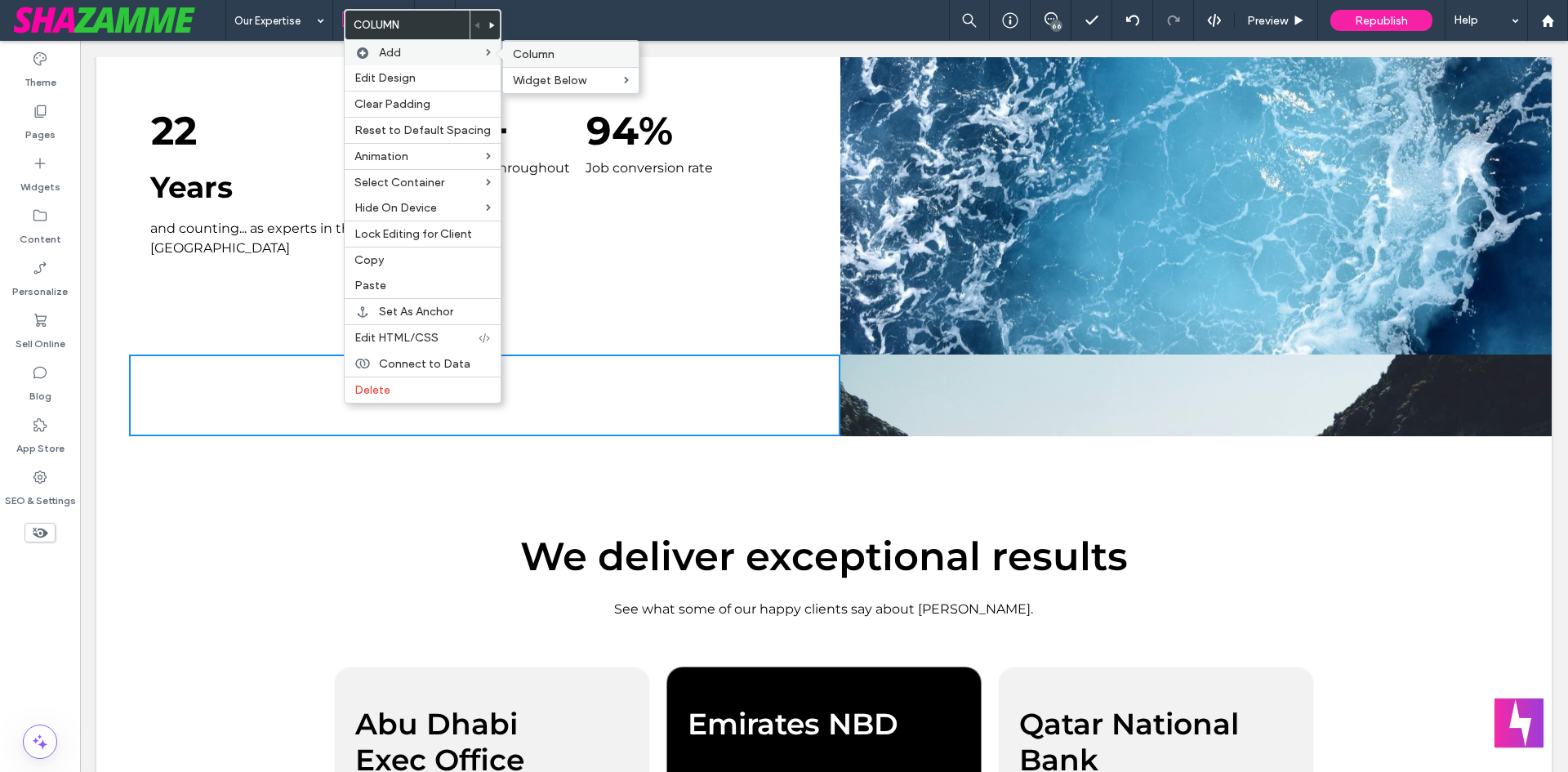
click at [529, 55] on span "Column" at bounding box center [534, 55] width 42 height 14
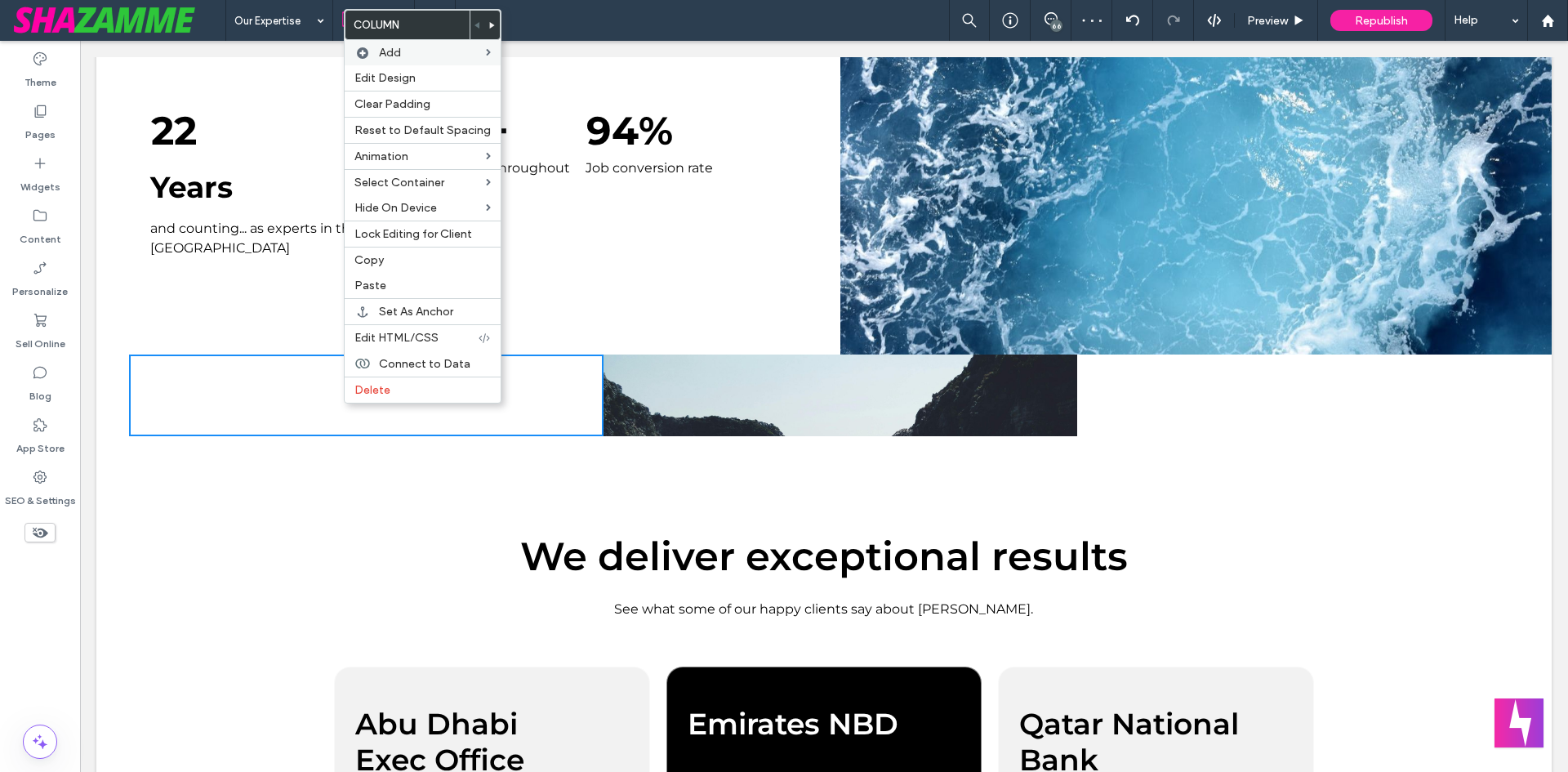
click at [1153, 390] on div "Click To Paste Click To Paste" at bounding box center [1314, 395] width 475 height 82
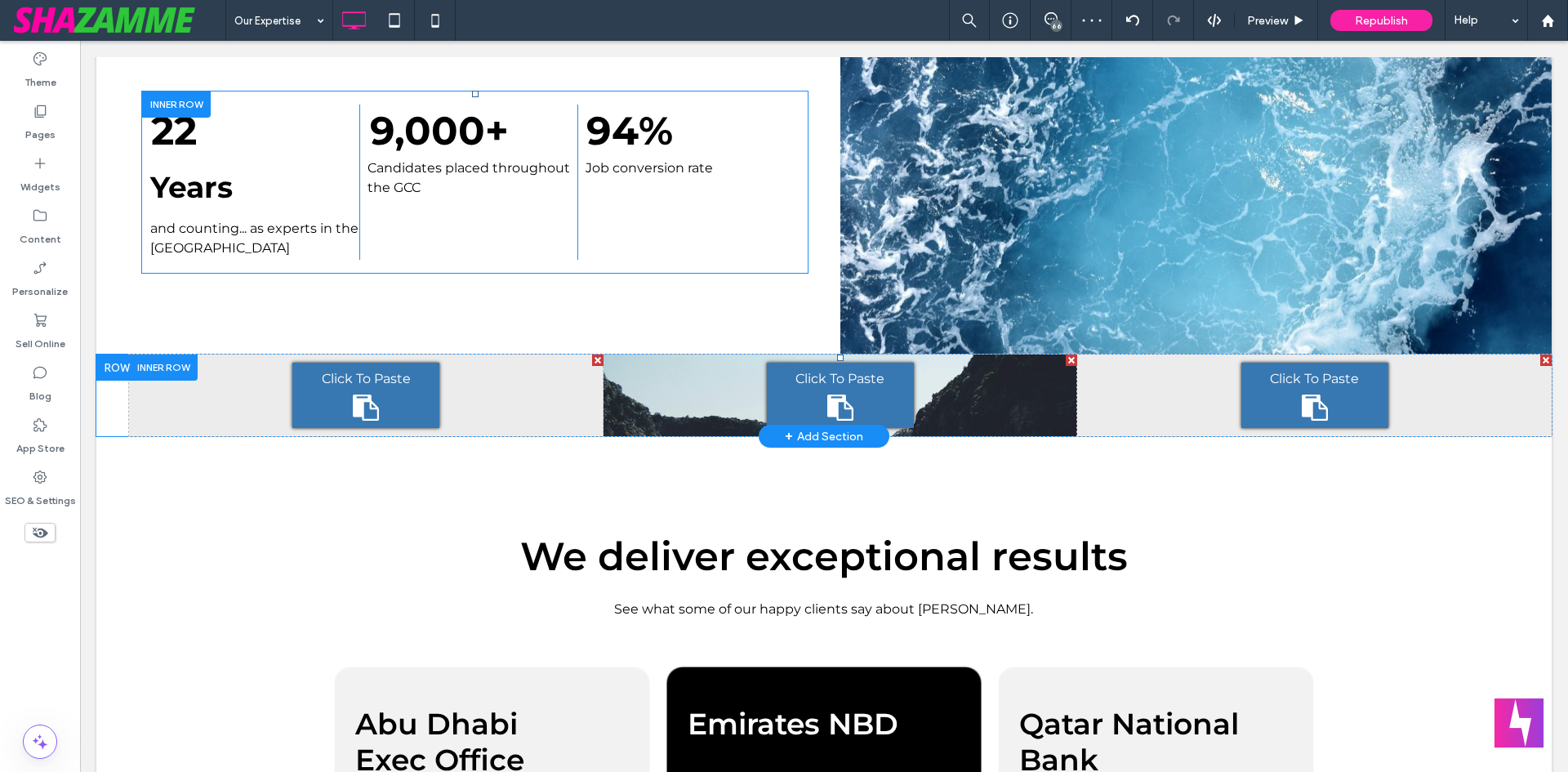
click at [1540, 360] on div at bounding box center [1545, 360] width 11 height 11
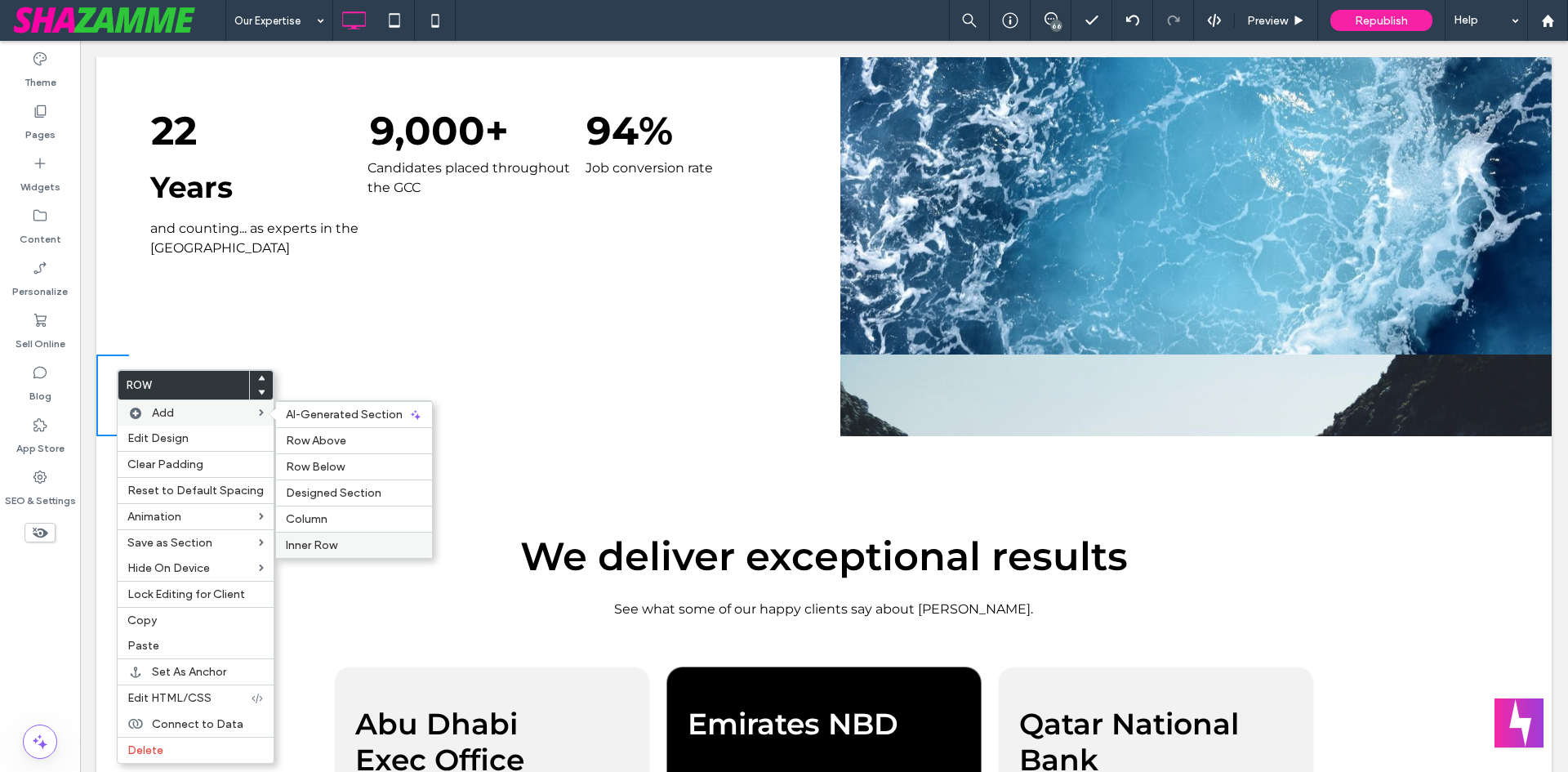
click at [356, 538] on label "Inner Row" at bounding box center [353, 545] width 136 height 14
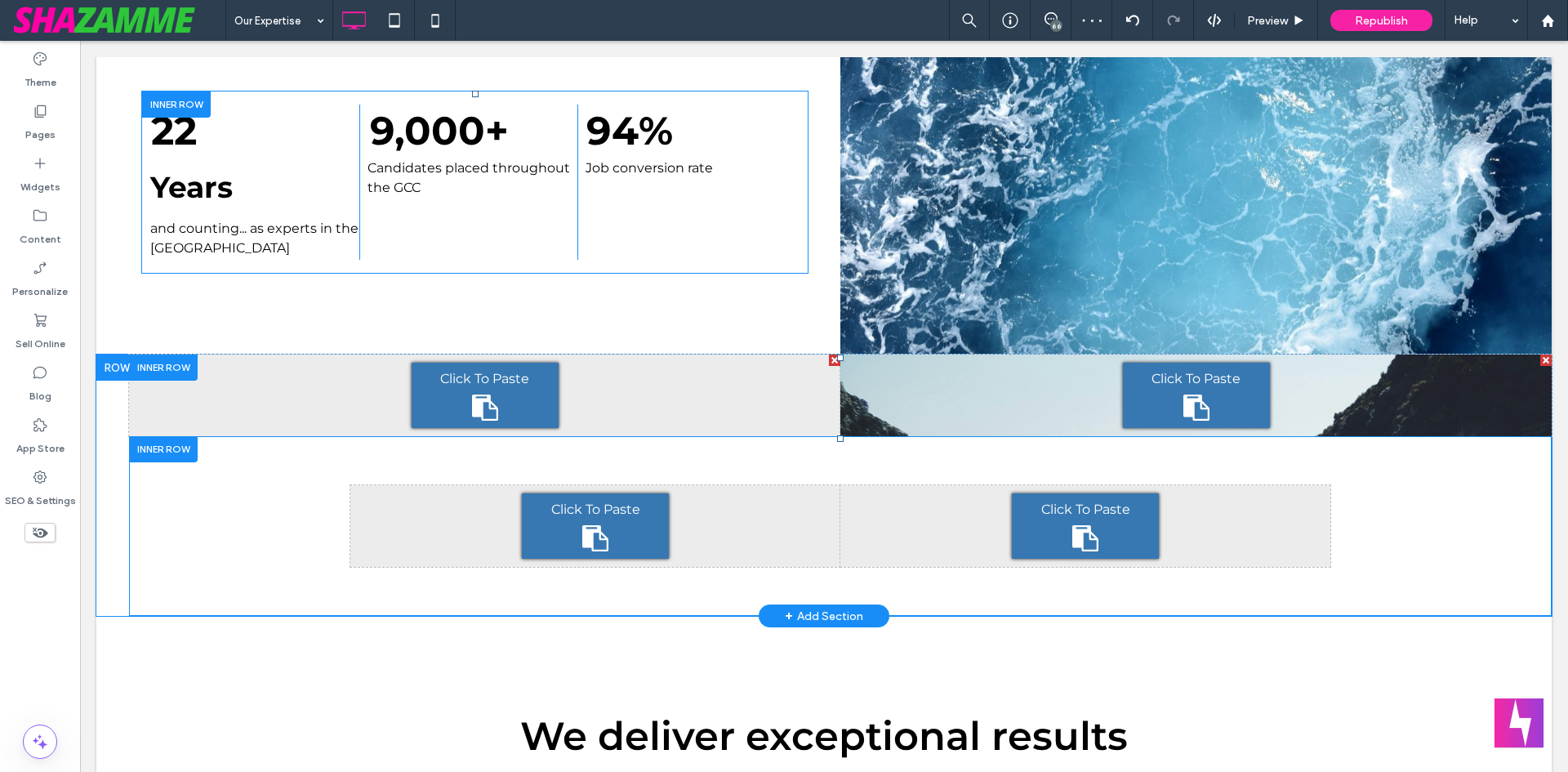
click at [163, 451] on div at bounding box center [163, 448] width 69 height 25
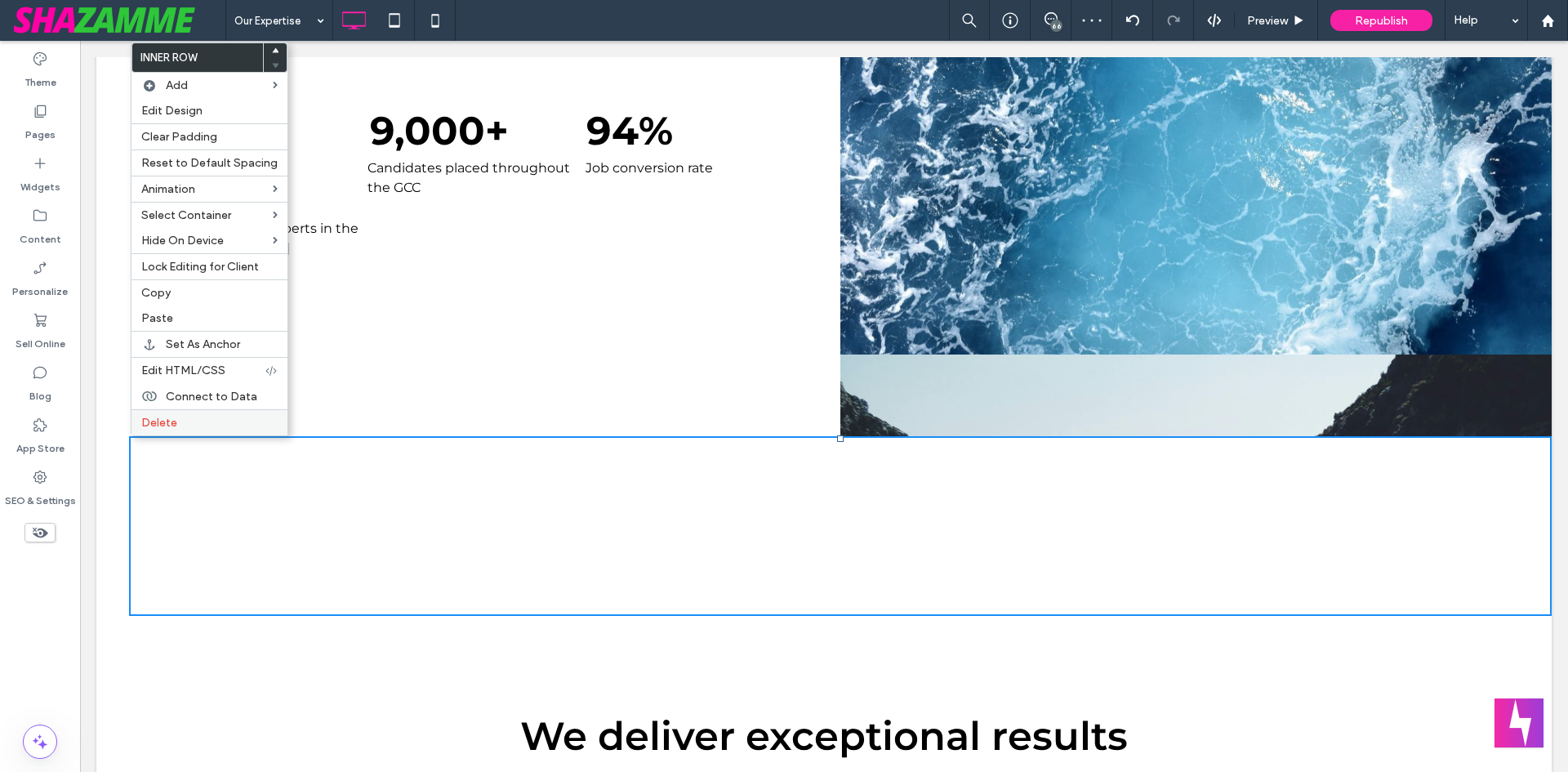
click at [241, 416] on label "Delete" at bounding box center [209, 423] width 136 height 14
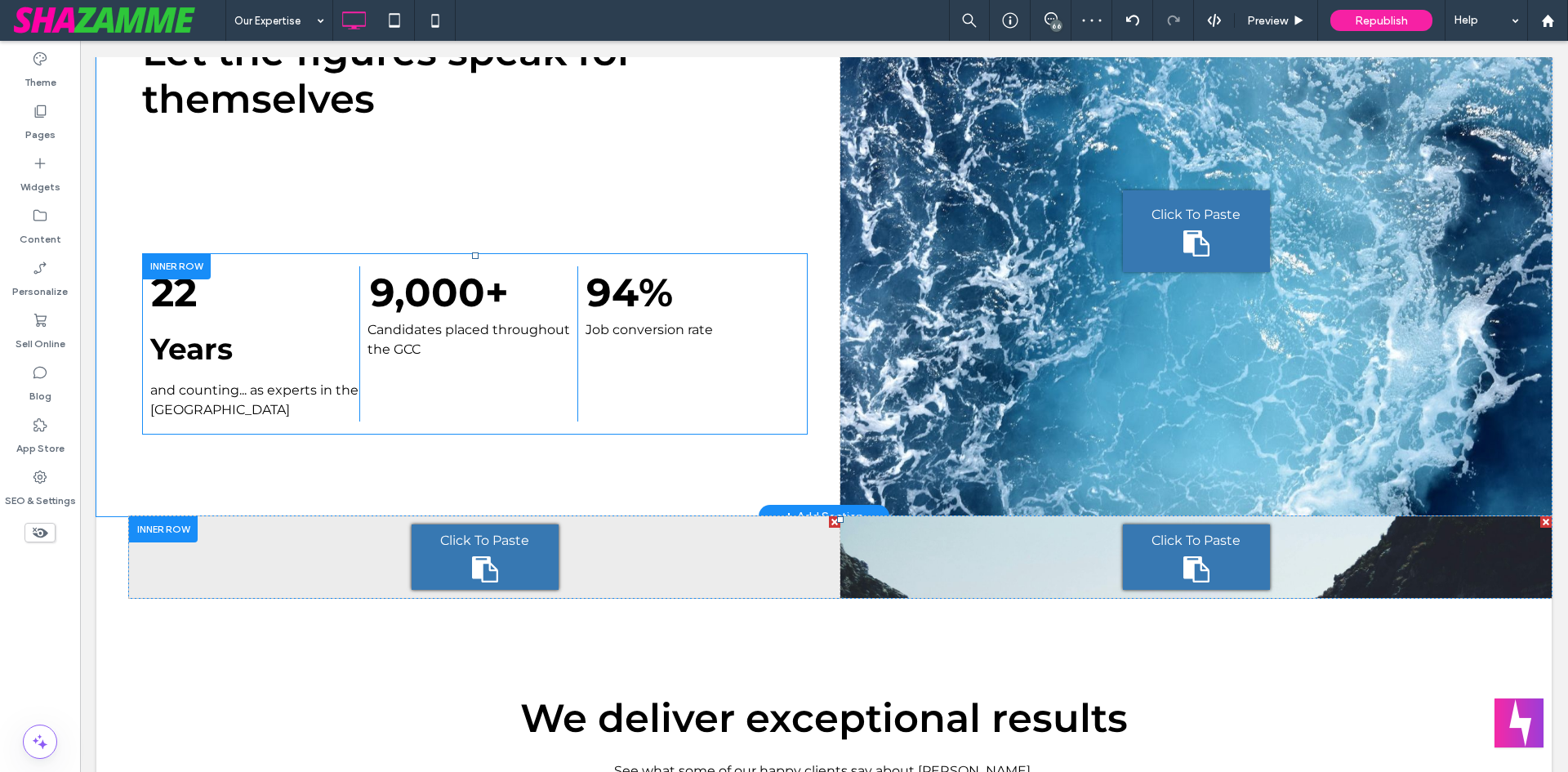
scroll to position [490, 0]
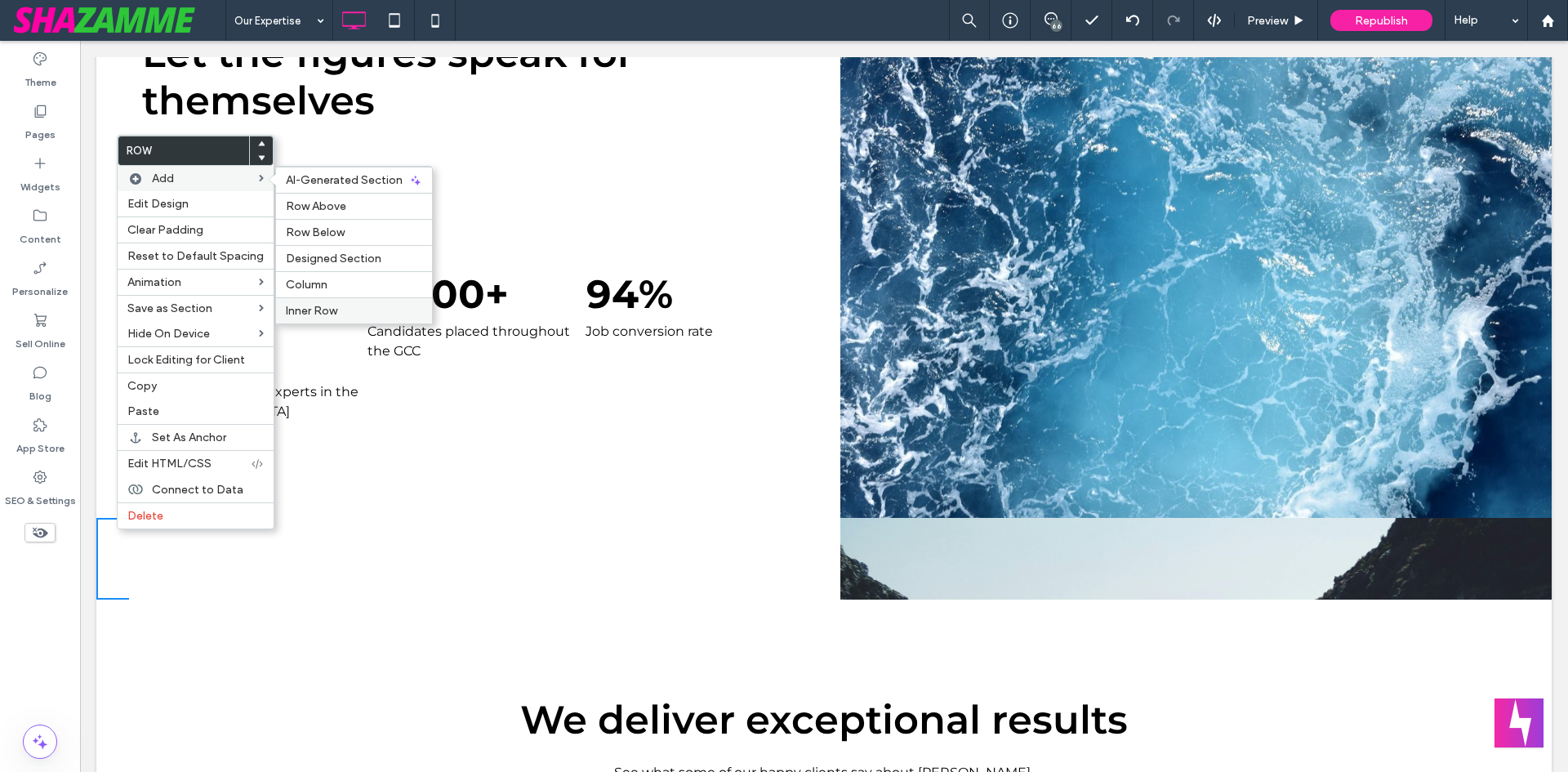
click at [308, 306] on span "Inner Row" at bounding box center [311, 311] width 51 height 14
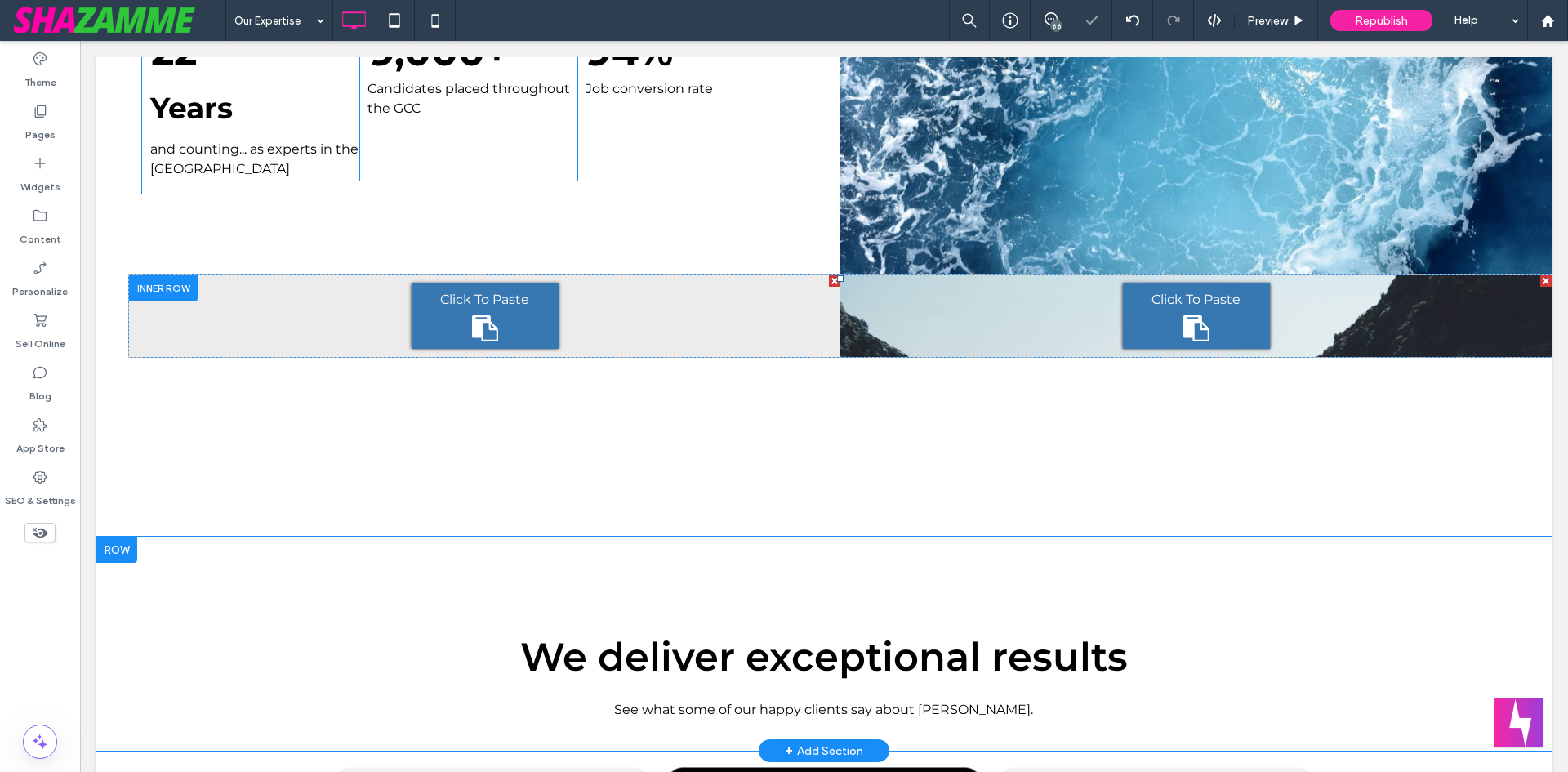
scroll to position [736, 0]
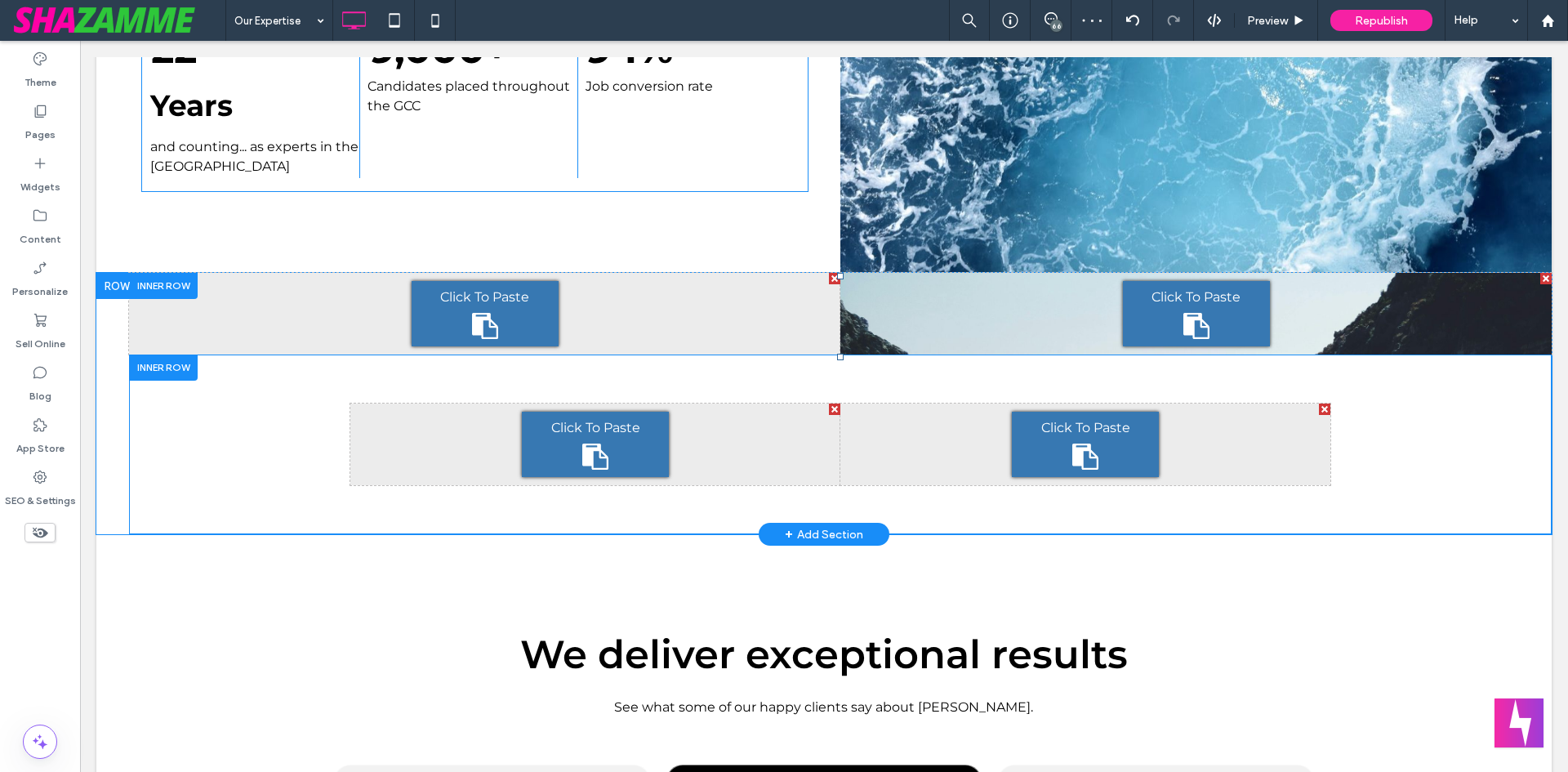
click at [162, 366] on div at bounding box center [163, 366] width 69 height 25
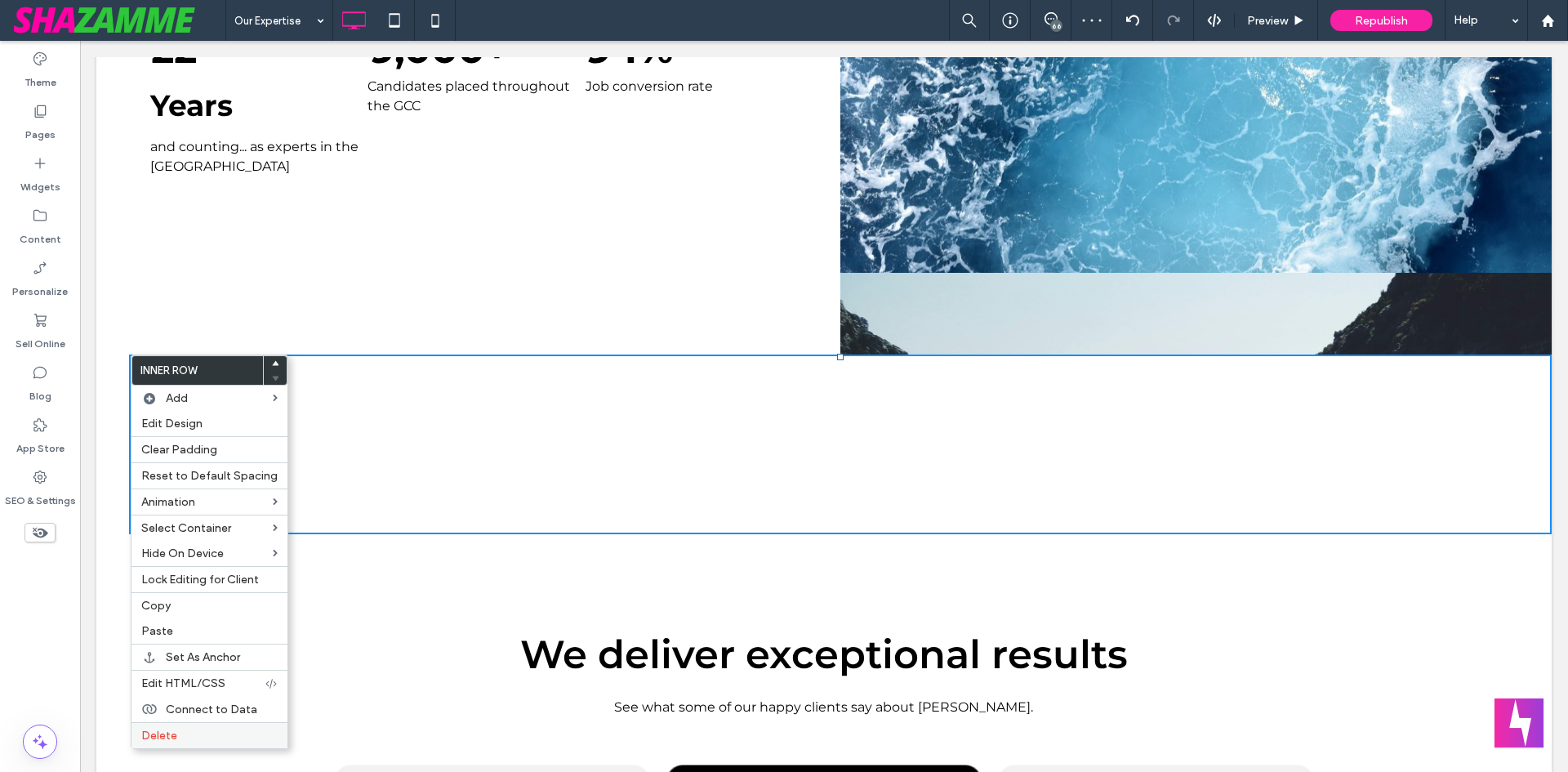
click at [193, 735] on label "Delete" at bounding box center [209, 736] width 136 height 14
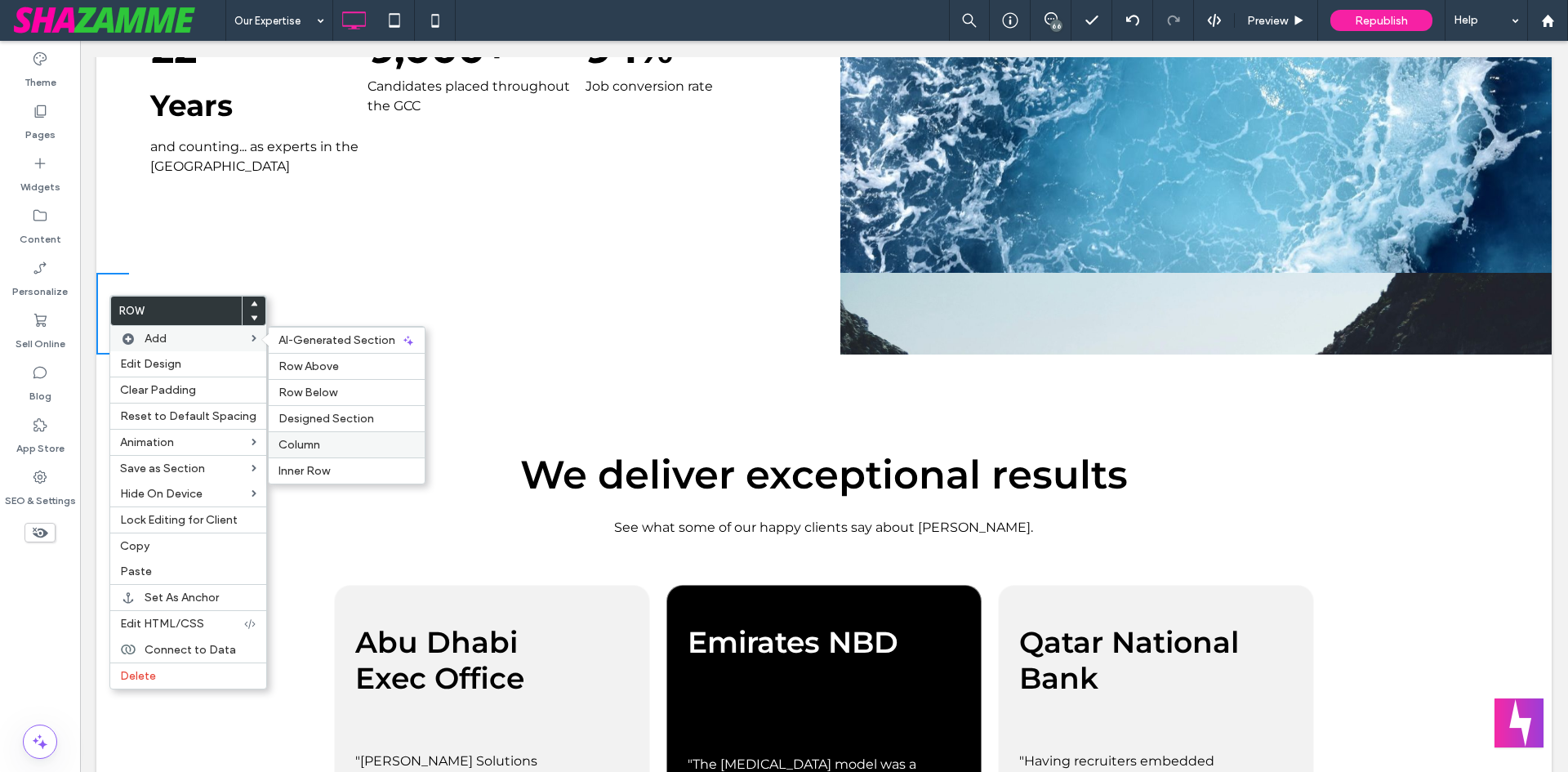
click at [313, 440] on span "Column" at bounding box center [300, 445] width 42 height 14
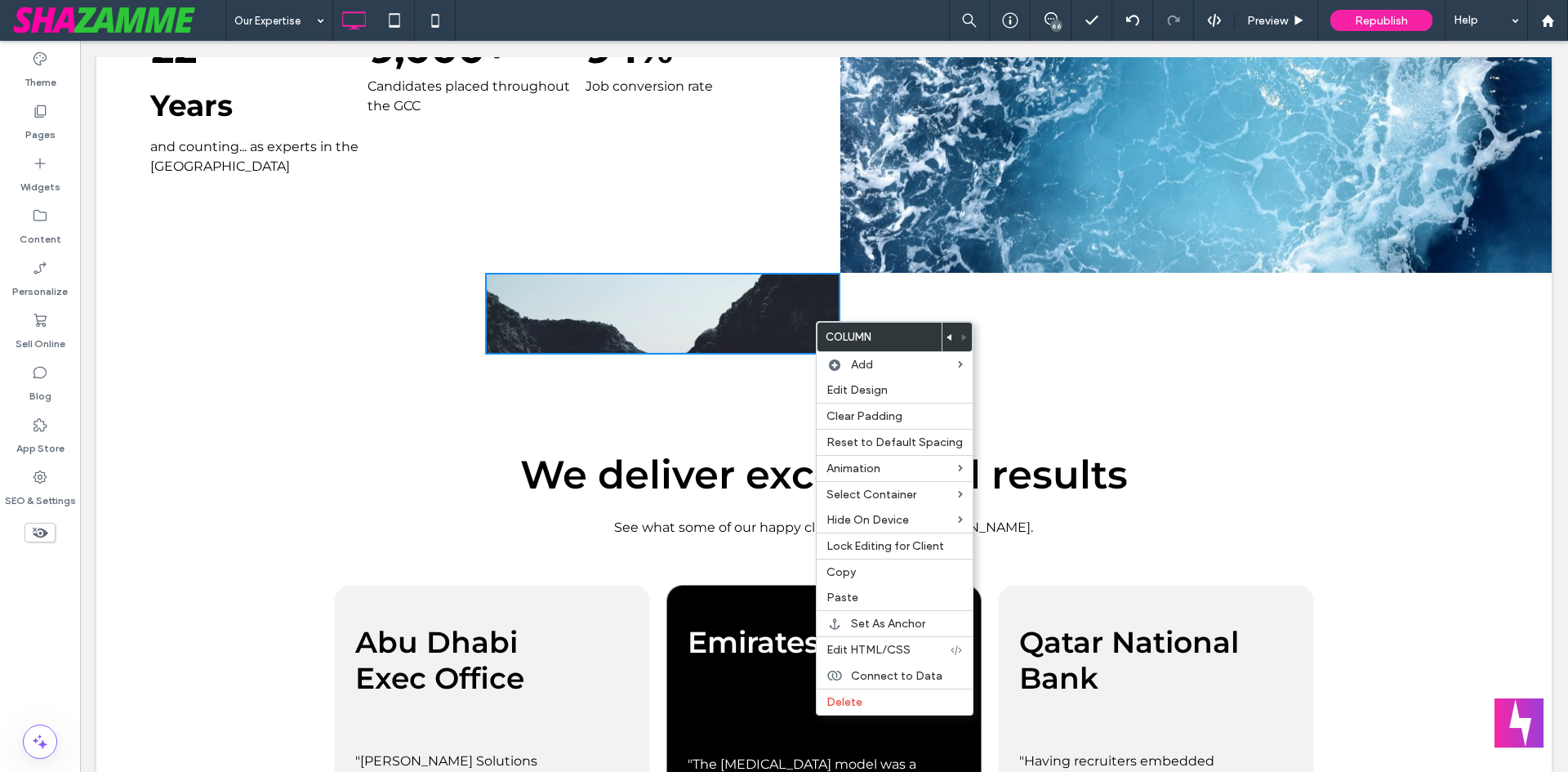
click at [1042, 326] on div "Click To Paste Click To Paste" at bounding box center [1196, 313] width 711 height 82
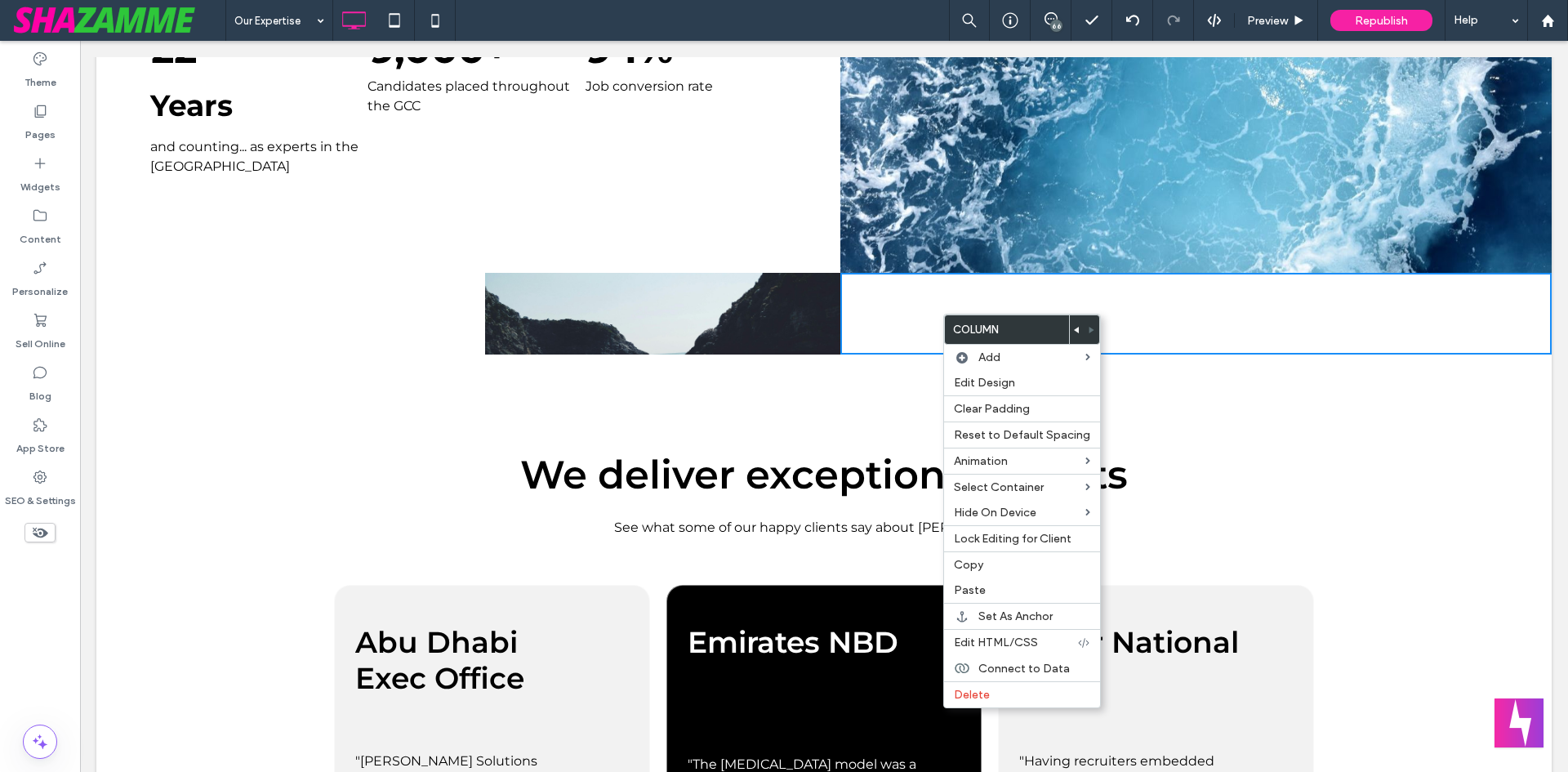
click at [1222, 313] on div "Click To Paste Click To Paste" at bounding box center [1196, 313] width 711 height 82
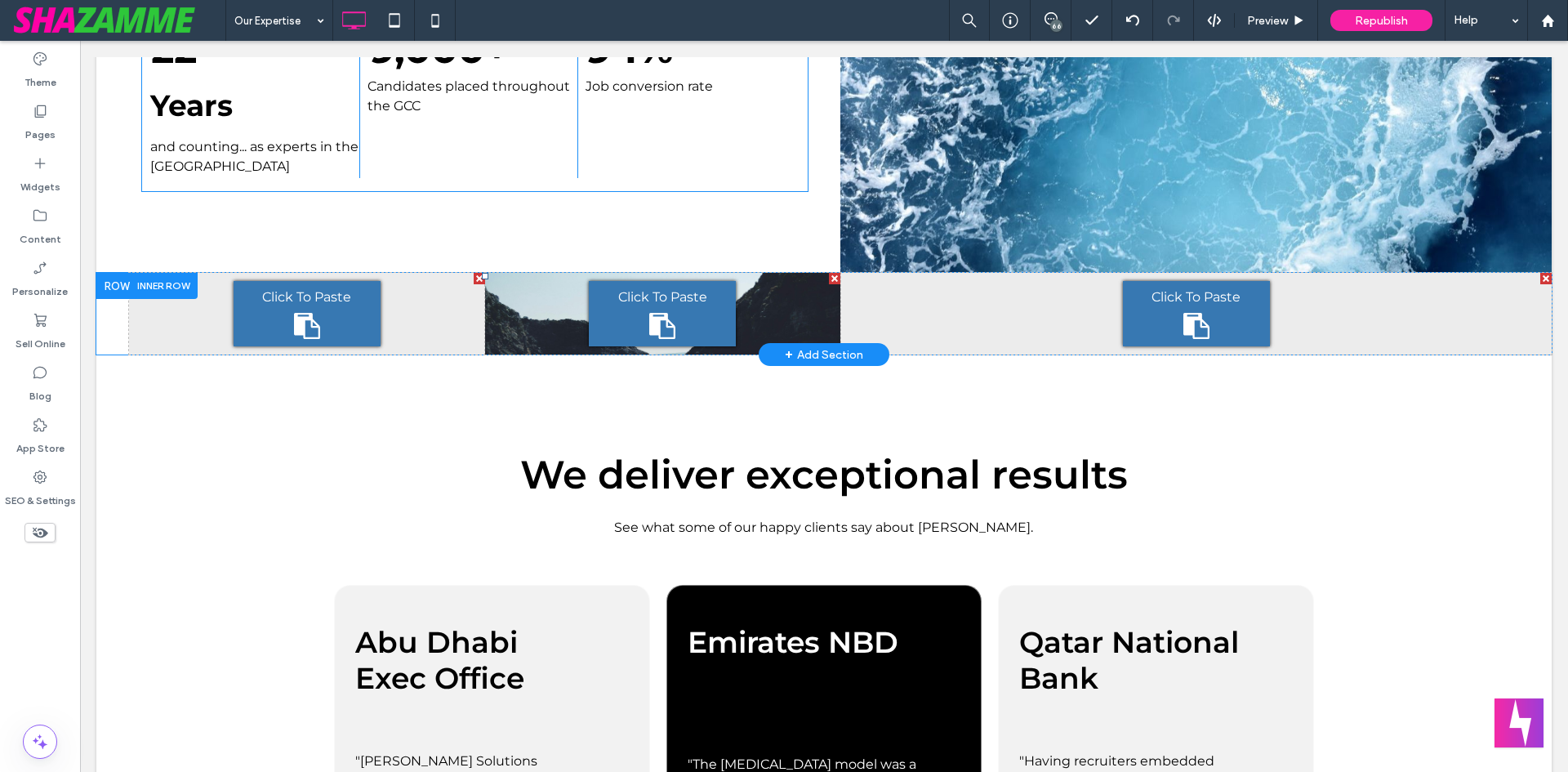
click at [992, 316] on div "Click To Paste Click To Paste" at bounding box center [1196, 313] width 711 height 82
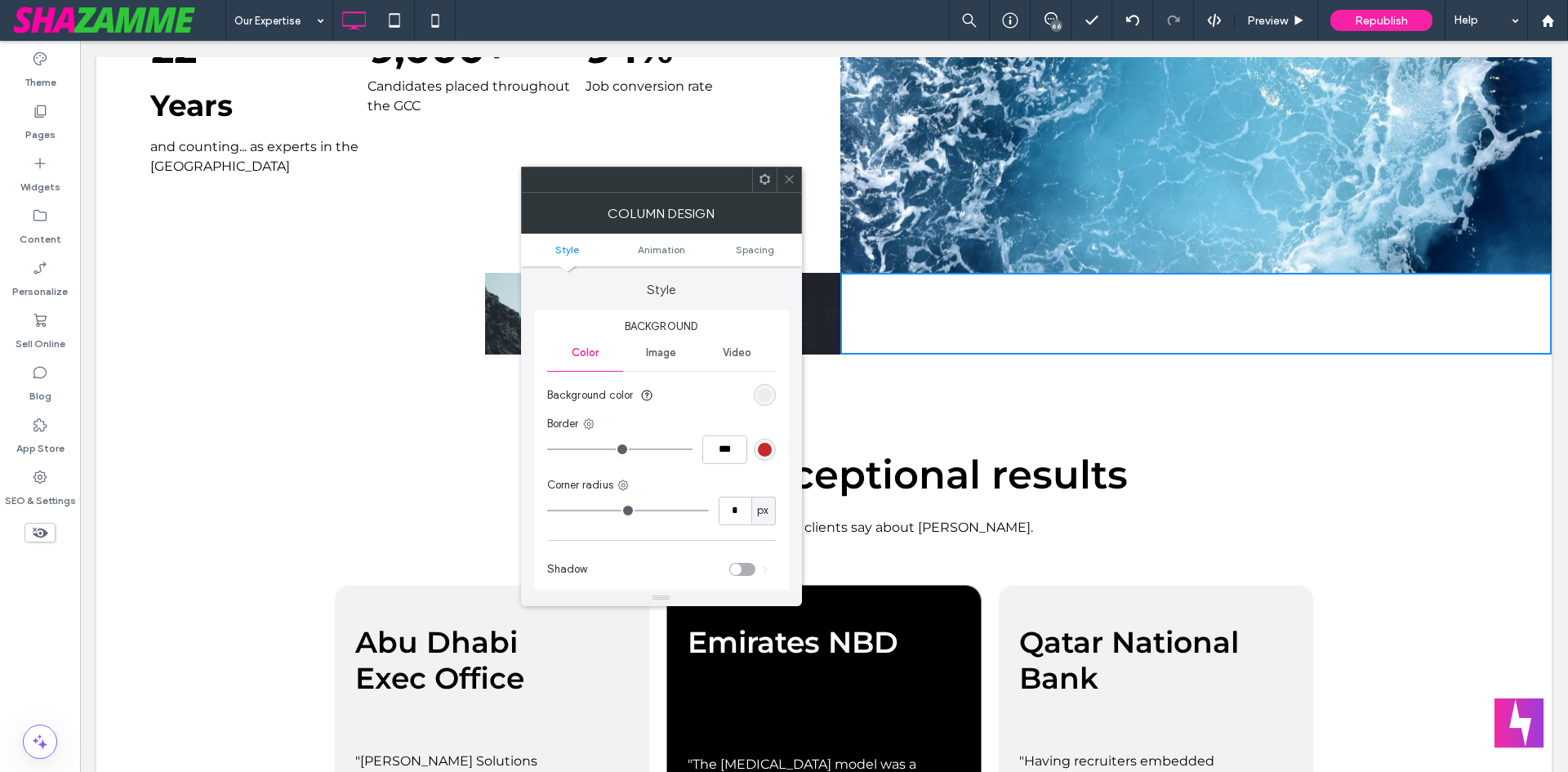
click at [673, 350] on span "Image" at bounding box center [661, 353] width 30 height 13
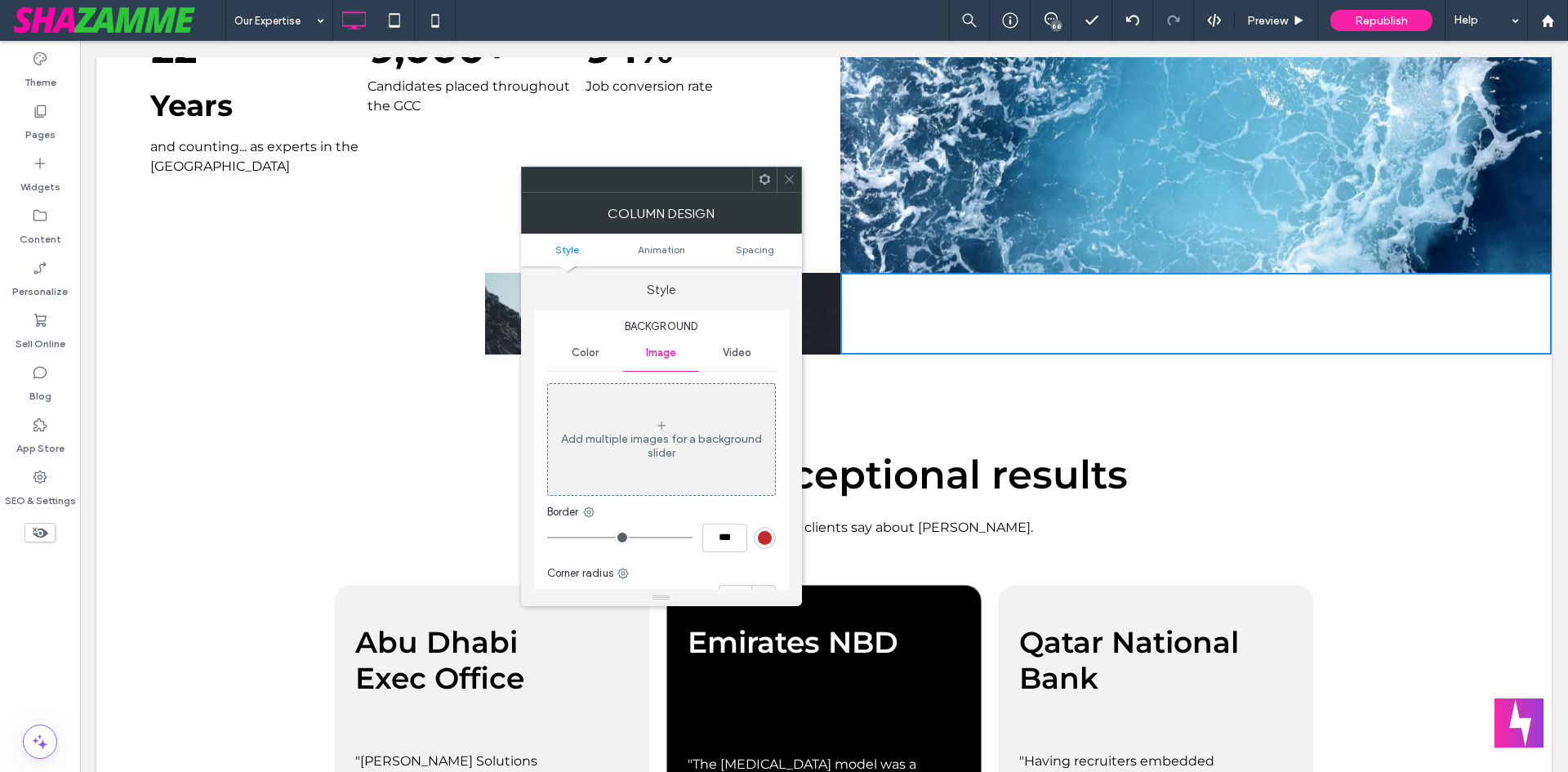
click at [682, 439] on div "Add multiple images for a background slider" at bounding box center [662, 446] width 227 height 28
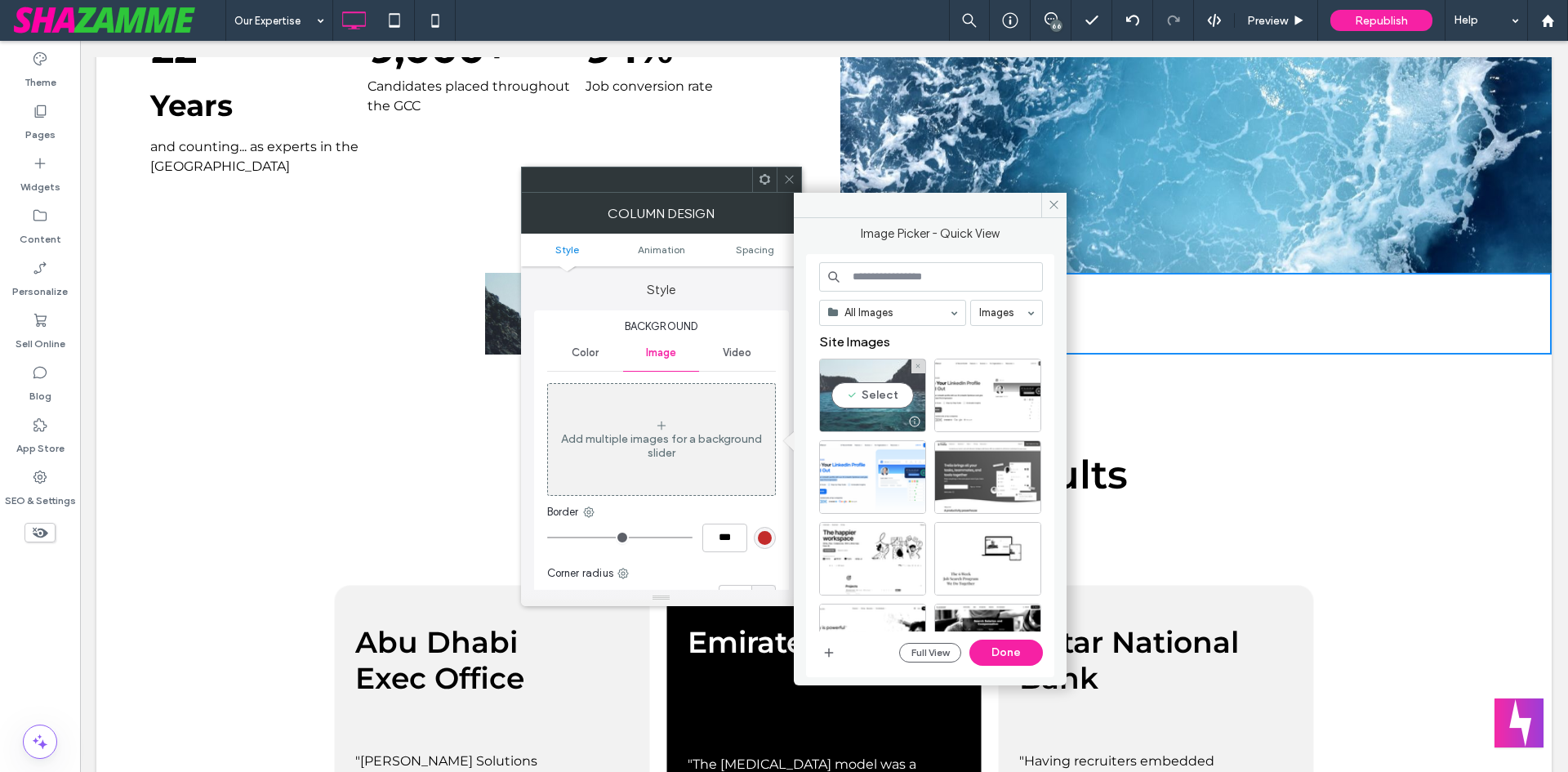
click at [880, 395] on div "Select" at bounding box center [873, 395] width 107 height 74
click at [995, 648] on button "Done" at bounding box center [1006, 653] width 74 height 26
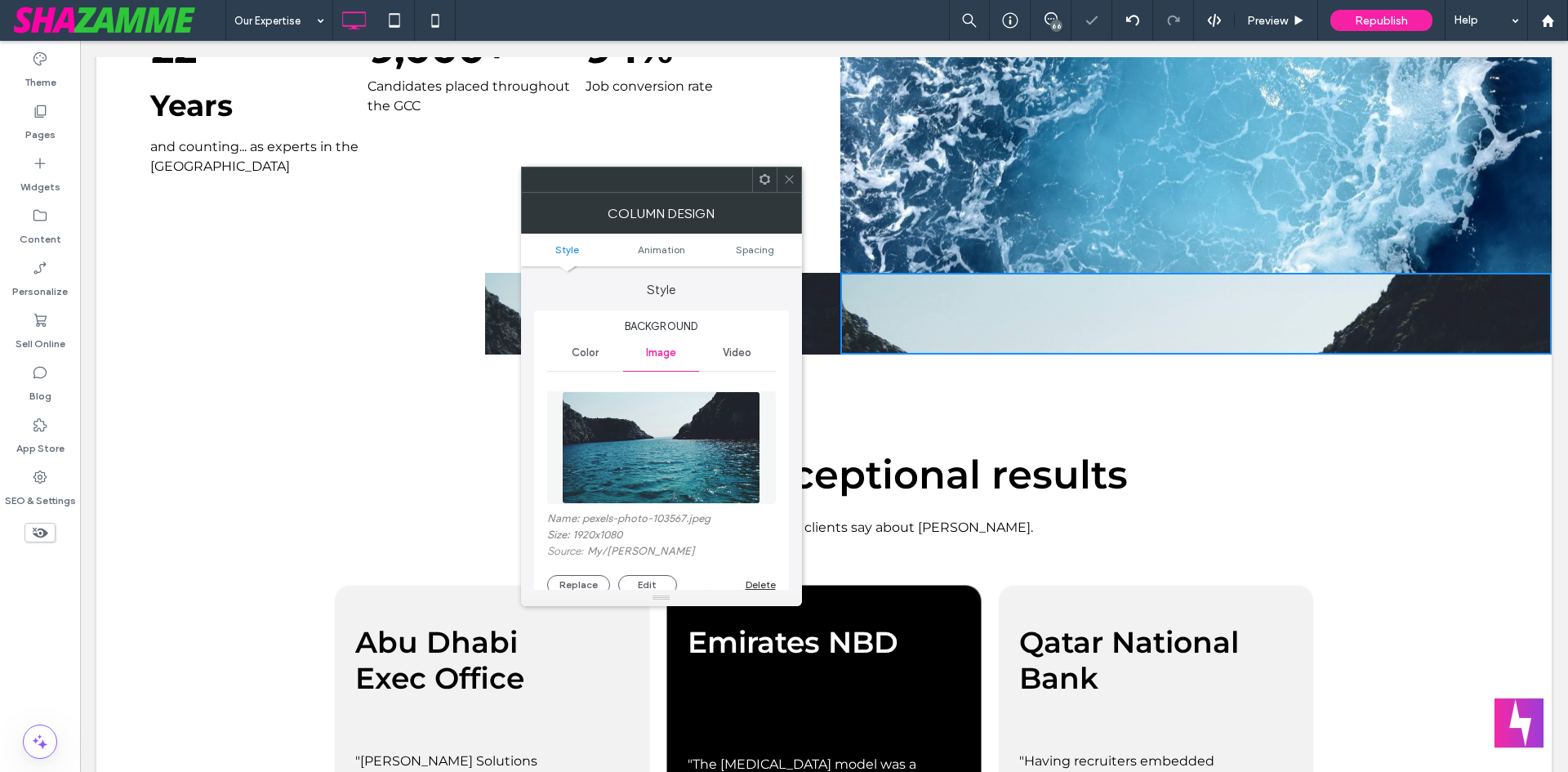
click at [793, 175] on icon at bounding box center [789, 179] width 12 height 12
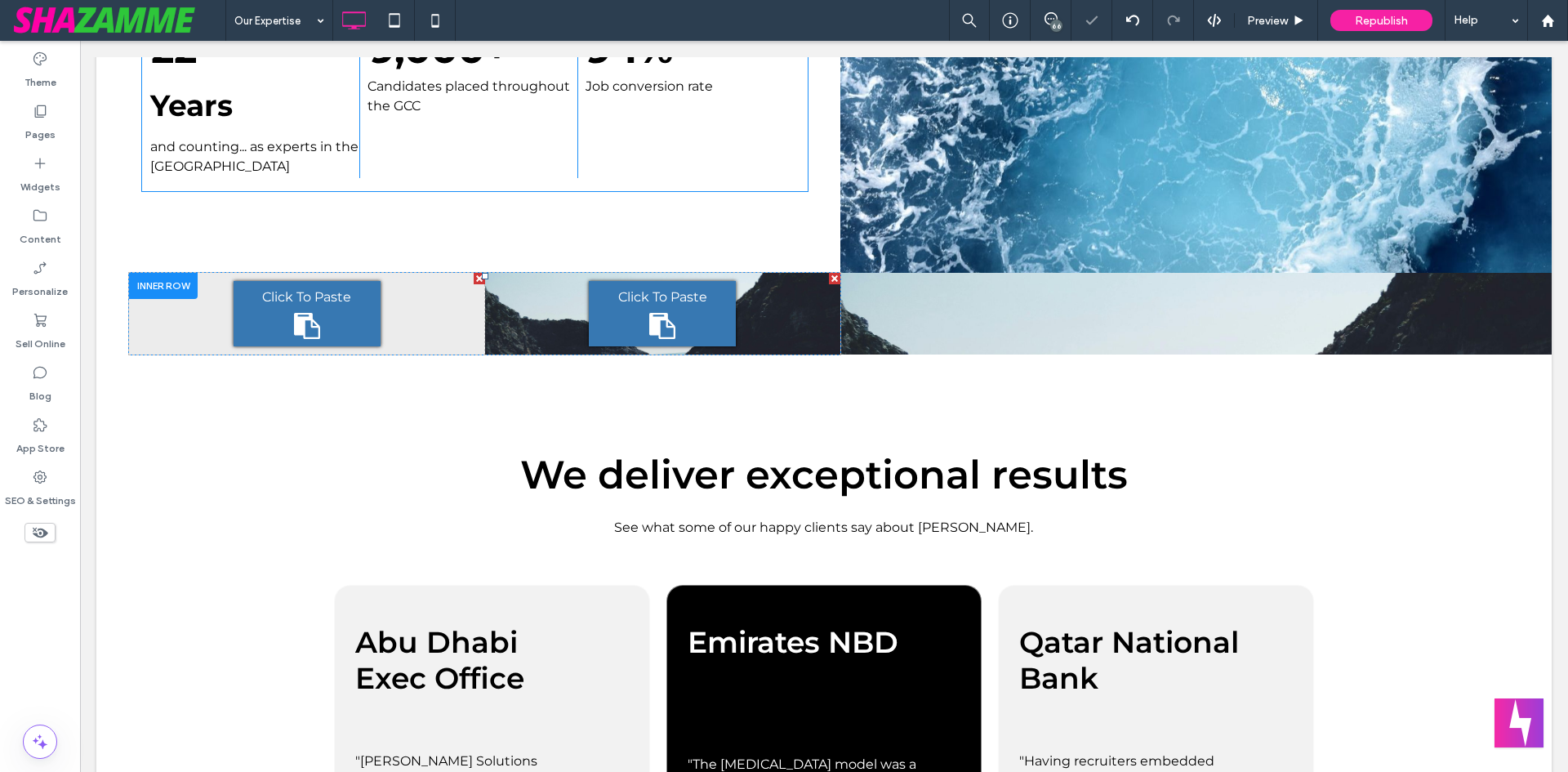
click at [762, 313] on div "Click To Paste Click To Paste" at bounding box center [663, 313] width 356 height 82
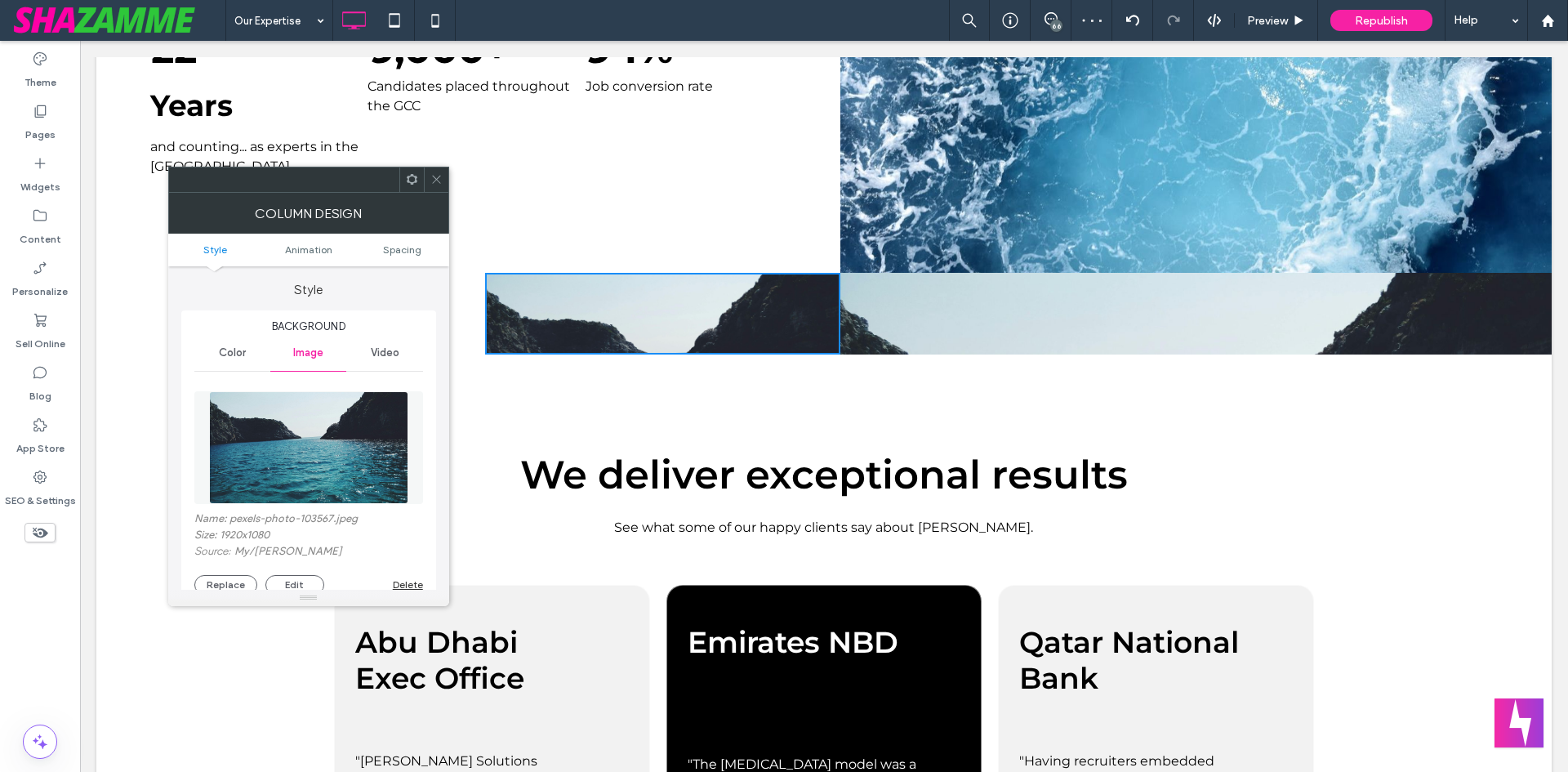
click at [406, 586] on div "Delete" at bounding box center [407, 584] width 30 height 12
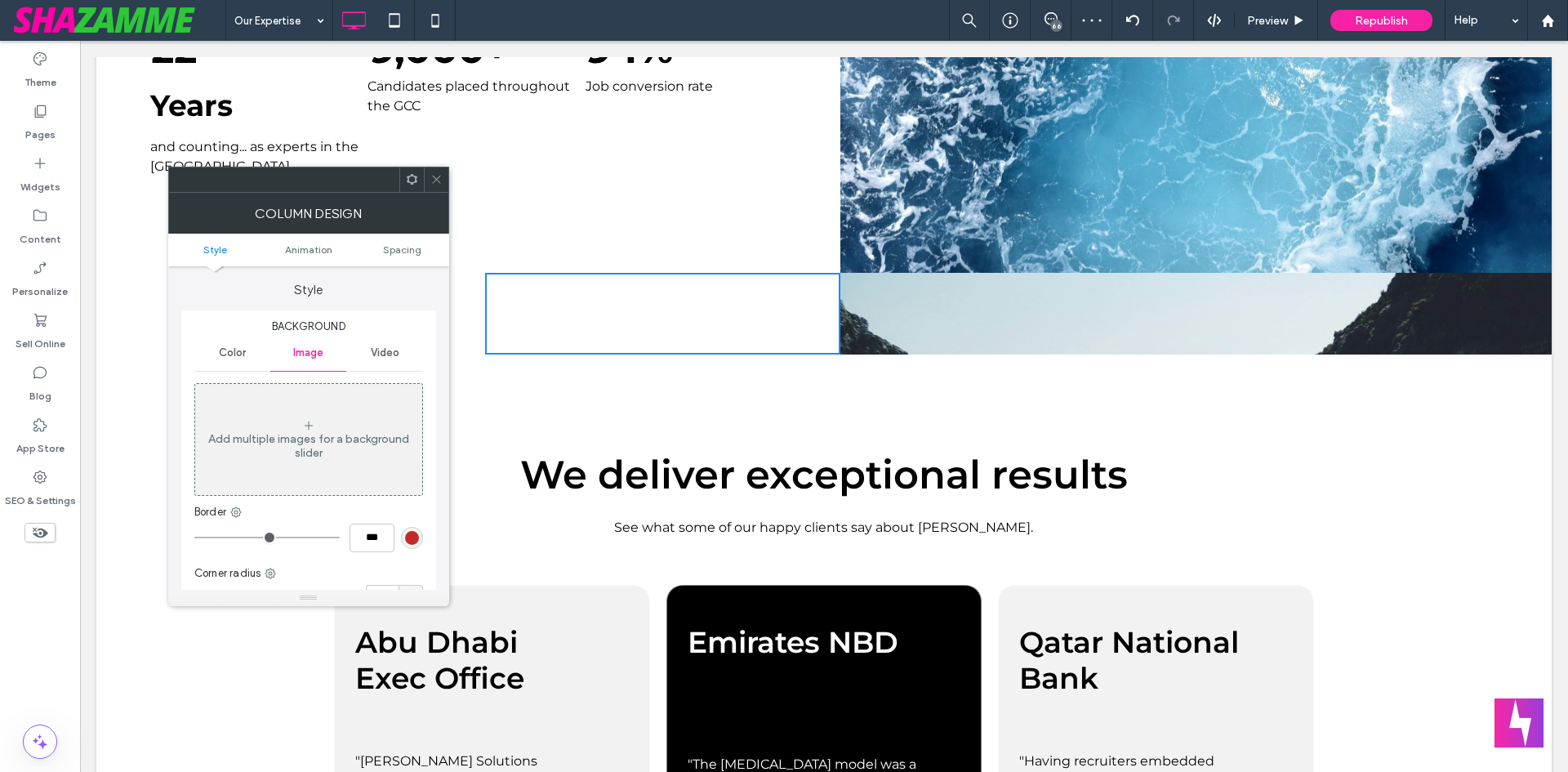
click at [438, 188] on span at bounding box center [437, 180] width 12 height 24
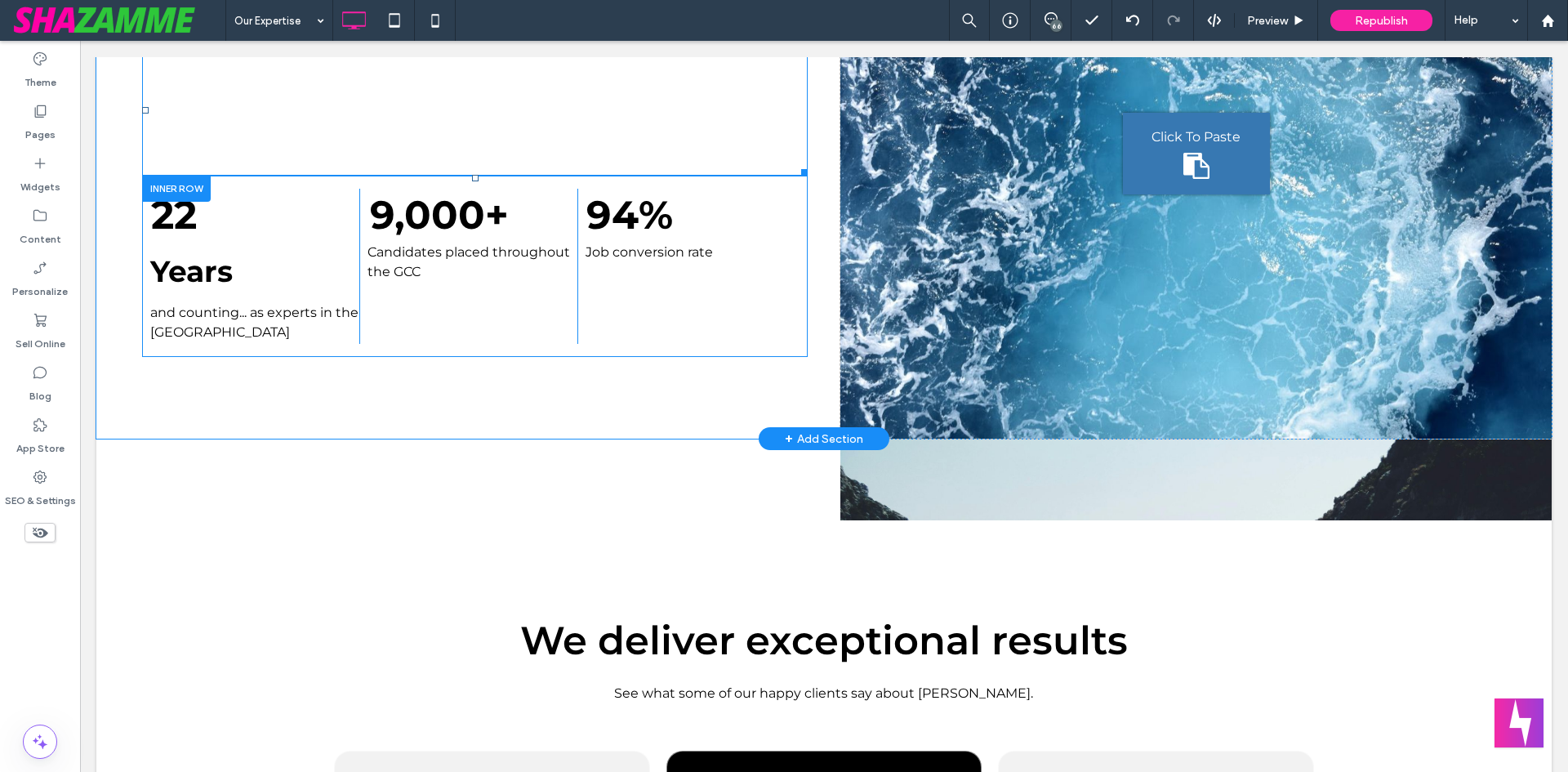
scroll to position [572, 0]
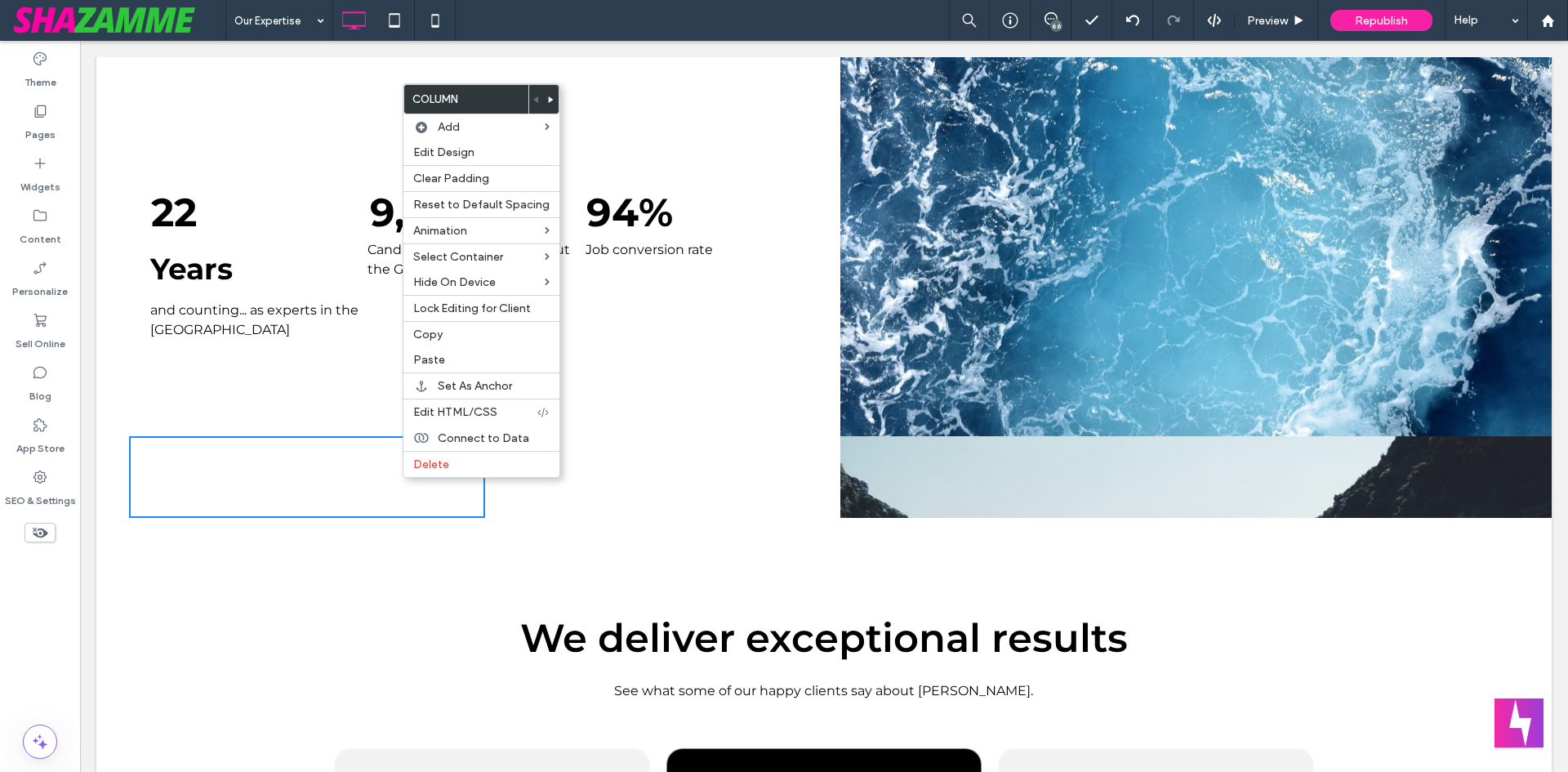
click at [693, 488] on div "Click To Paste Click To Paste" at bounding box center [663, 477] width 356 height 82
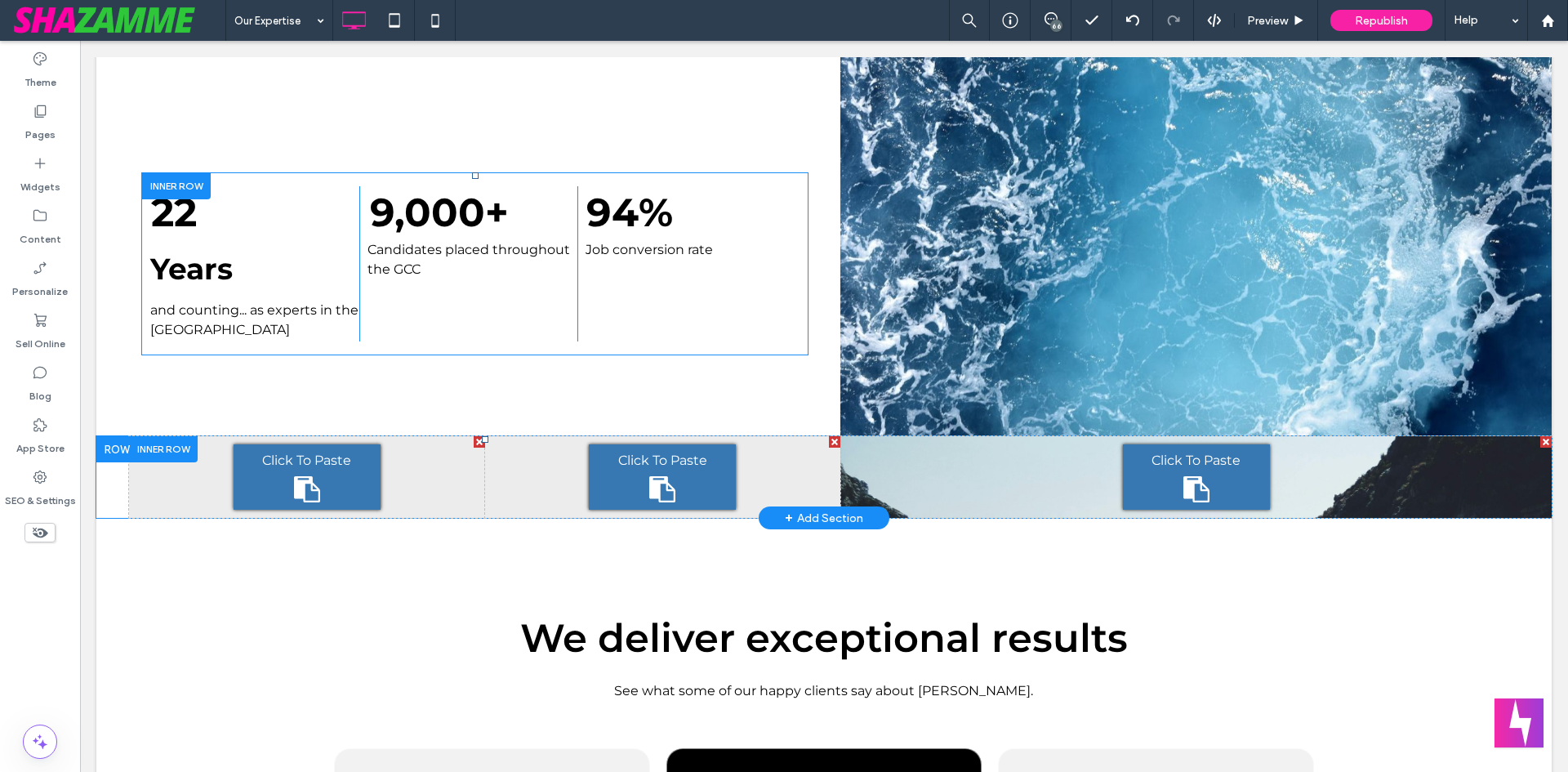
click at [179, 452] on div at bounding box center [163, 448] width 69 height 25
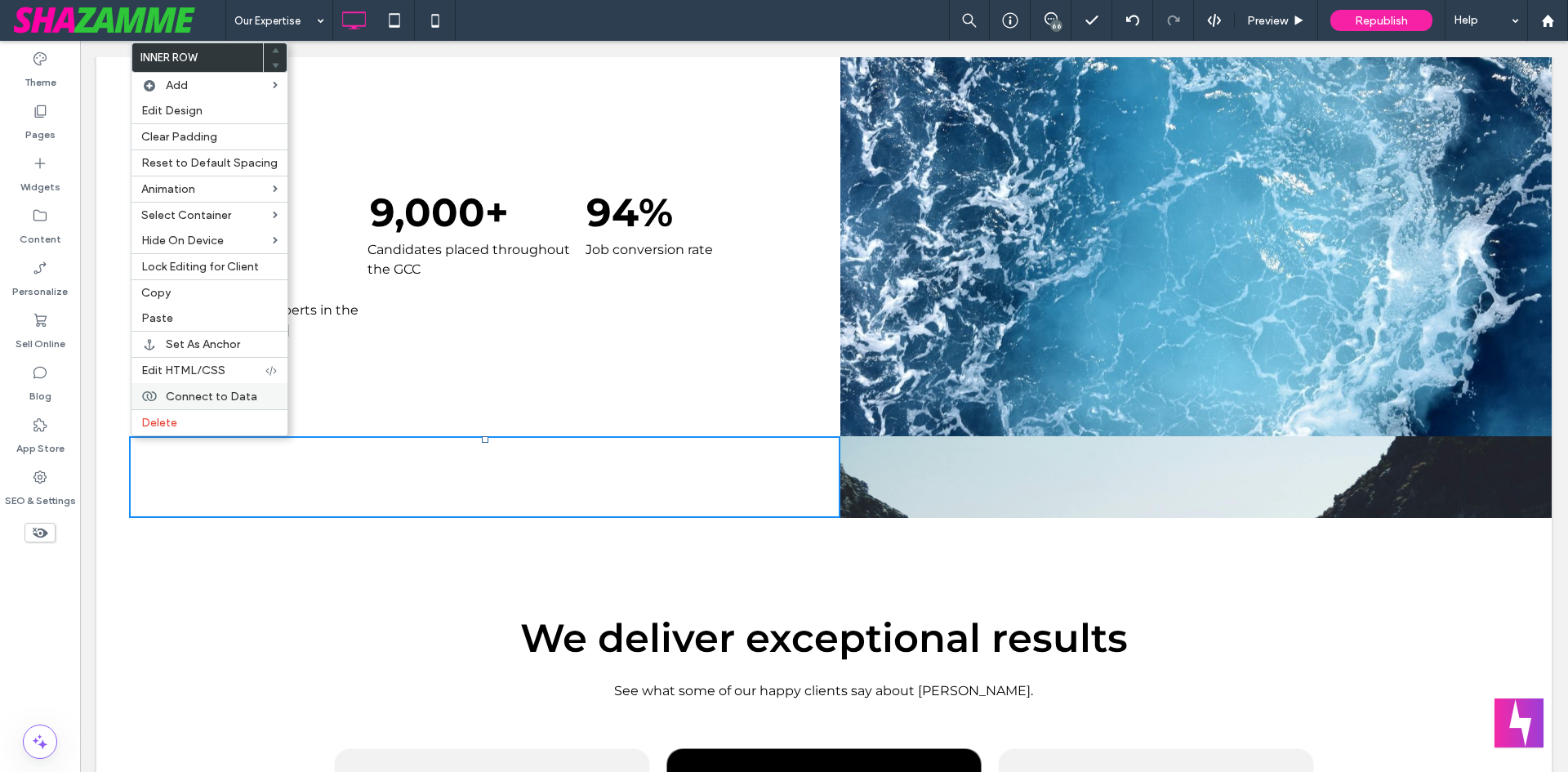
click at [194, 404] on div "Connect to Data" at bounding box center [209, 396] width 156 height 26
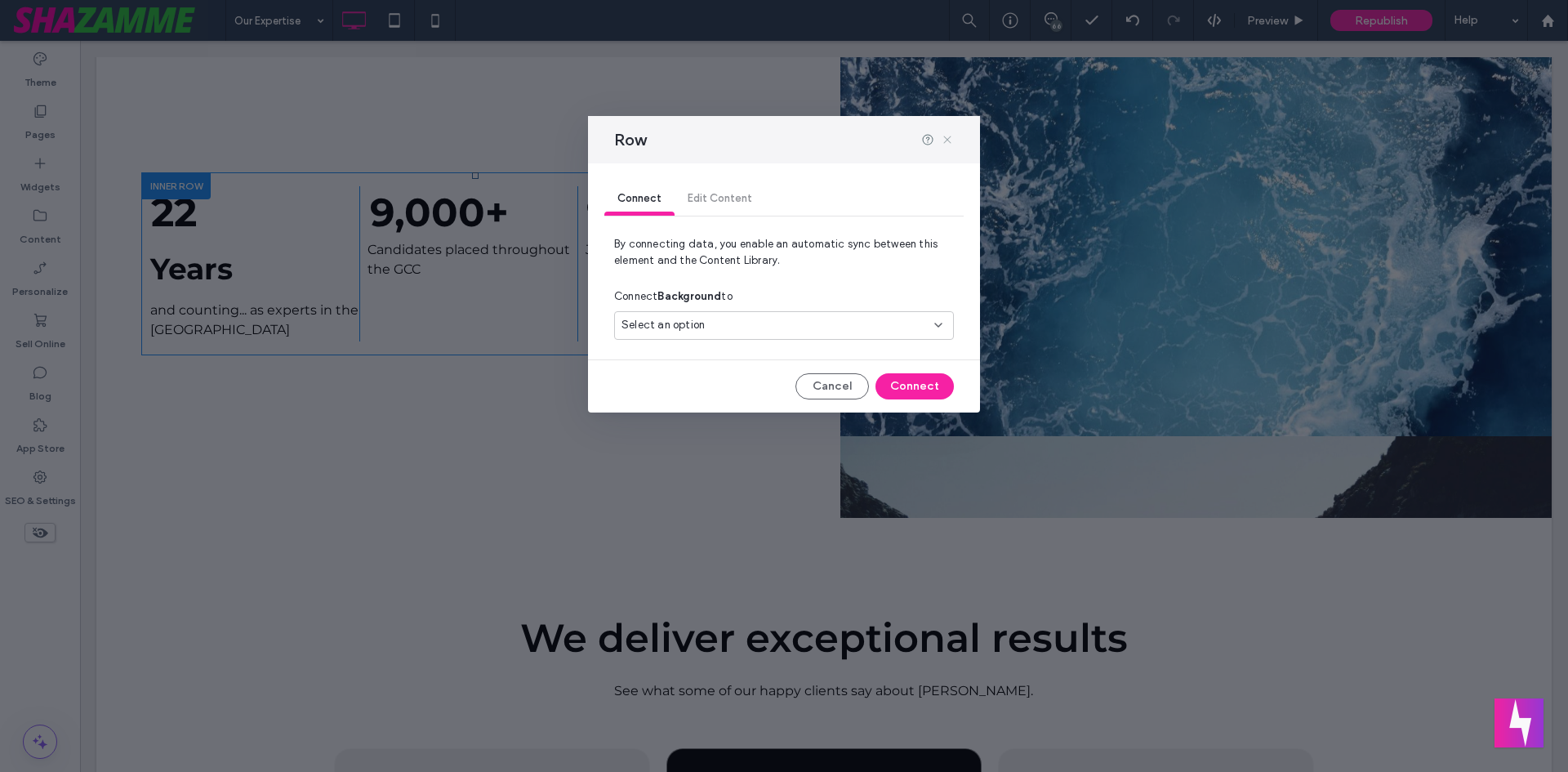
click at [951, 142] on icon at bounding box center [947, 139] width 13 height 13
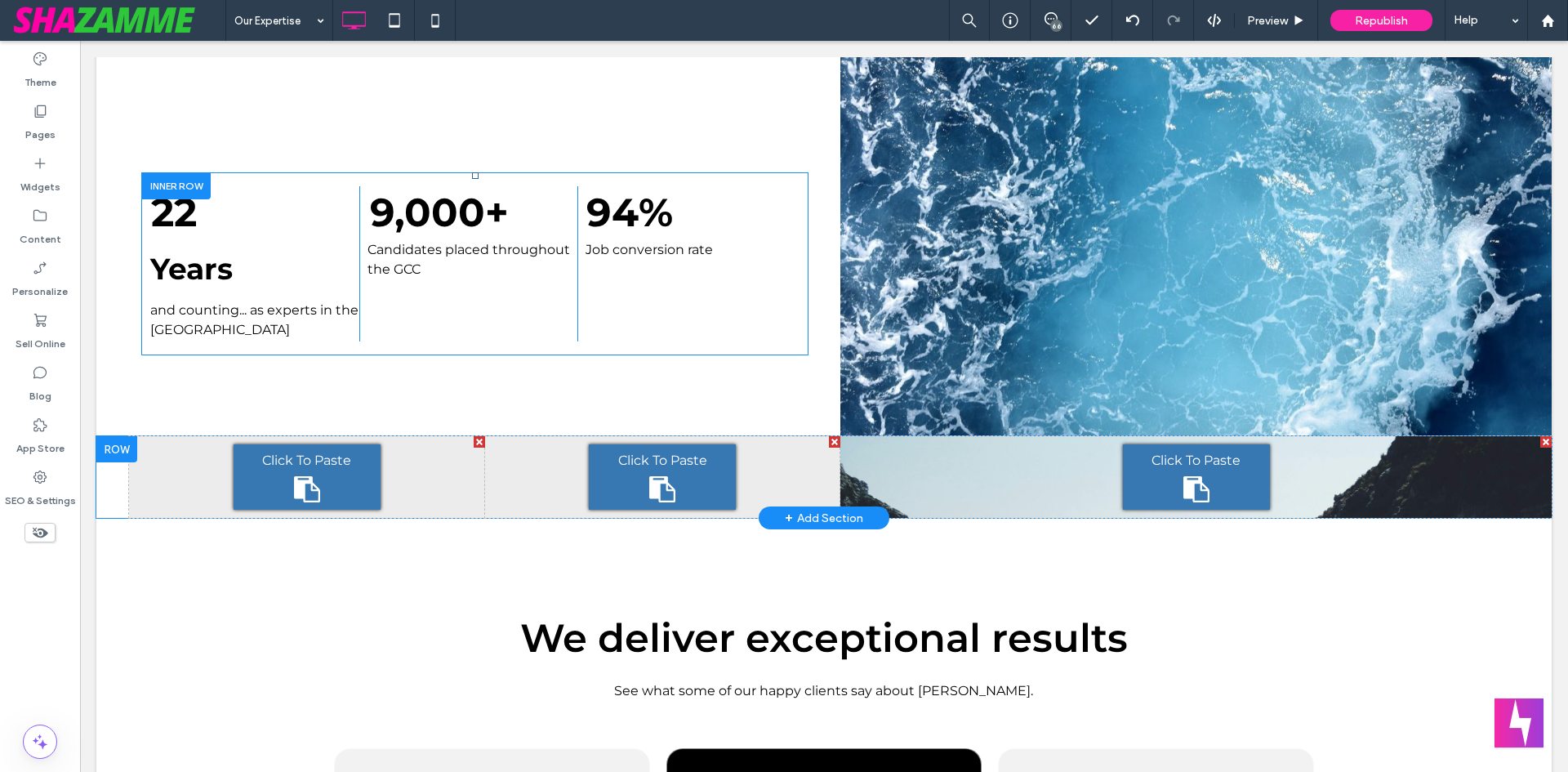
click at [116, 444] on div at bounding box center [116, 449] width 41 height 26
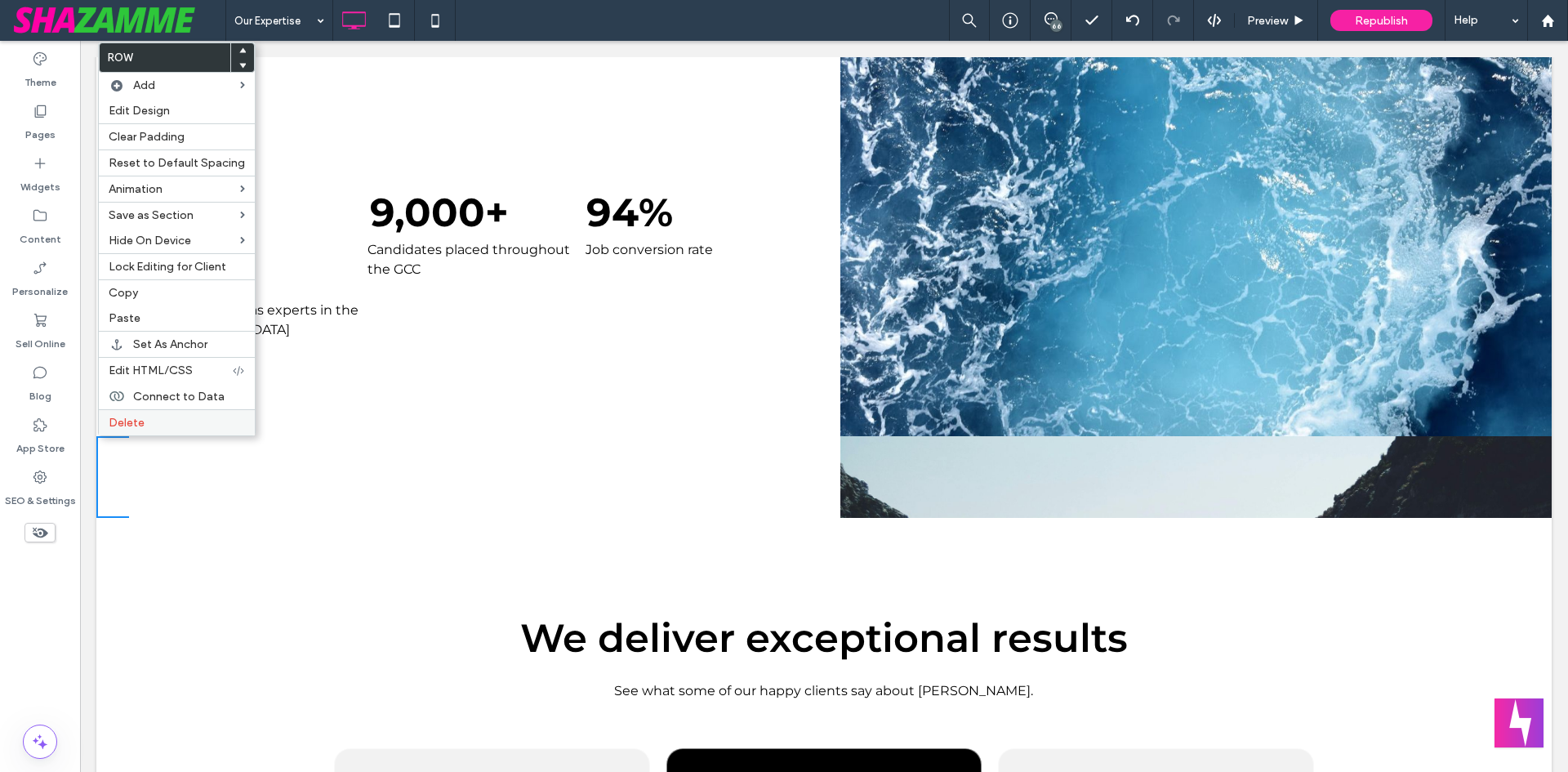
click at [155, 420] on label "Delete" at bounding box center [176, 423] width 136 height 14
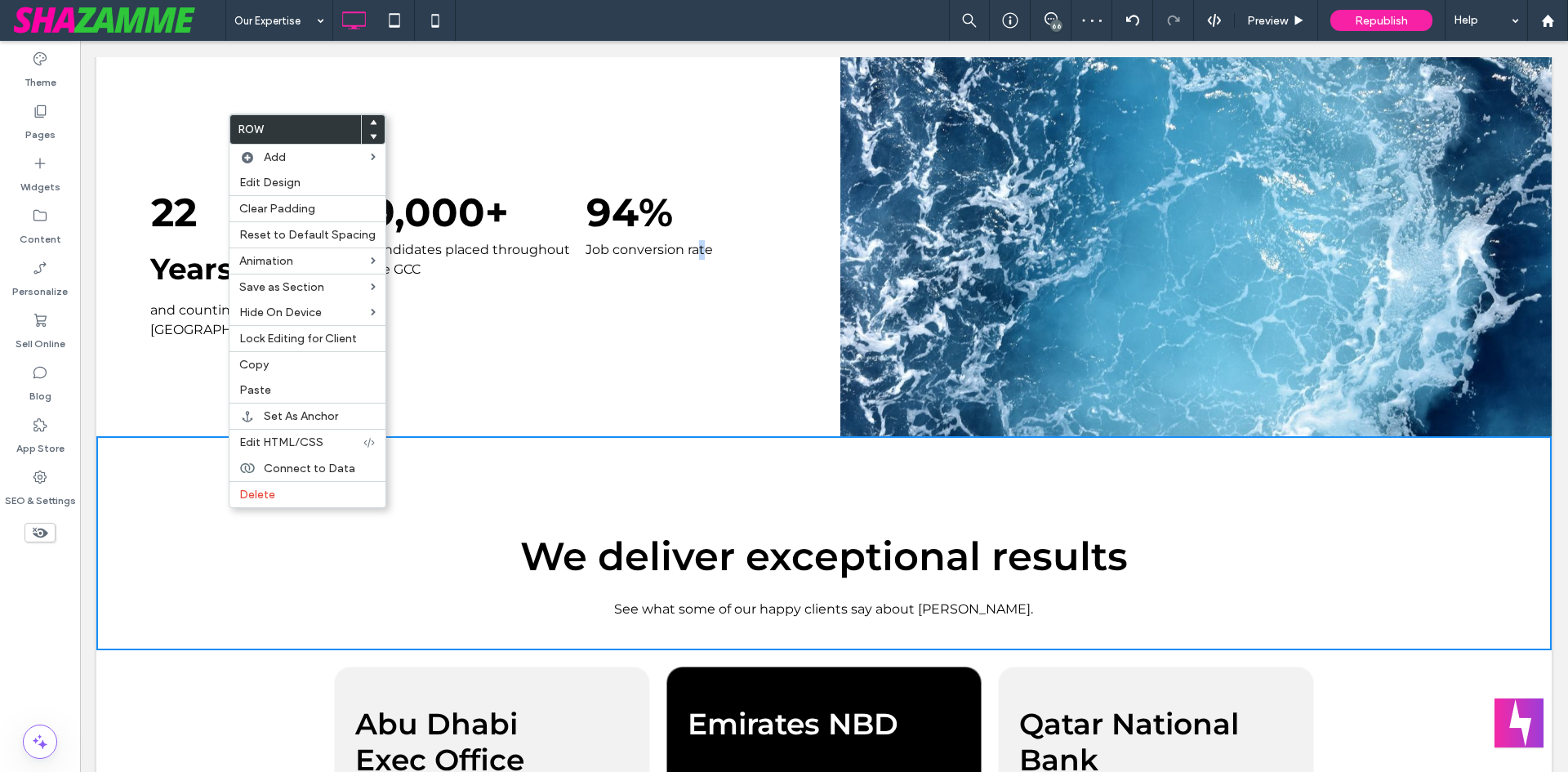
click at [698, 379] on div "Let the figures speak for themselves 22 Years and counting... as experts in the…" at bounding box center [484, 151] width 711 height 571
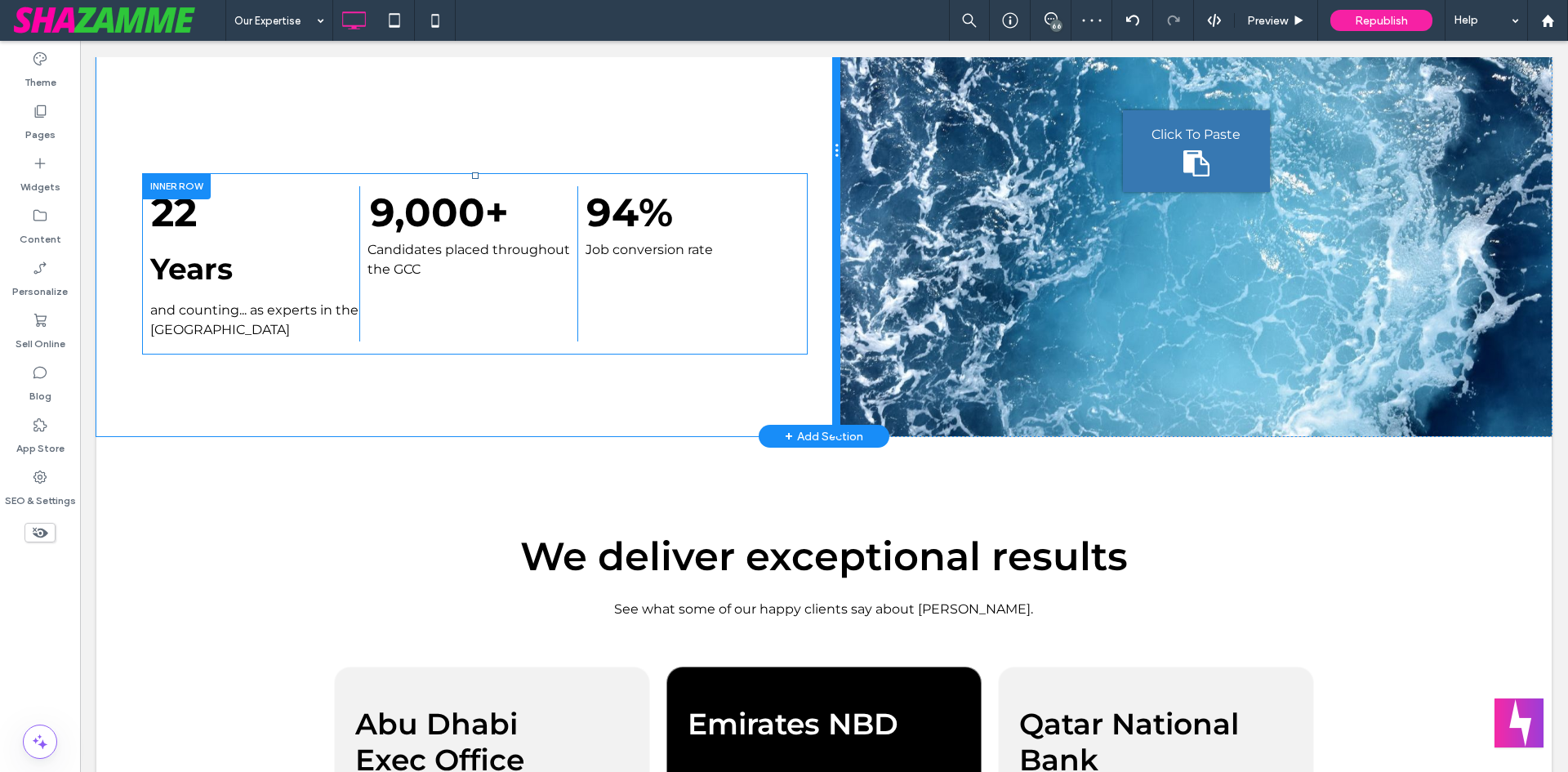
drag, startPoint x: 912, startPoint y: 470, endPoint x: 831, endPoint y: 422, distance: 94.2
click at [833, 422] on div at bounding box center [836, 151] width 8 height 571
click at [817, 432] on div "+ Add Section" at bounding box center [824, 436] width 78 height 18
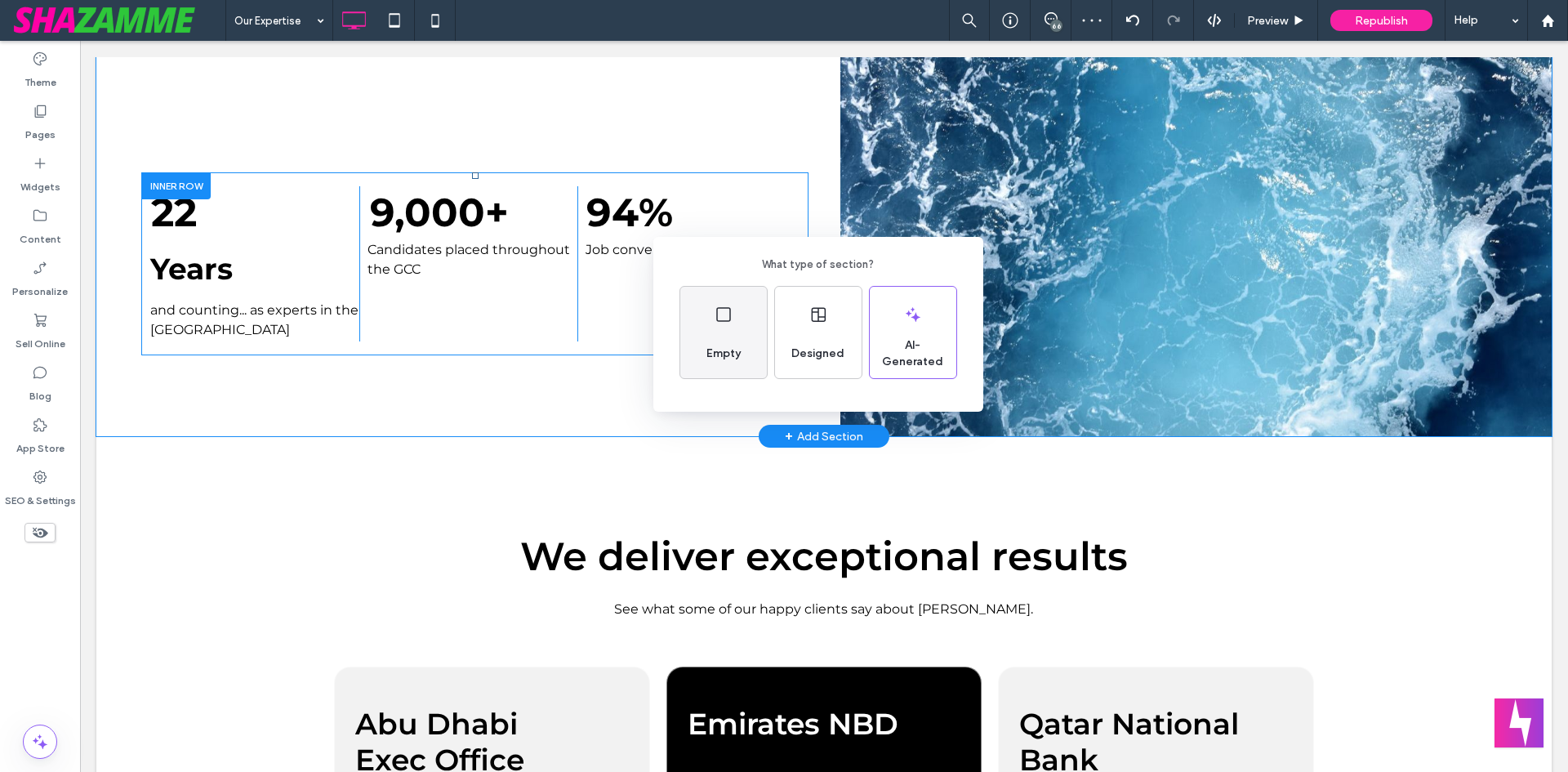
click at [740, 340] on div "Empty" at bounding box center [723, 353] width 48 height 36
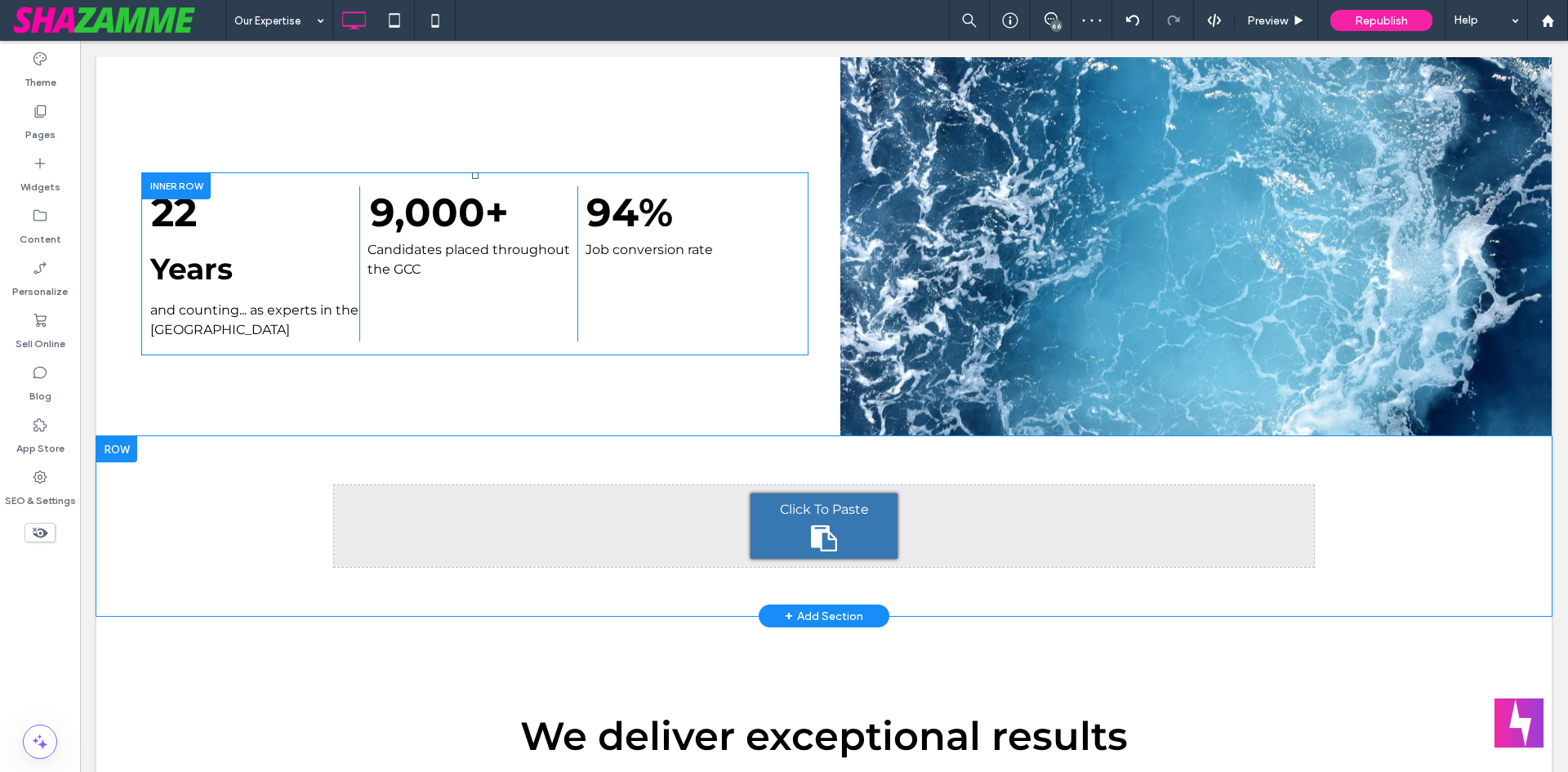
click at [148, 443] on div "Click To Paste Click To Paste Row + Add Section" at bounding box center [824, 525] width 1455 height 180
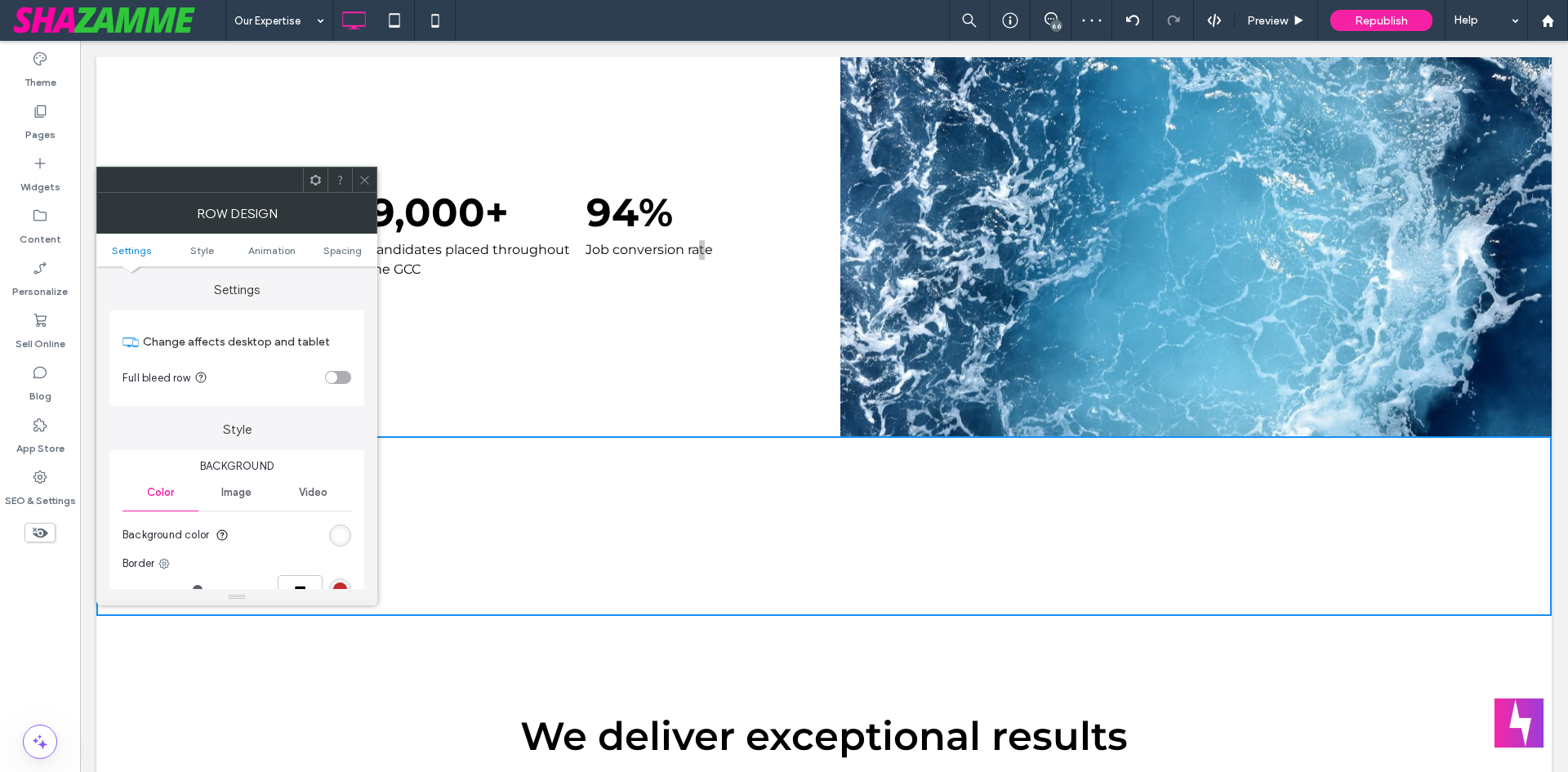
click at [336, 376] on div "toggle" at bounding box center [338, 377] width 26 height 13
click at [367, 178] on icon at bounding box center [365, 180] width 12 height 12
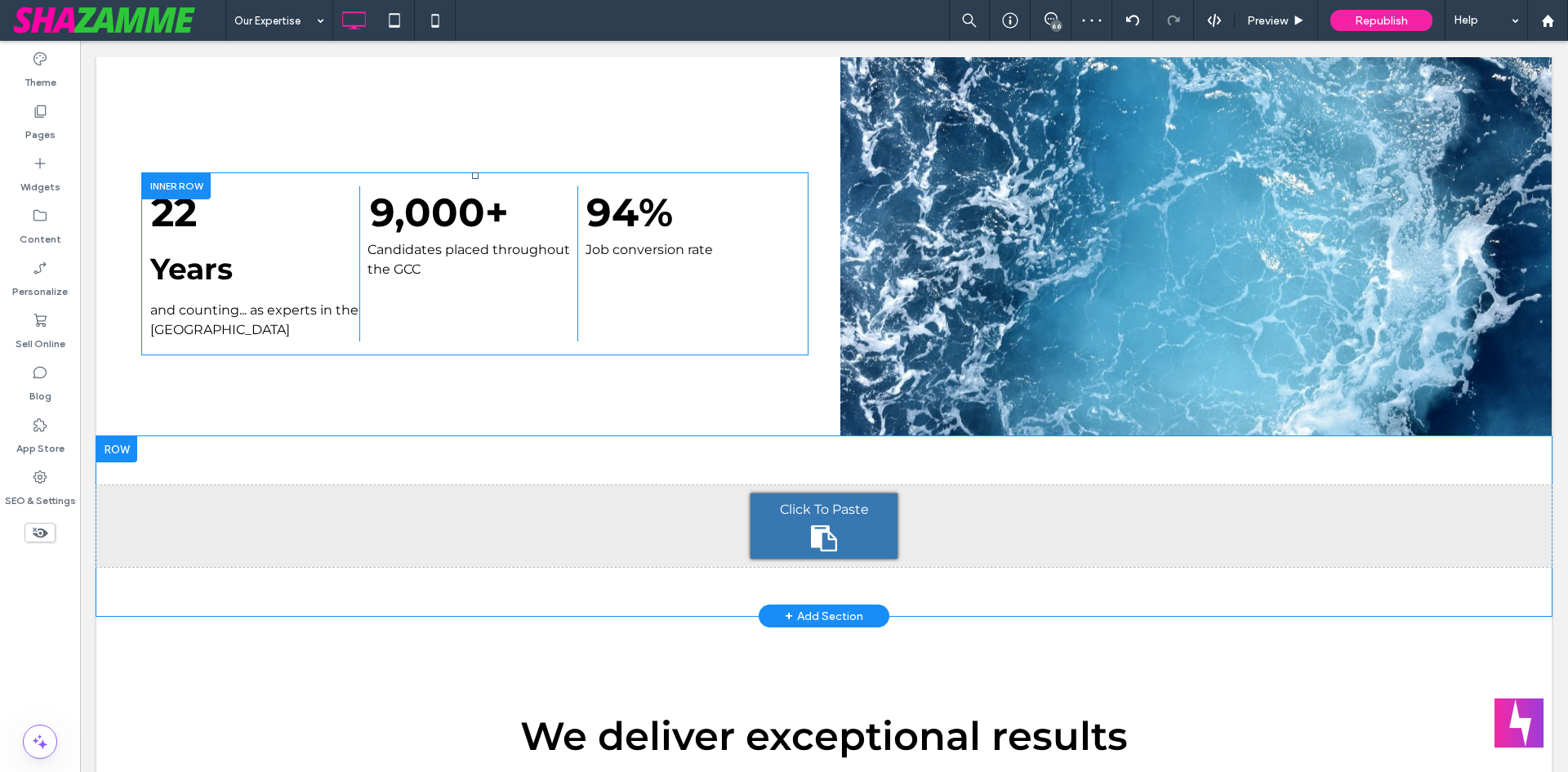
click at [434, 452] on div "Click To Paste Click To Paste Row + Add Section" at bounding box center [824, 525] width 1455 height 180
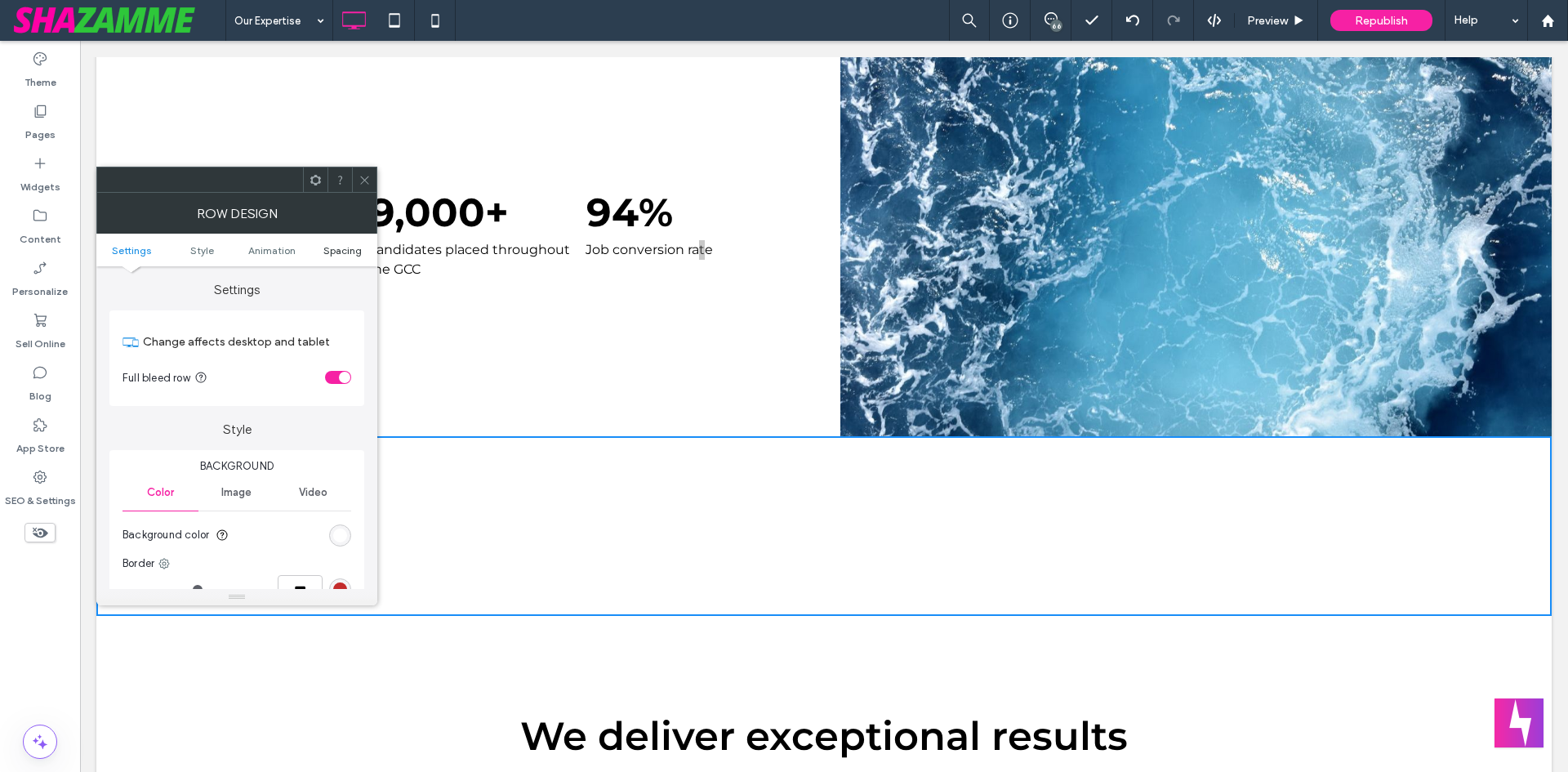
click at [334, 254] on span "Spacing" at bounding box center [343, 250] width 38 height 12
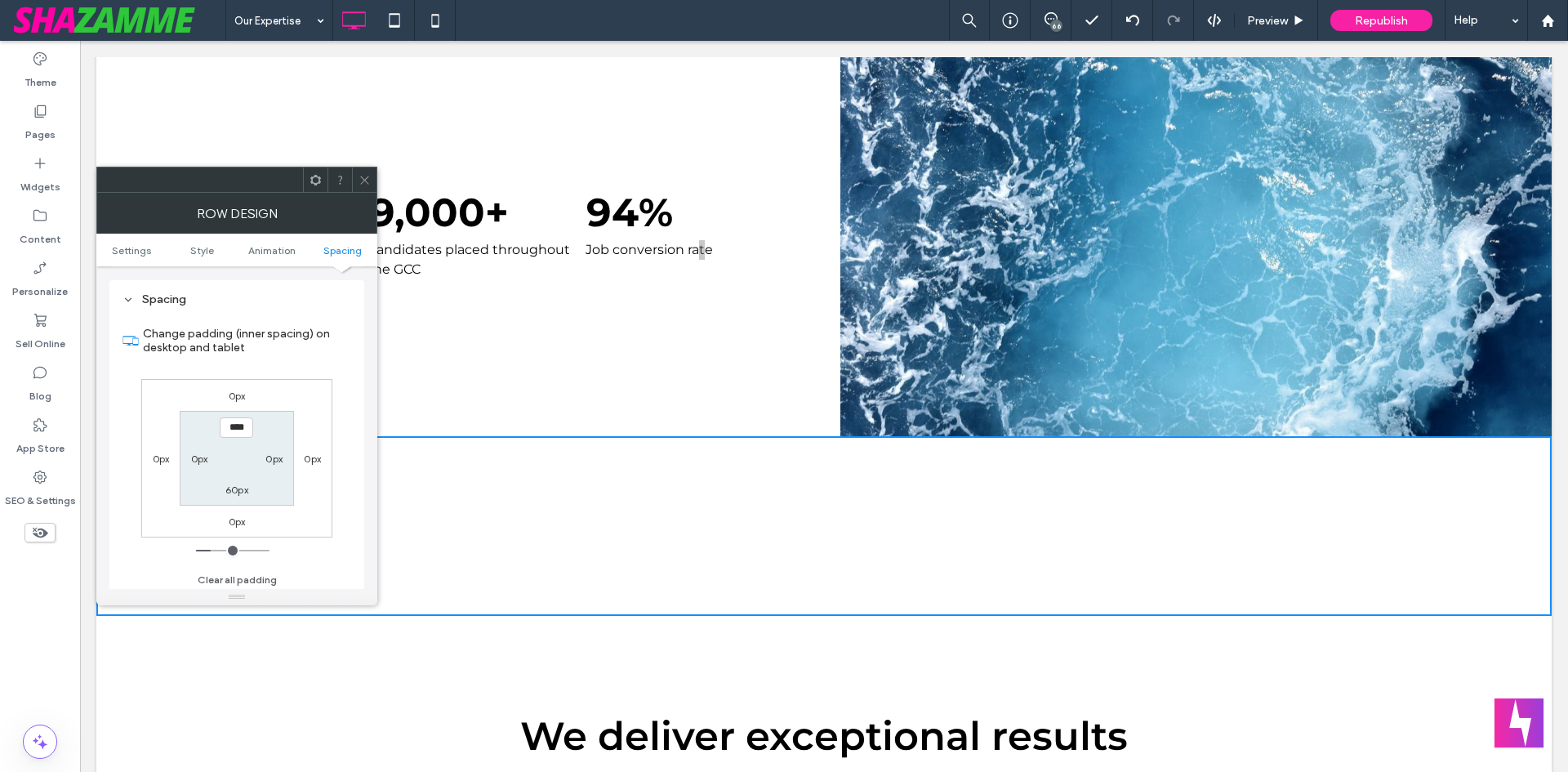
scroll to position [462, 0]
type input "*"
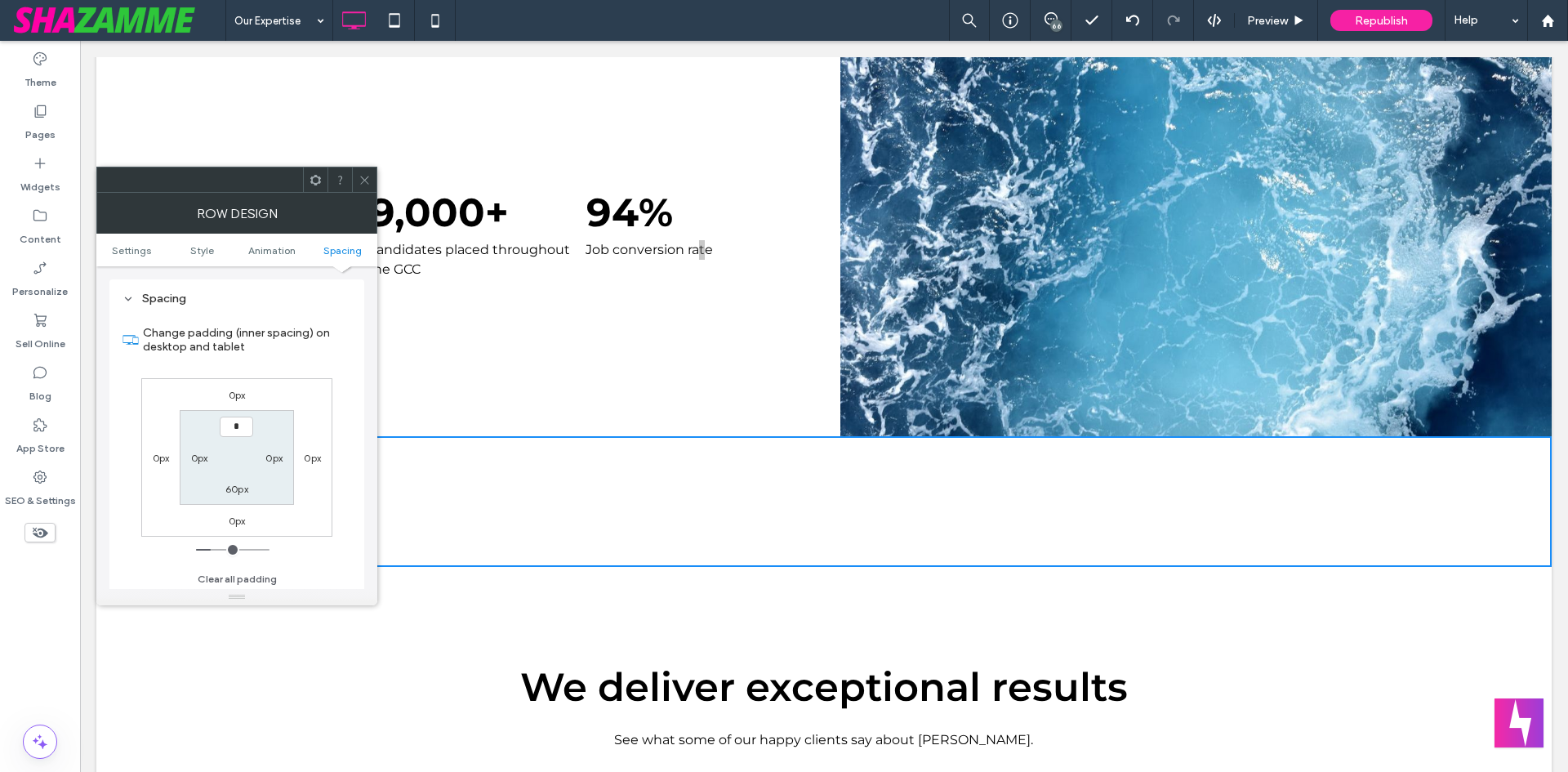
type input "**"
type input "*"
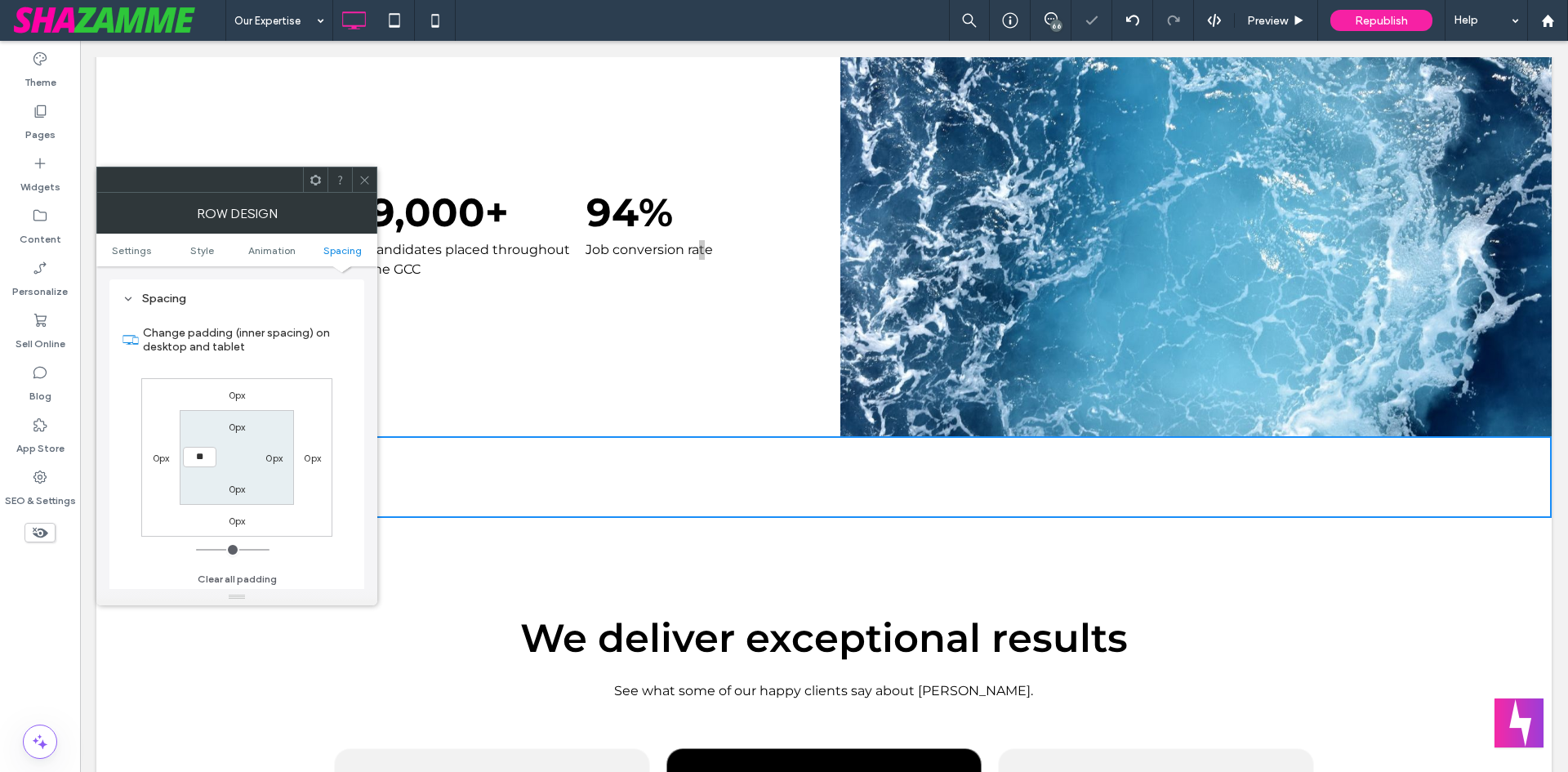
type input "**"
type input "****"
click at [365, 181] on icon at bounding box center [365, 180] width 12 height 12
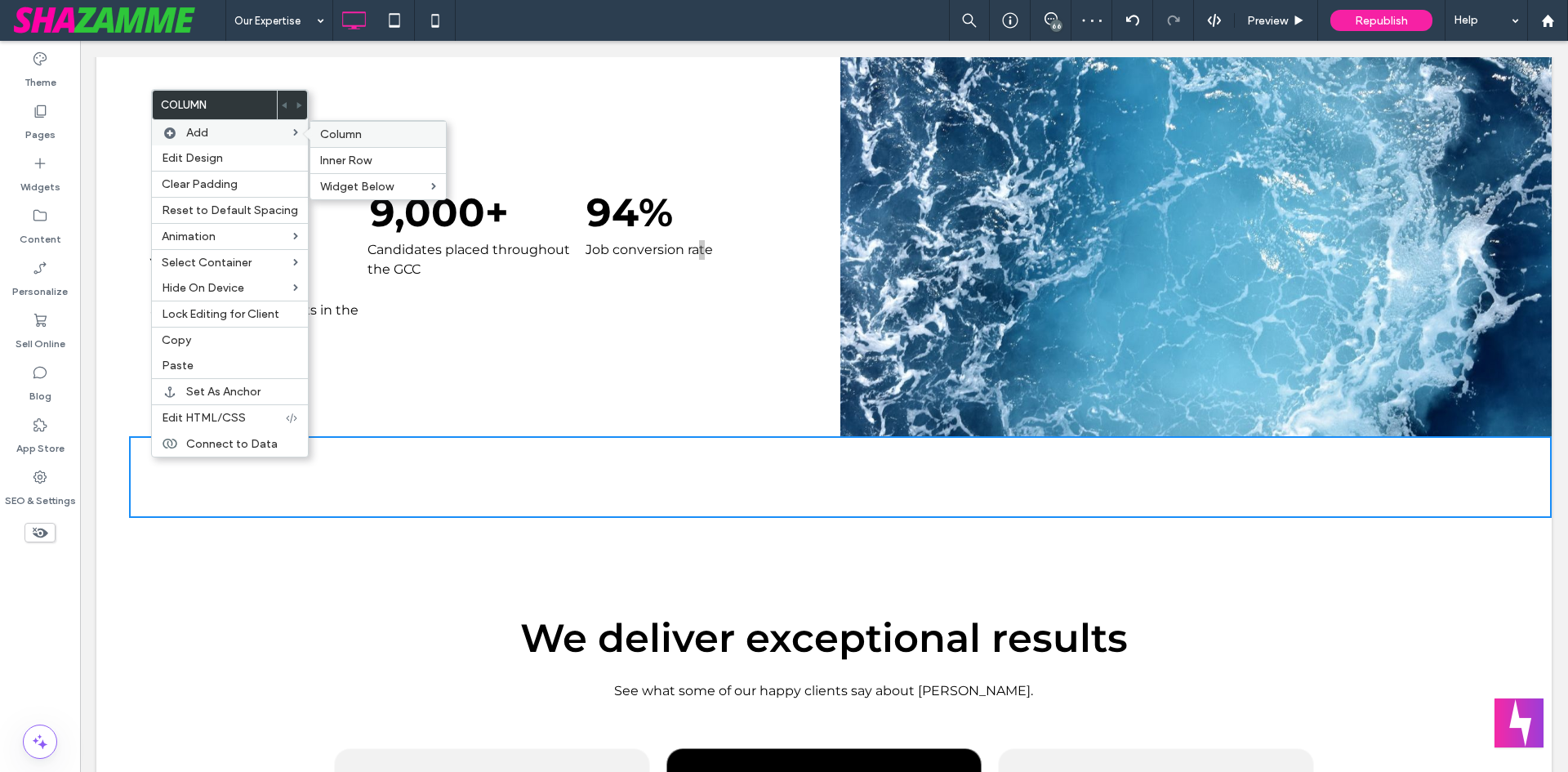
click at [418, 131] on label "Column" at bounding box center [379, 135] width 116 height 14
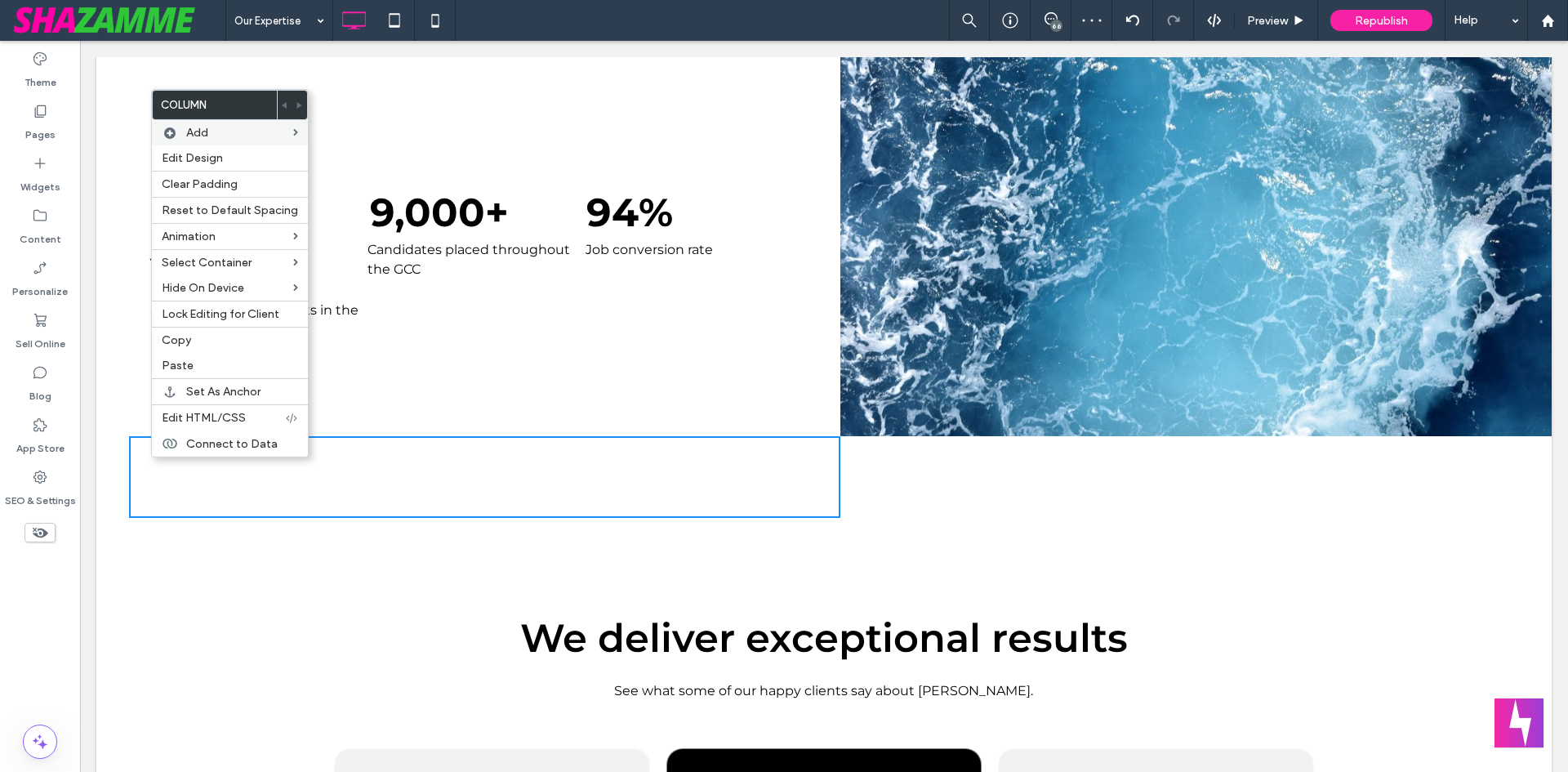
drag, startPoint x: 366, startPoint y: 445, endPoint x: 359, endPoint y: 476, distance: 31.8
click at [286, 480] on div "Click To Paste Click To Paste" at bounding box center [484, 477] width 711 height 82
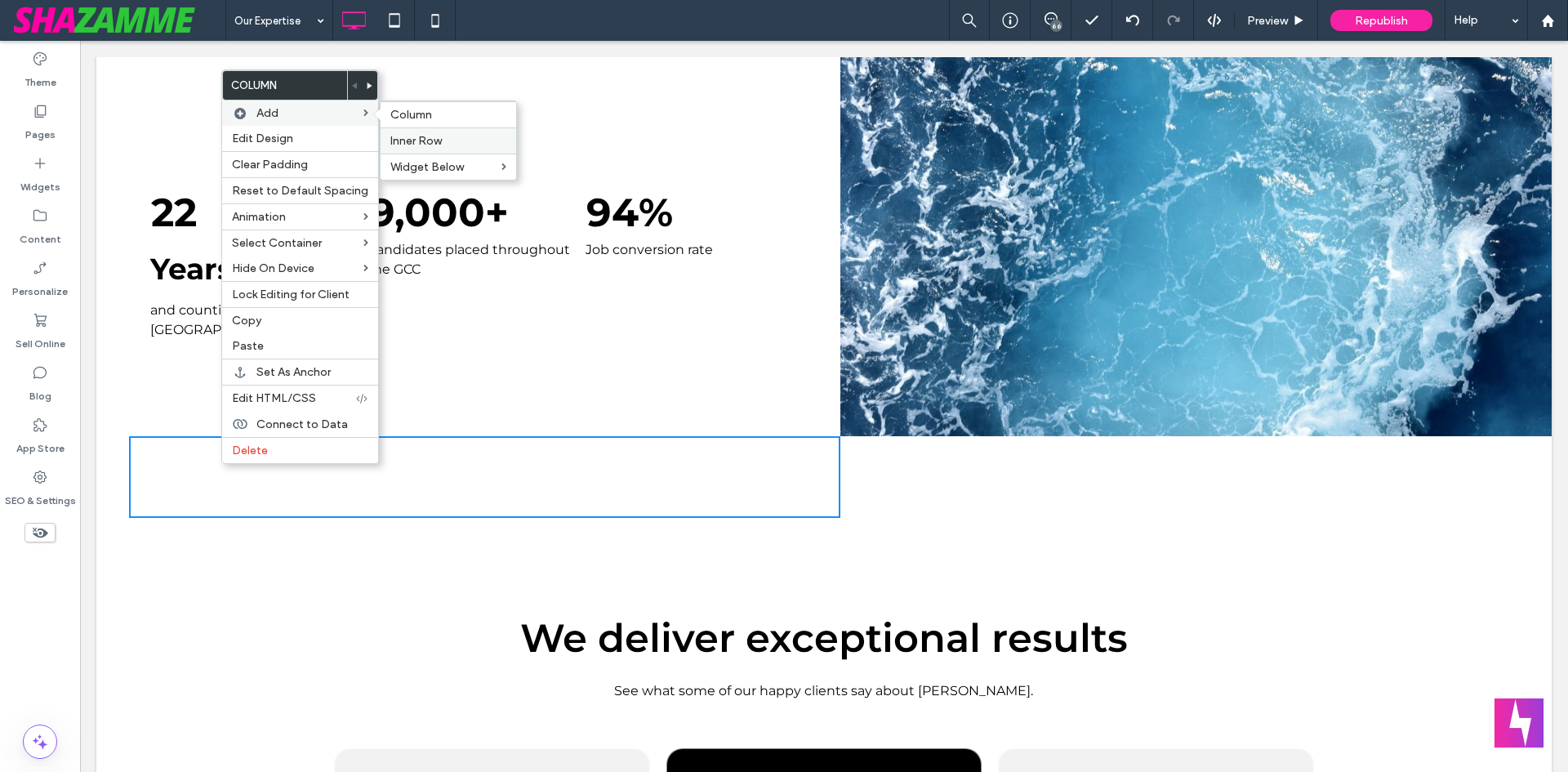
click at [408, 145] on span "Inner Row" at bounding box center [416, 141] width 51 height 14
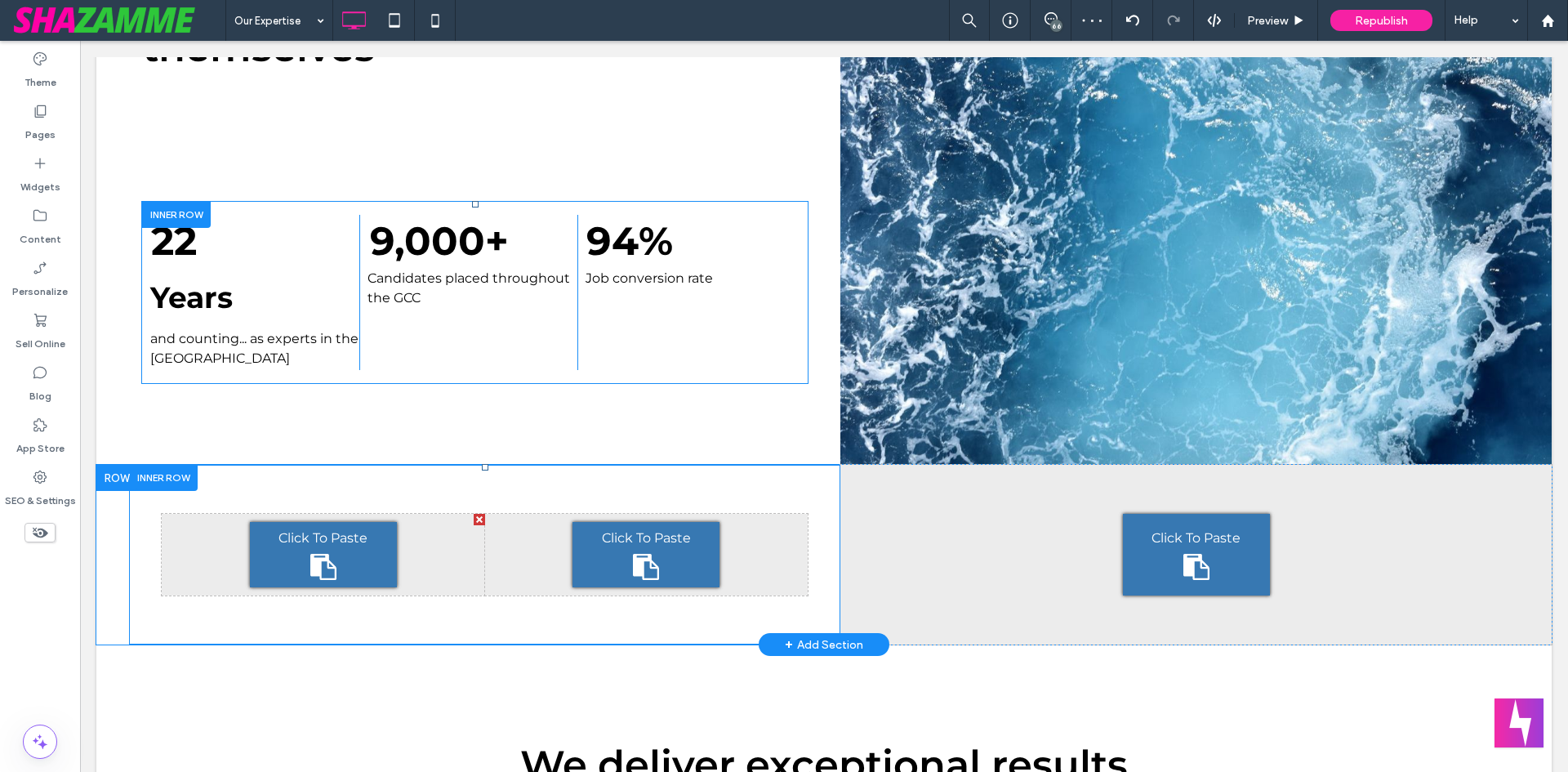
scroll to position [572, 0]
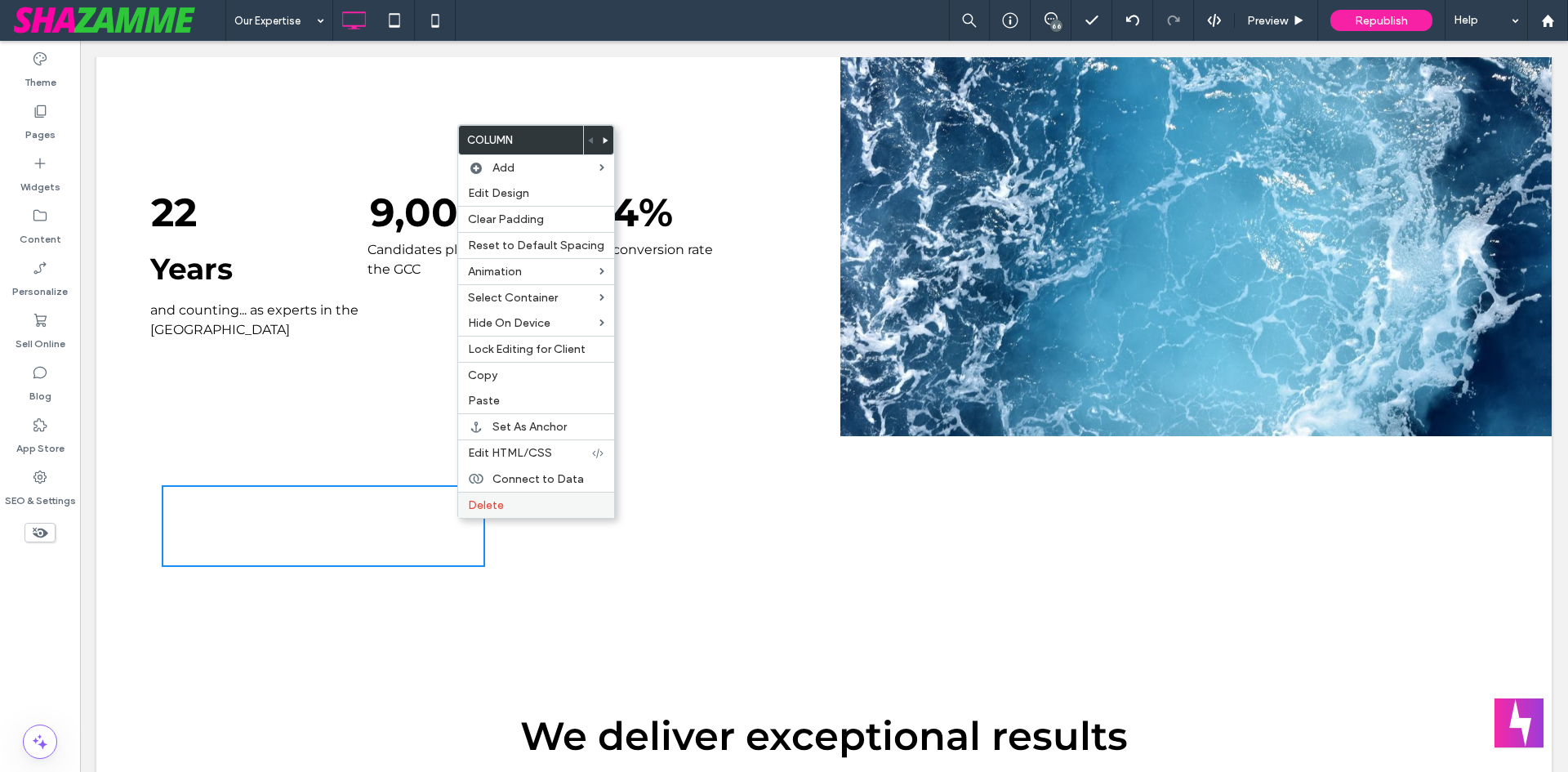
click at [513, 503] on label "Delete" at bounding box center [536, 505] width 136 height 14
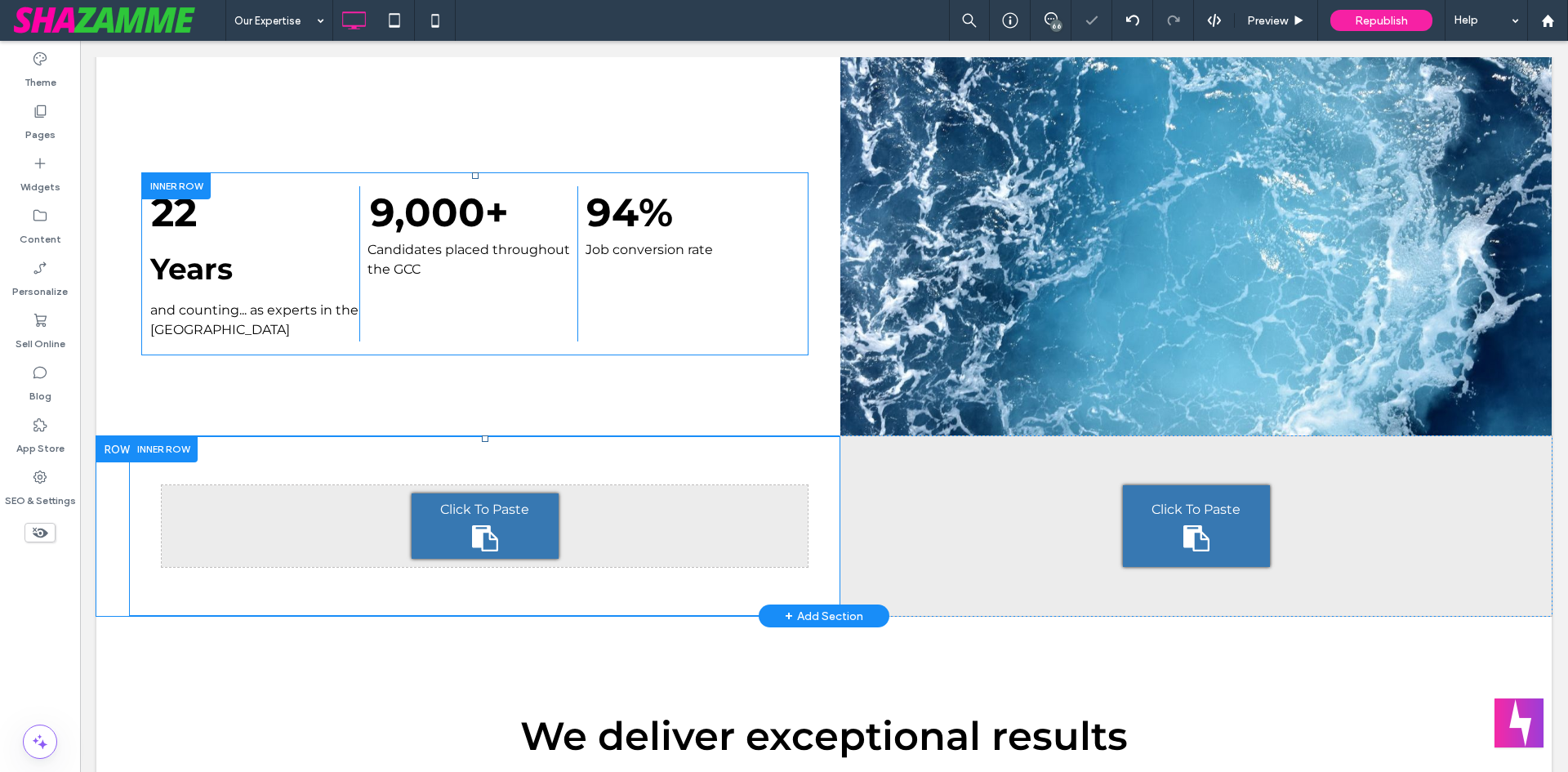
drag, startPoint x: 332, startPoint y: 509, endPoint x: 179, endPoint y: 585, distance: 170.8
click at [179, 585] on div "Click To Paste Click To Paste" at bounding box center [484, 525] width 711 height 180
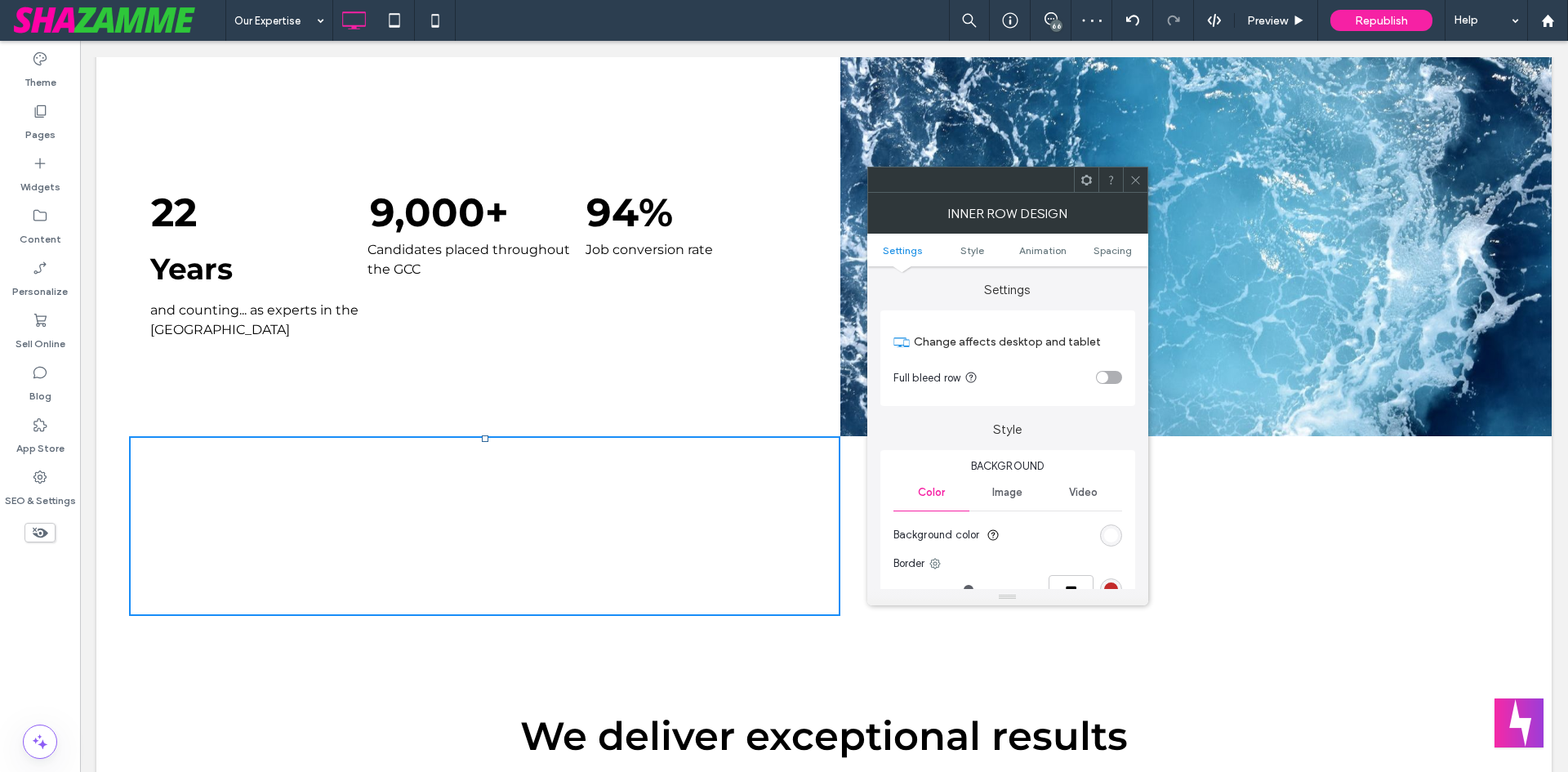
click at [1136, 168] on span at bounding box center [1136, 180] width 12 height 24
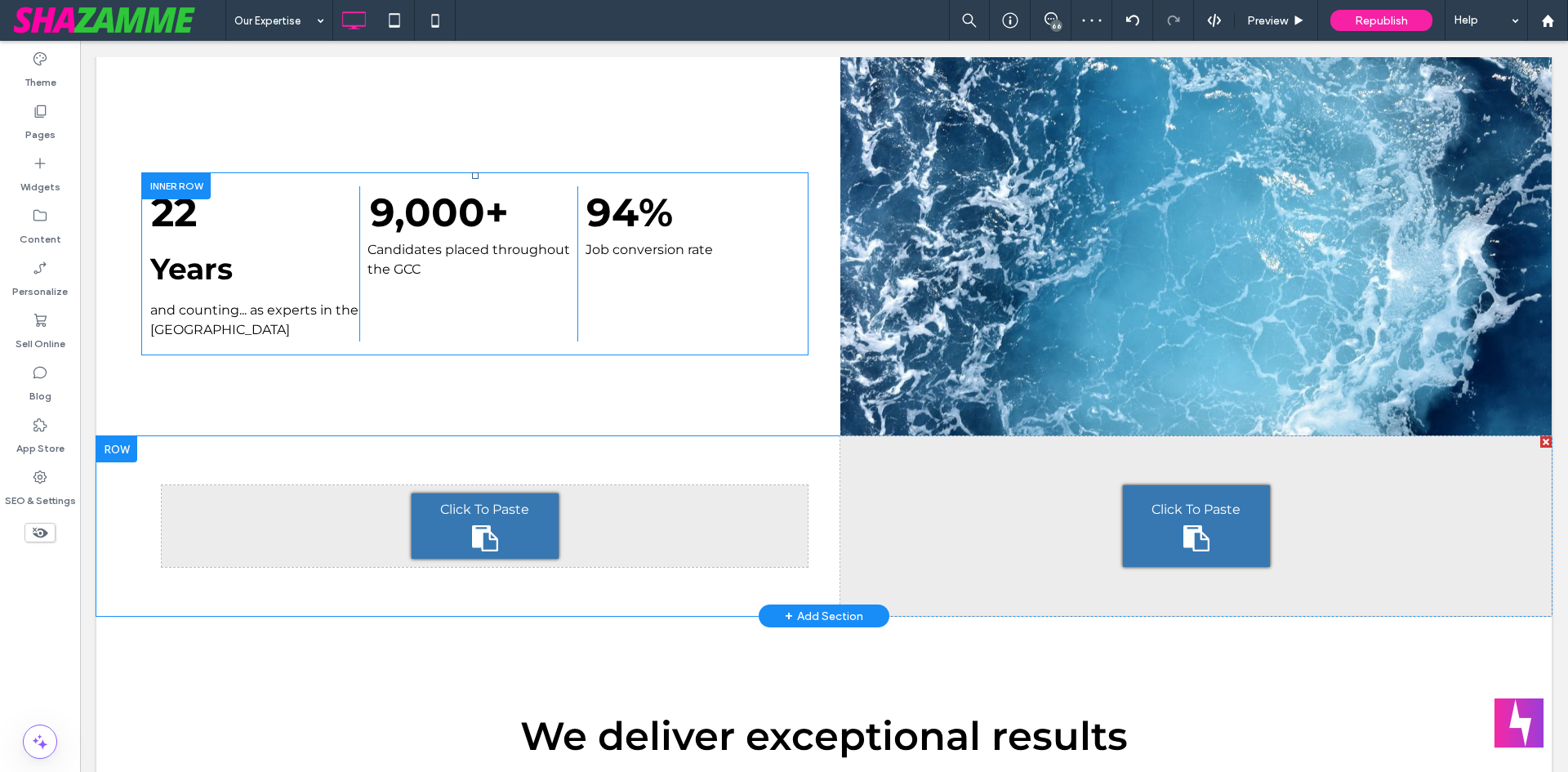
click at [960, 520] on div "Click To Paste Click To Paste" at bounding box center [1196, 525] width 711 height 180
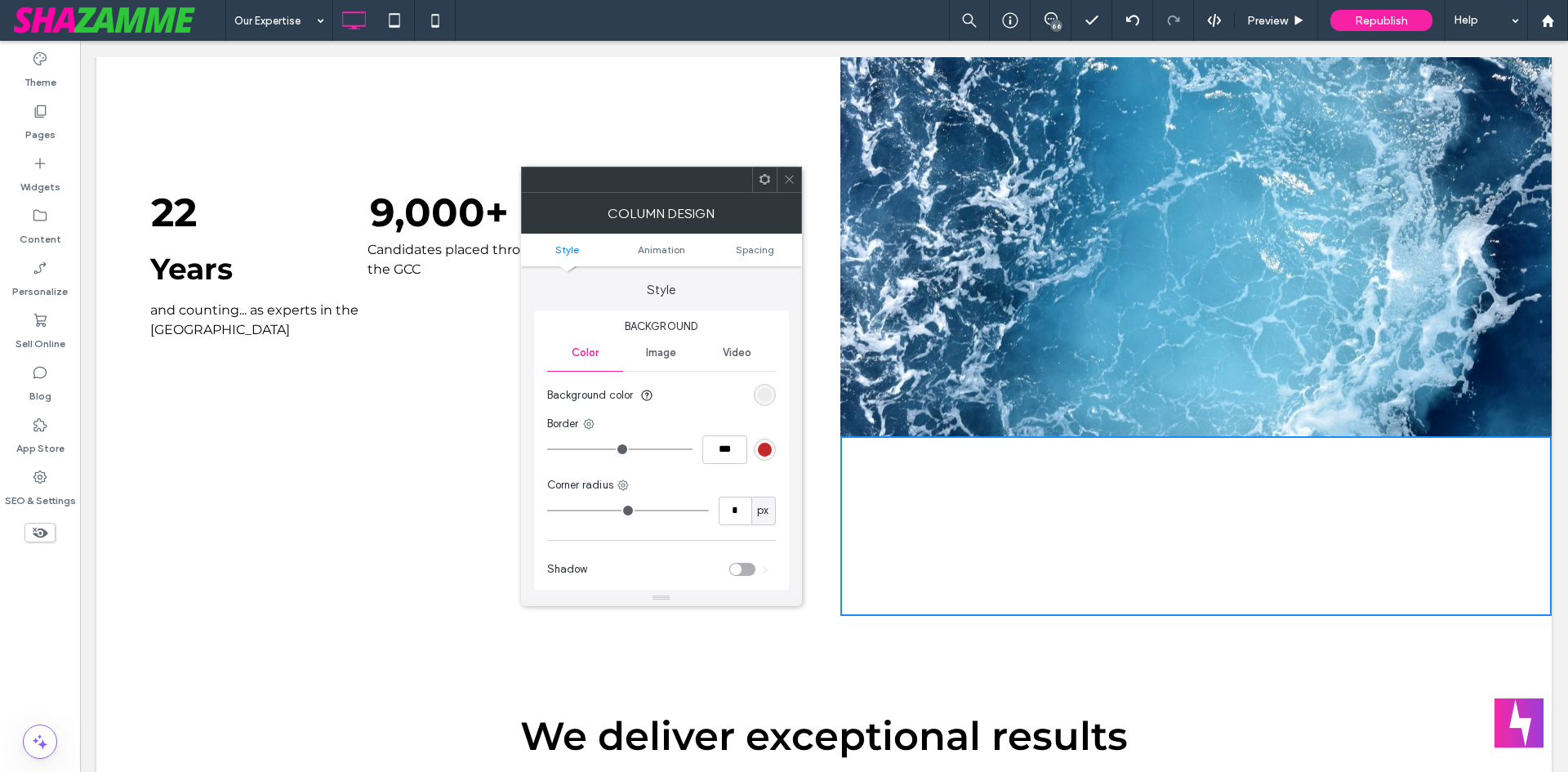
click at [684, 349] on div "Image" at bounding box center [661, 353] width 76 height 36
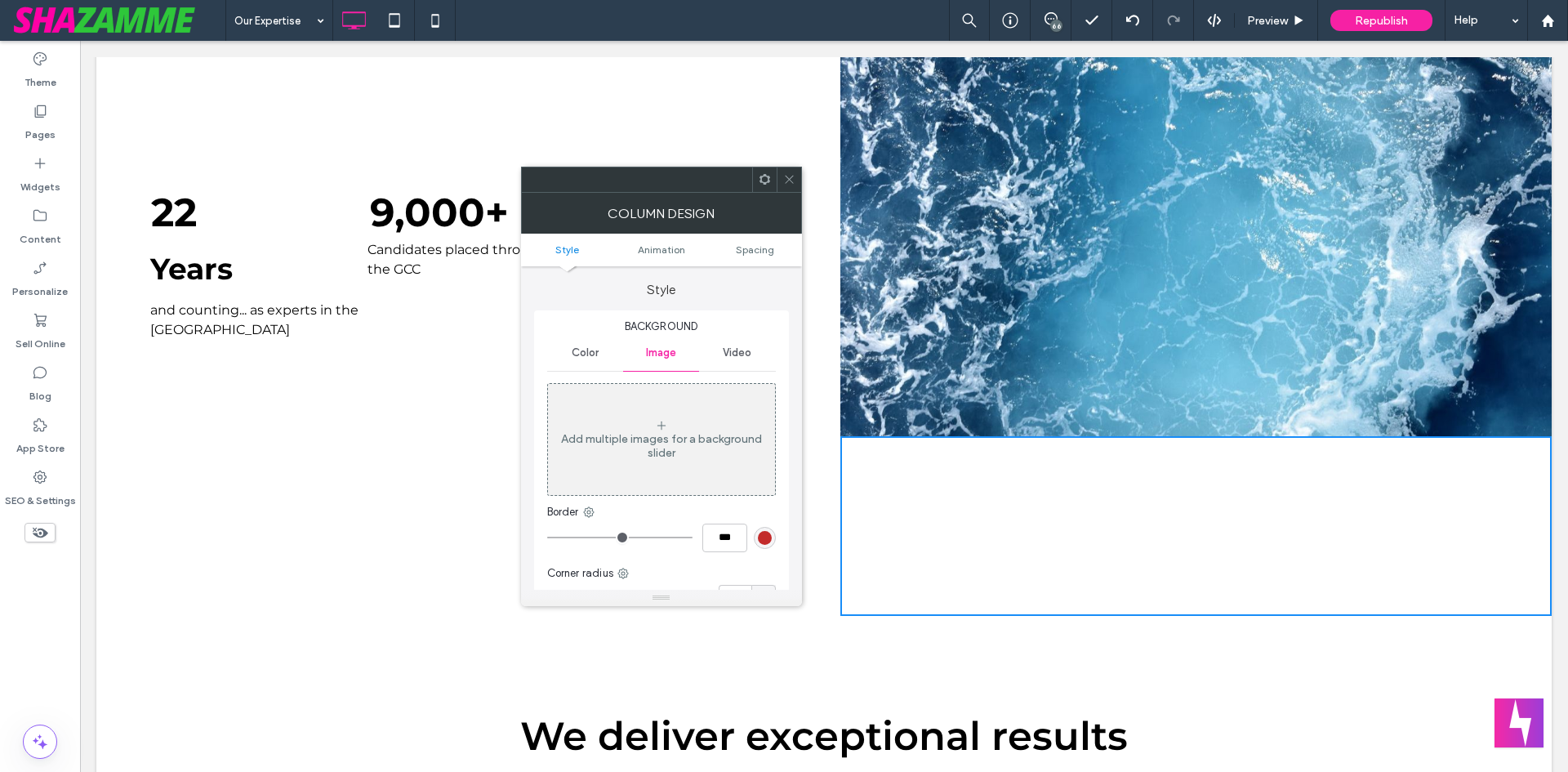
click at [693, 472] on div "Add multiple images for a background slider" at bounding box center [662, 439] width 227 height 108
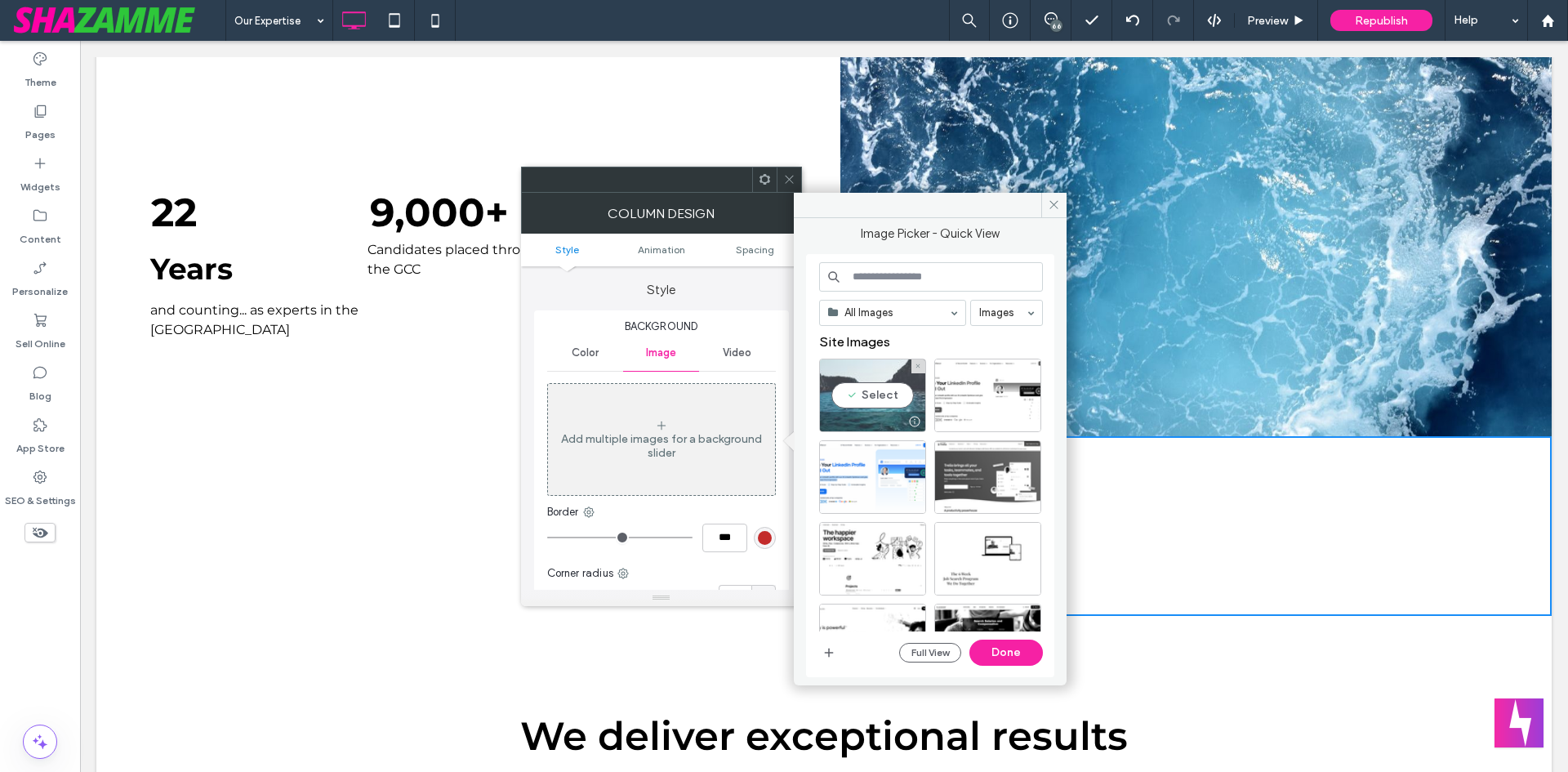
click at [866, 397] on div "Select" at bounding box center [873, 395] width 107 height 74
click at [1037, 660] on button "Done" at bounding box center [1006, 653] width 74 height 26
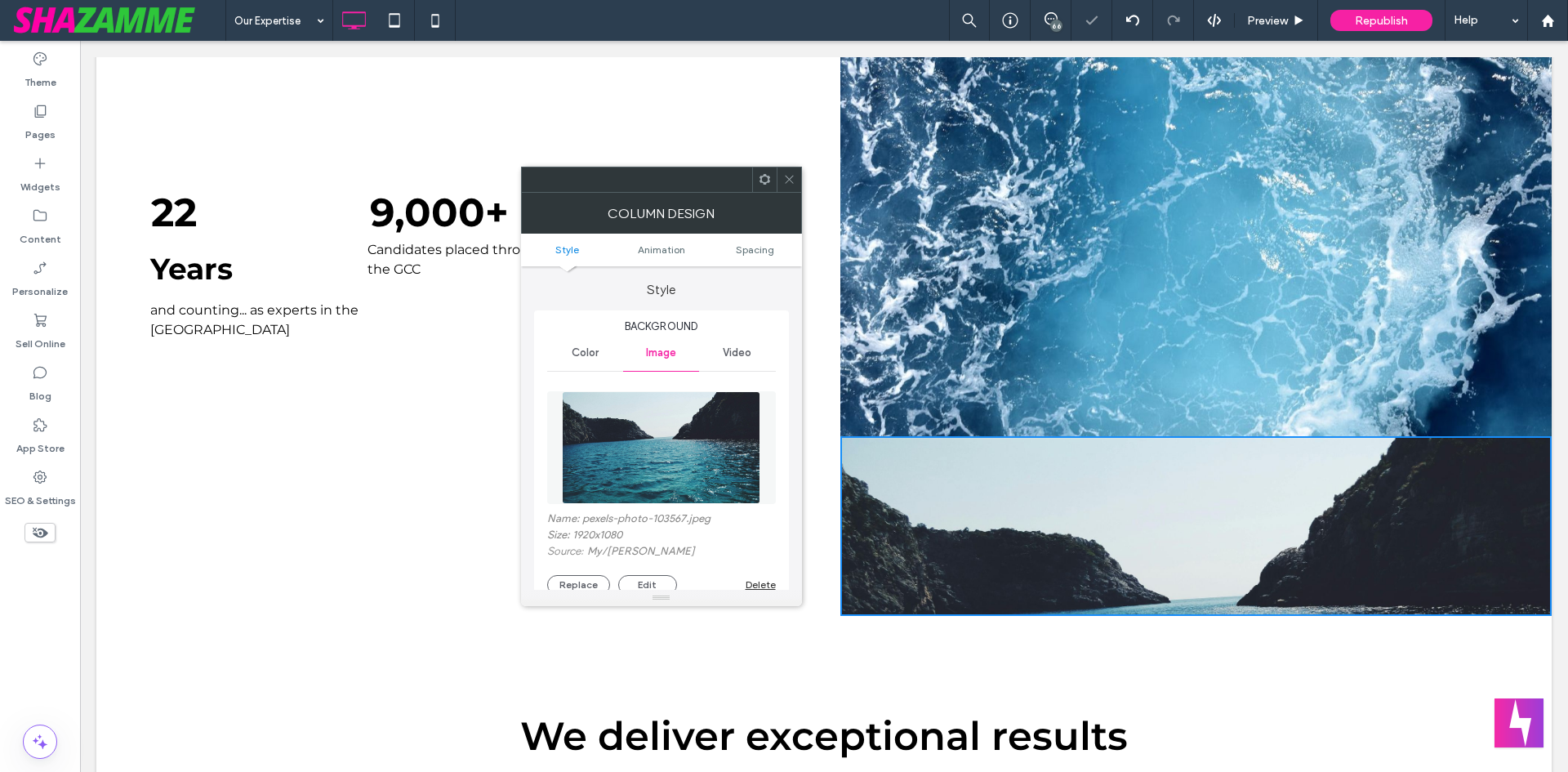
click at [793, 182] on icon at bounding box center [789, 179] width 12 height 12
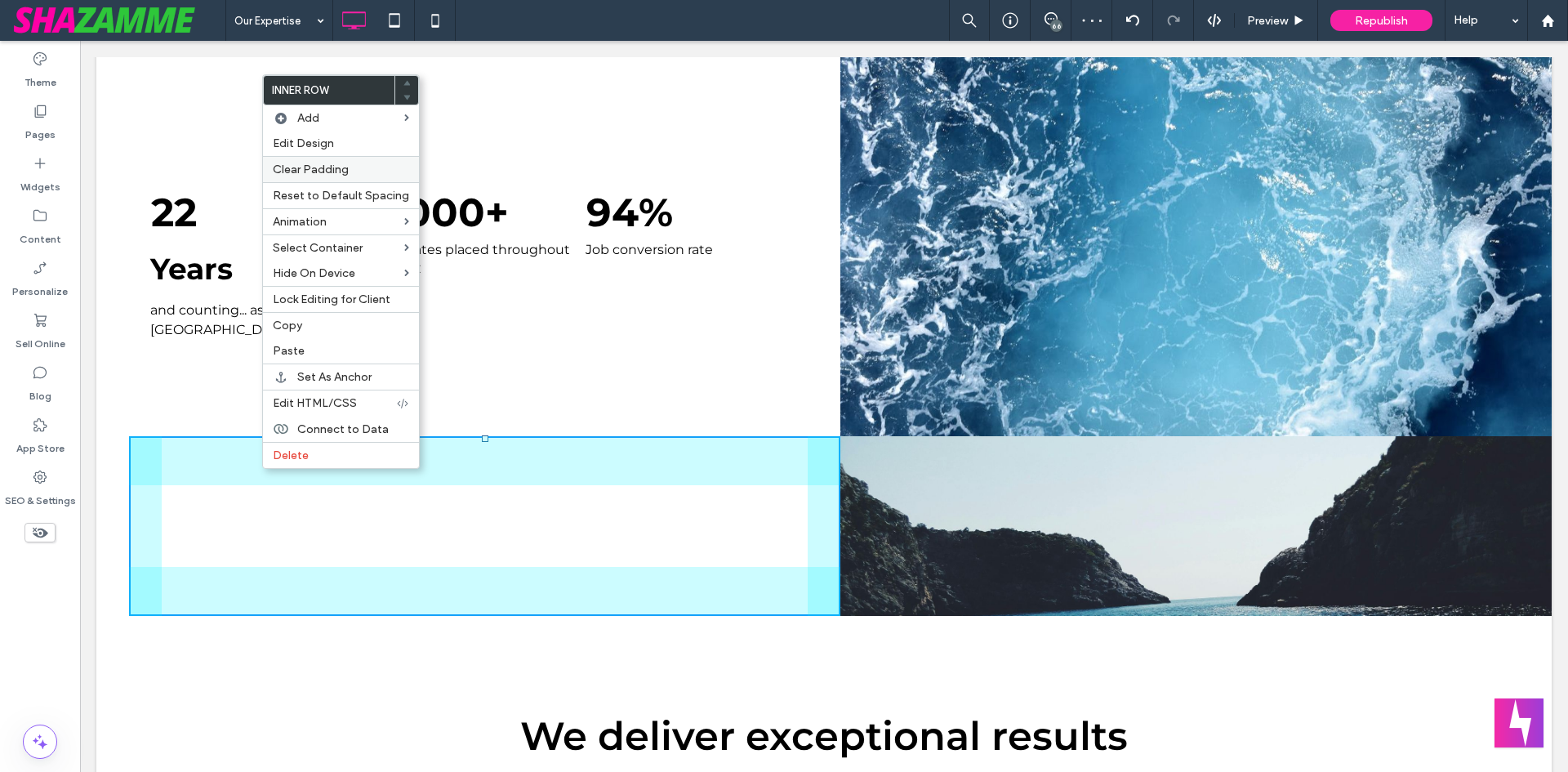
click at [314, 161] on div "Clear Padding" at bounding box center [341, 169] width 156 height 26
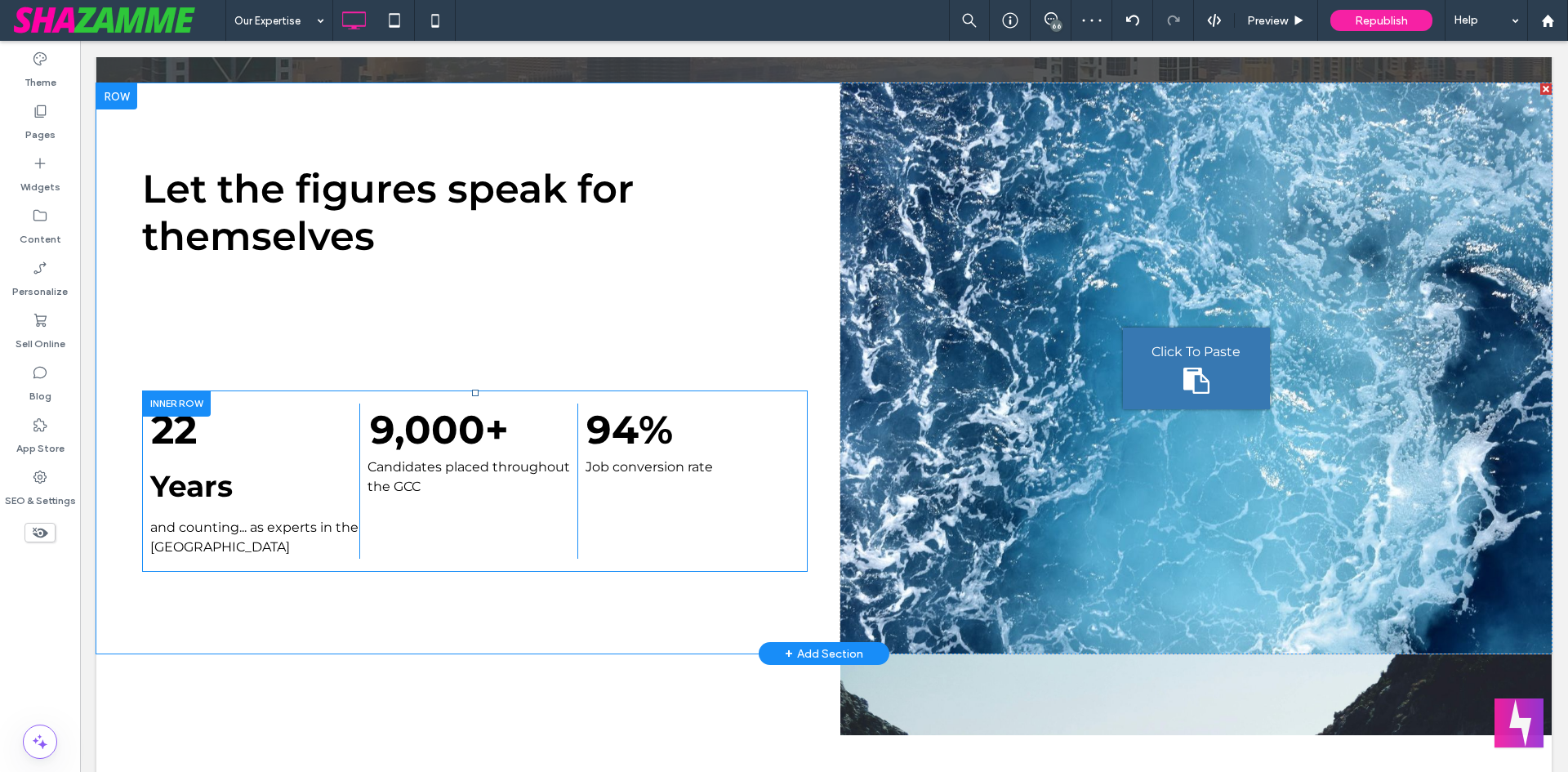
scroll to position [327, 0]
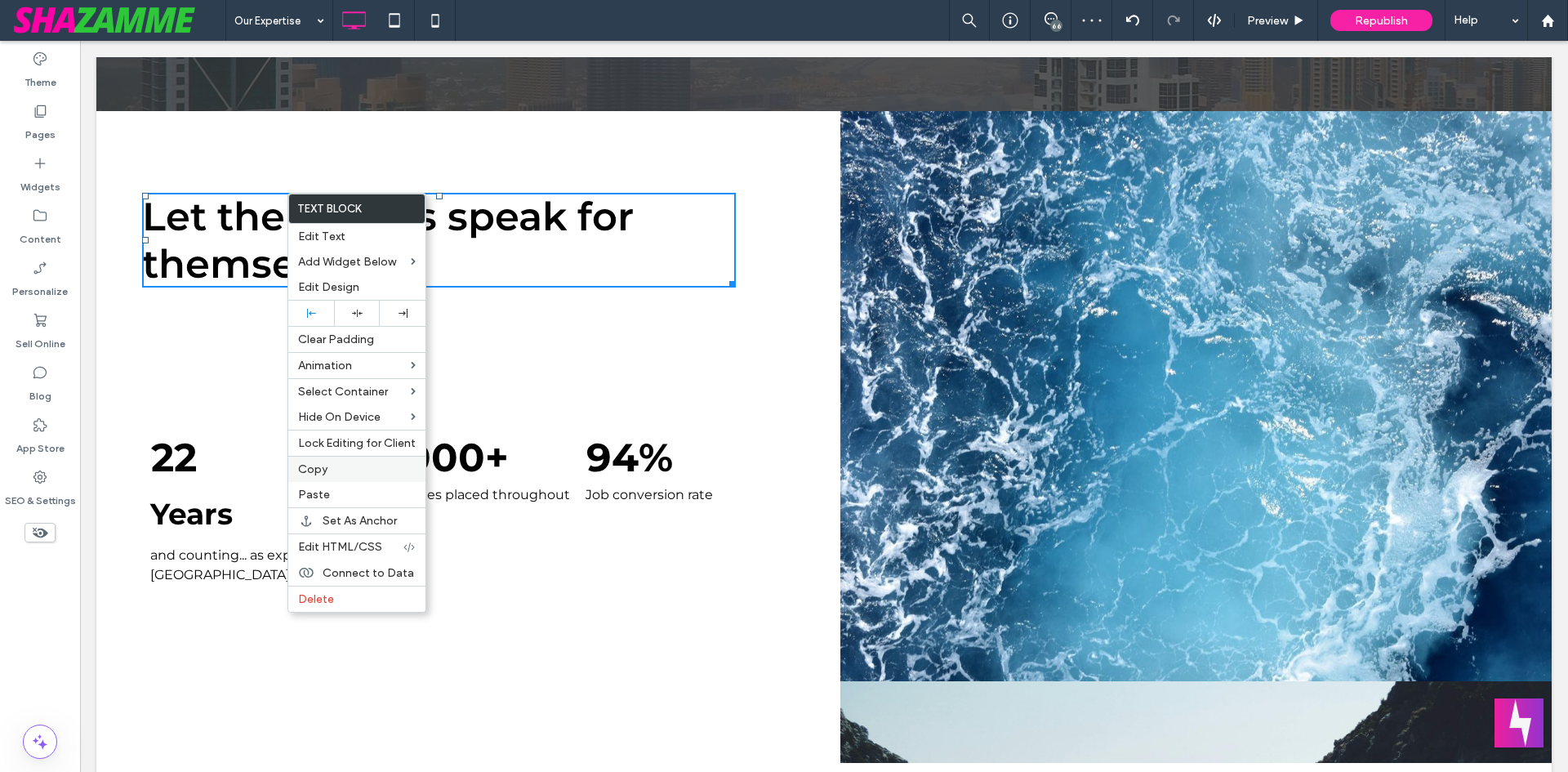
click at [345, 460] on div "Copy" at bounding box center [357, 469] width 137 height 26
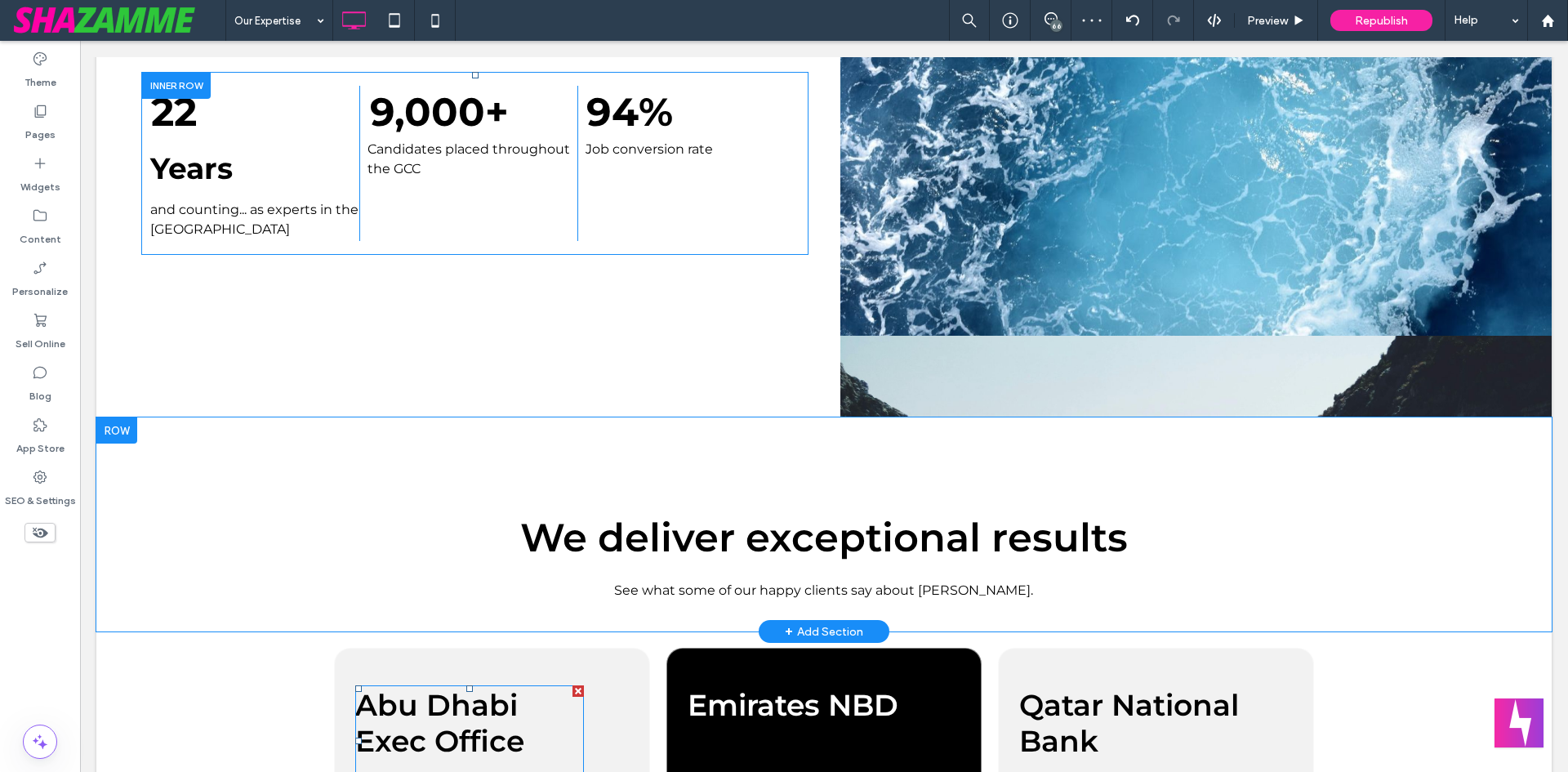
scroll to position [572, 0]
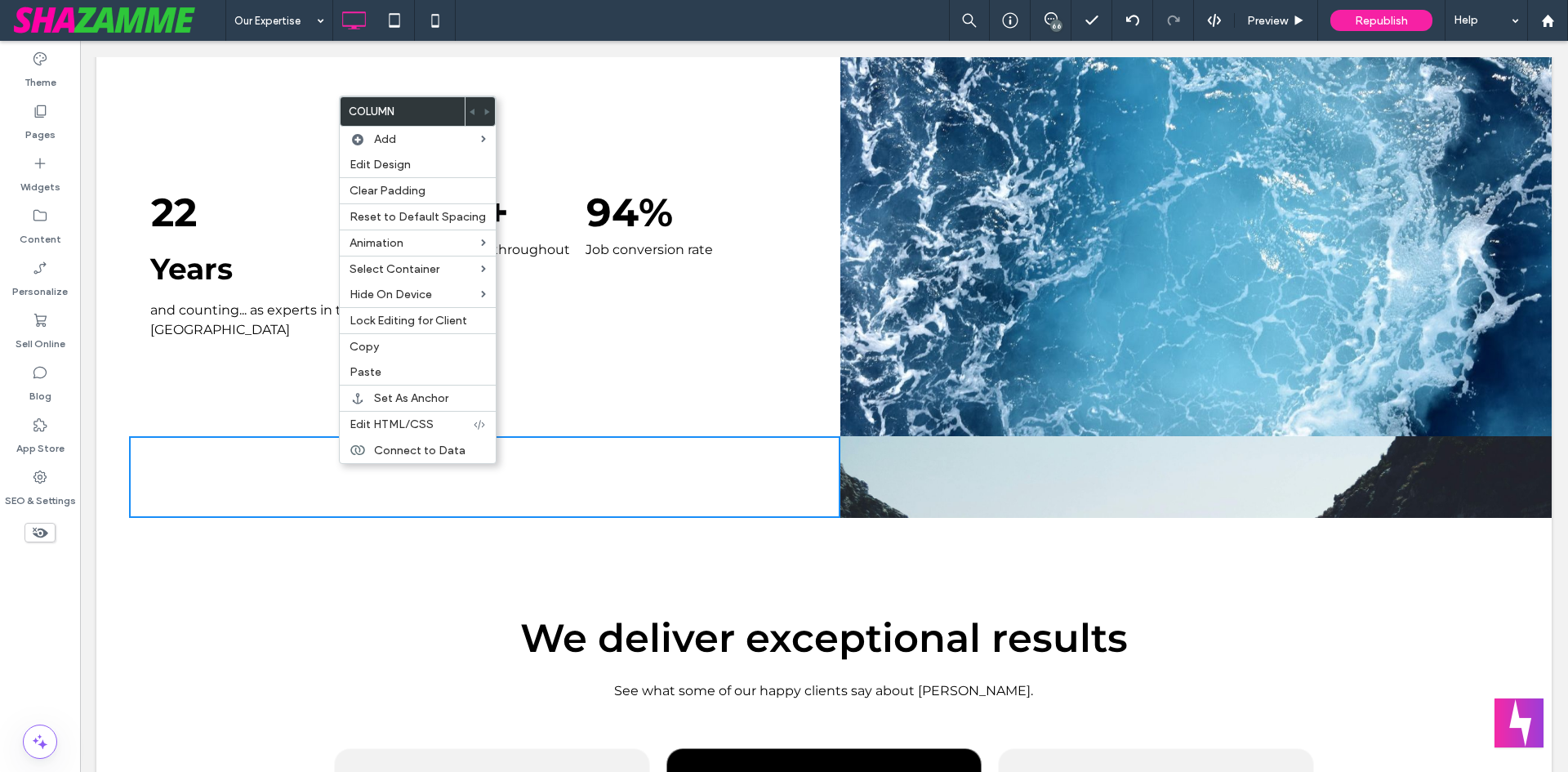
click at [544, 503] on div "Click To Paste Click To Paste" at bounding box center [484, 477] width 711 height 82
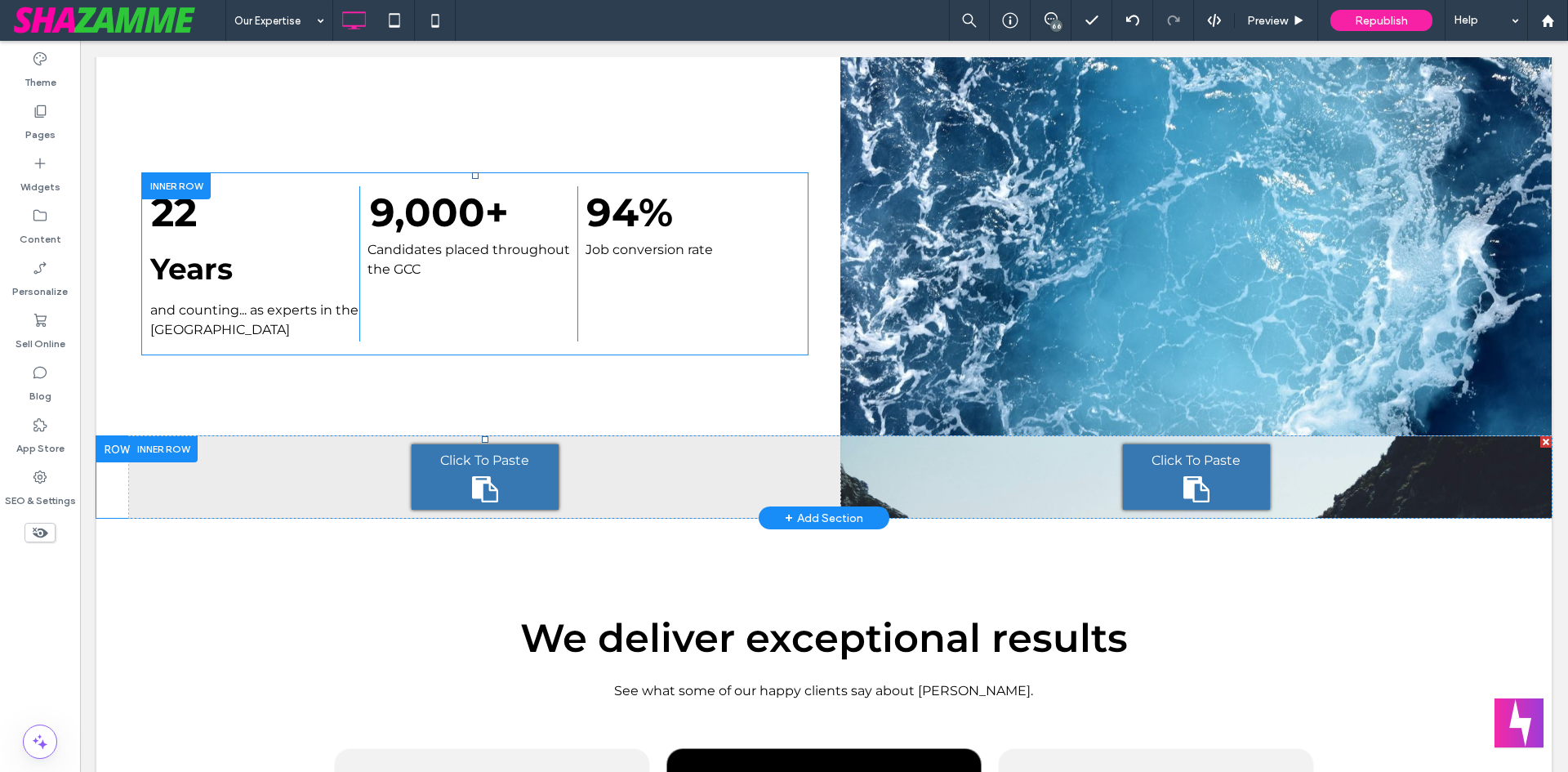
click at [472, 485] on icon at bounding box center [485, 489] width 26 height 26
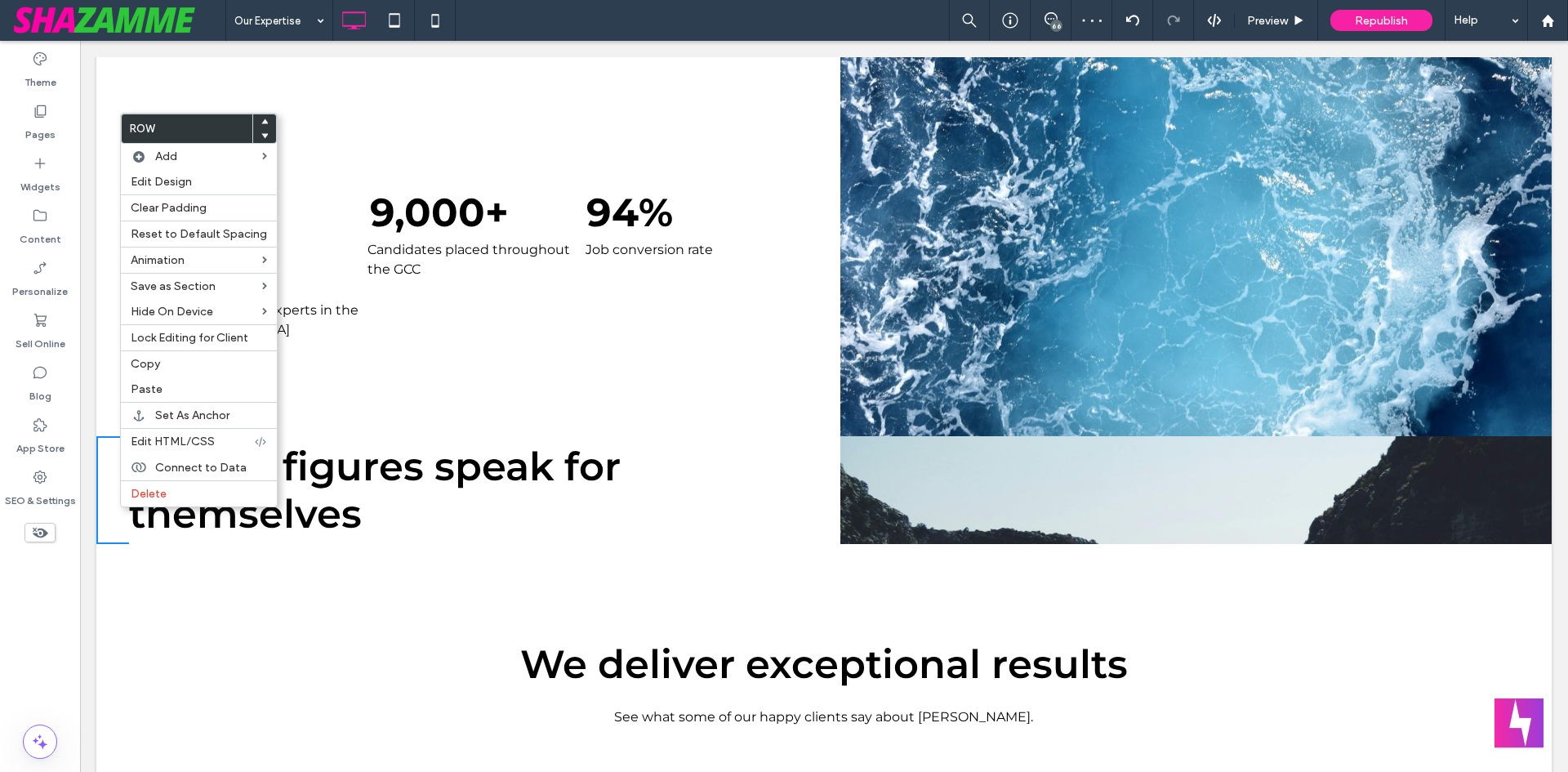
click at [674, 519] on h2 "Let the figures speak for themselves" at bounding box center [426, 490] width 594 height 95
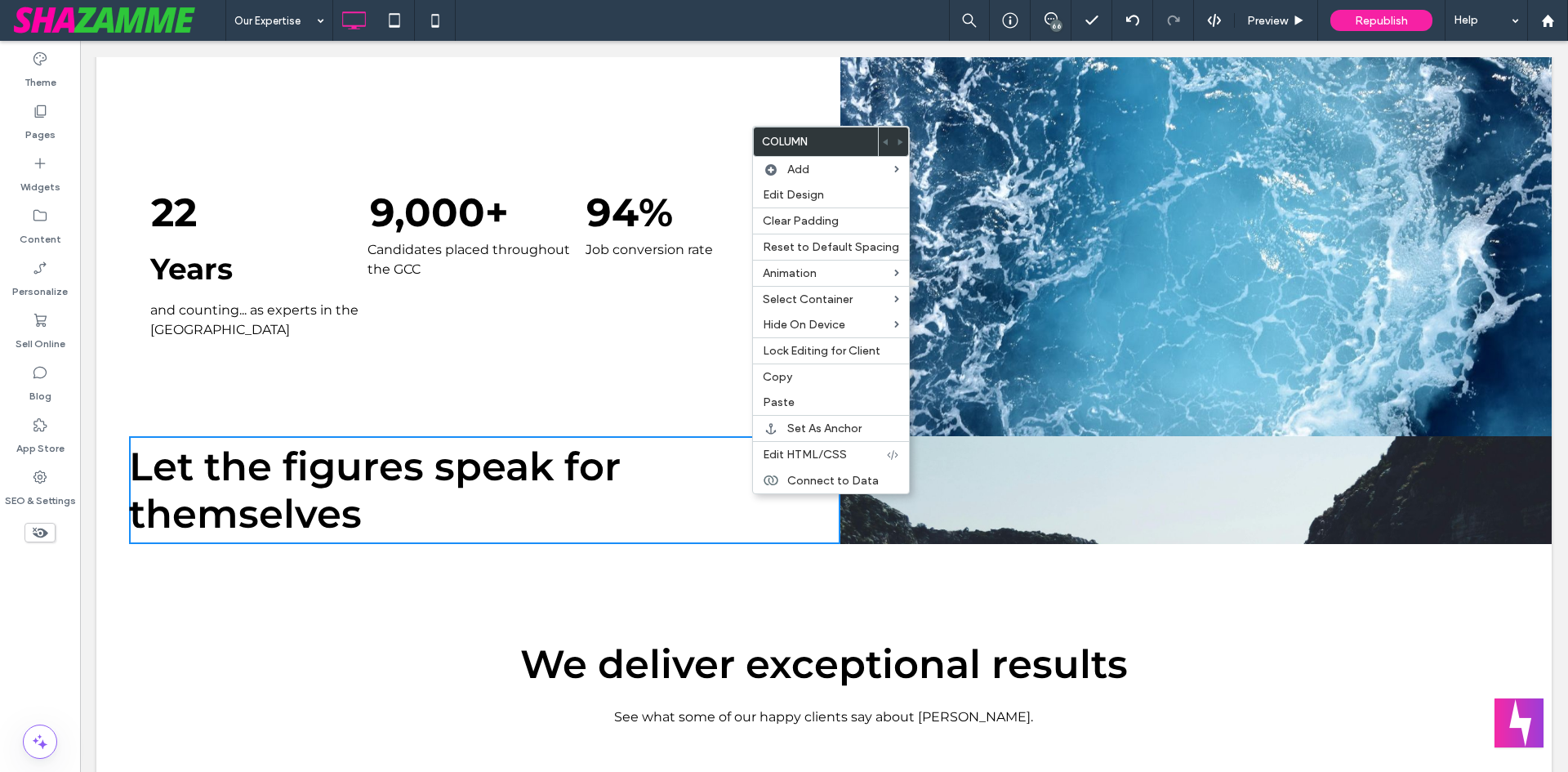
click at [575, 521] on h2 "Let the figures speak for themselves" at bounding box center [426, 490] width 594 height 95
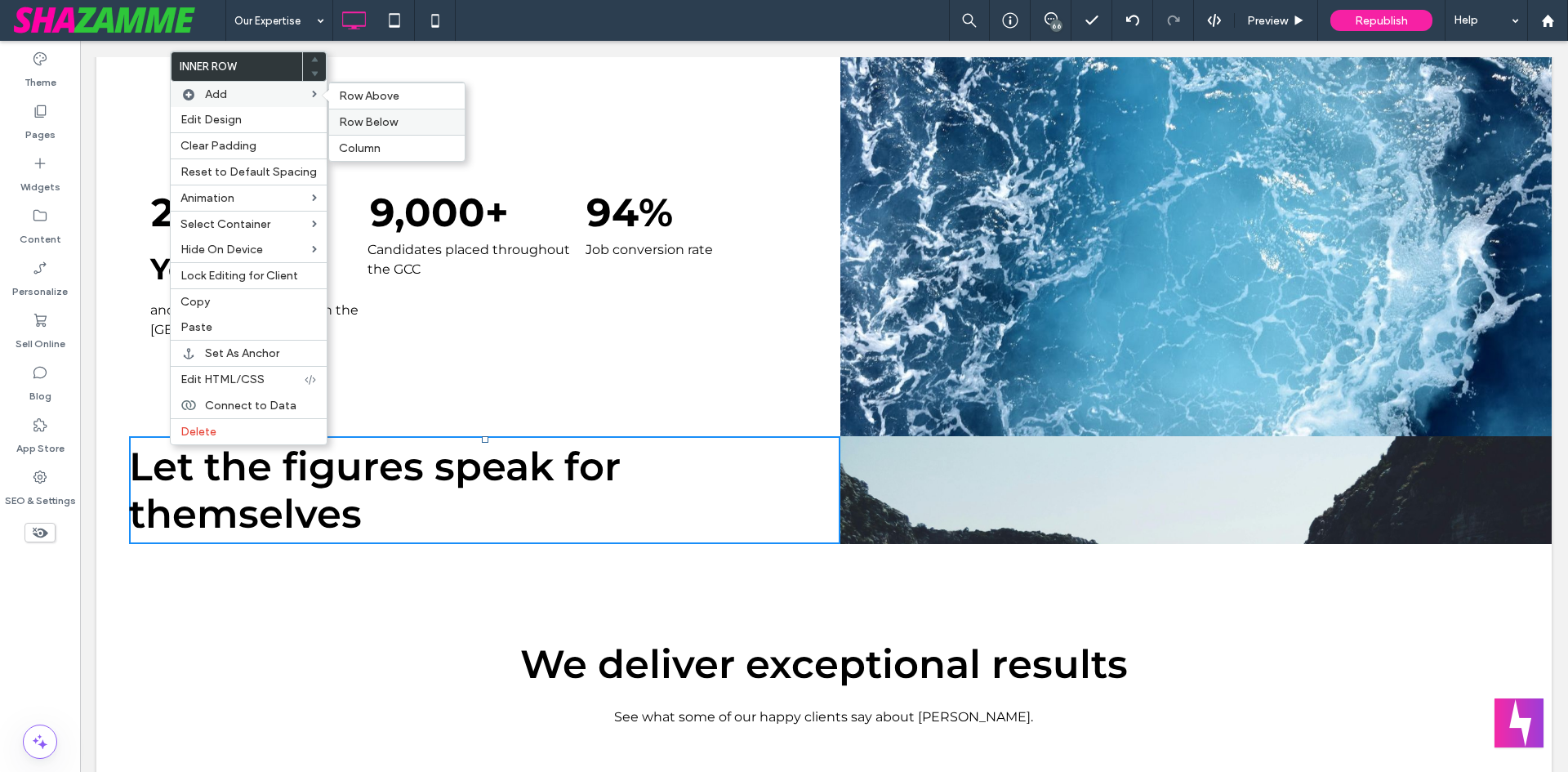
drag, startPoint x: 349, startPoint y: 120, endPoint x: 273, endPoint y: 95, distance: 80.0
click at [349, 120] on span "Row Below" at bounding box center [368, 122] width 59 height 14
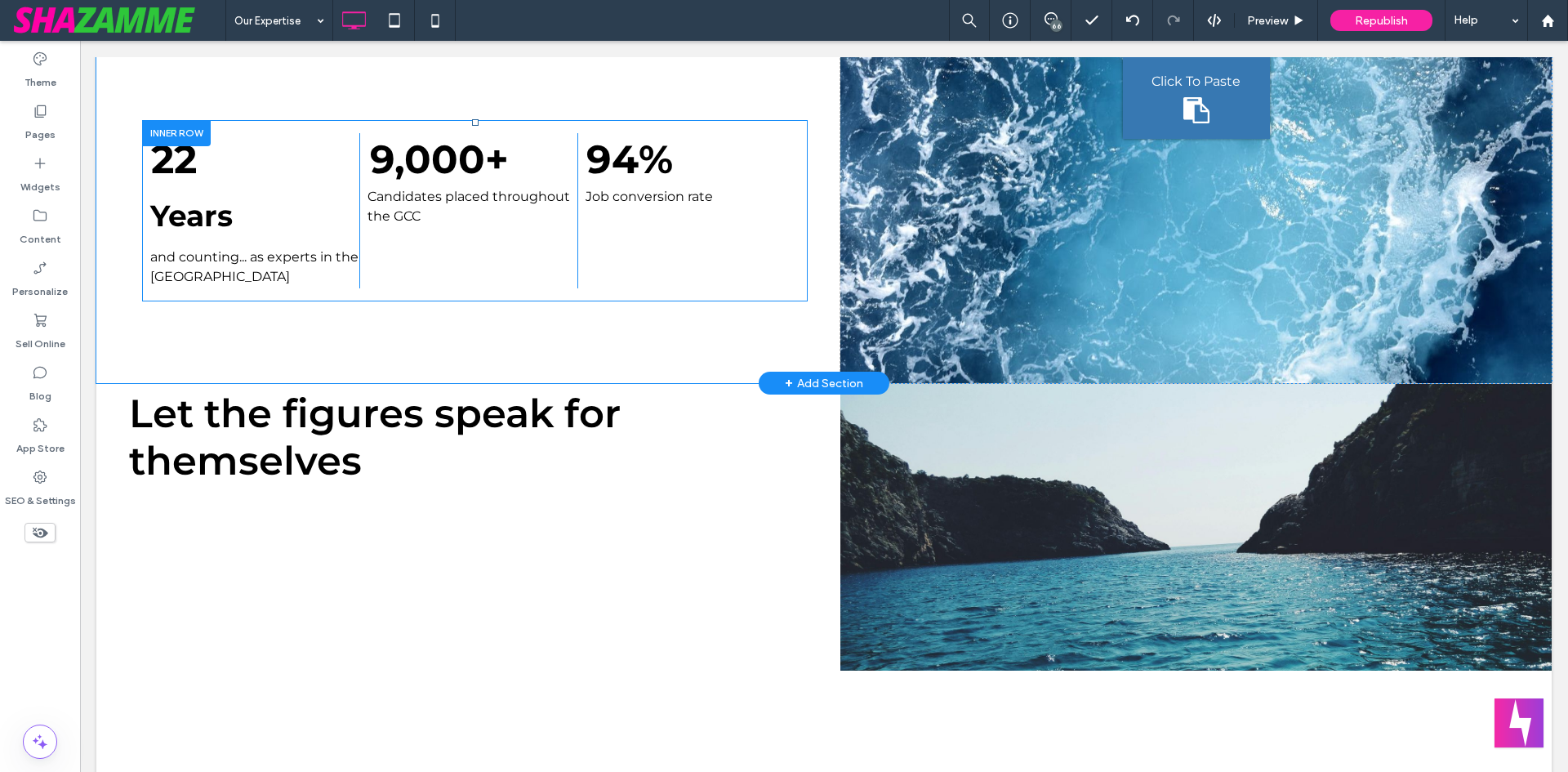
scroll to position [654, 0]
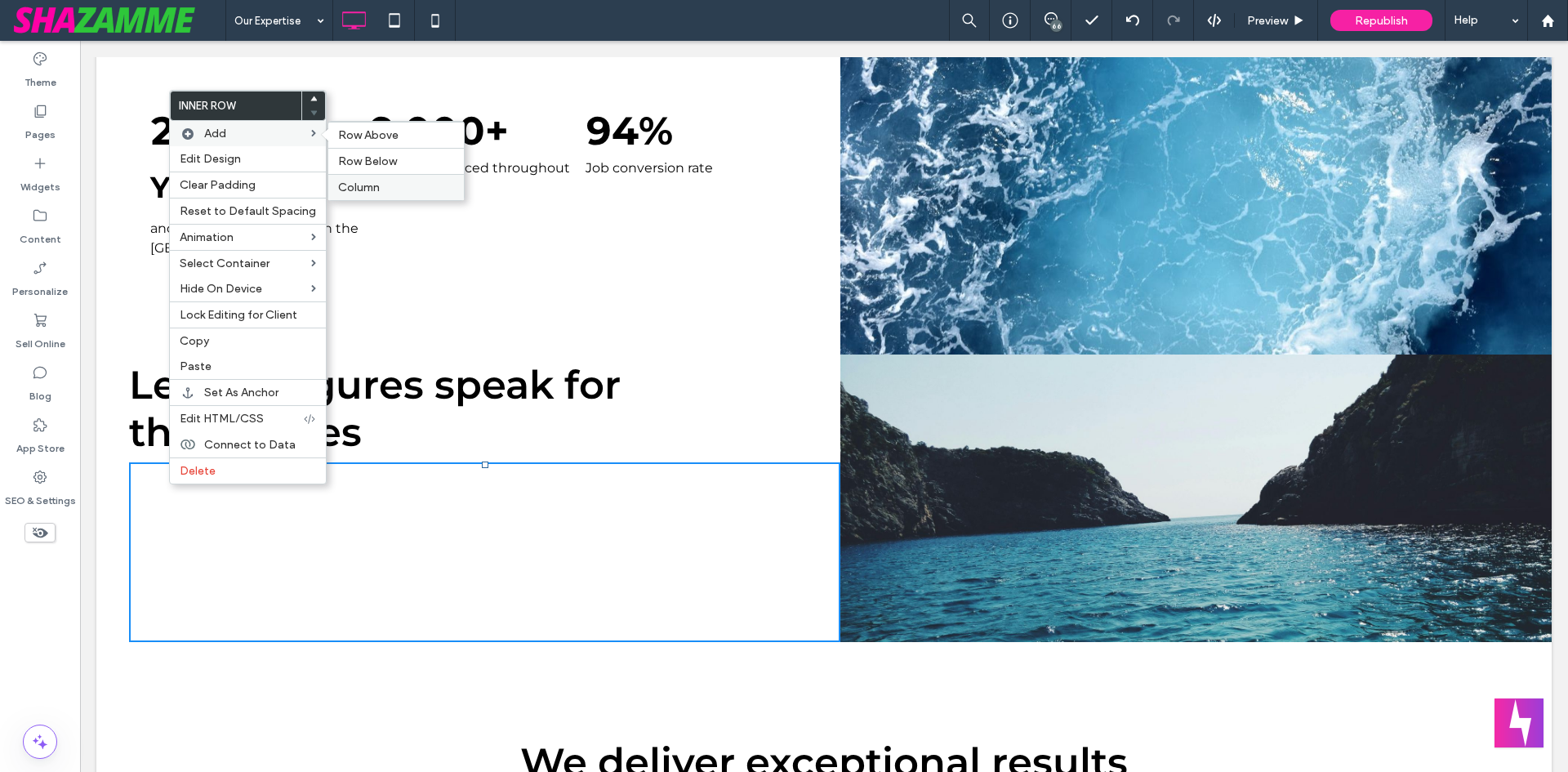
click at [369, 184] on span "Column" at bounding box center [359, 188] width 42 height 14
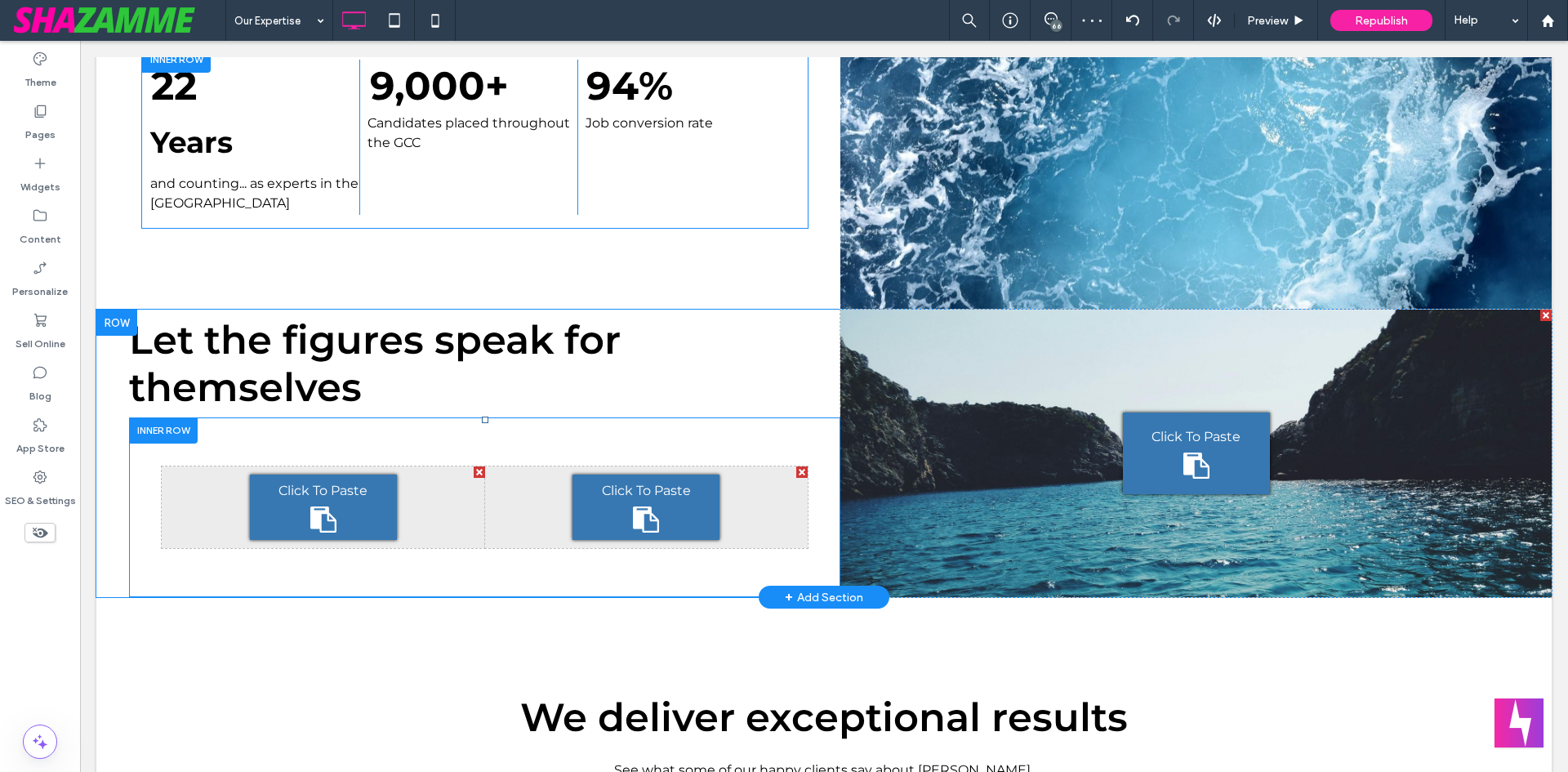
scroll to position [736, 0]
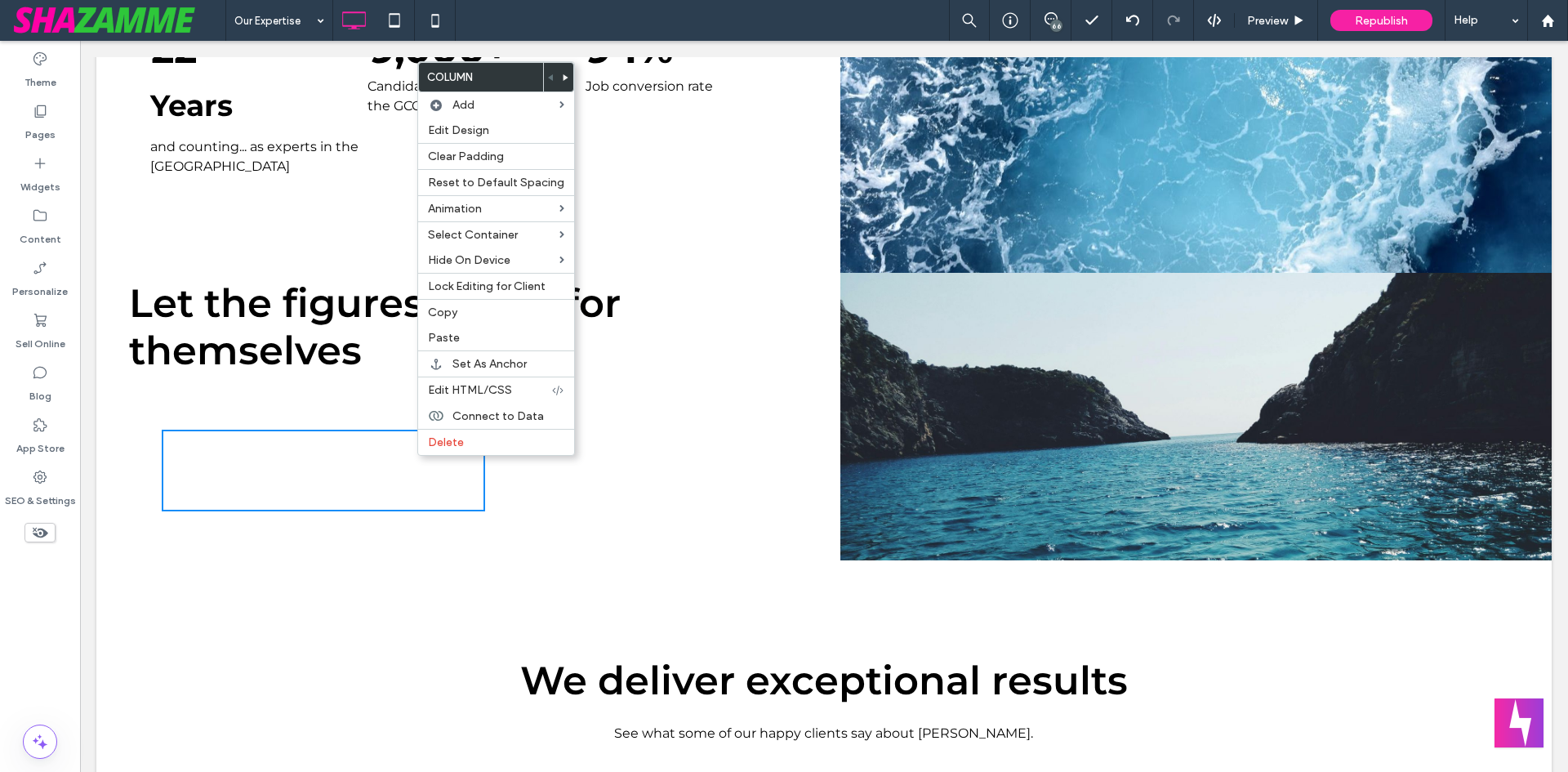
click at [499, 536] on div "Click To Paste Click To Paste Click To Paste Click To Paste" at bounding box center [484, 470] width 711 height 180
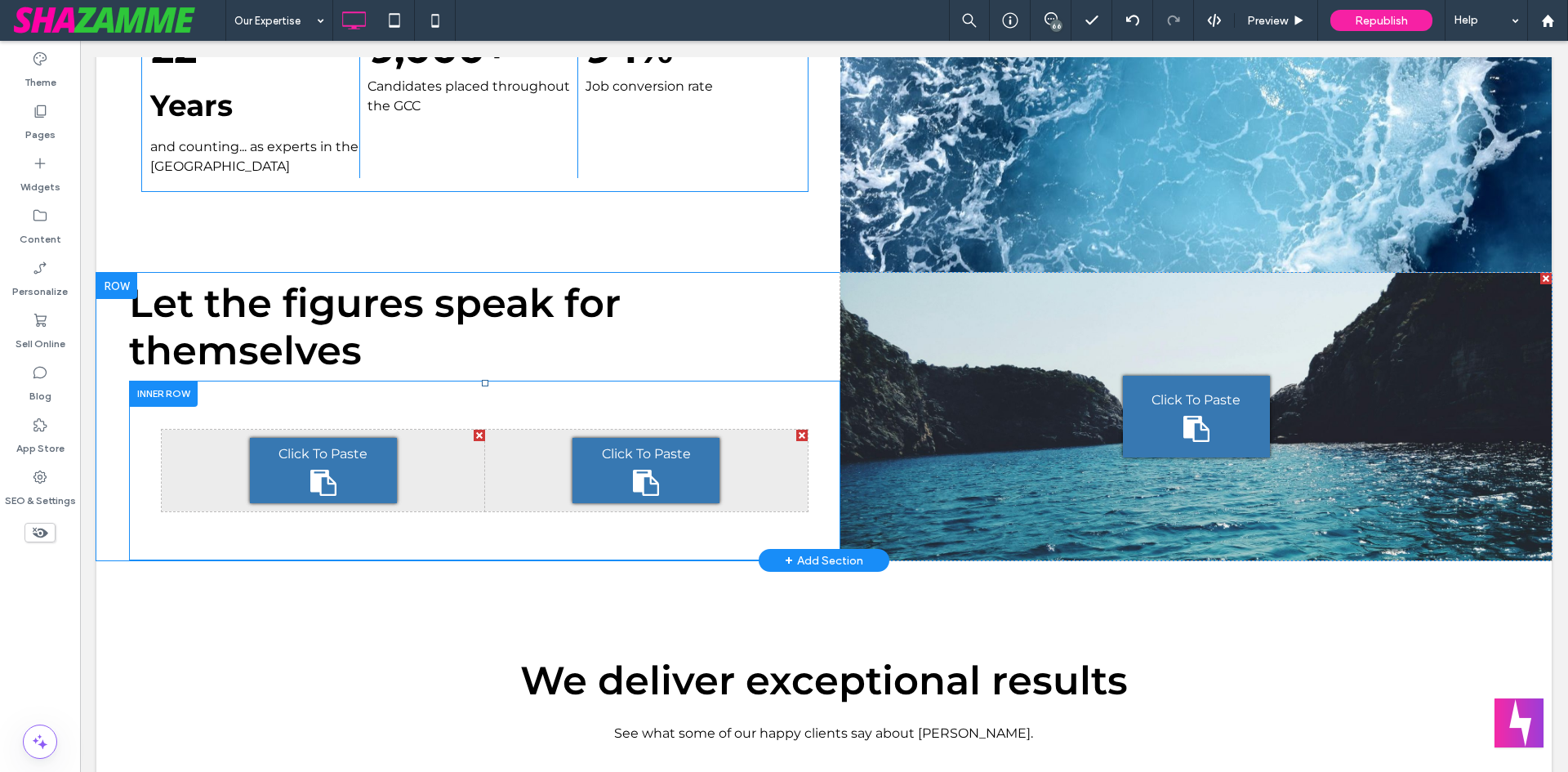
click at [175, 399] on div at bounding box center [163, 393] width 69 height 25
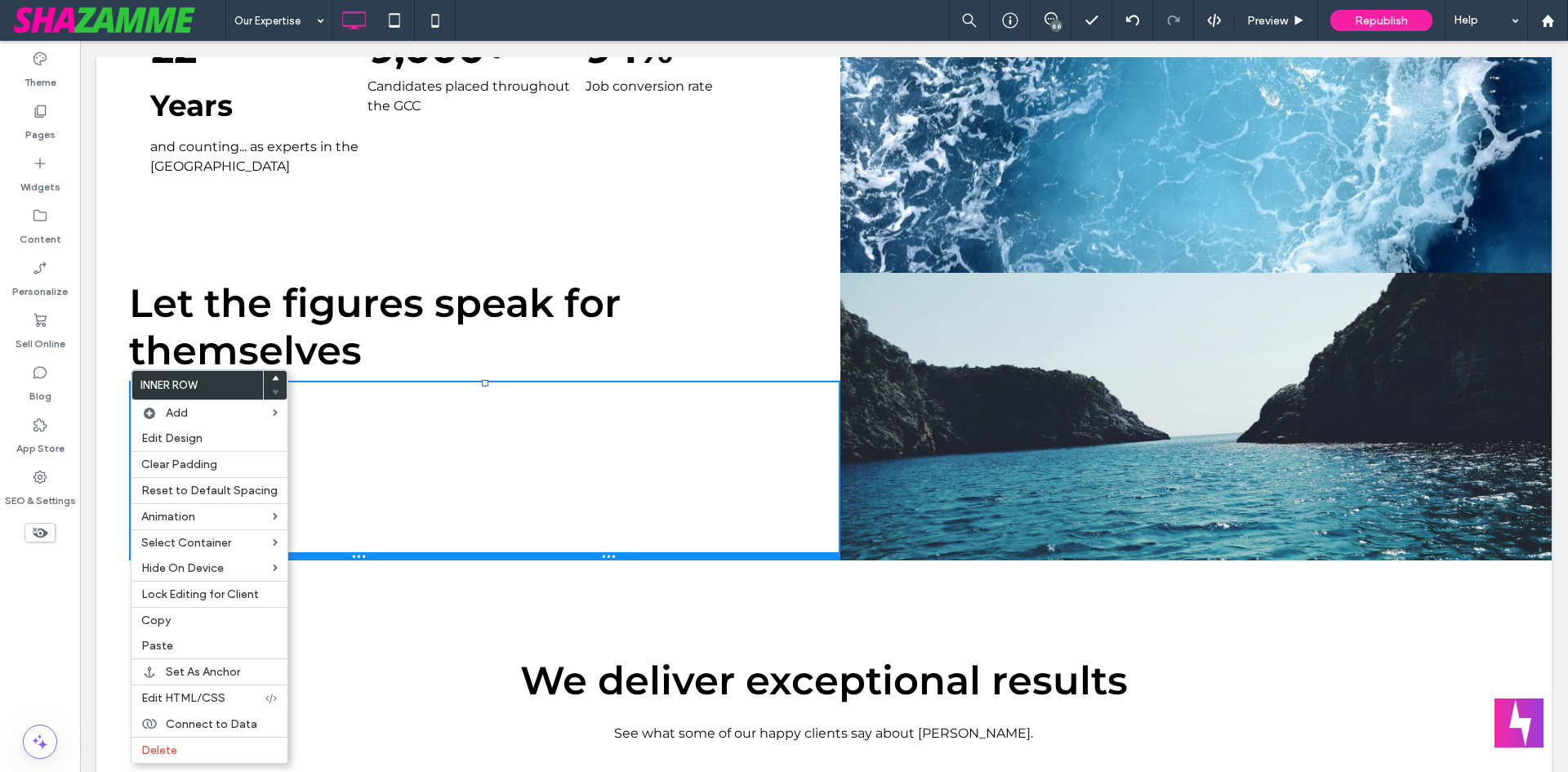
click at [438, 558] on div at bounding box center [484, 556] width 711 height 8
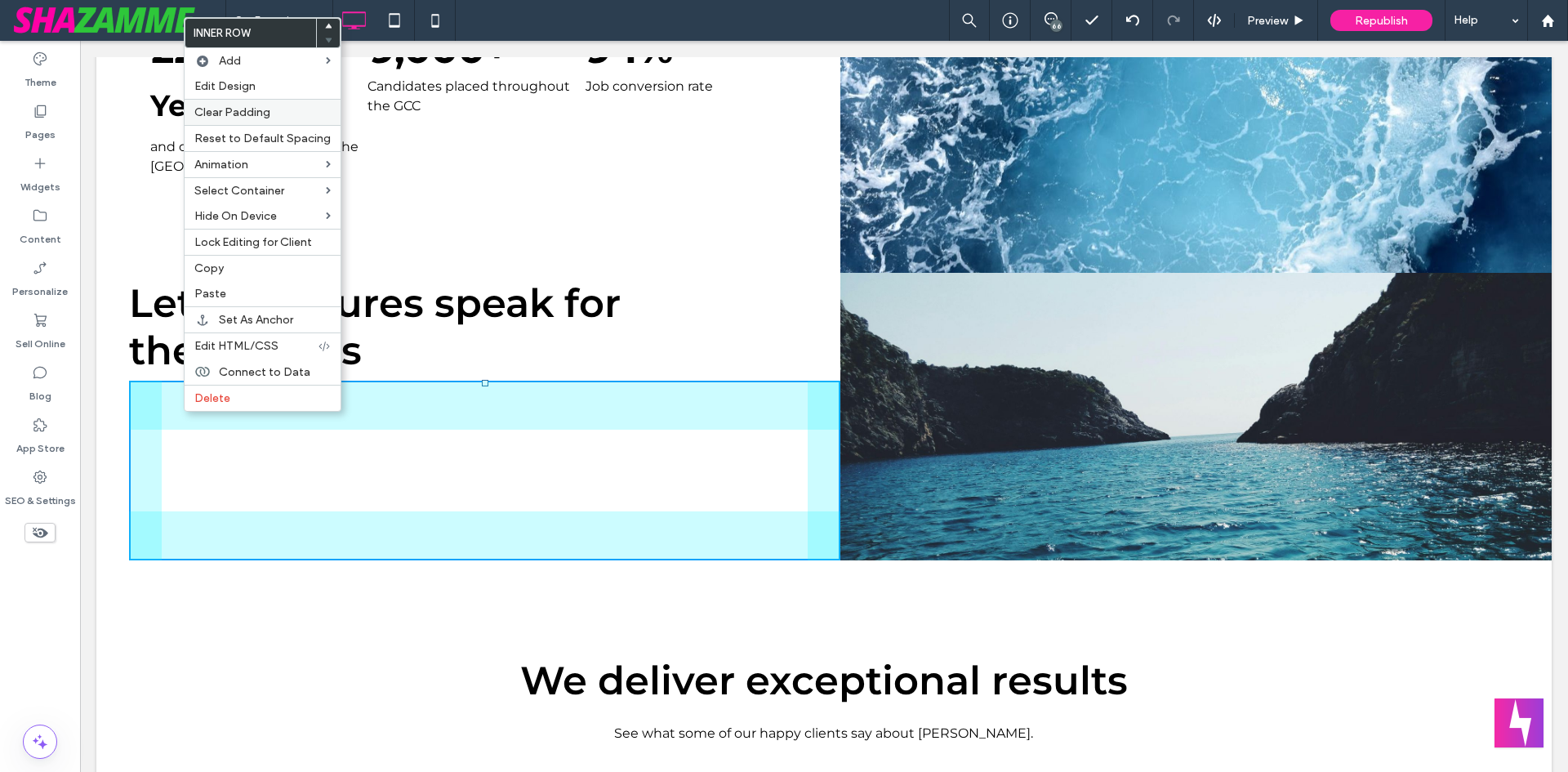
click at [241, 105] on span "Clear Padding" at bounding box center [232, 112] width 76 height 14
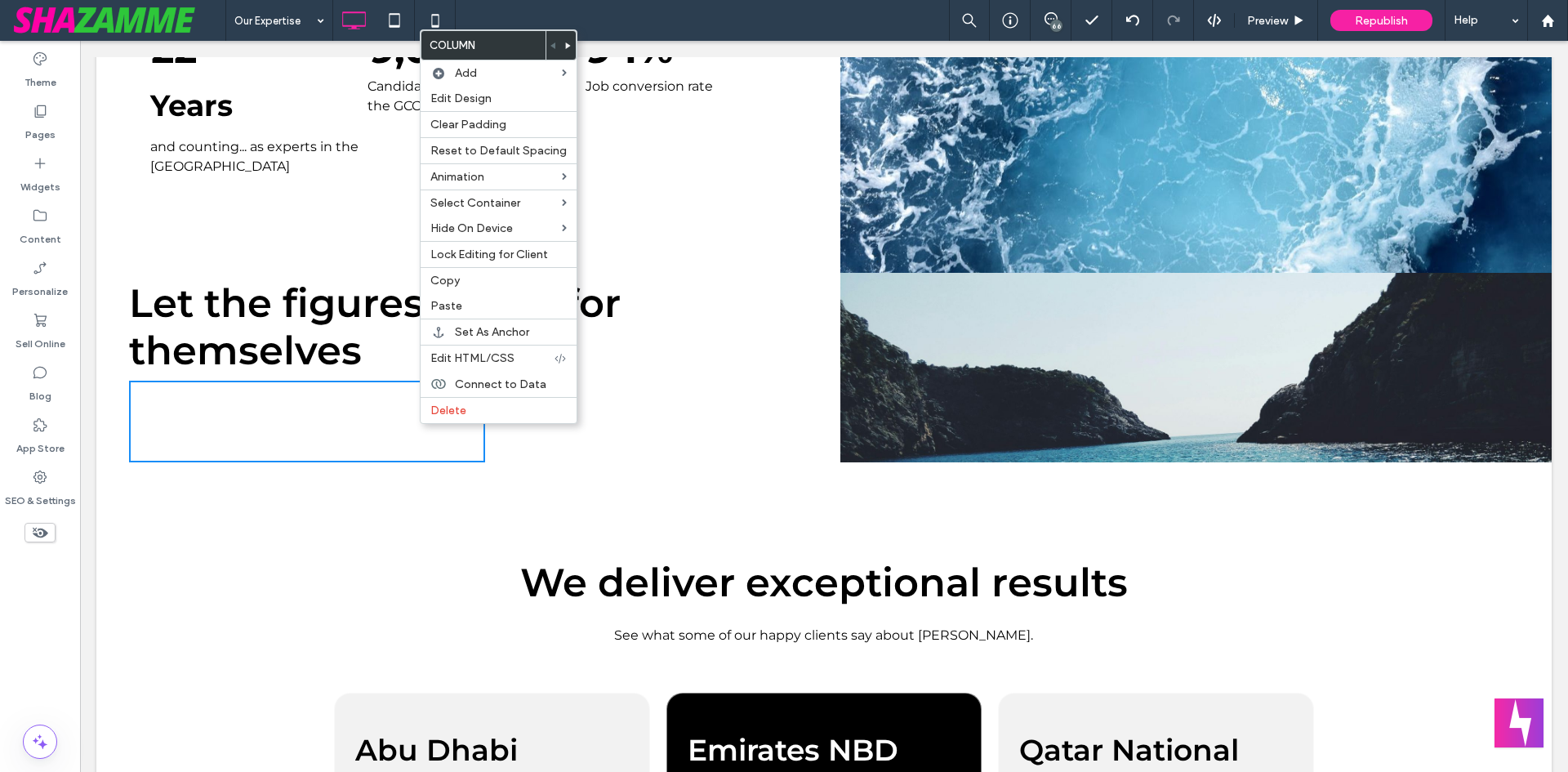
click at [387, 478] on div "We deliver exceptional results See what some of our happy clients say about Mac…" at bounding box center [824, 569] width 1455 height 214
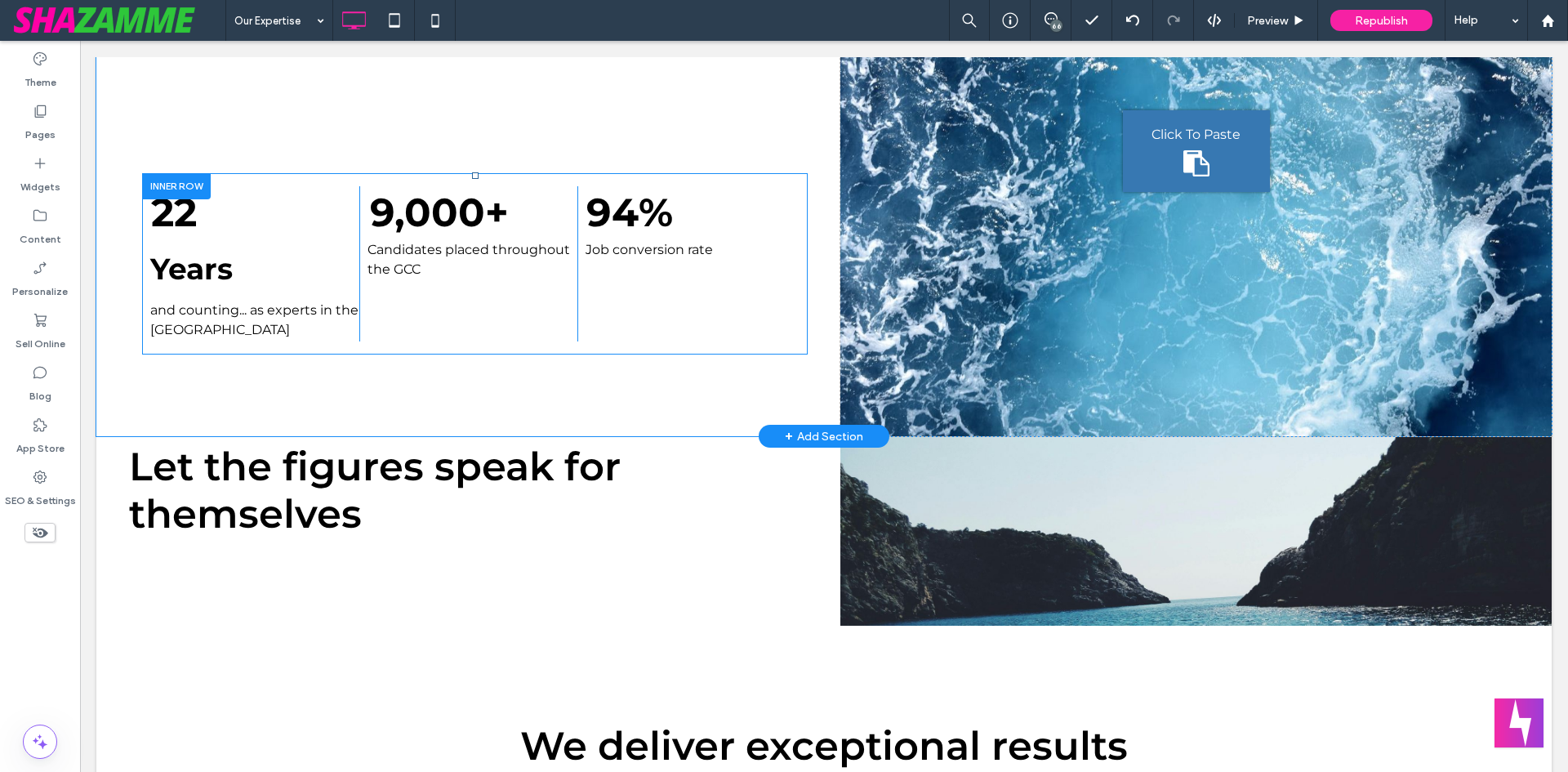
scroll to position [490, 0]
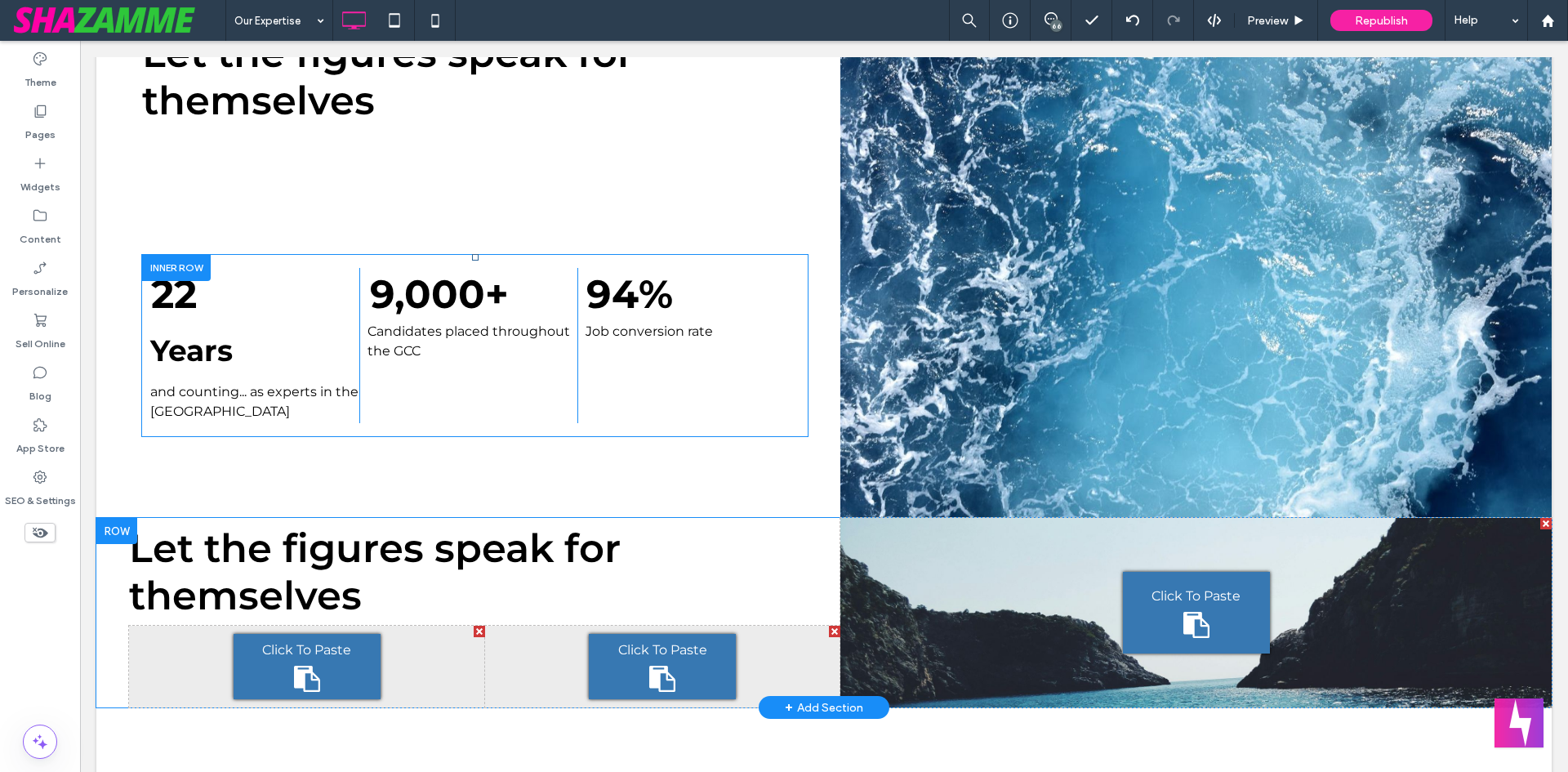
click at [120, 533] on div at bounding box center [116, 531] width 41 height 26
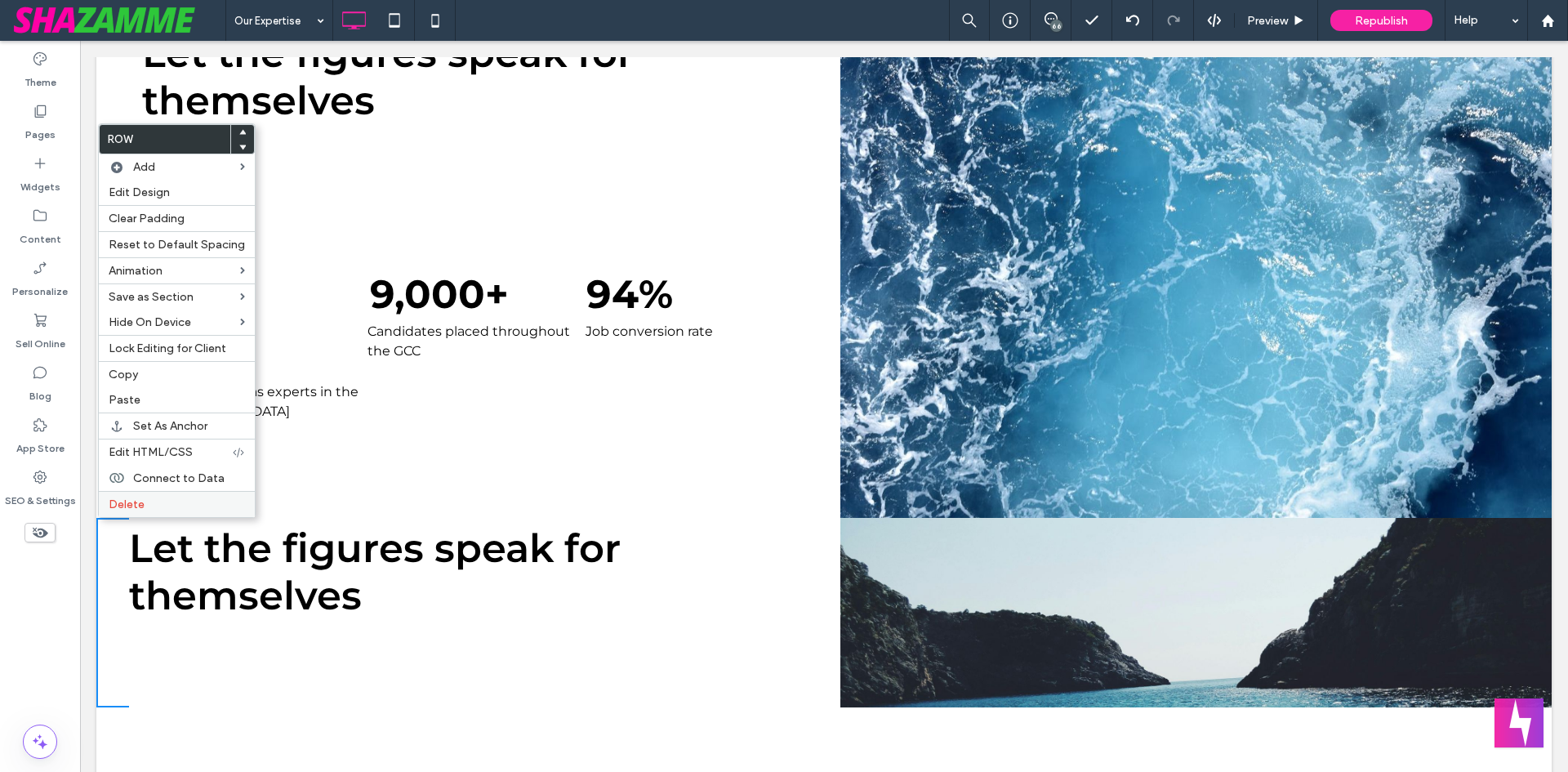
click at [148, 503] on label "Delete" at bounding box center [176, 505] width 136 height 14
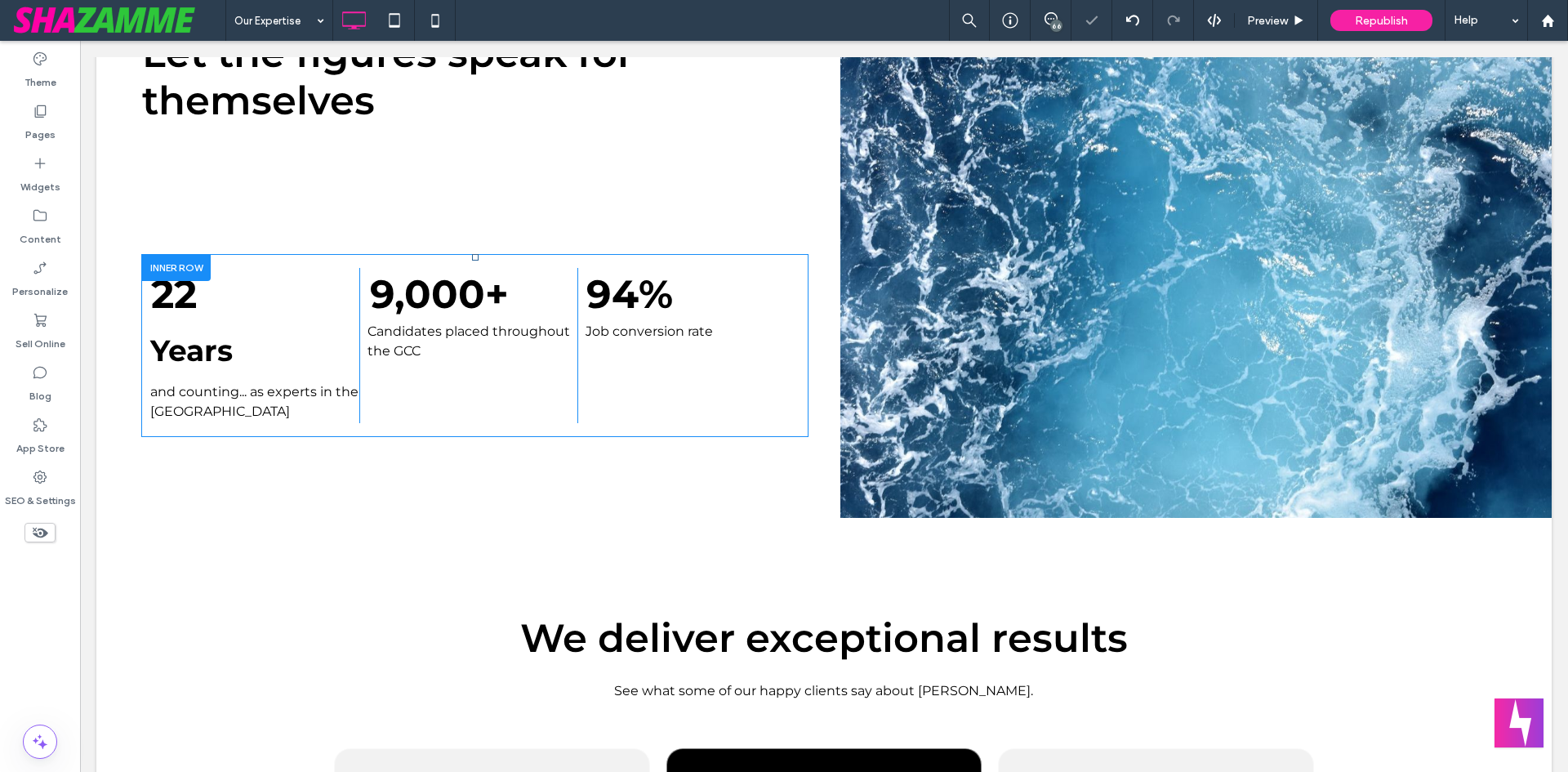
click at [385, 382] on div "9,000 + Candidates placed throughout the GCC Click To Paste" at bounding box center [468, 346] width 217 height 155
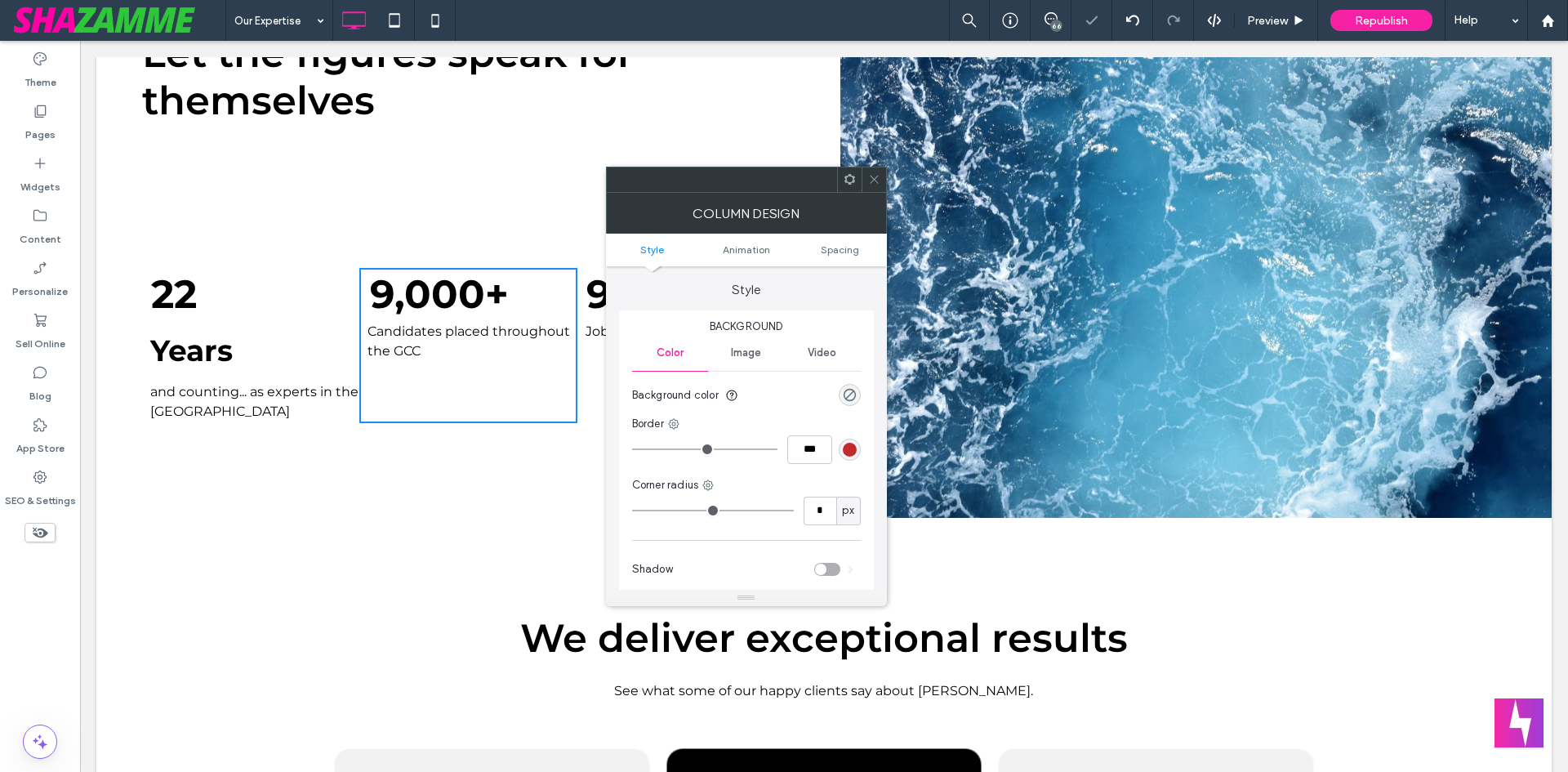
click at [868, 184] on icon at bounding box center [874, 179] width 12 height 12
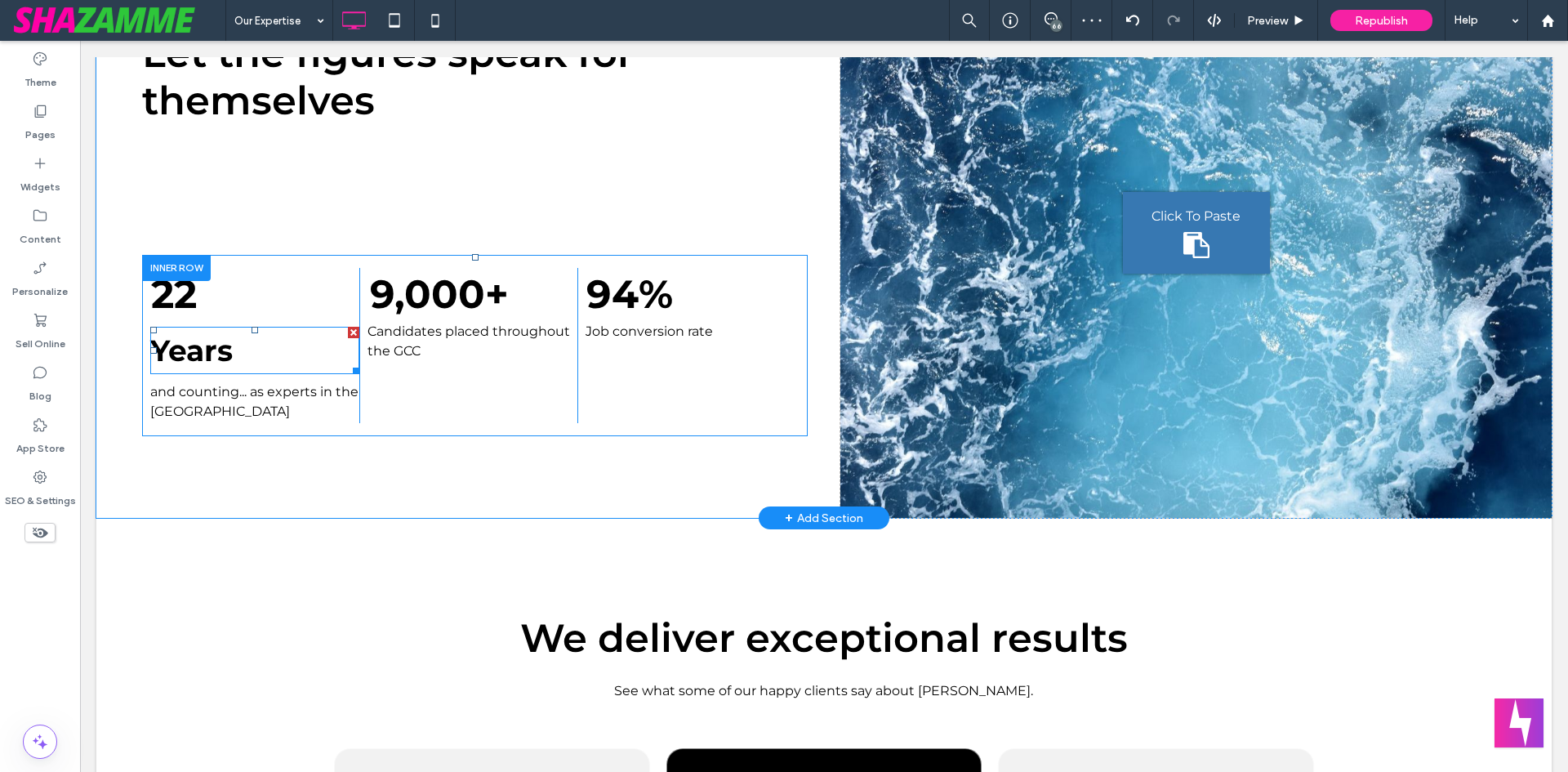
click at [351, 368] on div at bounding box center [353, 368] width 12 height 12
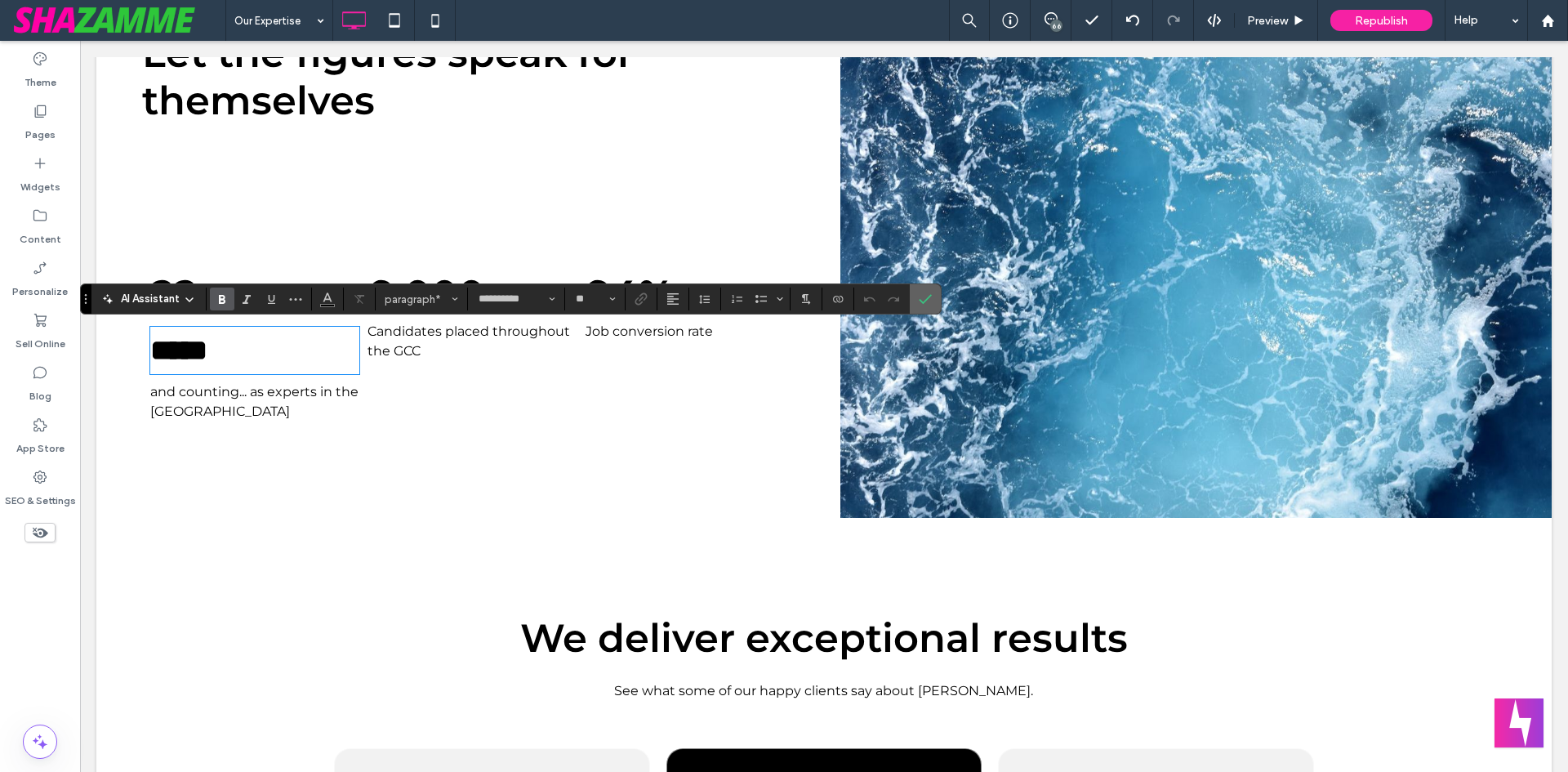
click at [928, 294] on icon "Confirm" at bounding box center [925, 299] width 13 height 13
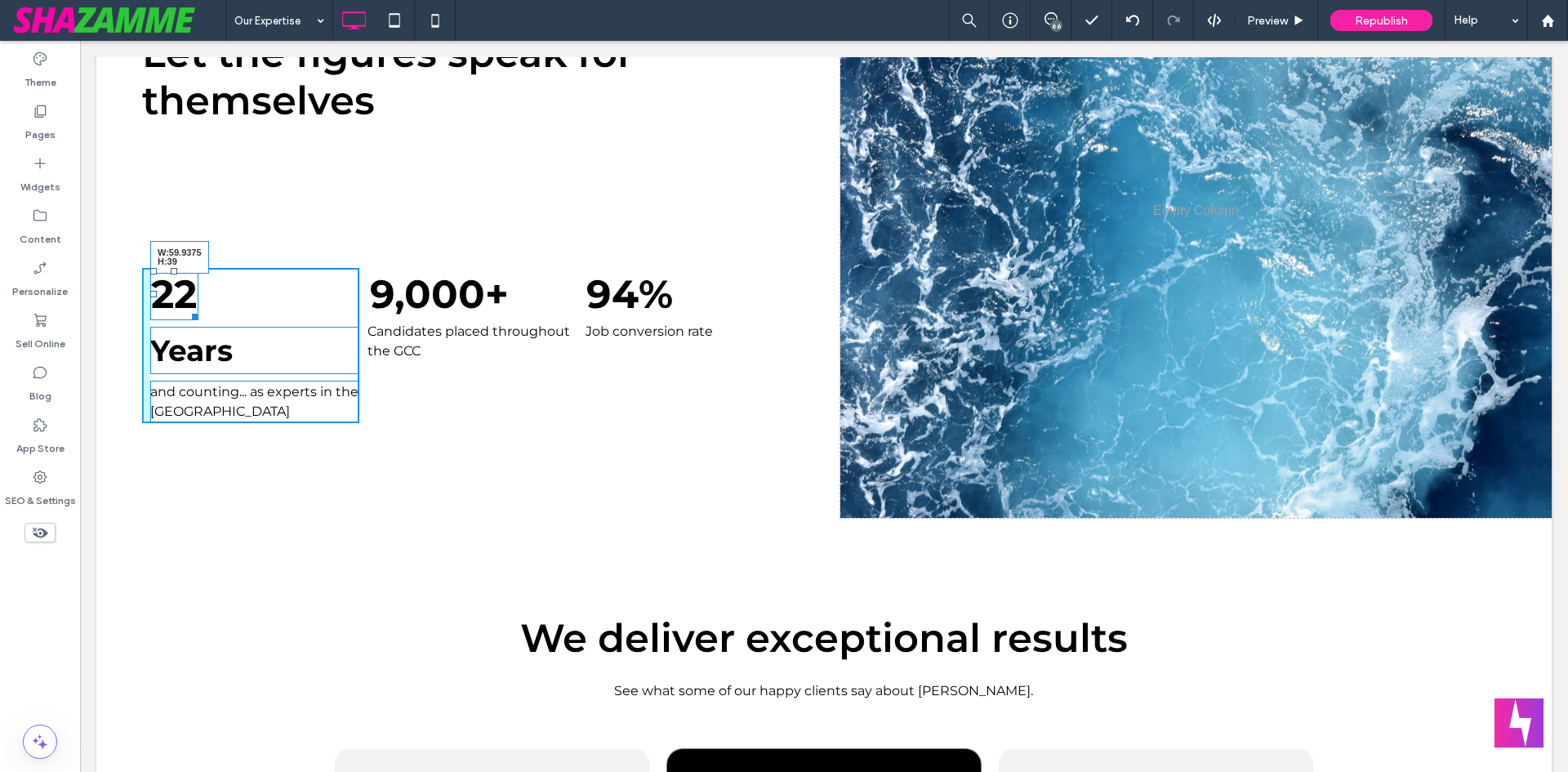
drag, startPoint x: 194, startPoint y: 313, endPoint x: 296, endPoint y: 357, distance: 111.1
click at [194, 308] on div at bounding box center [192, 314] width 12 height 12
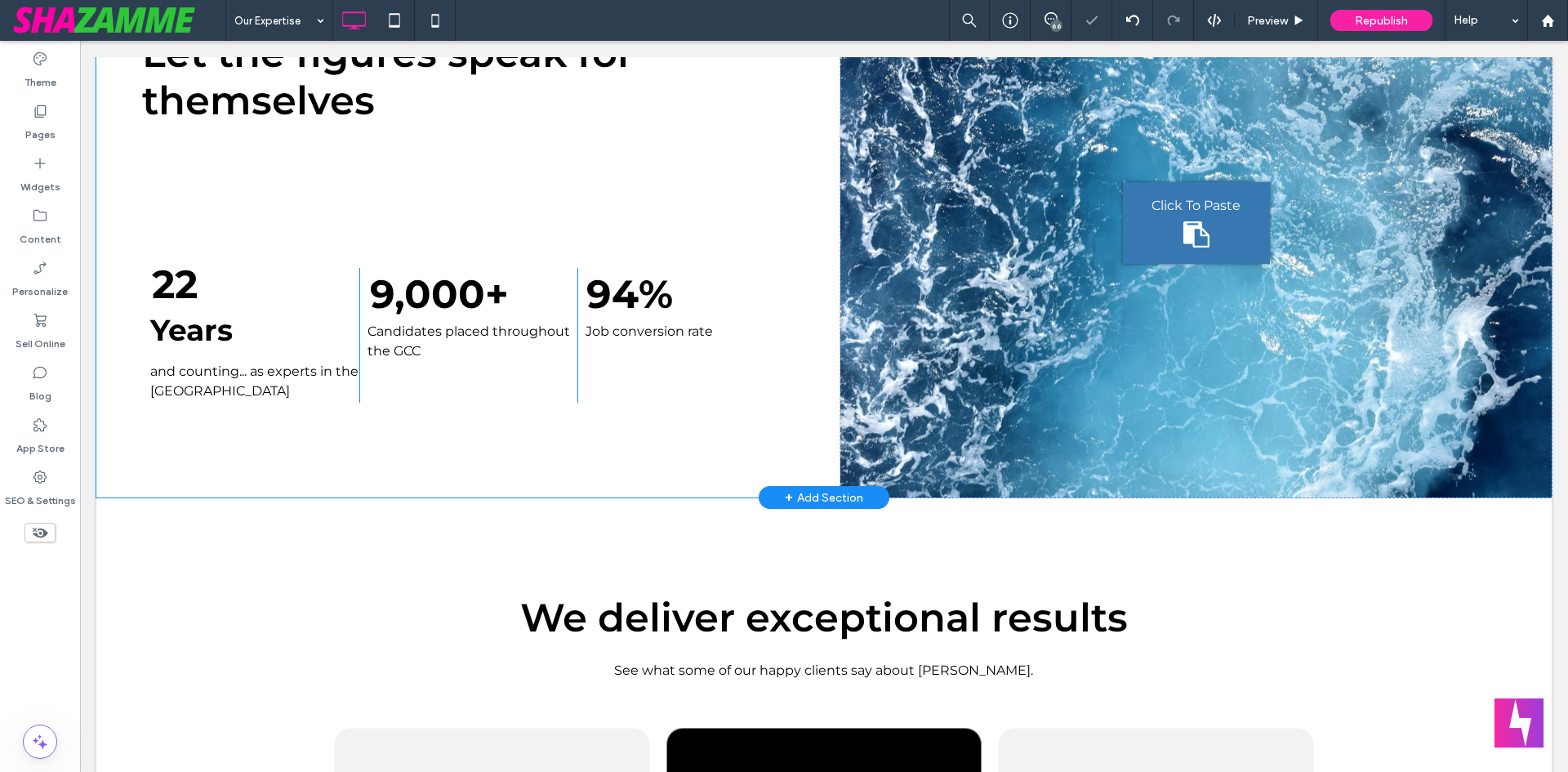
click at [179, 439] on div "Let the figures speak for themselves 22 Years and counting... as experts in the…" at bounding box center [484, 222] width 711 height 550
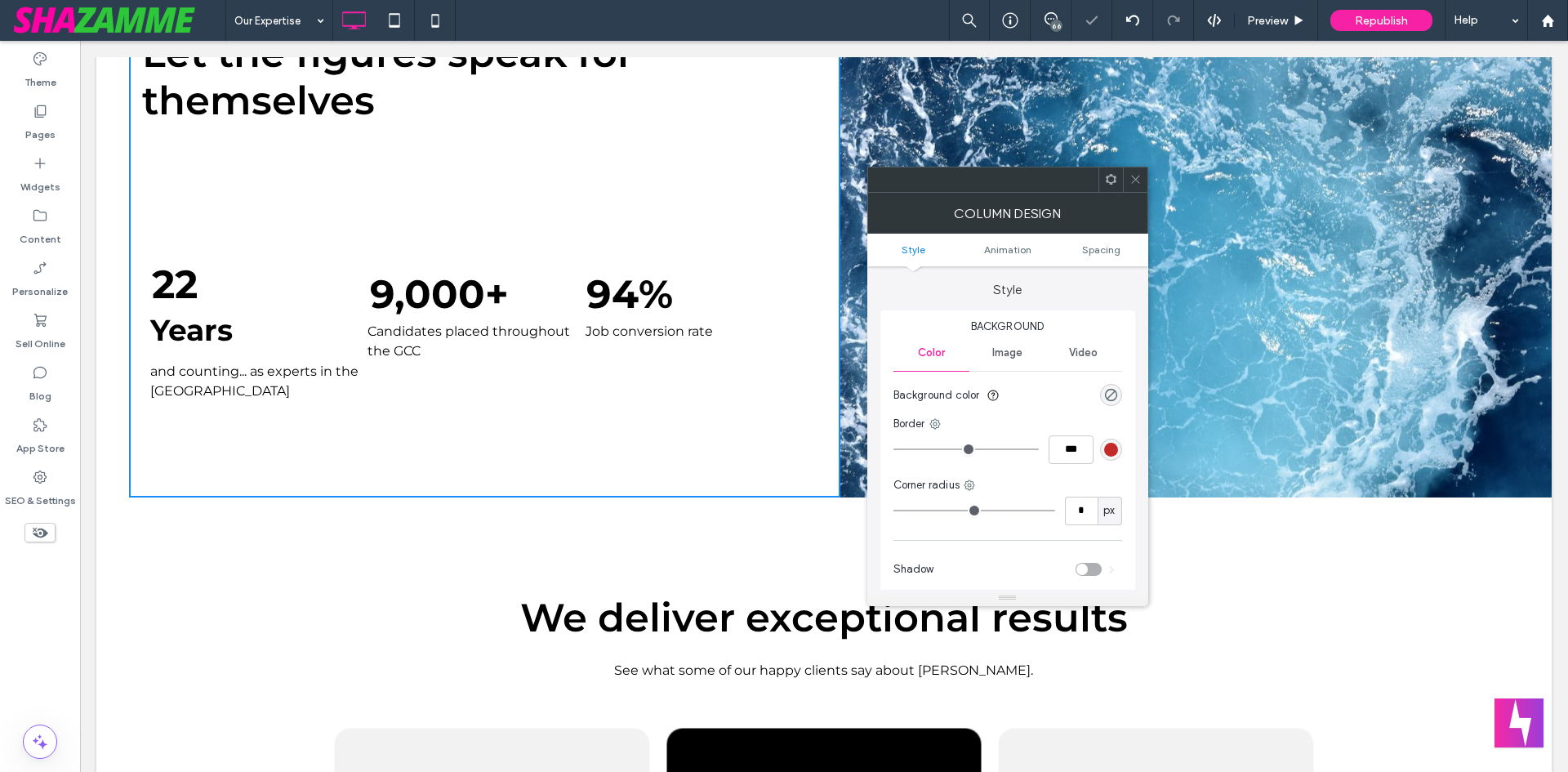
click at [419, 321] on div "Candidates placed throughout the GCC" at bounding box center [471, 341] width 209 height 43
click at [392, 300] on span "9,000" at bounding box center [427, 294] width 115 height 48
drag, startPoint x: 765, startPoint y: 363, endPoint x: 845, endPoint y: 356, distance: 80.3
click at [765, 363] on div "94 % Job conversion rate Click To Paste" at bounding box center [686, 335] width 217 height 135
click at [1143, 168] on div at bounding box center [1135, 180] width 24 height 24
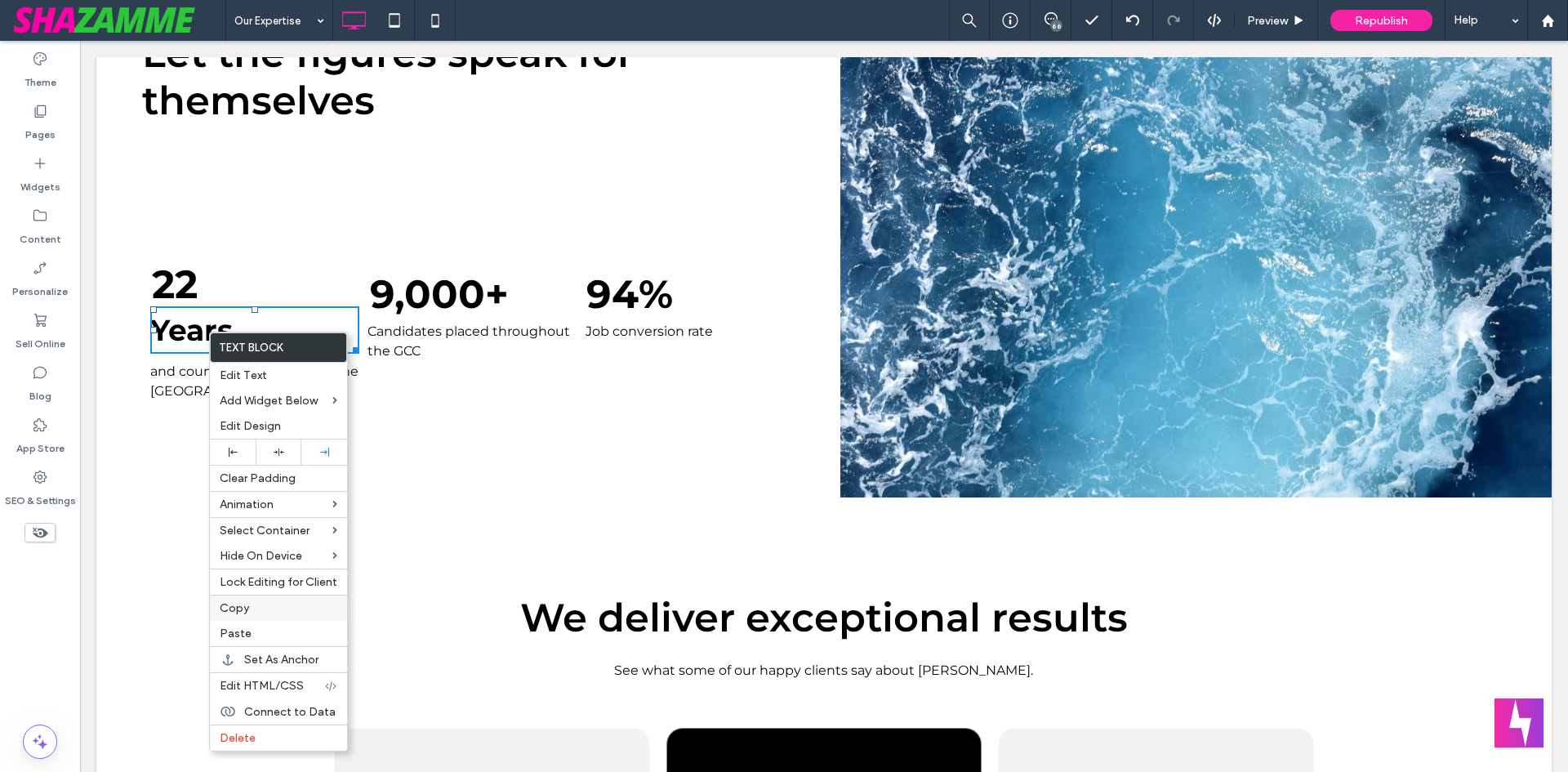
click at [272, 604] on label "Copy" at bounding box center [278, 608] width 117 height 14
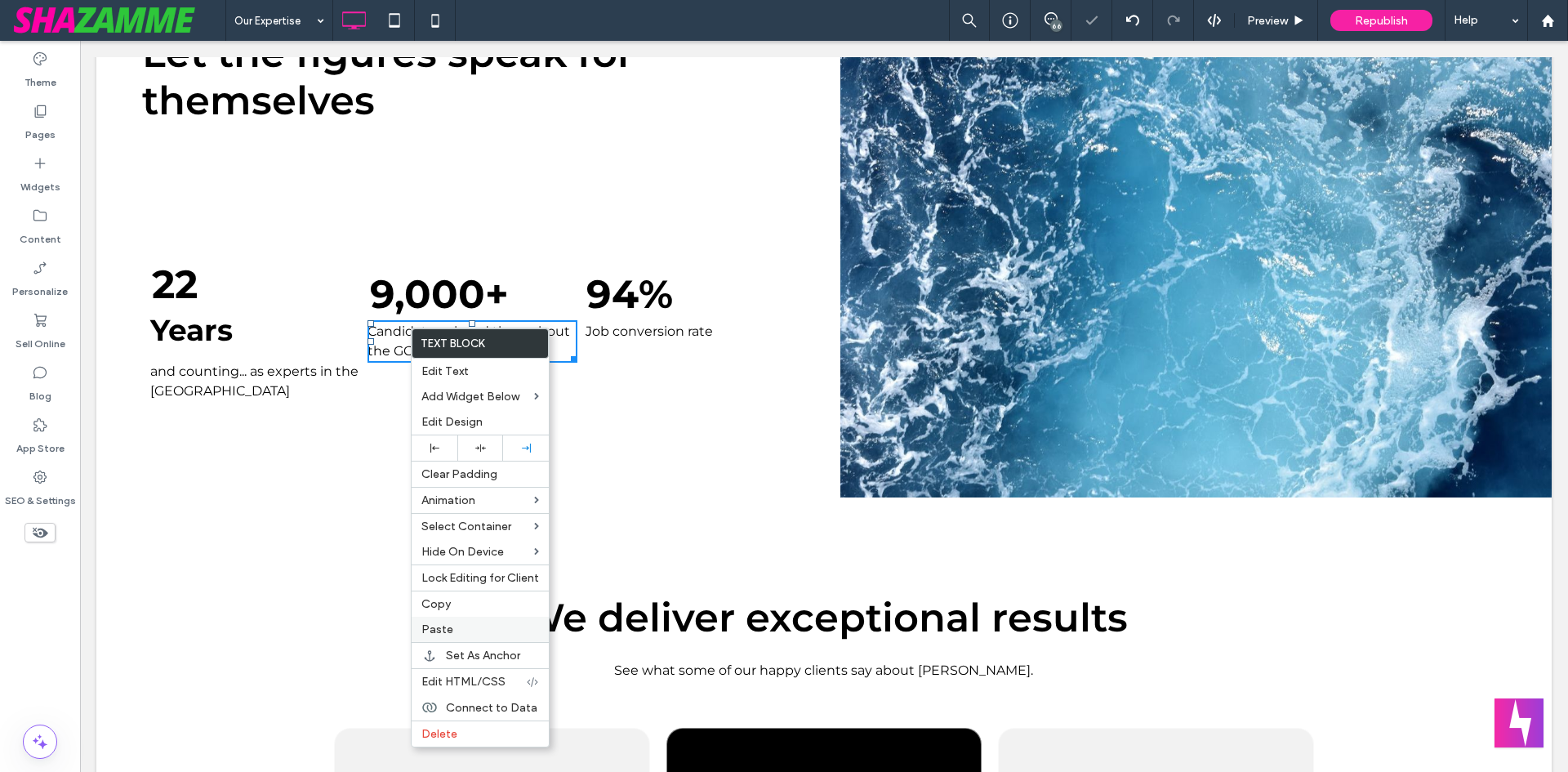
click at [449, 622] on div "Paste" at bounding box center [480, 629] width 137 height 25
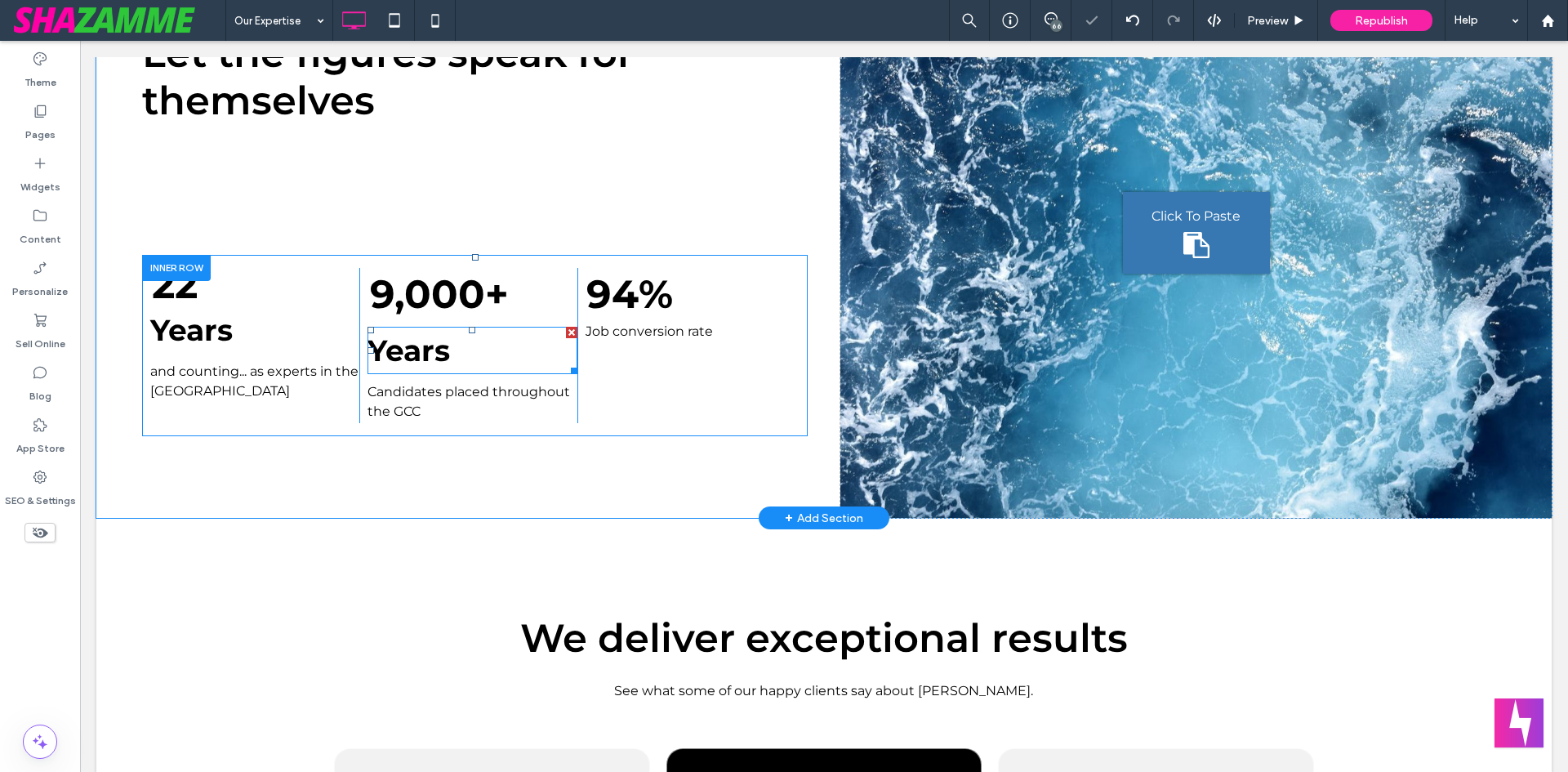
click at [423, 353] on strong "Years" at bounding box center [408, 350] width 82 height 36
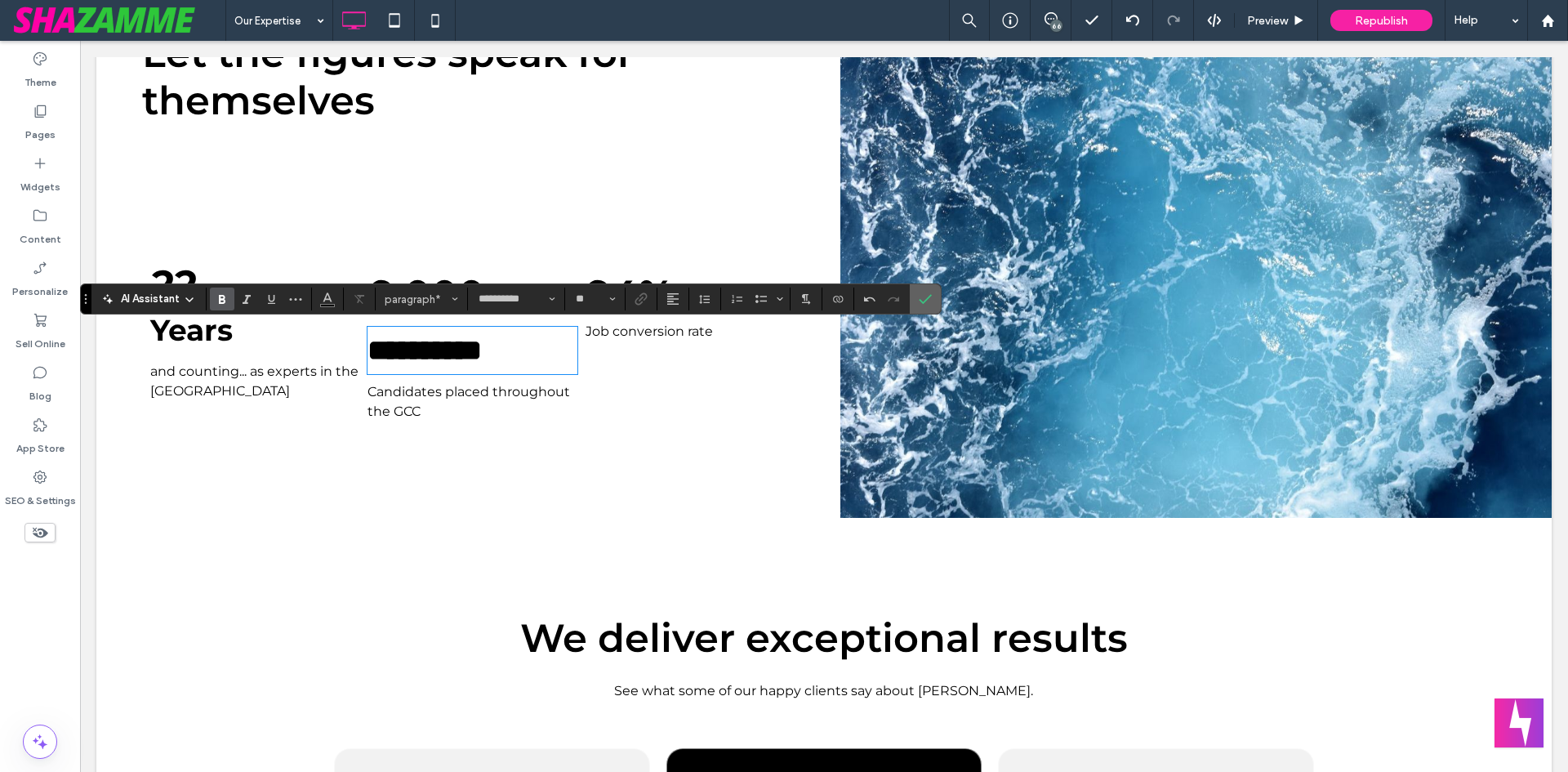
click at [934, 295] on label "Confirm" at bounding box center [926, 299] width 24 height 30
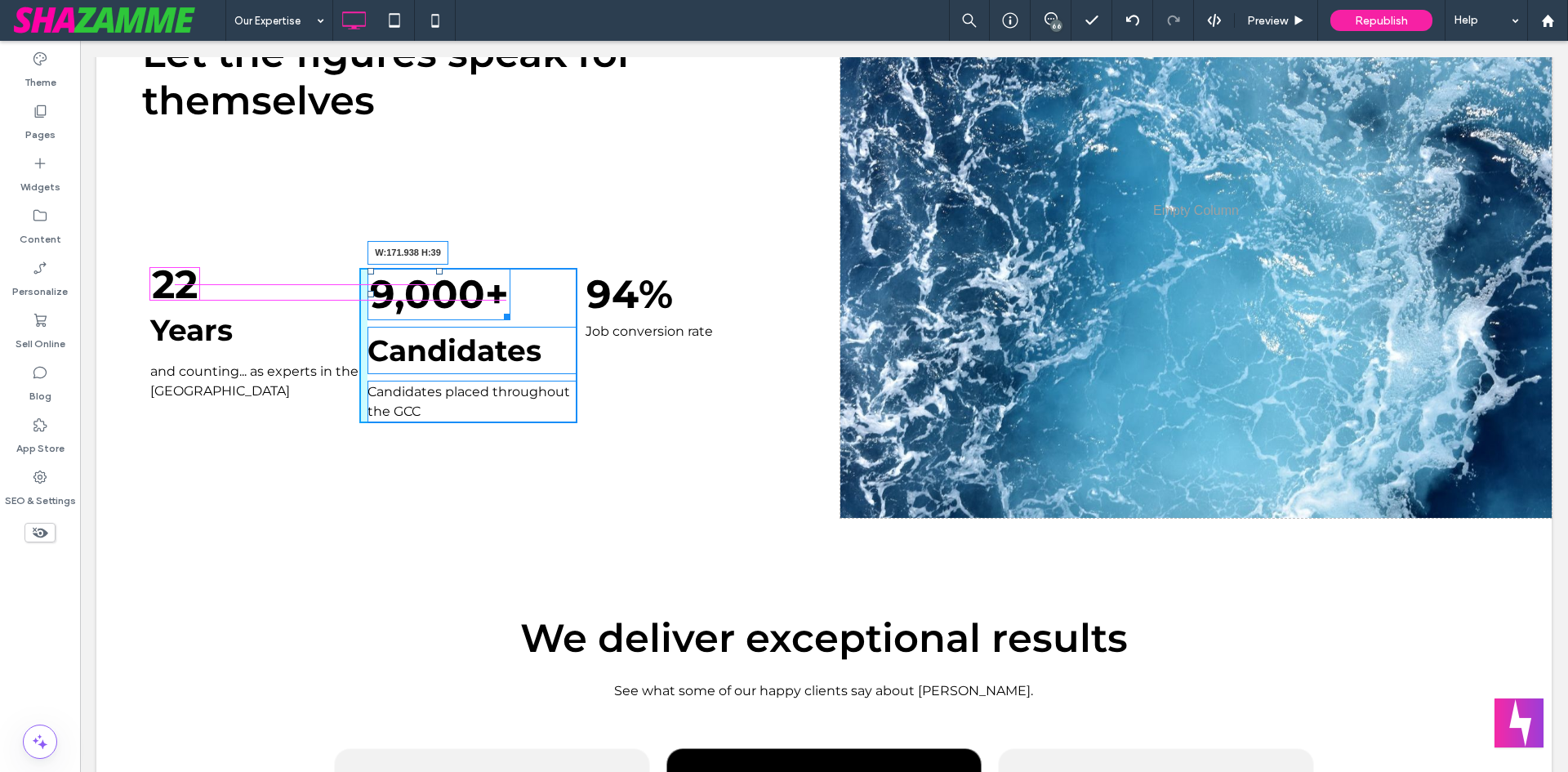
drag, startPoint x: 503, startPoint y: 316, endPoint x: 500, endPoint y: 296, distance: 20.2
click at [500, 308] on div at bounding box center [504, 314] width 12 height 12
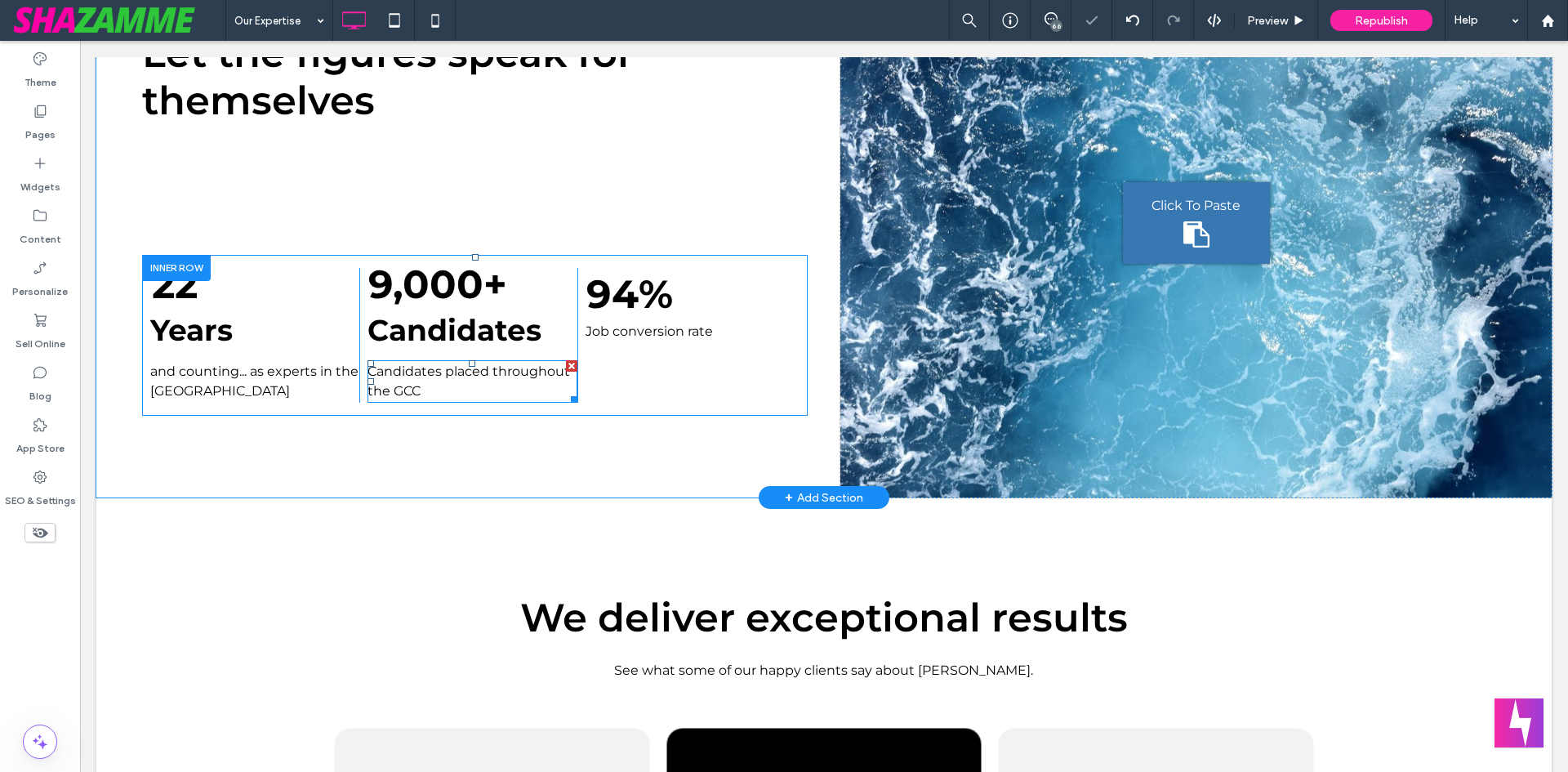
click at [441, 380] on p "Candidates placed throughout the GCC" at bounding box center [471, 381] width 209 height 39
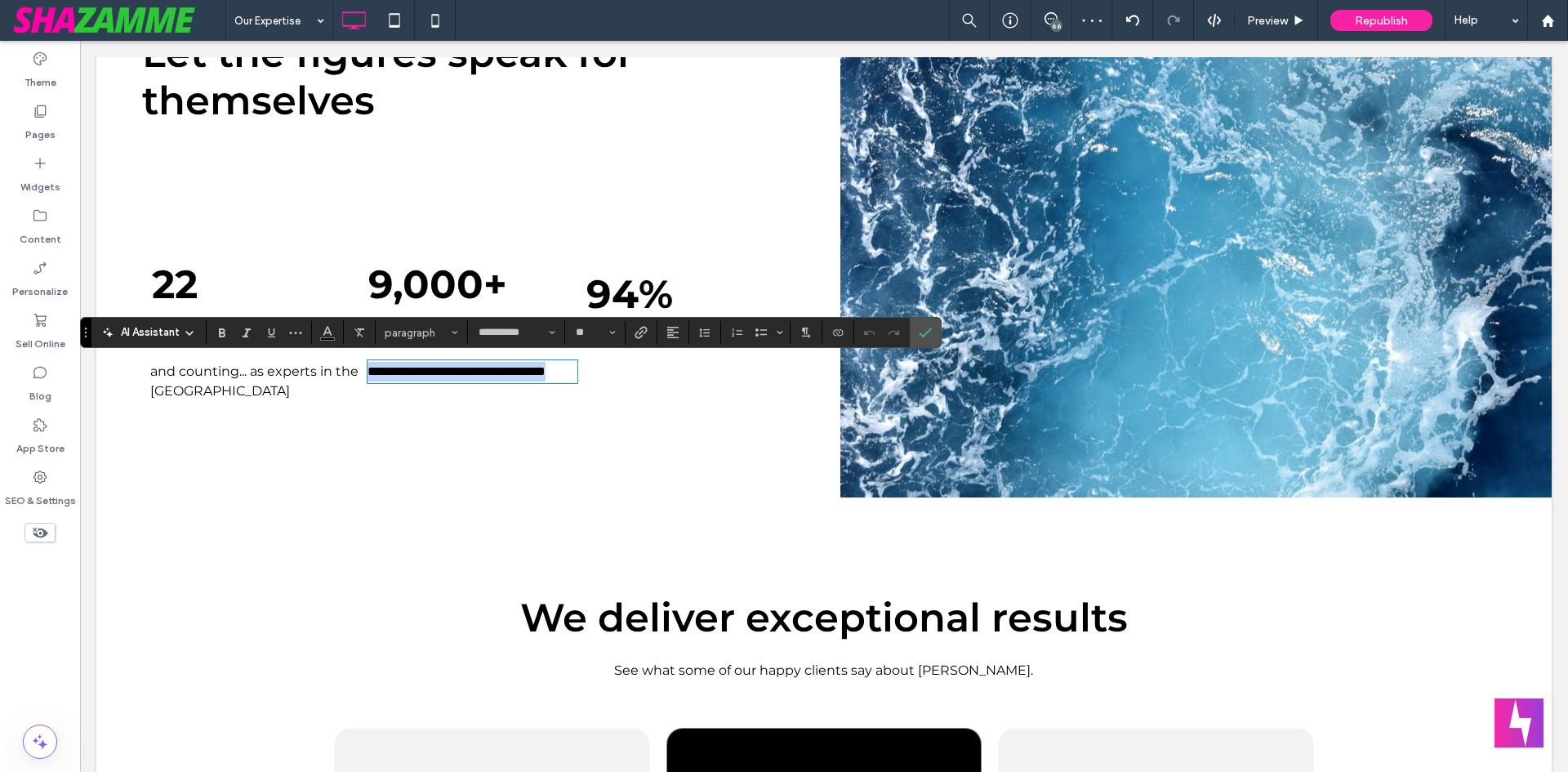
click at [441, 380] on p "**********" at bounding box center [471, 372] width 209 height 20
click at [441, 379] on p "**********" at bounding box center [471, 372] width 209 height 20
click at [441, 371] on span "**********" at bounding box center [456, 372] width 178 height 12
drag, startPoint x: 441, startPoint y: 374, endPoint x: 361, endPoint y: 368, distance: 80.2
click at [361, 368] on div "**********" at bounding box center [468, 335] width 217 height 135
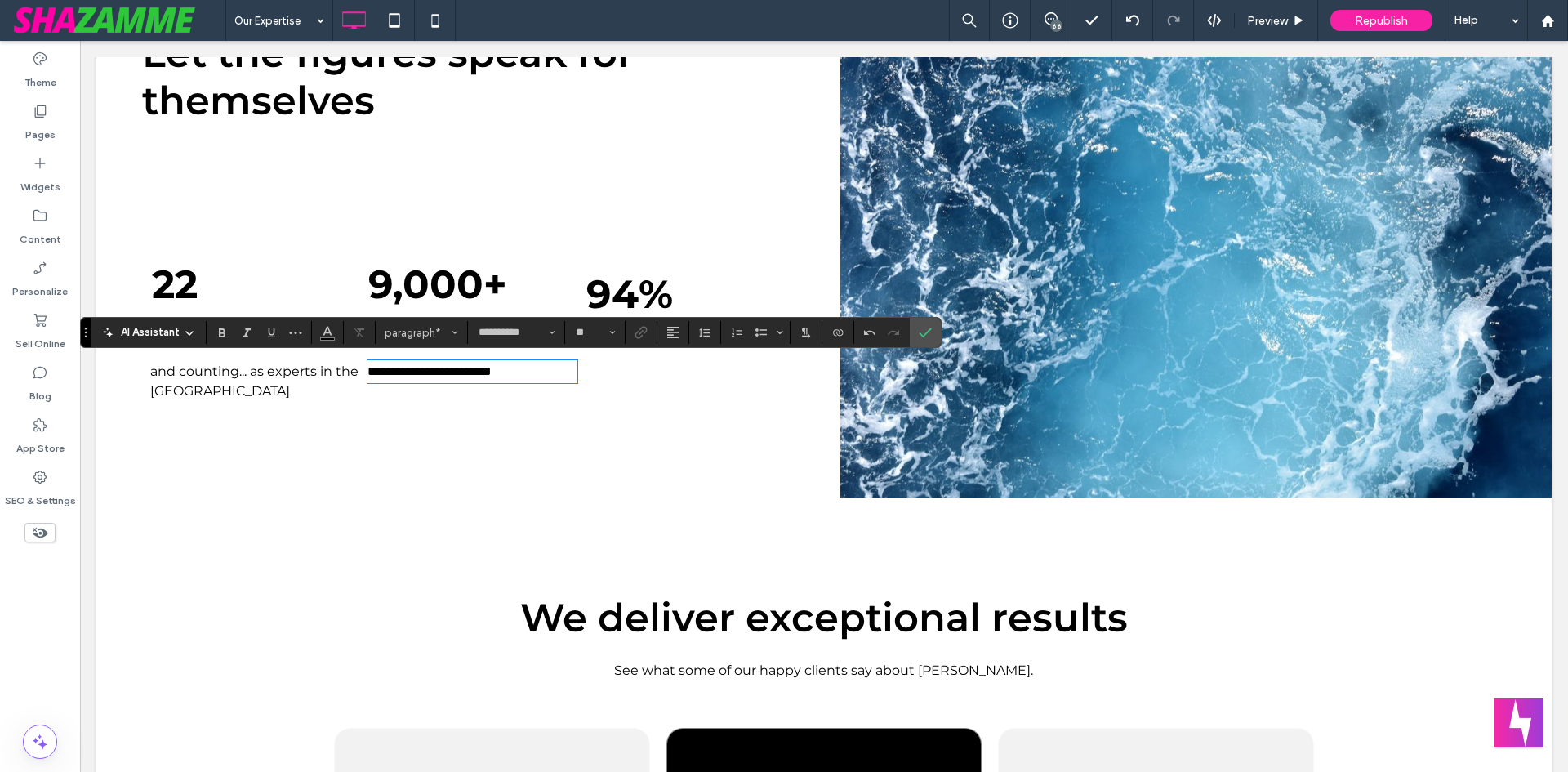
click at [430, 426] on div "**********" at bounding box center [484, 222] width 711 height 550
click at [910, 333] on section at bounding box center [926, 333] width 31 height 30
click at [927, 328] on icon "Confirm" at bounding box center [925, 332] width 13 height 13
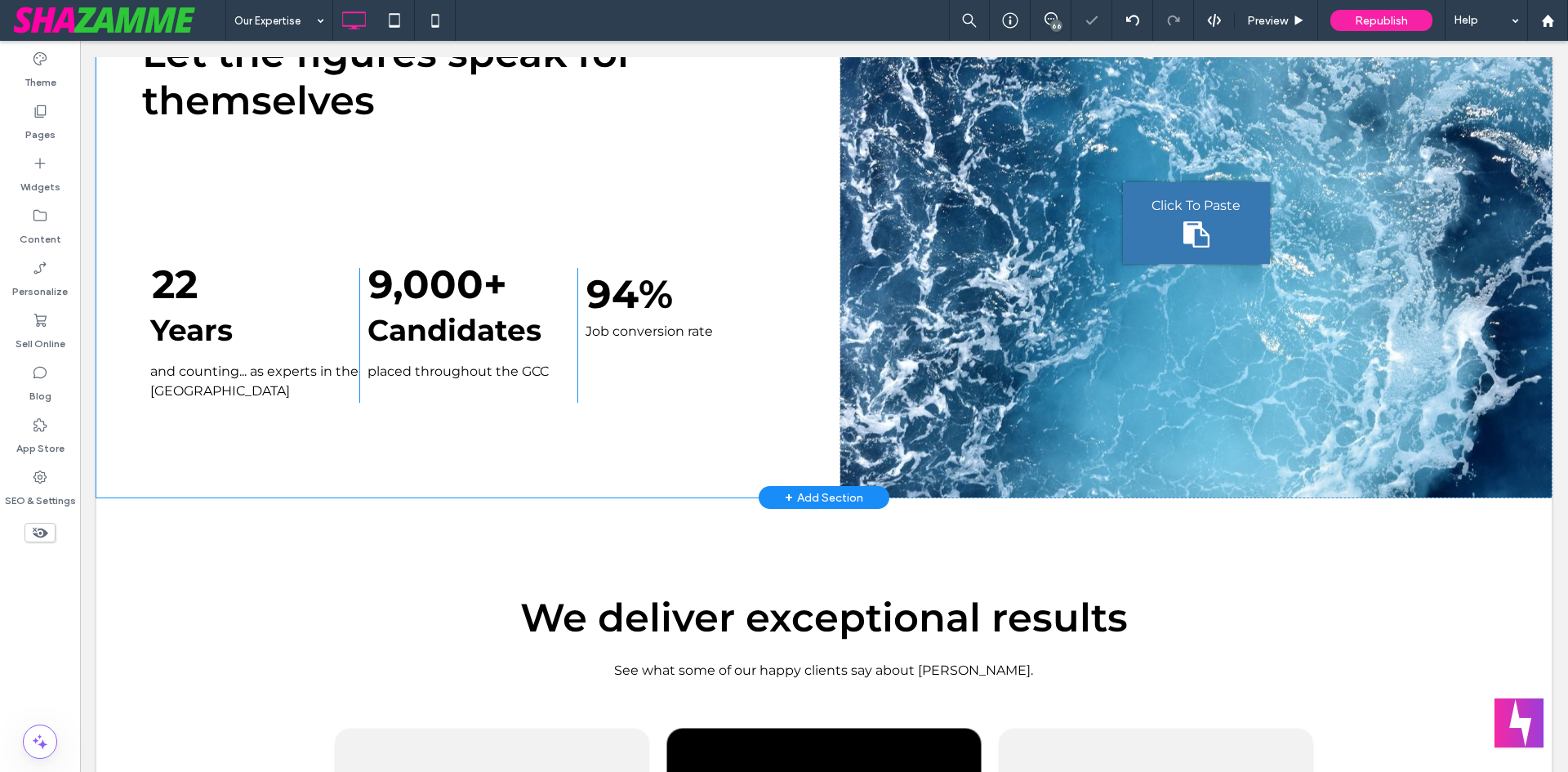
click at [604, 446] on div "Let the figures speak for themselves 22 Years and counting... as experts in the…" at bounding box center [484, 222] width 711 height 550
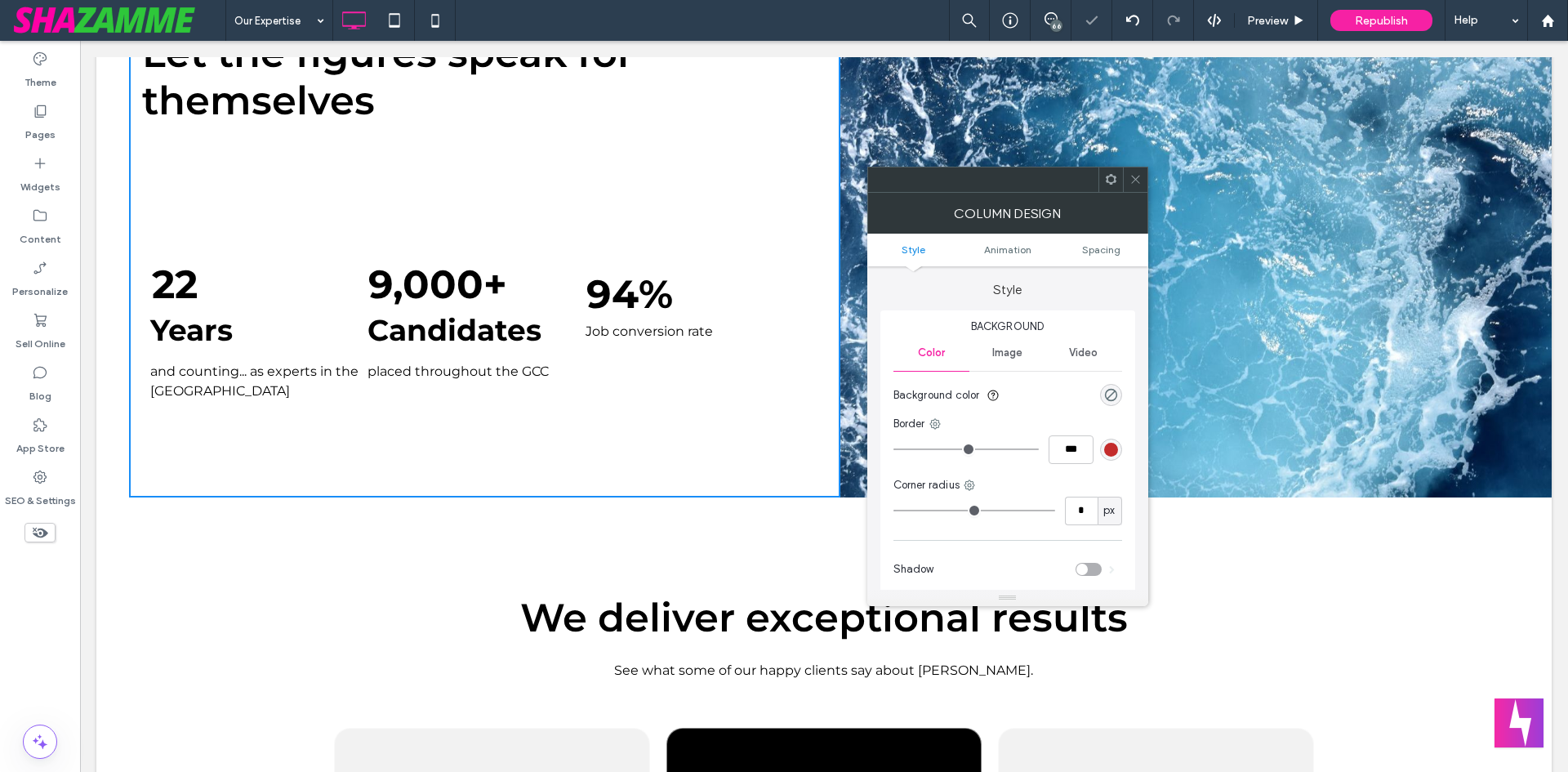
click at [630, 337] on span "Job conversion rate" at bounding box center [649, 332] width 128 height 16
click at [672, 313] on div "94 % Job conversion rate Click To Paste" at bounding box center [686, 335] width 217 height 135
click at [628, 327] on span "Job conversion rate" at bounding box center [649, 332] width 128 height 16
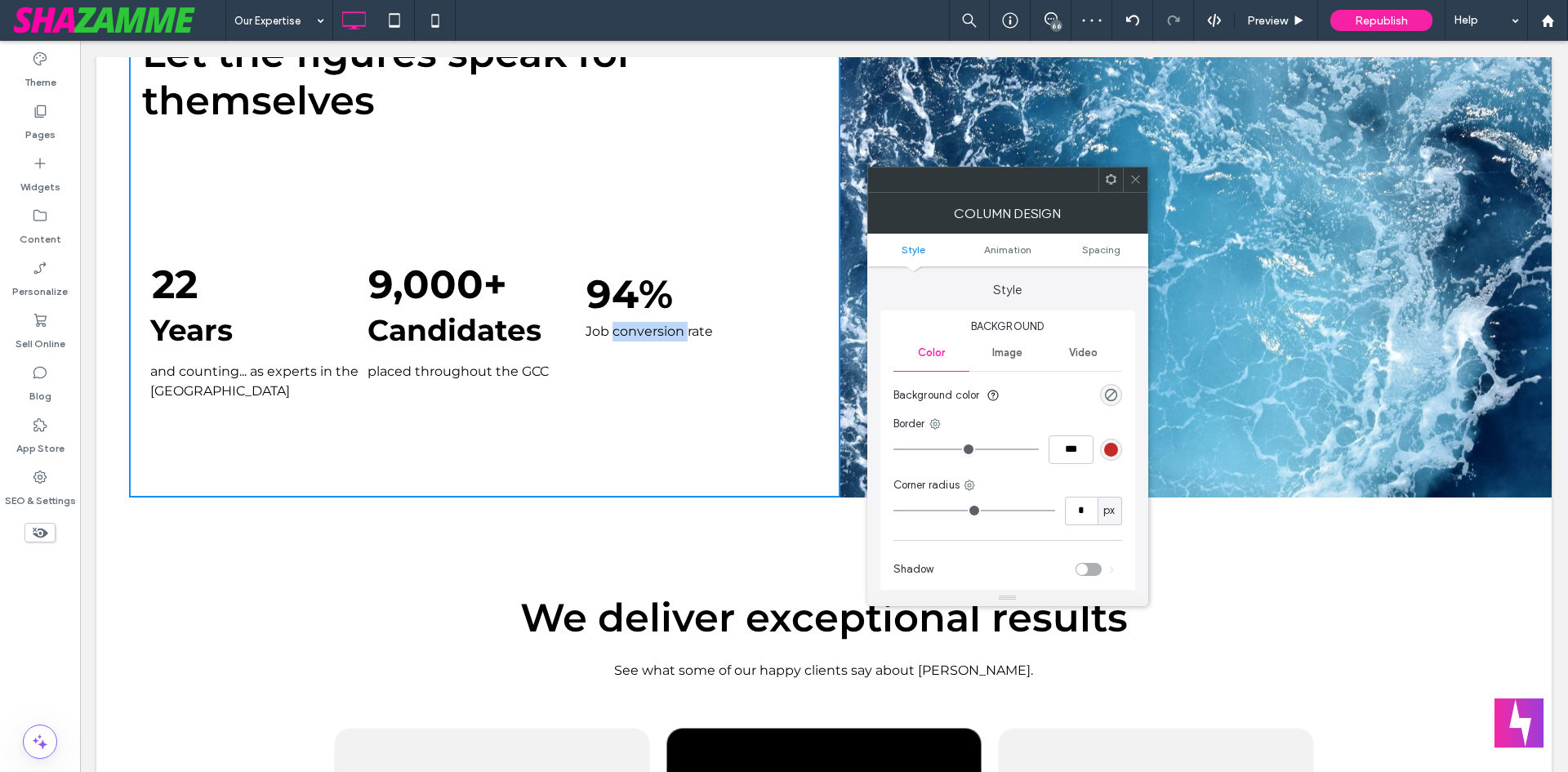
click at [628, 327] on span "Job conversion rate" at bounding box center [649, 332] width 128 height 16
click at [619, 331] on span "Job conversion rate" at bounding box center [649, 332] width 128 height 16
click at [1127, 180] on div at bounding box center [1135, 180] width 24 height 24
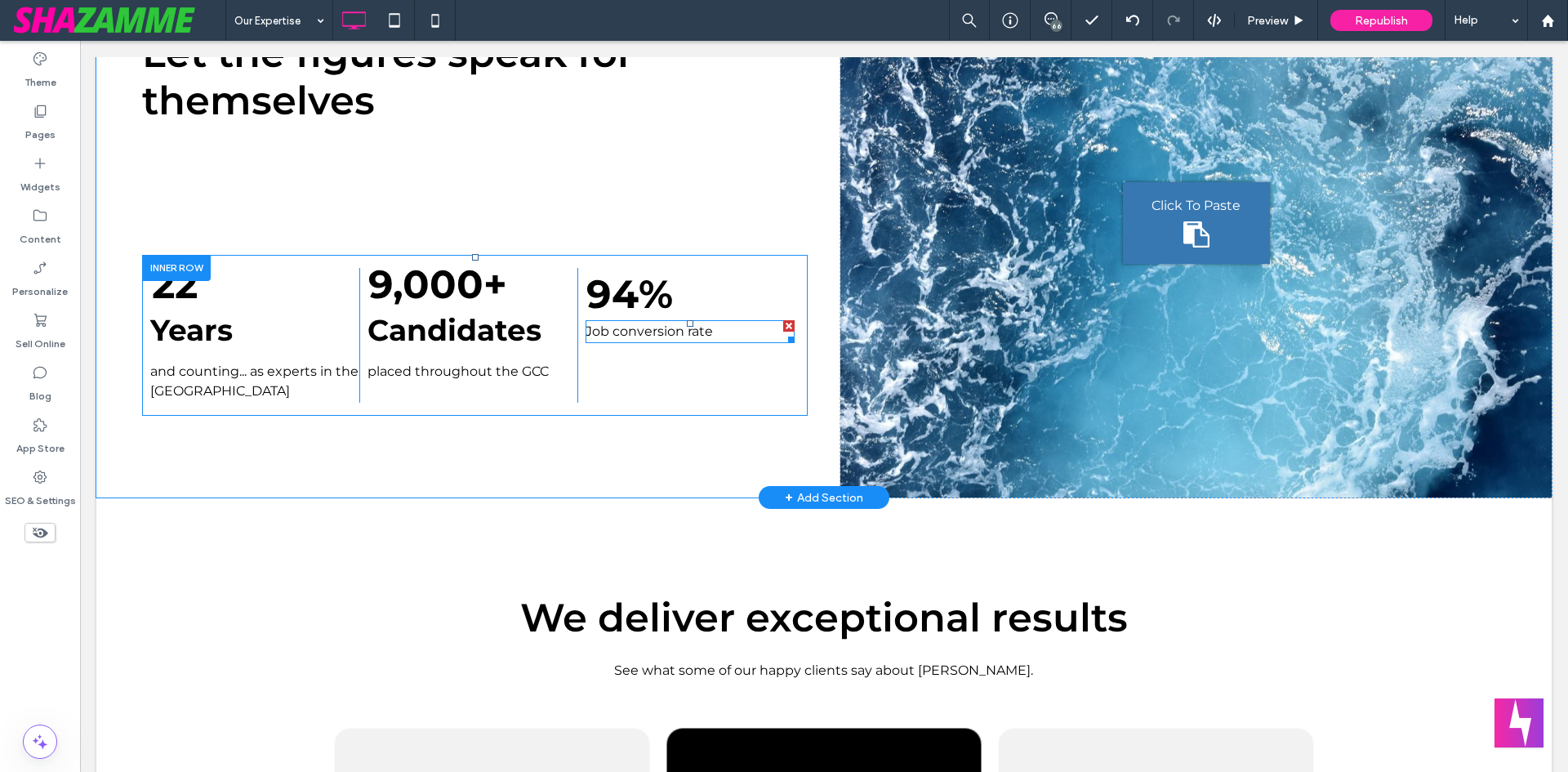
click at [597, 334] on span "Job conversion rate" at bounding box center [649, 332] width 128 height 16
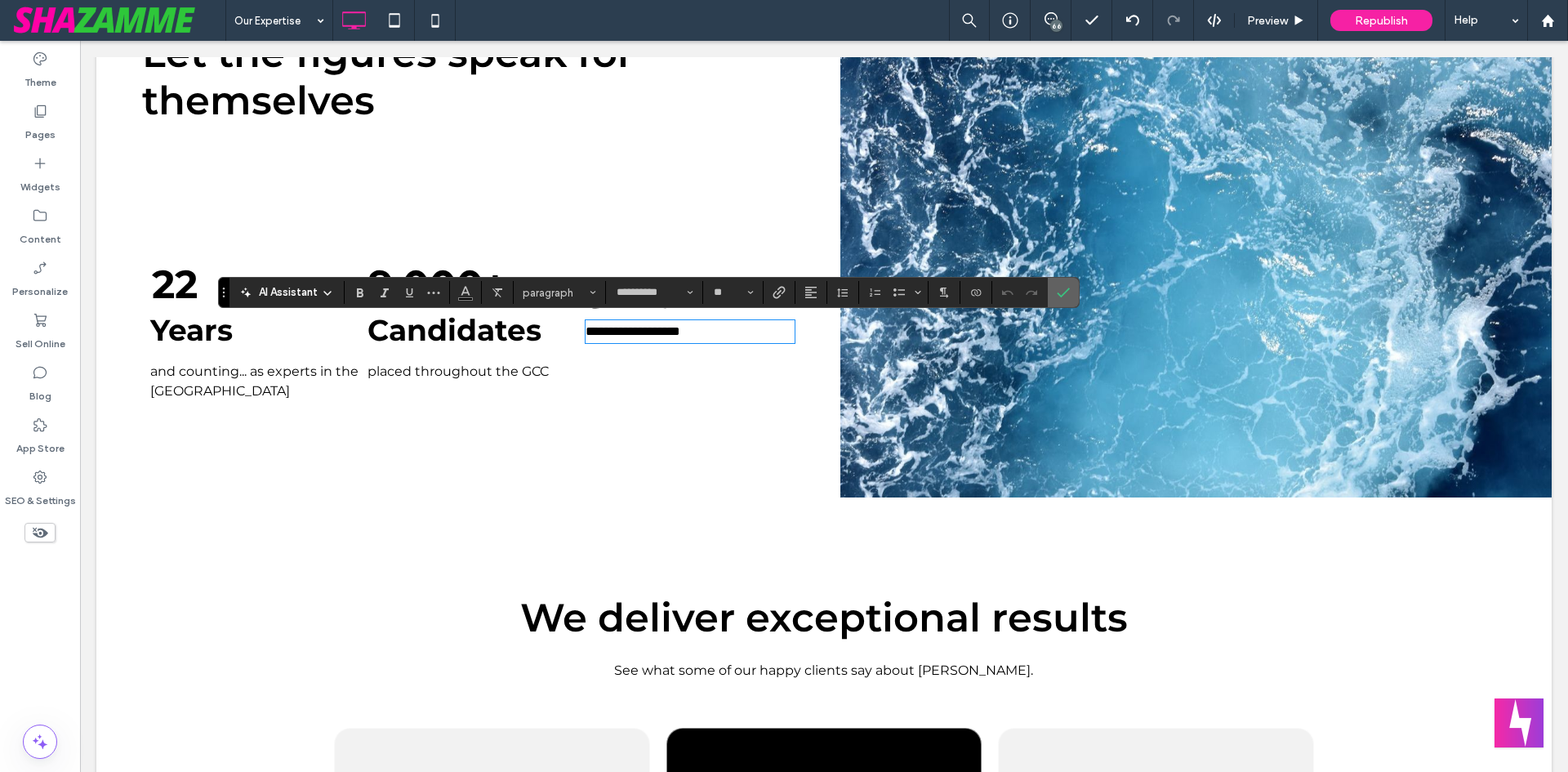
click at [1057, 285] on span "Confirm" at bounding box center [1060, 293] width 7 height 30
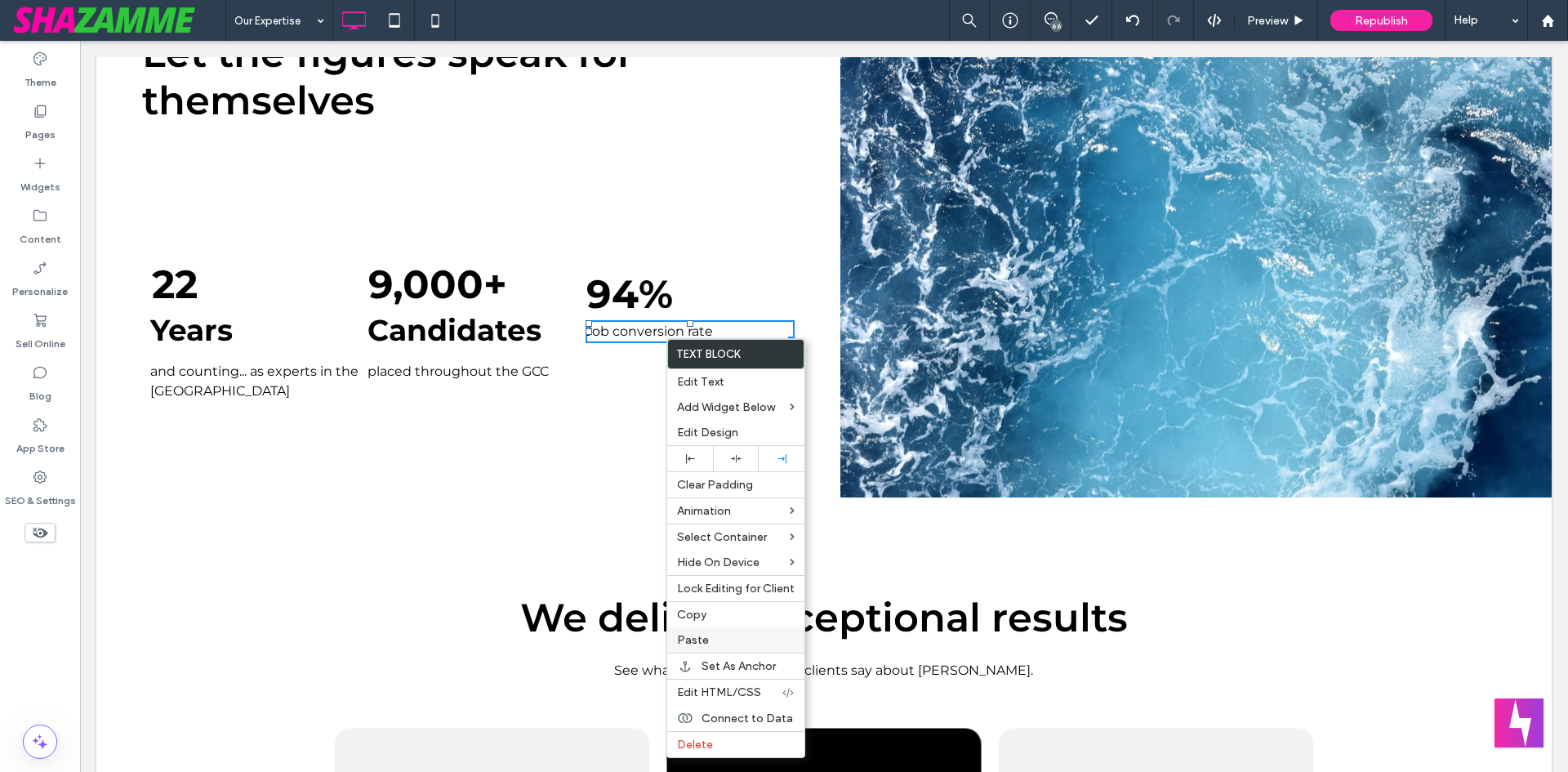
click at [709, 640] on label "Paste" at bounding box center [735, 640] width 117 height 14
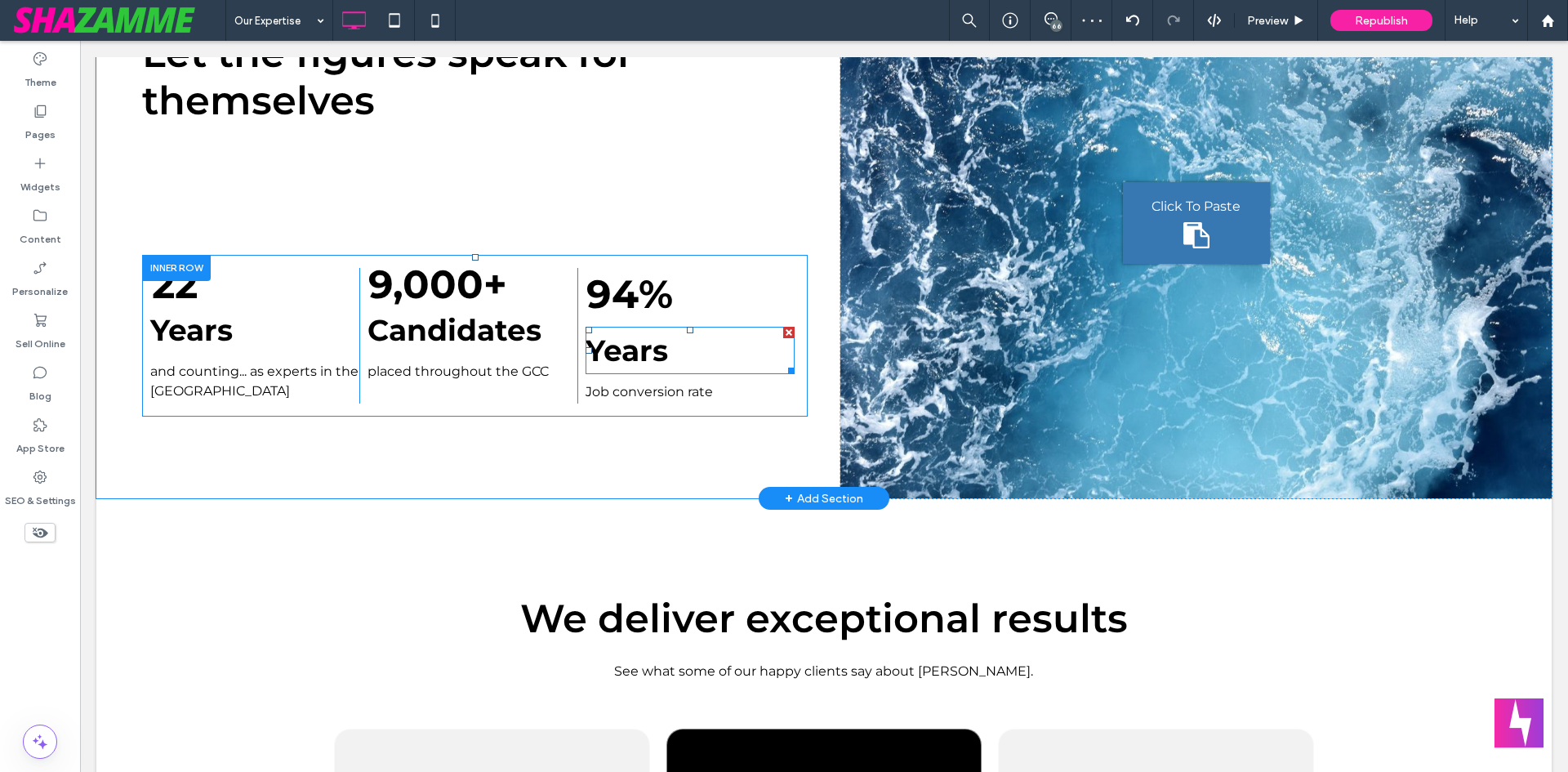
click at [632, 352] on strong "Years" at bounding box center [626, 350] width 82 height 36
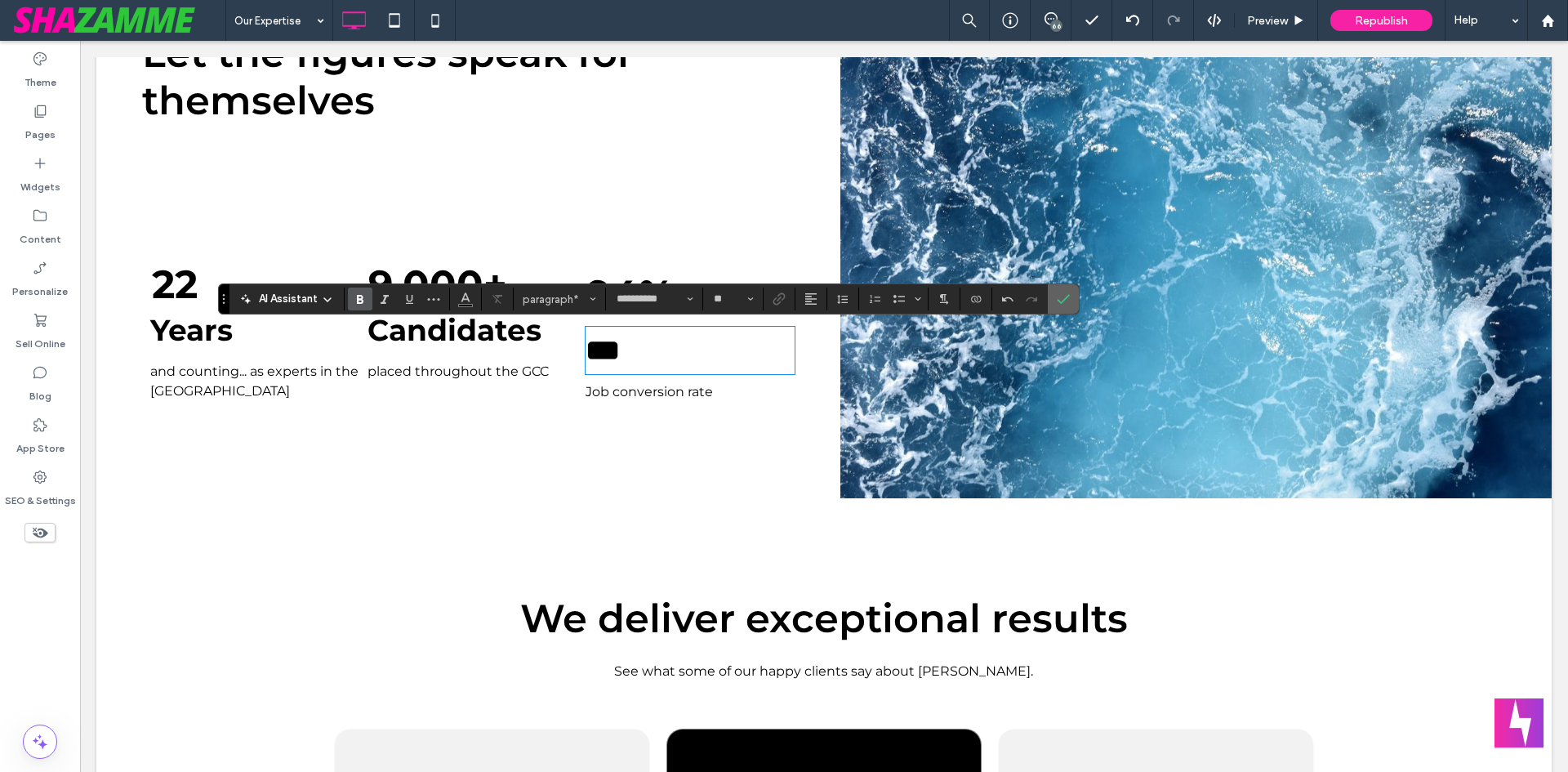
click at [1057, 292] on span "Confirm" at bounding box center [1060, 299] width 7 height 30
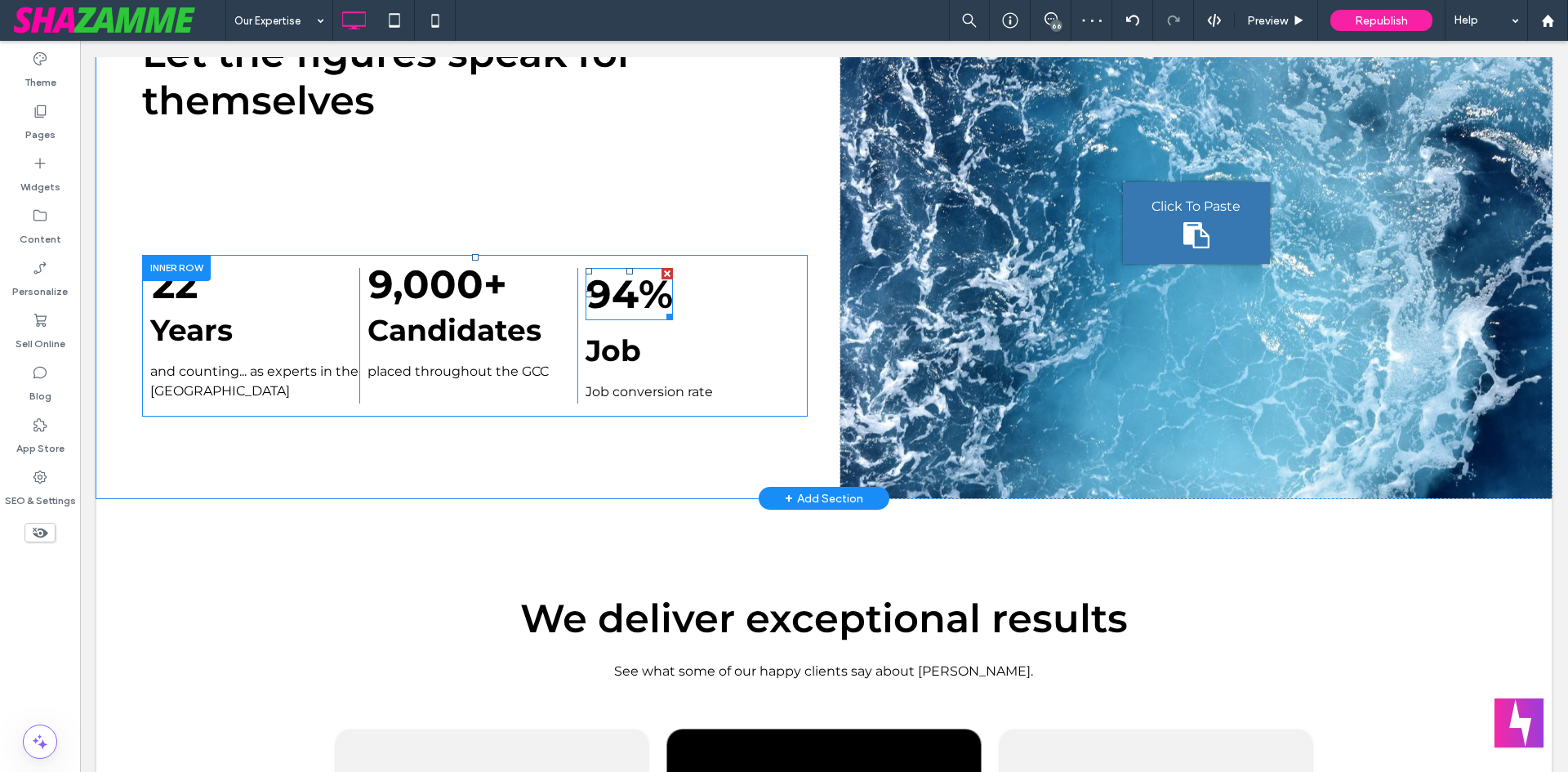
click at [667, 299] on span at bounding box center [629, 294] width 89 height 52
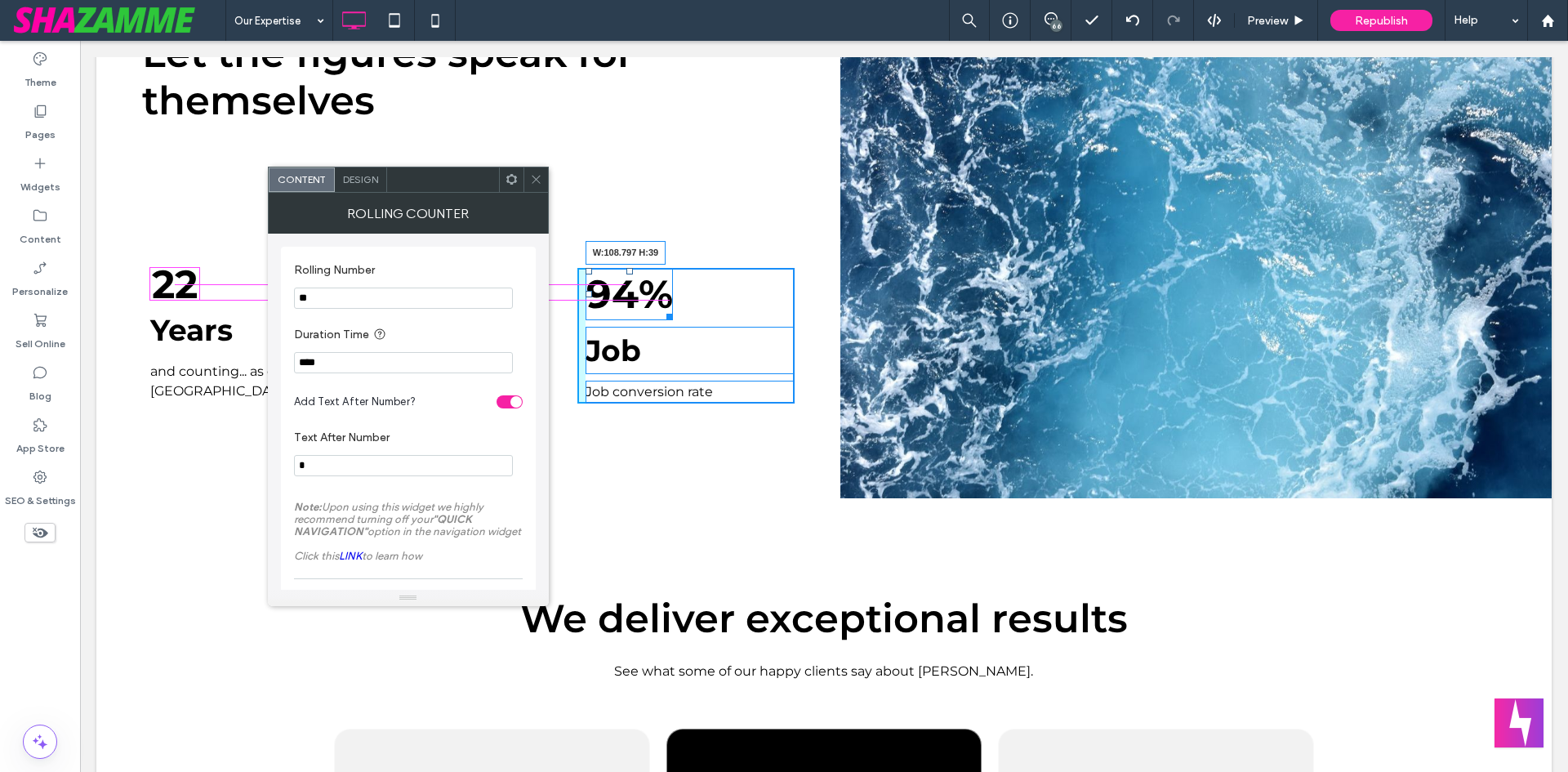
drag, startPoint x: 667, startPoint y: 317, endPoint x: 669, endPoint y: 294, distance: 23.1
click at [669, 308] on div at bounding box center [667, 314] width 12 height 12
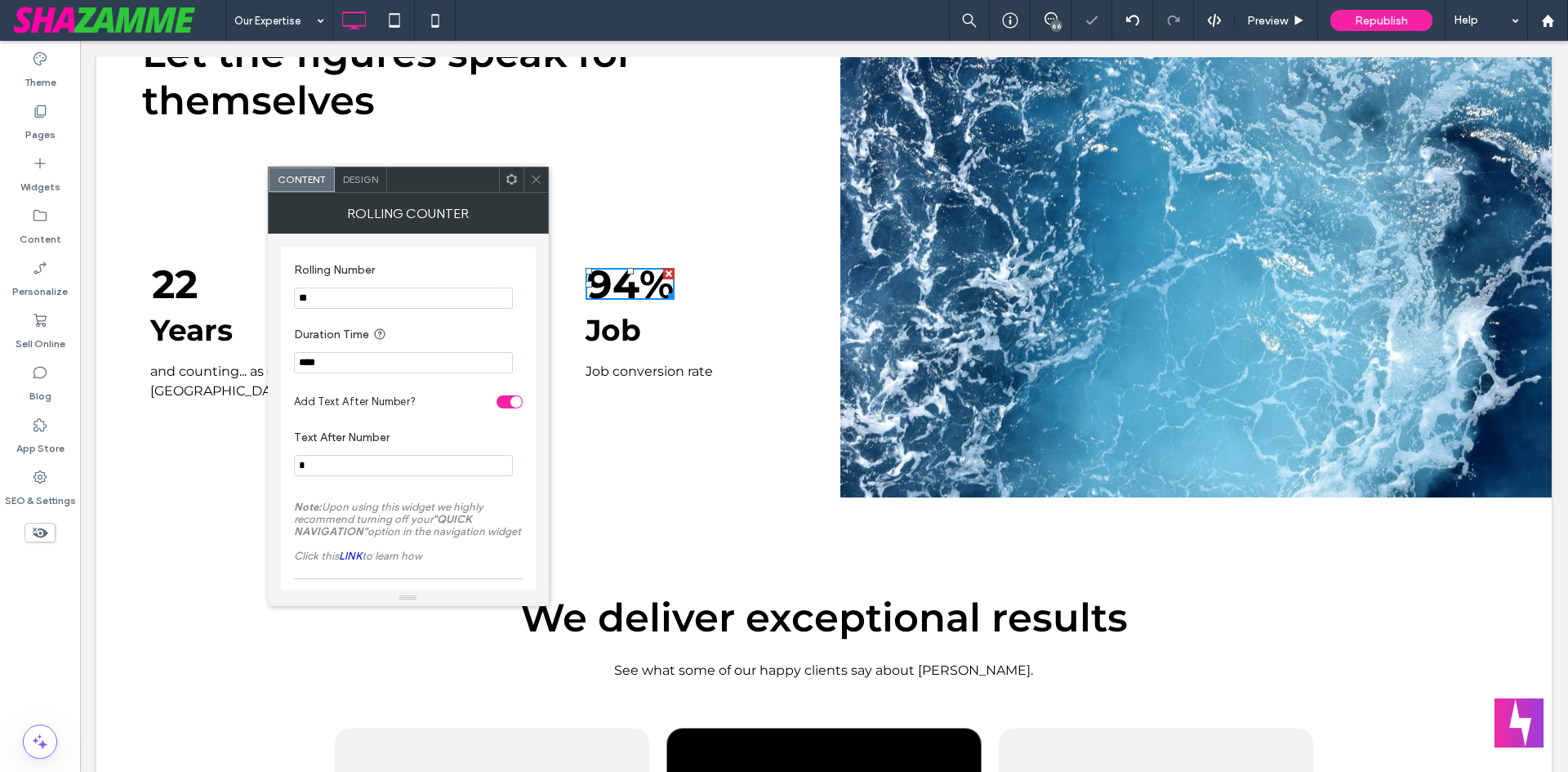
click at [538, 177] on use at bounding box center [535, 179] width 8 height 8
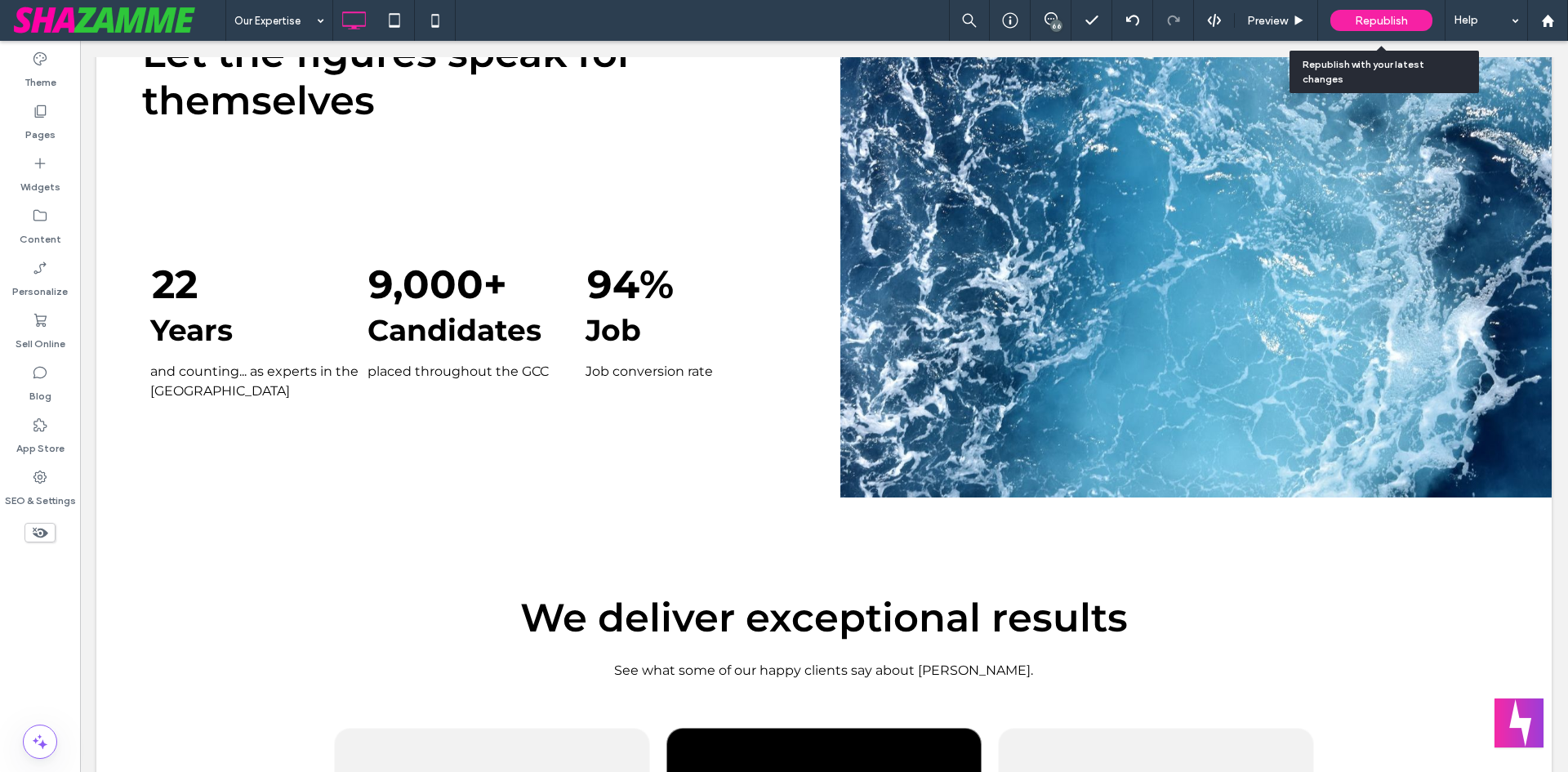
click at [1398, 23] on span "Republish" at bounding box center [1381, 21] width 53 height 14
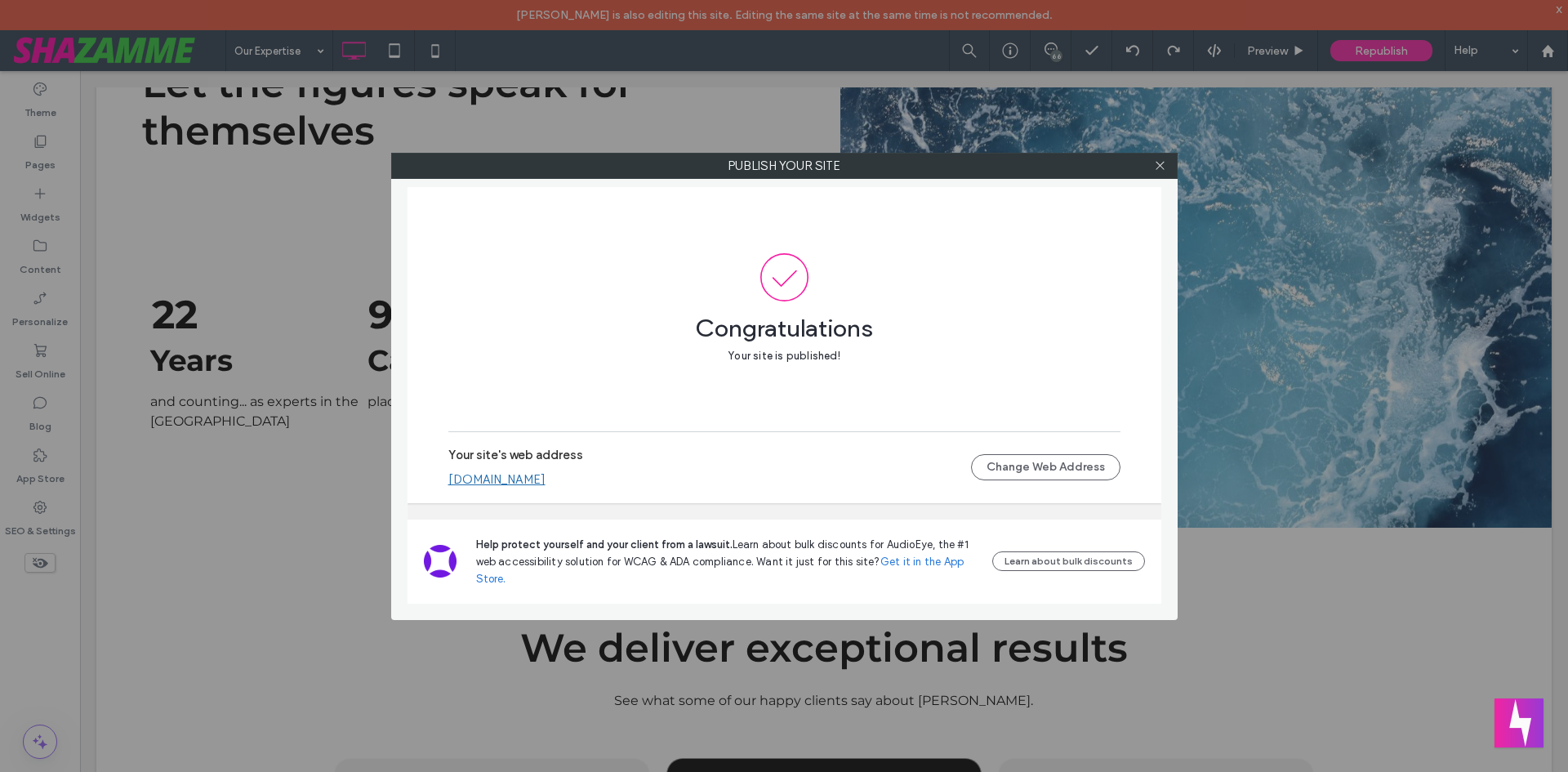
drag, startPoint x: 1164, startPoint y: 162, endPoint x: 825, endPoint y: 245, distance: 349.0
click at [1165, 162] on icon at bounding box center [1160, 165] width 12 height 12
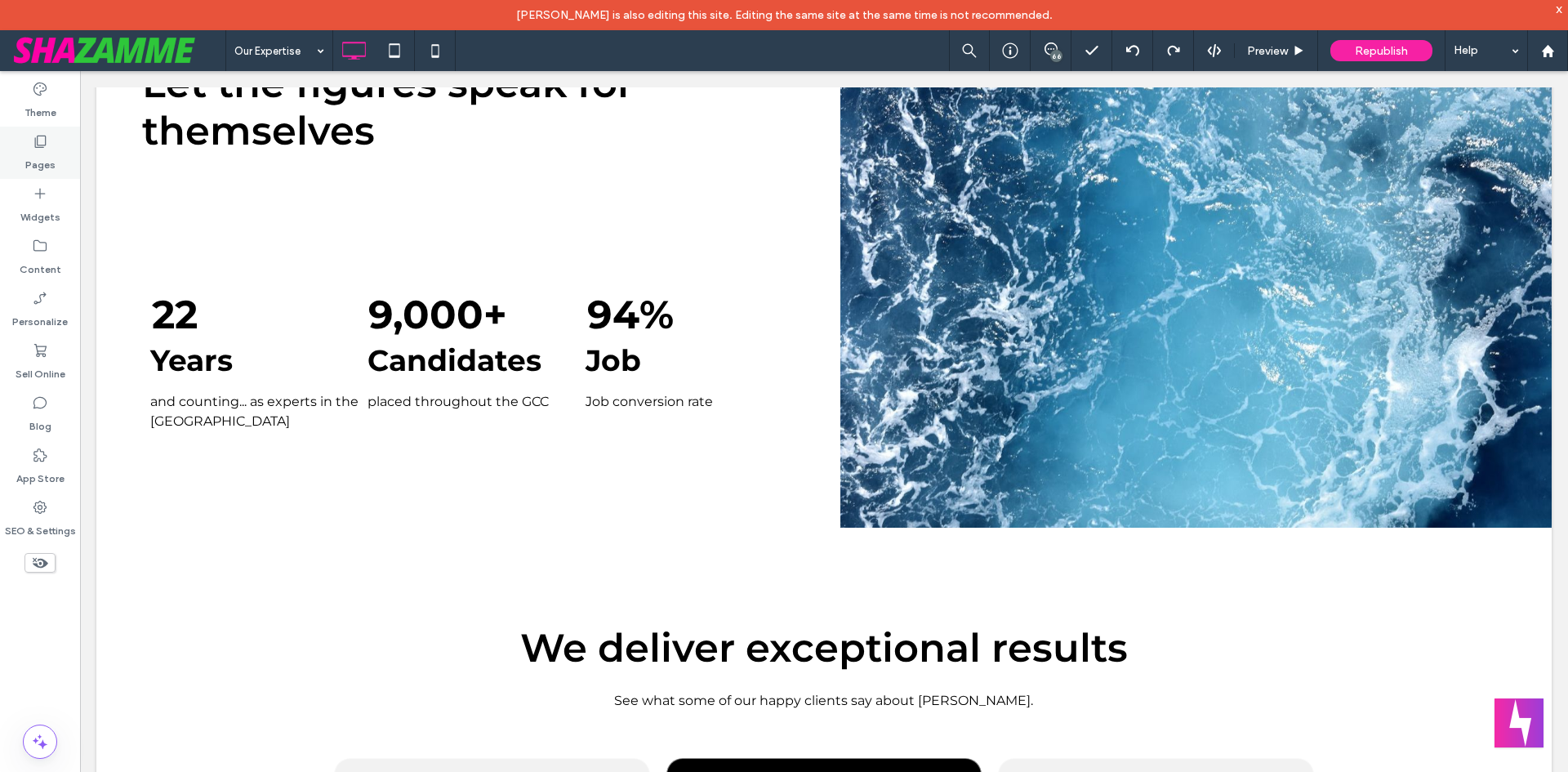
click at [39, 175] on div "Pages" at bounding box center [40, 153] width 80 height 52
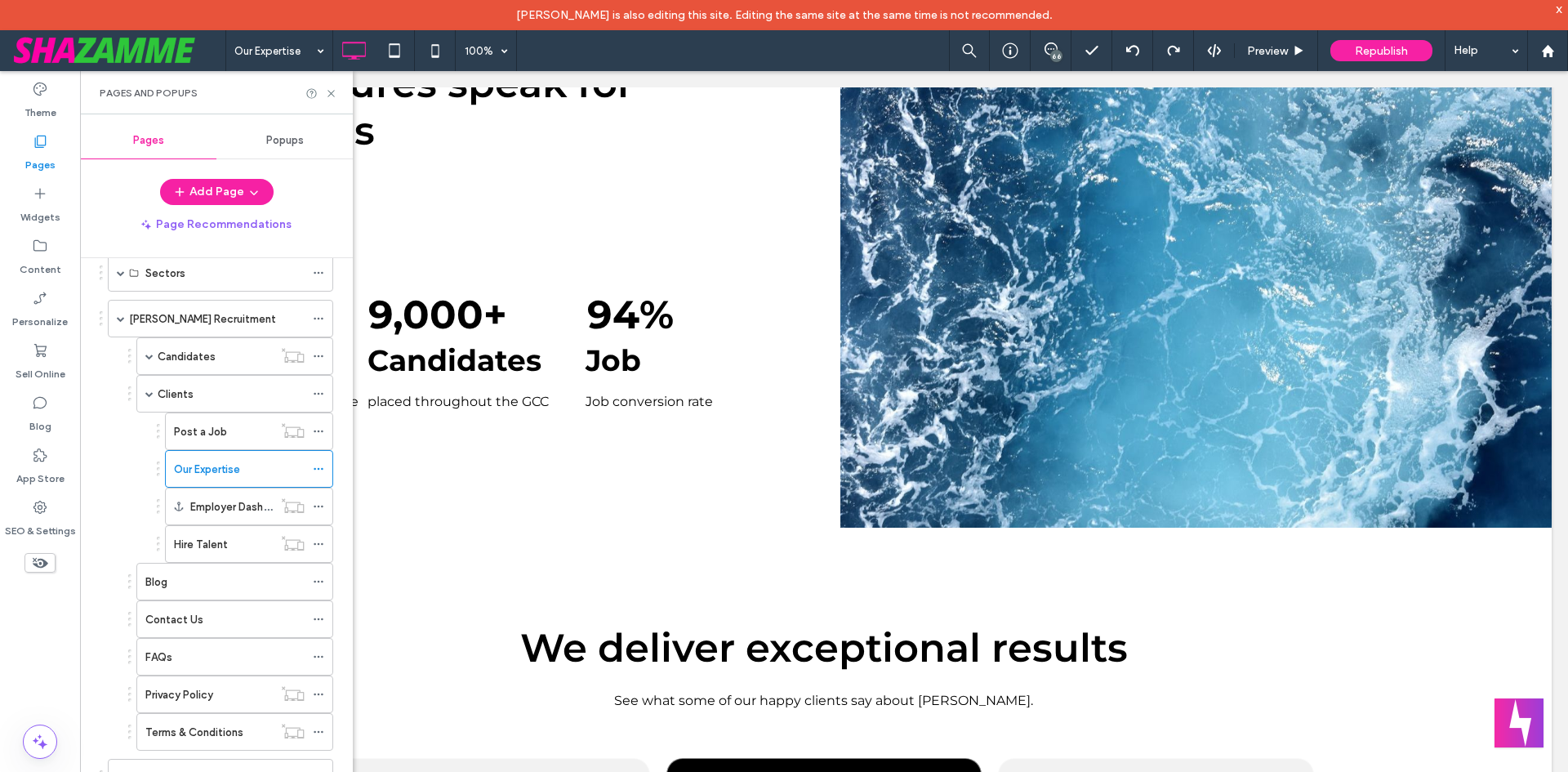
scroll to position [167, 0]
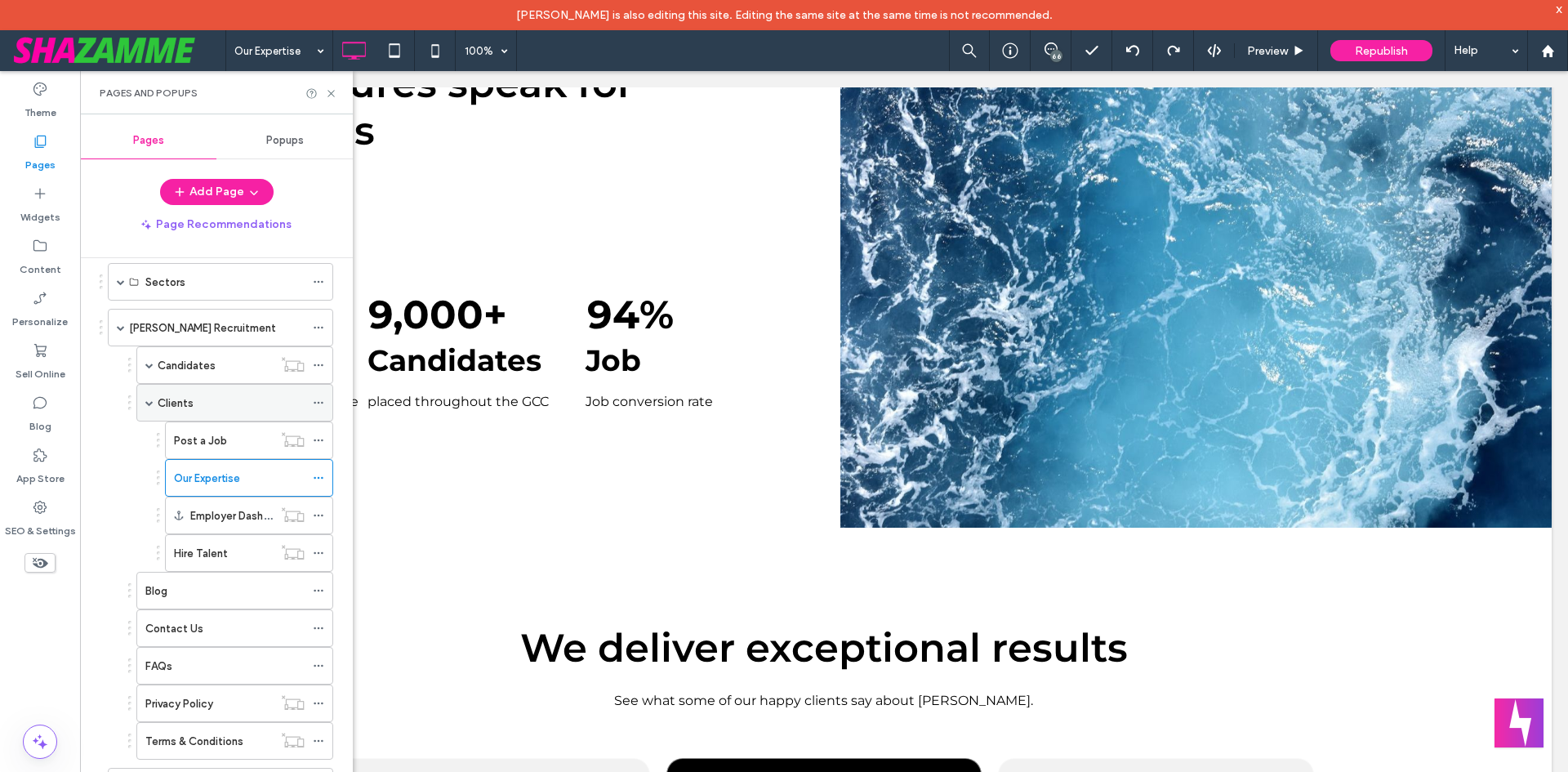
click at [147, 408] on span at bounding box center [148, 402] width 8 height 36
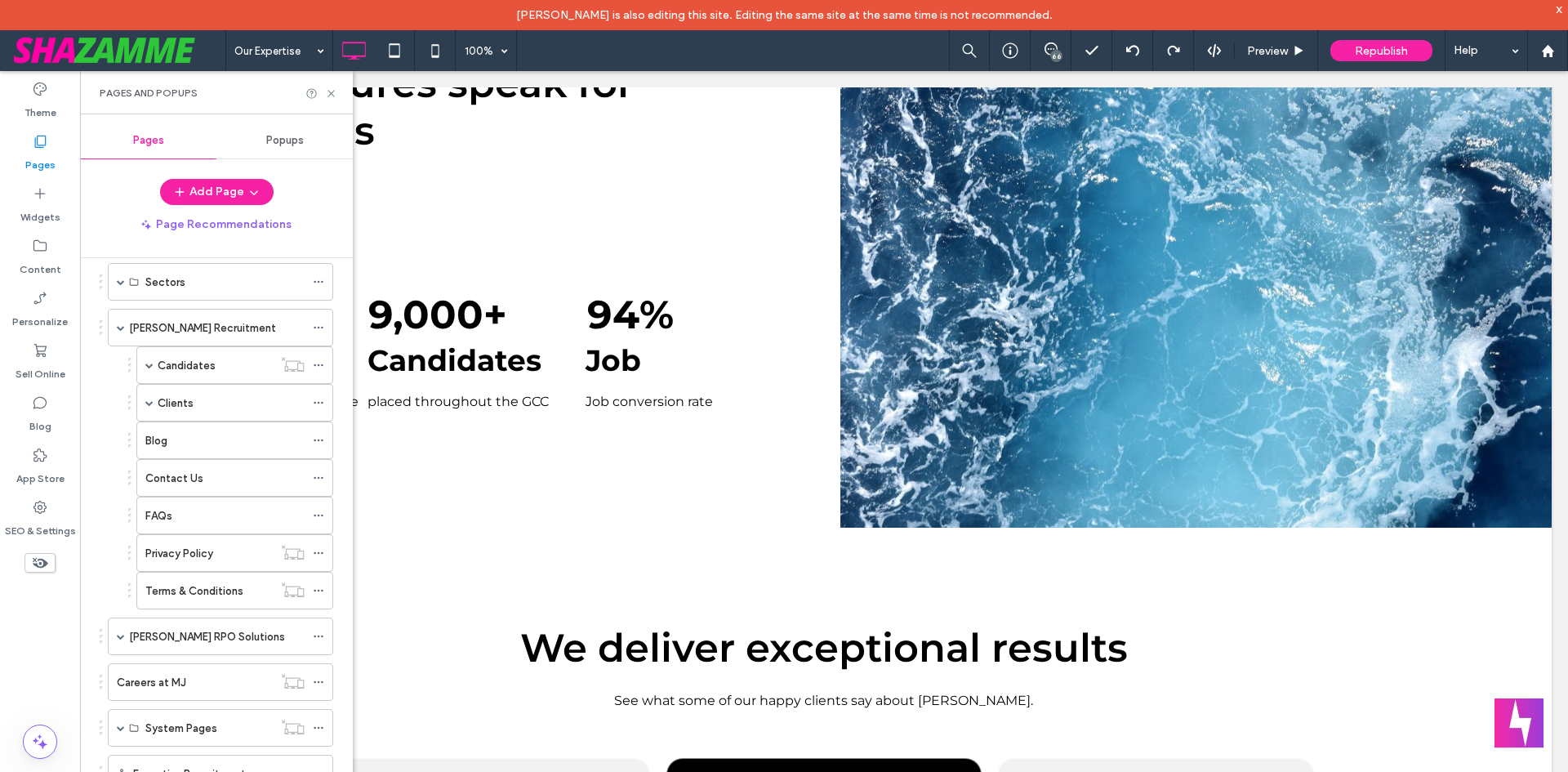
click at [122, 329] on span at bounding box center [121, 327] width 8 height 8
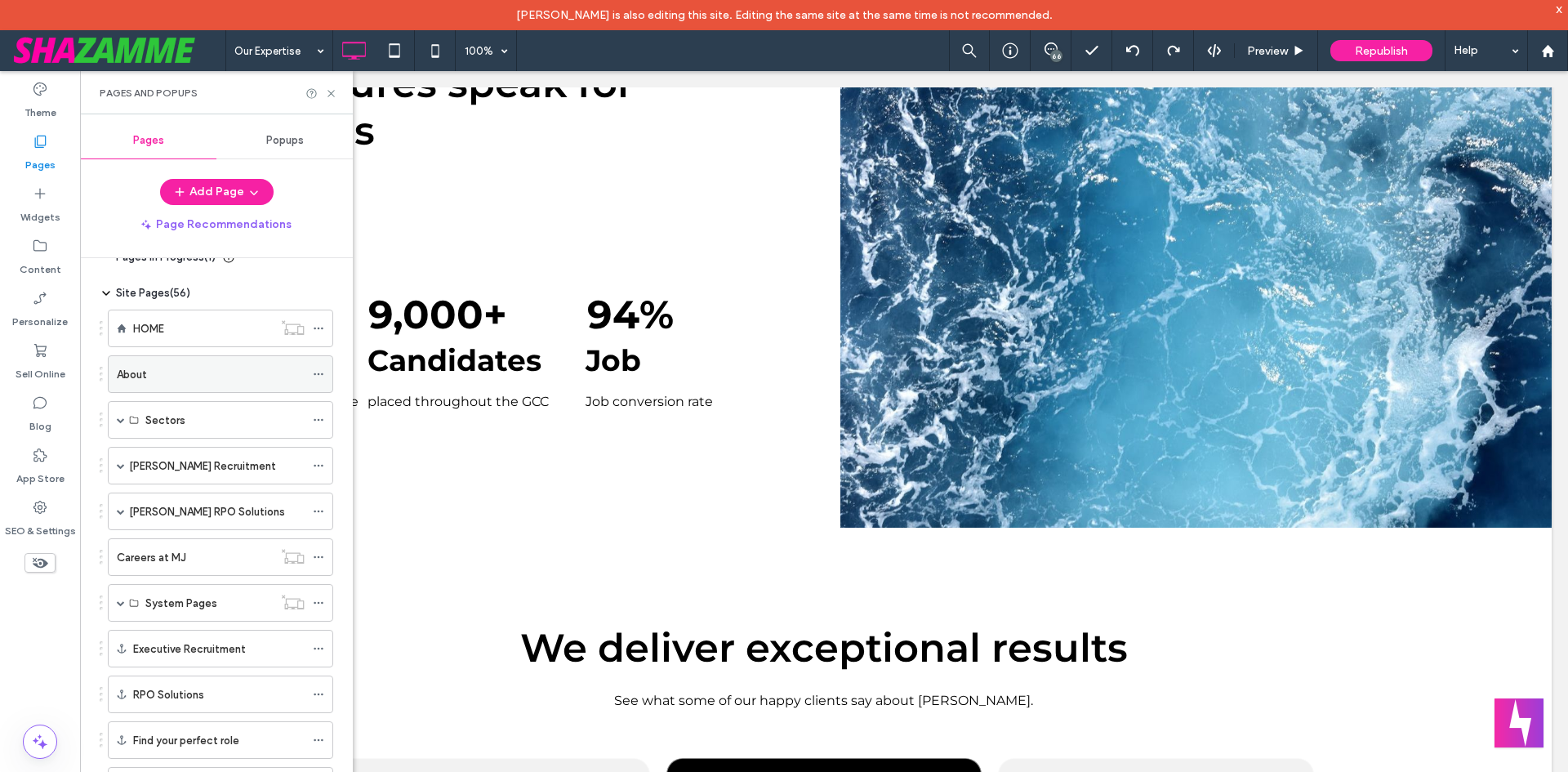
scroll to position [0, 0]
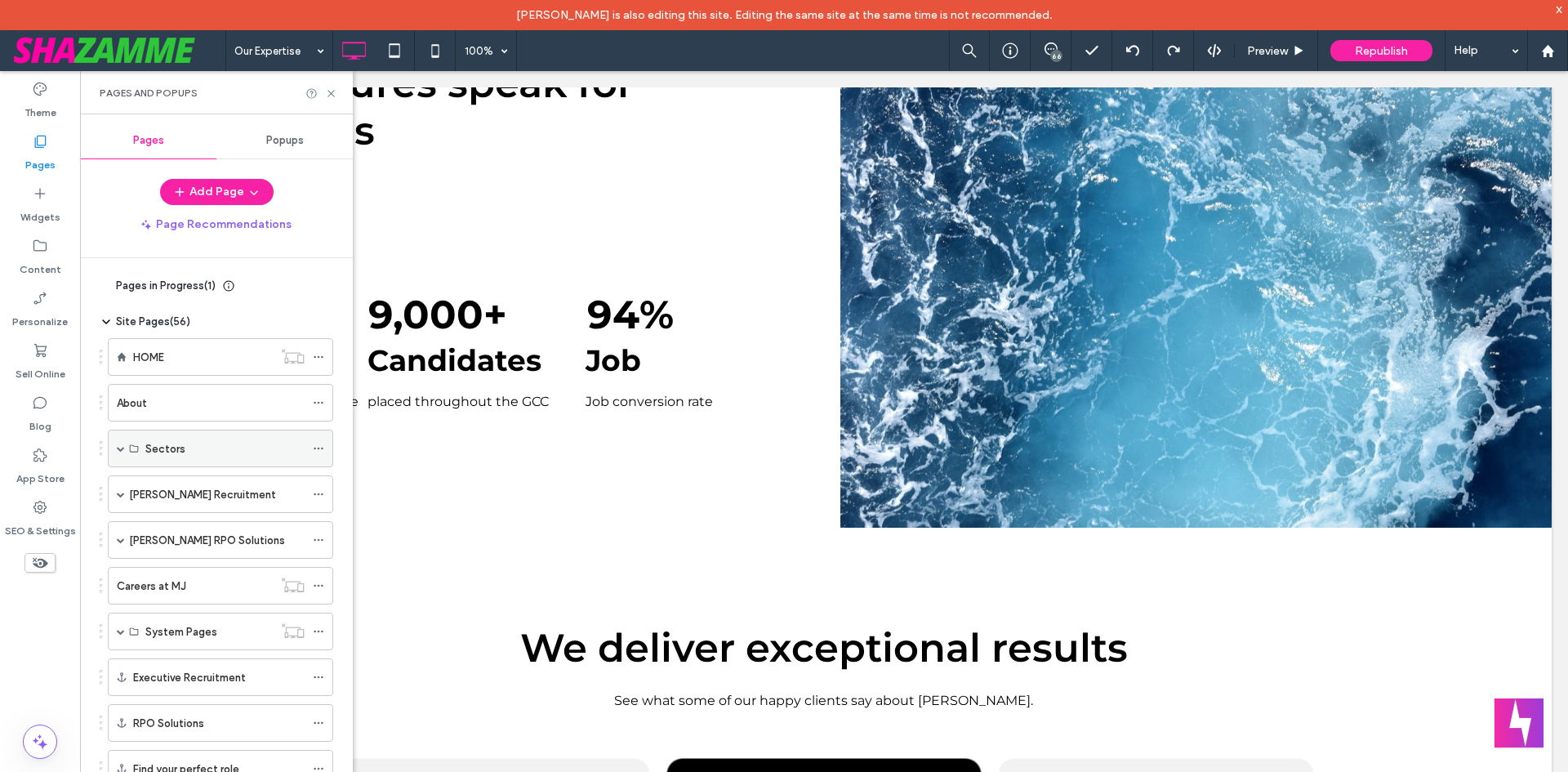
click at [121, 453] on span at bounding box center [121, 448] width 8 height 36
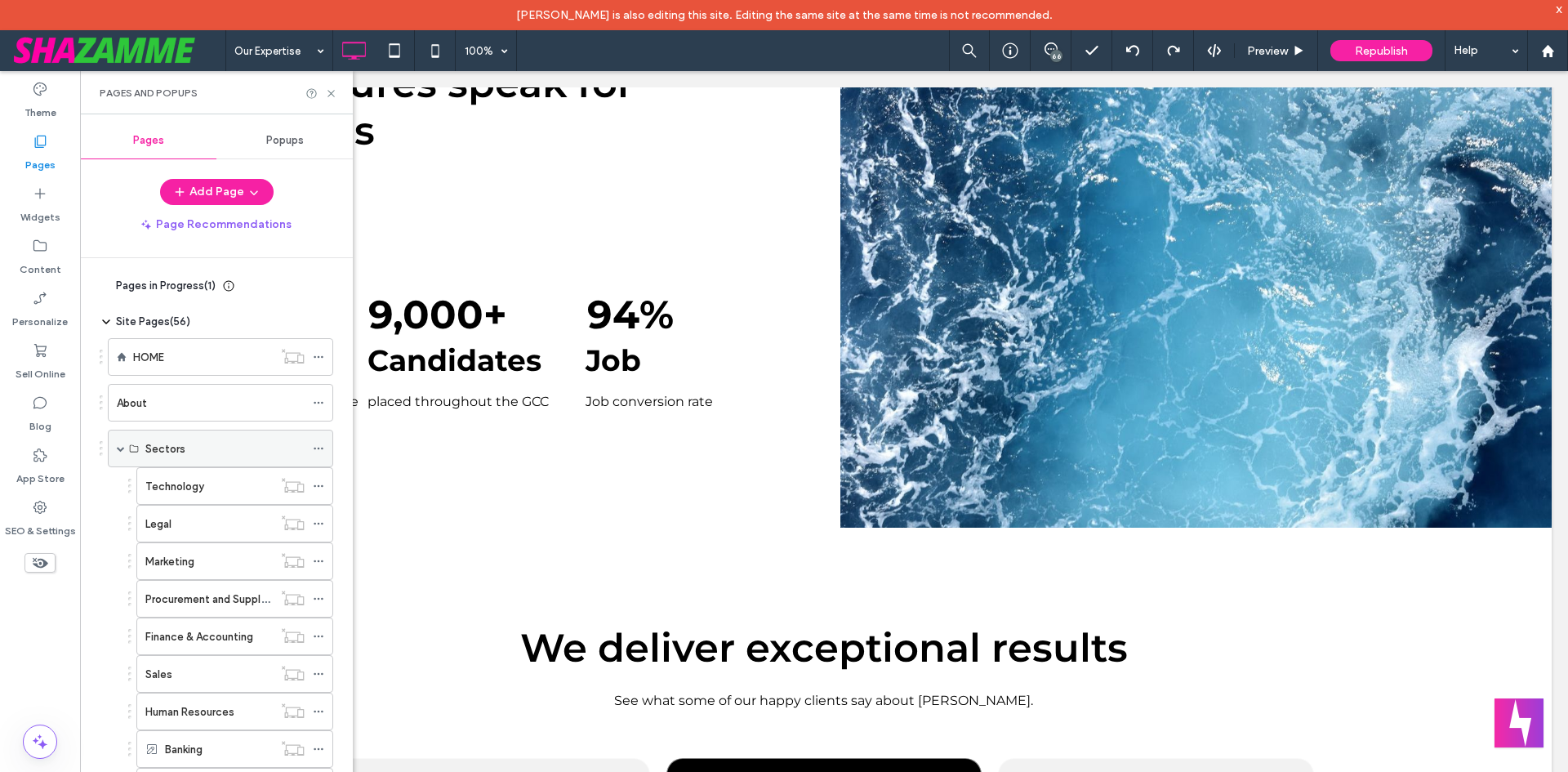
click at [123, 447] on span at bounding box center [121, 448] width 8 height 8
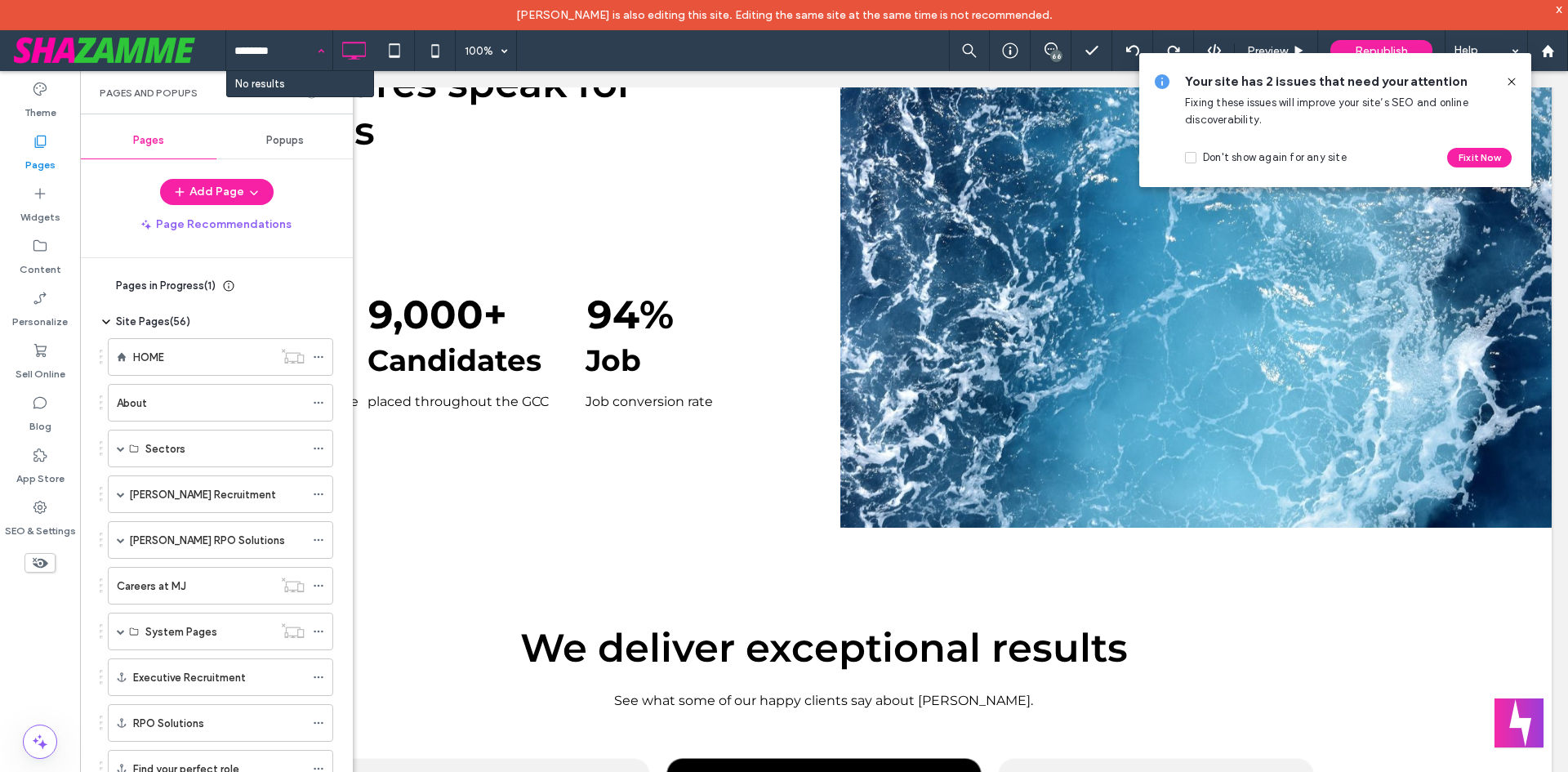
type input "********"
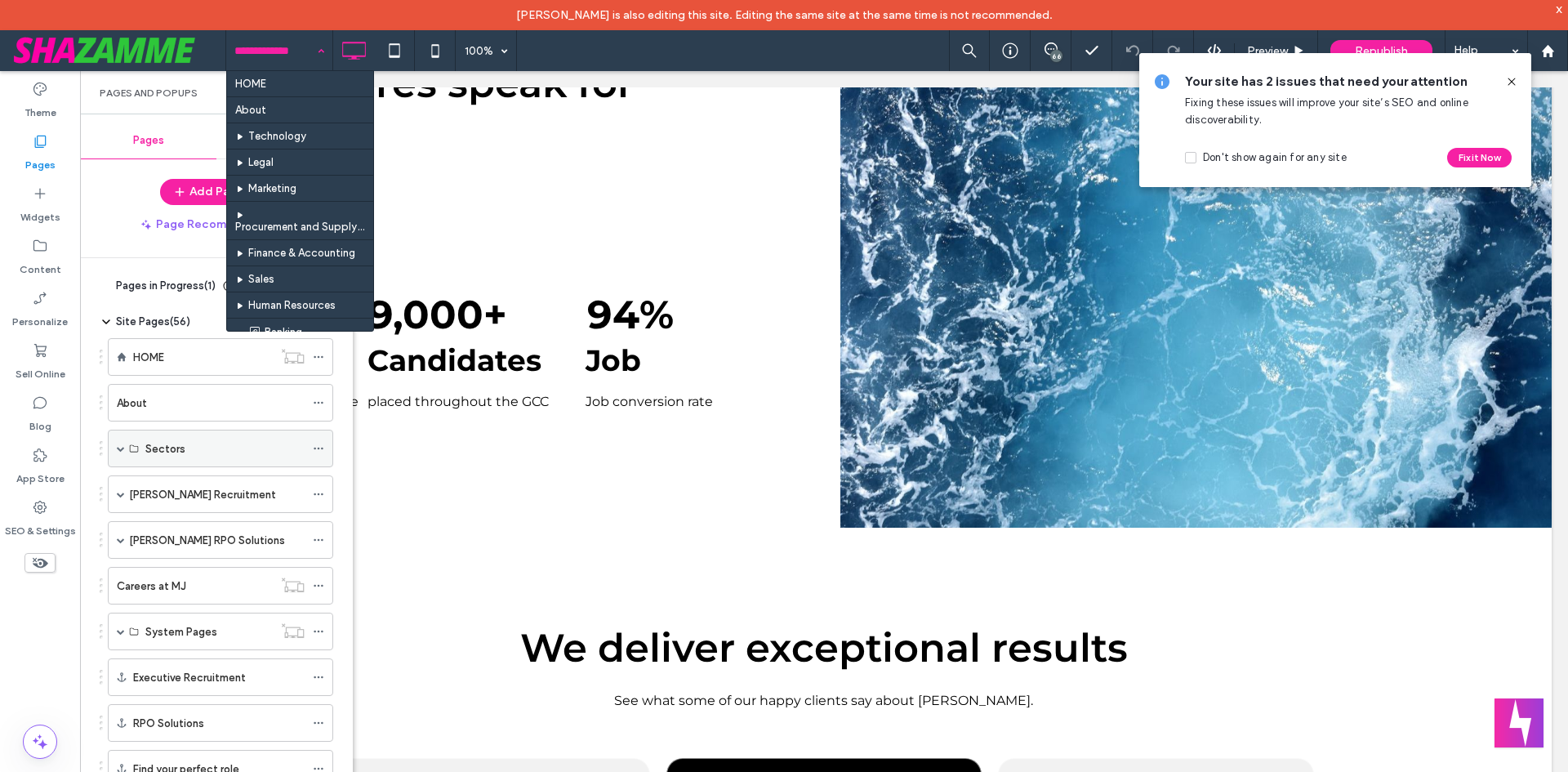
click at [118, 451] on span at bounding box center [121, 448] width 8 height 8
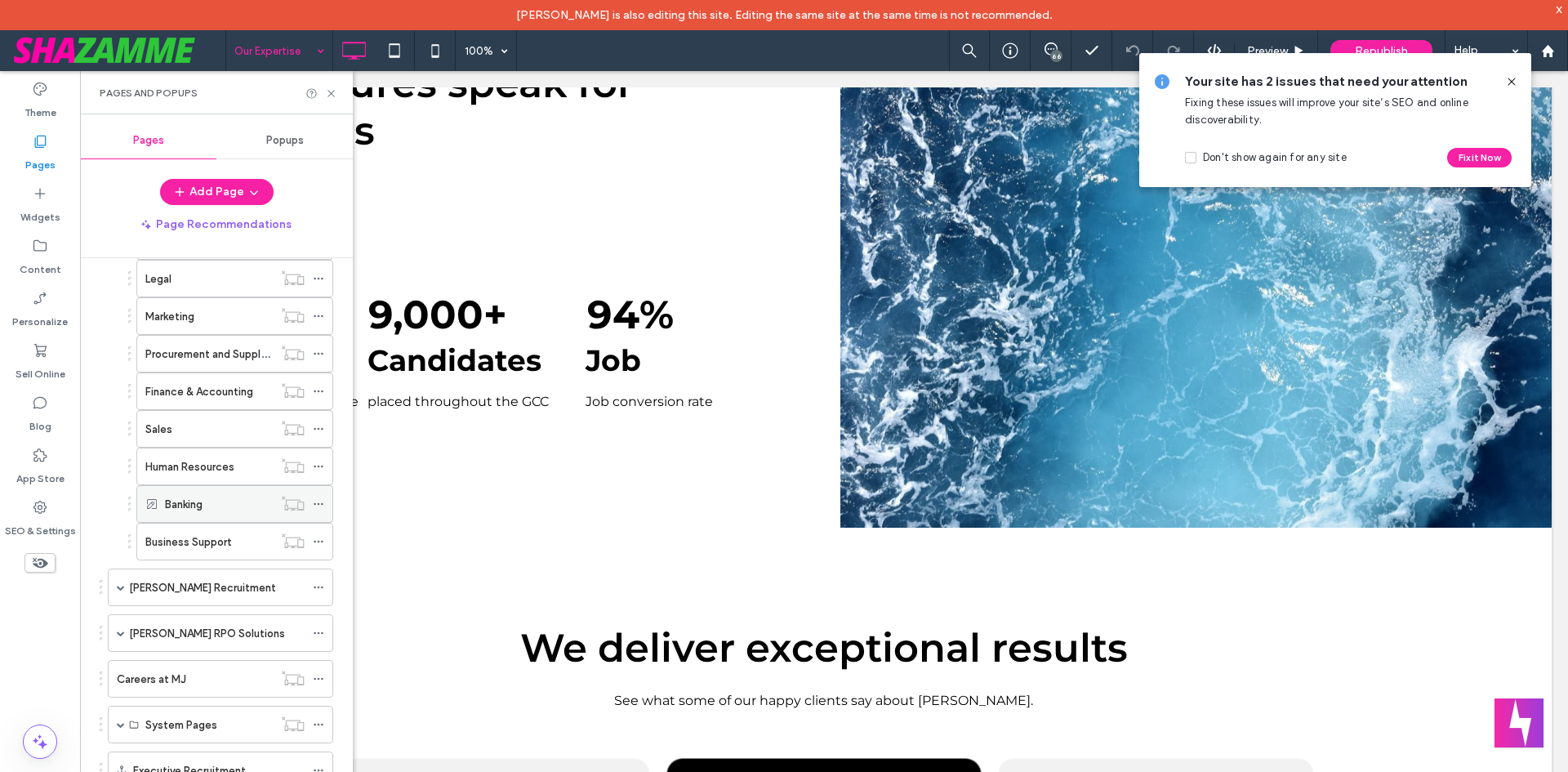
scroll to position [163, 0]
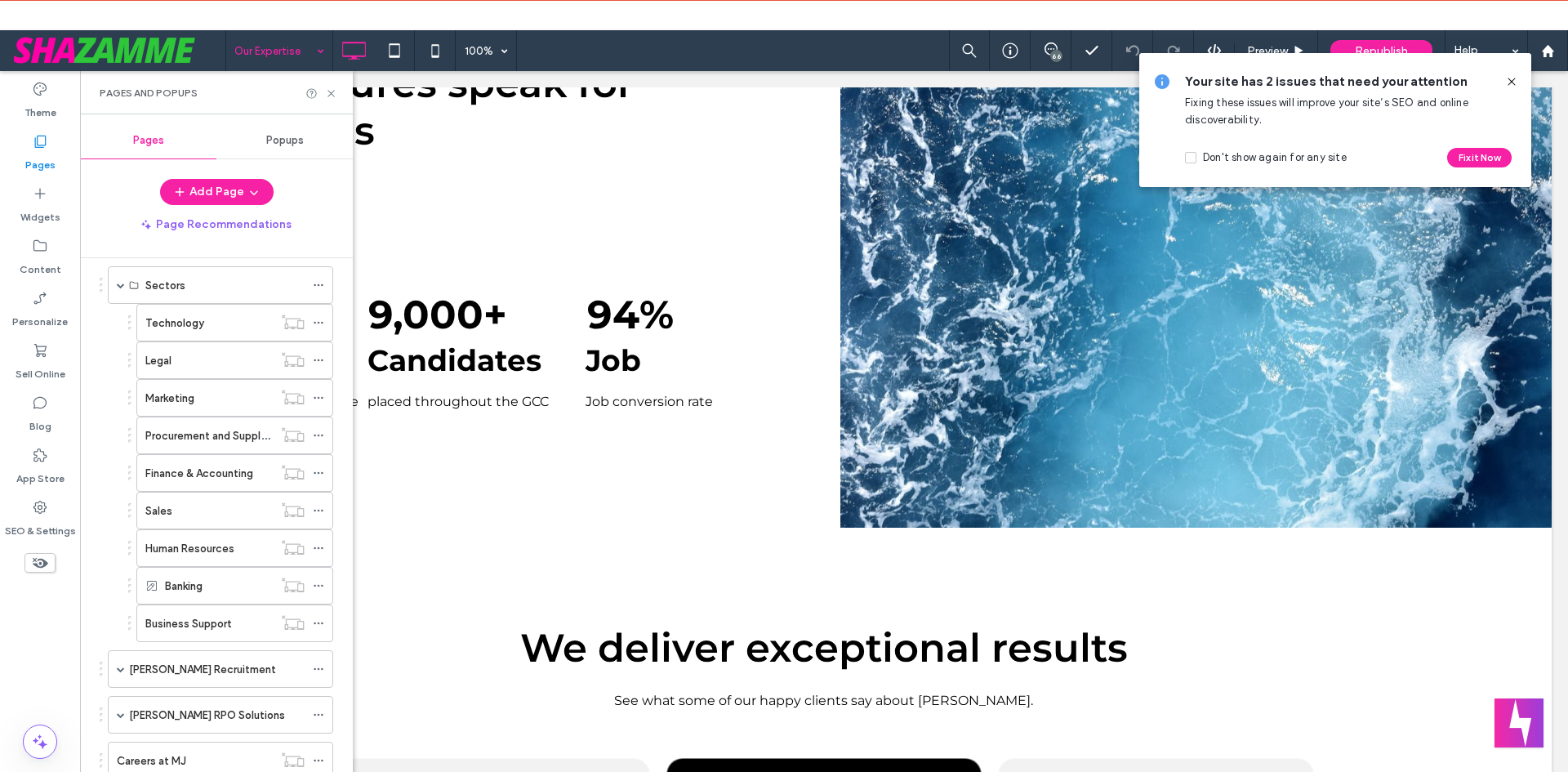
click at [1516, 87] on icon at bounding box center [1512, 82] width 13 height 13
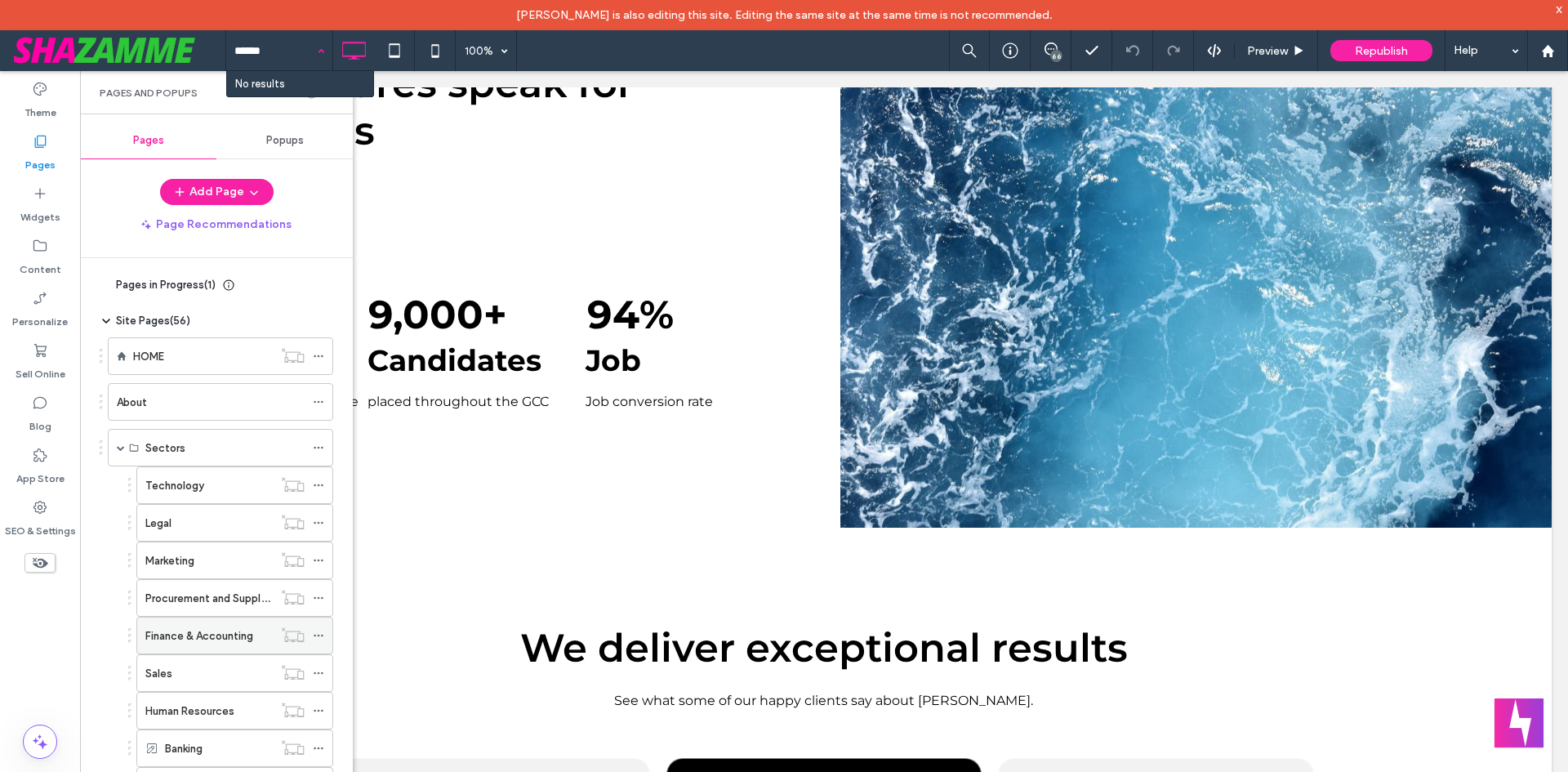
scroll to position [0, 0]
type input "******"
click at [121, 450] on span at bounding box center [121, 448] width 8 height 8
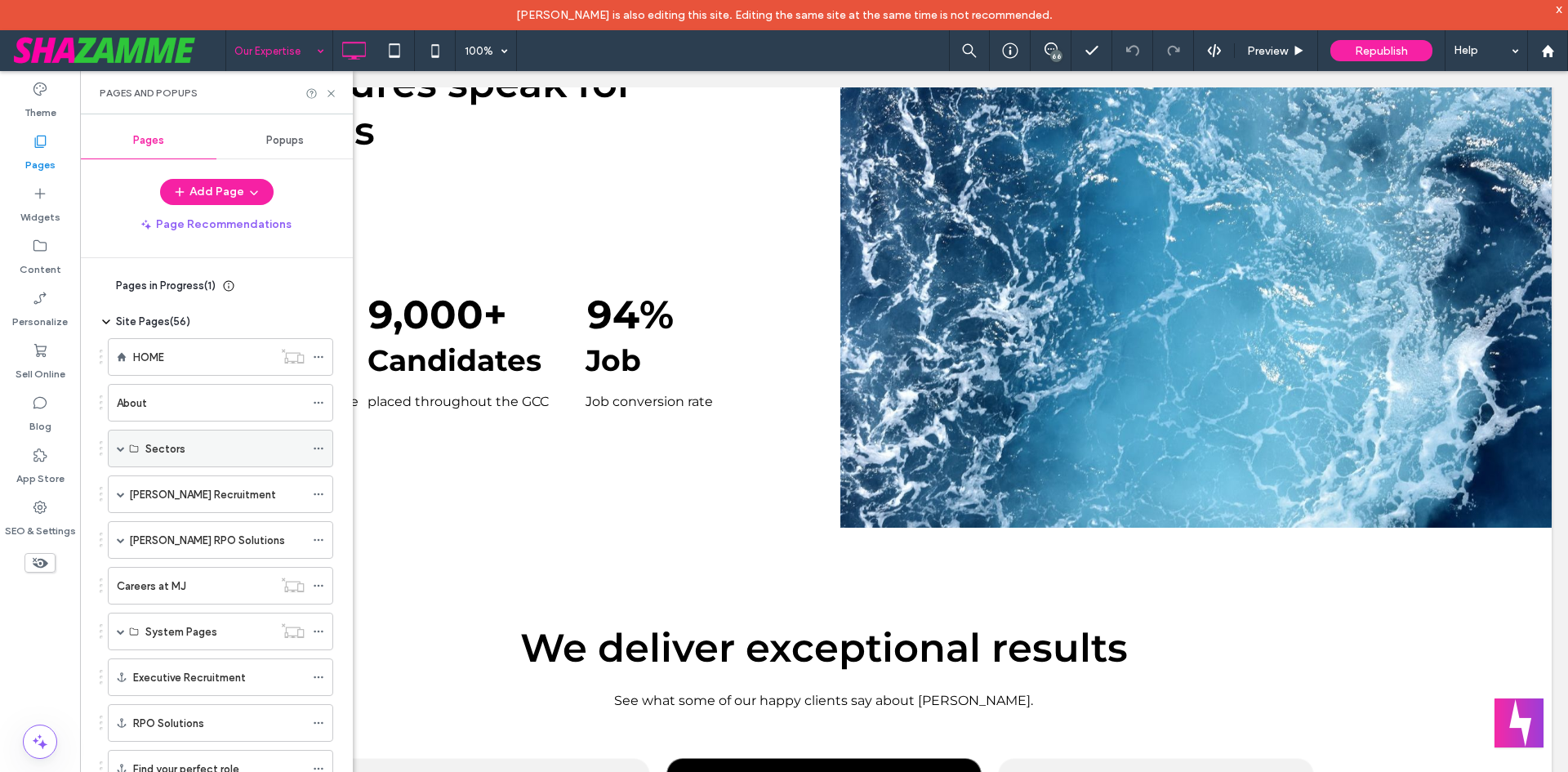
click at [124, 445] on span at bounding box center [121, 448] width 8 height 8
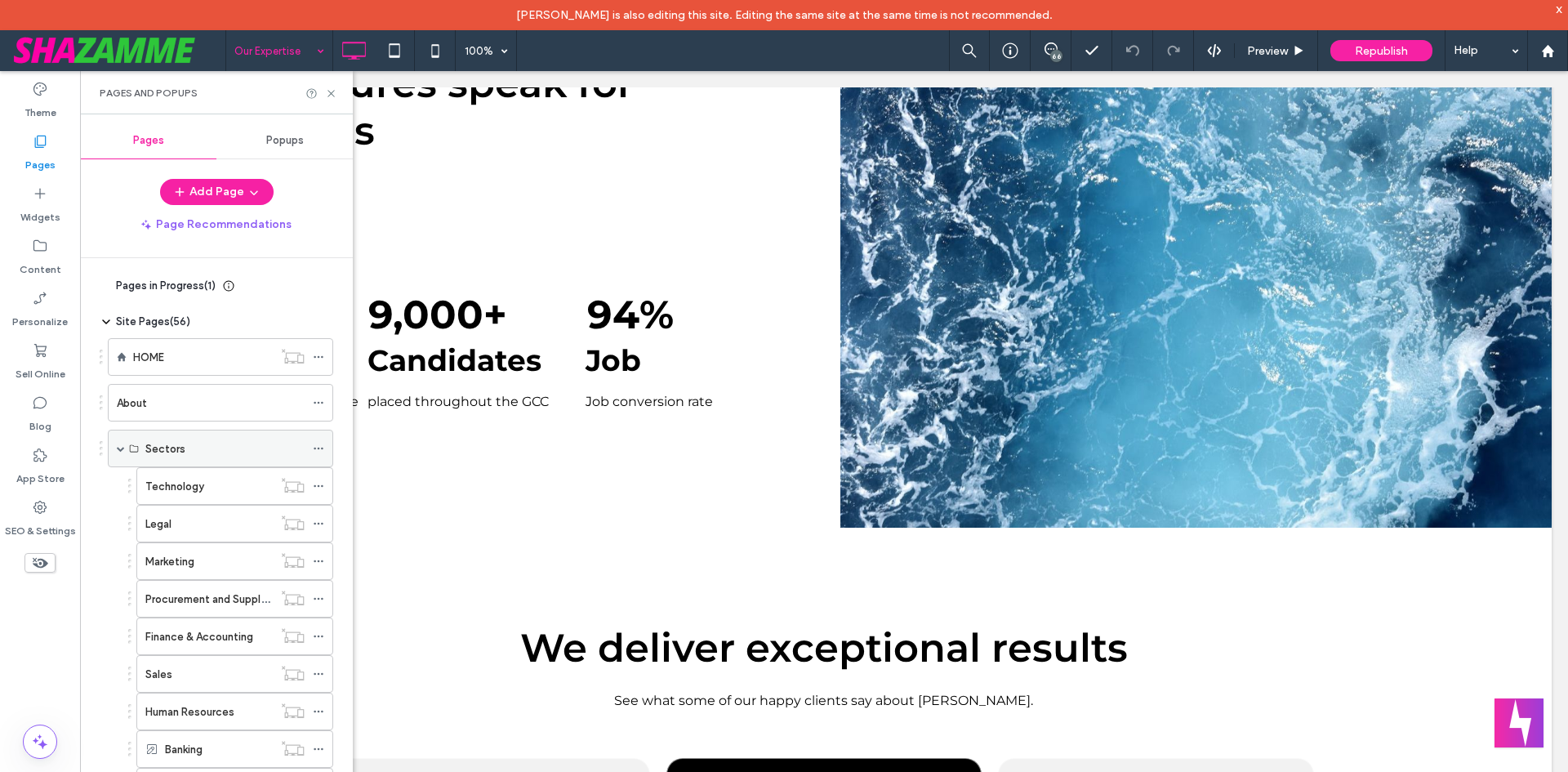
click at [119, 453] on span at bounding box center [121, 448] width 8 height 36
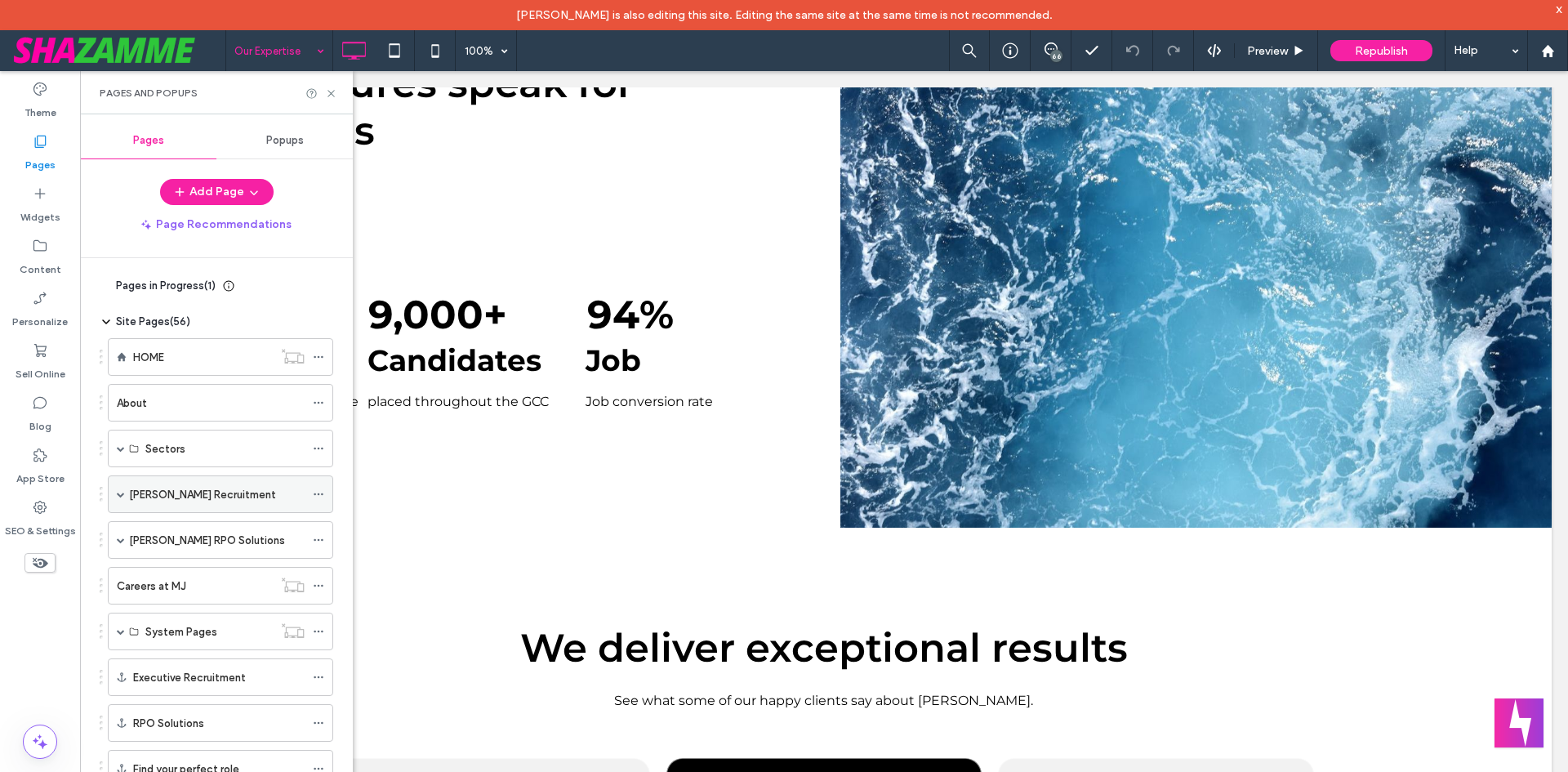
click at [122, 495] on span at bounding box center [121, 493] width 8 height 8
click at [122, 495] on span at bounding box center [121, 493] width 8 height 8
click at [122, 541] on span at bounding box center [121, 539] width 8 height 8
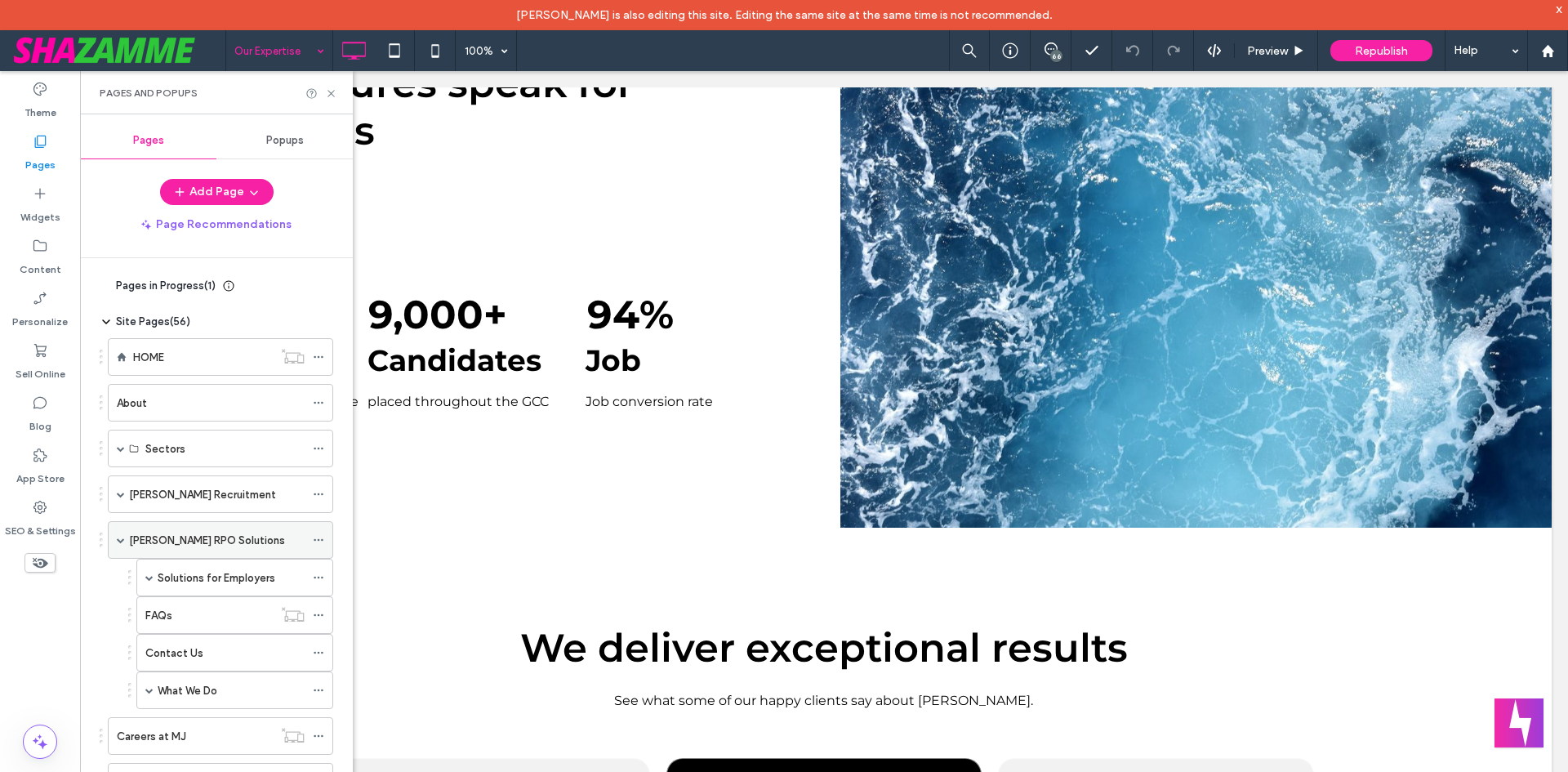
click at [121, 541] on span at bounding box center [121, 539] width 8 height 8
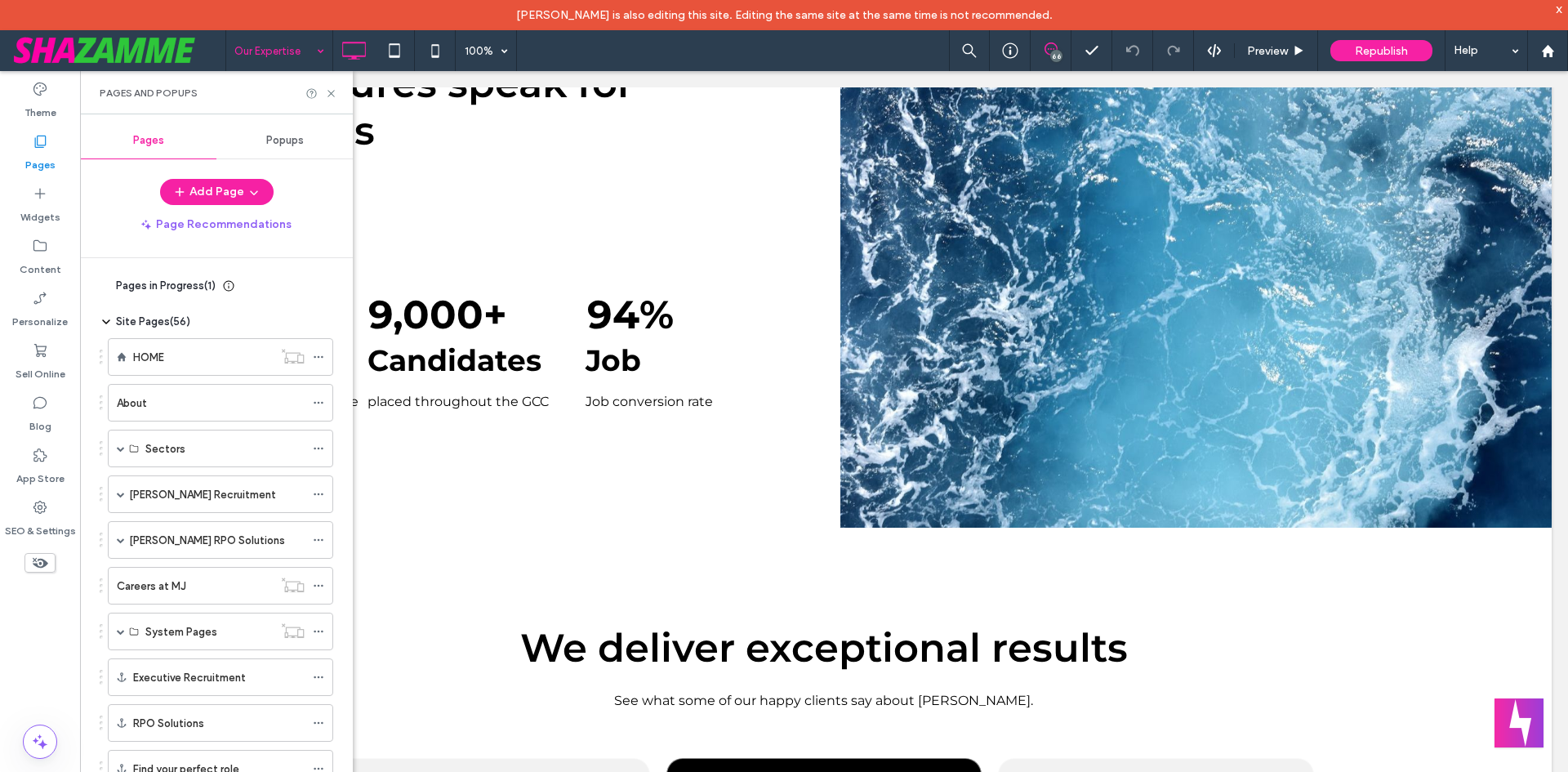
drag, startPoint x: 1055, startPoint y: 46, endPoint x: 1006, endPoint y: 45, distance: 49.0
click at [1055, 46] on use at bounding box center [1051, 49] width 13 height 13
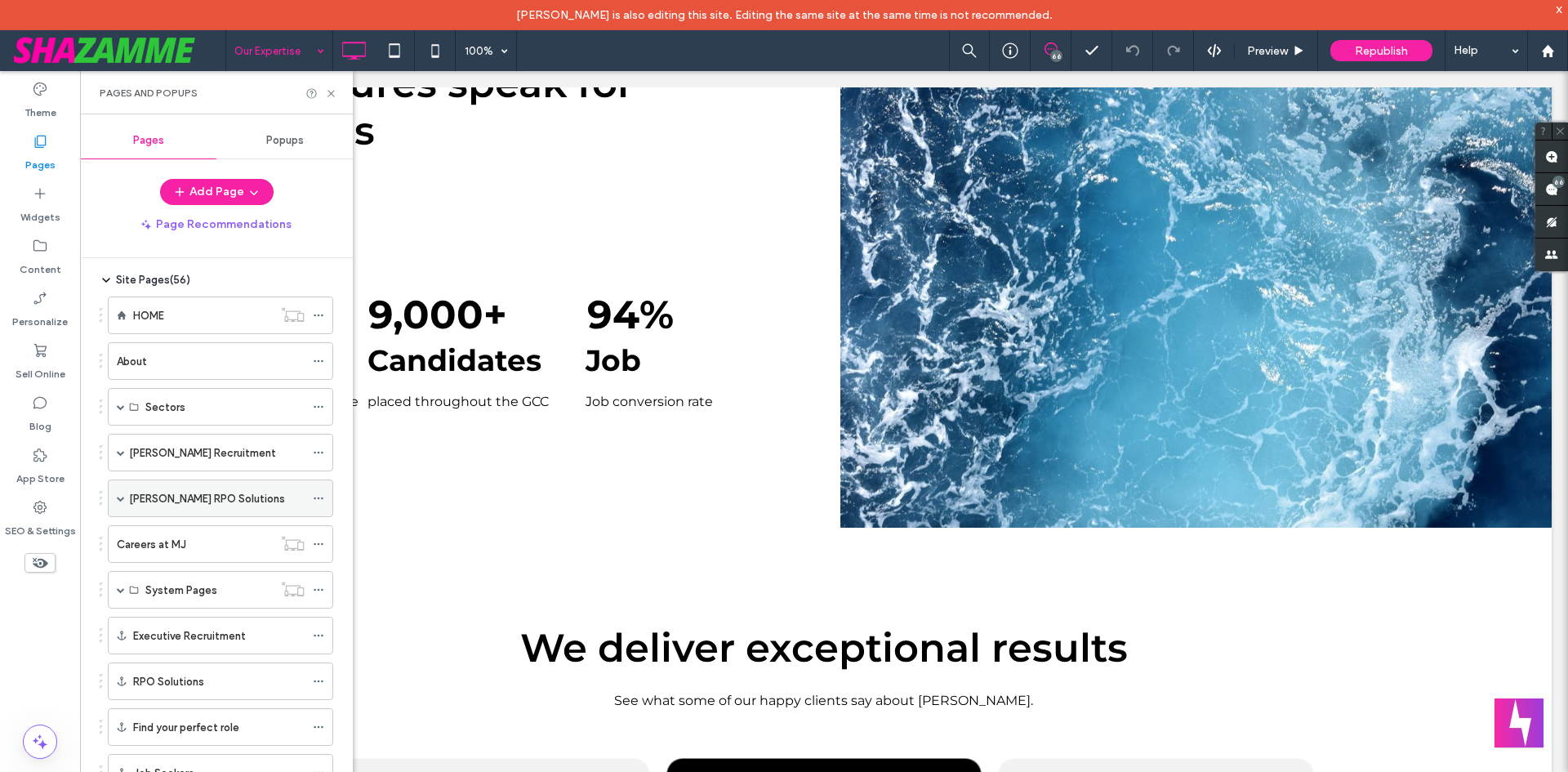
scroll to position [80, 0]
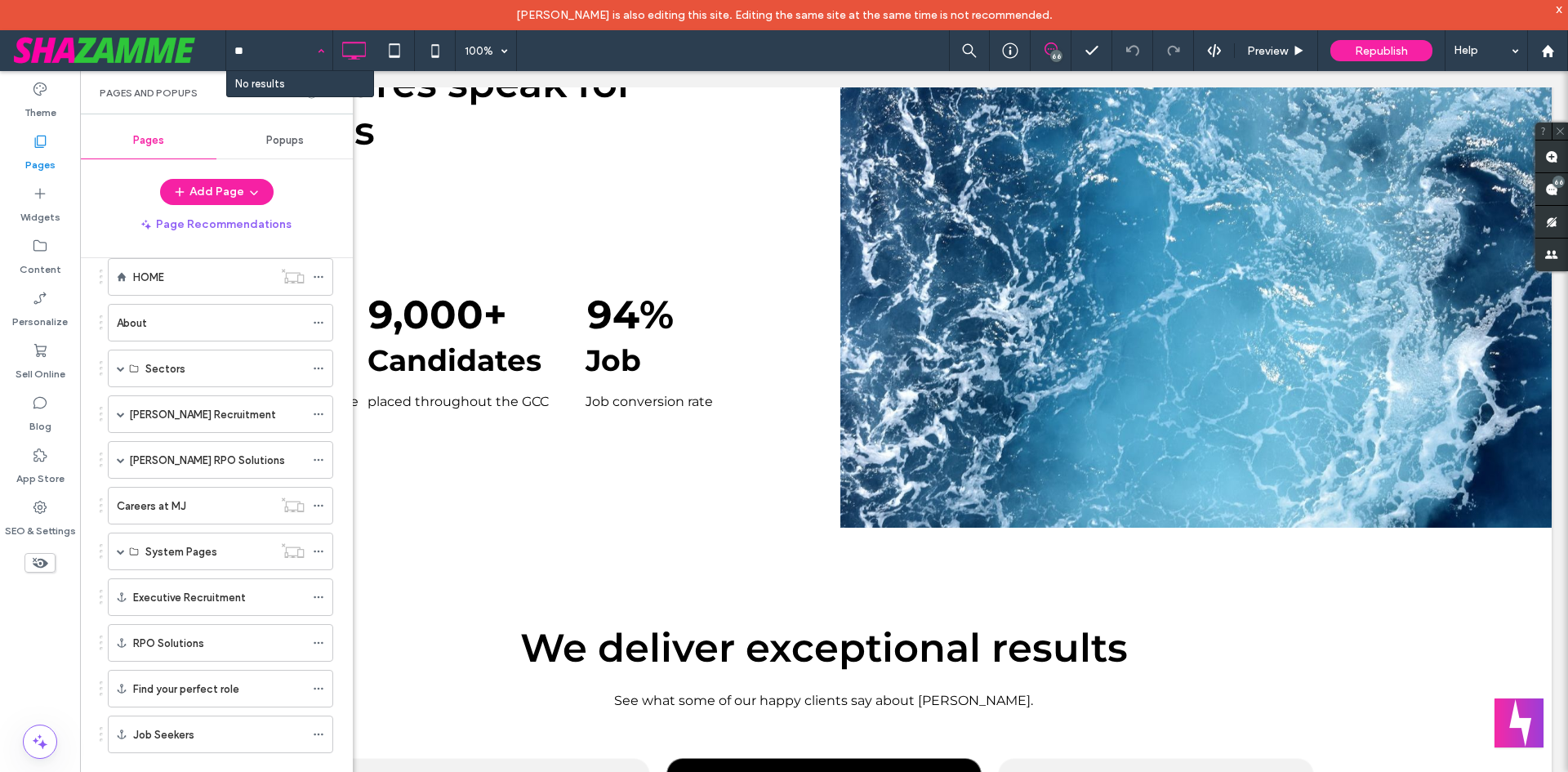
type input "*"
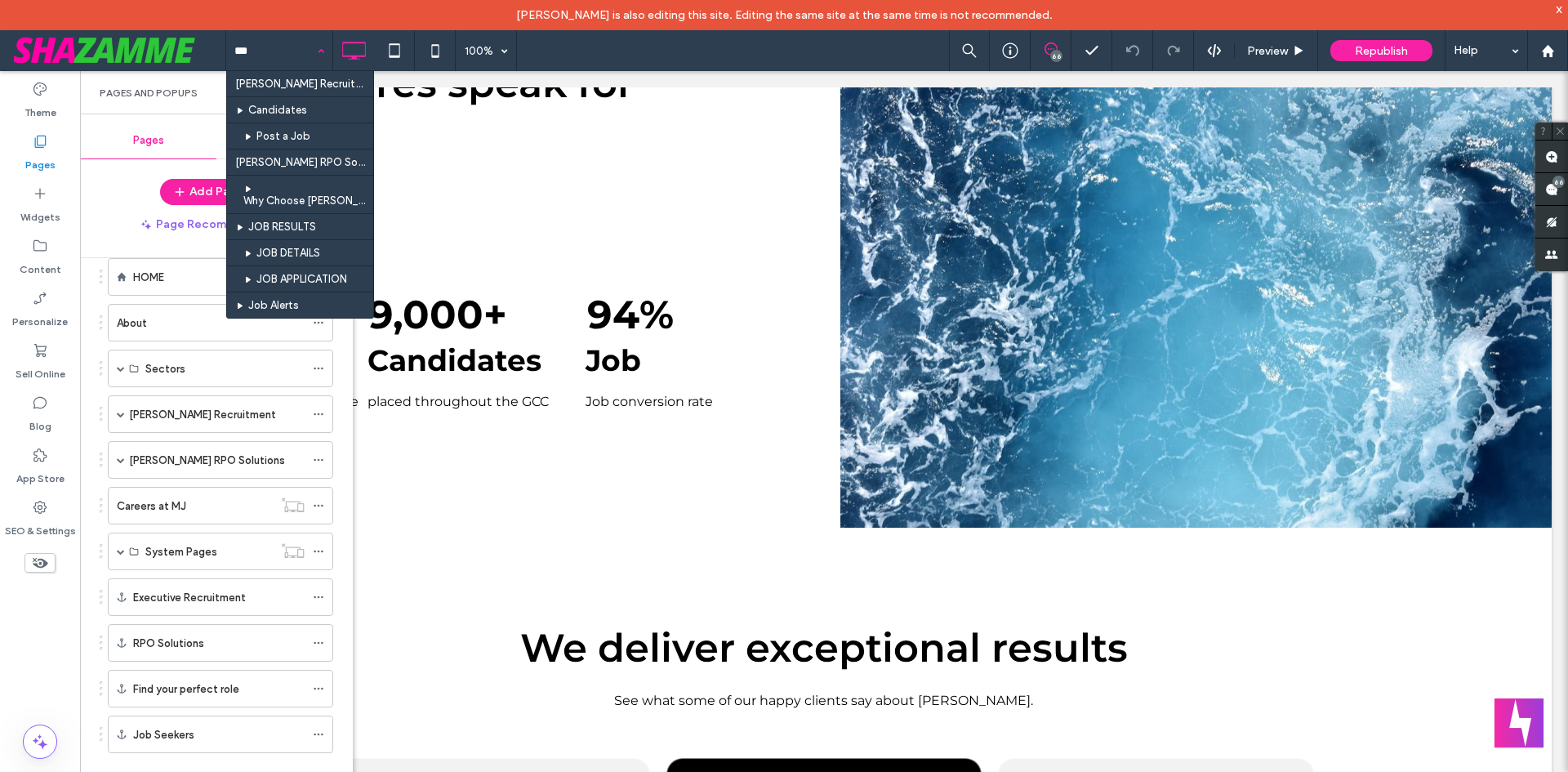
type input "****"
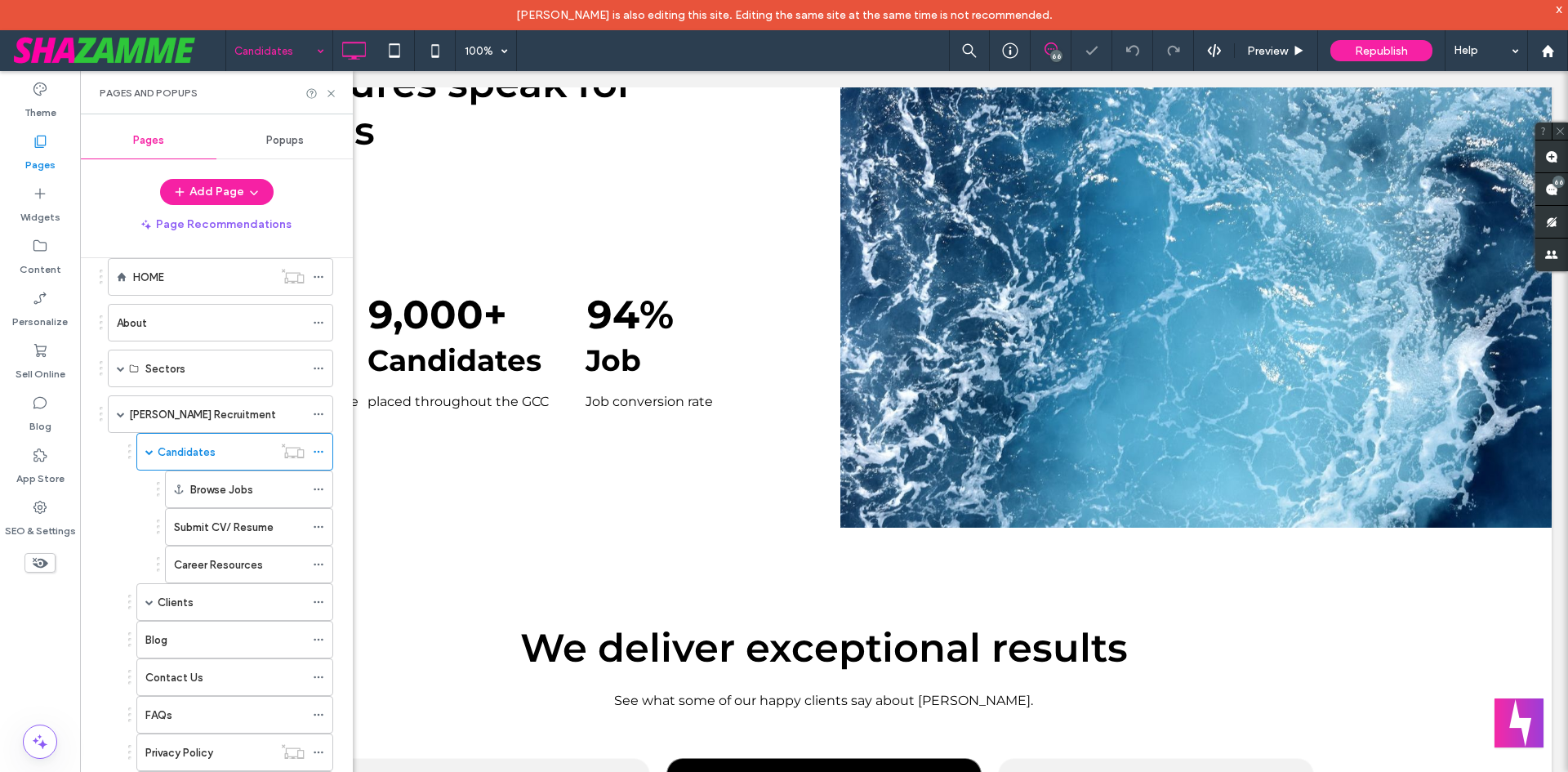
drag, startPoint x: 212, startPoint y: 492, endPoint x: 229, endPoint y: 502, distance: 19.7
click at [213, 492] on label "Browse Jobs" at bounding box center [221, 489] width 63 height 29
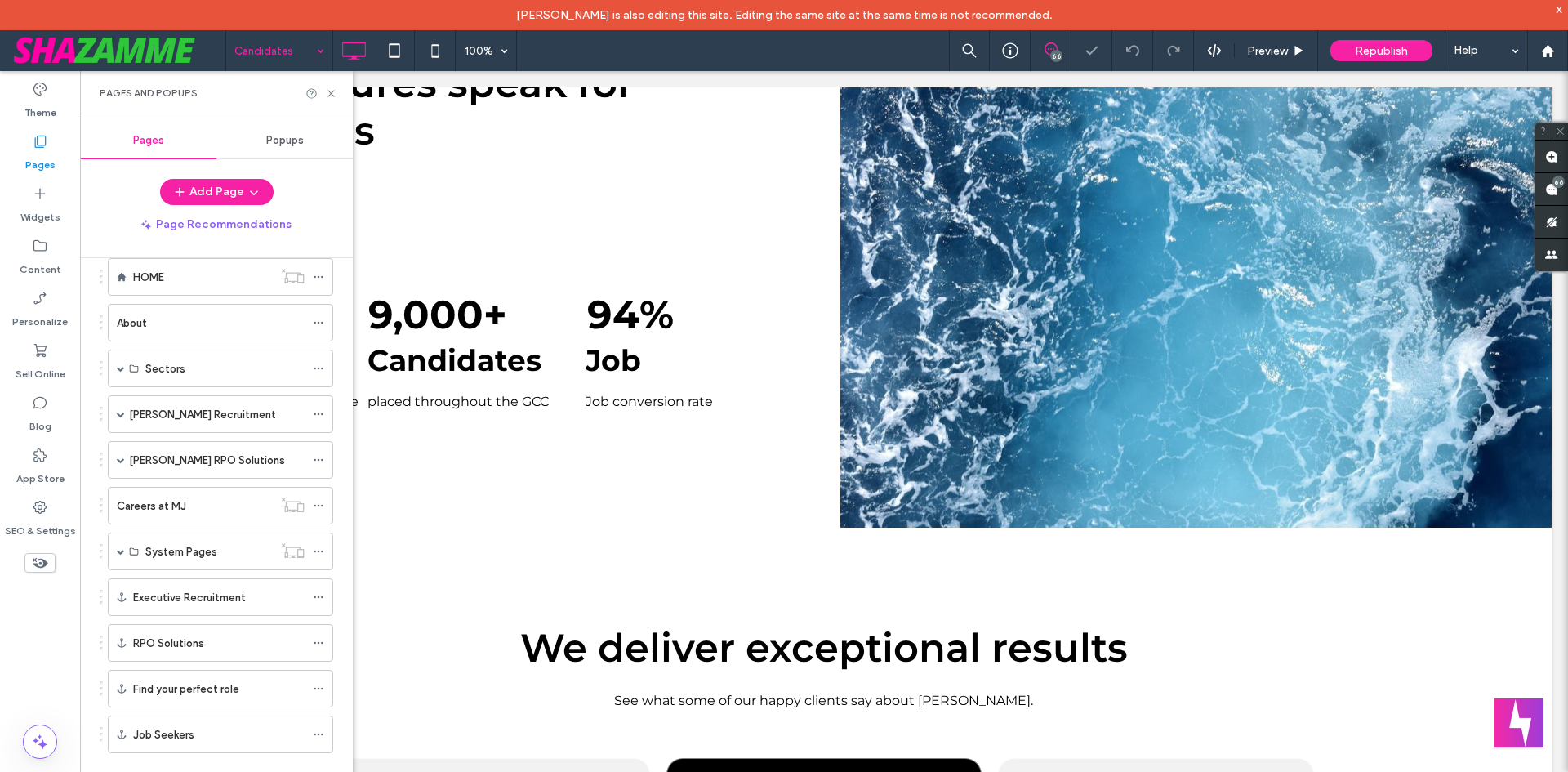
scroll to position [30, 0]
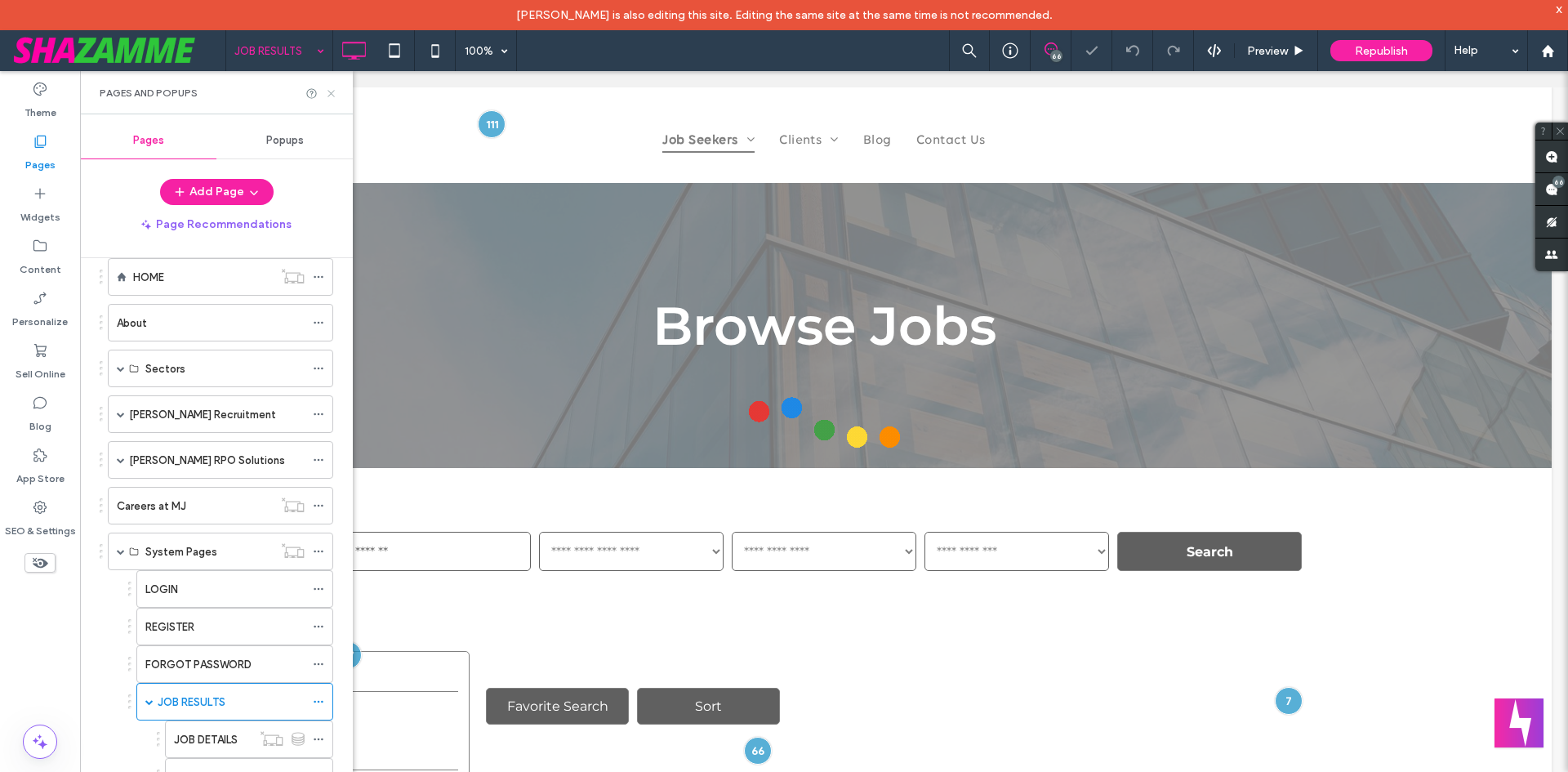
type input "**********"
click at [333, 93] on icon at bounding box center [331, 94] width 12 height 12
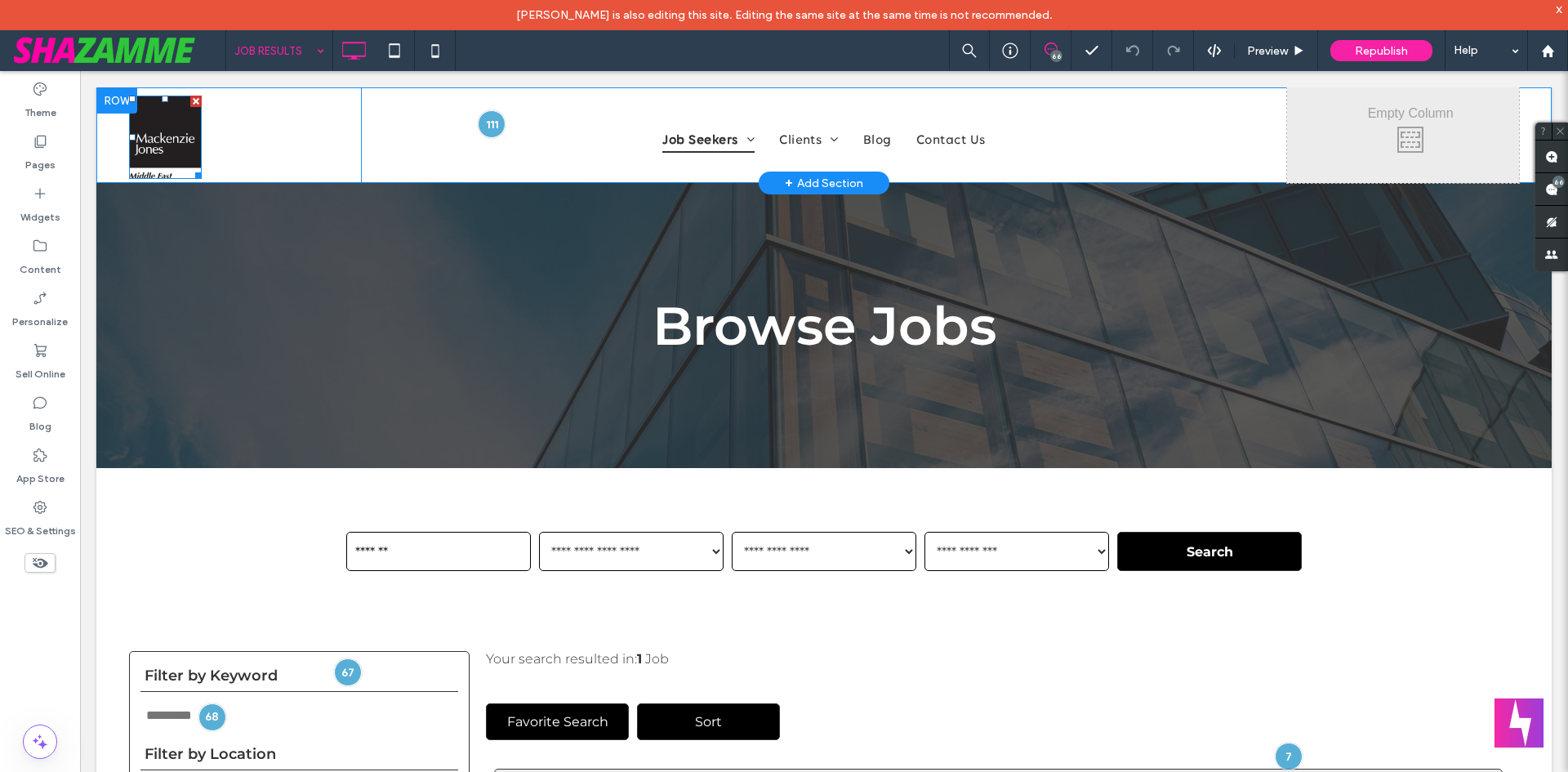
click at [115, 98] on div at bounding box center [116, 101] width 41 height 26
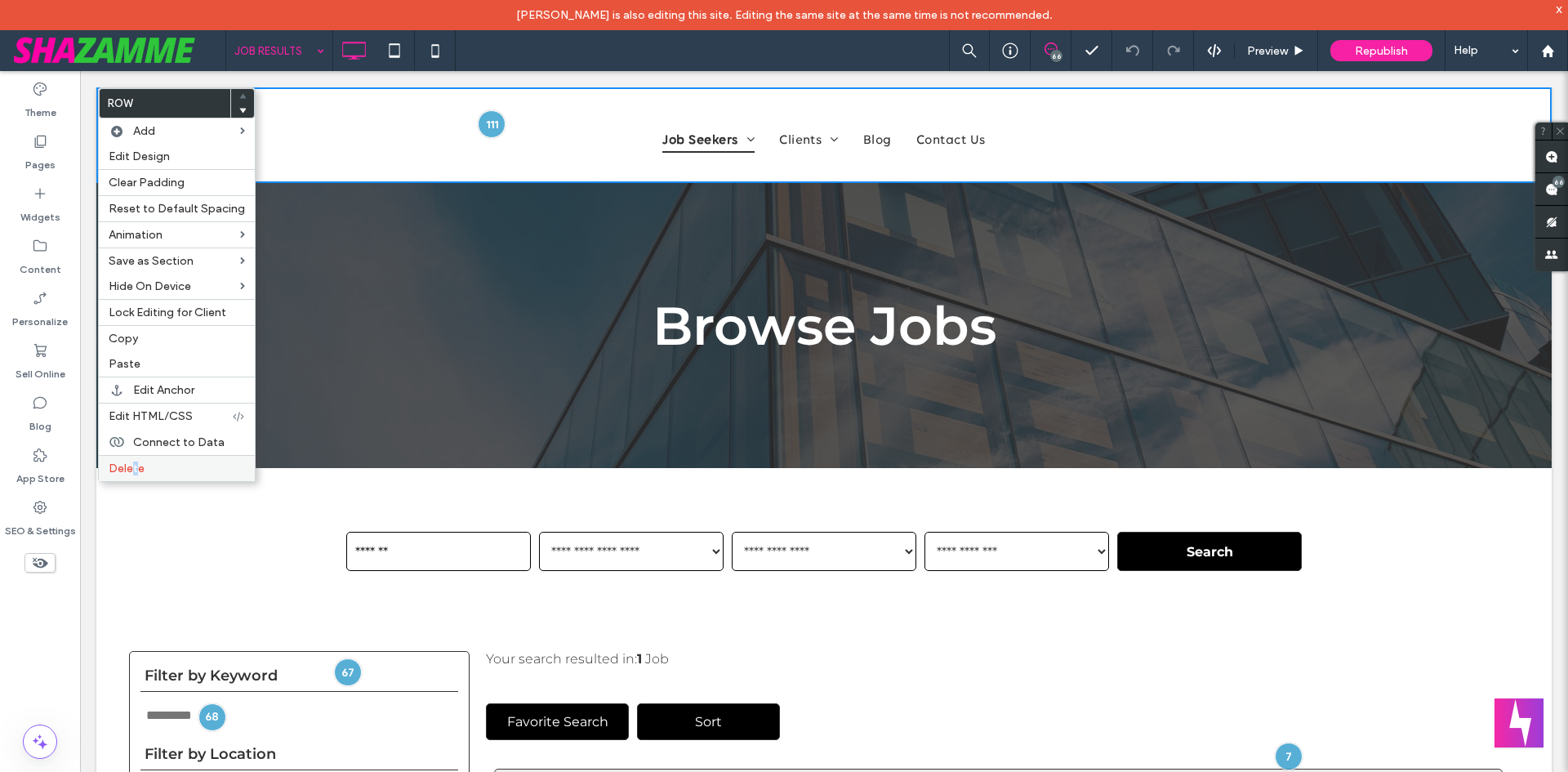
click at [136, 474] on span "Delete" at bounding box center [126, 469] width 36 height 14
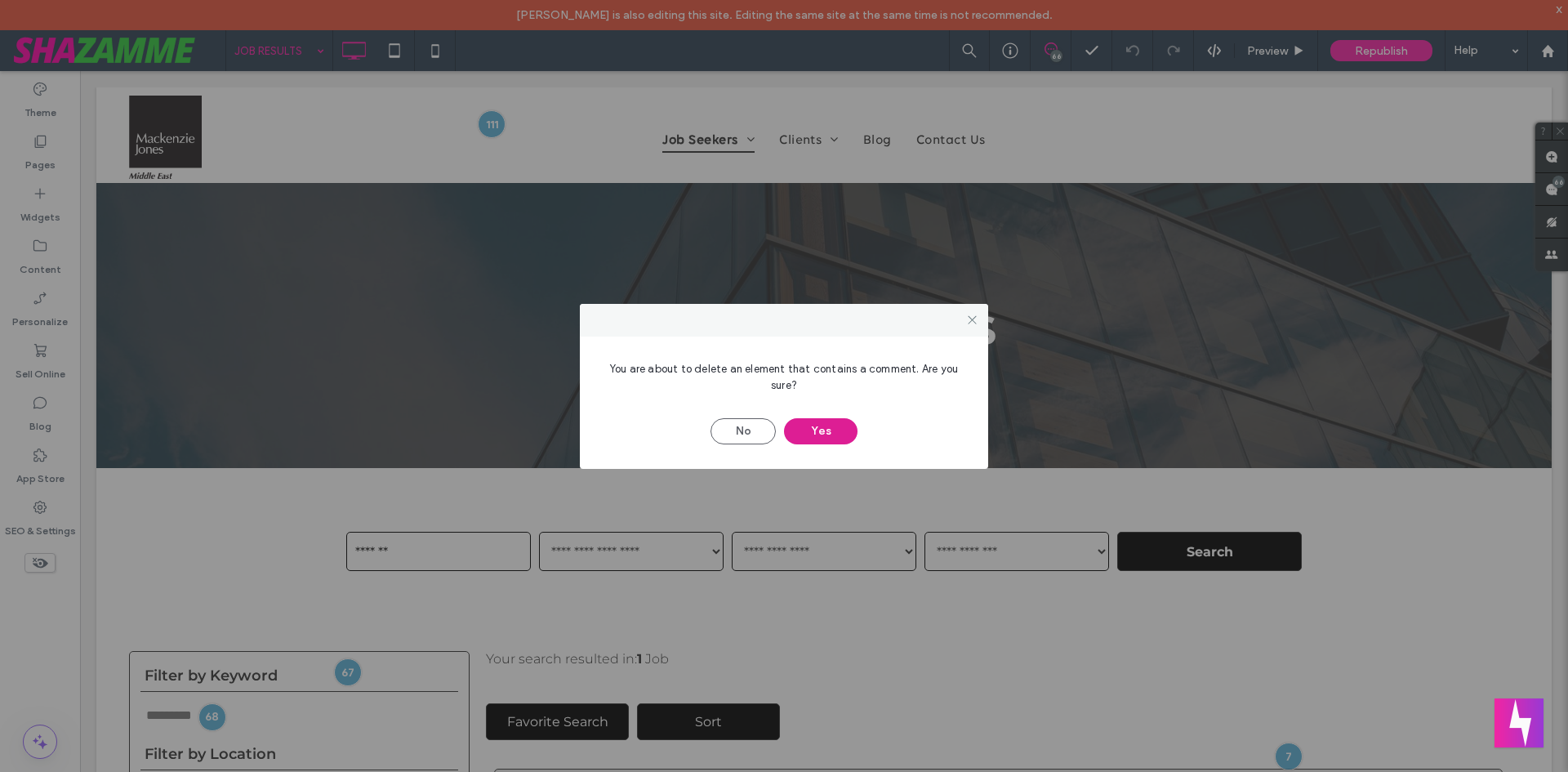
click at [818, 431] on button "Yes" at bounding box center [820, 432] width 74 height 26
click at [810, 431] on button "Yes" at bounding box center [820, 432] width 74 height 26
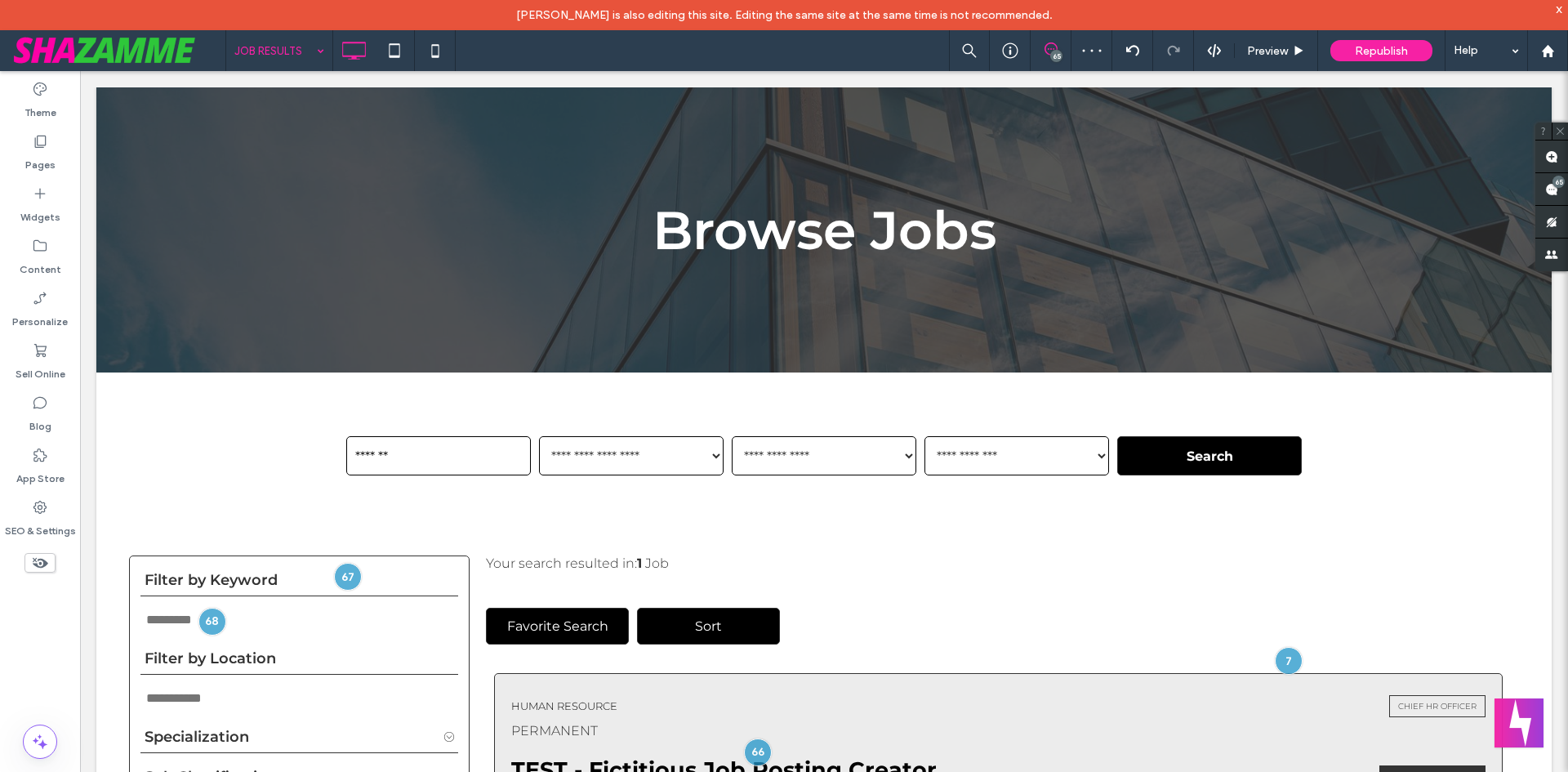
click at [38, 561] on icon at bounding box center [40, 563] width 18 height 18
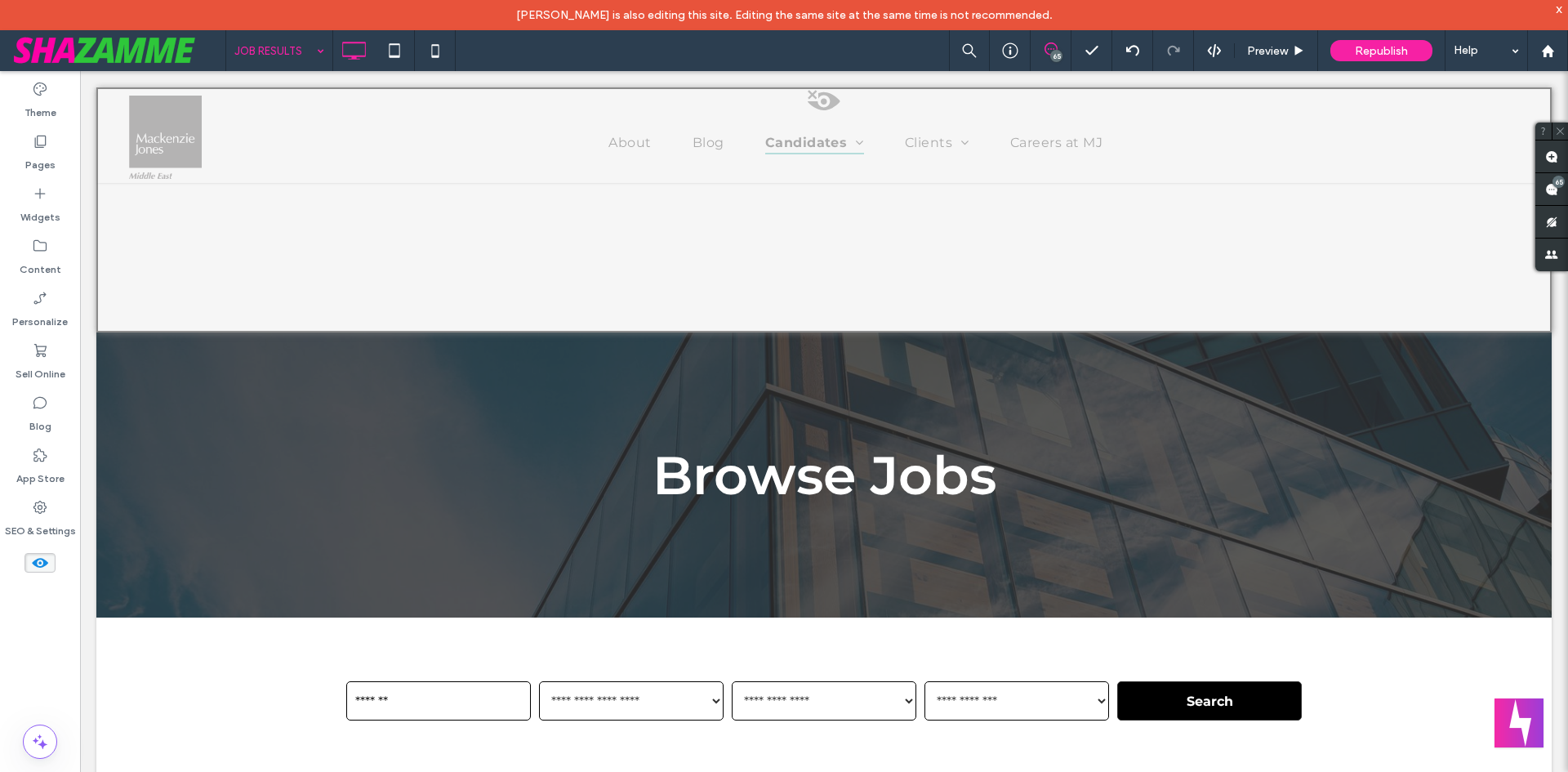
click at [847, 143] on div at bounding box center [824, 210] width 1455 height 245
click at [883, 168] on button "Yes" at bounding box center [869, 164] width 50 height 21
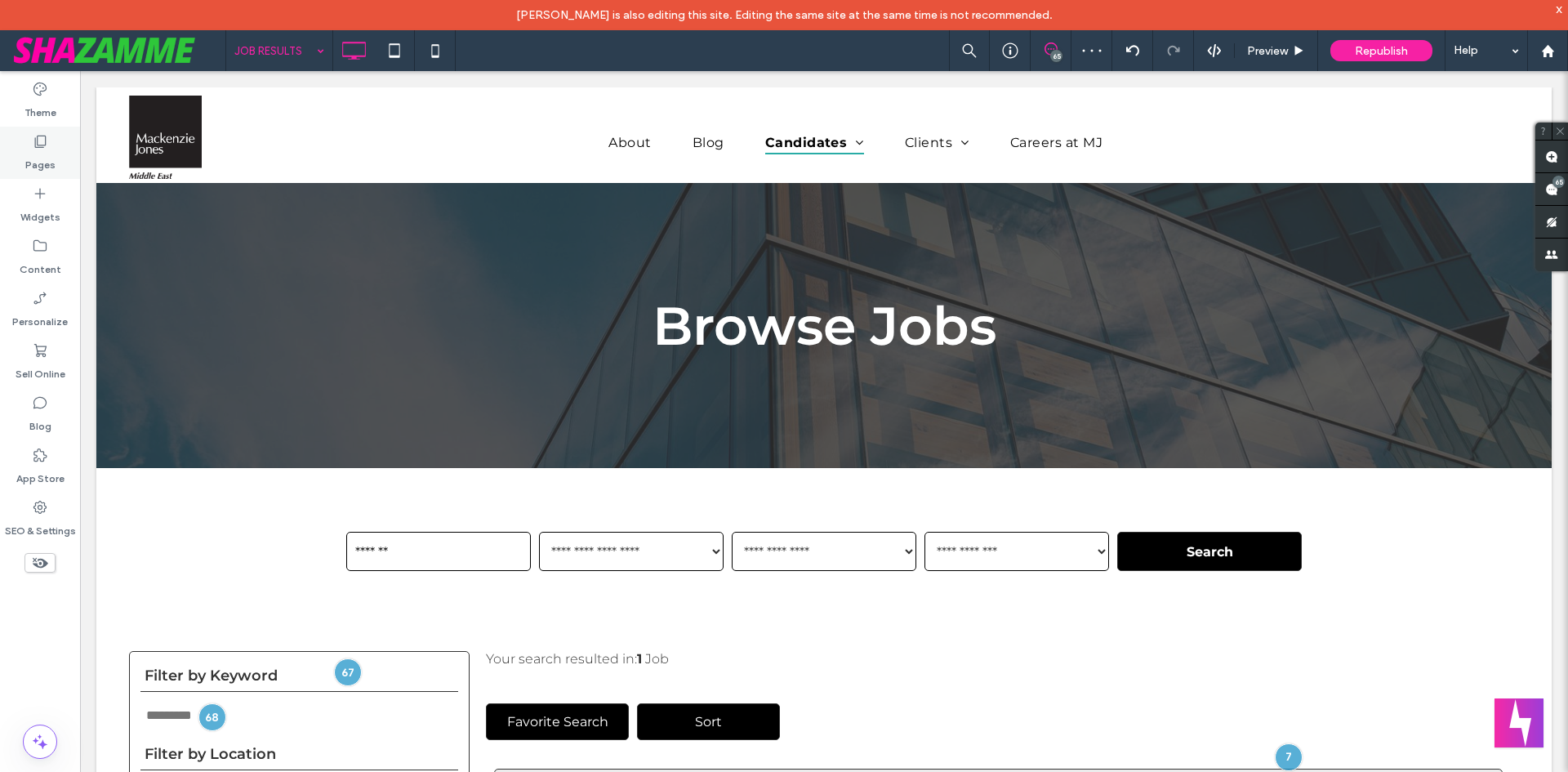
click at [43, 155] on label "Pages" at bounding box center [40, 161] width 30 height 23
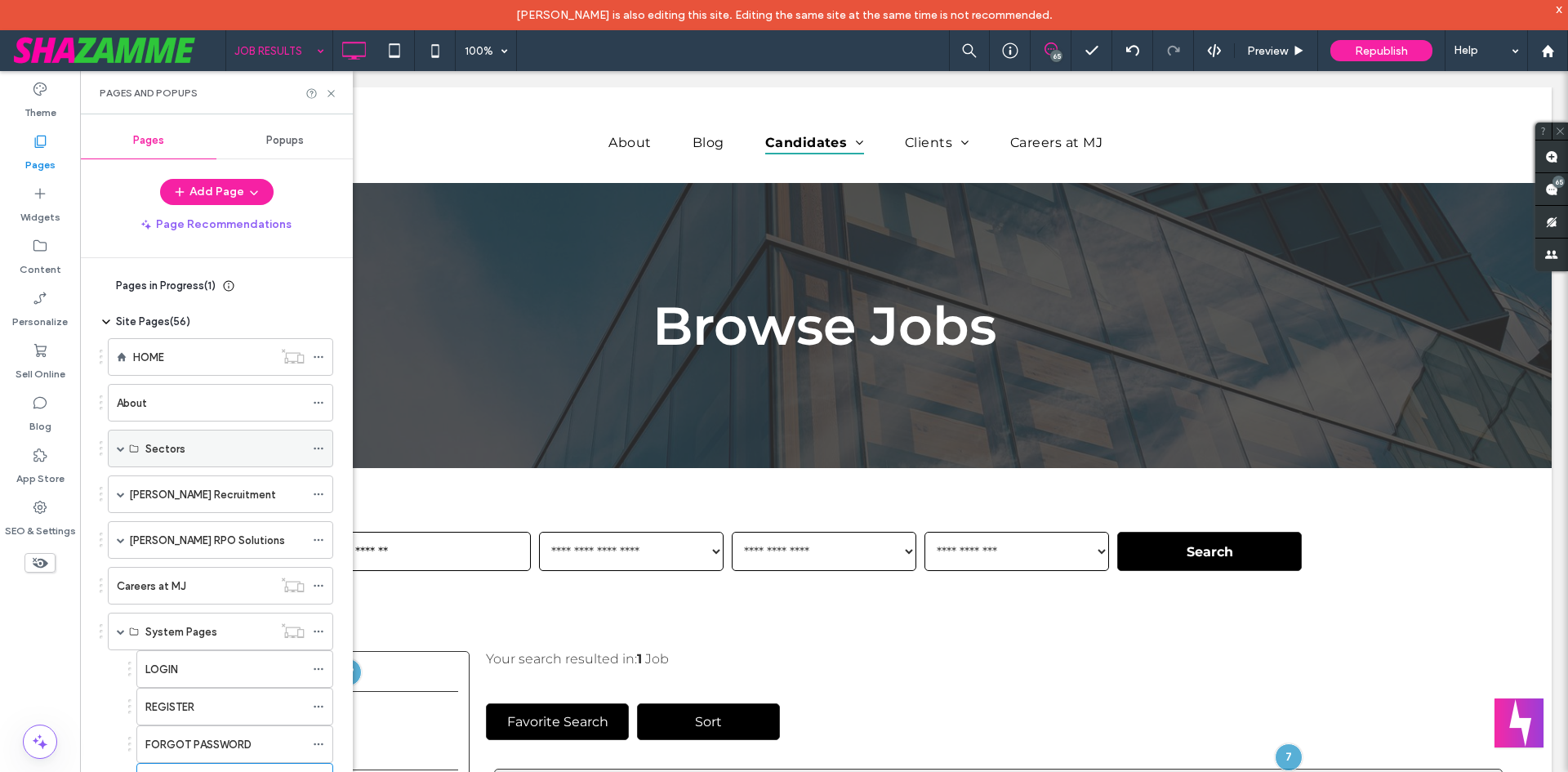
click at [124, 449] on span at bounding box center [121, 448] width 8 height 8
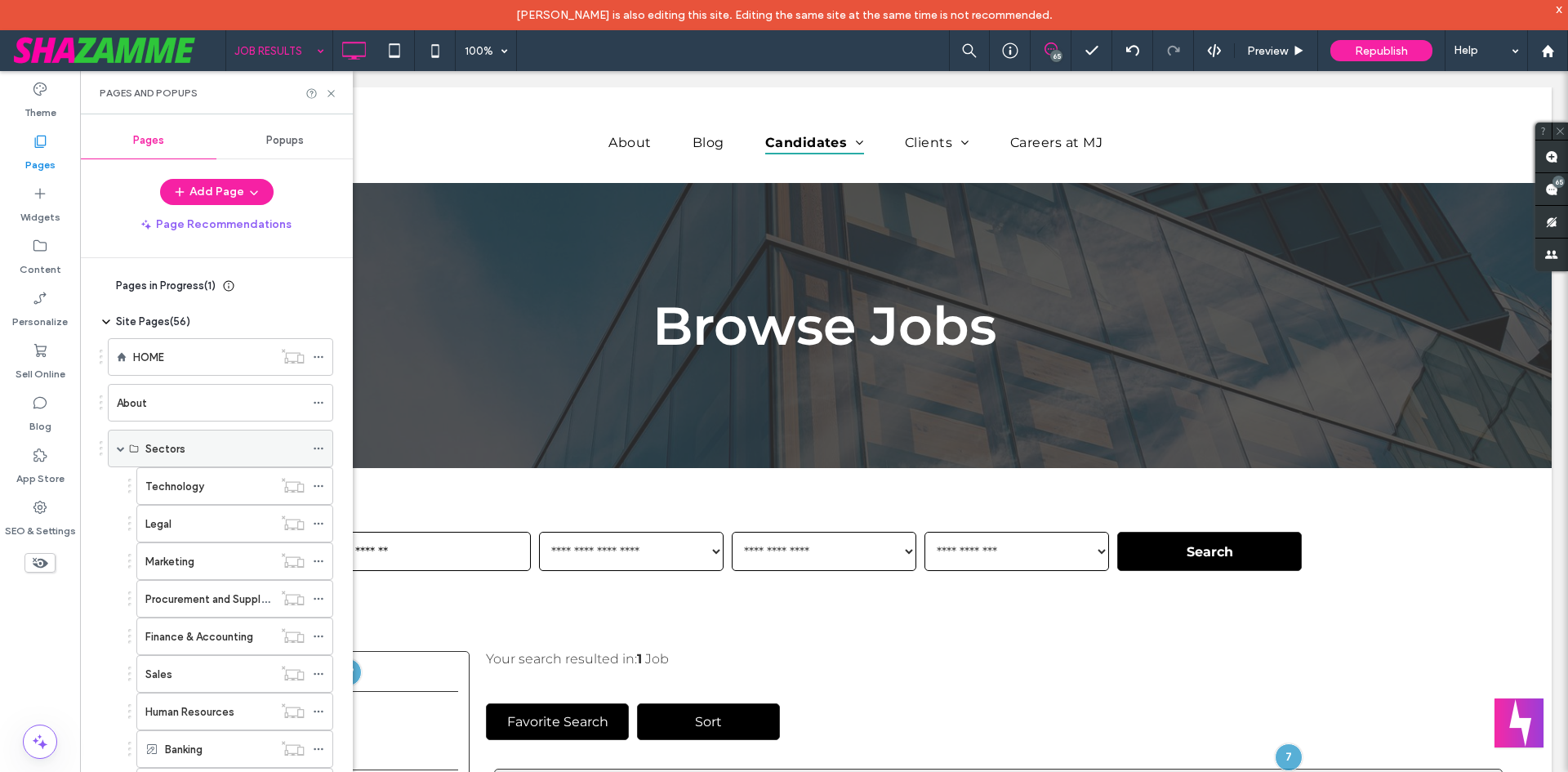
click at [124, 449] on span at bounding box center [121, 448] width 8 height 8
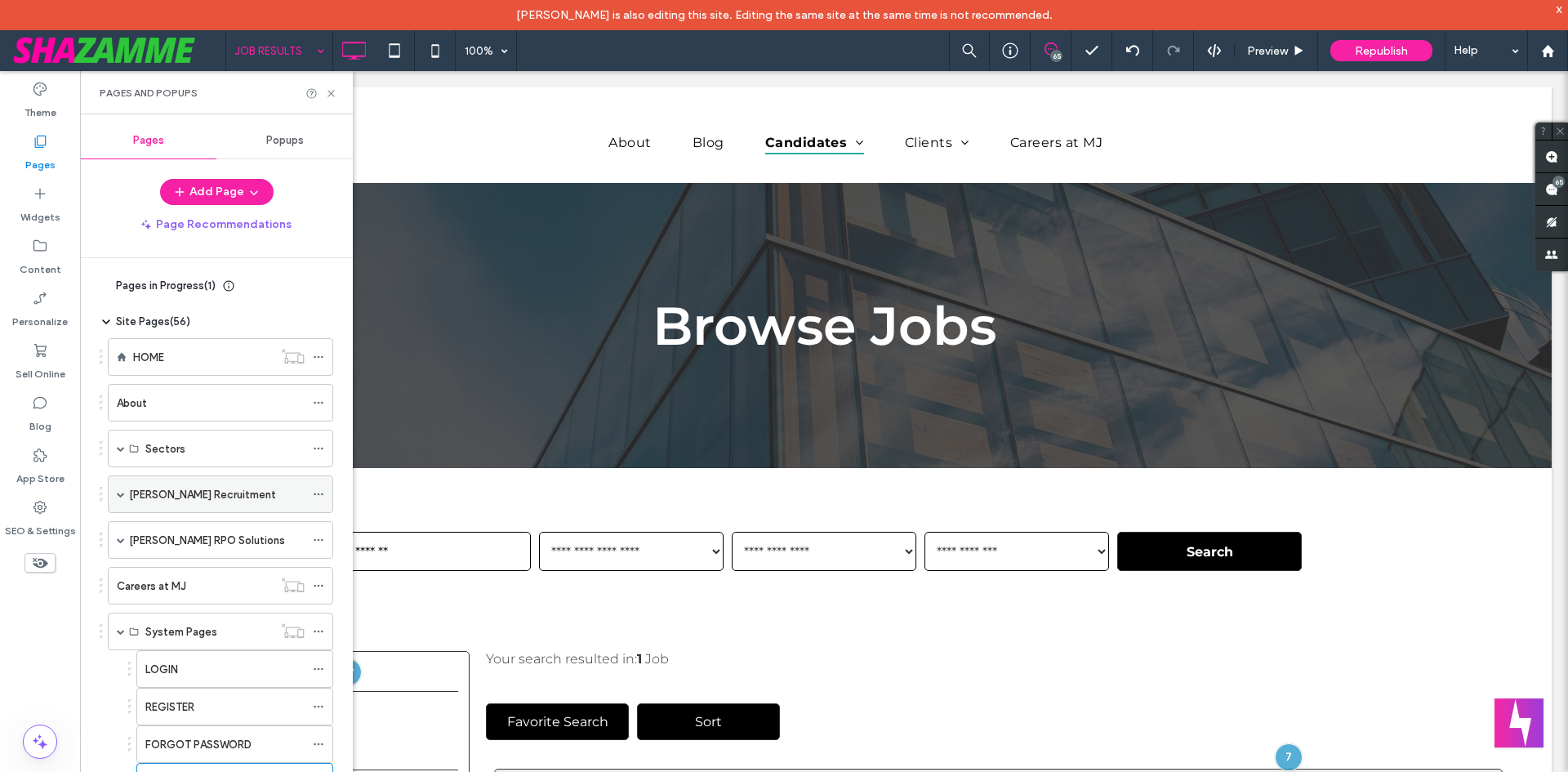
click at [120, 493] on span at bounding box center [121, 493] width 8 height 8
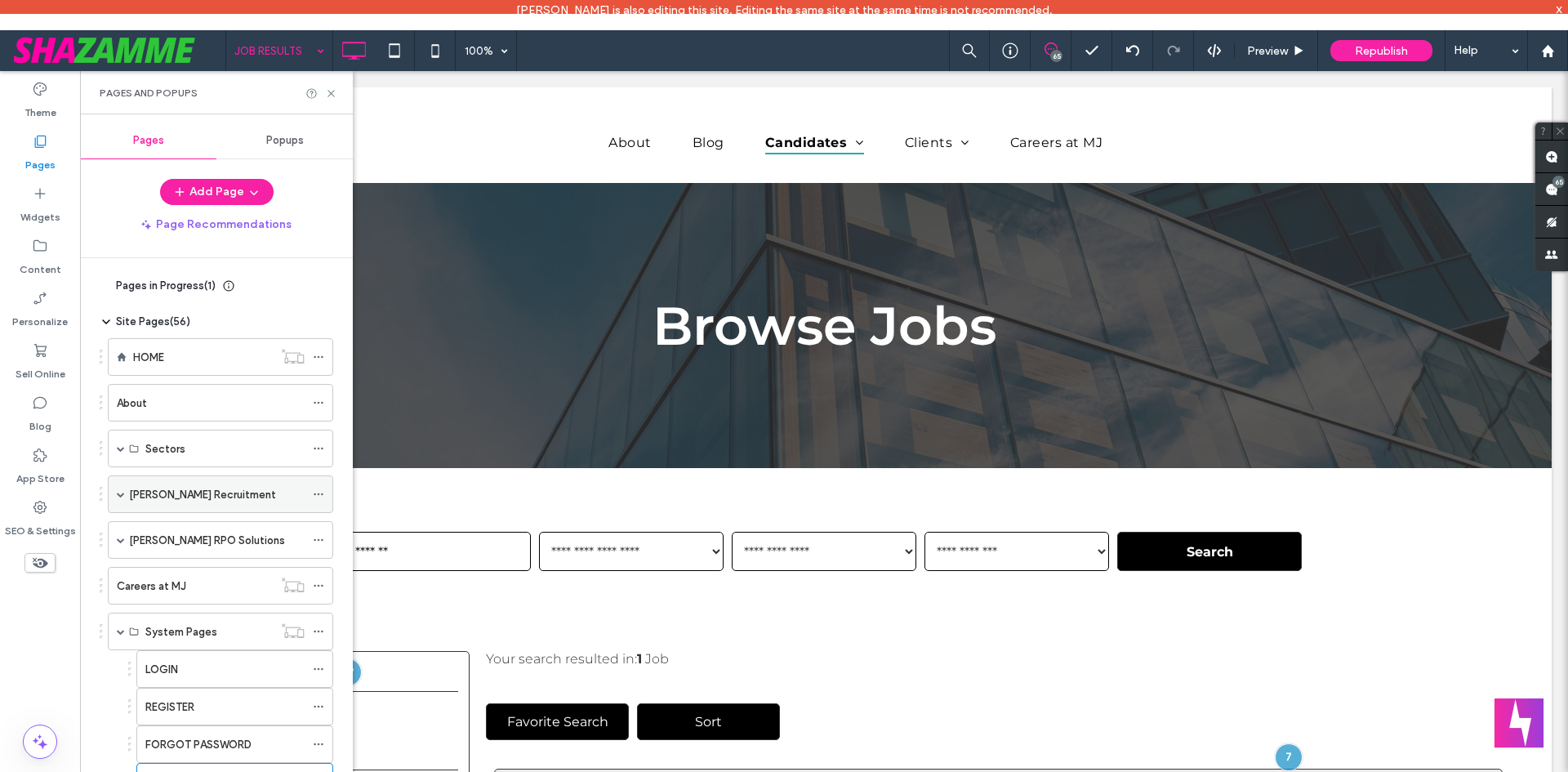
click at [120, 493] on span at bounding box center [121, 493] width 8 height 8
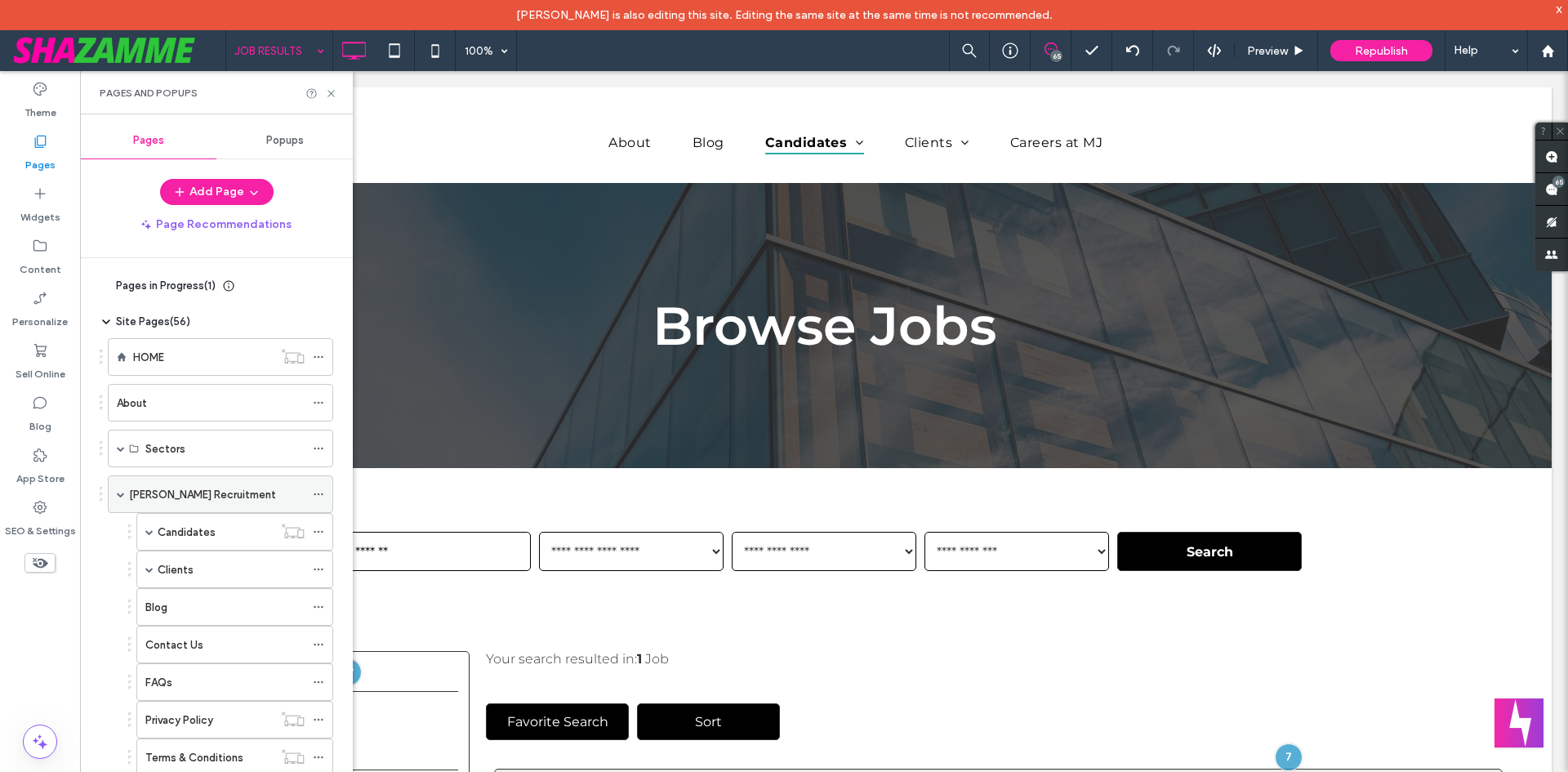
click at [123, 499] on span at bounding box center [121, 493] width 8 height 36
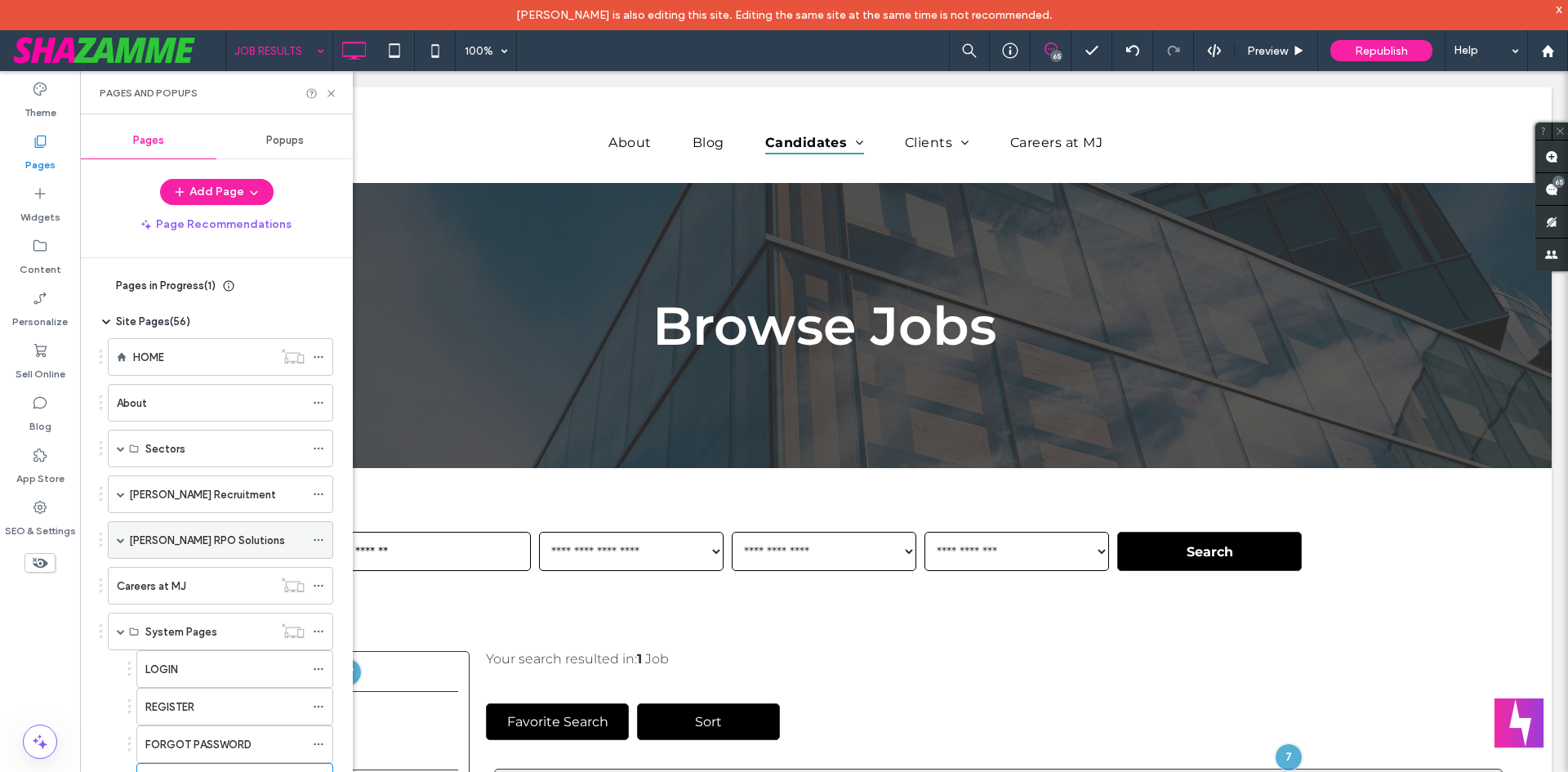
click at [122, 541] on span at bounding box center [121, 539] width 8 height 8
click at [121, 444] on span at bounding box center [121, 448] width 8 height 36
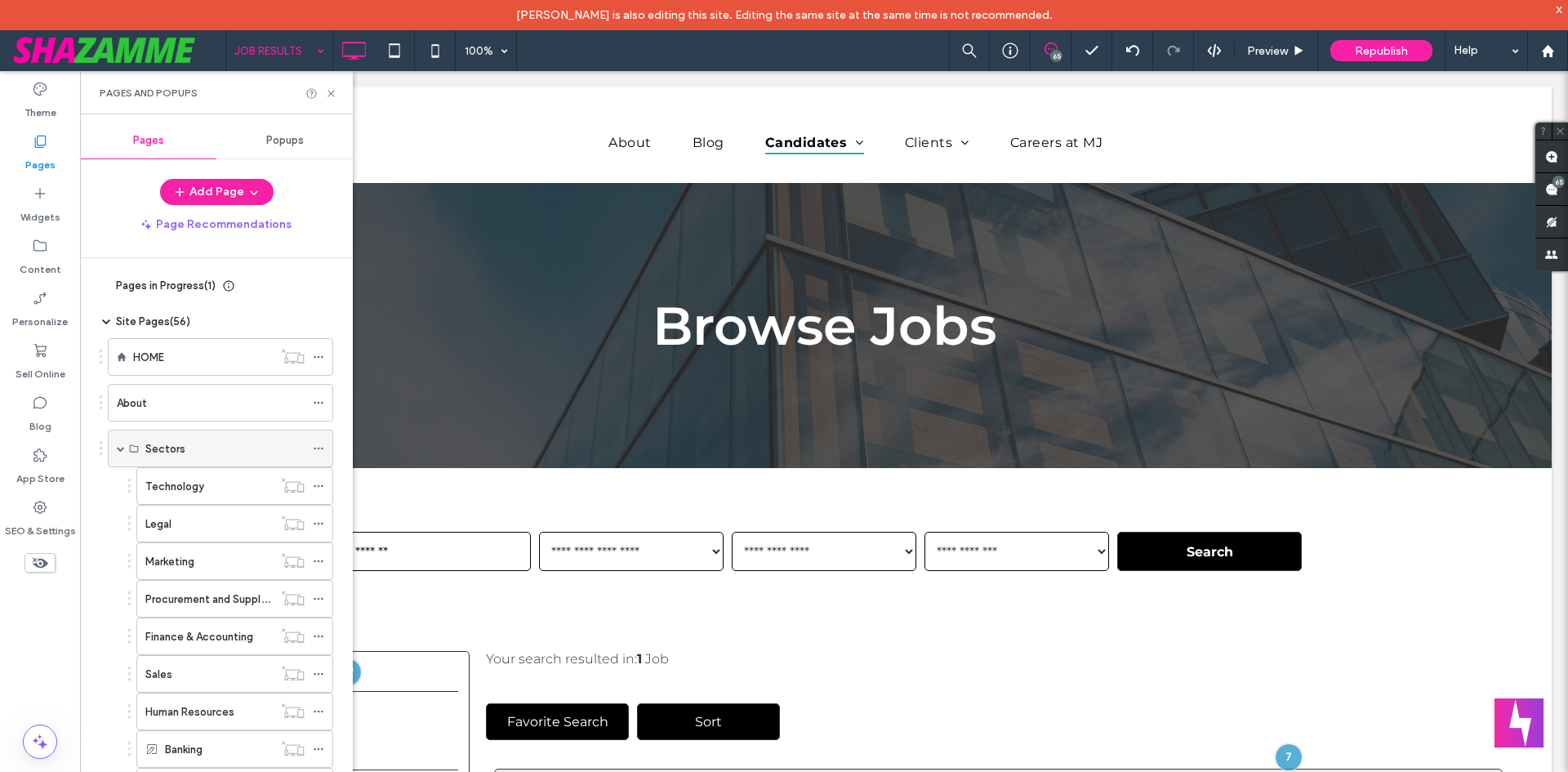
click at [121, 444] on span at bounding box center [121, 448] width 8 height 36
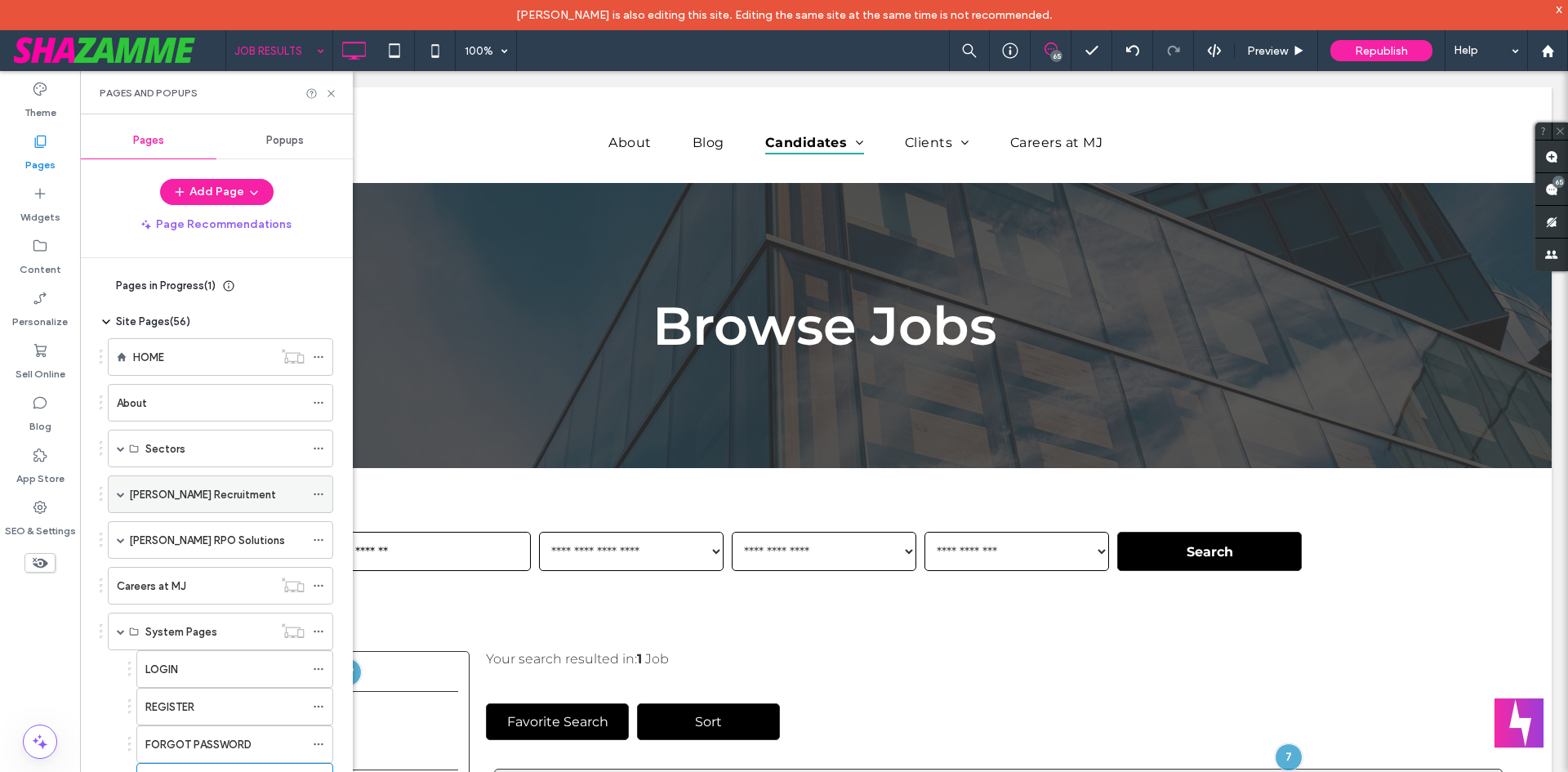
click at [116, 498] on div "Mackenzie Jones Recruitment" at bounding box center [221, 493] width 226 height 37
click at [120, 495] on span at bounding box center [121, 493] width 8 height 8
click at [149, 527] on span at bounding box center [148, 531] width 8 height 36
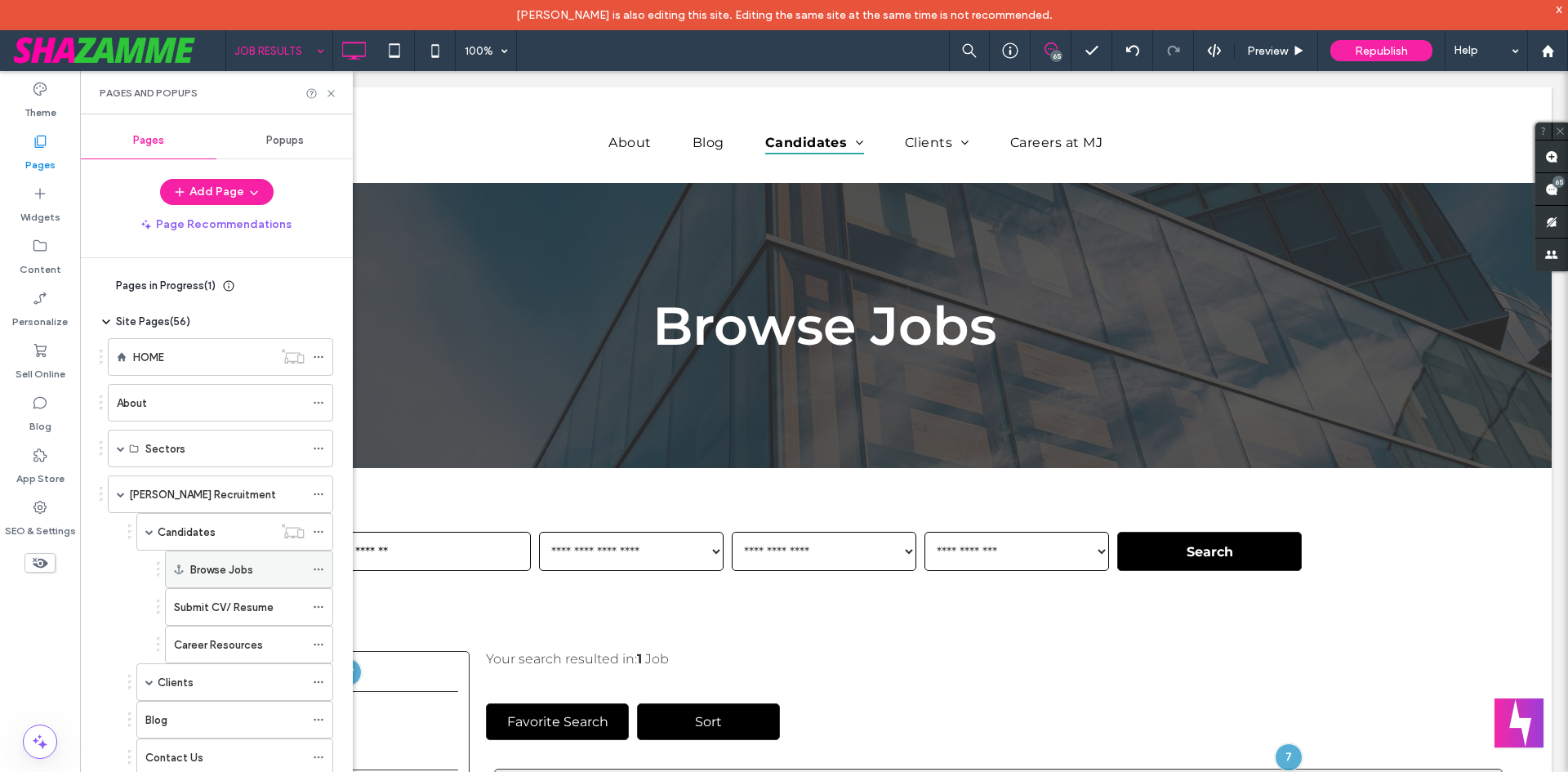
click at [254, 568] on div "Browse Jobs" at bounding box center [247, 570] width 115 height 17
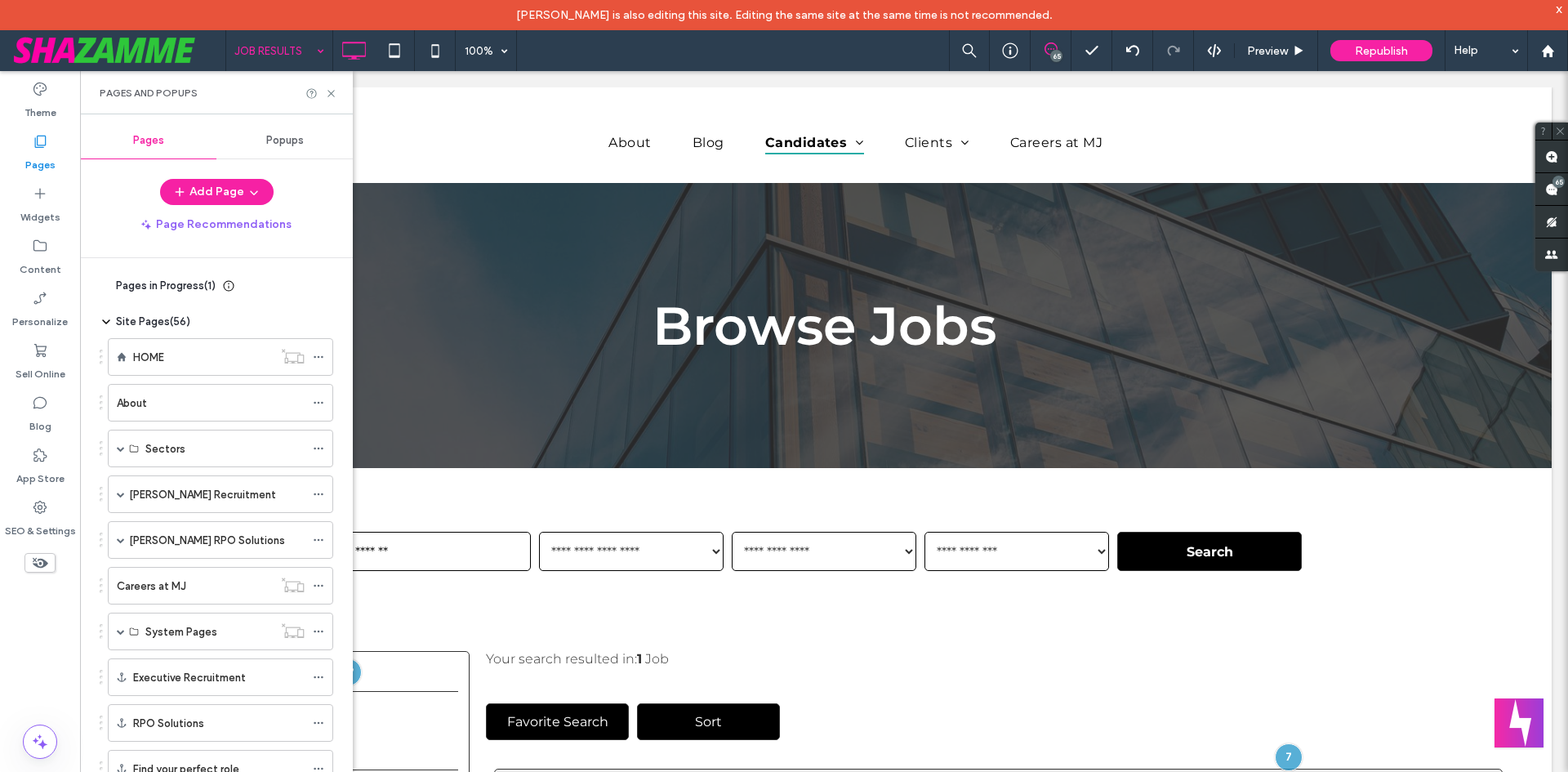
click at [329, 92] on div at bounding box center [784, 386] width 1568 height 772
click at [335, 96] on div at bounding box center [784, 386] width 1568 height 772
click at [330, 96] on div at bounding box center [784, 386] width 1568 height 772
click at [547, 251] on div at bounding box center [784, 386] width 1568 height 772
click at [643, 200] on div at bounding box center [784, 386] width 1568 height 772
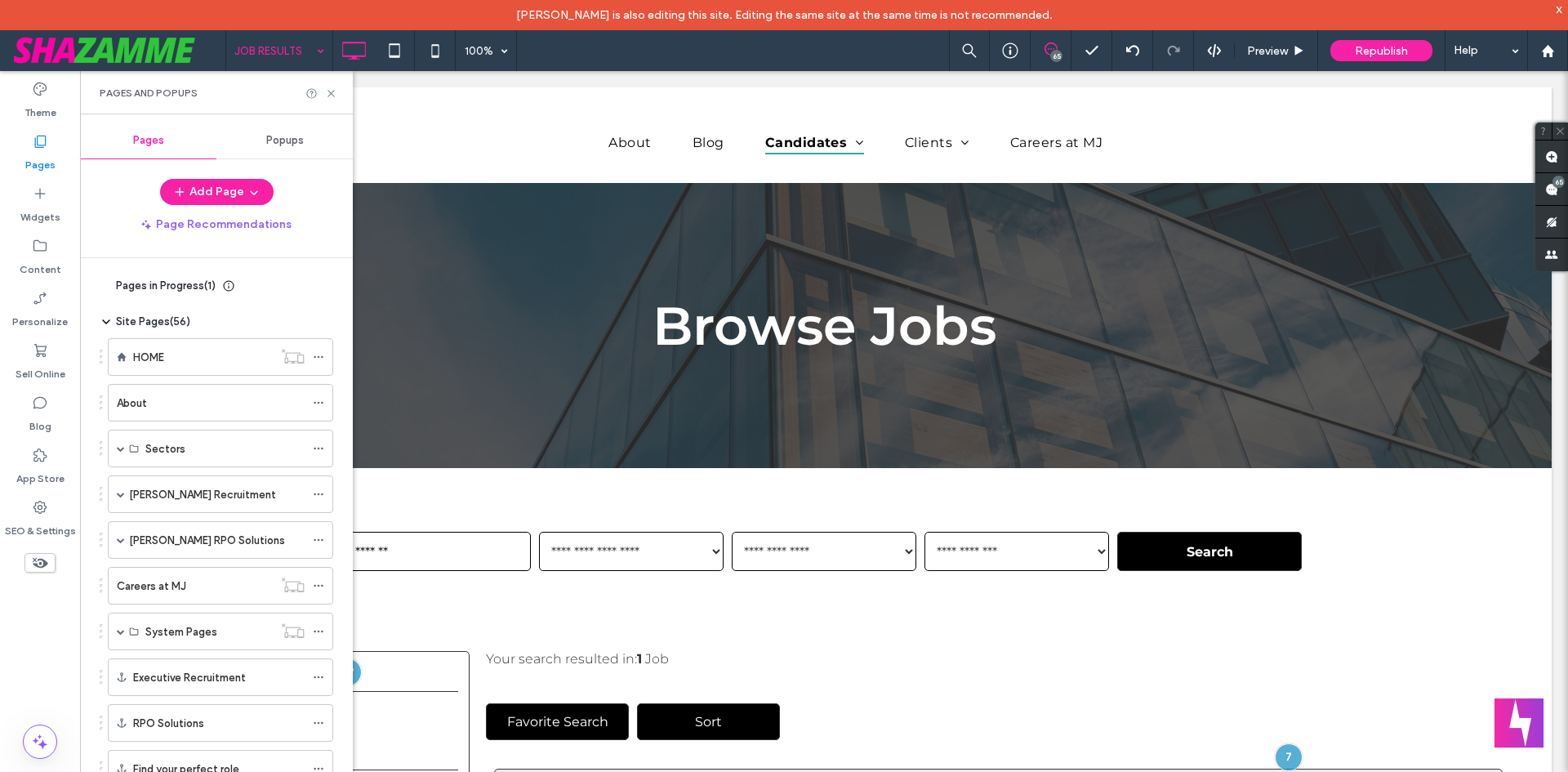
click at [643, 200] on div at bounding box center [784, 386] width 1568 height 772
click at [338, 96] on div at bounding box center [784, 386] width 1568 height 772
click at [324, 96] on div at bounding box center [784, 386] width 1568 height 772
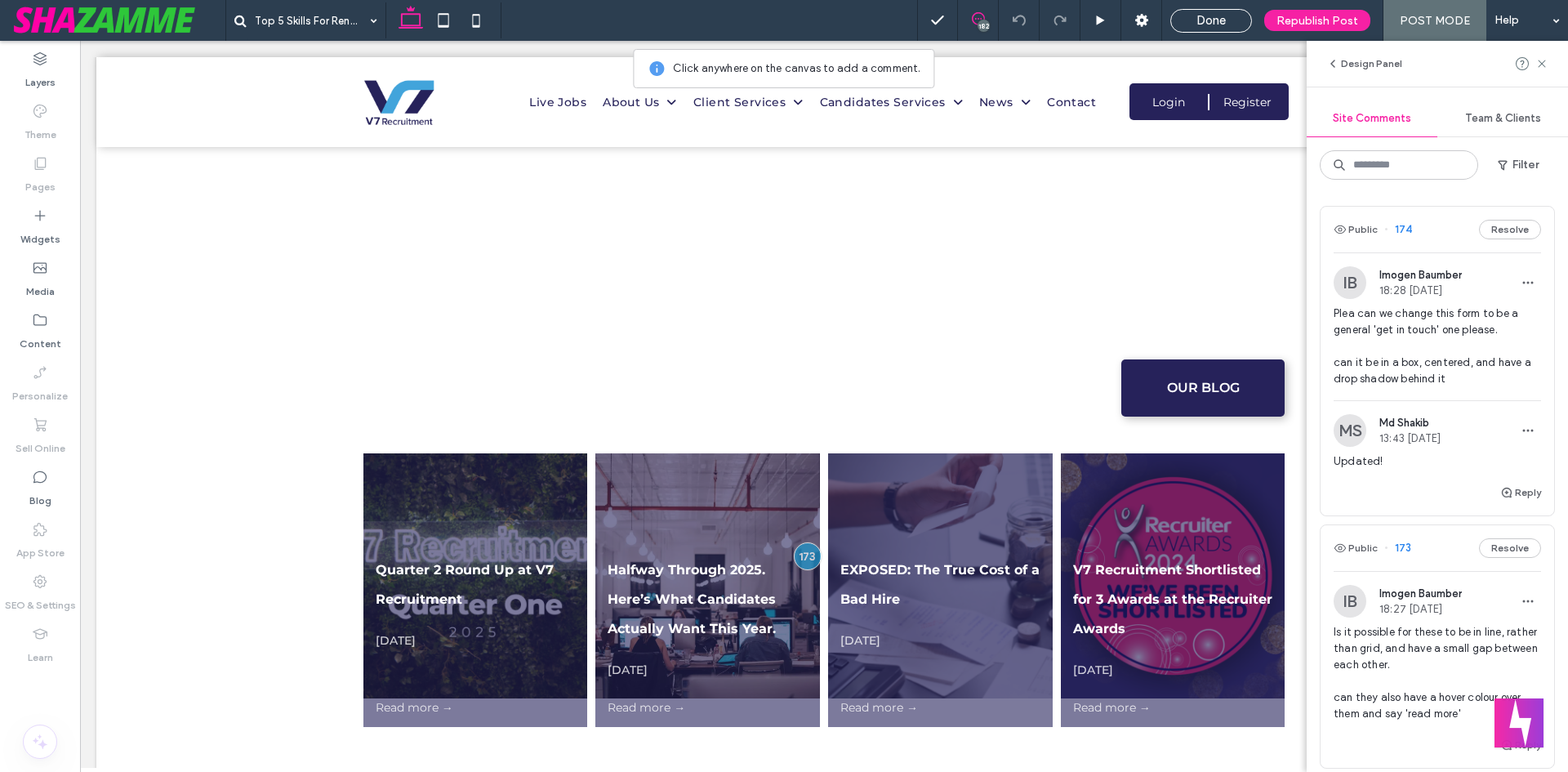
click at [1363, 199] on div "Public 174 Resolve IB Imogen Baumber 18:28 Aug 7 2025 Plea can we change this f…" at bounding box center [1437, 482] width 261 height 579
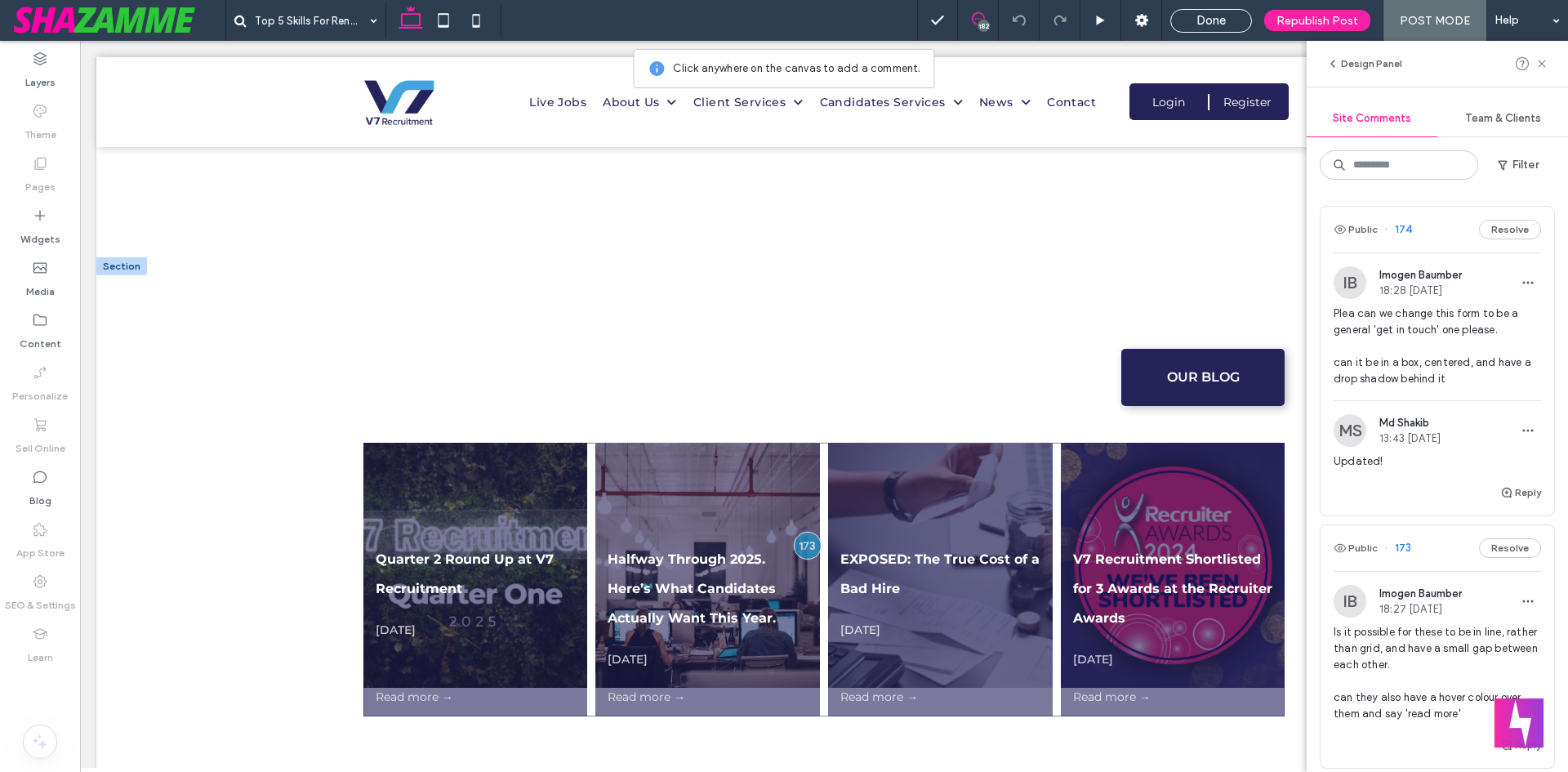
scroll to position [2524, 0]
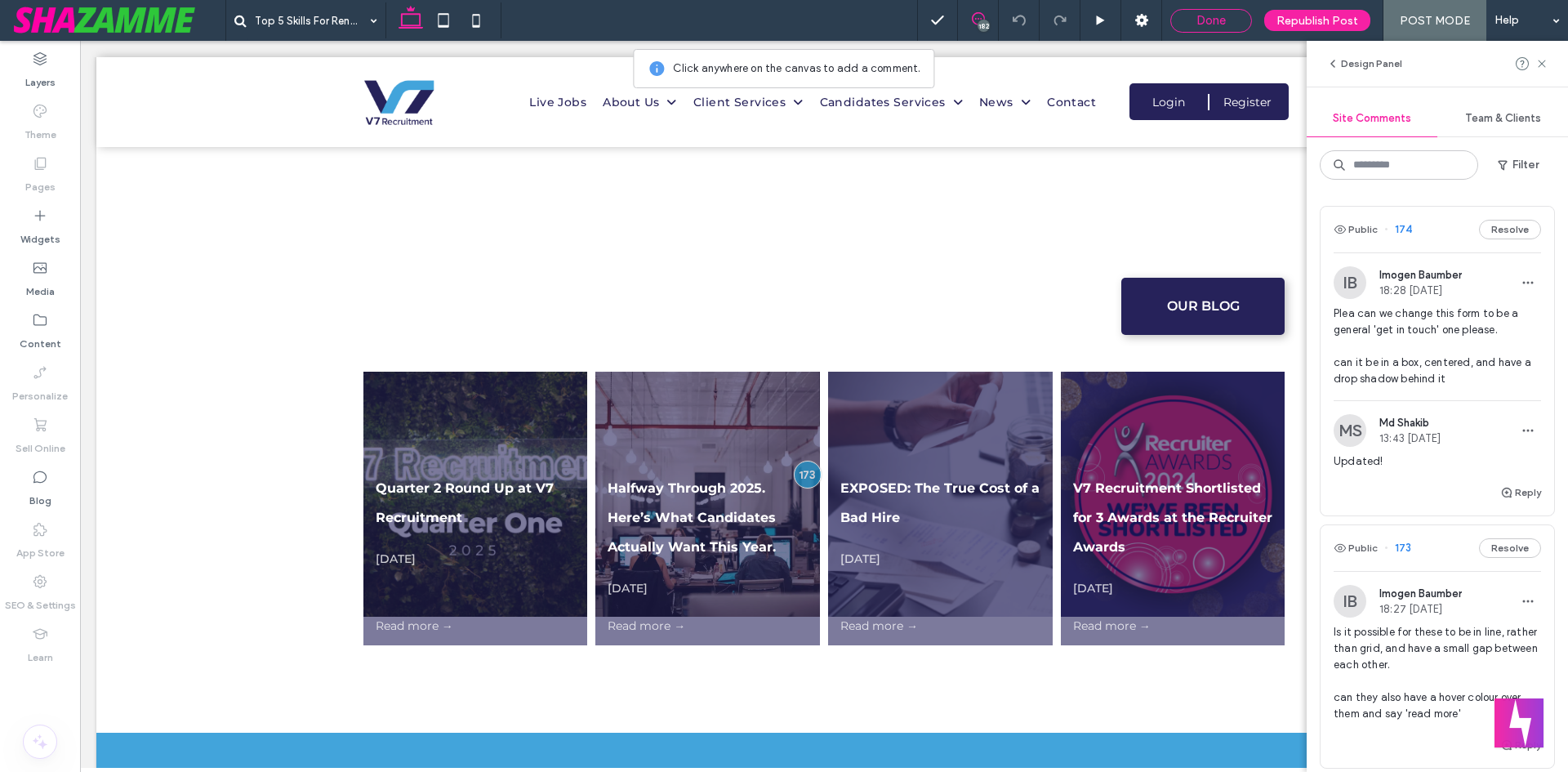
click at [1231, 14] on div "Done" at bounding box center [1211, 20] width 80 height 15
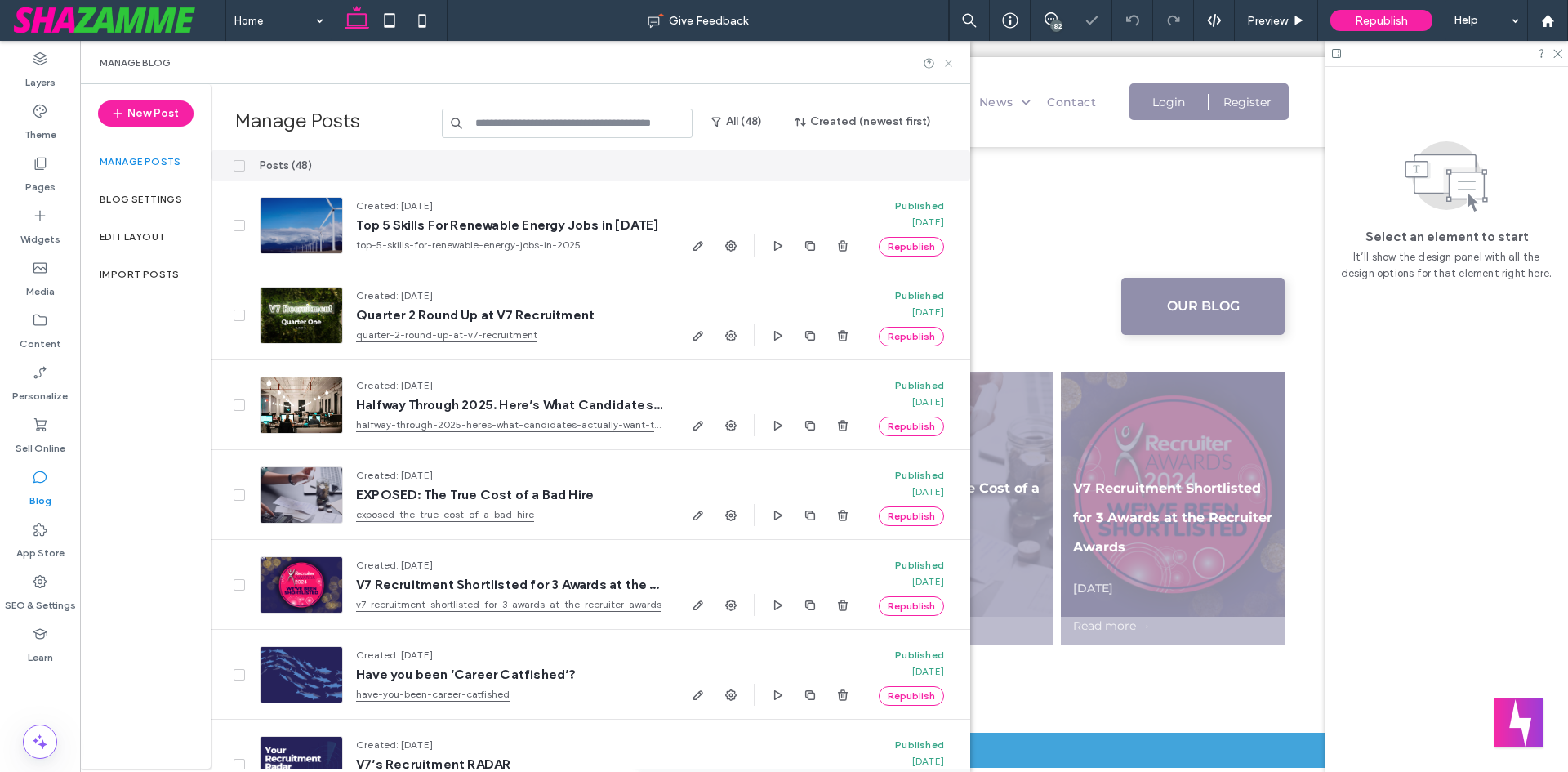
click at [951, 63] on icon at bounding box center [949, 63] width 12 height 12
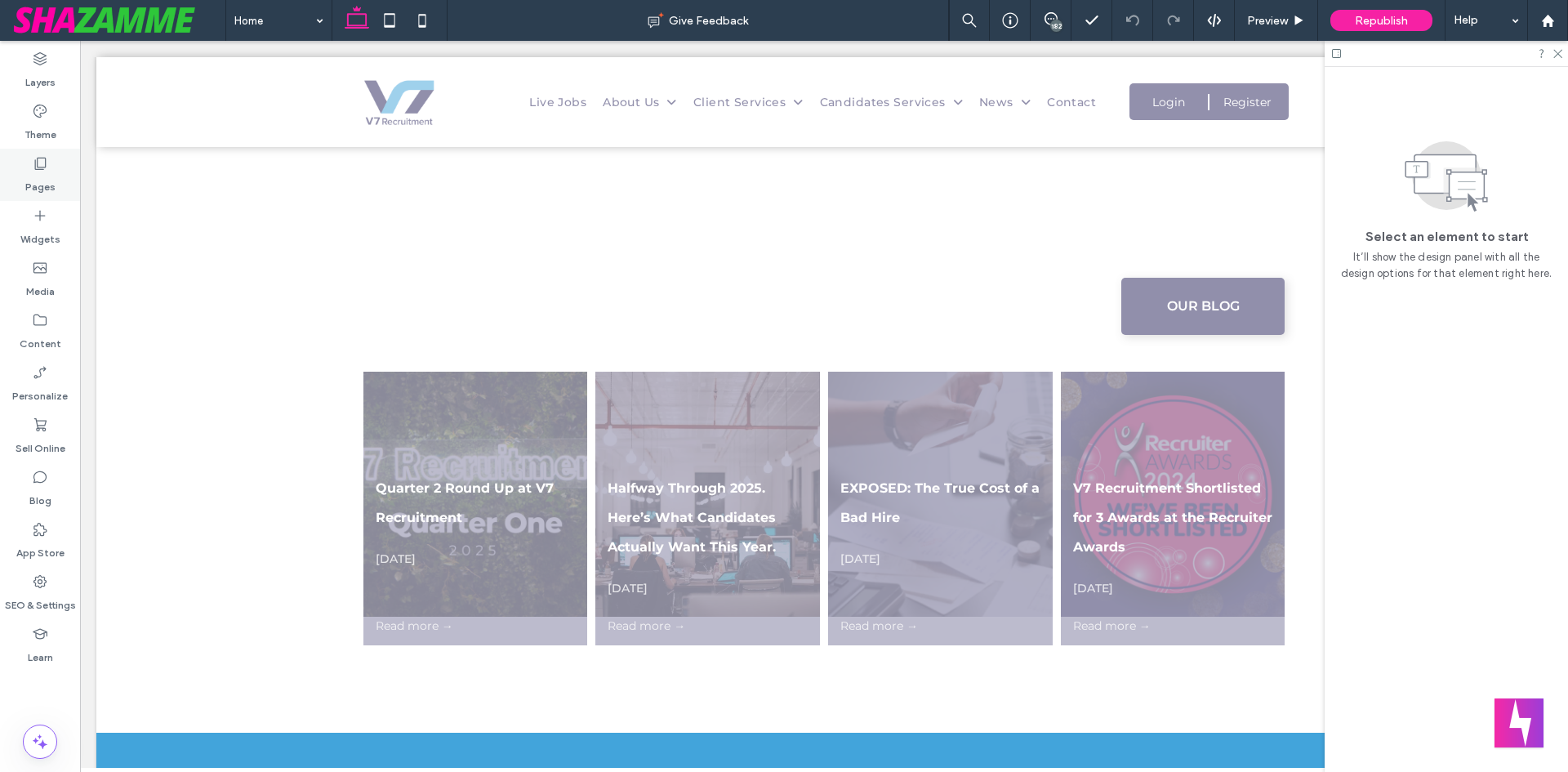
click at [35, 183] on label "Pages" at bounding box center [40, 183] width 30 height 23
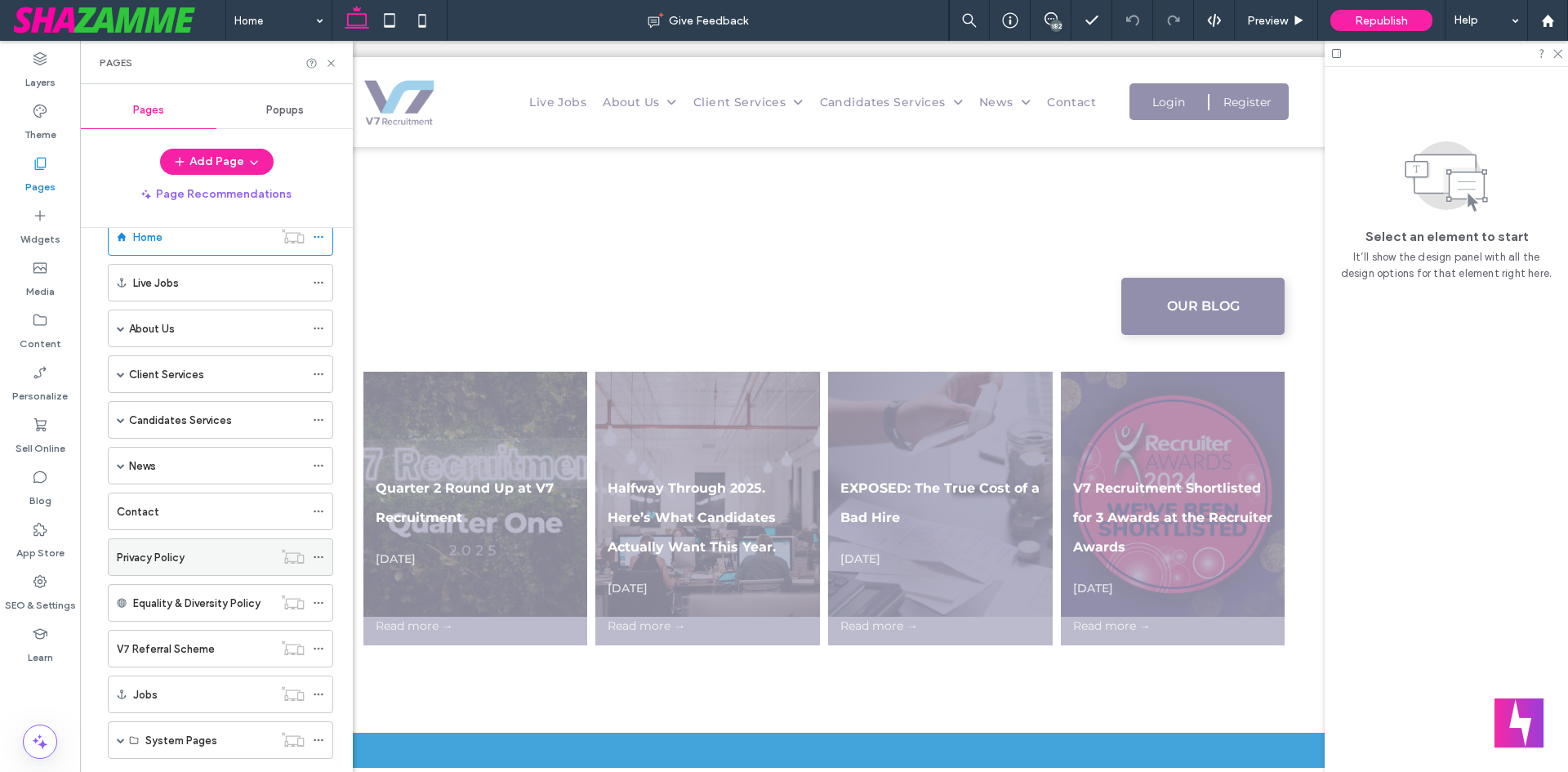
scroll to position [74, 0]
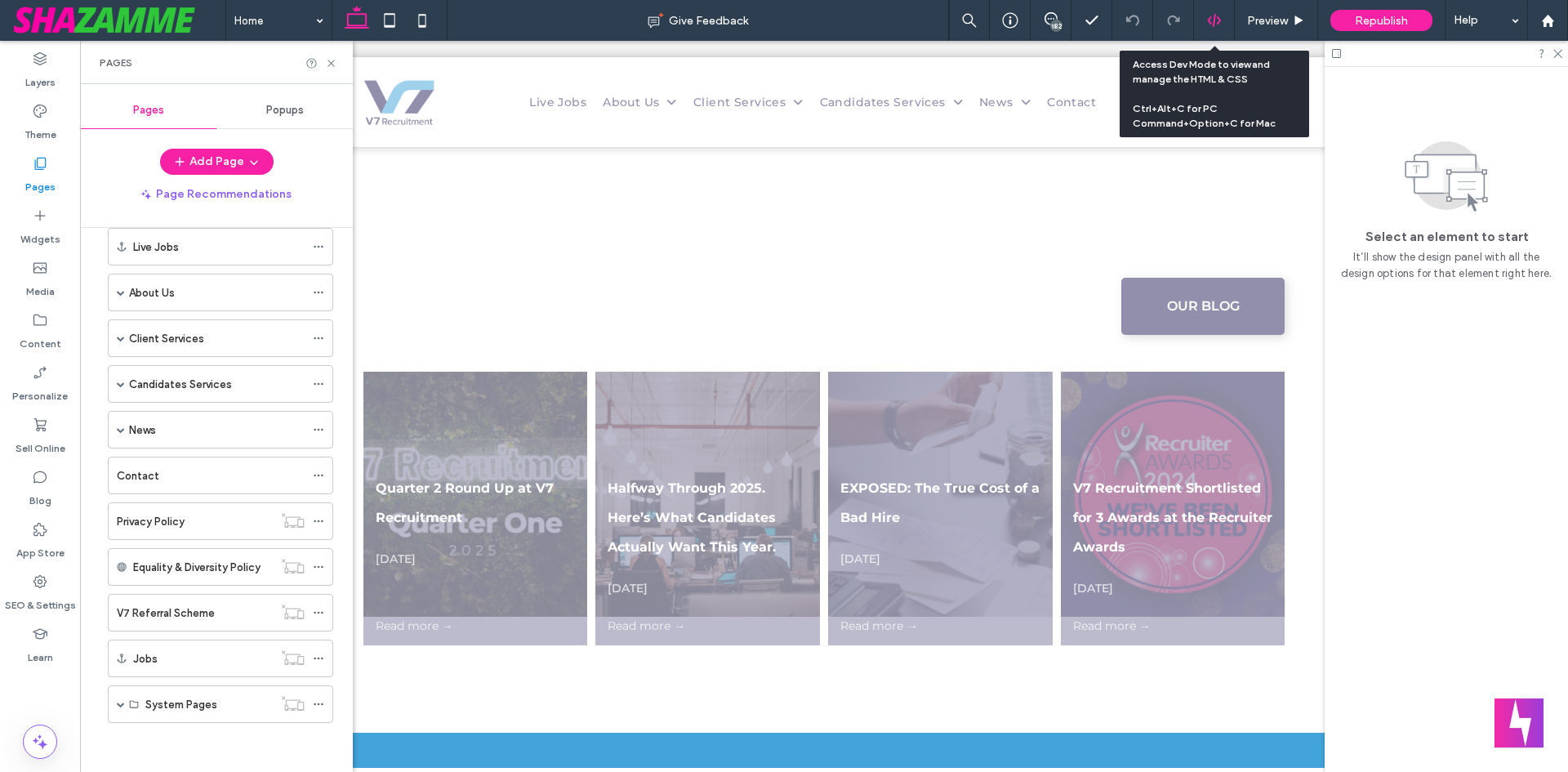
click at [1204, 19] on div at bounding box center [1214, 20] width 40 height 15
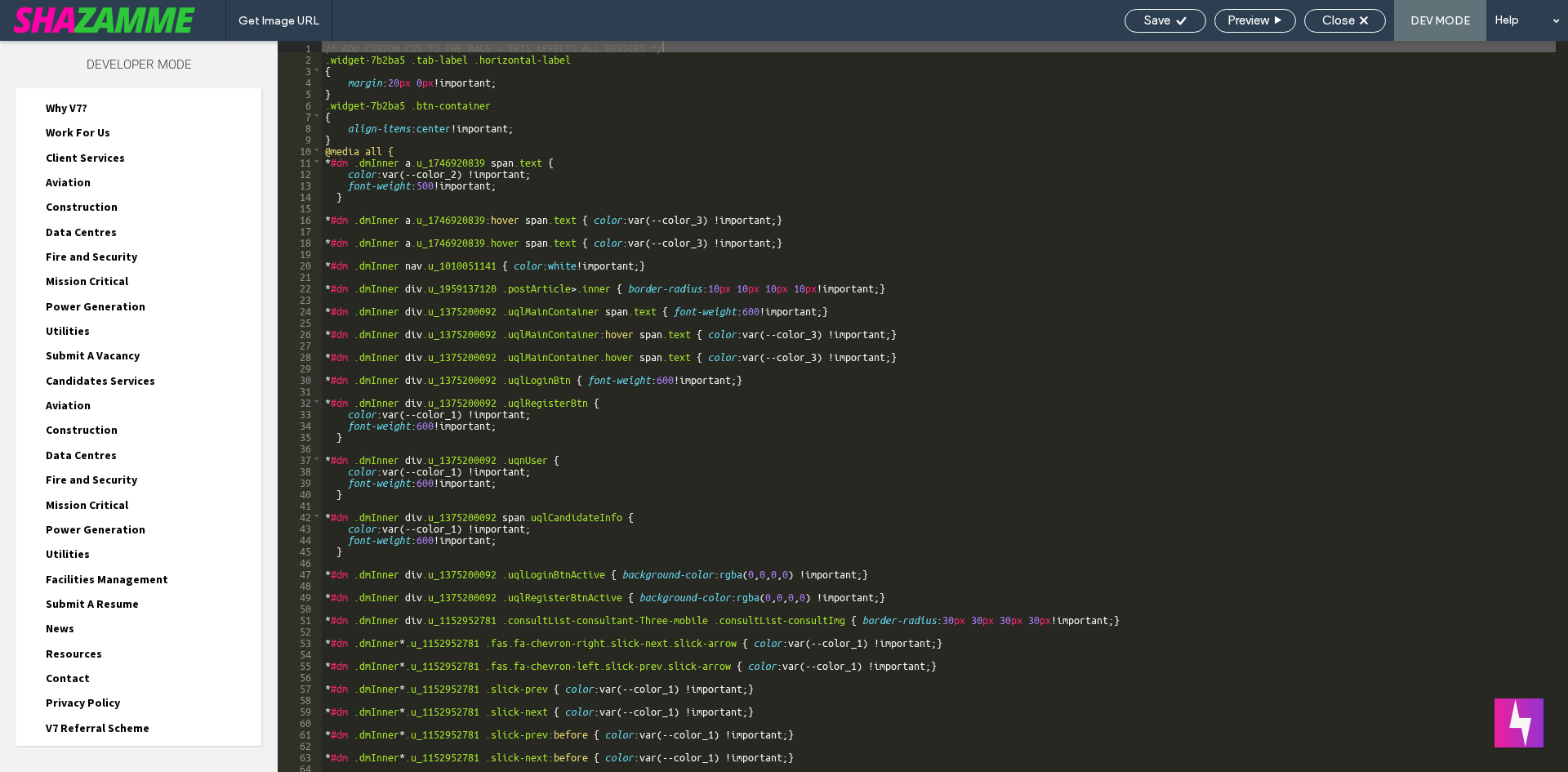
scroll to position [245, 0]
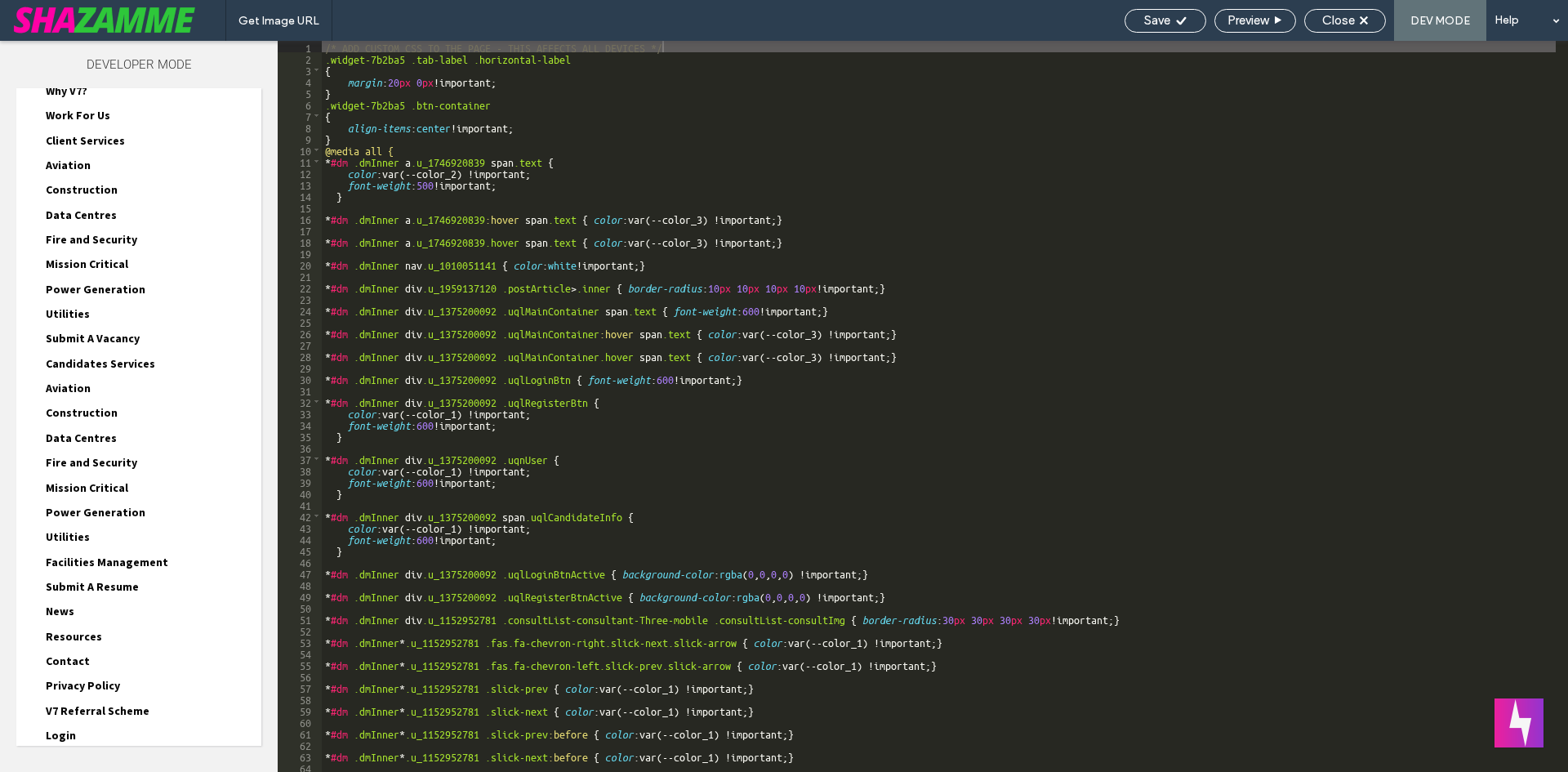
click at [65, 617] on span "News" at bounding box center [60, 610] width 29 height 15
click at [97, 667] on span "News.css" at bounding box center [165, 669] width 192 height 16
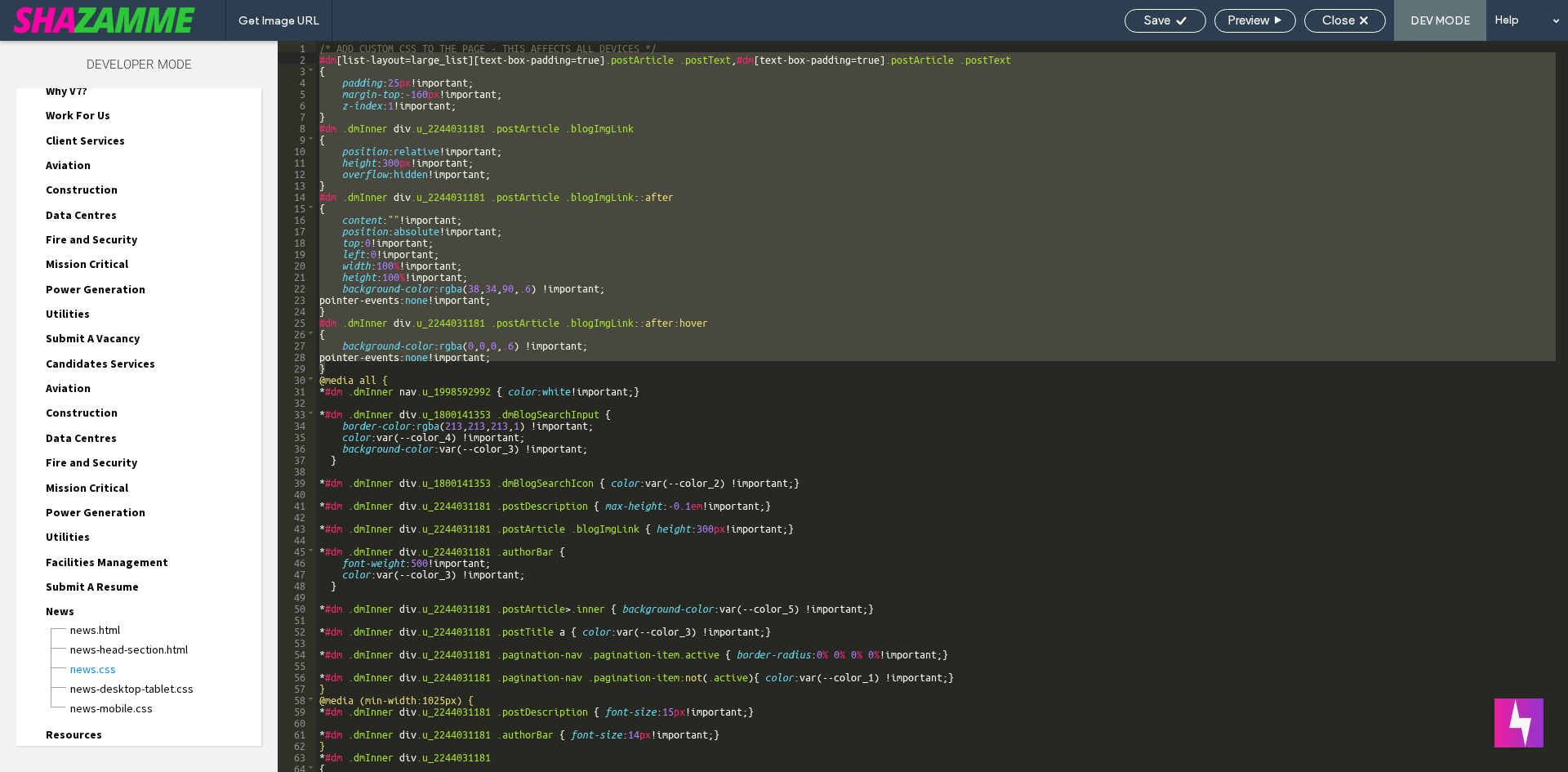
drag, startPoint x: 328, startPoint y: 366, endPoint x: 321, endPoint y: 58, distance: 308.1
click at [321, 58] on div "/* ADD CUSTOM CSS TO THE PAGE - THIS AFFECTS ALL DEVICES */ #dm [ list-layout =…" at bounding box center [936, 418] width 1240 height 754
click at [1339, 23] on span "Close" at bounding box center [1339, 20] width 33 height 15
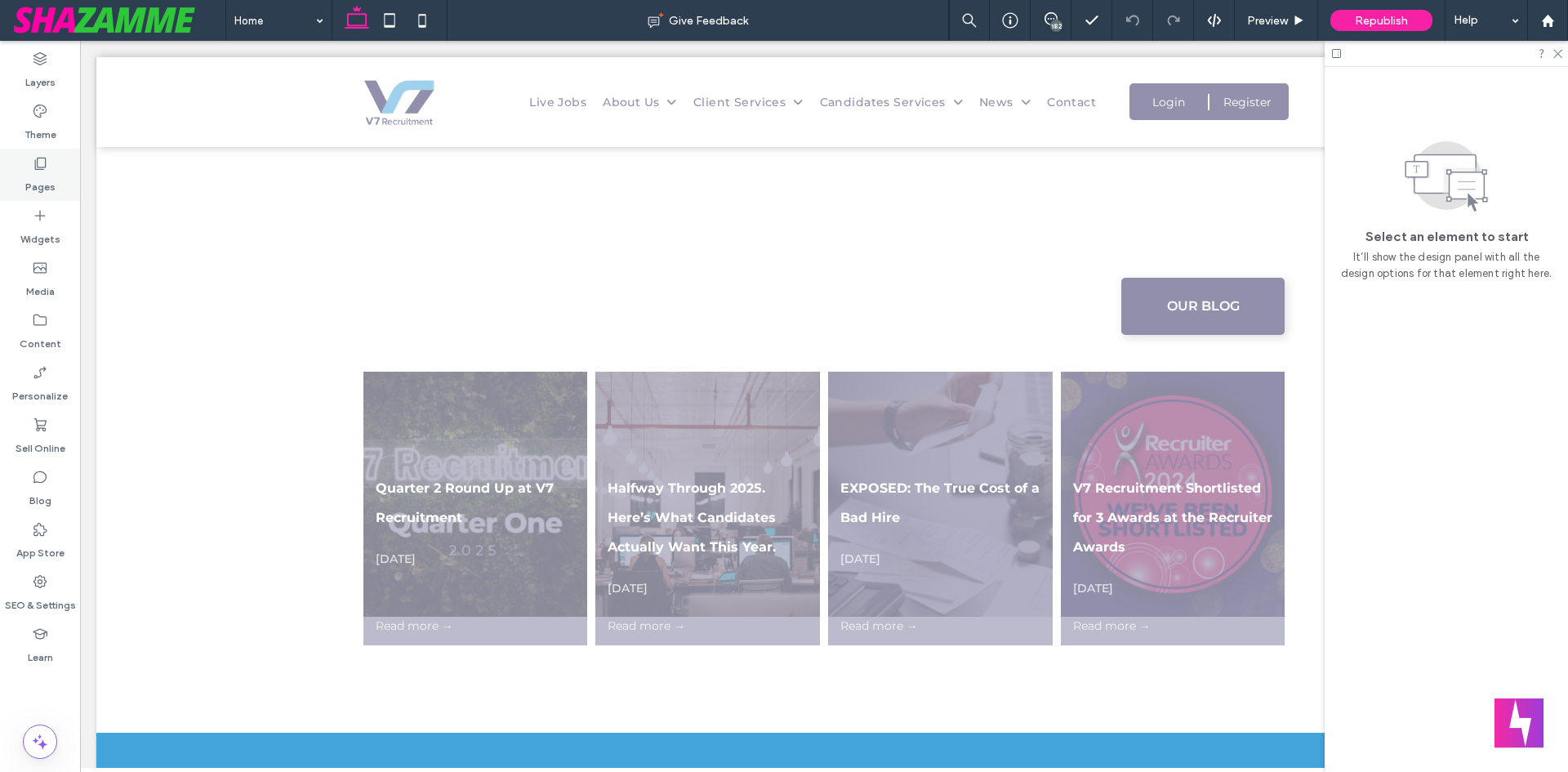
click at [56, 174] on div "Pages" at bounding box center [40, 175] width 80 height 52
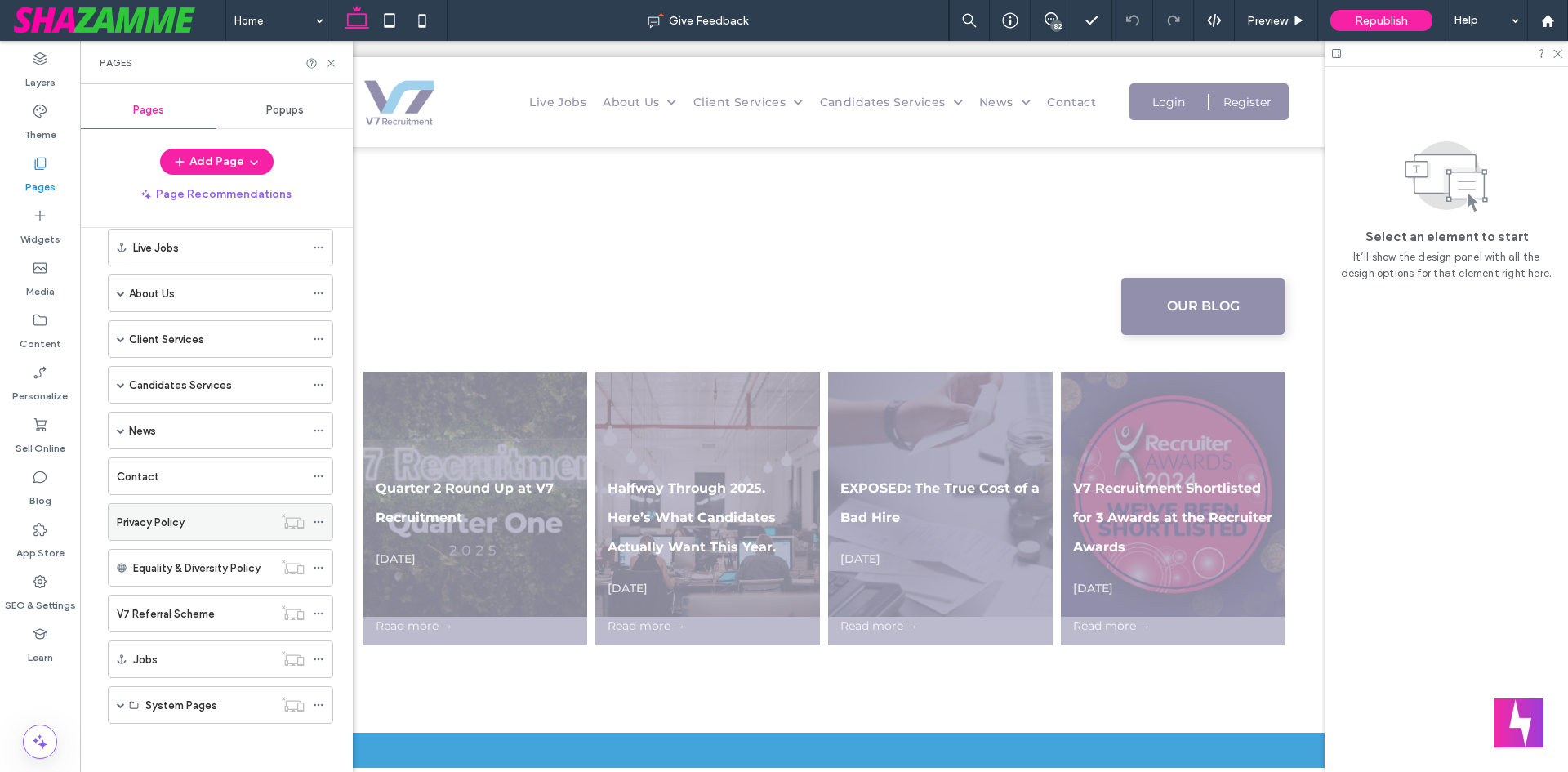
scroll to position [74, 0]
click at [161, 433] on div "News" at bounding box center [217, 430] width 175 height 17
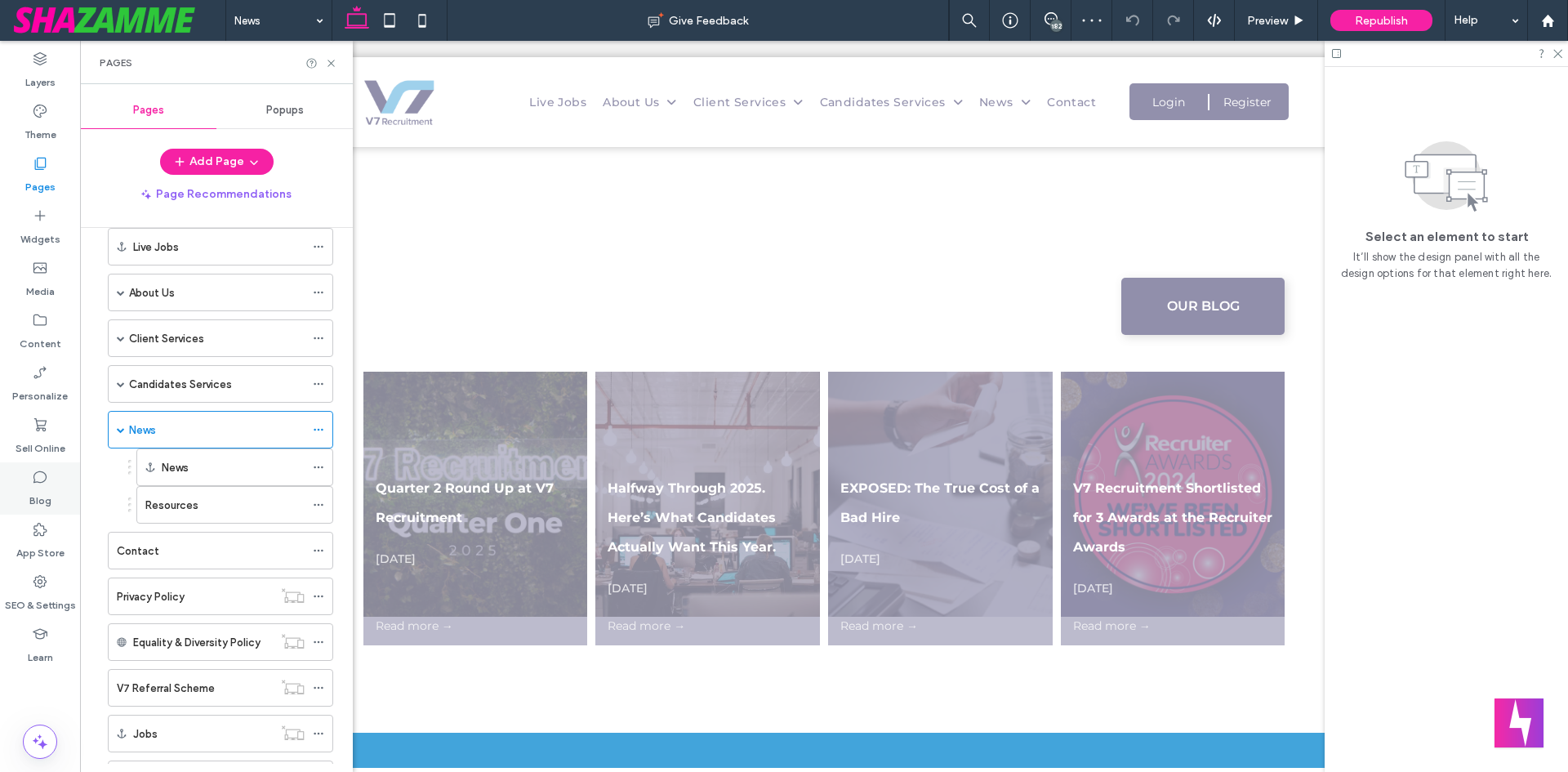
click at [36, 501] on label "Blog" at bounding box center [40, 497] width 22 height 23
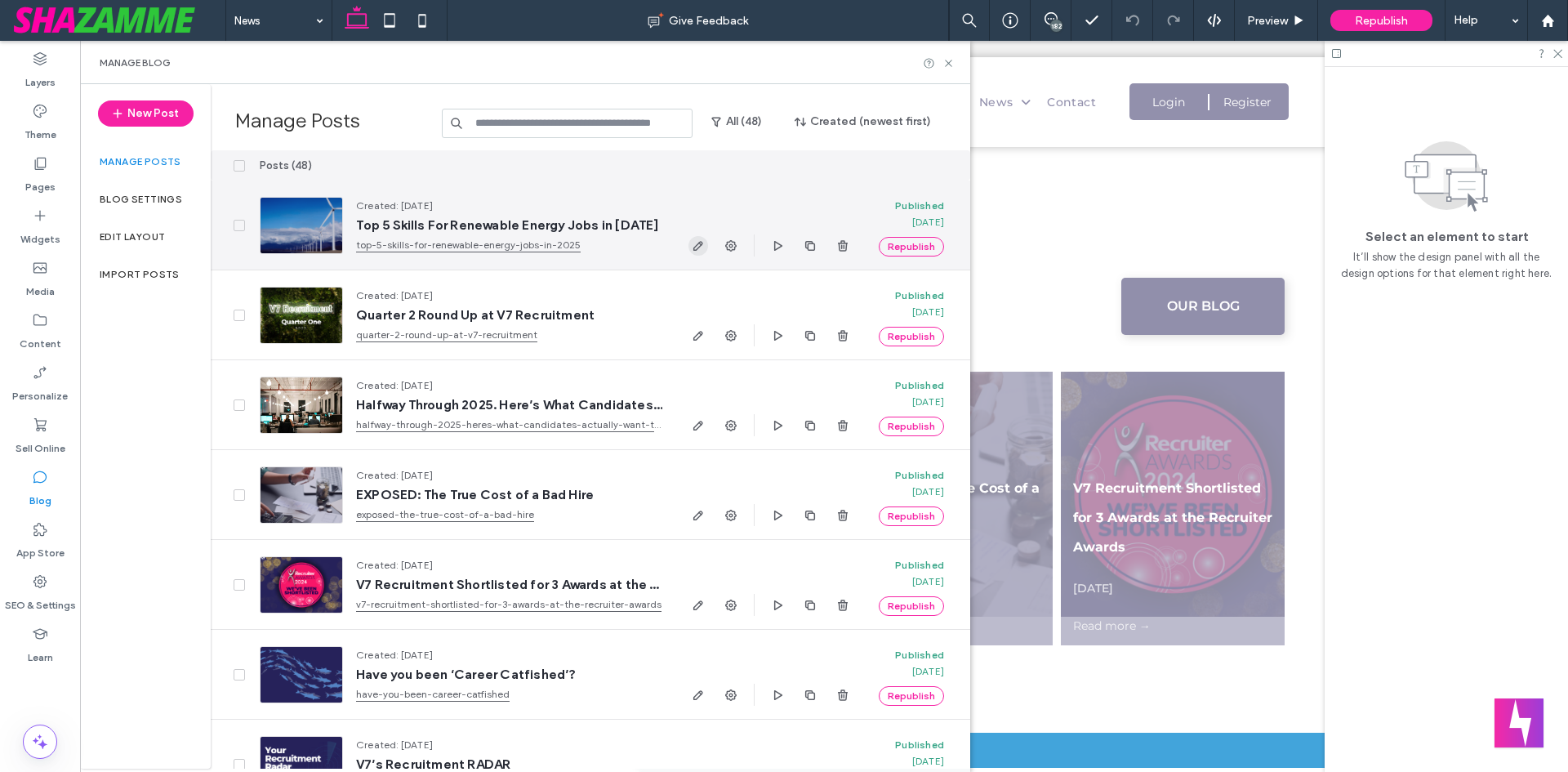
click at [694, 240] on icon "button" at bounding box center [698, 246] width 13 height 13
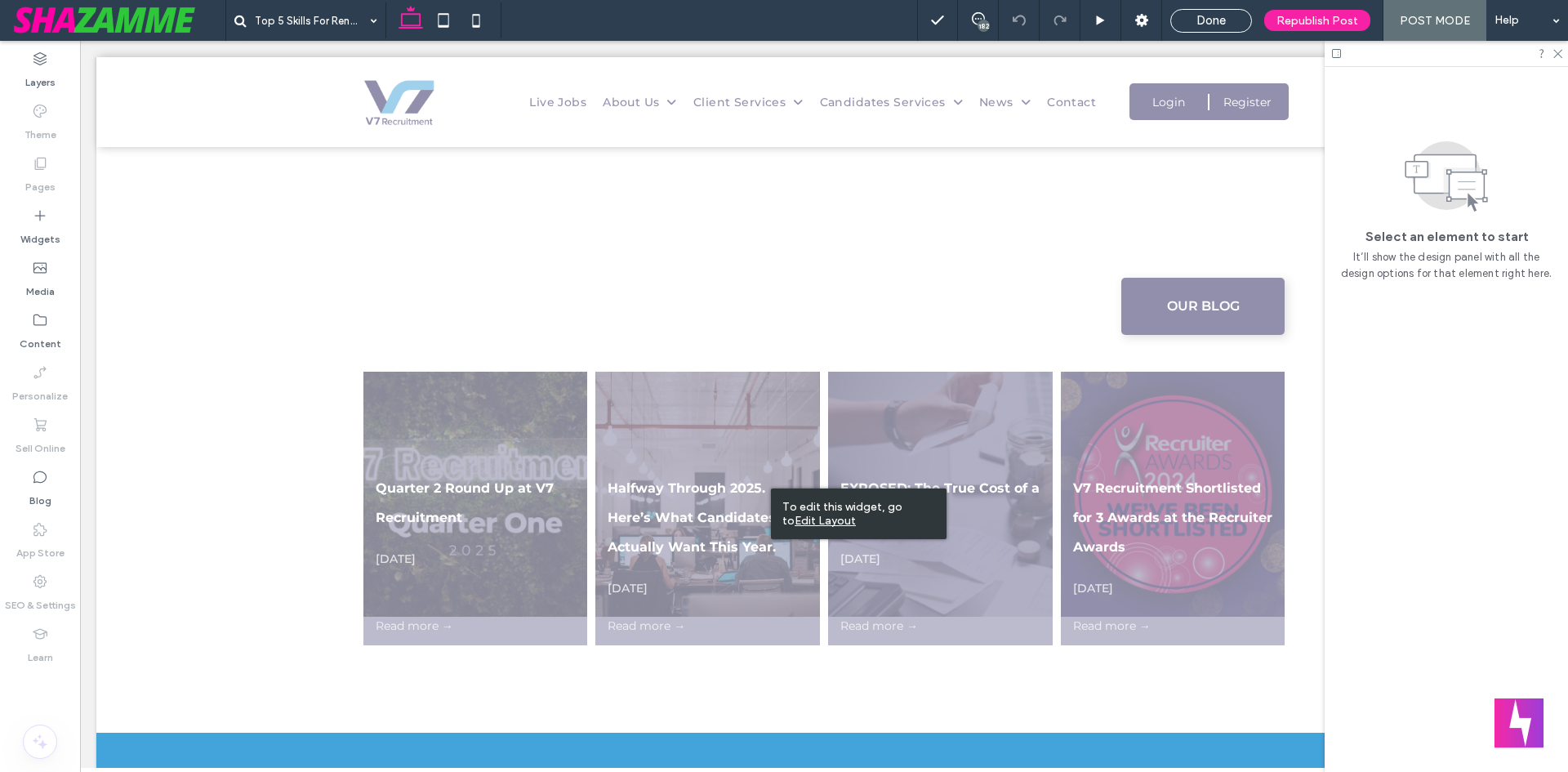
click at [856, 514] on u "Edit Layout" at bounding box center [825, 521] width 62 height 14
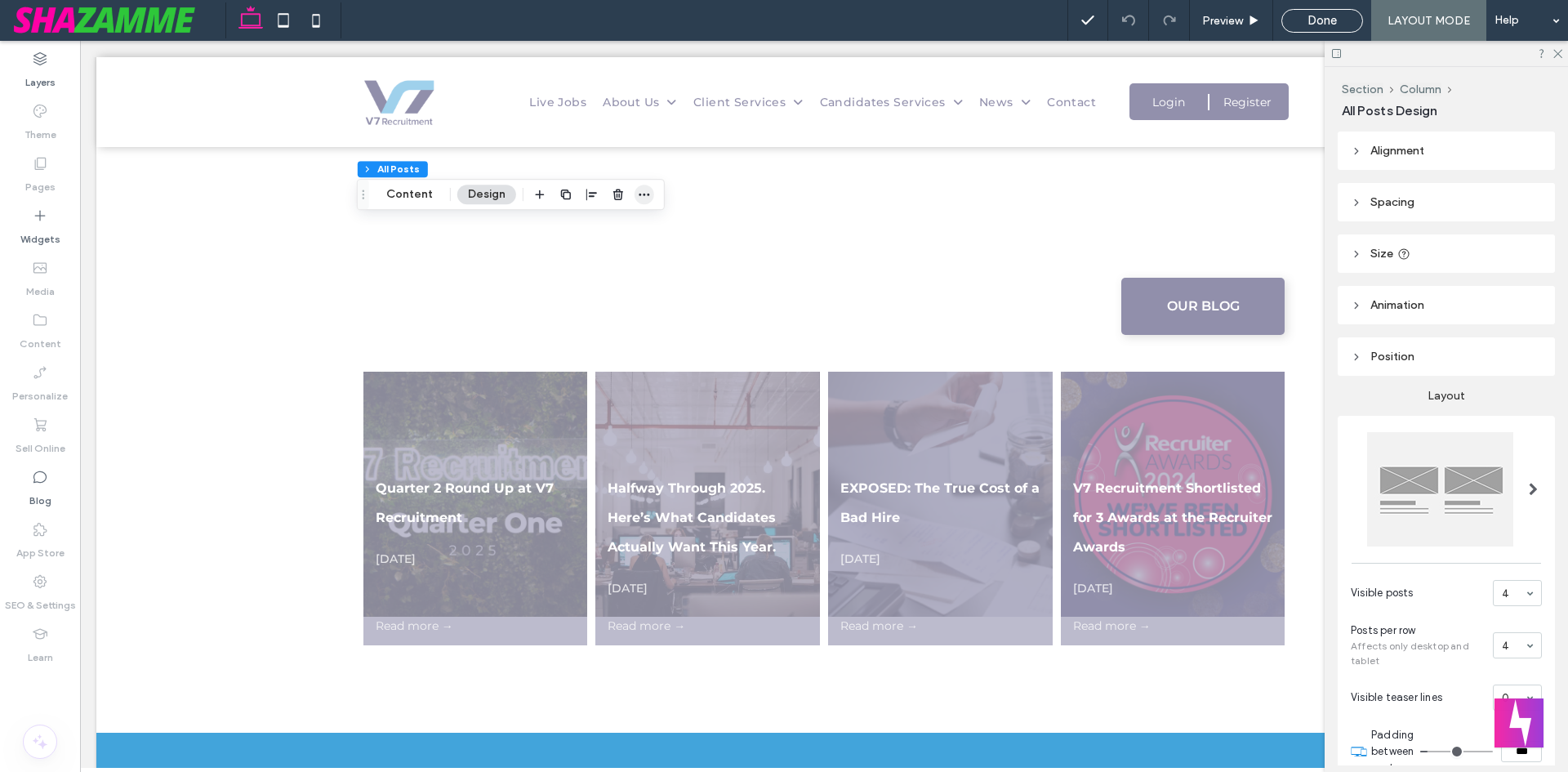
click at [640, 193] on icon "button" at bounding box center [644, 194] width 13 height 13
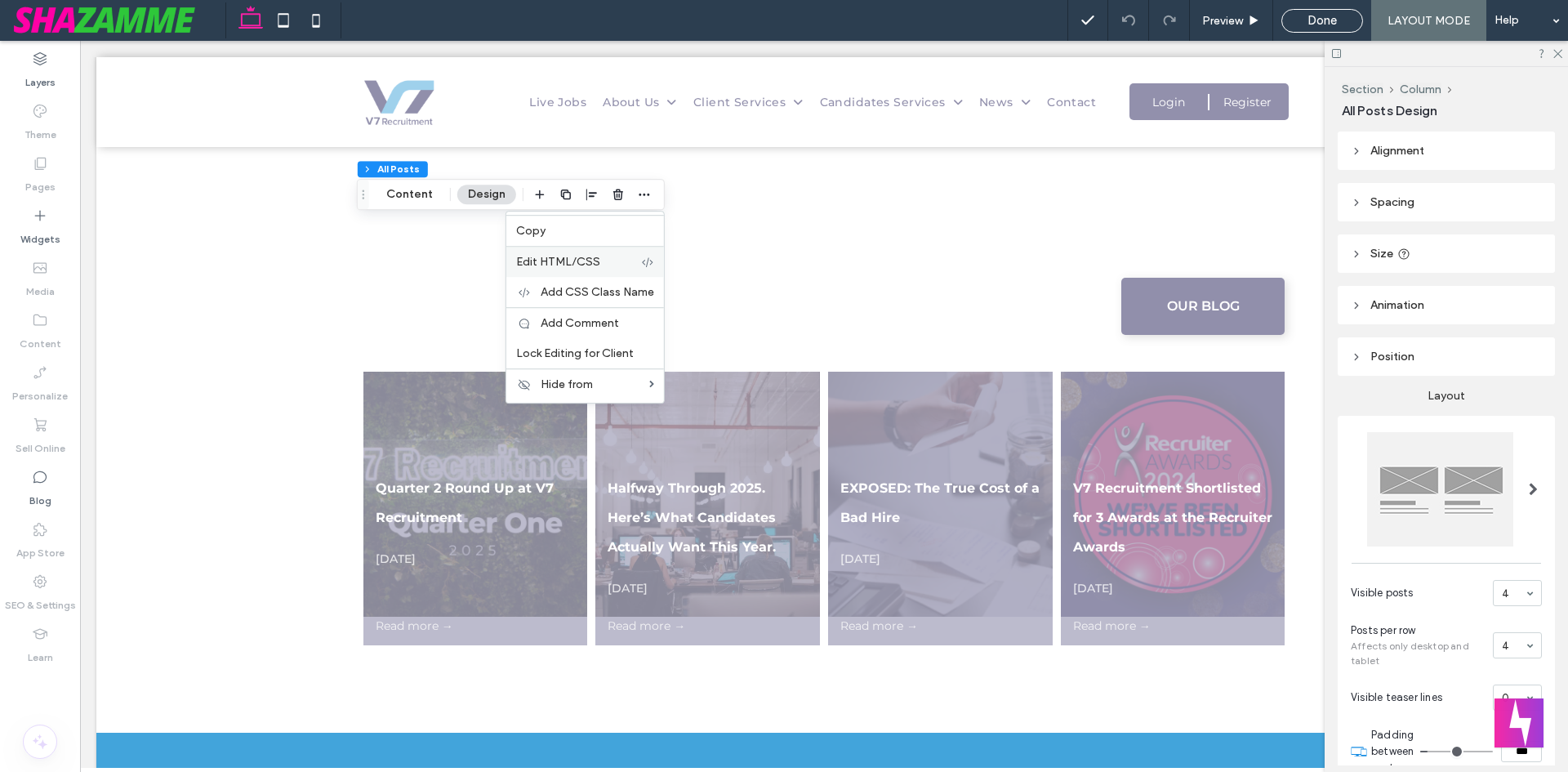
click at [655, 255] on div "Edit HTML/CSS" at bounding box center [585, 261] width 158 height 31
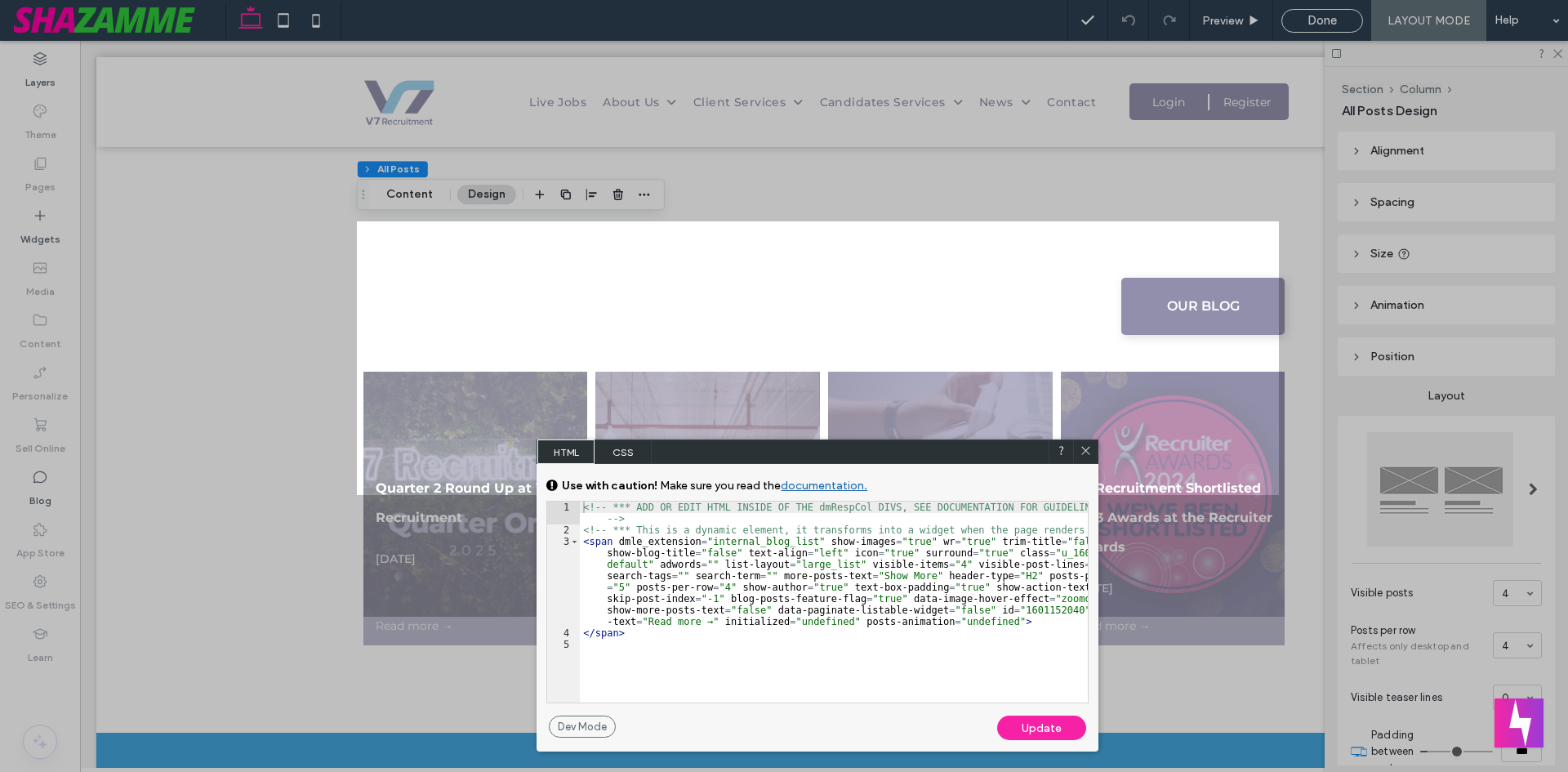
click at [623, 459] on span "CSS" at bounding box center [623, 452] width 57 height 24
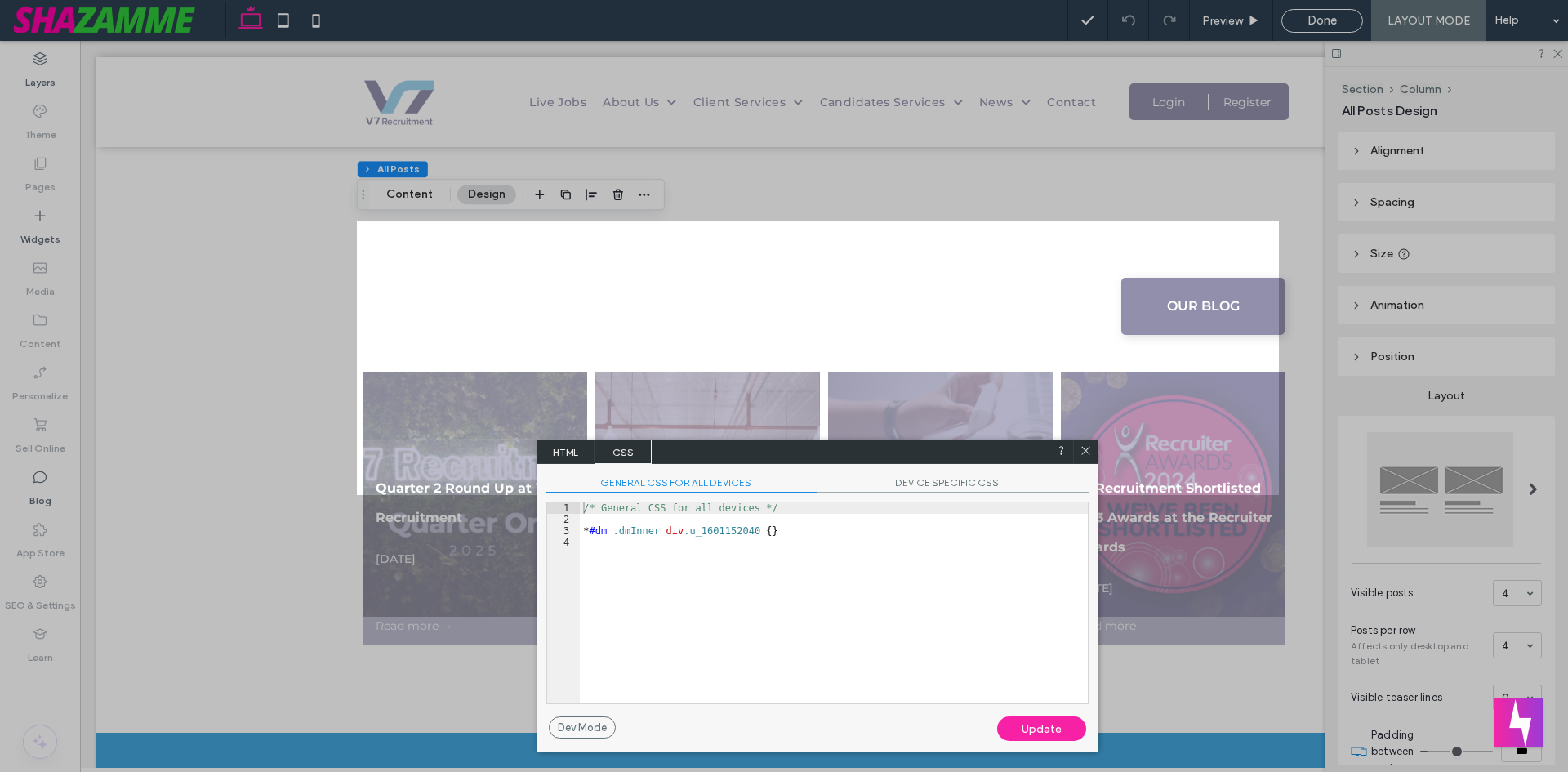
click at [601, 559] on div "/* General CSS for all devices */ * #dm .dmInner div .u_1601152040 { }" at bounding box center [833, 615] width 508 height 224
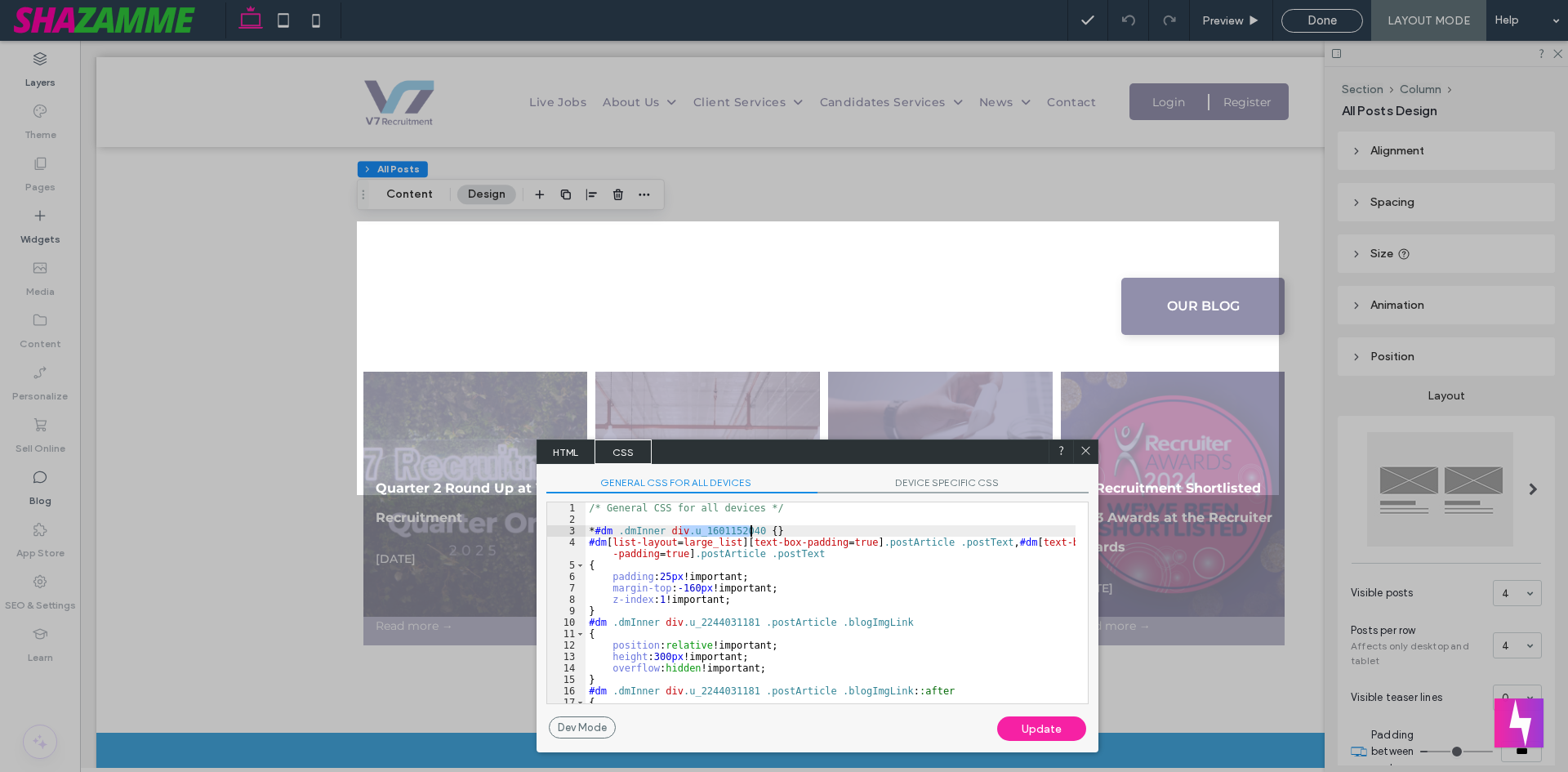
drag, startPoint x: 681, startPoint y: 531, endPoint x: 749, endPoint y: 531, distance: 68.0
click at [749, 531] on div "/* General CSS for all devices */ * #dm .dmInner div .u_1601152040 { } #dm [ li…" at bounding box center [830, 615] width 490 height 224
drag, startPoint x: 675, startPoint y: 624, endPoint x: 742, endPoint y: 625, distance: 67.0
click at [744, 624] on div "/* General CSS for all devices */ * #dm .dmInner div .u_1601152040 { } #dm [ li…" at bounding box center [830, 615] width 490 height 224
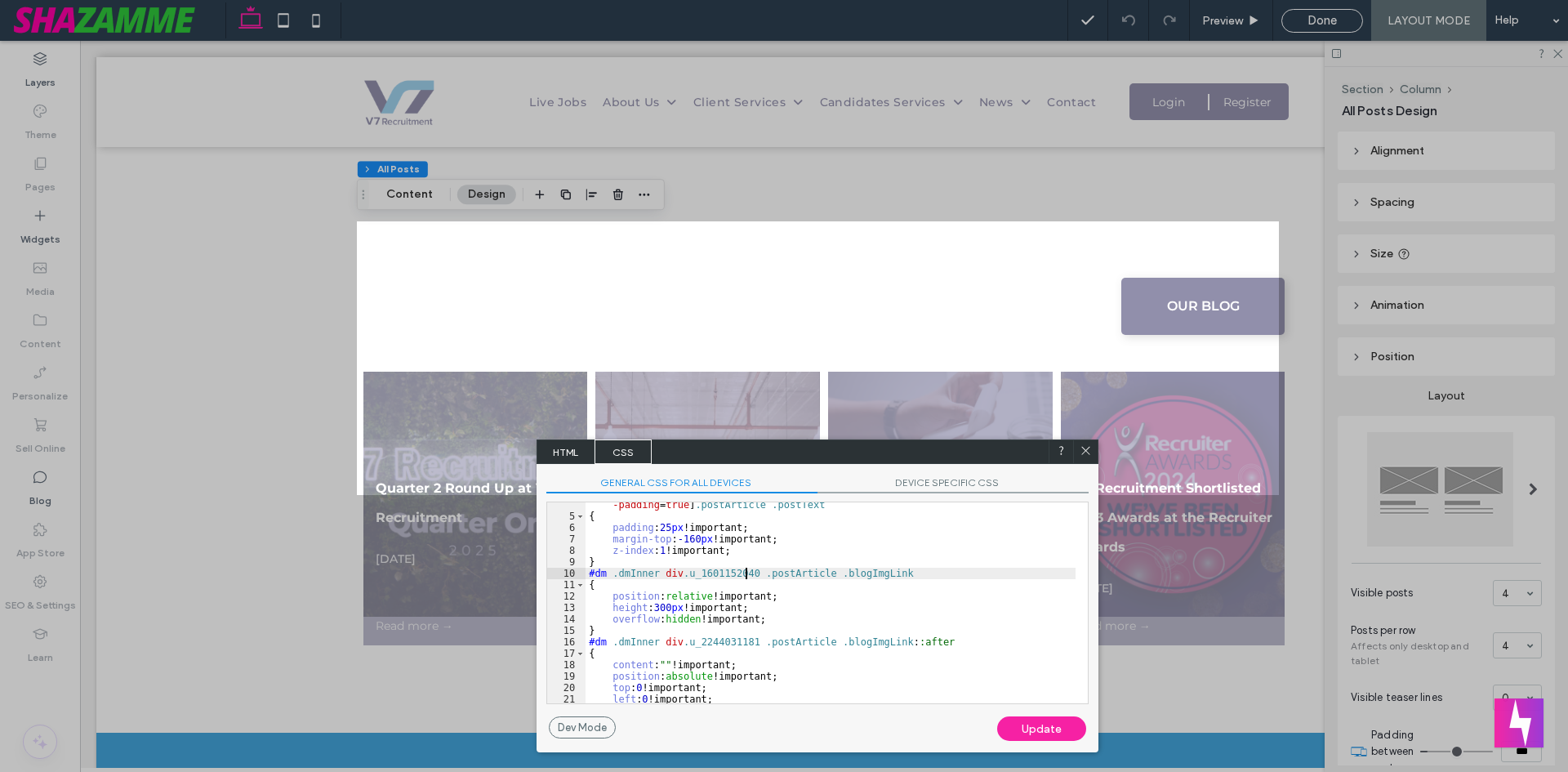
scroll to position [49, 0]
drag, startPoint x: 676, startPoint y: 643, endPoint x: 744, endPoint y: 643, distance: 68.0
click at [744, 643] on div "#dm [ list-layout = large_list ][ text-box-padding = true ] .postArticle .postT…" at bounding box center [830, 605] width 490 height 235
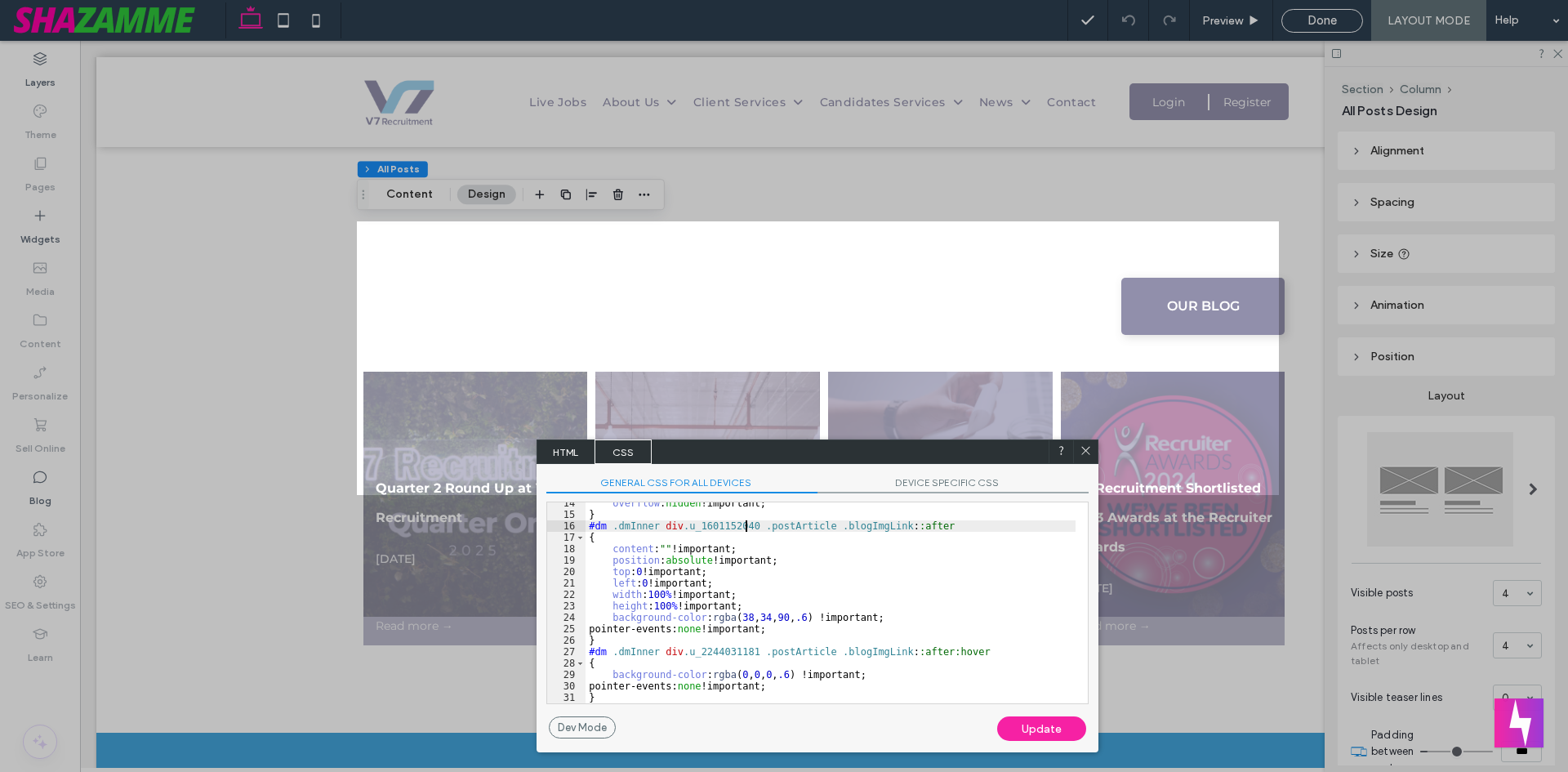
scroll to position [165, 0]
drag, startPoint x: 676, startPoint y: 655, endPoint x: 746, endPoint y: 655, distance: 70.0
click at [746, 655] on div "overflow : hidden !important; } #dm .dmInner div .u_1601152040 .postArticle .bl…" at bounding box center [830, 610] width 490 height 224
click at [973, 654] on div "overflow : hidden !important; } #dm .dmInner div .u_1601152040 .postArticle .bl…" at bounding box center [830, 610] width 490 height 224
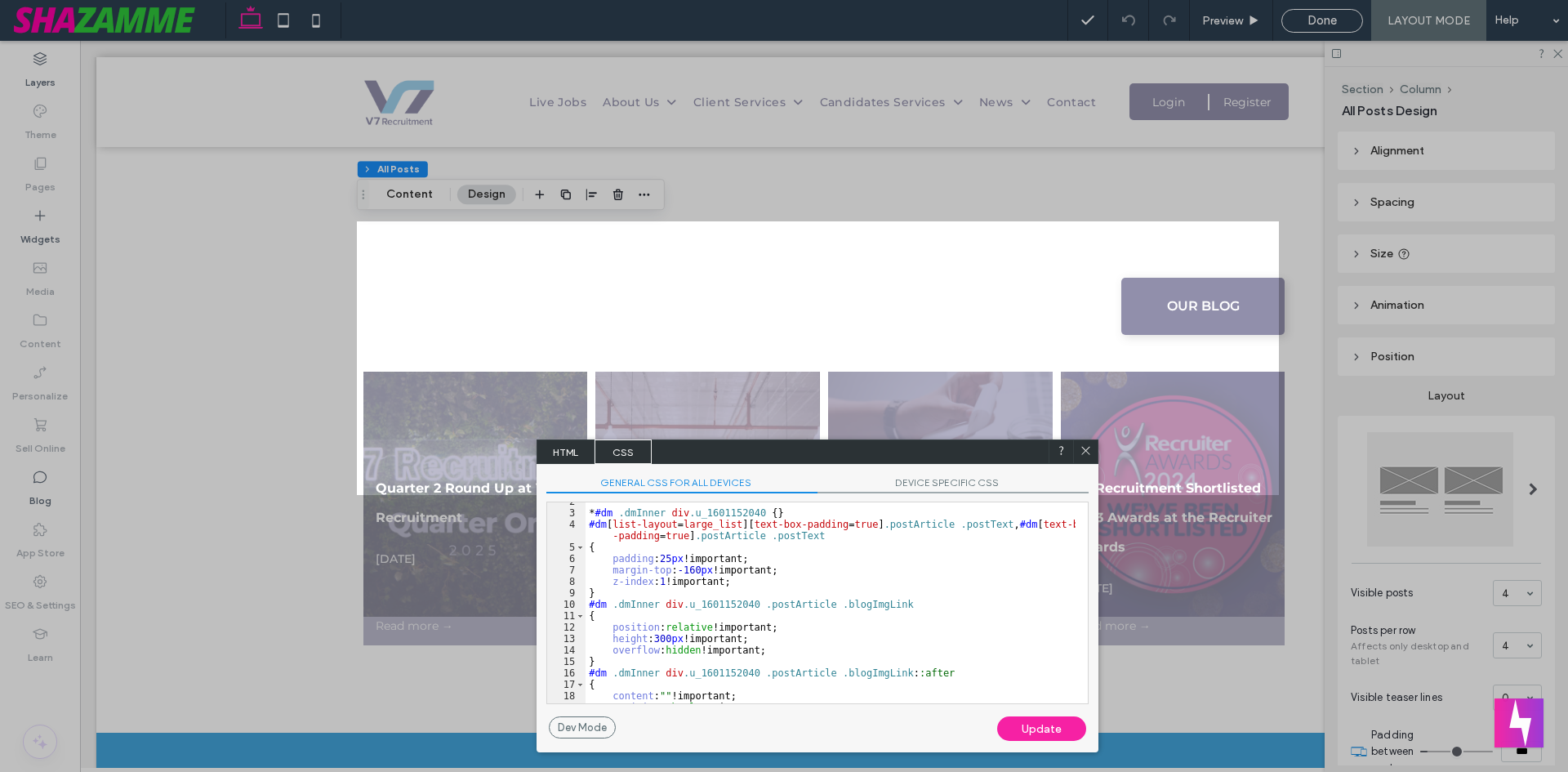
click at [754, 584] on div "* #dm .dmInner div .u_1601152040 { } #dm [ list-layout = large_list ][ text-box…" at bounding box center [830, 608] width 490 height 224
click at [682, 591] on div "* #dm .dmInner div .u_1601152040 { } #dm [ list-layout = large_list ][ text-box…" at bounding box center [830, 608] width 490 height 224
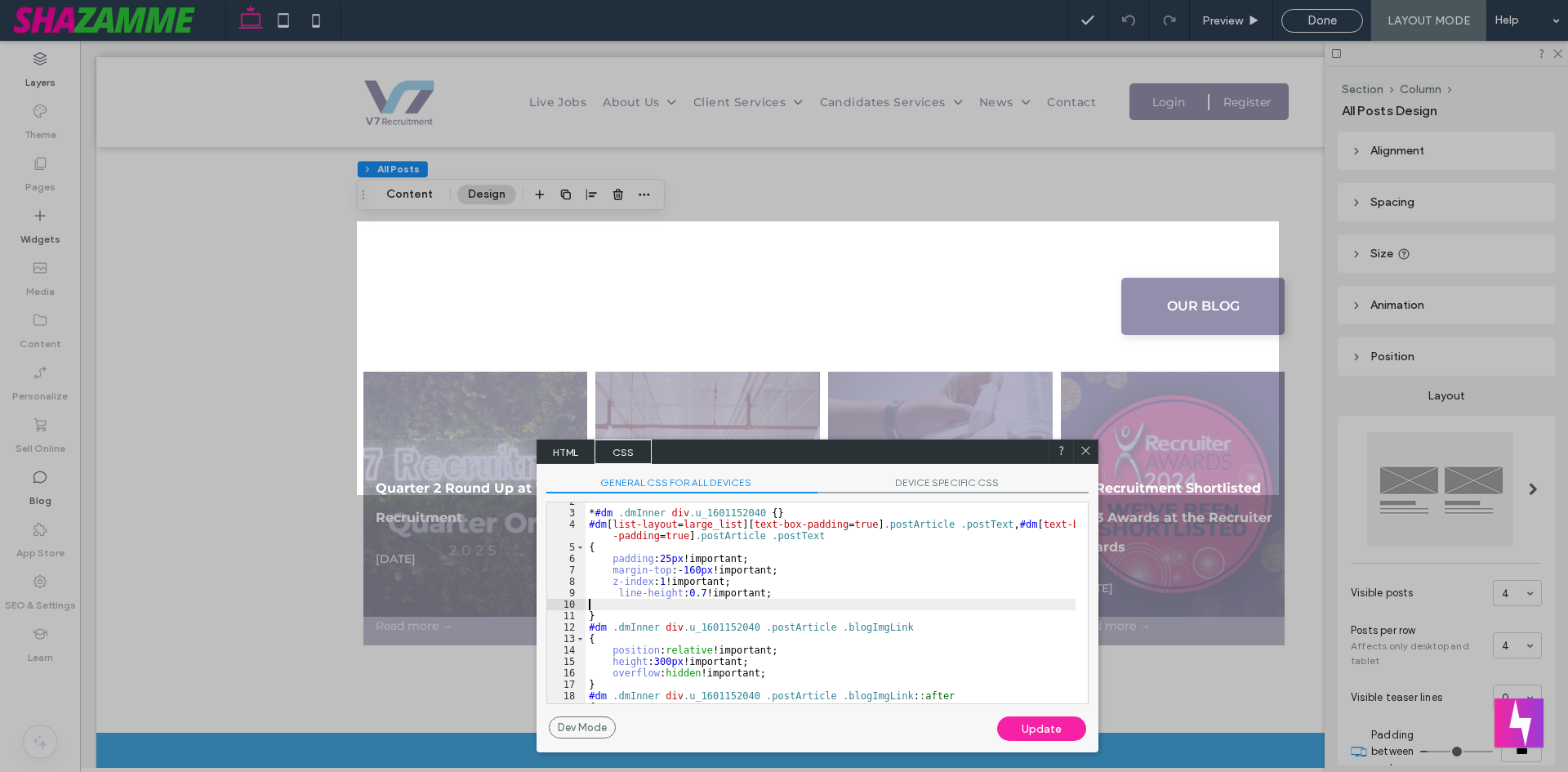
click at [1038, 726] on div "Update" at bounding box center [1042, 729] width 89 height 24
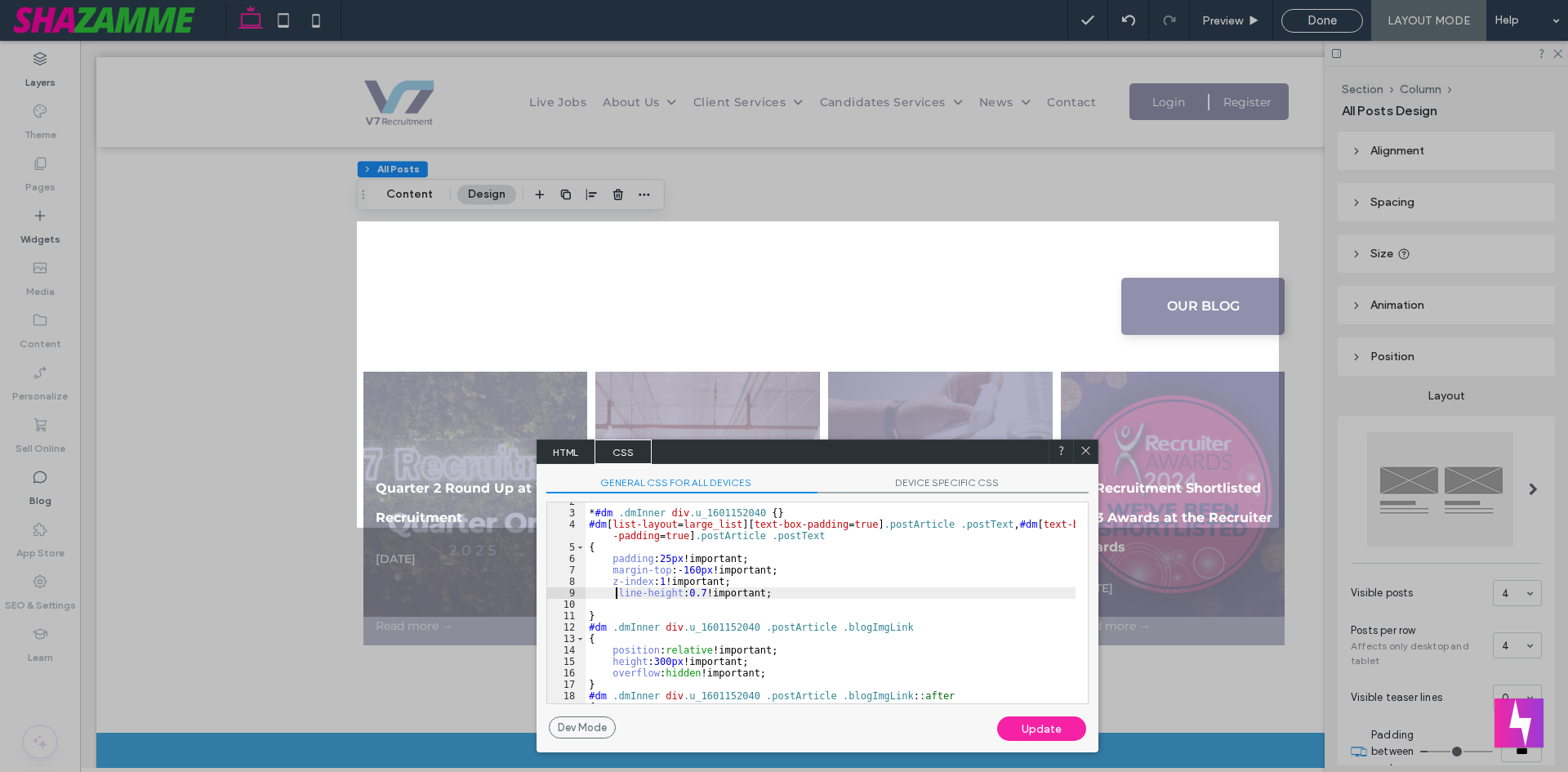
click at [615, 590] on div "* #dm .dmInner div .u_1601152040 { } #dm [ list-layout = large_list ][ text-box…" at bounding box center [830, 608] width 490 height 224
click at [627, 610] on div "* #dm .dmInner div .u_1601152040 { } #dm [ list-layout = large_list ][ text-box…" at bounding box center [830, 608] width 490 height 224
click at [598, 602] on div "* #dm .dmInner div .u_1601152040 { } #dm [ list-layout = large_list ][ text-box…" at bounding box center [830, 608] width 490 height 224
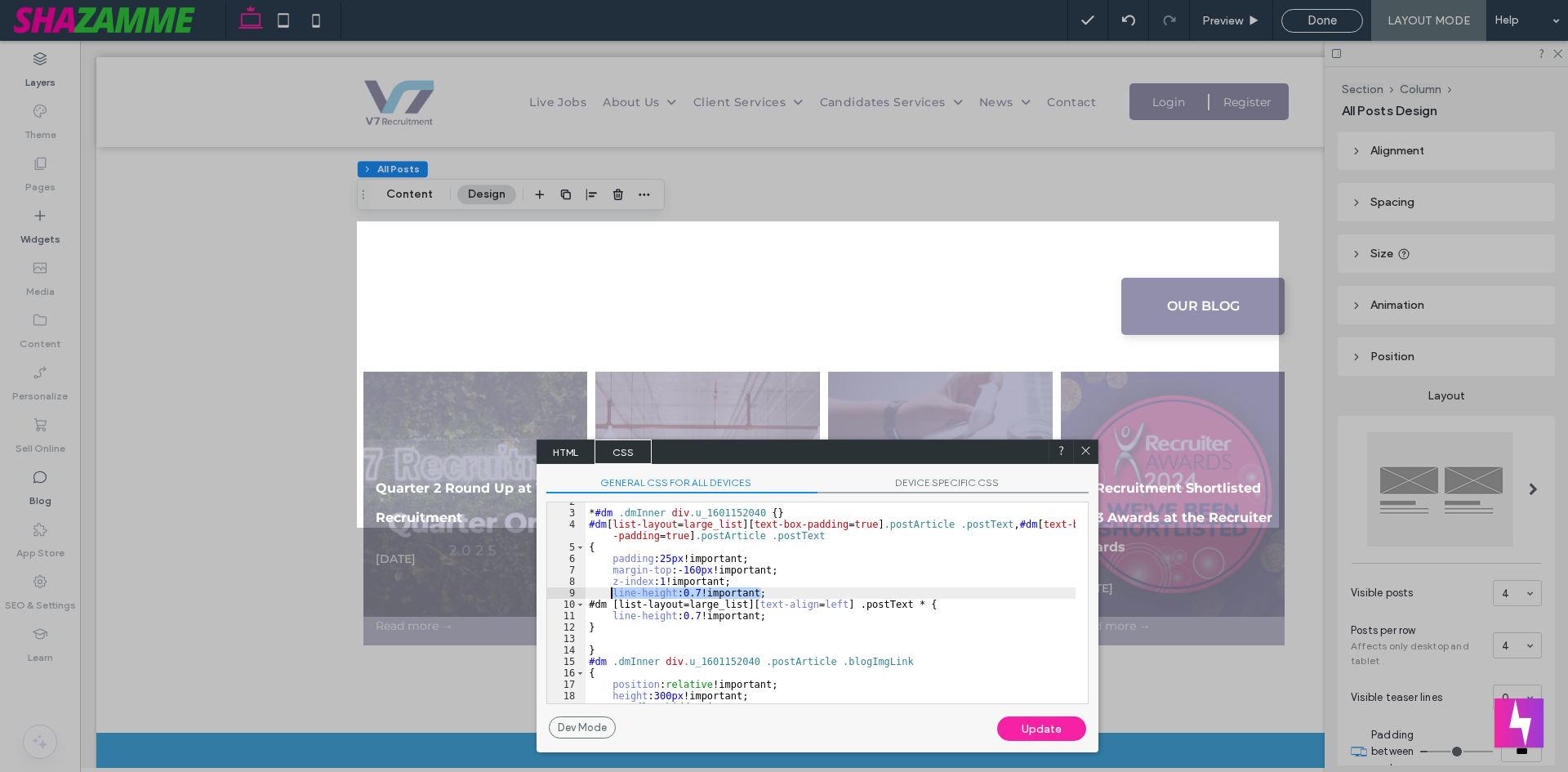
drag, startPoint x: 764, startPoint y: 591, endPoint x: 613, endPoint y: 596, distance: 151.1
click at [611, 592] on div "* #dm .dmInner div .u_1601152040 { } #dm [ list-layout = large_list ][ text-box…" at bounding box center [830, 608] width 490 height 224
type textarea "**"
click at [593, 653] on div "* #dm .dmInner div .u_1601152040 { } #dm [ list-layout = large_list ][ text-box…" at bounding box center [830, 608] width 490 height 224
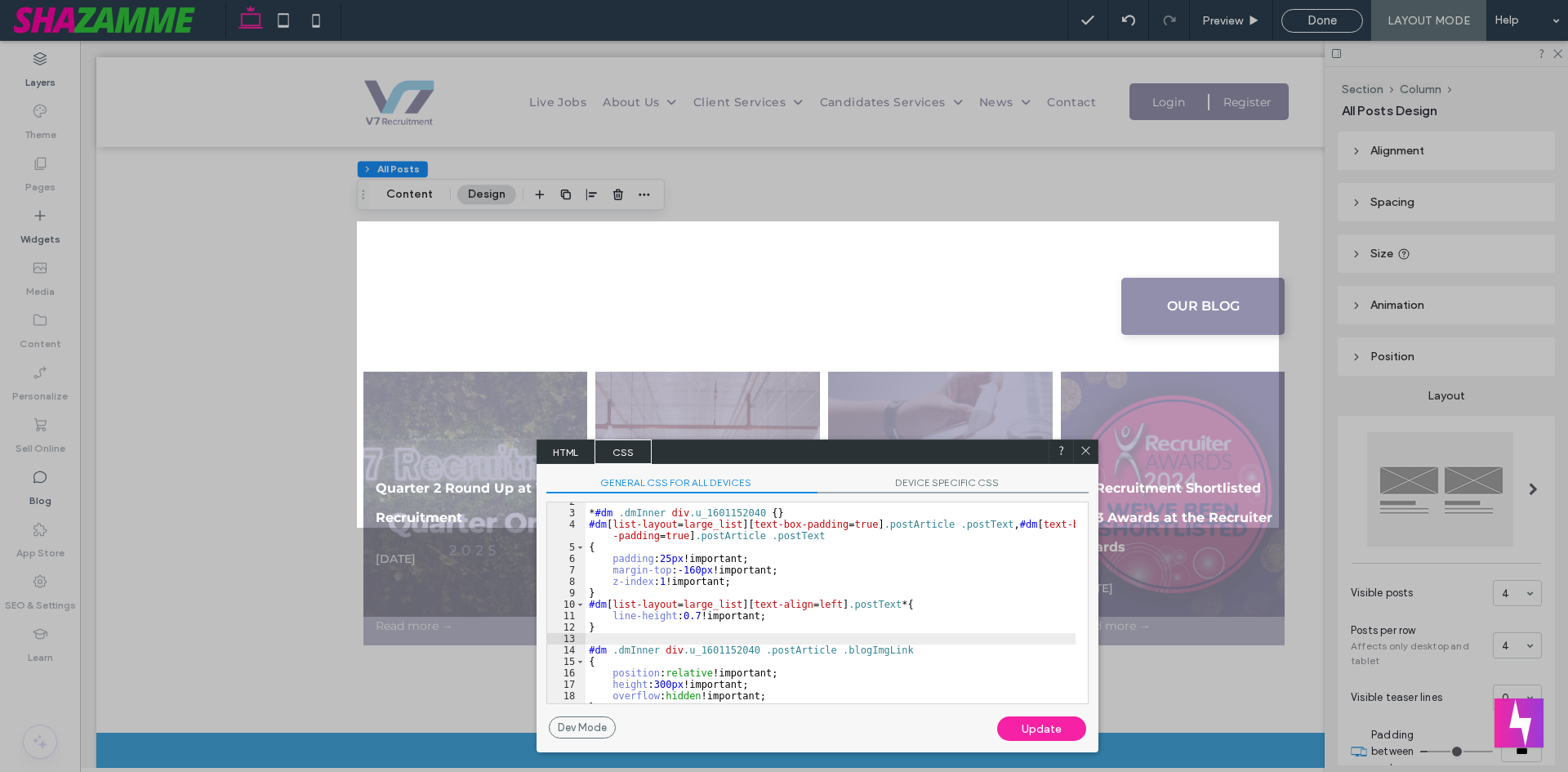
click at [1042, 730] on div "Update" at bounding box center [1042, 729] width 89 height 24
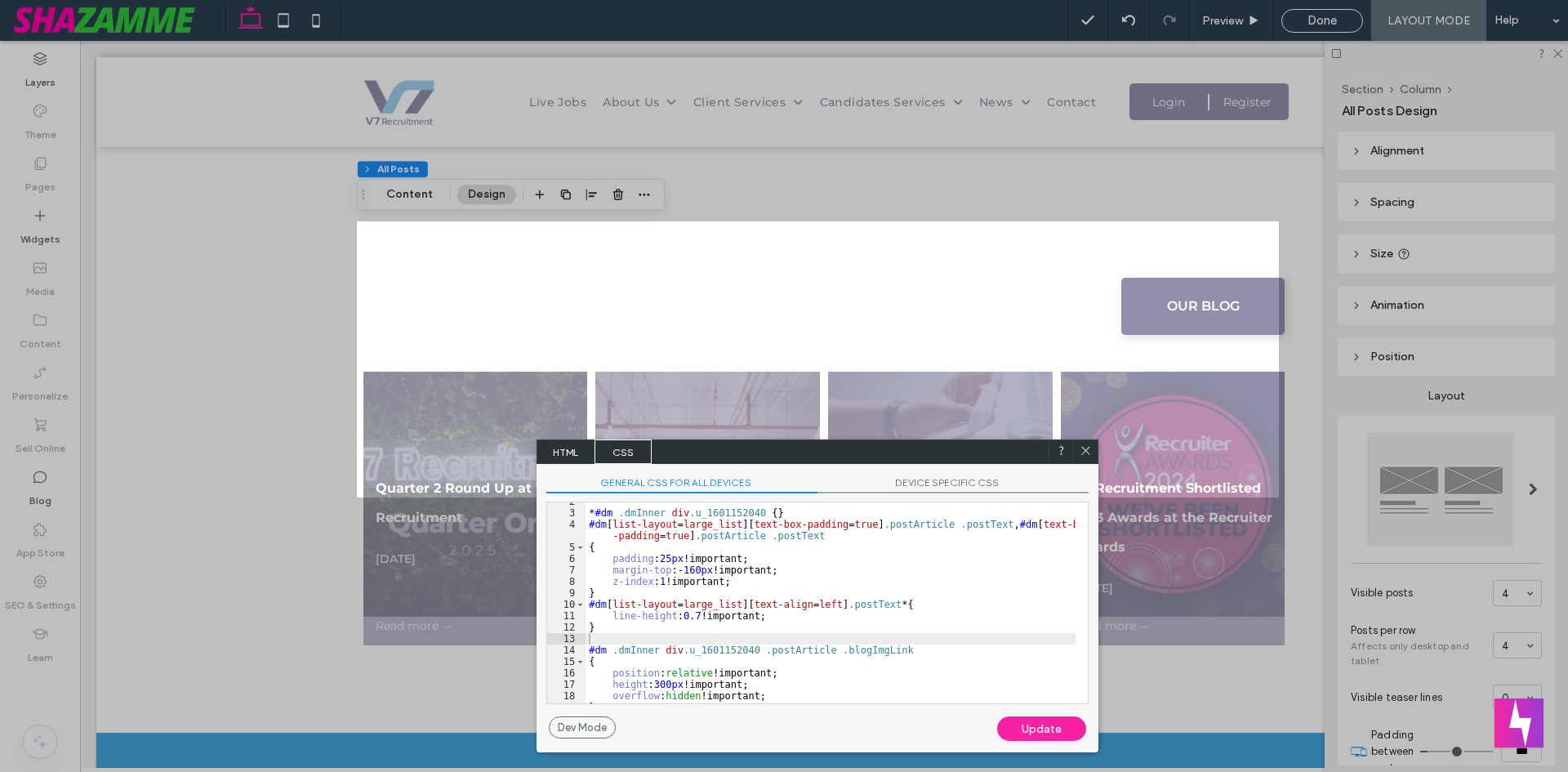
click at [1085, 448] on icon at bounding box center [1086, 451] width 12 height 12
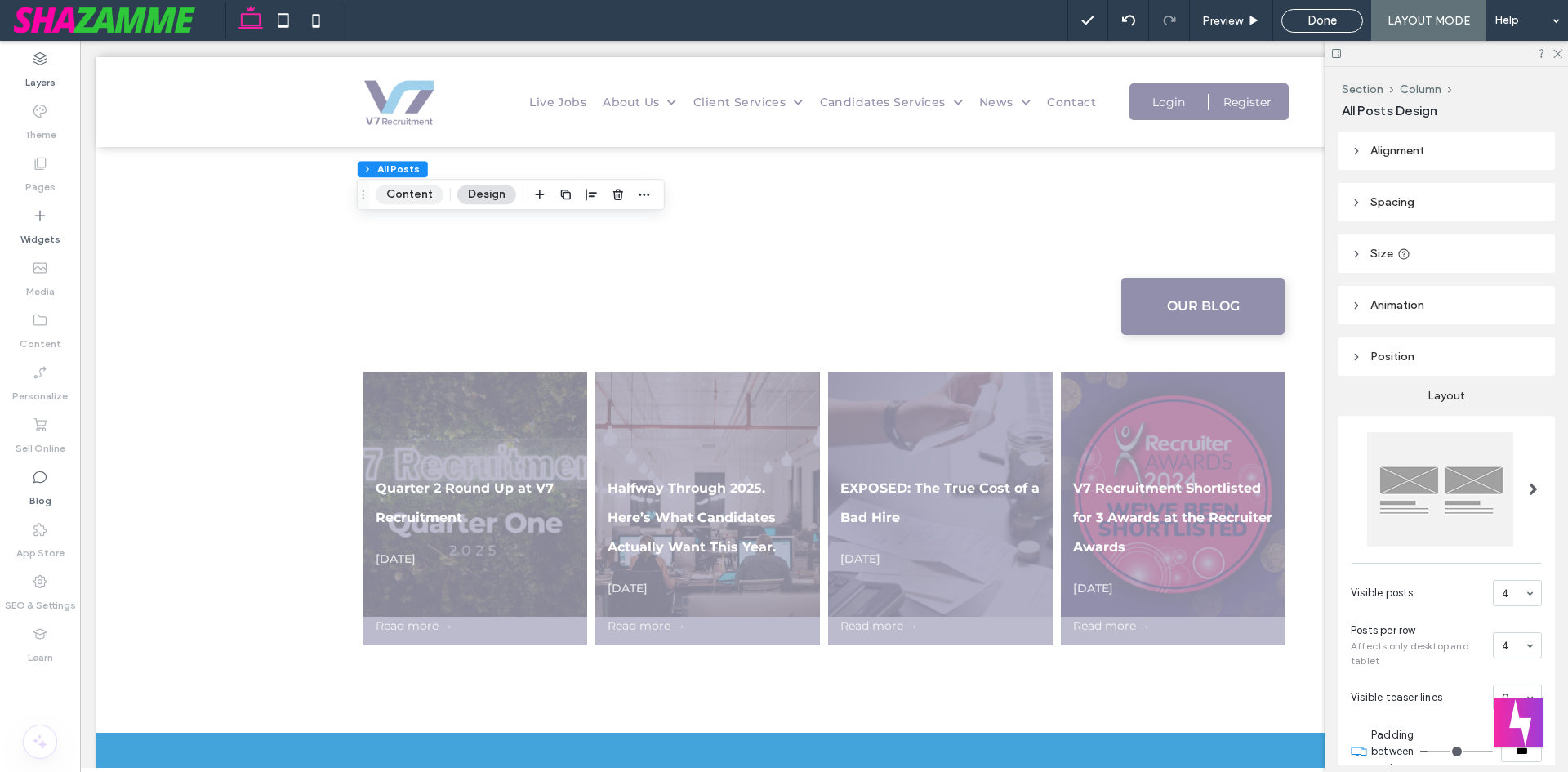
click at [416, 188] on button "Content" at bounding box center [410, 195] width 68 height 20
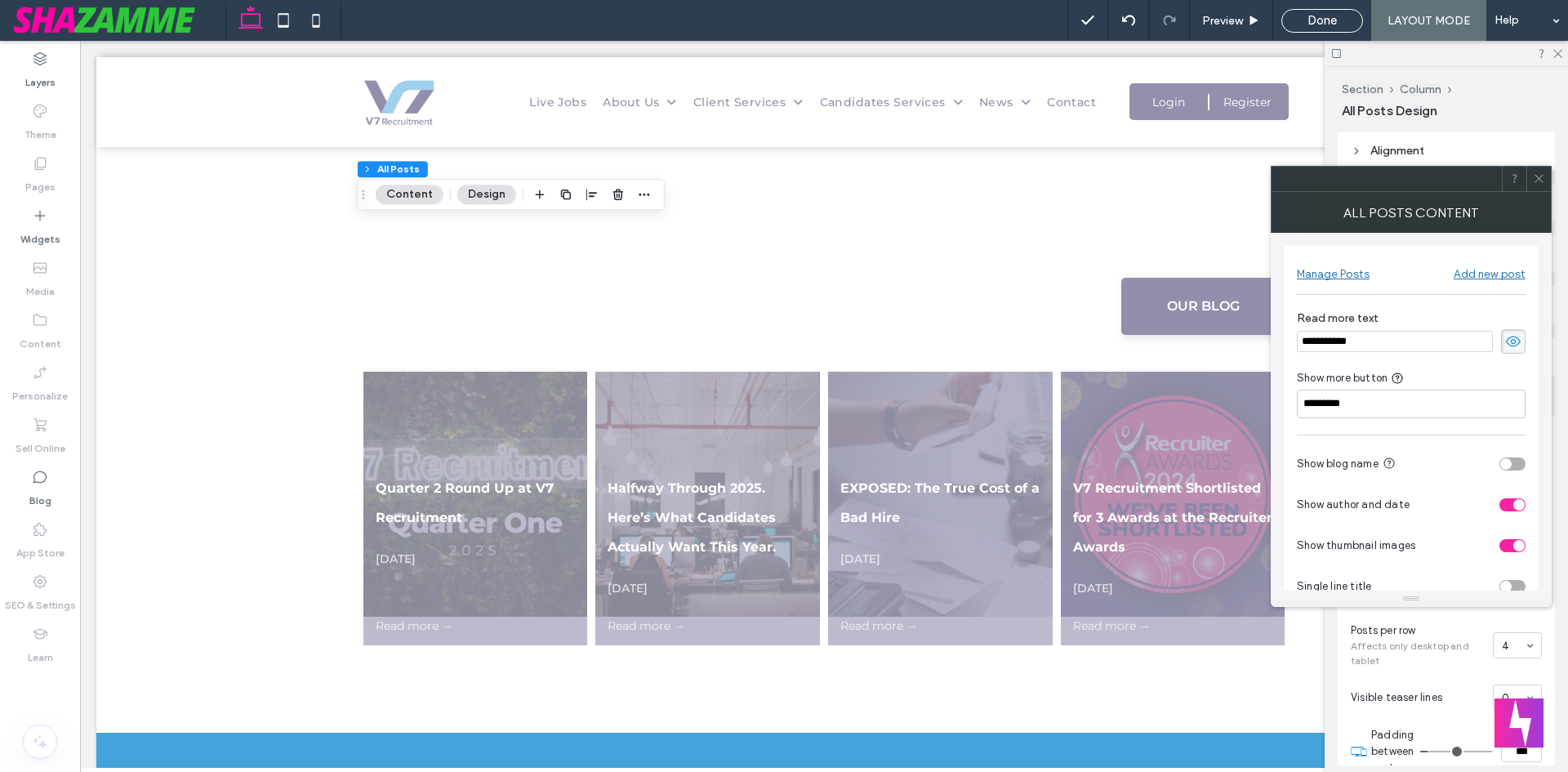
click at [1510, 340] on icon at bounding box center [1513, 341] width 16 height 18
click at [1539, 176] on icon at bounding box center [1539, 178] width 12 height 12
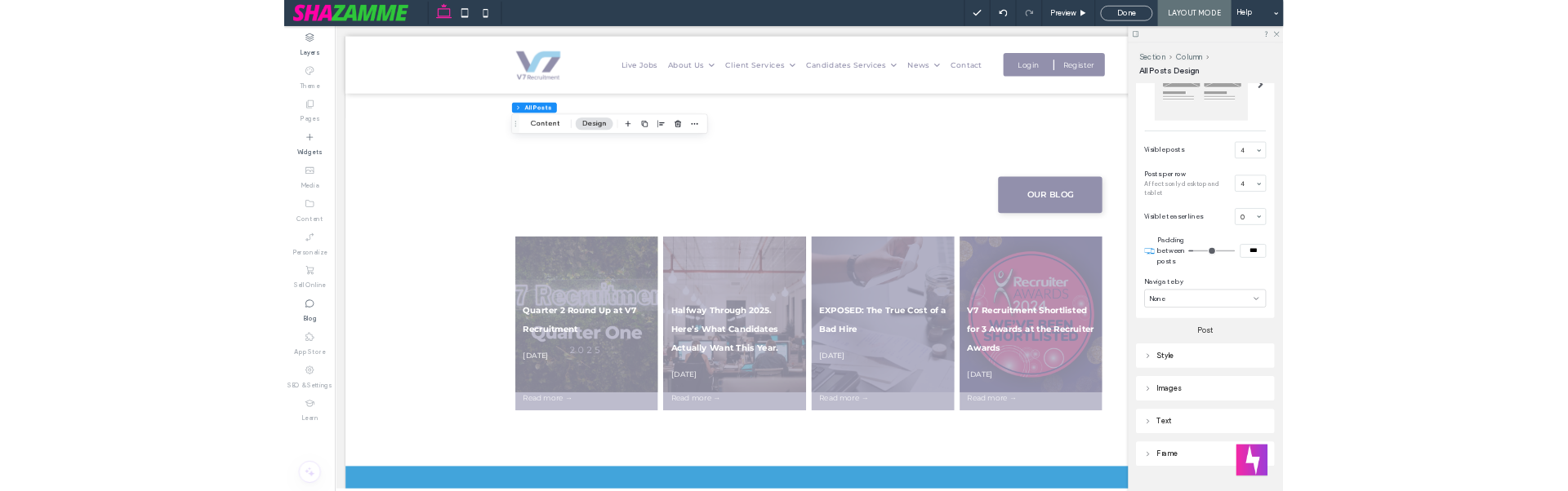
scroll to position [390, 0]
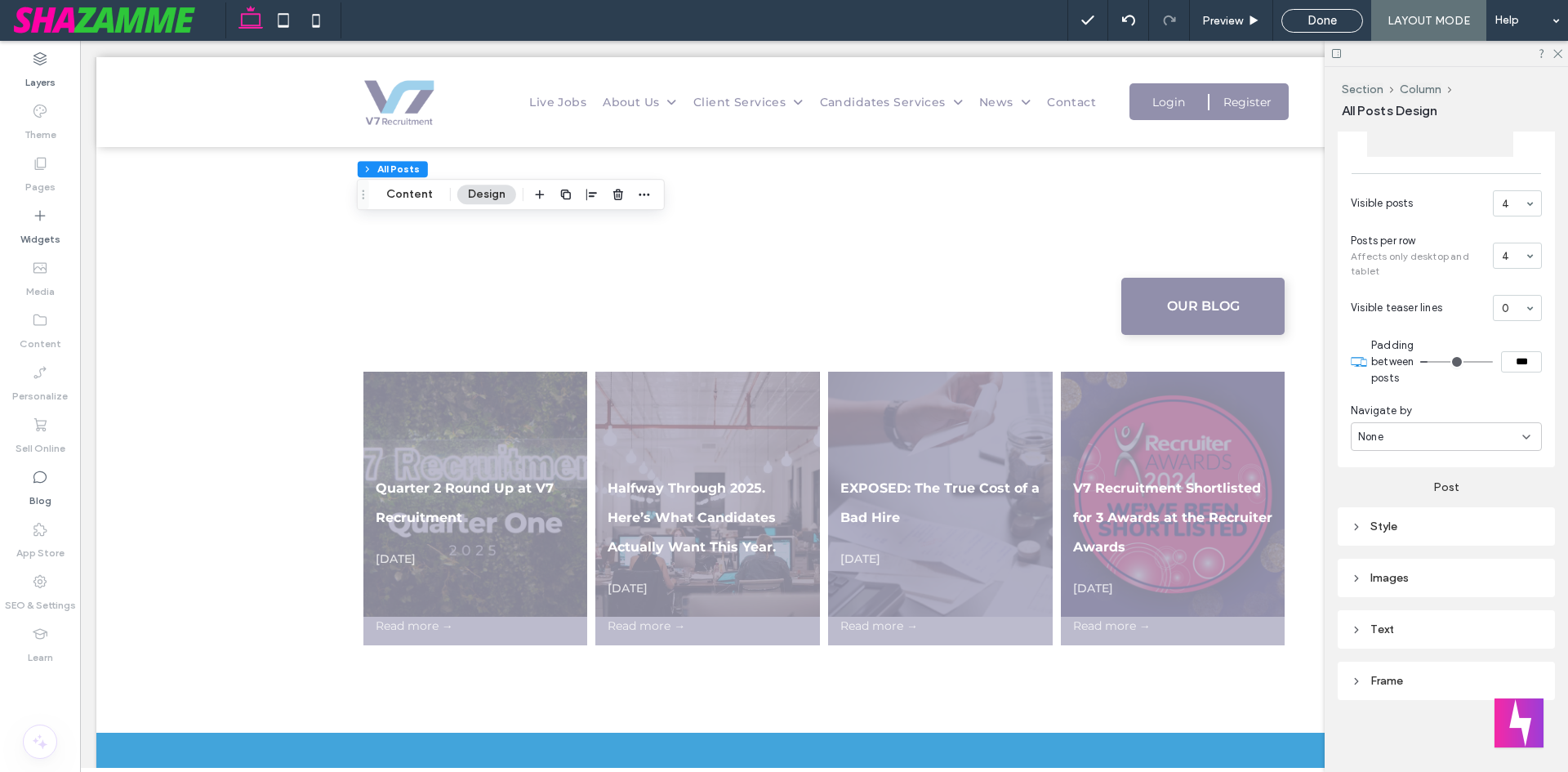
click at [1403, 574] on div "Images" at bounding box center [1446, 578] width 191 height 14
type input "***"
type input "*****"
type input "***"
type input "*****"
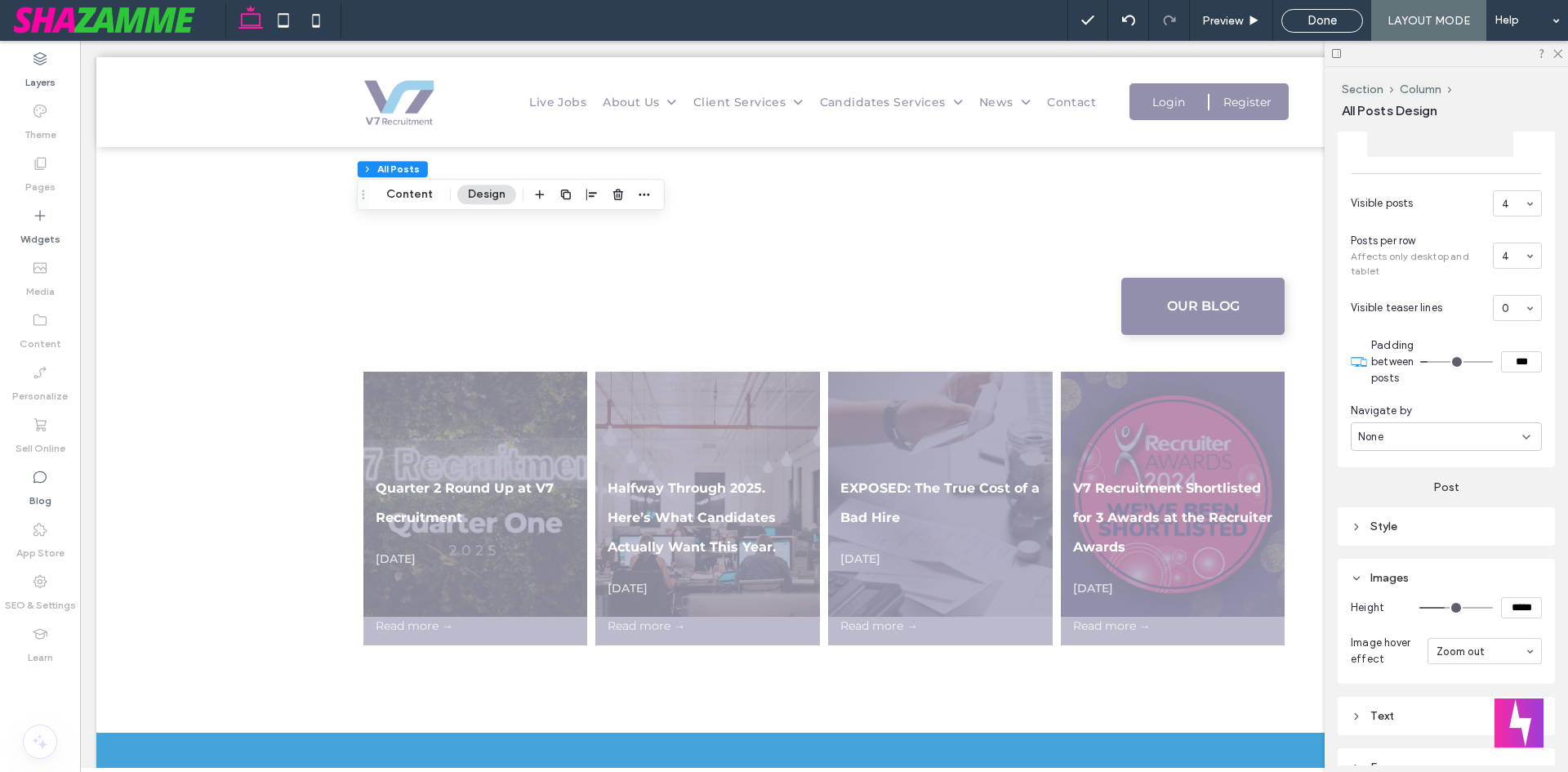
type input "***"
type input "*****"
type input "***"
type input "*****"
type input "***"
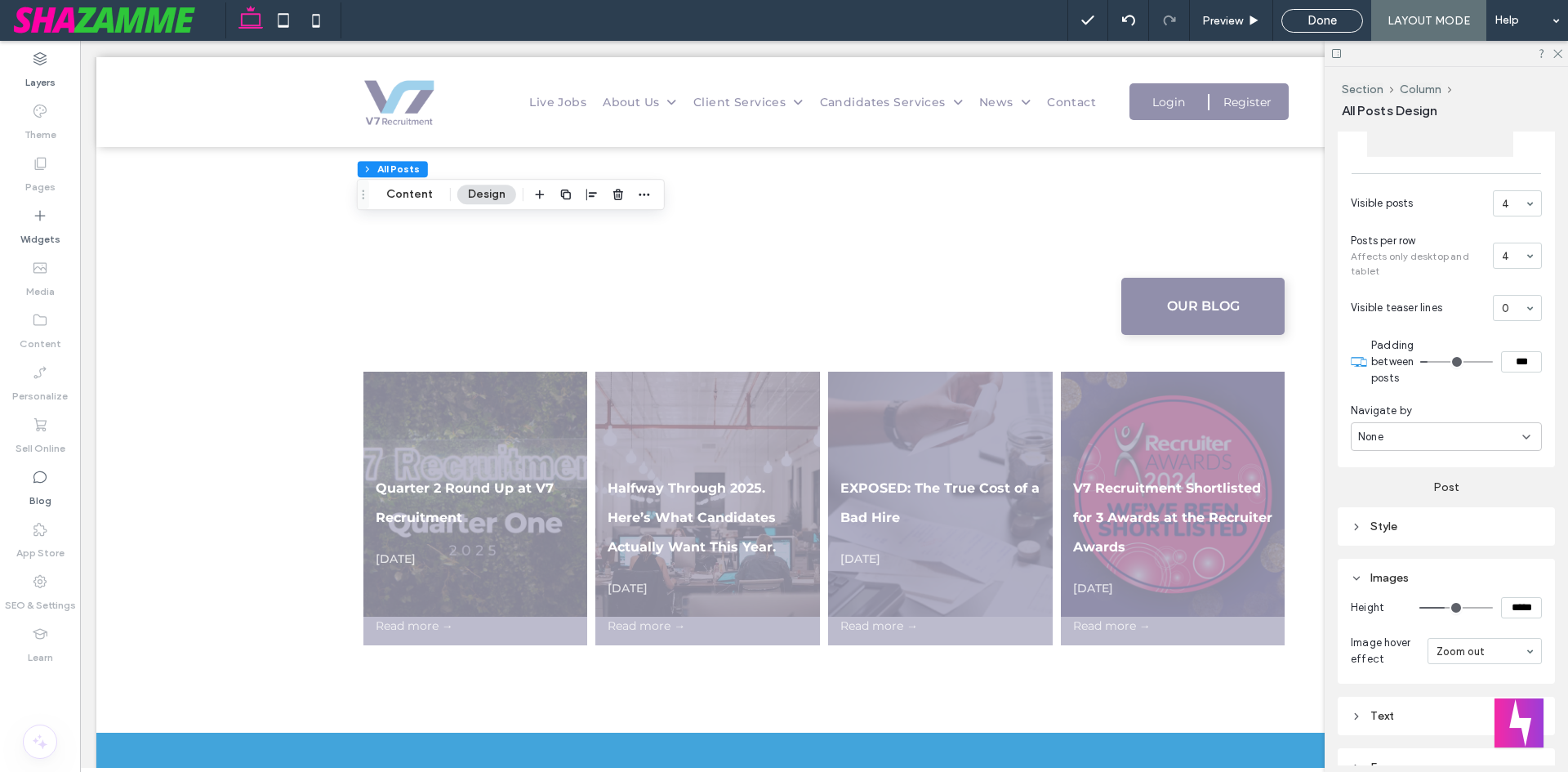
type input "*****"
type input "***"
type input "*****"
click at [1444, 607] on input "range" at bounding box center [1456, 608] width 74 height 2
type input "***"
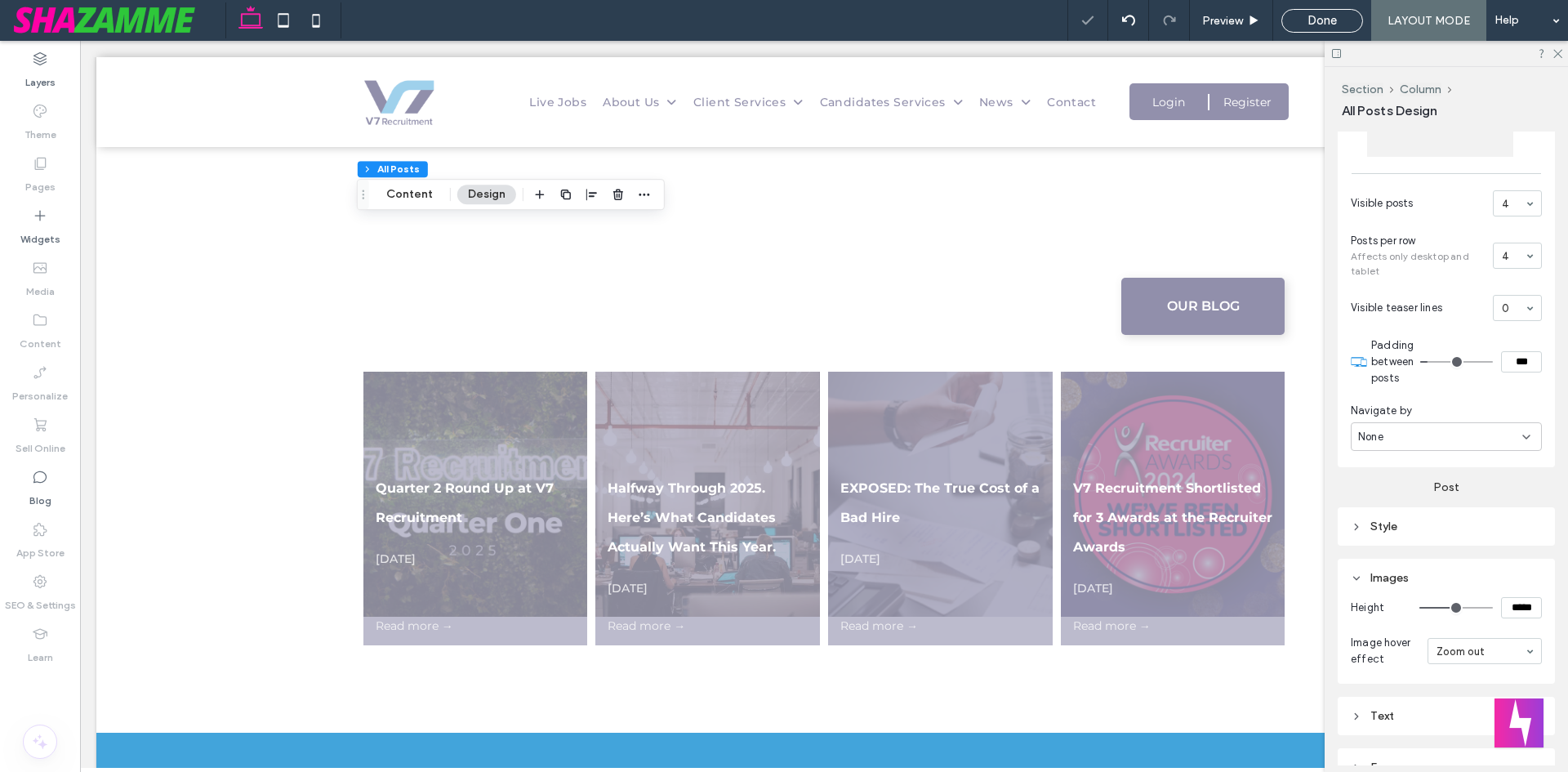
type input "*****"
type input "***"
type input "*****"
type input "***"
type input "*****"
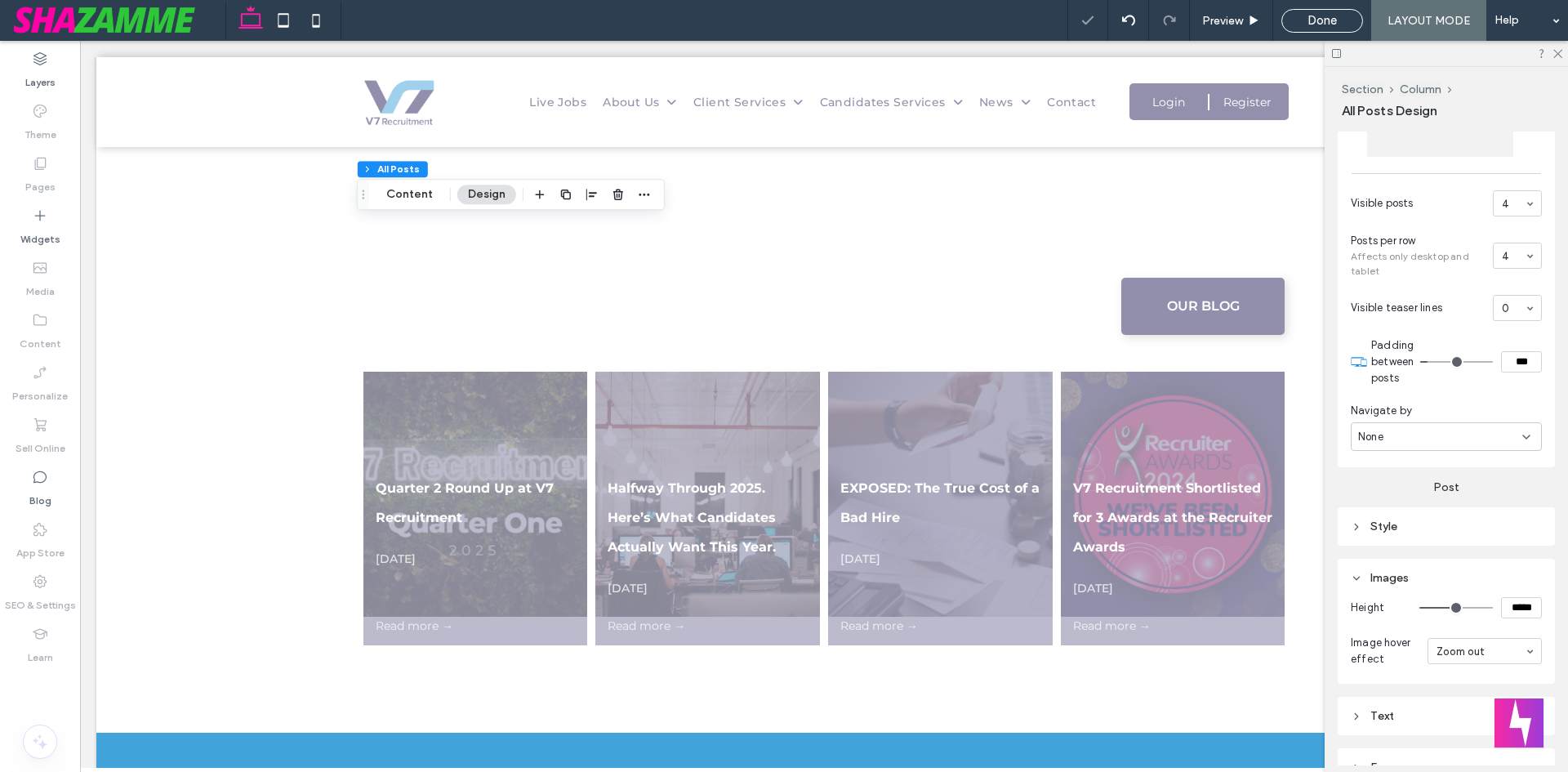
type input "***"
type input "*****"
type input "***"
type input "*****"
type input "***"
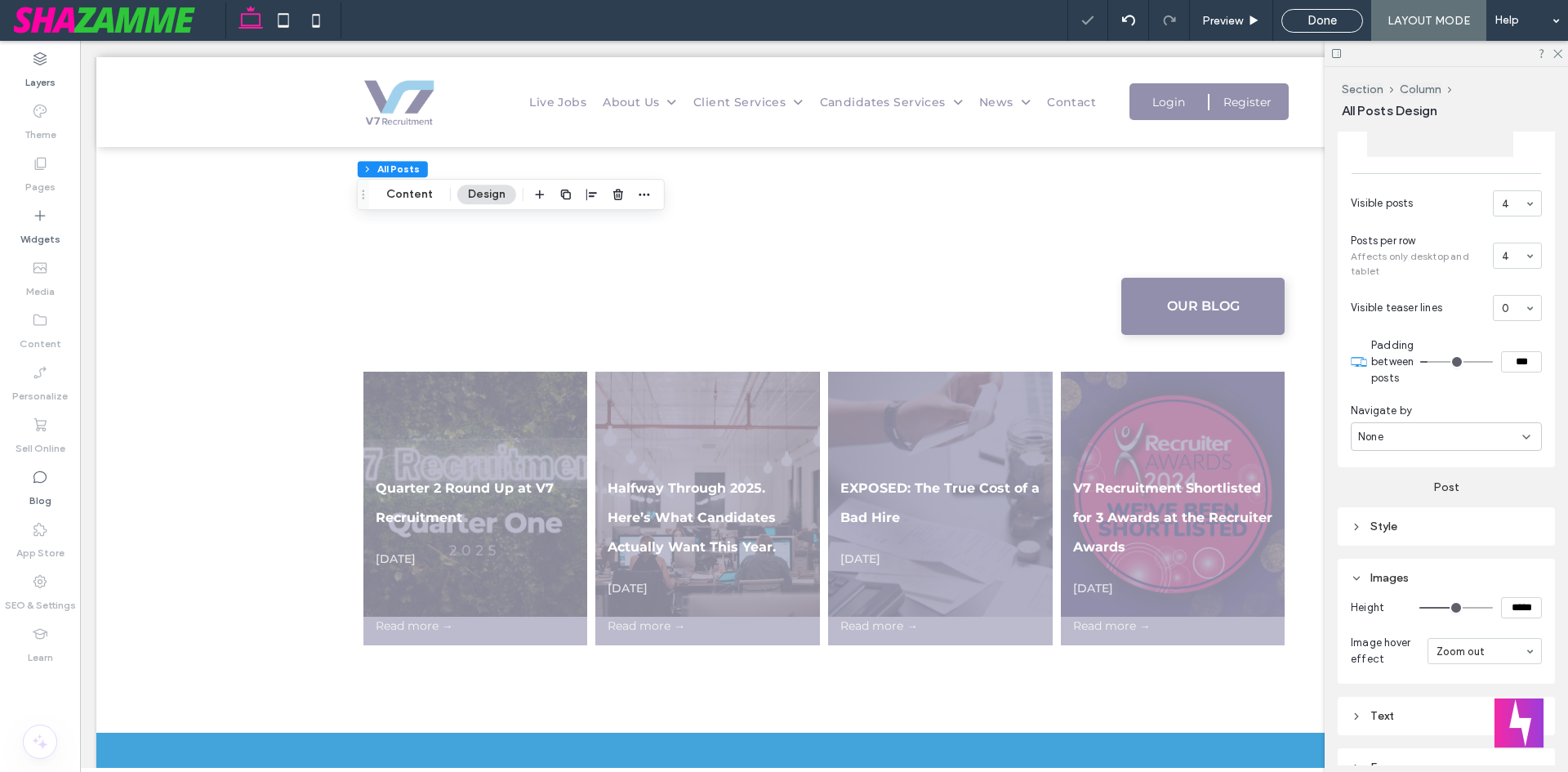
type input "*****"
type input "***"
type input "*****"
type input "***"
type input "*****"
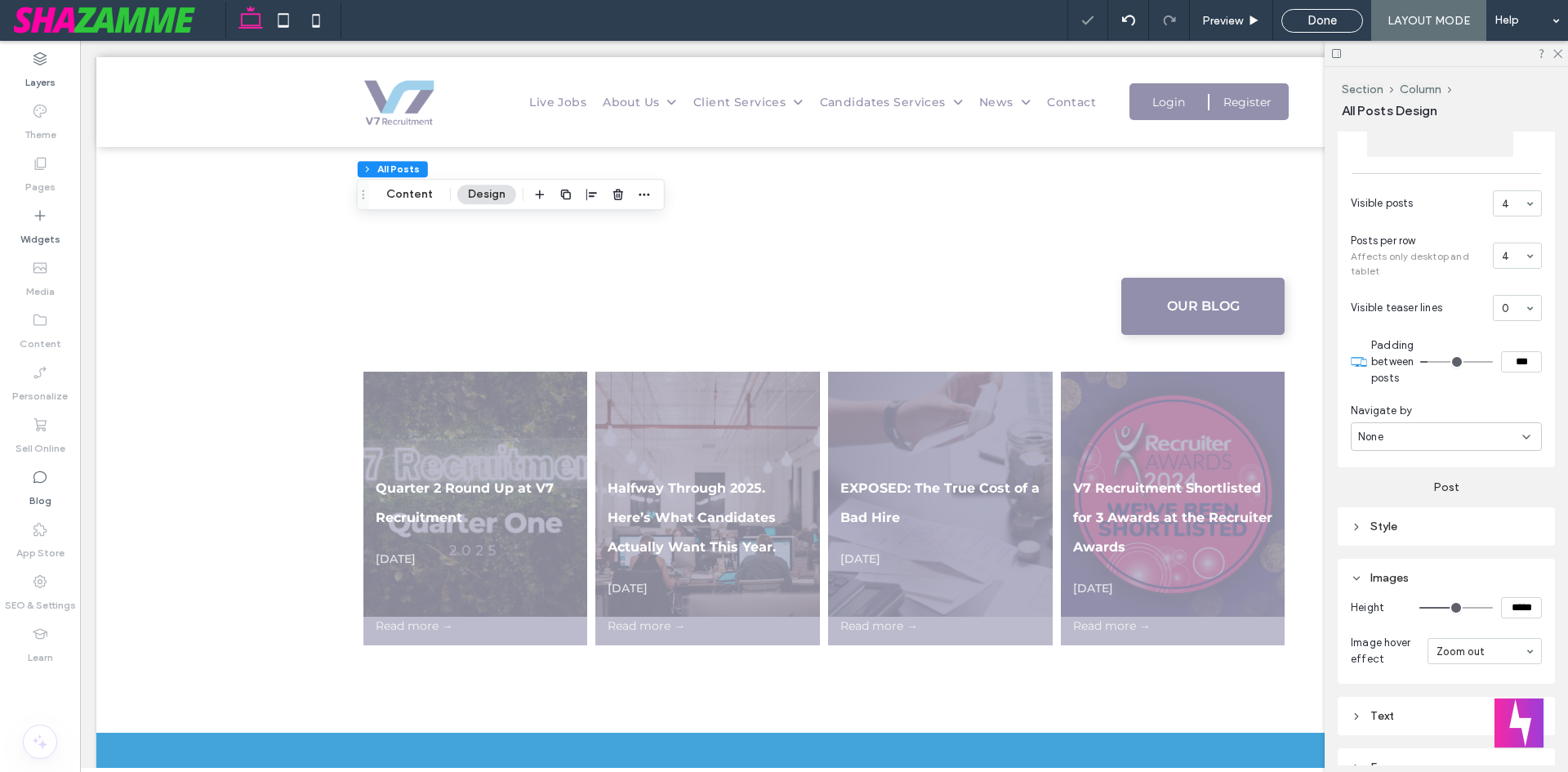
type input "***"
type input "*****"
type input "***"
type input "*****"
type input "***"
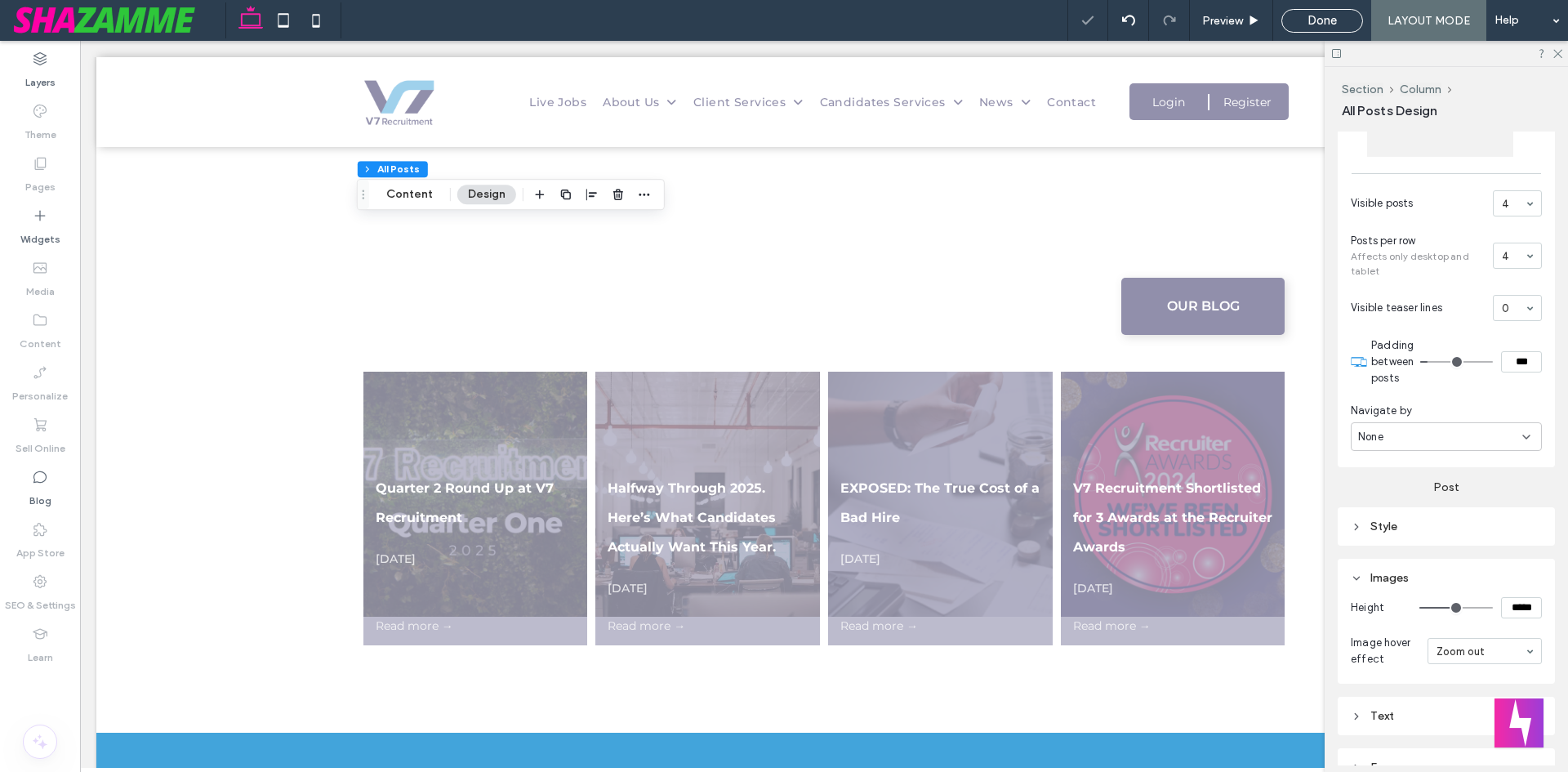
type input "*****"
type input "***"
type input "*****"
type input "***"
type input "*****"
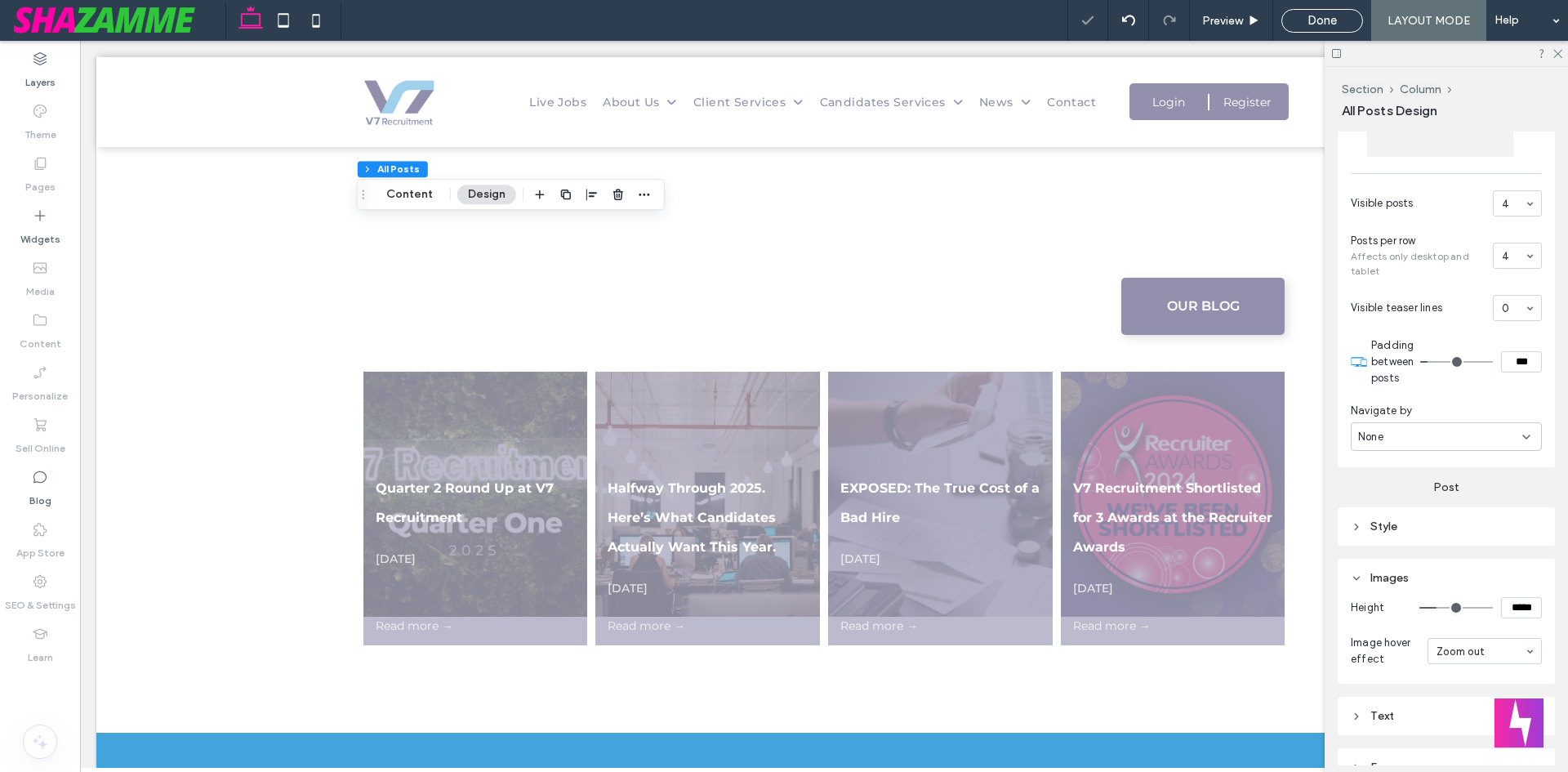
drag, startPoint x: 1443, startPoint y: 604, endPoint x: 1432, endPoint y: 607, distance: 11.4
click at [1432, 607] on input "range" at bounding box center [1456, 608] width 74 height 2
type input "***"
type input "*****"
type input "***"
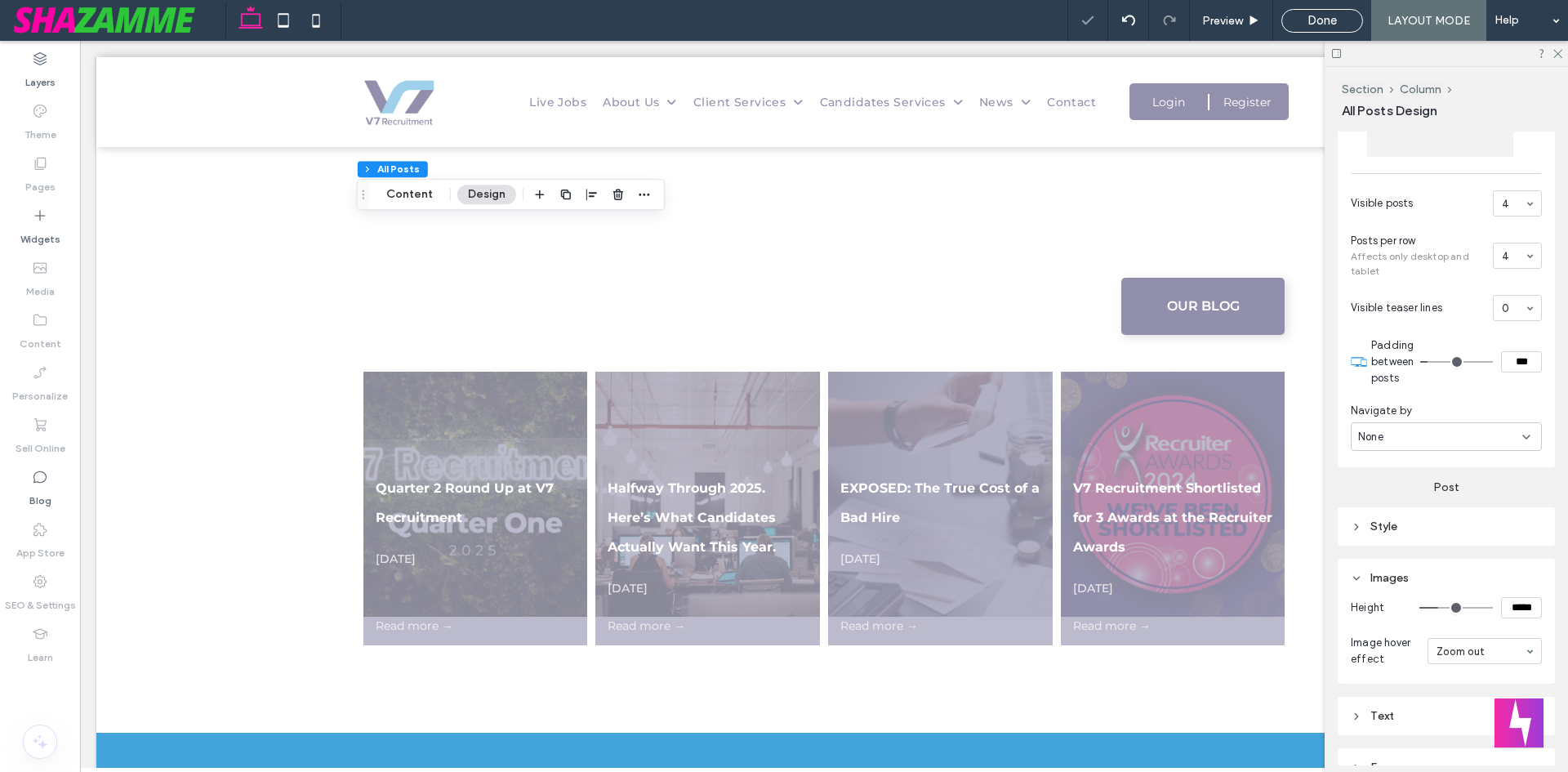
type input "*****"
type input "***"
type input "*****"
type input "***"
type input "*****"
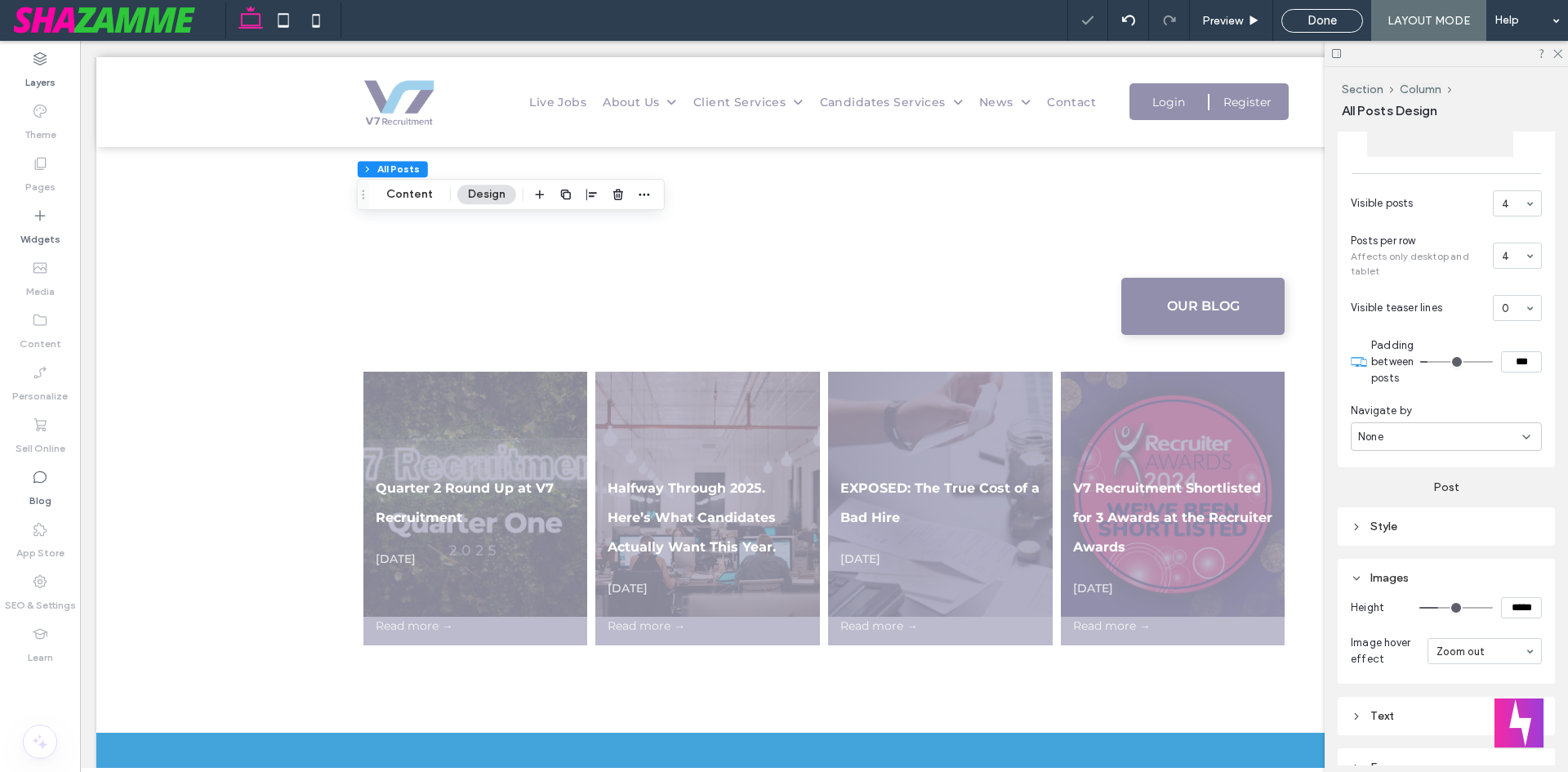
type input "***"
type input "*****"
type input "***"
type input "*****"
type input "***"
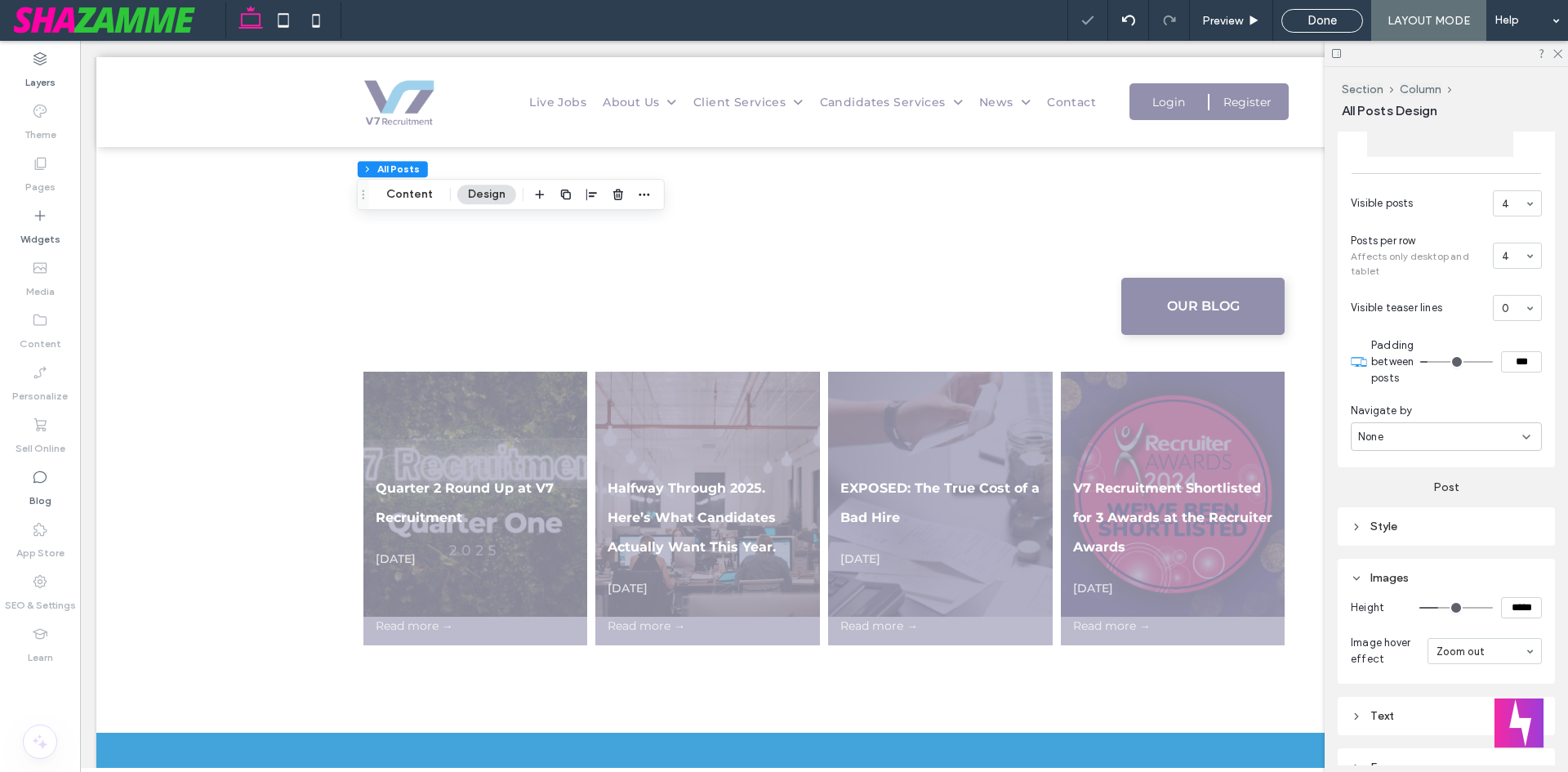
type input "*****"
type input "***"
click at [1440, 607] on input "range" at bounding box center [1456, 608] width 74 height 2
click at [1507, 601] on input "*****" at bounding box center [1521, 608] width 41 height 21
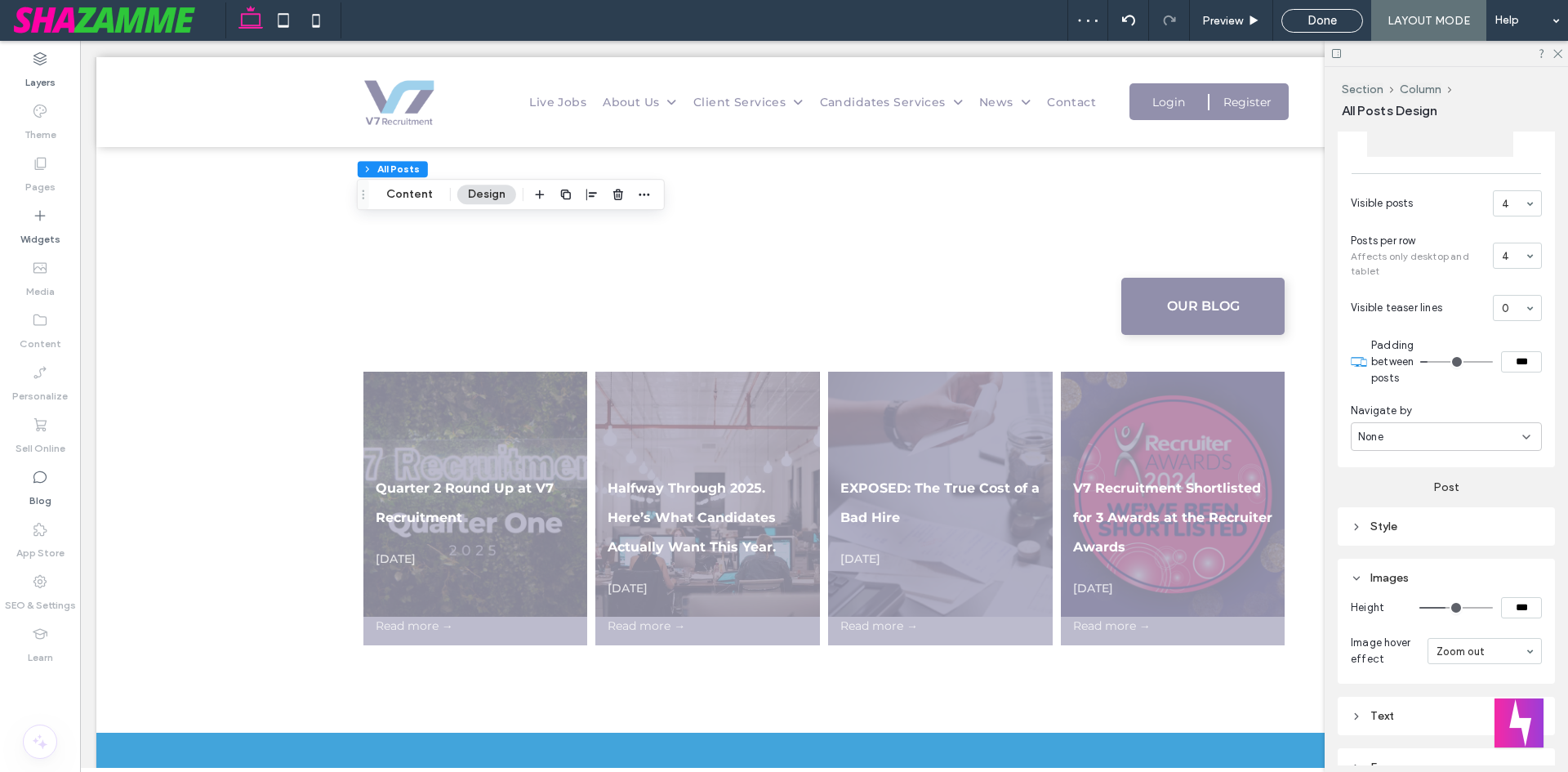
type input "*****"
type input "***"
click at [1480, 574] on div "Images" at bounding box center [1446, 578] width 191 height 14
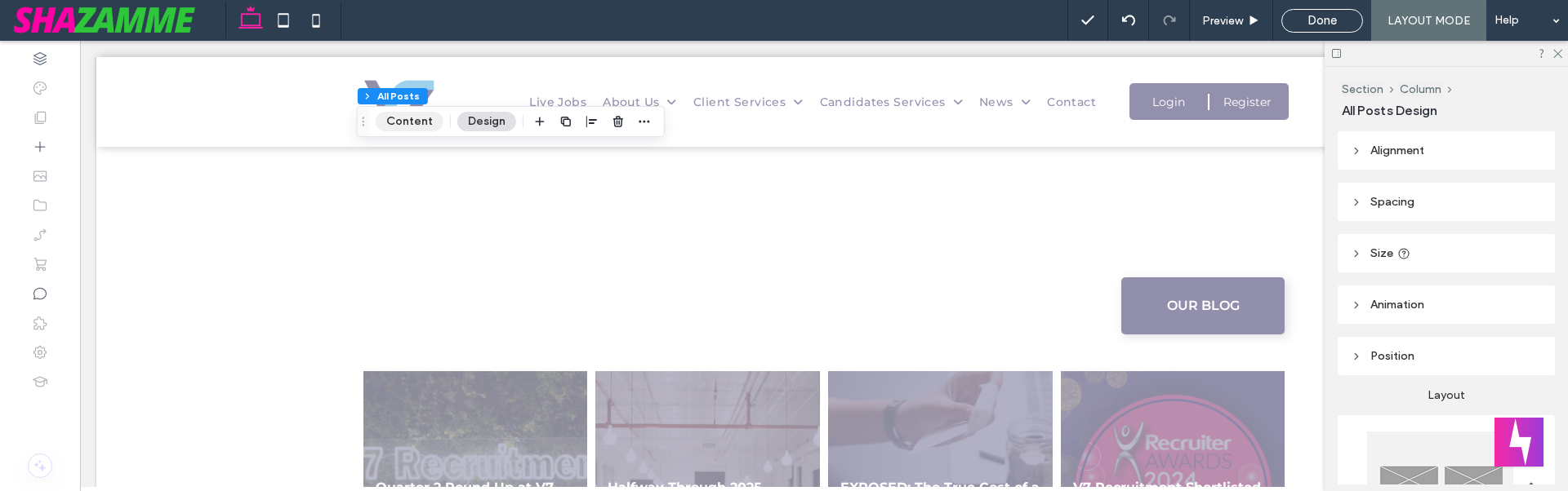
click at [417, 125] on button "Content" at bounding box center [410, 121] width 68 height 20
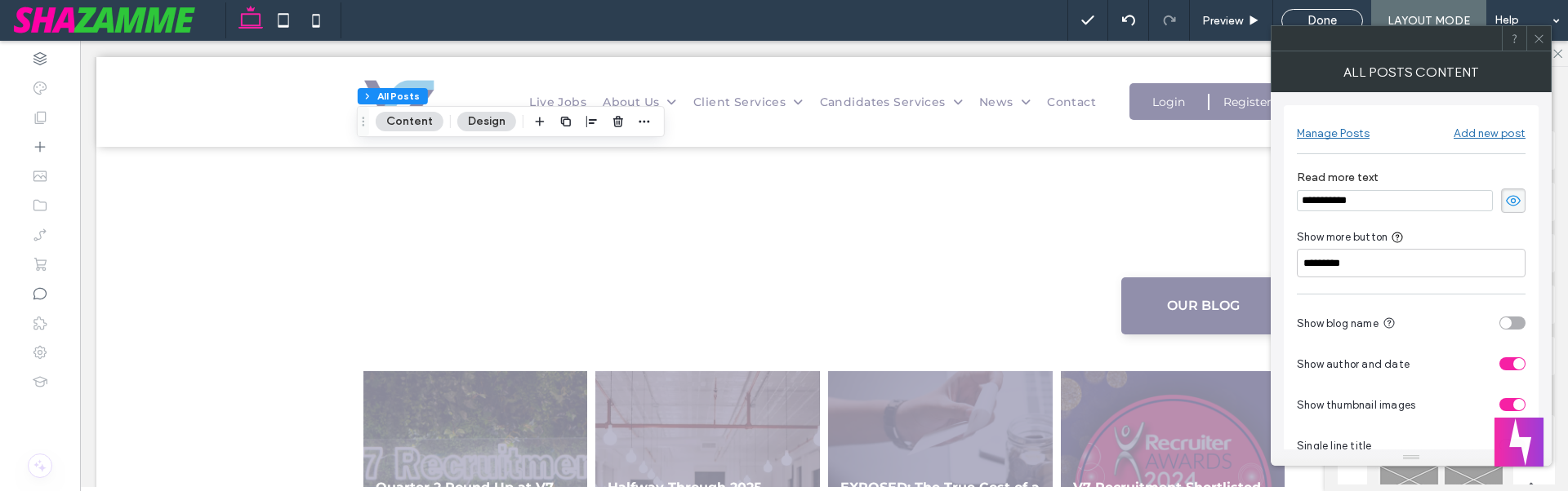
click at [1517, 195] on icon at bounding box center [1513, 200] width 16 height 18
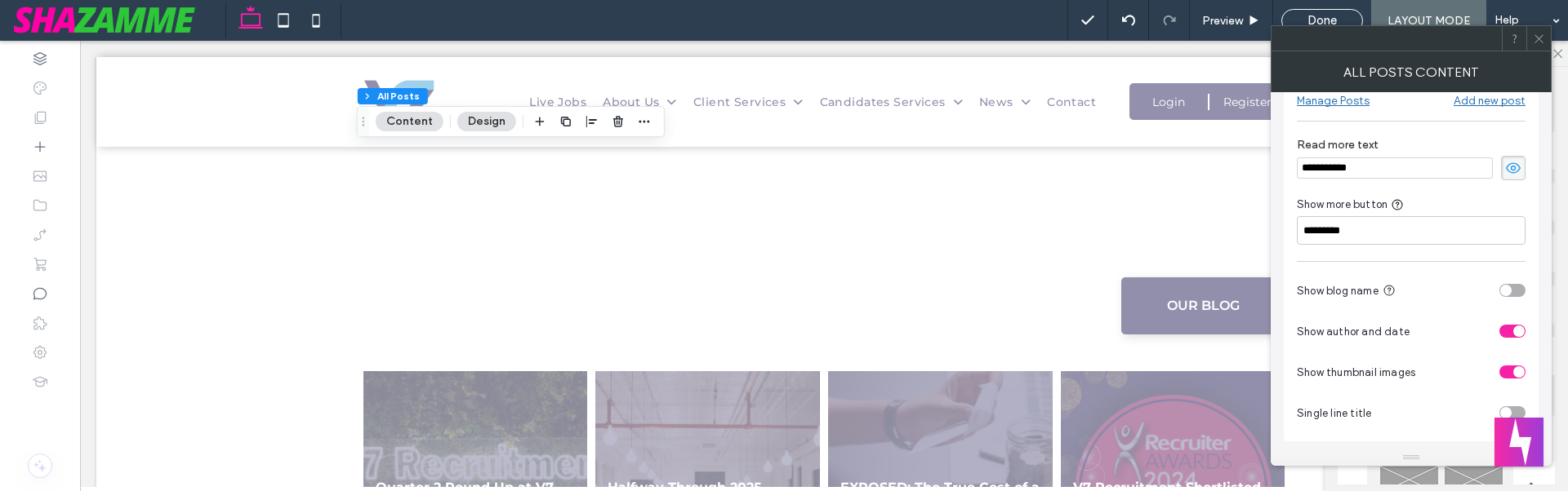
click at [1540, 35] on icon at bounding box center [1539, 39] width 12 height 12
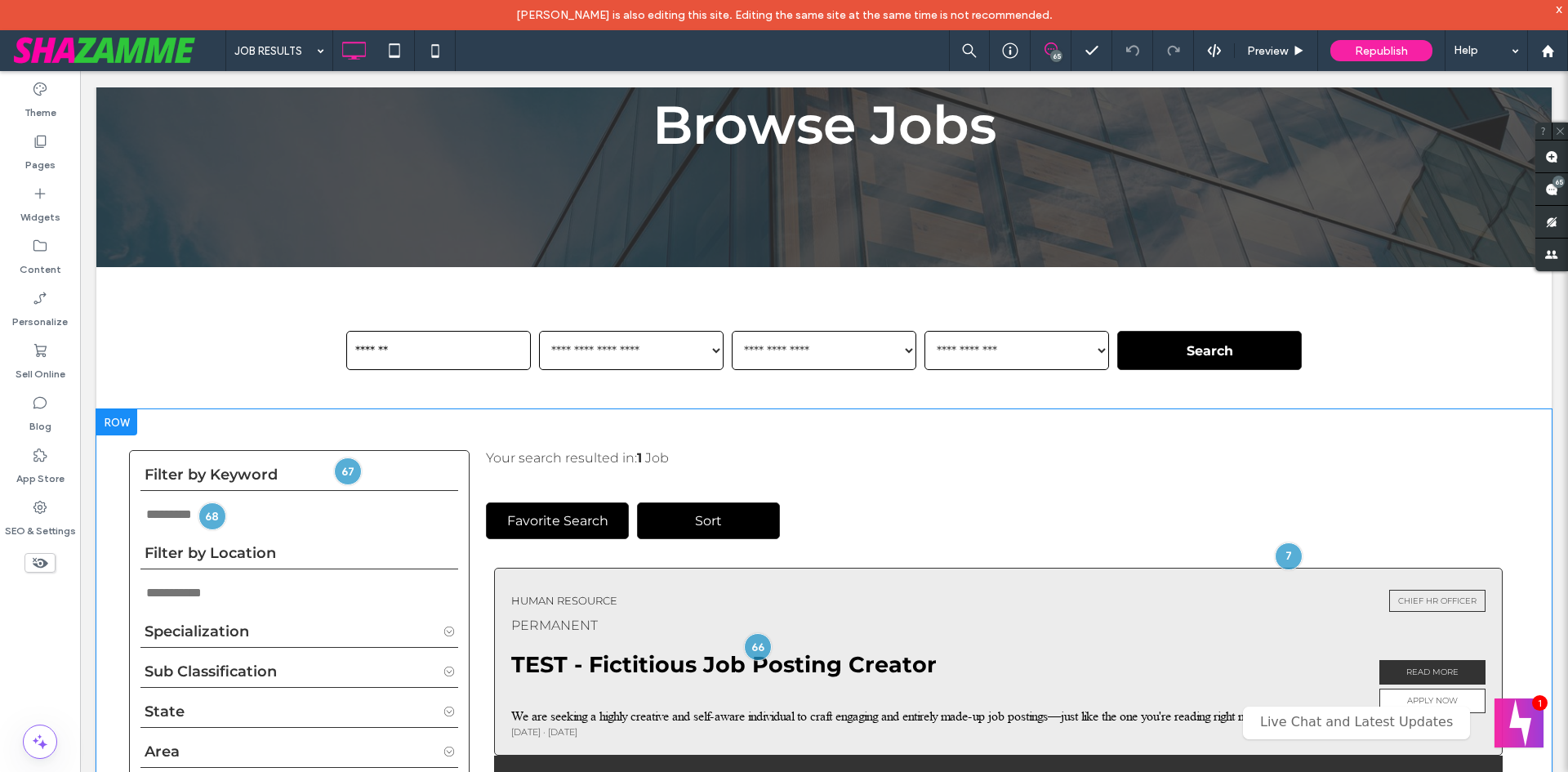
scroll to position [245, 0]
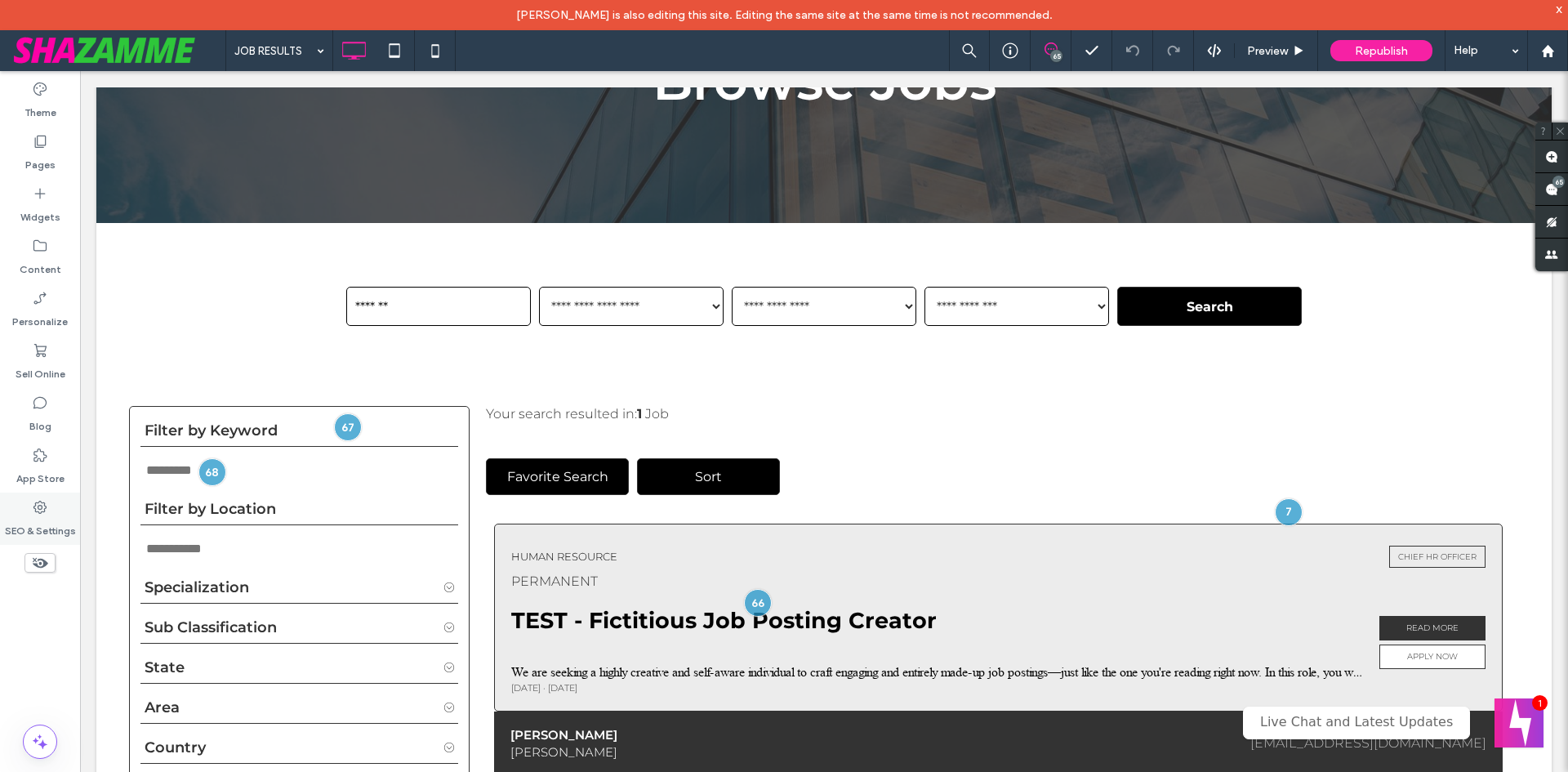
click at [50, 496] on div "SEO & Settings" at bounding box center [40, 518] width 80 height 52
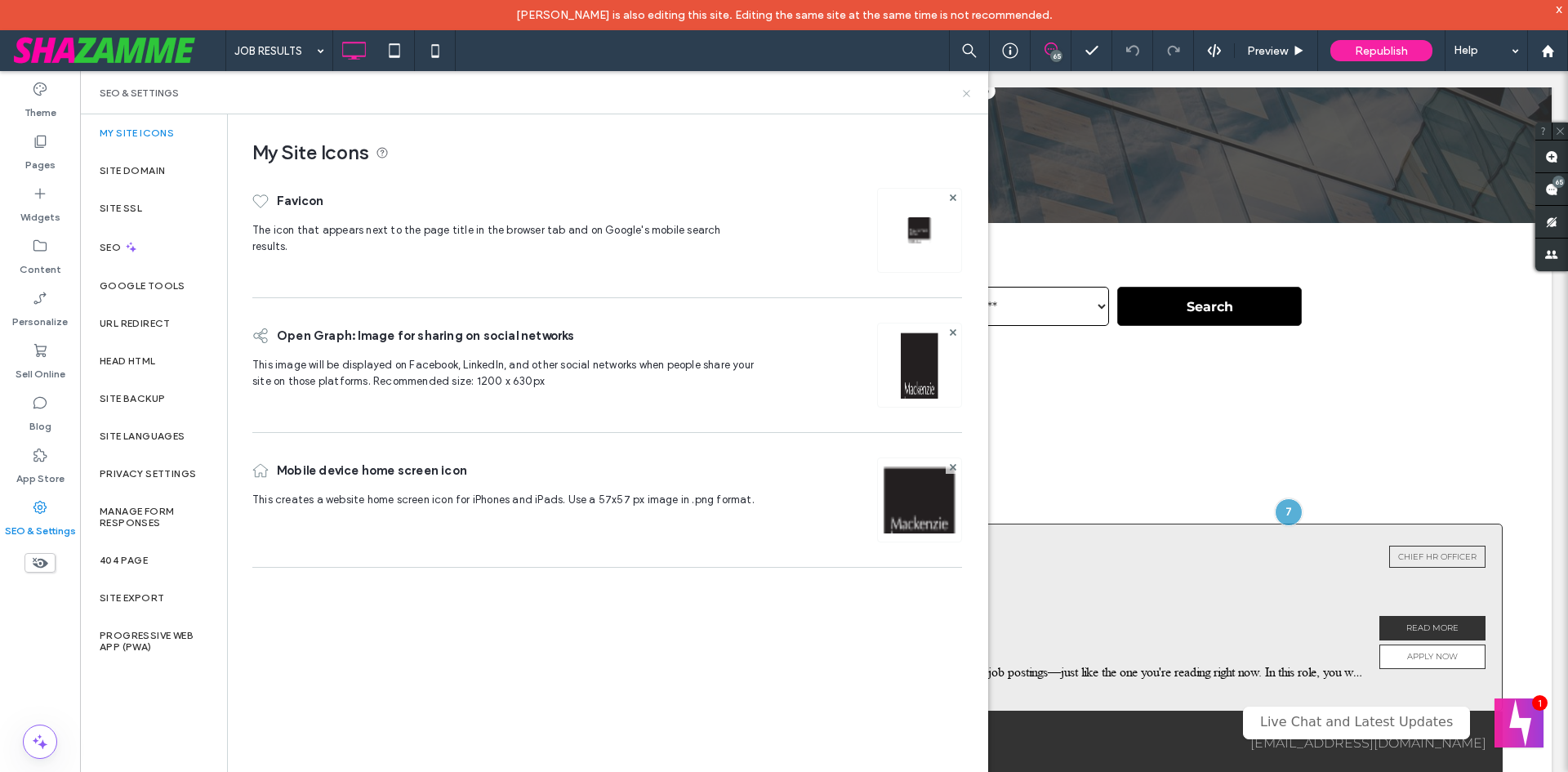
click at [963, 89] on icon at bounding box center [966, 94] width 12 height 12
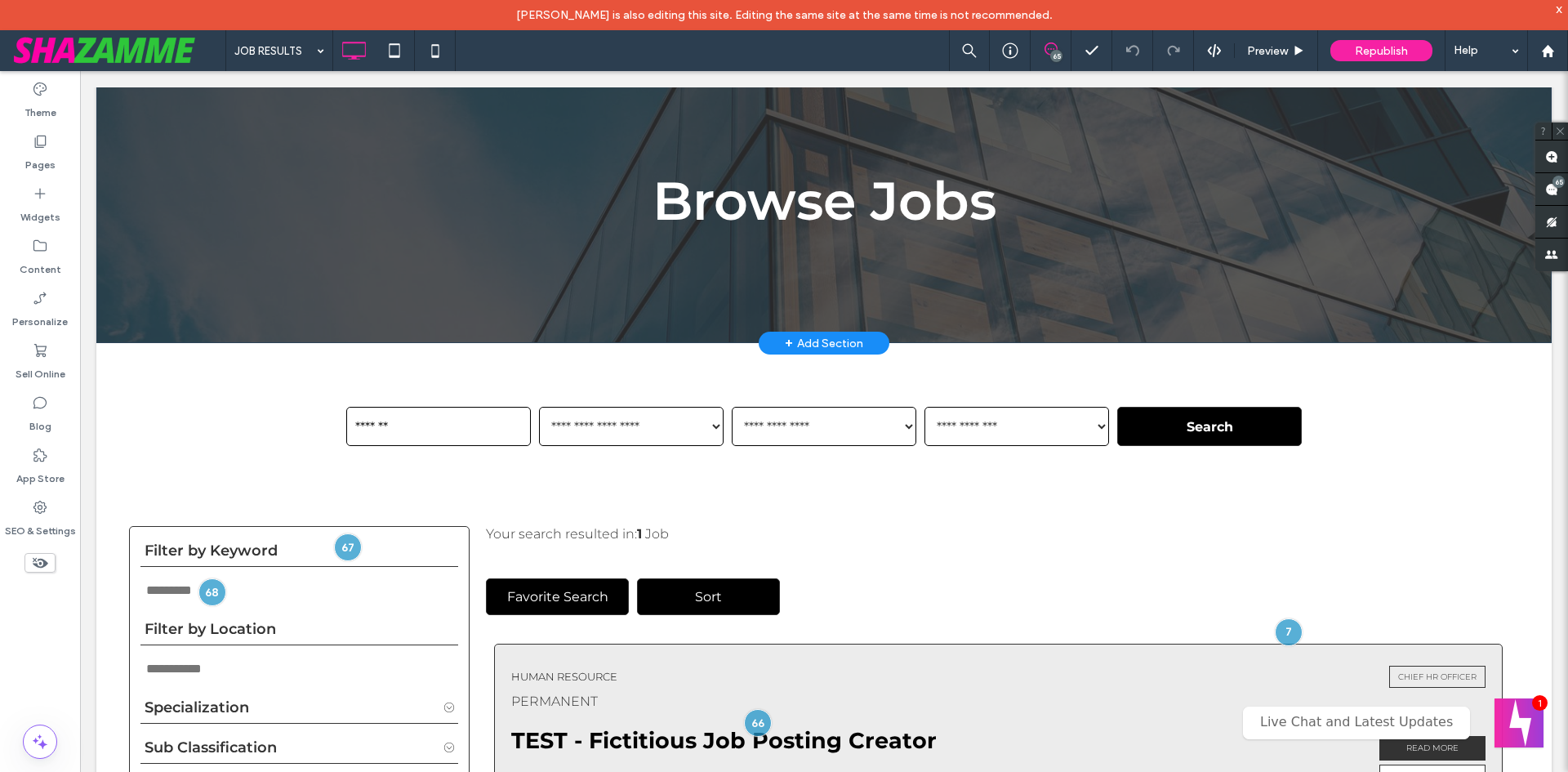
scroll to position [0, 0]
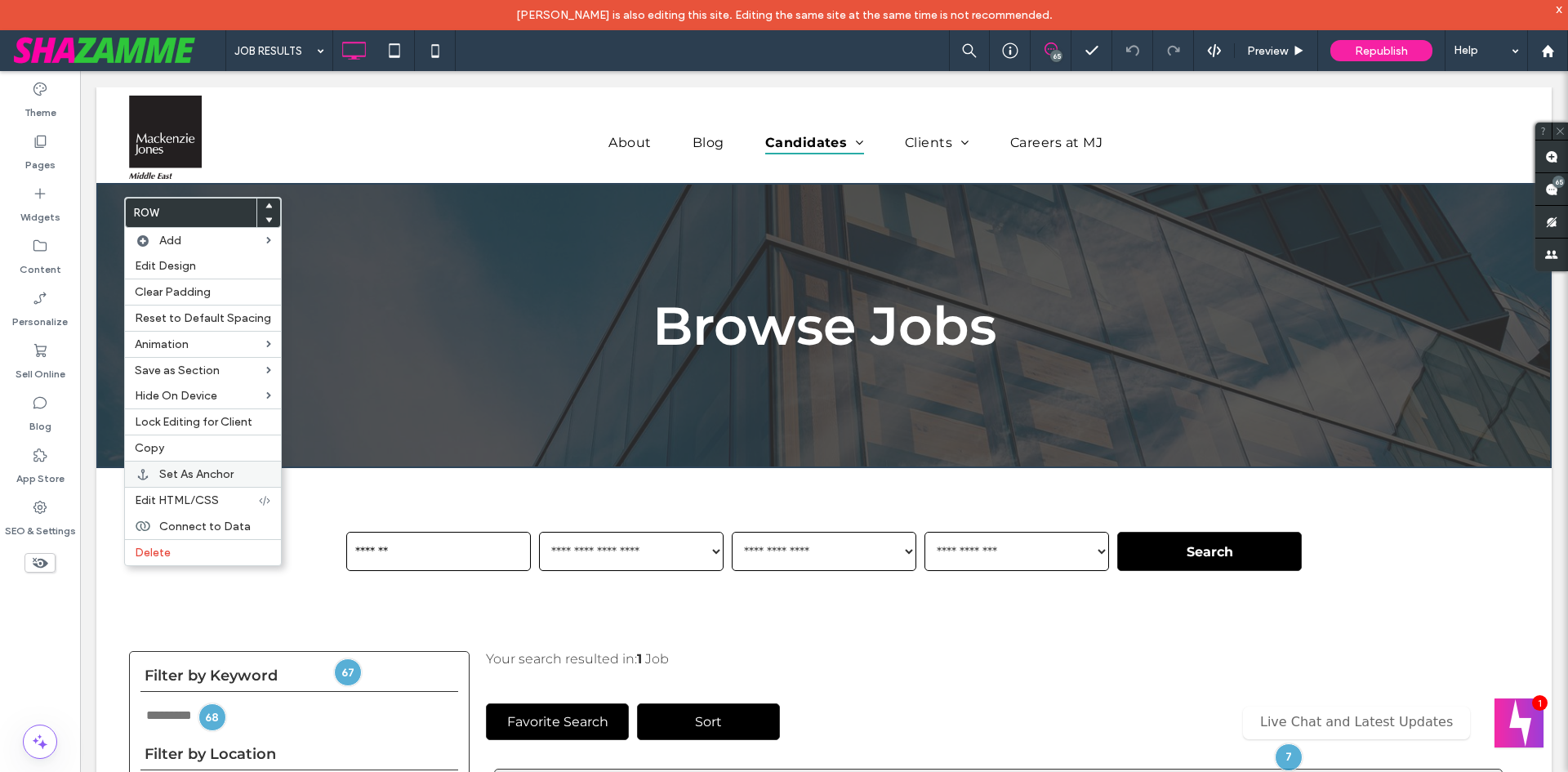
click at [186, 475] on span "Set As Anchor" at bounding box center [196, 474] width 75 height 14
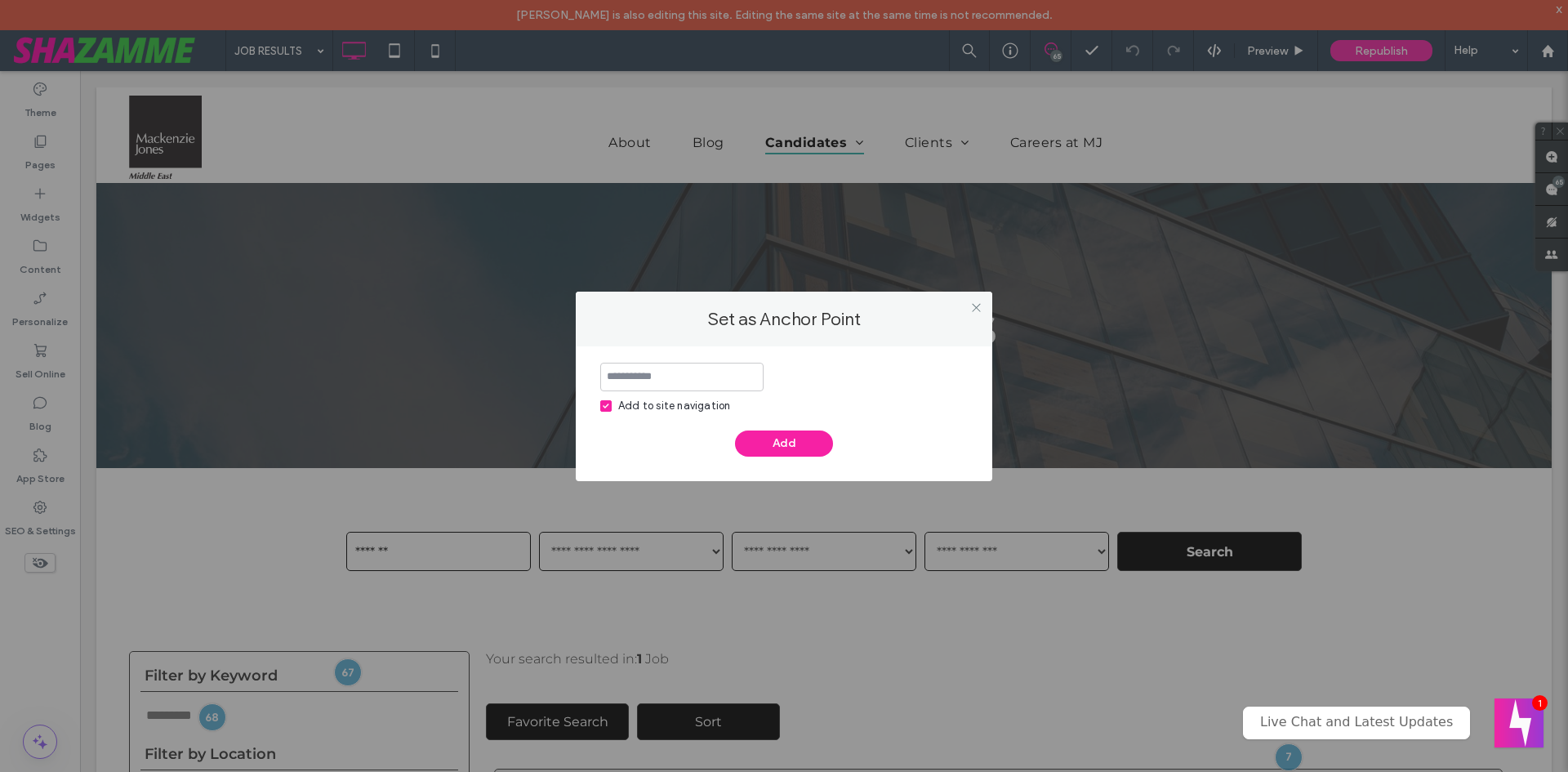
click at [604, 405] on icon at bounding box center [606, 406] width 7 height 5
click at [637, 380] on input at bounding box center [682, 377] width 163 height 29
type input "**********"
click at [602, 406] on span at bounding box center [605, 406] width 11 height 11
click at [789, 451] on button "Add" at bounding box center [784, 444] width 98 height 26
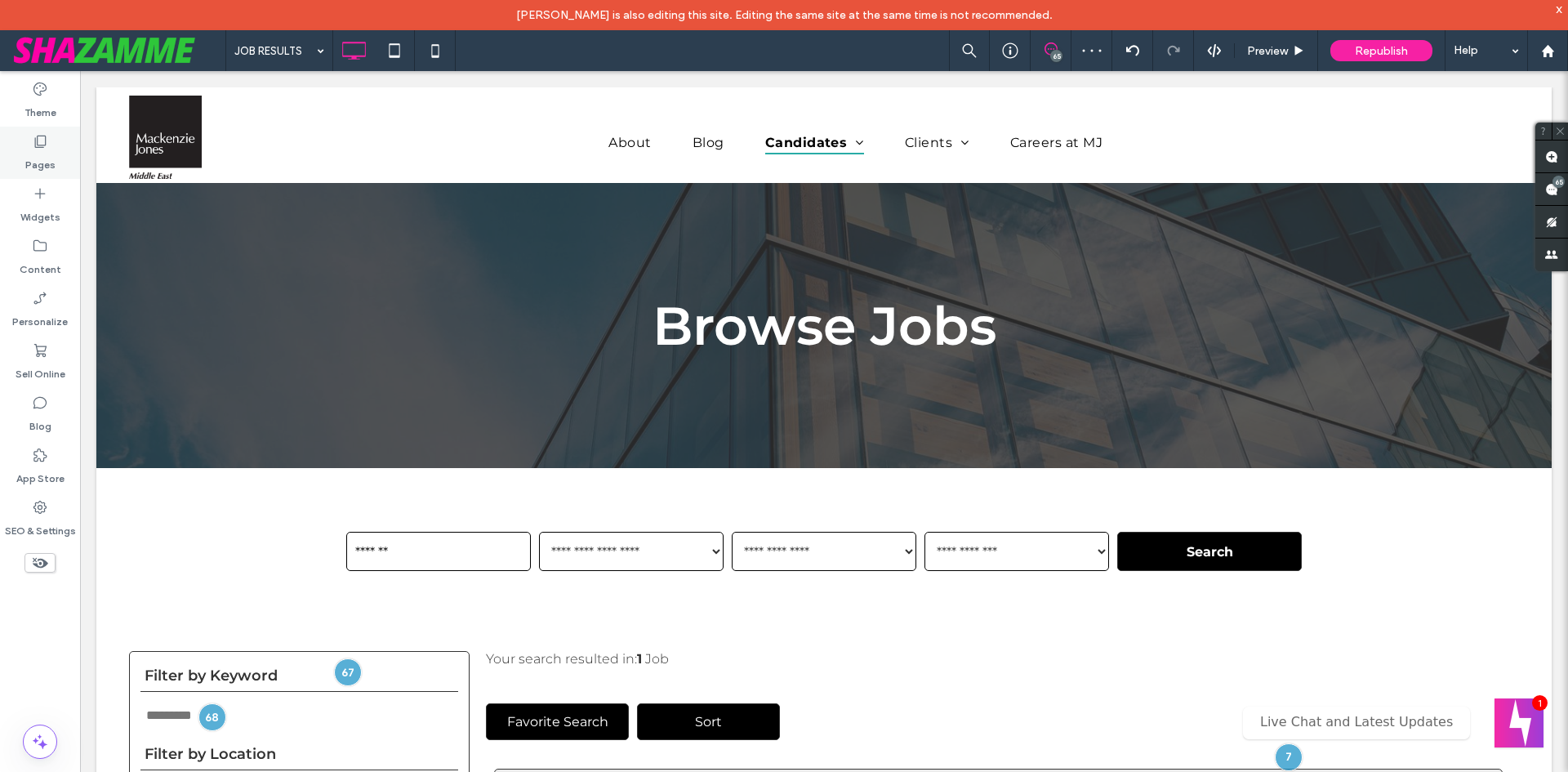
click at [31, 151] on label "Pages" at bounding box center [40, 161] width 30 height 23
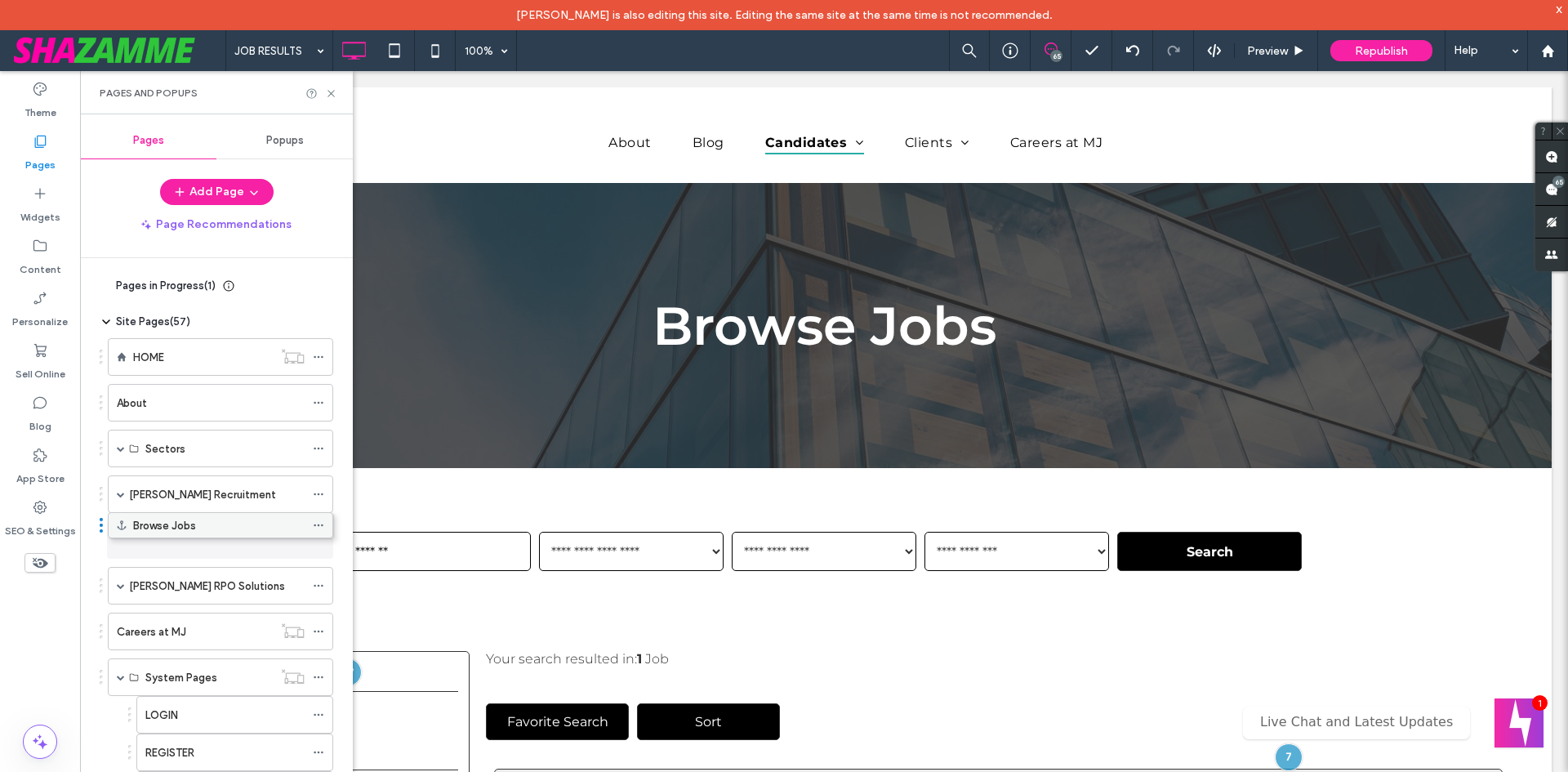
drag, startPoint x: 217, startPoint y: 736, endPoint x: 217, endPoint y: 531, distance: 205.0
click at [119, 492] on span at bounding box center [121, 493] width 8 height 8
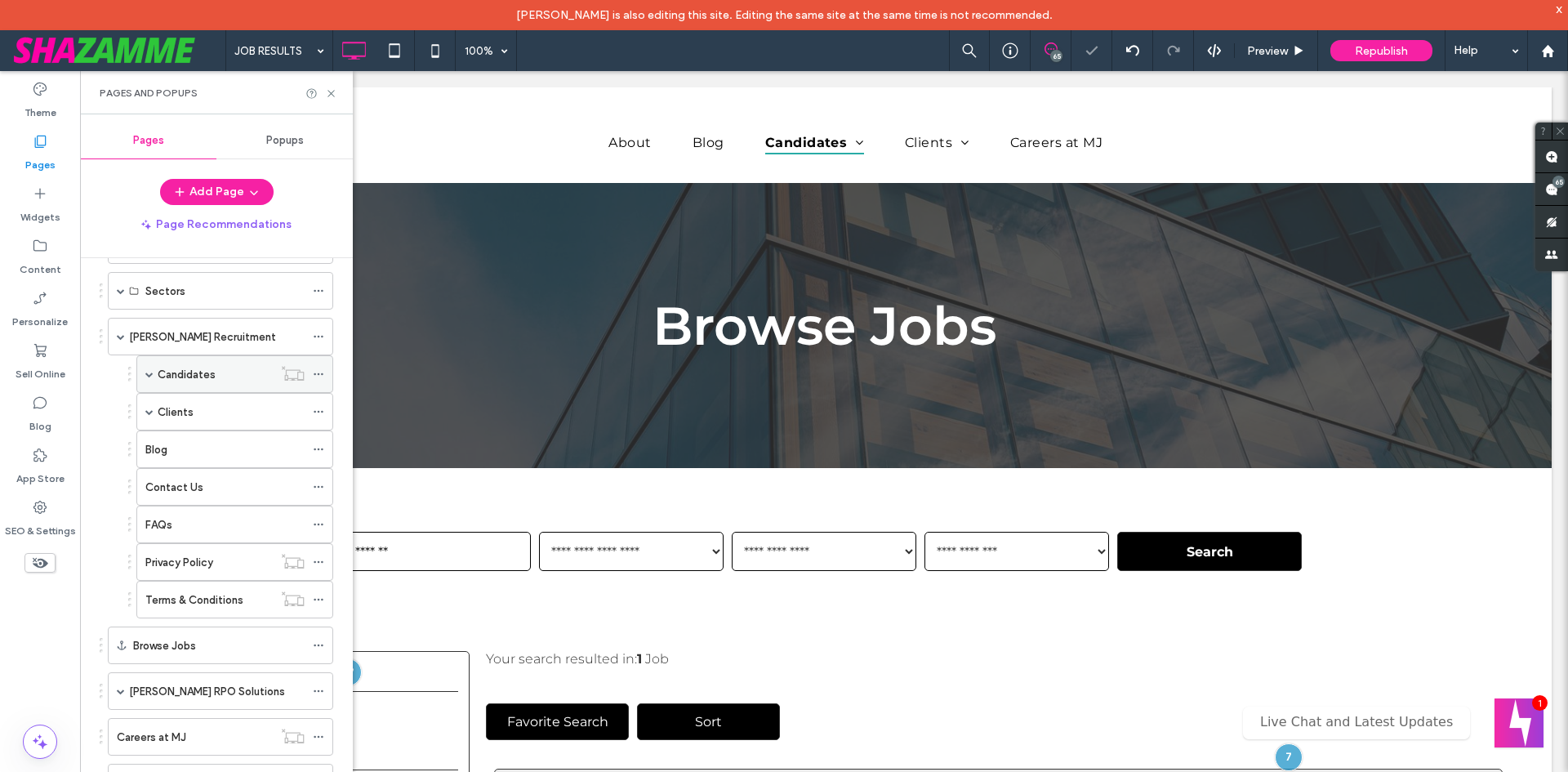
scroll to position [163, 0]
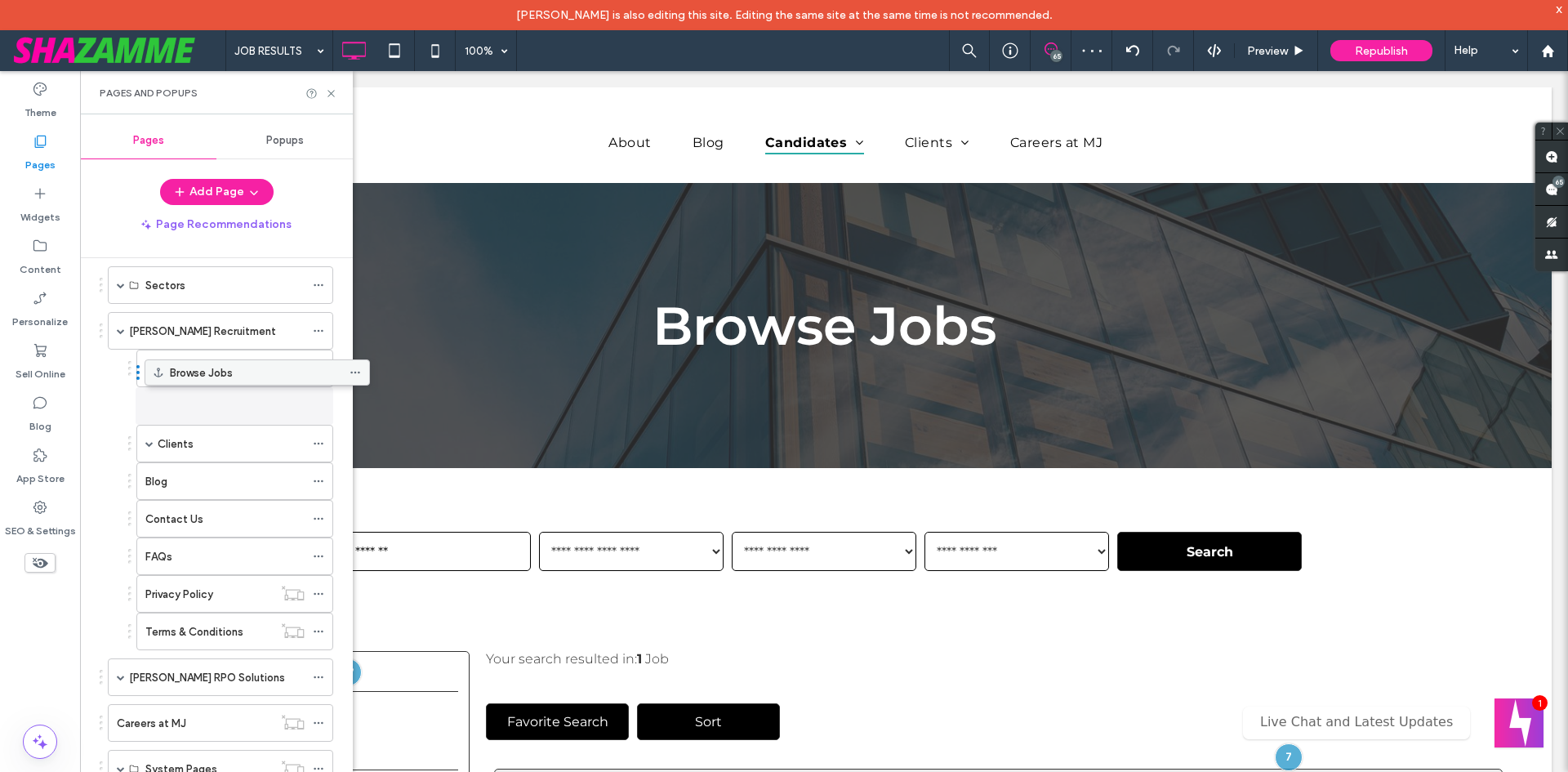
drag, startPoint x: 186, startPoint y: 647, endPoint x: 223, endPoint y: 386, distance: 263.6
click at [148, 366] on span at bounding box center [148, 368] width 8 height 8
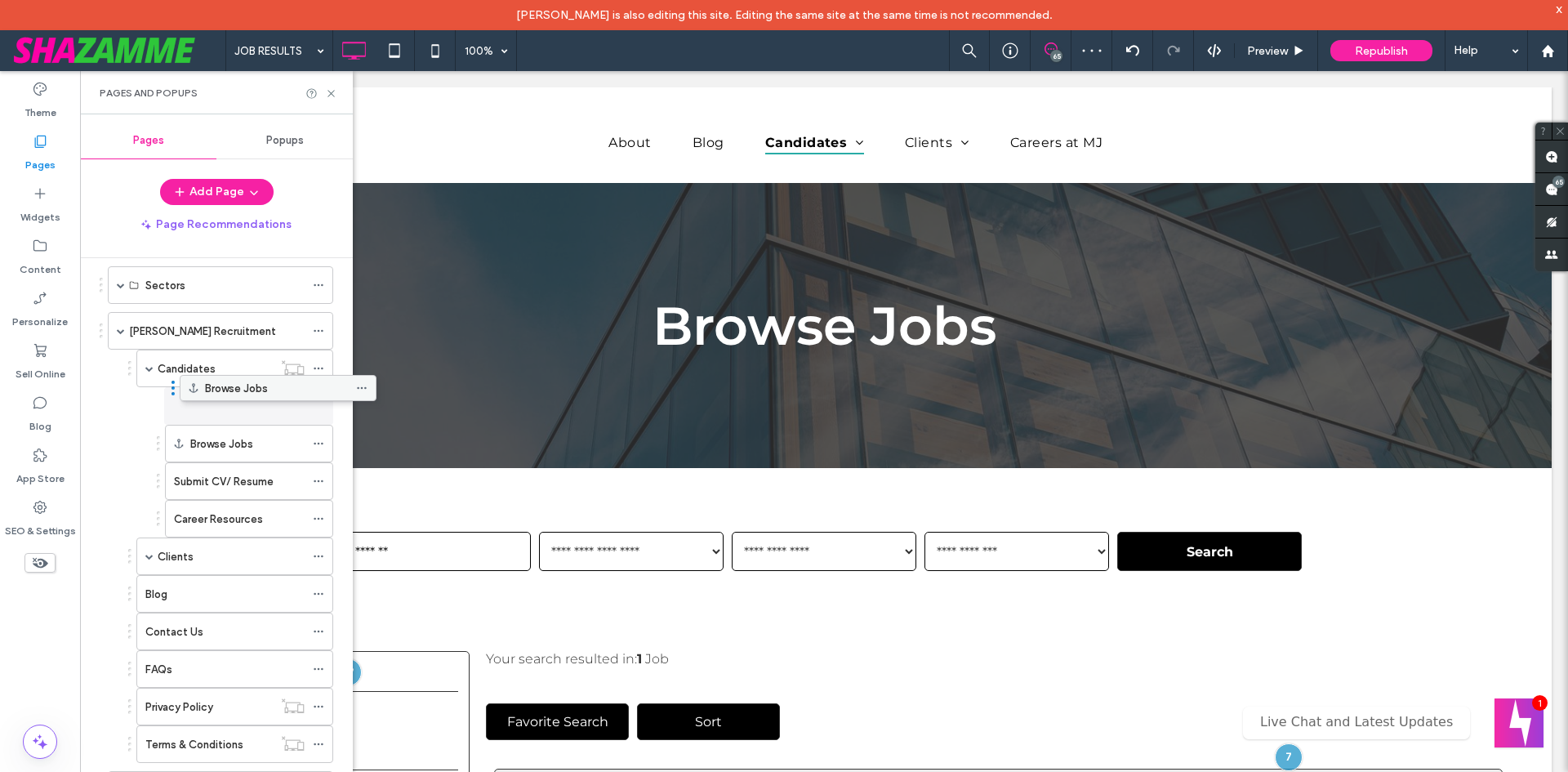
drag, startPoint x: 181, startPoint y: 523, endPoint x: 224, endPoint y: 390, distance: 139.8
click at [315, 444] on use at bounding box center [318, 444] width 9 height 3
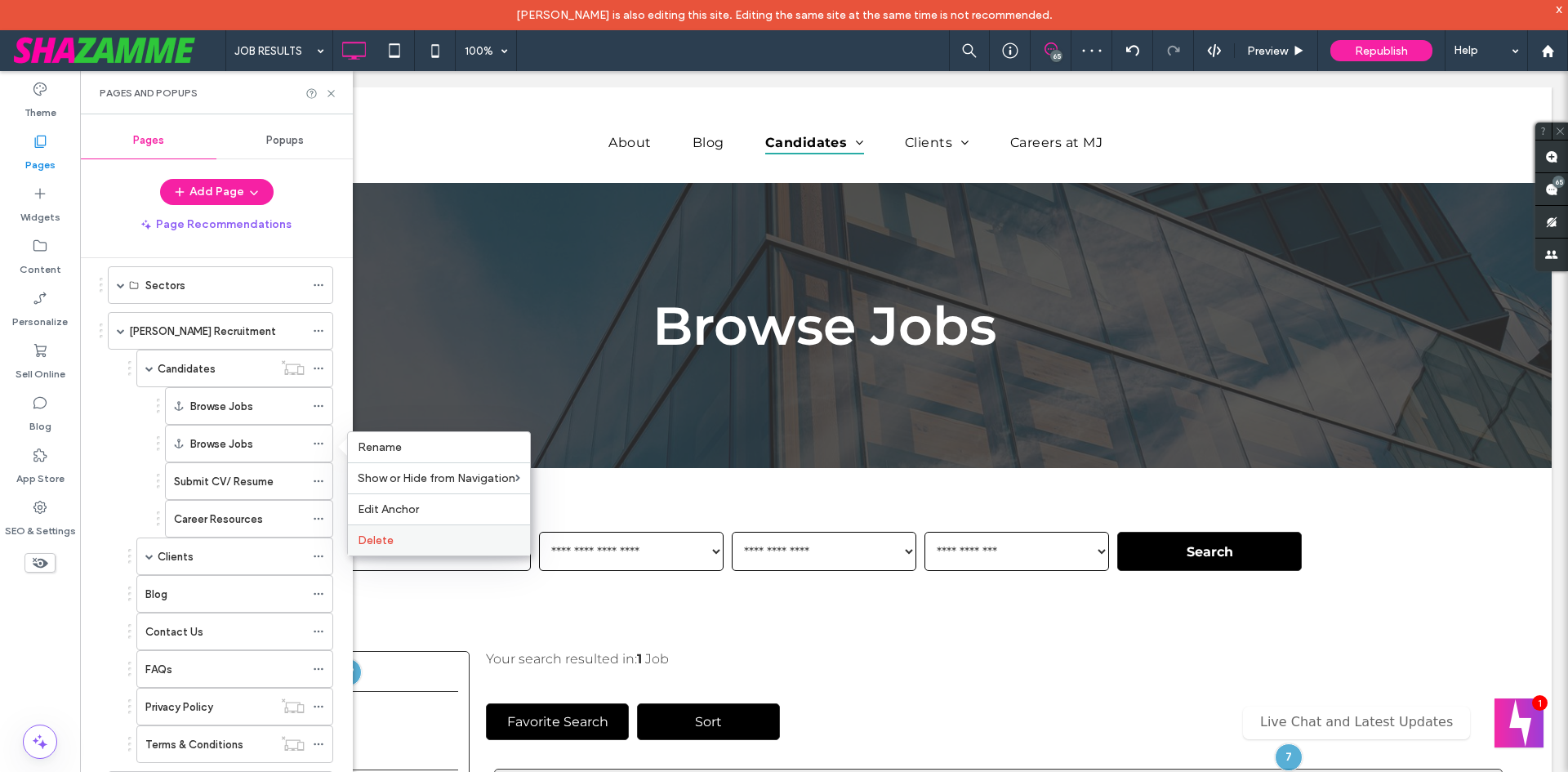
click at [385, 548] on div "Delete" at bounding box center [439, 540] width 182 height 31
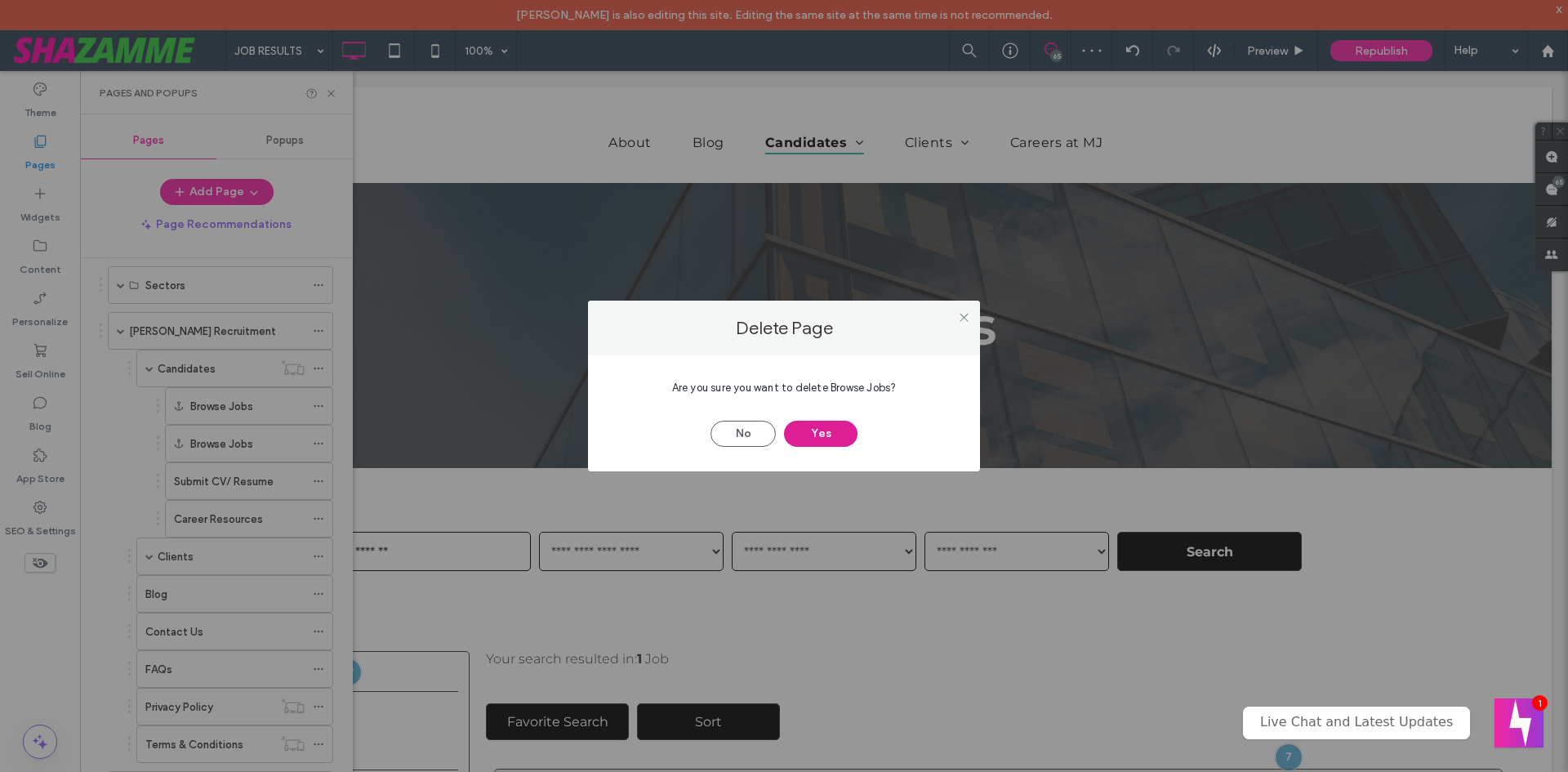
click at [814, 432] on button "Yes" at bounding box center [820, 433] width 74 height 26
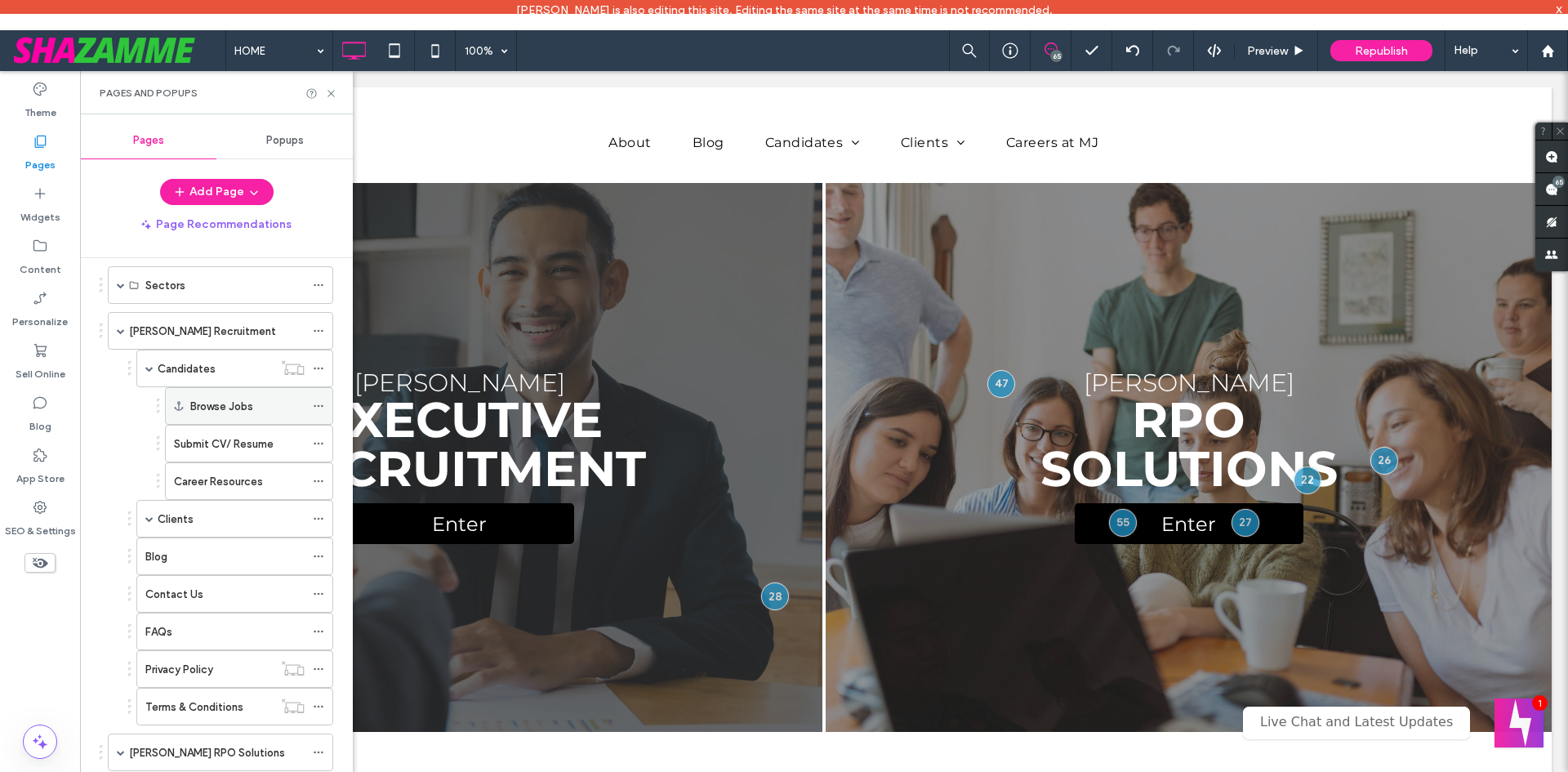
click at [320, 406] on icon at bounding box center [318, 406] width 11 height 11
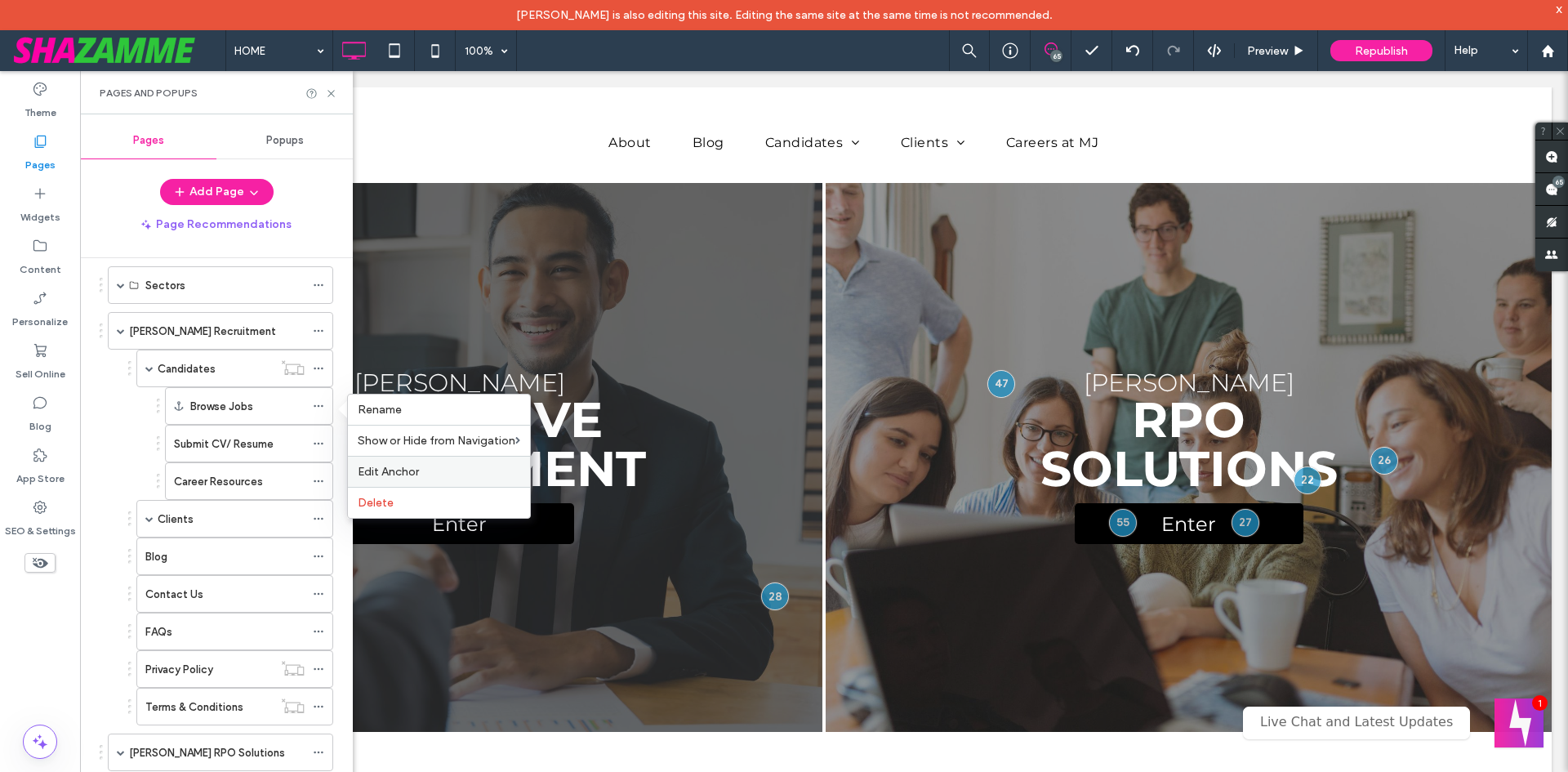
click at [410, 474] on span "Edit Anchor" at bounding box center [388, 472] width 62 height 14
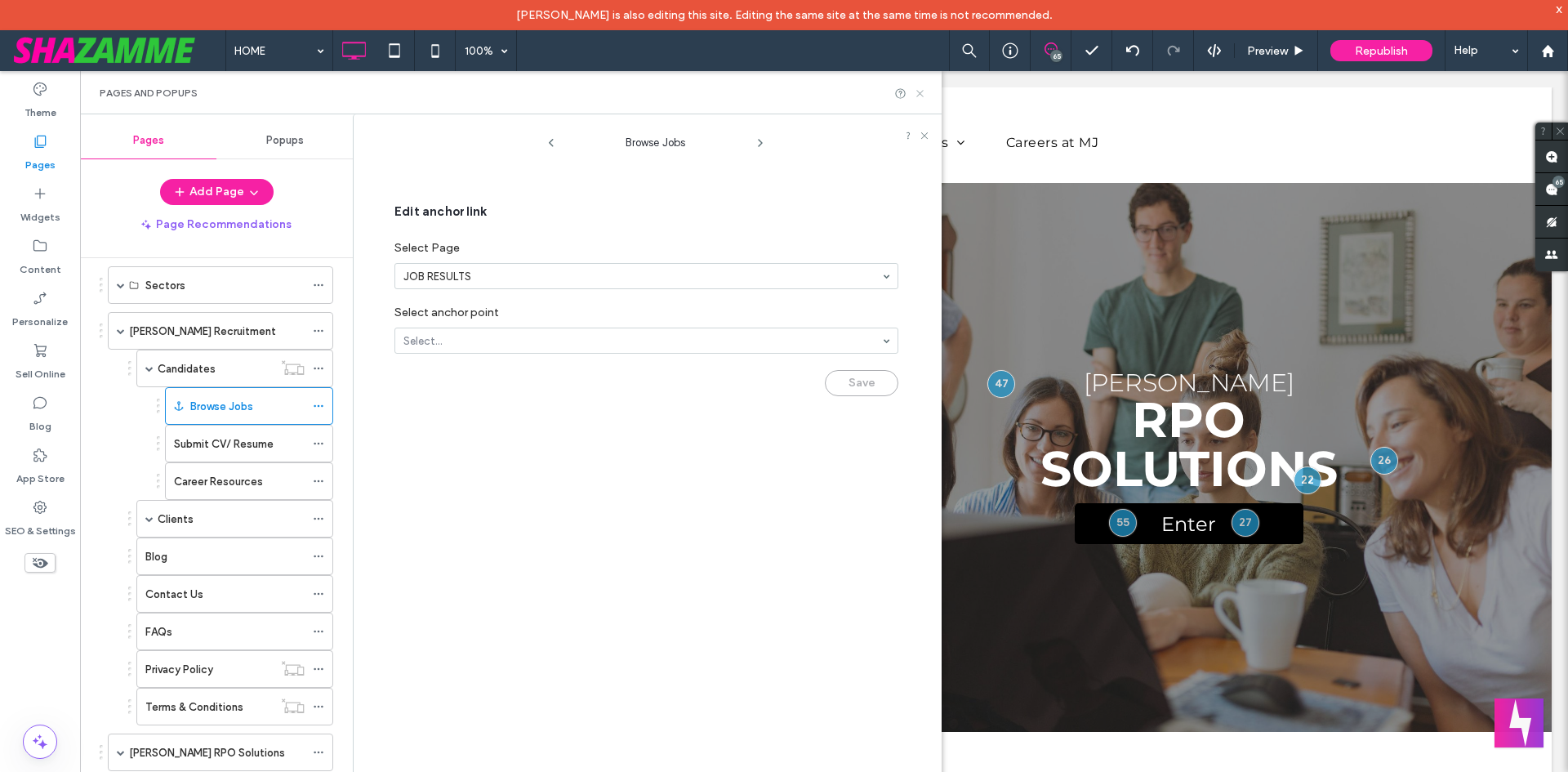
click at [920, 96] on icon at bounding box center [920, 94] width 12 height 12
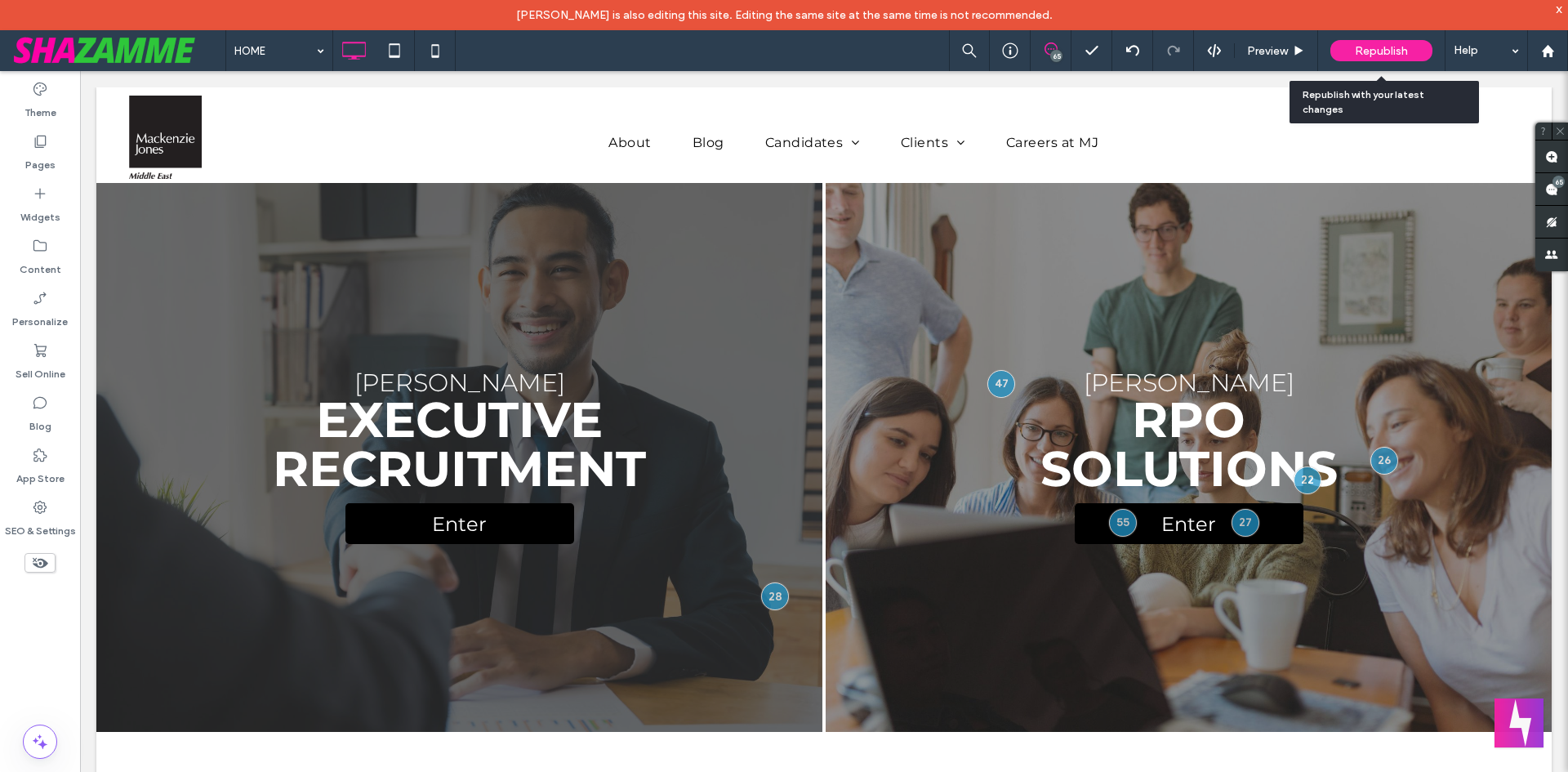
click at [1397, 44] on span "Republish" at bounding box center [1381, 51] width 53 height 14
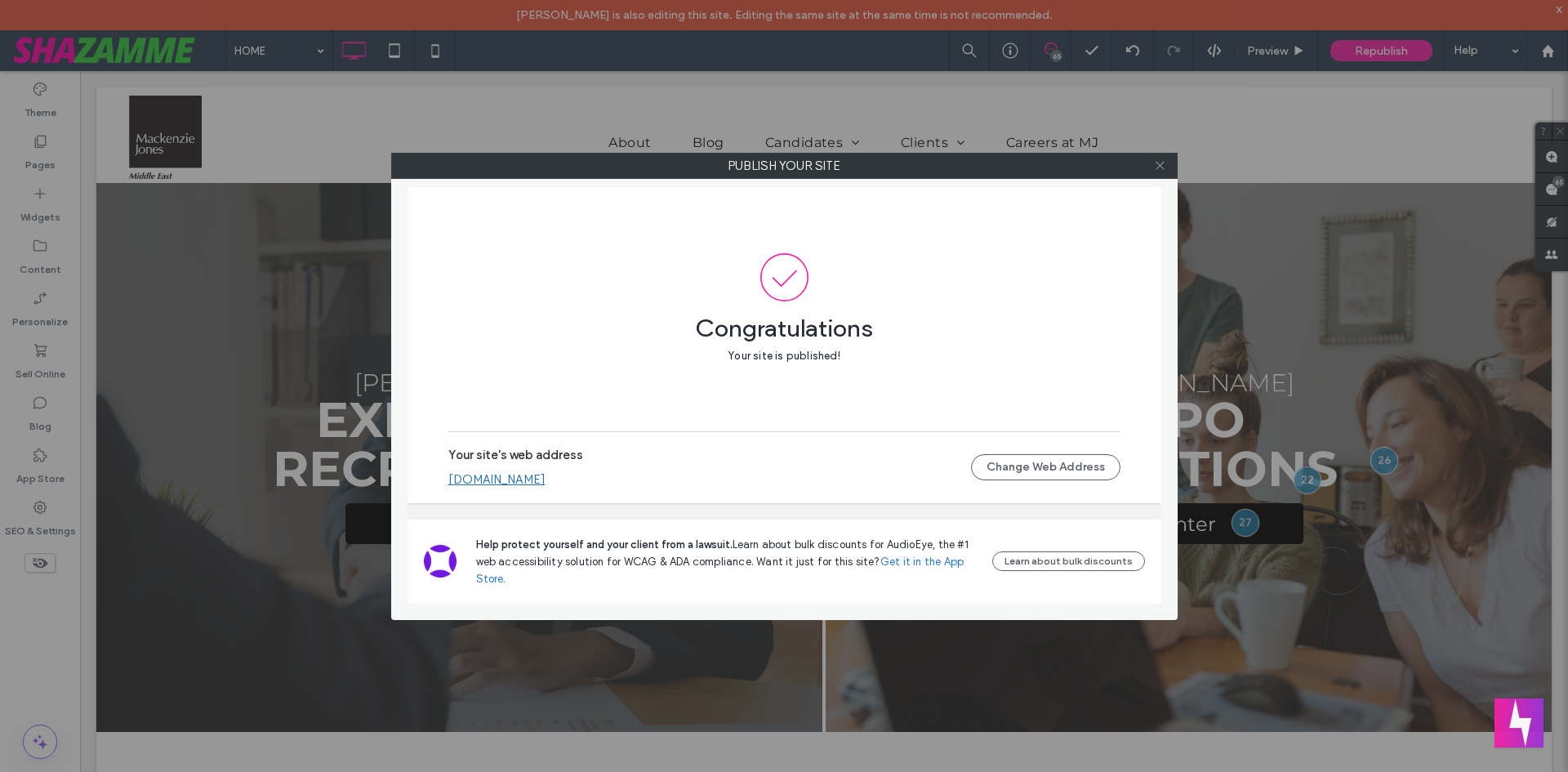
drag, startPoint x: 1163, startPoint y: 167, endPoint x: 1130, endPoint y: 185, distance: 37.6
click at [1163, 167] on icon at bounding box center [1160, 165] width 12 height 12
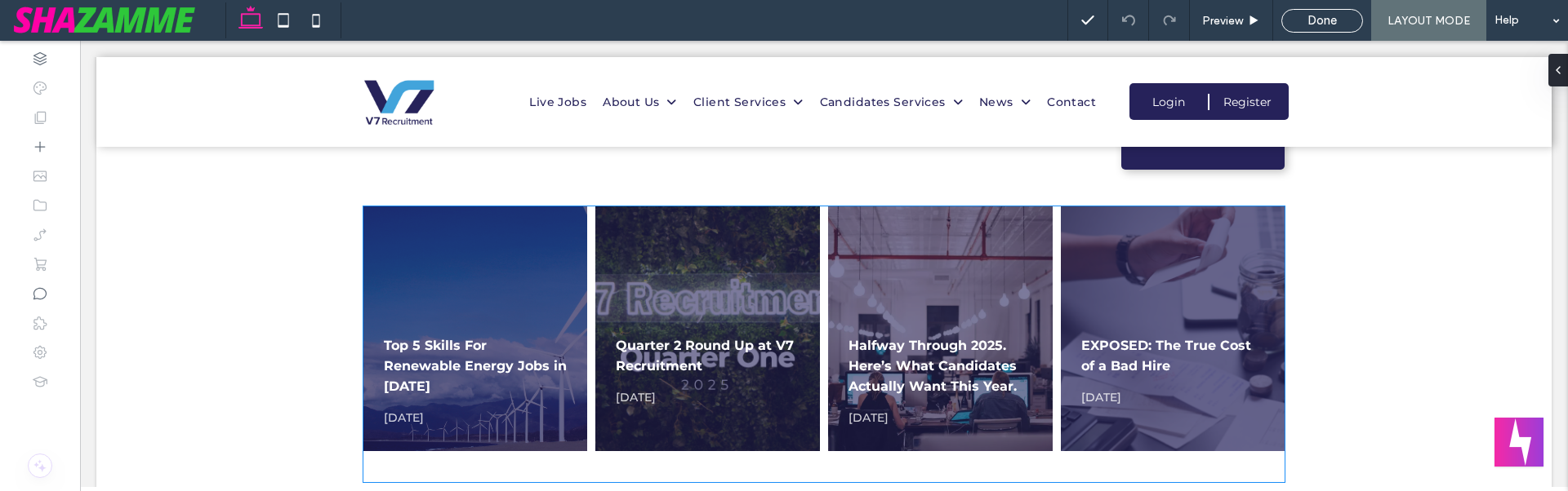
scroll to position [1454, 0]
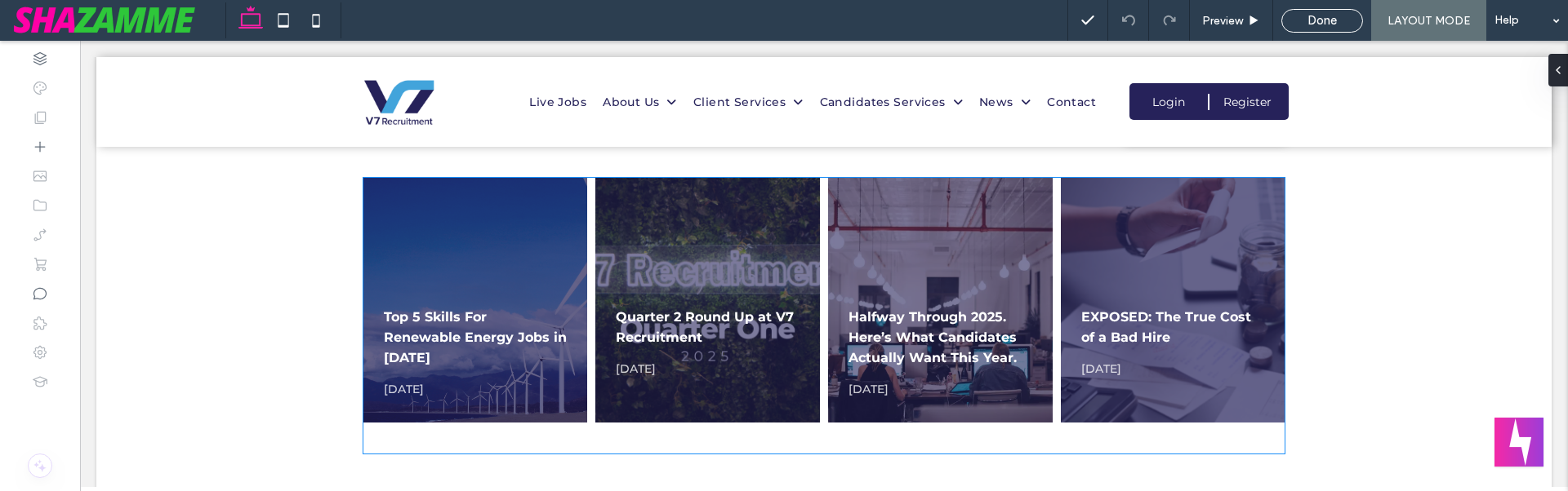
click at [959, 354] on link "Halfway Through 2025. Here’s What Candidates Actually Want This Year." at bounding box center [932, 337] width 168 height 56
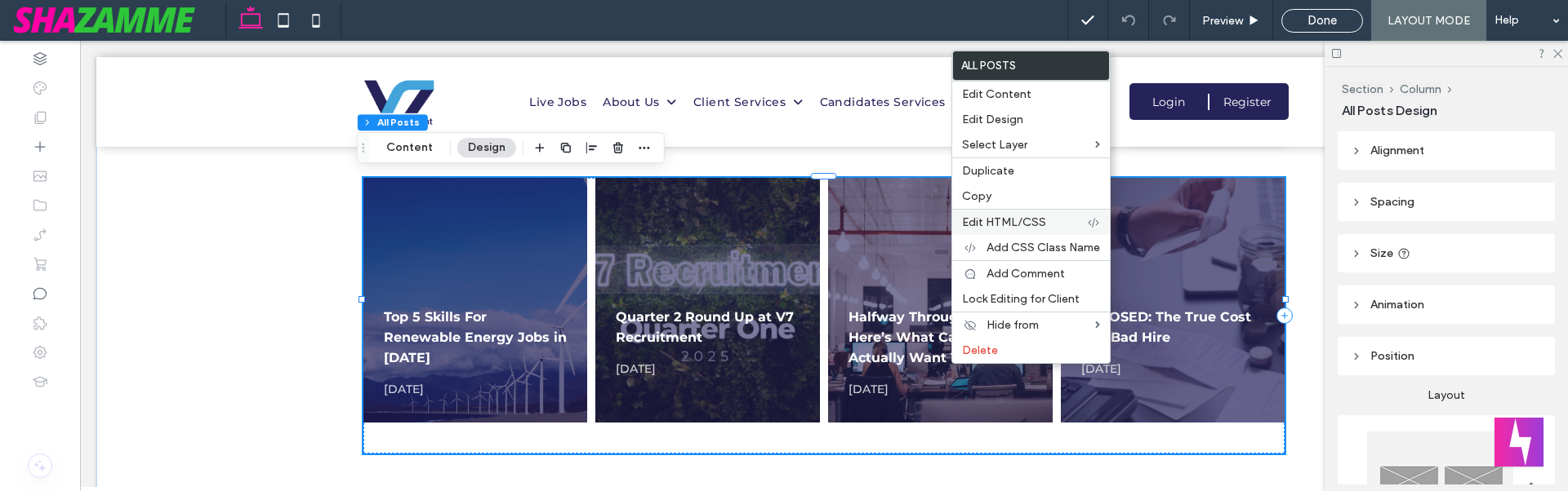
click at [1022, 222] on span "Edit HTML/CSS" at bounding box center [1004, 222] width 84 height 14
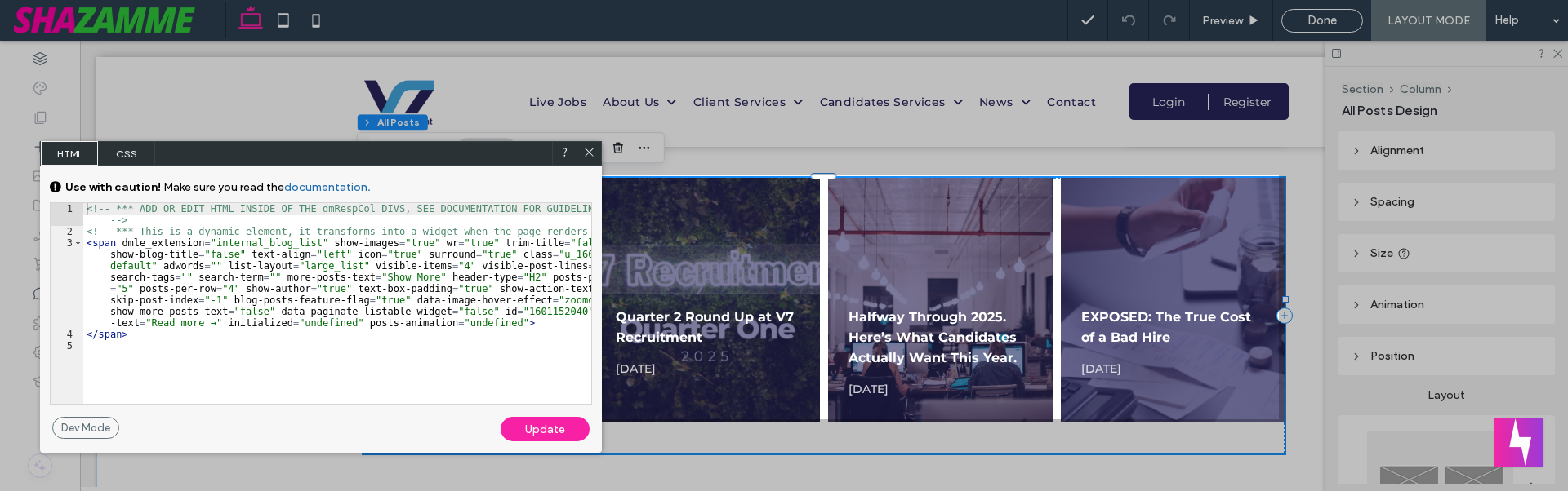
click at [129, 150] on span "CSS" at bounding box center [127, 154] width 57 height 24
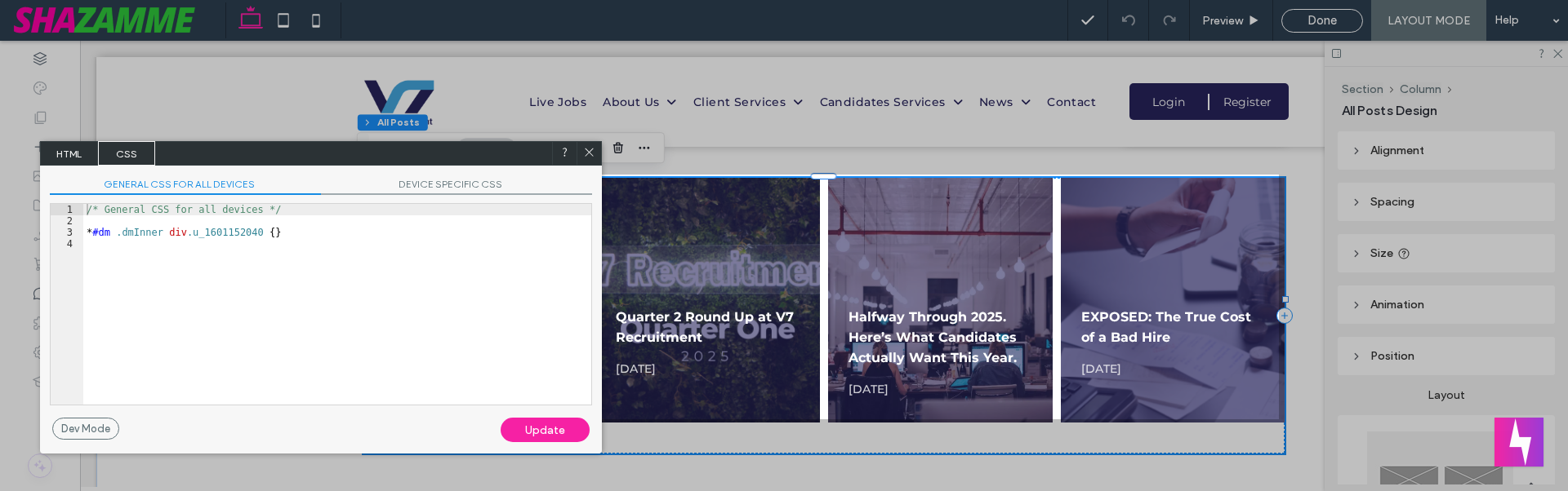
click at [408, 184] on span "DEVICE SPECIFIC CSS" at bounding box center [457, 187] width 271 height 17
click at [159, 241] on div "/* Device specific CSS */ * #dm .dmInner div .u_1601152040 { }" at bounding box center [337, 316] width 508 height 224
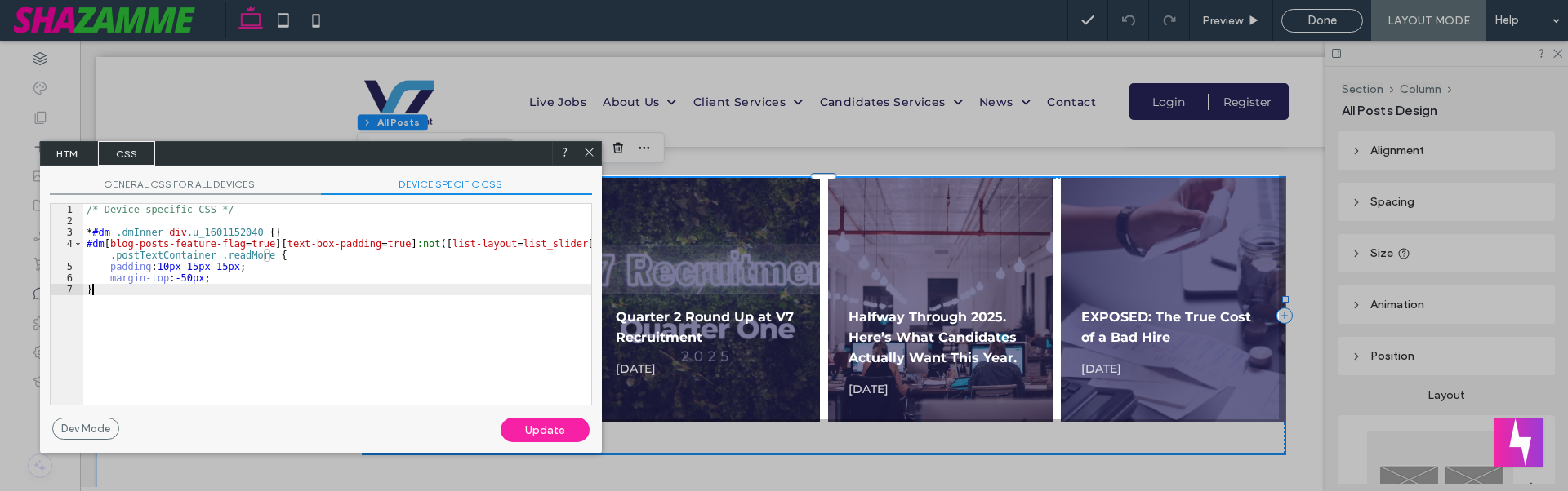
click at [230, 327] on div "/* Device specific CSS */ * #dm .dmInner div .u_1601152040 { } #dm [ blog-posts…" at bounding box center [337, 316] width 508 height 224
drag, startPoint x: 250, startPoint y: 266, endPoint x: 102, endPoint y: 267, distance: 148.0
click at [102, 267] on div "/* Device specific CSS */ * #dm .dmInner div .u_1601152040 { } #dm [ blog-posts…" at bounding box center [337, 316] width 508 height 224
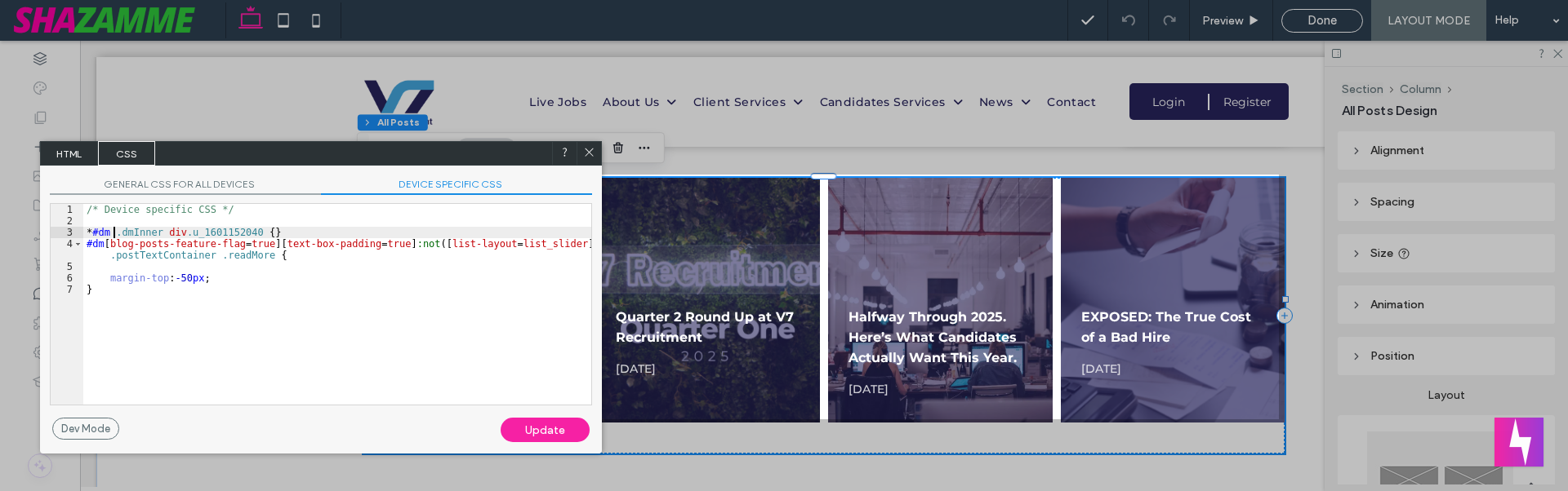
click at [114, 231] on div "/* Device specific CSS */ * #dm .dmInner div .u_1601152040 { } #dm [ blog-posts…" at bounding box center [337, 316] width 508 height 224
drag, startPoint x: 112, startPoint y: 232, endPoint x: 246, endPoint y: 229, distance: 134.0
click at [246, 229] on div "/* Device specific CSS */ * #dm .dmInner div .u_1601152040 { } #dm [ blog-posts…" at bounding box center [337, 316] width 508 height 224
click at [109, 246] on div "/* Device specific CSS */ * #dm .dmInner div .u_1601152040 { } #dm [ blog-posts…" at bounding box center [337, 316] width 508 height 224
paste textarea
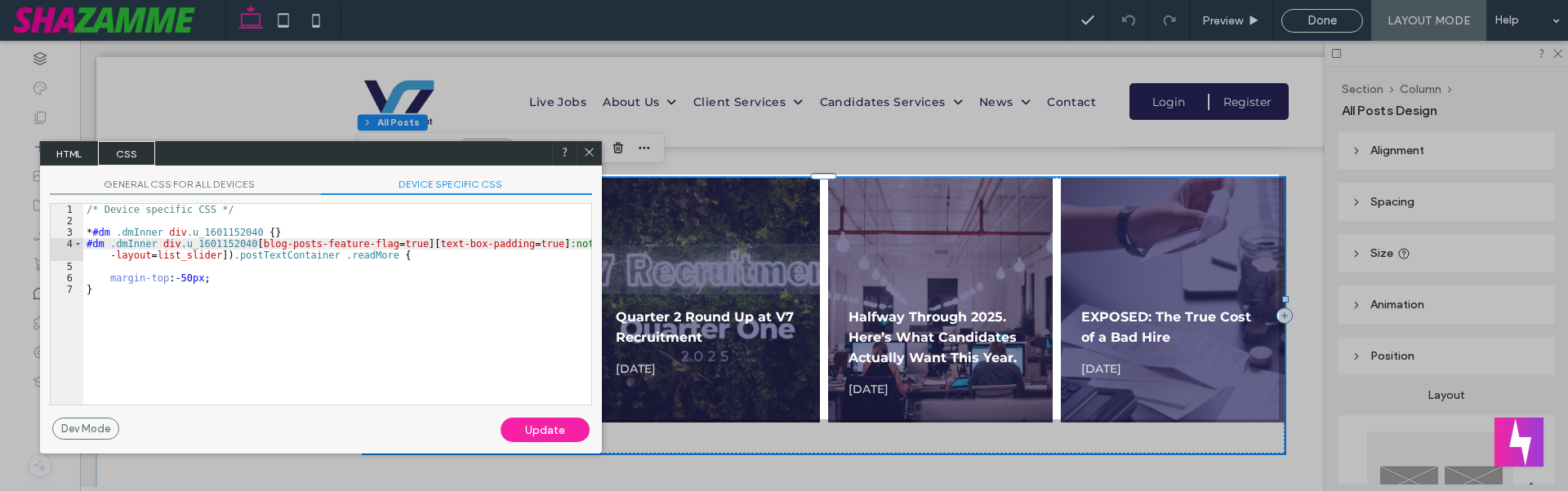
click at [533, 435] on div "Update" at bounding box center [545, 430] width 89 height 24
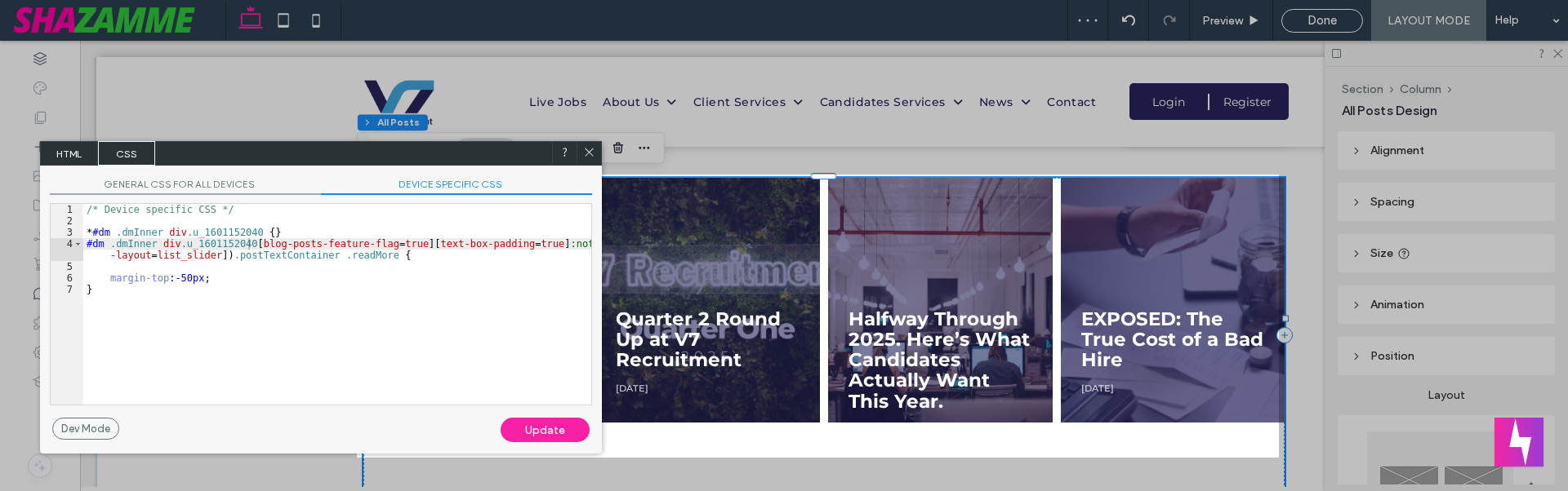
click at [533, 435] on div "Update" at bounding box center [545, 430] width 89 height 24
click at [515, 374] on div "/* Device specific CSS */ * #dm .dmInner div .u_1601152040 { } #dm .dmInner div…" at bounding box center [337, 316] width 508 height 224
click at [583, 152] on icon at bounding box center [590, 152] width 12 height 12
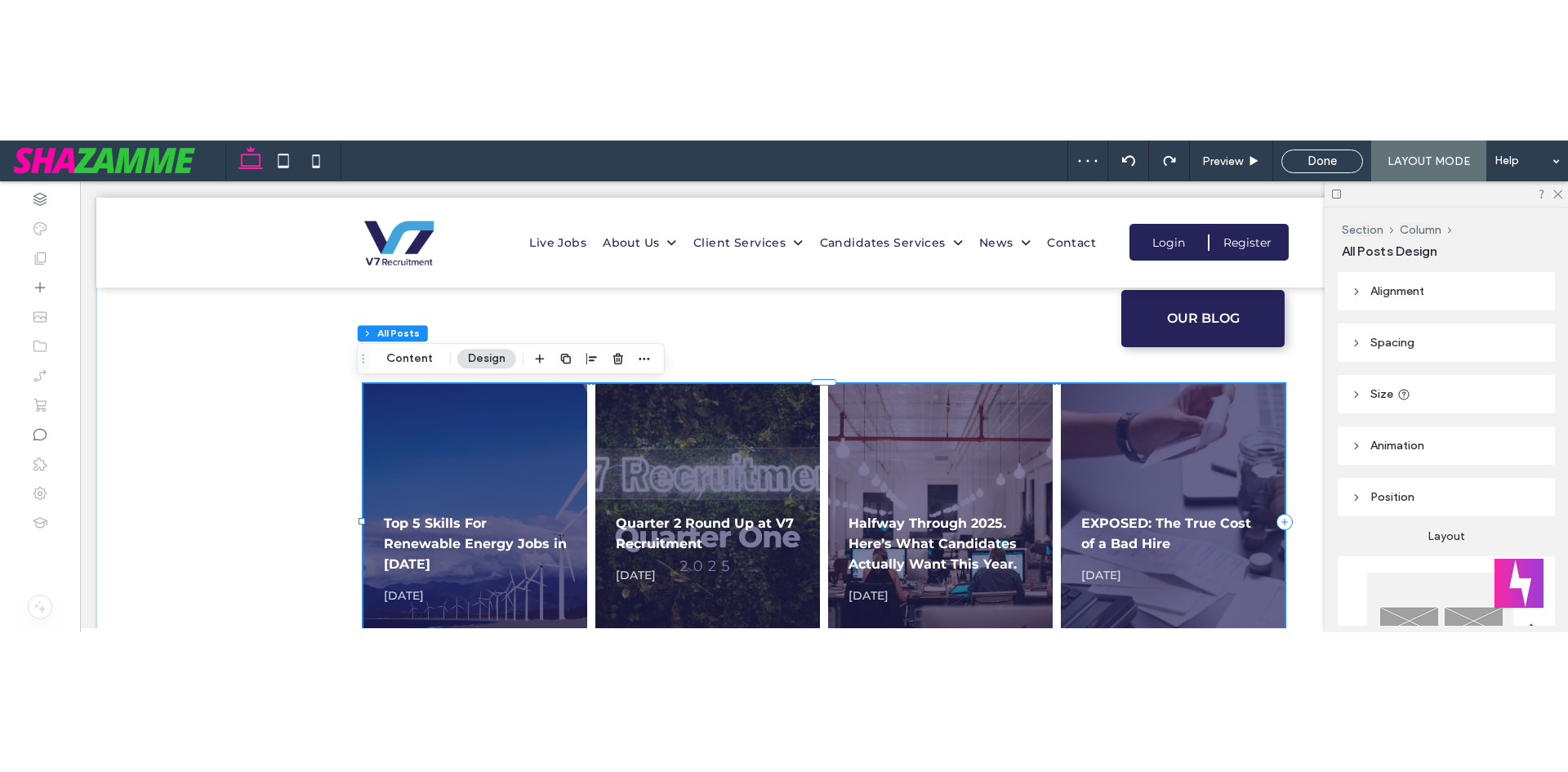
scroll to position [1549, 0]
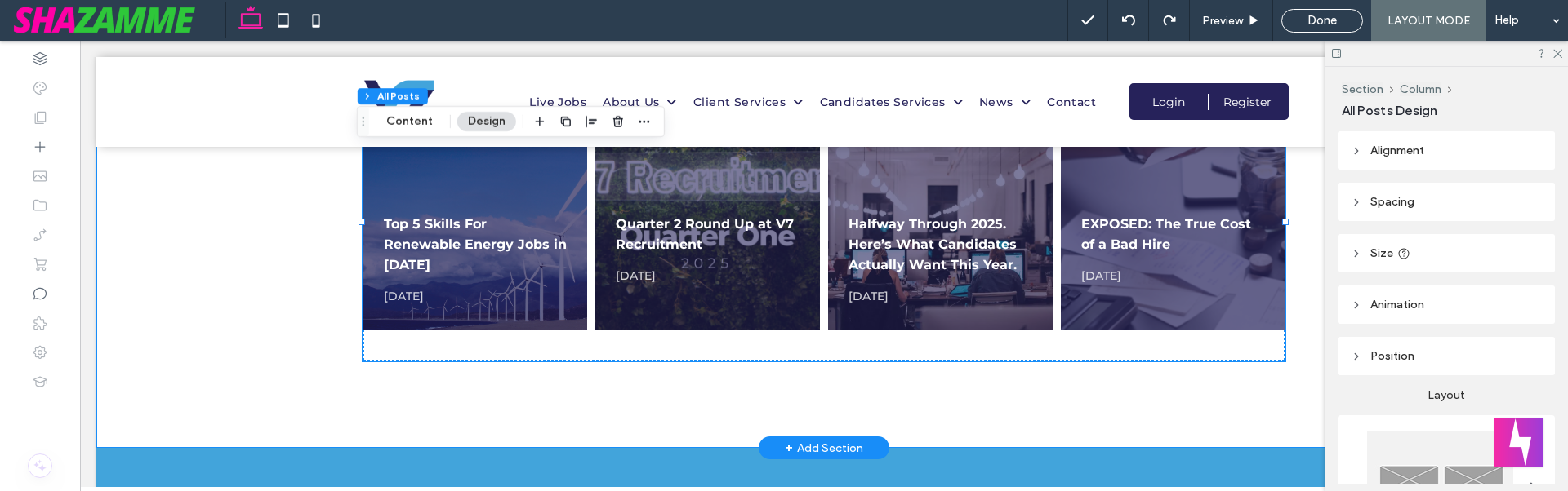
click at [1068, 380] on div "OUR BLOG Top 5 Skills For Renewable Energy Jobs in [DATE], 2025 Read more → Qua…" at bounding box center [824, 173] width 980 height 548
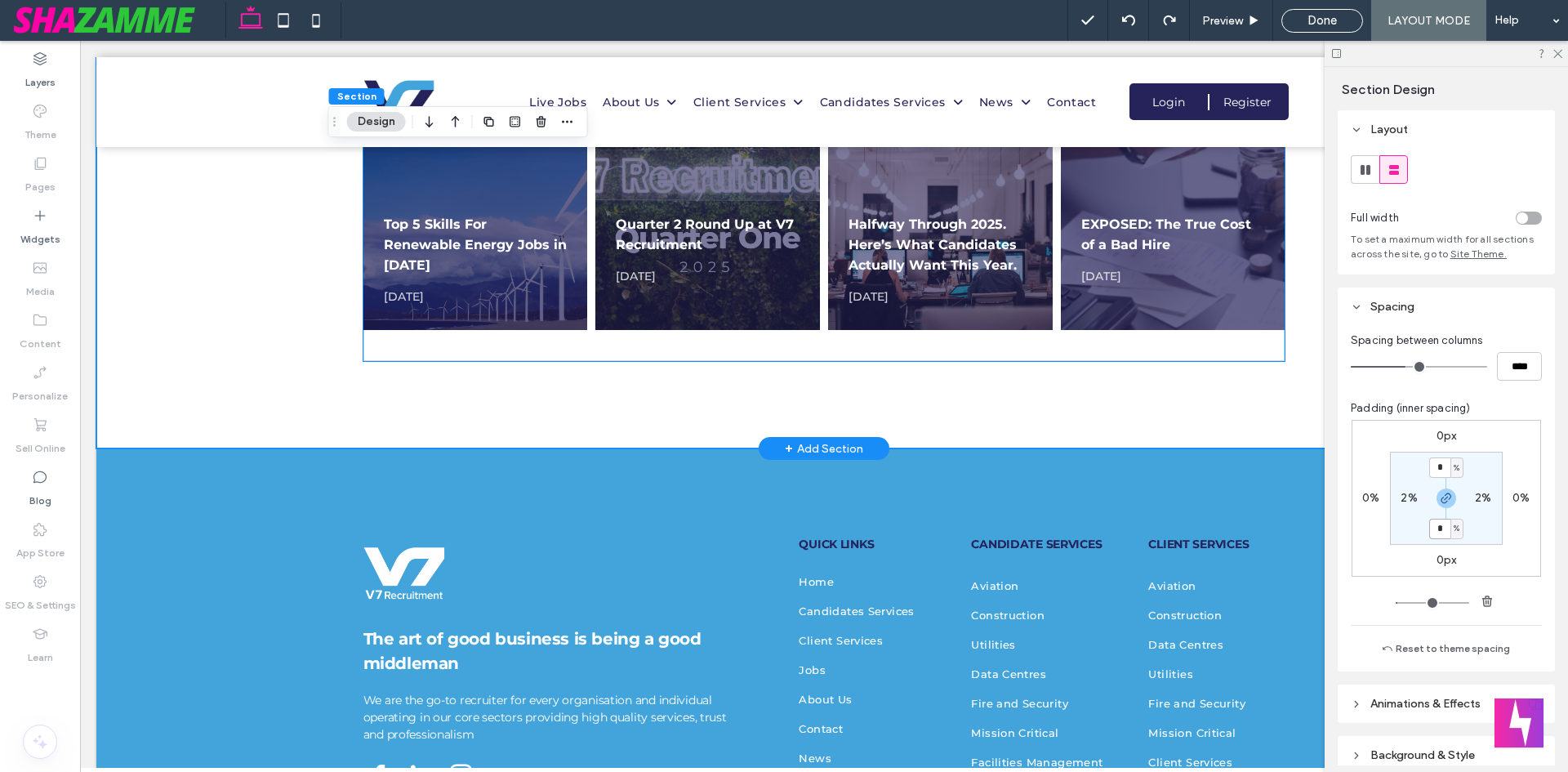
click at [721, 273] on div "[DATE]" at bounding box center [708, 276] width 184 height 8
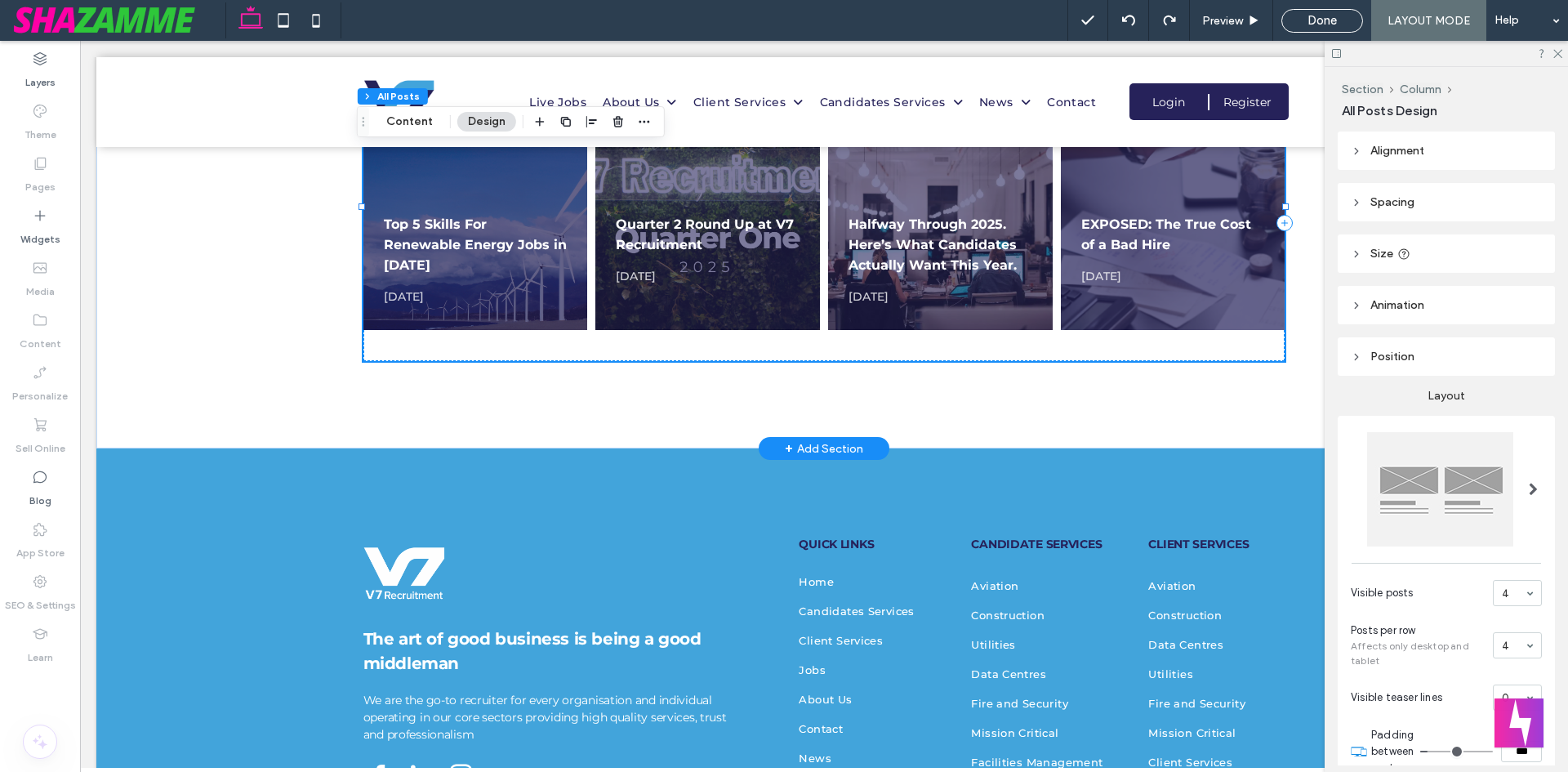
click at [667, 218] on link "Quarter 2 Round Up at V7 Recruitment" at bounding box center [704, 234] width 178 height 36
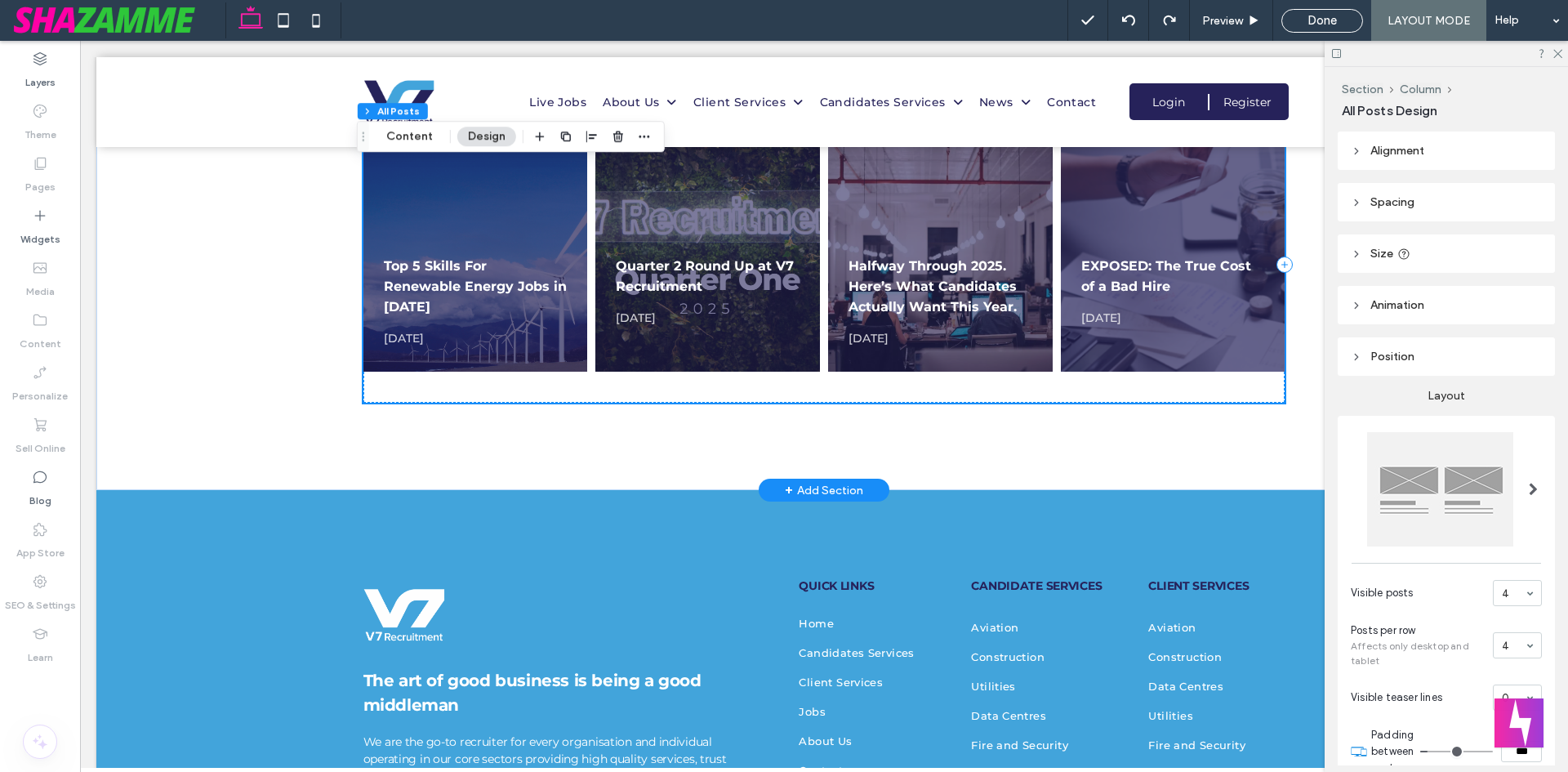
scroll to position [1468, 0]
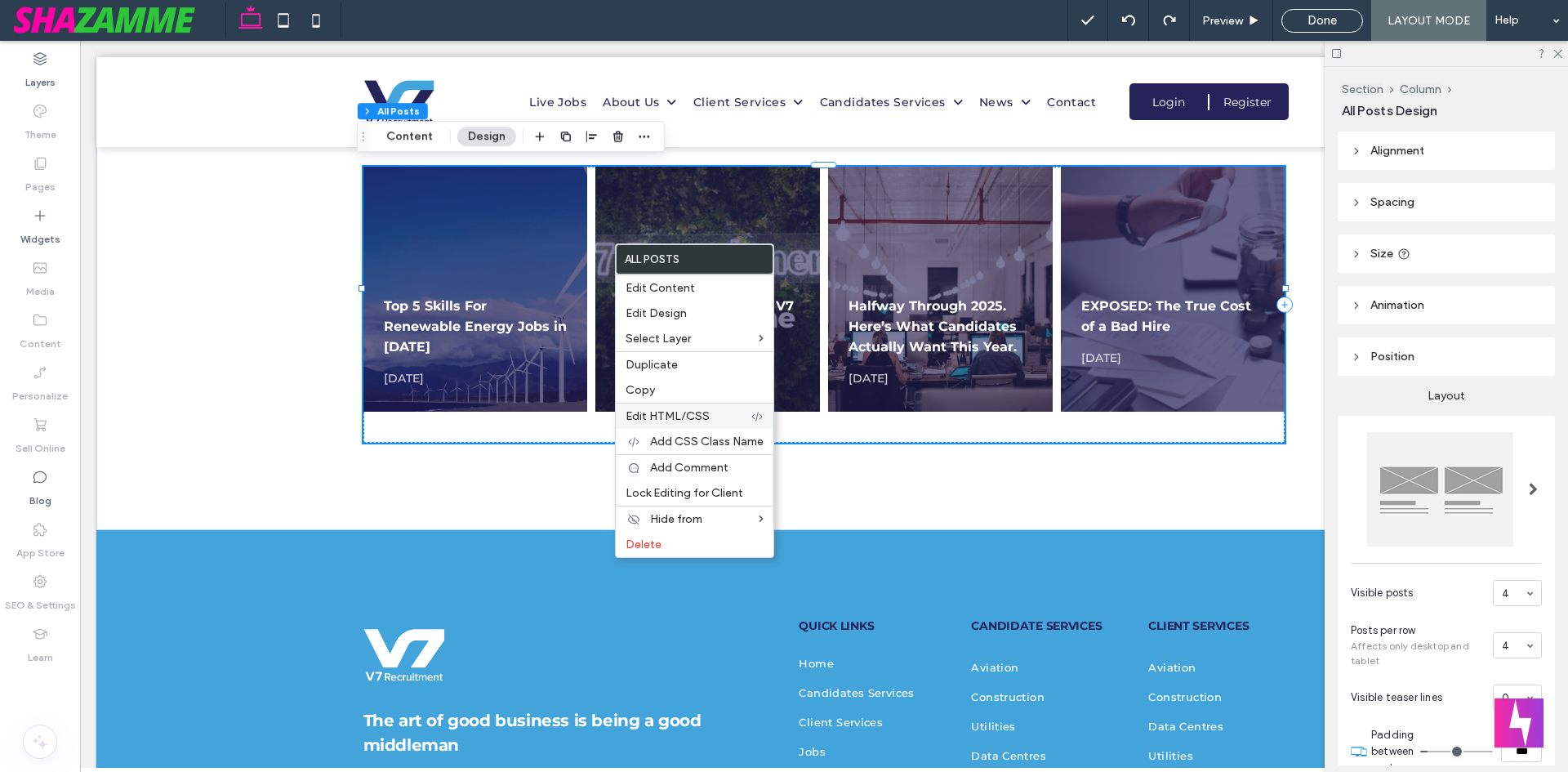
click at [695, 415] on span "Edit HTML/CSS" at bounding box center [668, 416] width 84 height 14
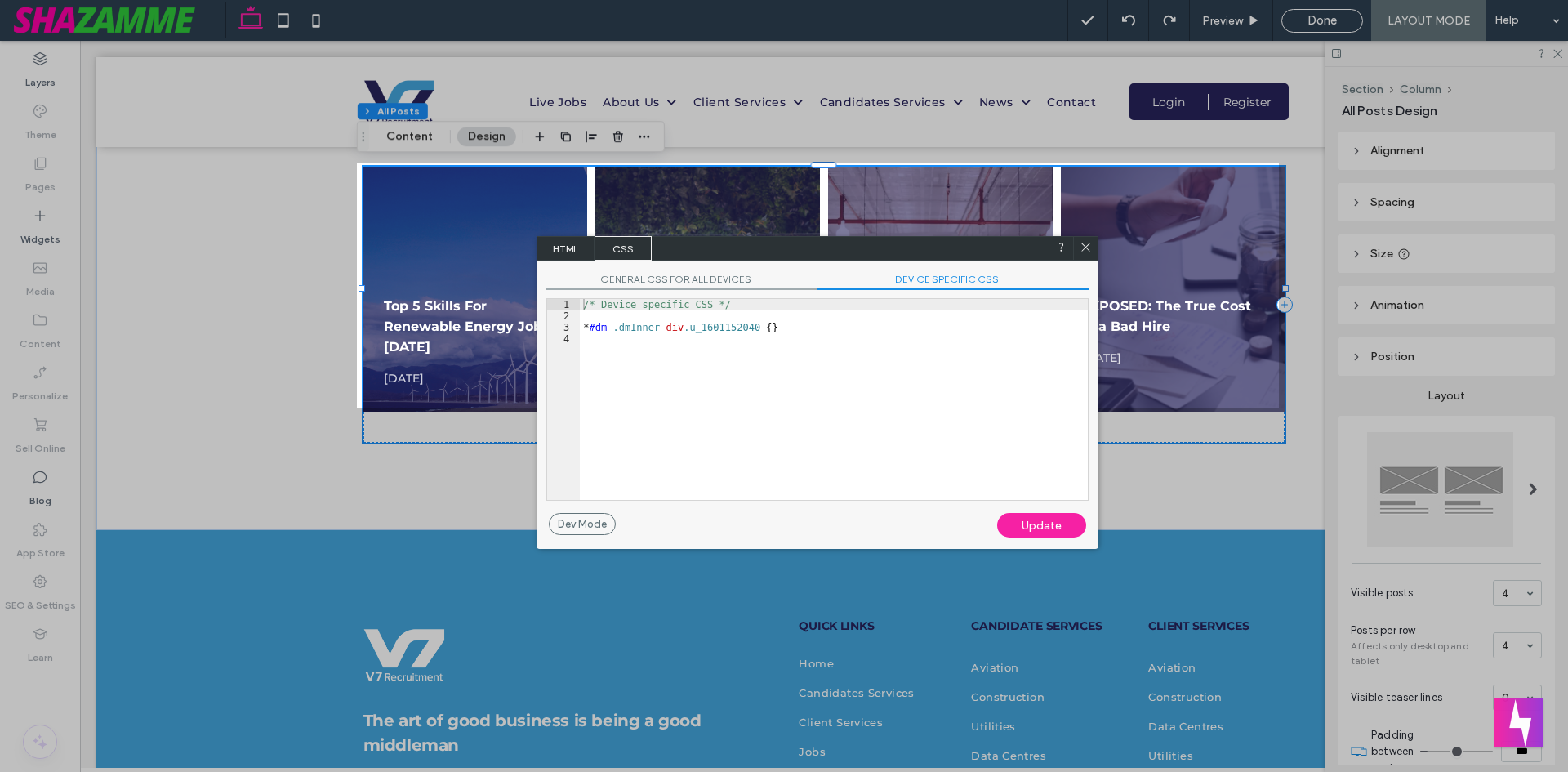
click at [928, 286] on span "DEVICE SPECIFIC CSS" at bounding box center [953, 281] width 271 height 17
click at [937, 280] on span "DEVICE SPECIFIC CSS" at bounding box center [953, 281] width 271 height 17
click at [700, 280] on span "GENERAL CSS FOR ALL DEVICES" at bounding box center [682, 281] width 271 height 17
click at [919, 276] on span "DEVICE SPECIFIC CSS" at bounding box center [953, 281] width 271 height 17
click at [1087, 245] on icon at bounding box center [1086, 247] width 12 height 12
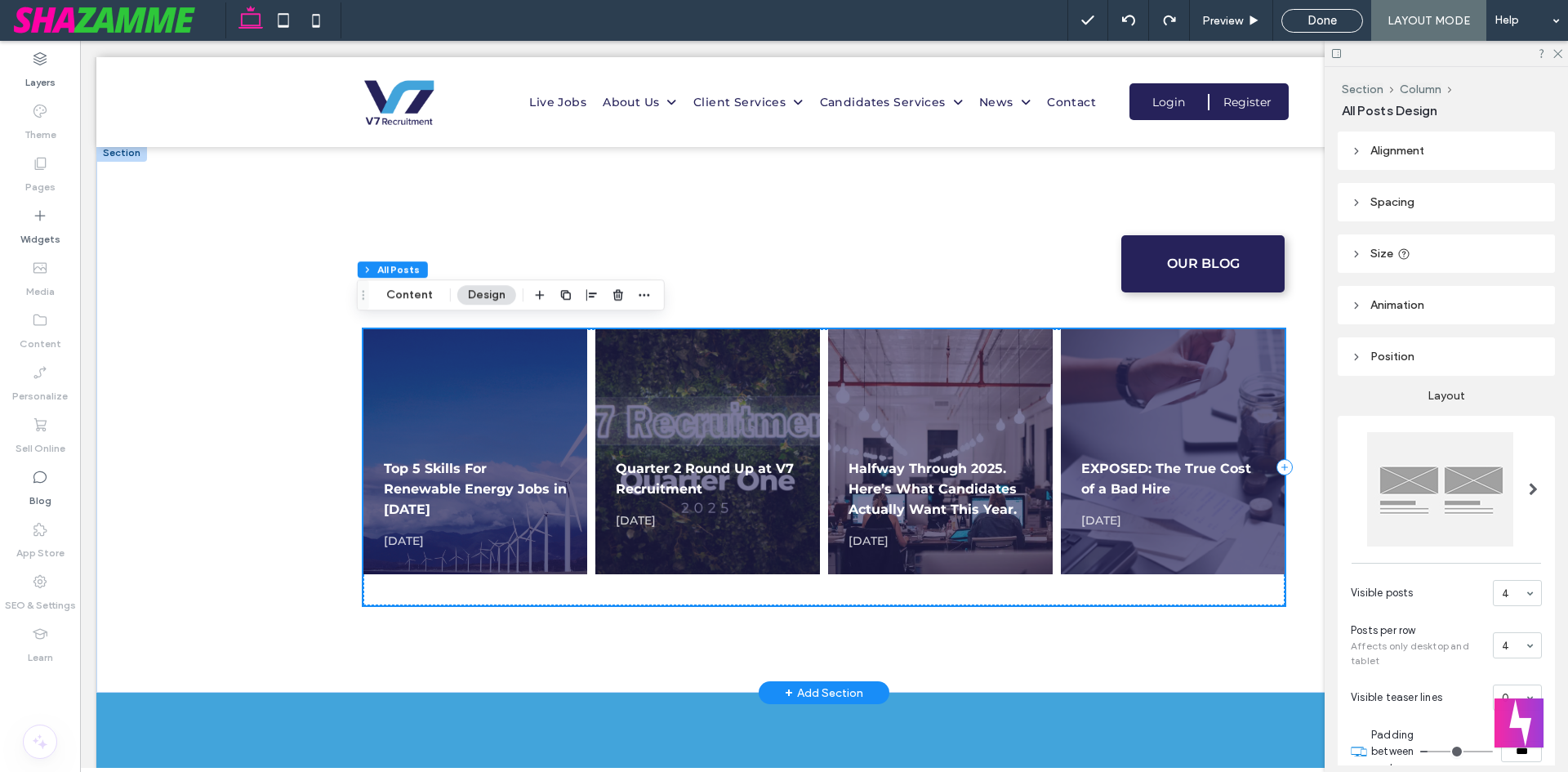
scroll to position [1303, 0]
click at [291, 397] on div "OUR BLOG Top 5 Skills For Renewable Energy Jobs in [DATE], 2025 Read more → Qua…" at bounding box center [824, 419] width 1455 height 549
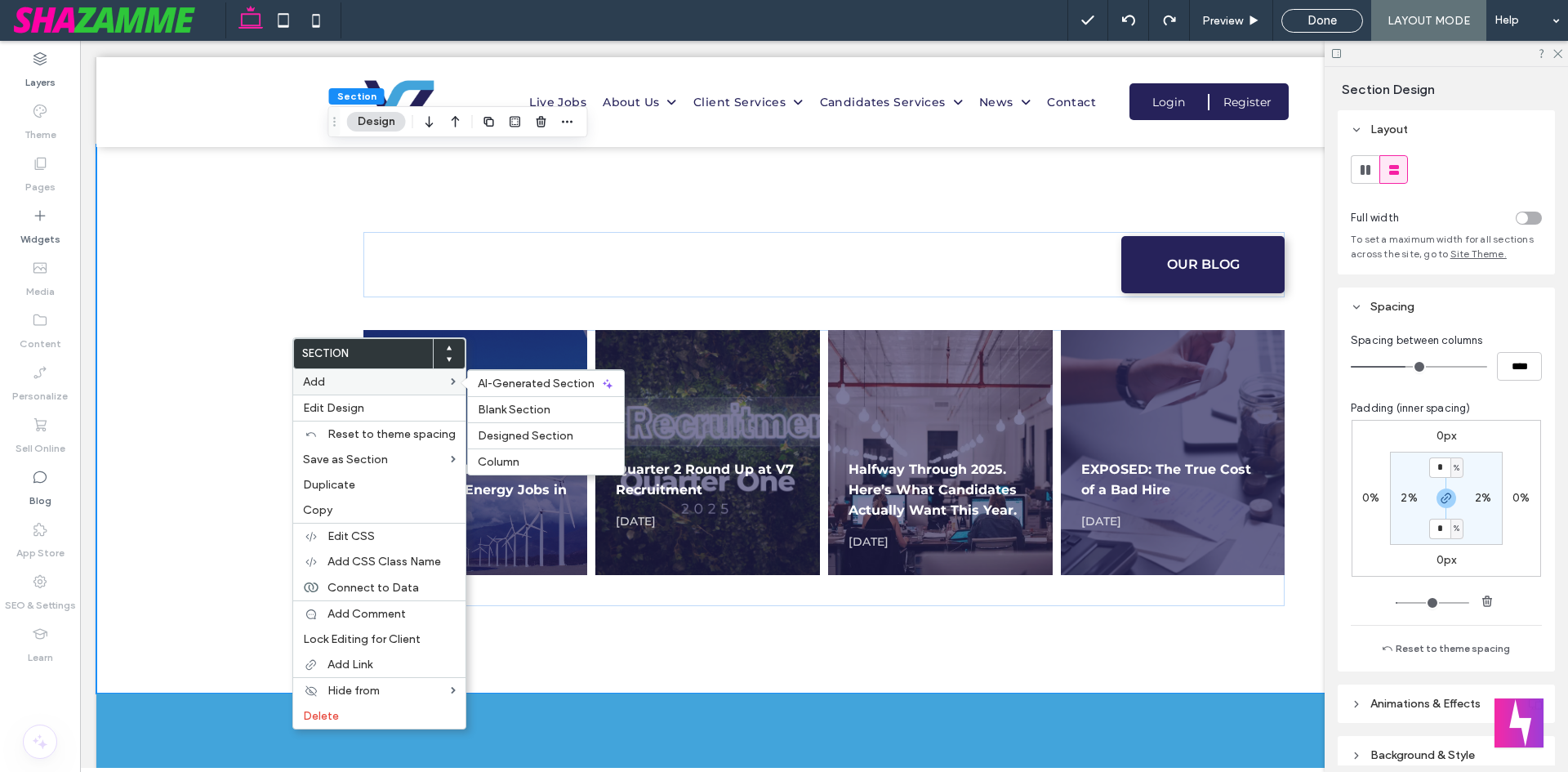
click at [434, 385] on label "Add" at bounding box center [377, 382] width 148 height 14
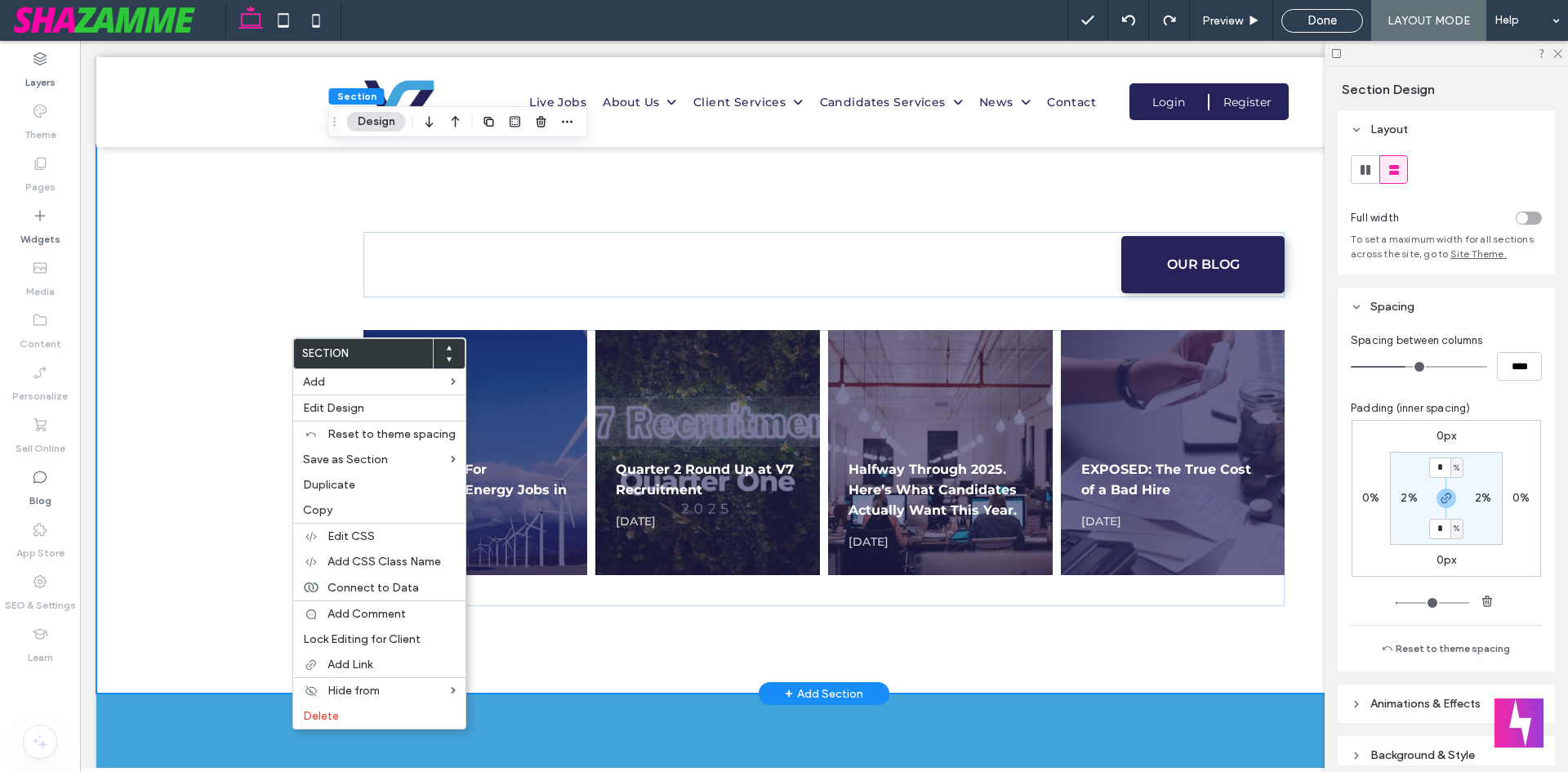
click at [627, 325] on div "OUR BLOG Top 5 Skills For Renewable Energy Jobs in [DATE], 2025 Read more → Qua…" at bounding box center [824, 419] width 980 height 549
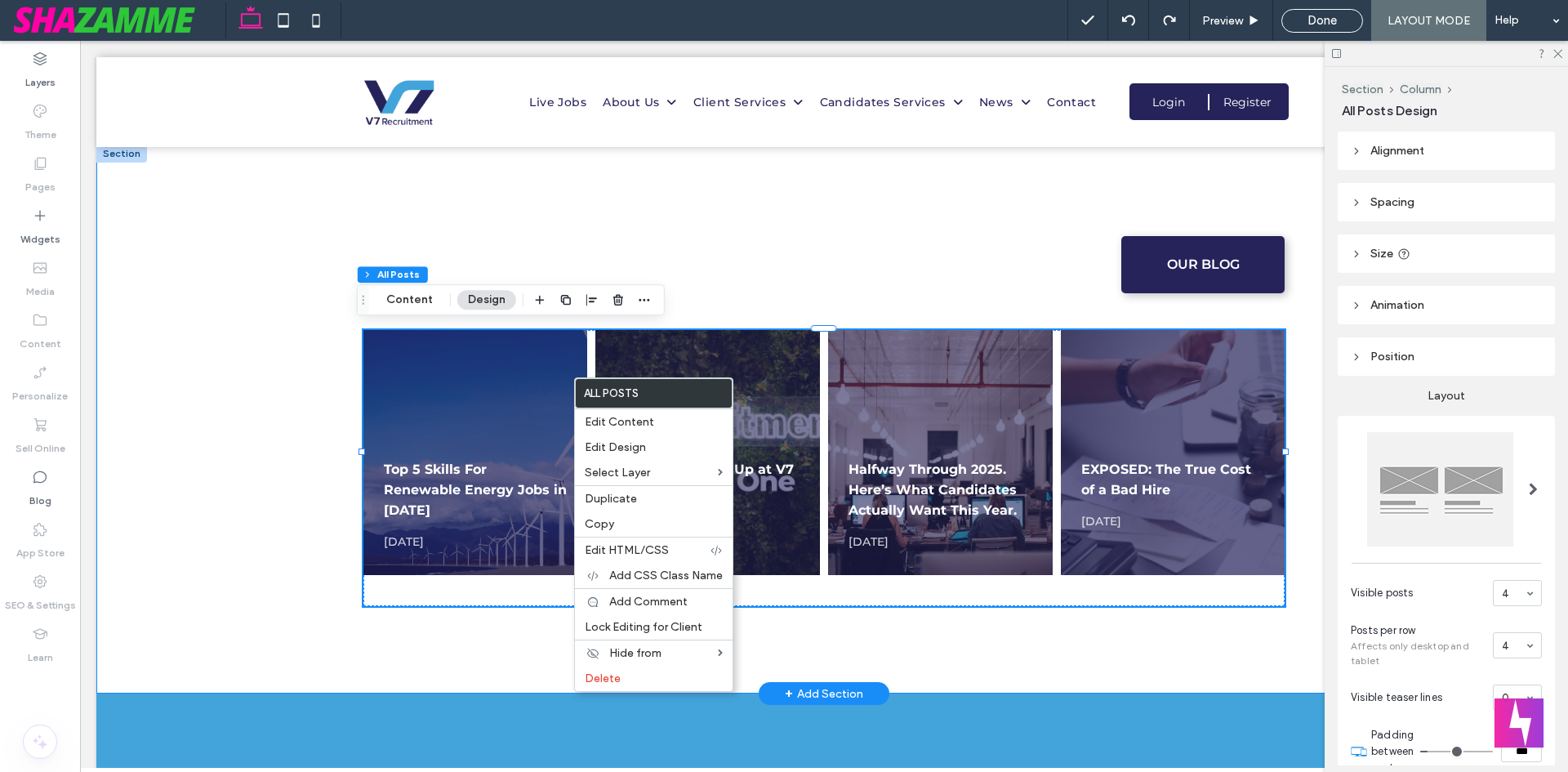
click at [1105, 491] on div "OUR BLOG Top 5 Skills For Renewable Energy Jobs in [DATE], 2025 Read more → Qua…" at bounding box center [824, 419] width 980 height 549
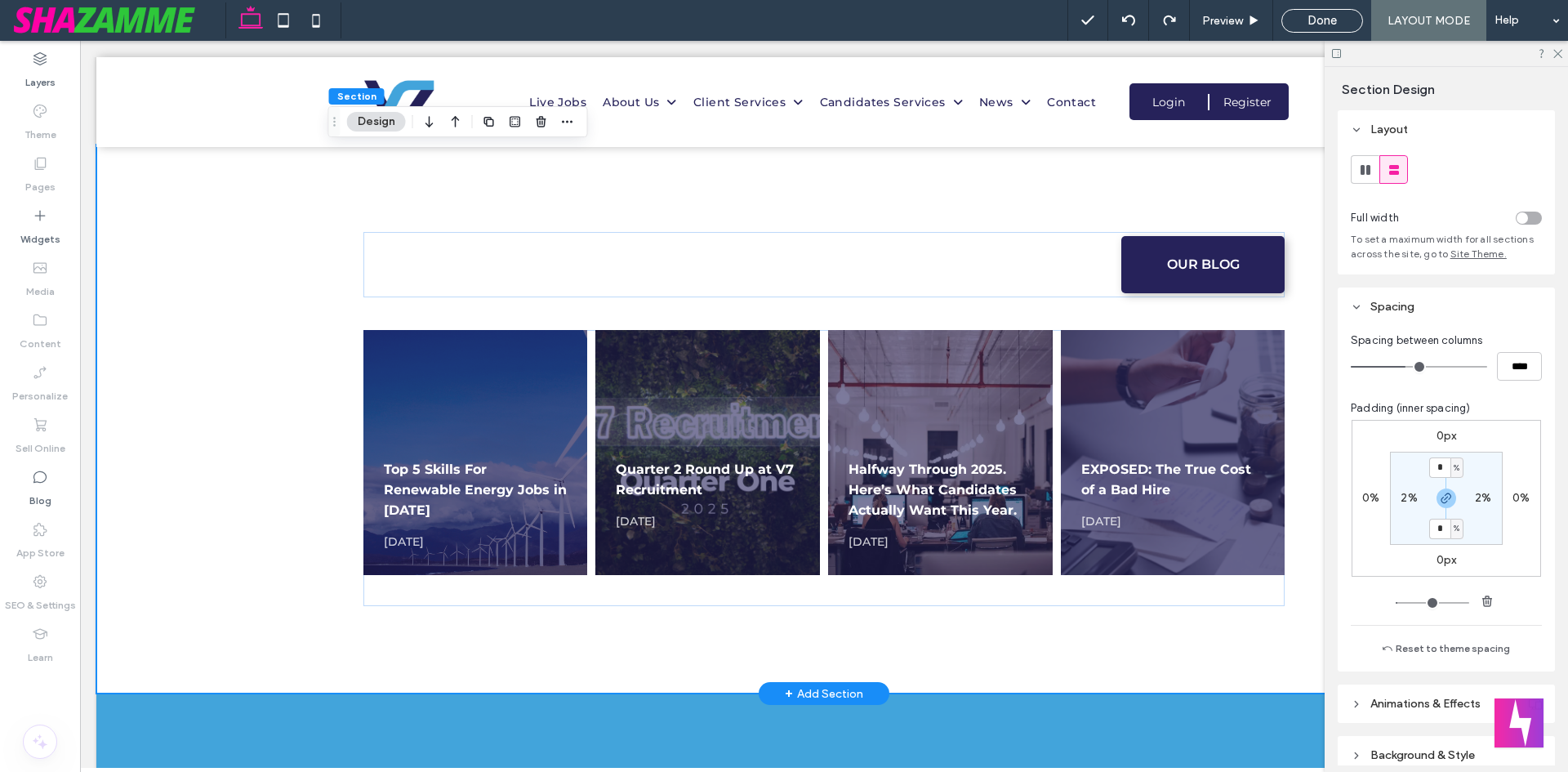
click at [1125, 491] on div "OUR BLOG Top 5 Skills For Renewable Energy Jobs in [DATE], 2025 Read more → Qua…" at bounding box center [824, 419] width 980 height 549
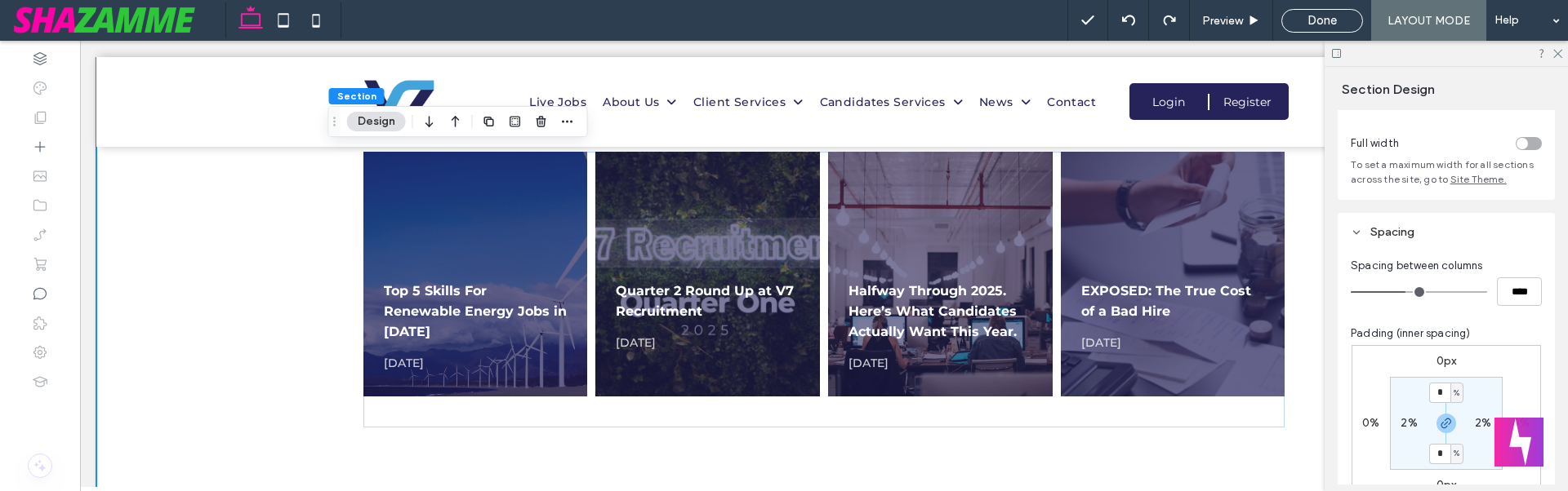
scroll to position [1548, 0]
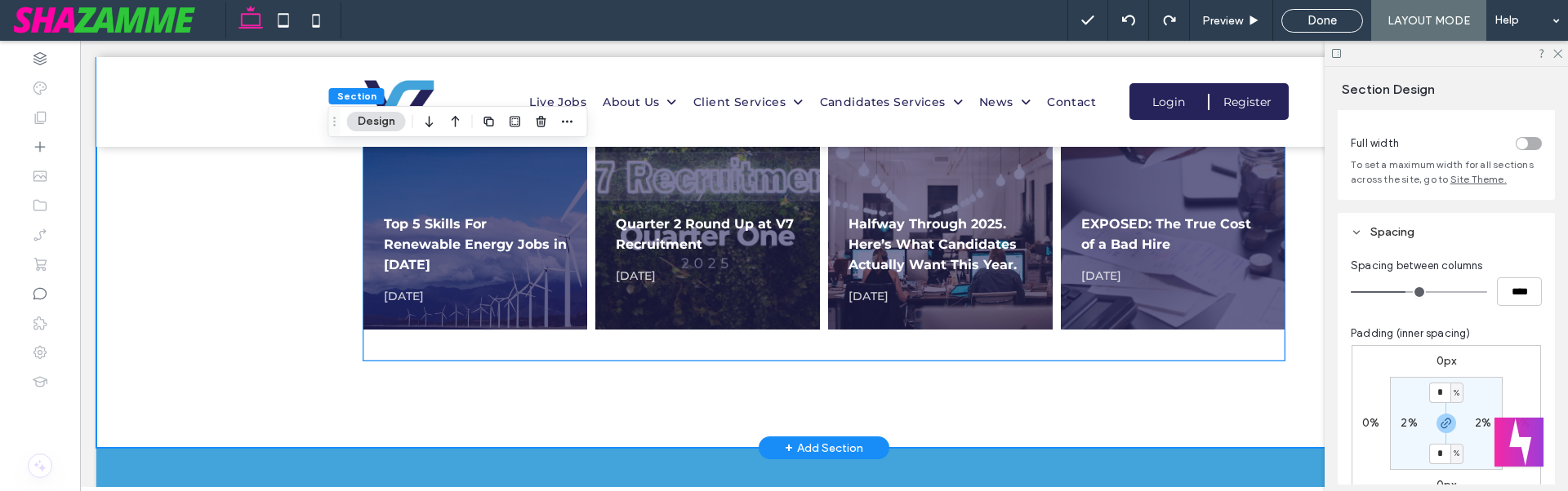
click at [421, 334] on div "Read more →" at bounding box center [476, 347] width 225 height 27
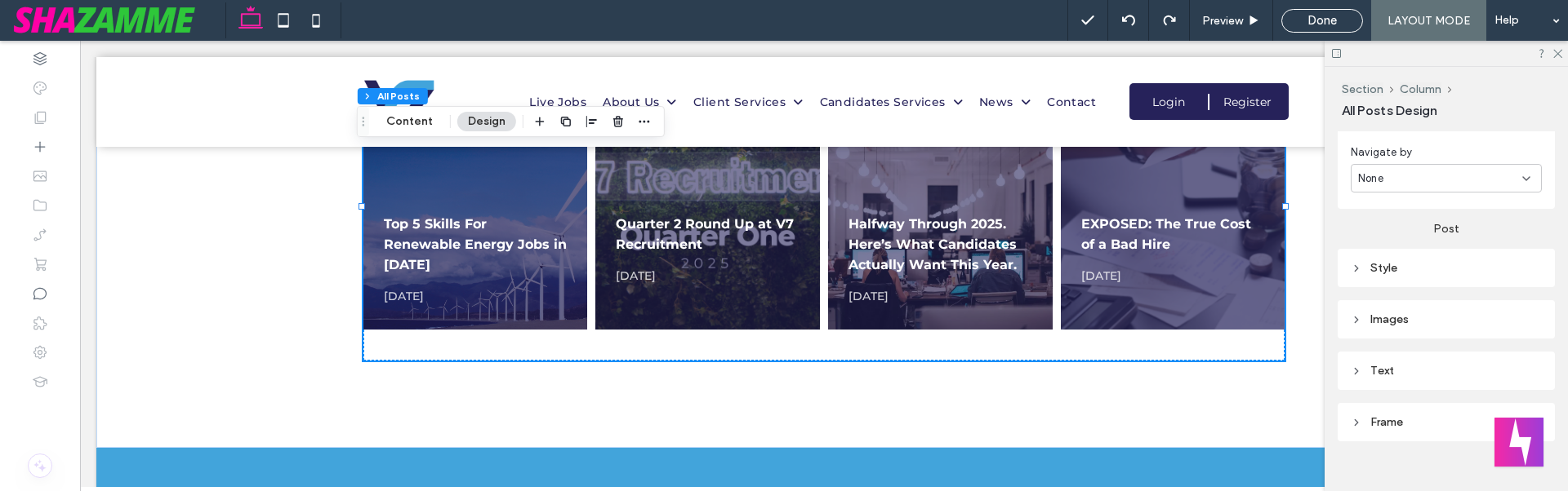
scroll to position [669, 0]
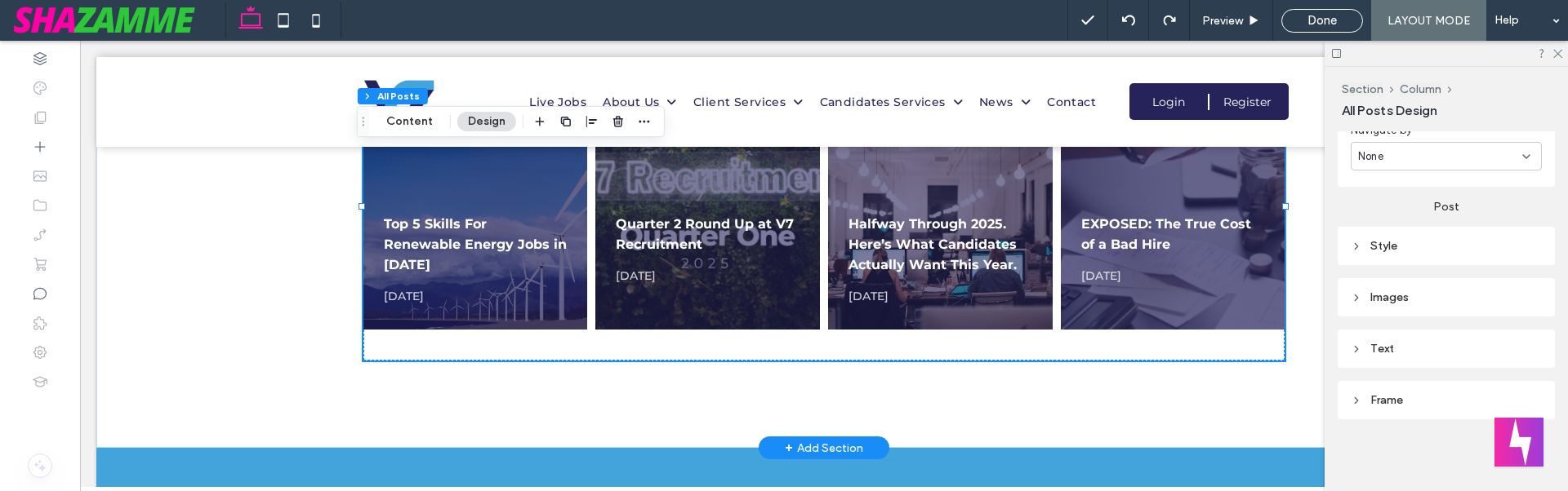
click at [1374, 344] on div "Text" at bounding box center [1446, 349] width 191 height 14
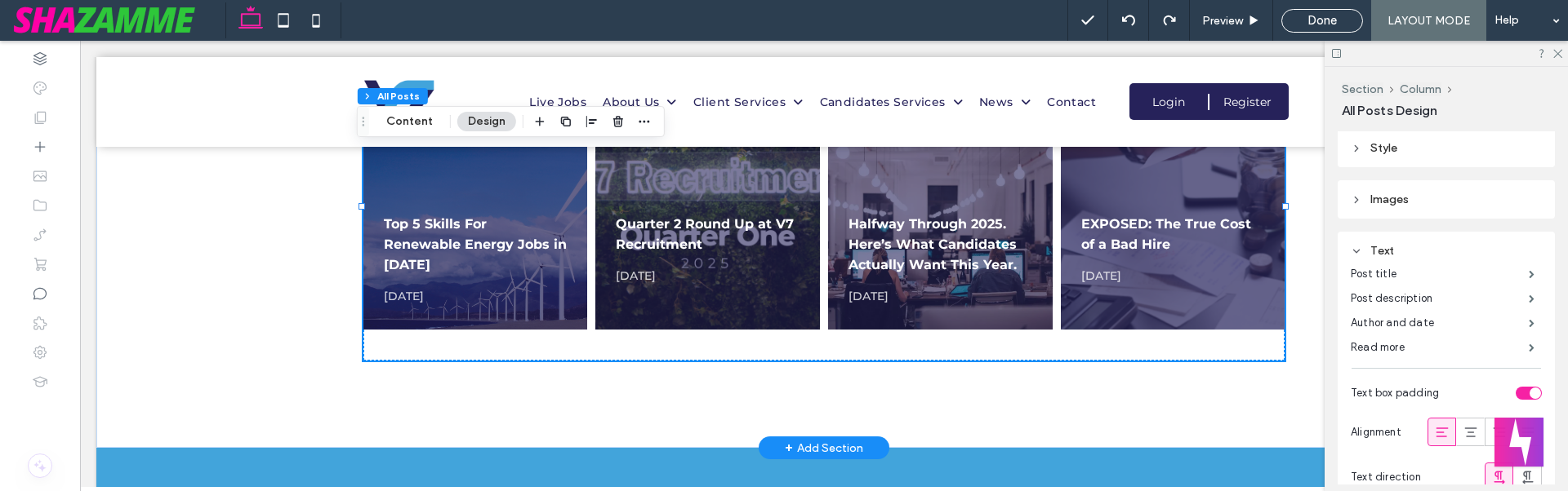
scroll to position [833, 0]
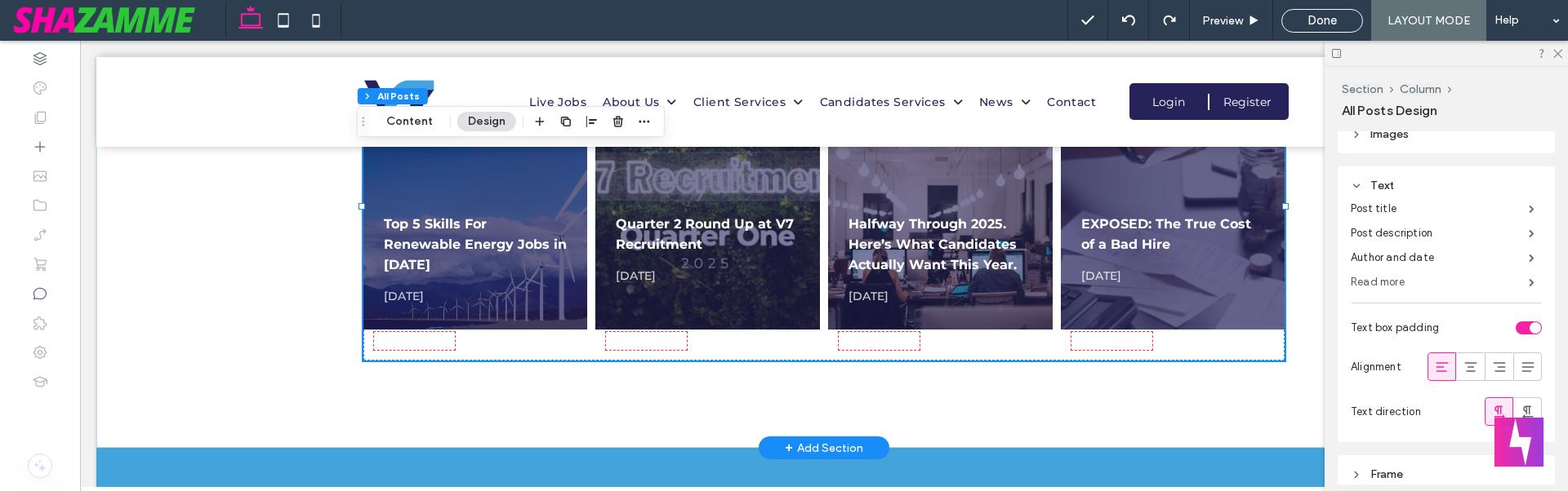
click at [1426, 280] on label "Read more" at bounding box center [1440, 283] width 178 height 33
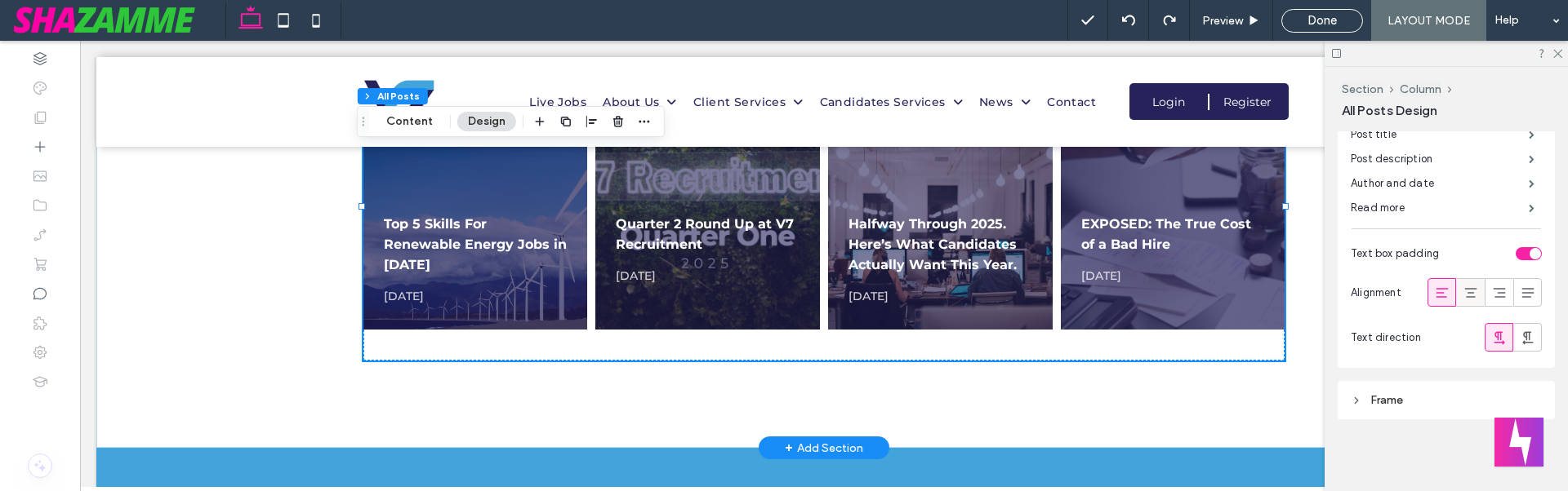
click at [1470, 289] on icon at bounding box center [1471, 292] width 16 height 16
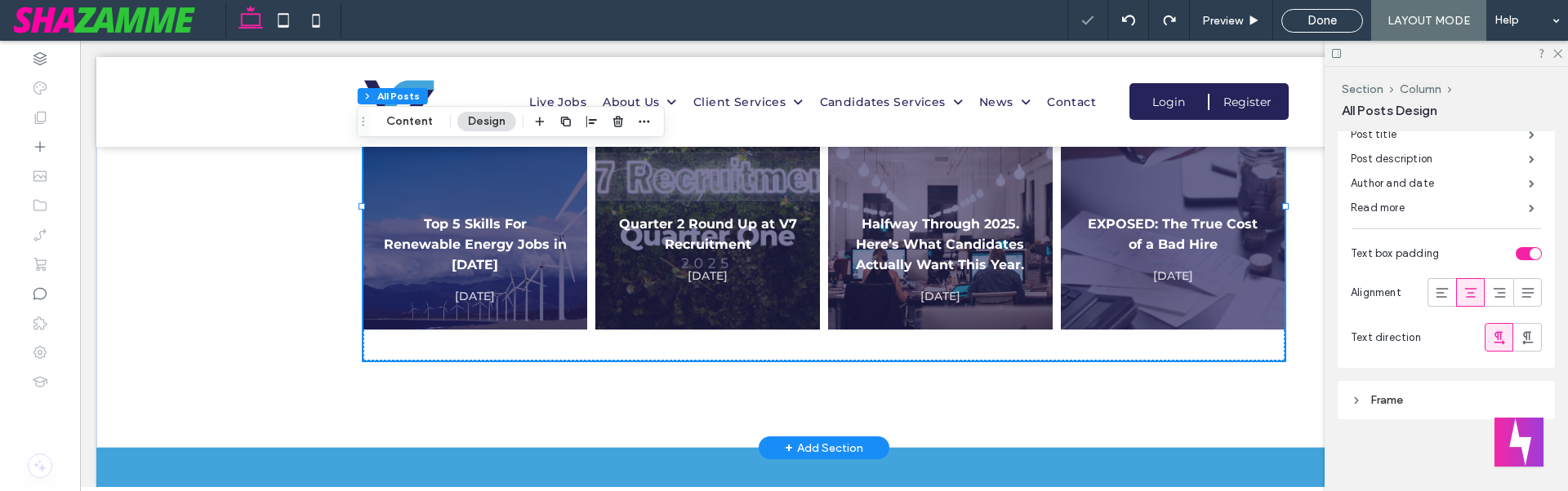
click at [1465, 289] on use at bounding box center [1471, 292] width 12 height 10
click at [1437, 290] on icon at bounding box center [1442, 292] width 16 height 16
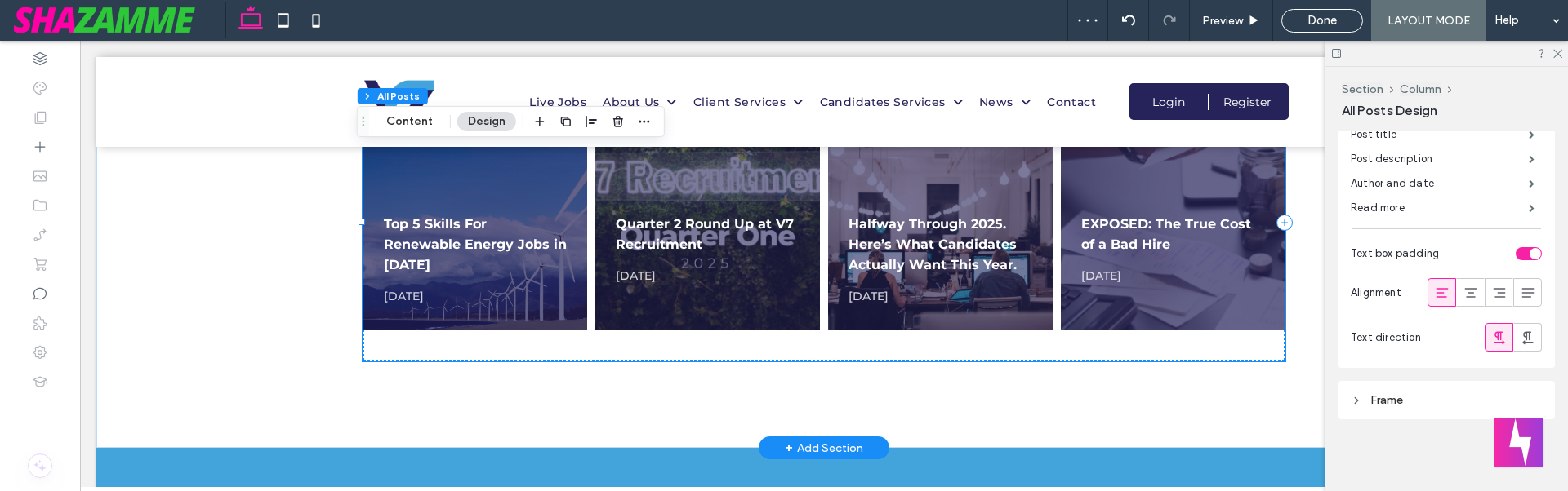
click at [1005, 353] on div "Read more →" at bounding box center [940, 347] width 225 height 27
click at [640, 124] on icon "button" at bounding box center [644, 121] width 13 height 13
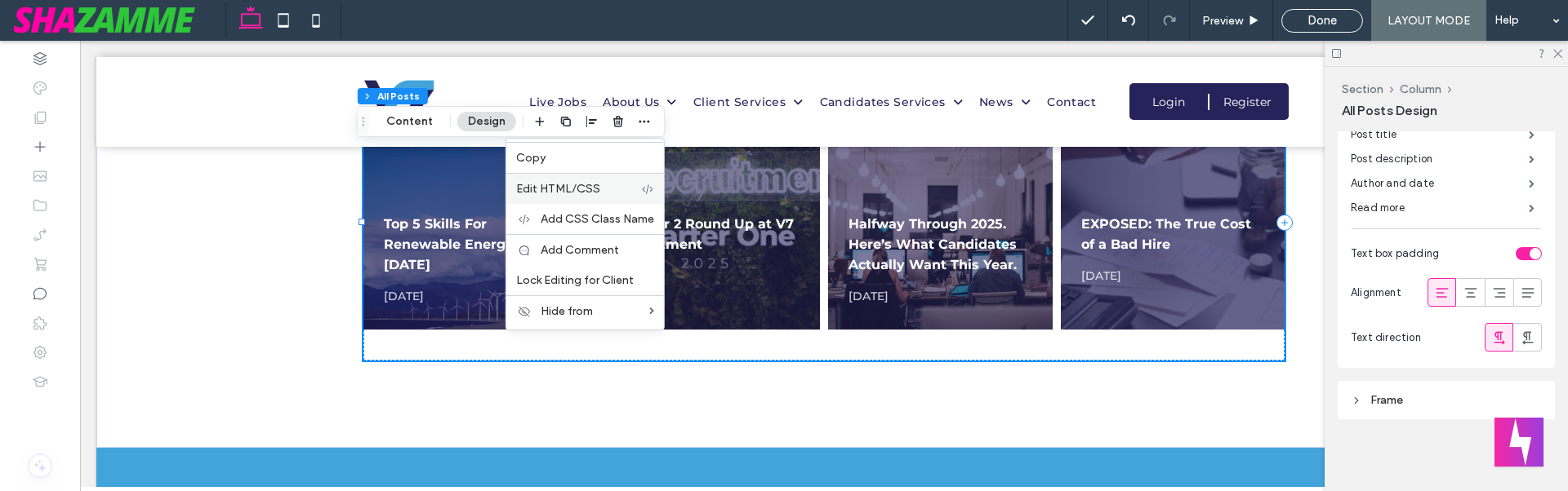
click at [618, 195] on label "Edit HTML/CSS" at bounding box center [579, 189] width 125 height 14
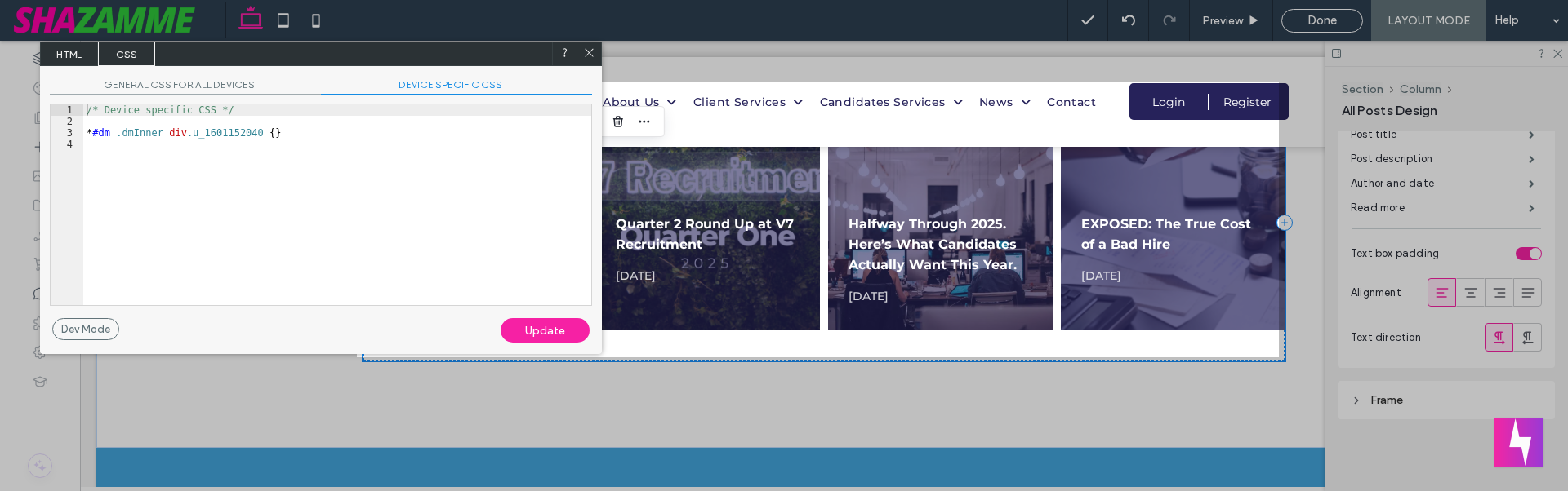
click at [212, 82] on span "GENERAL CSS FOR ALL DEVICES" at bounding box center [185, 87] width 271 height 17
click at [446, 83] on span "DEVICE SPECIFIC CSS" at bounding box center [457, 87] width 271 height 17
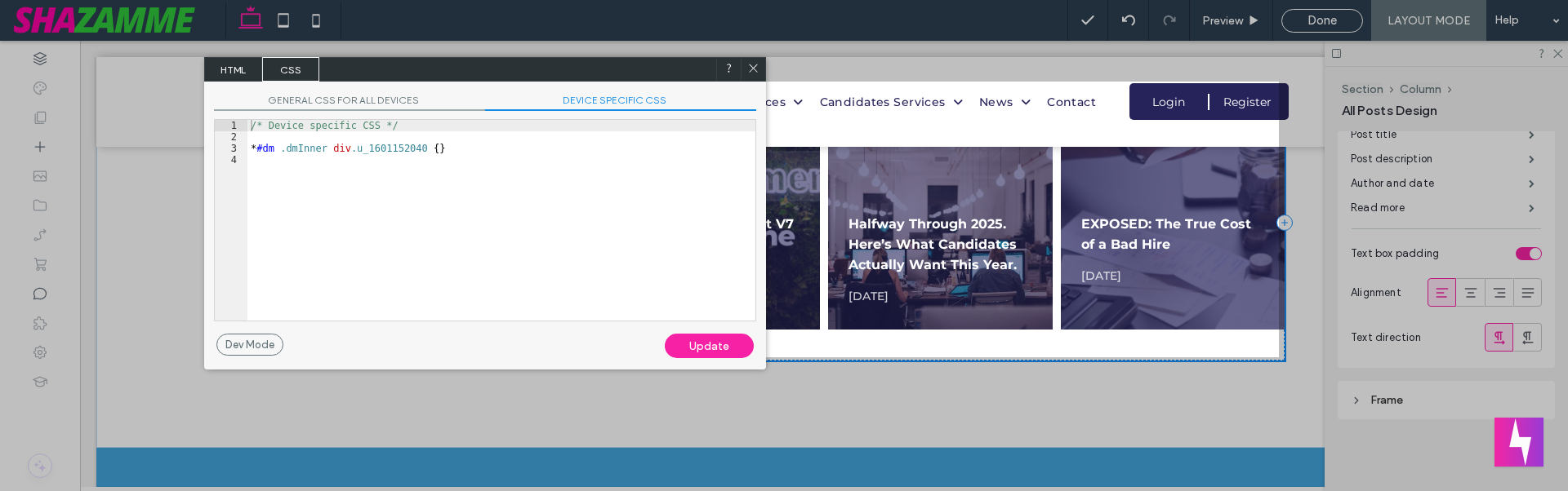
drag, startPoint x: 336, startPoint y: 47, endPoint x: 625, endPoint y: 75, distance: 290.4
click at [625, 75] on div "HTML CSS" at bounding box center [484, 69] width 562 height 24
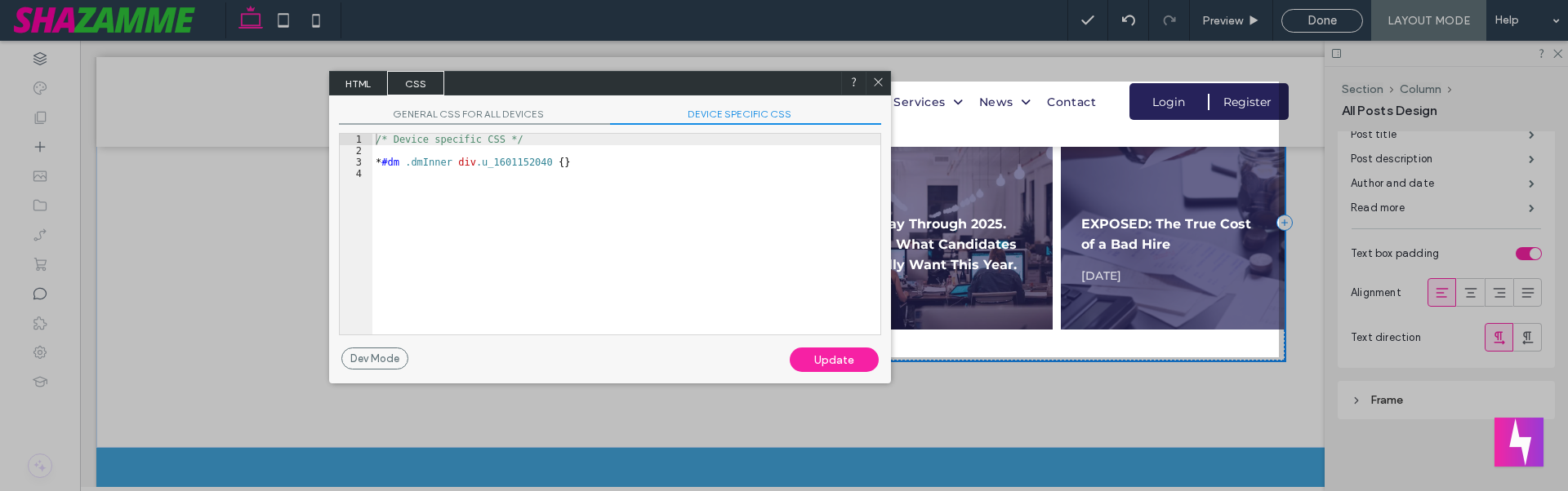
click at [503, 183] on div "/* Device specific CSS */ * #dm .dmInner div .u_1601152040 { }" at bounding box center [626, 245] width 508 height 224
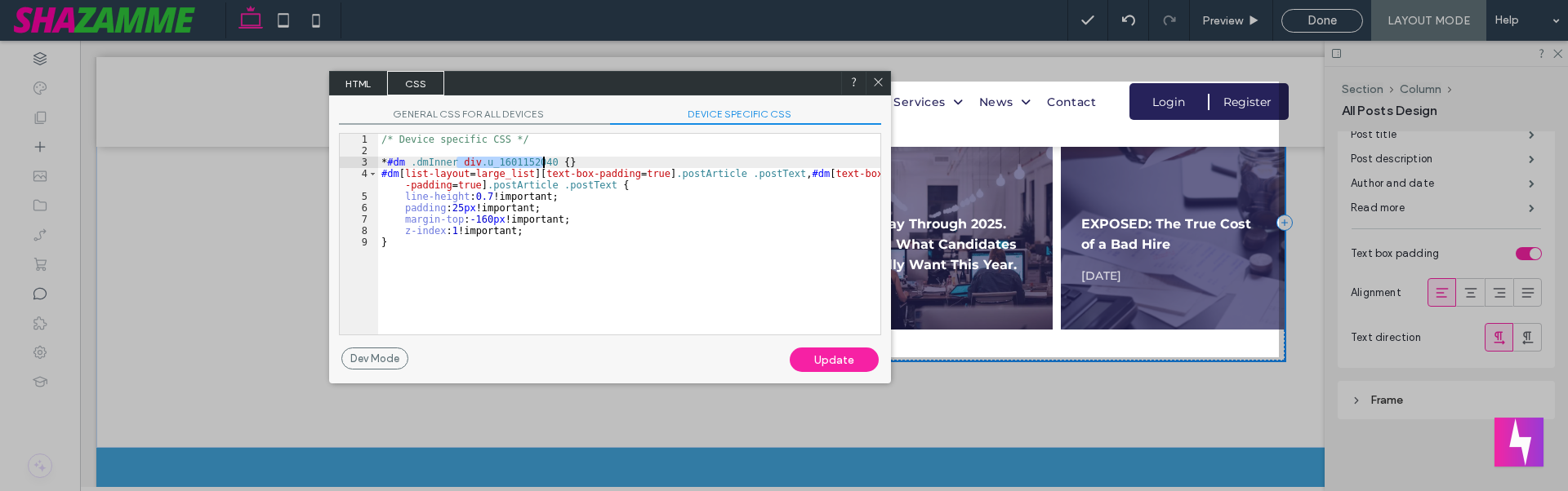
drag, startPoint x: 456, startPoint y: 161, endPoint x: 543, endPoint y: 161, distance: 87.0
click at [543, 161] on div "/* Device specific CSS */ * #dm .dmInner div .u_1601152040 { } #dm [ list-layou…" at bounding box center [629, 245] width 503 height 224
click at [401, 173] on div "/* Device specific CSS */ * #dm .dmInner div .u_1601152040 { } #dm [ list-layou…" at bounding box center [629, 245] width 503 height 224
paste textarea
click at [451, 206] on div "/* Device specific CSS */ * #dm .dmInner div .u_1601152040 { } #dm div .u_16011…" at bounding box center [629, 245] width 503 height 224
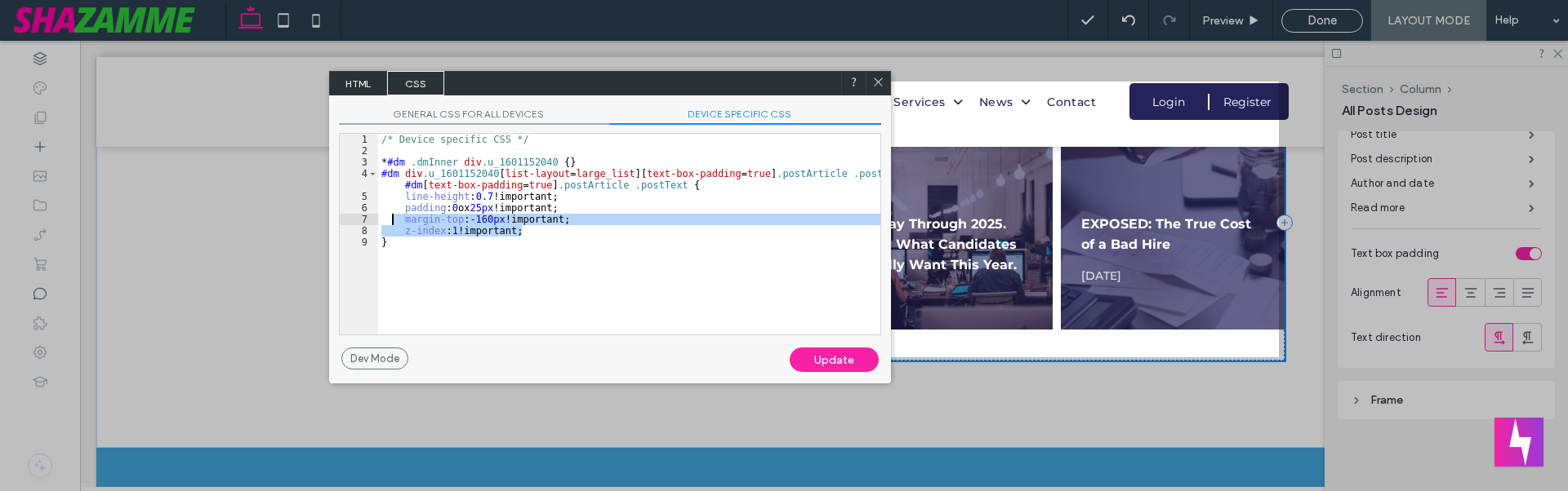
drag, startPoint x: 524, startPoint y: 232, endPoint x: 392, endPoint y: 220, distance: 132.5
click at [392, 220] on div "/* Device specific CSS */ * #dm .dmInner div .u_1601152040 { } #dm div .u_16011…" at bounding box center [629, 245] width 503 height 224
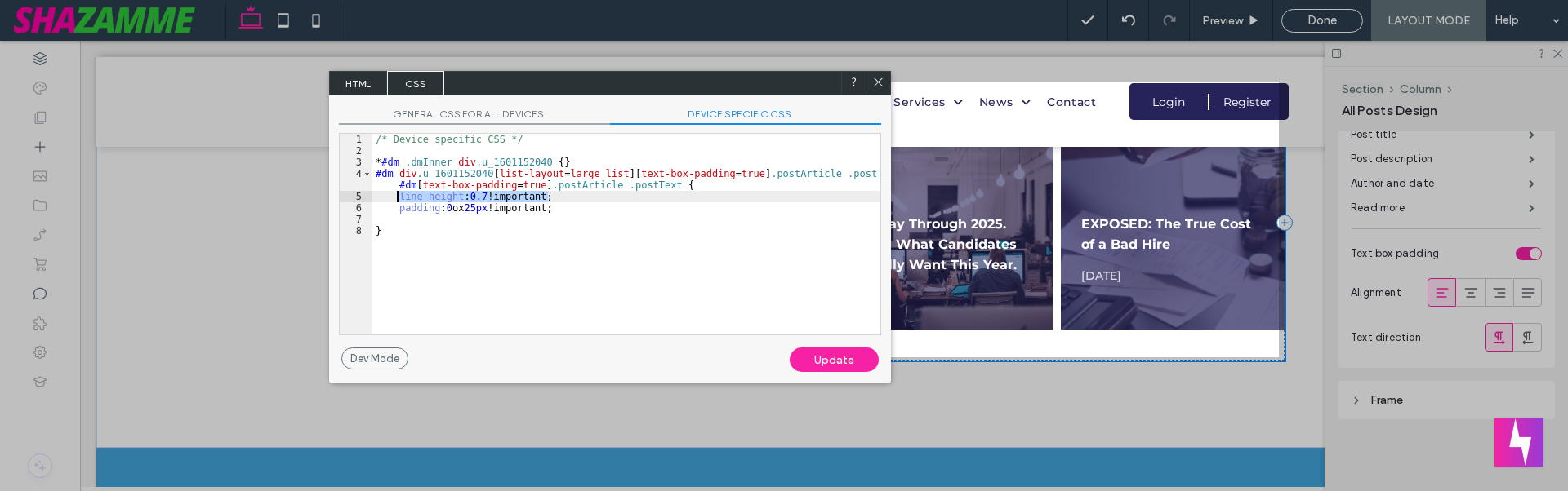
drag, startPoint x: 560, startPoint y: 199, endPoint x: 395, endPoint y: 193, distance: 165.1
click at [395, 193] on div "/* Device specific CSS */ * #dm .dmInner div .u_1601152040 { } #dm div .u_16011…" at bounding box center [626, 245] width 508 height 224
click at [813, 354] on div "Update" at bounding box center [834, 360] width 89 height 24
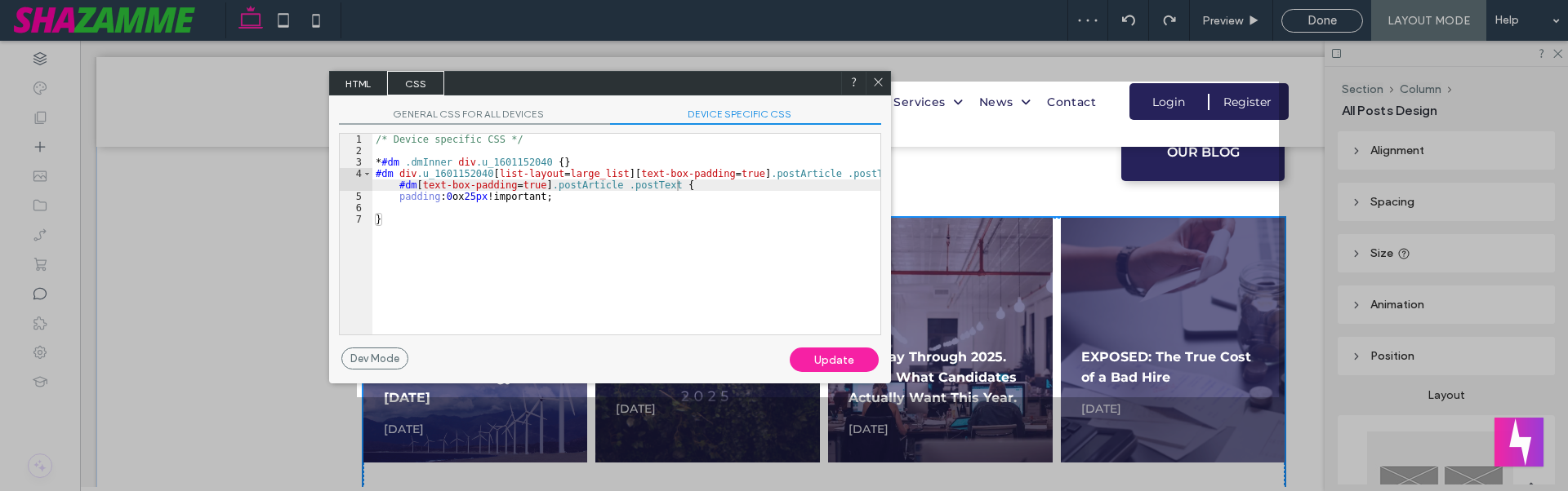
scroll to position [1509, 0]
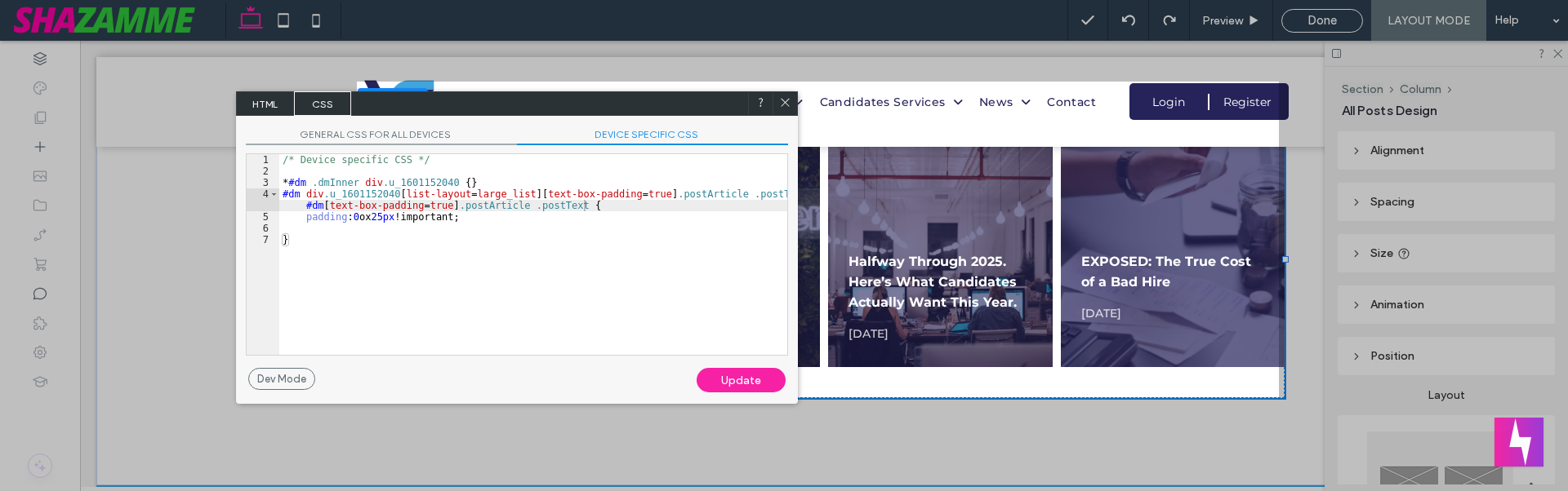
drag, startPoint x: 646, startPoint y: 85, endPoint x: 553, endPoint y: 105, distance: 95.1
click at [553, 105] on div "HTML CSS" at bounding box center [517, 103] width 562 height 24
click at [520, 241] on div "/* Device specific CSS */ * #dm .dmInner div .u_1601152040 { } #dm div .u_16011…" at bounding box center [533, 266] width 508 height 224
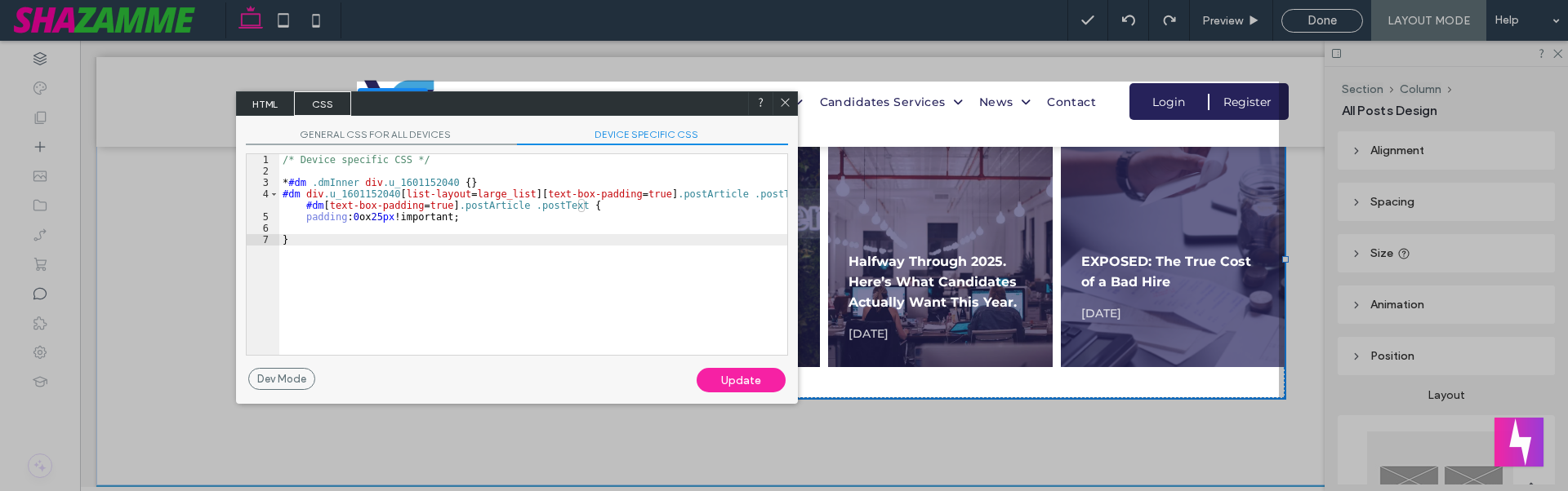
click at [469, 215] on div "/* Device specific CSS */ * #dm .dmInner div .u_1601152040 { } #dm div .u_16011…" at bounding box center [533, 266] width 508 height 224
click at [418, 256] on div "/* Device specific CSS */ * #dm .dmInner div .u_1601152040 { } #dm div .u_16011…" at bounding box center [533, 266] width 508 height 224
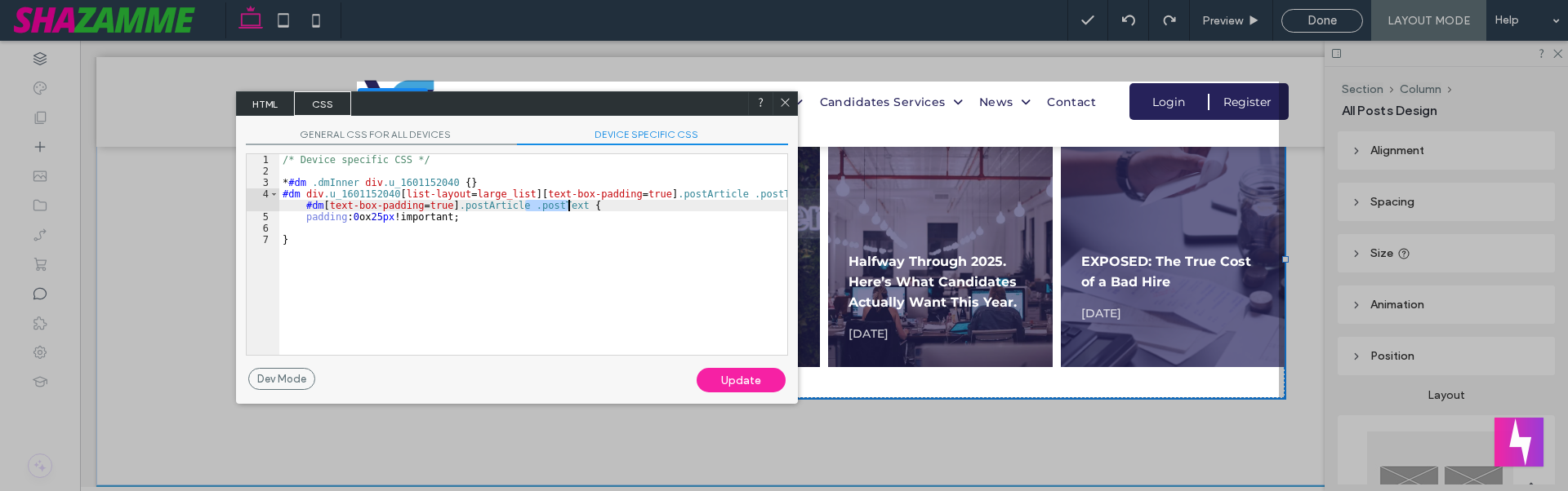
drag, startPoint x: 524, startPoint y: 209, endPoint x: 573, endPoint y: 209, distance: 49.0
click at [573, 209] on div "/* Device specific CSS */ * #dm .dmInner div .u_1601152040 { } #dm div .u_16011…" at bounding box center [533, 266] width 508 height 224
click at [737, 381] on div "Update" at bounding box center [741, 380] width 89 height 24
click at [414, 230] on div "/* Device specific CSS */ * #dm .dmInner div .u_1601152040 { } #dm div .u_16011…" at bounding box center [533, 266] width 508 height 224
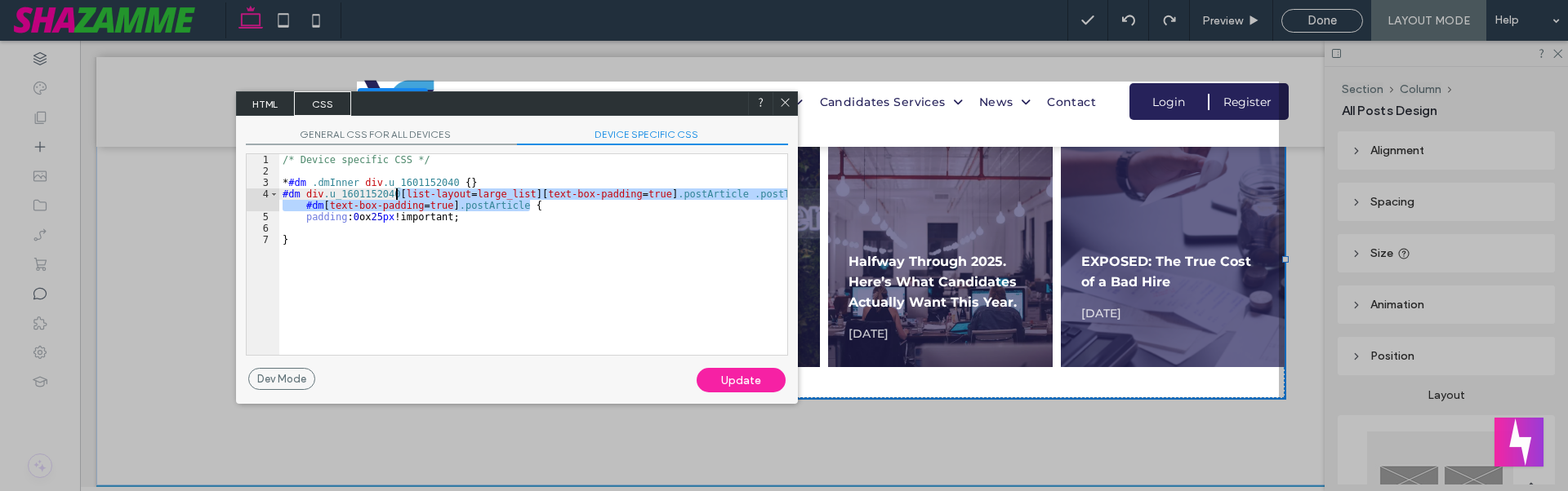
drag, startPoint x: 543, startPoint y: 206, endPoint x: 396, endPoint y: 192, distance: 147.7
click at [396, 192] on div "/* Device specific CSS */ * #dm .dmInner div .u_1601152040 { } #dm div .u_16011…" at bounding box center [533, 266] width 508 height 224
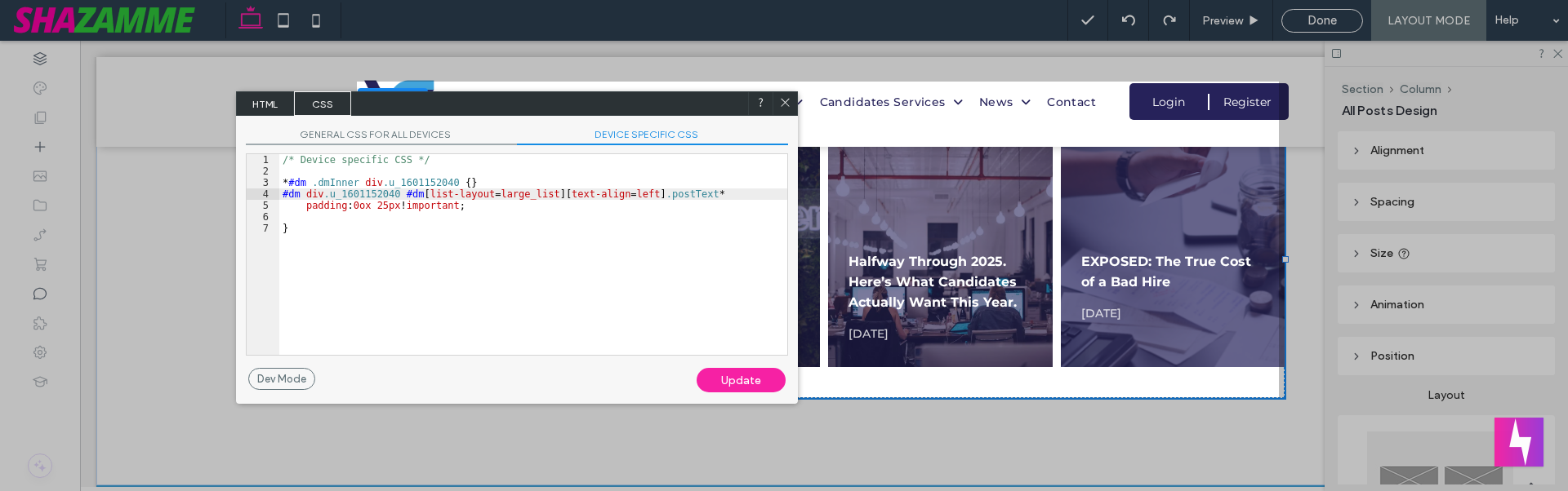
type textarea "**"
click at [308, 241] on div "/* Device specific CSS */ * #dm .dmInner div .u_1601152040 { } #dm div .u_16011…" at bounding box center [533, 266] width 508 height 224
click at [403, 222] on div "/* Device specific CSS */ * #dm .dmInner div .u_1601152040 { } #dm div .u_16011…" at bounding box center [533, 266] width 508 height 224
click at [413, 193] on div "/* Device specific CSS */ * #dm .dmInner div .u_1601152040 { } #dm div .u_16011…" at bounding box center [533, 266] width 508 height 224
click at [736, 378] on div "Update" at bounding box center [741, 380] width 89 height 24
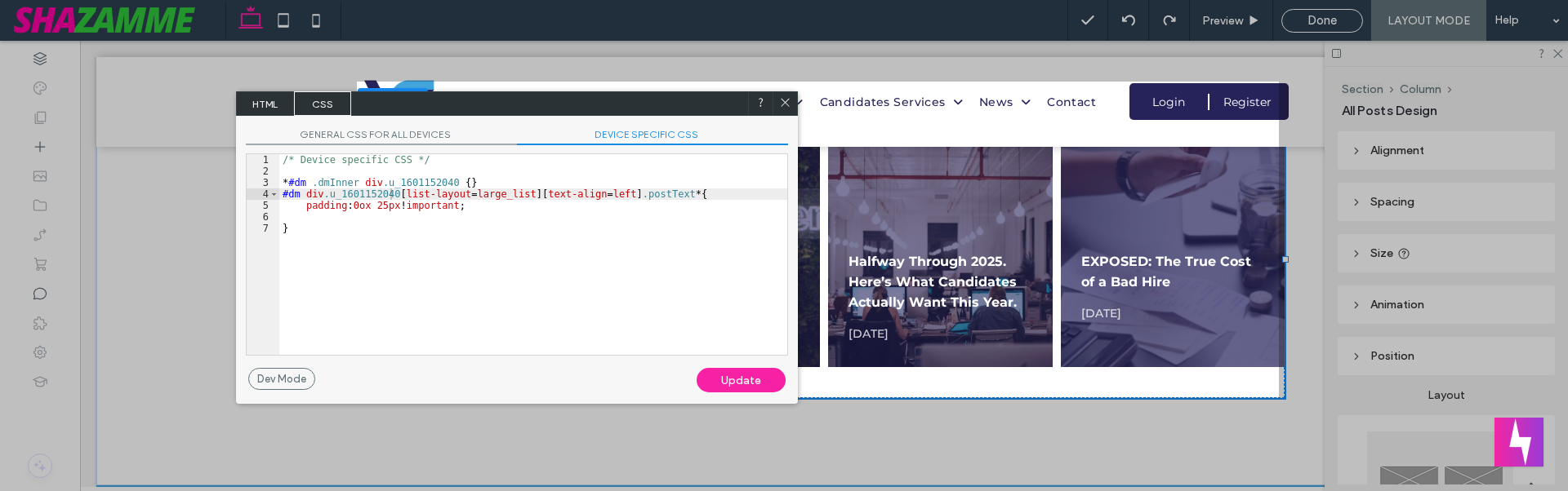
click at [792, 97] on div at bounding box center [785, 103] width 24 height 24
click at [792, 96] on icon at bounding box center [785, 102] width 12 height 12
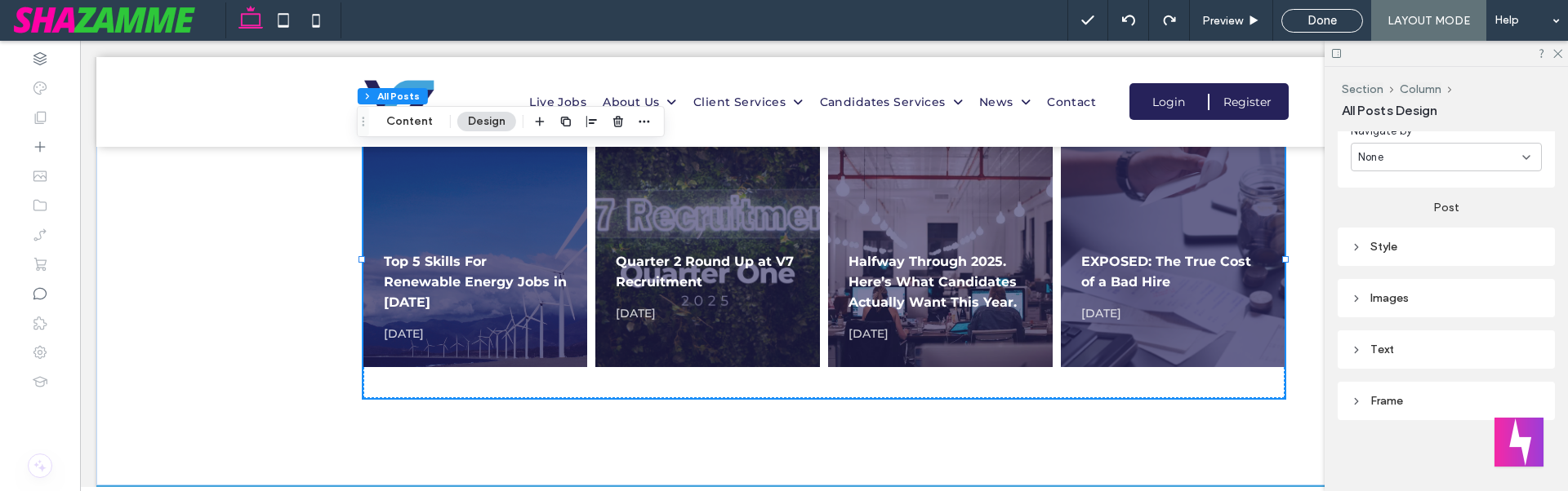
scroll to position [669, 0]
click at [1392, 349] on div "Text" at bounding box center [1446, 349] width 191 height 14
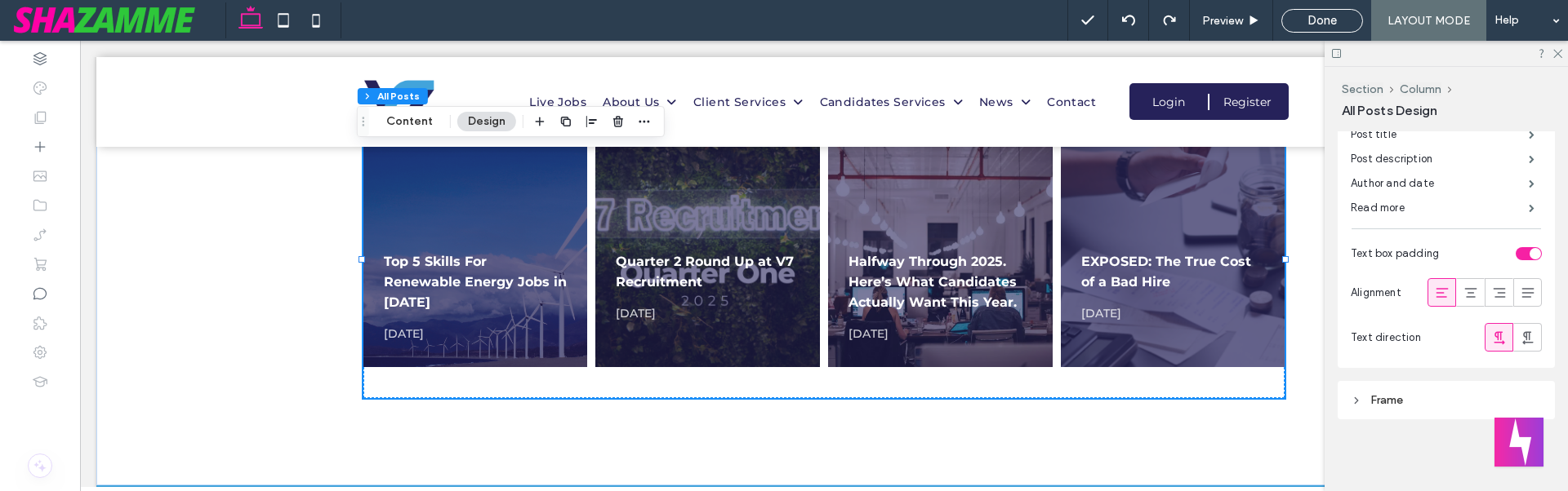
click at [1530, 255] on div "toggle" at bounding box center [1535, 253] width 11 height 11
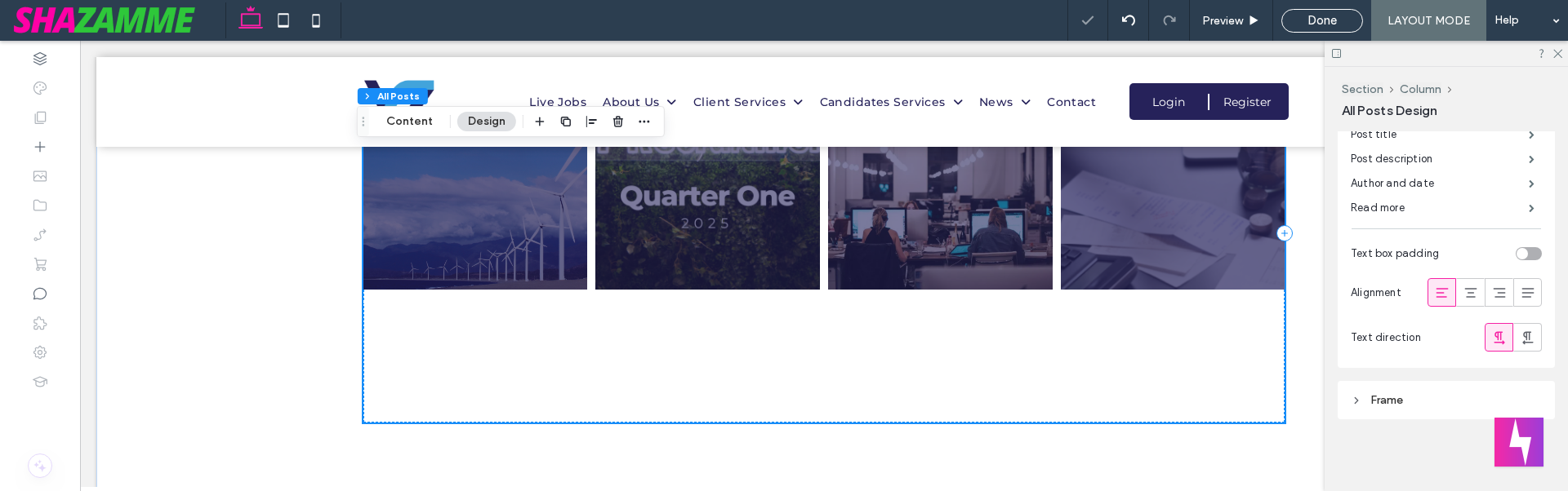
scroll to position [1673, 0]
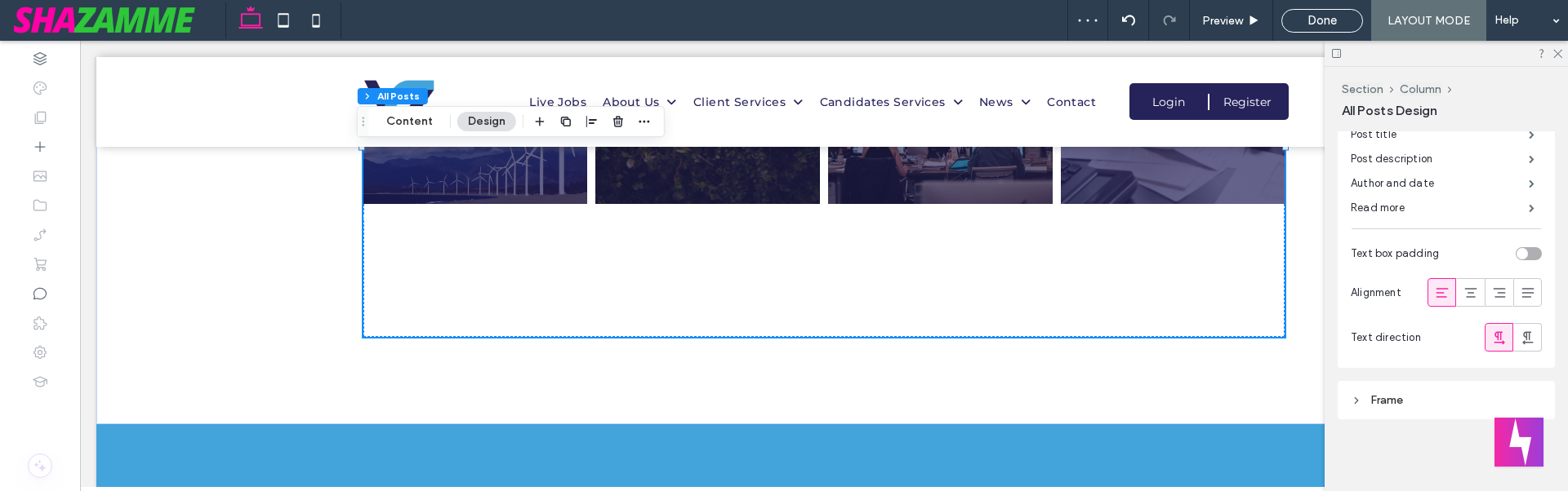
click at [1517, 253] on div "toggle" at bounding box center [1522, 253] width 11 height 11
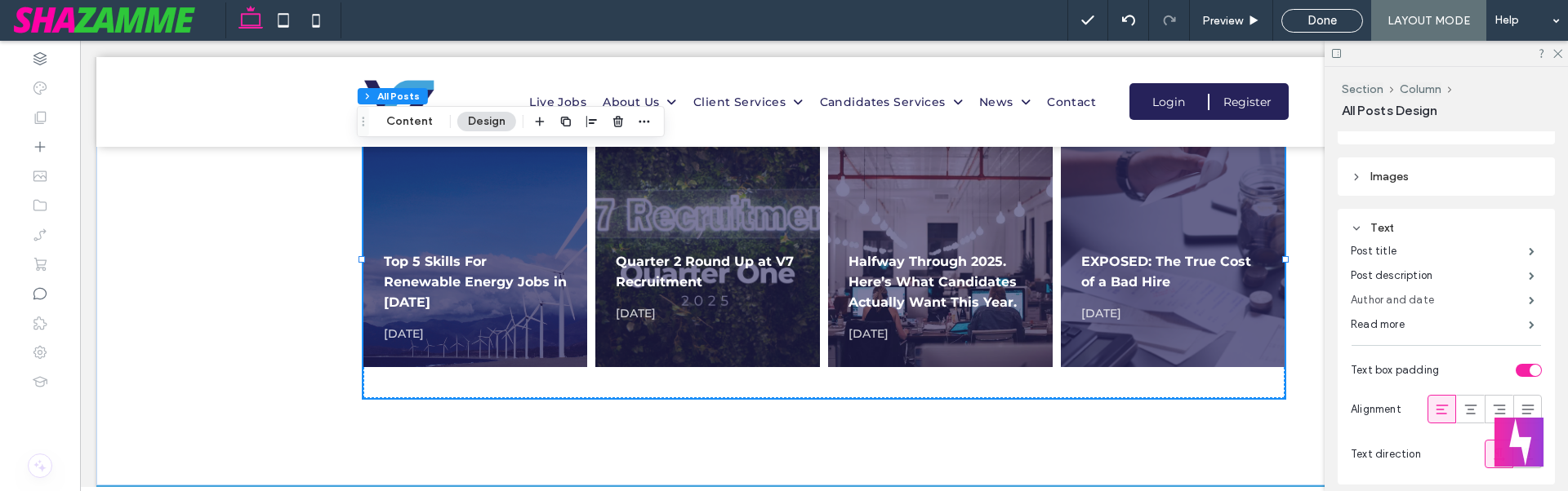
scroll to position [743, 0]
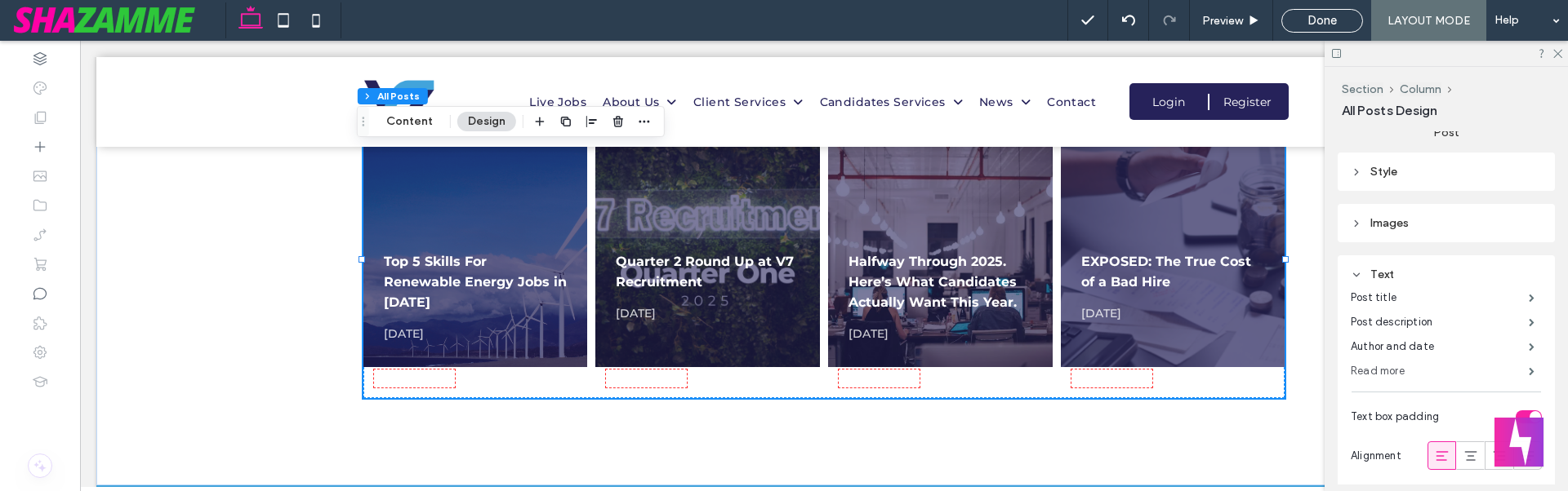
click at [1412, 376] on label "Read more" at bounding box center [1440, 371] width 178 height 33
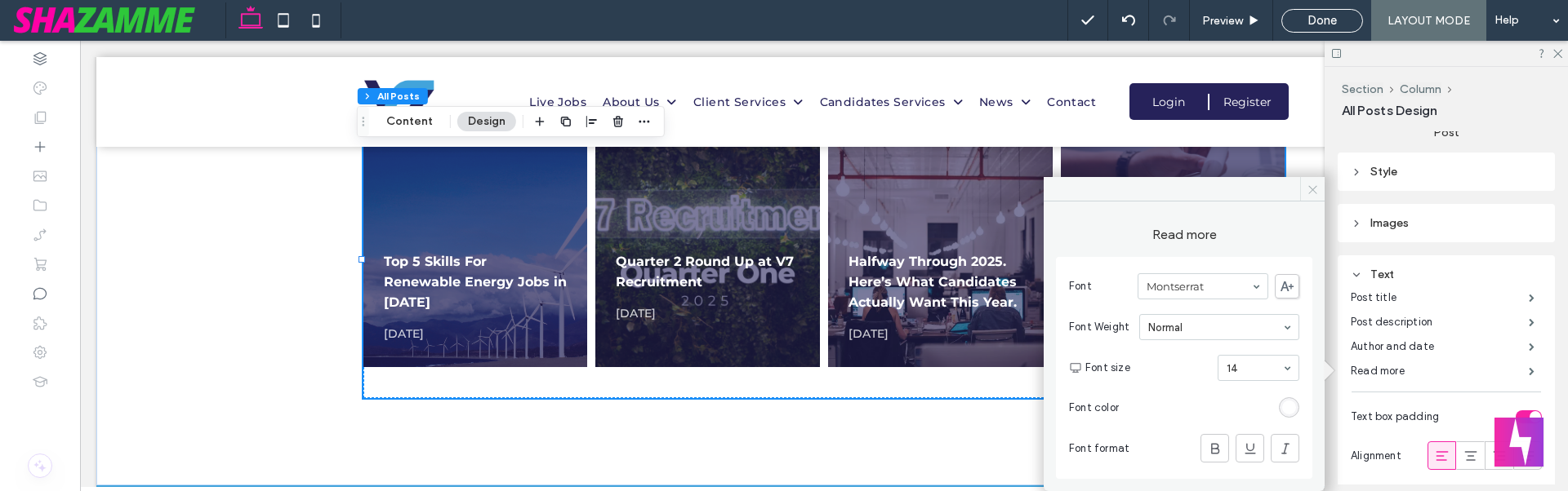
click at [1305, 188] on span at bounding box center [1313, 189] width 24 height 24
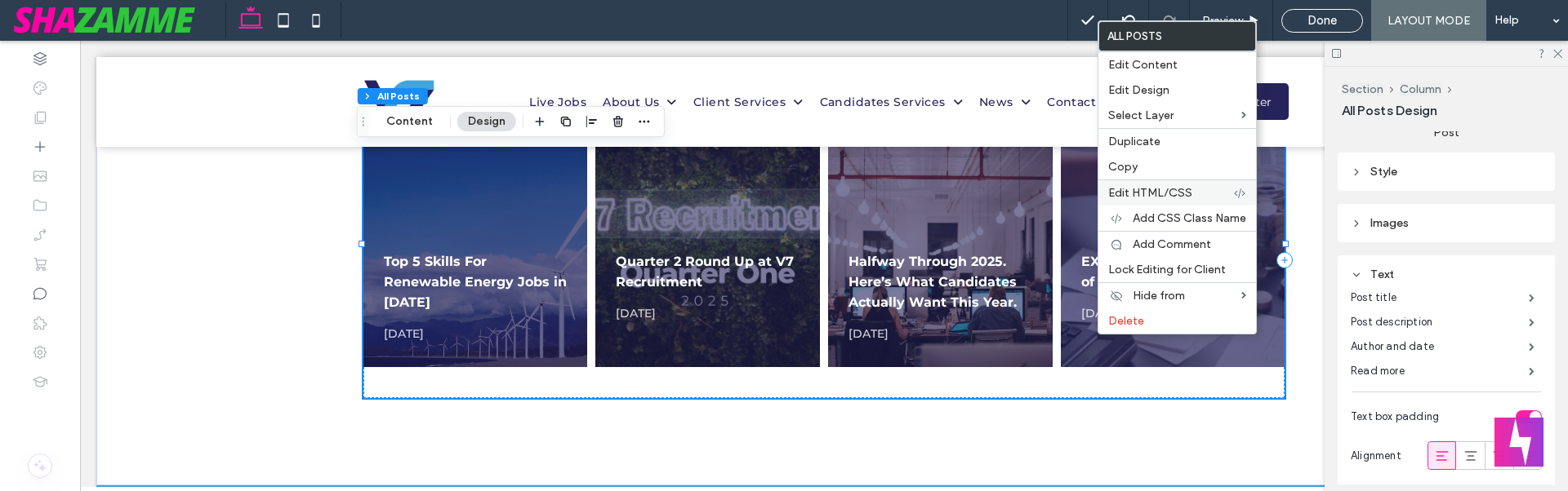
click at [1205, 194] on label "Edit HTML/CSS" at bounding box center [1171, 193] width 125 height 14
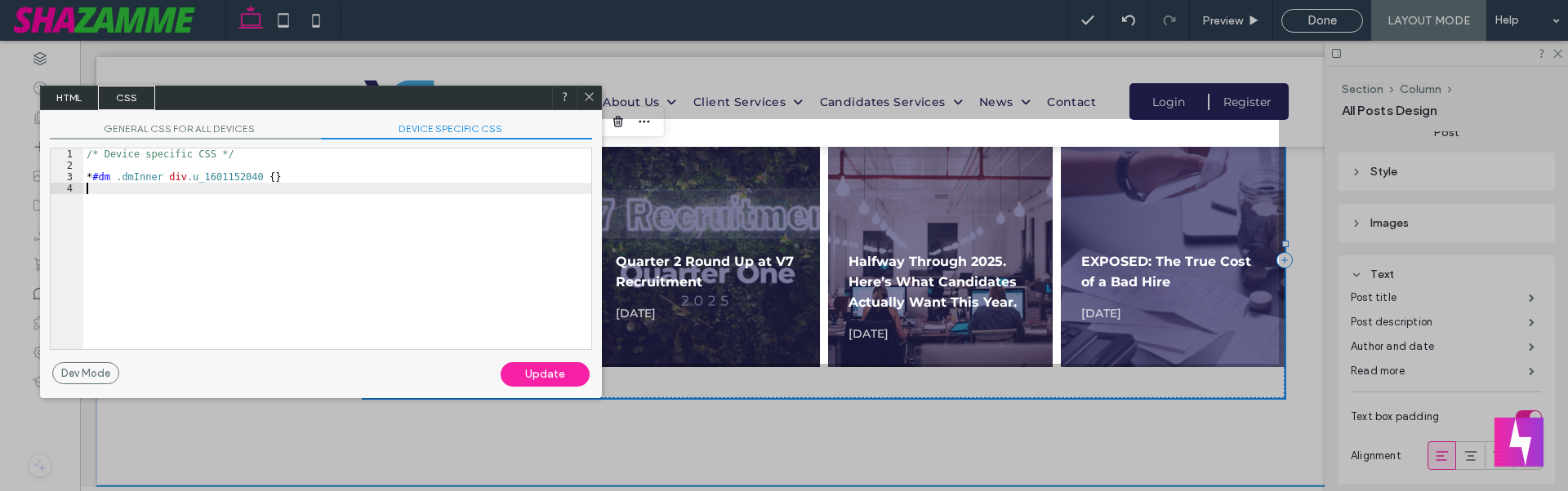
click at [272, 209] on div "/* Device specific CSS */ * #dm .dmInner div .u_1601152040 { }" at bounding box center [337, 260] width 508 height 224
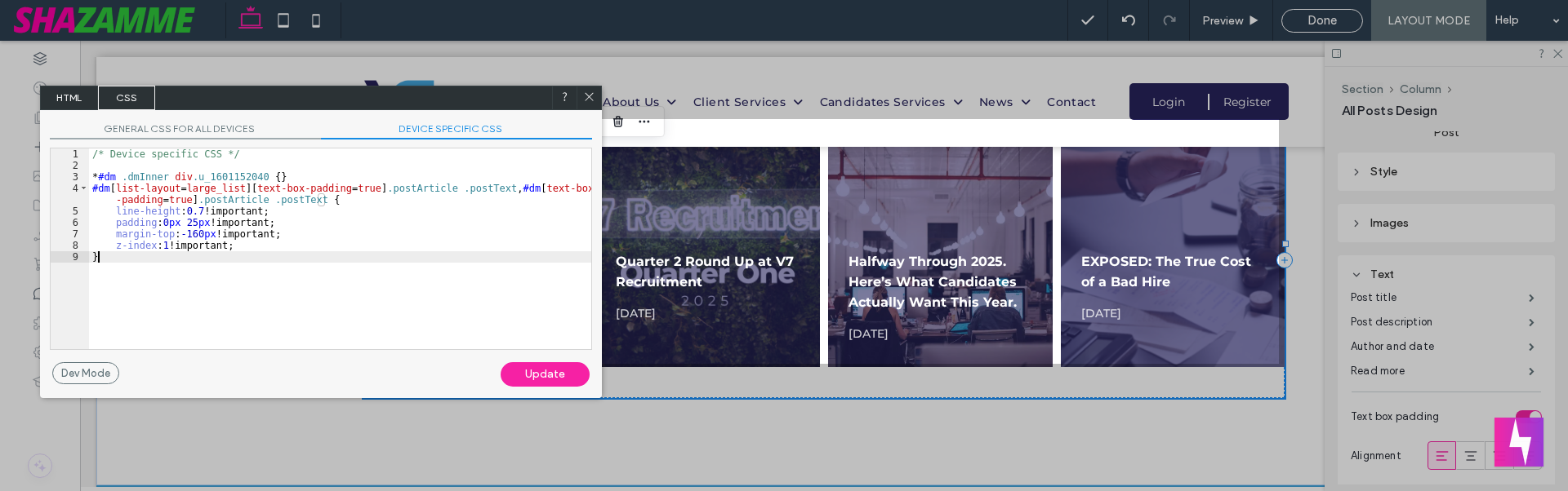
click at [555, 373] on div "Update" at bounding box center [545, 375] width 89 height 24
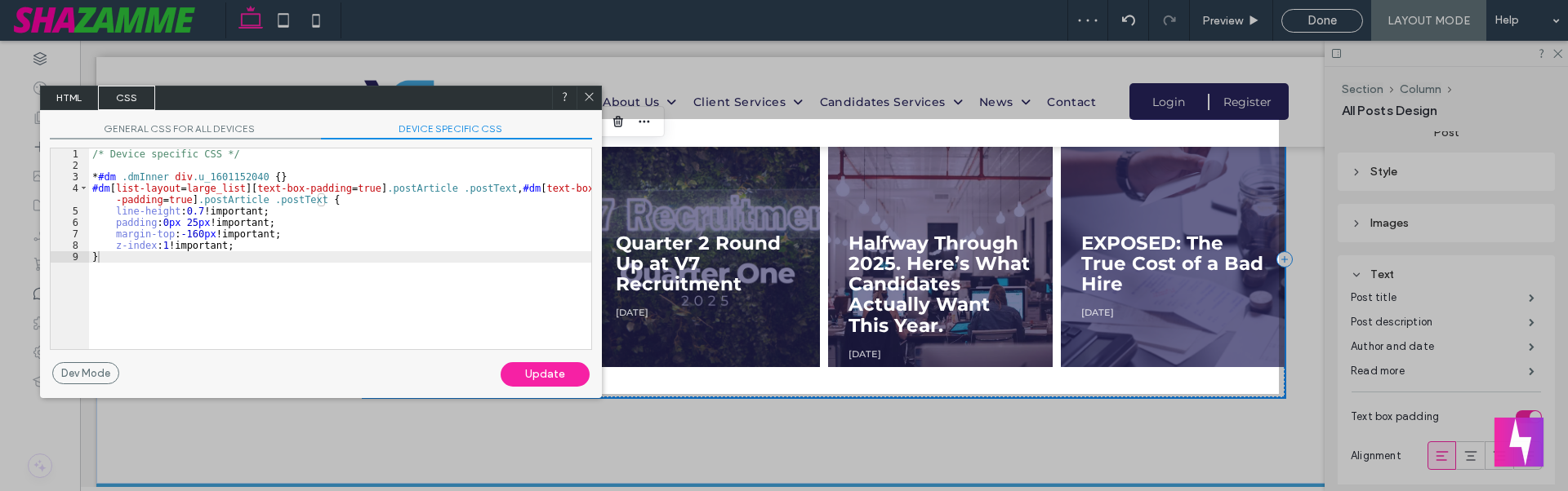
click at [1436, 304] on div at bounding box center [1423, 245] width 289 height 491
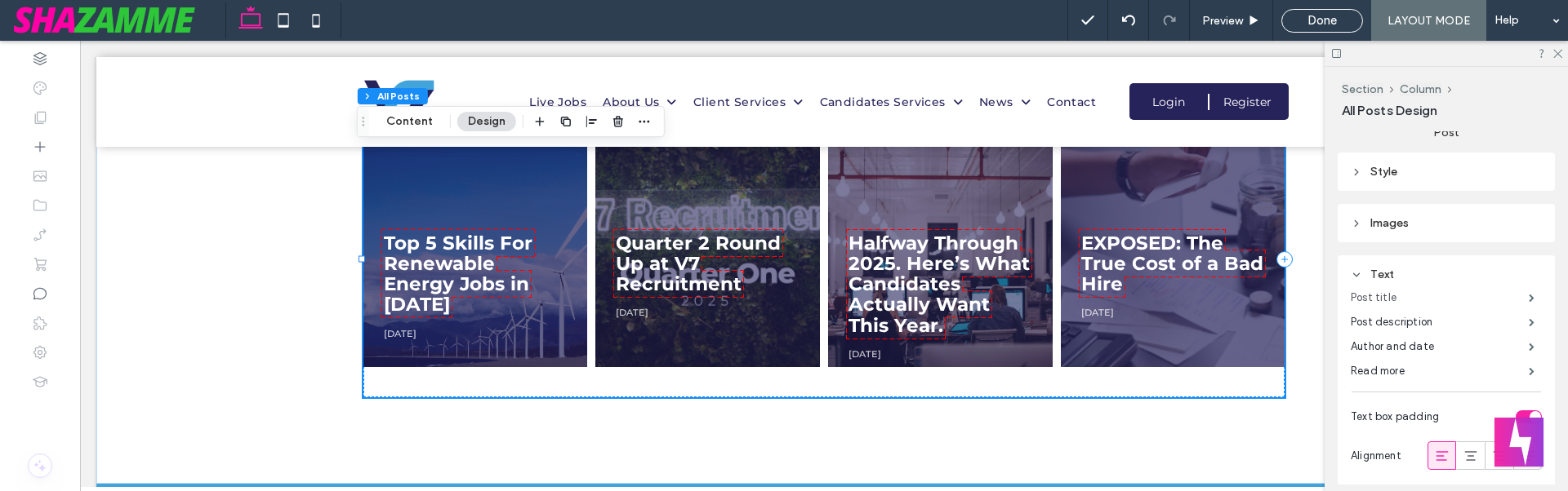
click at [1471, 299] on label "Post title" at bounding box center [1440, 298] width 178 height 33
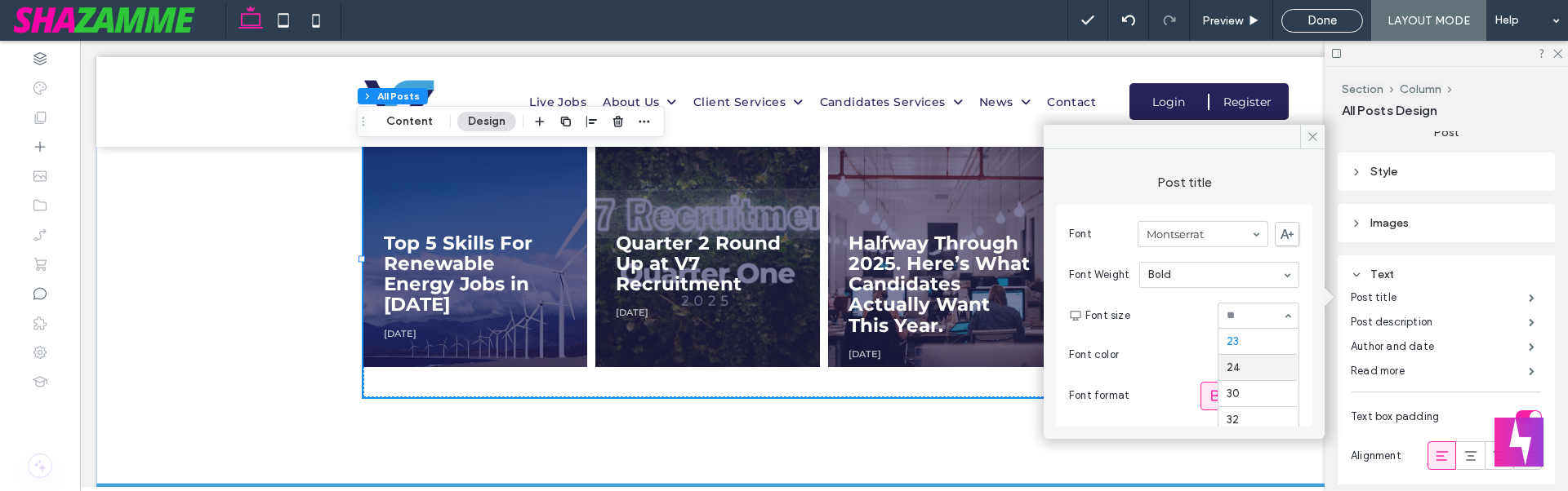
scroll to position [128, 0]
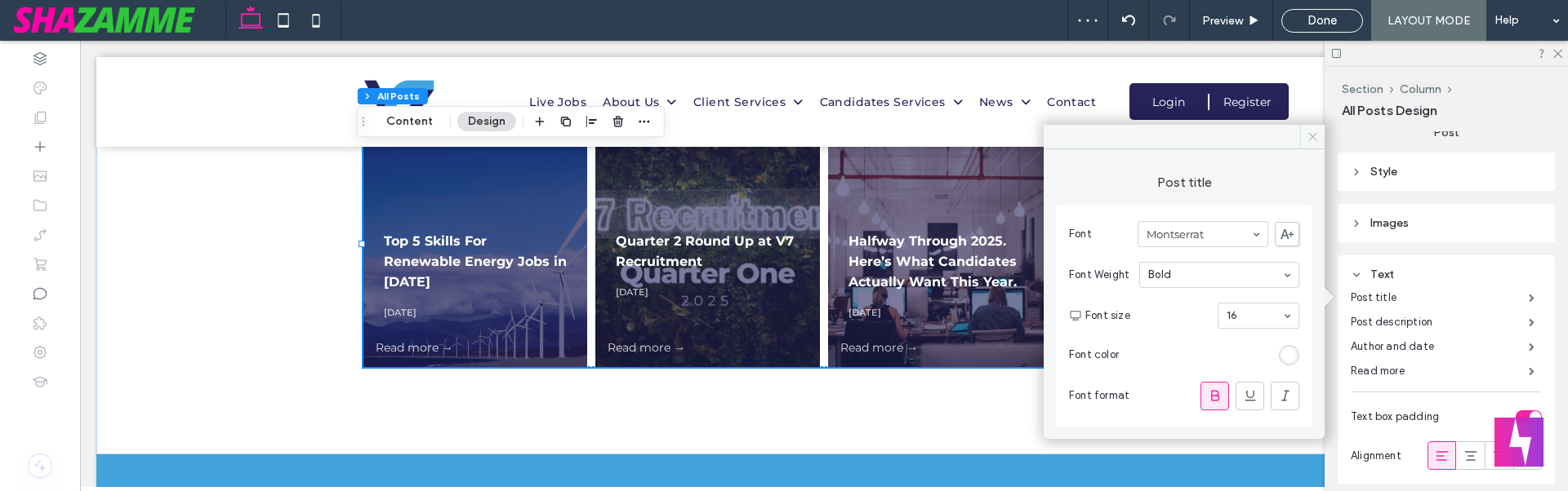
click at [1310, 137] on icon at bounding box center [1313, 137] width 12 height 12
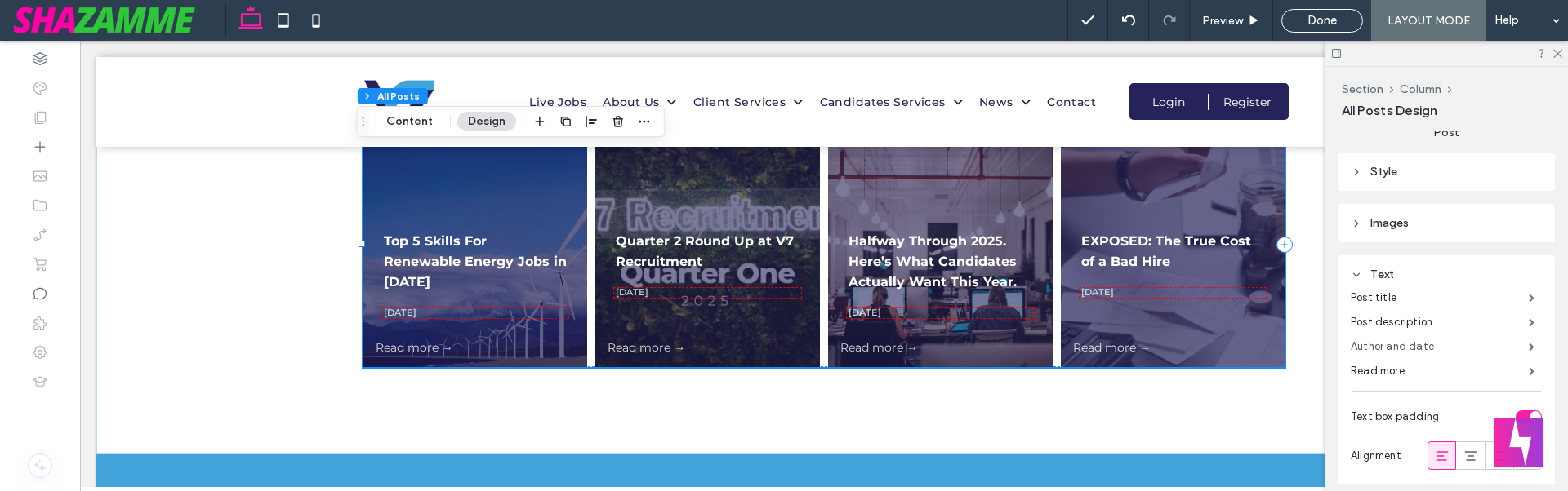
click at [1359, 344] on label "Author and date" at bounding box center [1440, 347] width 178 height 33
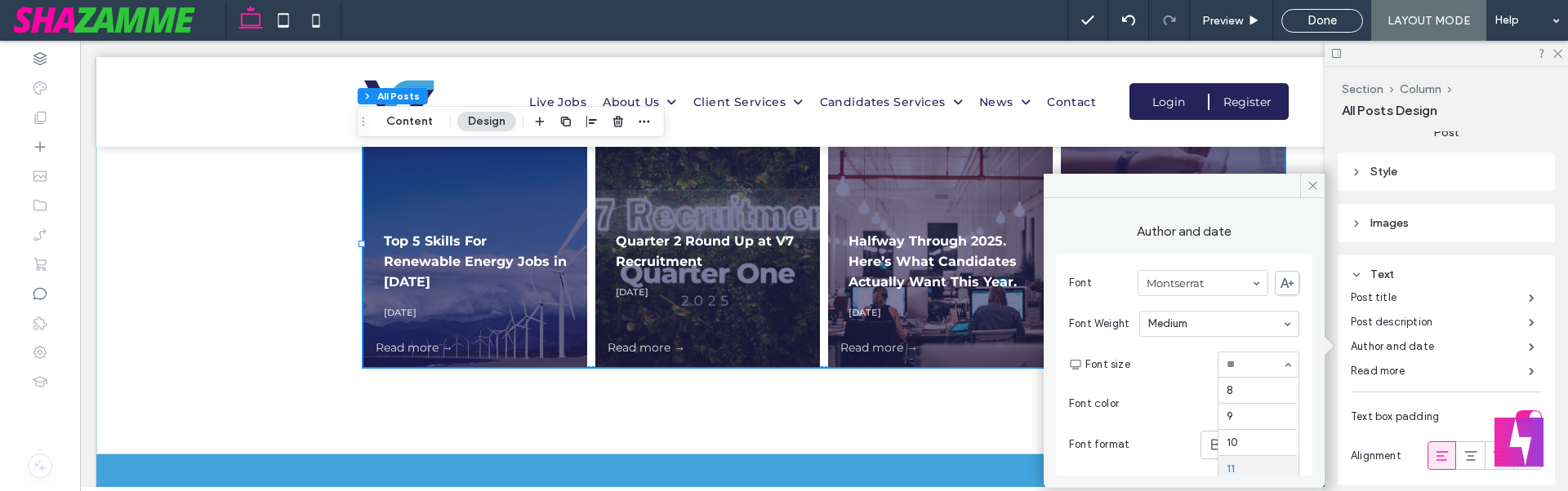
scroll to position [78, 0]
click at [1268, 357] on div "12" at bounding box center [1259, 364] width 82 height 26
click at [925, 404] on div "OUR BLOG Top 5 Skills For Renewable Energy Jobs in [DATE], 2025 Read more → Qua…" at bounding box center [824, 196] width 980 height 517
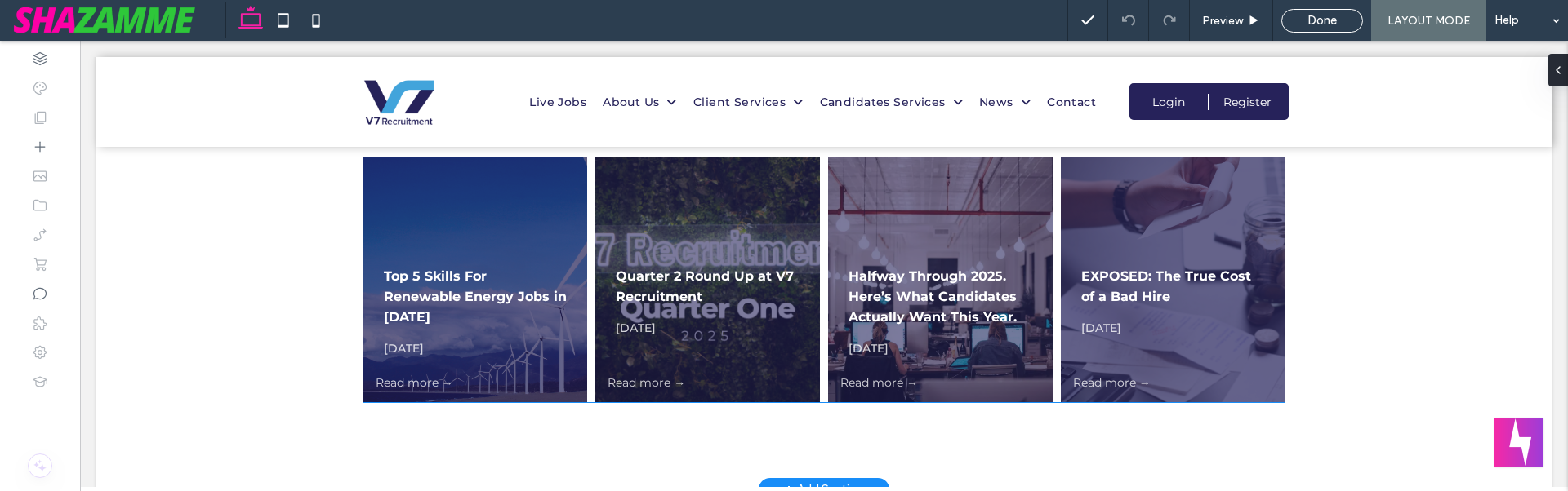
scroll to position [1400, 0]
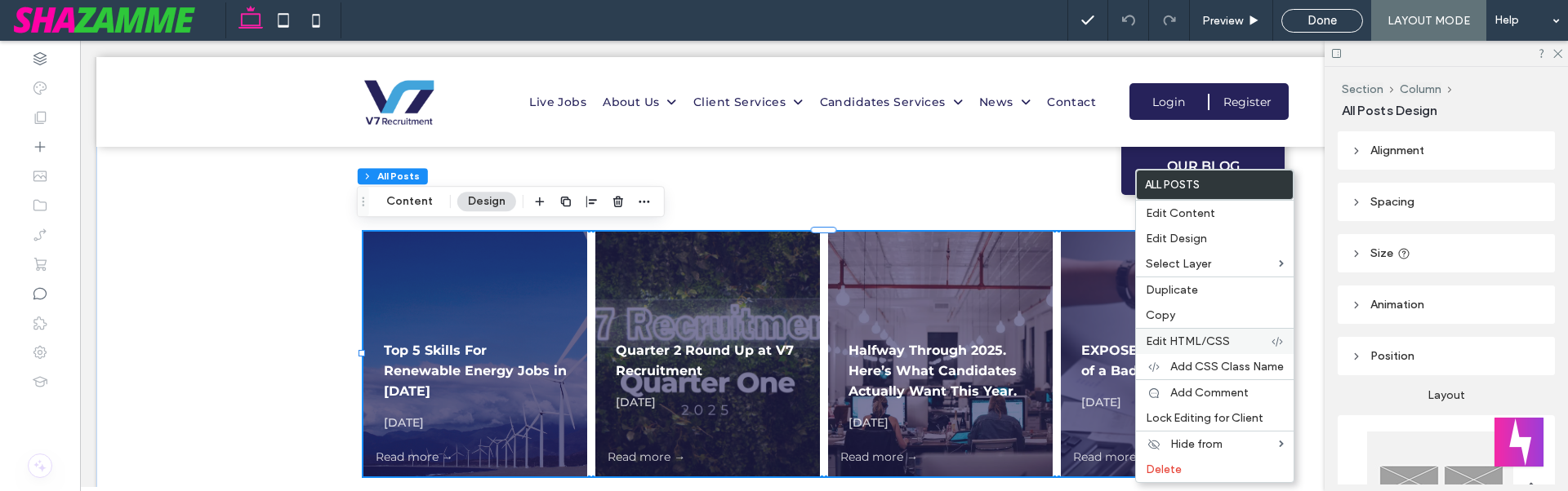
click at [1235, 337] on label "Edit HTML/CSS" at bounding box center [1209, 342] width 125 height 14
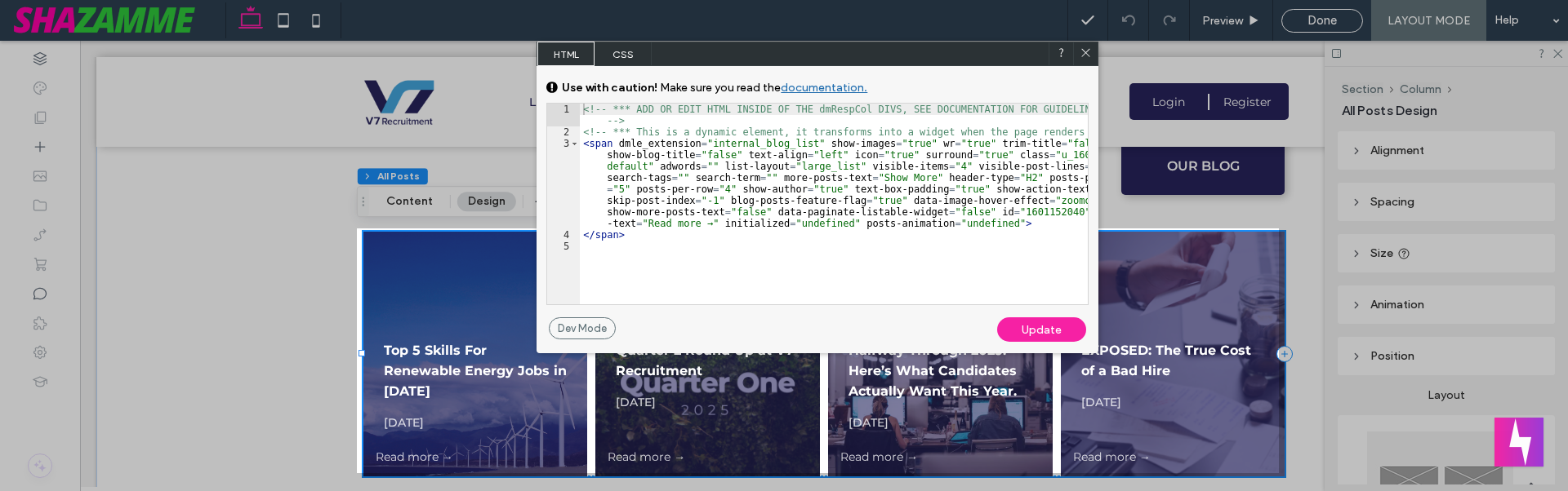
click at [625, 55] on span "CSS" at bounding box center [623, 54] width 57 height 24
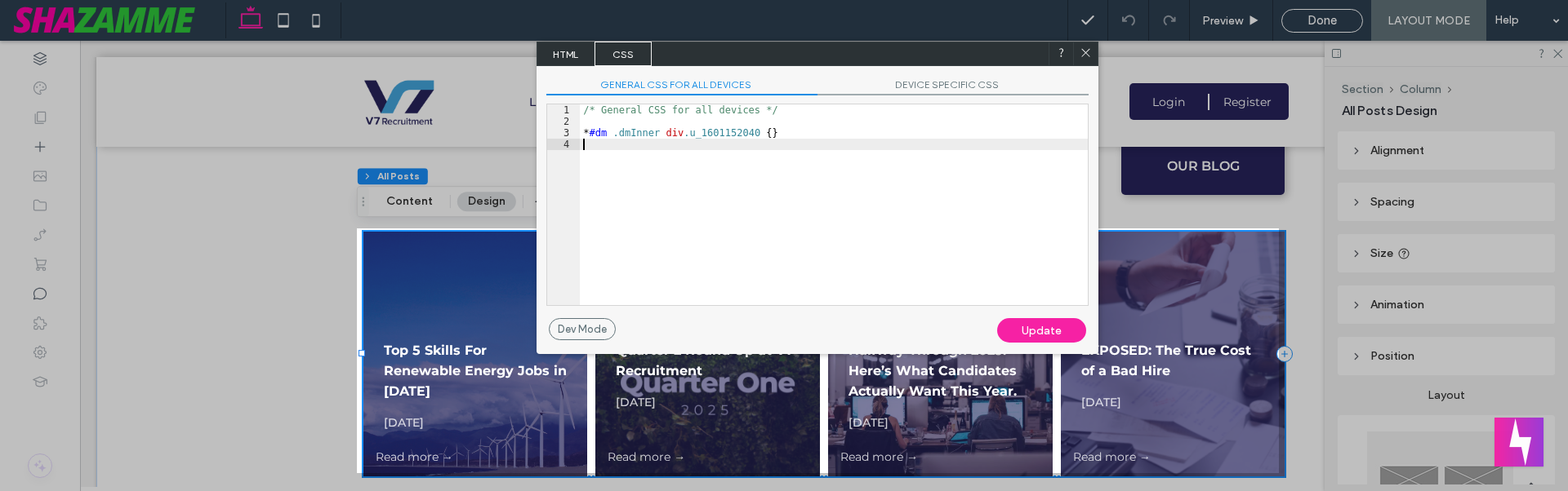
click at [652, 186] on div "/* General CSS for all devices */ * #dm .dmInner div .u_1601152040 { }" at bounding box center [833, 216] width 508 height 224
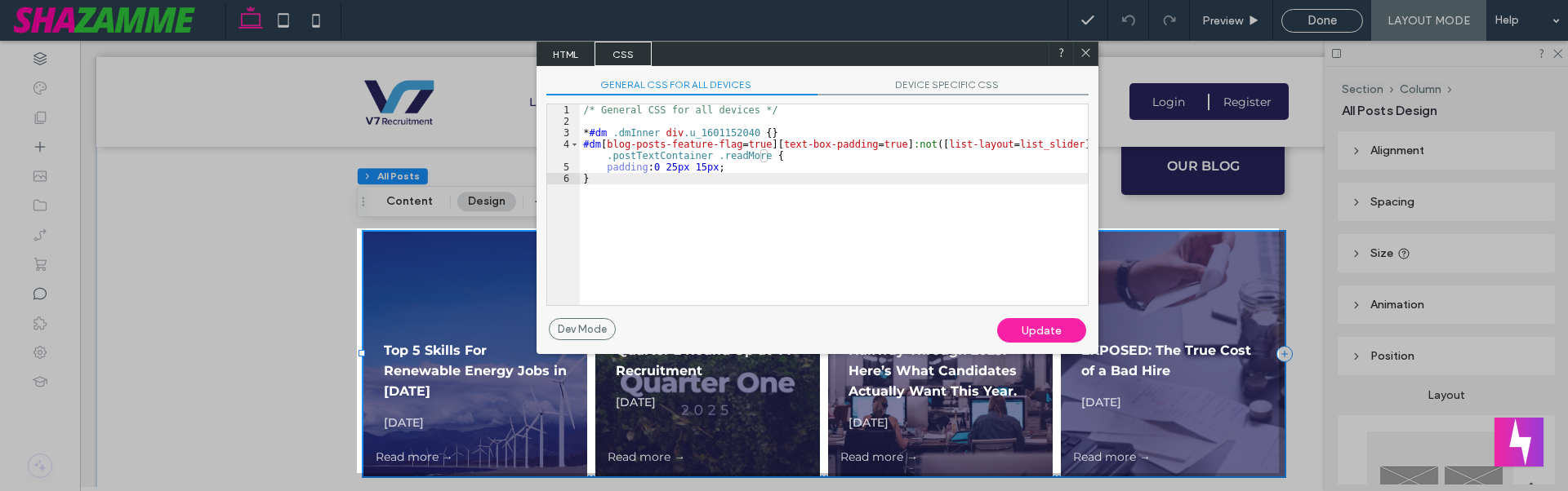
click at [1017, 334] on div "Update" at bounding box center [1042, 331] width 89 height 24
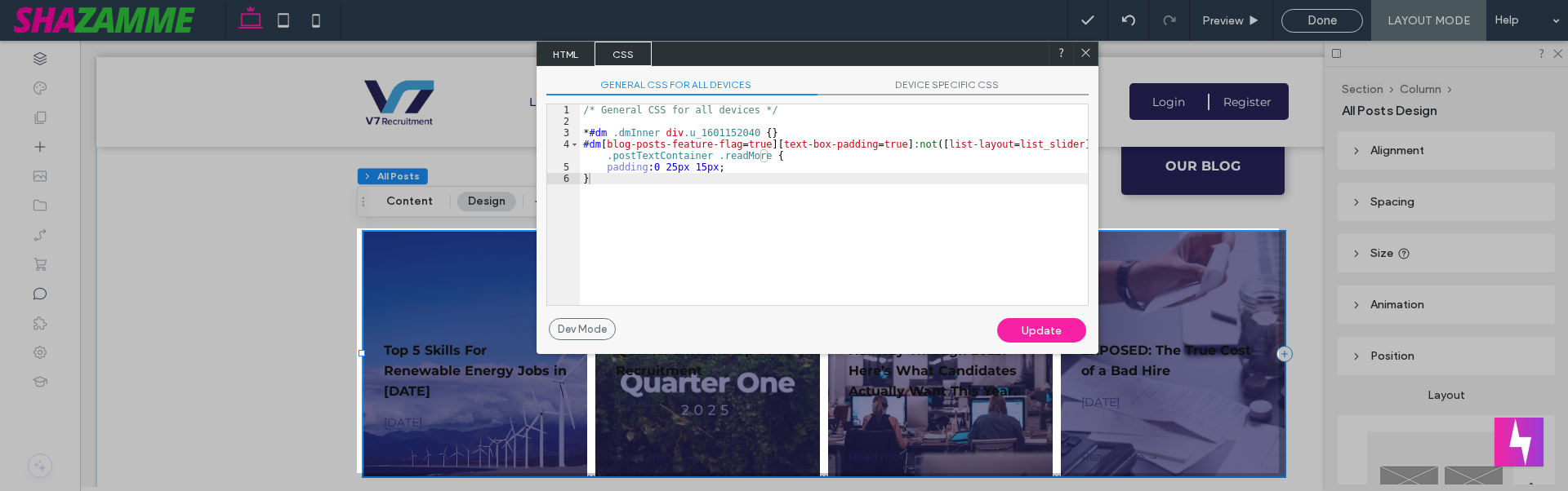
click at [1088, 50] on use at bounding box center [1085, 52] width 8 height 8
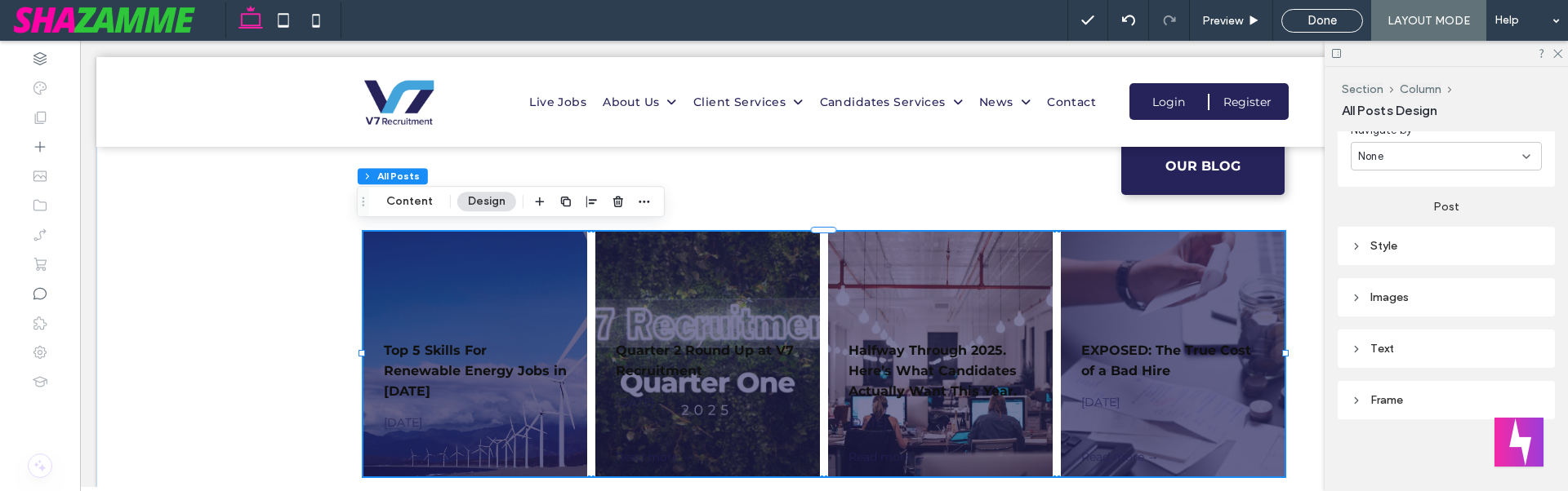
click at [1407, 356] on div "Text" at bounding box center [1446, 348] width 191 height 22
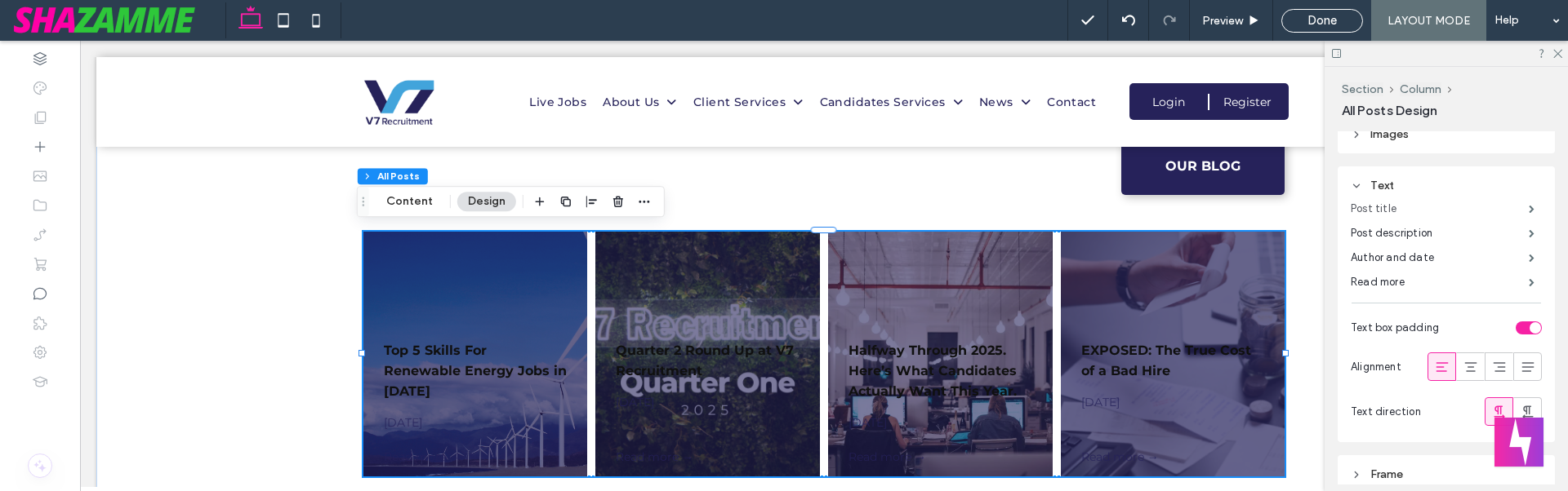
click at [1443, 208] on label "Post title" at bounding box center [1440, 209] width 178 height 33
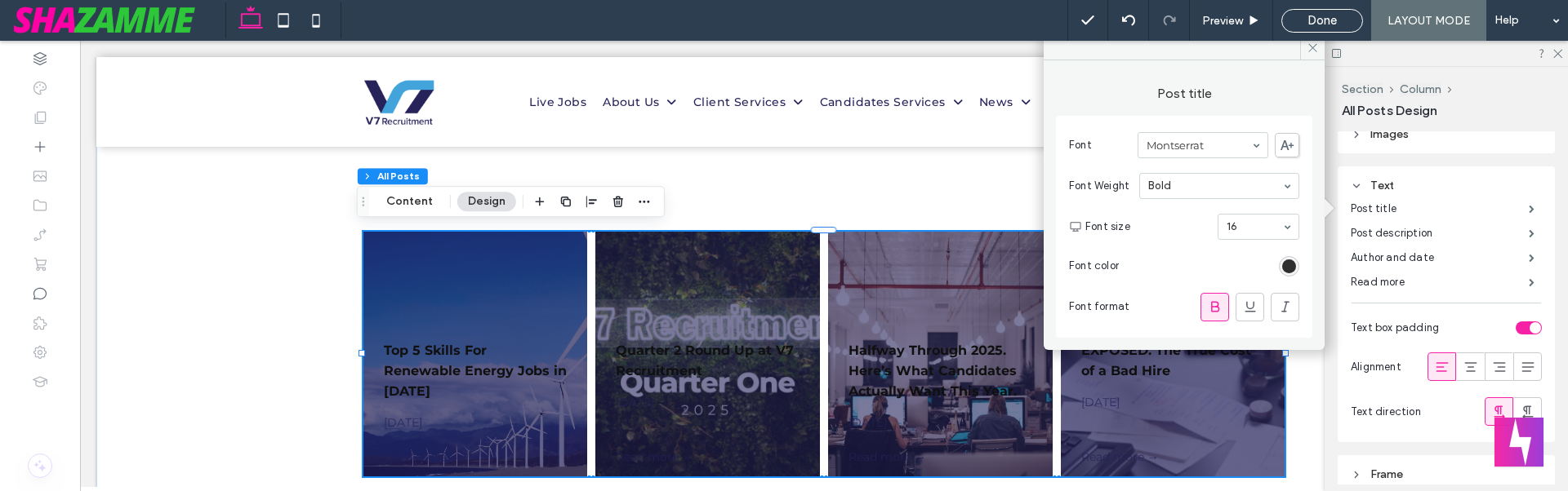
click at [1285, 261] on div "rgb(16, 16, 16)" at bounding box center [1289, 266] width 14 height 14
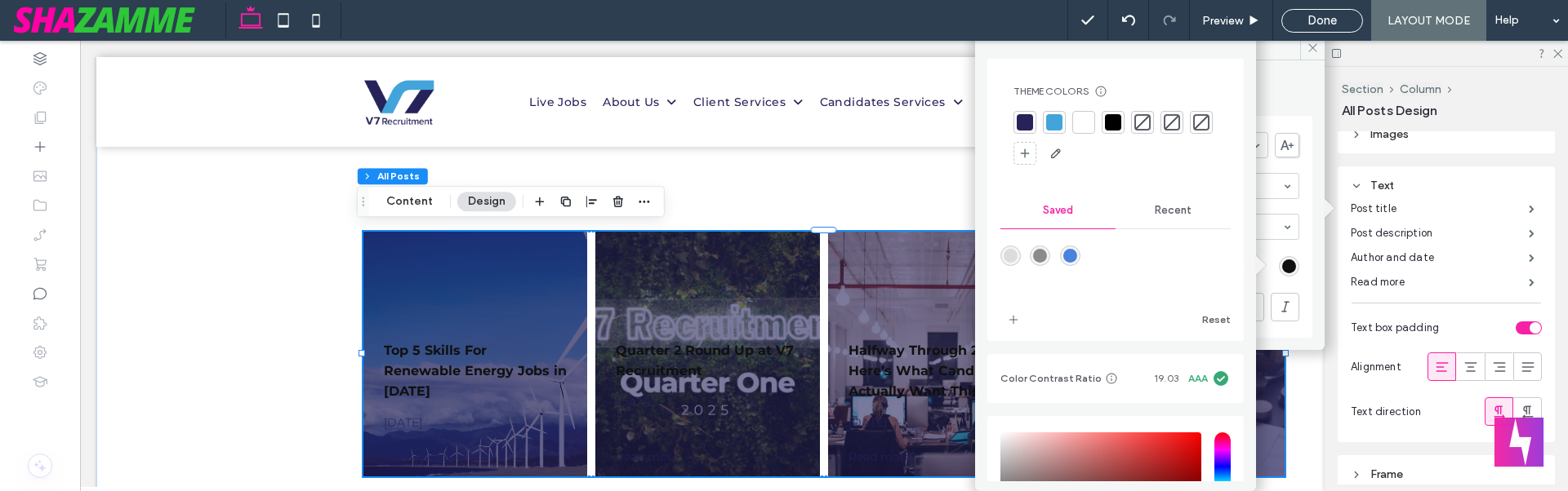
click at [1084, 126] on div at bounding box center [1084, 122] width 16 height 16
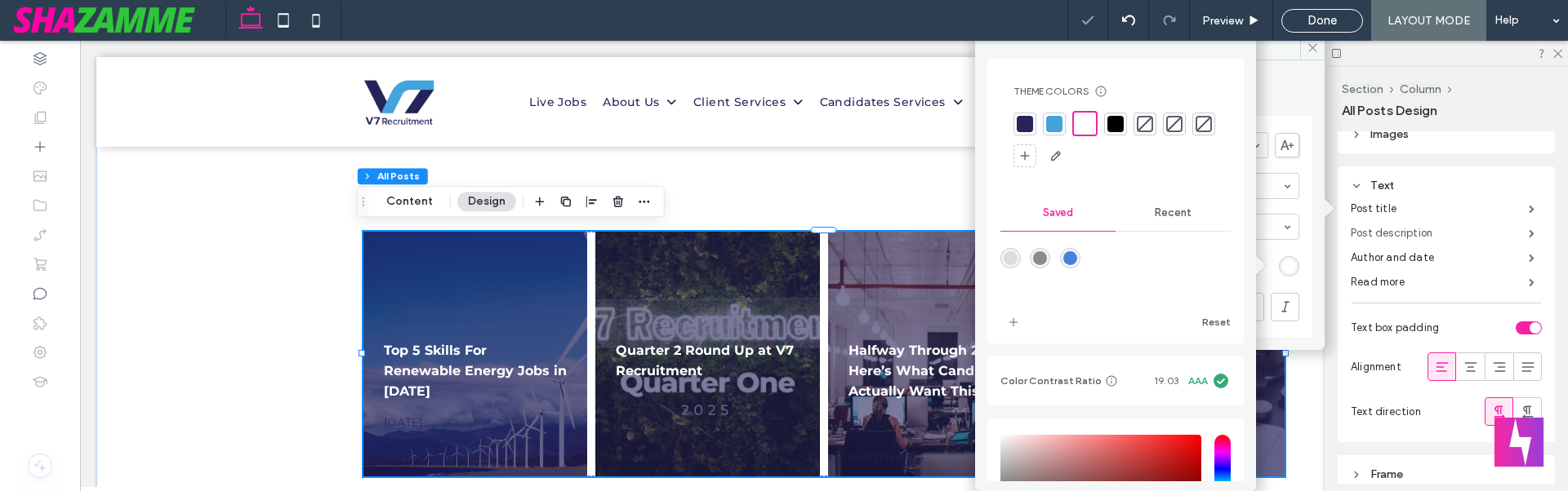
click at [1424, 233] on label "Post description" at bounding box center [1440, 233] width 178 height 33
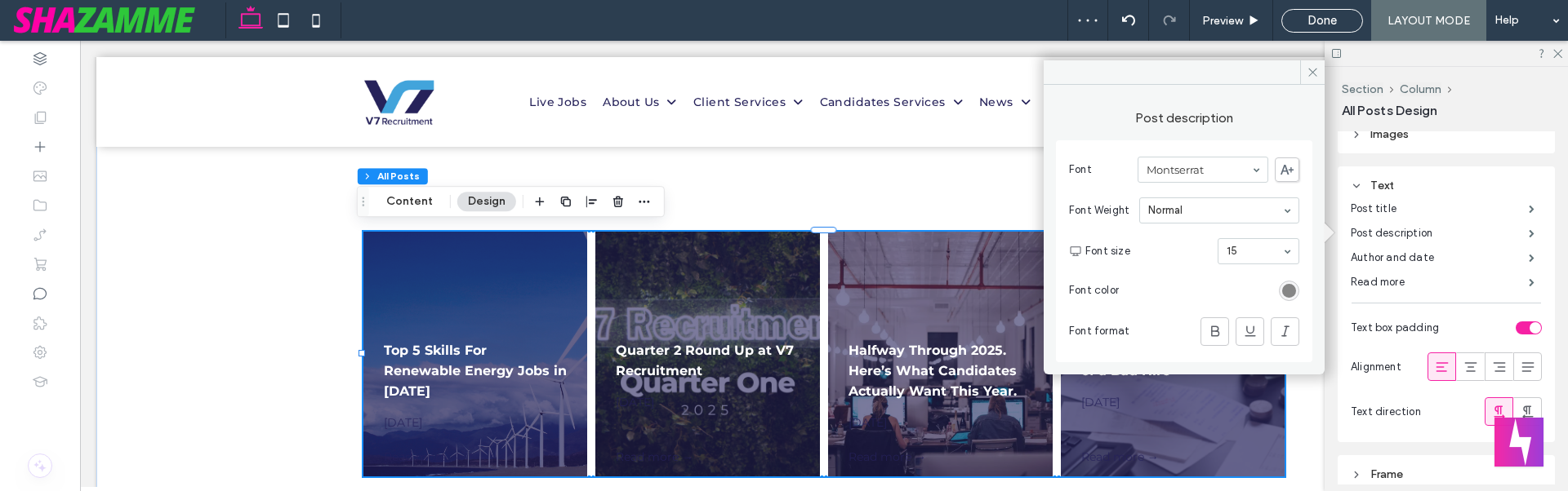
click at [1282, 291] on div "rgb(116, 116, 116)" at bounding box center [1289, 291] width 14 height 14
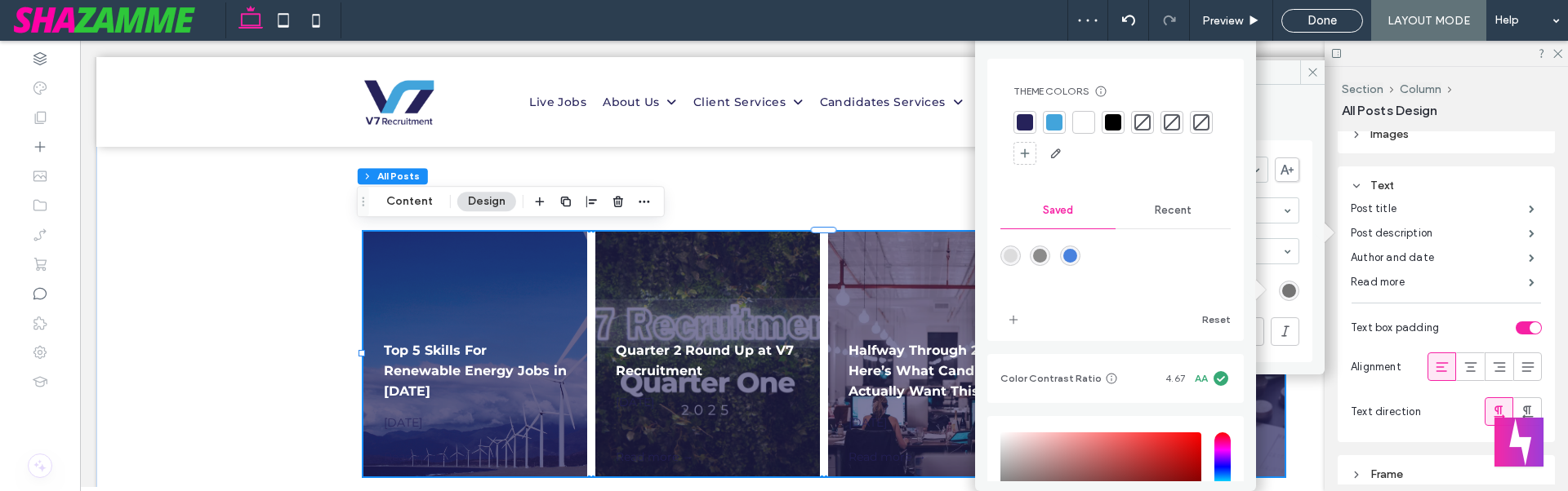
click at [1083, 128] on div at bounding box center [1084, 122] width 16 height 16
click at [1375, 265] on label "Author and date" at bounding box center [1440, 258] width 178 height 33
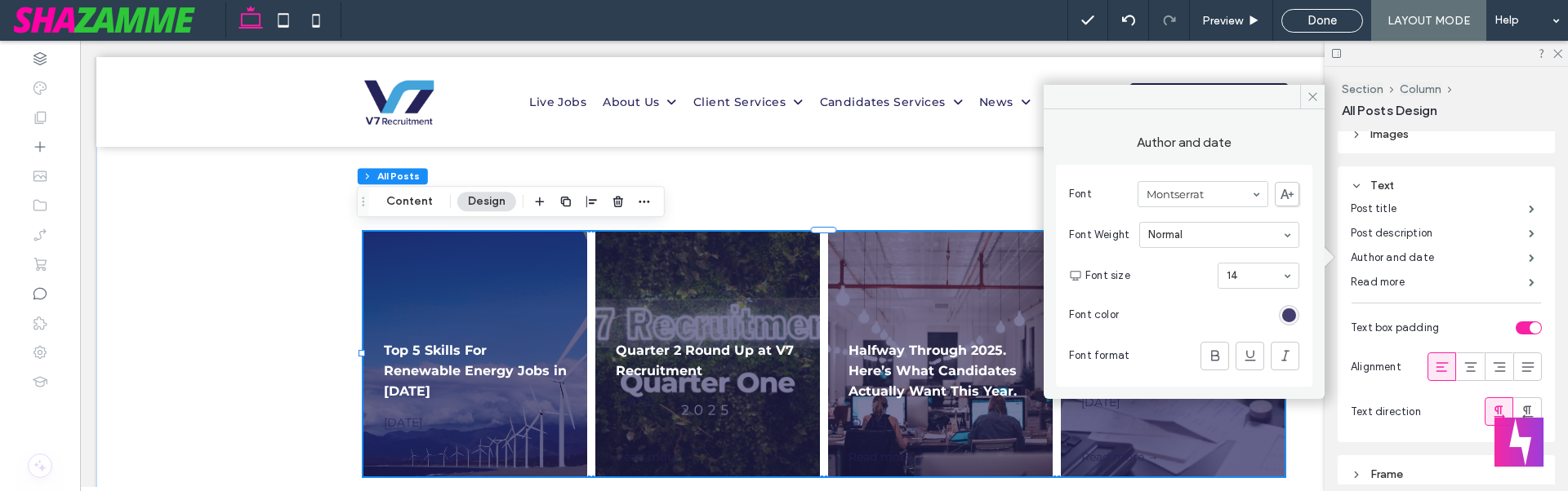
click at [1291, 315] on div "rgb(38, 34, 90)" at bounding box center [1289, 316] width 14 height 14
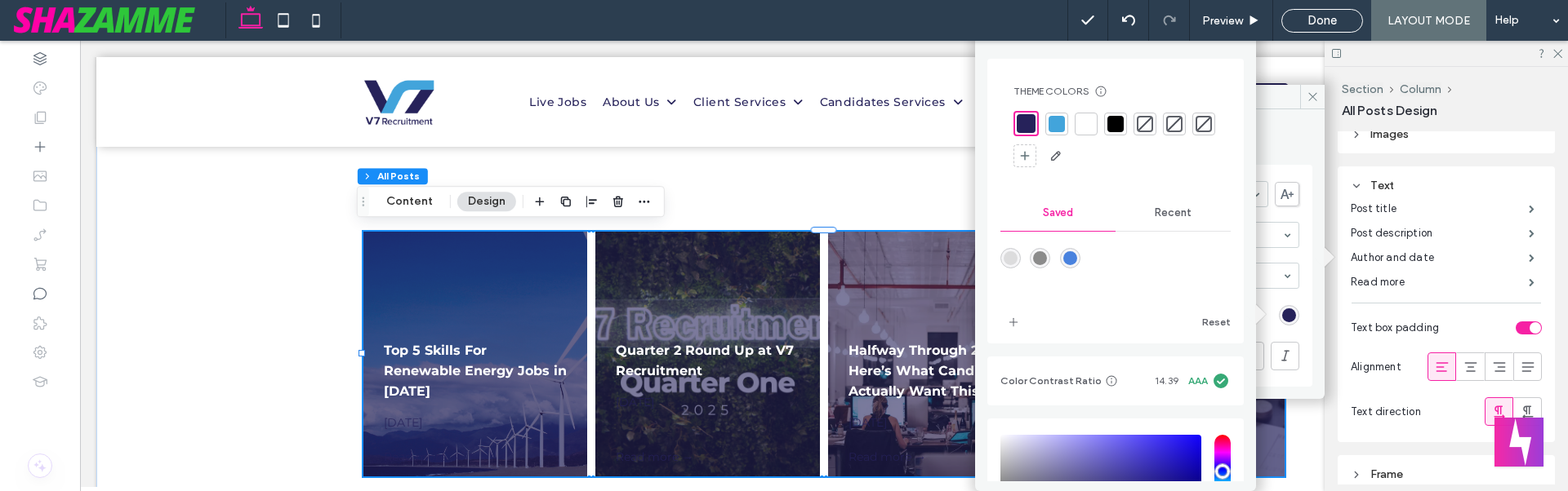
click at [1077, 128] on div at bounding box center [1086, 124] width 23 height 23
click at [1291, 147] on label "Author and date" at bounding box center [1183, 134] width 256 height 35
click at [1224, 44] on div "Theme Colors Save time with Theme Colors Create a color palette to instantly ad…" at bounding box center [1116, 259] width 281 height 444
click at [1394, 279] on label "Read more" at bounding box center [1440, 283] width 178 height 33
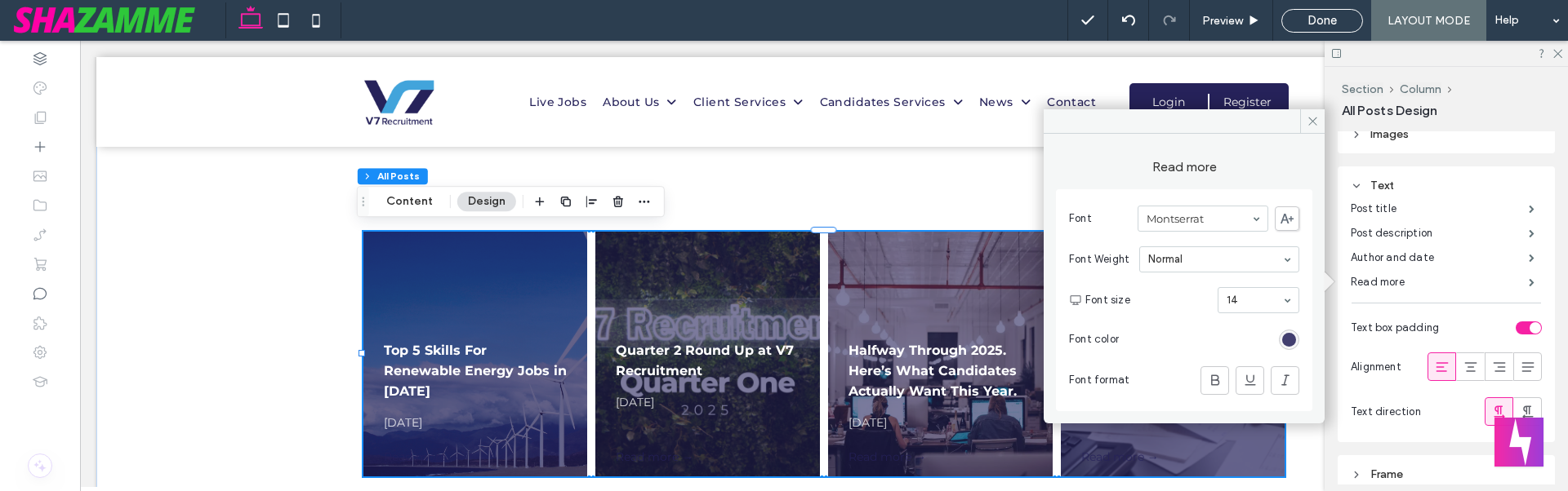
click at [1297, 336] on div "rgb(38, 34, 90)" at bounding box center [1289, 340] width 21 height 21
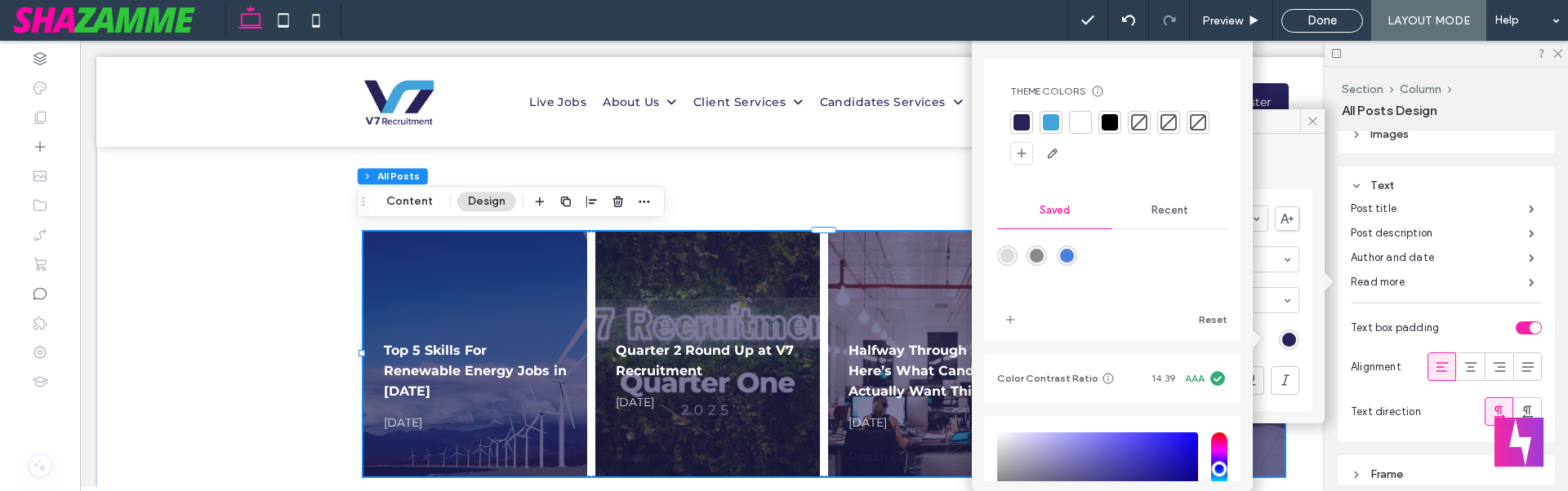
click at [1073, 111] on div at bounding box center [1080, 122] width 23 height 23
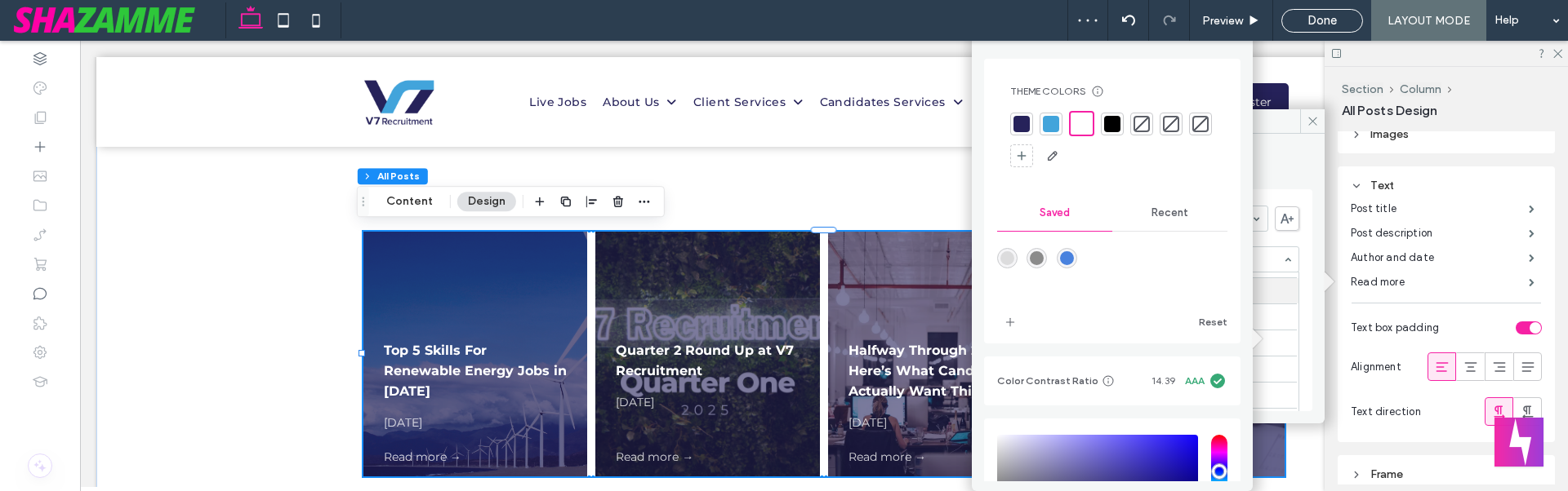
click at [1310, 157] on div "Read more Font Montserrat Font Weight Lightest Lighter Light Normal Medium Semi…" at bounding box center [1184, 272] width 281 height 278
click at [1408, 371] on div "Alignment" at bounding box center [1446, 367] width 191 height 45
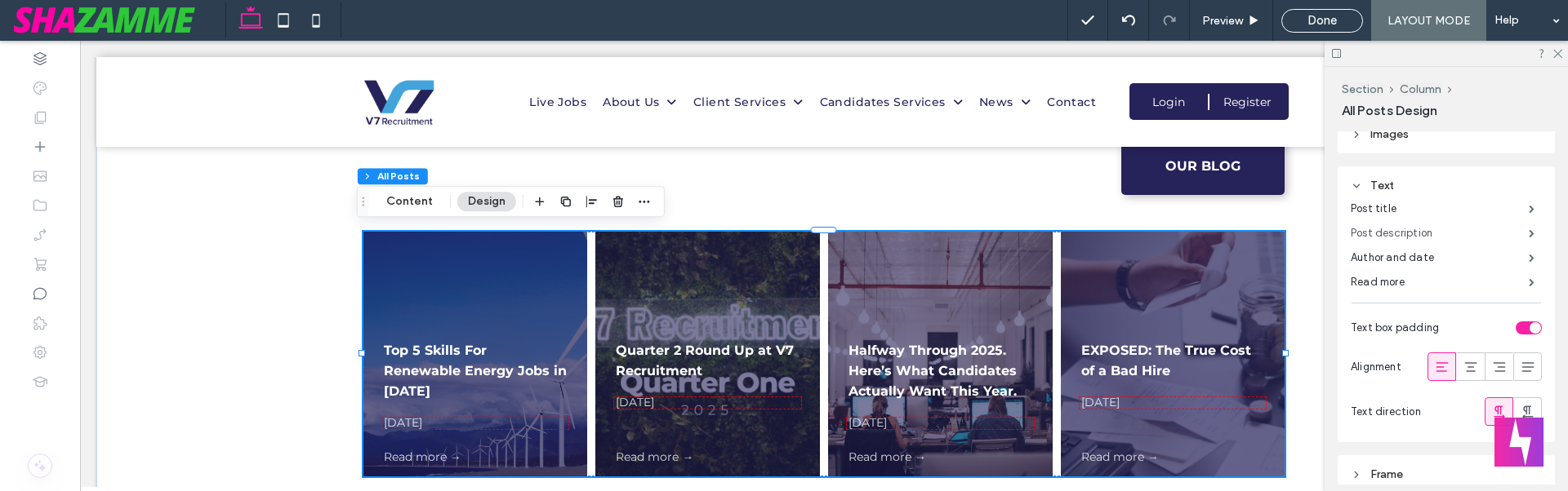
click at [1396, 235] on label "Post description" at bounding box center [1440, 233] width 178 height 33
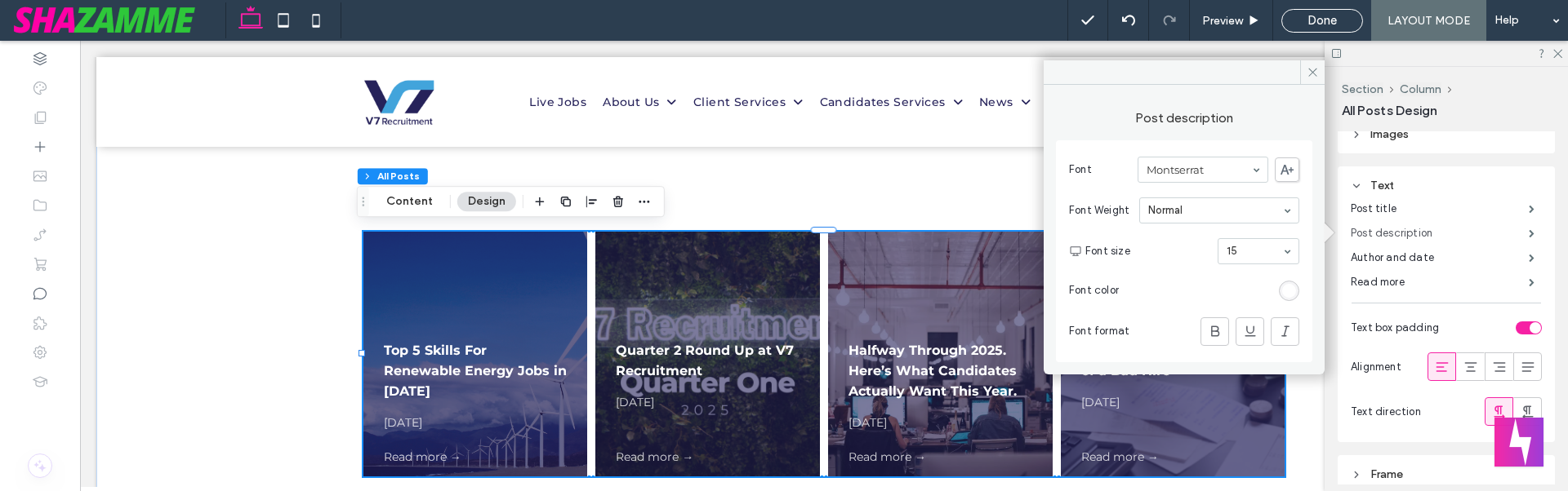
click at [1396, 235] on label "Post description" at bounding box center [1440, 233] width 178 height 33
click at [1385, 263] on label "Author and date" at bounding box center [1440, 258] width 178 height 33
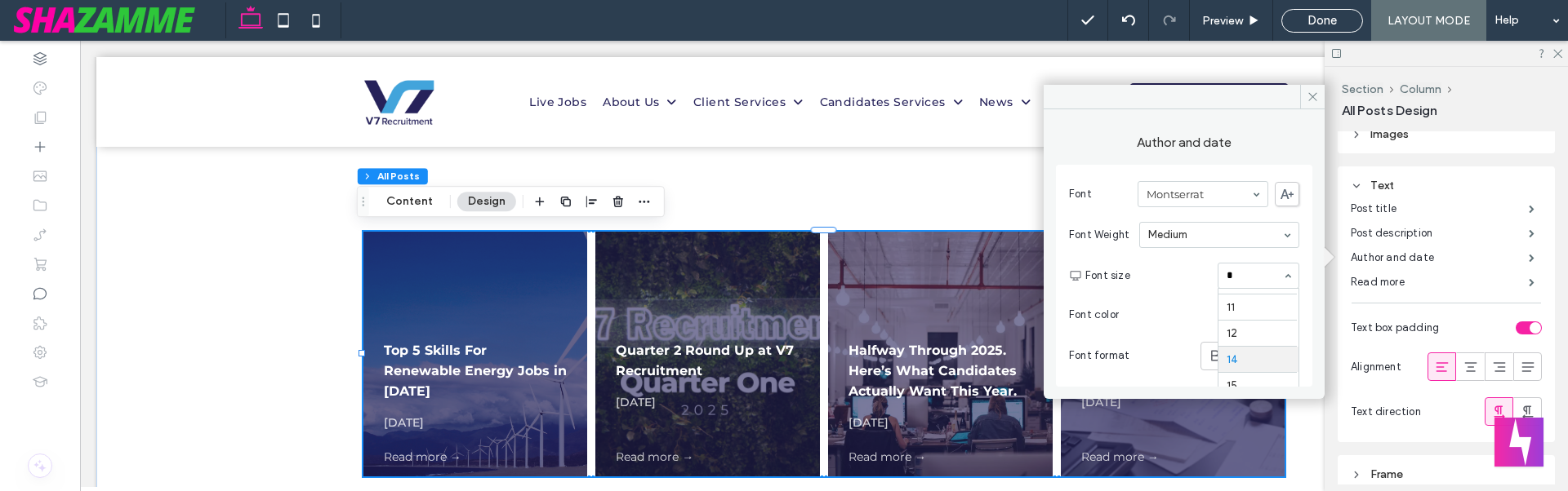
scroll to position [21, 0]
type input "**"
drag, startPoint x: 1308, startPoint y: 91, endPoint x: 1229, endPoint y: 50, distance: 89.0
click at [1308, 91] on icon at bounding box center [1313, 96] width 12 height 12
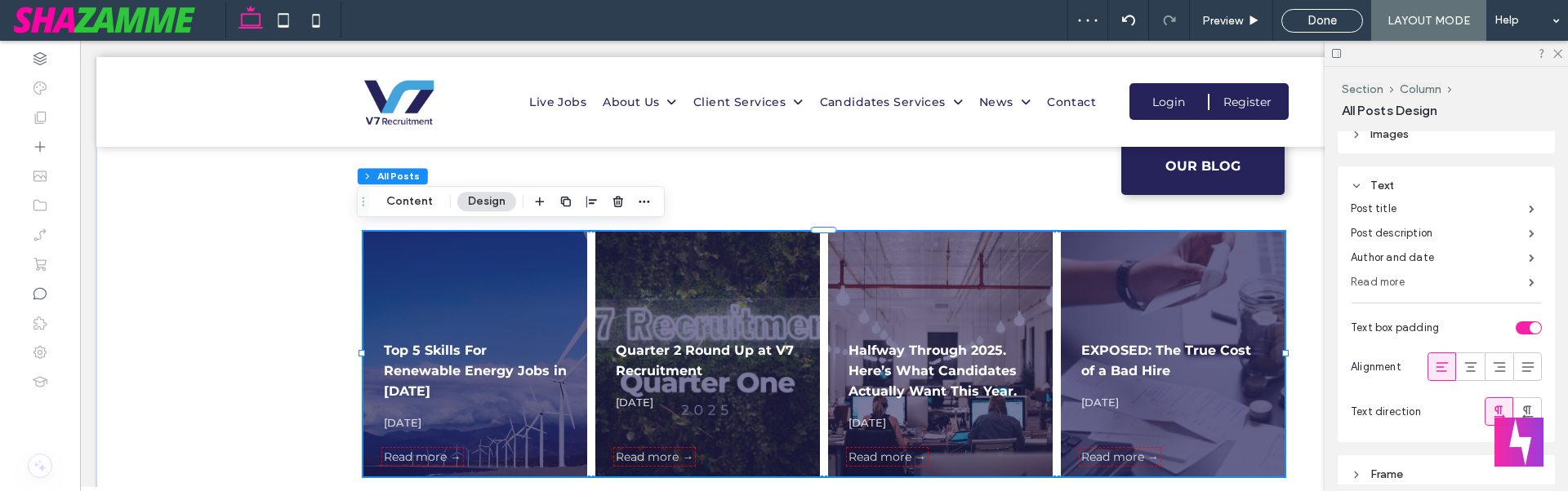
click at [1360, 273] on label "Read more" at bounding box center [1440, 283] width 178 height 33
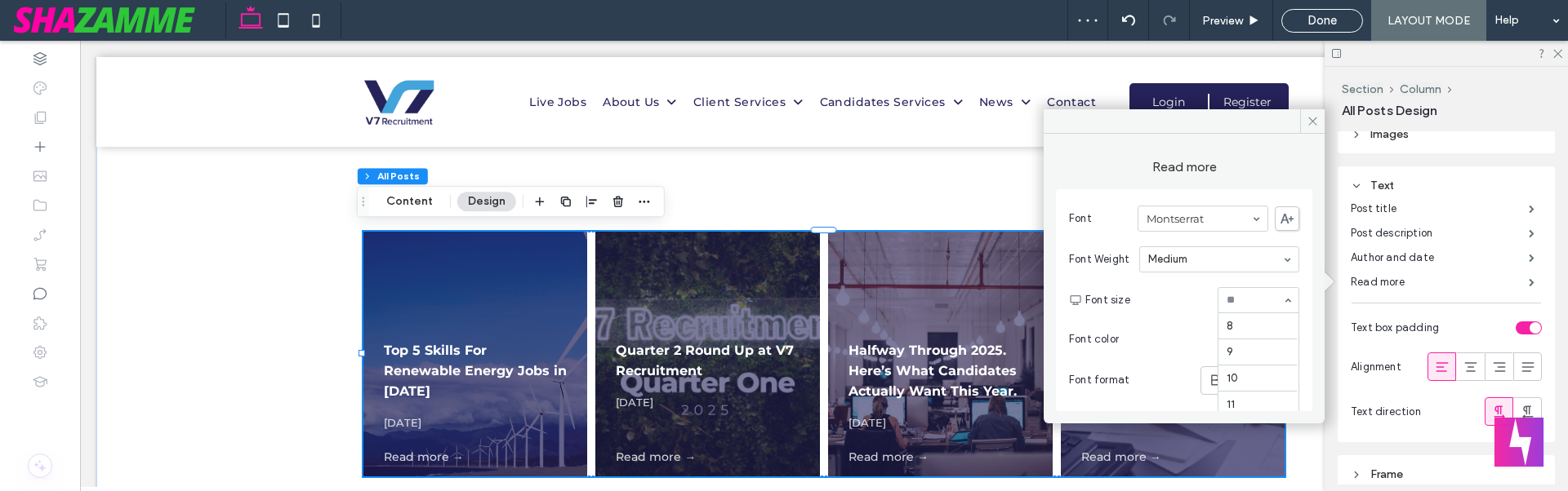
scroll to position [157, 0]
click at [1214, 274] on div "Font Weight Medium" at bounding box center [1183, 259] width 230 height 39
click at [1224, 271] on div "Lightest Lighter Light Normal Medium Semibold Bold Bolder Boldest" at bounding box center [1219, 259] width 160 height 26
drag, startPoint x: 1320, startPoint y: 121, endPoint x: 1242, endPoint y: 106, distance: 79.4
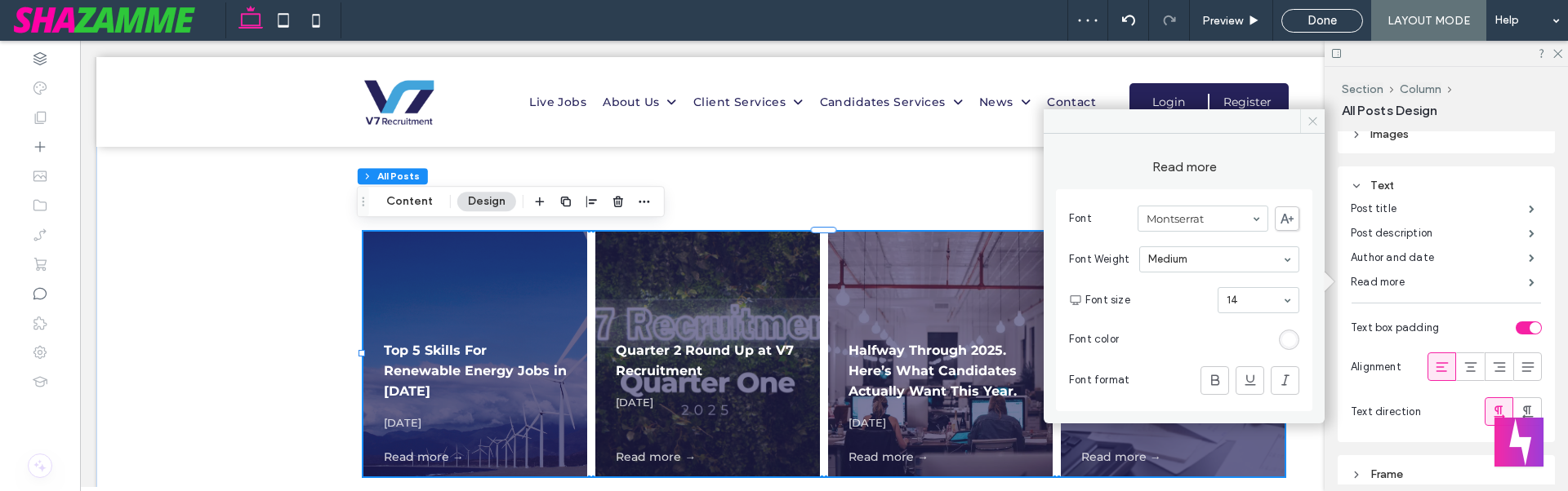
click at [1320, 121] on span at bounding box center [1313, 121] width 24 height 24
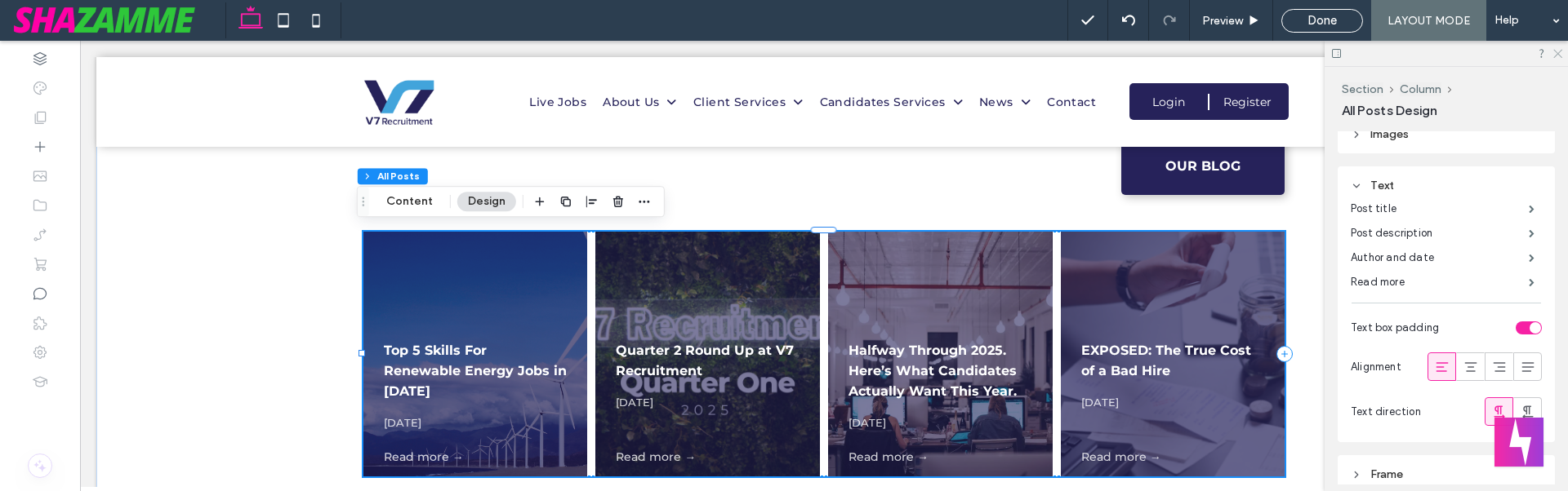
click at [1558, 50] on icon at bounding box center [1557, 53] width 10 height 10
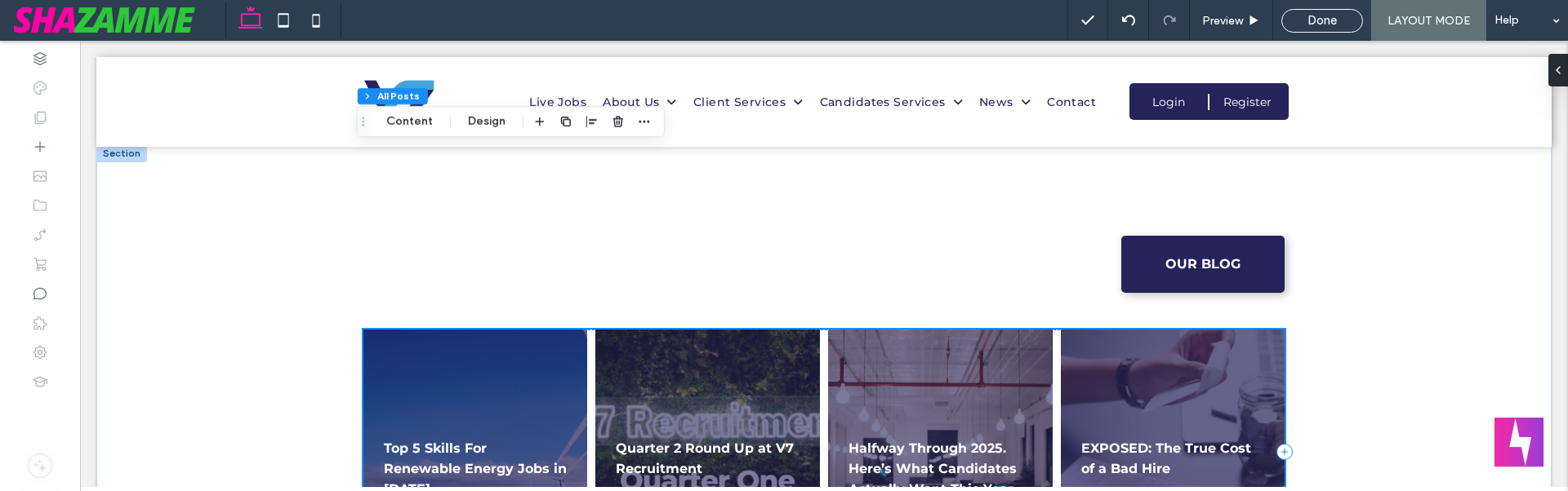
scroll to position [1244, 0]
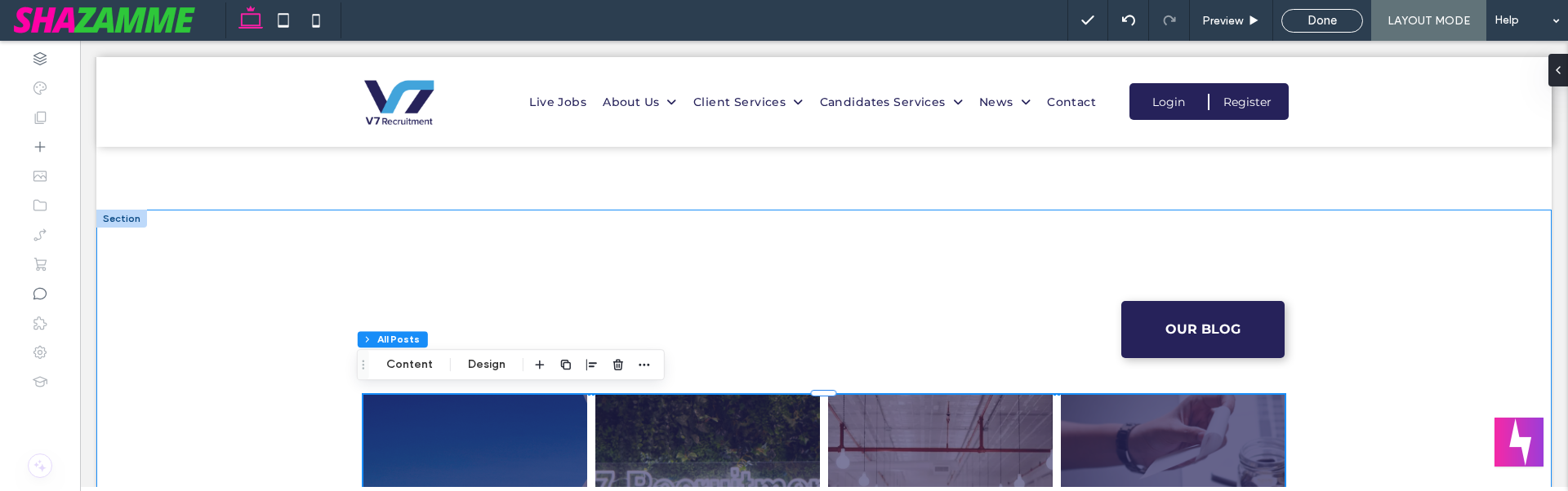
click at [1038, 231] on div "OUR BLOG Top 5 Skills For Renewable Energy Jobs in [DATE], 2025 Read more → Qua…" at bounding box center [824, 468] width 980 height 517
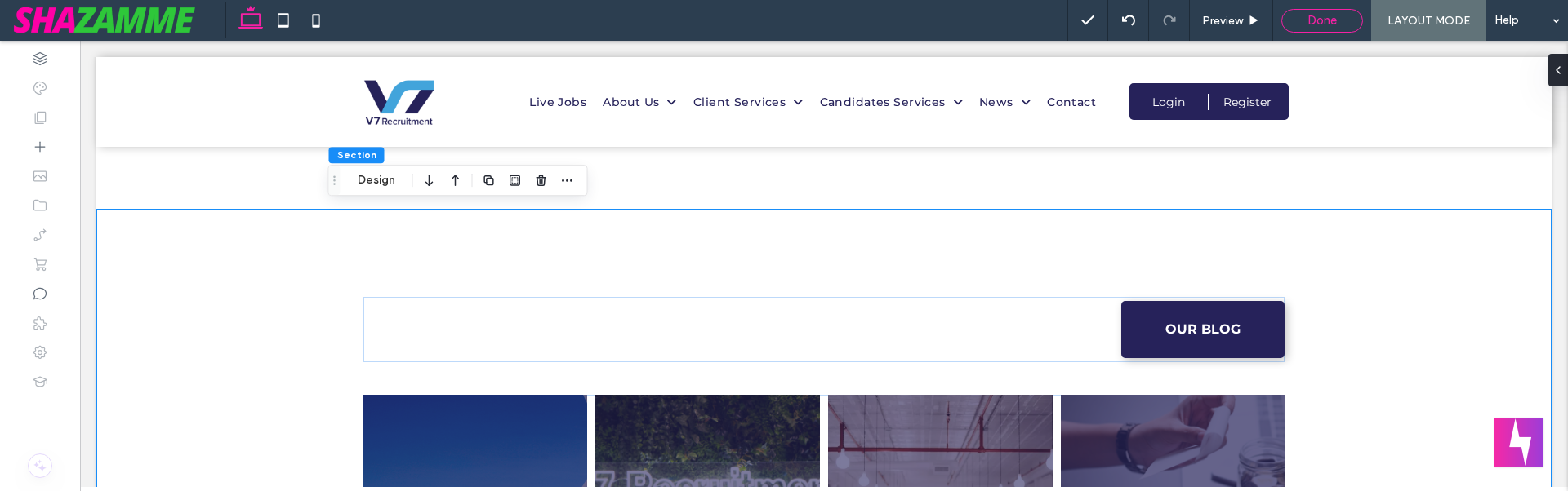
click at [1310, 16] on span "Done" at bounding box center [1322, 20] width 30 height 15
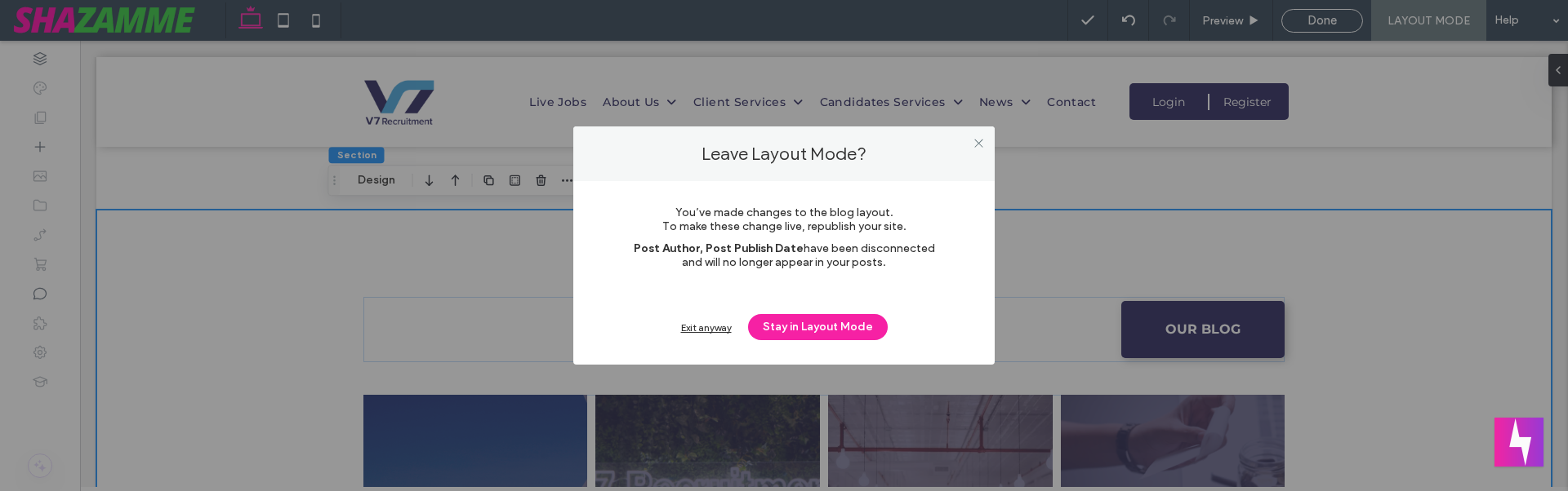
click at [705, 324] on div "Exit anyway" at bounding box center [707, 328] width 50 height 12
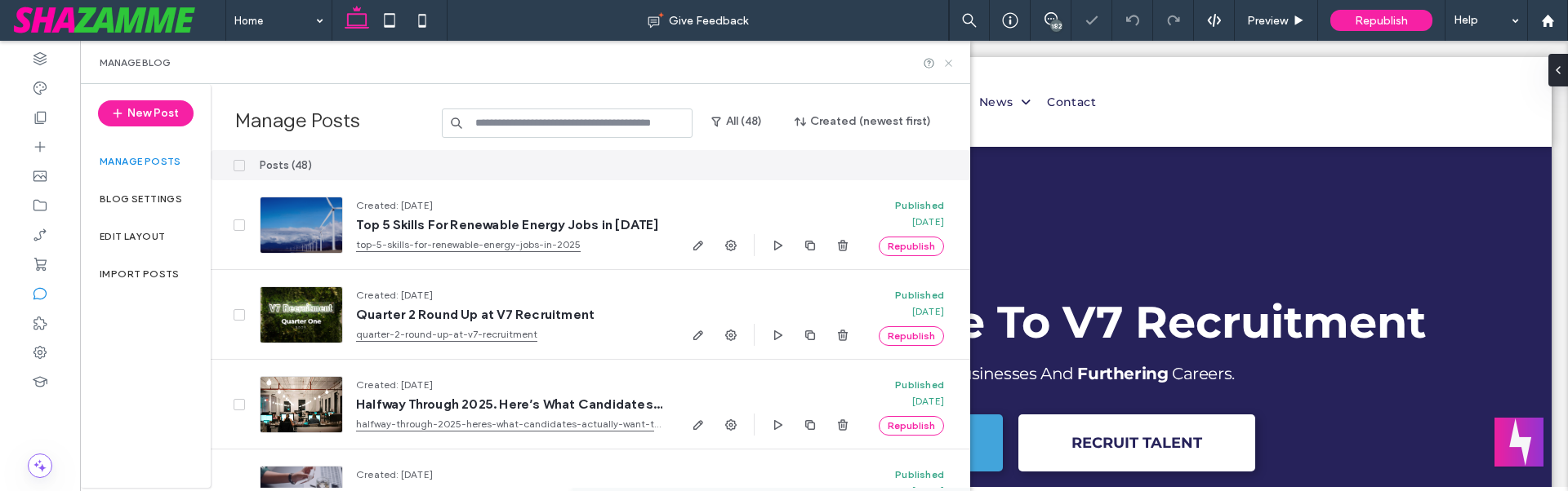
click at [947, 62] on use at bounding box center [948, 63] width 7 height 7
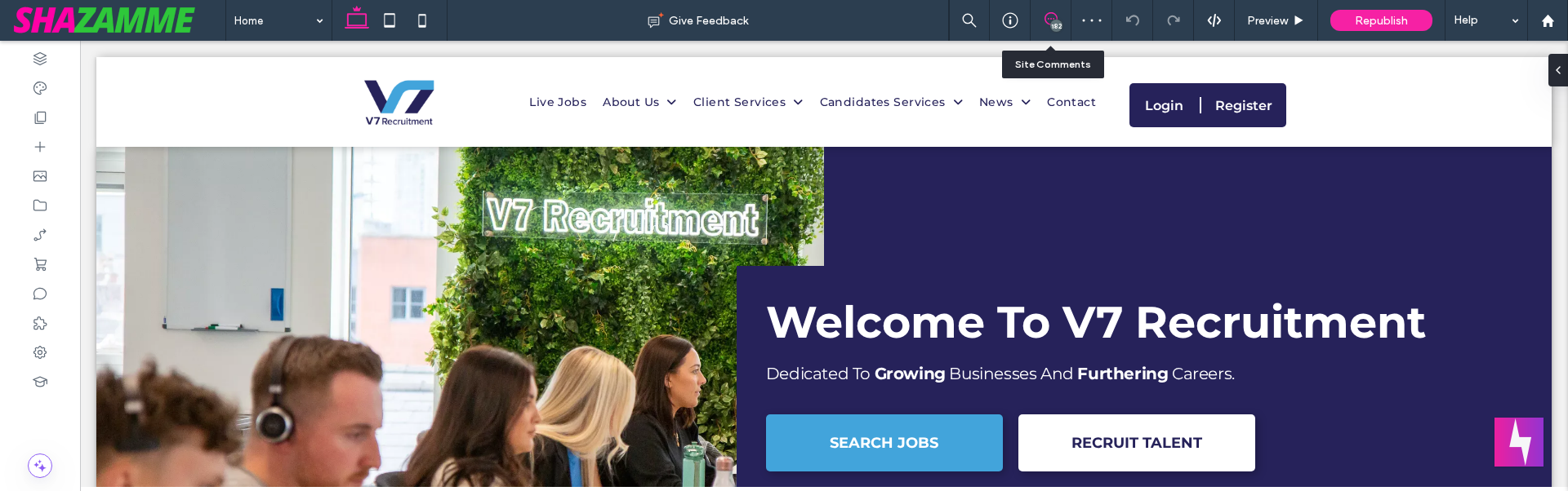
drag, startPoint x: 1050, startPoint y: 7, endPoint x: 1058, endPoint y: 17, distance: 12.8
click at [1051, 8] on div "182" at bounding box center [1051, 20] width 41 height 41
click at [1056, 21] on div "182" at bounding box center [1057, 26] width 12 height 12
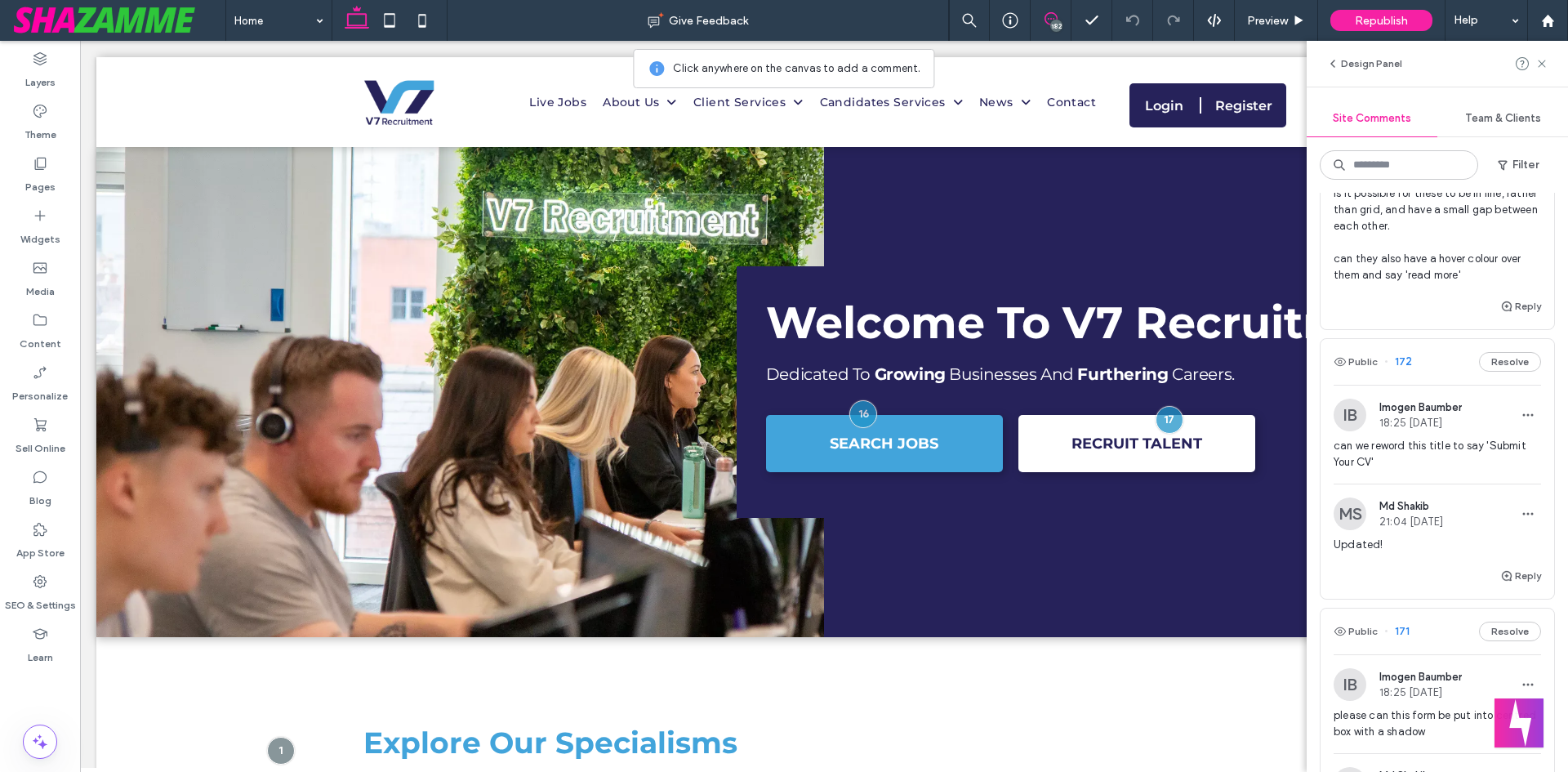
scroll to position [245, 0]
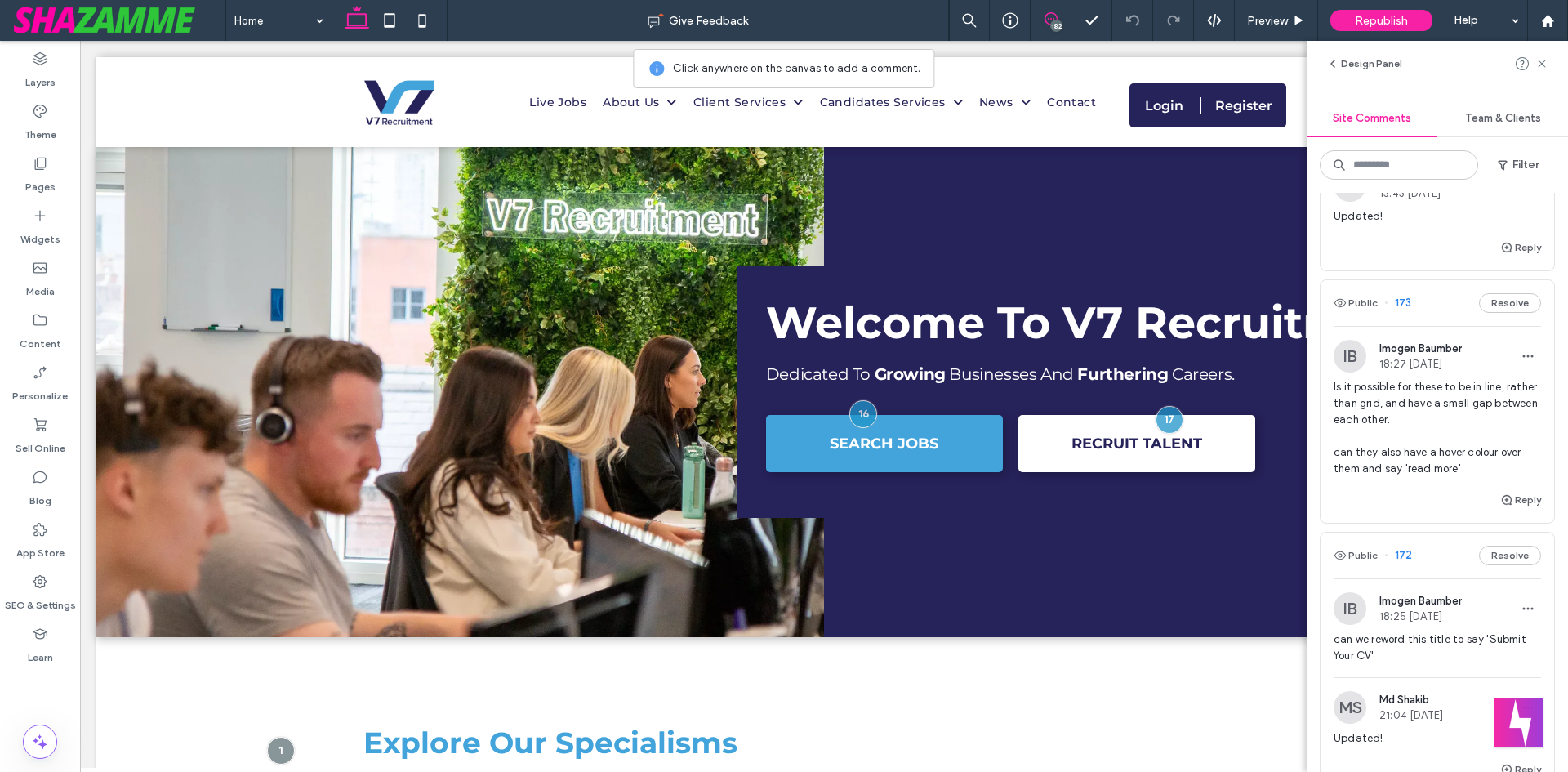
click at [1413, 421] on span "Is it possible for these to be in line, rather than grid, and have a small gap …" at bounding box center [1437, 427] width 208 height 98
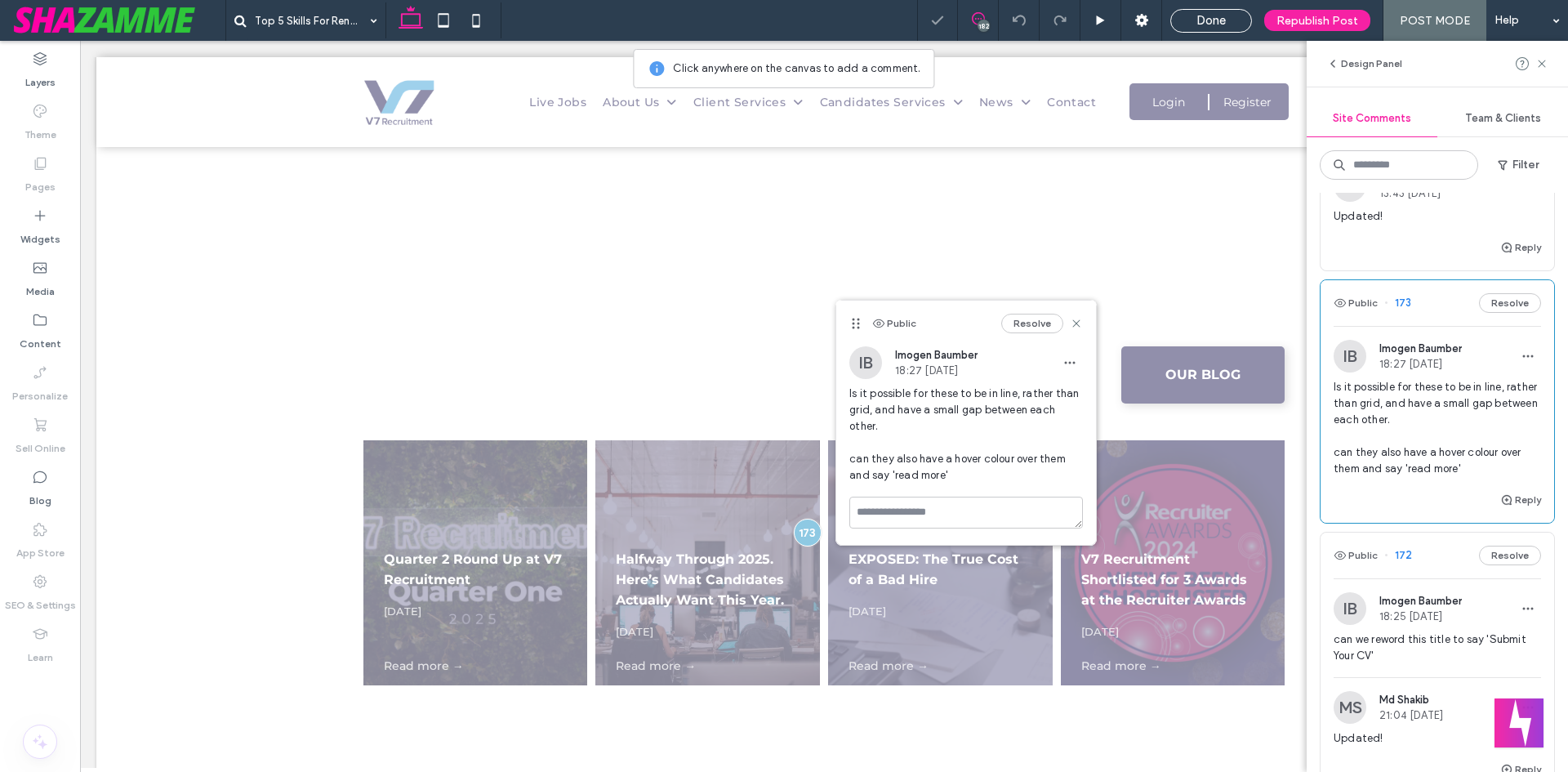
scroll to position [2438, 0]
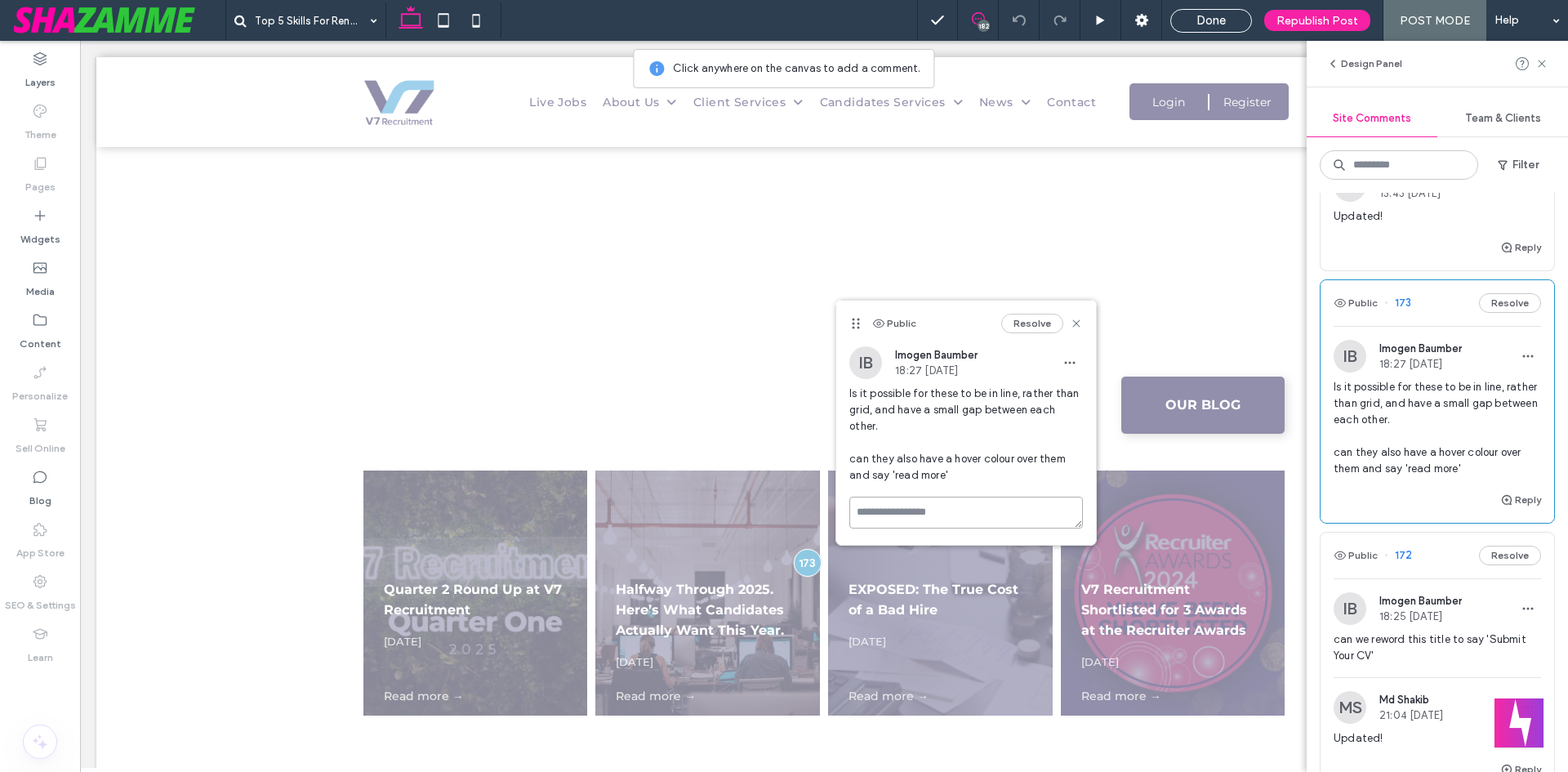
click at [961, 491] on textarea at bounding box center [965, 512] width 234 height 32
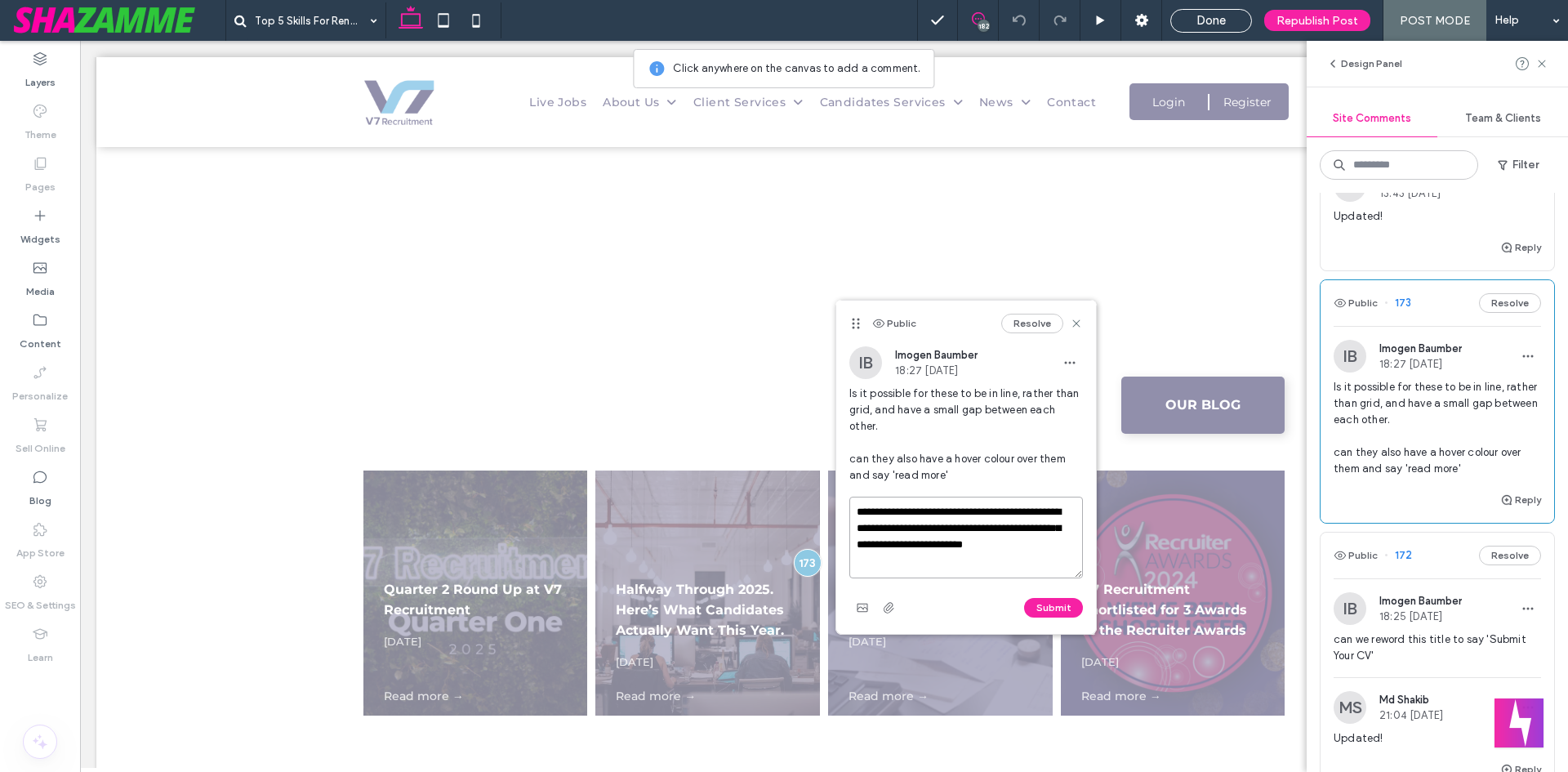
click at [930, 491] on textarea "**********" at bounding box center [965, 538] width 234 height 82
paste textarea "**********"
type textarea "**********"
drag, startPoint x: 1064, startPoint y: 584, endPoint x: 1044, endPoint y: 408, distance: 177.1
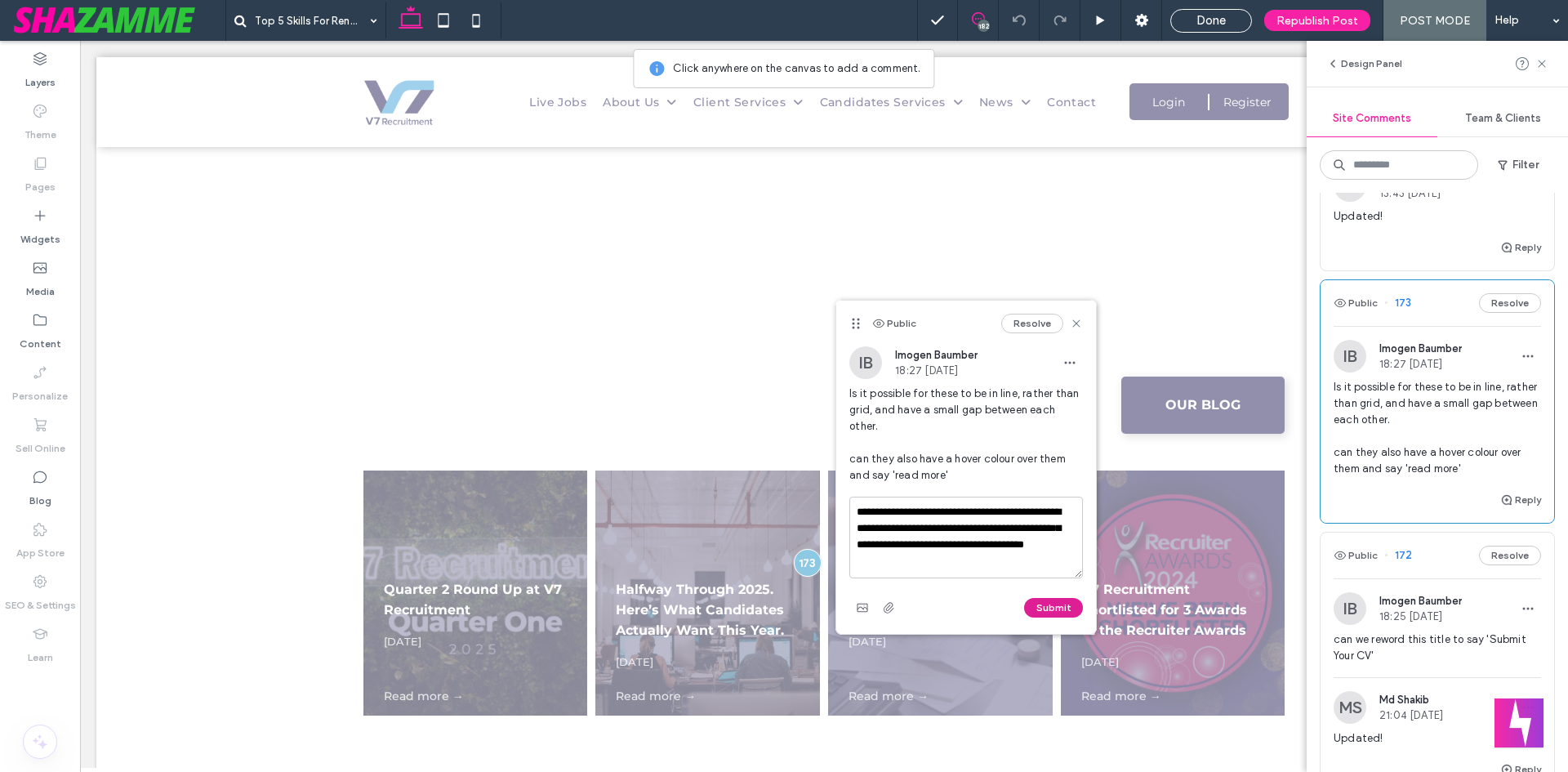
click at [1064, 491] on button "Submit" at bounding box center [1054, 608] width 59 height 20
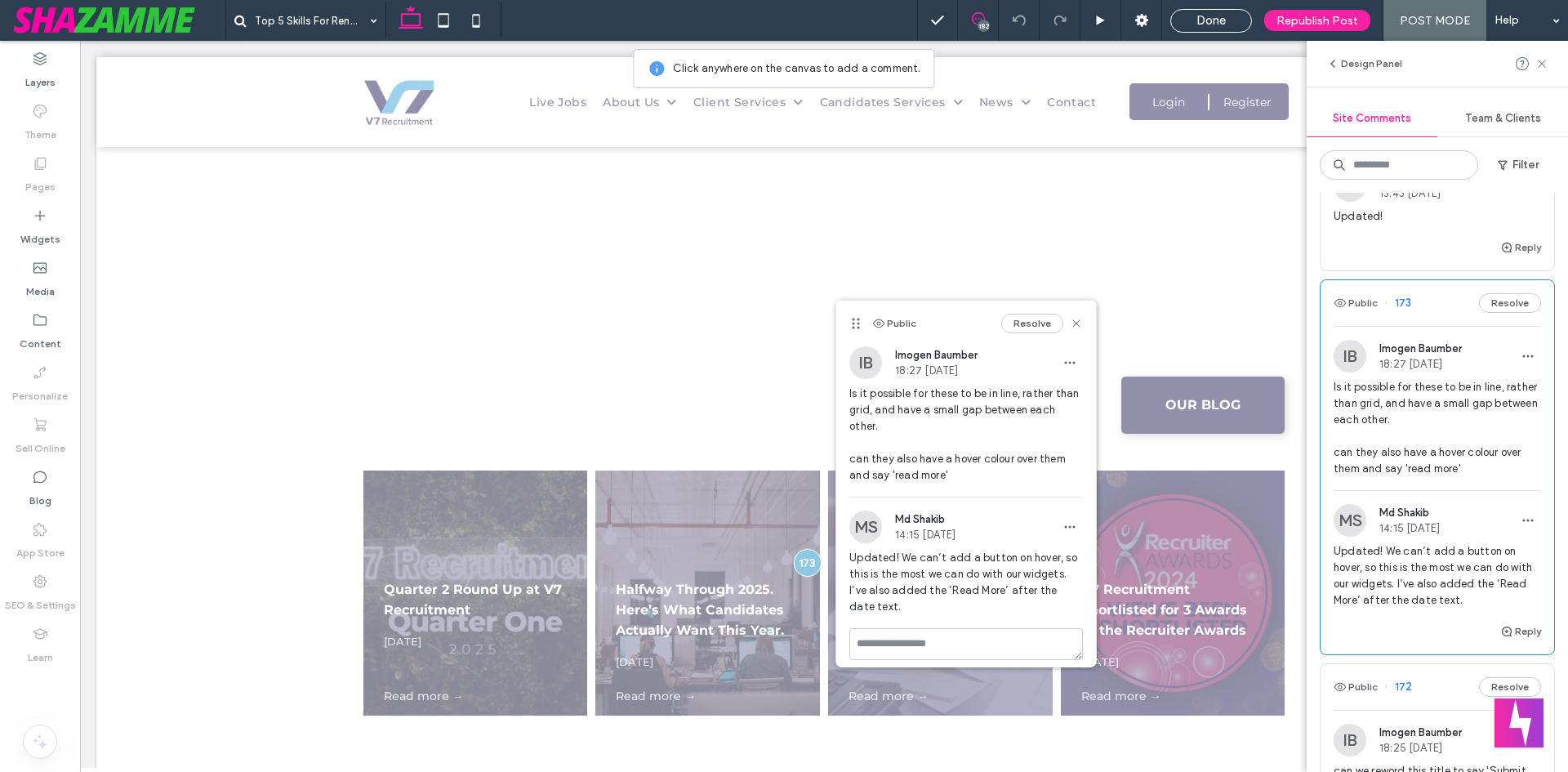
click at [1074, 327] on icon at bounding box center [1076, 323] width 13 height 13
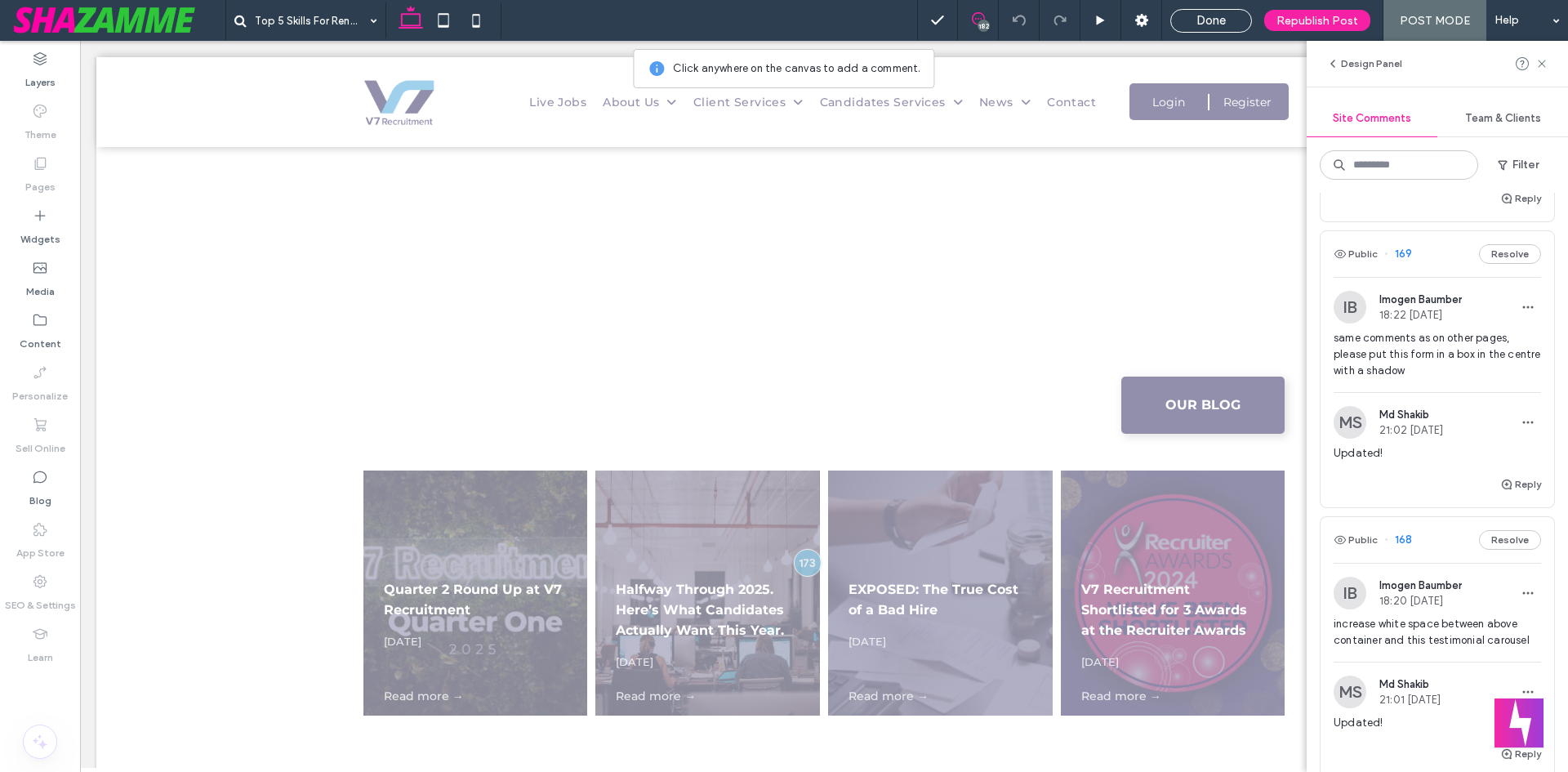
scroll to position [1716, 0]
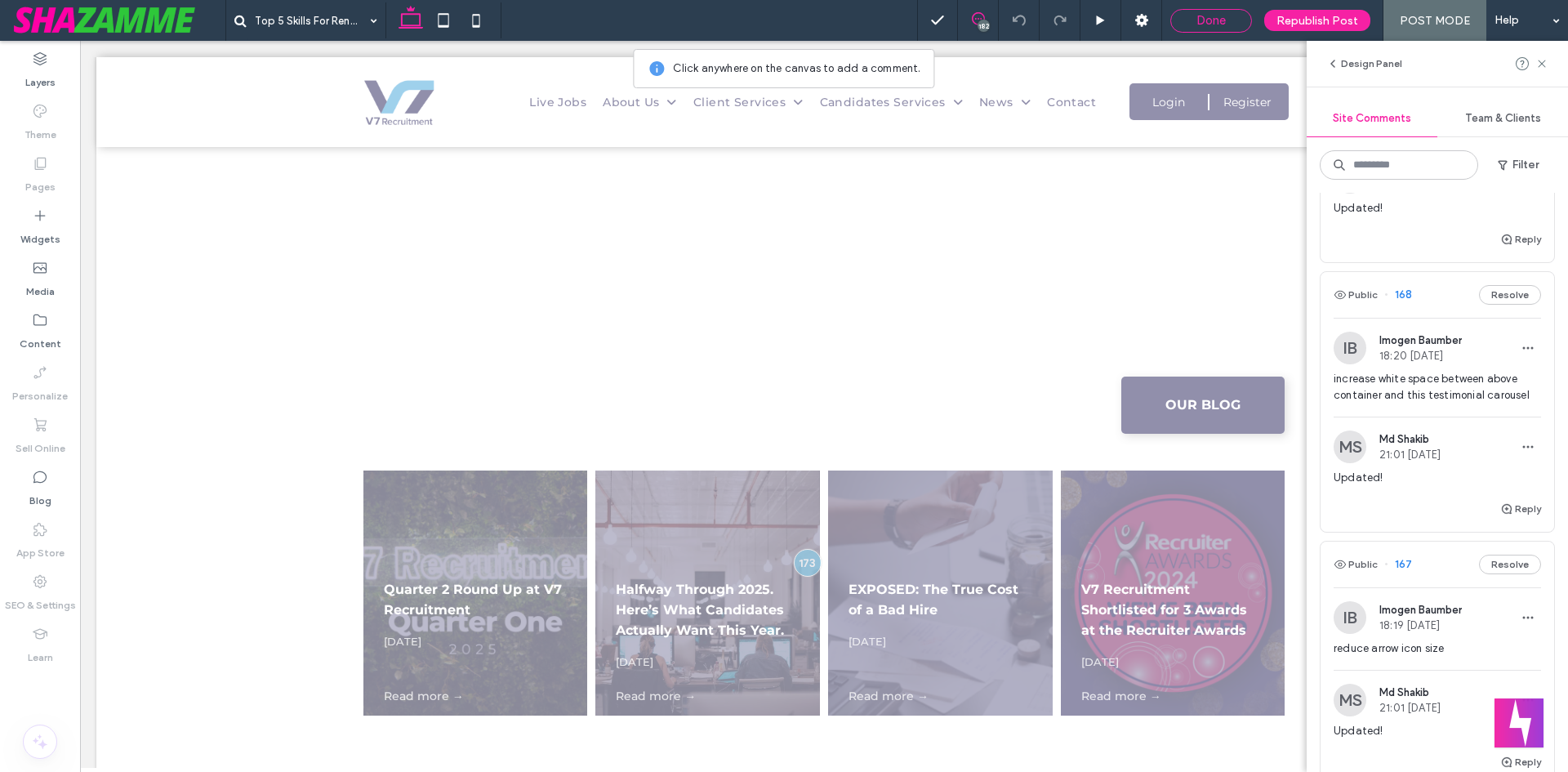
click at [1233, 18] on div "Done" at bounding box center [1211, 20] width 80 height 15
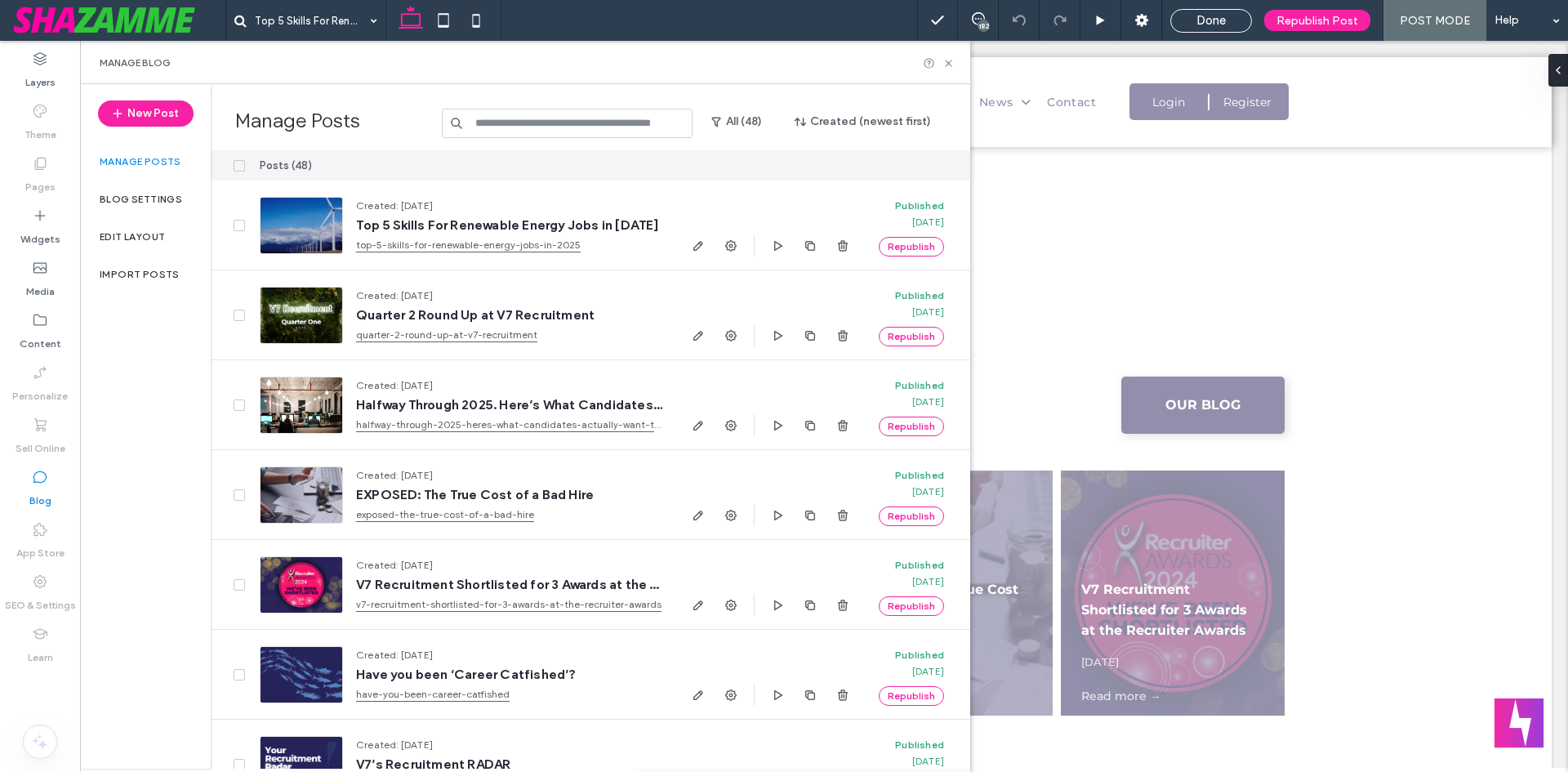
scroll to position [0, 0]
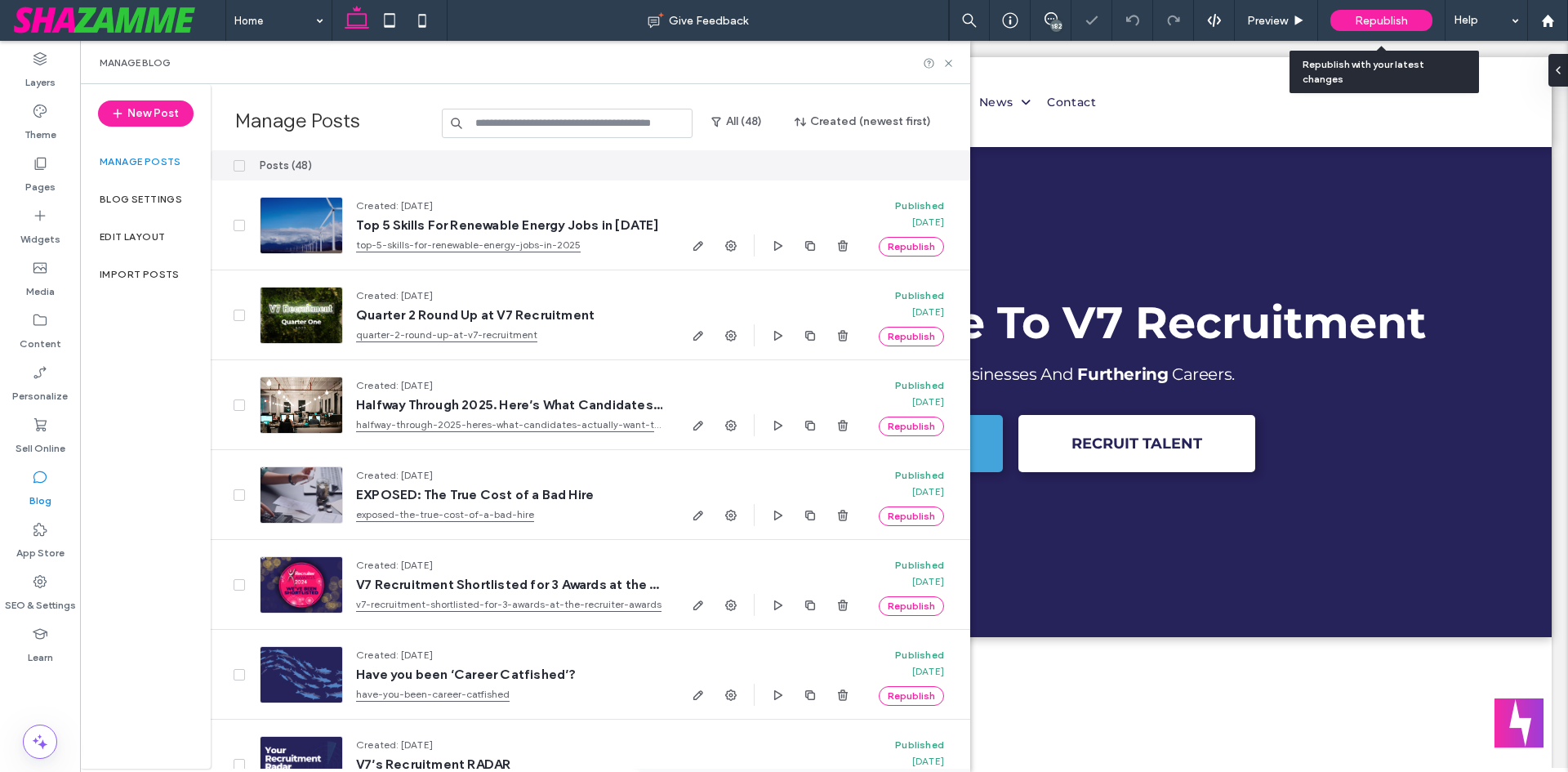
click at [1346, 24] on div "Republish" at bounding box center [1381, 20] width 102 height 21
